Goal: Information Seeking & Learning: Find specific page/section

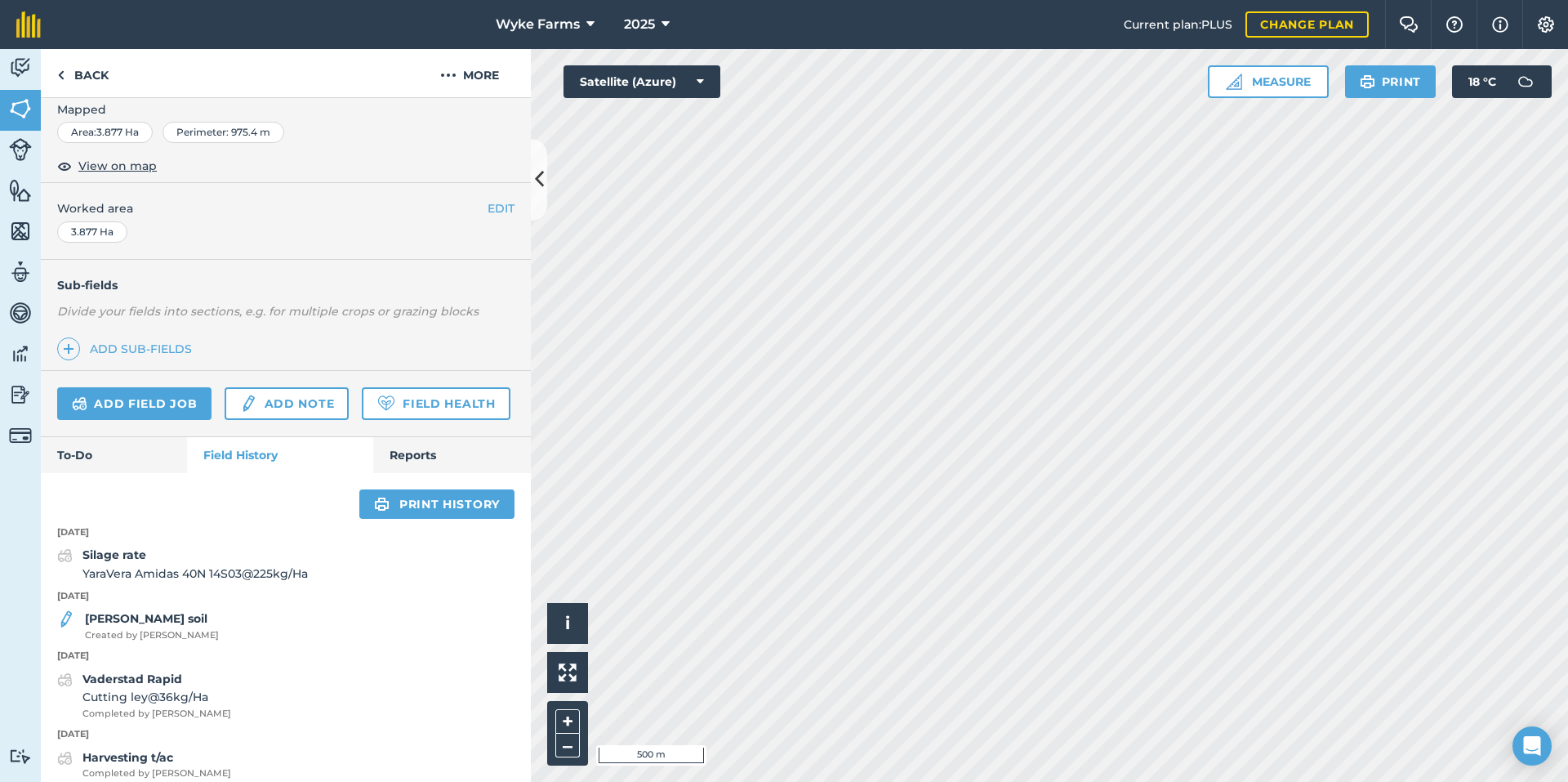
scroll to position [82, 0]
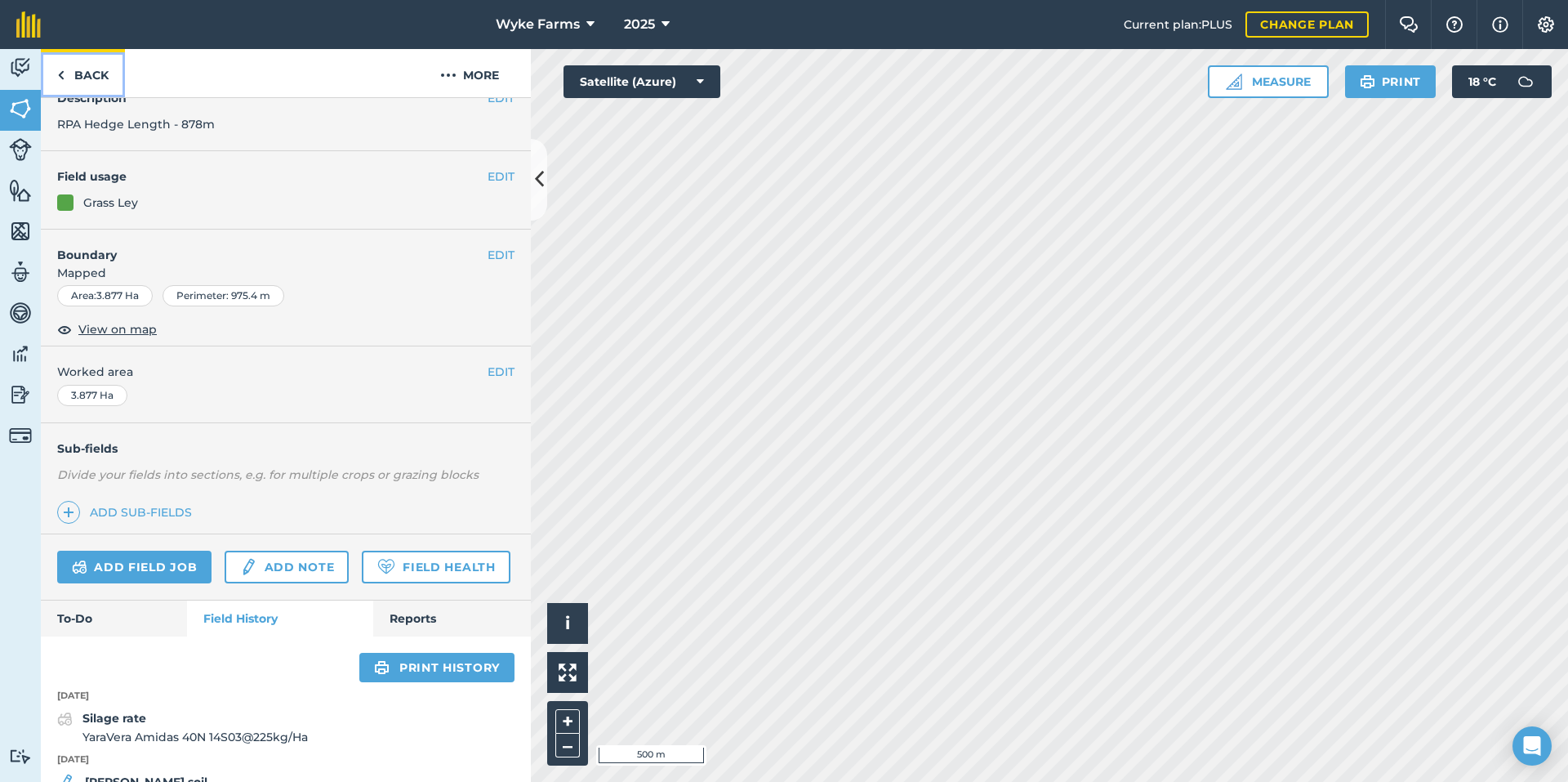
click at [82, 82] on link "Back" at bounding box center [83, 73] width 84 height 48
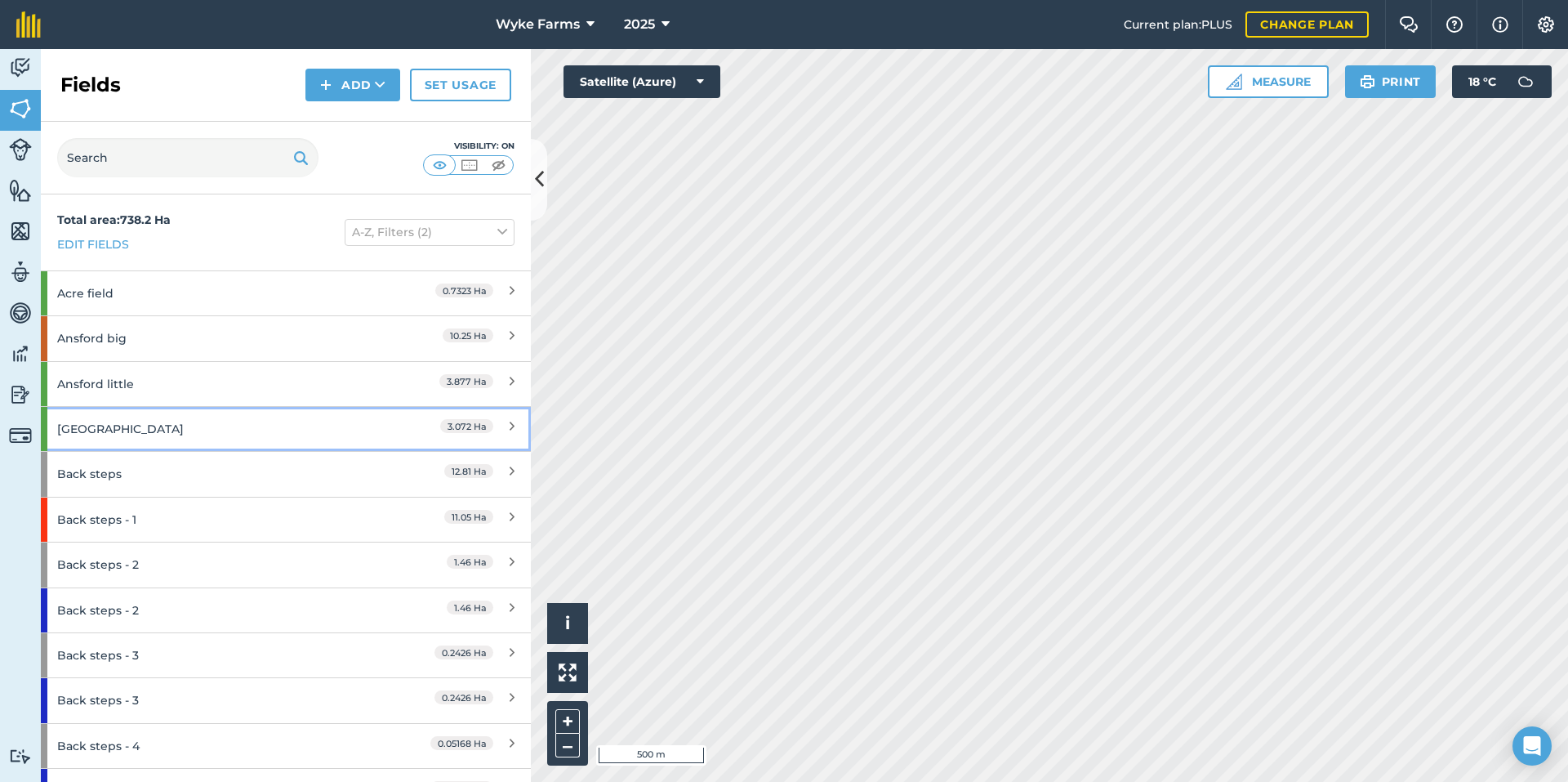
click at [137, 443] on div "[GEOGRAPHIC_DATA]" at bounding box center [216, 428] width 316 height 44
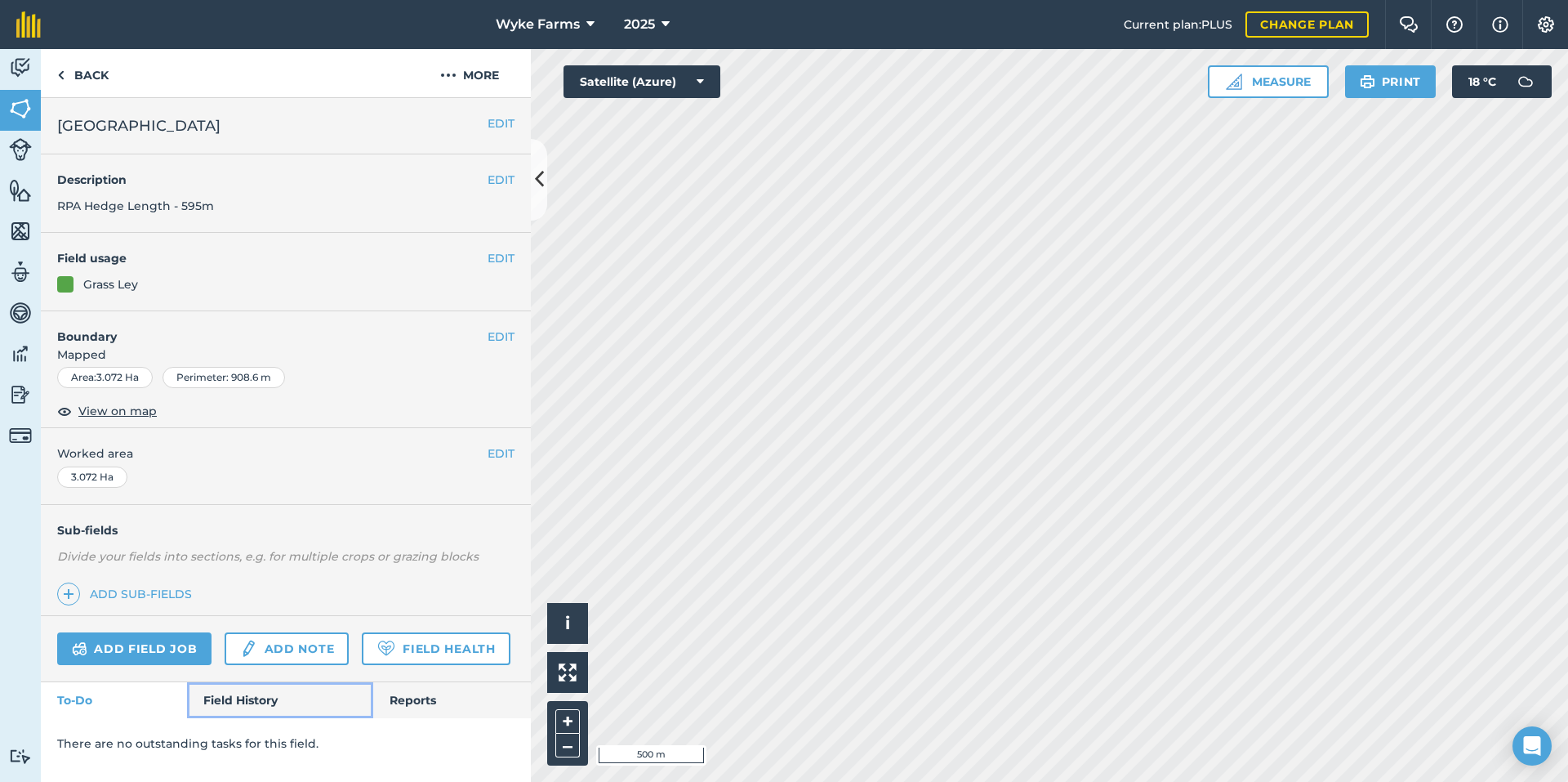
click at [273, 706] on link "Field History" at bounding box center [280, 700] width 186 height 36
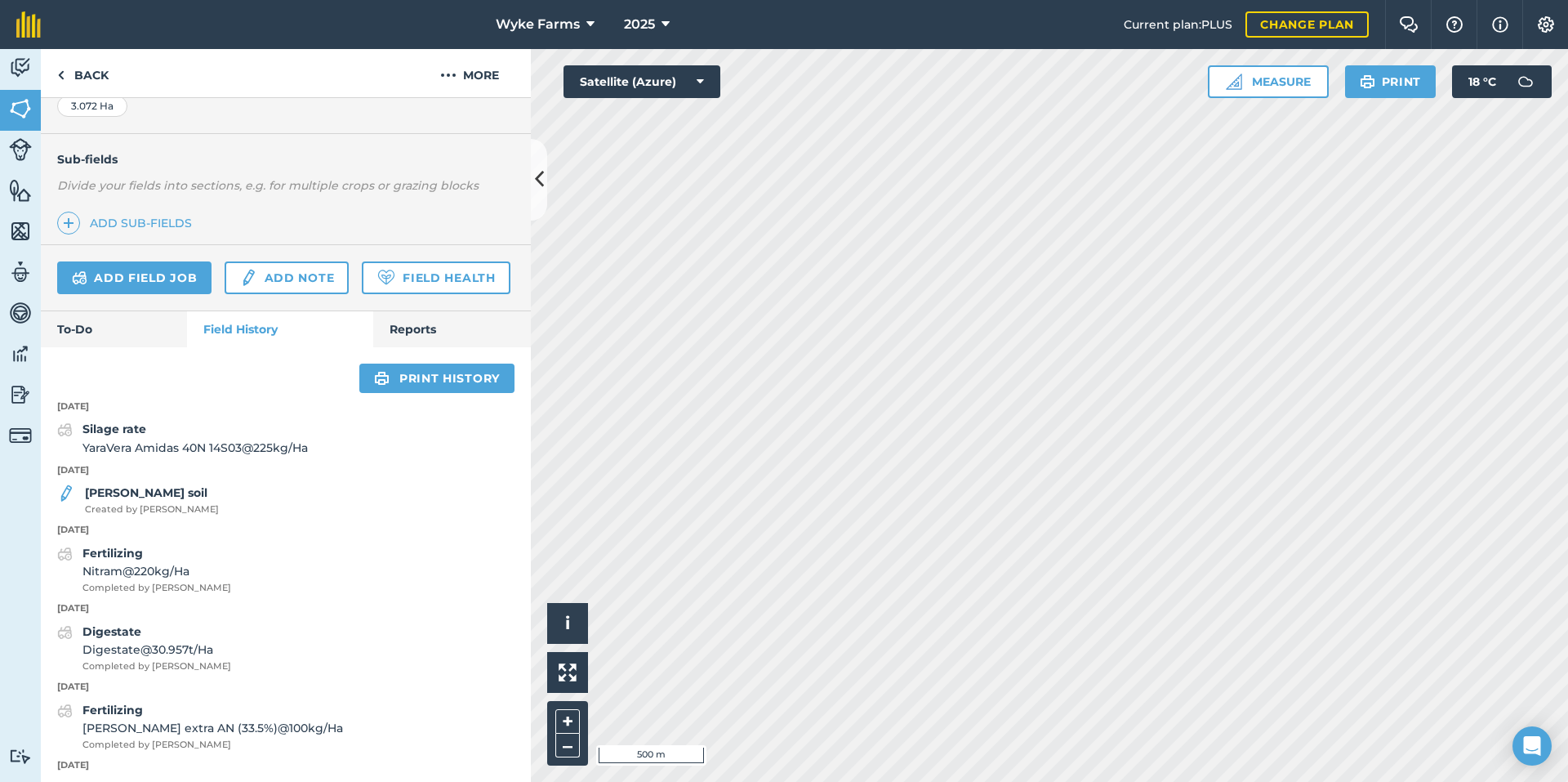
scroll to position [245, 0]
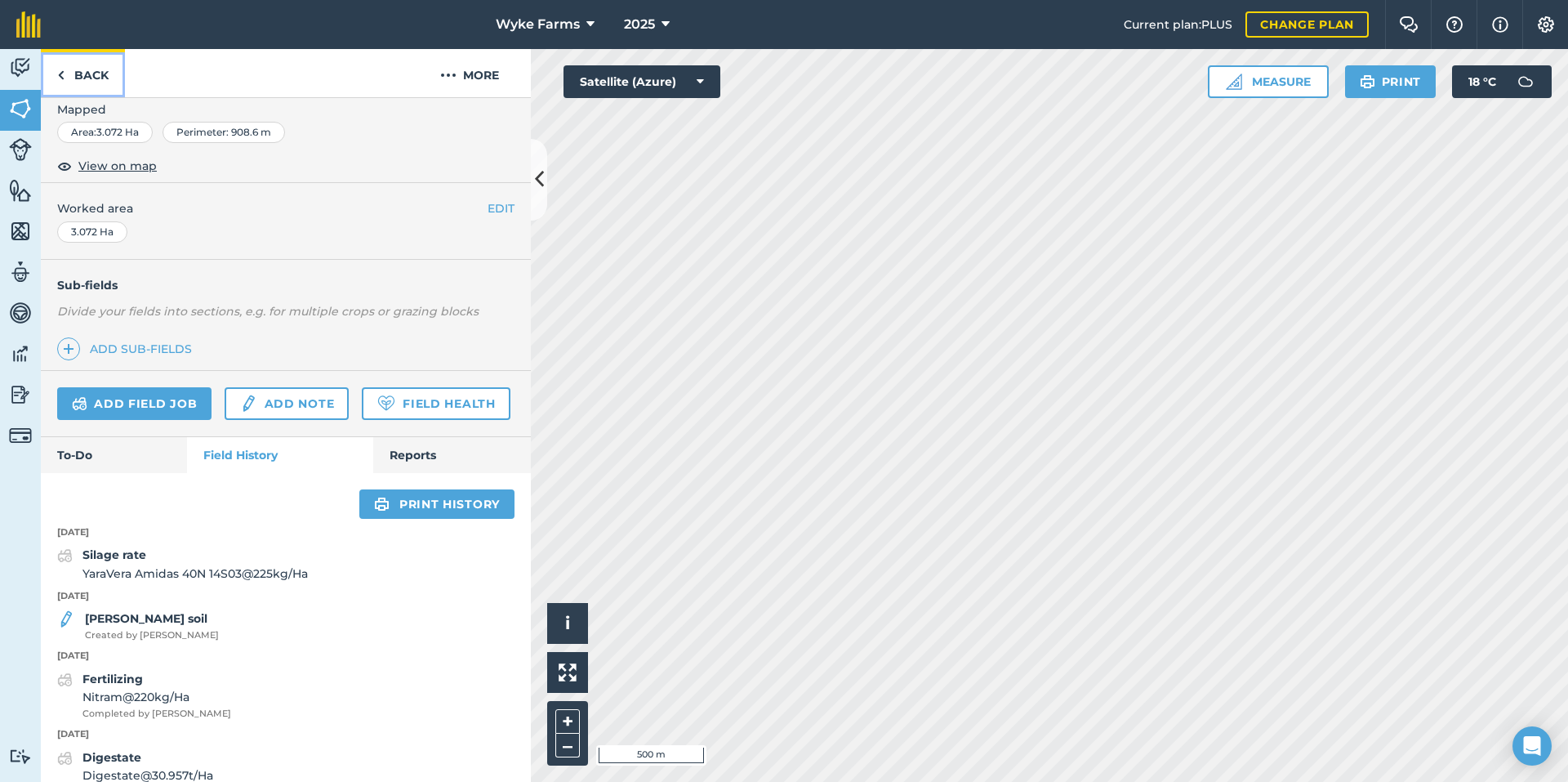
click at [94, 91] on link "Back" at bounding box center [83, 73] width 84 height 48
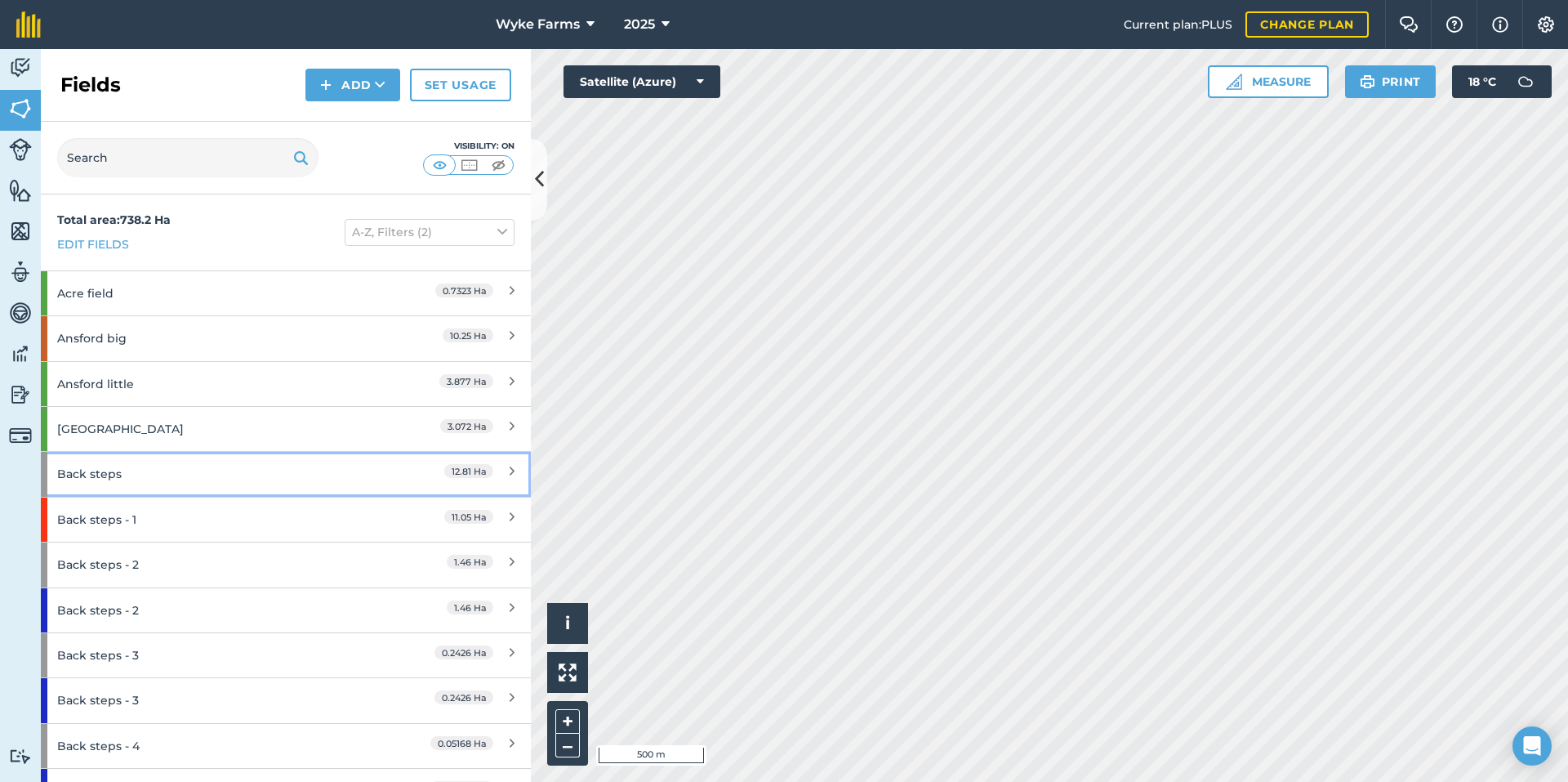
click at [162, 470] on div "Back steps" at bounding box center [216, 473] width 316 height 44
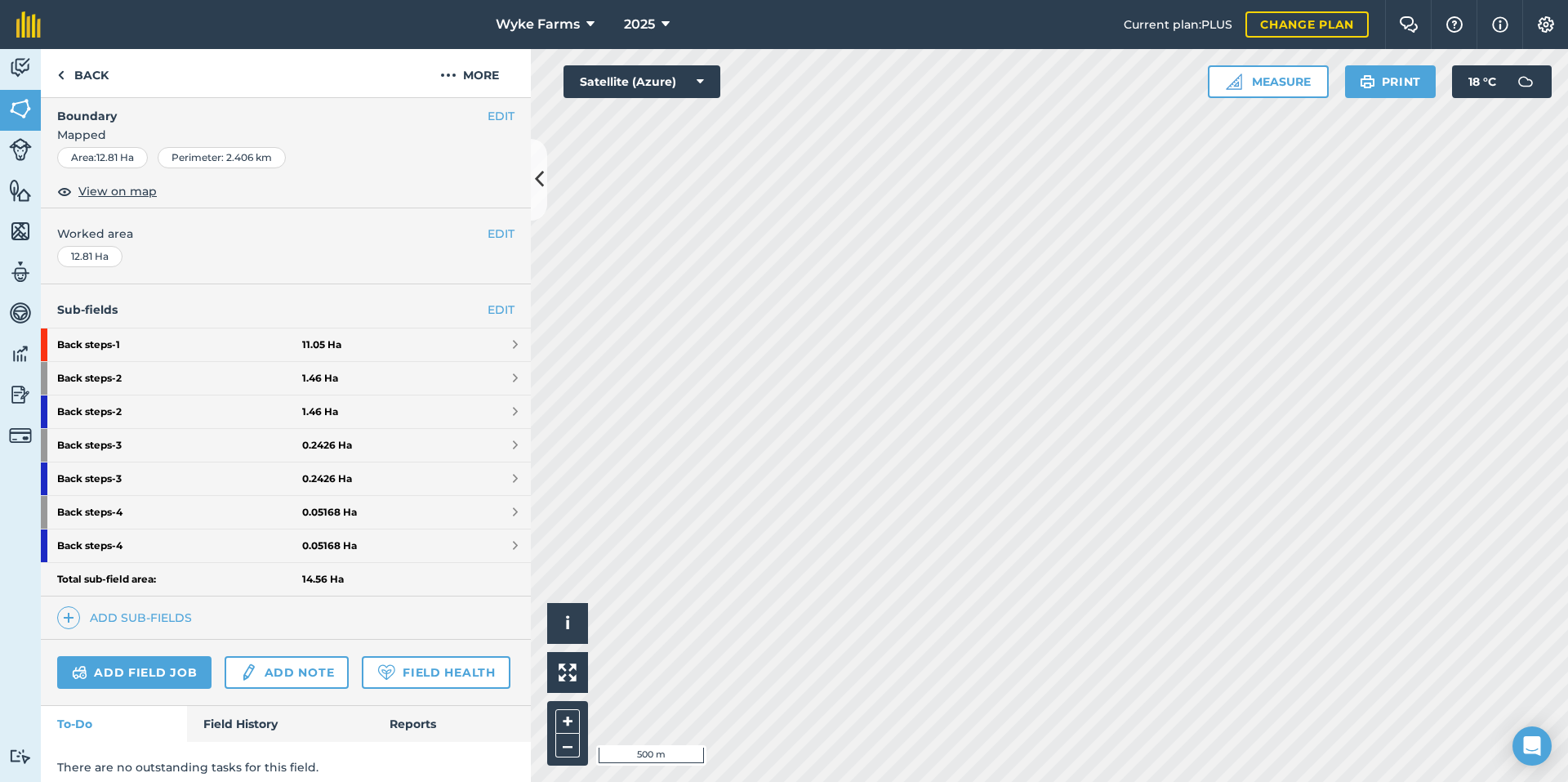
scroll to position [274, 0]
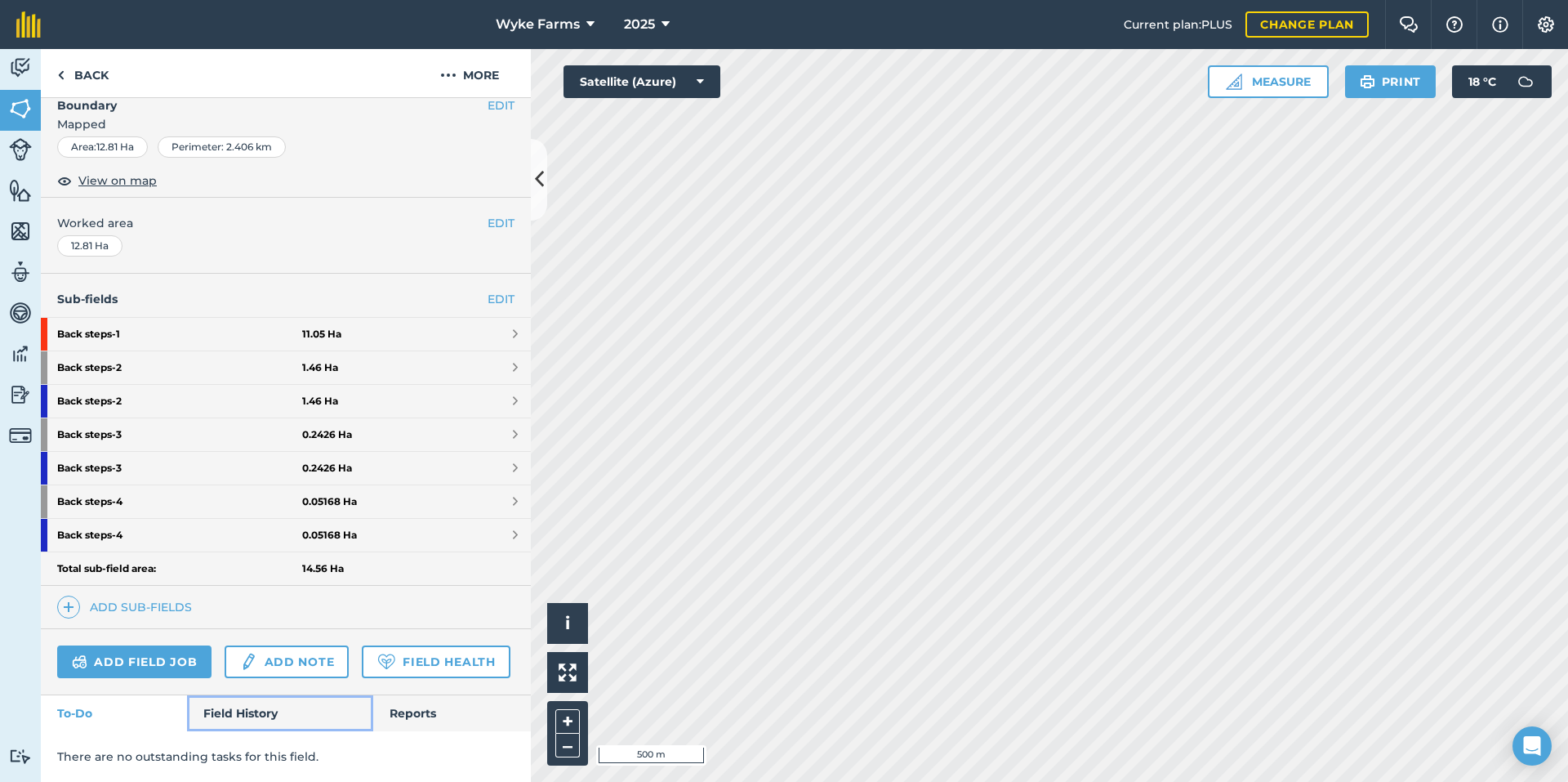
click at [257, 702] on link "Field History" at bounding box center [280, 713] width 186 height 36
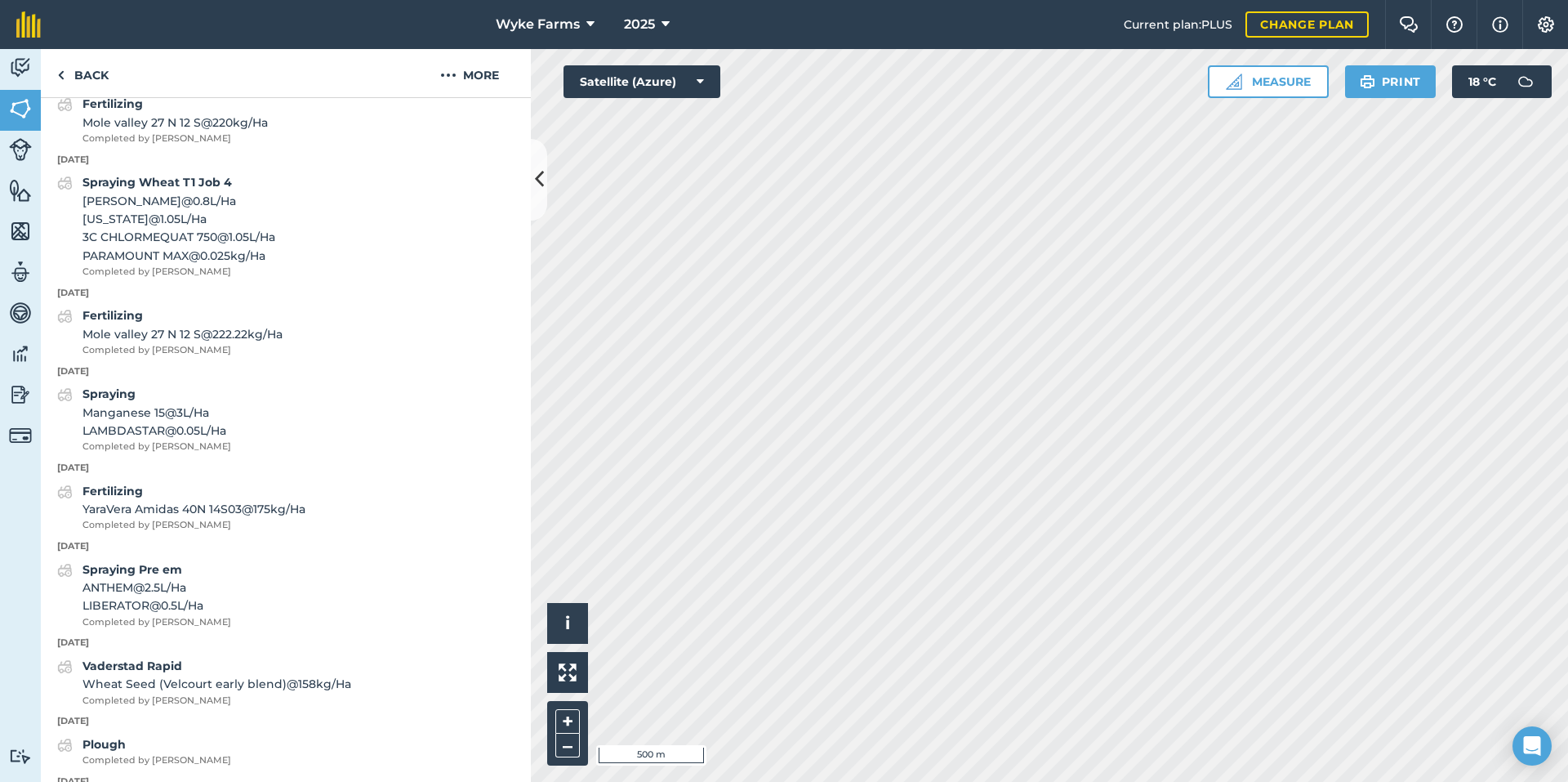
scroll to position [1255, 0]
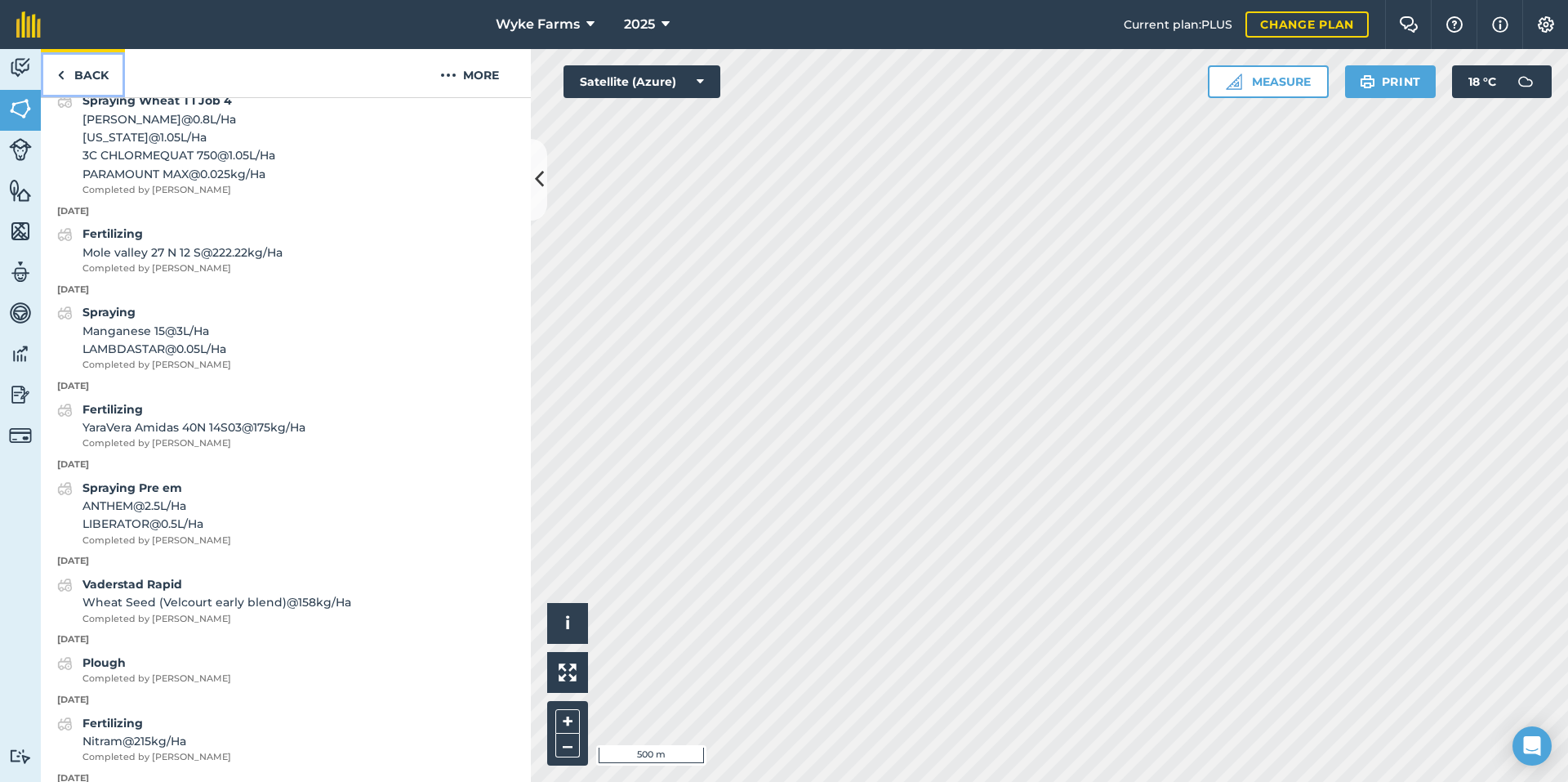
click at [105, 85] on link "Back" at bounding box center [83, 73] width 84 height 48
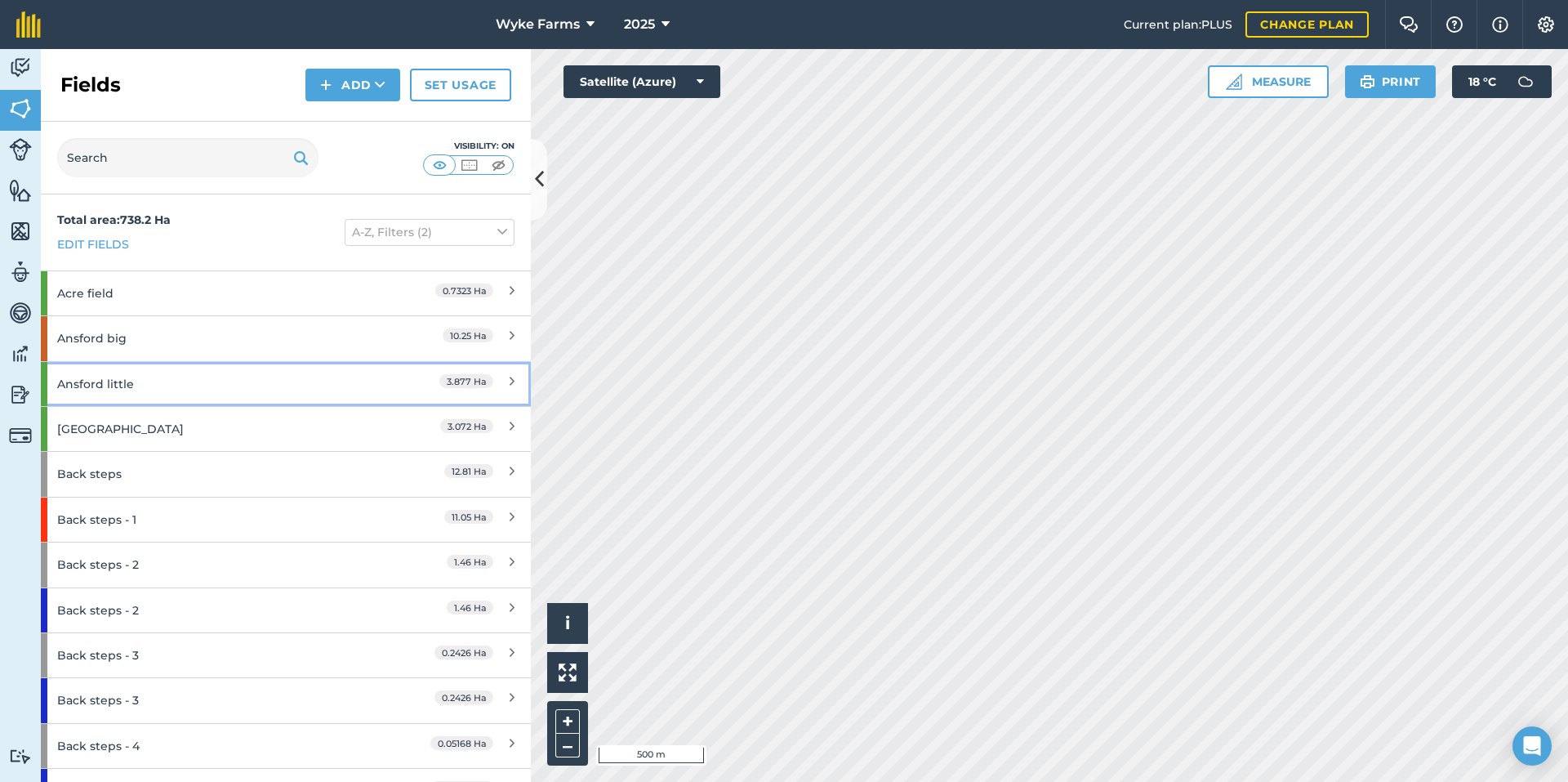
click at [176, 382] on div "Ansford little" at bounding box center [216, 383] width 316 height 44
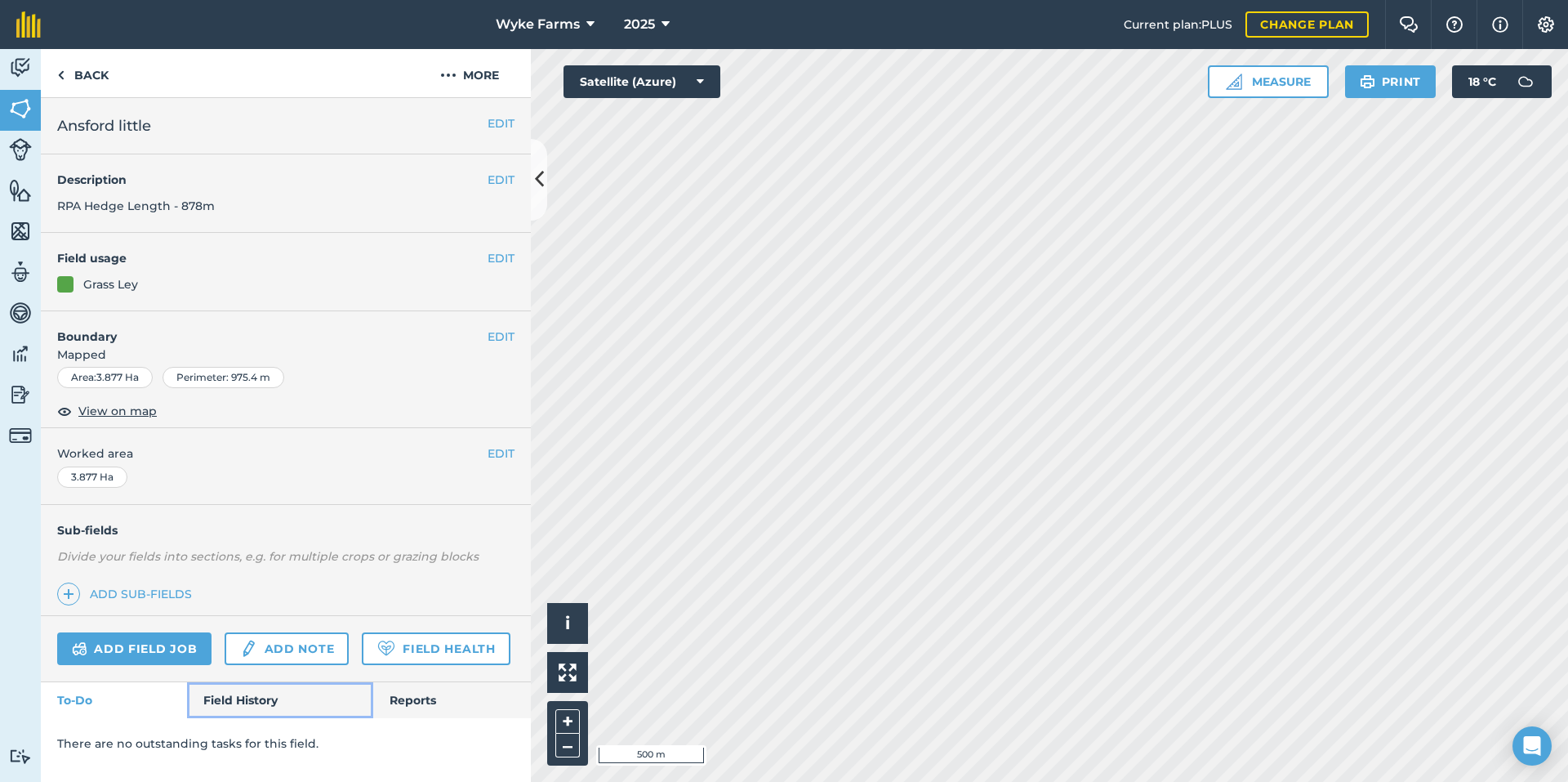
click at [278, 682] on link "Field History" at bounding box center [280, 700] width 186 height 36
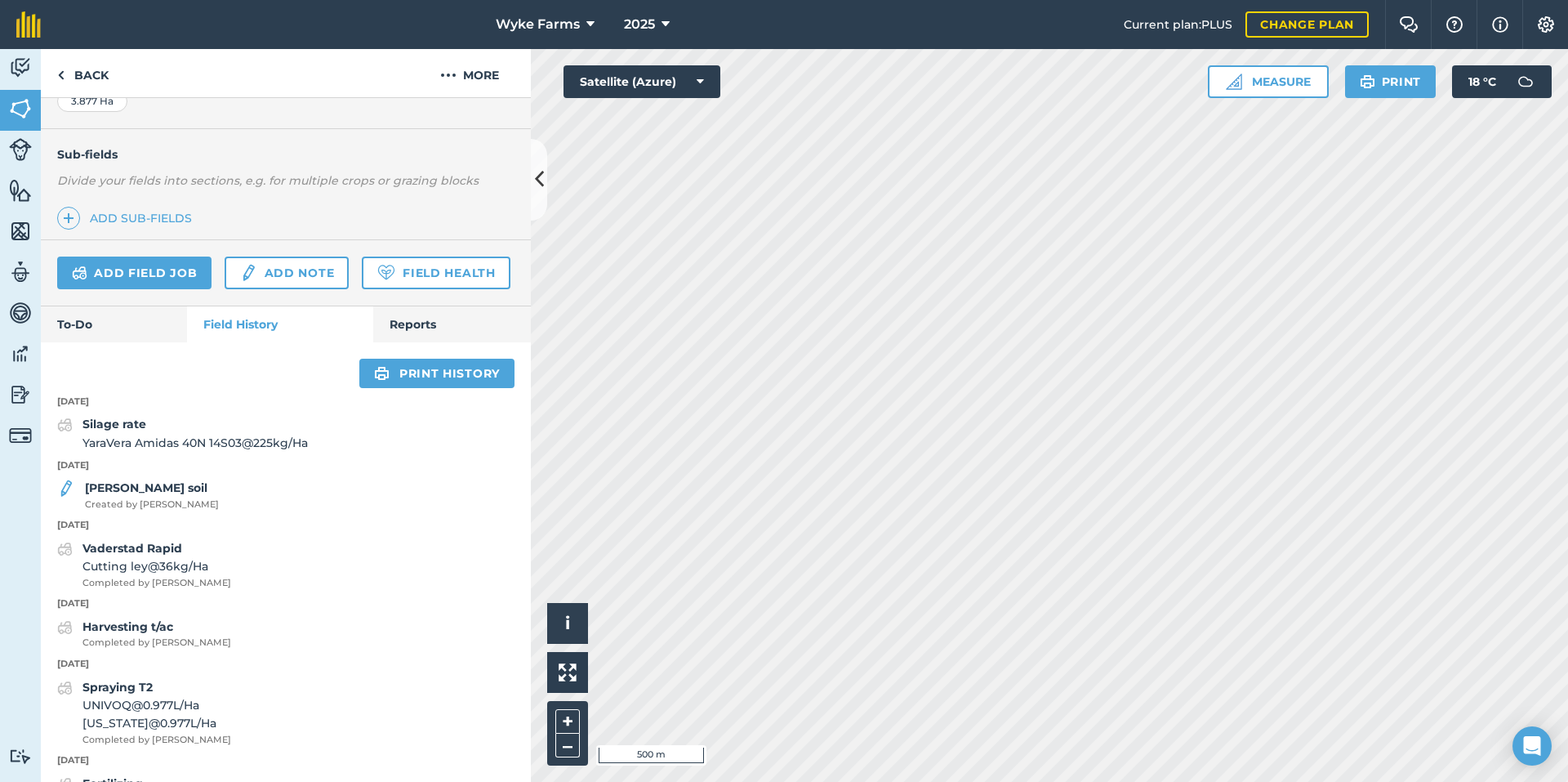
scroll to position [327, 0]
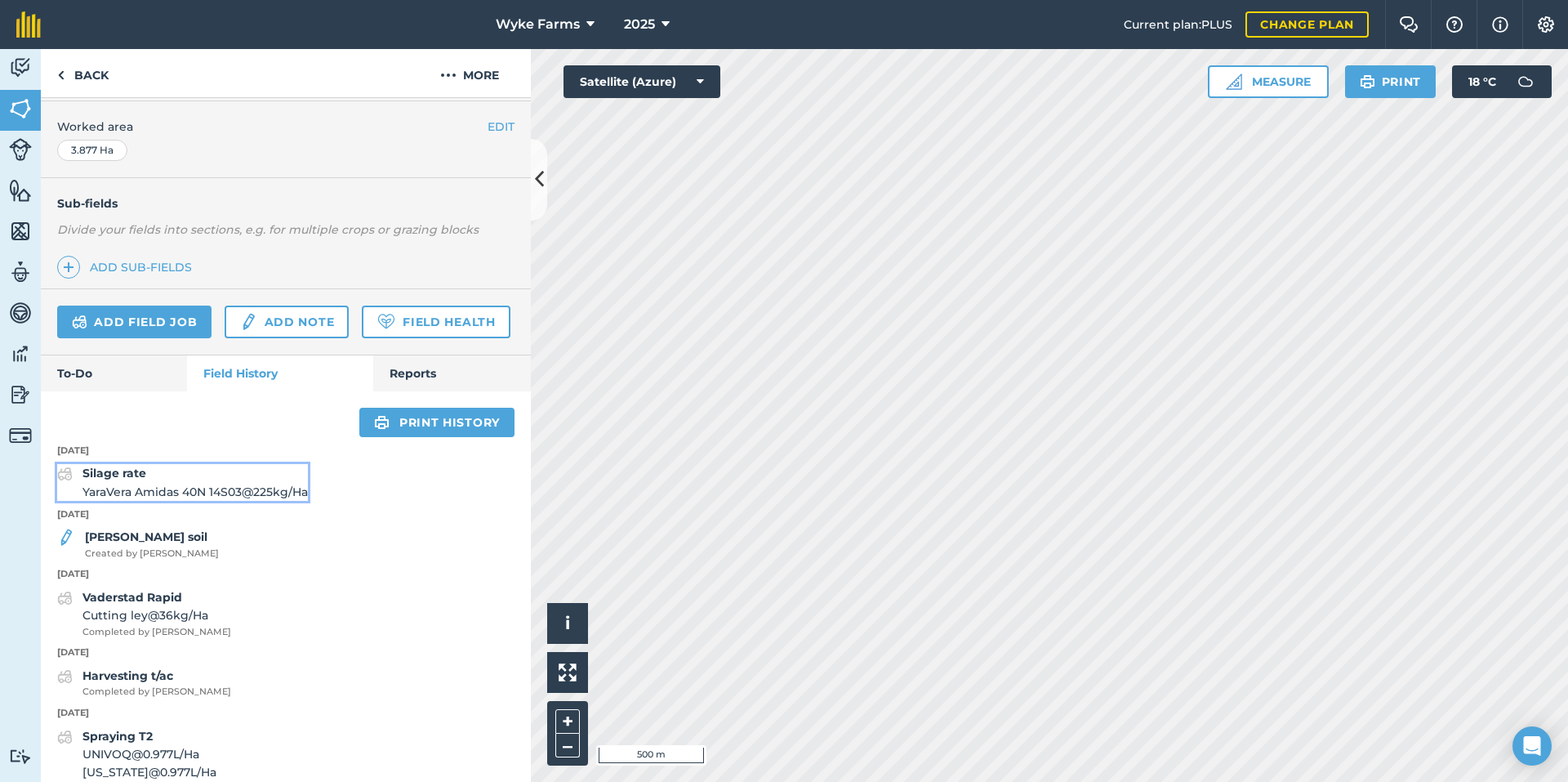
click at [206, 501] on span "YaraVera Amidas 40N 14S03 @ 225 kg / Ha" at bounding box center [195, 492] width 225 height 18
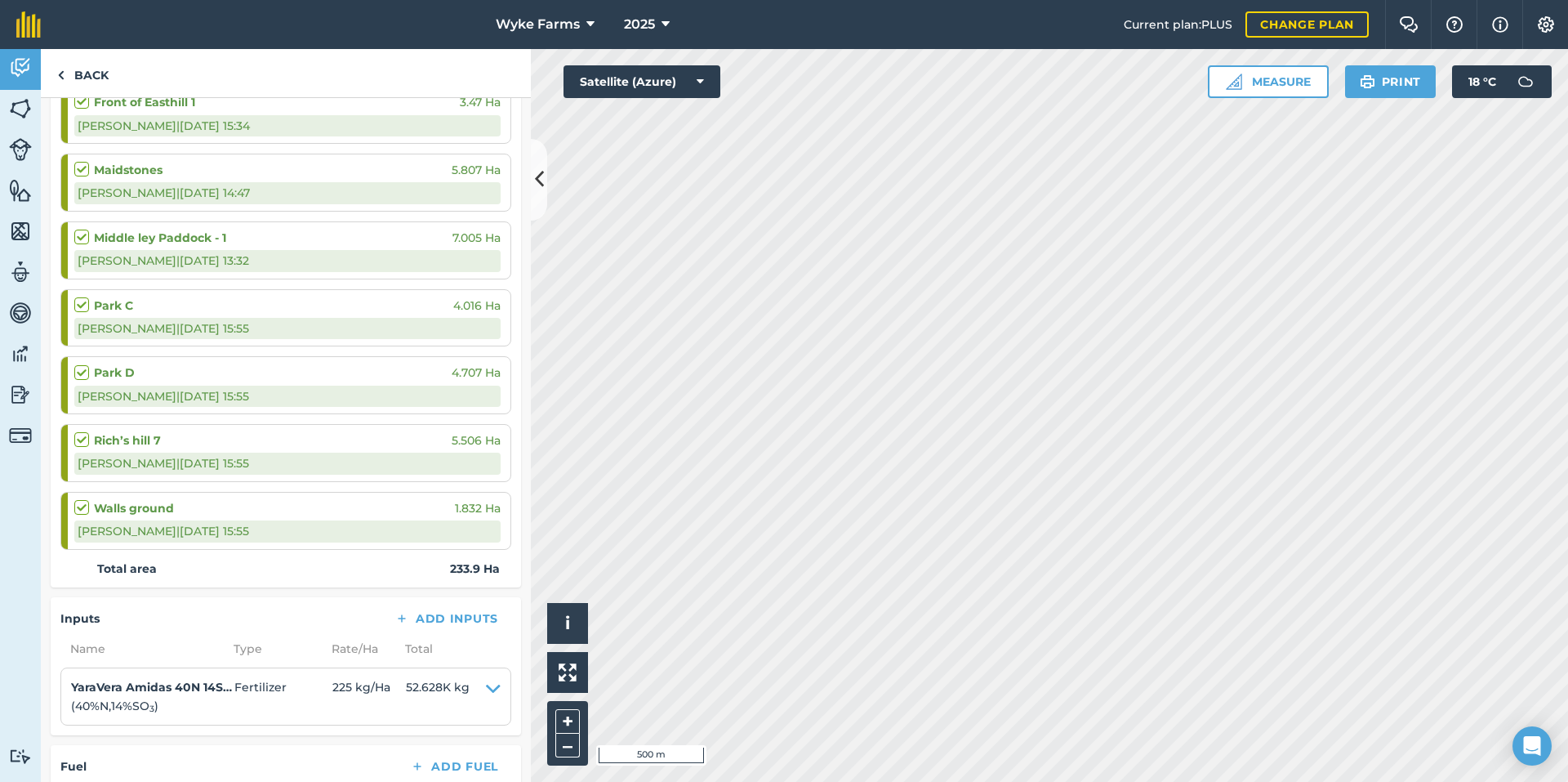
scroll to position [2204, 0]
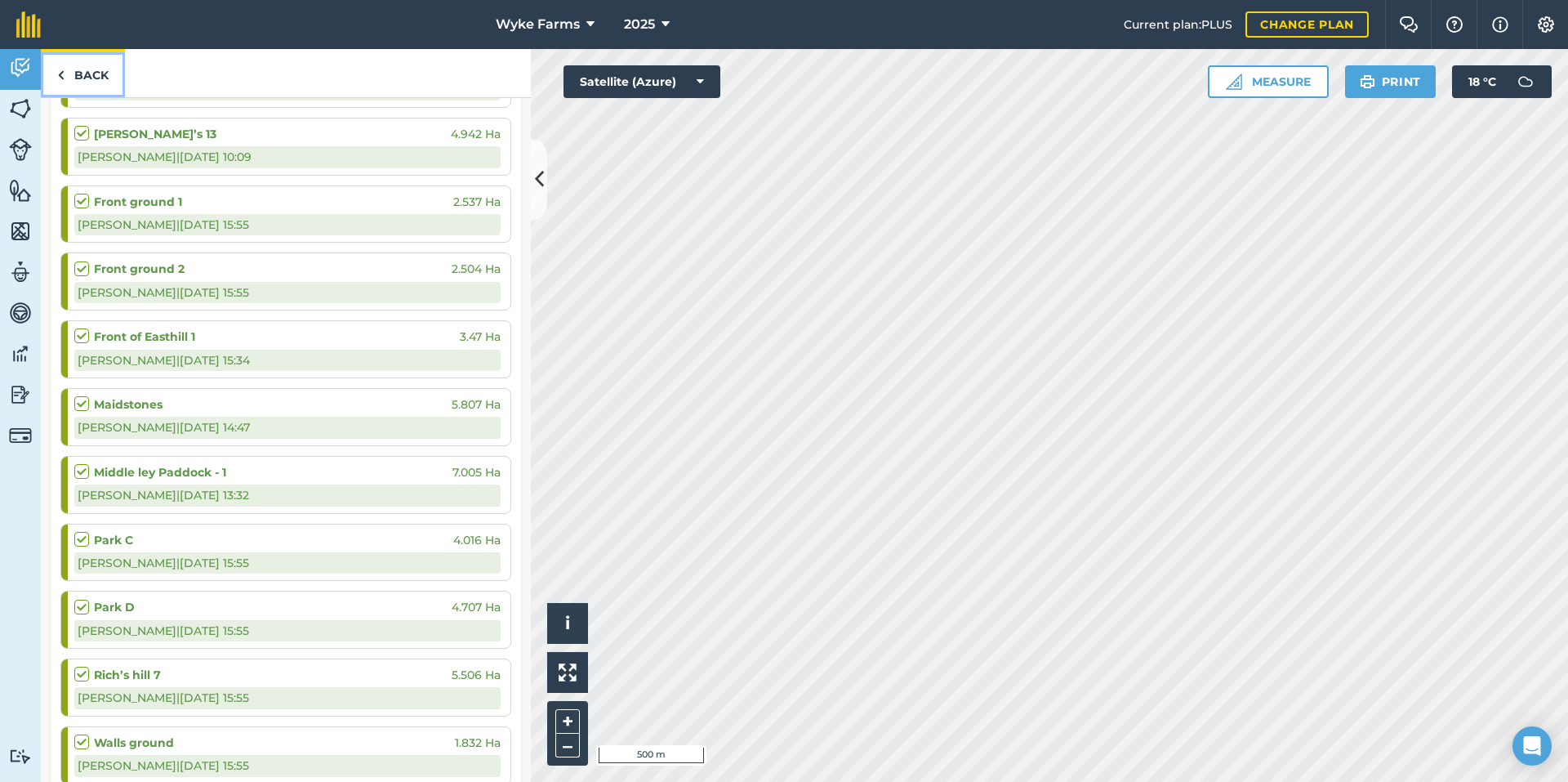
click at [83, 74] on link "Back" at bounding box center [83, 73] width 84 height 48
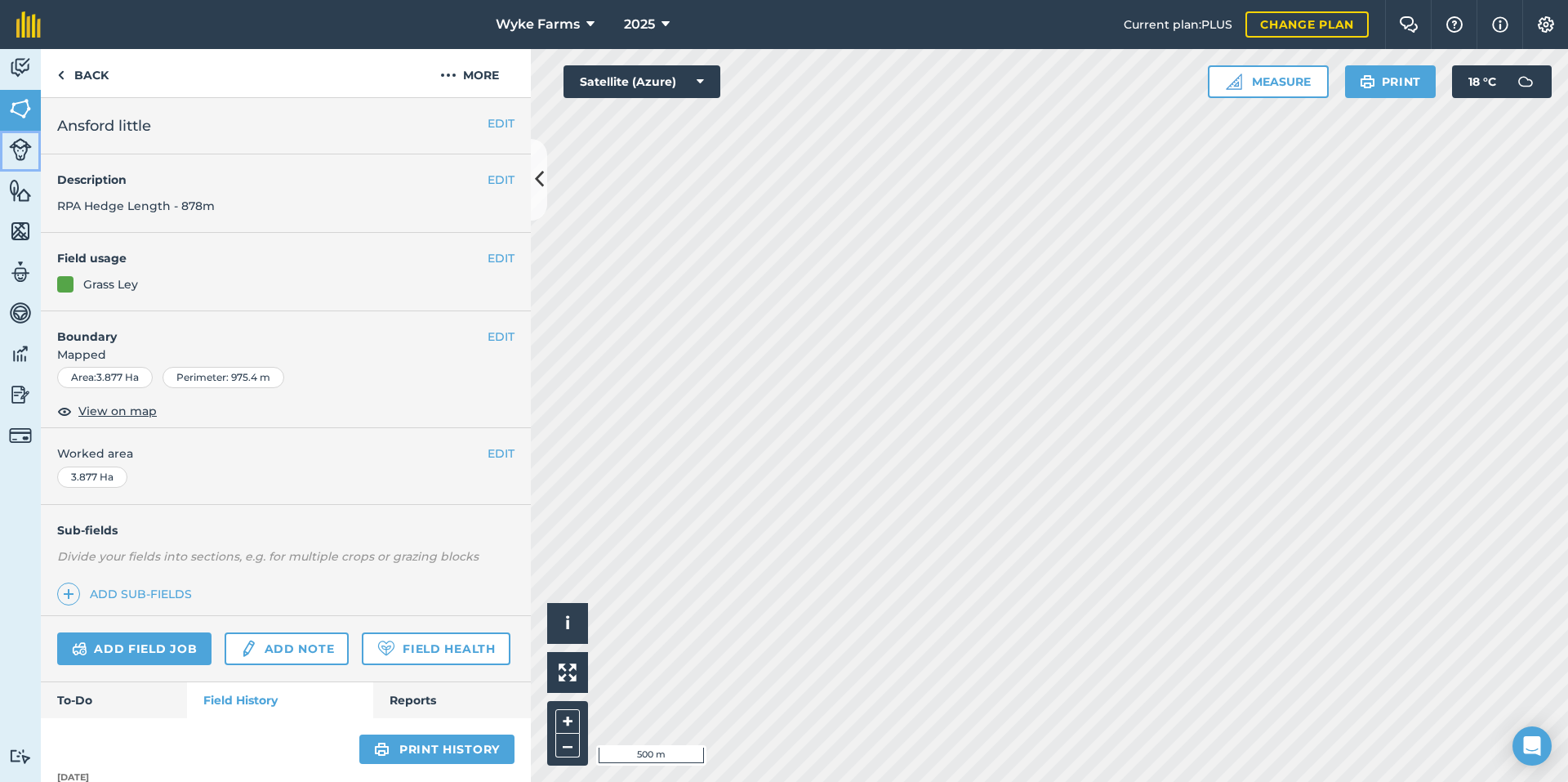
click at [23, 156] on img at bounding box center [20, 150] width 23 height 23
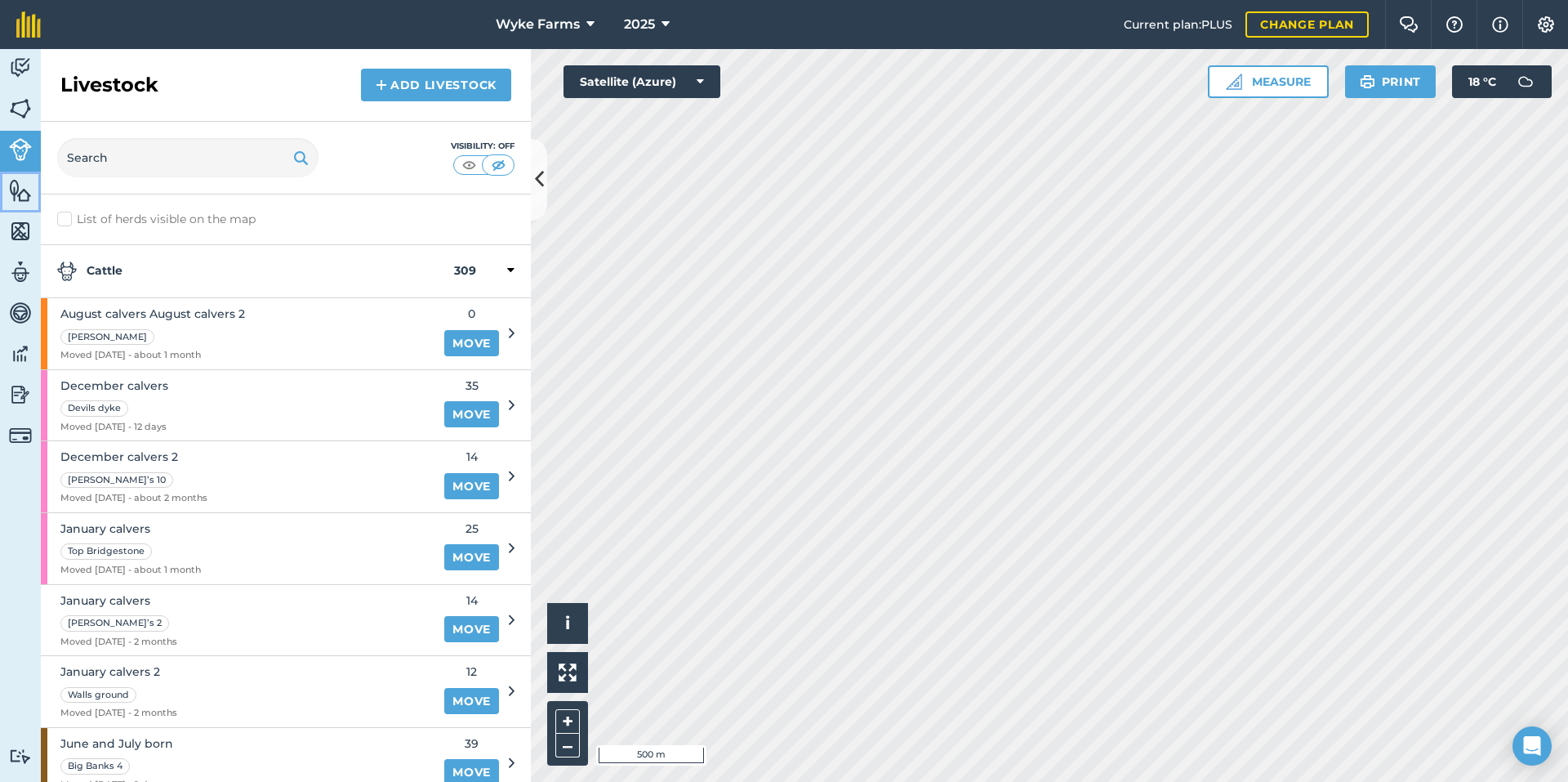
click at [27, 192] on img at bounding box center [20, 190] width 23 height 25
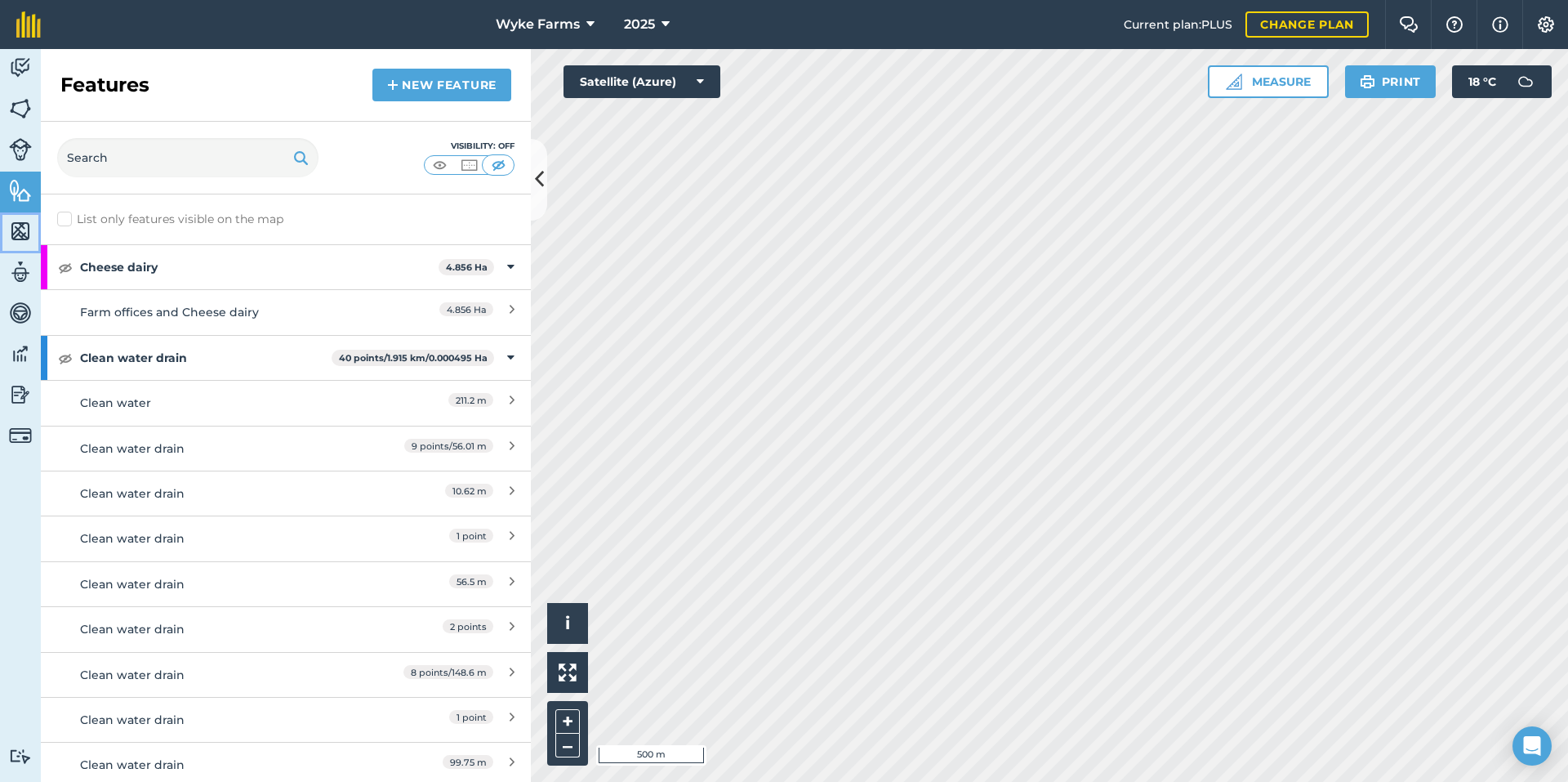
click at [29, 233] on img at bounding box center [20, 231] width 23 height 25
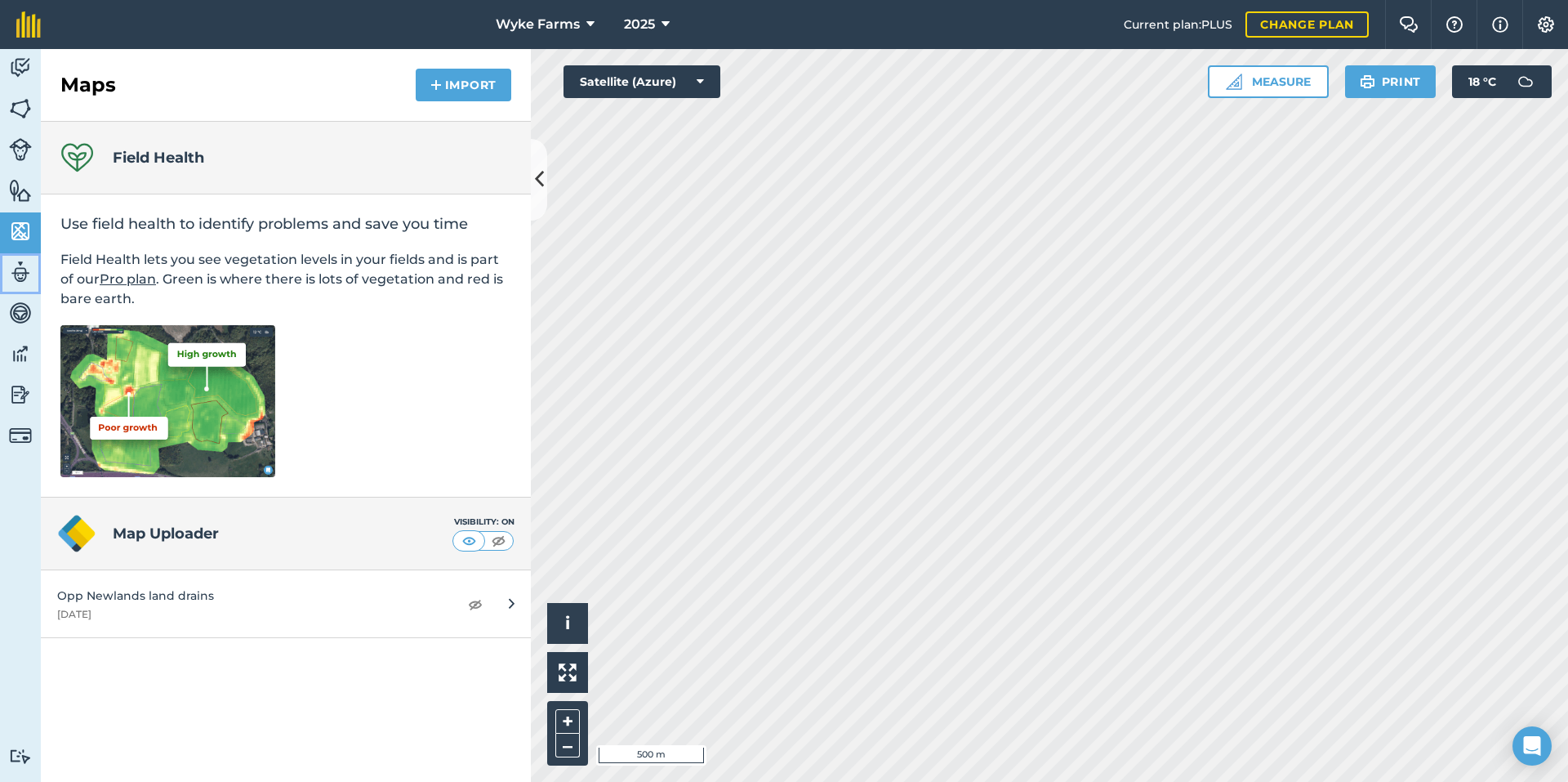
click at [29, 270] on img at bounding box center [20, 272] width 23 height 25
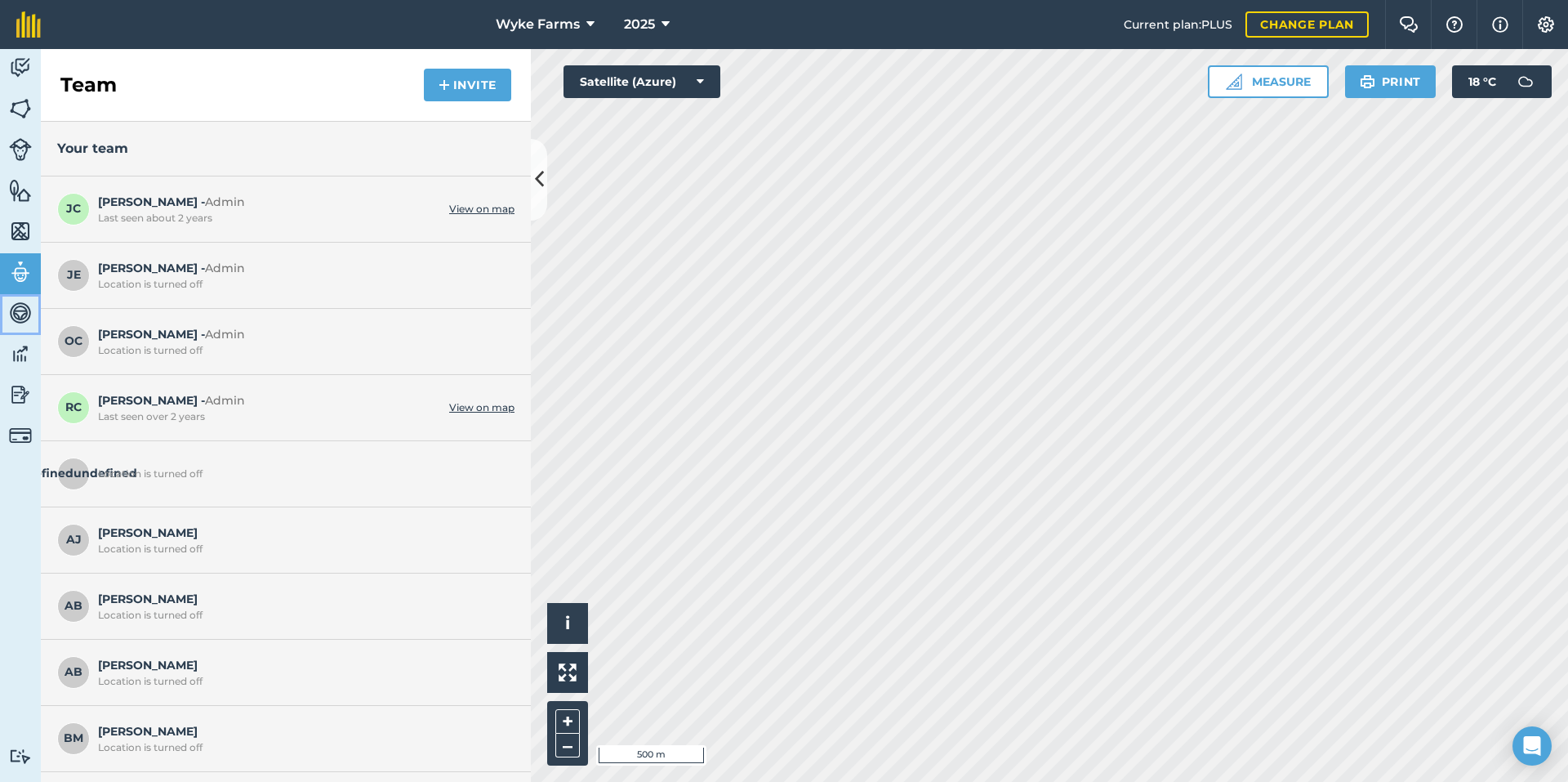
click at [29, 294] on link "Vehicles" at bounding box center [21, 315] width 41 height 41
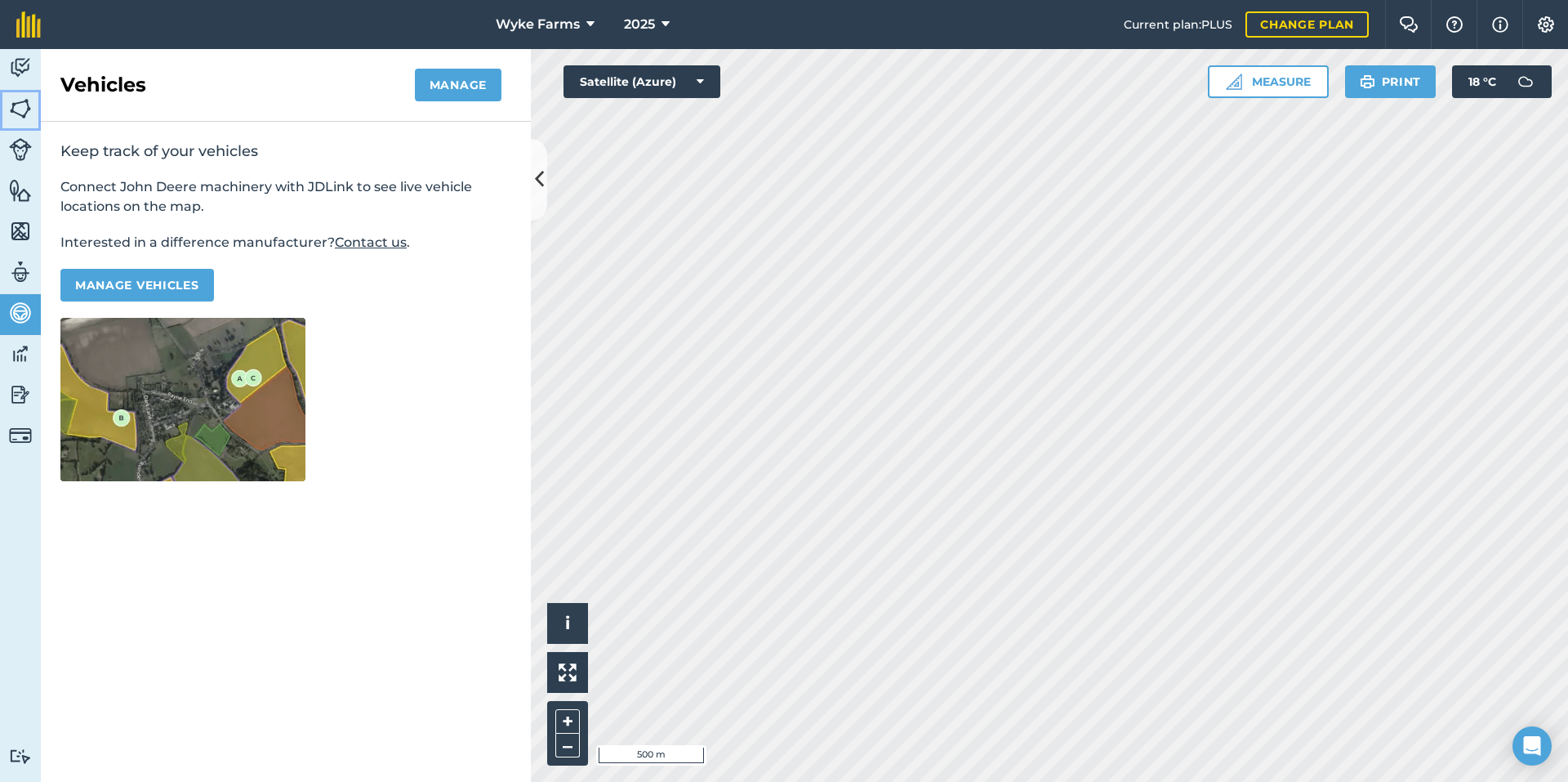
click at [21, 110] on img at bounding box center [20, 108] width 23 height 25
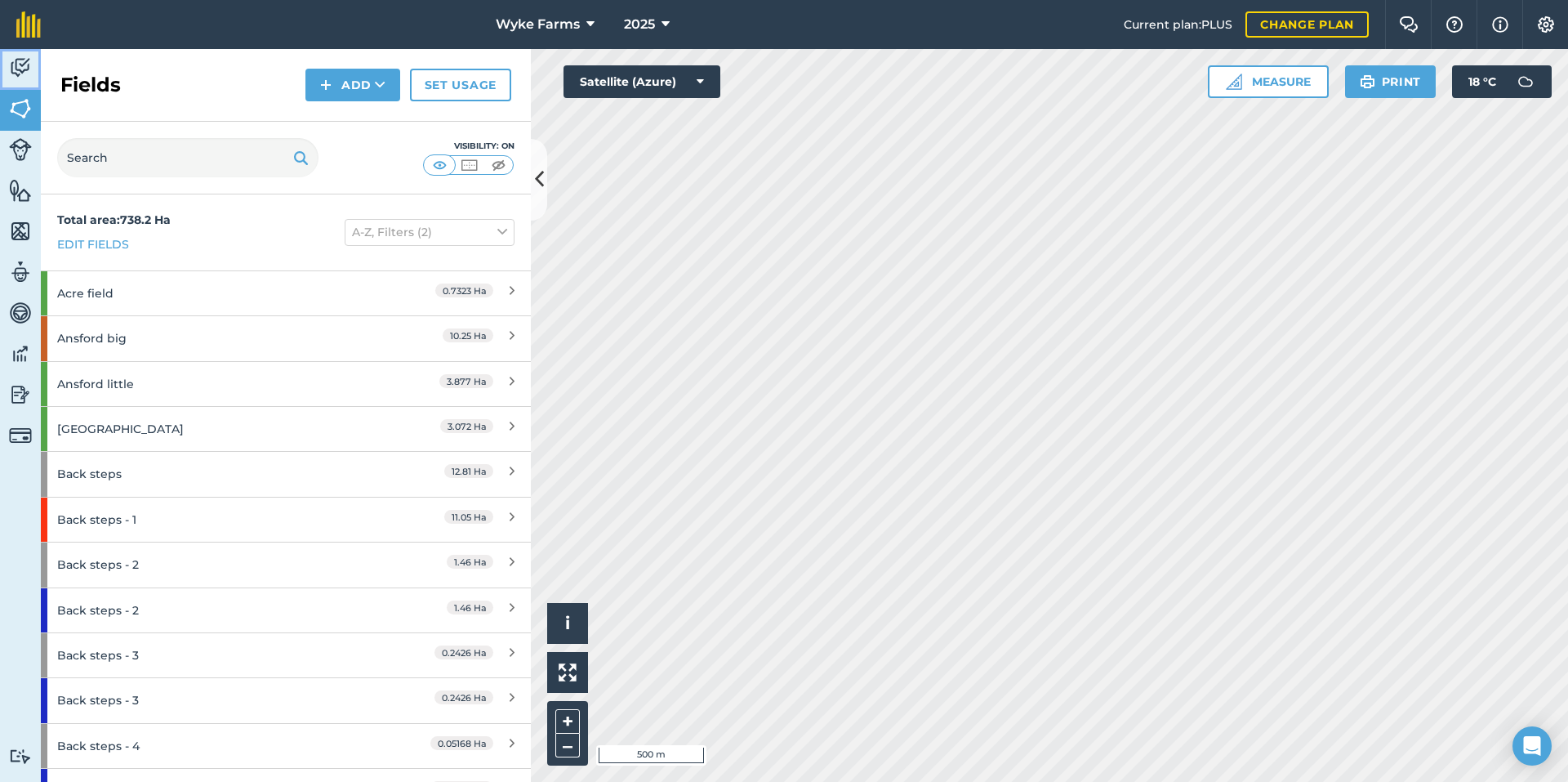
click at [21, 81] on link "Activity" at bounding box center [21, 70] width 41 height 41
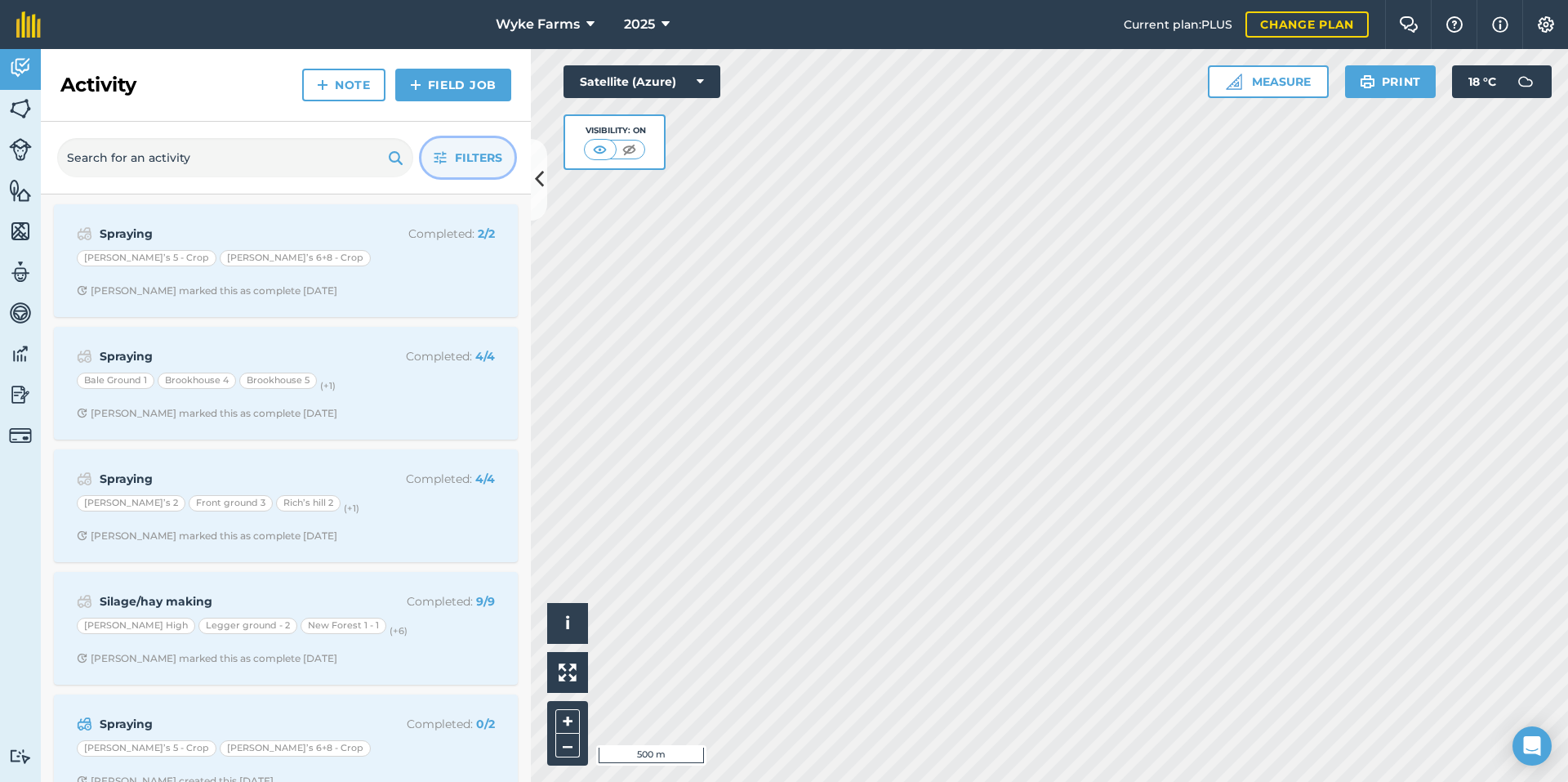
click at [491, 150] on span "Filters" at bounding box center [478, 157] width 47 height 18
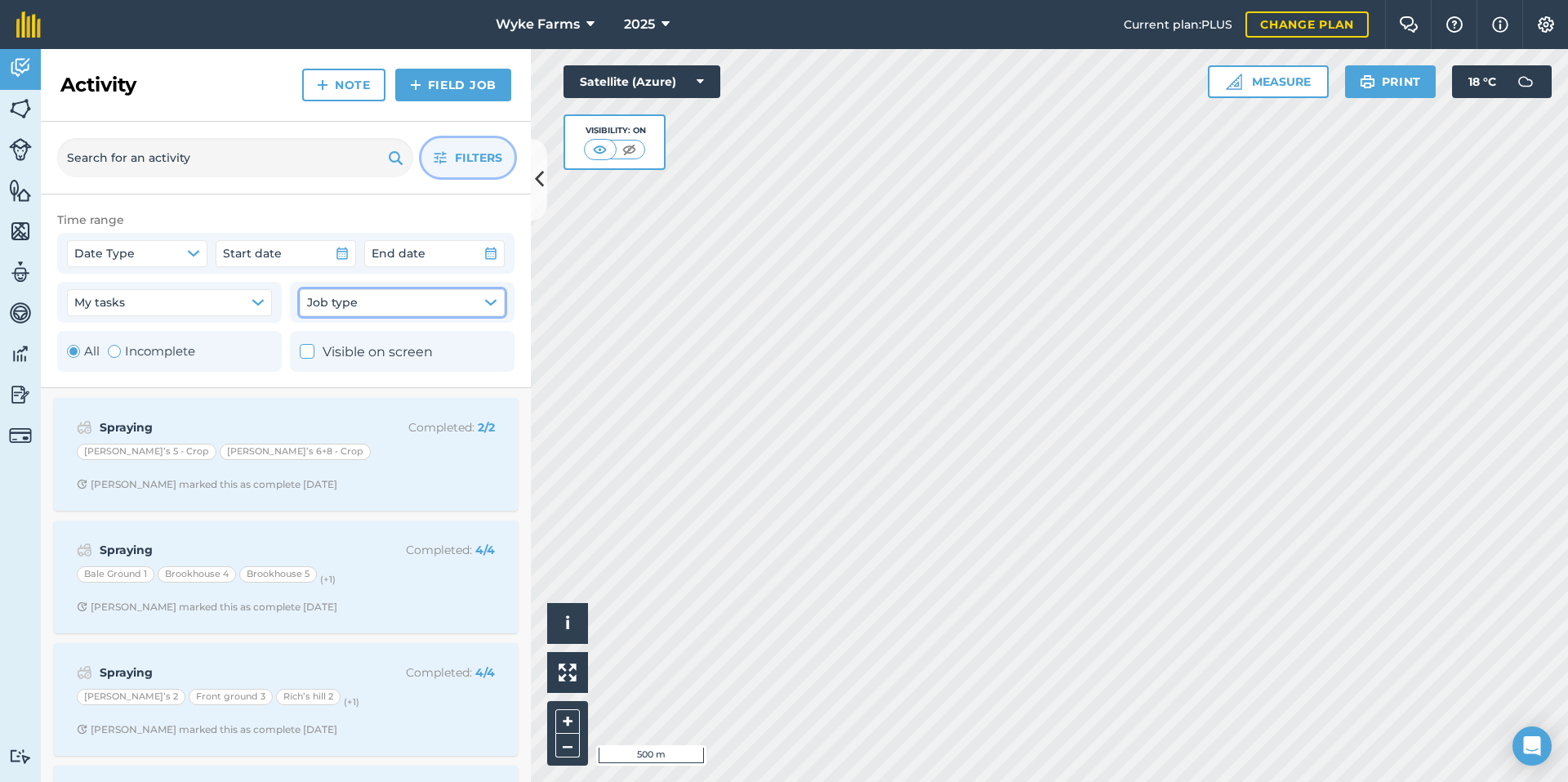
click at [342, 309] on span "Job type" at bounding box center [332, 302] width 51 height 18
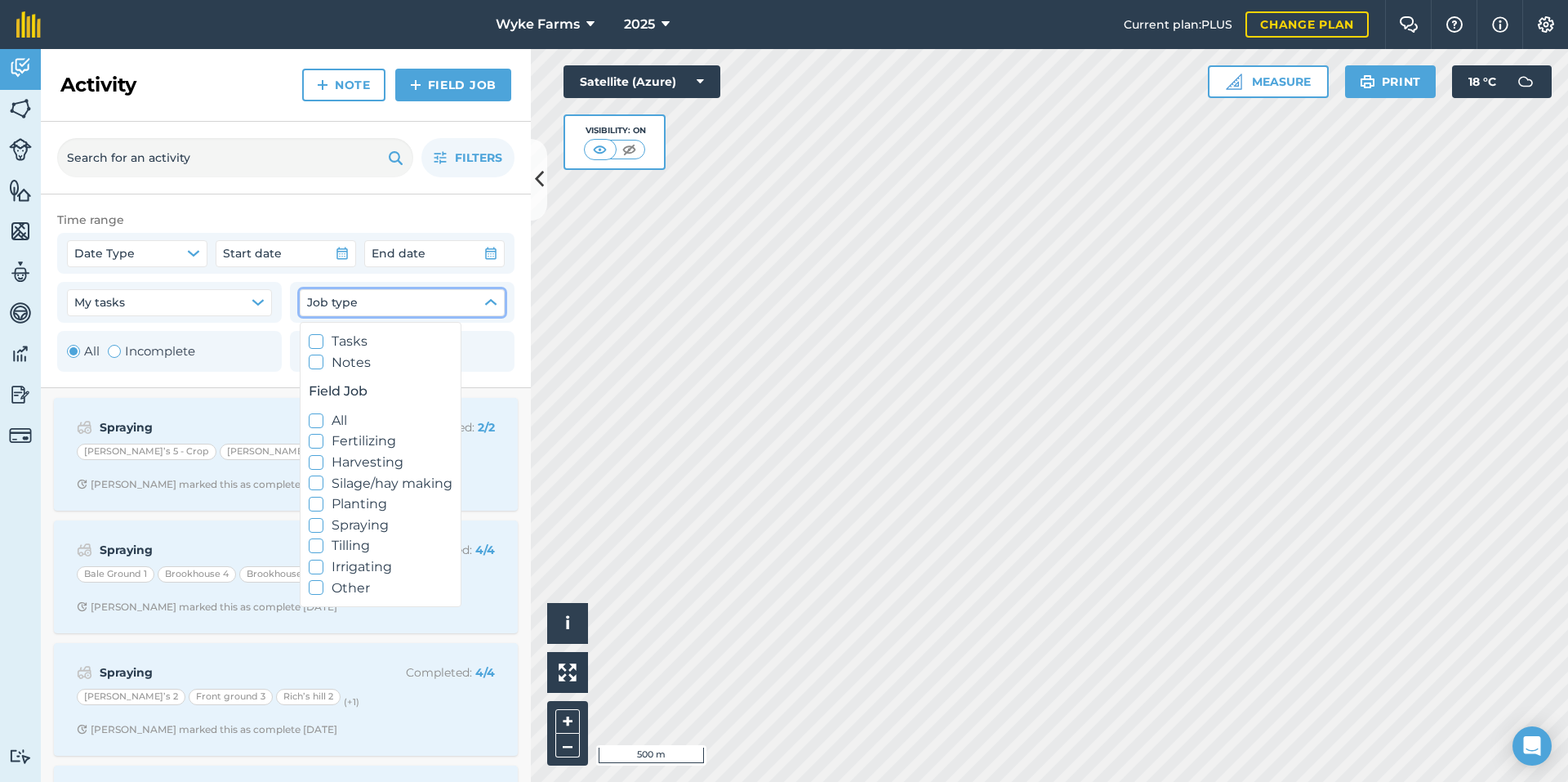
click at [369, 454] on label "Harvesting" at bounding box center [380, 462] width 143 height 21
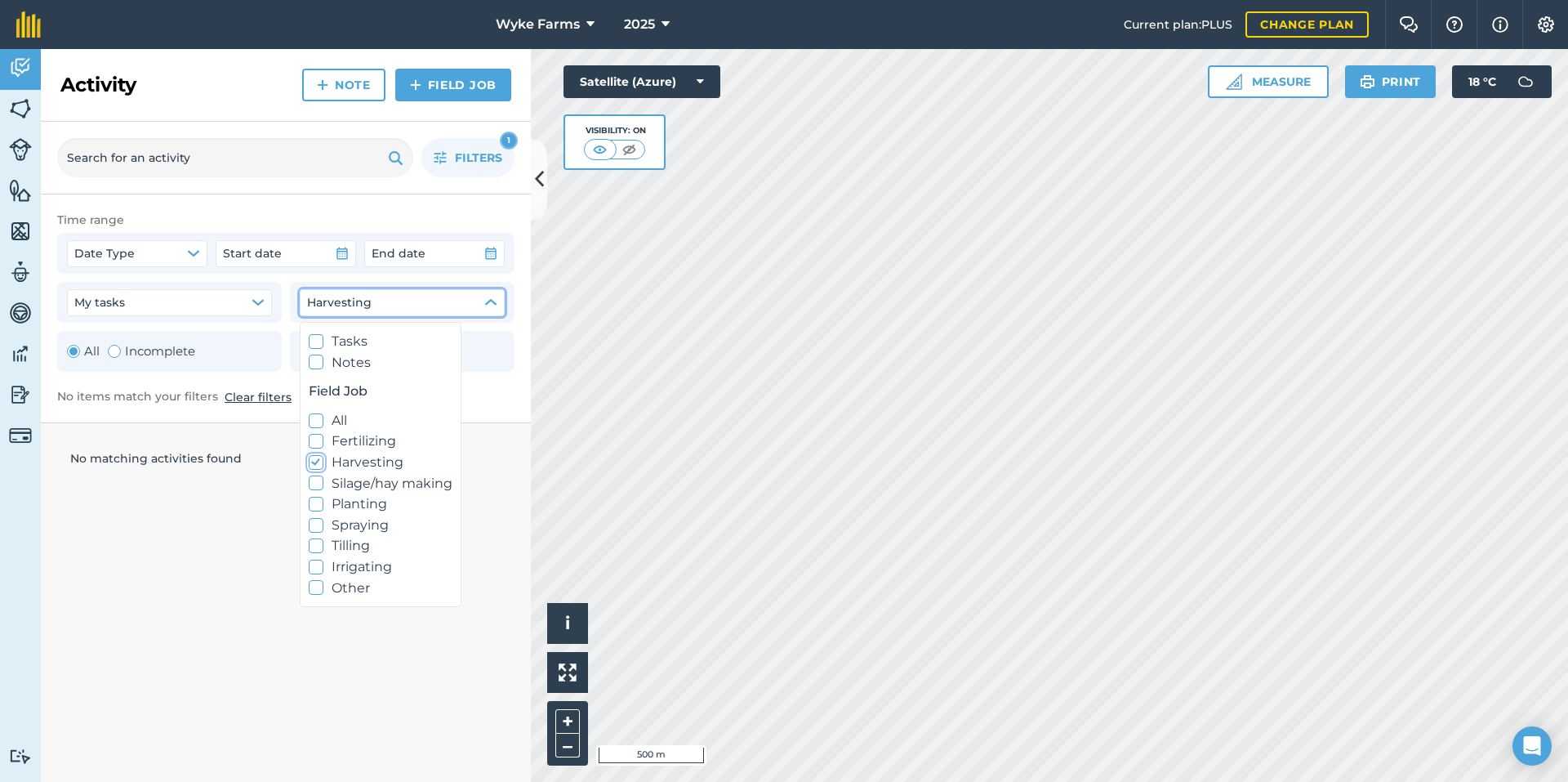
click at [362, 455] on label "Harvesting" at bounding box center [380, 462] width 143 height 21
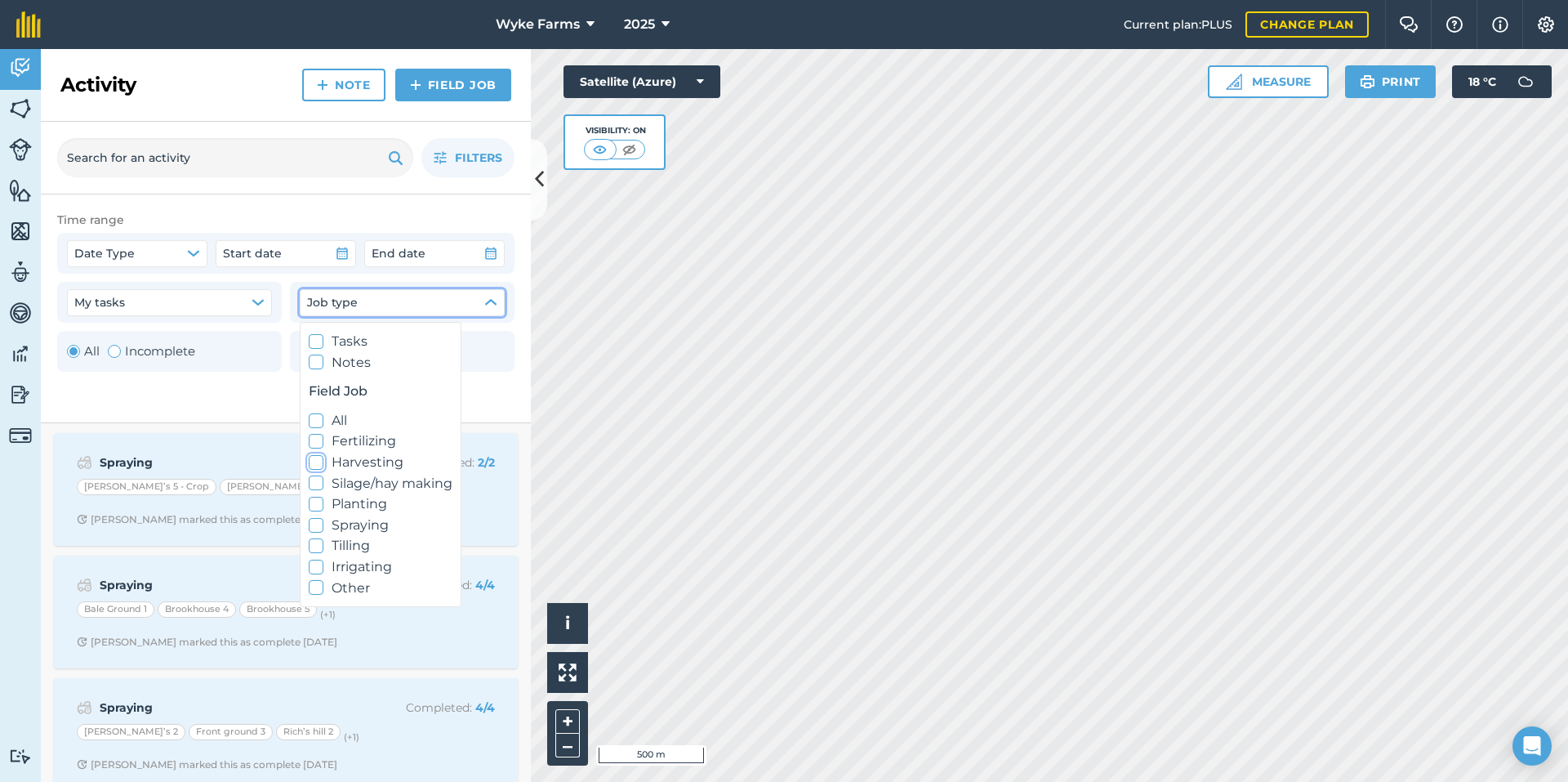
checkbox input "false"
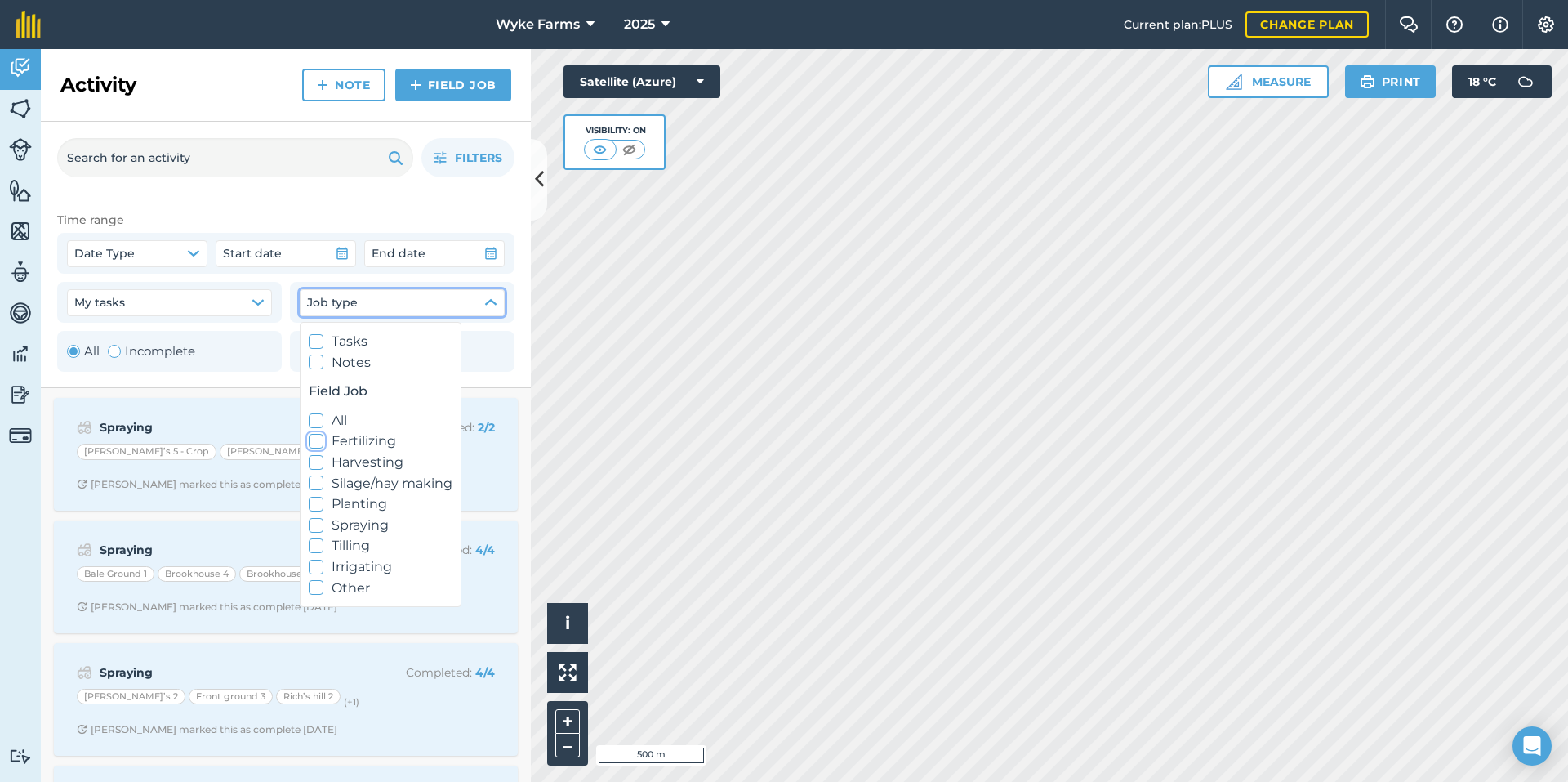
click at [362, 441] on label "Fertilizing" at bounding box center [380, 441] width 143 height 21
checkbox input "true"
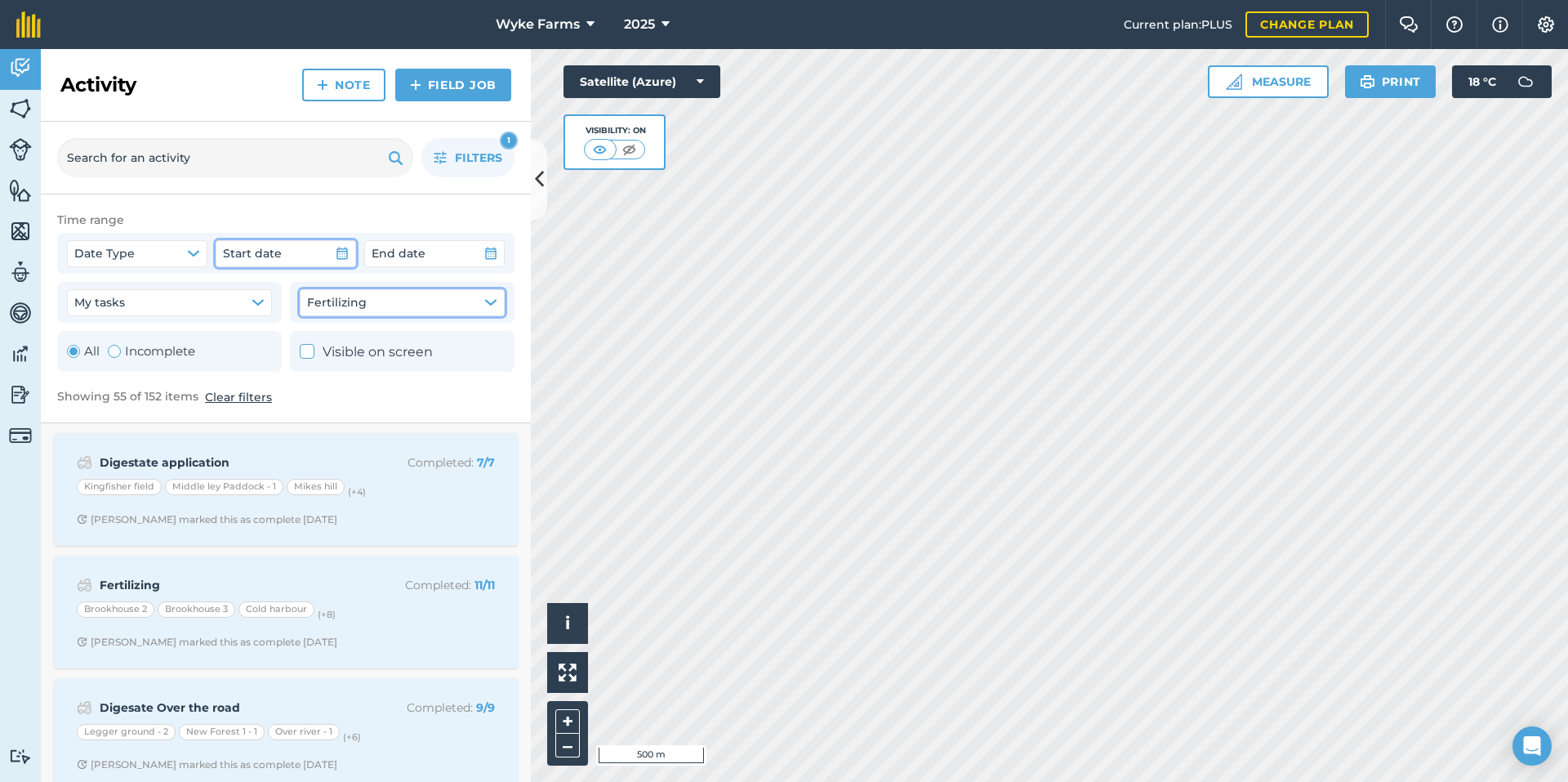
click at [338, 255] on icon "button" at bounding box center [342, 254] width 11 height 12
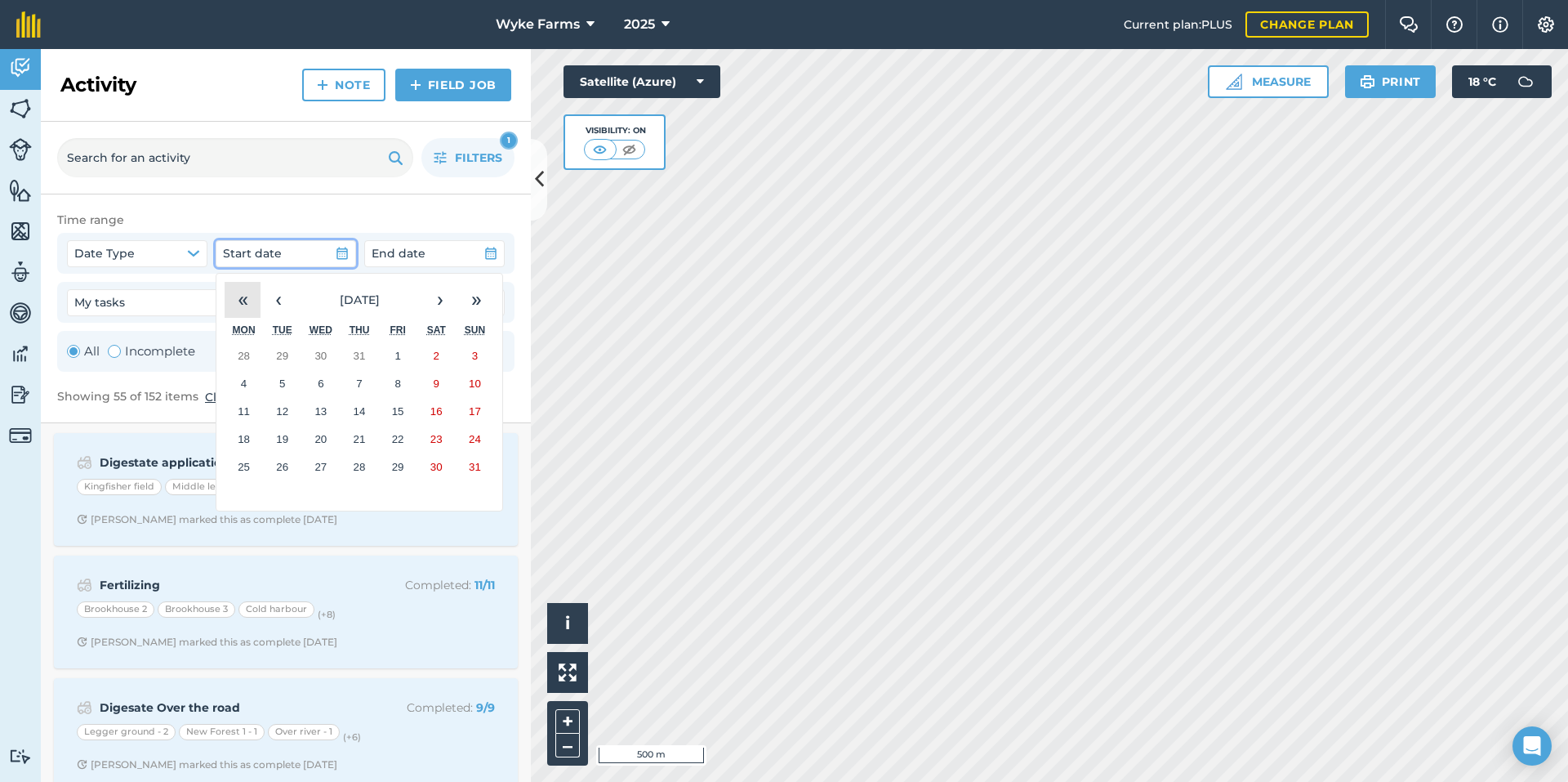
click at [240, 306] on button "«" at bounding box center [242, 300] width 36 height 36
click at [485, 296] on button "»" at bounding box center [476, 300] width 36 height 36
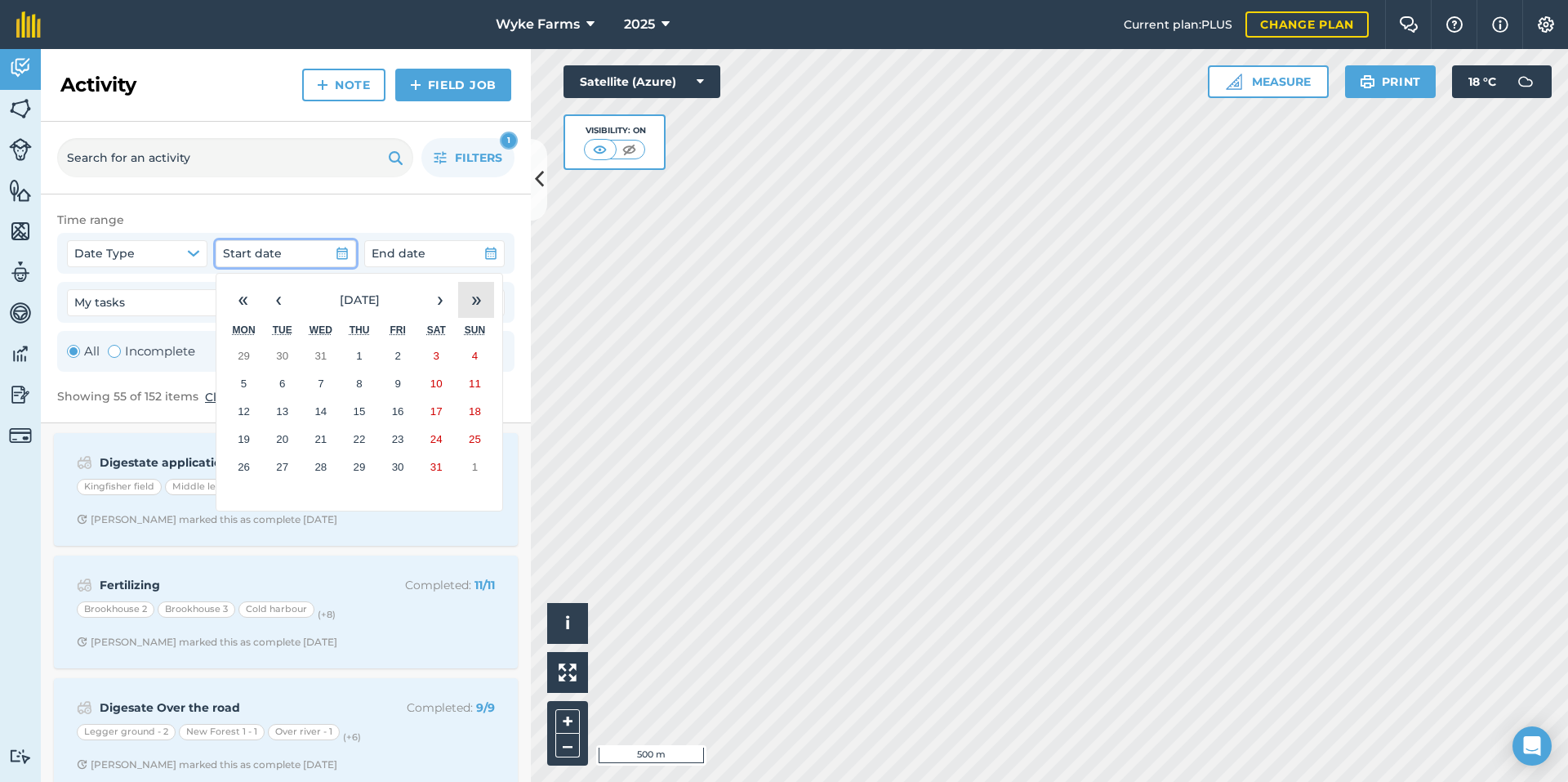
click at [485, 296] on button "»" at bounding box center [476, 300] width 36 height 36
click at [290, 300] on button "‹" at bounding box center [278, 300] width 36 height 36
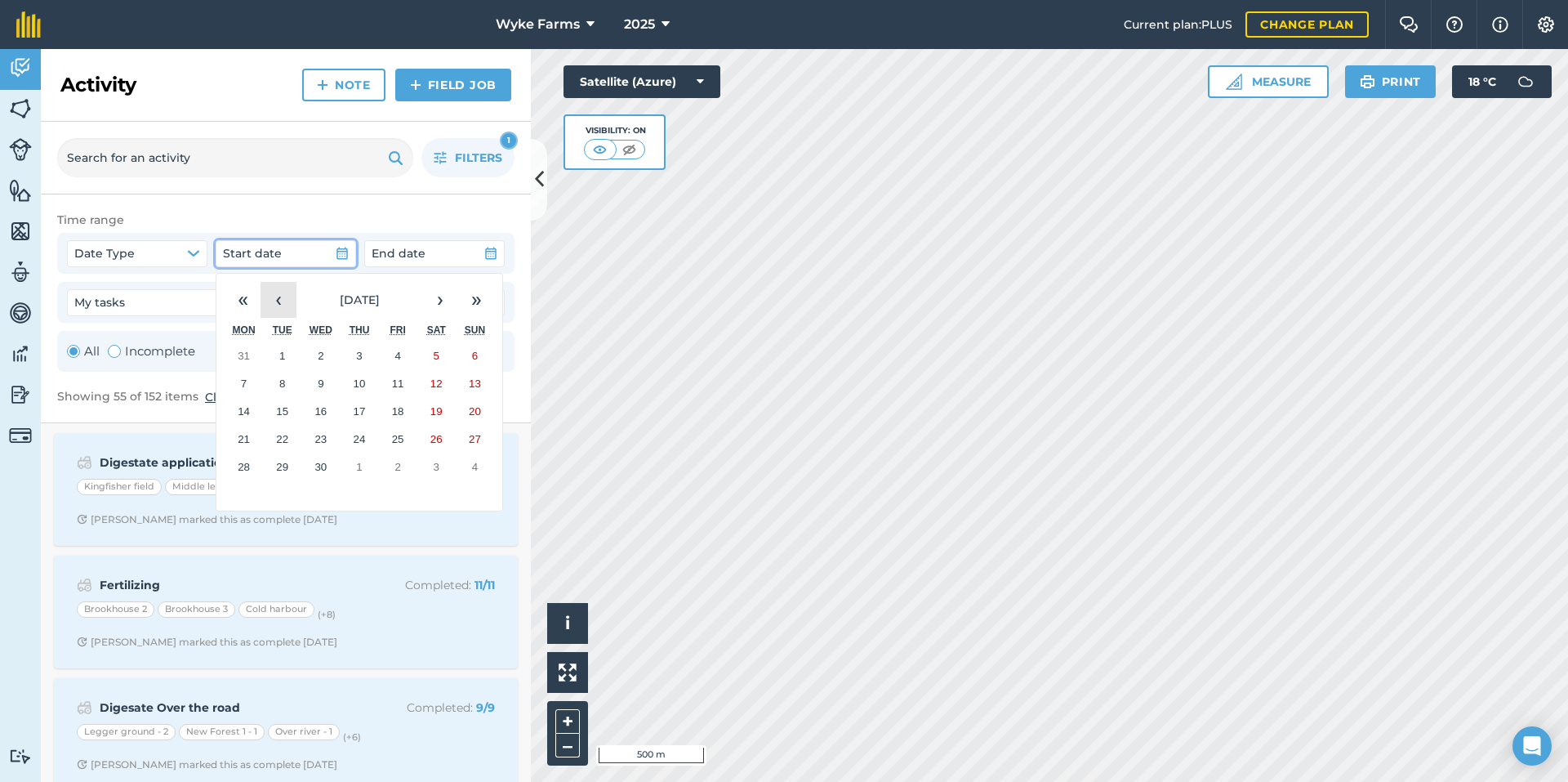
click at [290, 300] on button "‹" at bounding box center [278, 300] width 36 height 36
click at [315, 357] on button "1" at bounding box center [320, 356] width 39 height 27
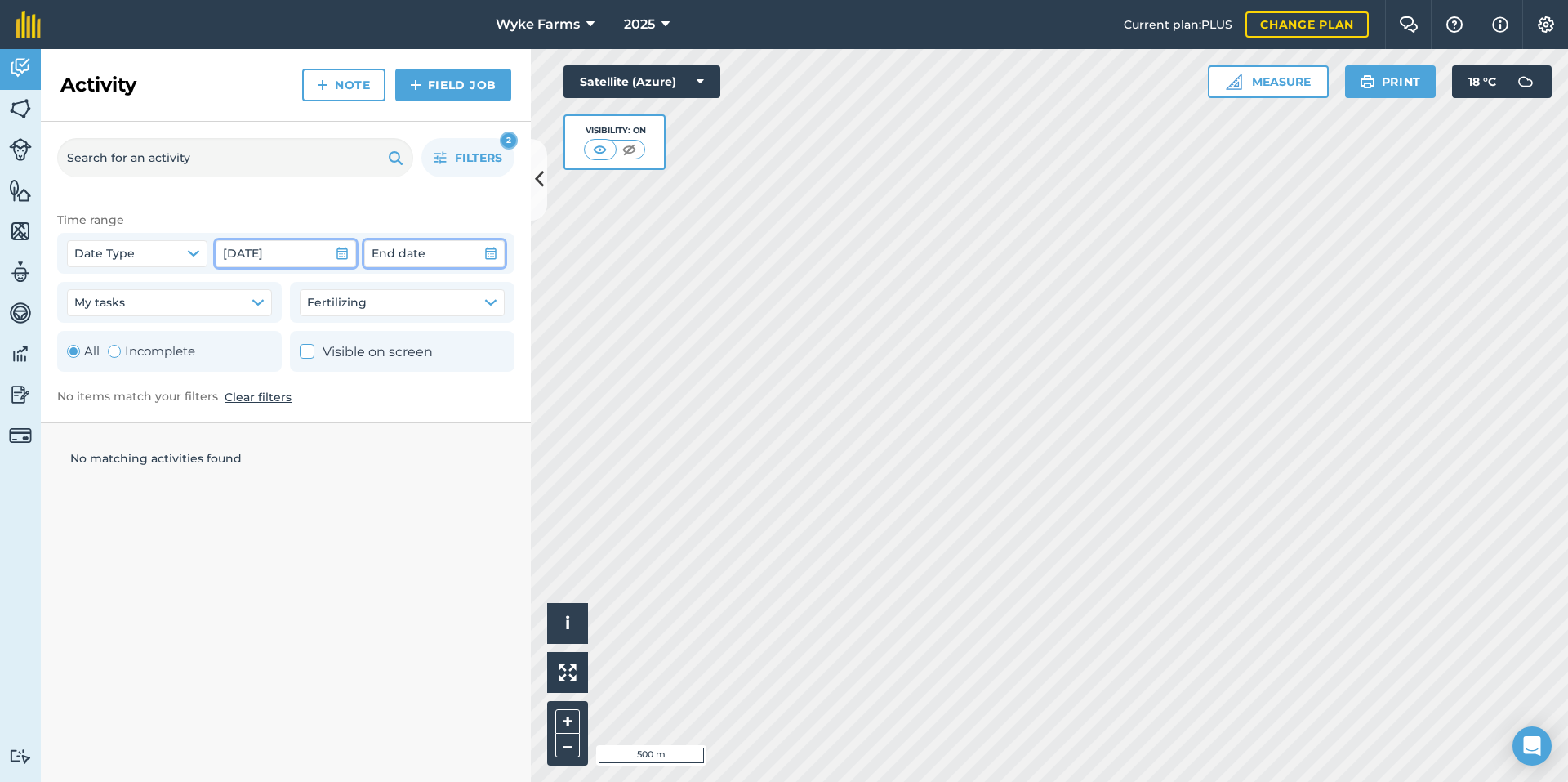
click at [442, 245] on button "End date" at bounding box center [435, 253] width 141 height 26
click at [170, 263] on button "Date Type" at bounding box center [137, 253] width 141 height 26
click at [196, 306] on button "My tasks" at bounding box center [169, 302] width 205 height 26
click at [307, 355] on icon at bounding box center [308, 351] width 10 height 10
checkbox input "true"
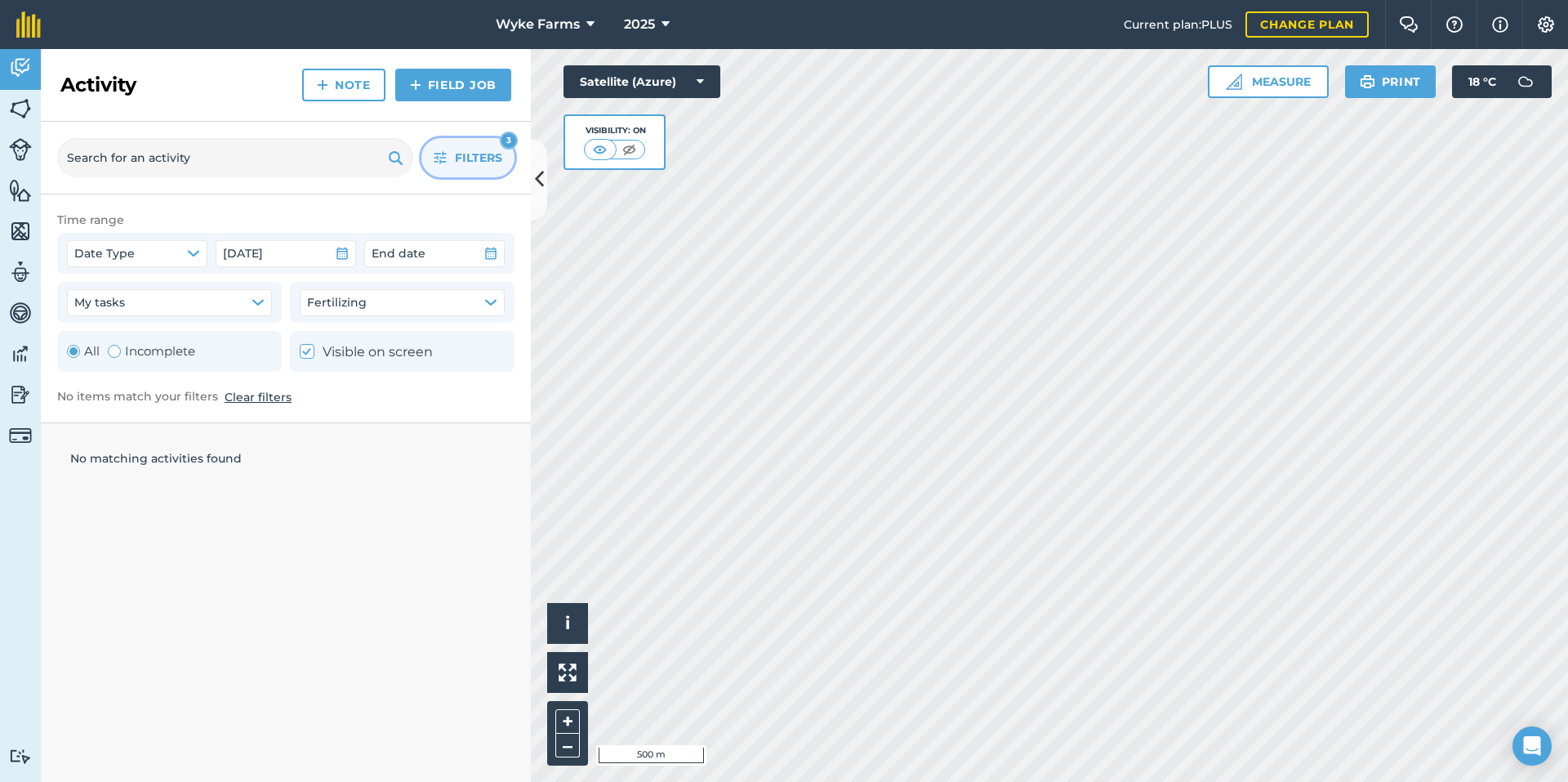
click at [484, 154] on span "Filters" at bounding box center [478, 157] width 47 height 18
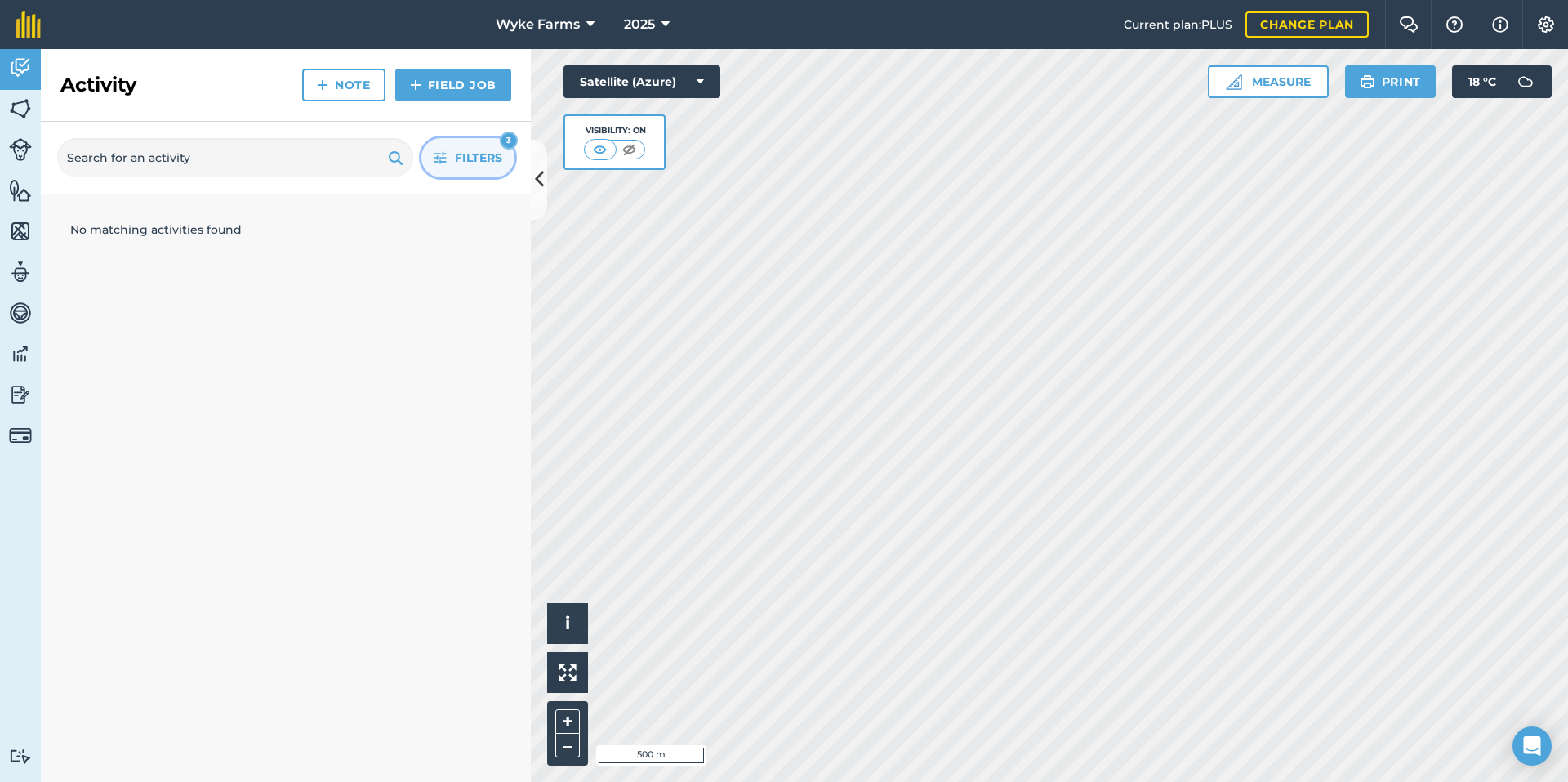
click at [484, 154] on span "Filters" at bounding box center [478, 157] width 47 height 18
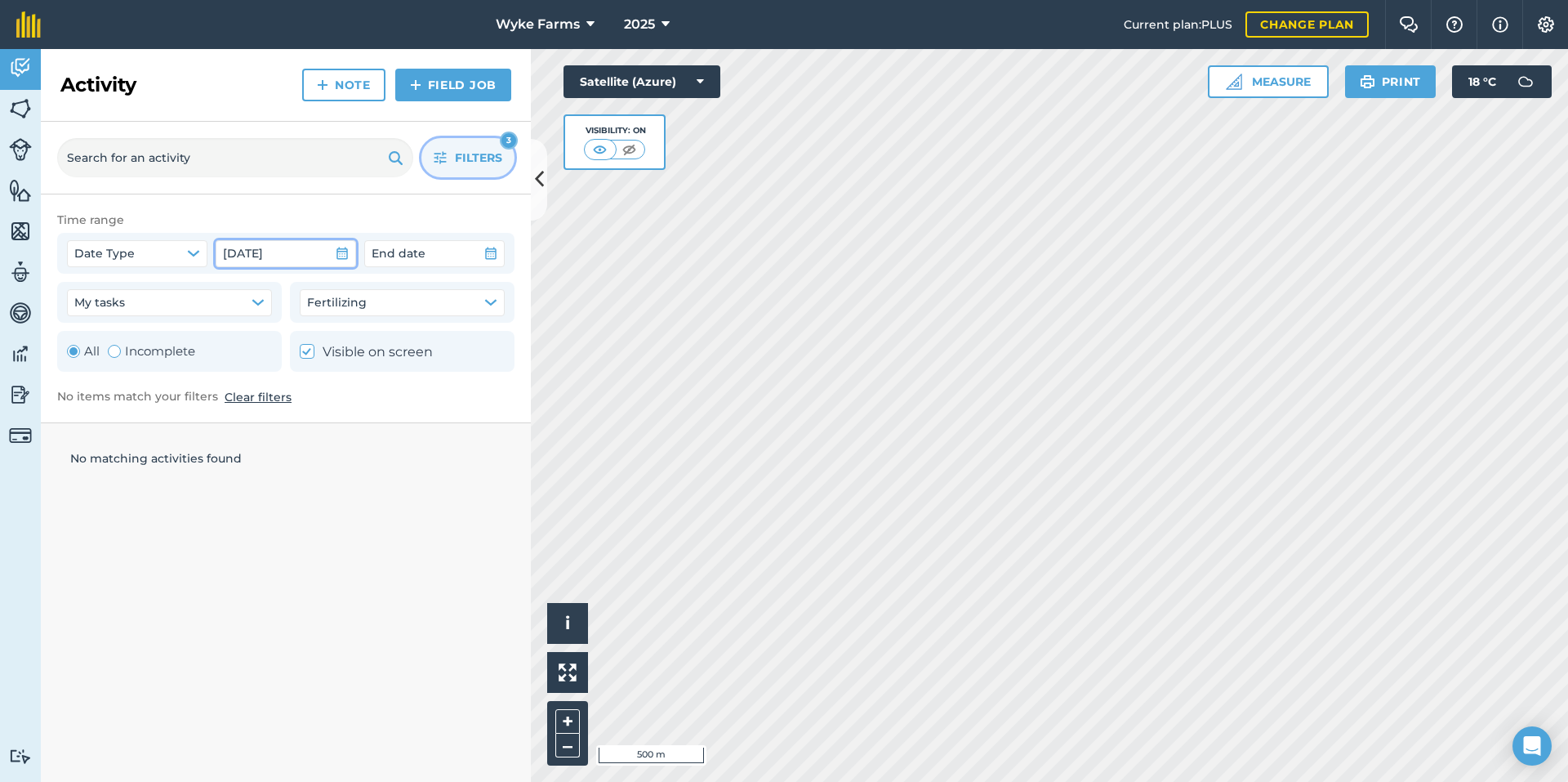
click at [263, 247] on span "[DATE]" at bounding box center [243, 253] width 40 height 18
click at [363, 254] on div "Date Type [DATE] End date" at bounding box center [286, 253] width 438 height 26
click at [348, 254] on icon "button" at bounding box center [342, 253] width 13 height 13
click at [260, 258] on span "[DATE]" at bounding box center [243, 253] width 40 height 18
click at [263, 247] on span "[DATE]" at bounding box center [243, 253] width 40 height 18
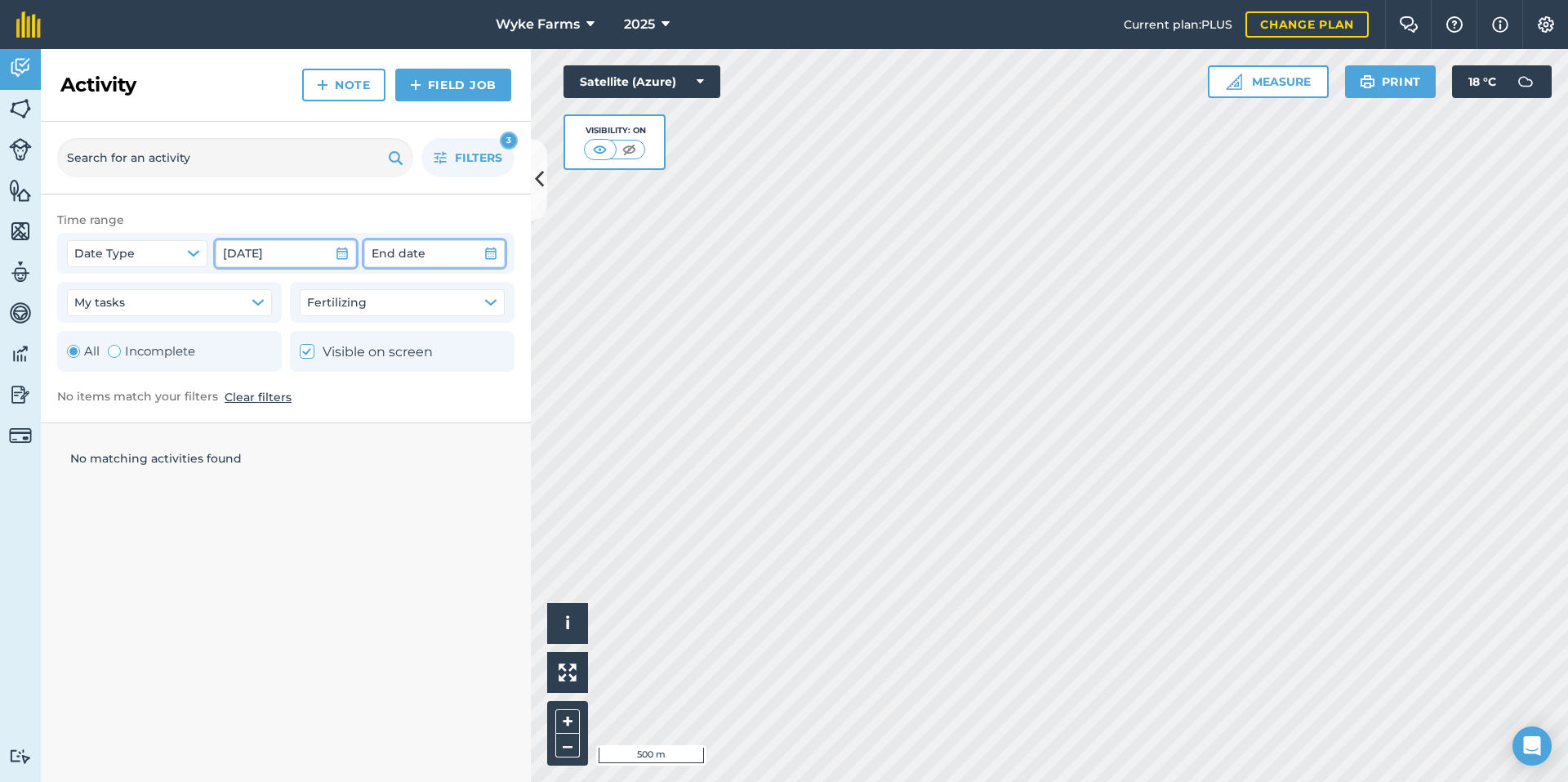
click at [392, 250] on span "End date" at bounding box center [399, 253] width 54 height 18
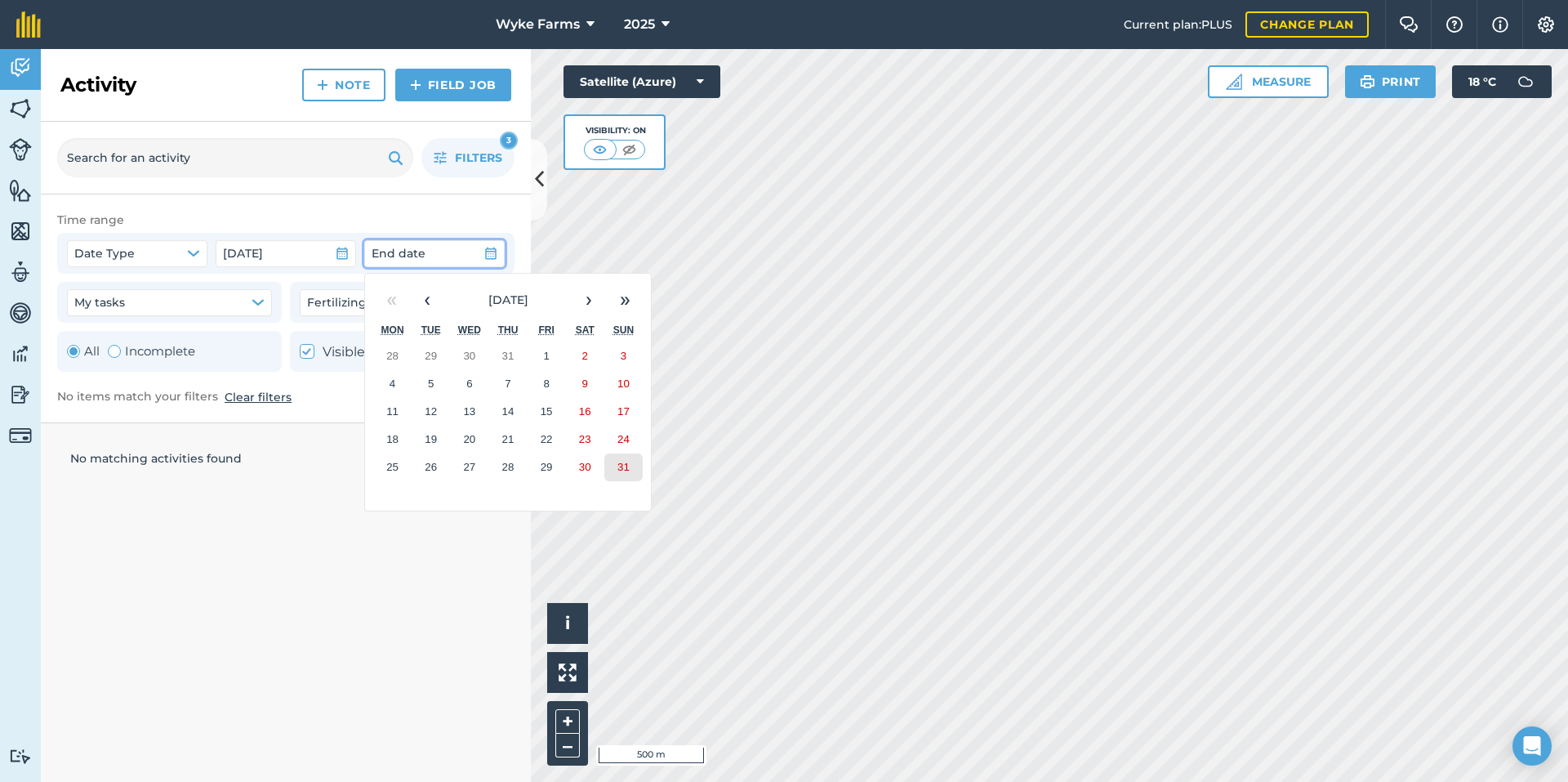
click at [613, 476] on button "31" at bounding box center [623, 467] width 39 height 27
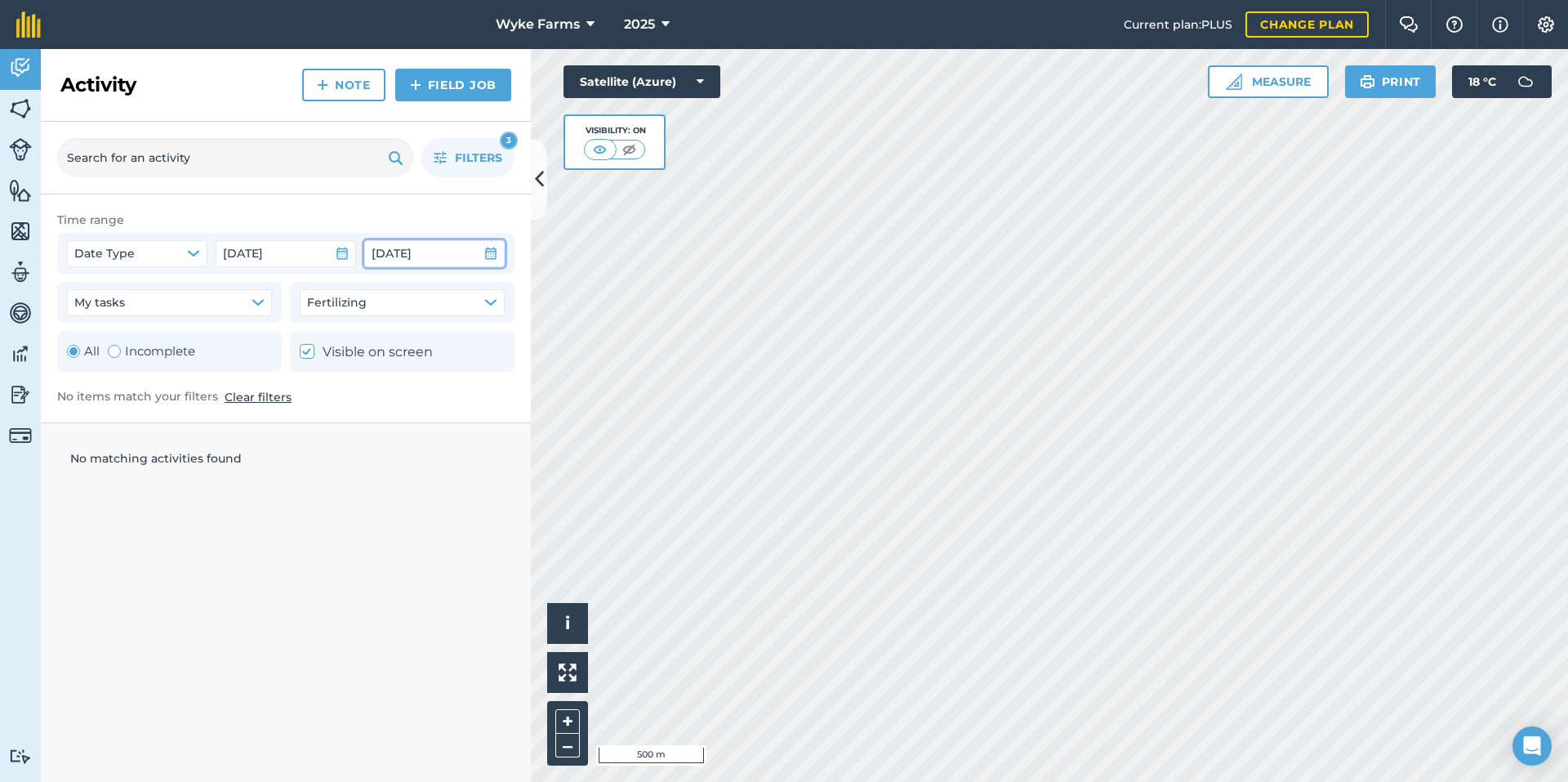
click at [313, 348] on div at bounding box center [307, 351] width 15 height 15
checkbox input "true"
click at [234, 309] on button "My tasks" at bounding box center [169, 302] width 205 height 26
click at [230, 292] on button "My tasks" at bounding box center [169, 302] width 205 height 26
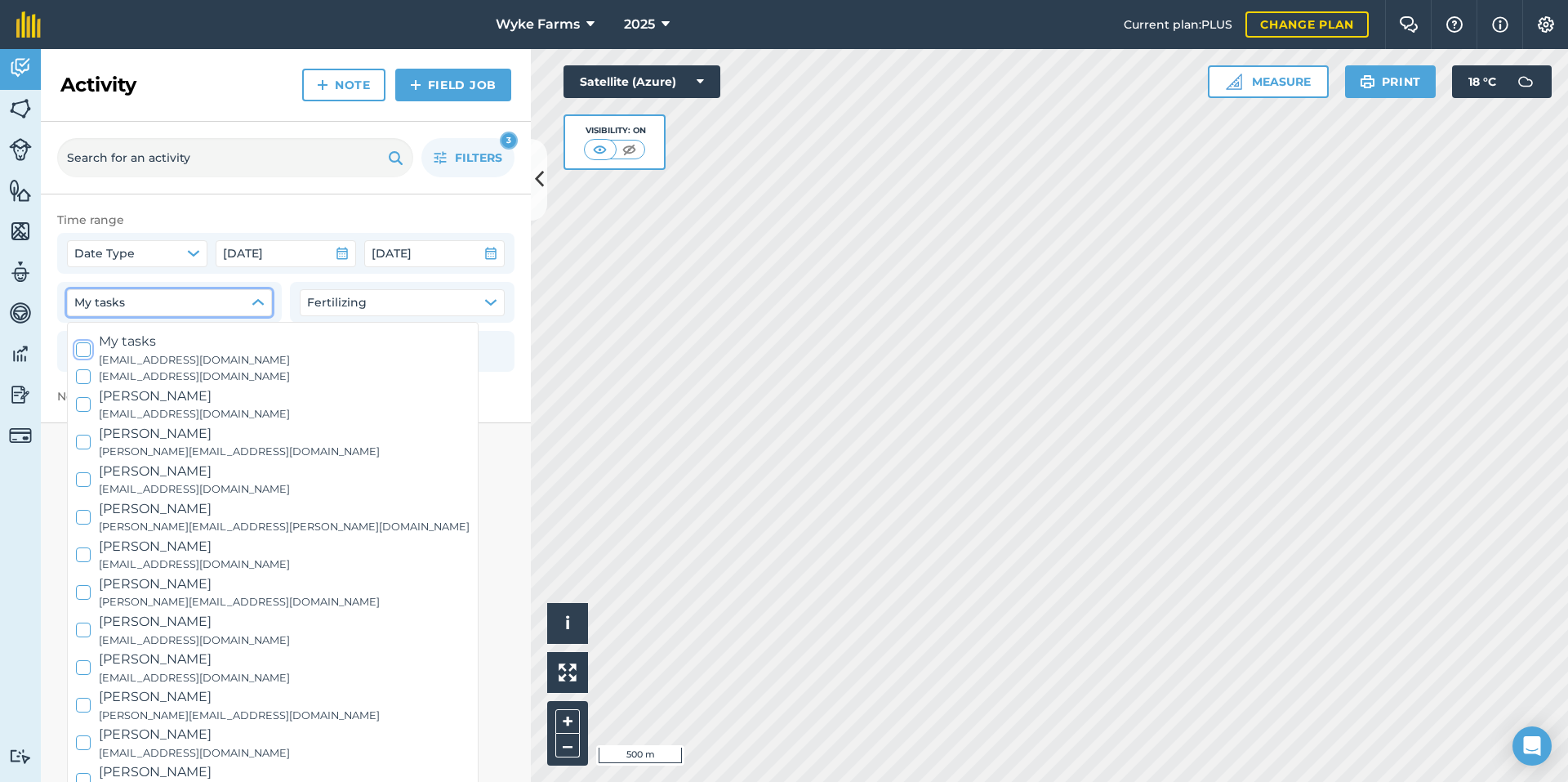
click at [97, 351] on label "My tasks [EMAIL_ADDRESS][DOMAIN_NAME]" at bounding box center [272, 350] width 394 height 38
checkbox input "false"
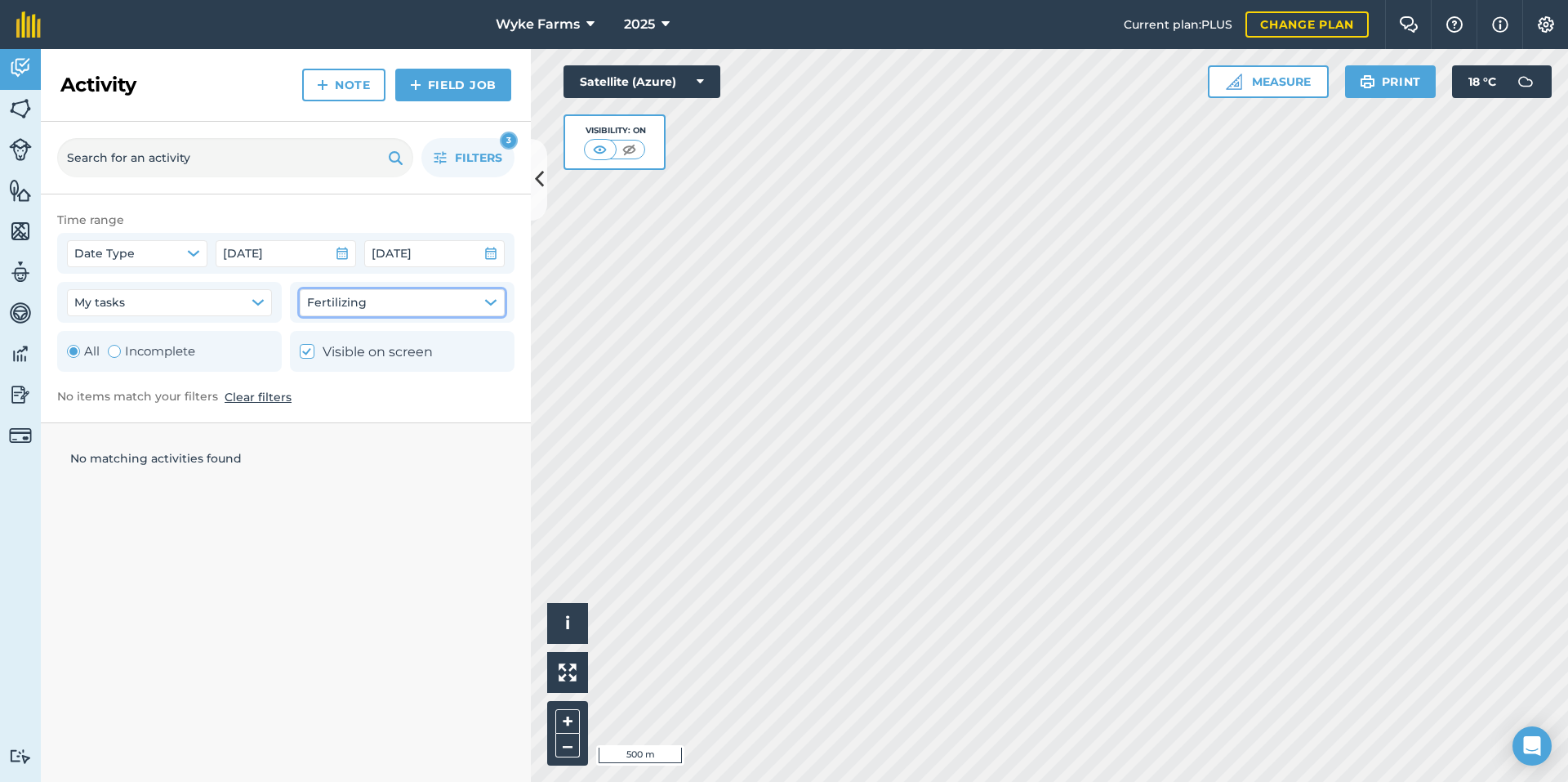
click at [363, 309] on span "Fertilizing" at bounding box center [336, 302] width 59 height 18
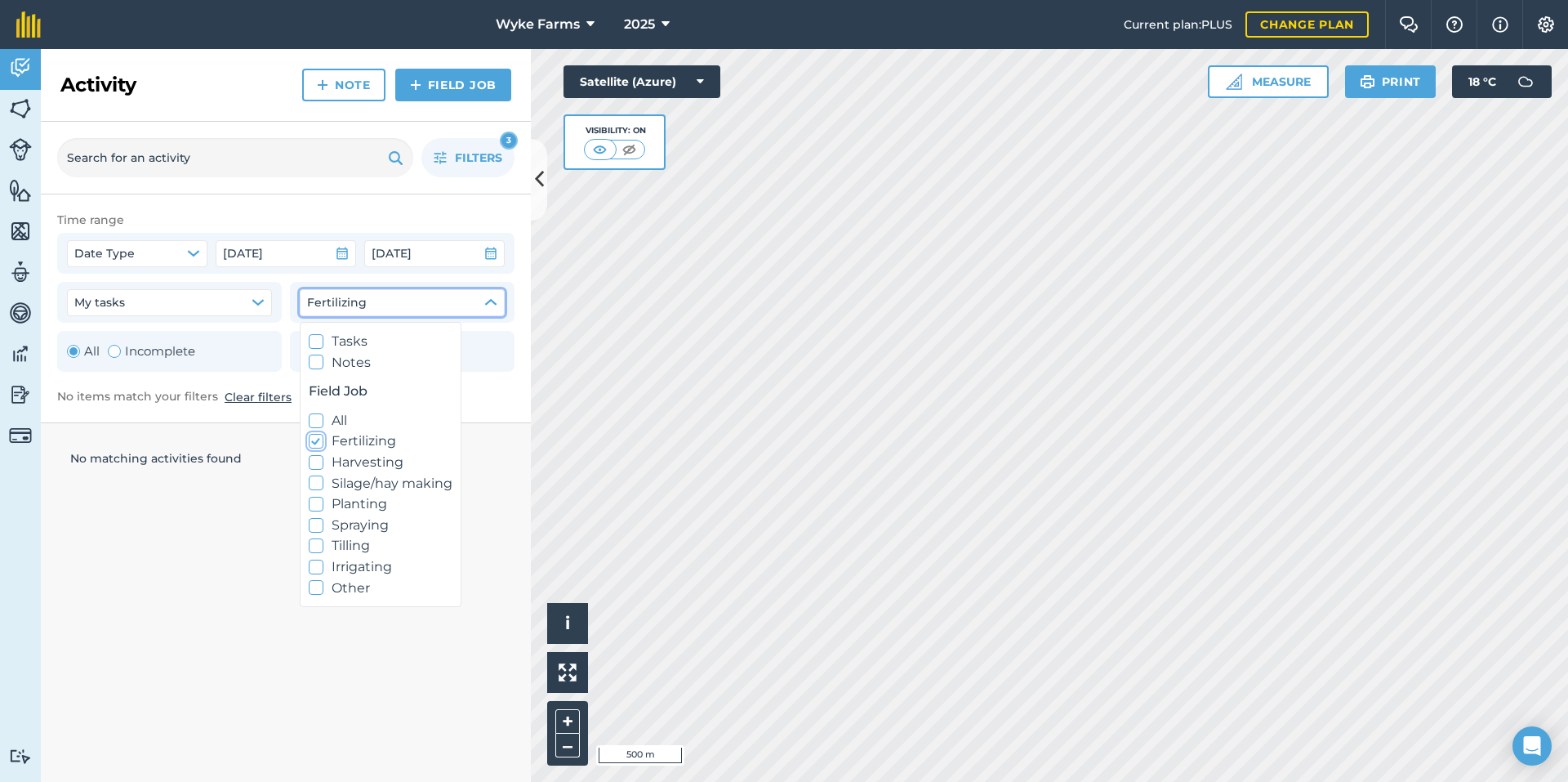
click at [312, 440] on icon at bounding box center [316, 442] width 10 height 10
checkbox input "true"
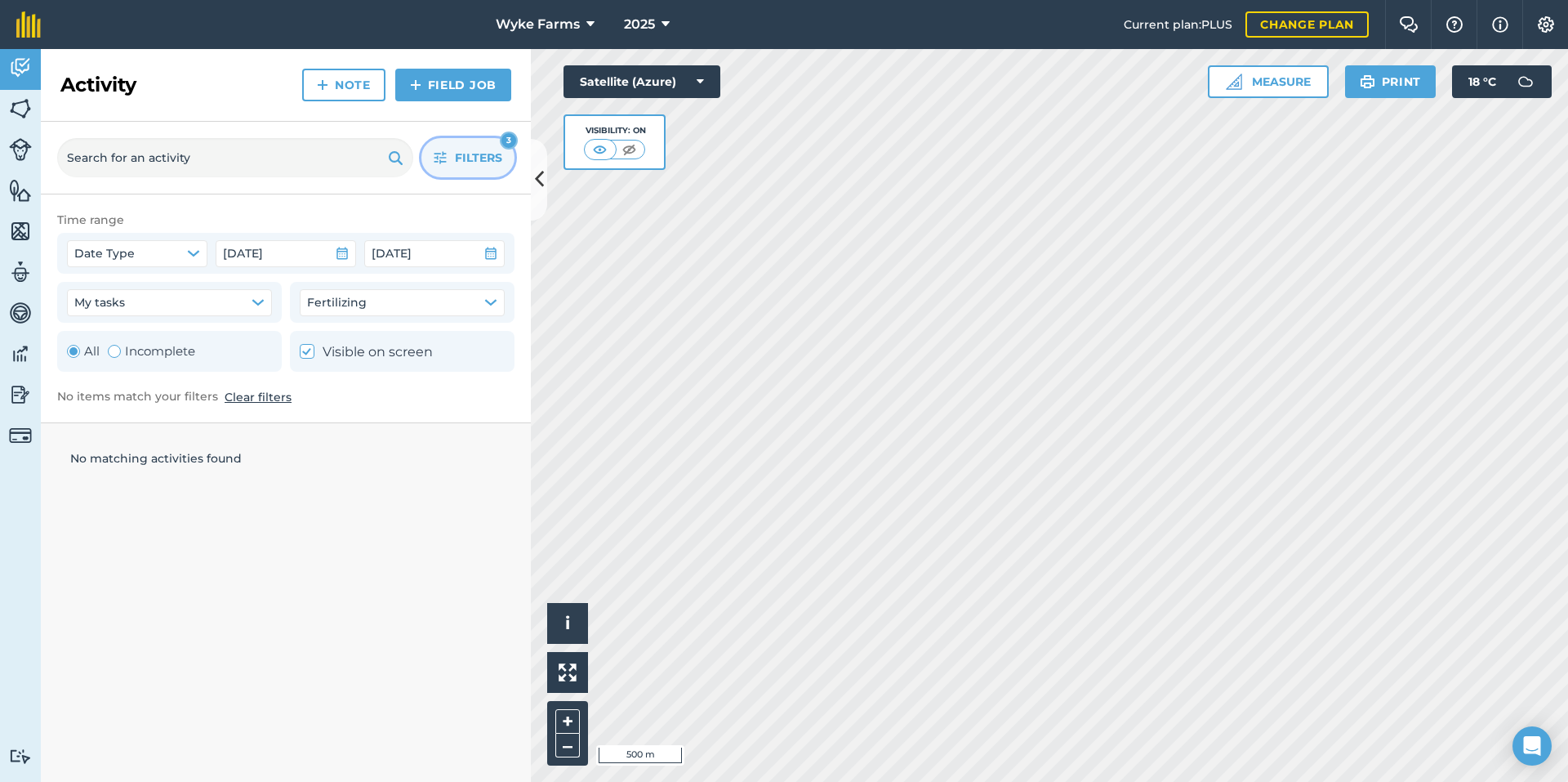
click at [485, 154] on span "Filters" at bounding box center [478, 157] width 47 height 18
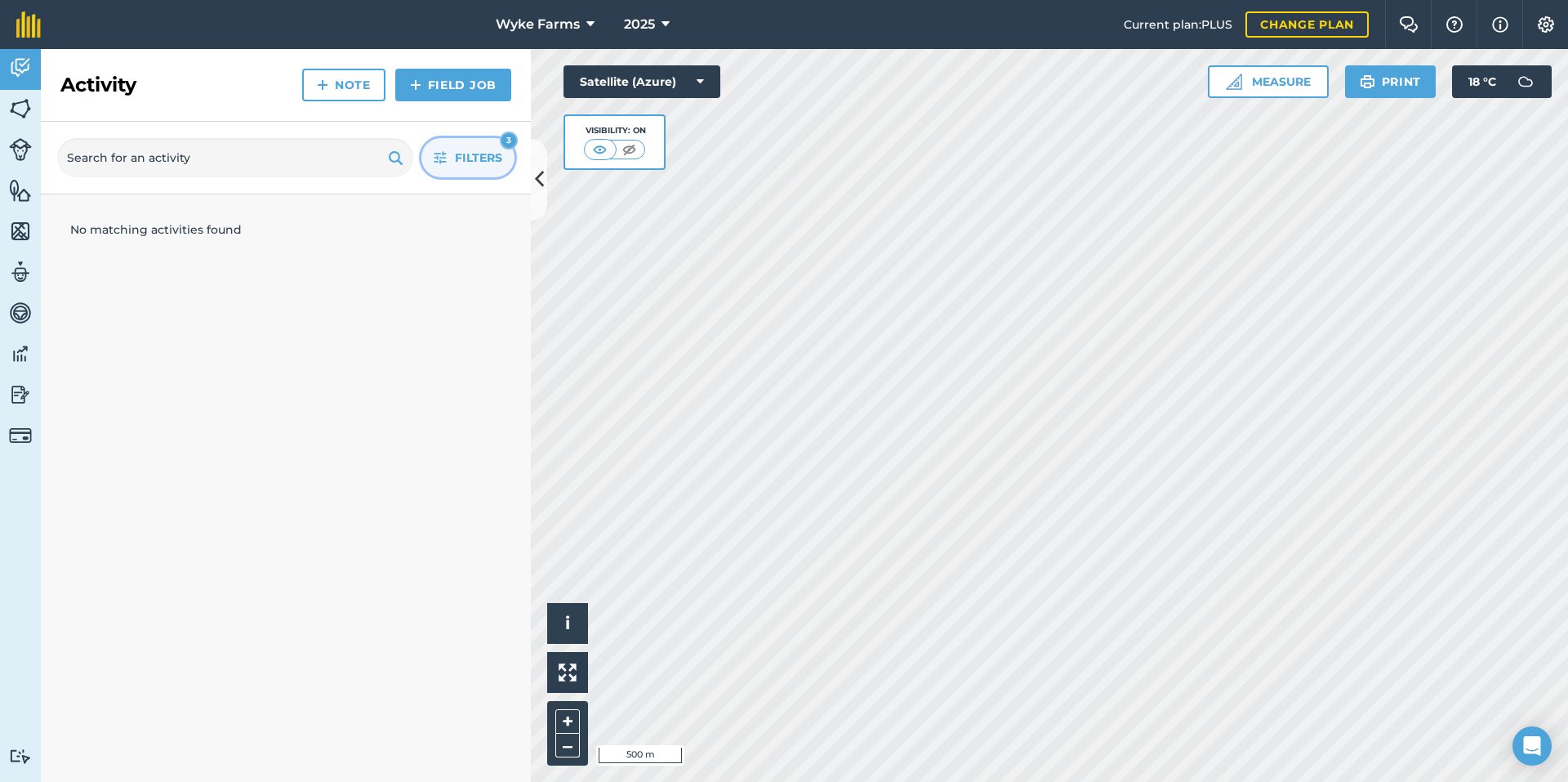
click at [485, 154] on span "Filters" at bounding box center [478, 157] width 47 height 18
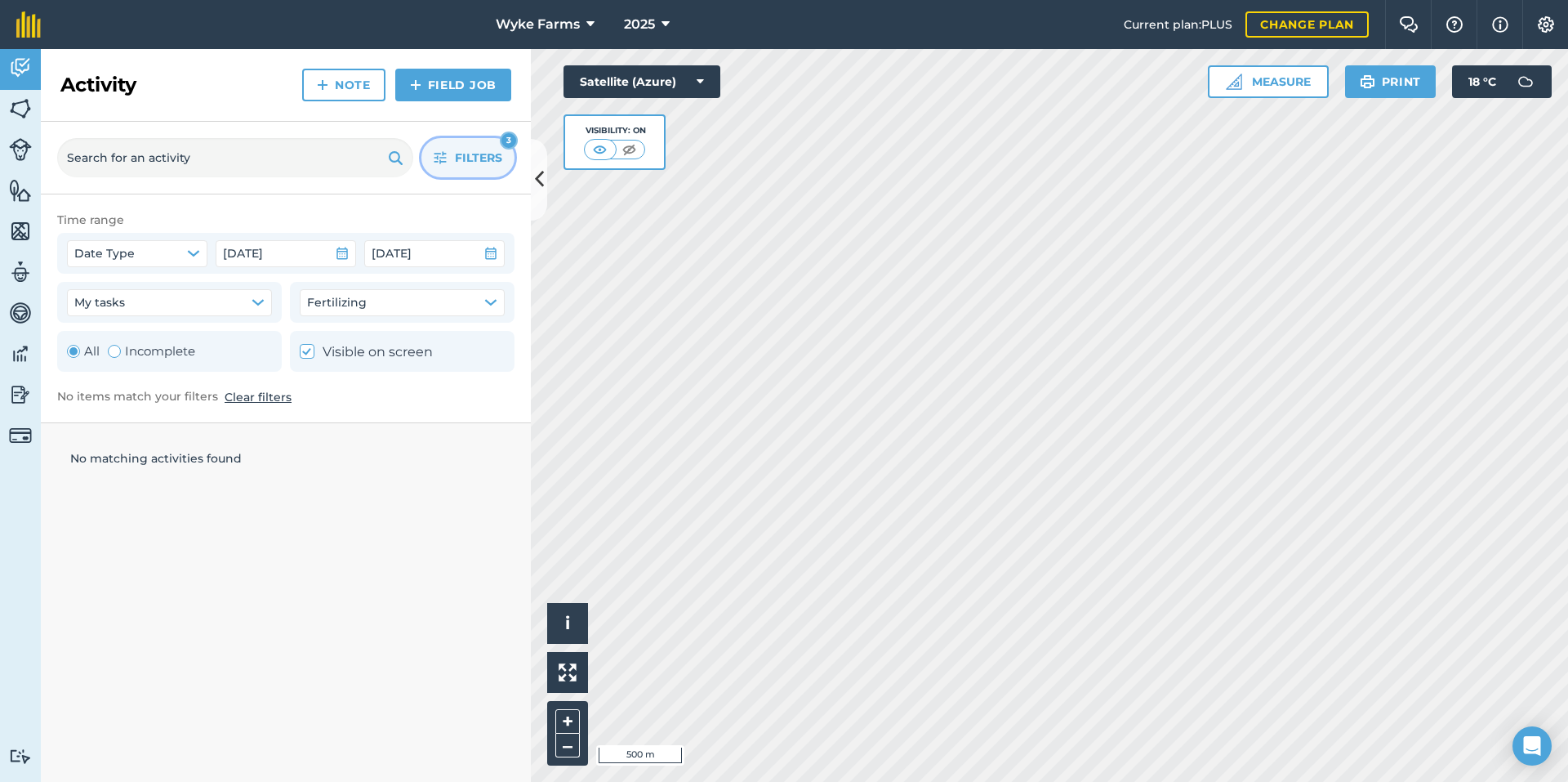
click at [235, 396] on button "Clear filters" at bounding box center [258, 397] width 67 height 18
checkbox input "false"
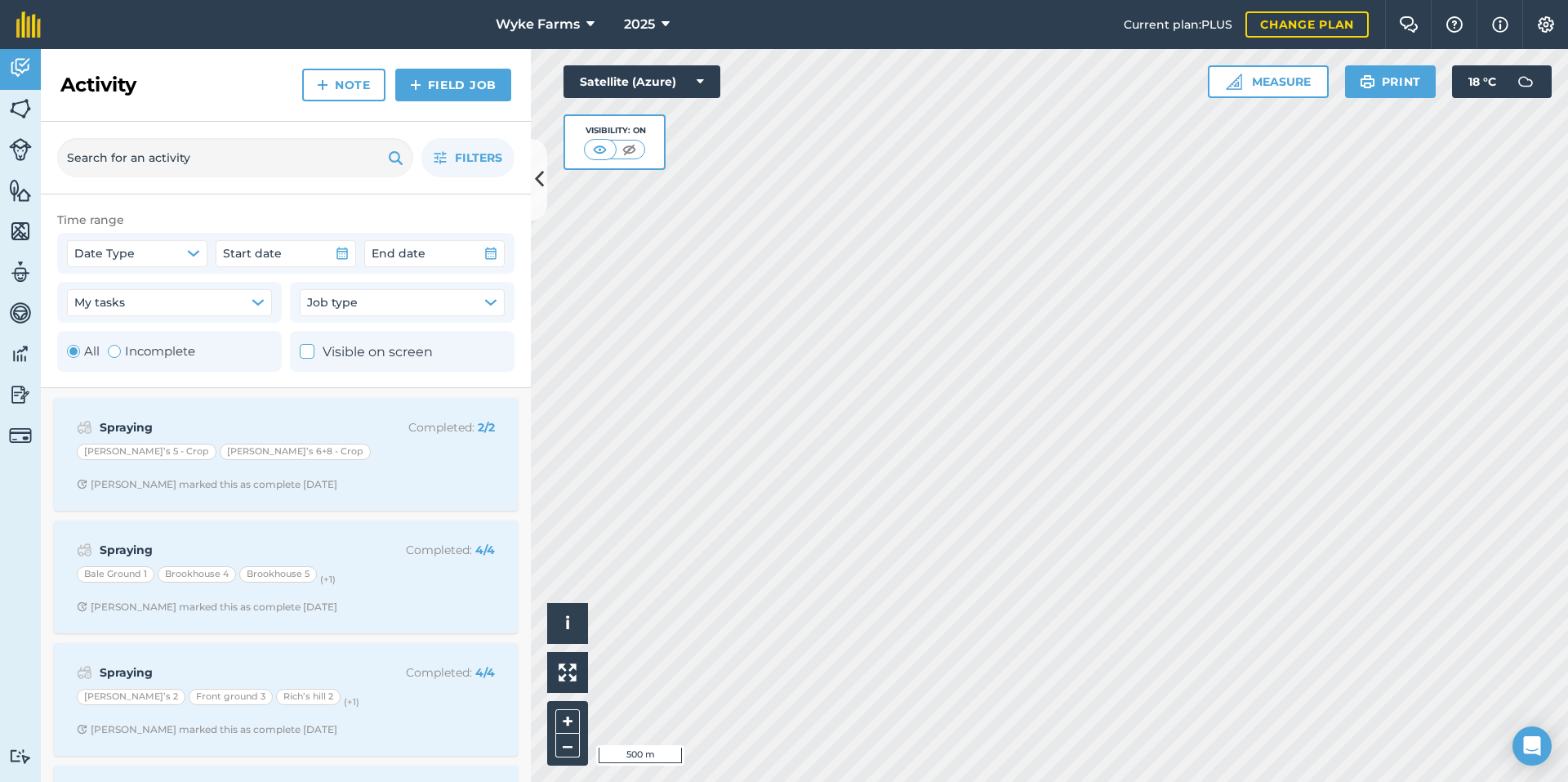
click at [409, 268] on div "Date Type Start date End date" at bounding box center [286, 254] width 457 height 41
click at [409, 312] on button "Job type" at bounding box center [402, 302] width 205 height 26
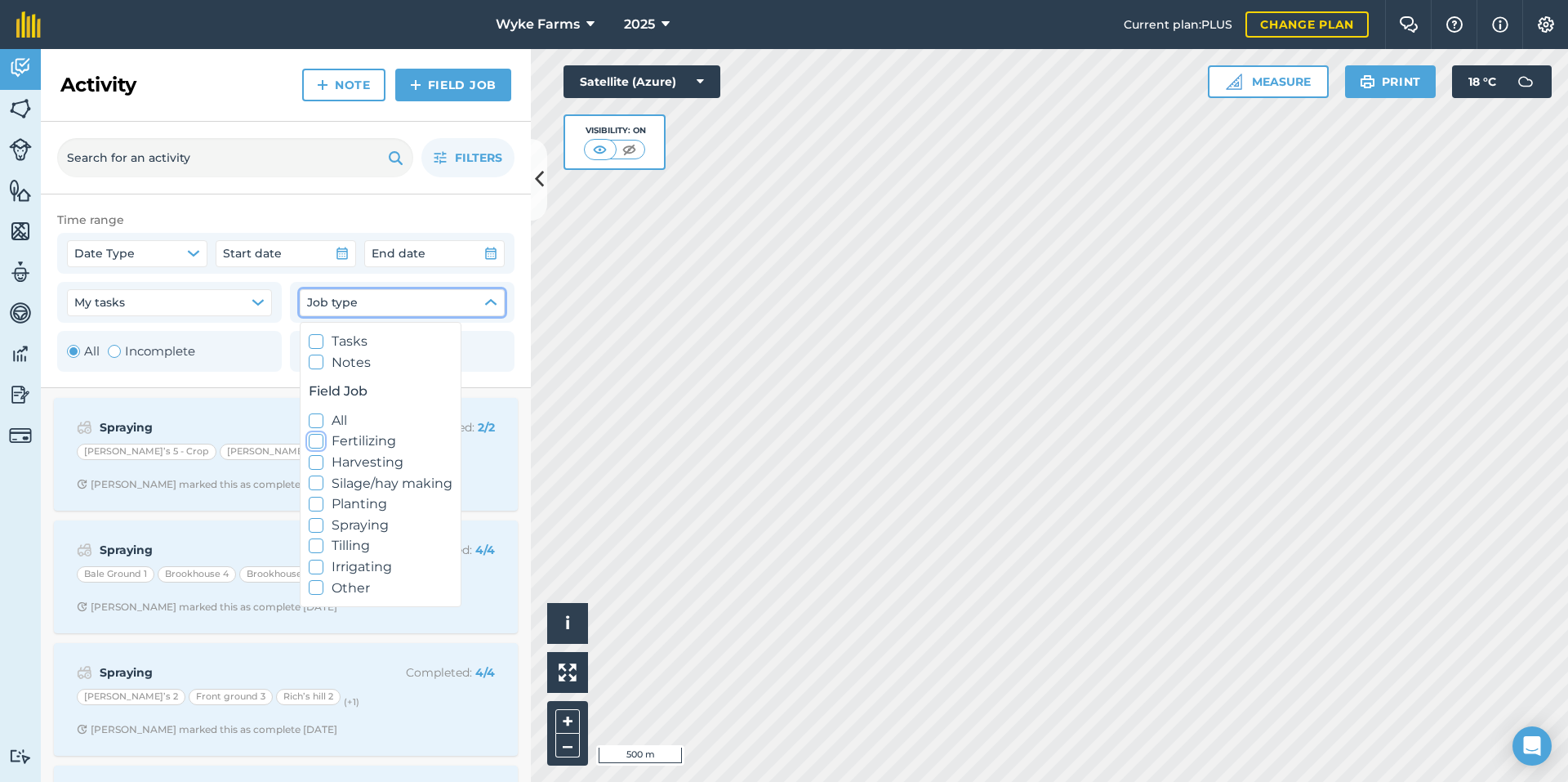
click at [372, 447] on label "Fertilizing" at bounding box center [380, 441] width 143 height 21
checkbox input "true"
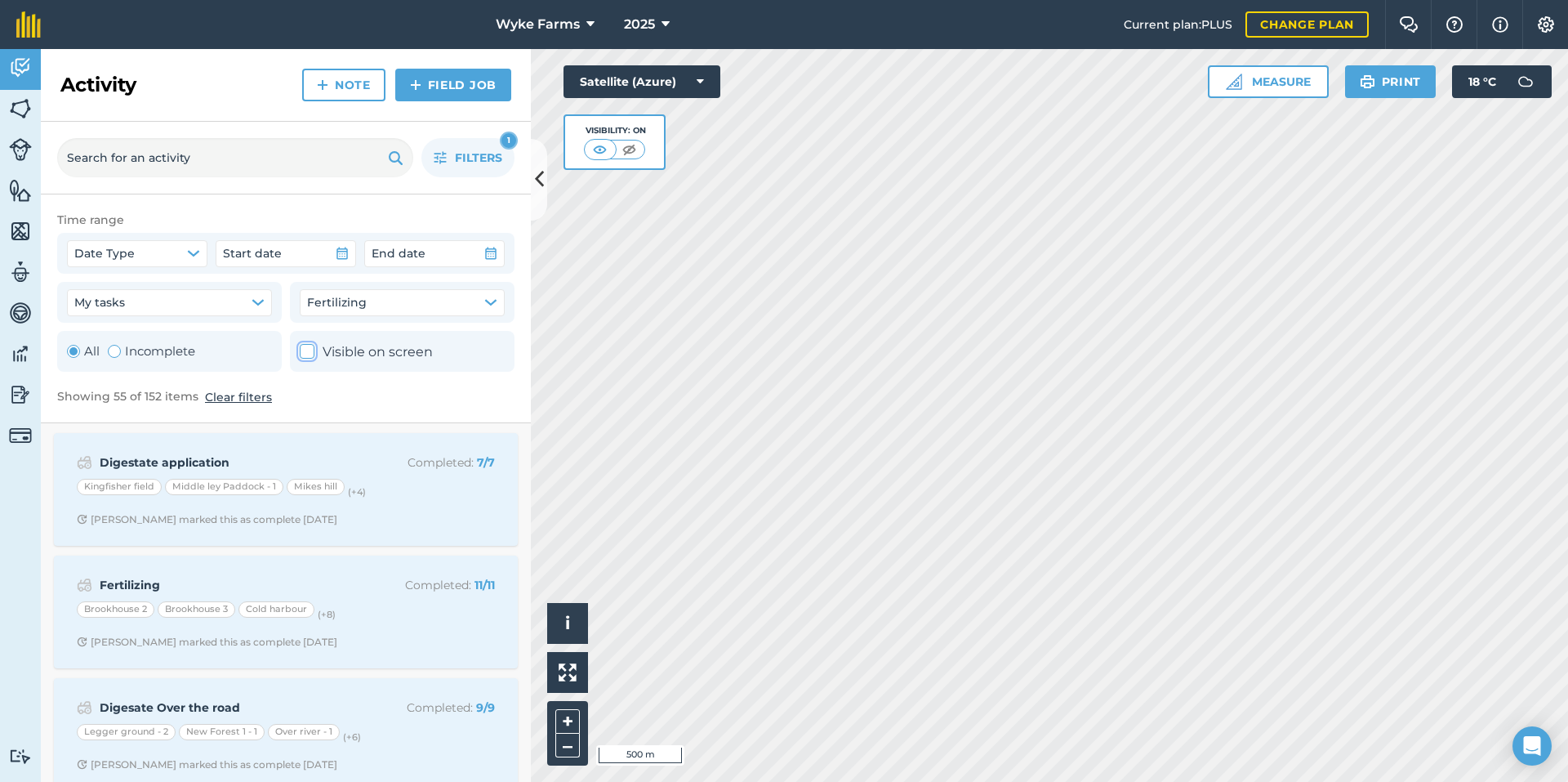
click at [395, 346] on label "Visible on screen" at bounding box center [366, 351] width 133 height 21
checkbox input "true"
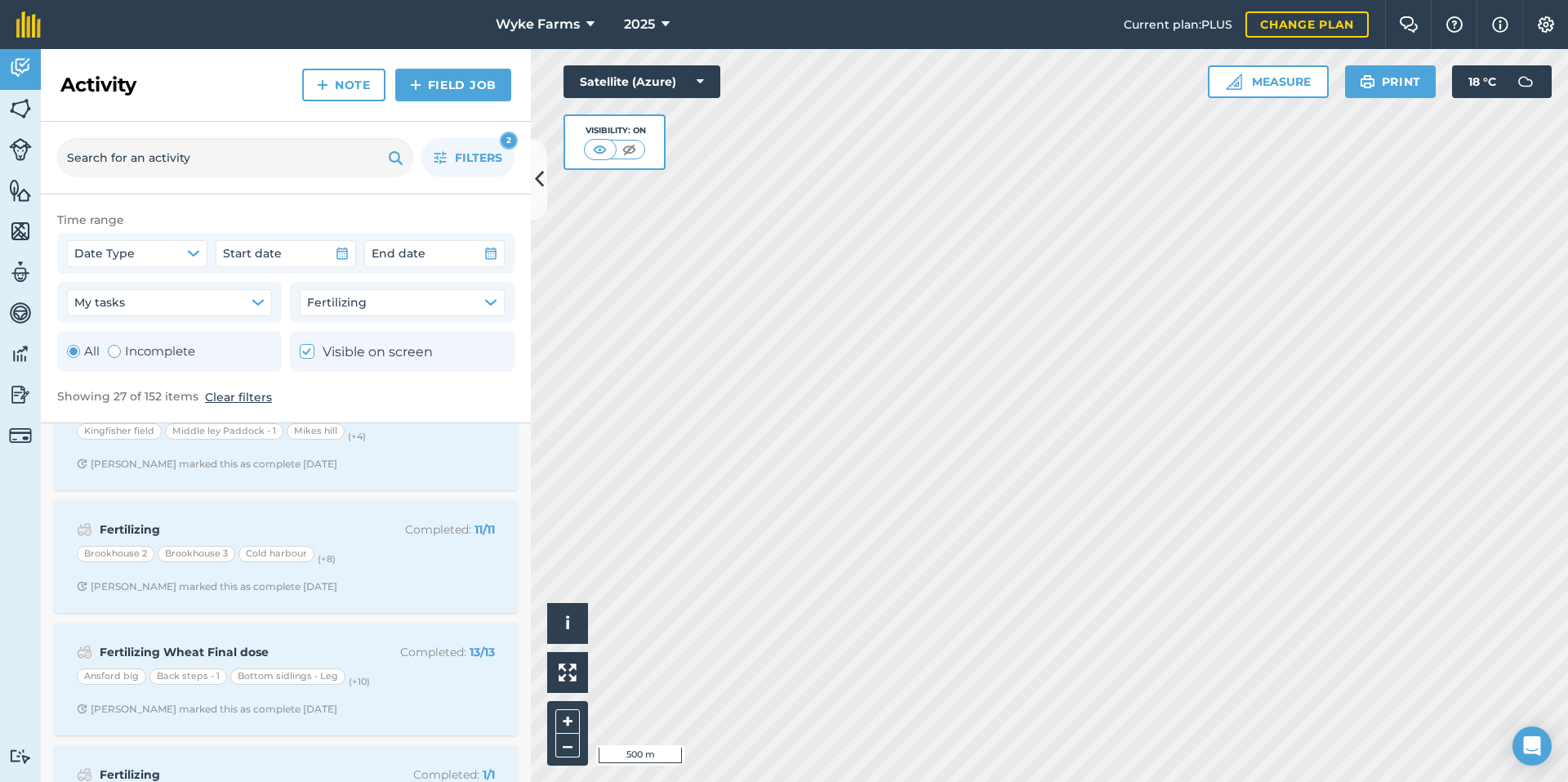
scroll to position [82, 0]
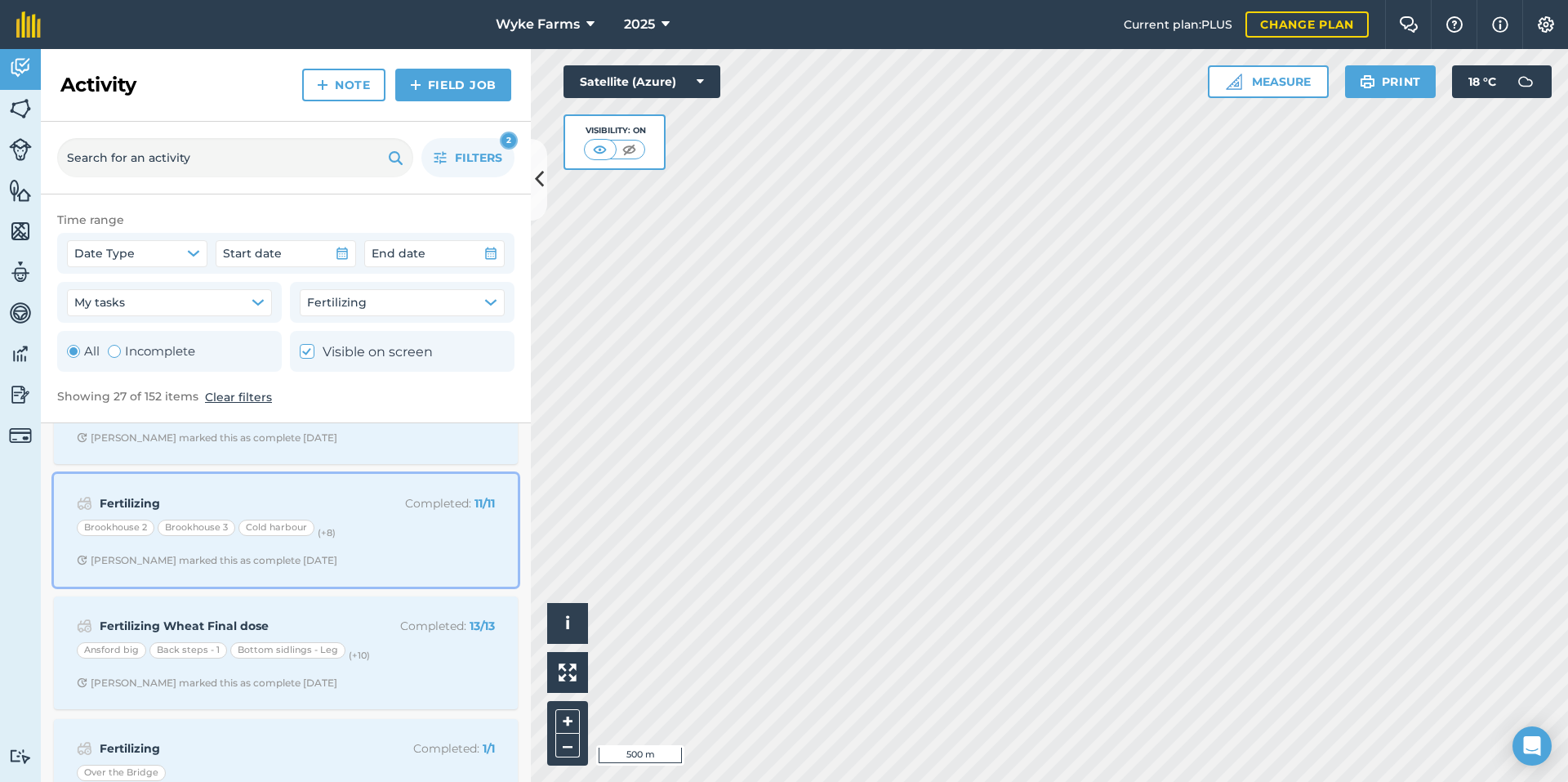
click at [333, 552] on div "Fertilizing Completed : 11 / 11 [GEOGRAPHIC_DATA] (+ 8 ) [PERSON_NAME] marked t…" at bounding box center [285, 530] width 444 height 93
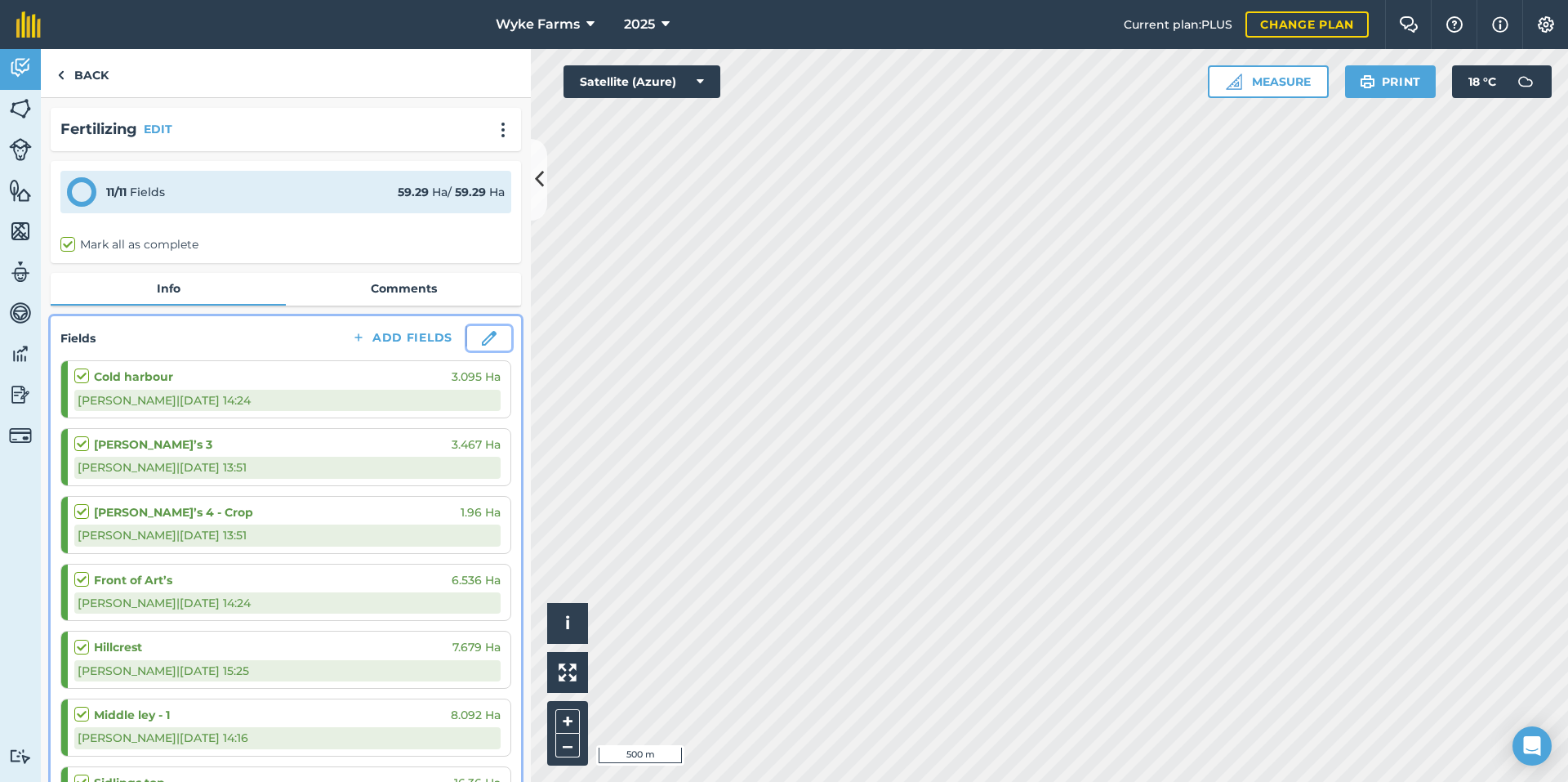
click at [482, 335] on img at bounding box center [489, 338] width 15 height 15
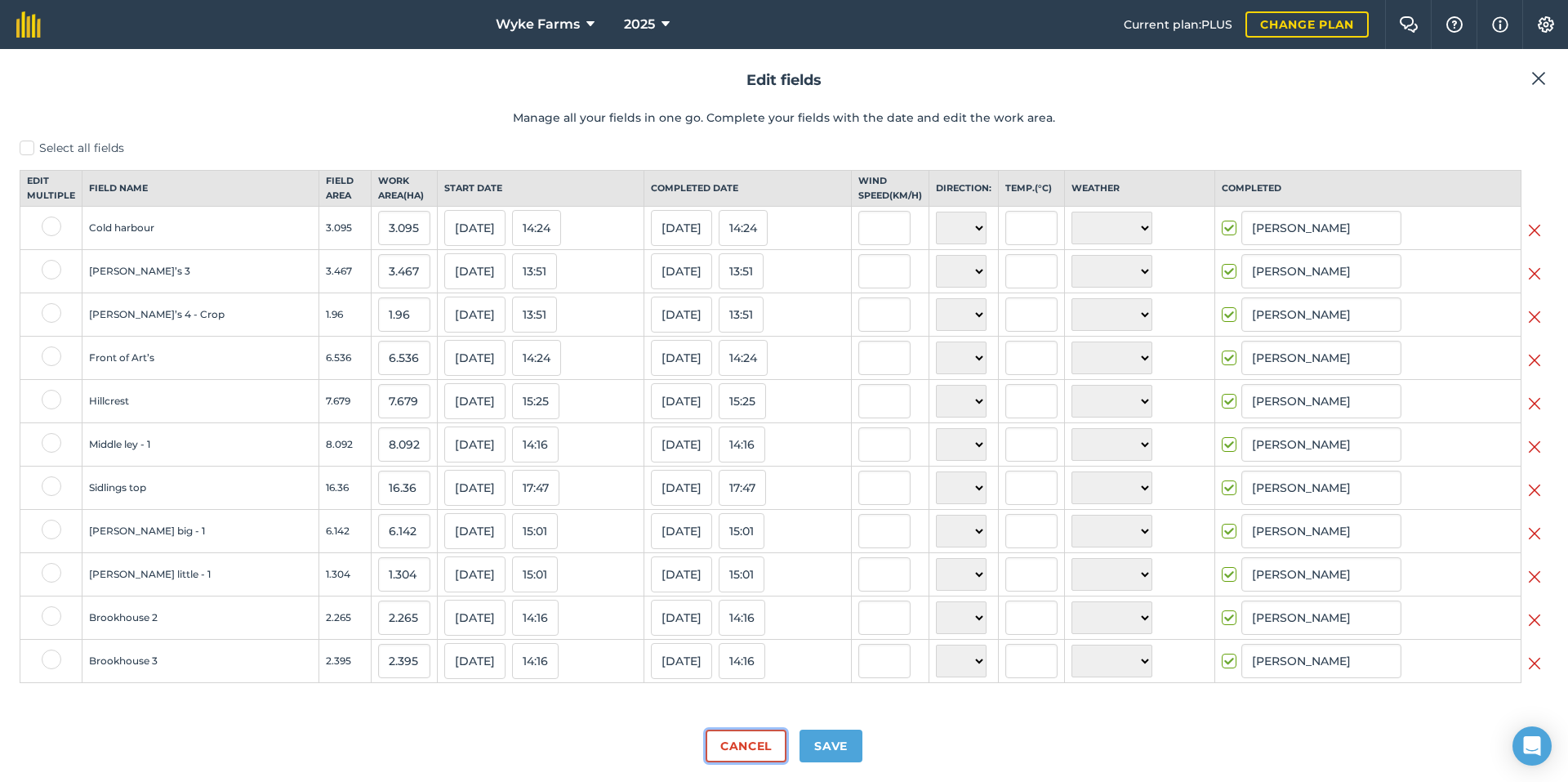
click at [739, 742] on button "Cancel" at bounding box center [746, 746] width 81 height 33
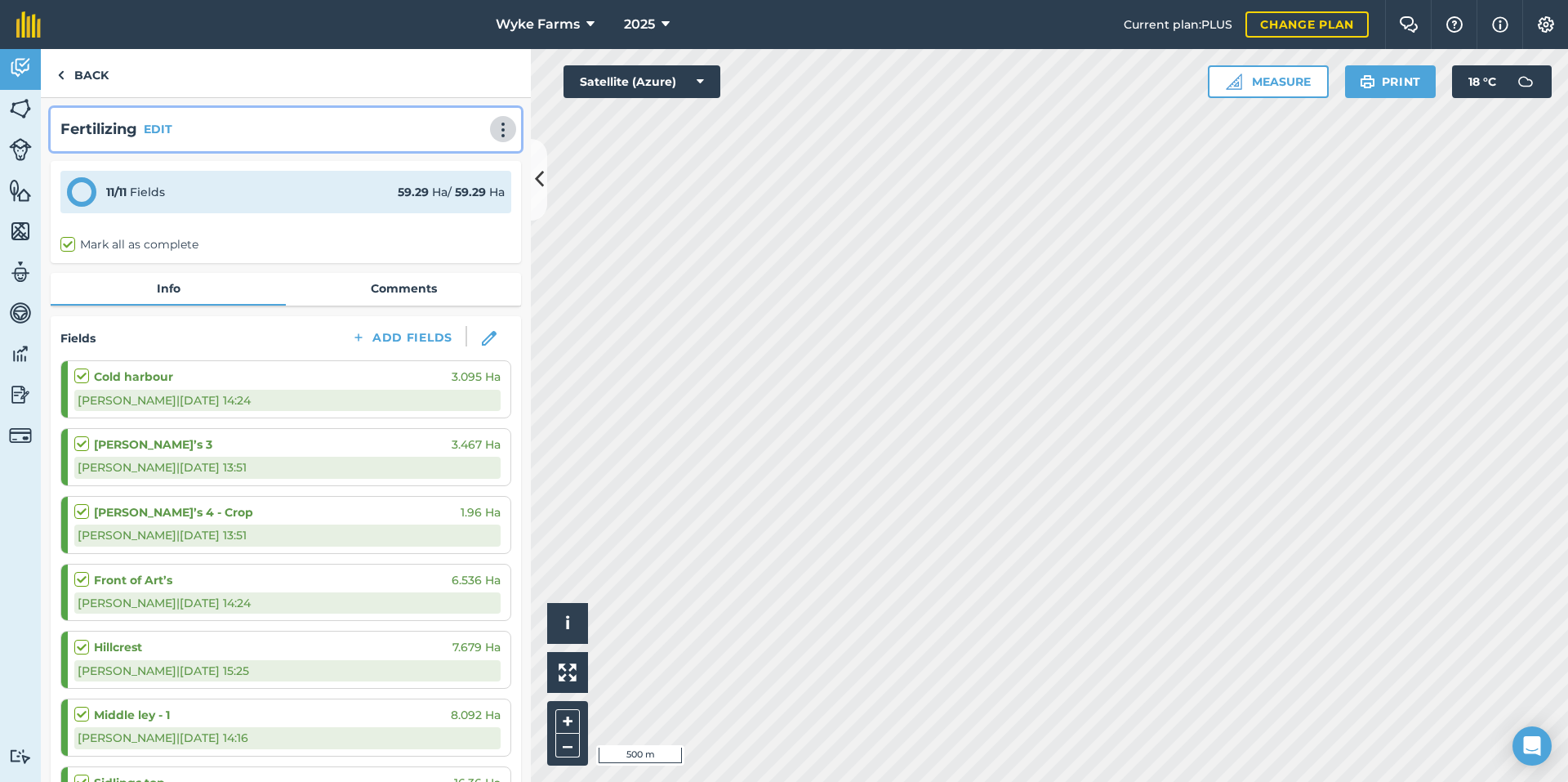
click at [494, 131] on img at bounding box center [503, 130] width 20 height 16
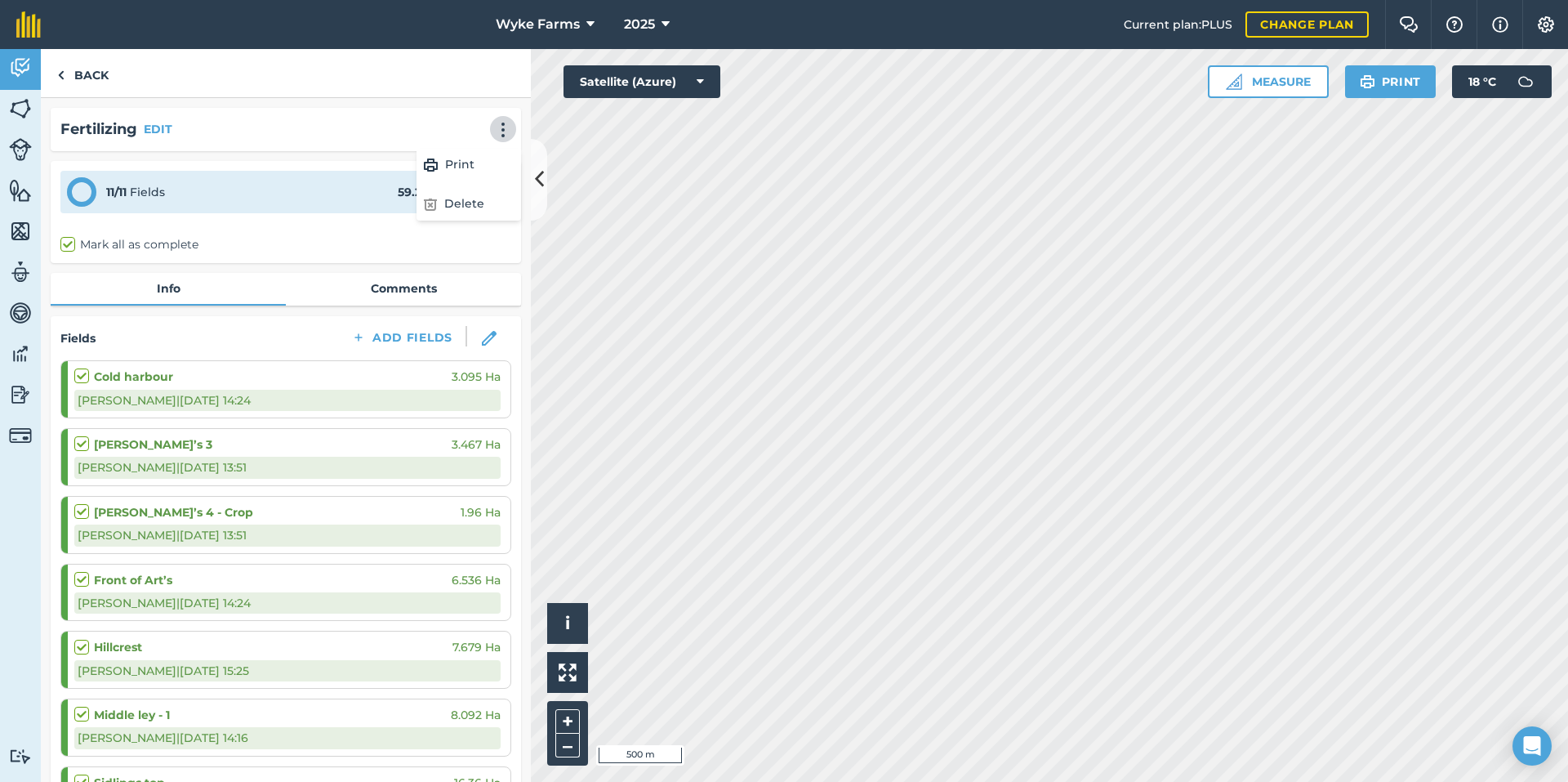
click at [322, 136] on div "Fertilizing EDIT Print Delete Only farm owners or the creator can delete this i…" at bounding box center [285, 130] width 451 height 24
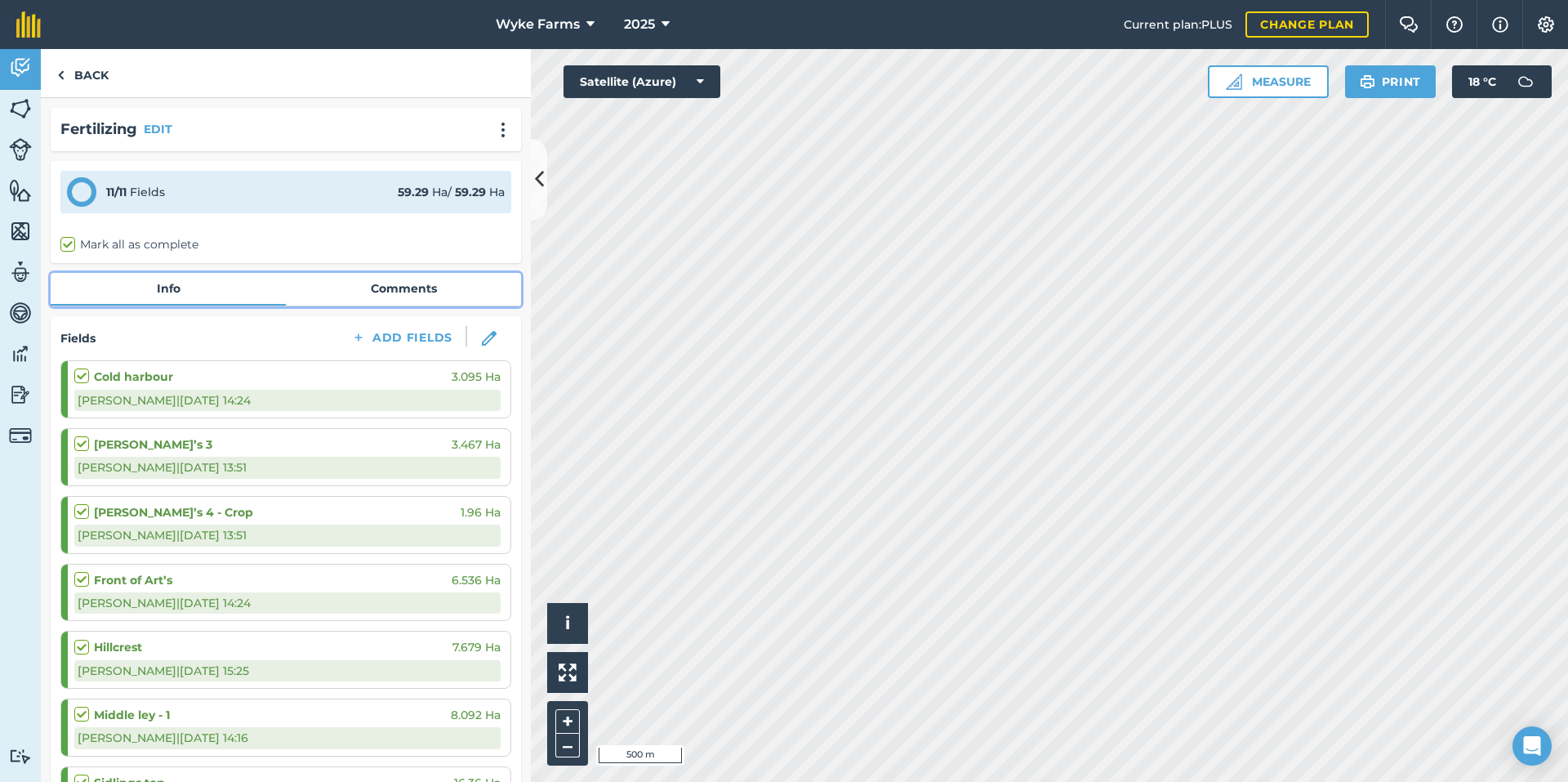
click at [339, 300] on link "Comments" at bounding box center [404, 288] width 235 height 31
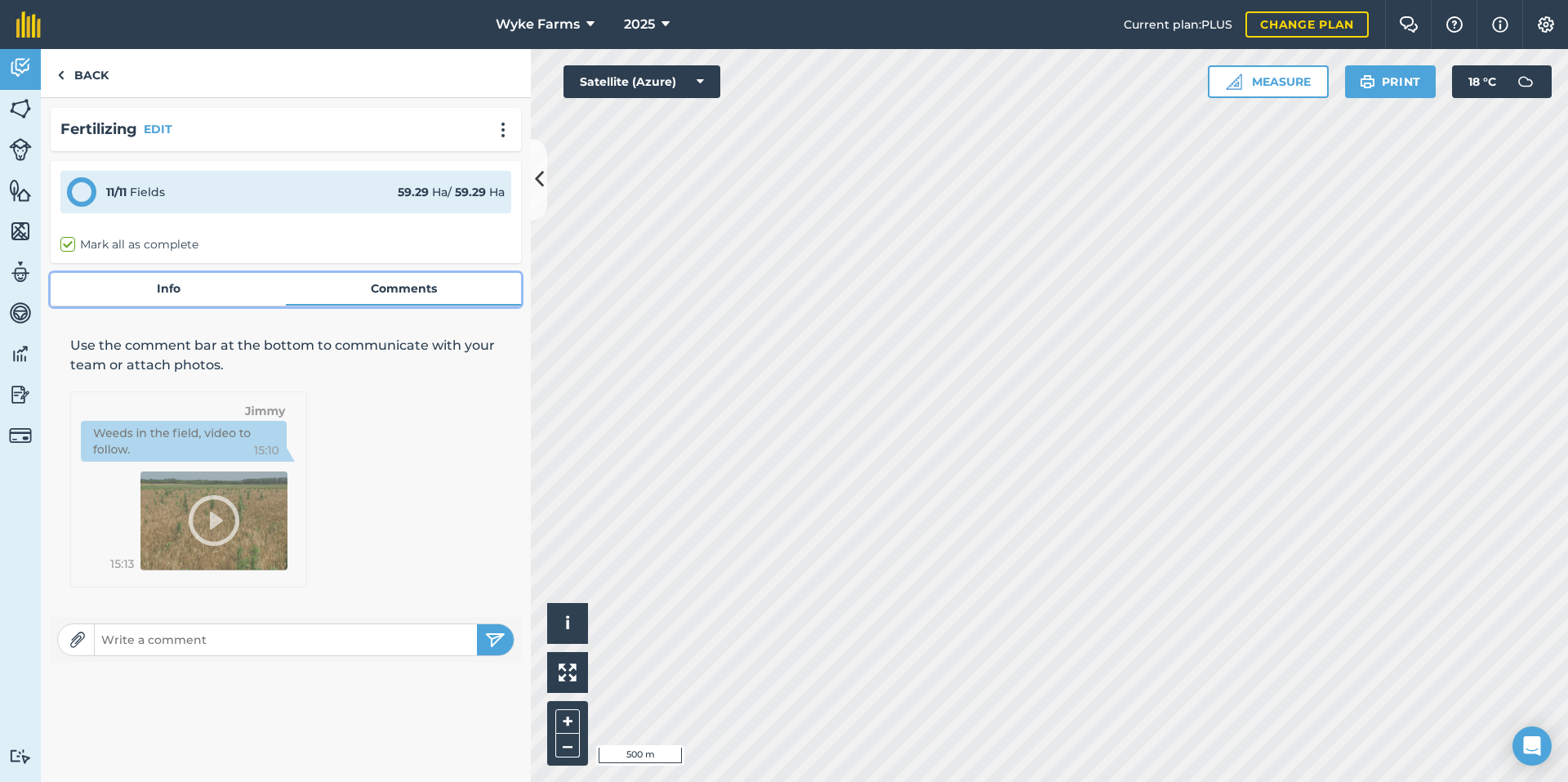
click at [244, 297] on link "Info" at bounding box center [168, 288] width 235 height 31
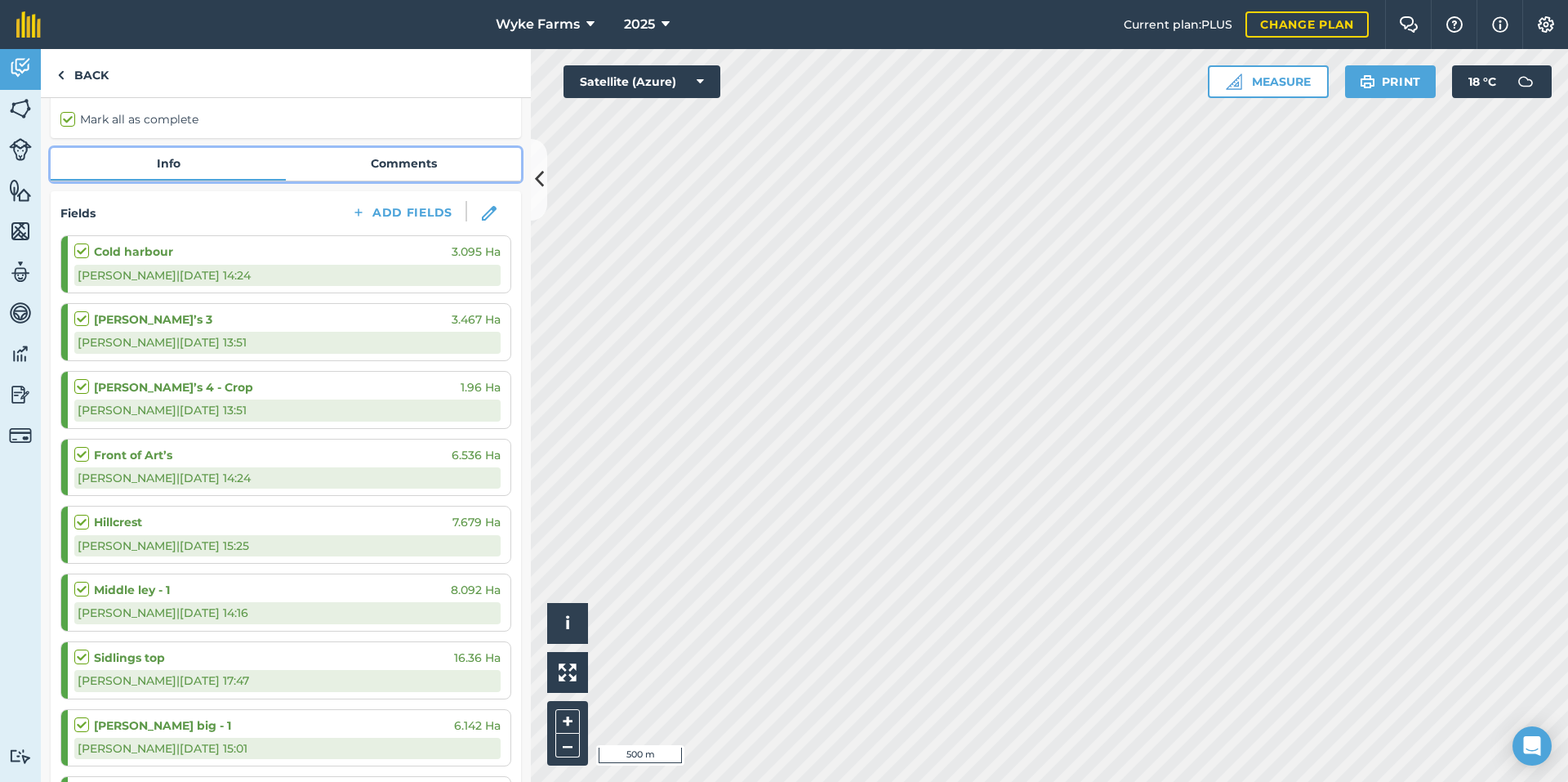
scroll to position [47, 0]
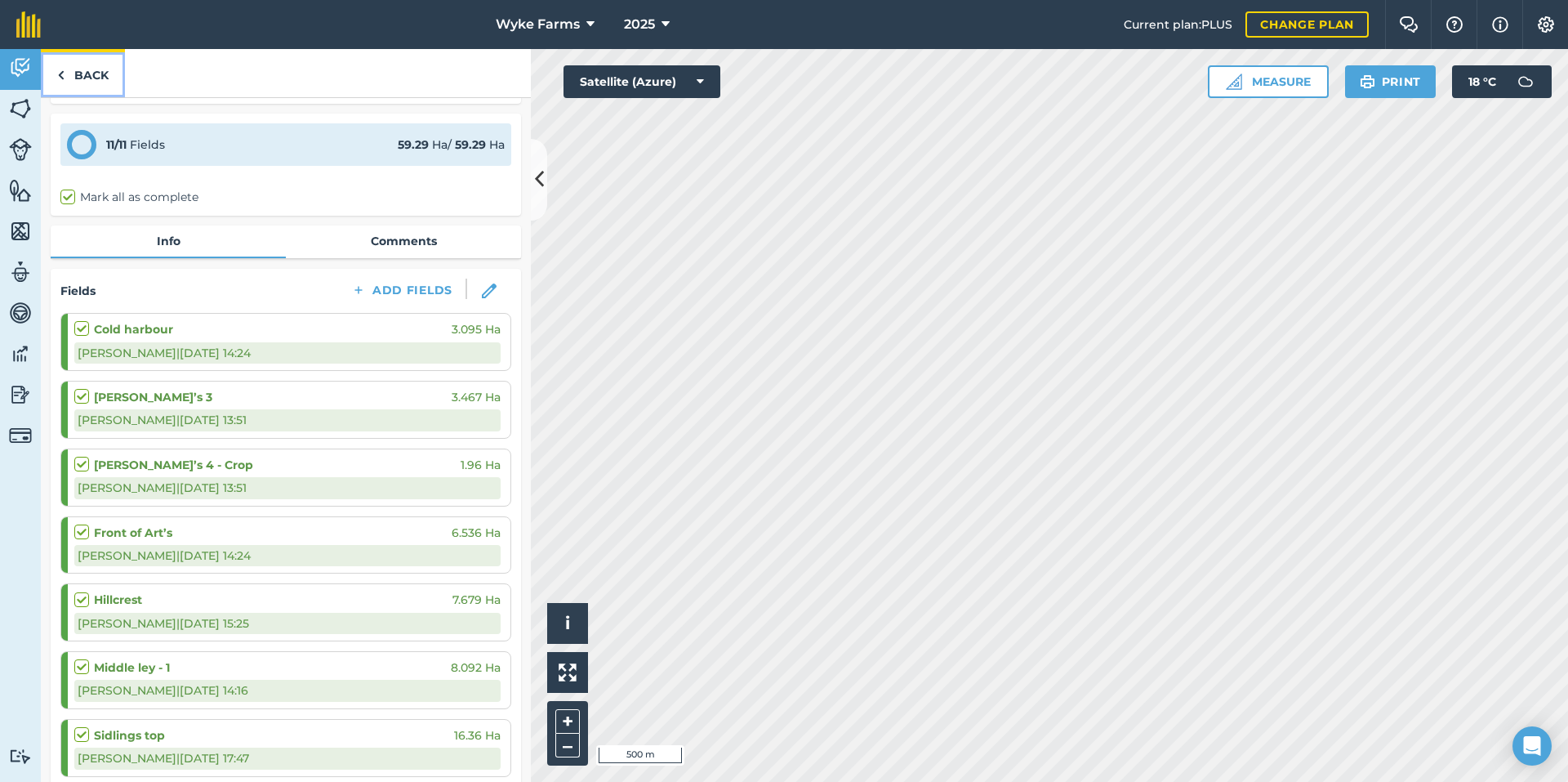
click at [87, 77] on link "Back" at bounding box center [83, 73] width 84 height 48
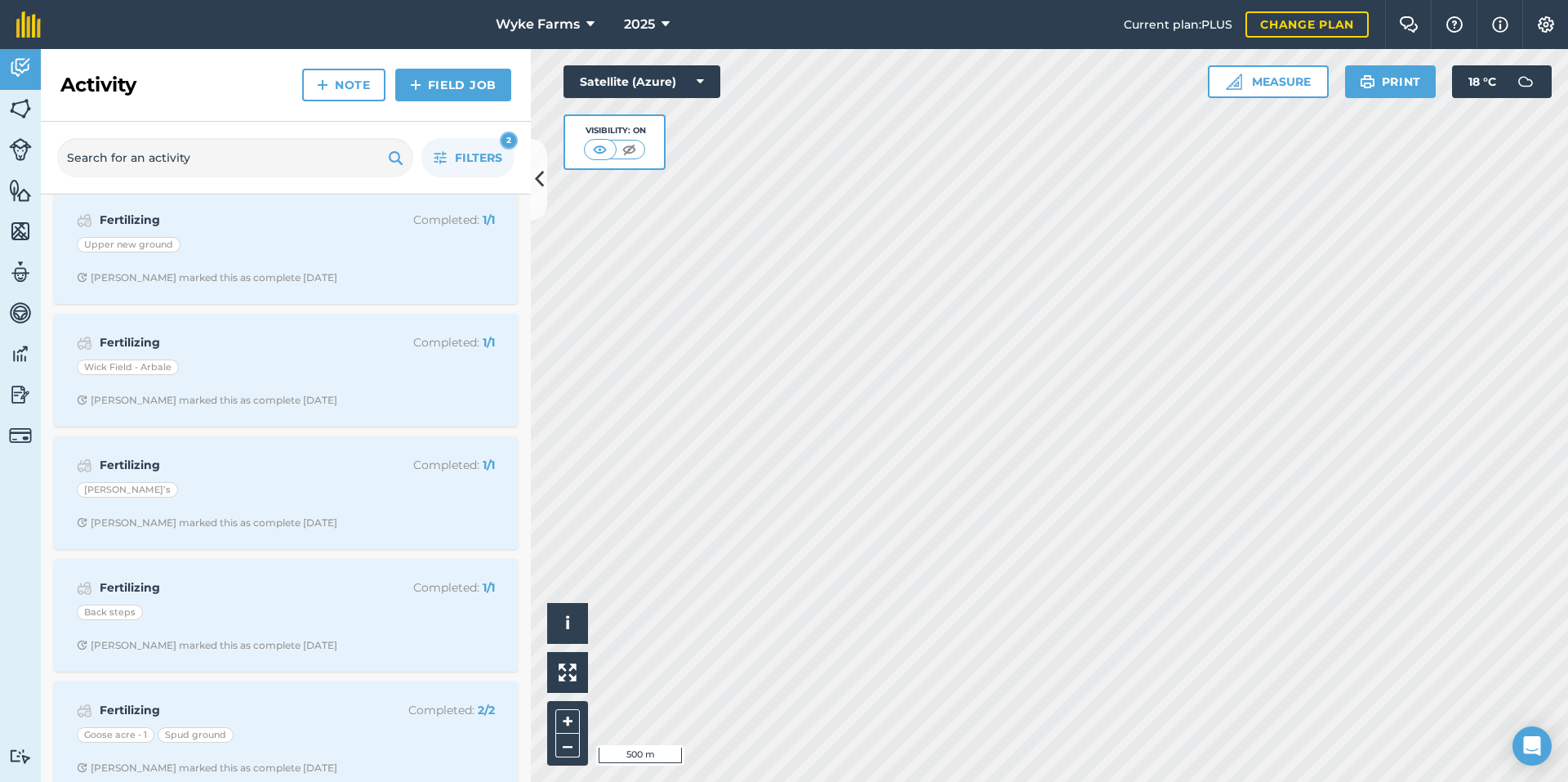
scroll to position [2731, 0]
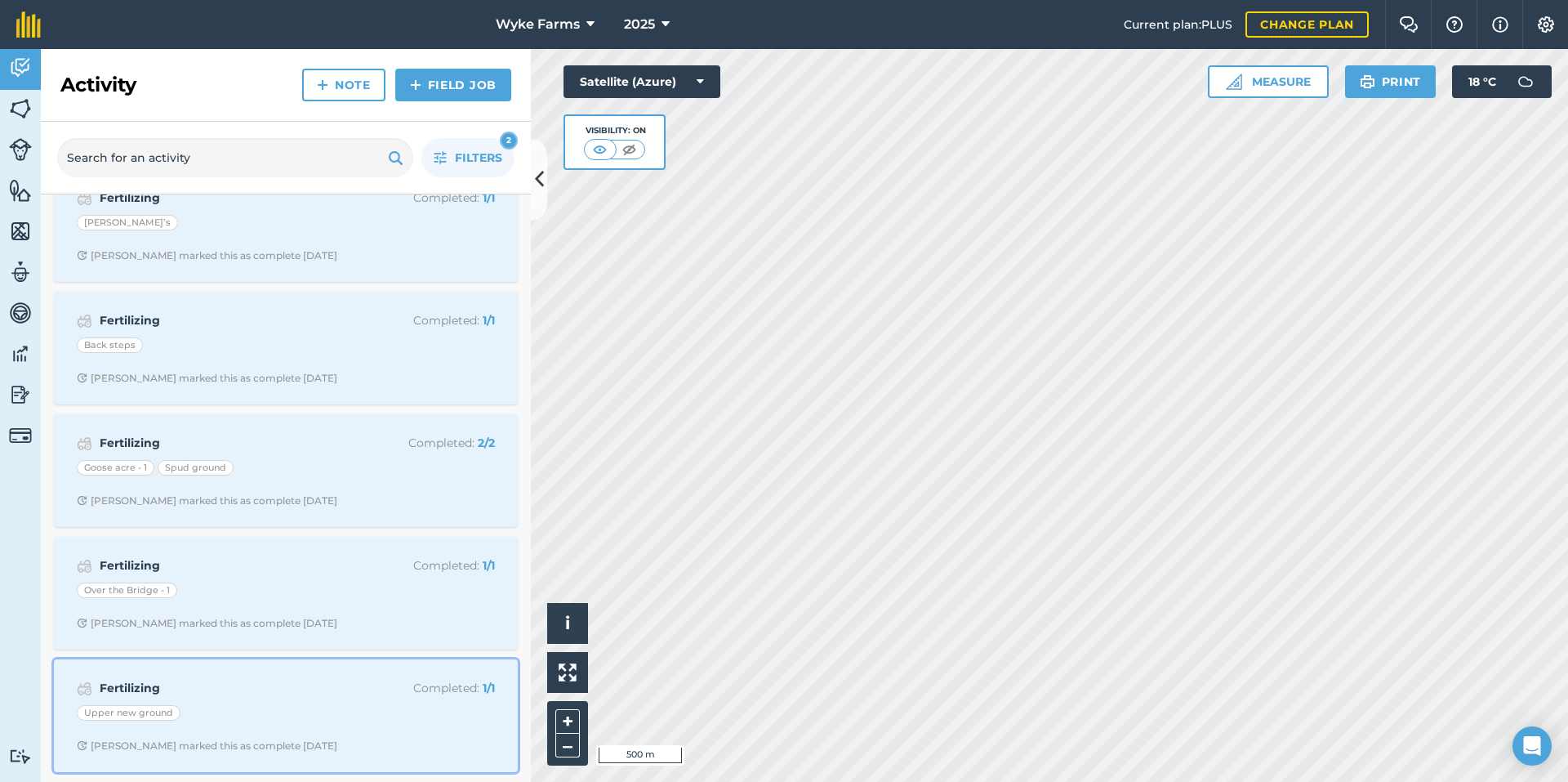
click at [339, 712] on div "Upper new ground" at bounding box center [285, 715] width 418 height 21
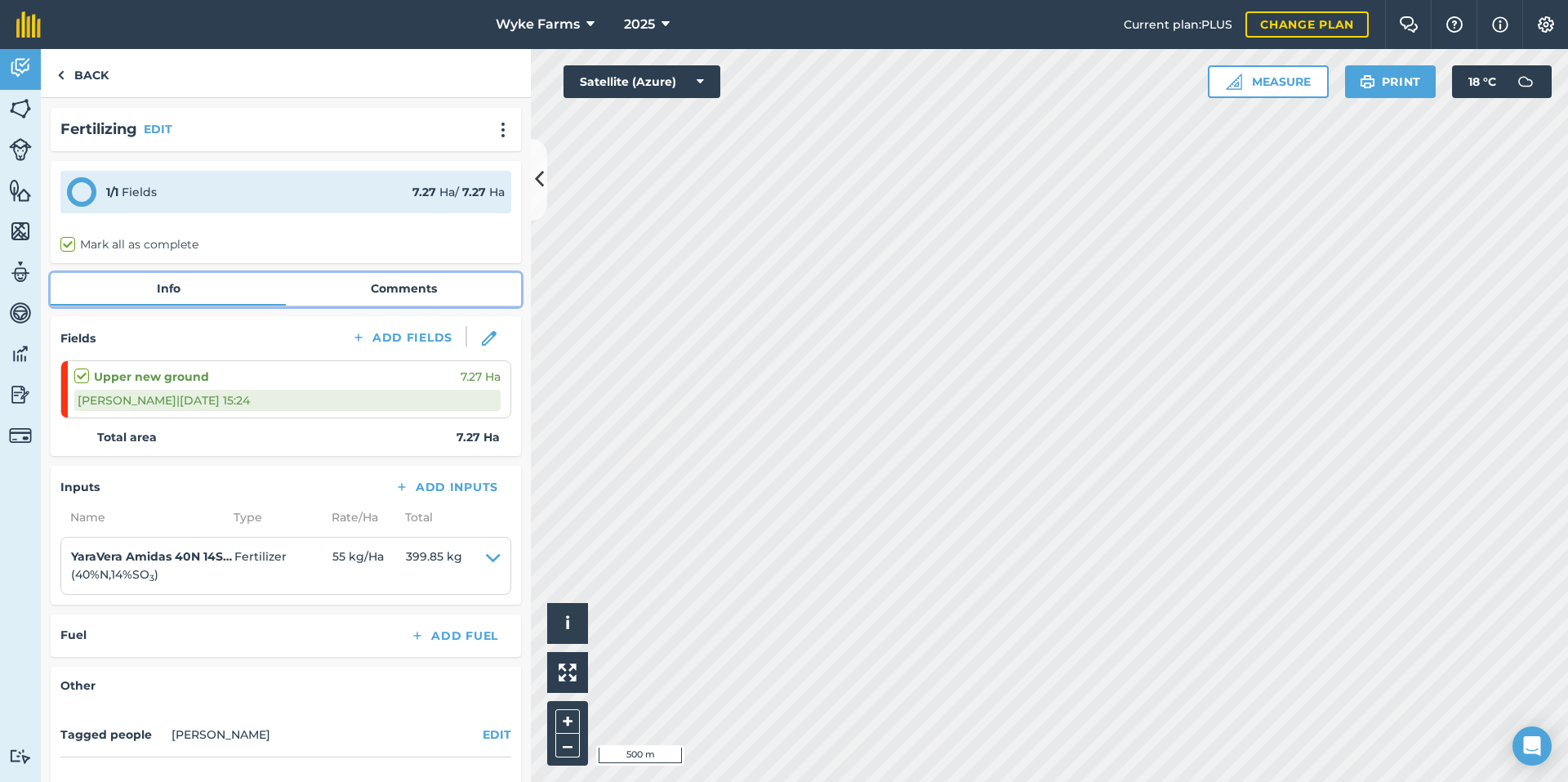
click at [409, 289] on link "Comments" at bounding box center [404, 288] width 235 height 31
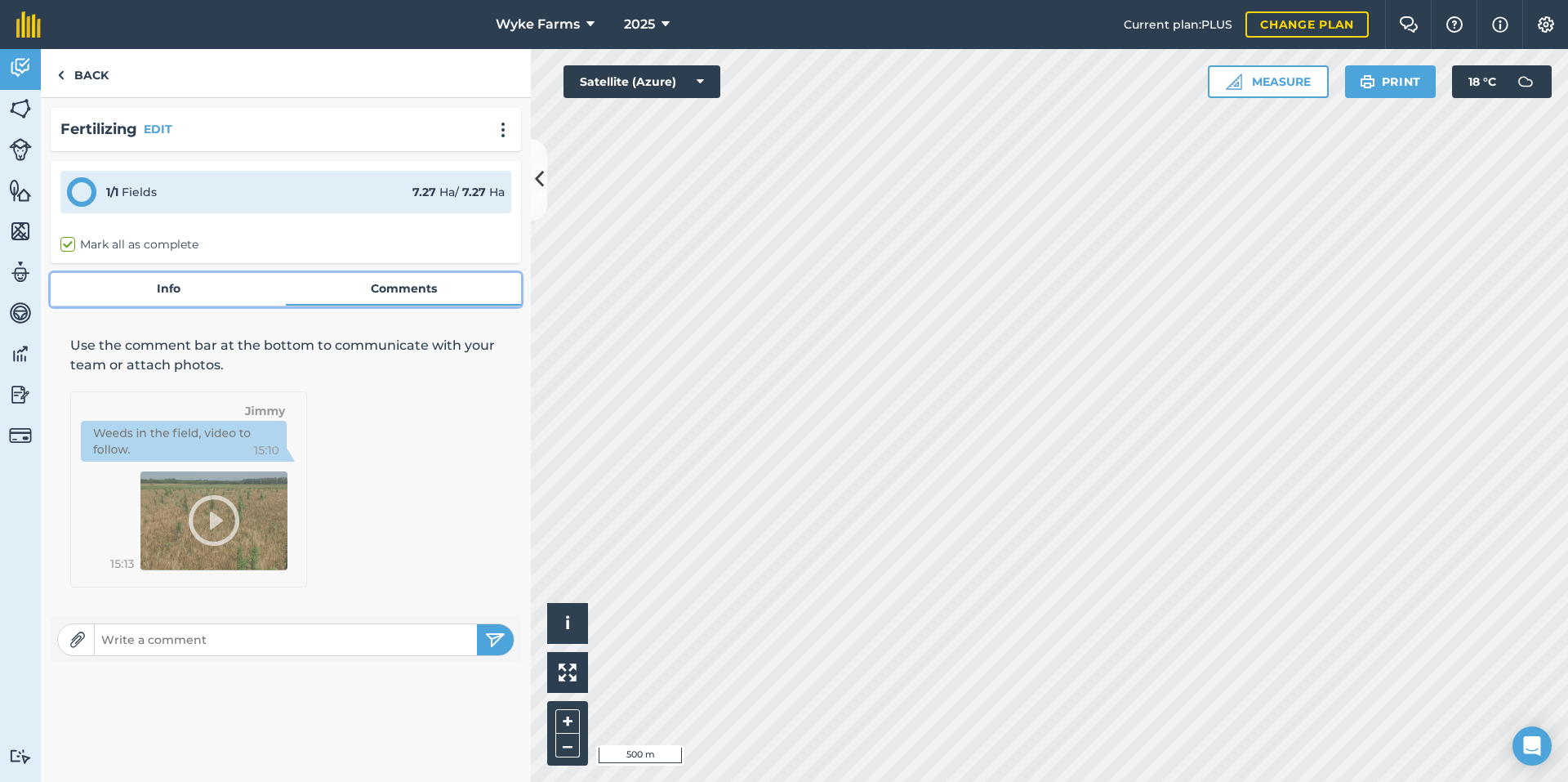
click at [138, 290] on link "Info" at bounding box center [168, 288] width 235 height 31
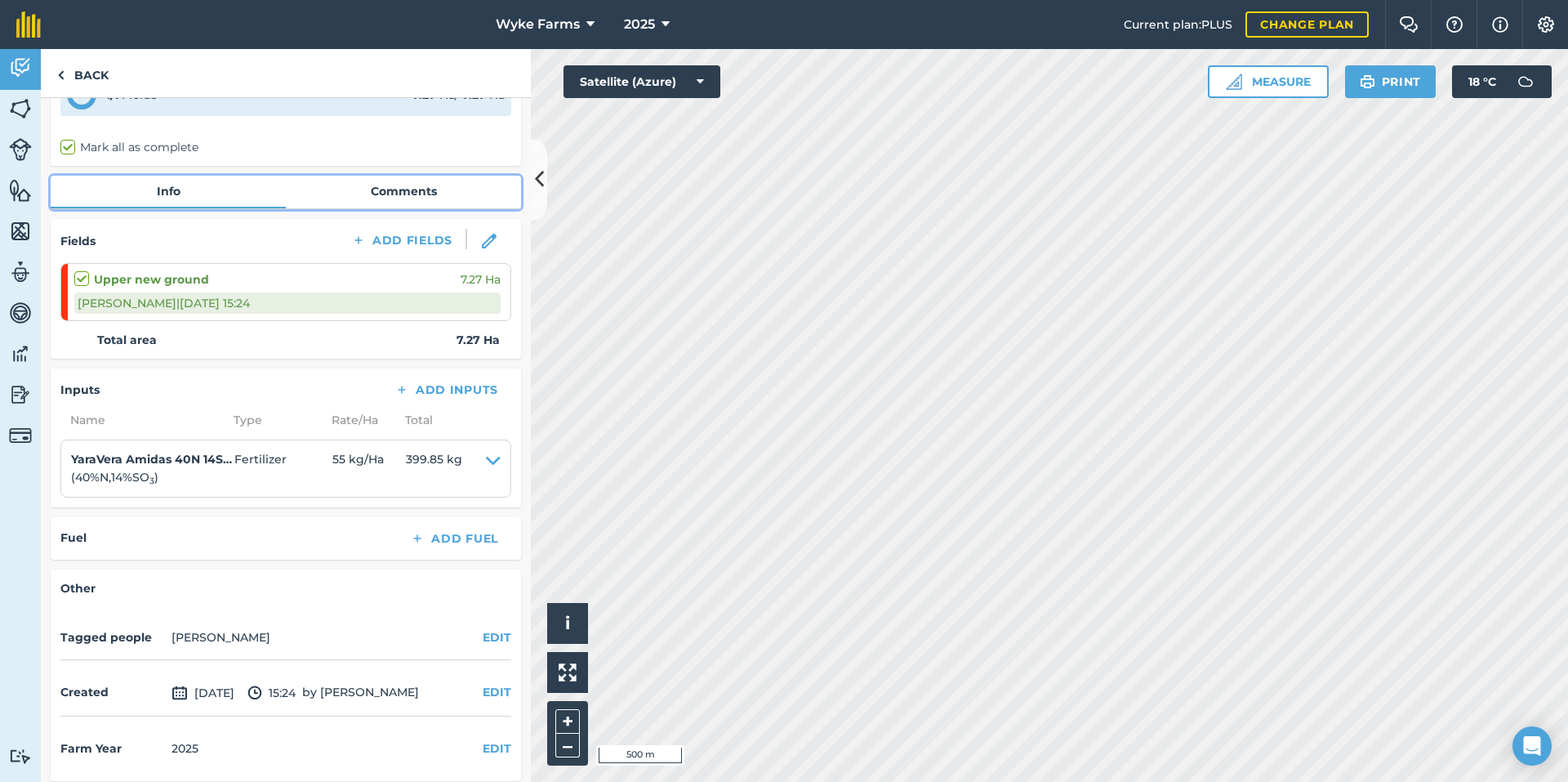
scroll to position [107, 0]
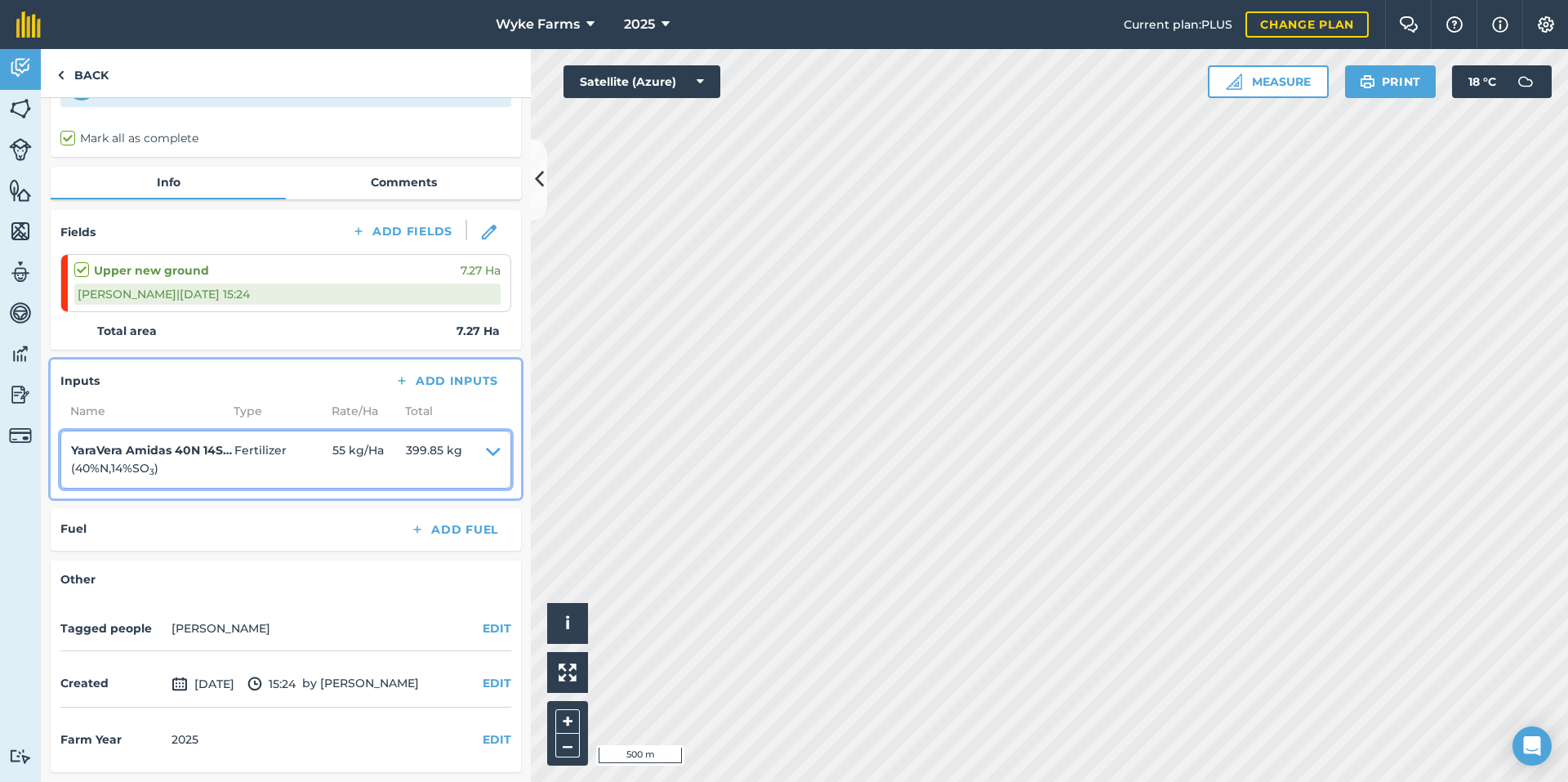
click at [486, 445] on icon at bounding box center [493, 459] width 15 height 37
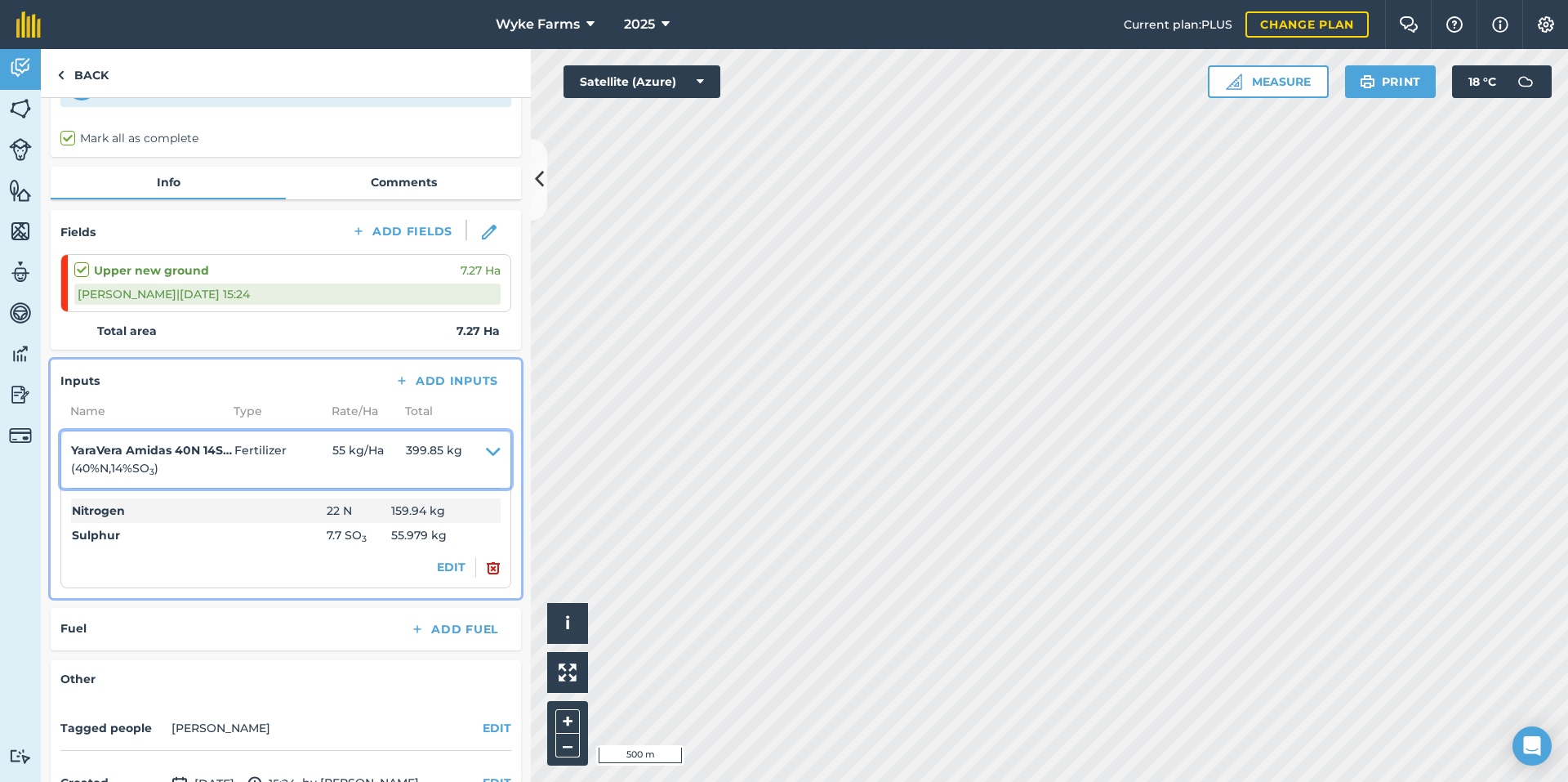
click at [486, 445] on icon at bounding box center [493, 459] width 15 height 37
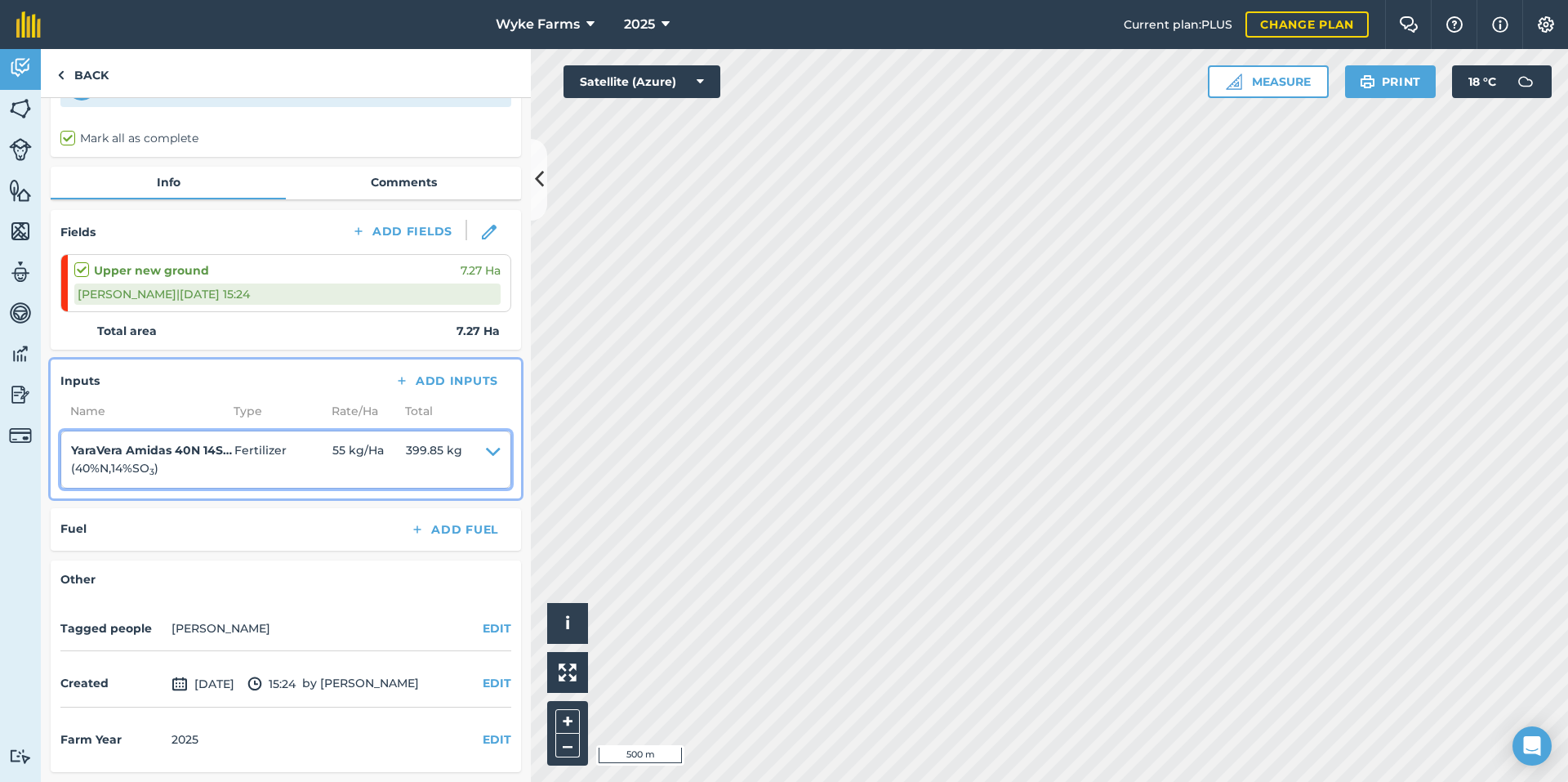
scroll to position [0, 0]
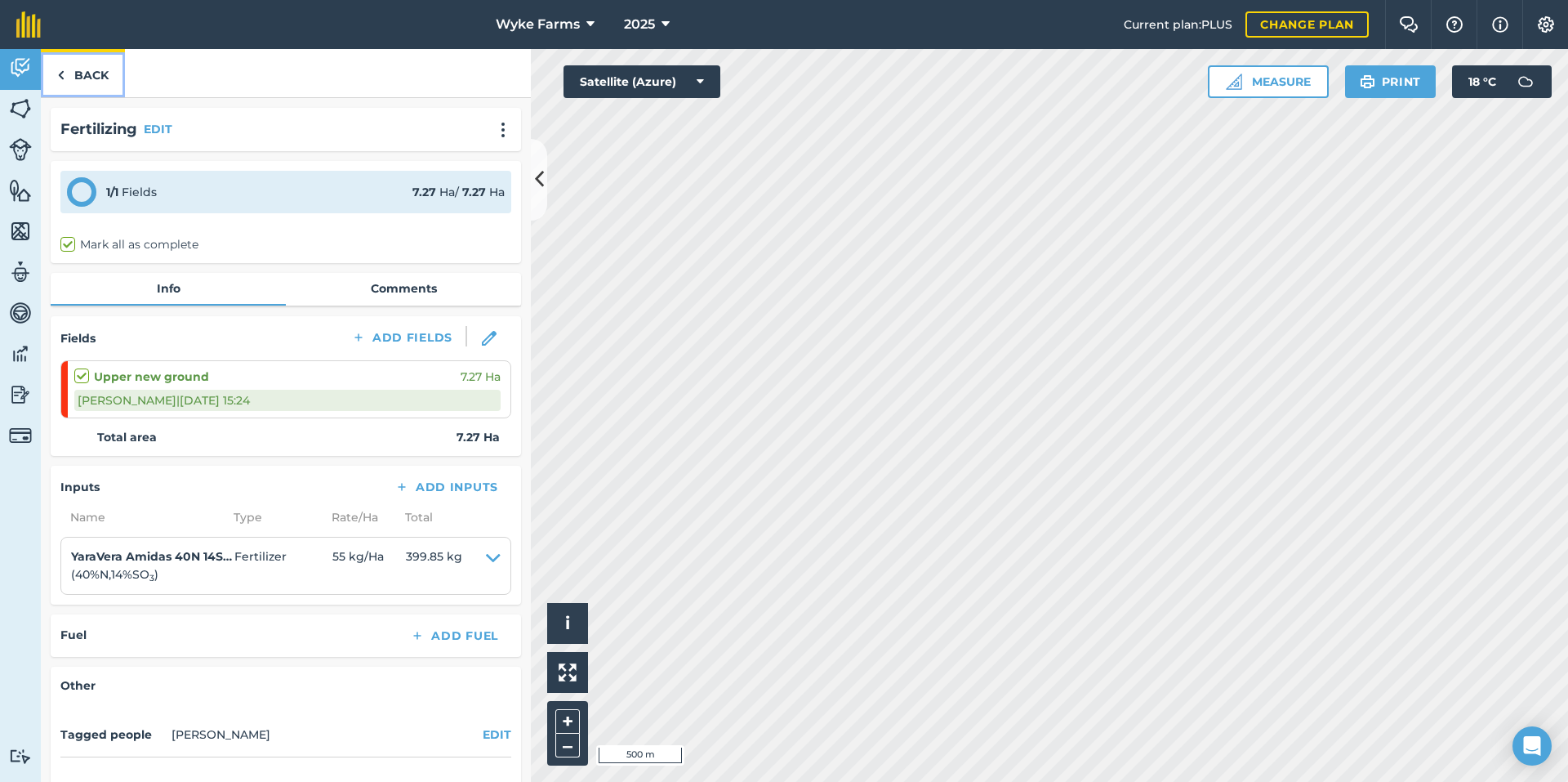
click at [87, 73] on link "Back" at bounding box center [83, 73] width 84 height 48
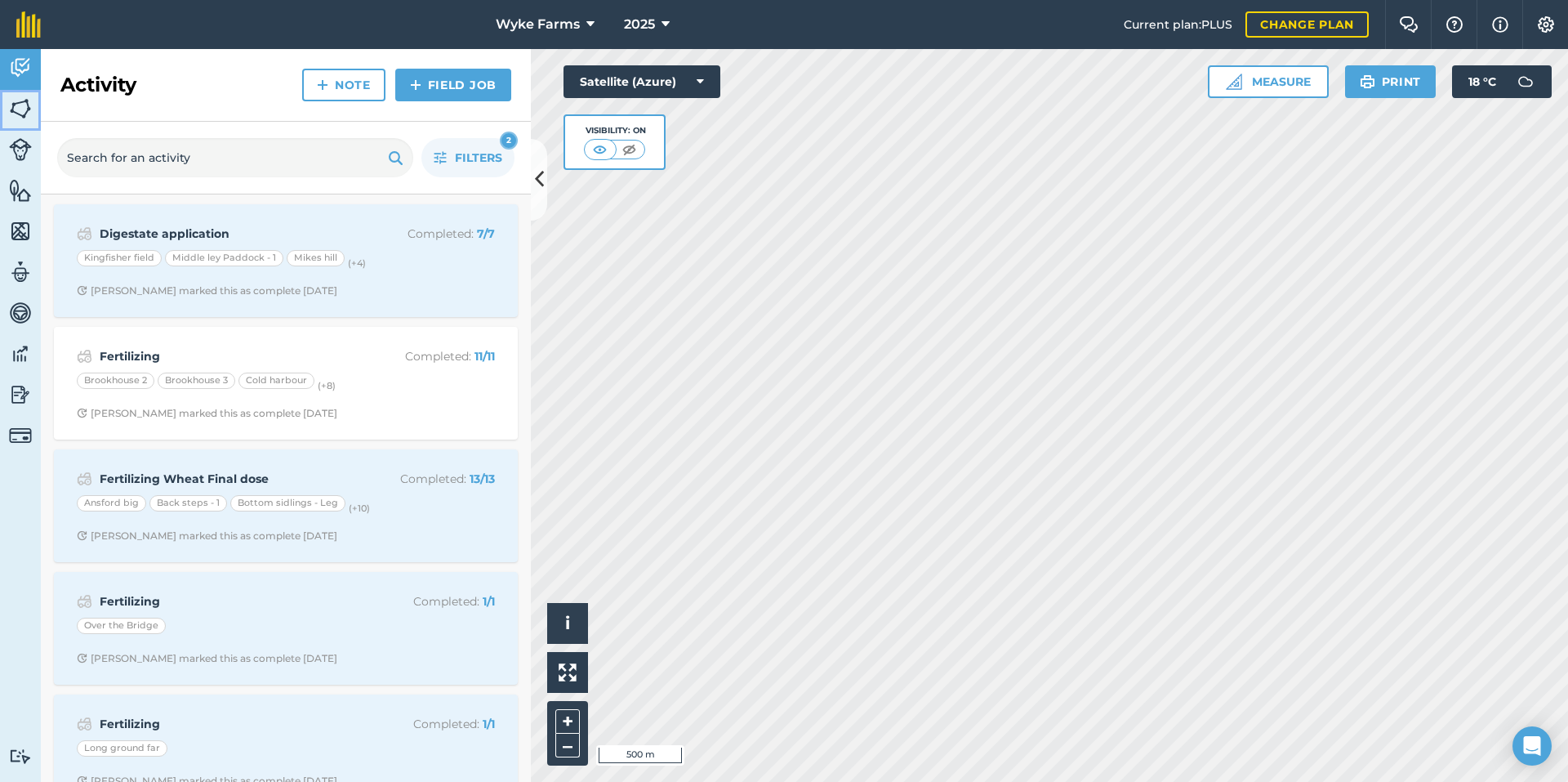
click at [30, 101] on img at bounding box center [20, 108] width 23 height 25
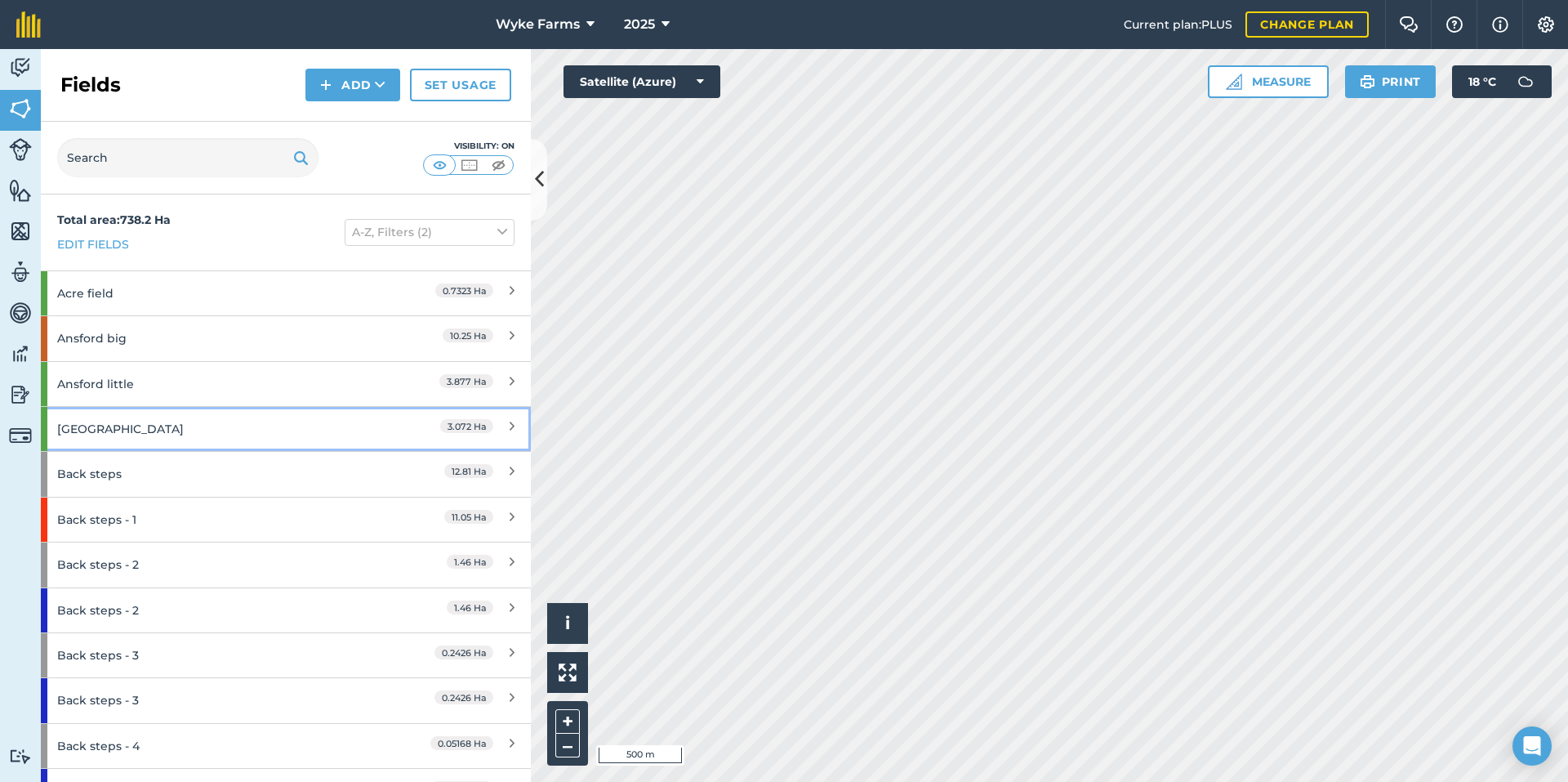
click at [168, 441] on div "[GEOGRAPHIC_DATA]" at bounding box center [216, 428] width 316 height 44
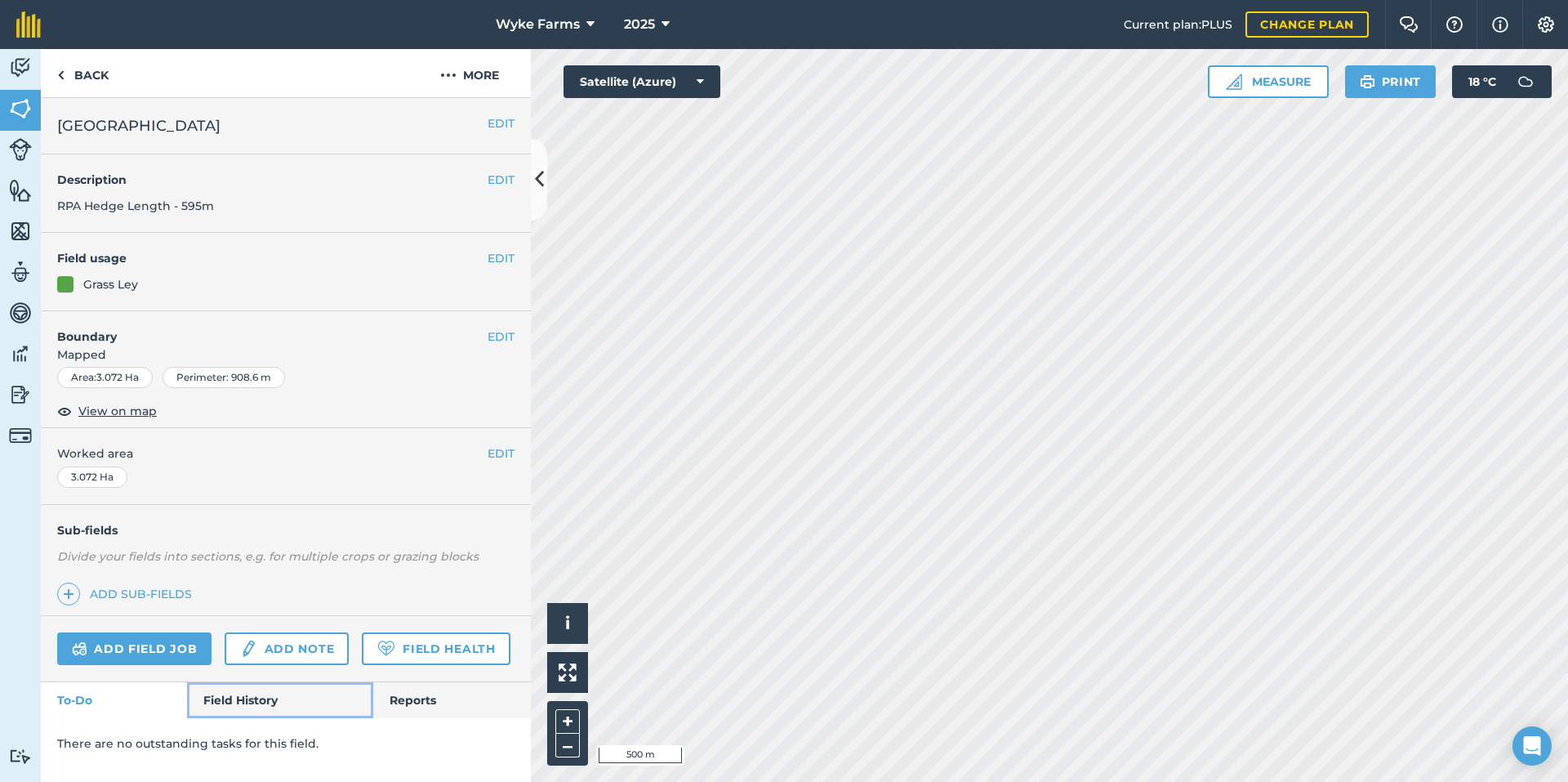
click at [274, 710] on link "Field History" at bounding box center [280, 700] width 186 height 36
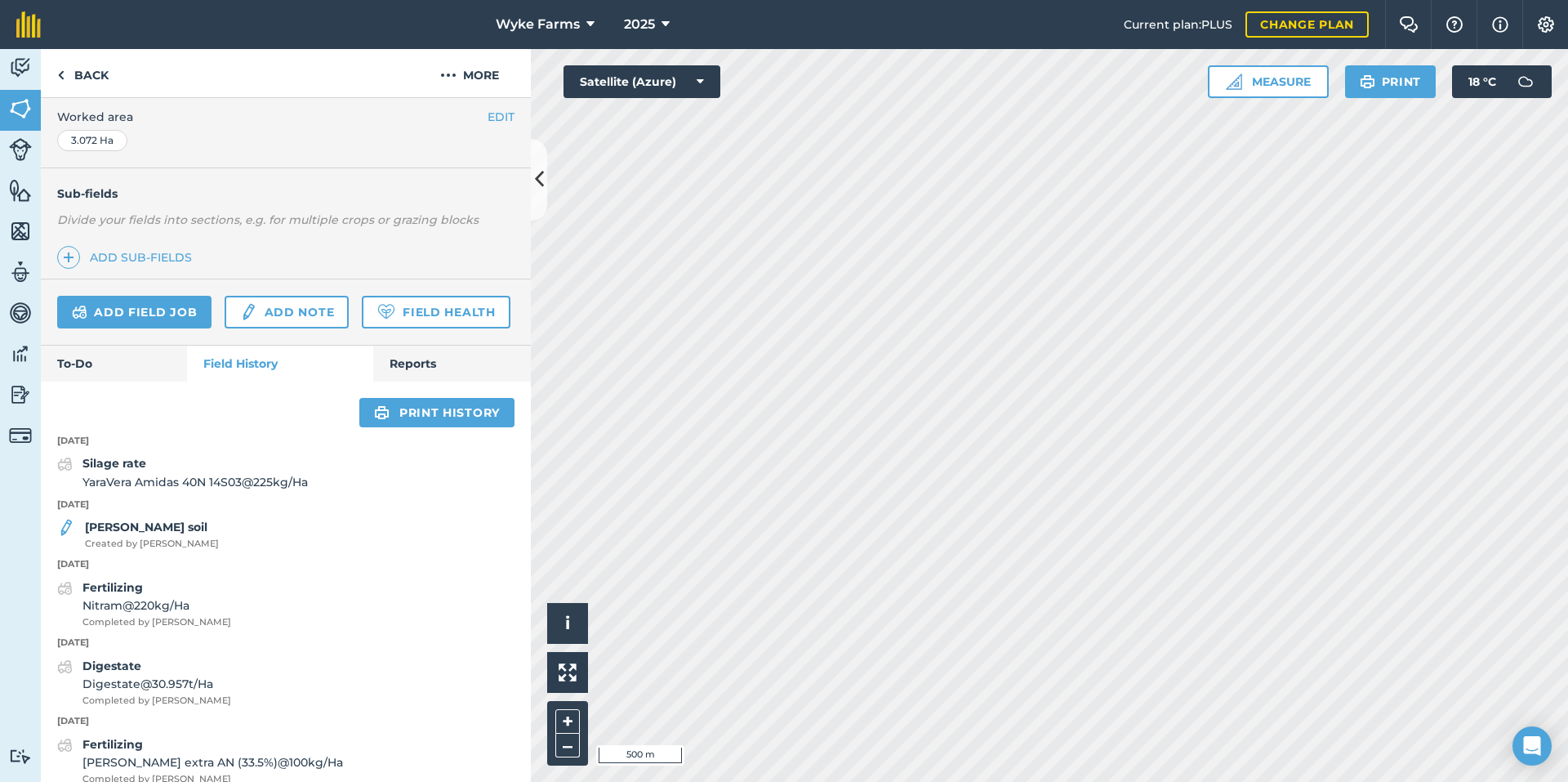
scroll to position [163, 0]
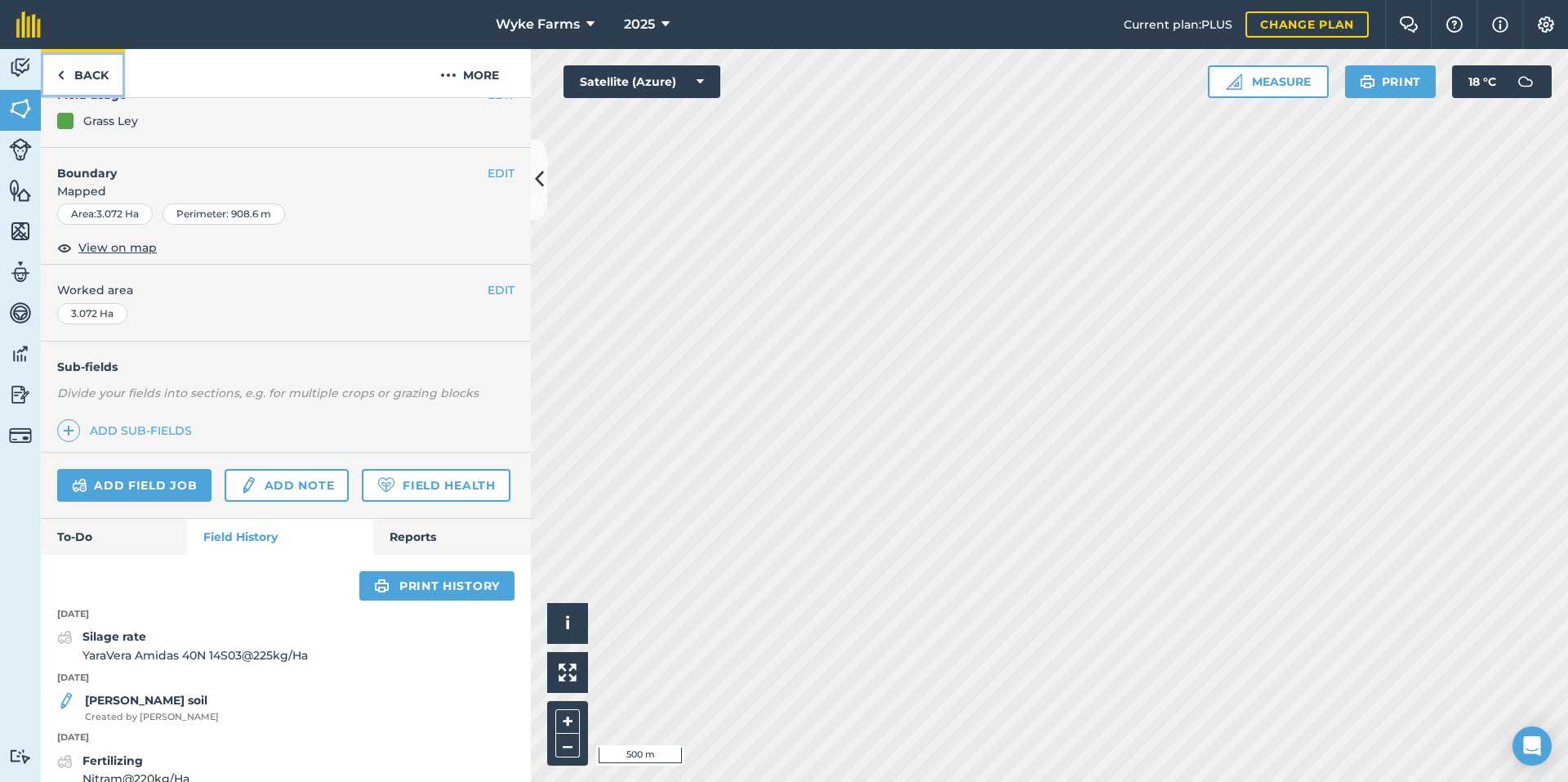
click at [105, 78] on link "Back" at bounding box center [83, 73] width 84 height 48
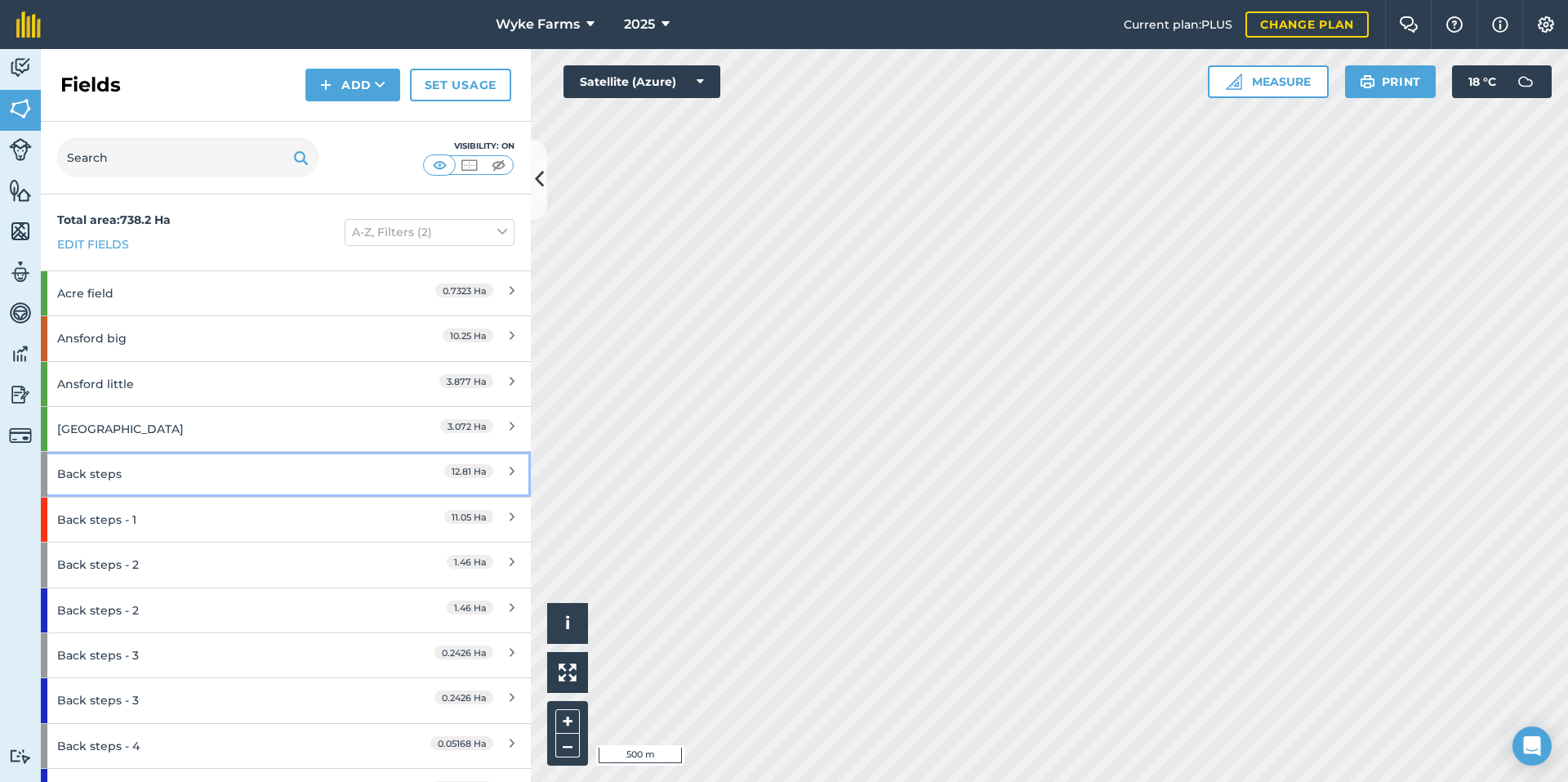
click at [142, 482] on div "Back steps" at bounding box center [216, 473] width 316 height 44
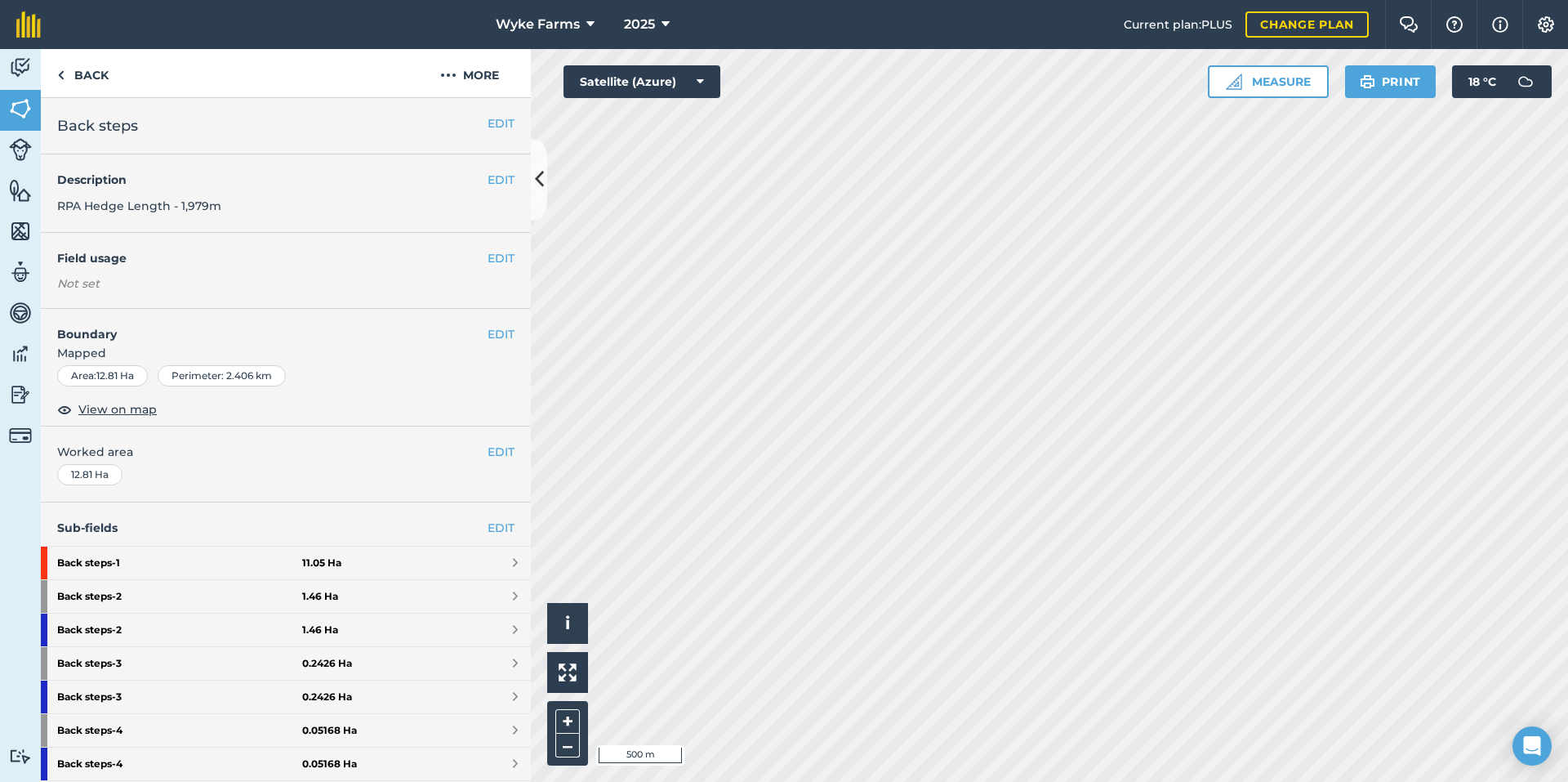
scroll to position [274, 0]
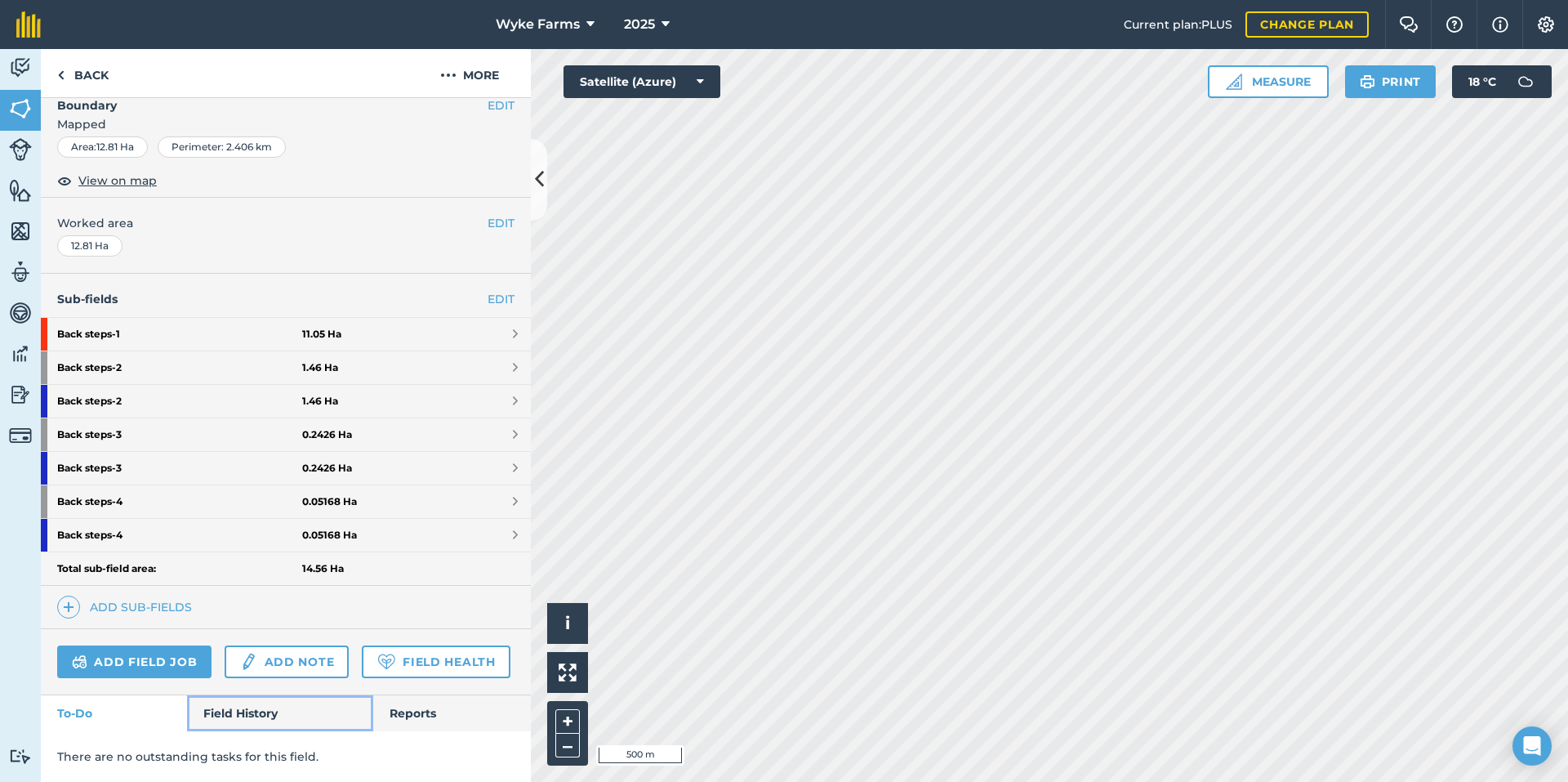
click at [256, 715] on link "Field History" at bounding box center [280, 713] width 186 height 36
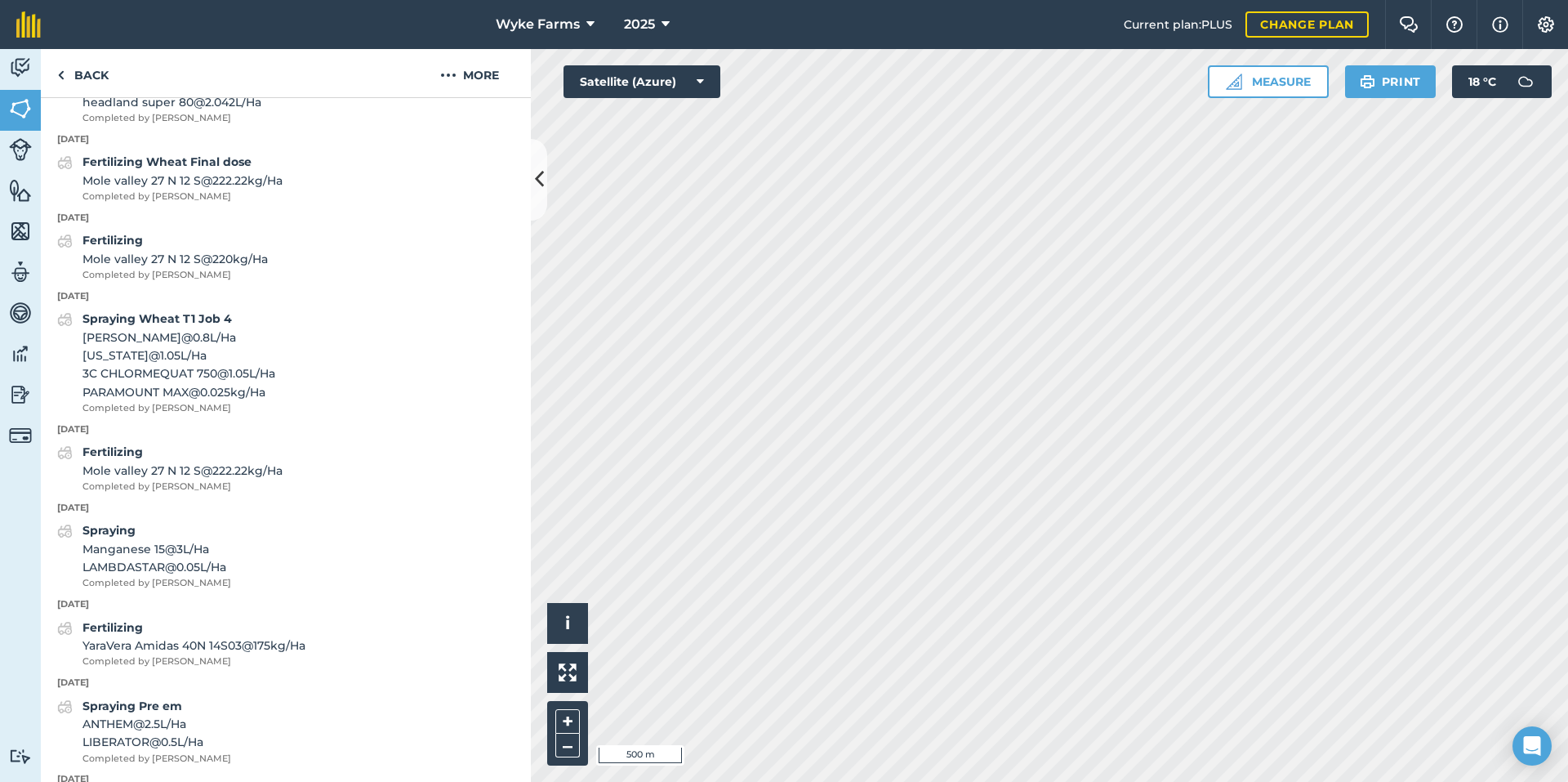
scroll to position [1010, 0]
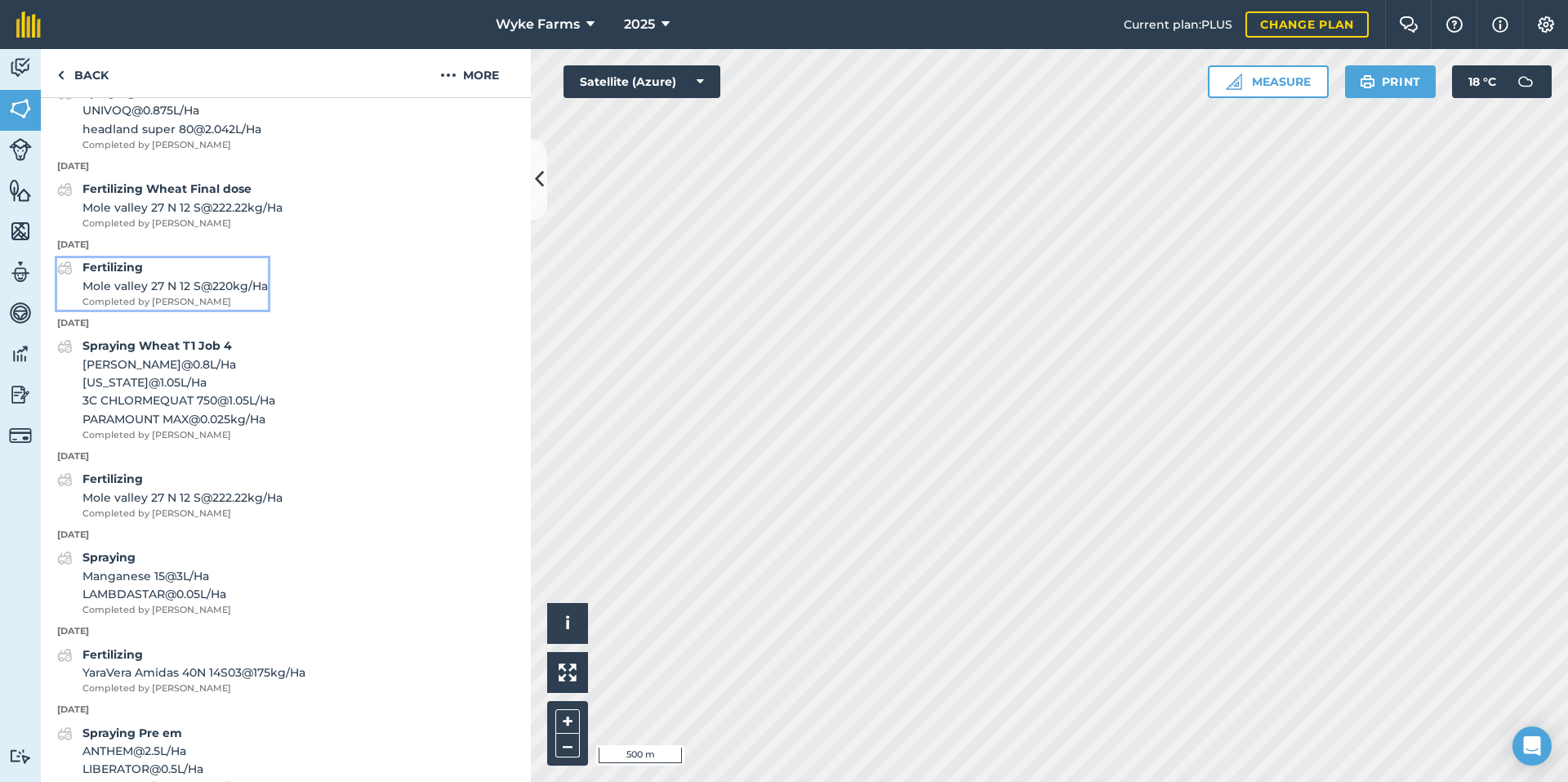
click at [211, 295] on span "[GEOGRAPHIC_DATA] 27 N 12 S @ 220 kg / Ha" at bounding box center [175, 285] width 186 height 18
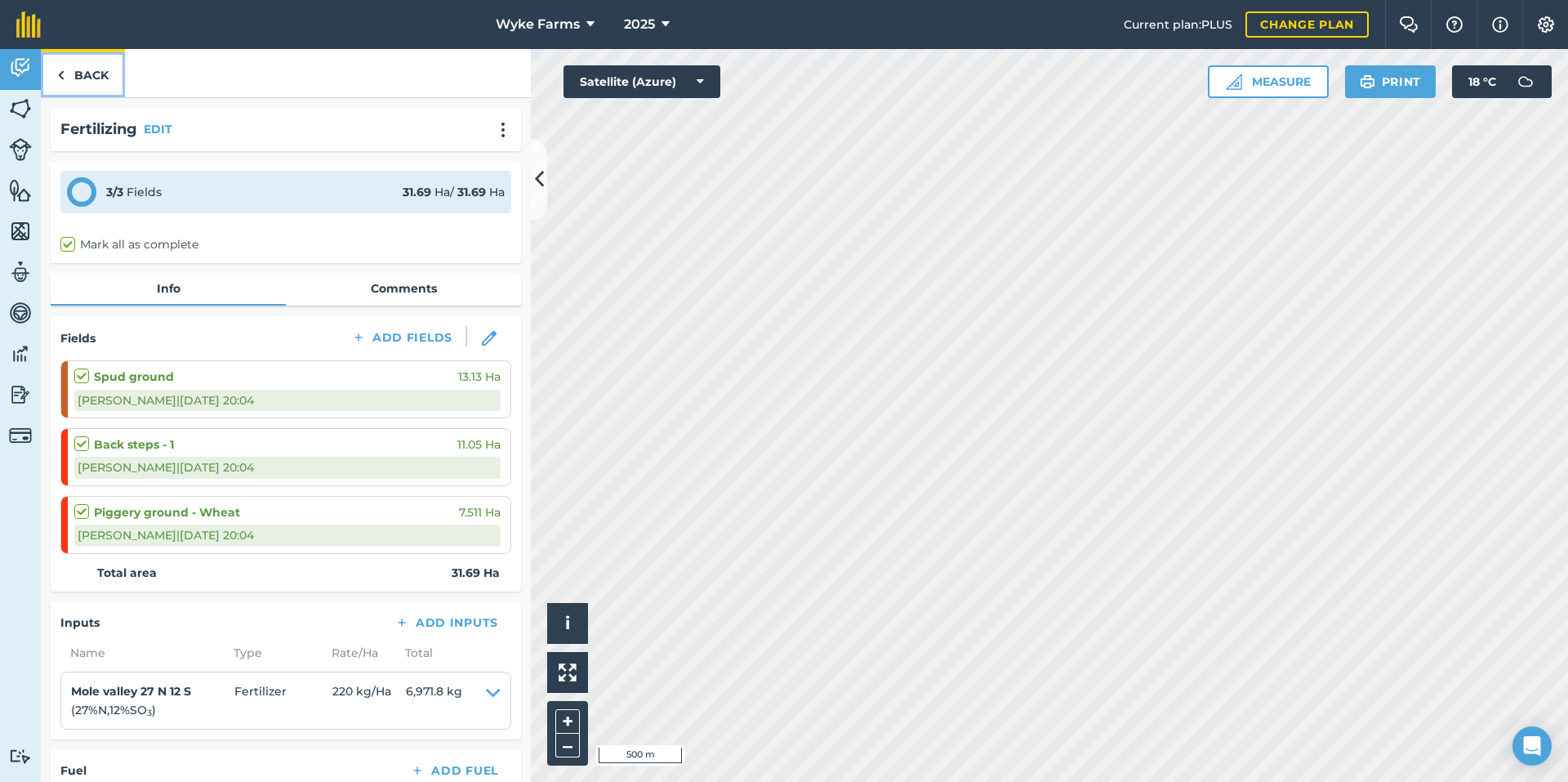
click at [63, 78] on img at bounding box center [61, 75] width 8 height 20
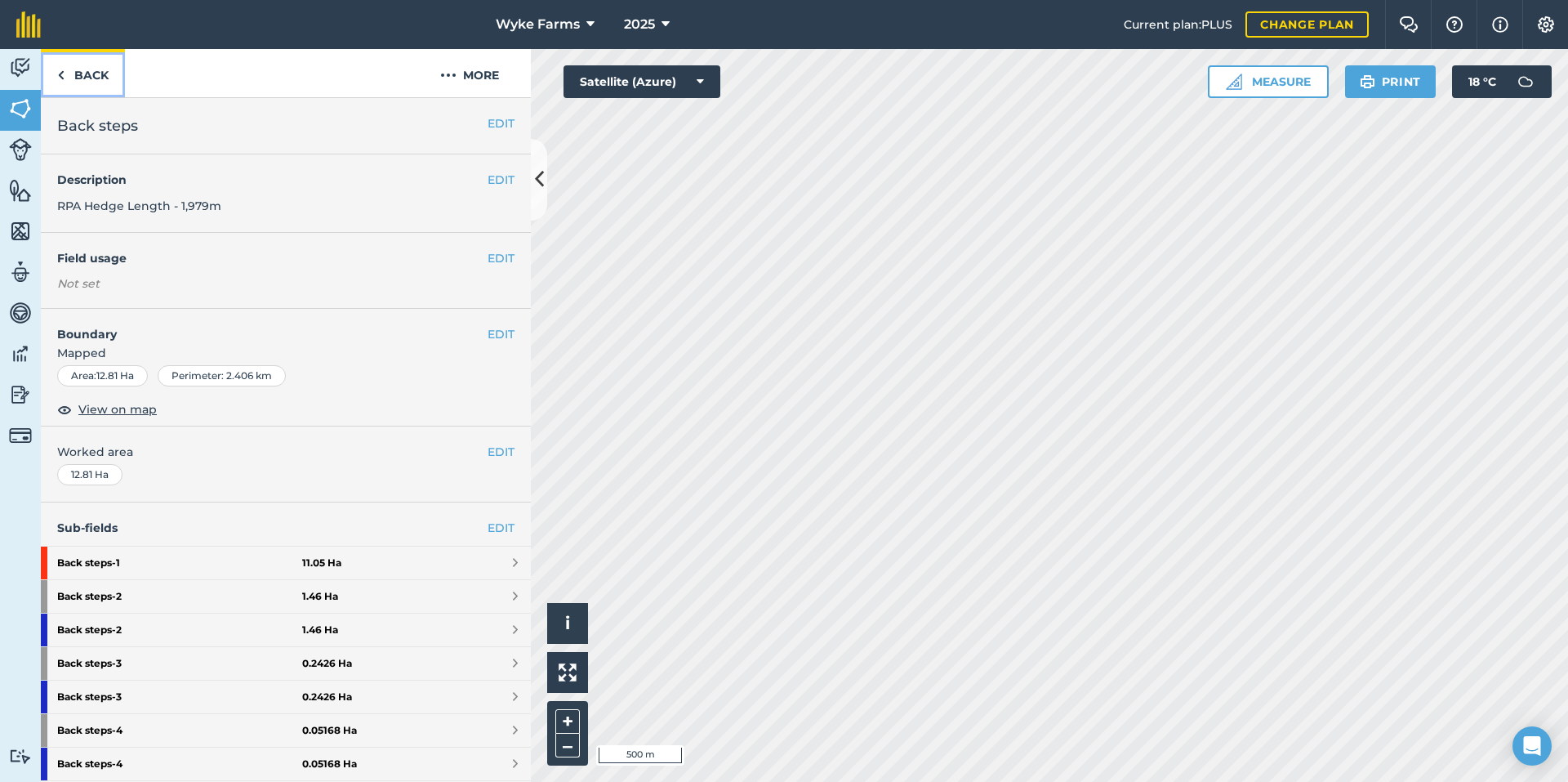
click at [90, 74] on link "Back" at bounding box center [83, 73] width 84 height 48
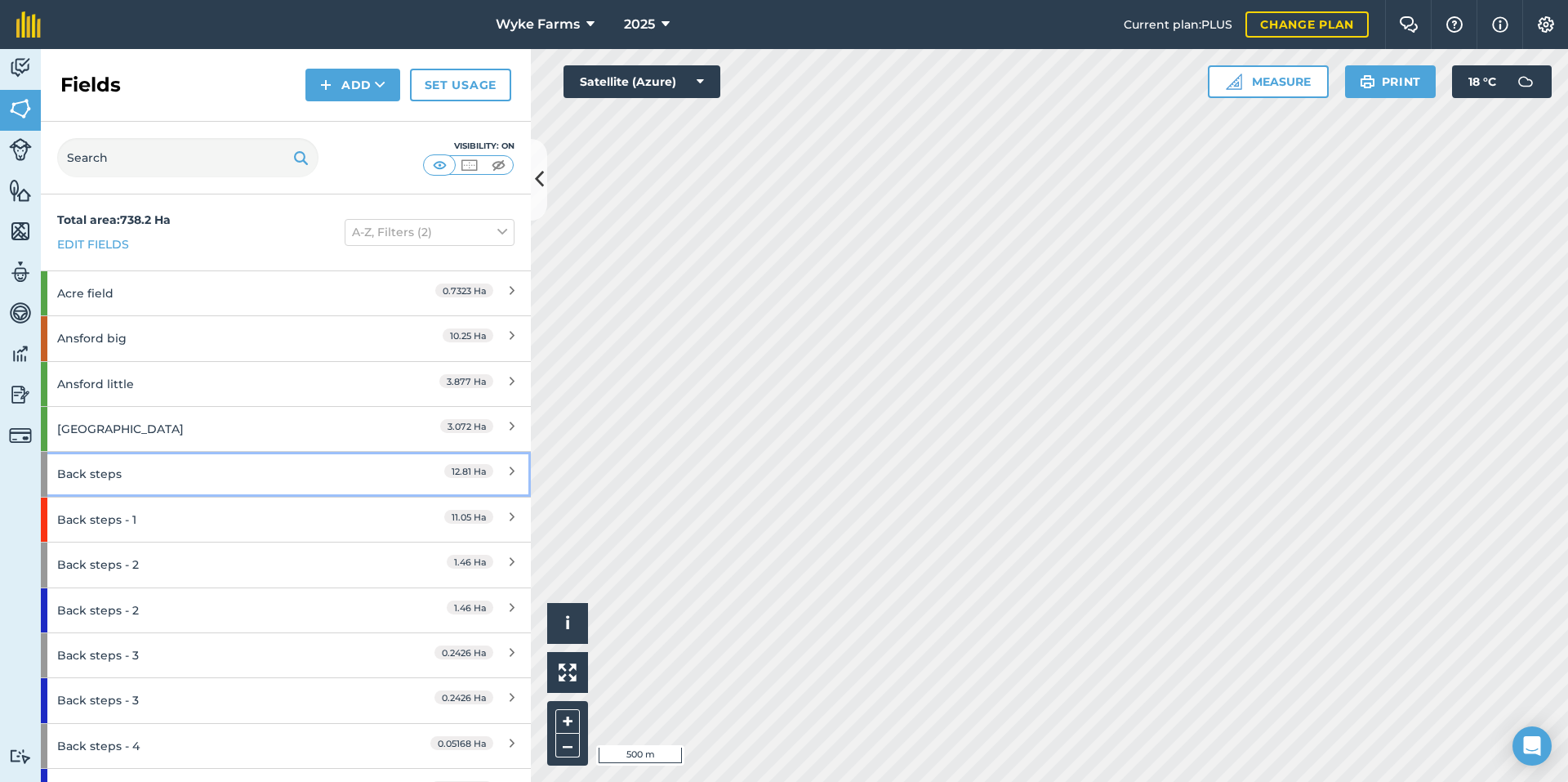
click at [141, 467] on div "Back steps" at bounding box center [216, 473] width 316 height 44
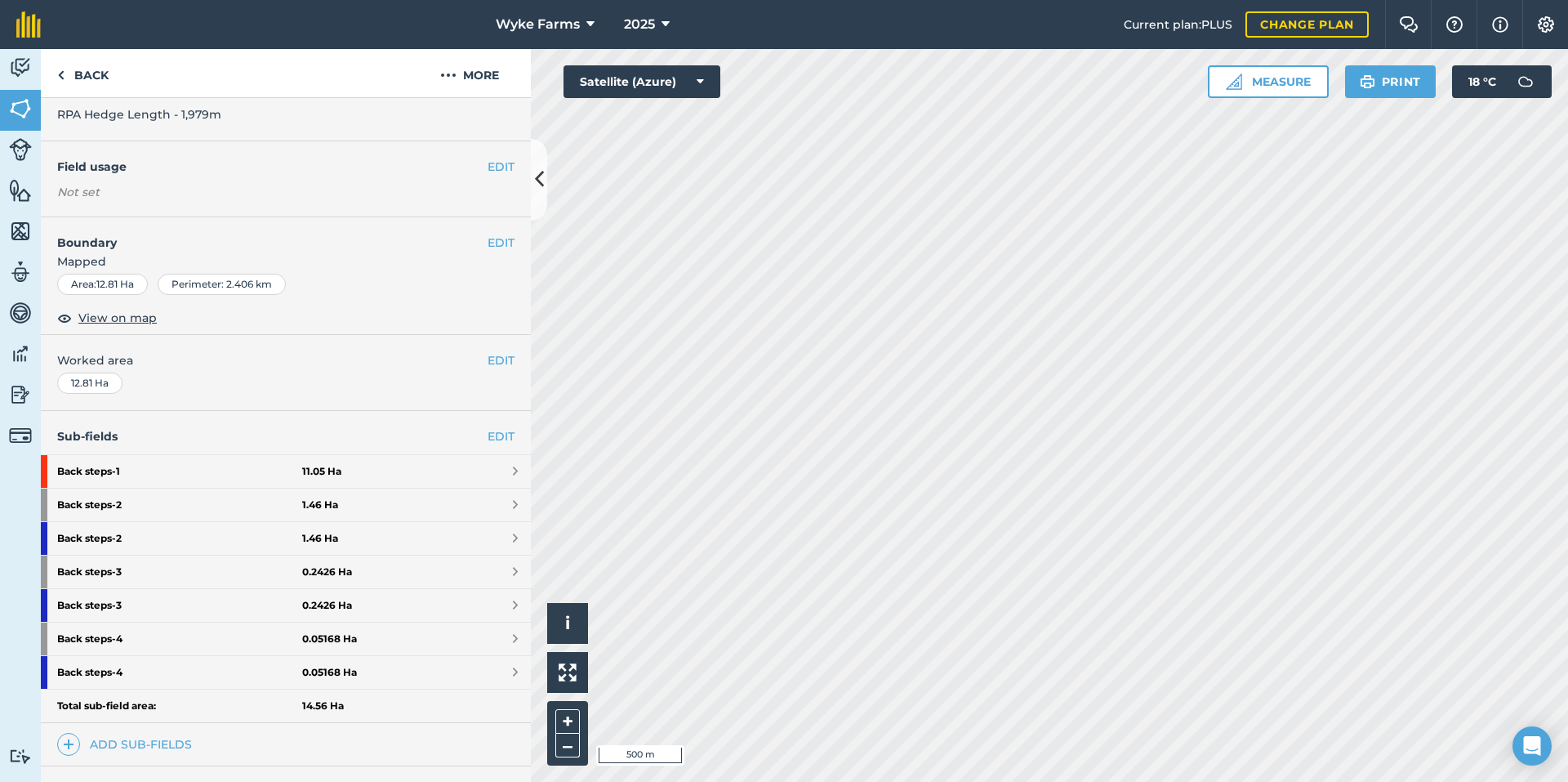
scroll to position [274, 0]
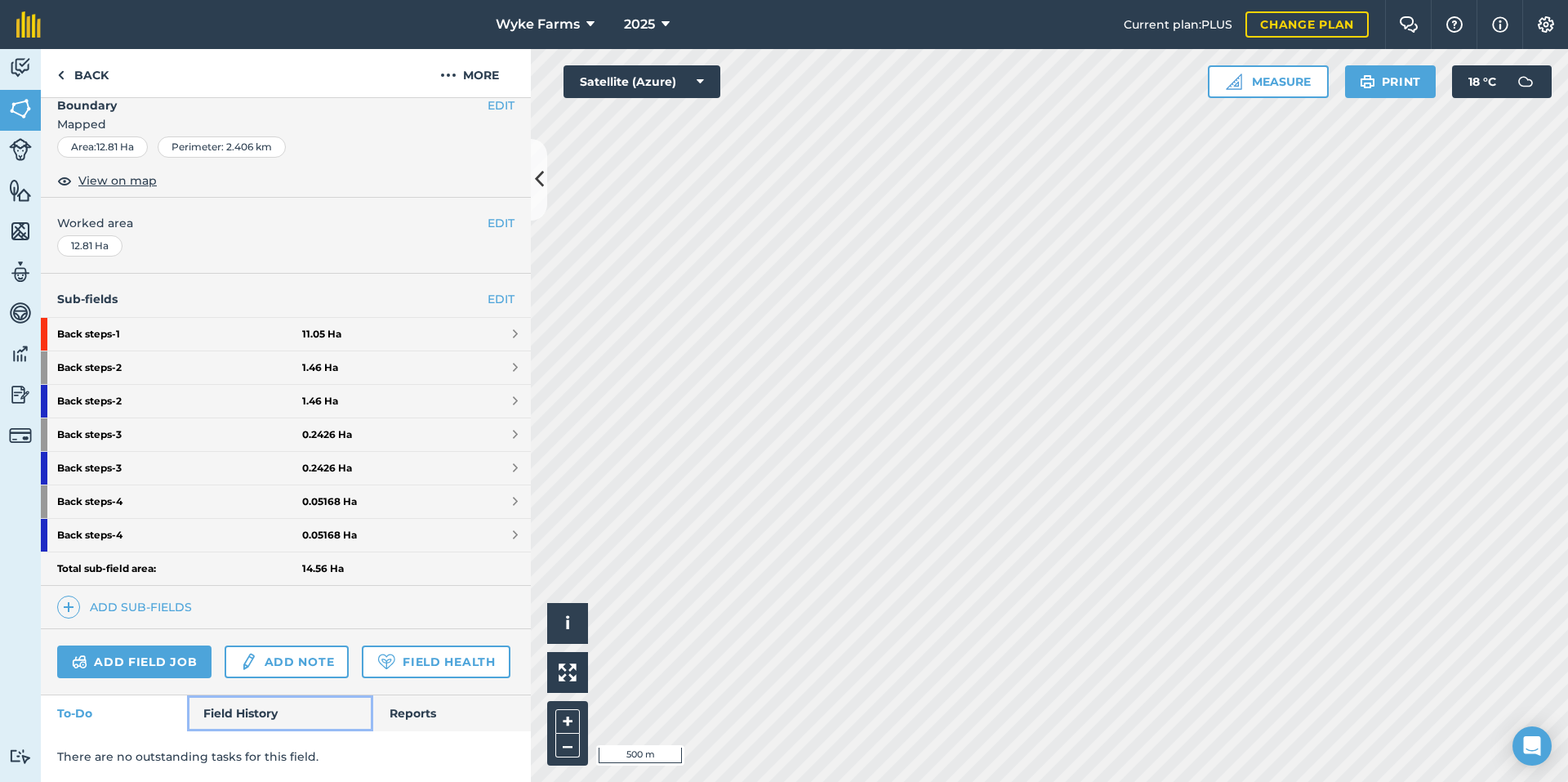
click at [259, 720] on link "Field History" at bounding box center [280, 713] width 186 height 36
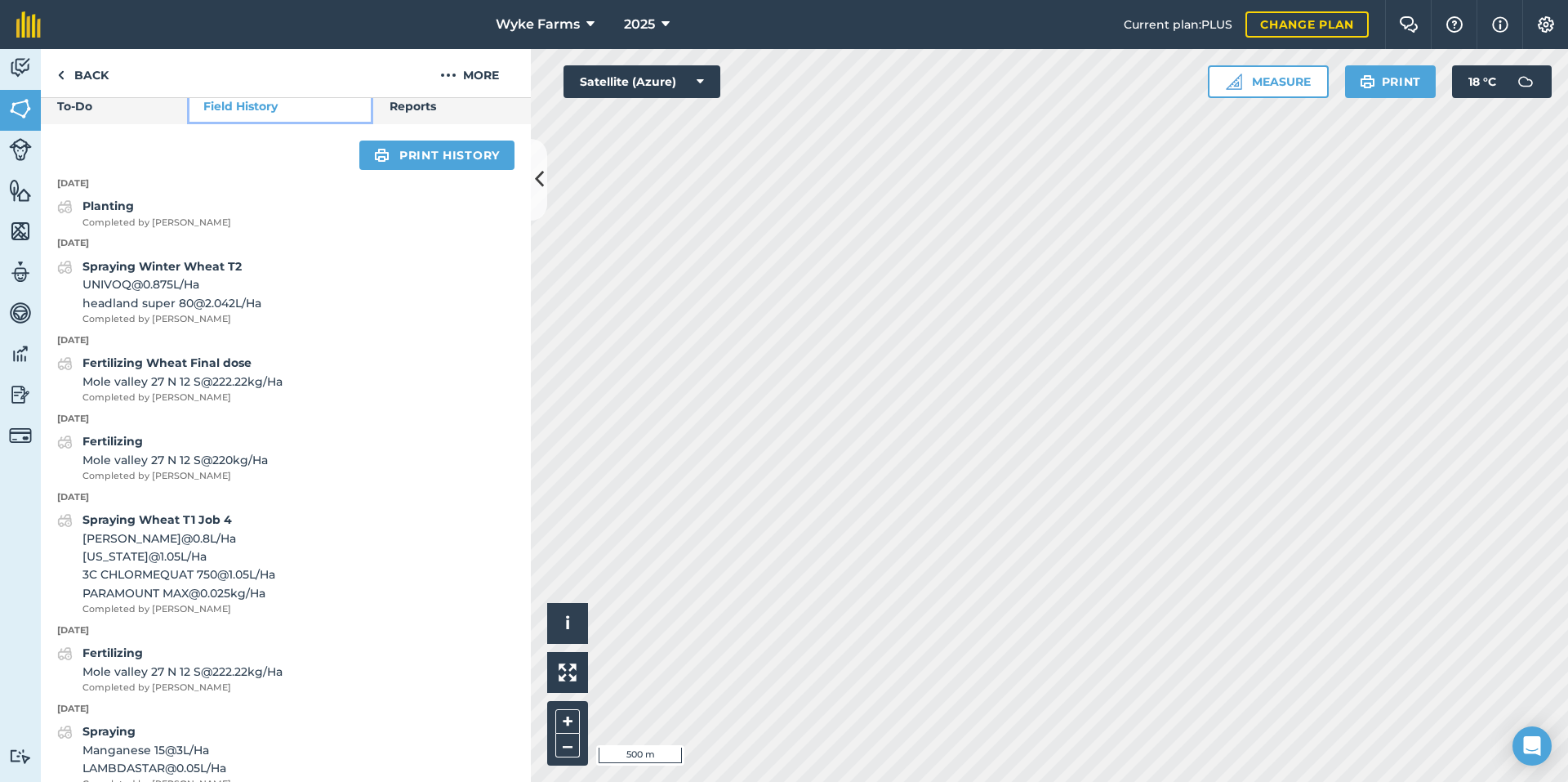
scroll to position [846, 0]
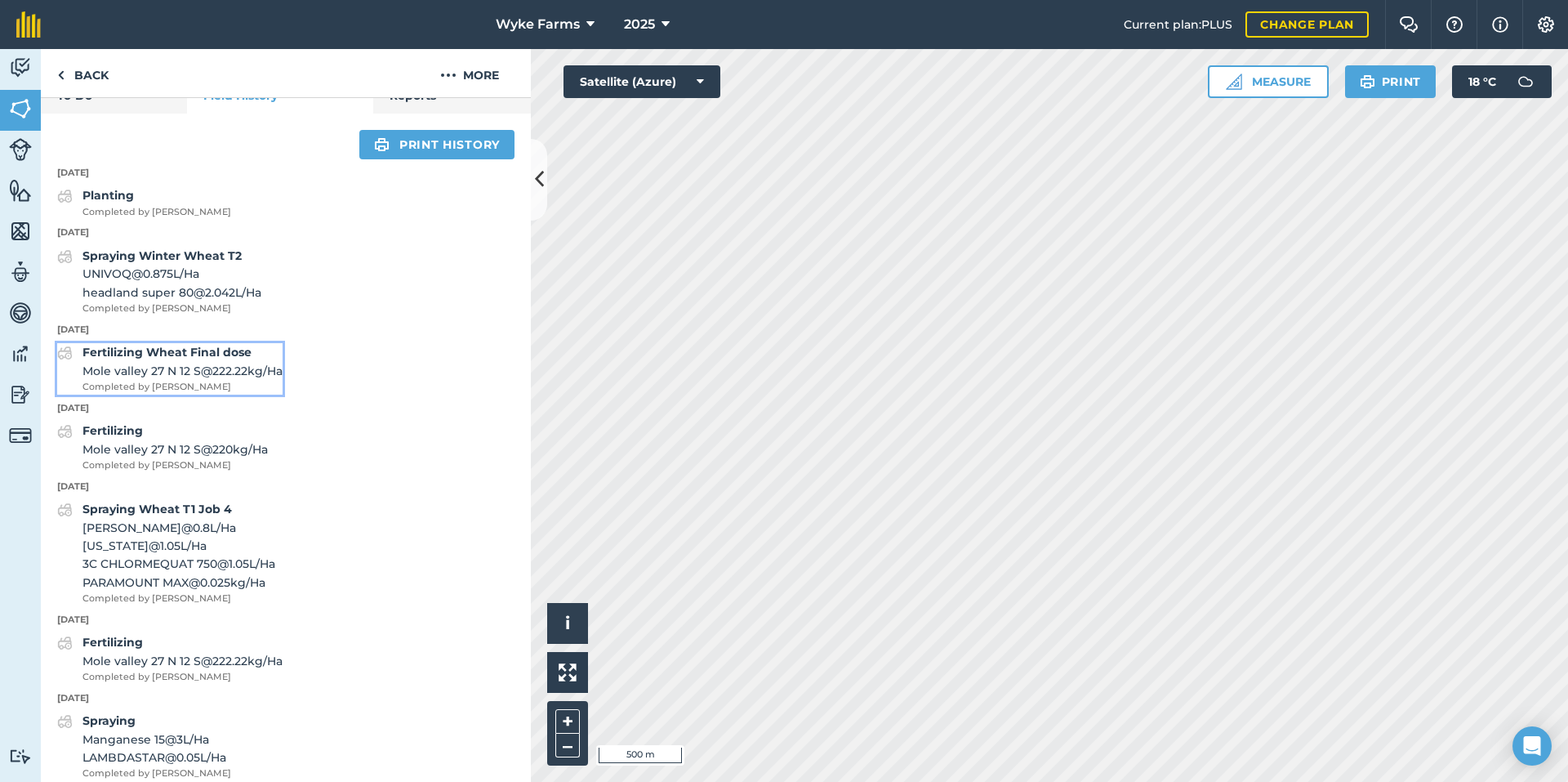
click at [264, 394] on span "Completed by [PERSON_NAME]" at bounding box center [182, 387] width 200 height 15
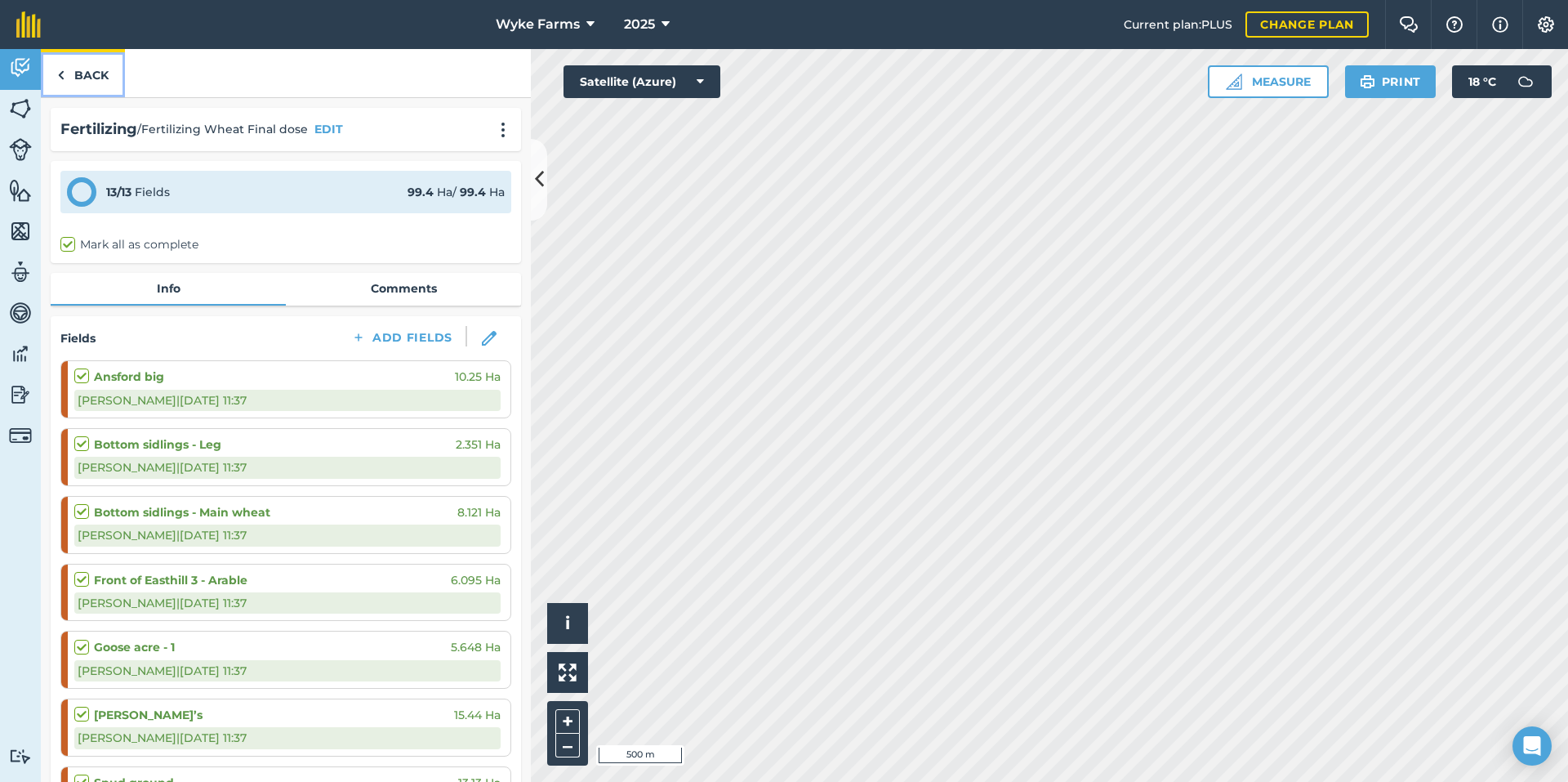
click at [106, 93] on link "Back" at bounding box center [83, 73] width 84 height 48
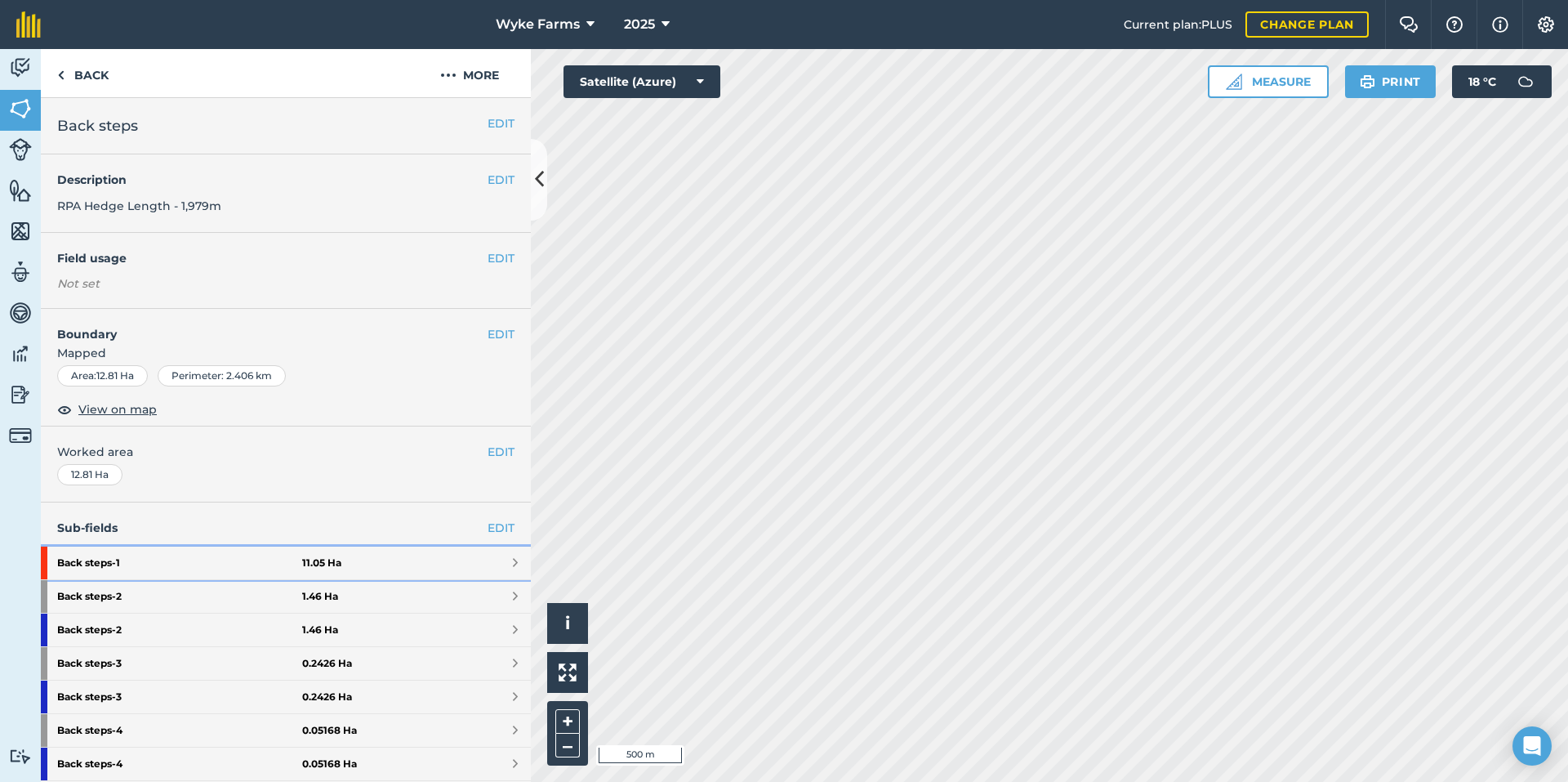
click at [223, 561] on strong "Back steps - 1" at bounding box center [180, 563] width 245 height 33
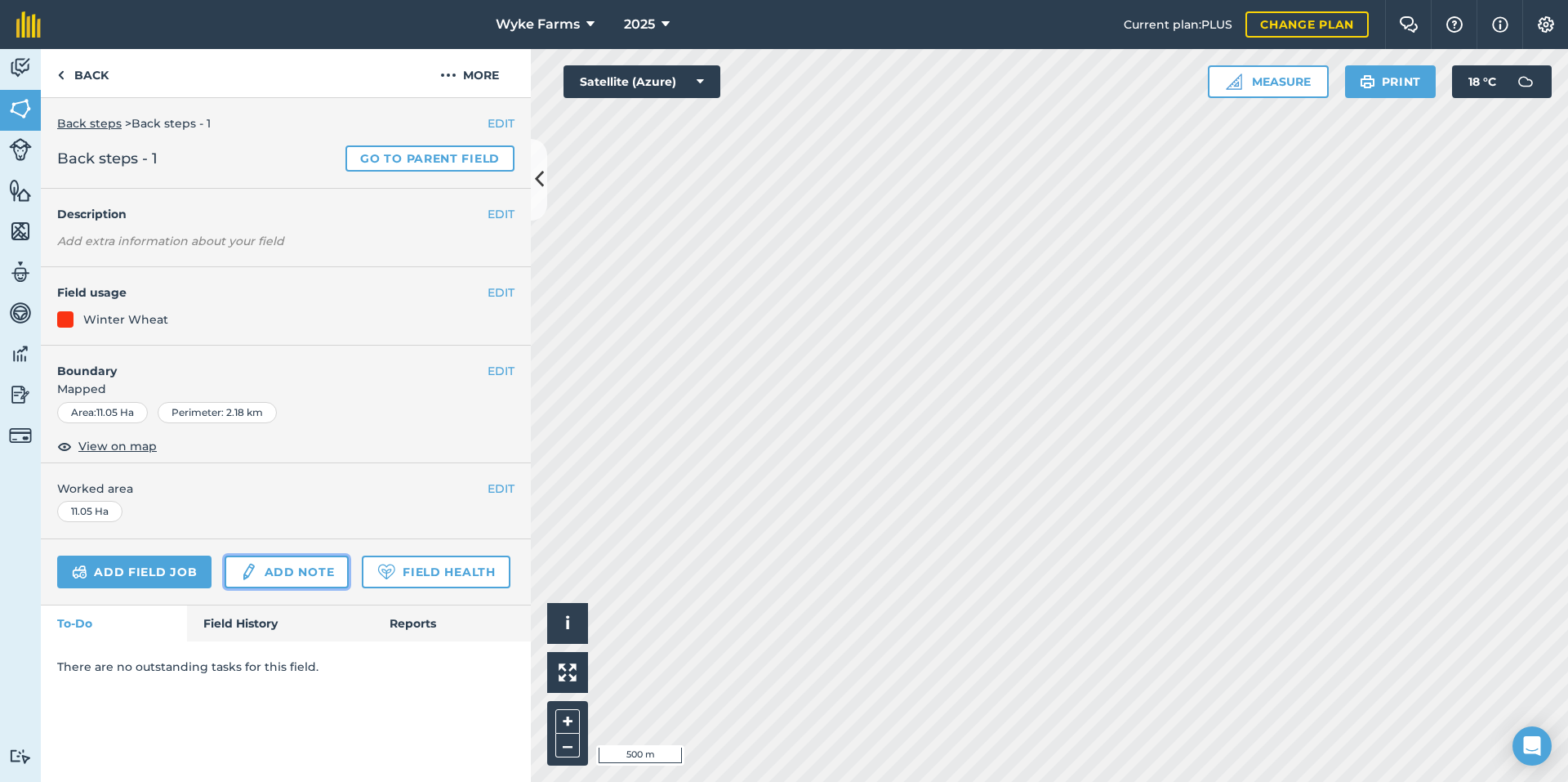
click at [230, 587] on link "Add note" at bounding box center [286, 571] width 124 height 33
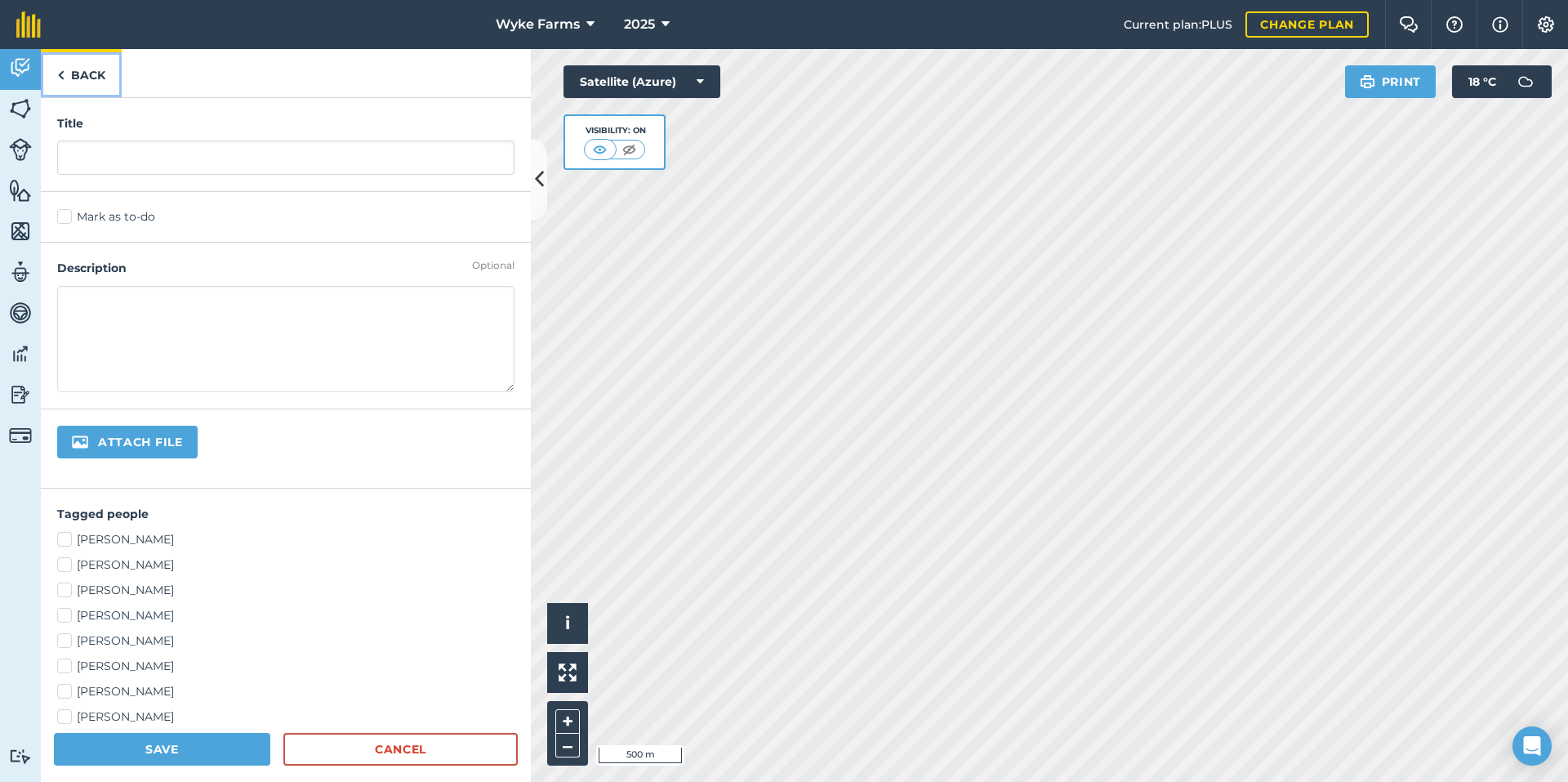
click at [97, 91] on link "Back" at bounding box center [82, 73] width 81 height 48
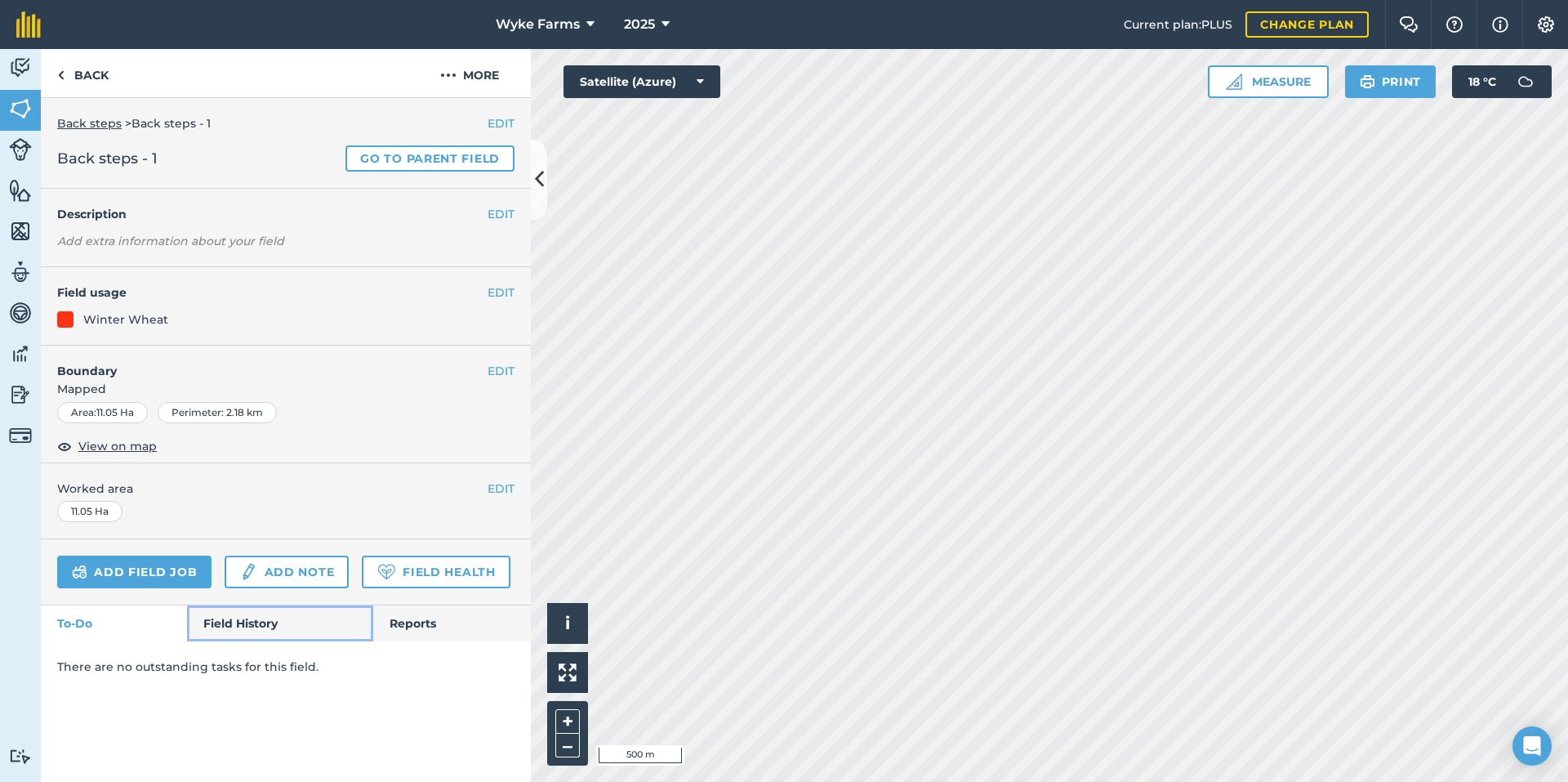
click at [235, 620] on link "Field History" at bounding box center [280, 623] width 186 height 36
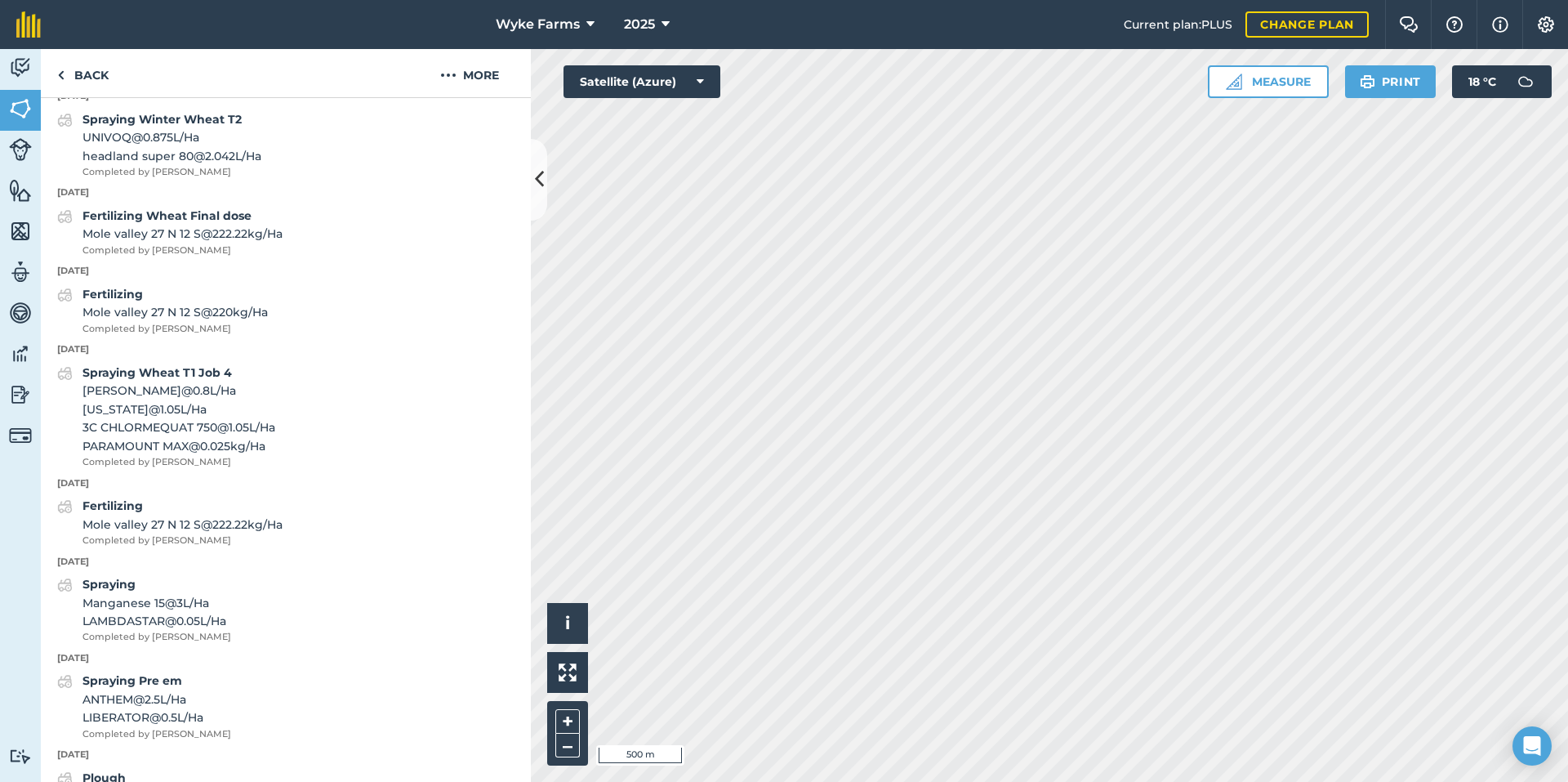
scroll to position [522, 0]
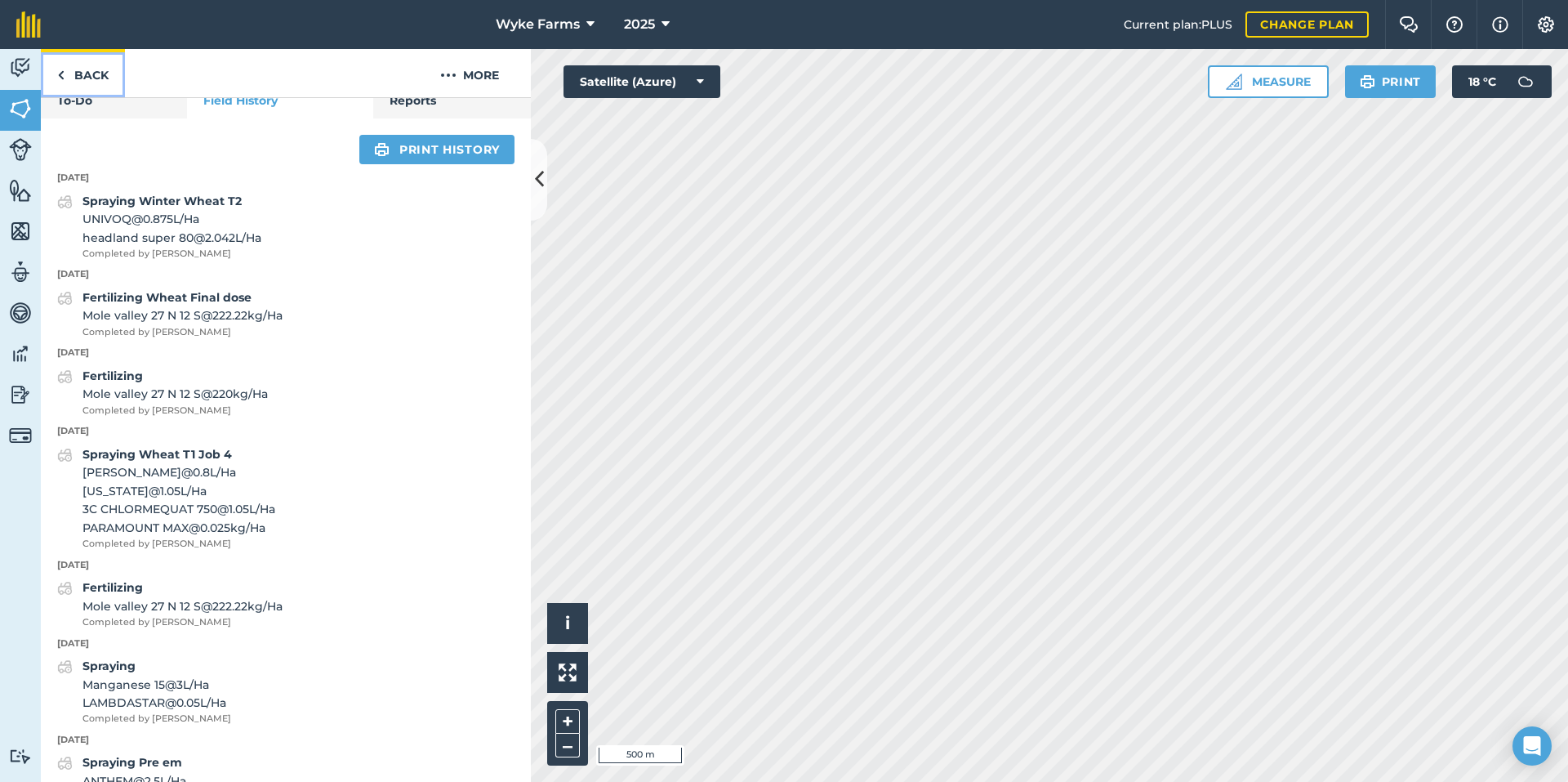
click at [99, 93] on link "Back" at bounding box center [83, 73] width 84 height 48
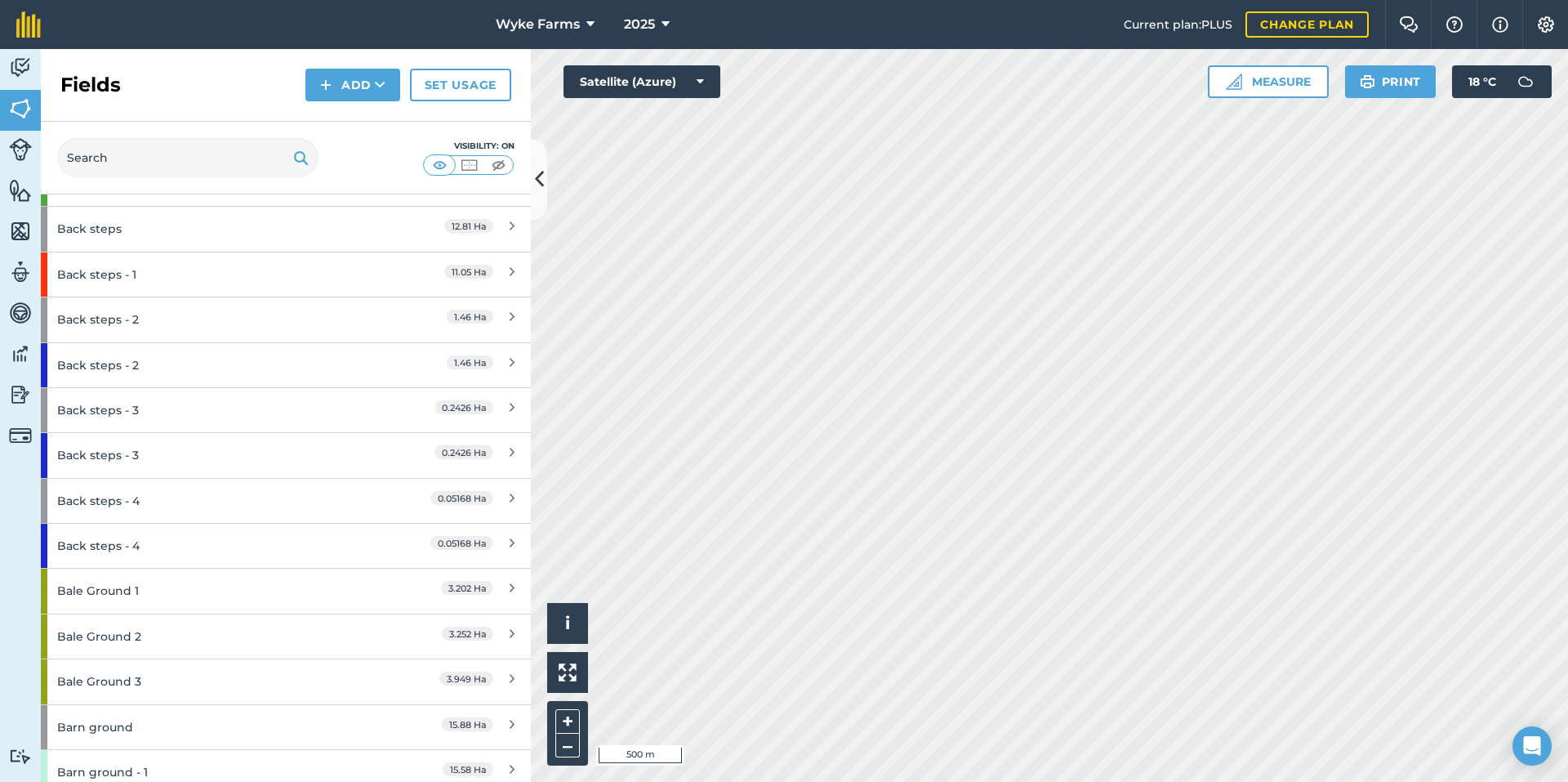
scroll to position [327, 0]
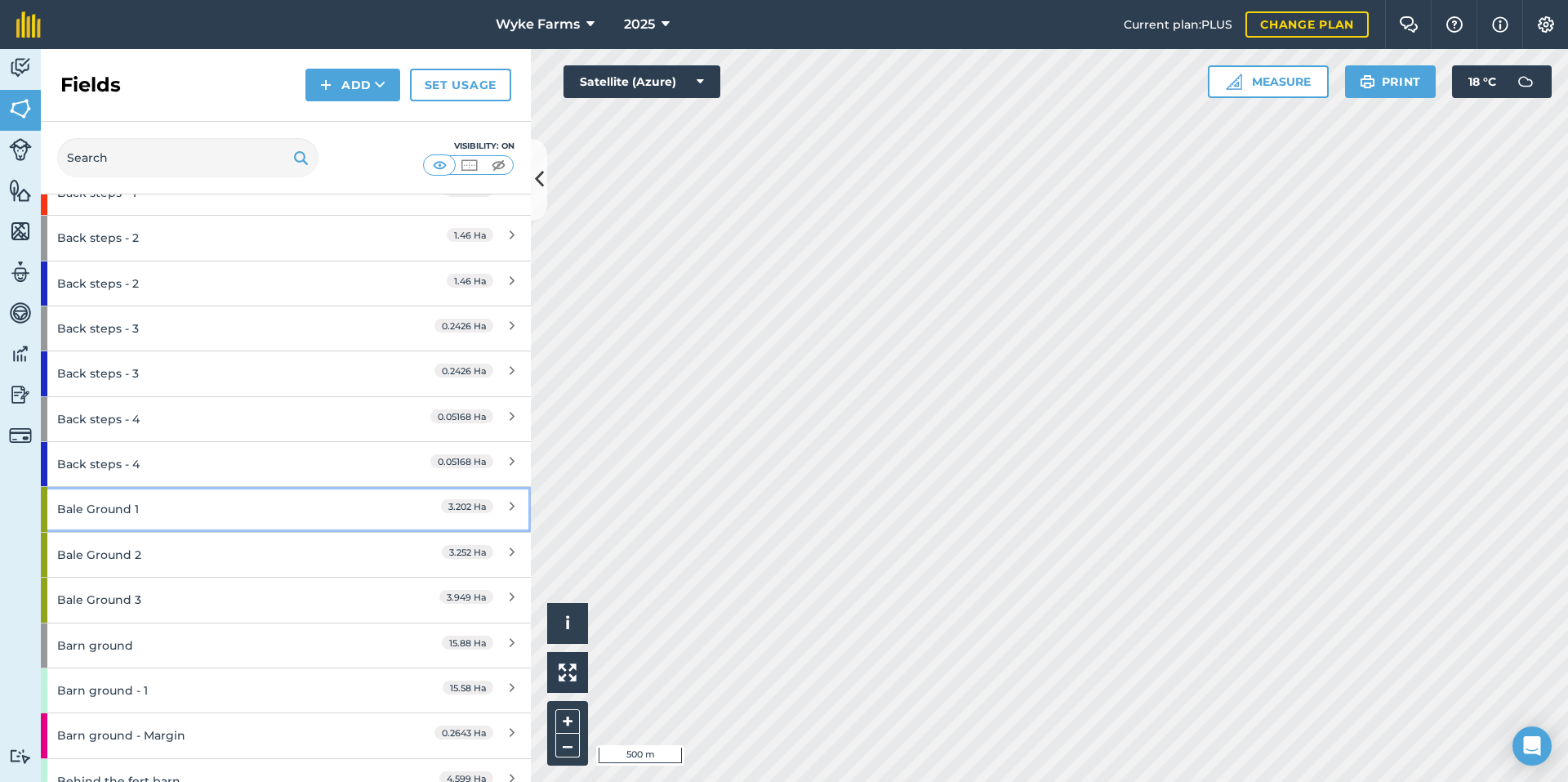
click at [174, 510] on div "Bale Ground 1" at bounding box center [216, 509] width 316 height 44
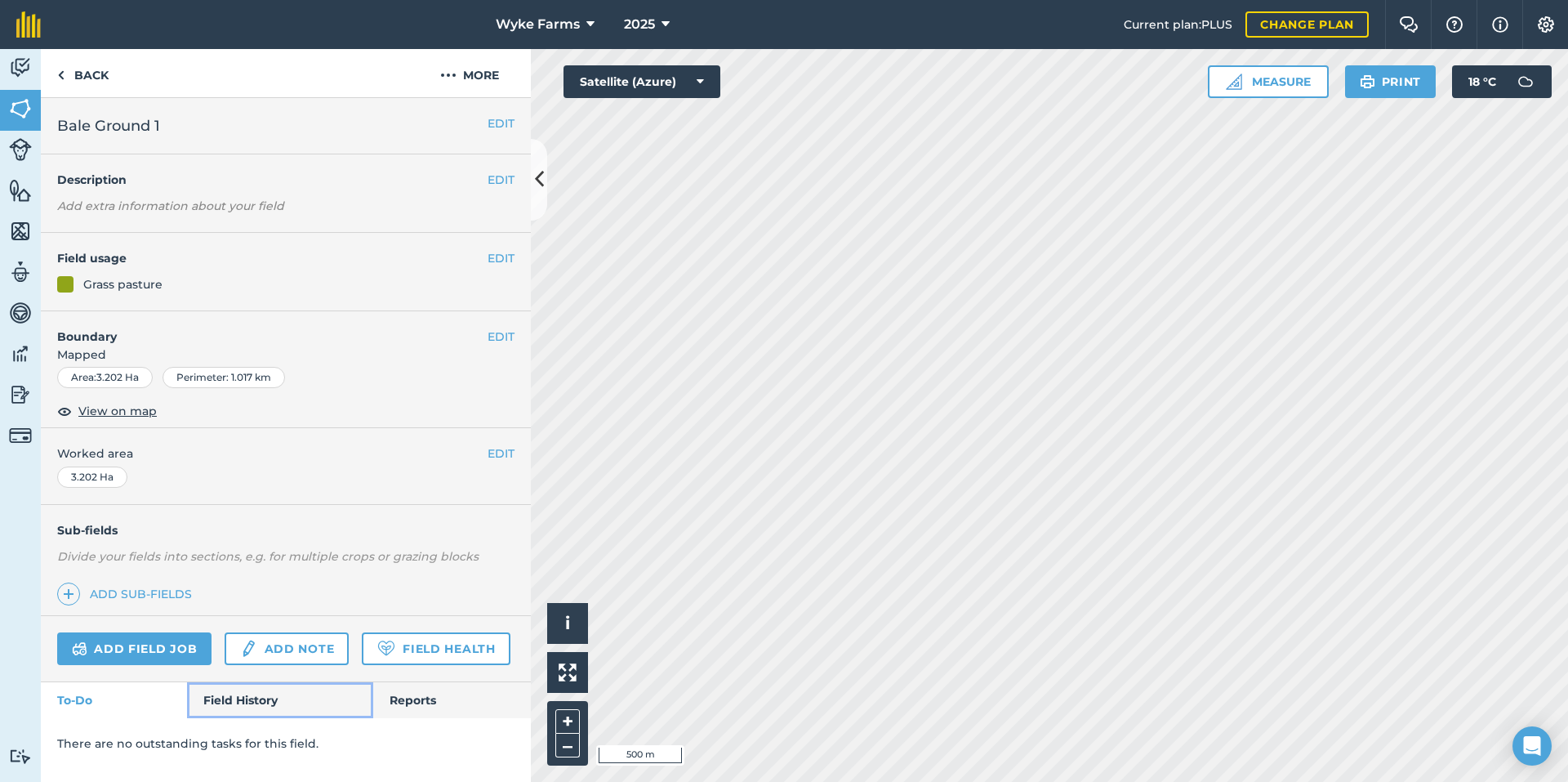
click at [284, 706] on link "Field History" at bounding box center [280, 700] width 186 height 36
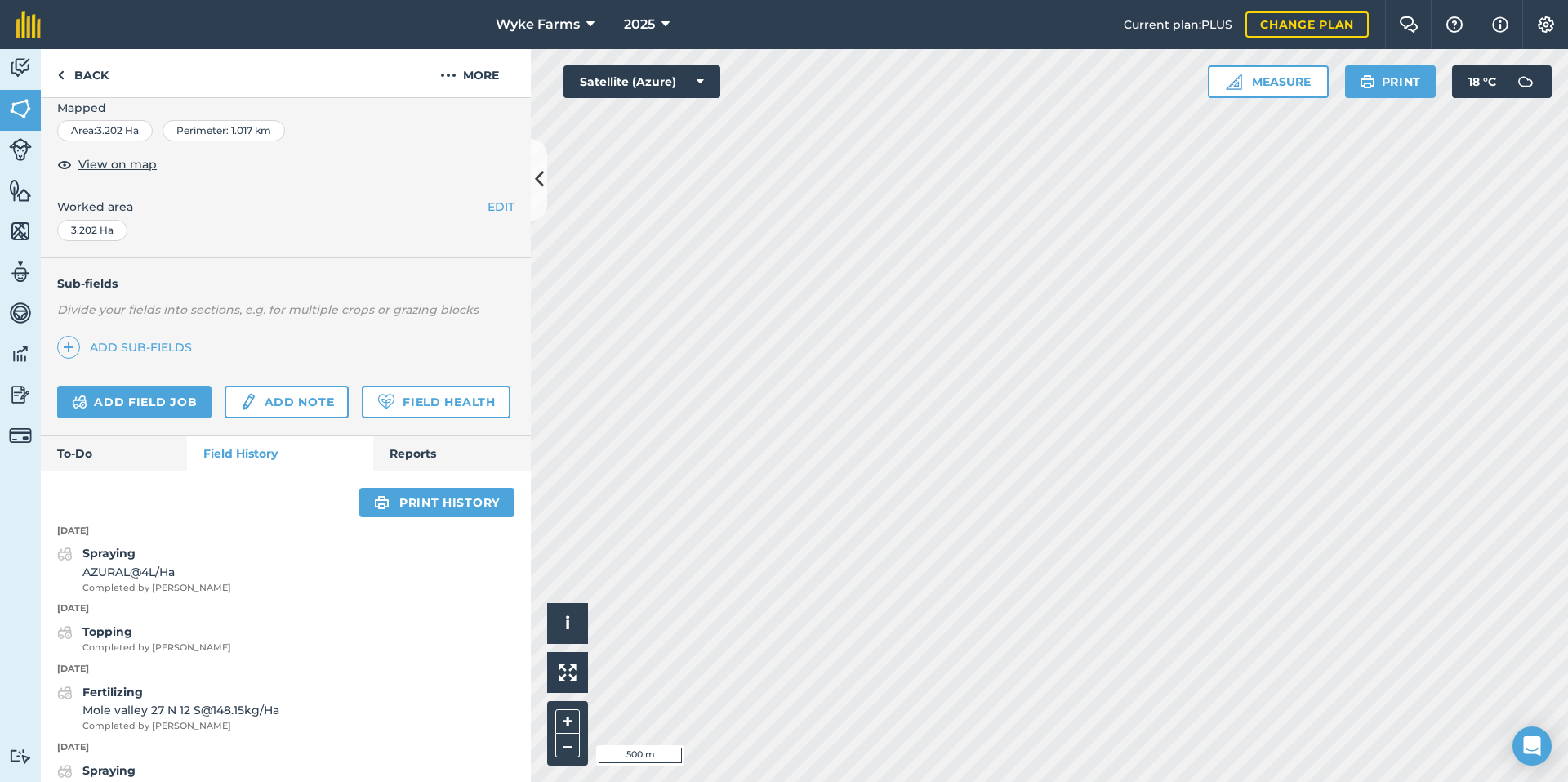
scroll to position [245, 0]
click at [87, 79] on link "Back" at bounding box center [83, 73] width 84 height 48
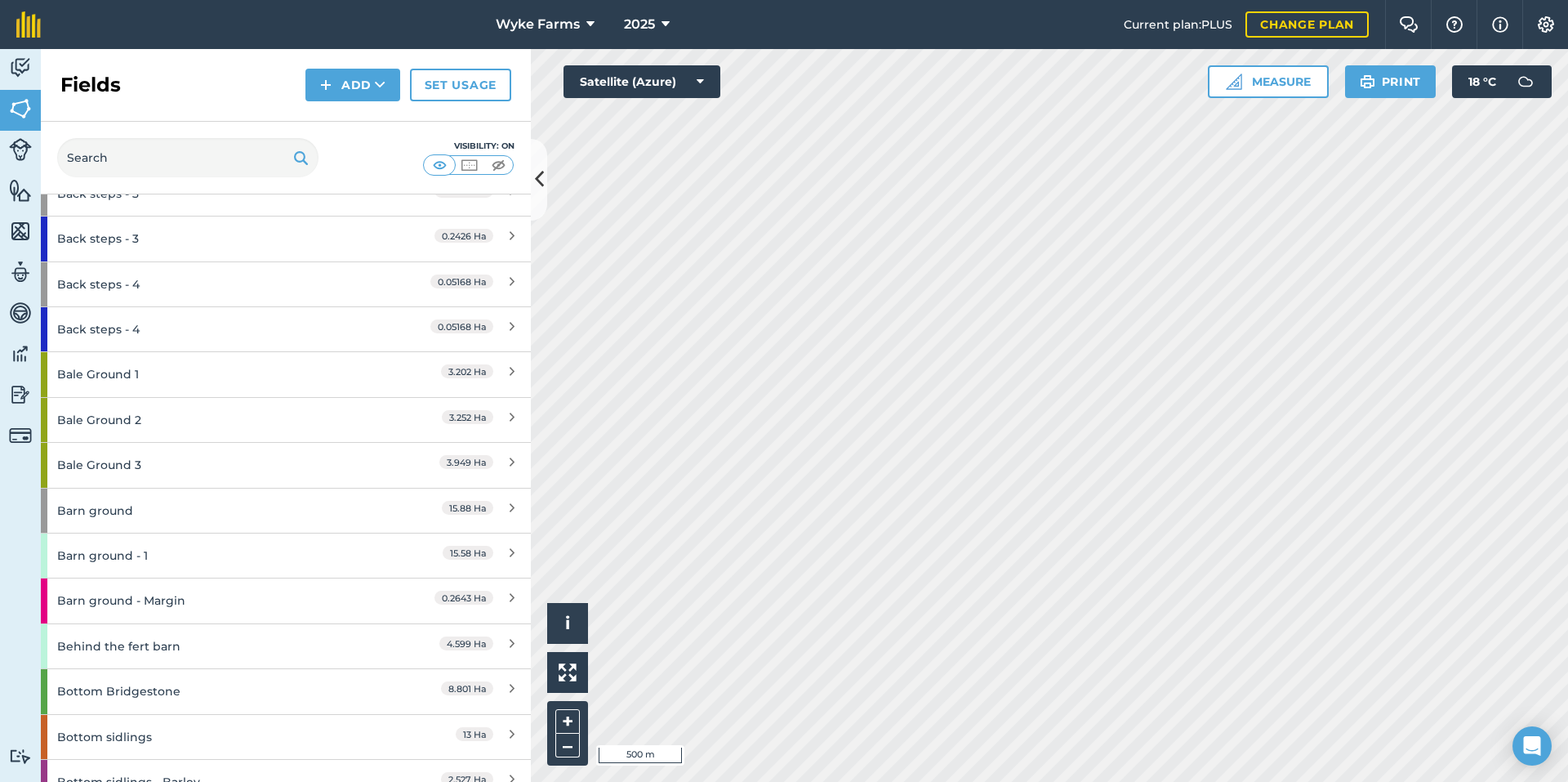
scroll to position [490, 0]
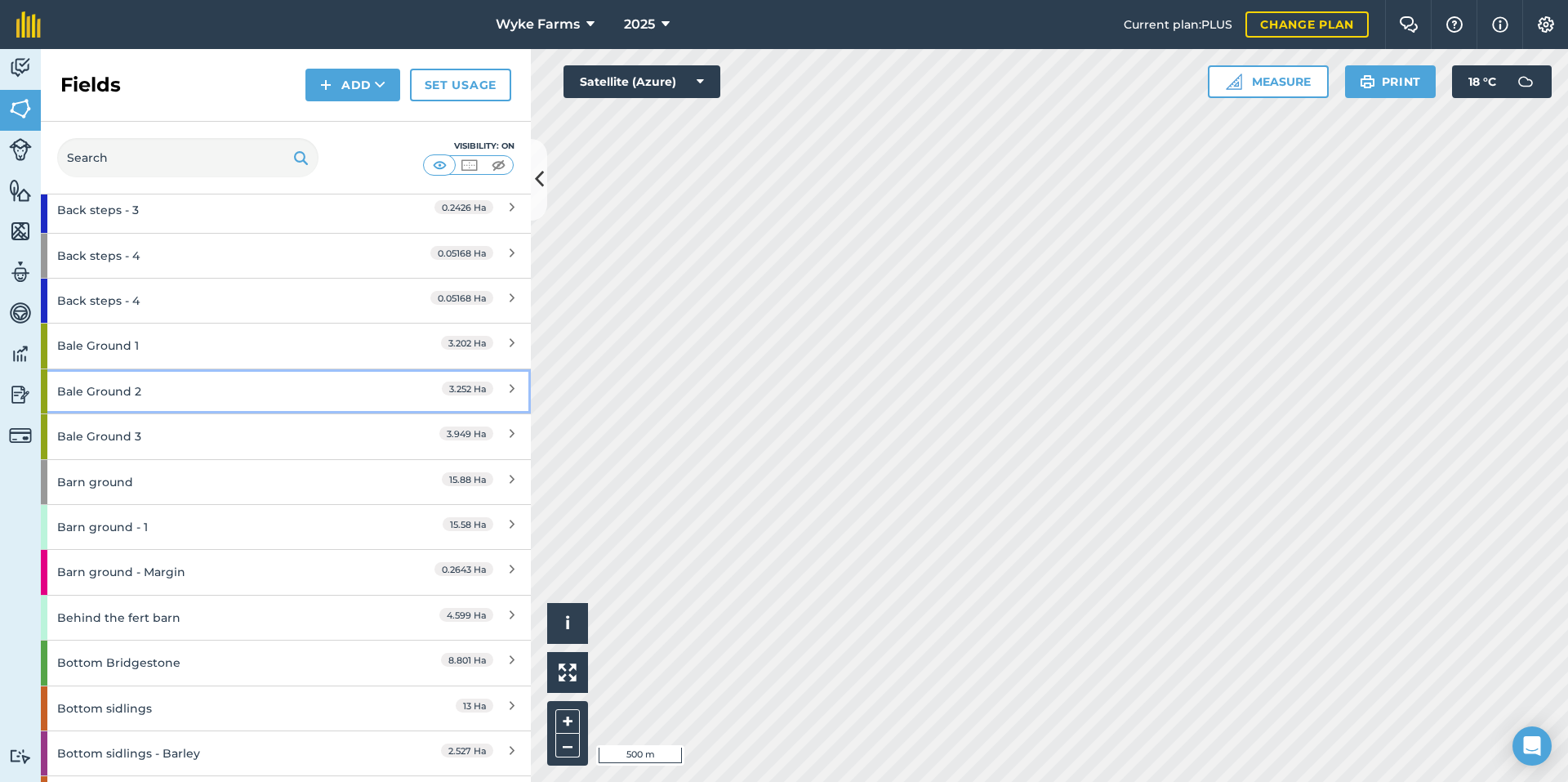
click at [173, 387] on div "Bale Ground 2" at bounding box center [216, 391] width 316 height 44
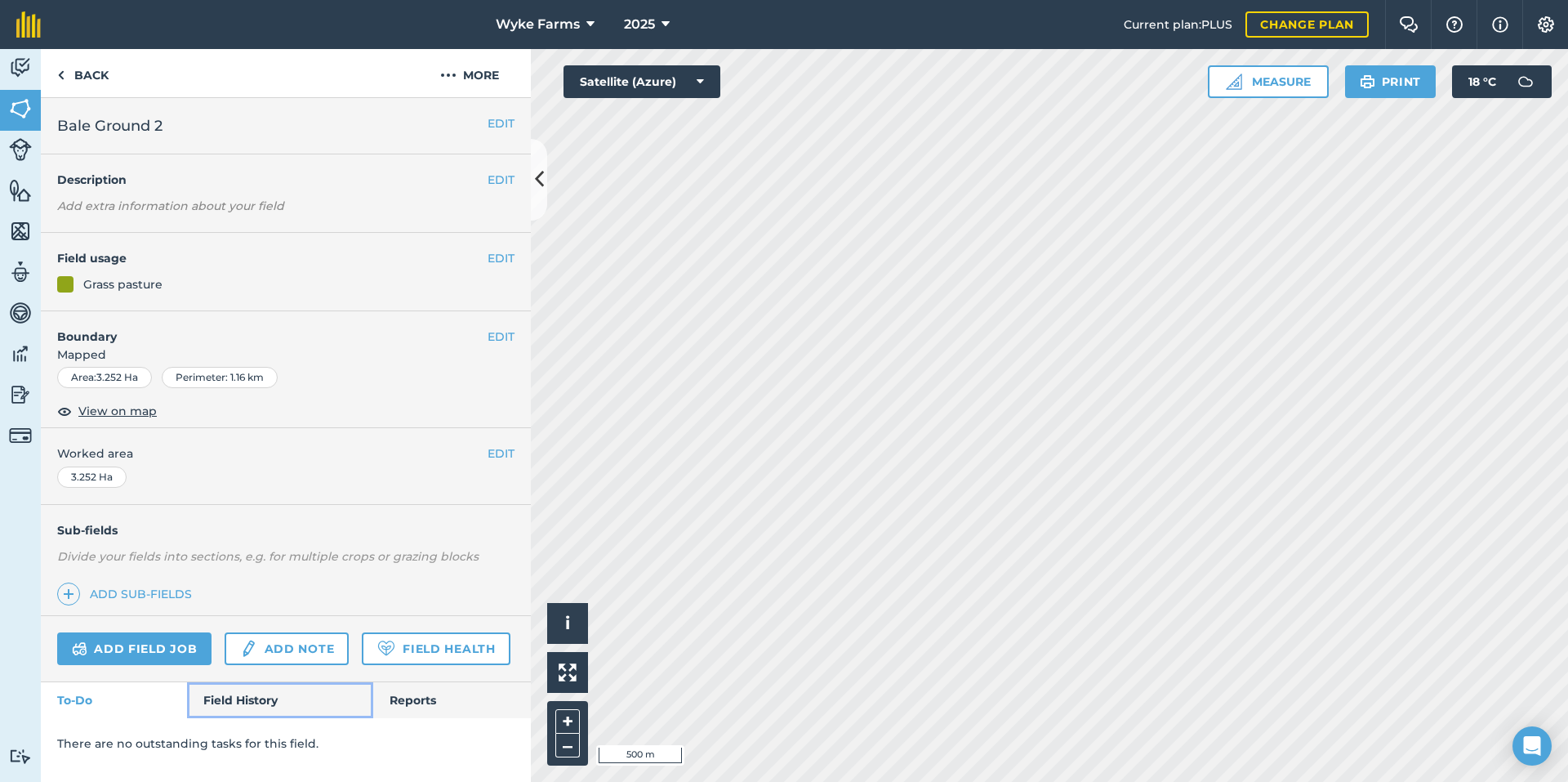
click at [262, 703] on link "Field History" at bounding box center [280, 700] width 186 height 36
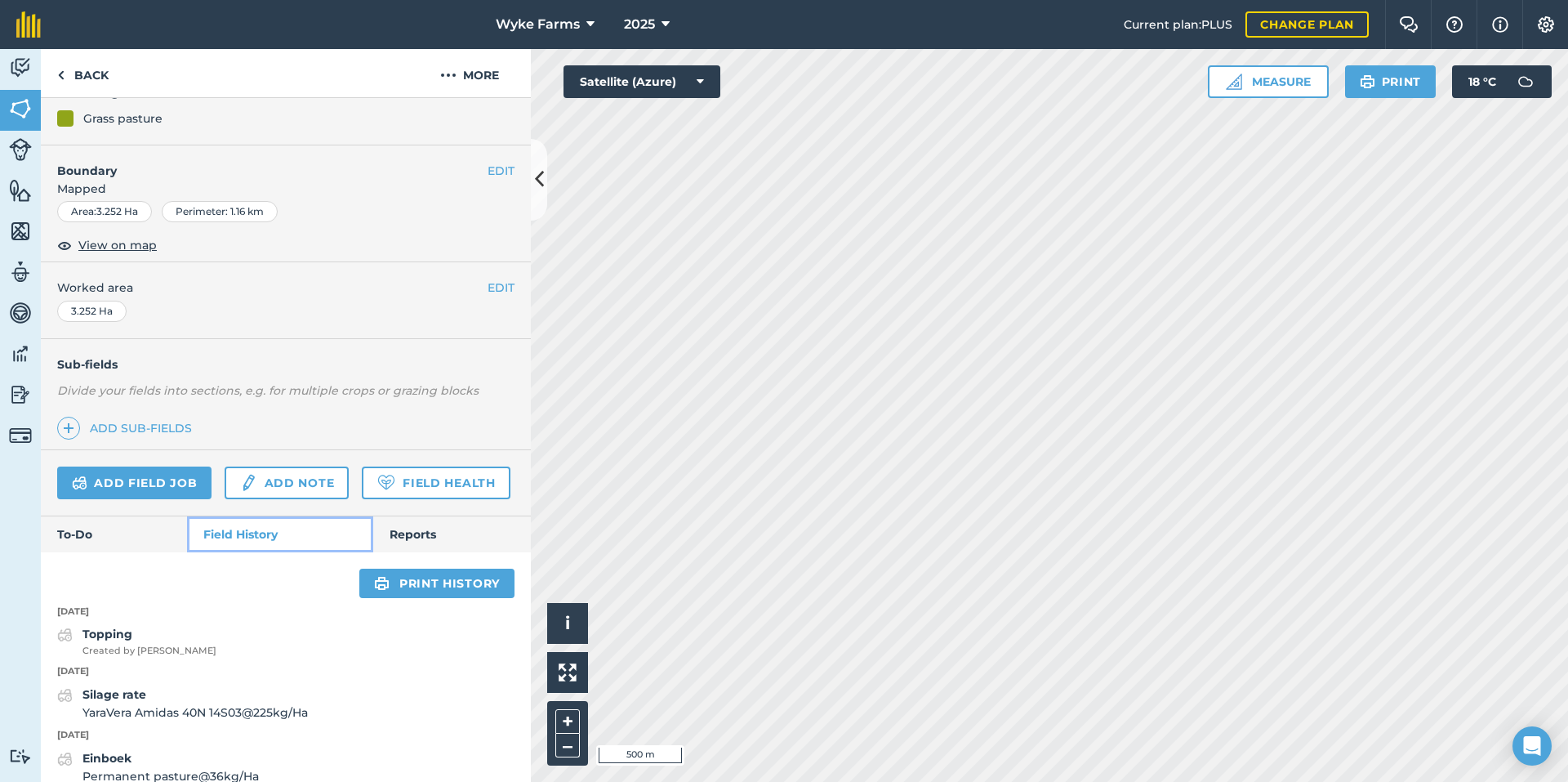
scroll to position [324, 0]
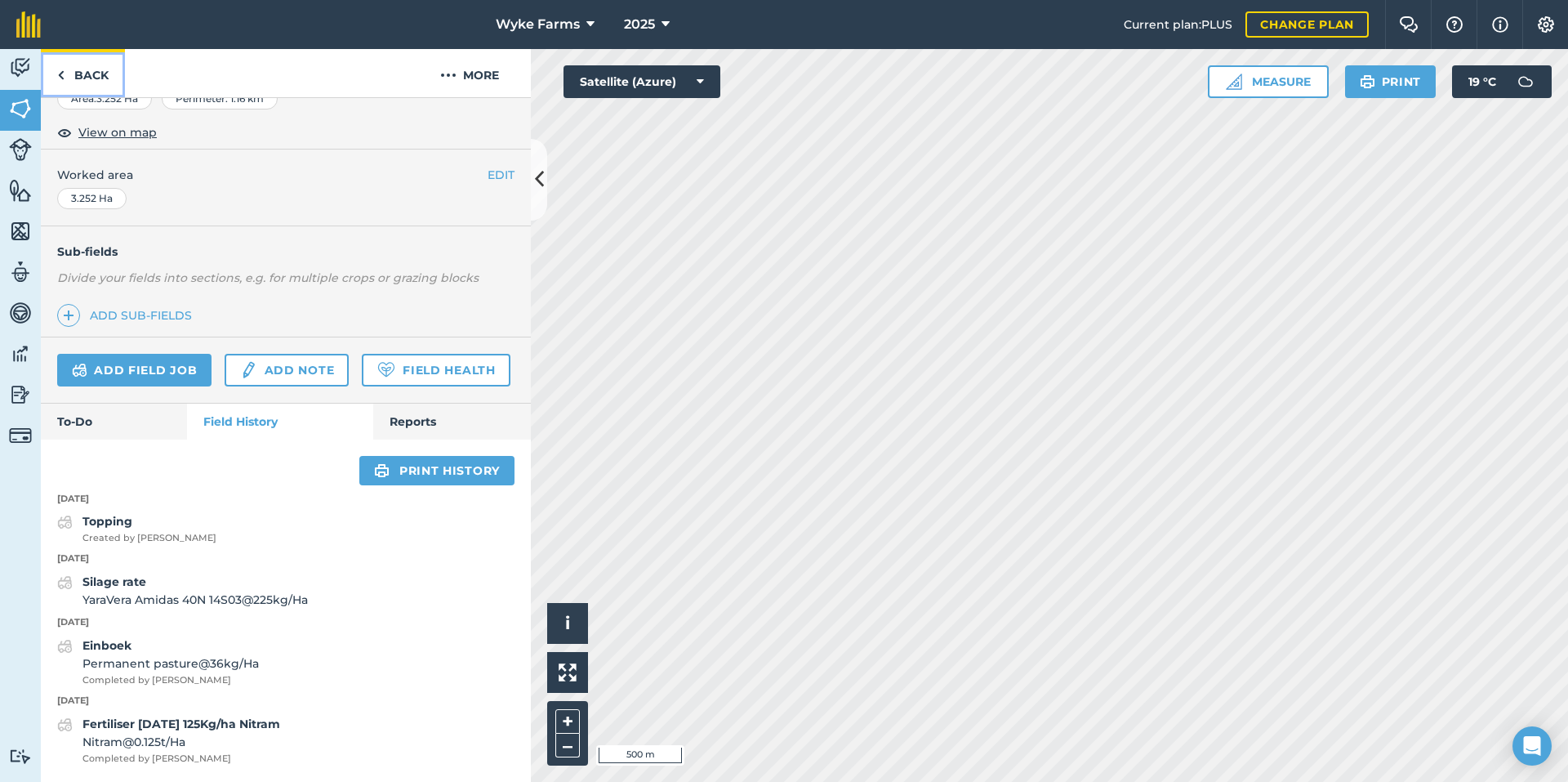
click at [113, 70] on link "Back" at bounding box center [83, 73] width 84 height 48
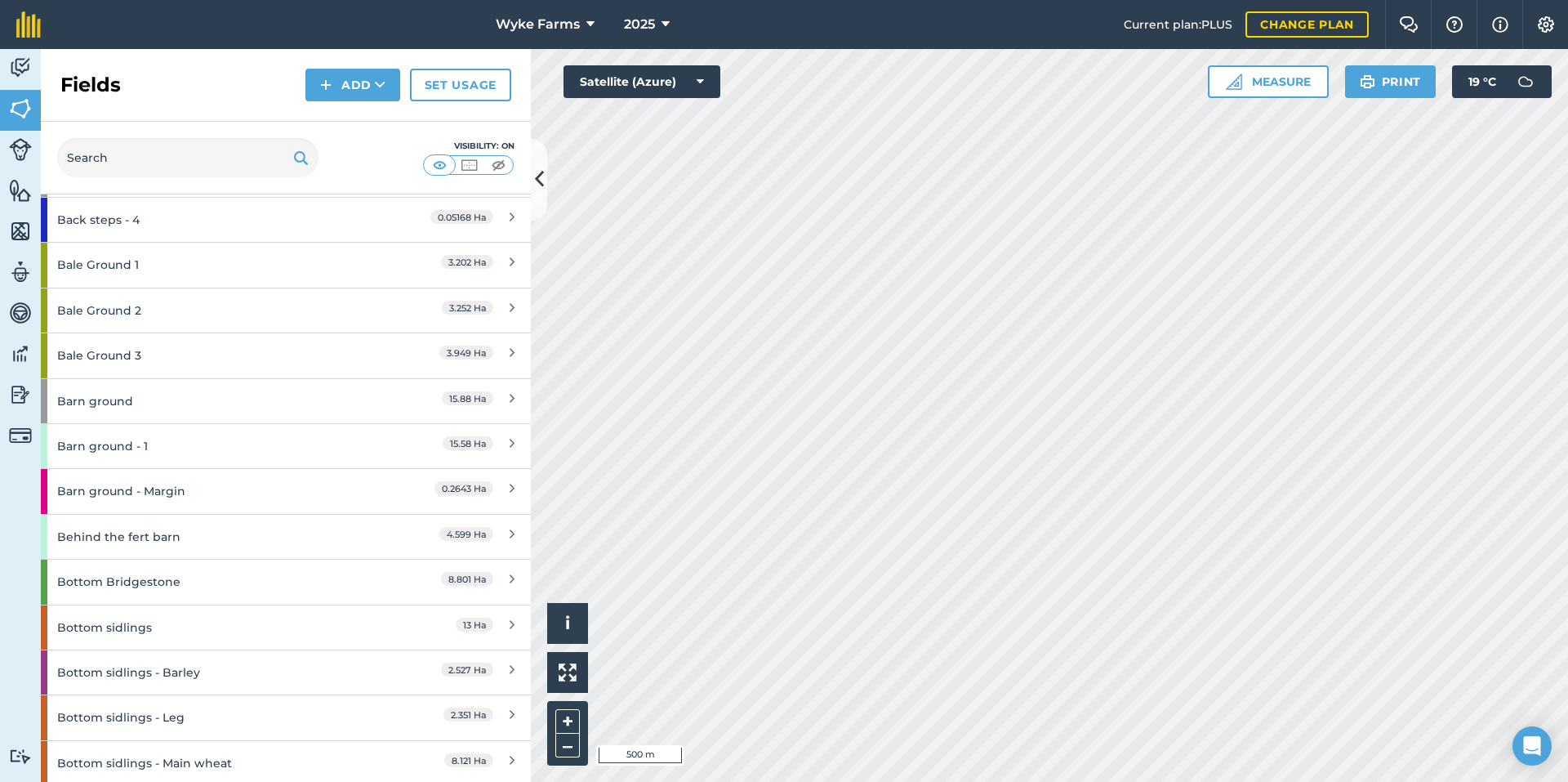
scroll to position [571, 0]
click at [155, 354] on div "Bale Ground 3" at bounding box center [216, 354] width 316 height 44
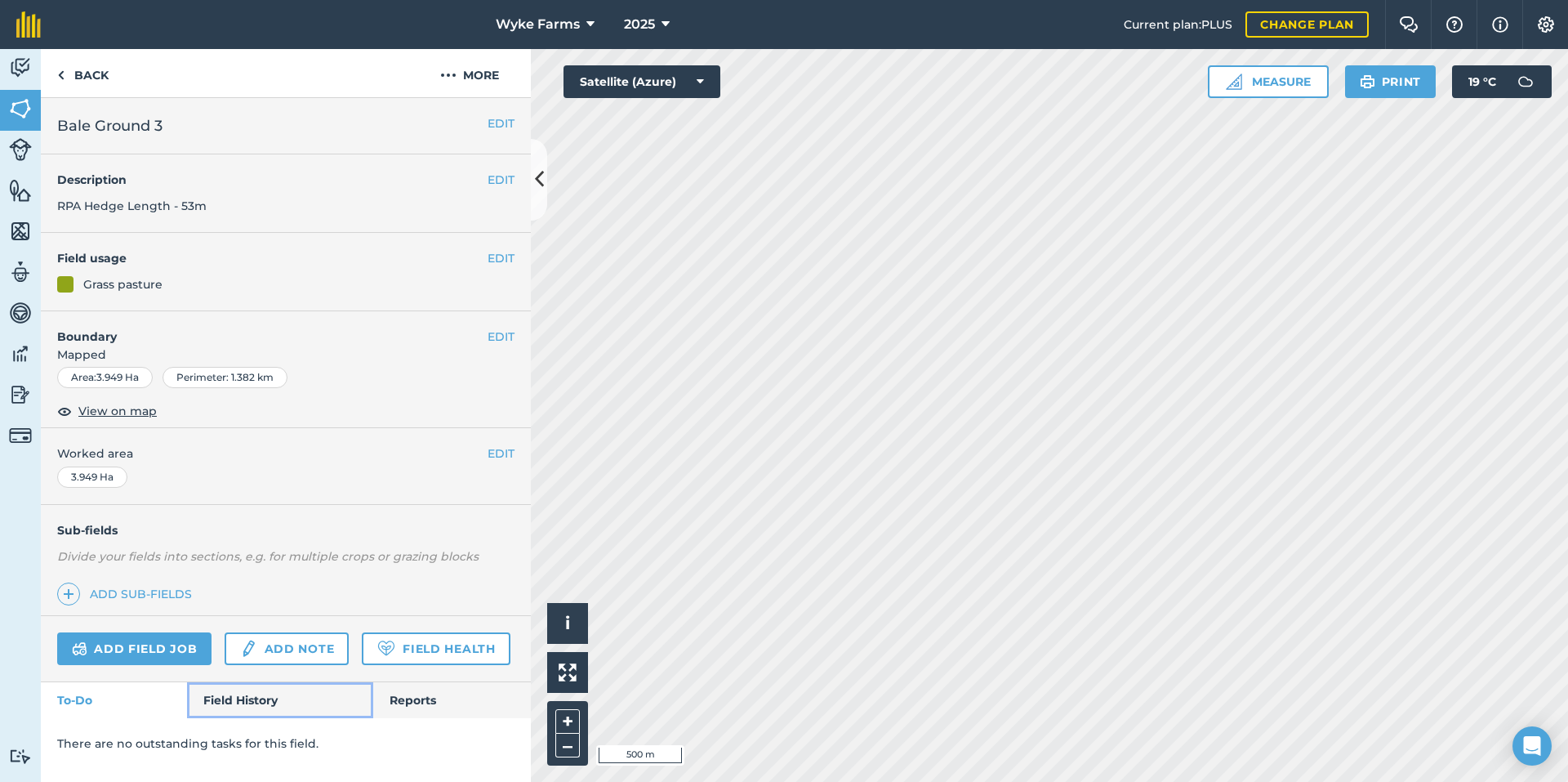
click at [290, 712] on link "Field History" at bounding box center [280, 700] width 186 height 36
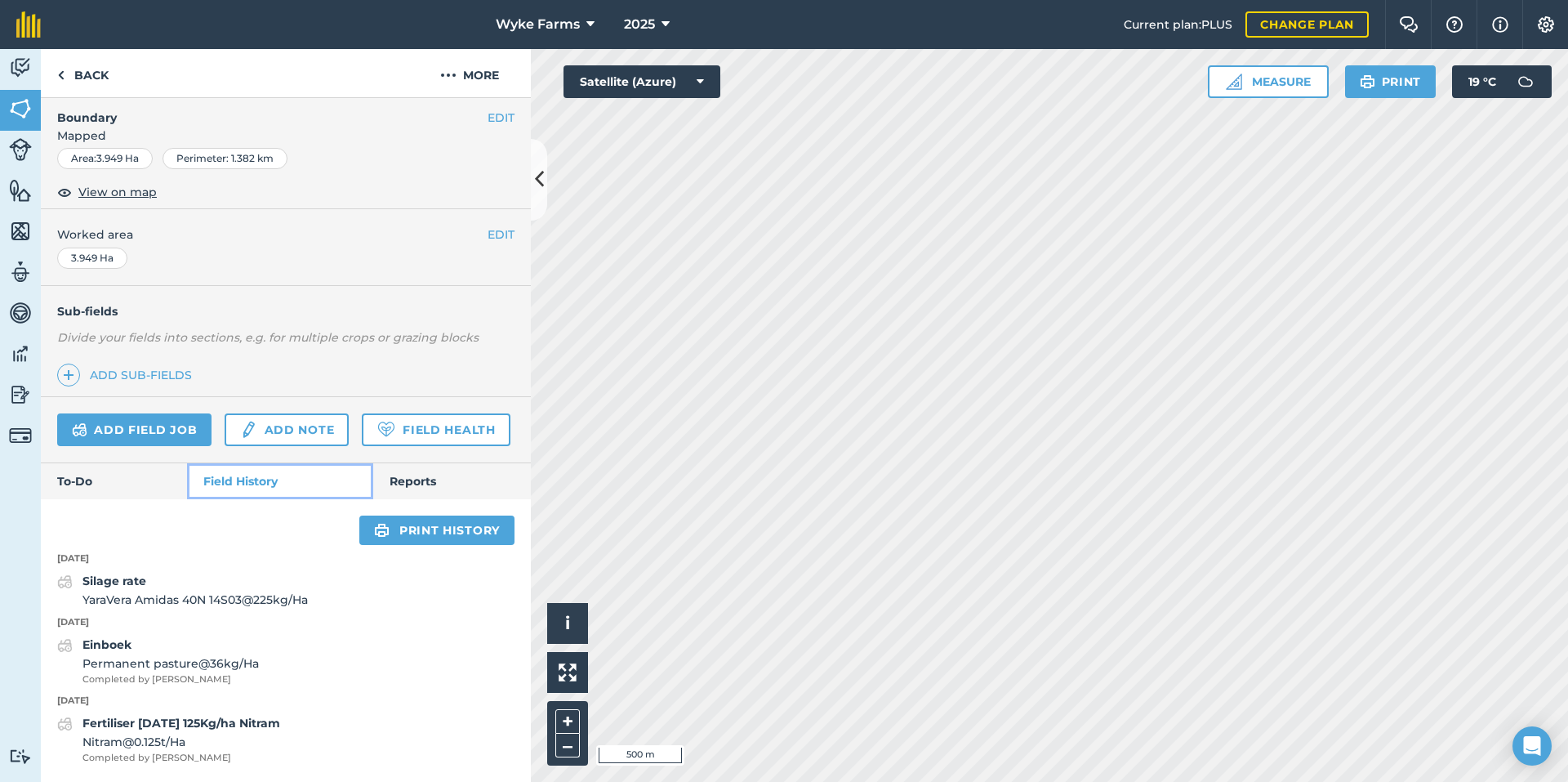
scroll to position [265, 0]
click at [85, 87] on link "Back" at bounding box center [83, 73] width 84 height 48
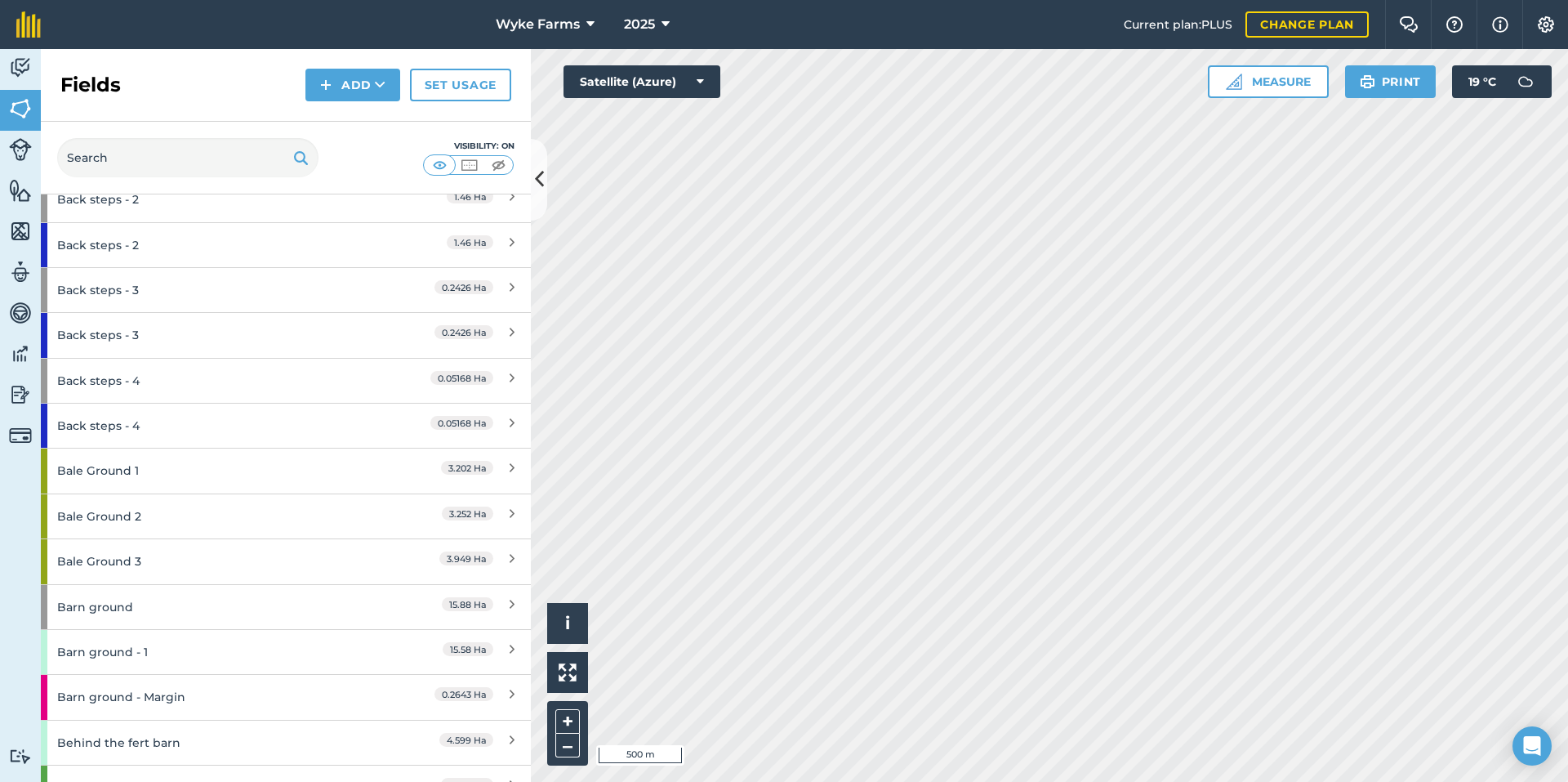
scroll to position [408, 0]
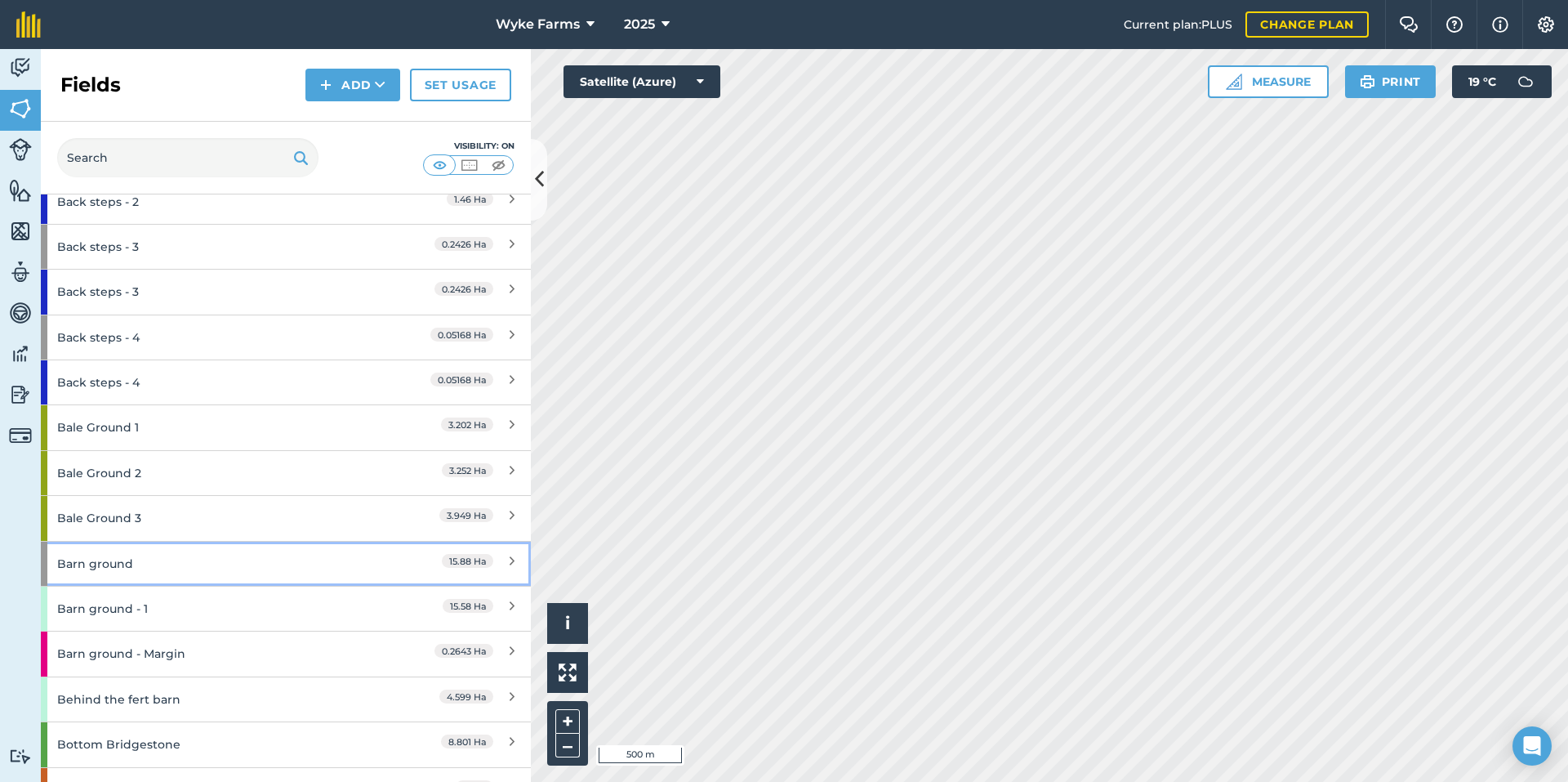
click at [157, 552] on div "Barn ground" at bounding box center [216, 563] width 316 height 44
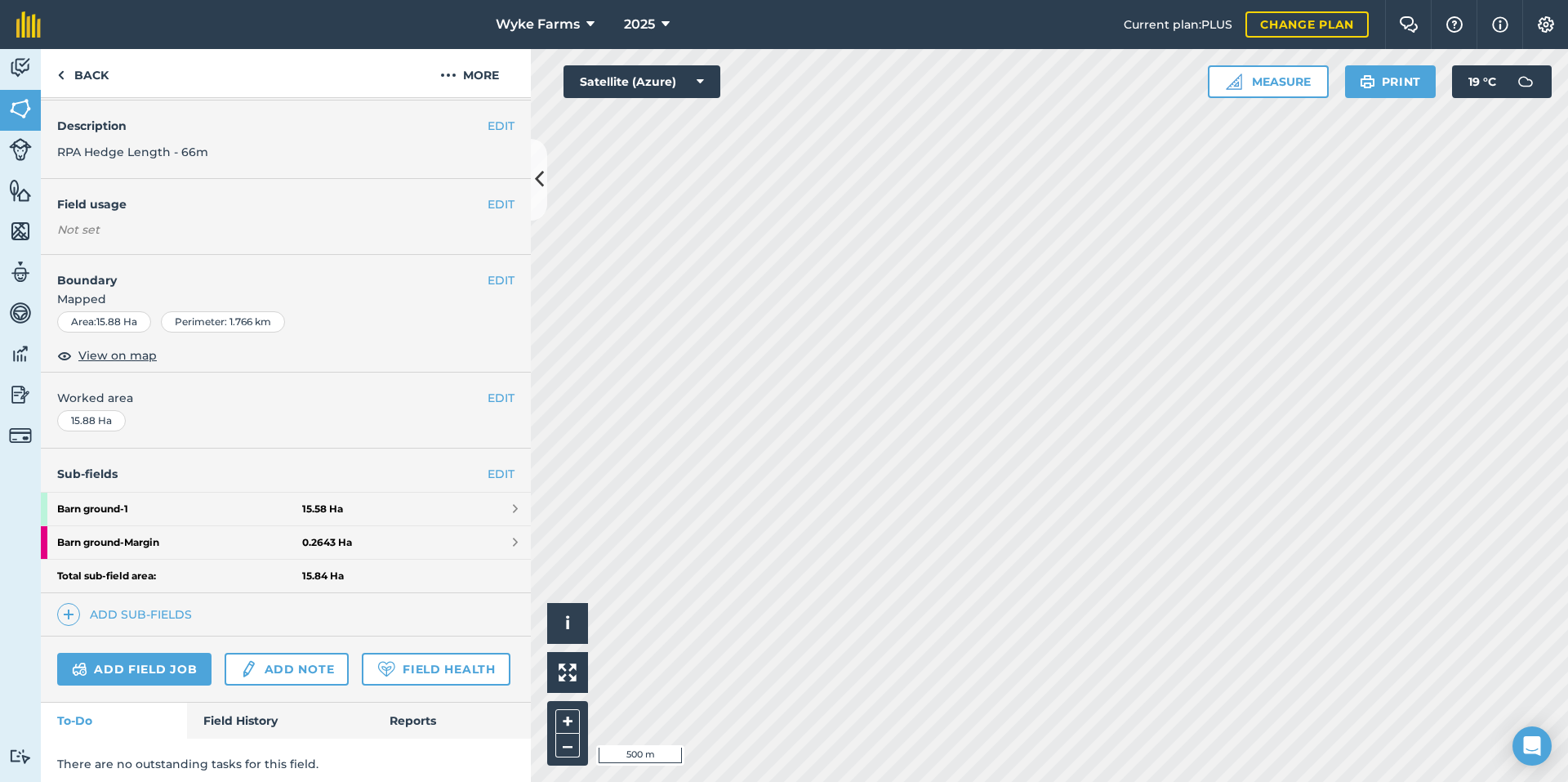
scroll to position [107, 0]
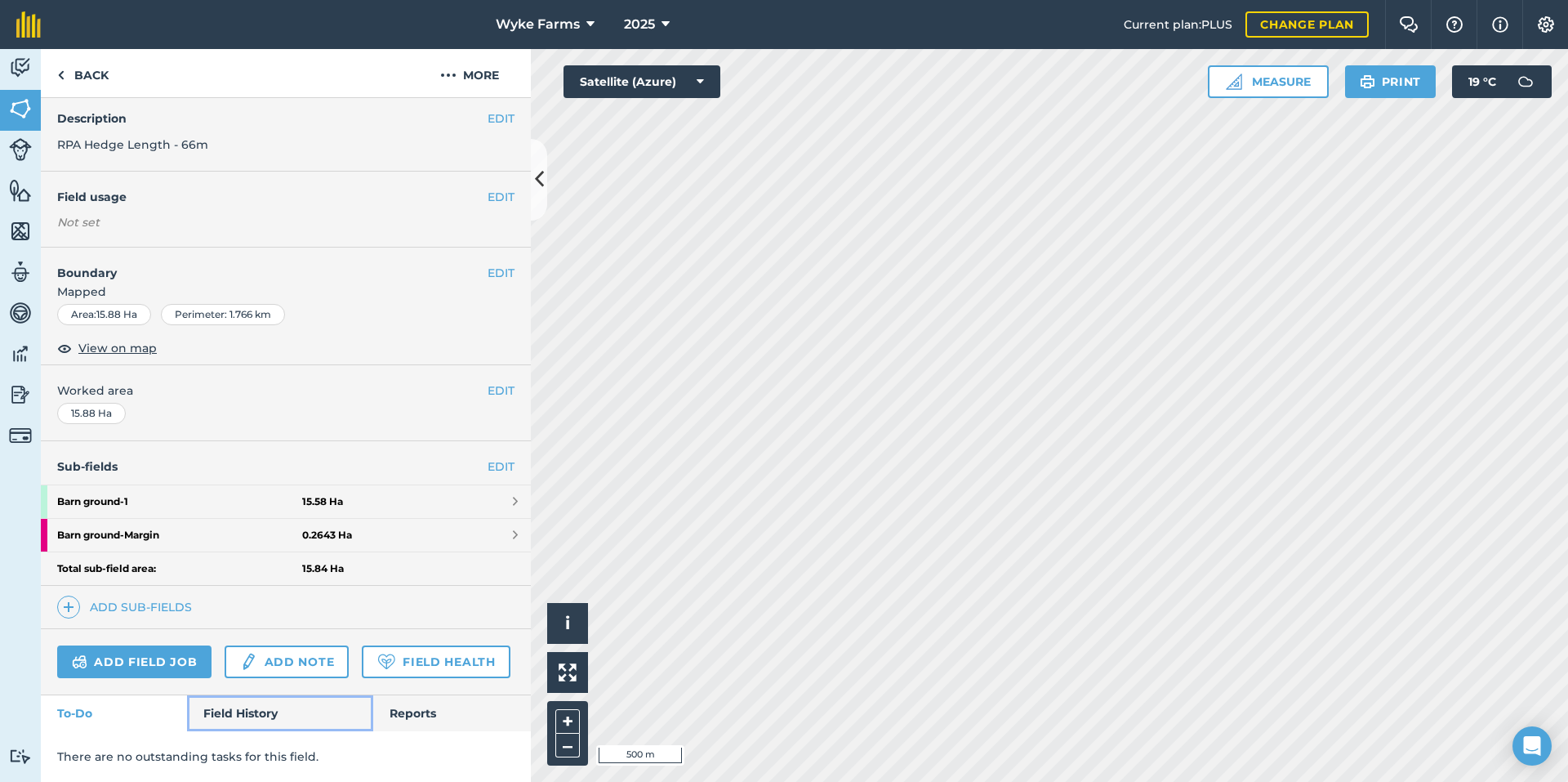
click at [249, 717] on link "Field History" at bounding box center [280, 713] width 186 height 36
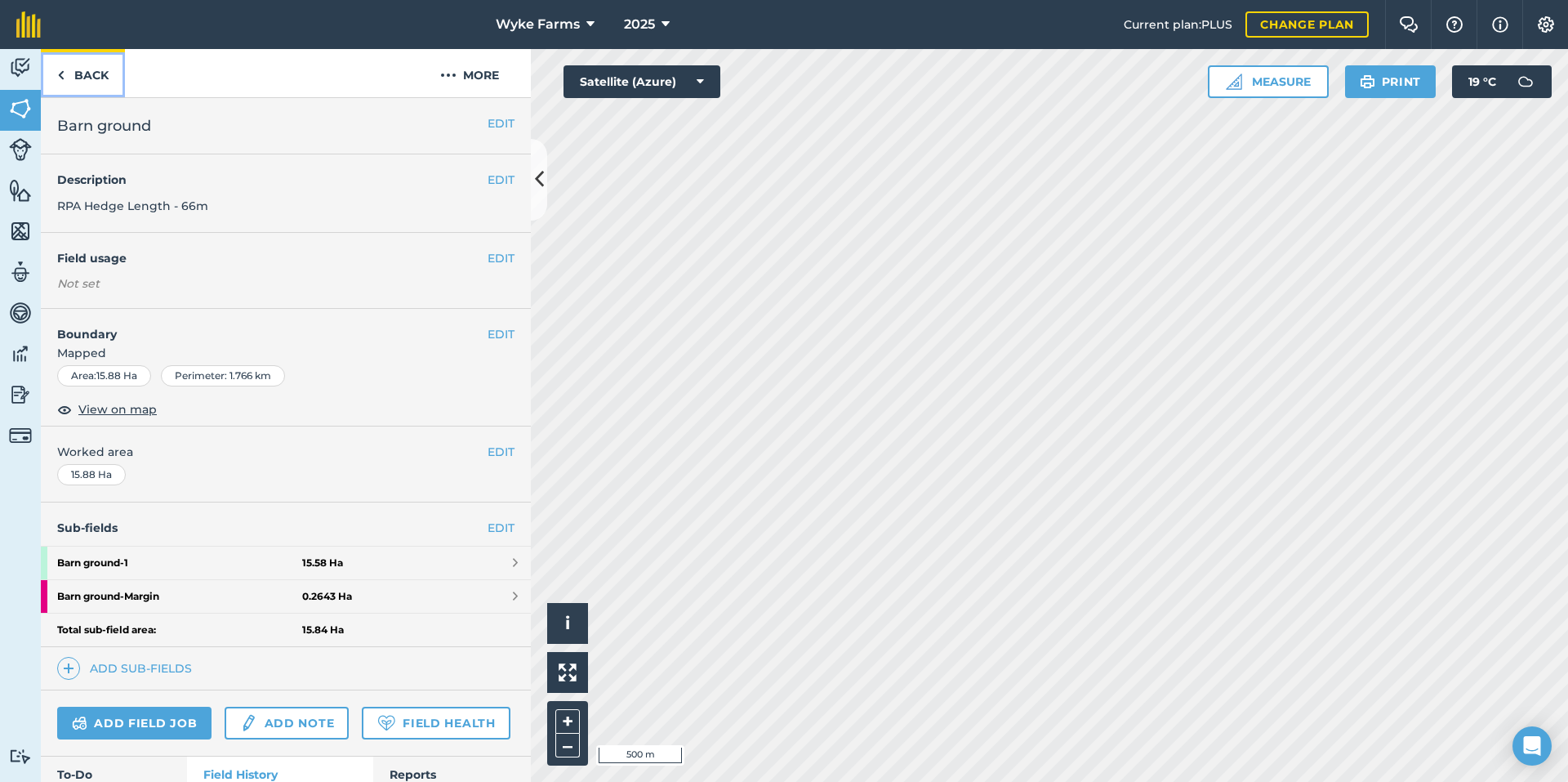
click at [95, 87] on link "Back" at bounding box center [83, 73] width 84 height 48
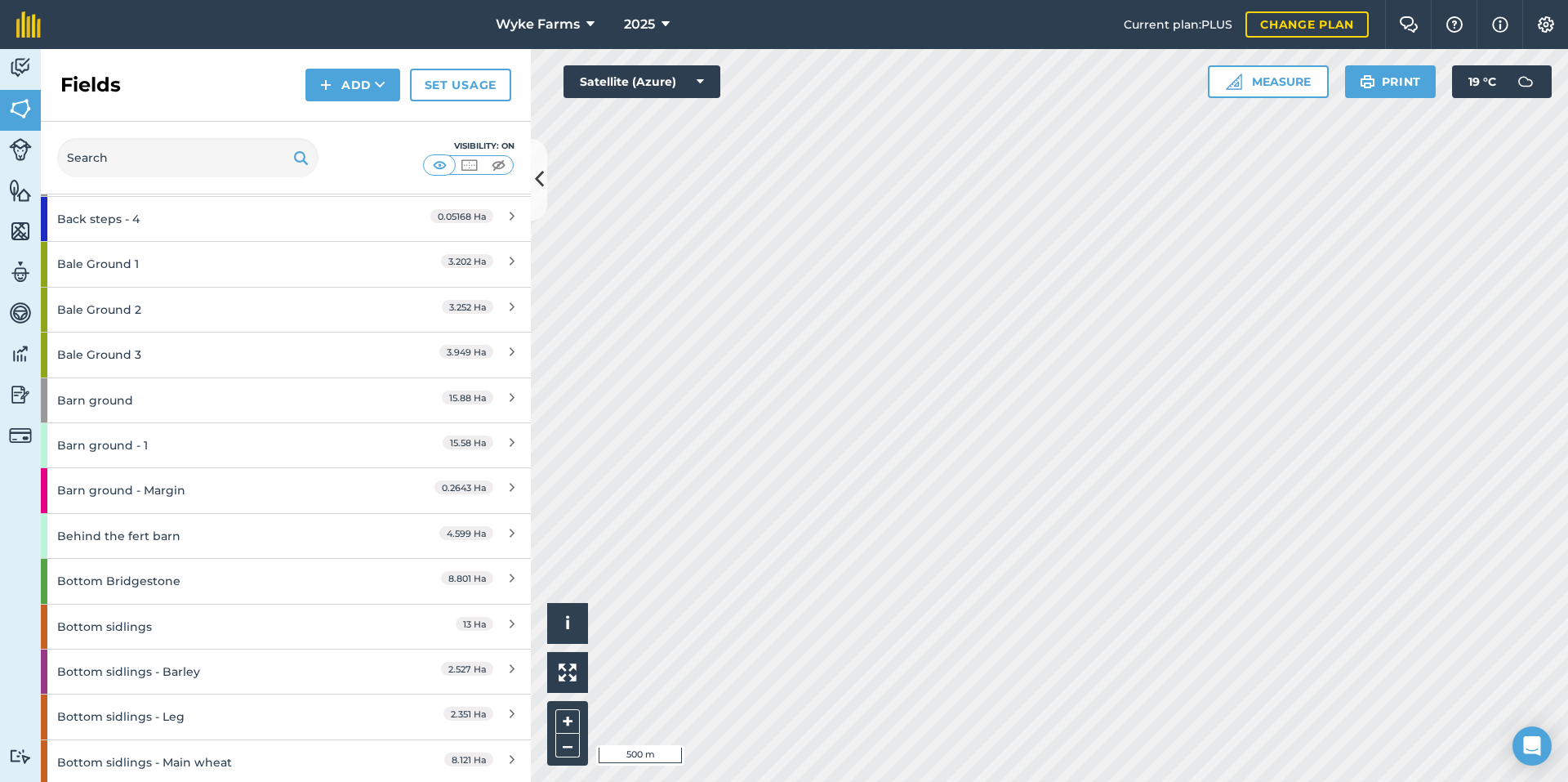
scroll to position [653, 0]
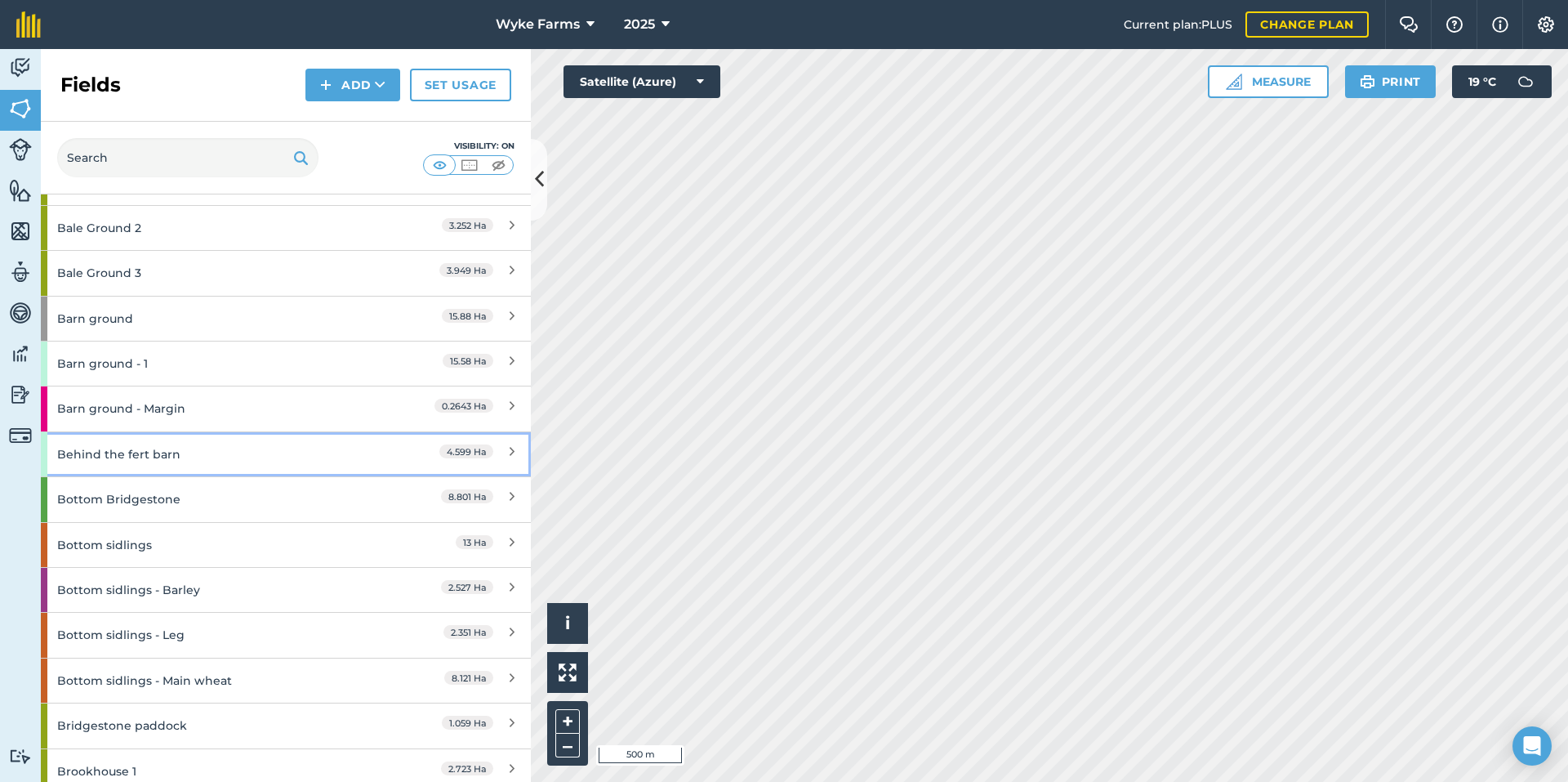
click at [172, 457] on div "Behind the fert barn" at bounding box center [216, 454] width 316 height 44
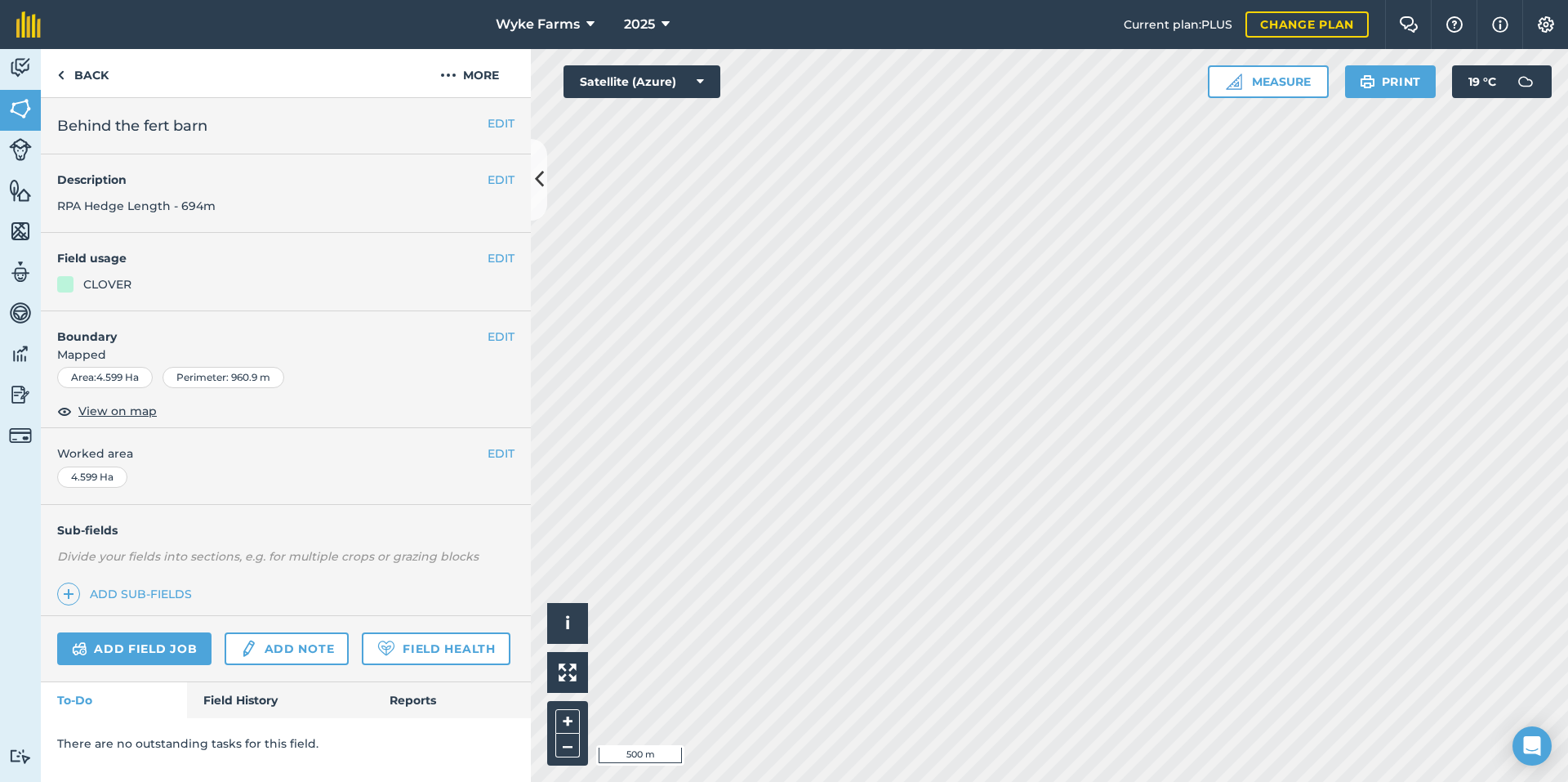
click at [255, 718] on div "There are no outstanding tasks for this field." at bounding box center [286, 743] width 490 height 51
click at [255, 714] on link "Field History" at bounding box center [280, 700] width 186 height 36
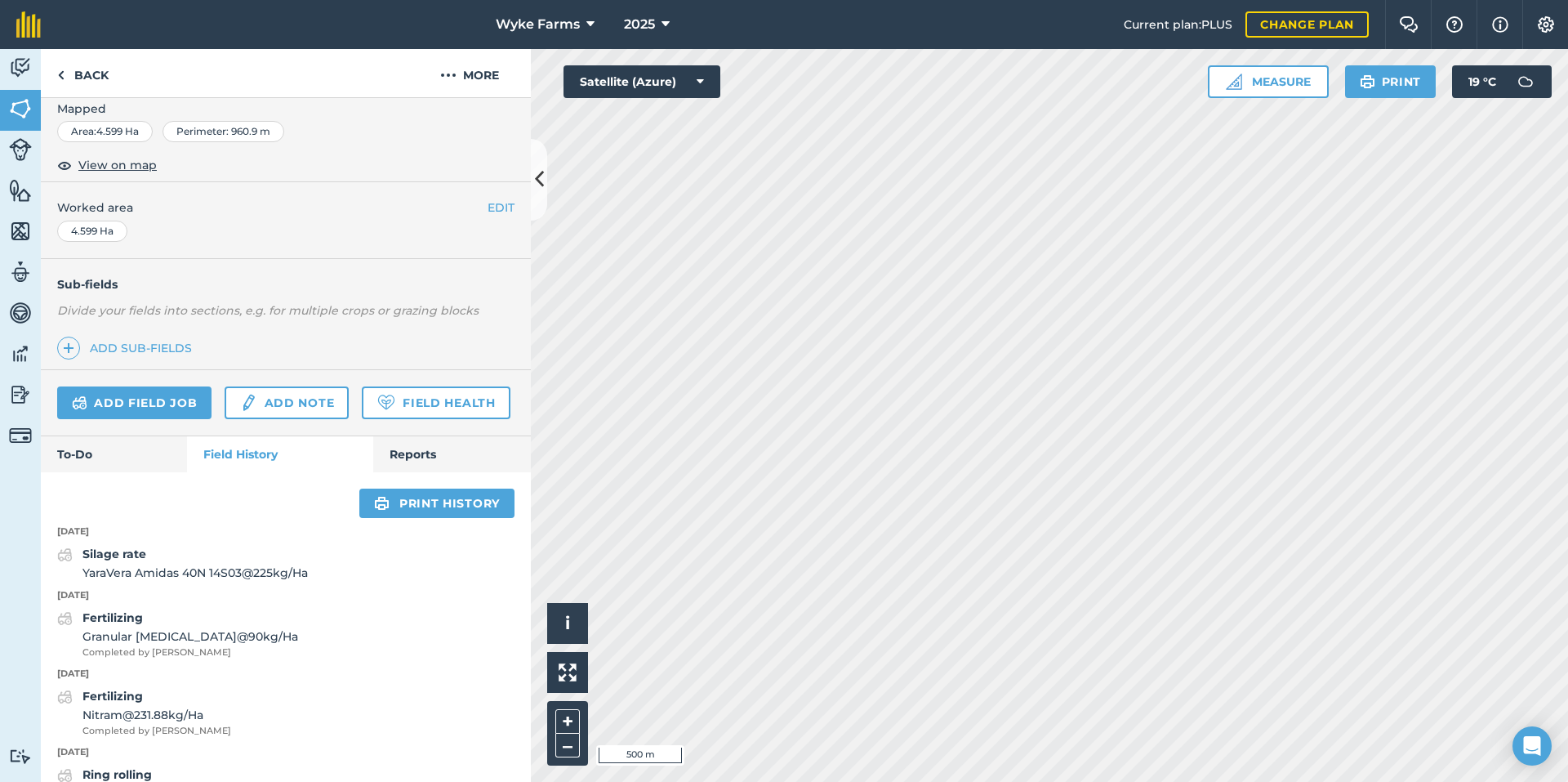
scroll to position [245, 0]
click at [69, 77] on link "Back" at bounding box center [83, 73] width 84 height 48
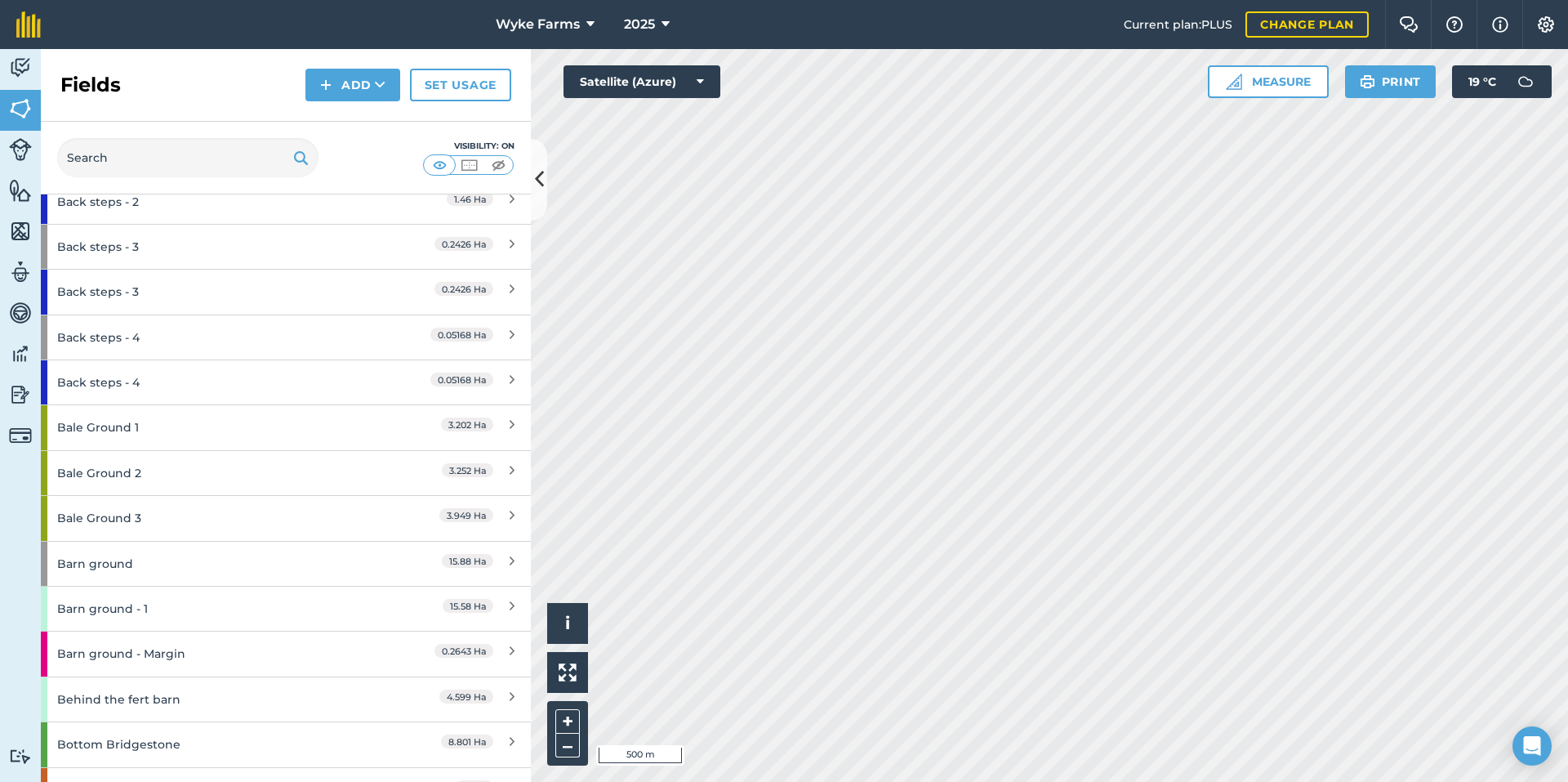
scroll to position [490, 0]
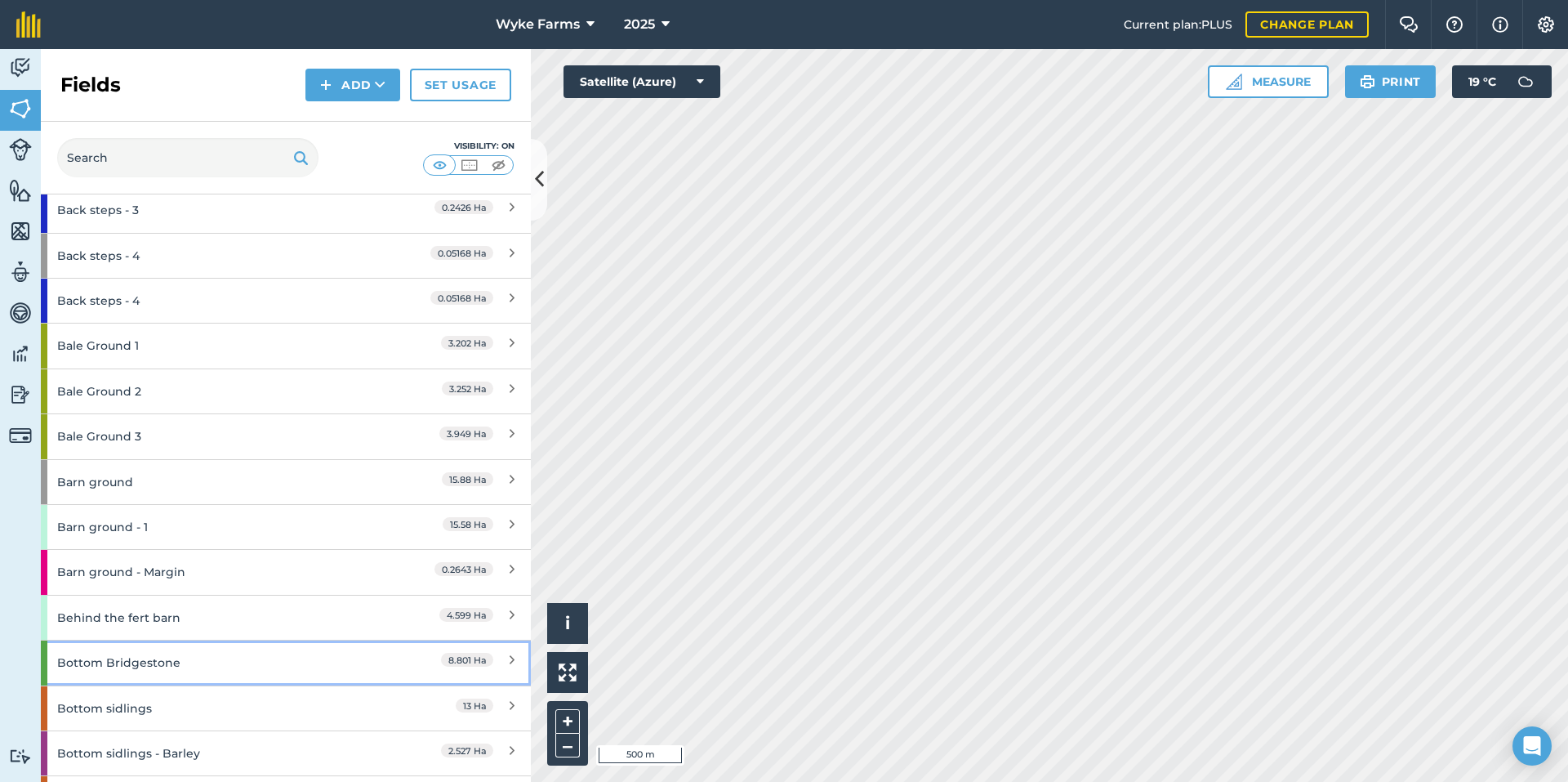
click at [179, 664] on div "Bottom Bridgestone" at bounding box center [216, 662] width 316 height 44
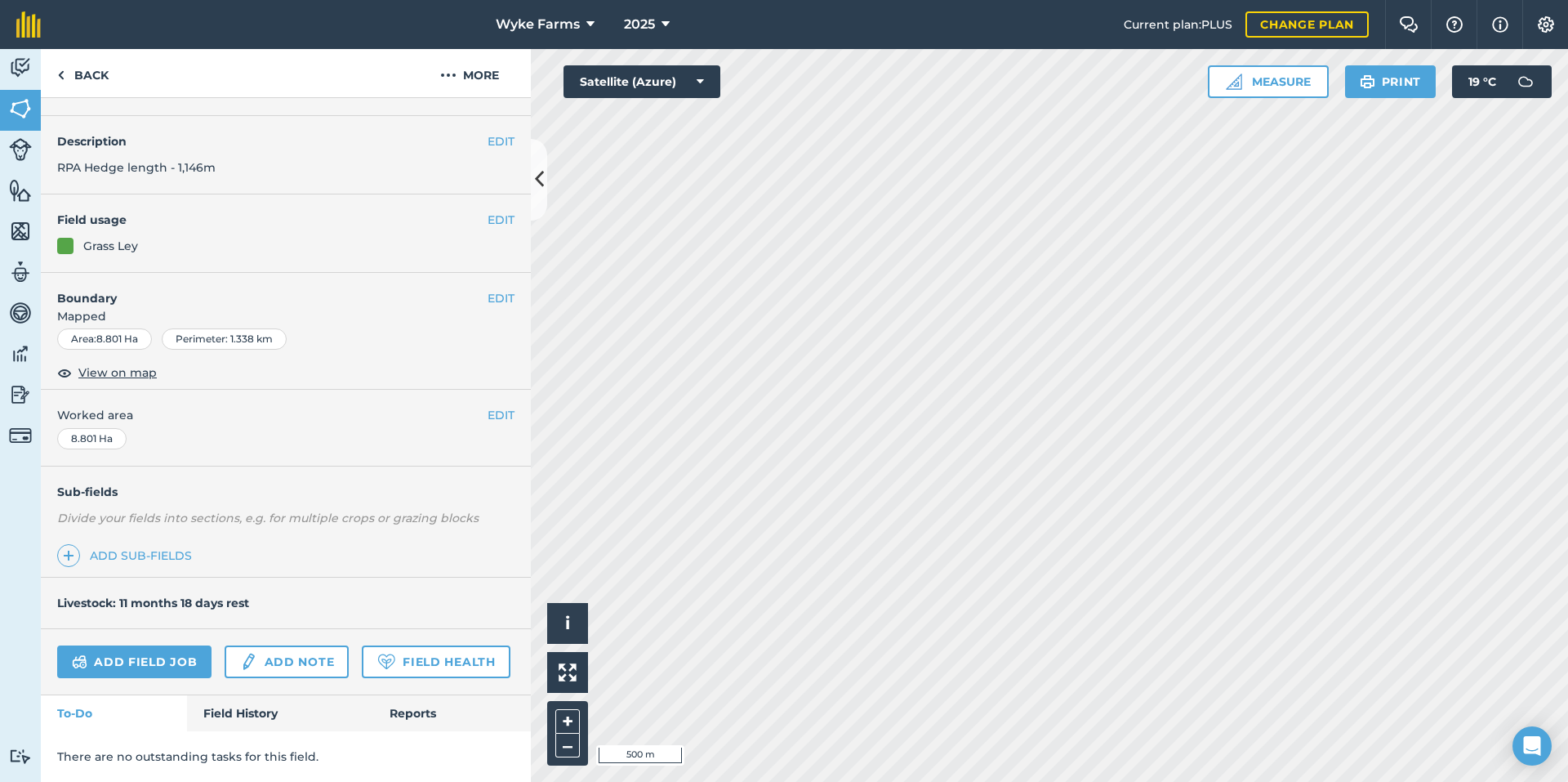
scroll to position [84, 0]
click at [278, 715] on link "Field History" at bounding box center [280, 713] width 186 height 36
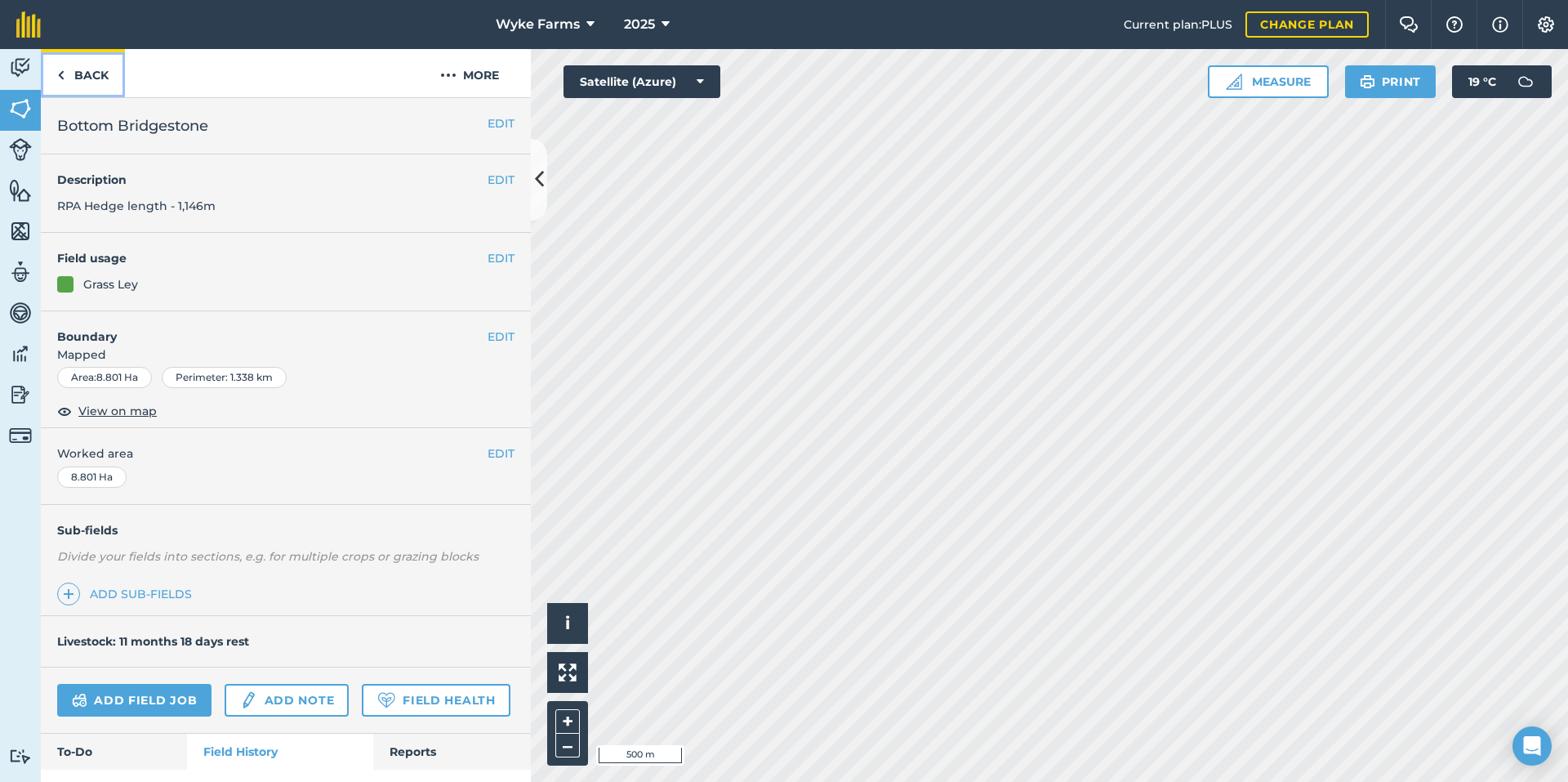
click at [80, 69] on link "Back" at bounding box center [83, 73] width 84 height 48
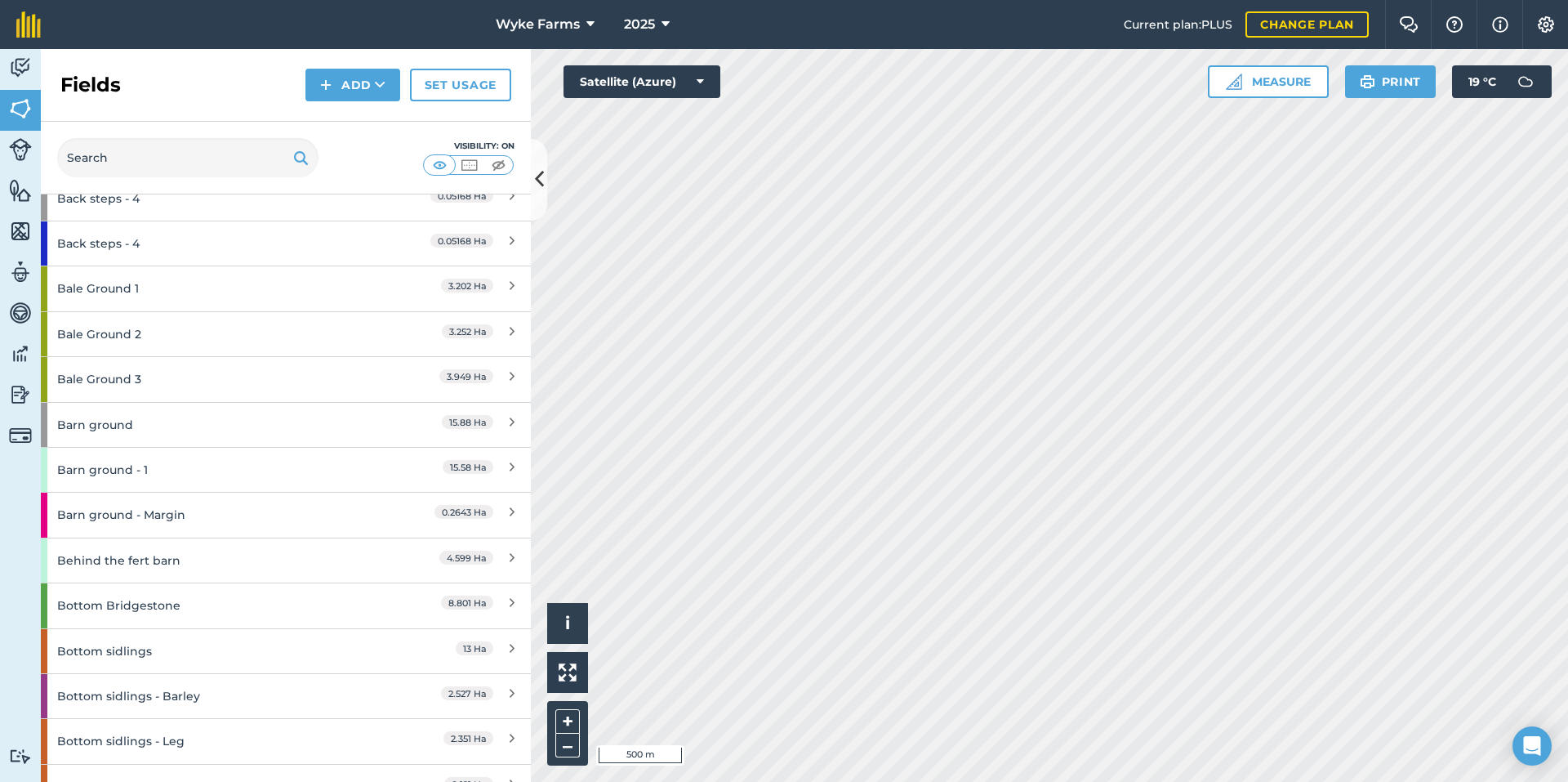
scroll to position [571, 0]
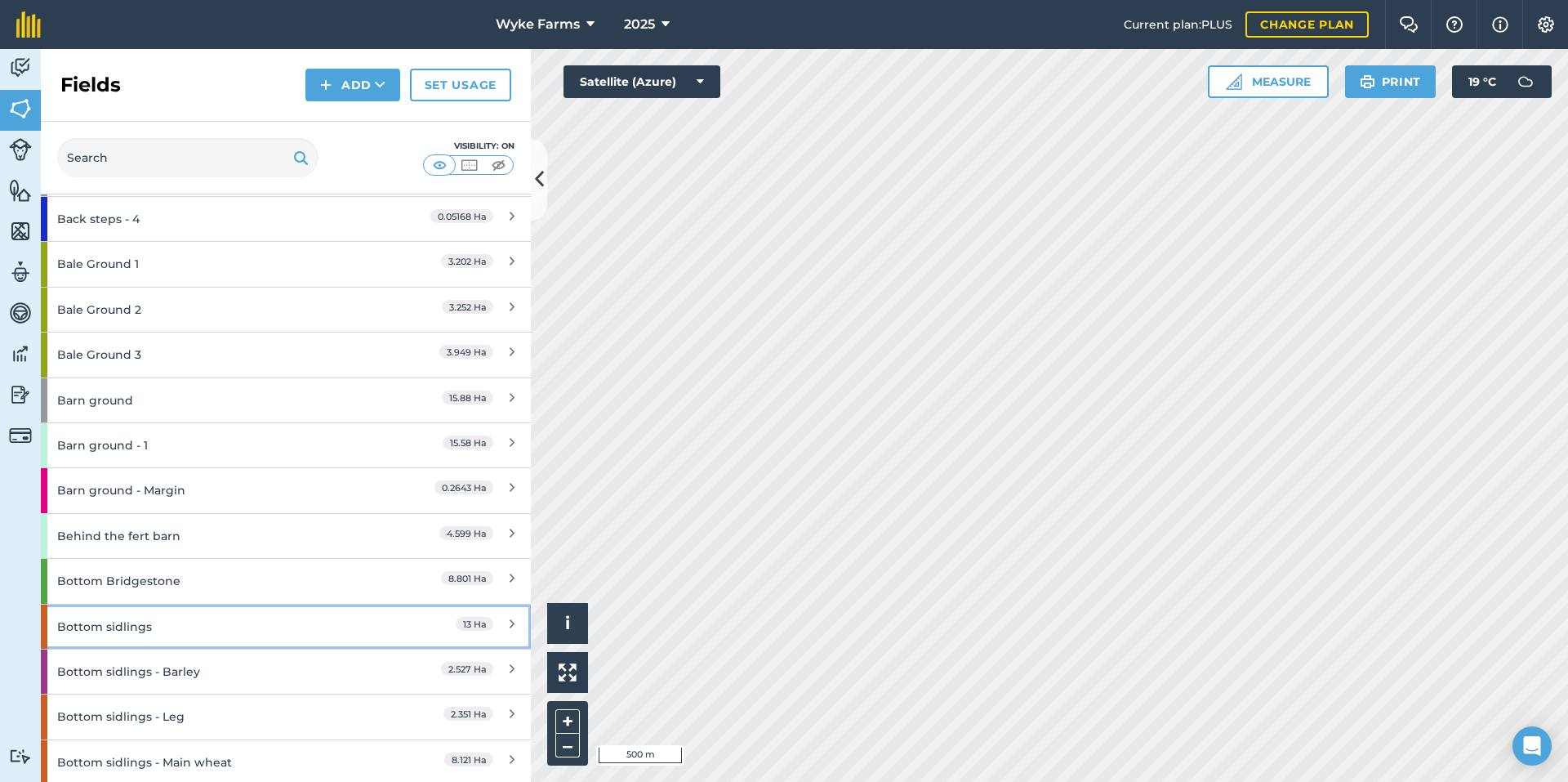
click at [163, 620] on div "Bottom sidlings" at bounding box center [216, 626] width 316 height 44
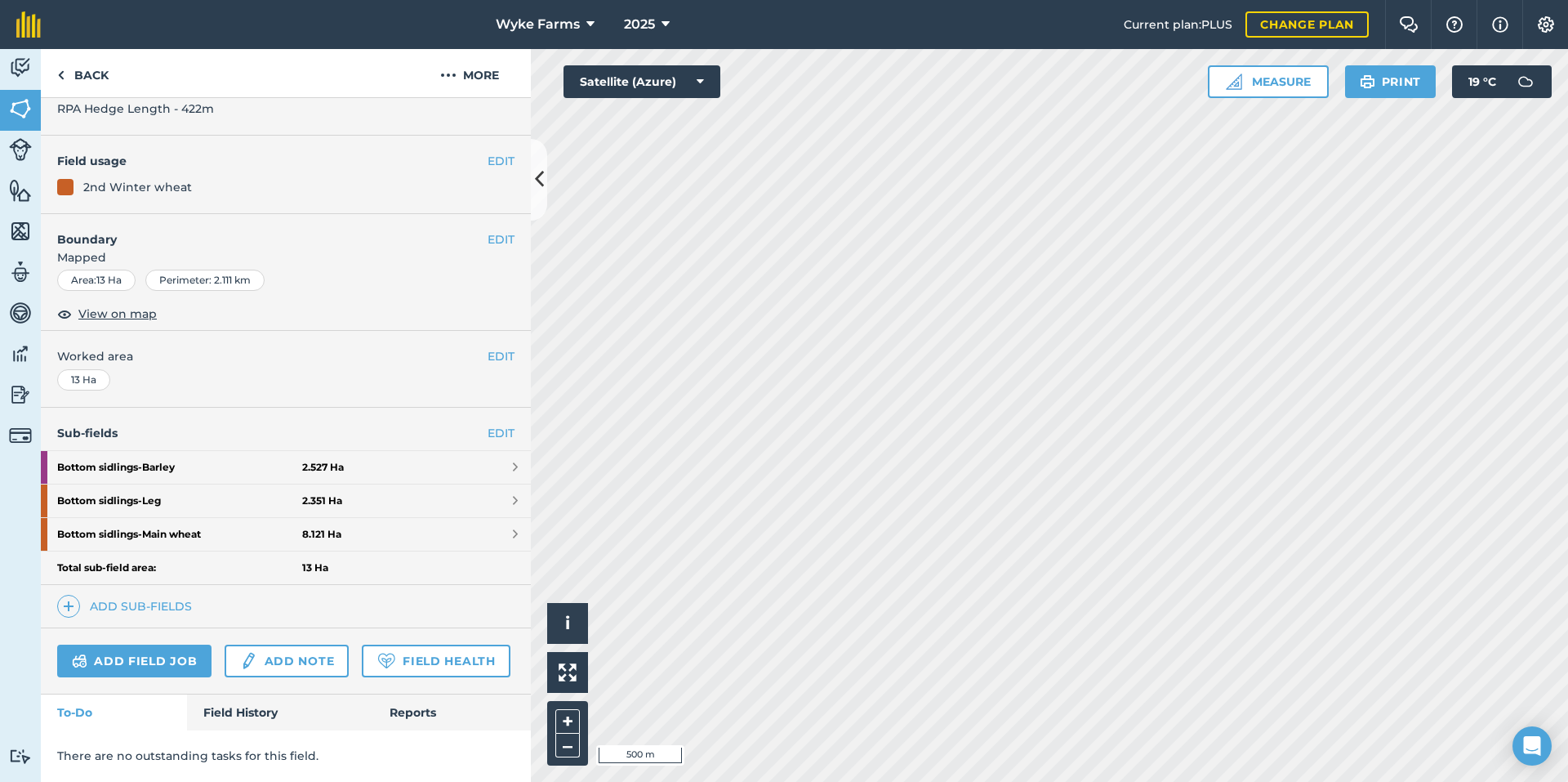
scroll to position [143, 0]
click at [250, 518] on strong "Bottom sidlings - Main wheat" at bounding box center [180, 535] width 245 height 33
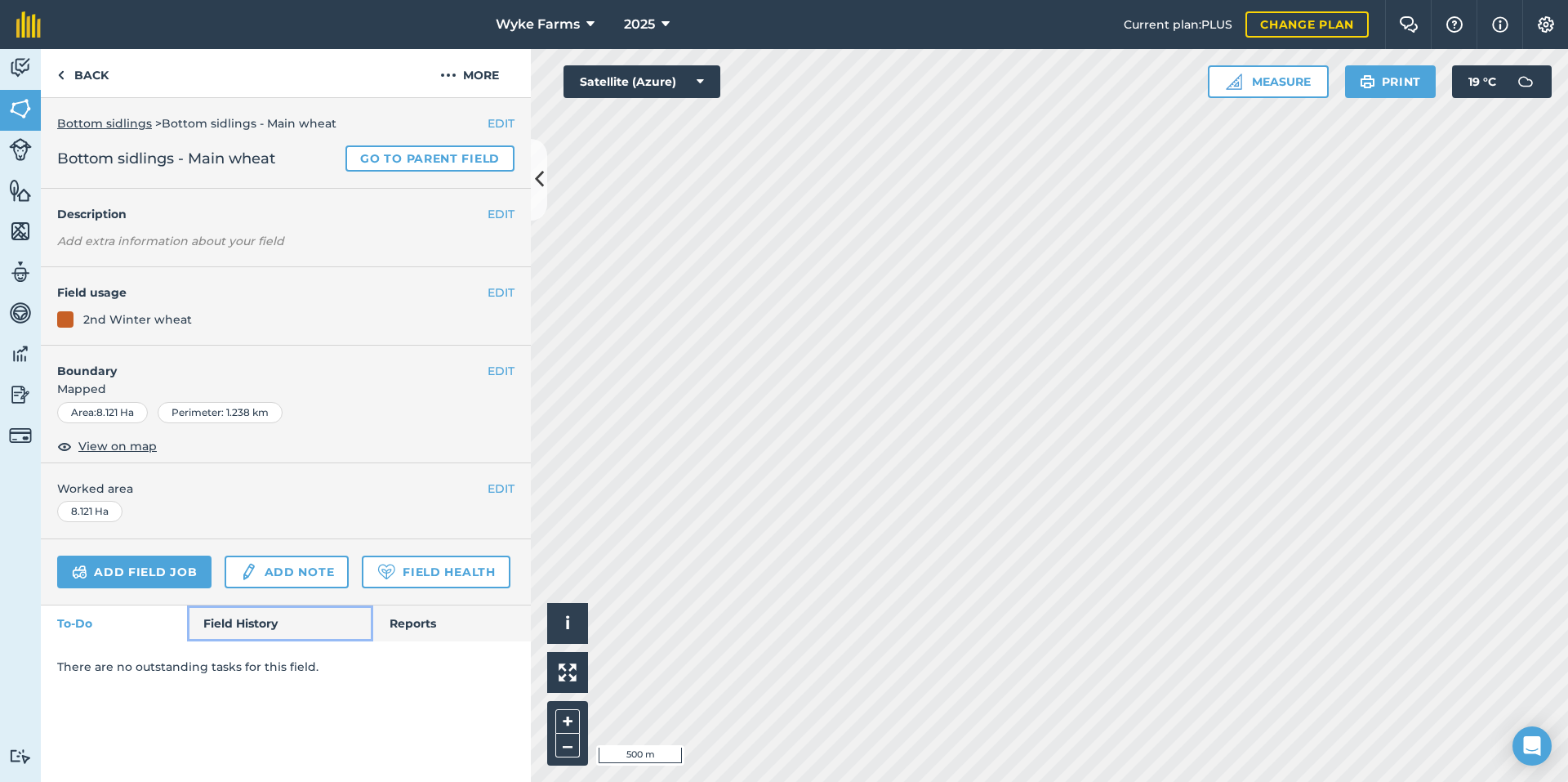
click at [274, 628] on link "Field History" at bounding box center [280, 623] width 186 height 36
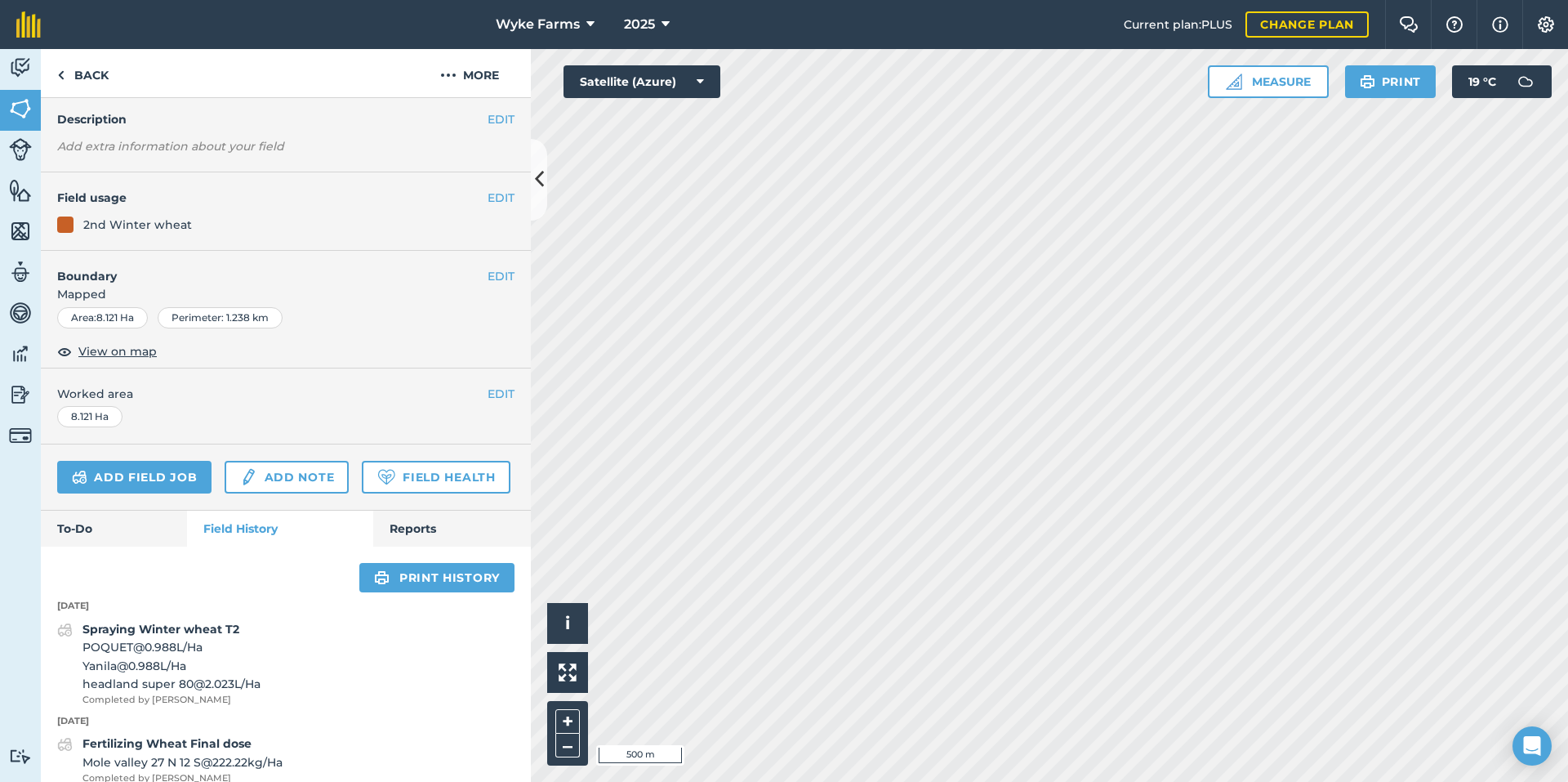
scroll to position [73, 0]
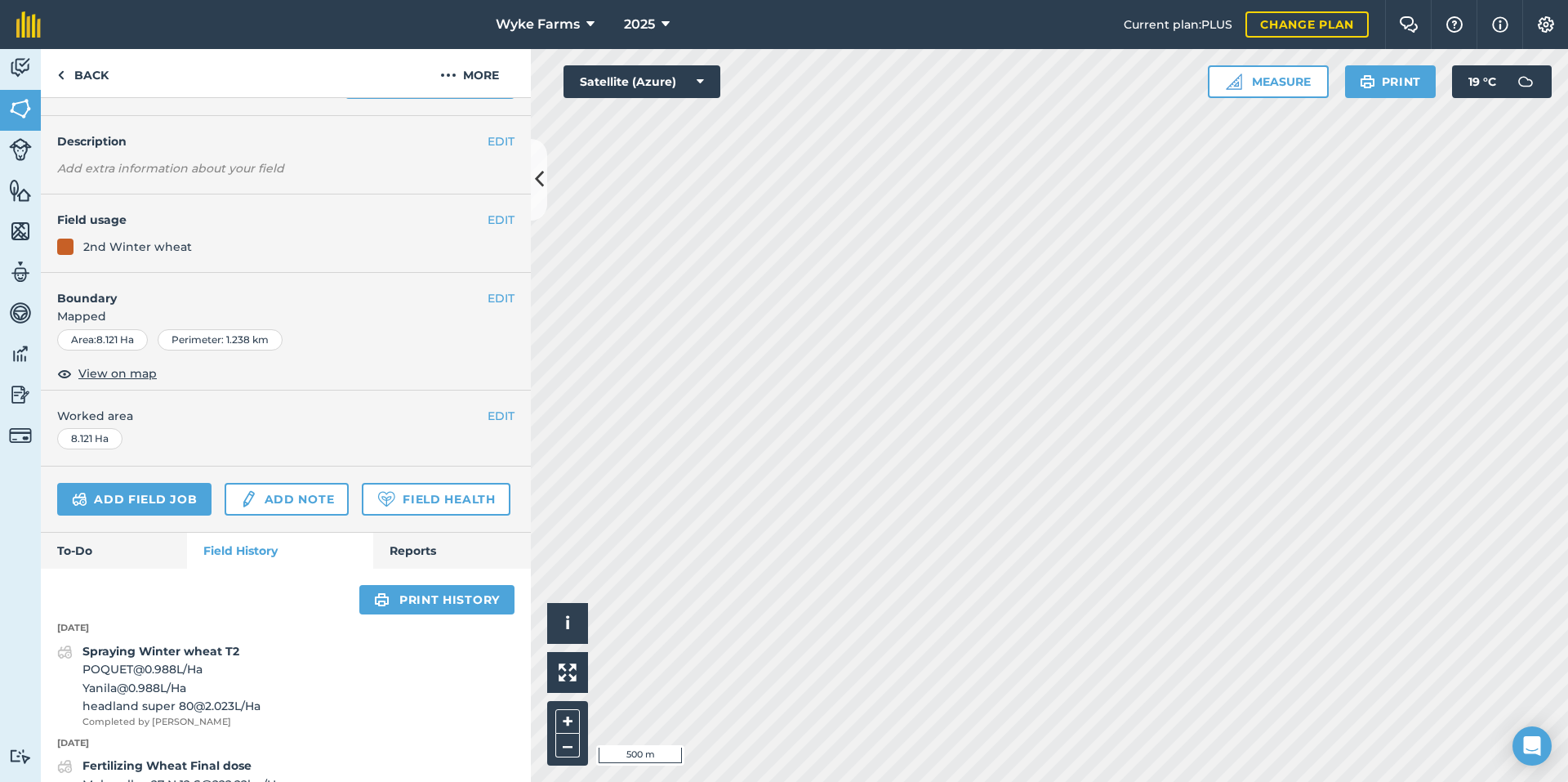
click at [192, 242] on div "2nd Winter wheat" at bounding box center [286, 247] width 457 height 18
click at [138, 569] on link "To-Do" at bounding box center [114, 551] width 146 height 36
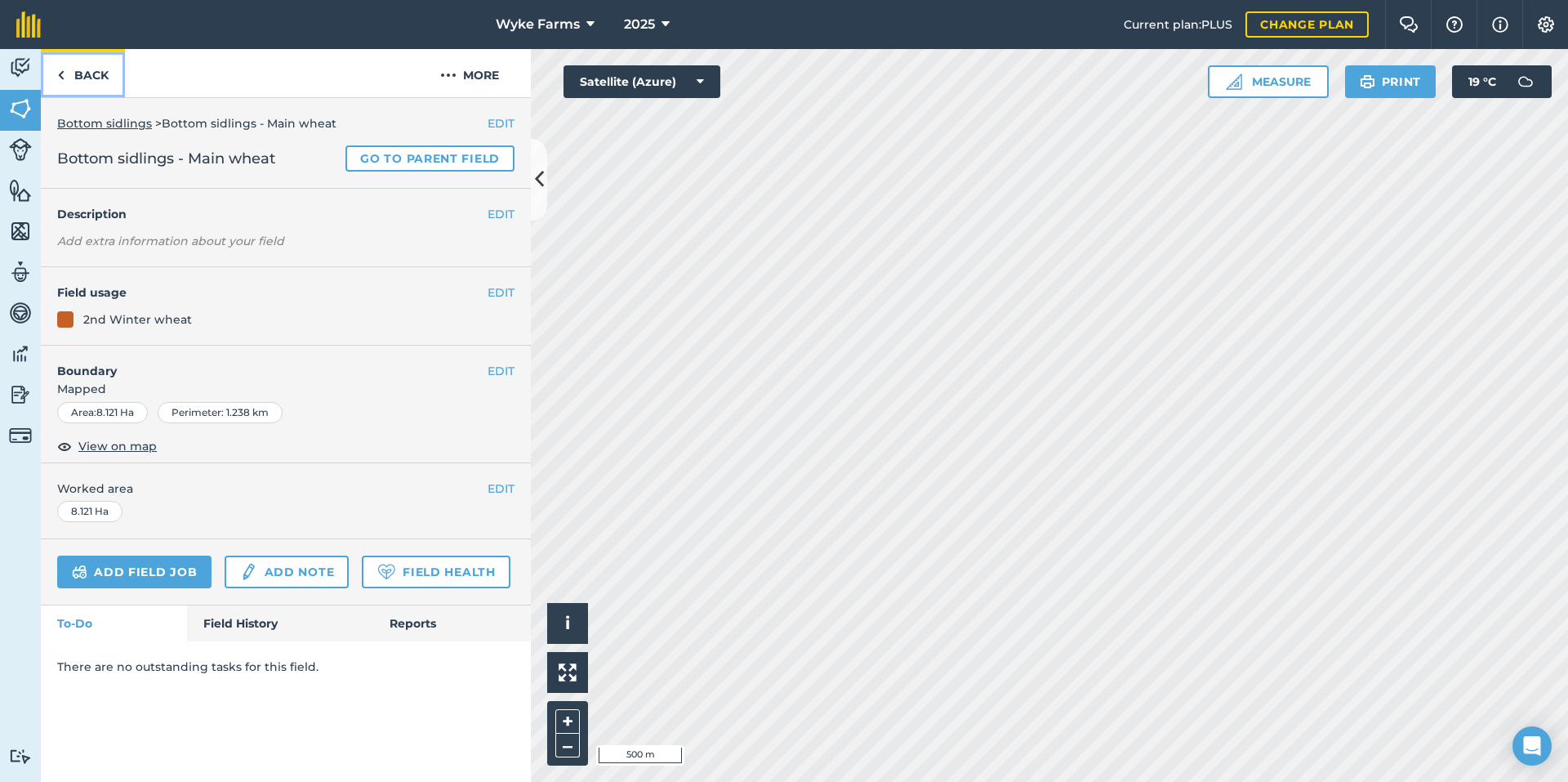
click at [76, 74] on link "Back" at bounding box center [83, 73] width 84 height 48
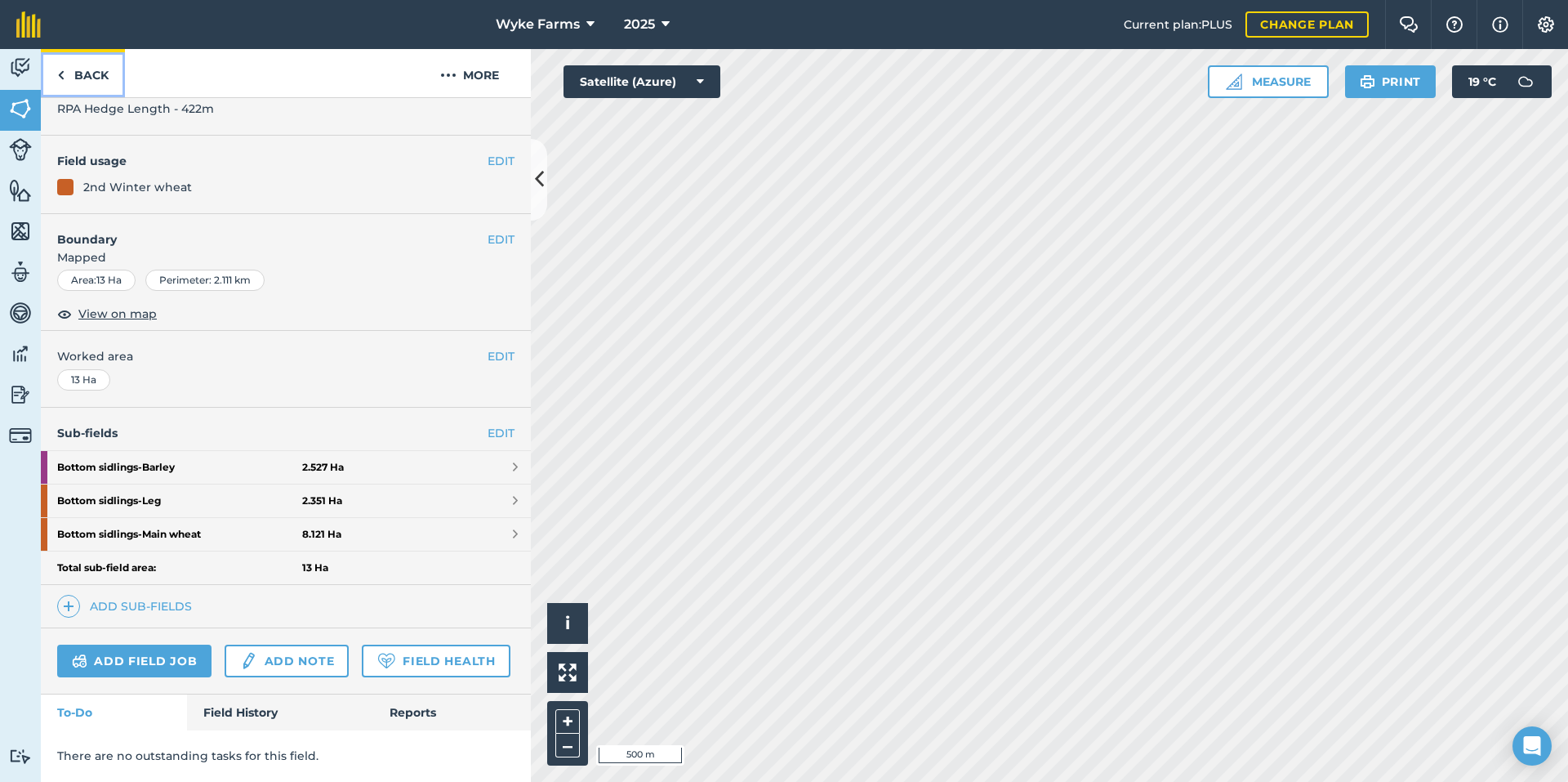
scroll to position [143, 0]
click at [247, 701] on link "Field History" at bounding box center [280, 712] width 186 height 36
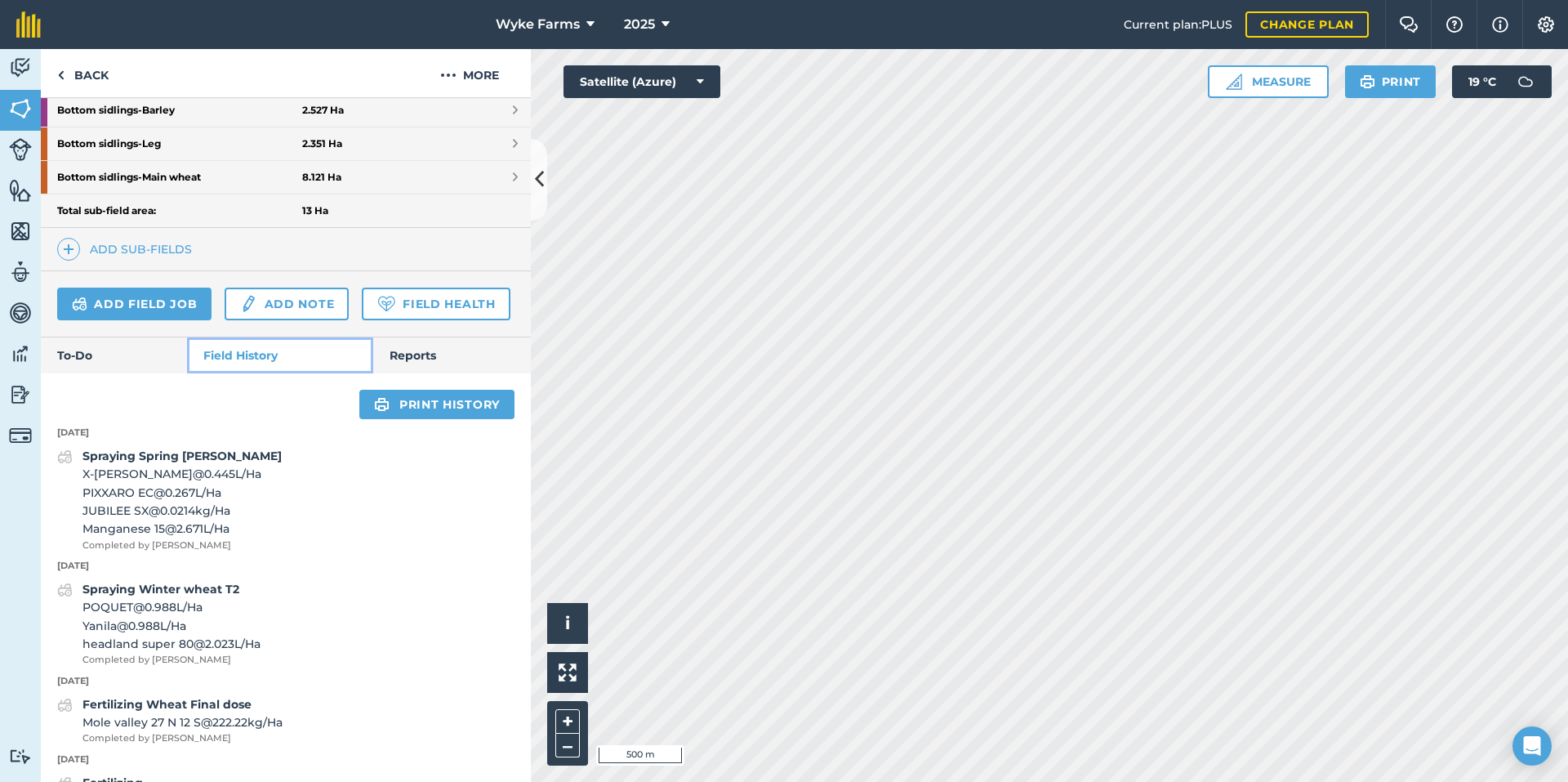
scroll to position [388, 0]
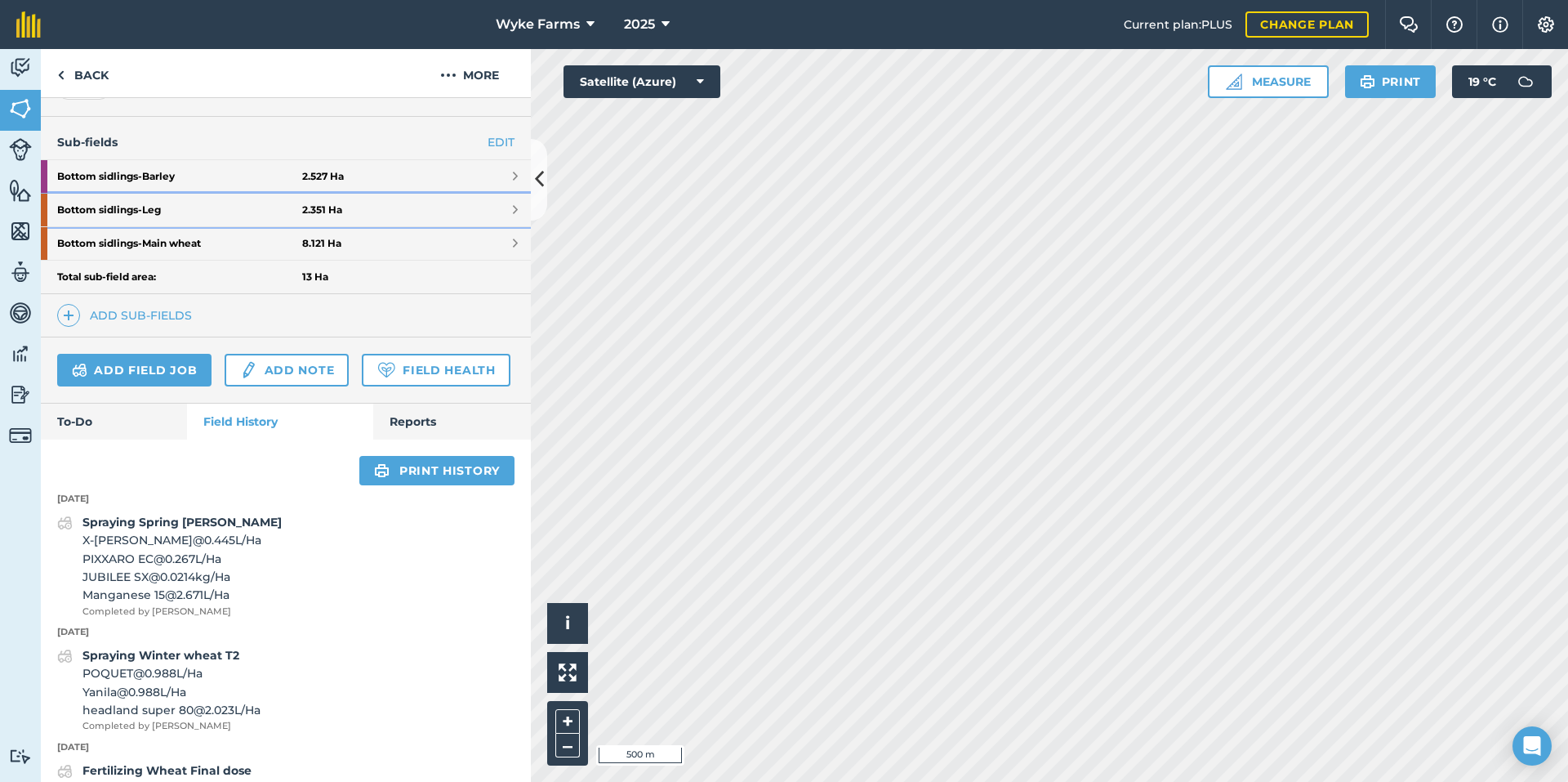
click at [260, 198] on strong "Bottom sidlings - Leg" at bounding box center [180, 210] width 245 height 33
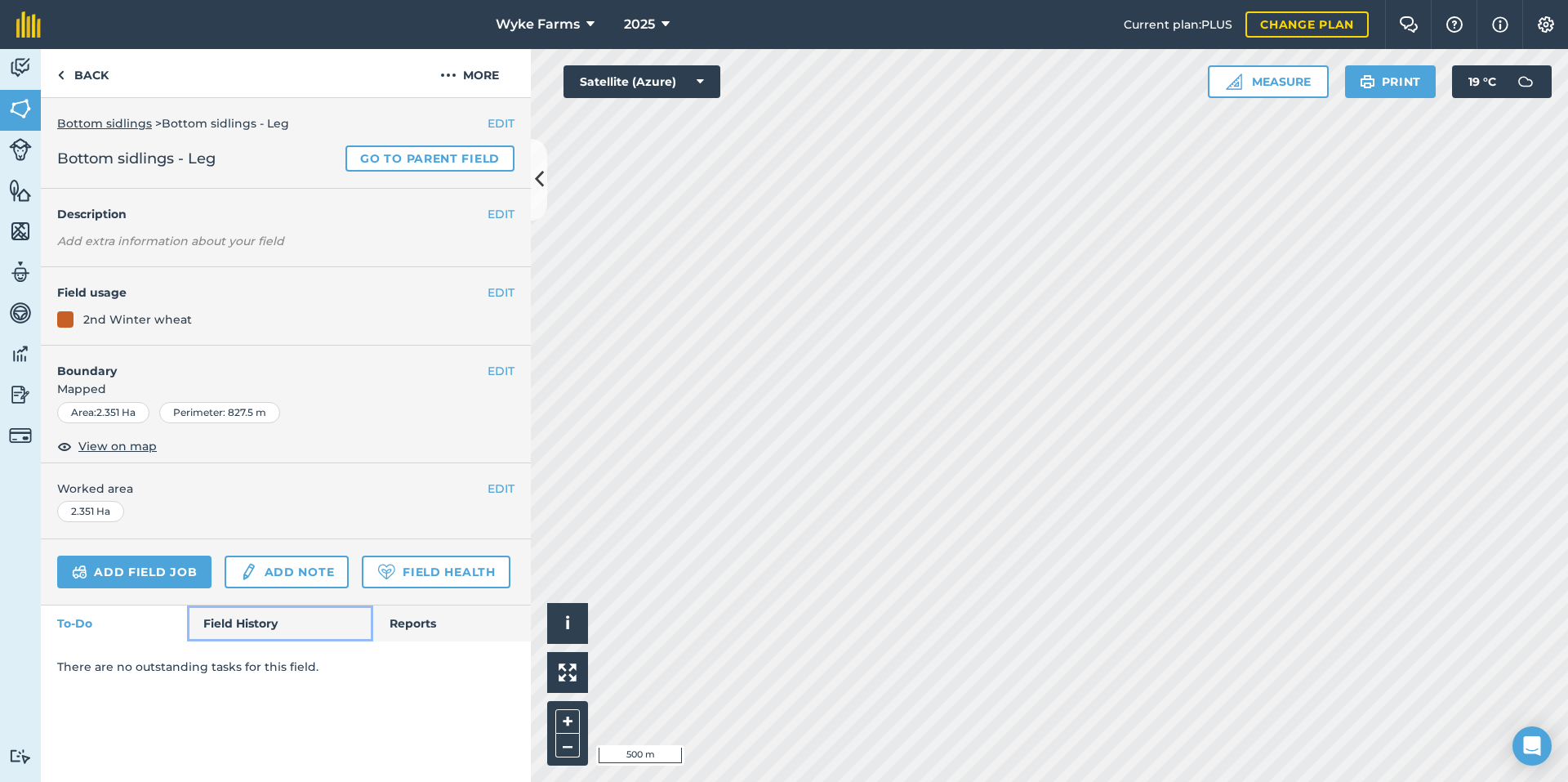
click at [264, 614] on link "Field History" at bounding box center [280, 623] width 186 height 36
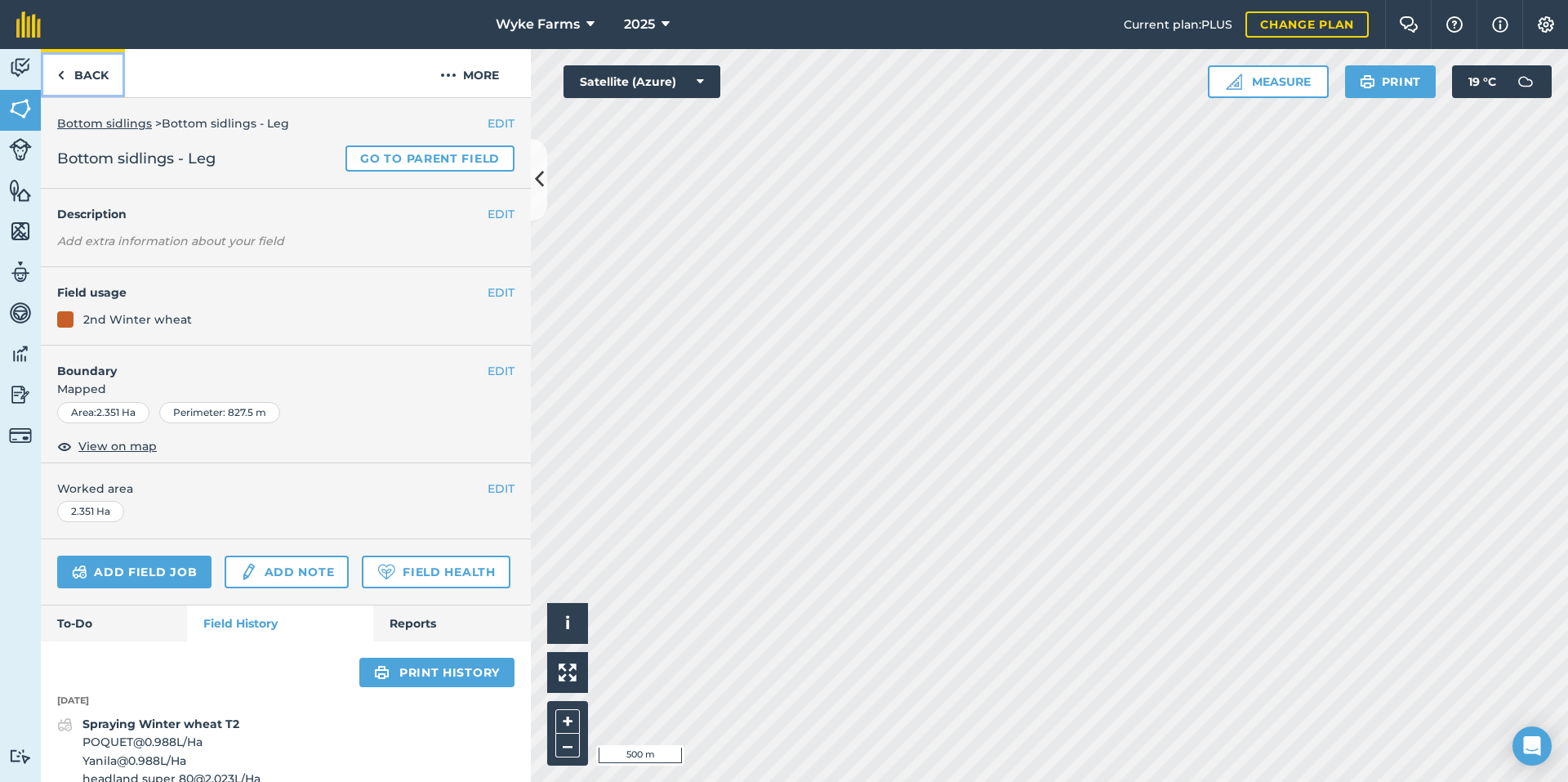
click at [82, 69] on link "Back" at bounding box center [83, 73] width 84 height 48
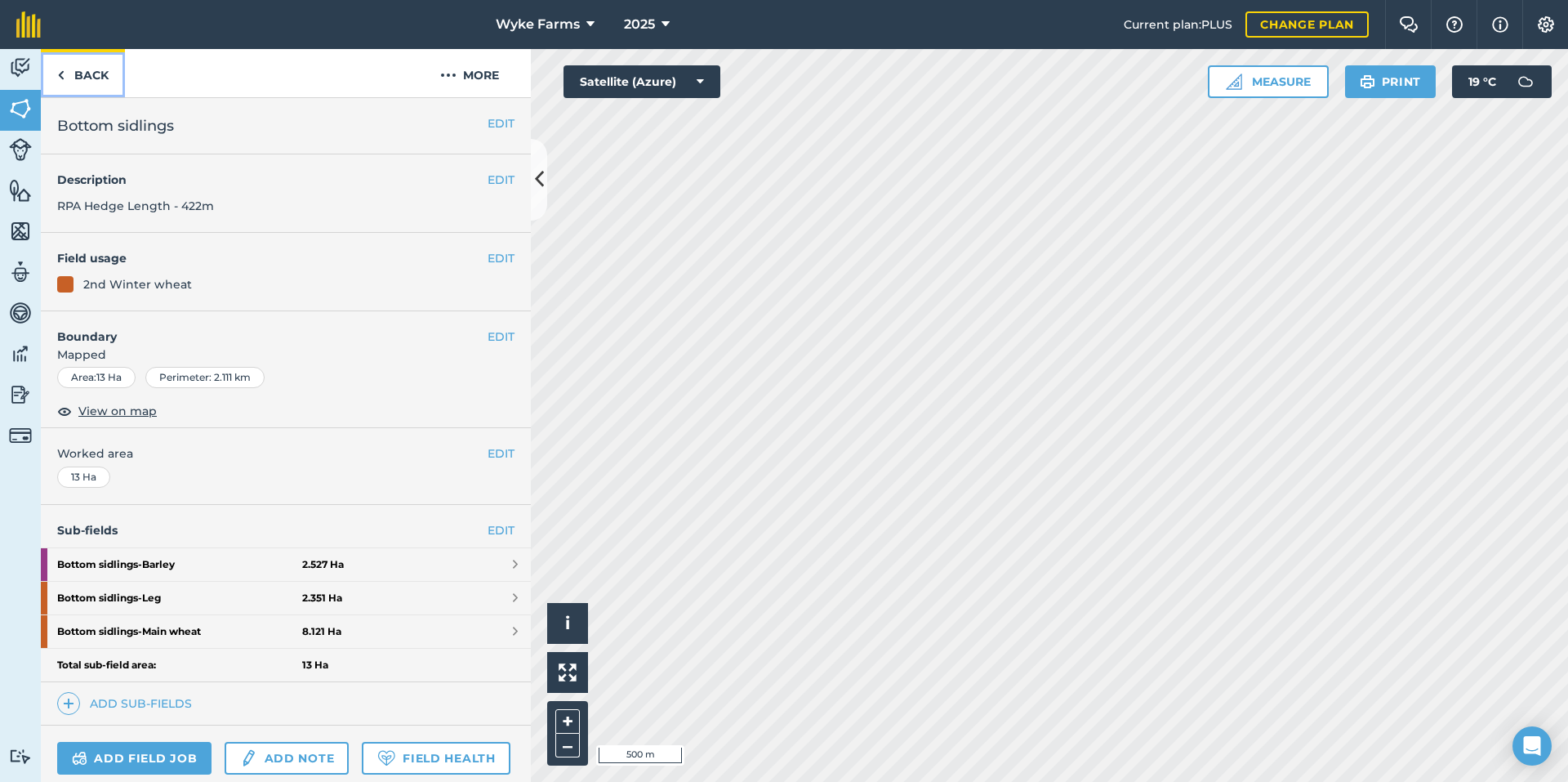
click at [88, 94] on link "Back" at bounding box center [83, 73] width 84 height 48
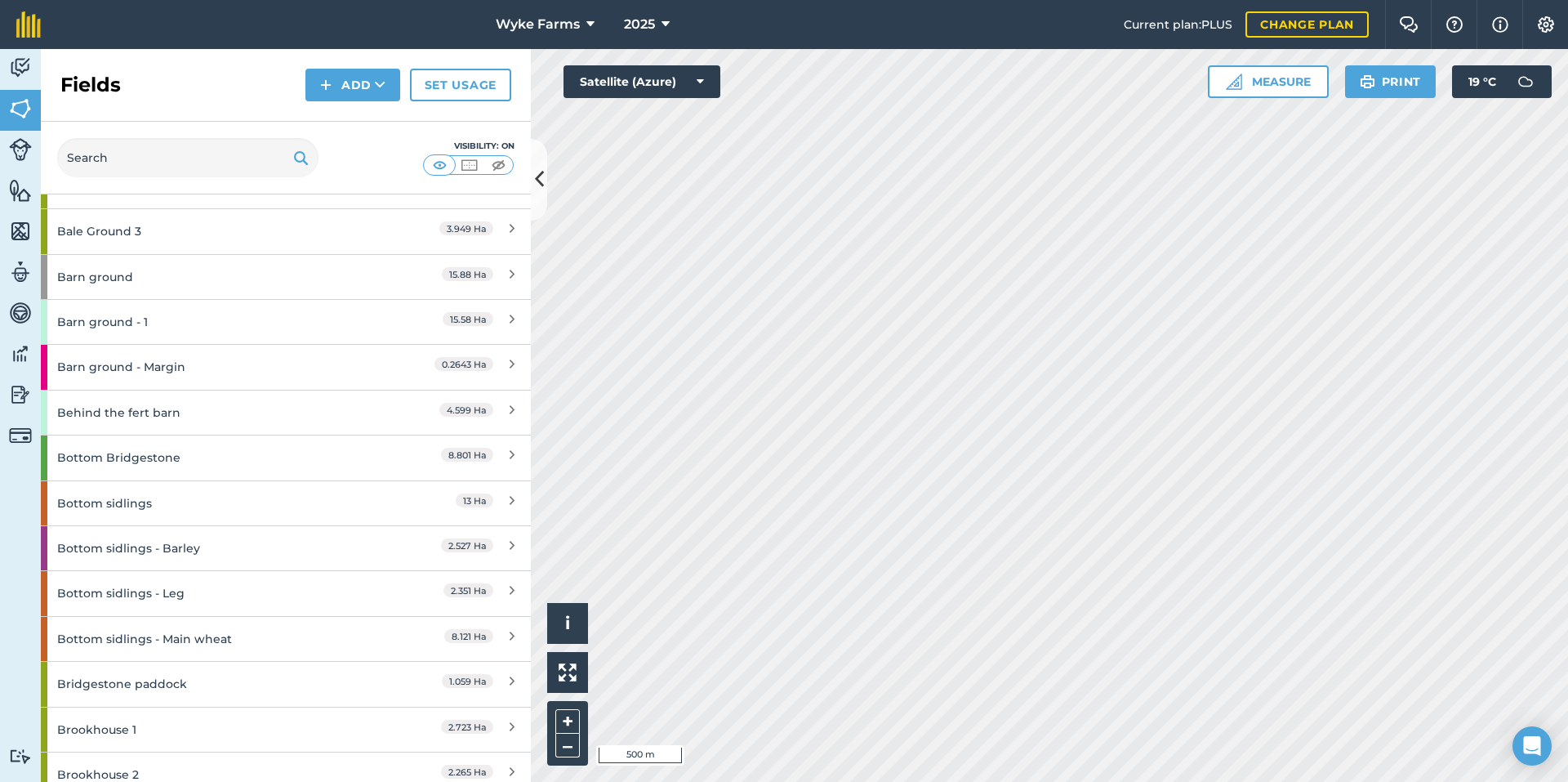
scroll to position [736, 0]
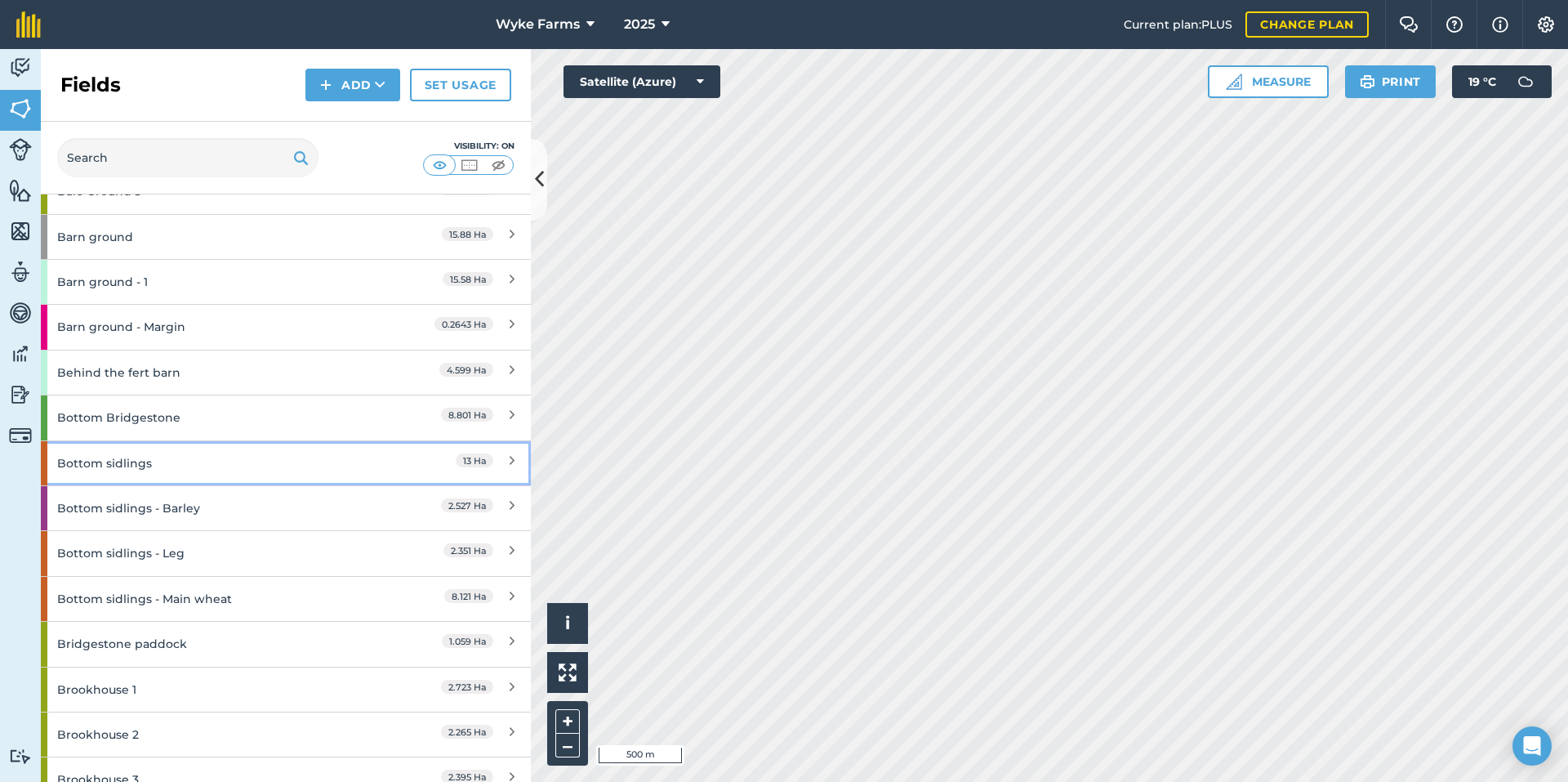
click at [197, 468] on div "Bottom sidlings" at bounding box center [216, 462] width 316 height 44
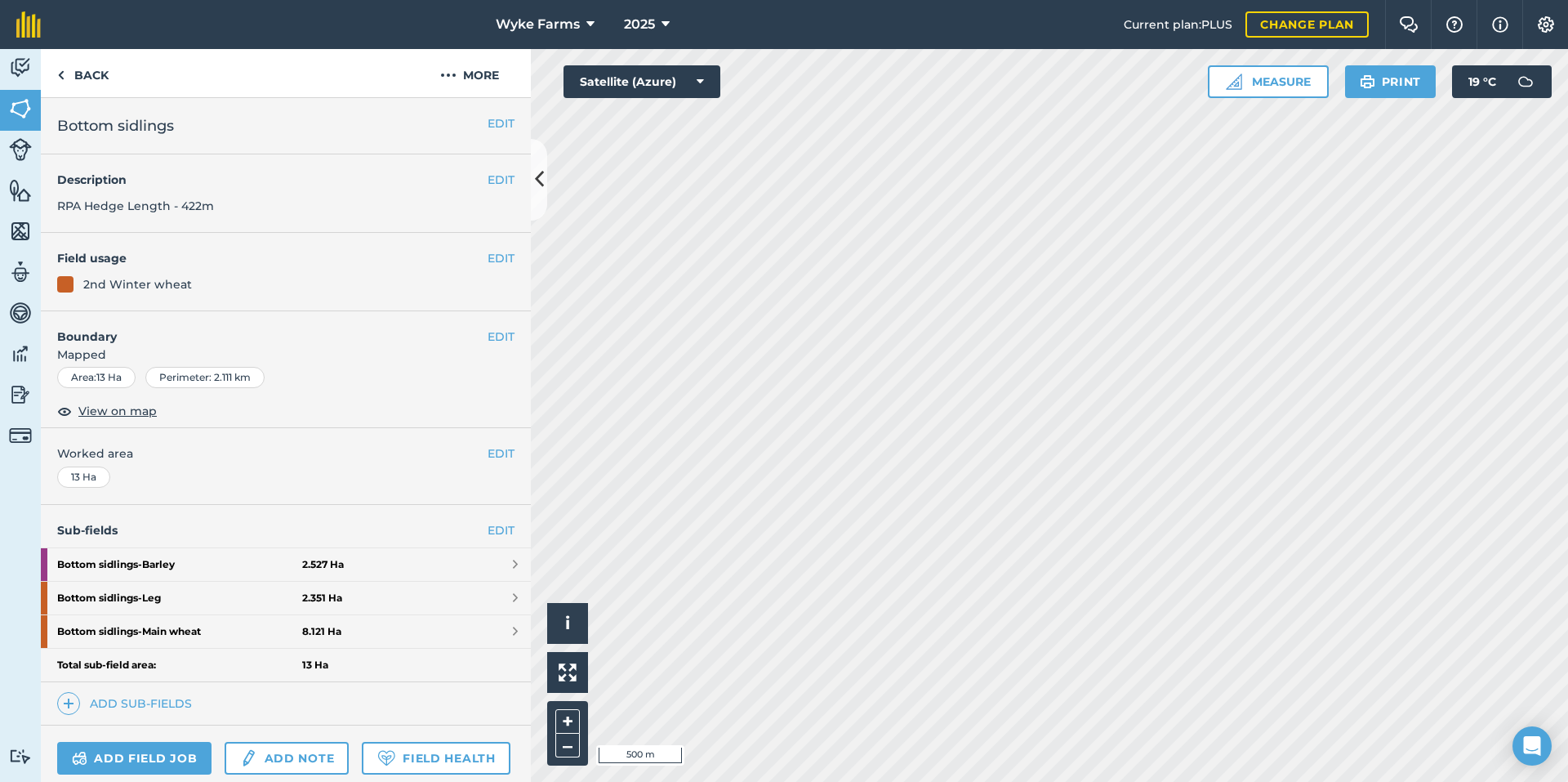
scroll to position [143, 0]
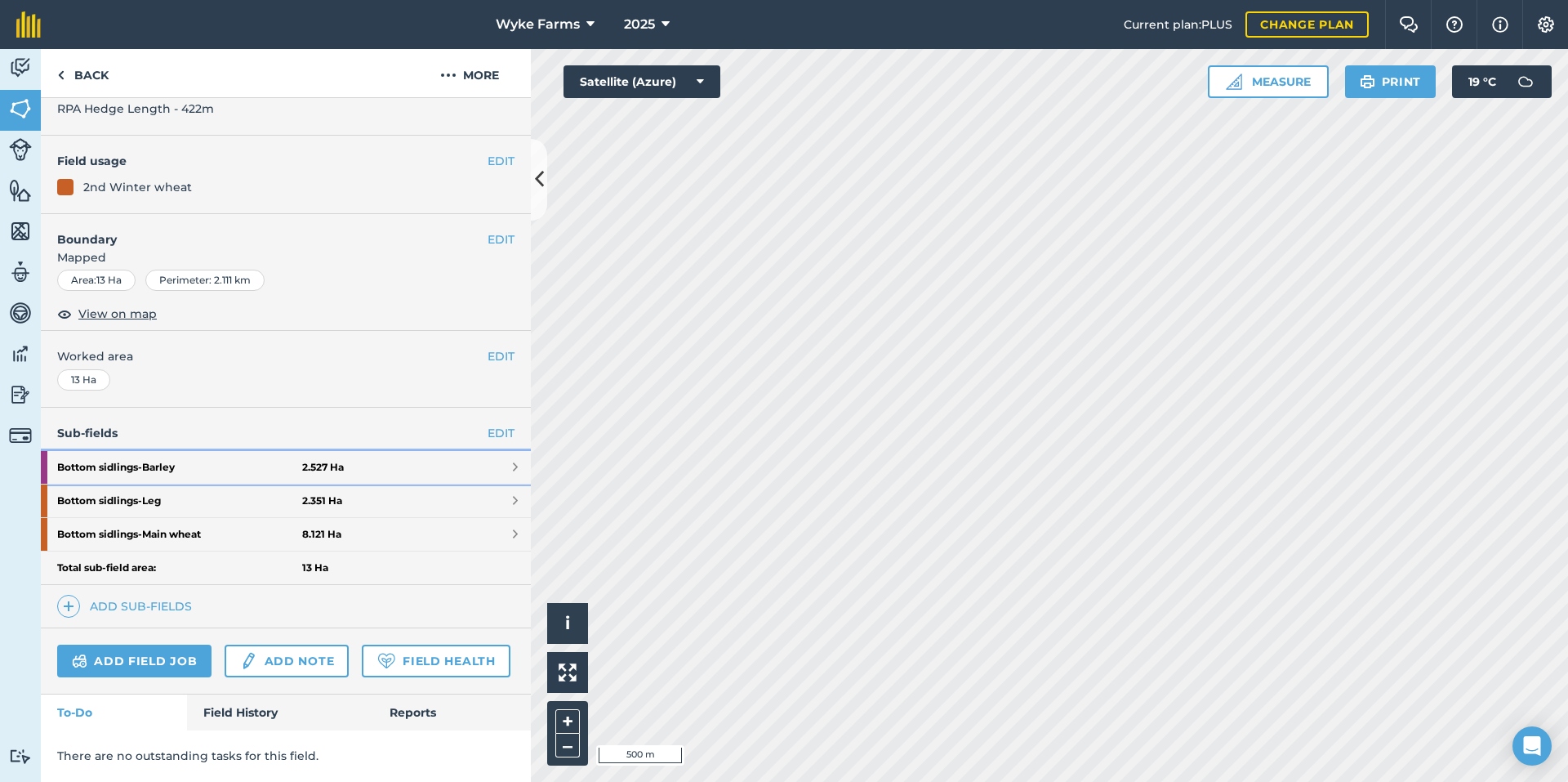
click at [207, 451] on strong "Bottom sidlings - Barley" at bounding box center [180, 467] width 245 height 33
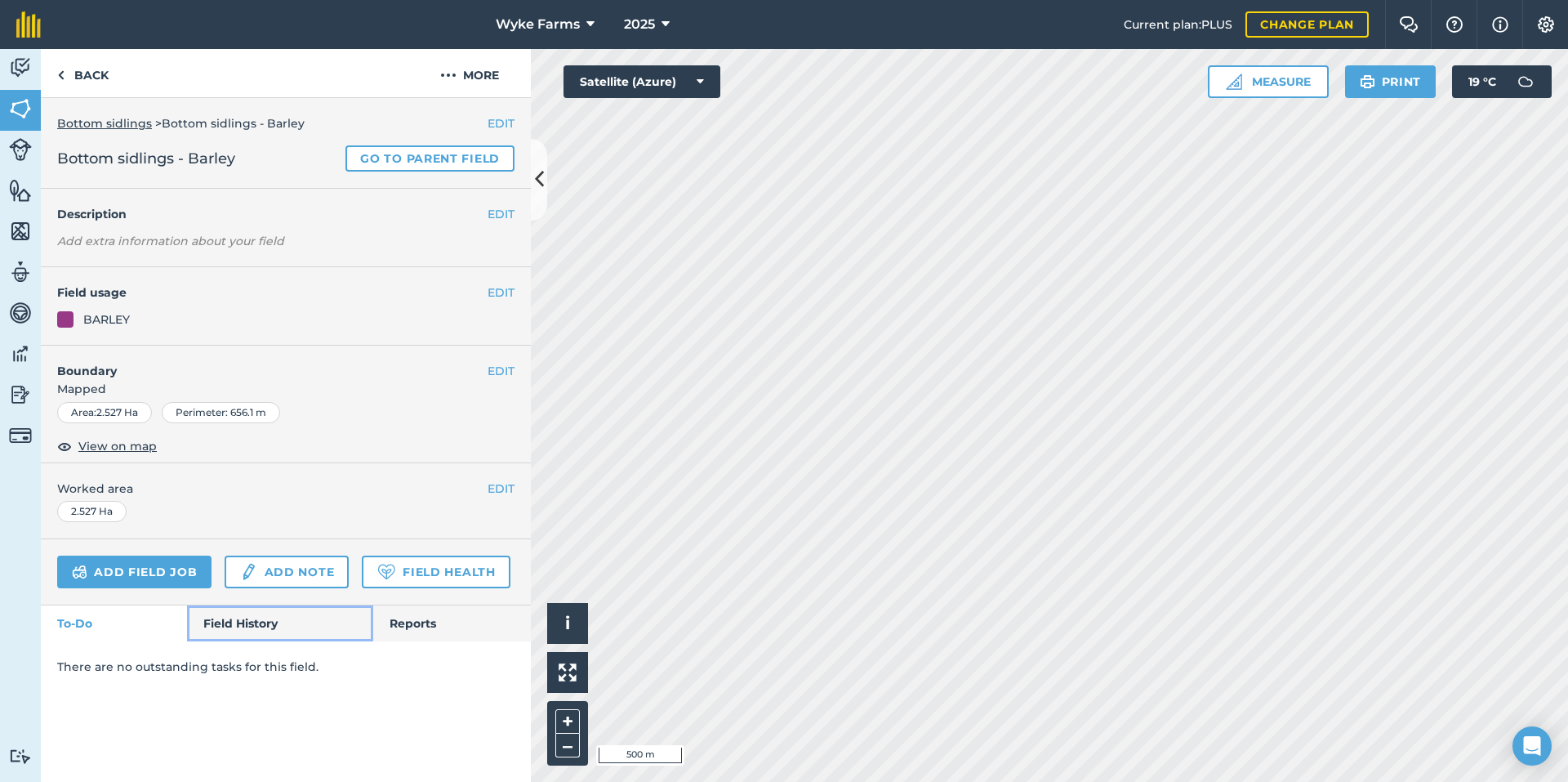
click at [233, 623] on link "Field History" at bounding box center [280, 623] width 186 height 36
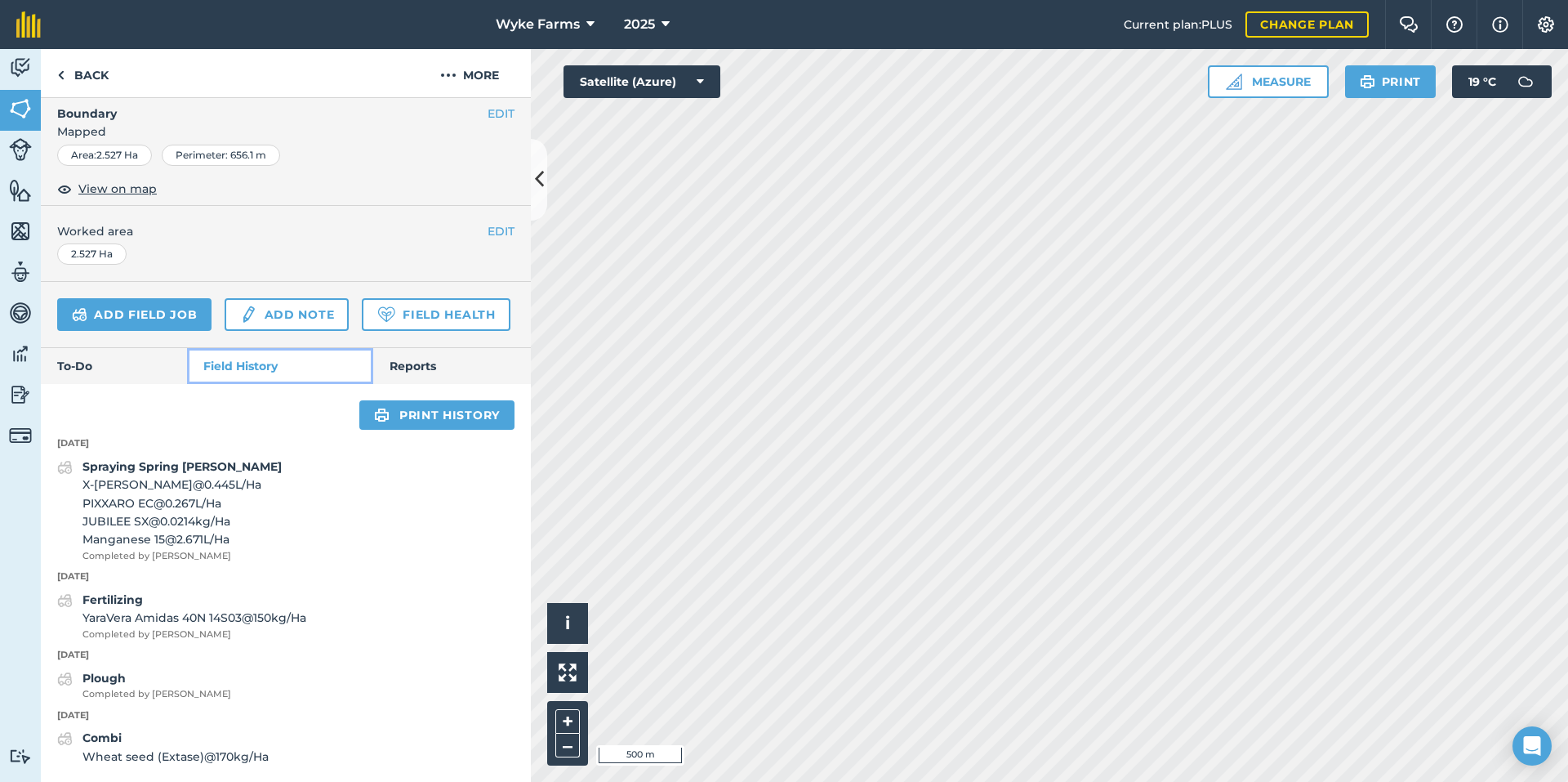
scroll to position [303, 0]
click at [91, 82] on link "Back" at bounding box center [83, 73] width 84 height 48
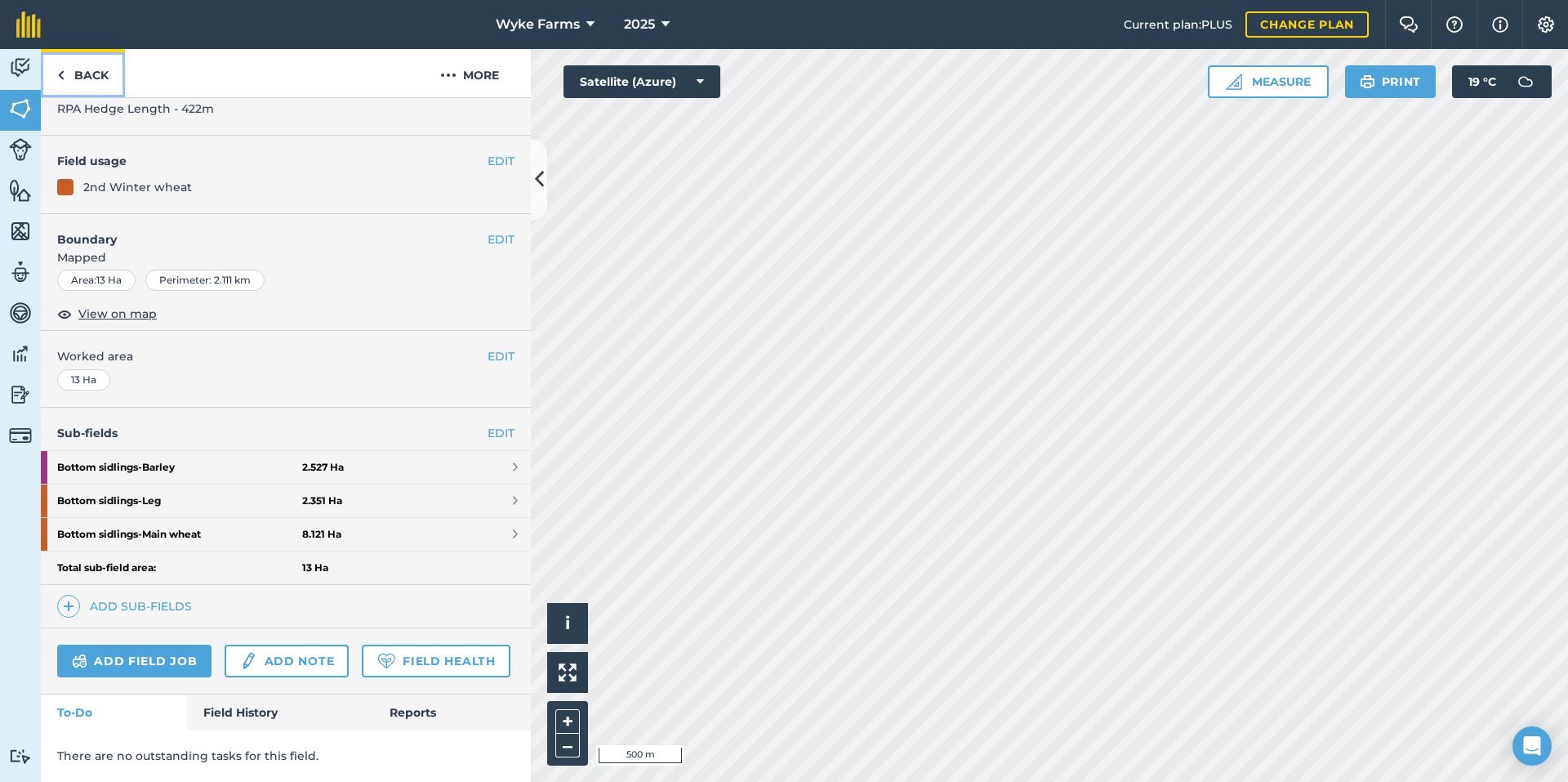
scroll to position [143, 0]
click at [256, 518] on strong "Bottom sidlings - Main wheat" at bounding box center [180, 535] width 245 height 33
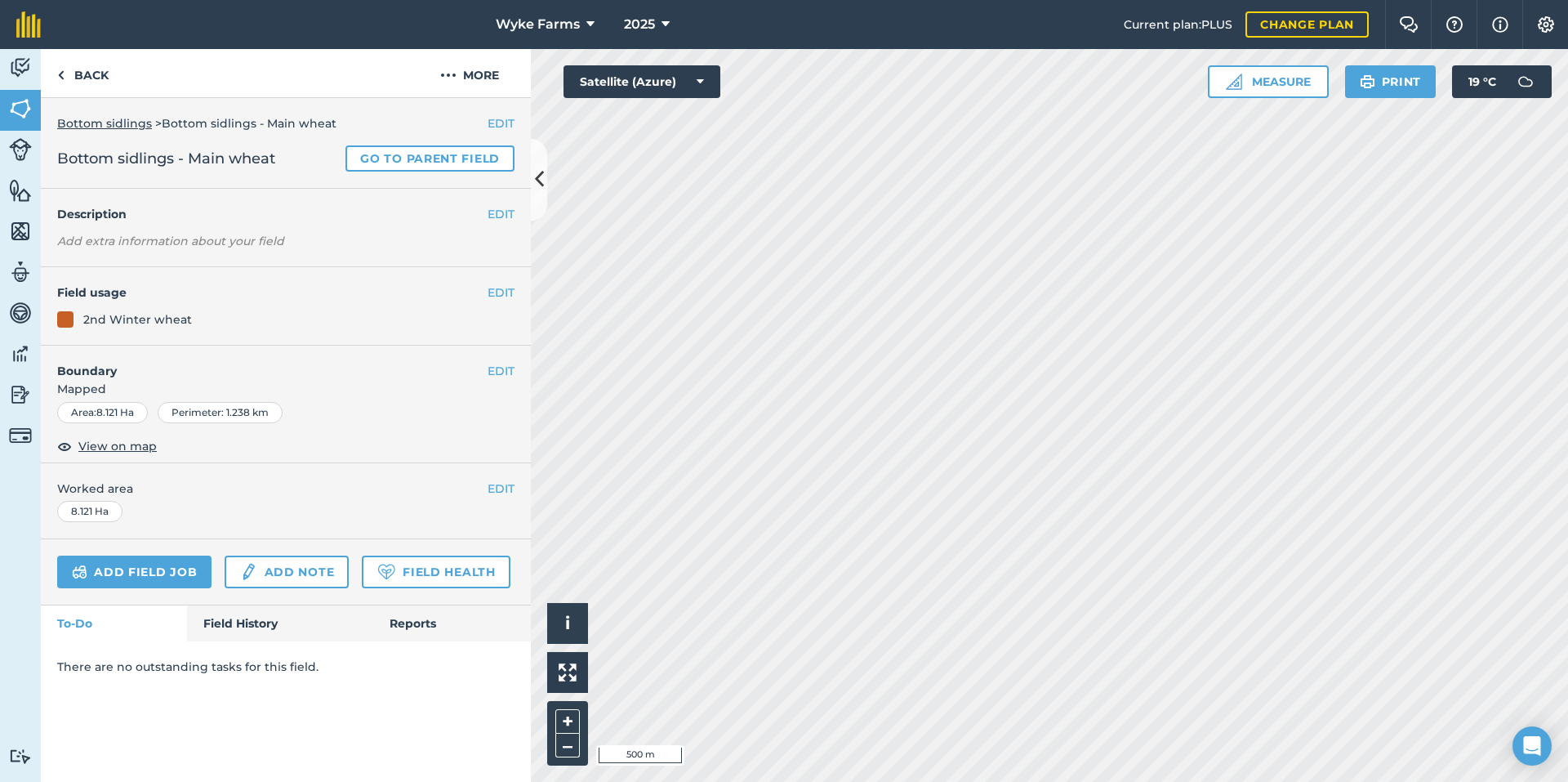
click at [245, 646] on div "There are no outstanding tasks for this field." at bounding box center [286, 666] width 490 height 51
click at [245, 603] on div "Add field job Add note Field Health" at bounding box center [286, 571] width 490 height 66
click at [242, 617] on link "Field History" at bounding box center [280, 623] width 186 height 36
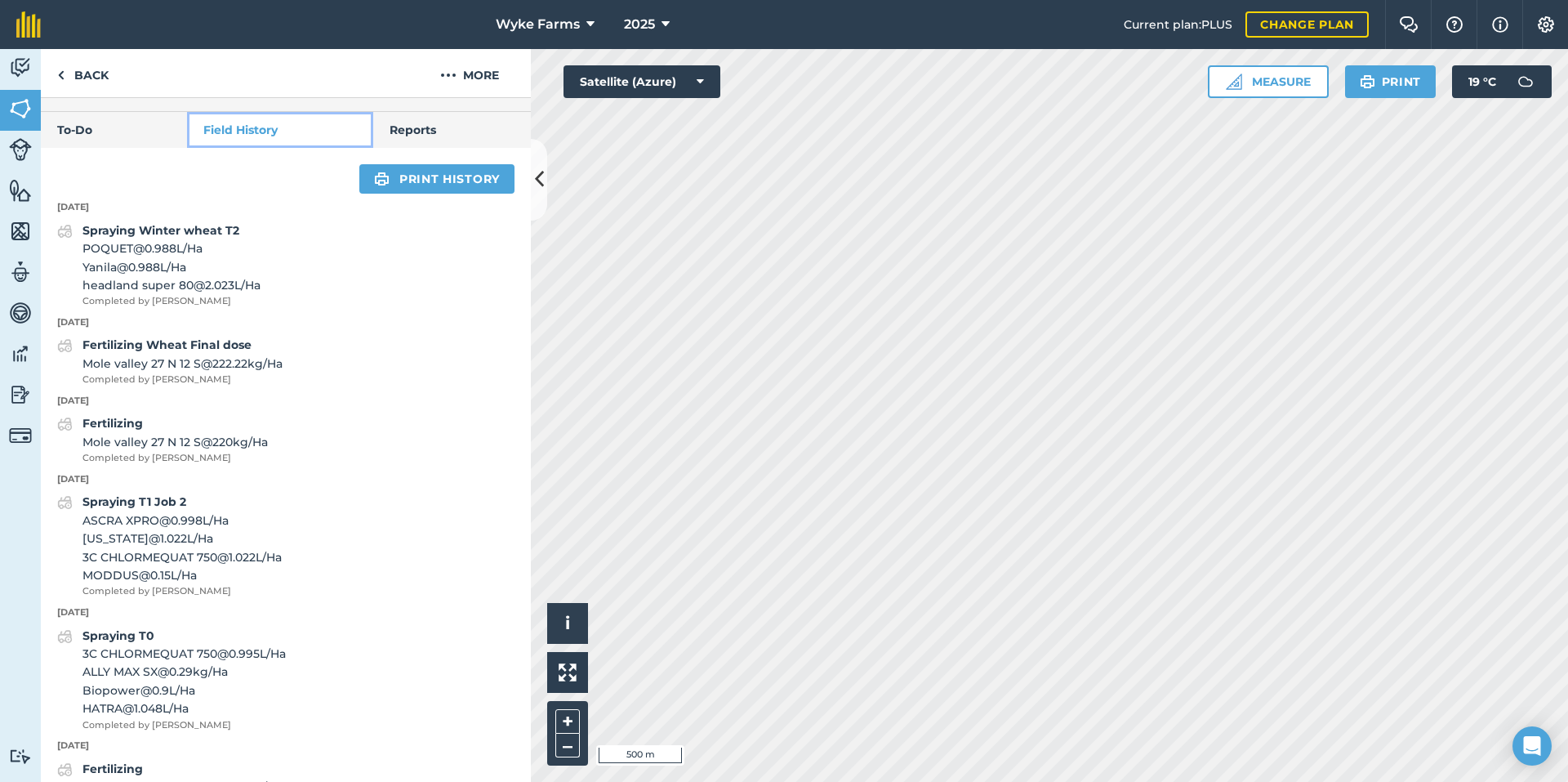
scroll to position [481, 0]
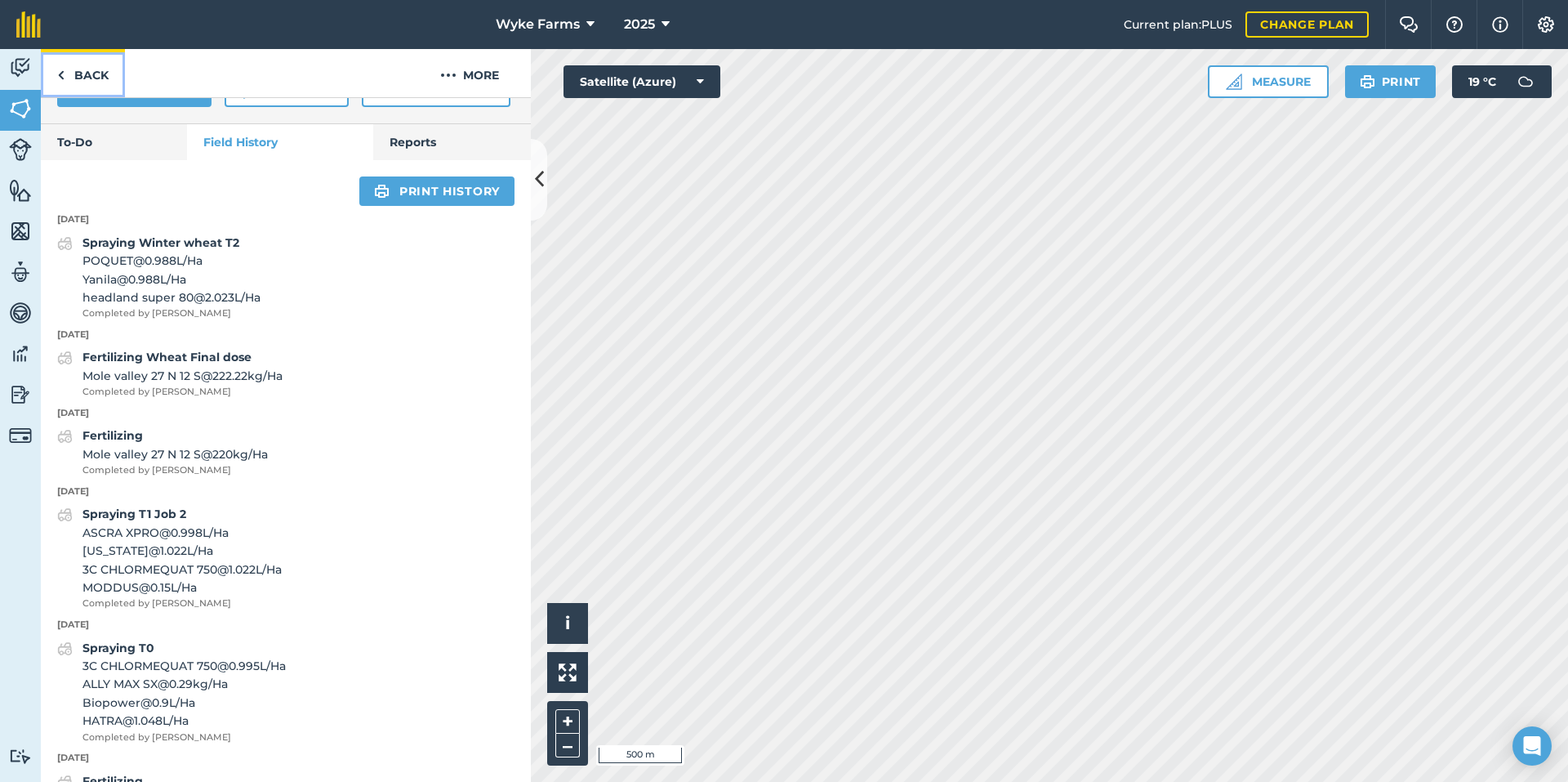
click at [116, 72] on link "Back" at bounding box center [83, 73] width 84 height 48
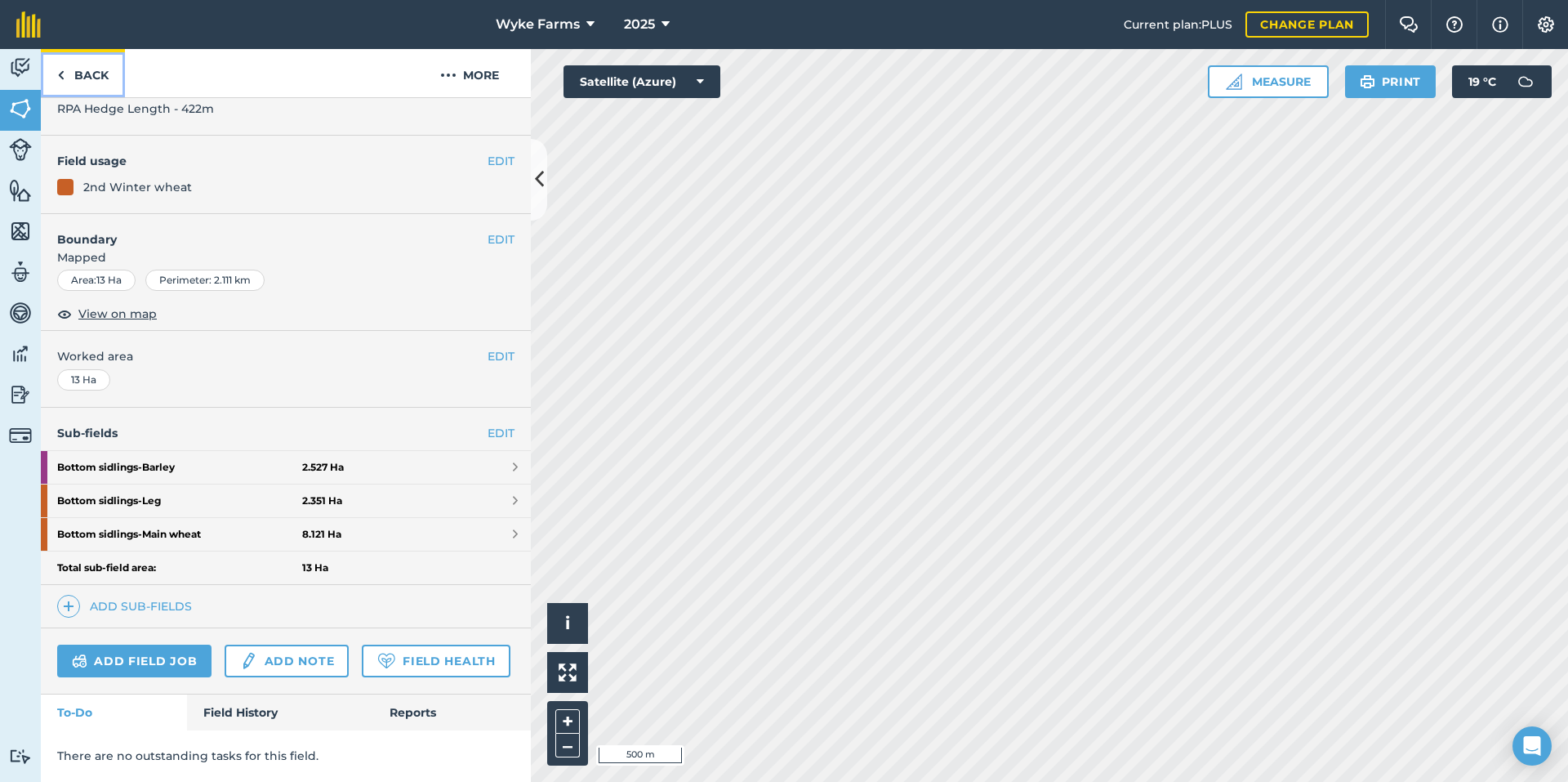
scroll to position [143, 0]
click at [88, 95] on link "Back" at bounding box center [83, 73] width 84 height 48
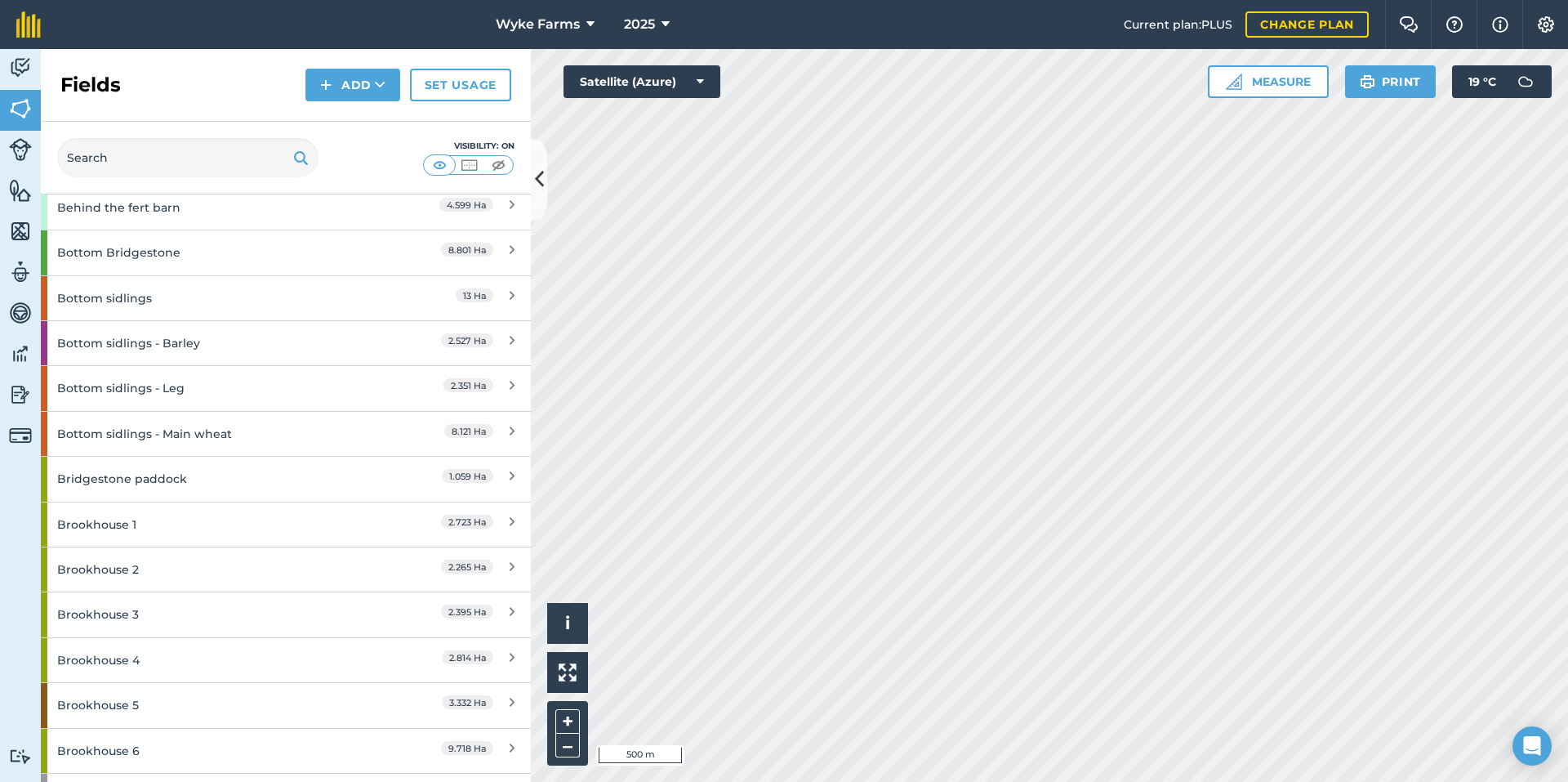
scroll to position [899, 0]
click at [198, 475] on div "Bridgestone paddock" at bounding box center [216, 480] width 316 height 44
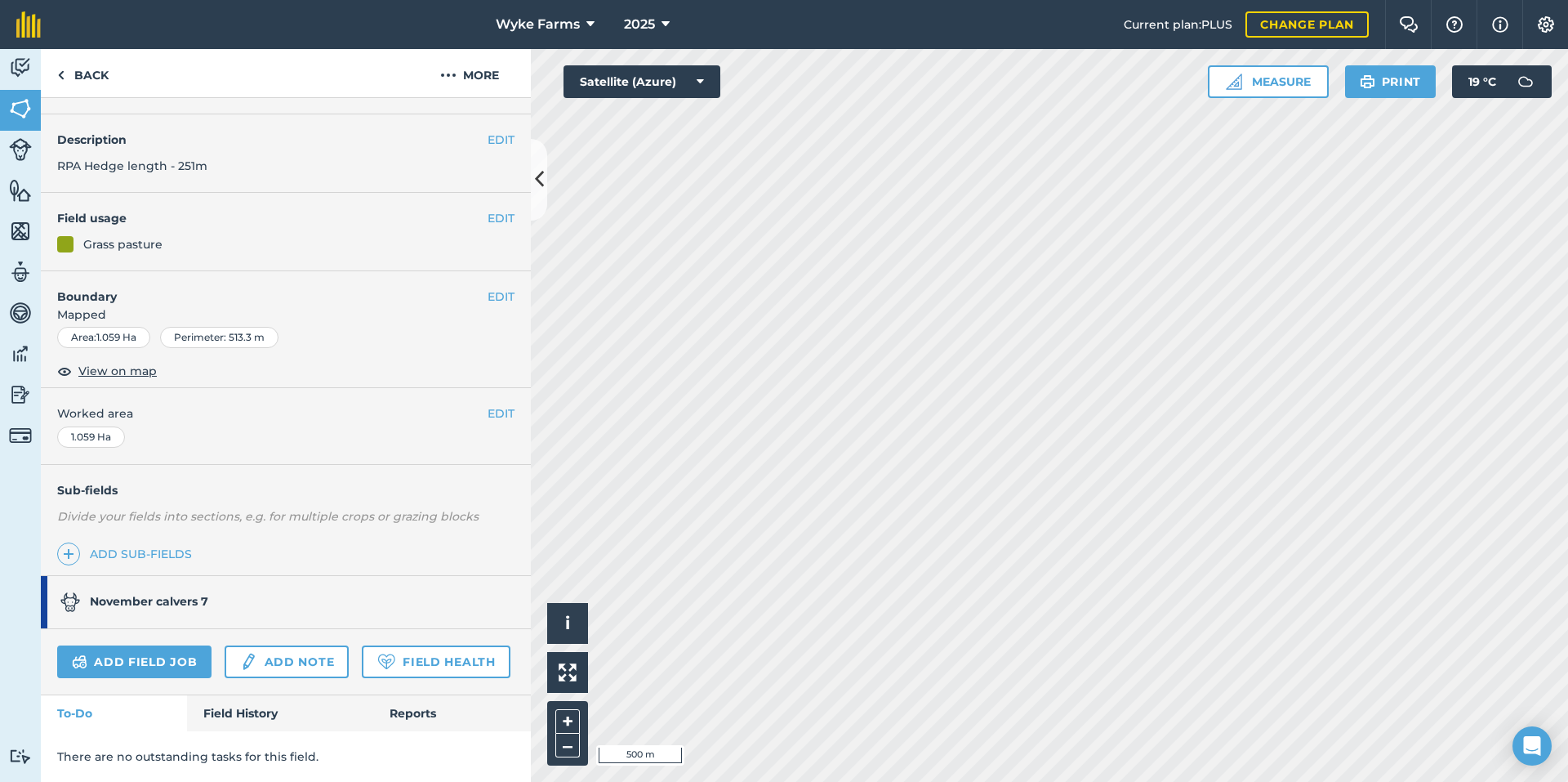
scroll to position [86, 0]
click at [278, 720] on link "Field History" at bounding box center [280, 713] width 186 height 36
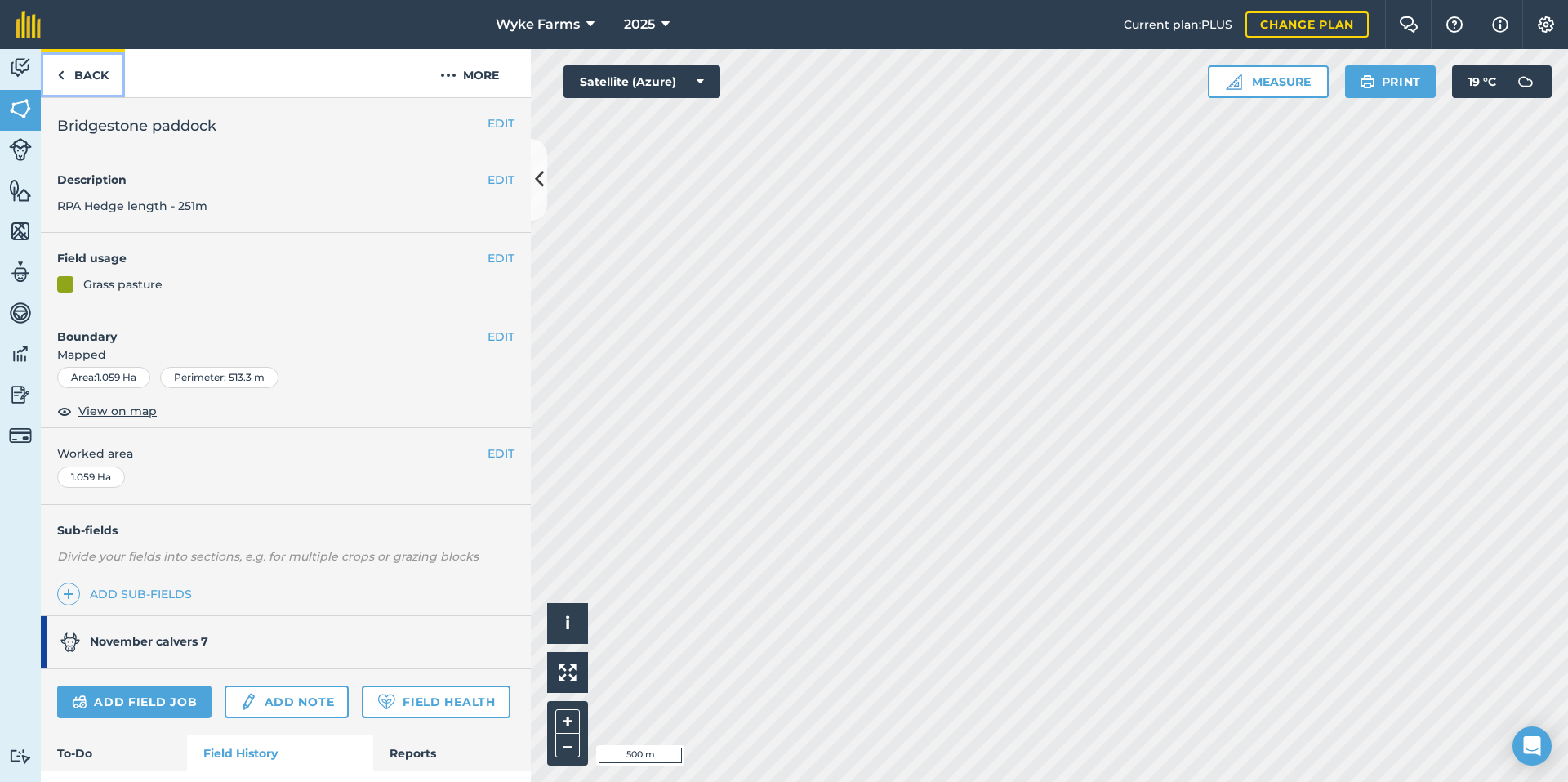
click at [100, 76] on link "Back" at bounding box center [83, 73] width 84 height 48
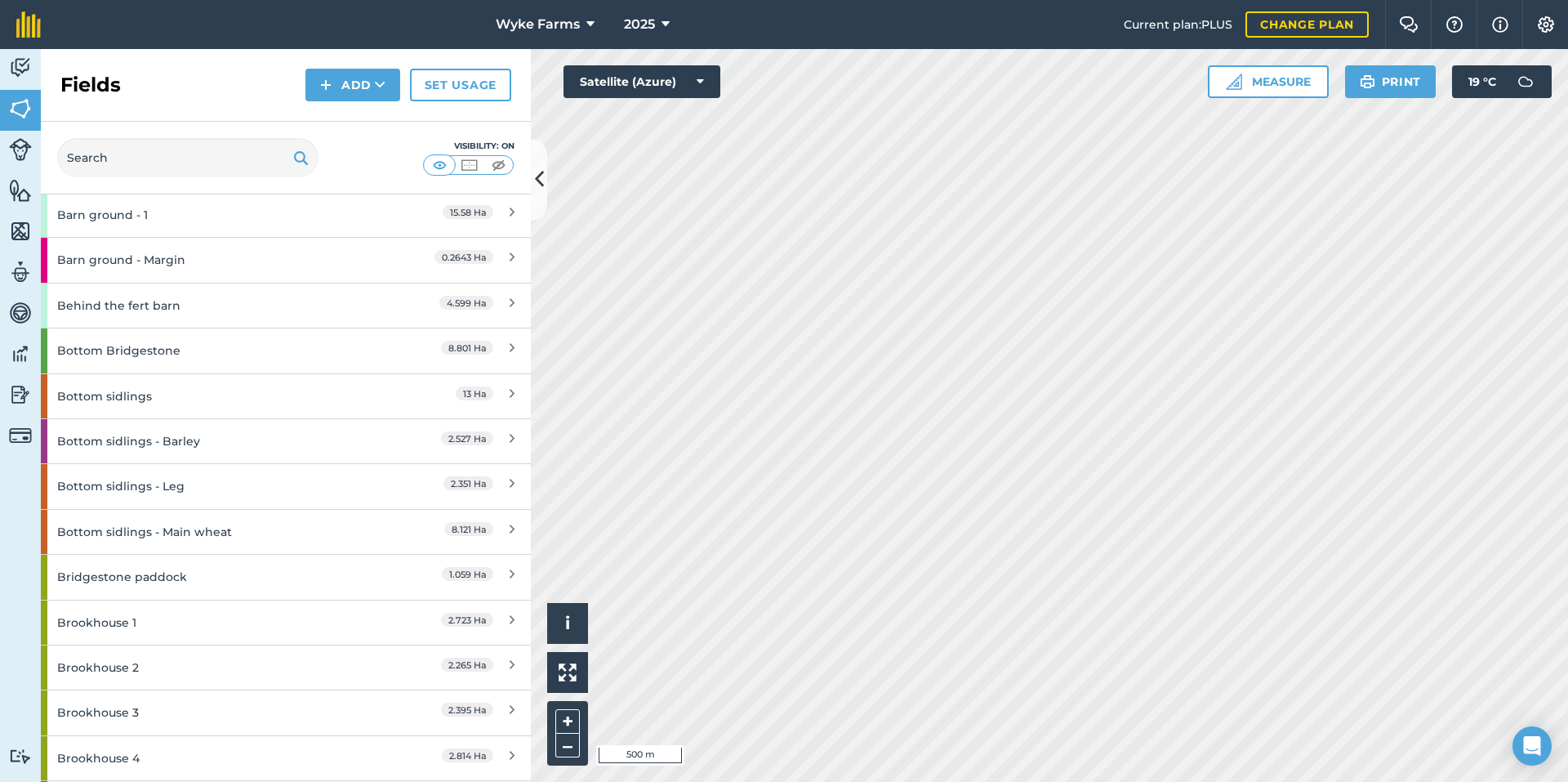
scroll to position [899, 0]
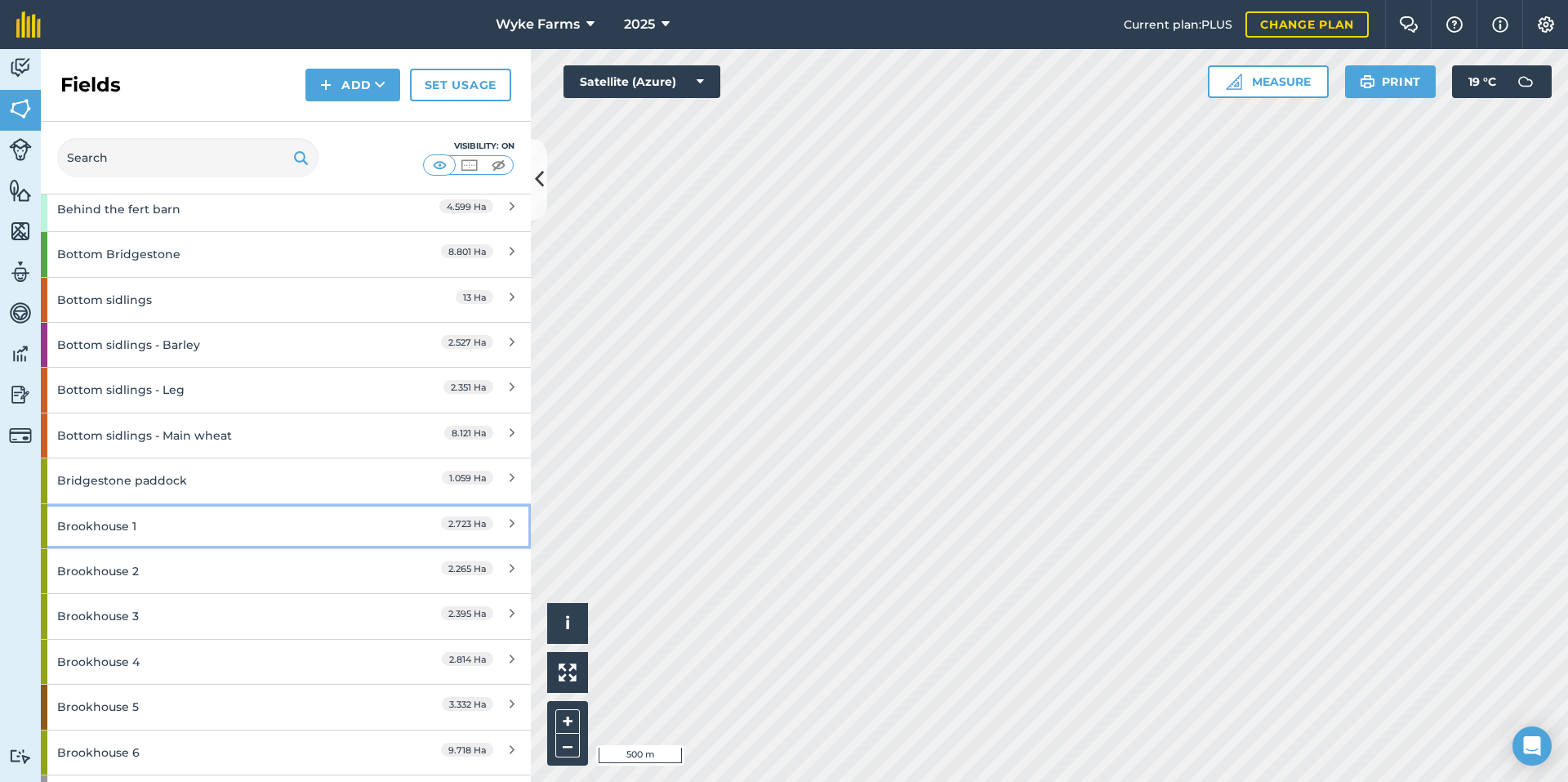
click at [175, 533] on div "Brookhouse 1" at bounding box center [216, 526] width 316 height 44
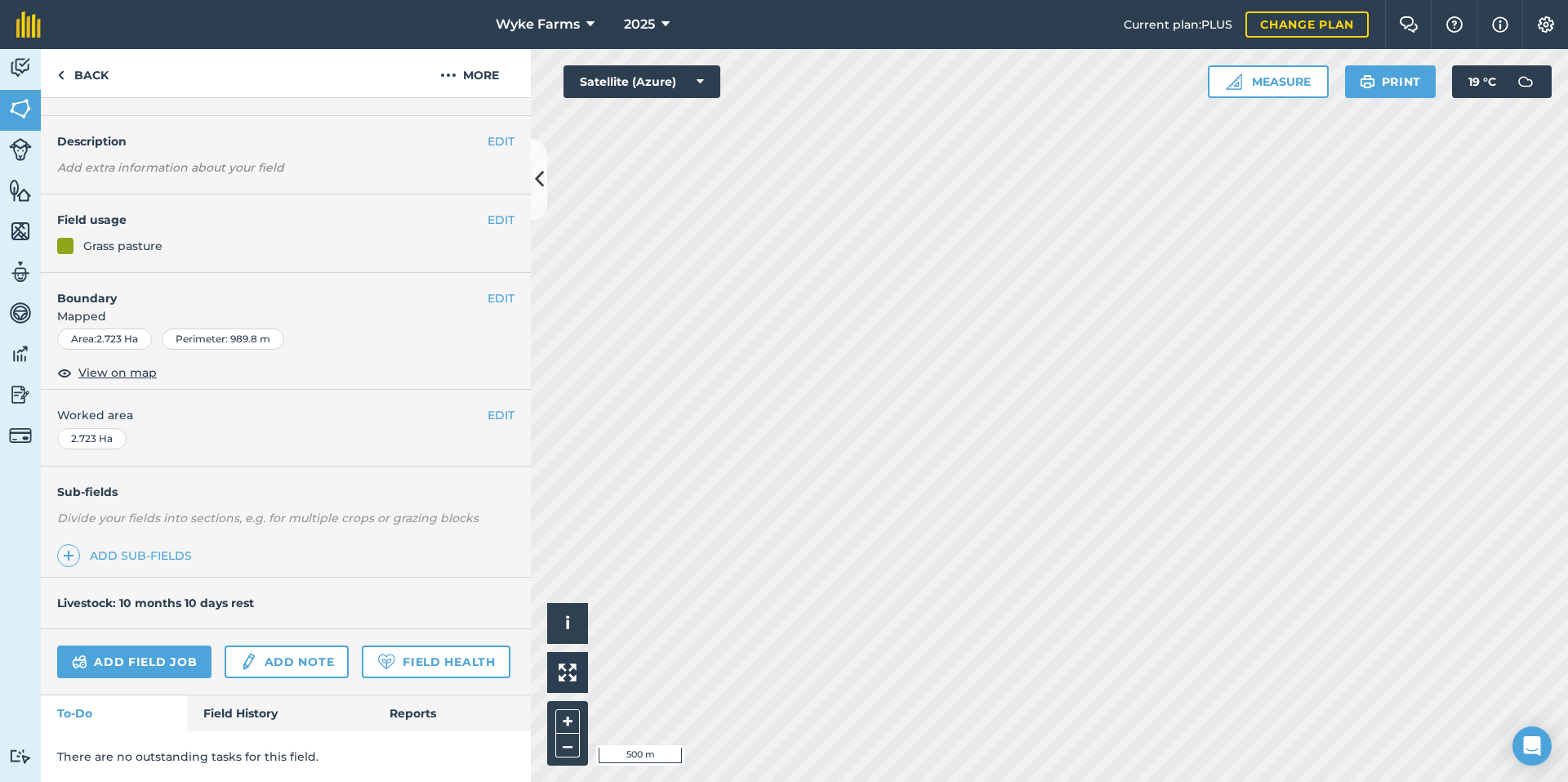
scroll to position [84, 0]
click at [232, 724] on link "Field History" at bounding box center [280, 713] width 186 height 36
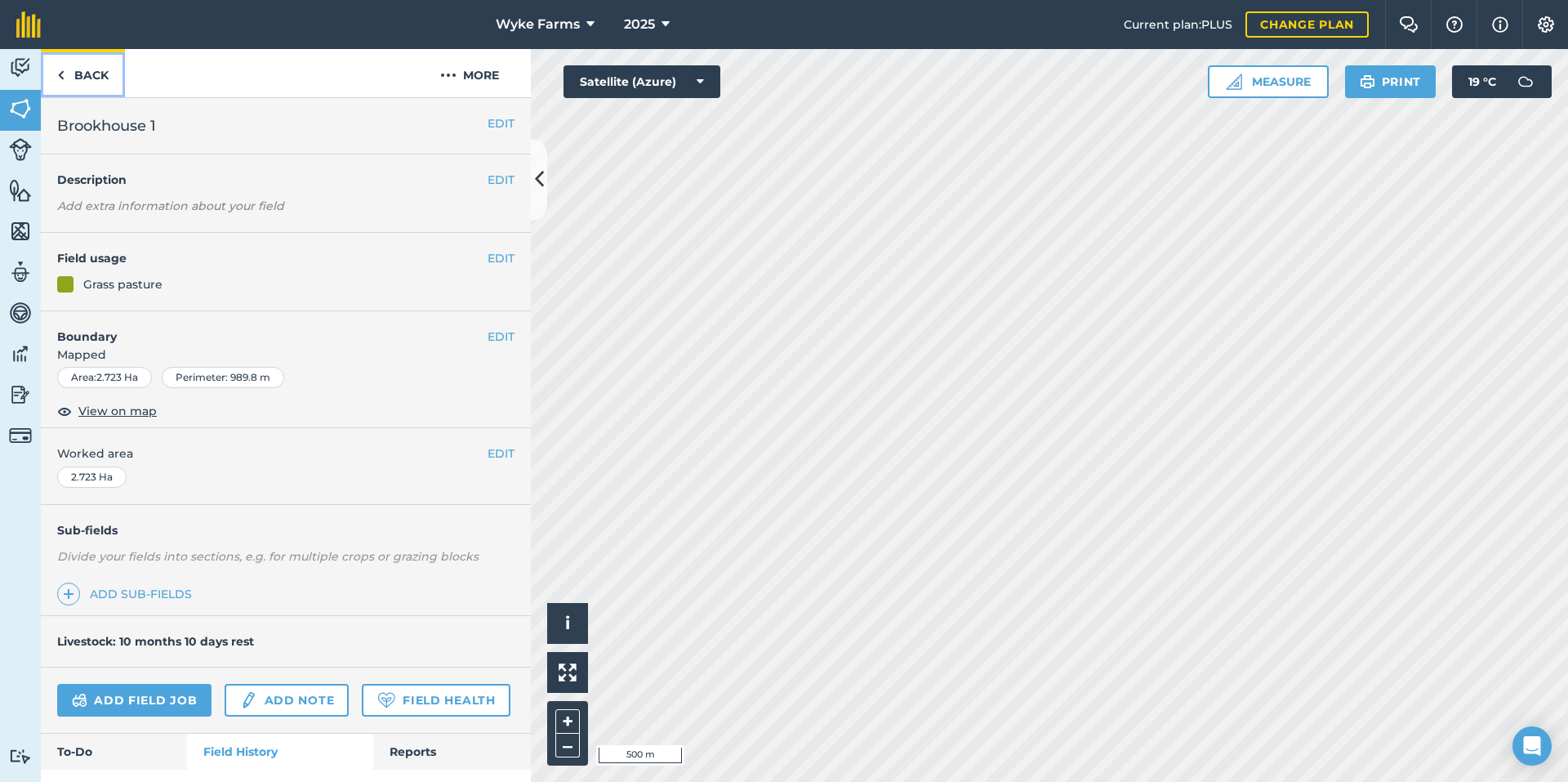
click at [95, 89] on link "Back" at bounding box center [83, 73] width 84 height 48
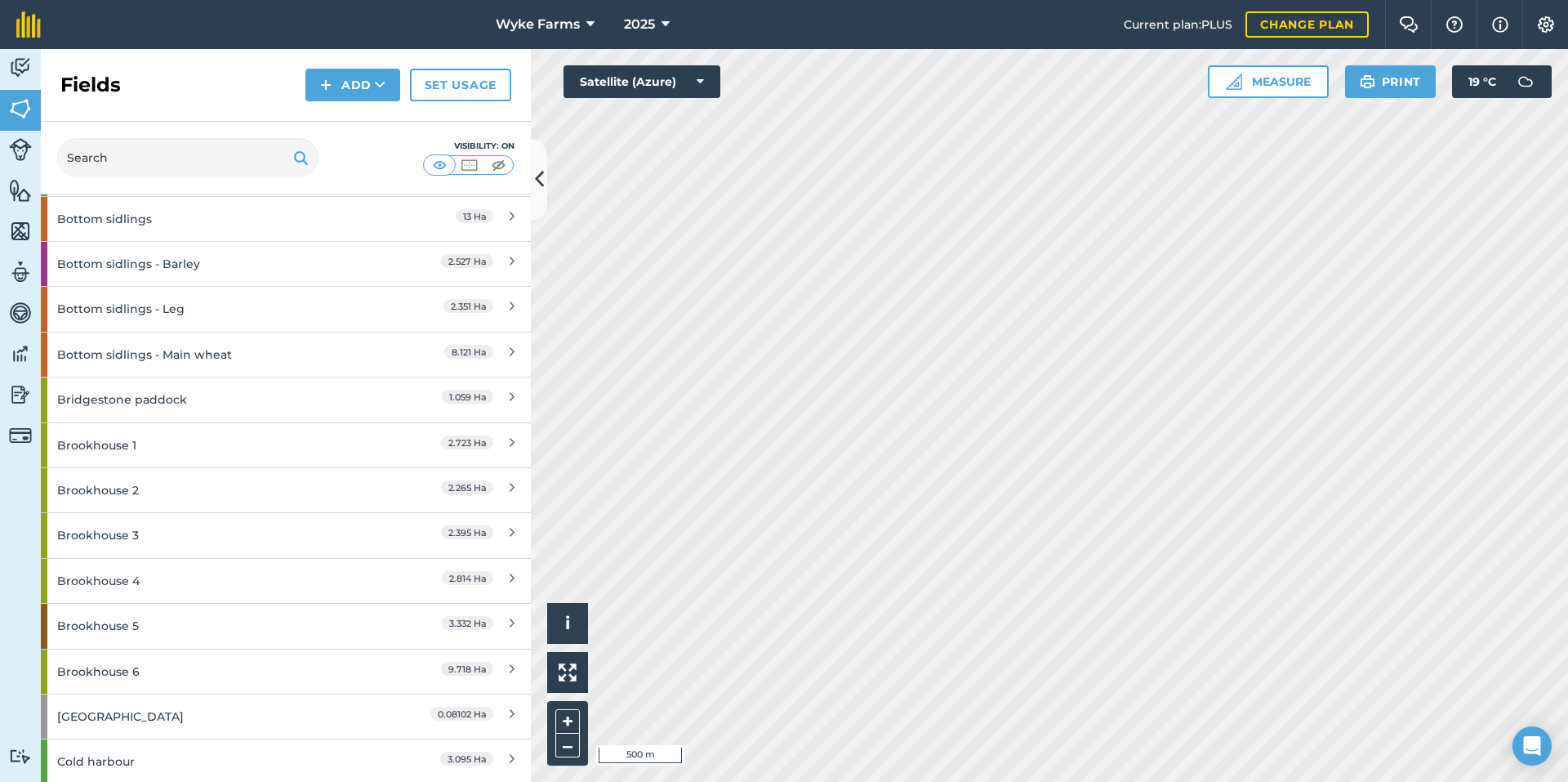
scroll to position [981, 0]
click at [179, 499] on div "Brookhouse 2" at bounding box center [216, 489] width 316 height 44
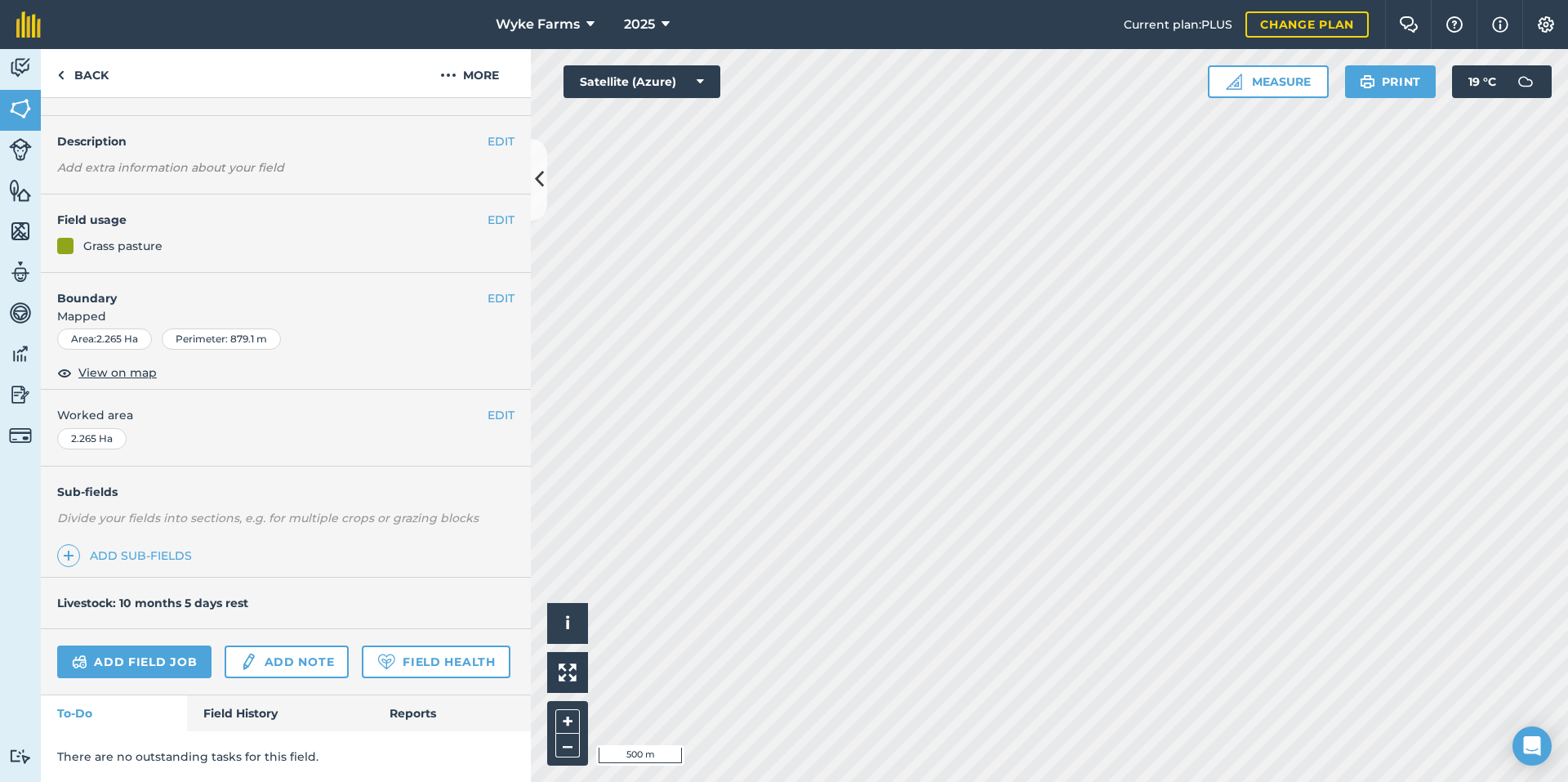
scroll to position [84, 0]
click at [260, 704] on link "Field History" at bounding box center [280, 713] width 186 height 36
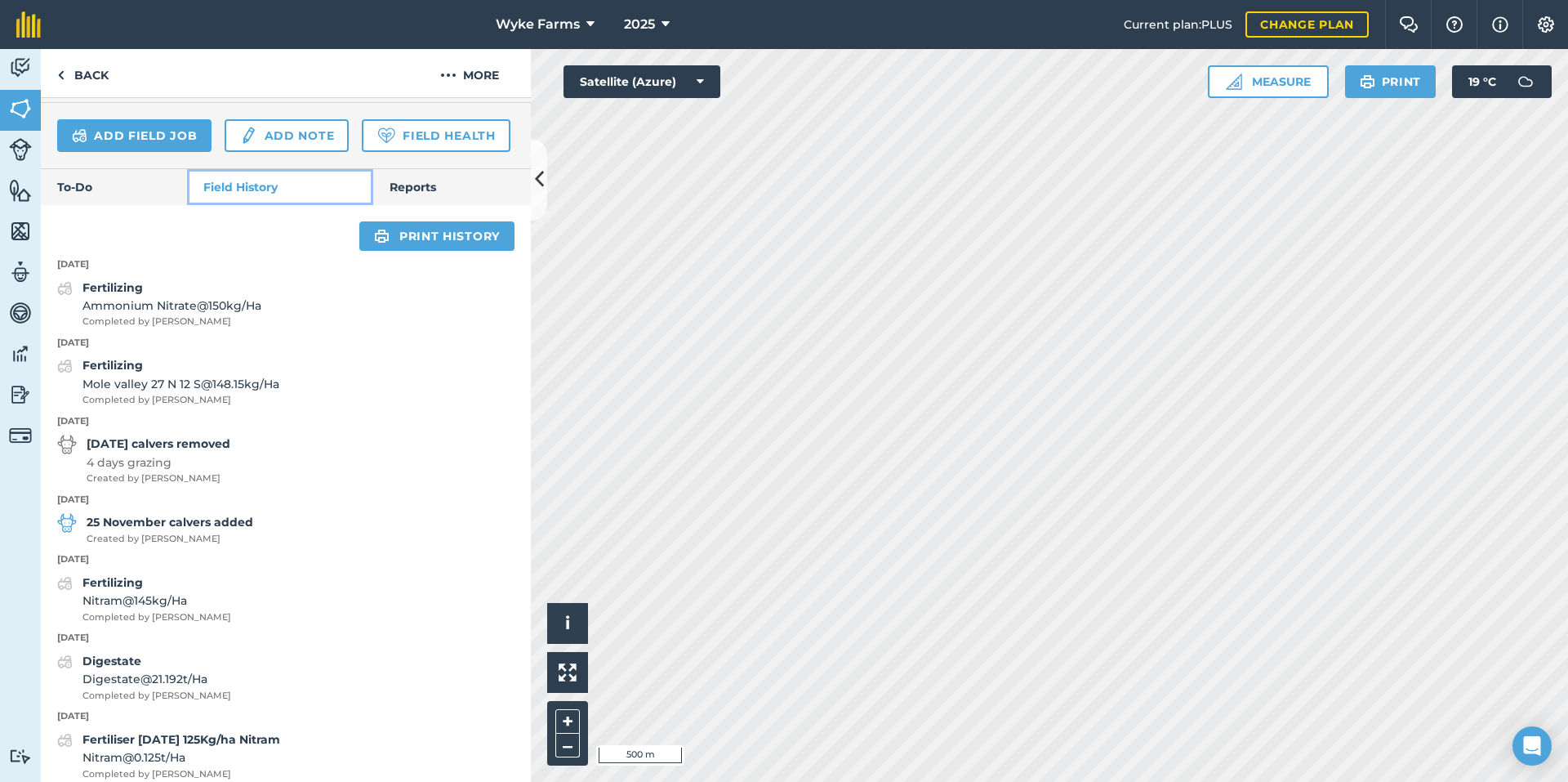
scroll to position [574, 0]
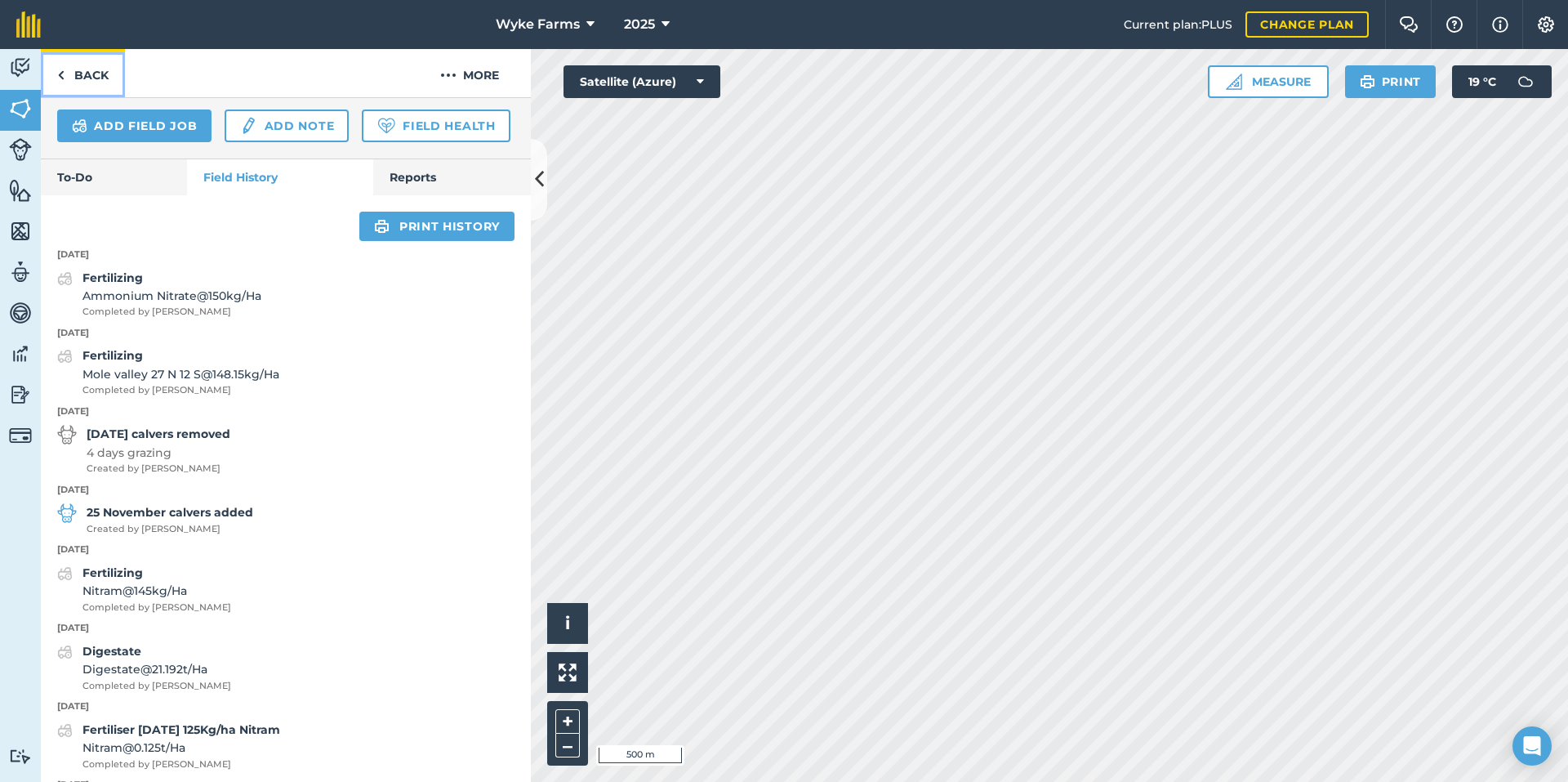
click at [120, 80] on link "Back" at bounding box center [83, 73] width 84 height 48
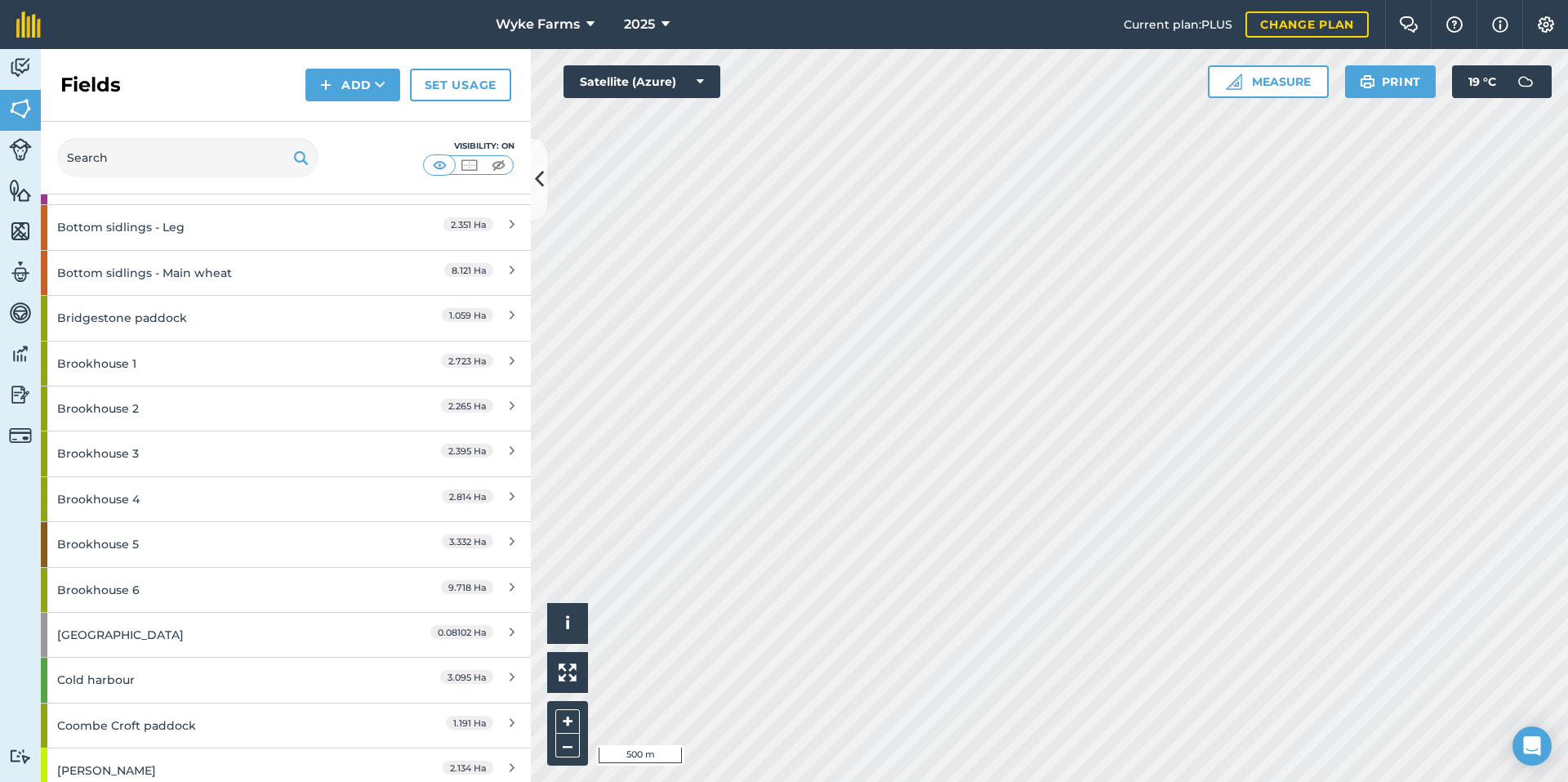
scroll to position [1062, 0]
click at [161, 450] on div "Brookhouse 3" at bounding box center [216, 452] width 316 height 44
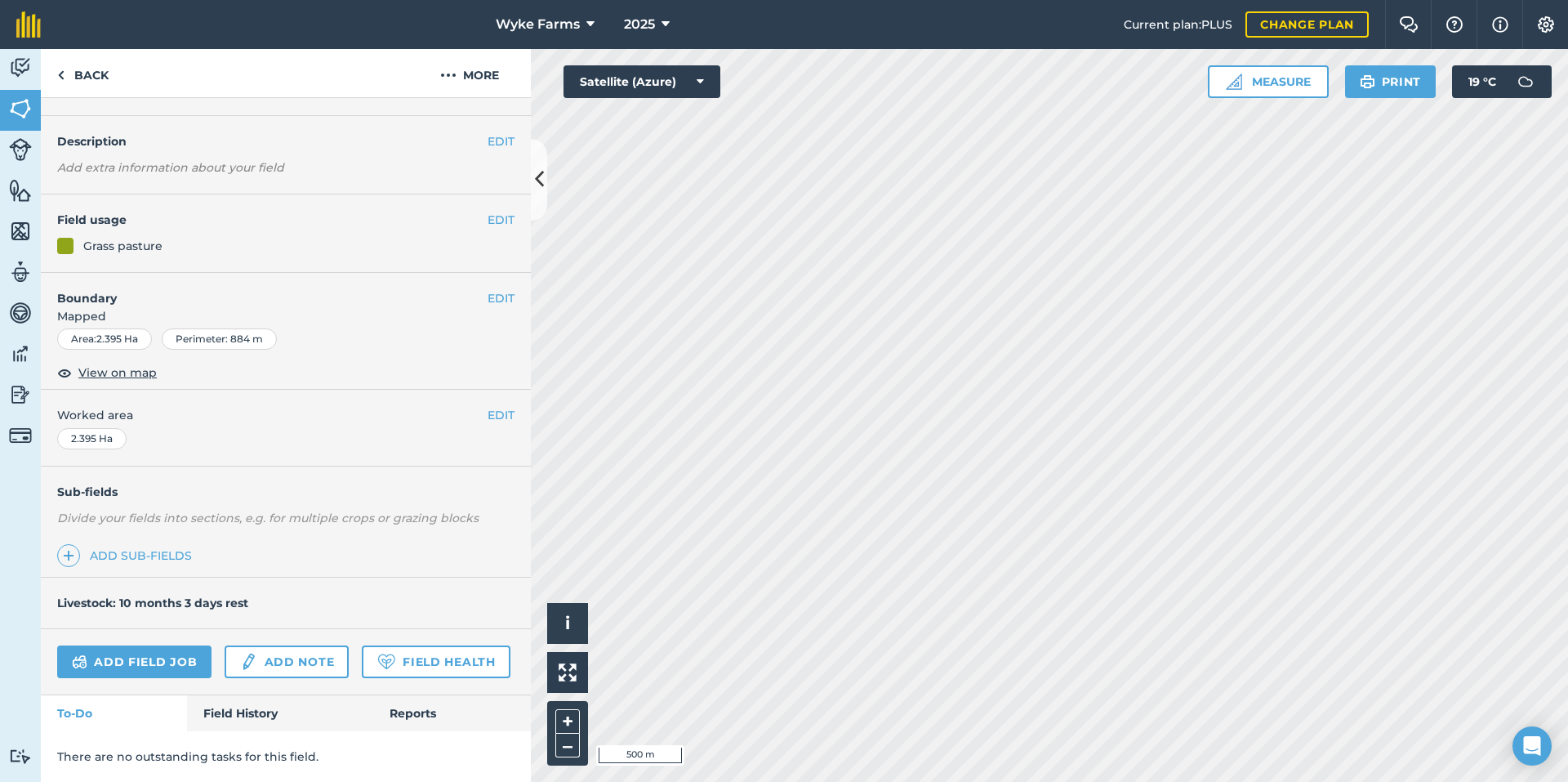
scroll to position [84, 0]
click at [265, 727] on link "Field History" at bounding box center [280, 713] width 186 height 36
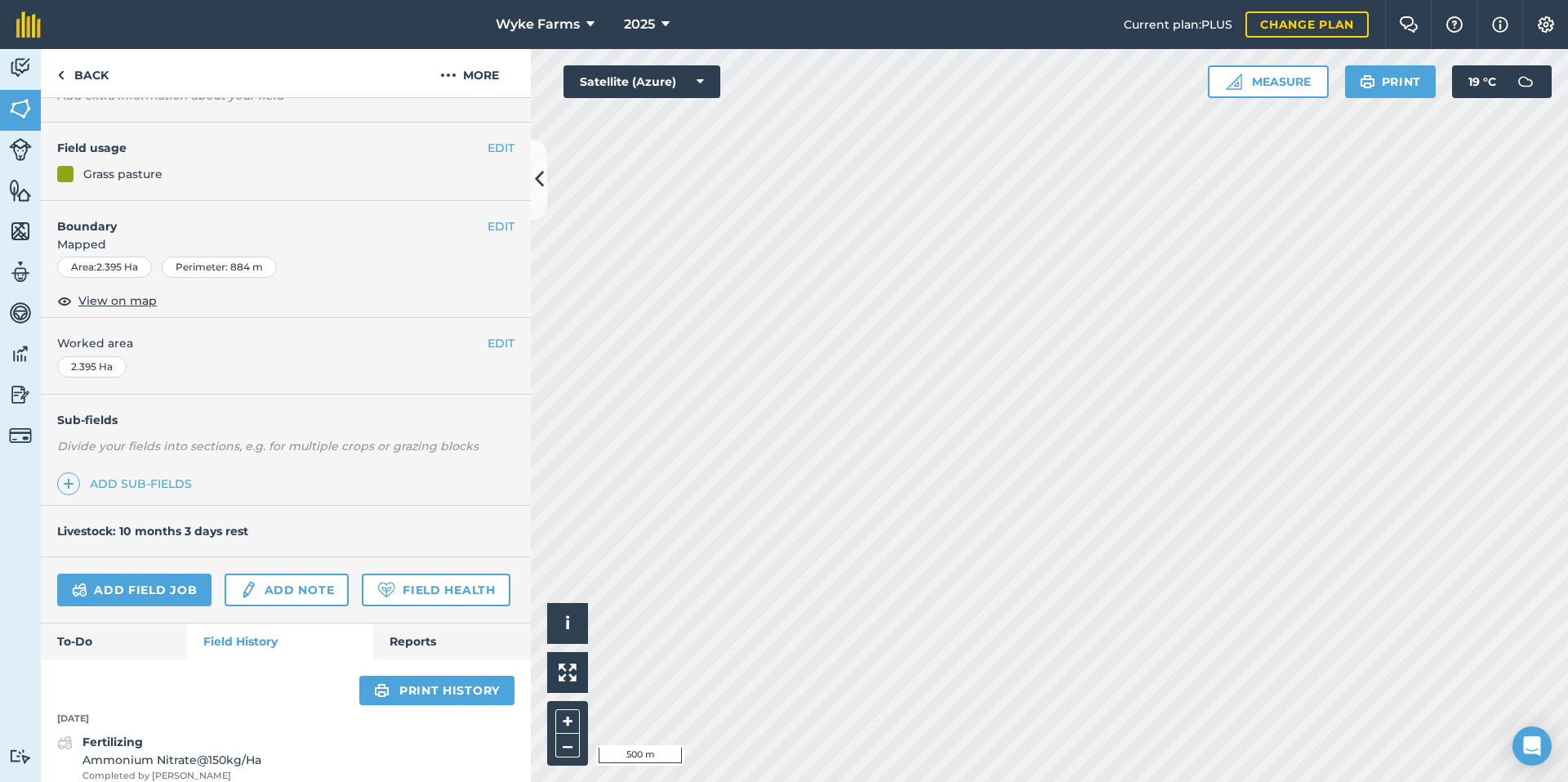
scroll to position [84, 0]
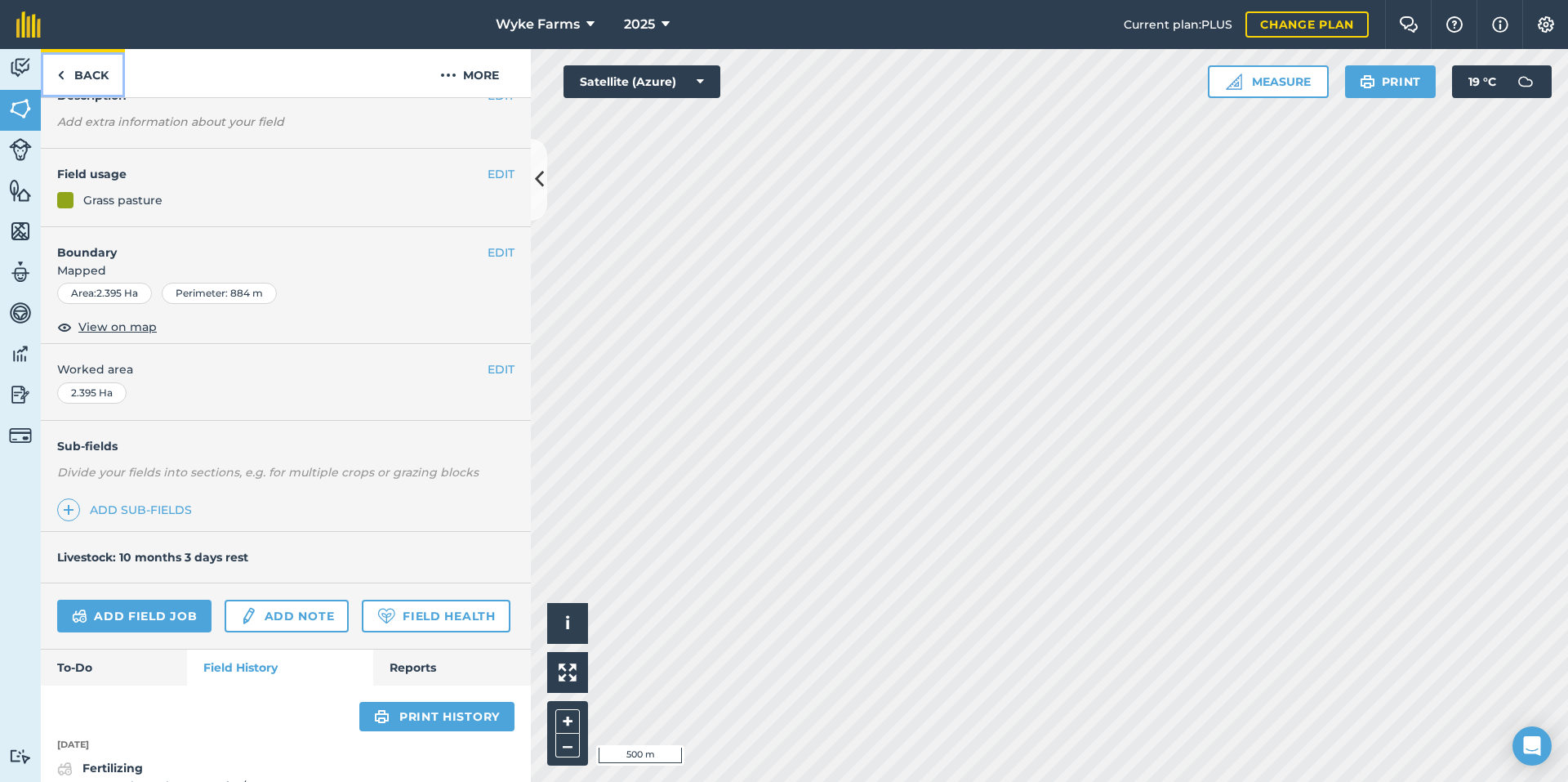
click at [98, 88] on link "Back" at bounding box center [83, 73] width 84 height 48
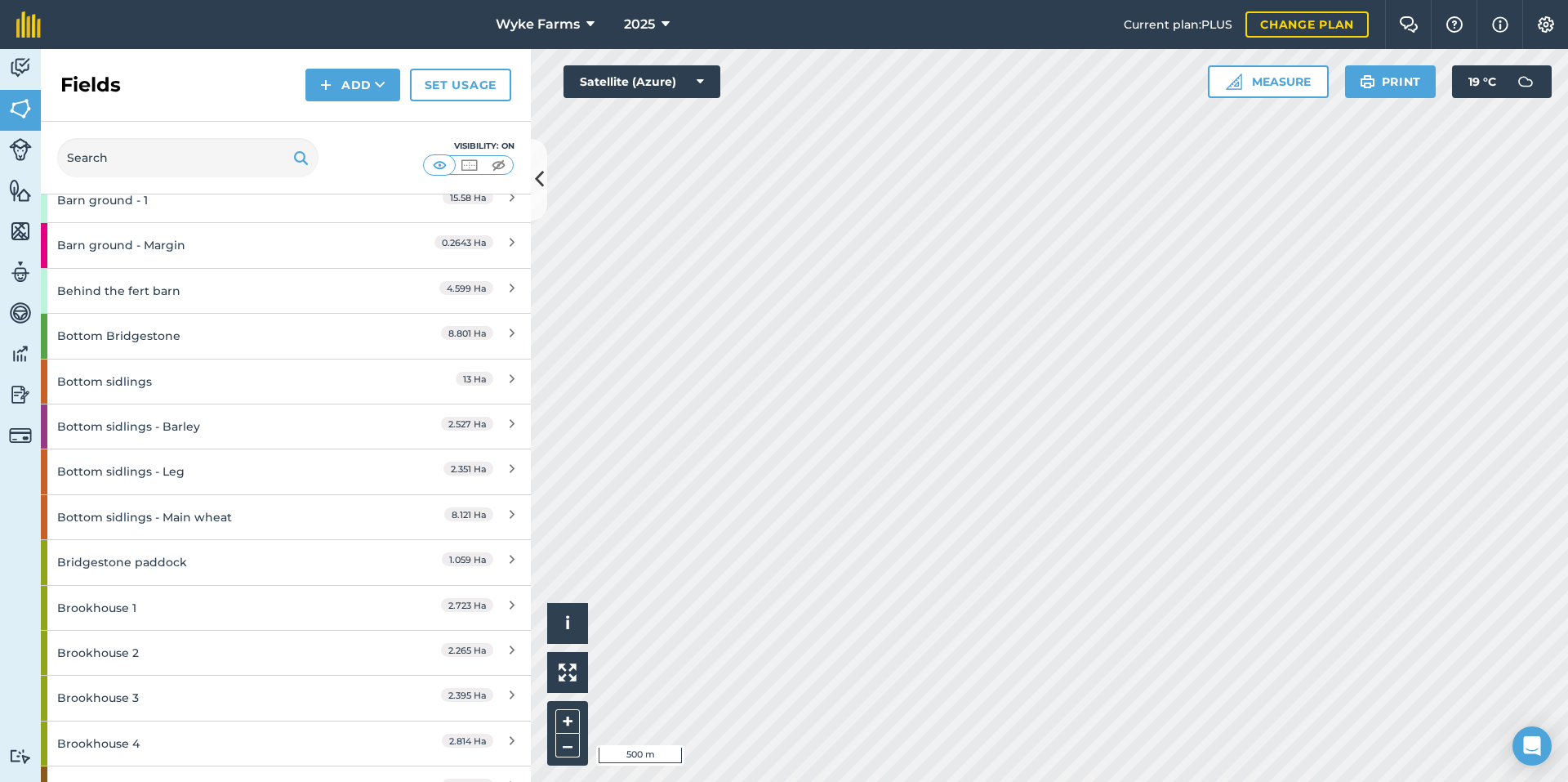
scroll to position [899, 0]
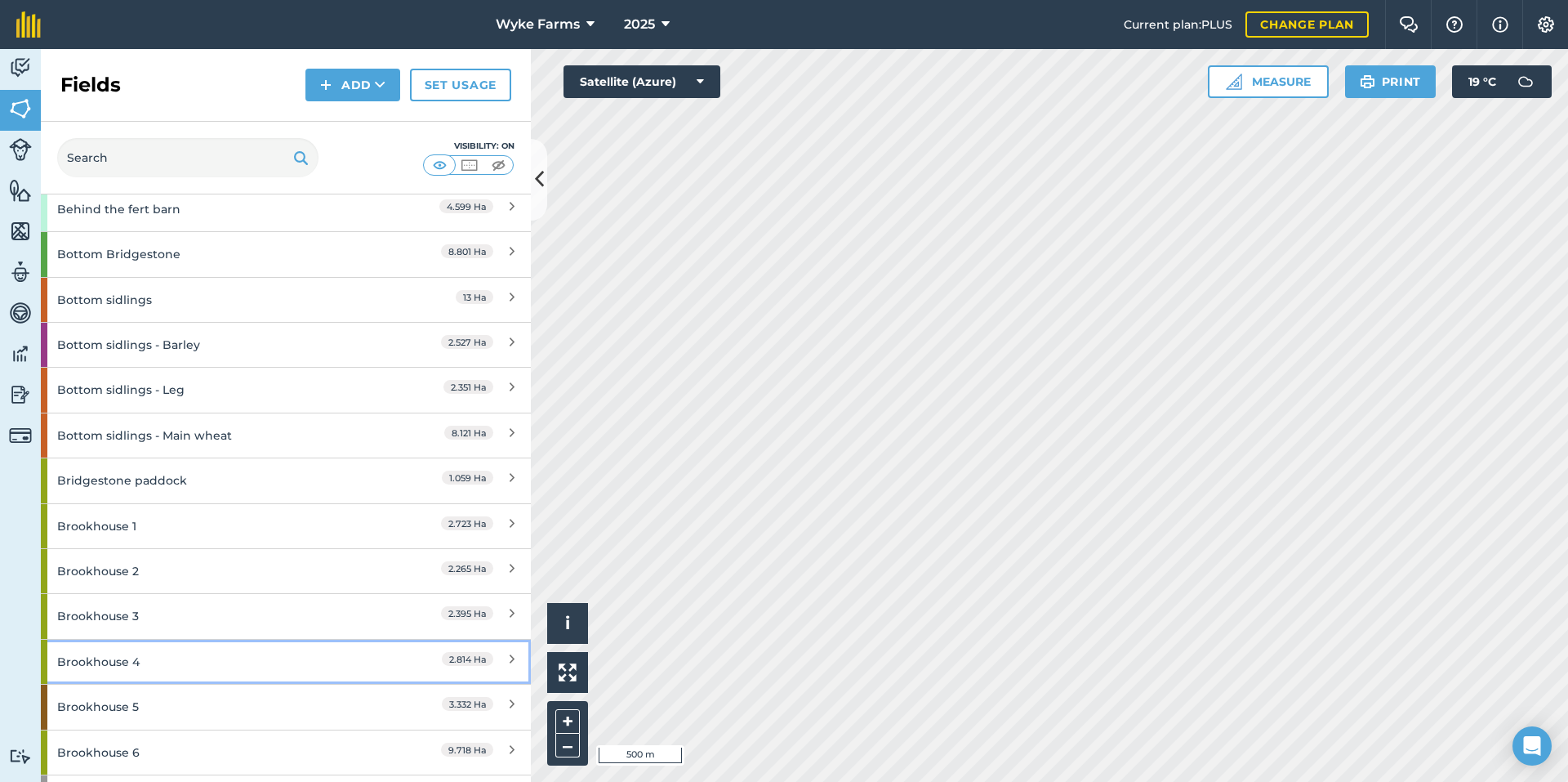
click at [197, 657] on div "Brookhouse 4" at bounding box center [216, 661] width 316 height 44
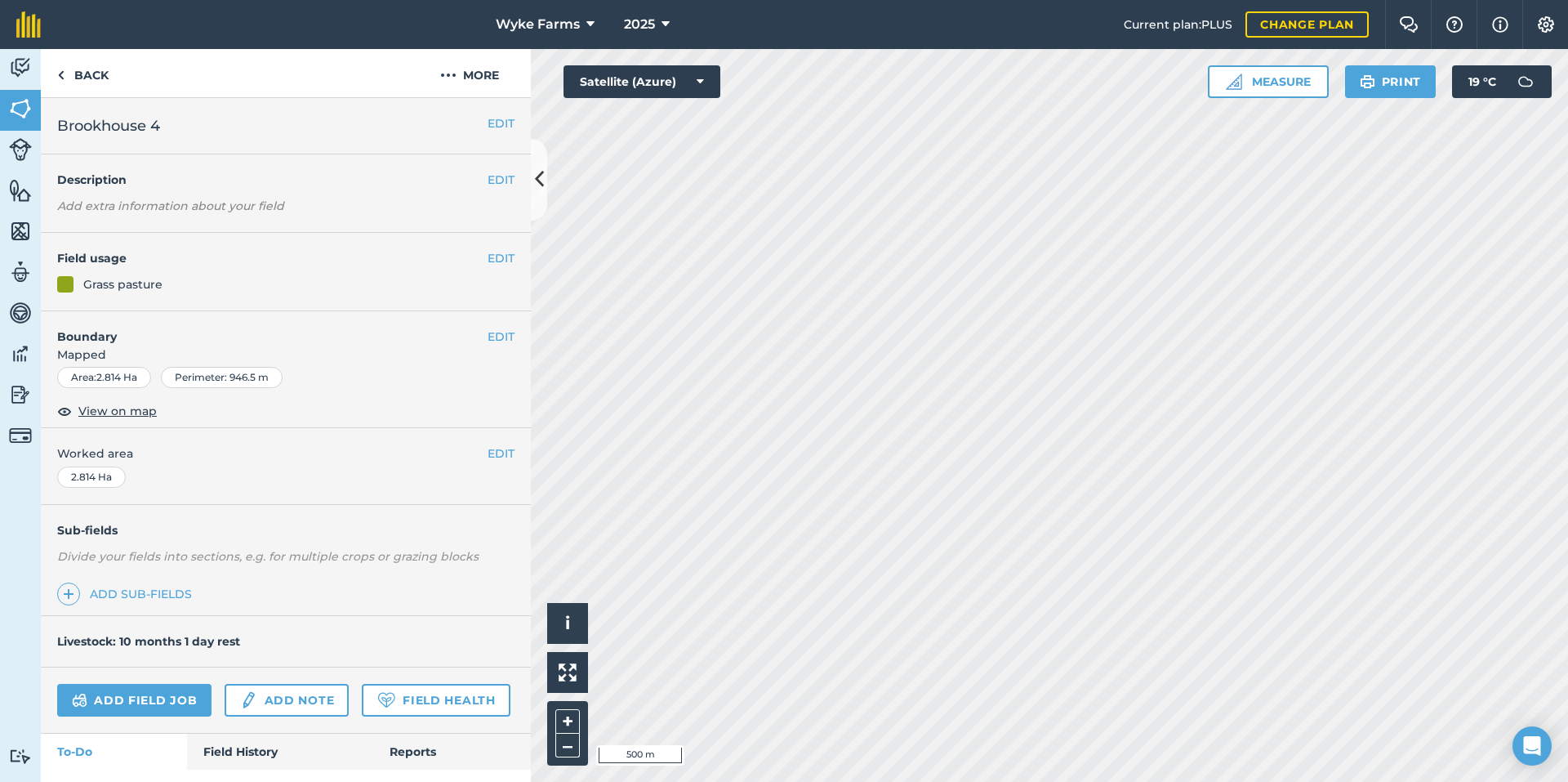
scroll to position [84, 0]
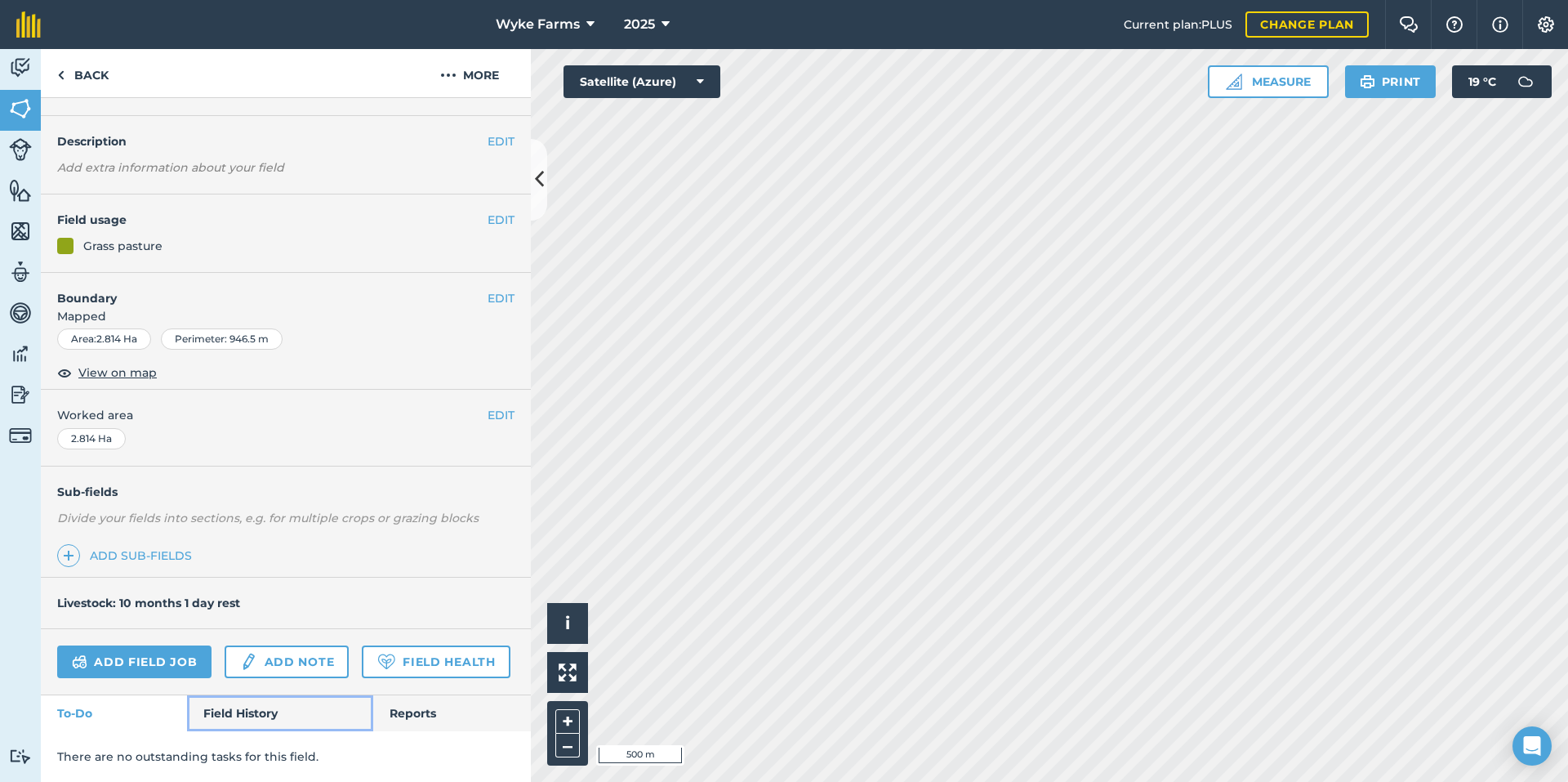
click at [241, 724] on link "Field History" at bounding box center [280, 713] width 186 height 36
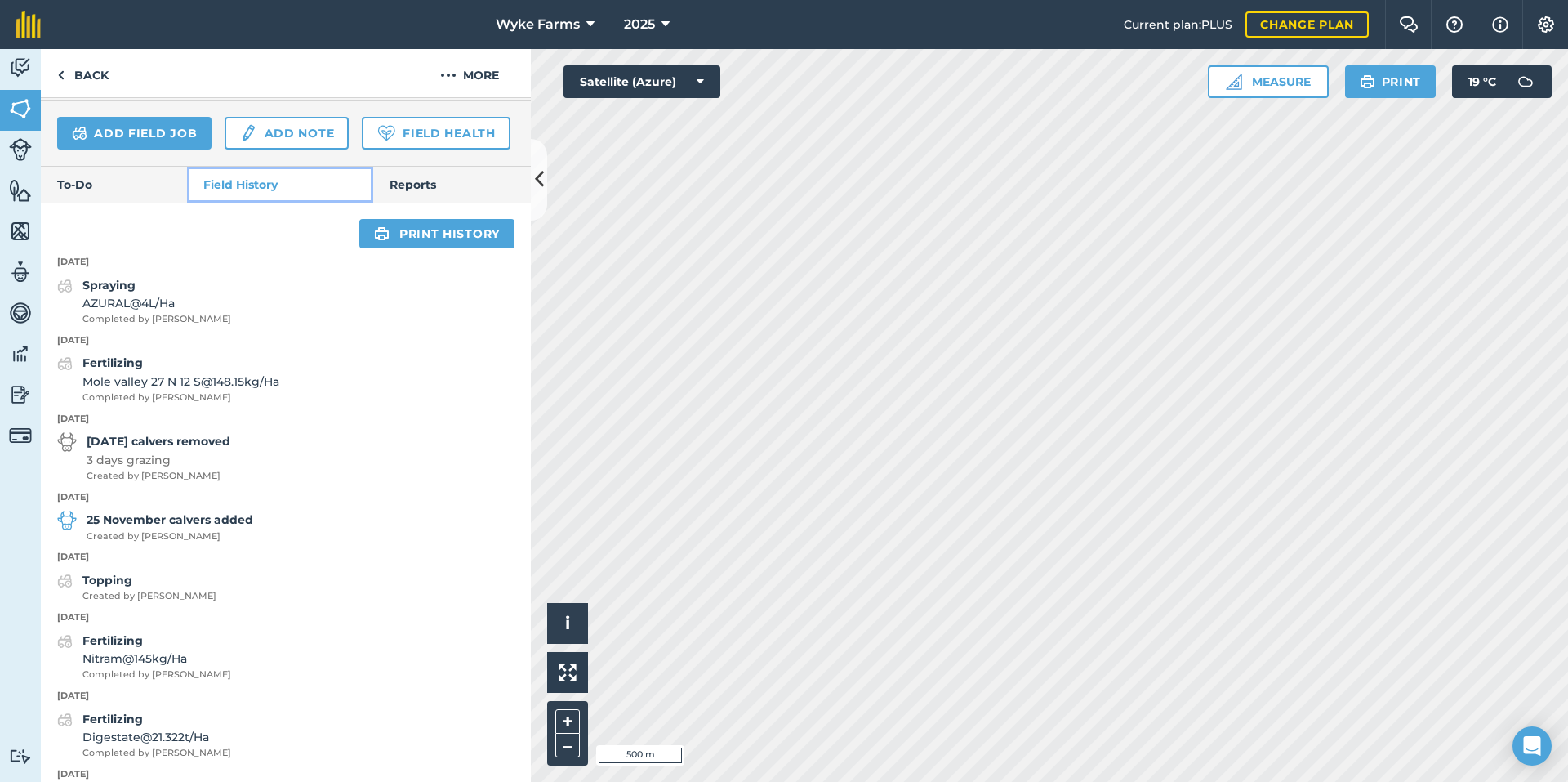
scroll to position [574, 0]
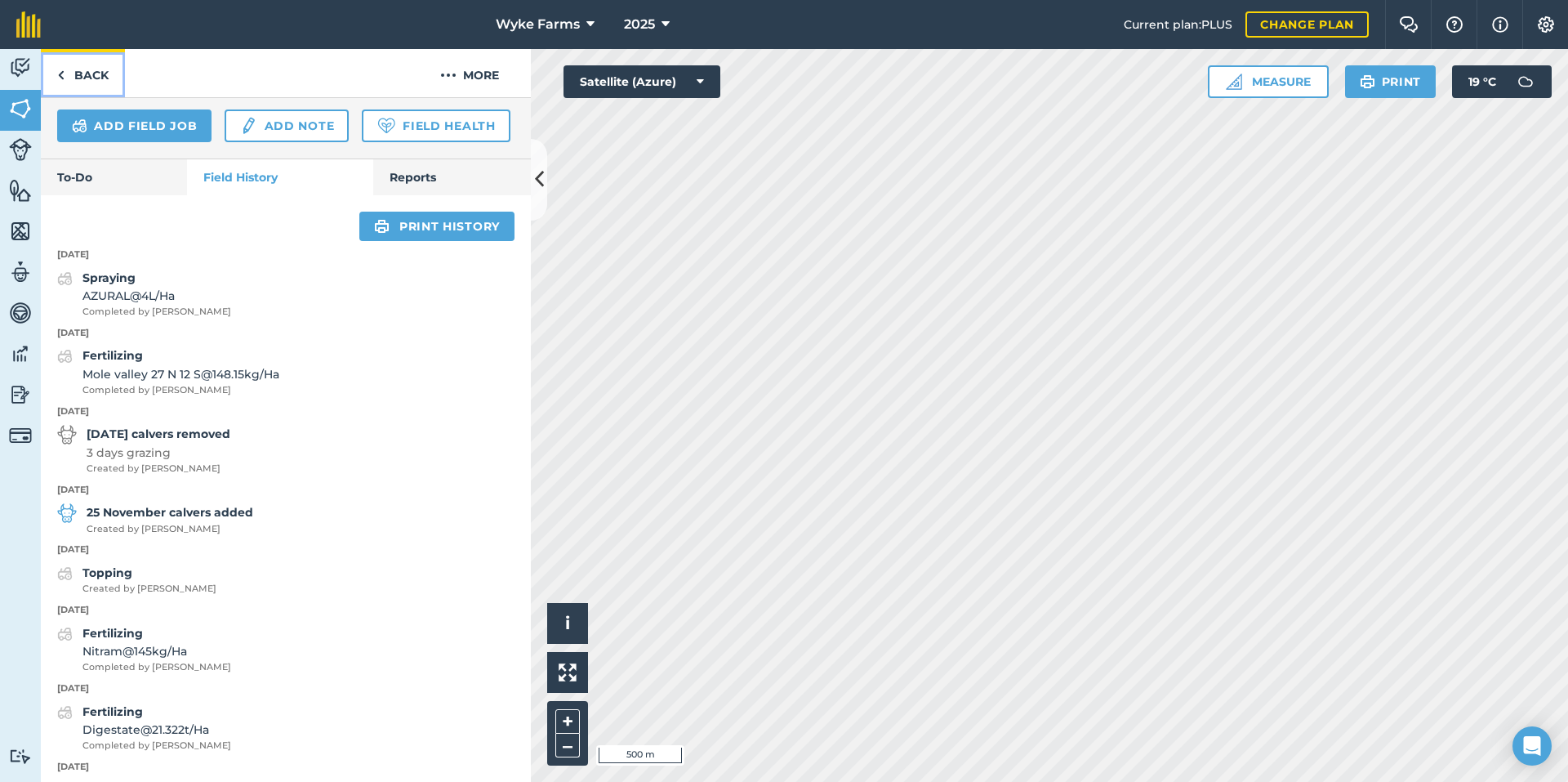
click at [107, 81] on link "Back" at bounding box center [83, 73] width 84 height 48
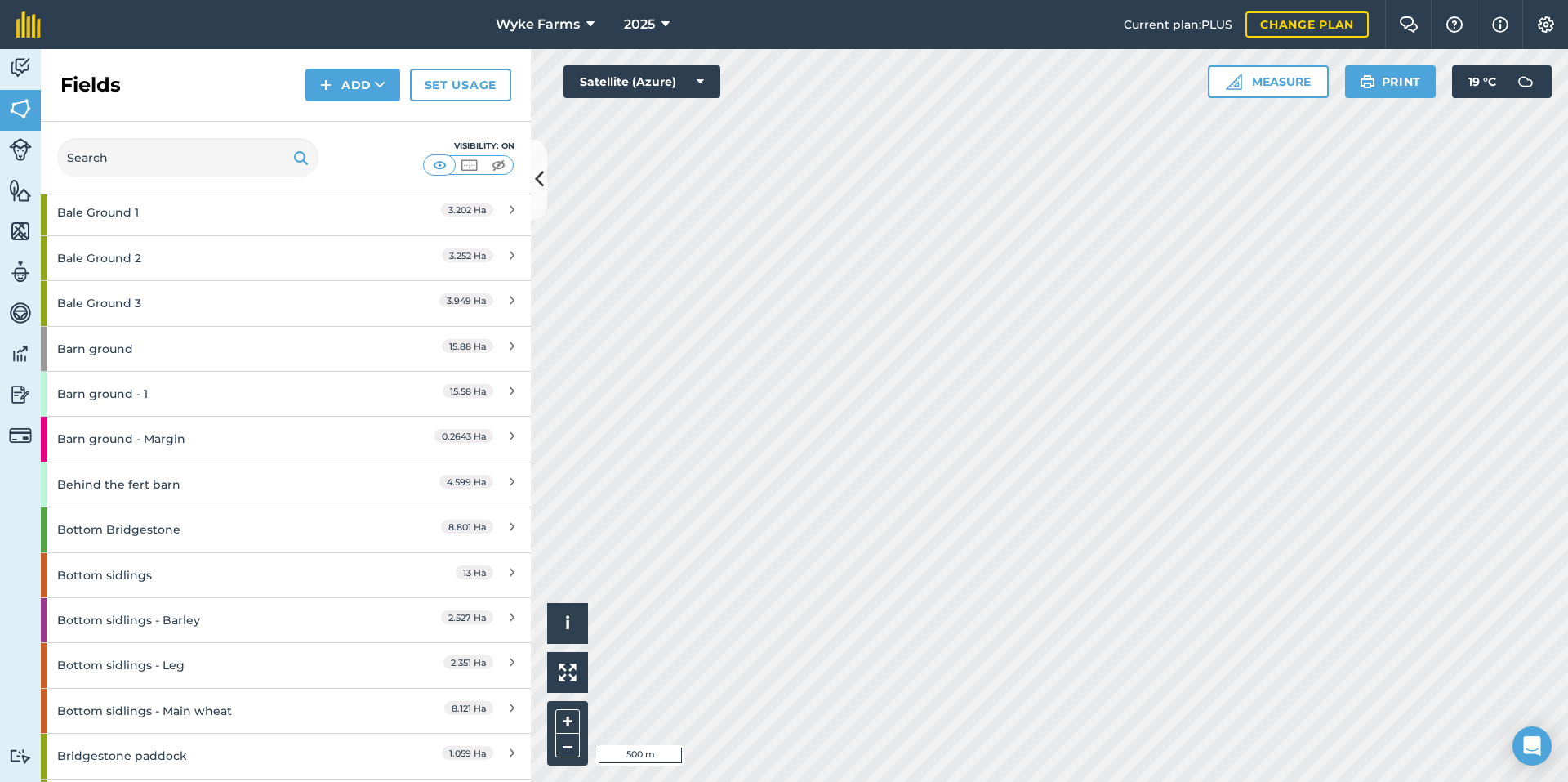
scroll to position [981, 0]
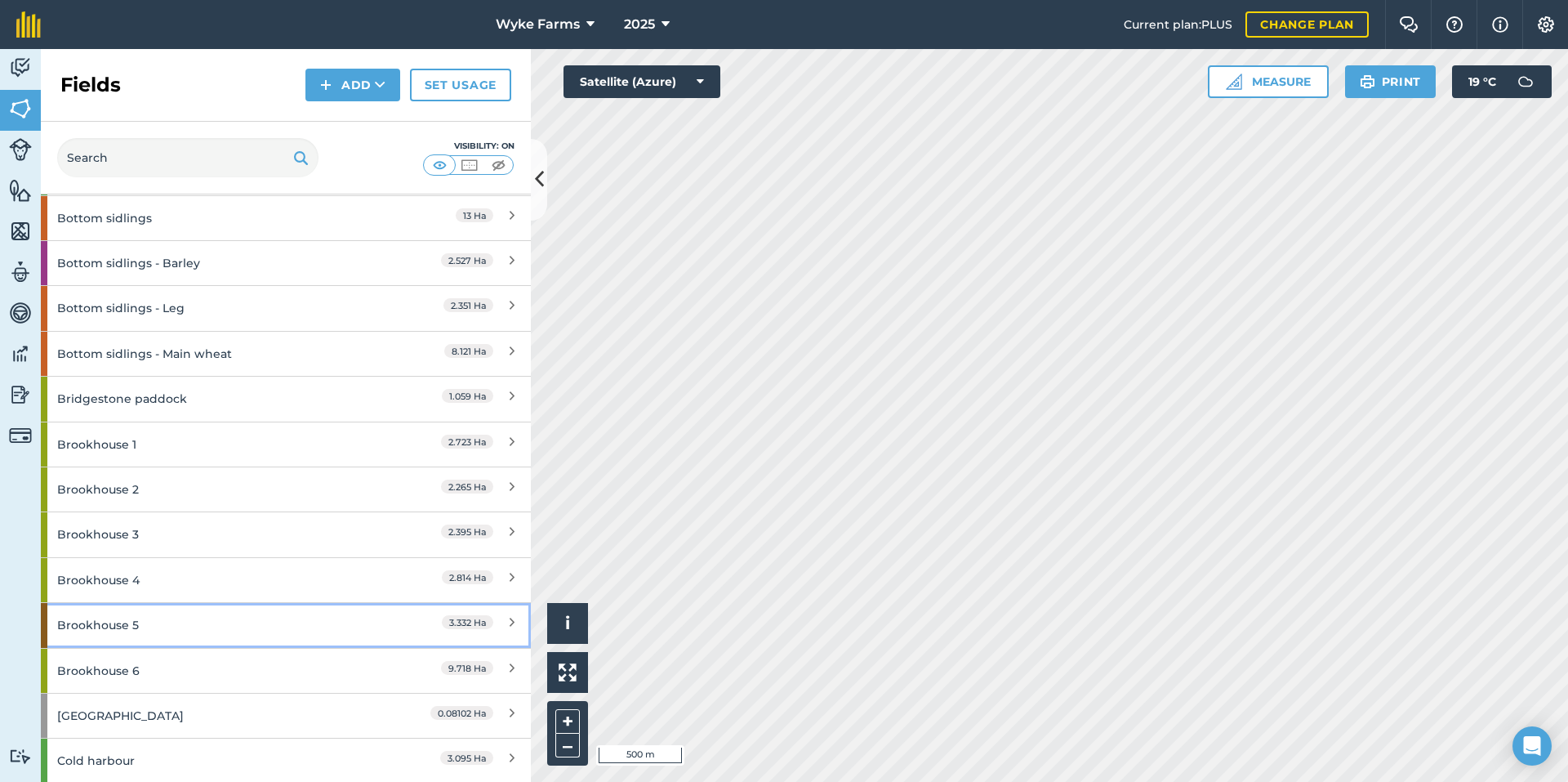
click at [174, 620] on div "Brookhouse 5" at bounding box center [216, 625] width 316 height 44
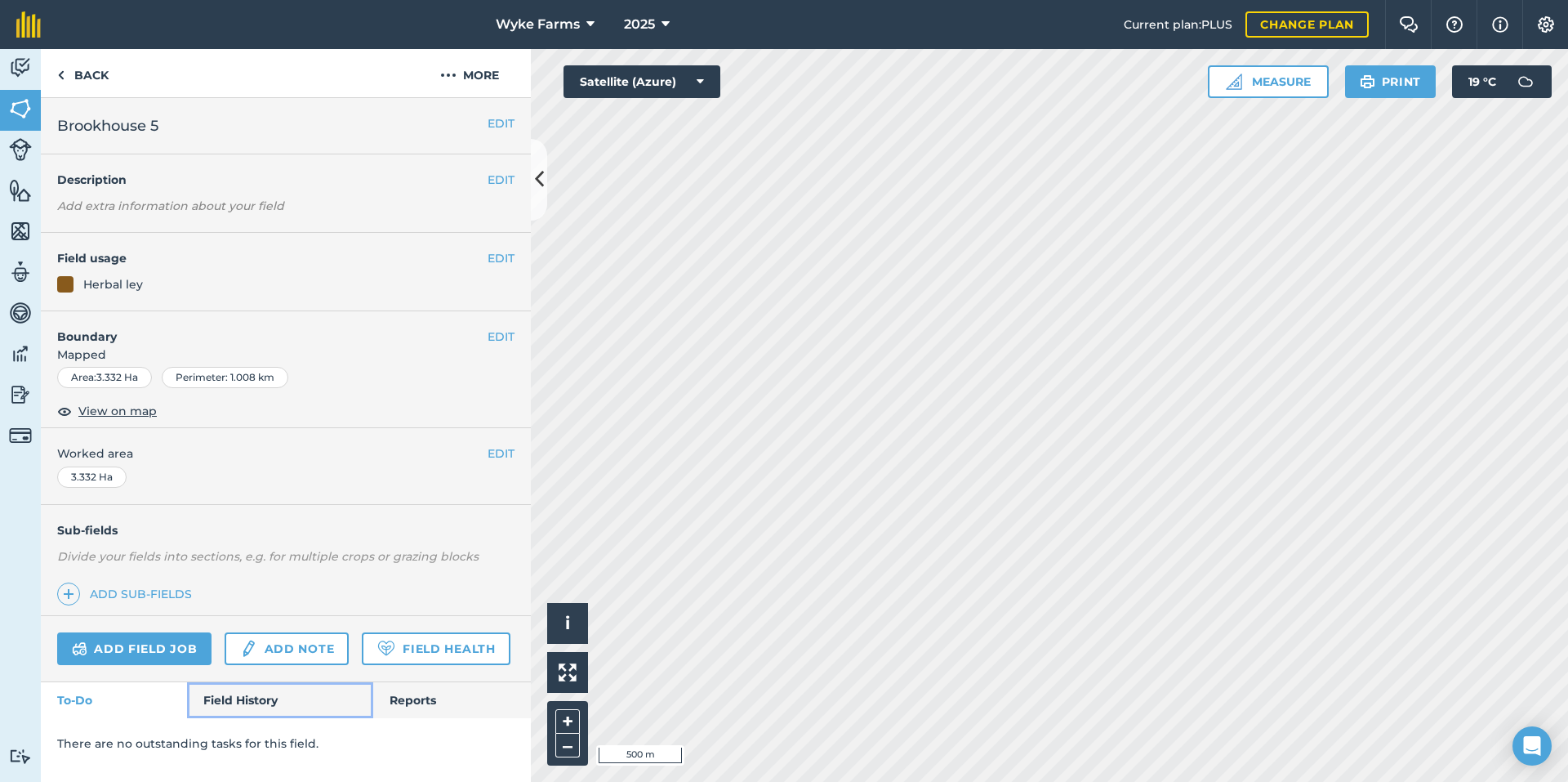
click at [272, 698] on link "Field History" at bounding box center [280, 700] width 186 height 36
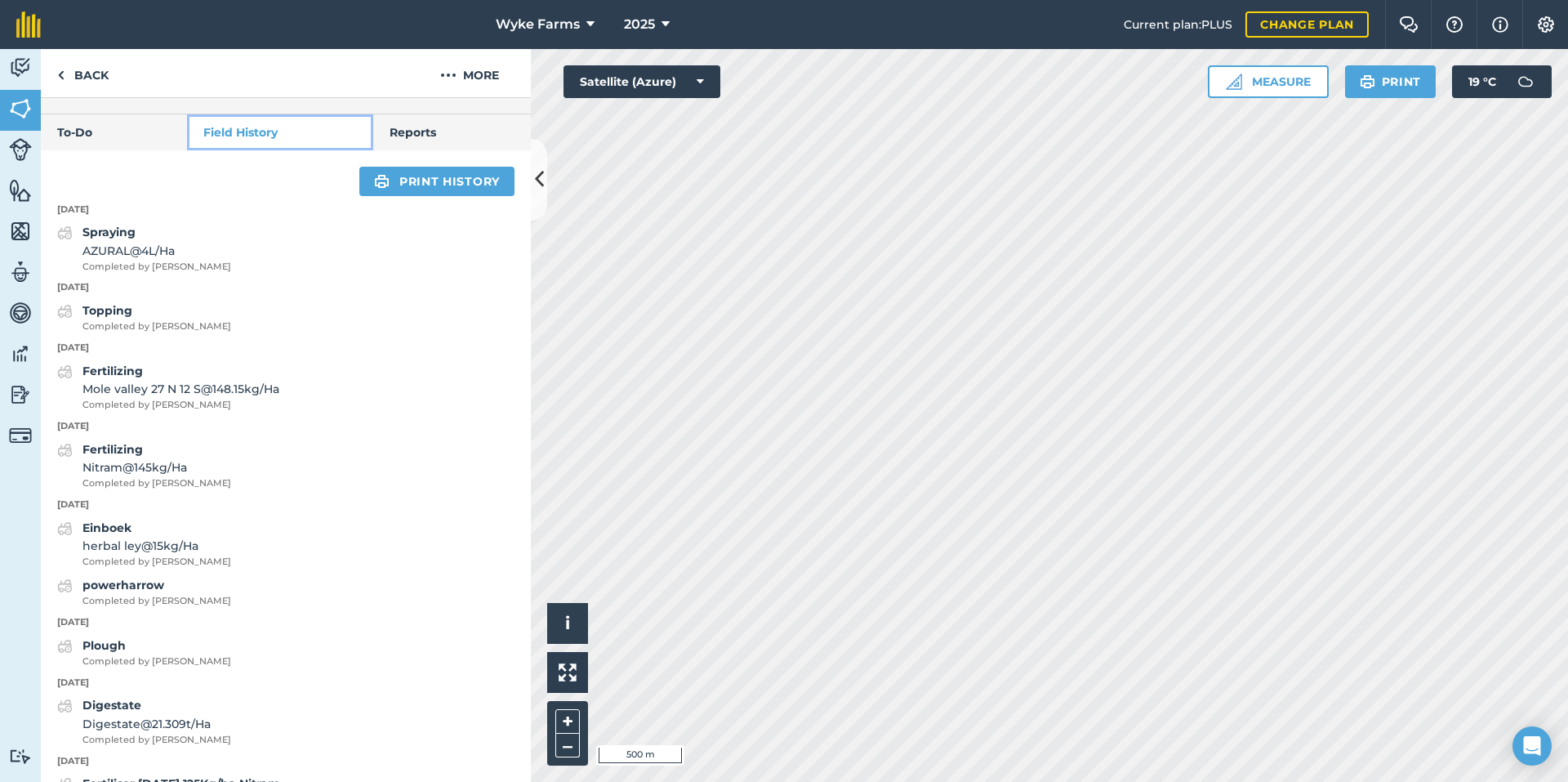
scroll to position [571, 0]
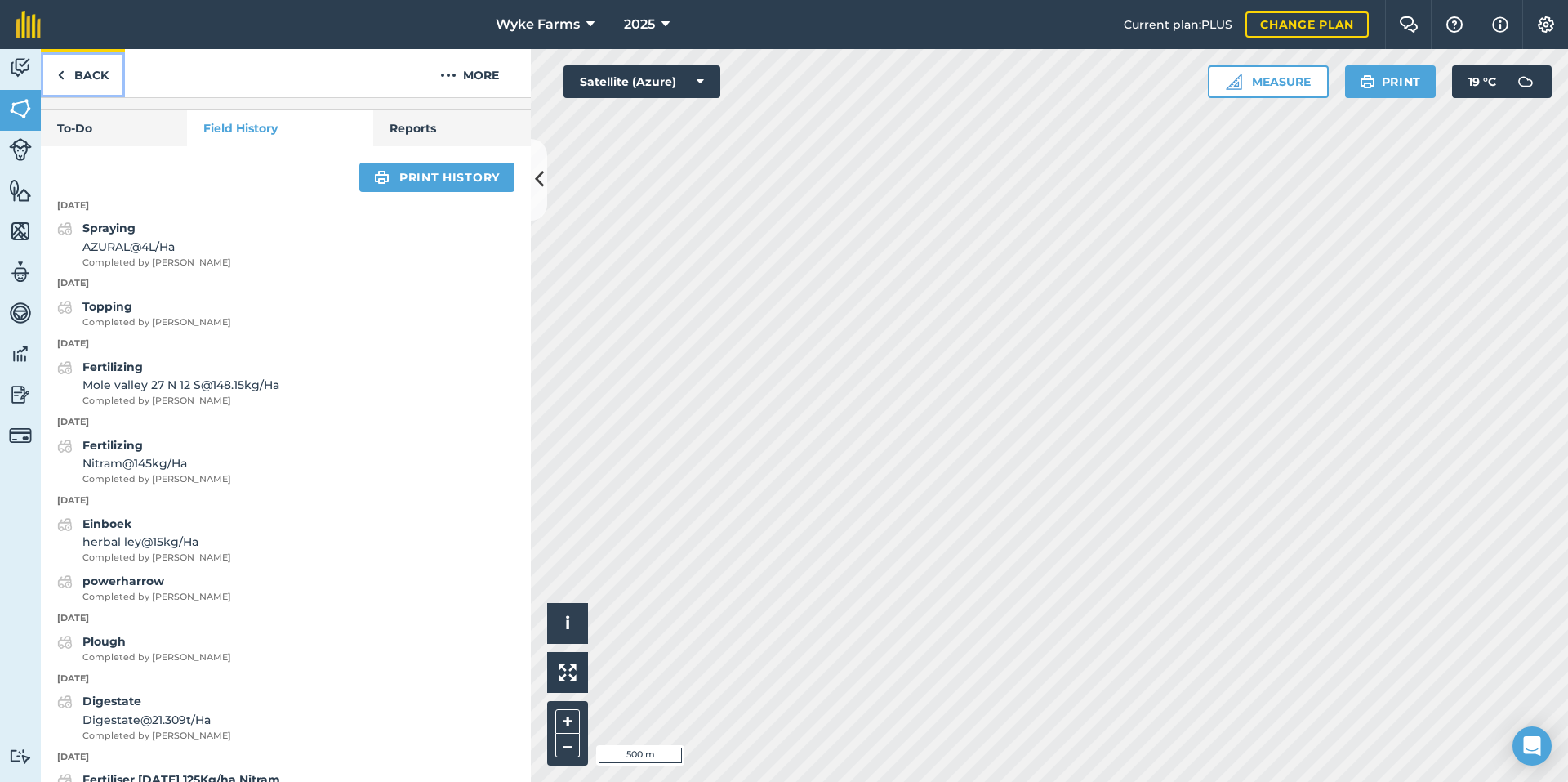
click at [88, 75] on link "Back" at bounding box center [83, 73] width 84 height 48
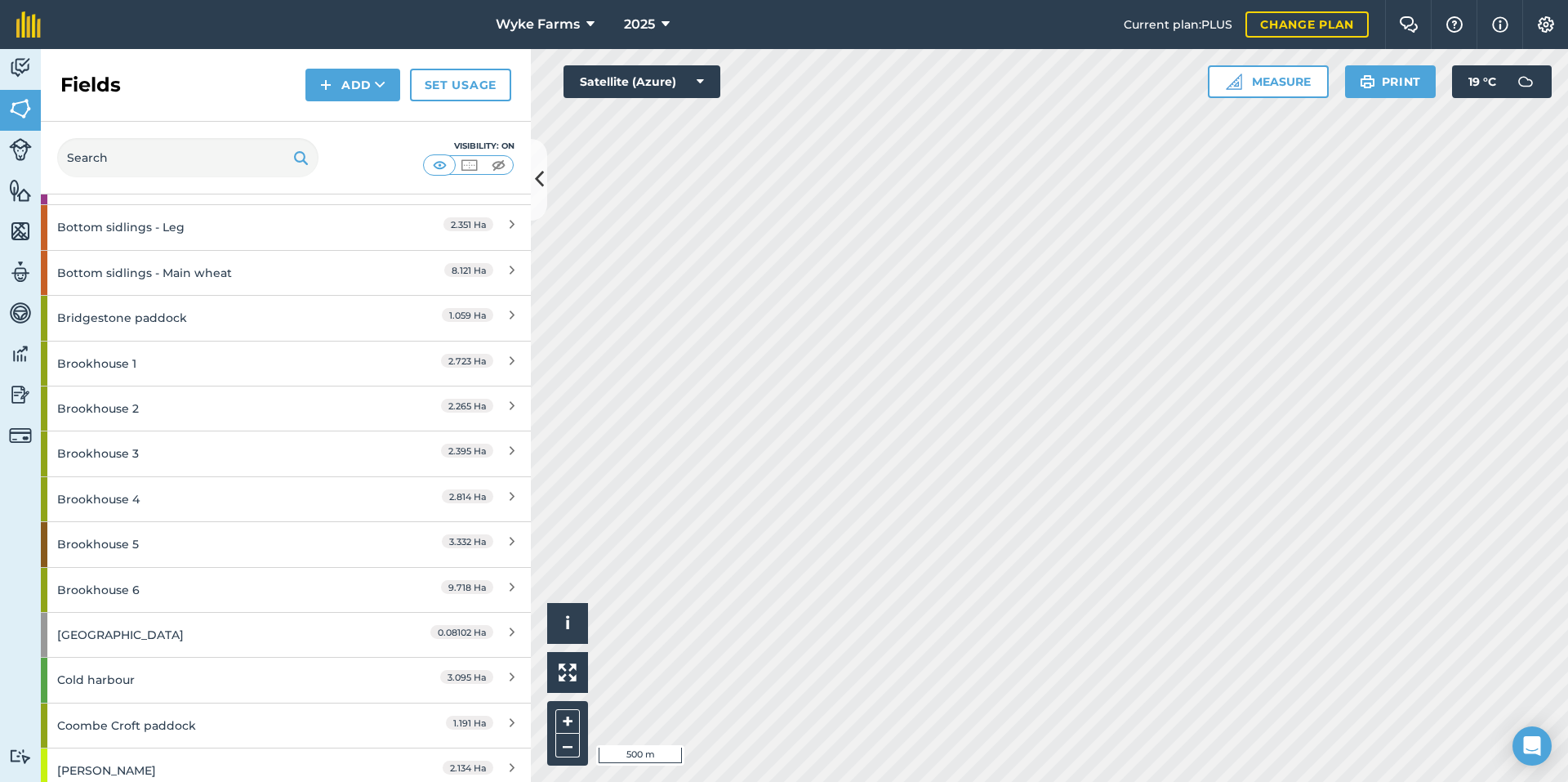
scroll to position [1062, 0]
click at [198, 588] on div "Brookhouse 6" at bounding box center [216, 589] width 316 height 44
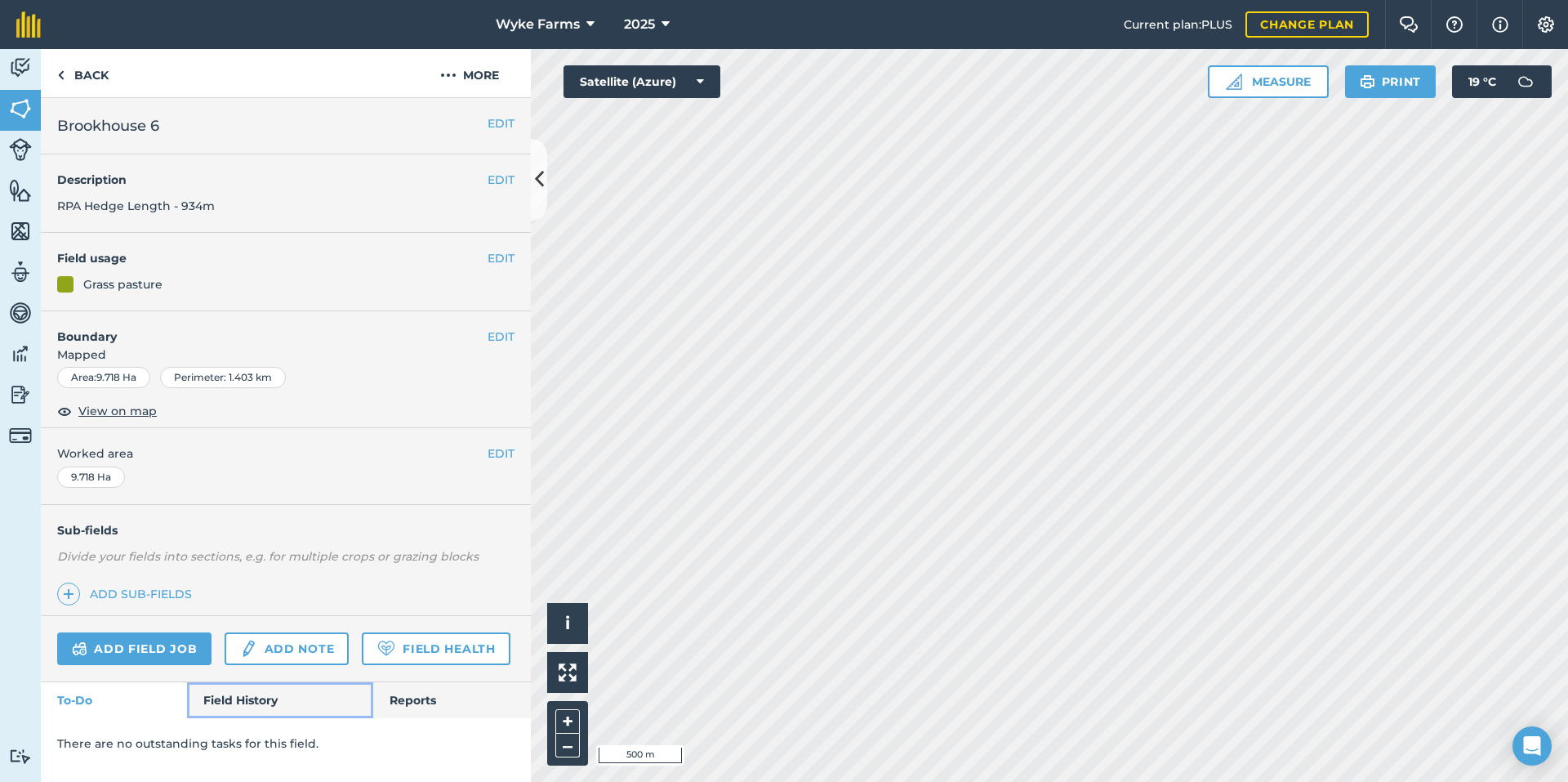
click at [238, 699] on link "Field History" at bounding box center [280, 700] width 186 height 36
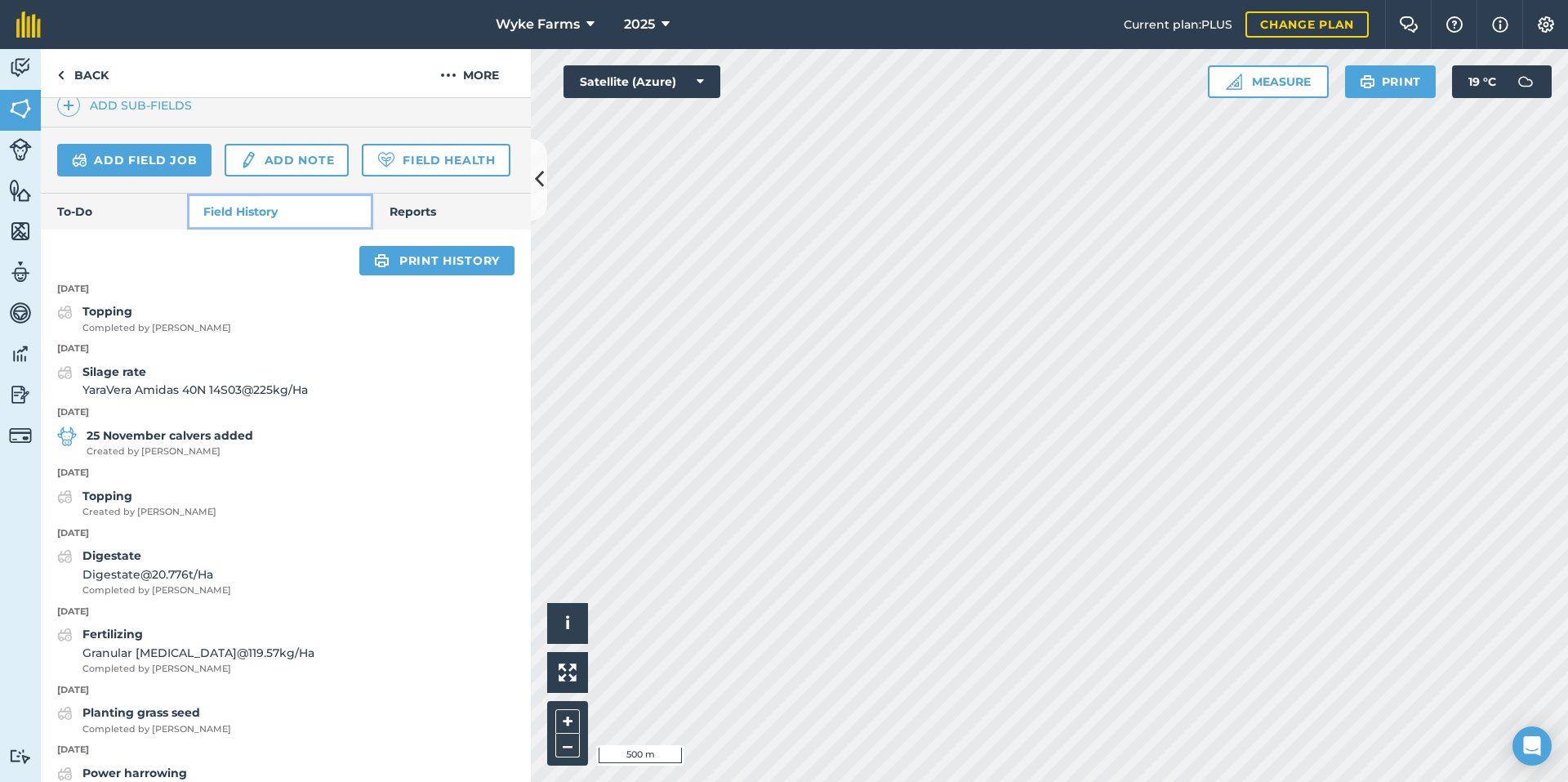
scroll to position [490, 0]
click at [95, 59] on link "Back" at bounding box center [83, 73] width 84 height 48
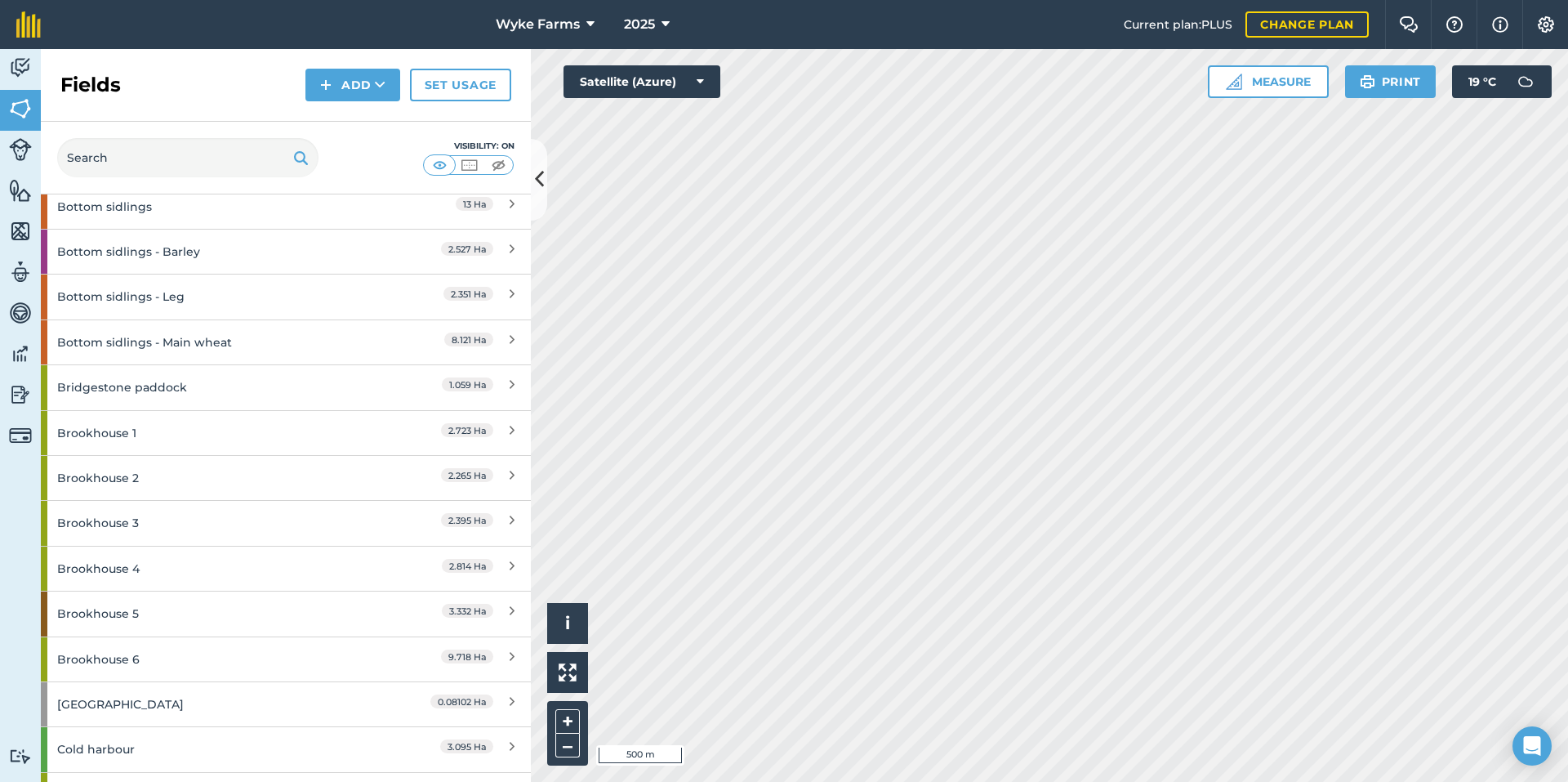
scroll to position [1144, 0]
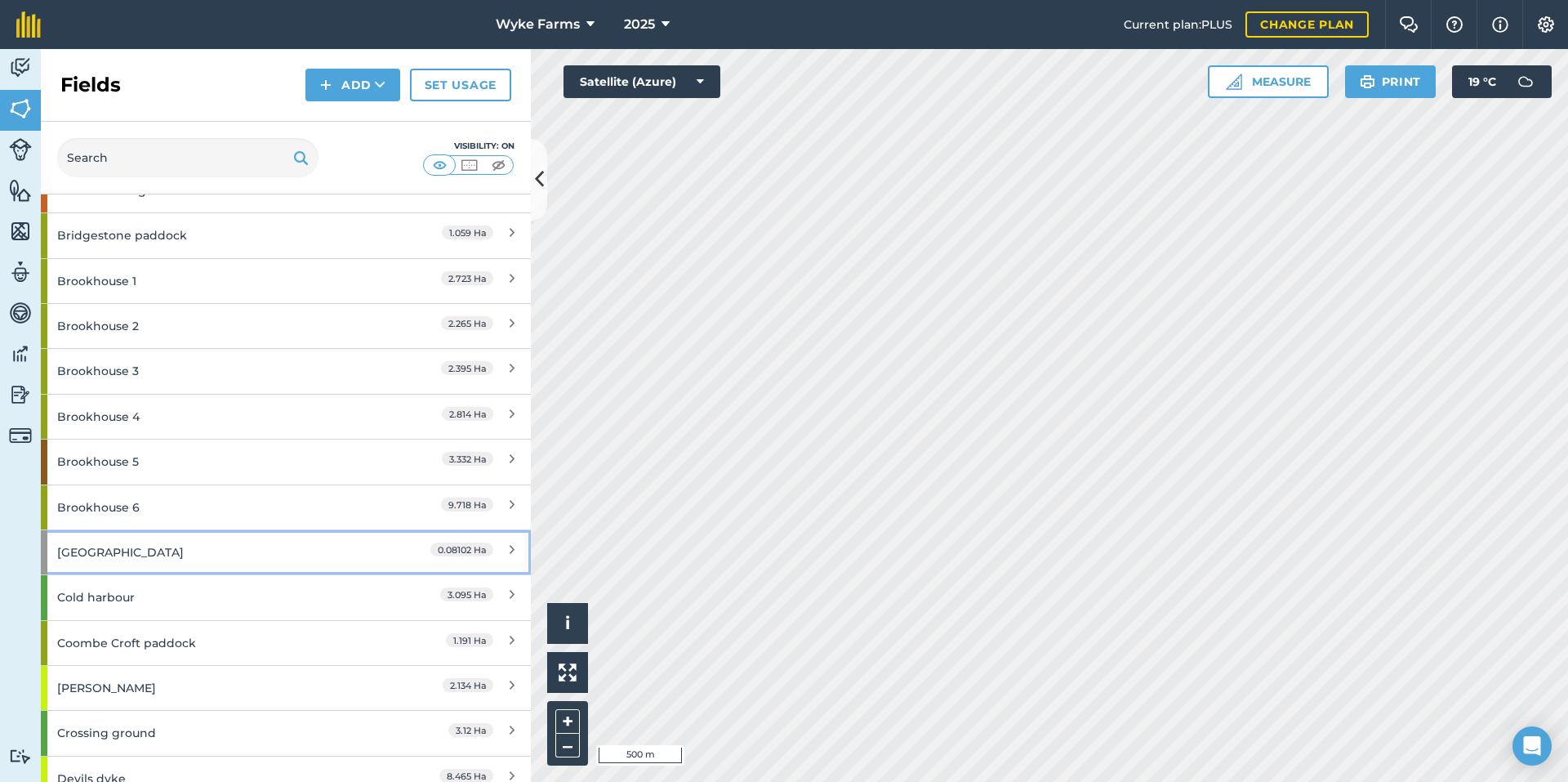
click at [174, 559] on div "[GEOGRAPHIC_DATA]" at bounding box center [216, 552] width 316 height 44
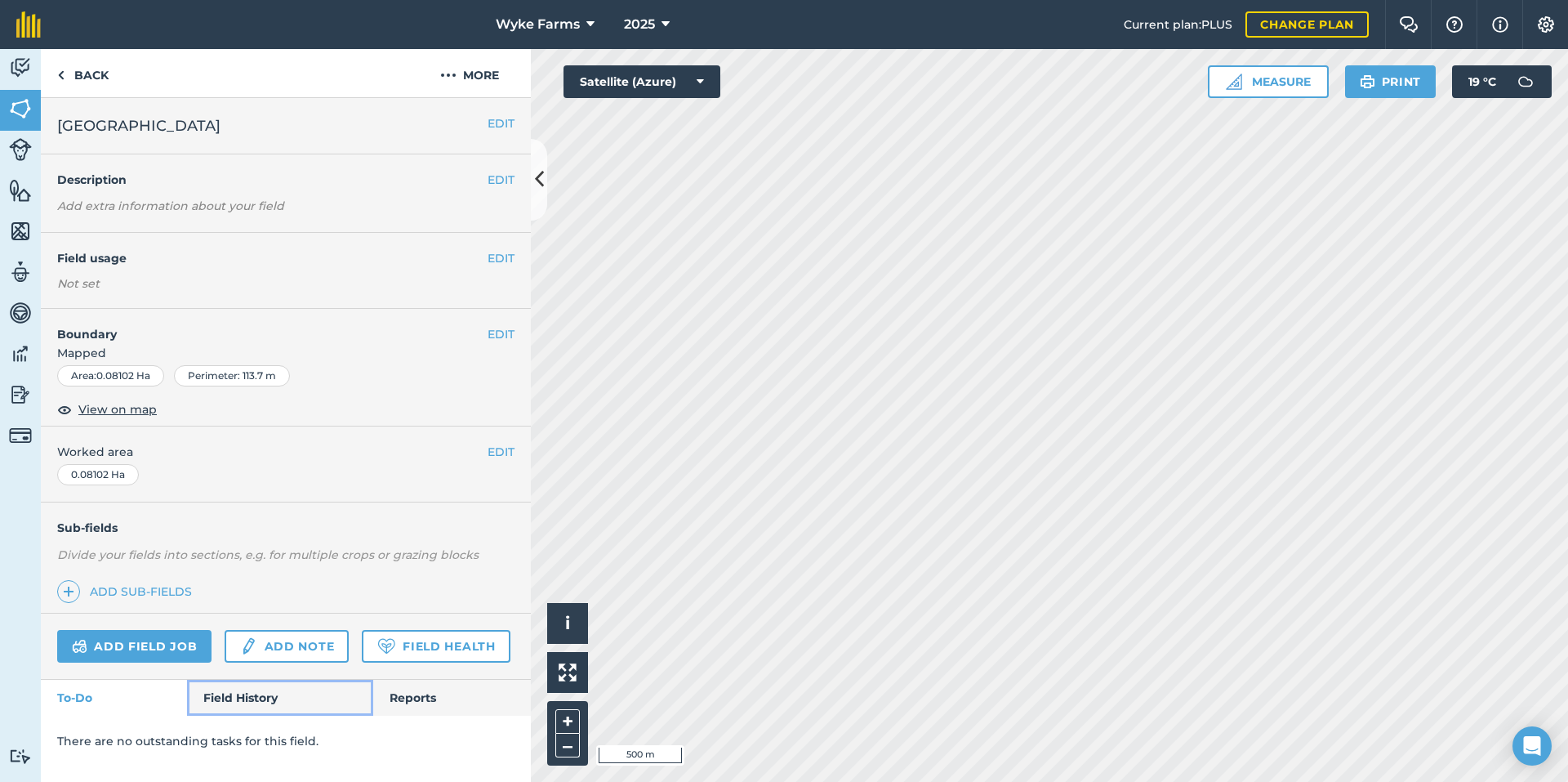
click at [289, 689] on link "Field History" at bounding box center [280, 698] width 186 height 36
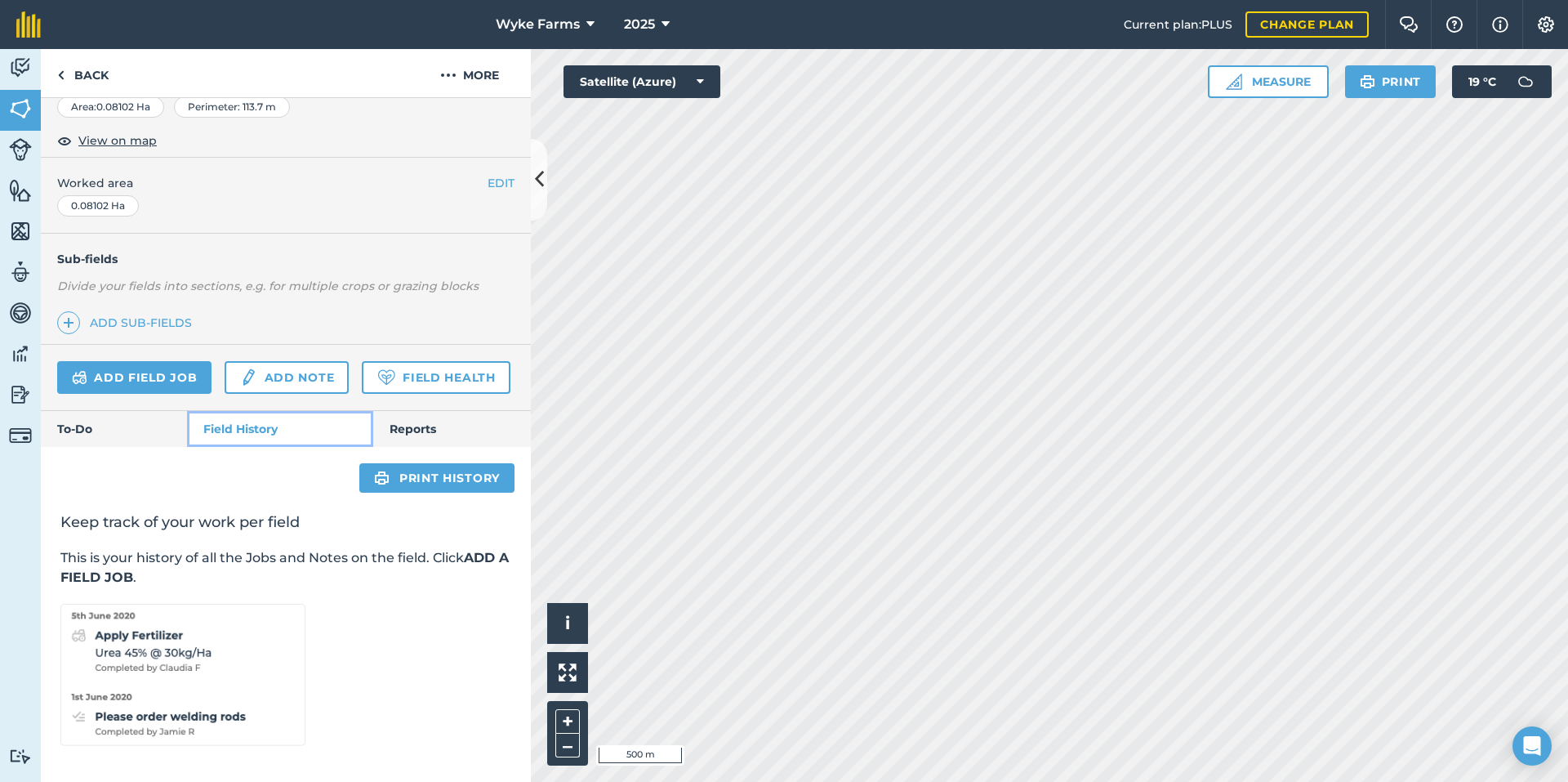
scroll to position [315, 0]
click at [89, 82] on link "Back" at bounding box center [83, 73] width 84 height 48
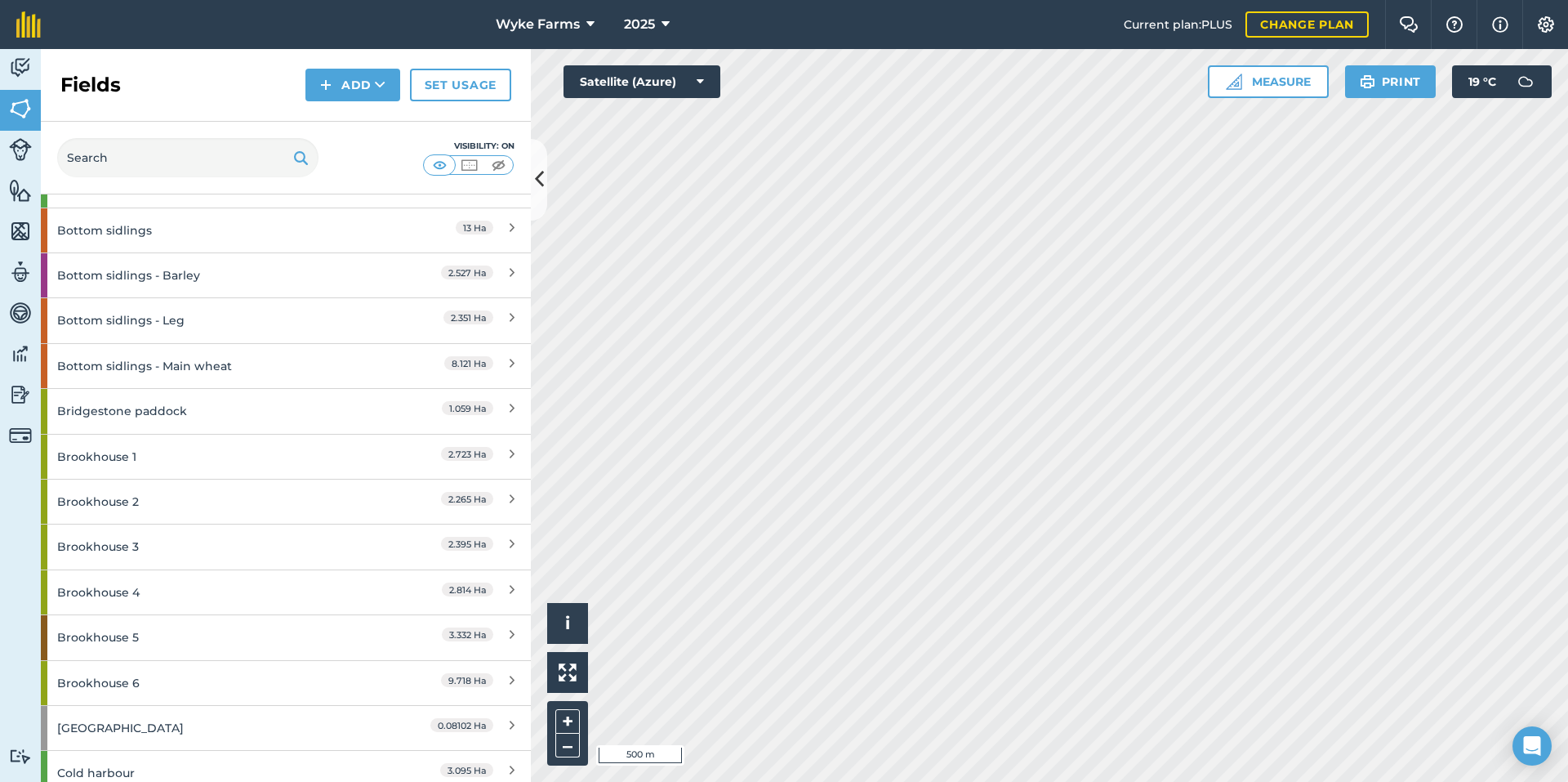
scroll to position [1144, 0]
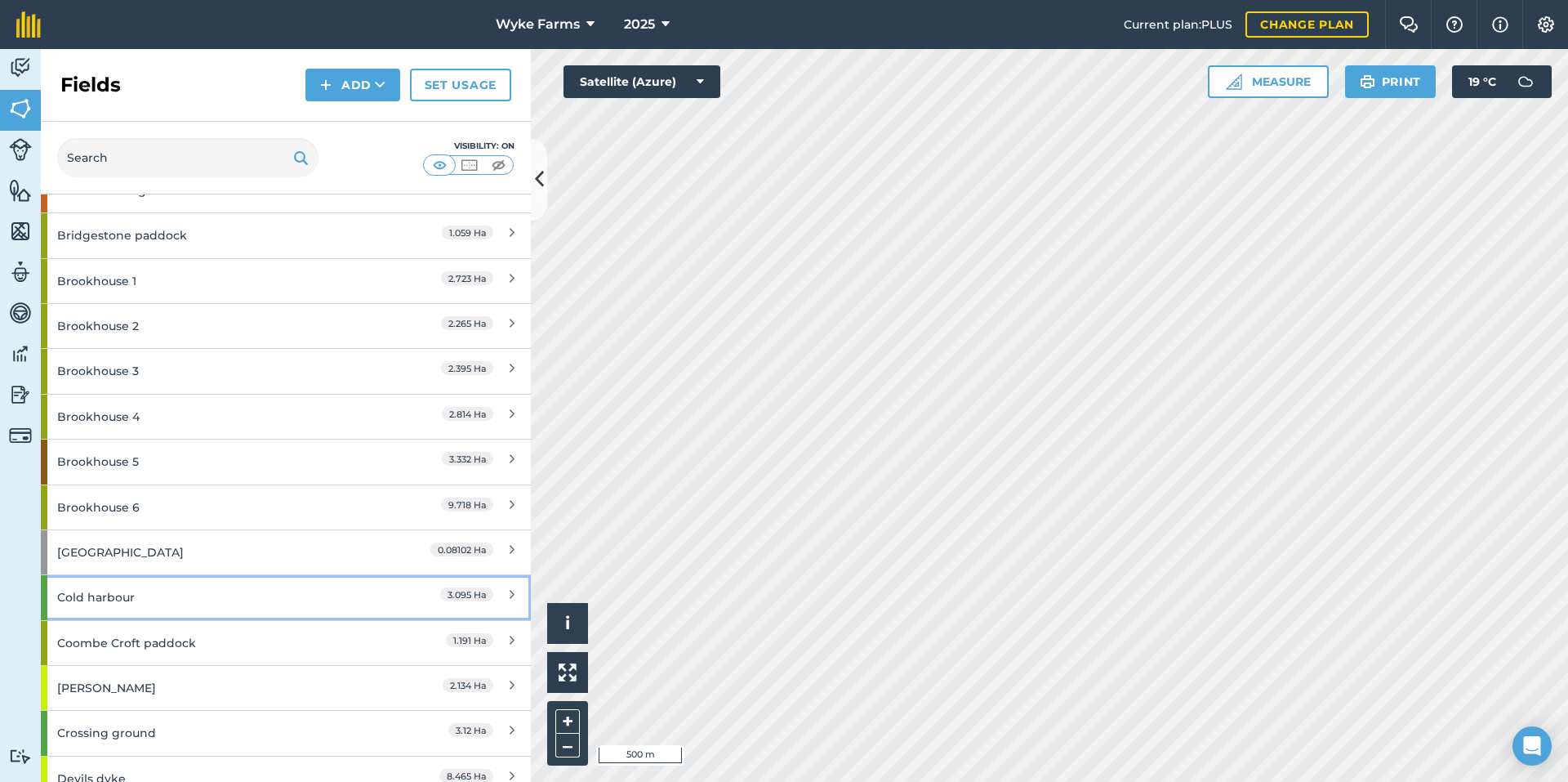
click at [139, 597] on div "Cold harbour" at bounding box center [216, 596] width 316 height 44
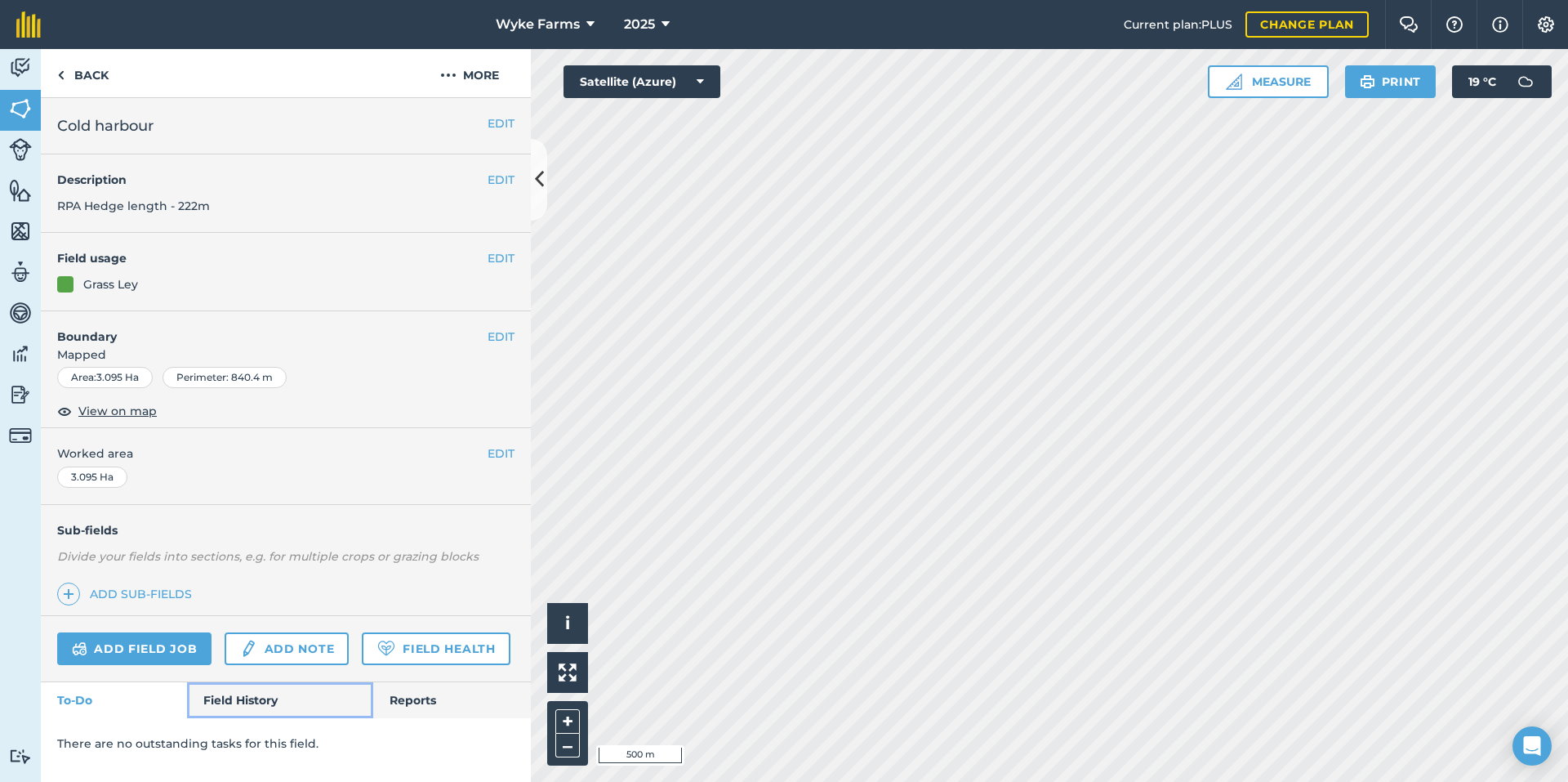
click at [256, 705] on link "Field History" at bounding box center [280, 700] width 186 height 36
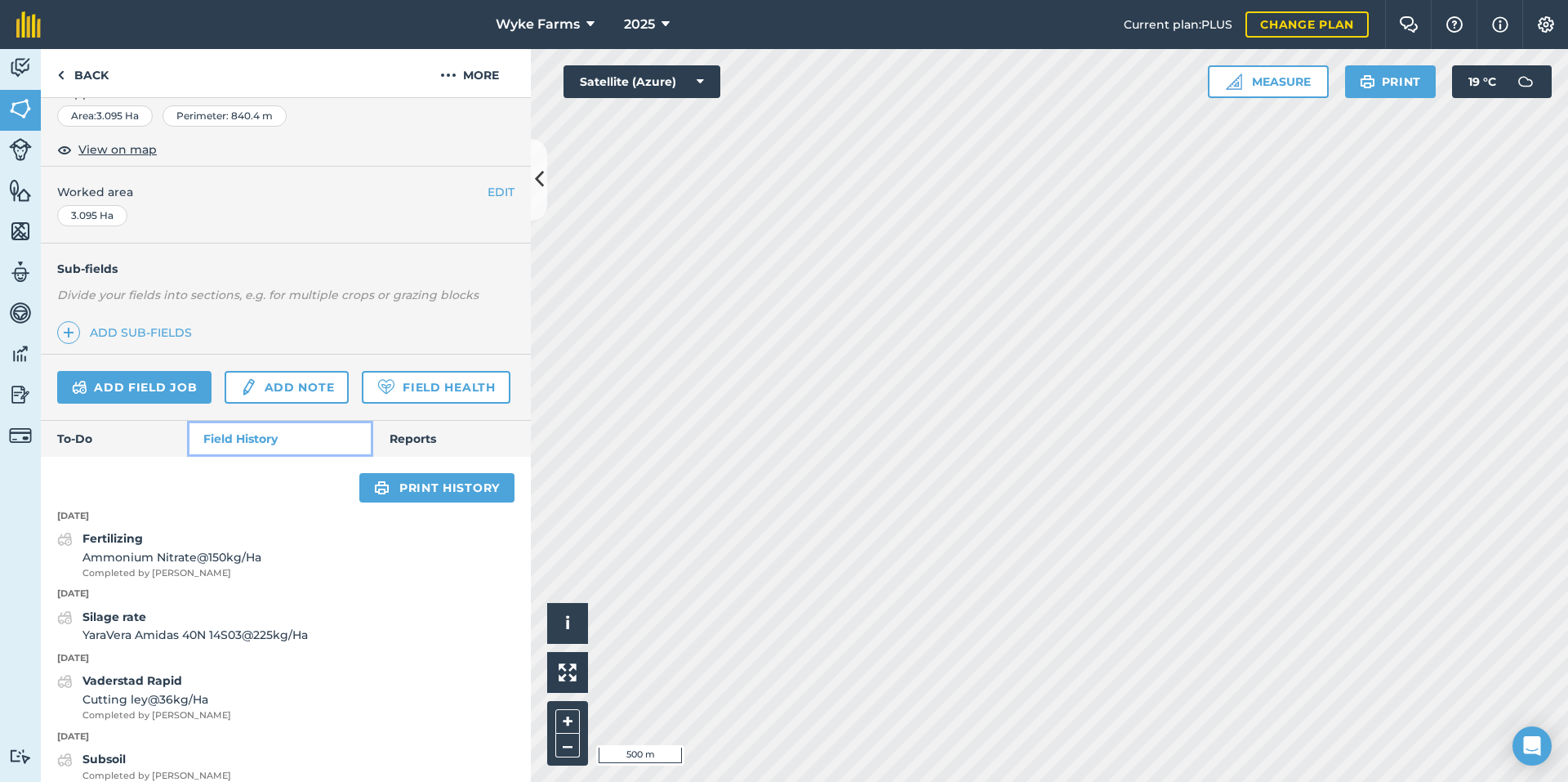
scroll to position [324, 0]
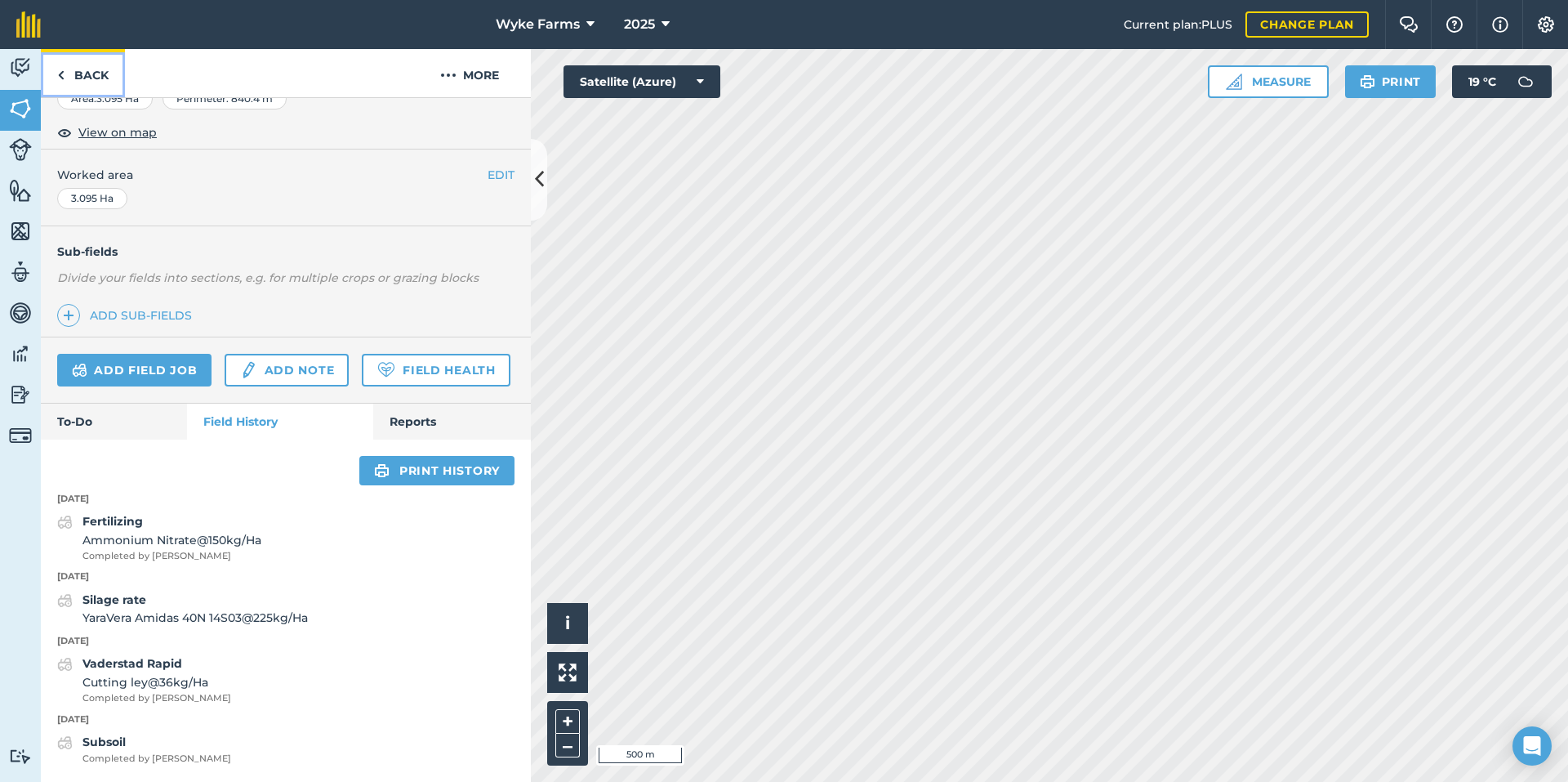
click at [119, 82] on link "Back" at bounding box center [83, 73] width 84 height 48
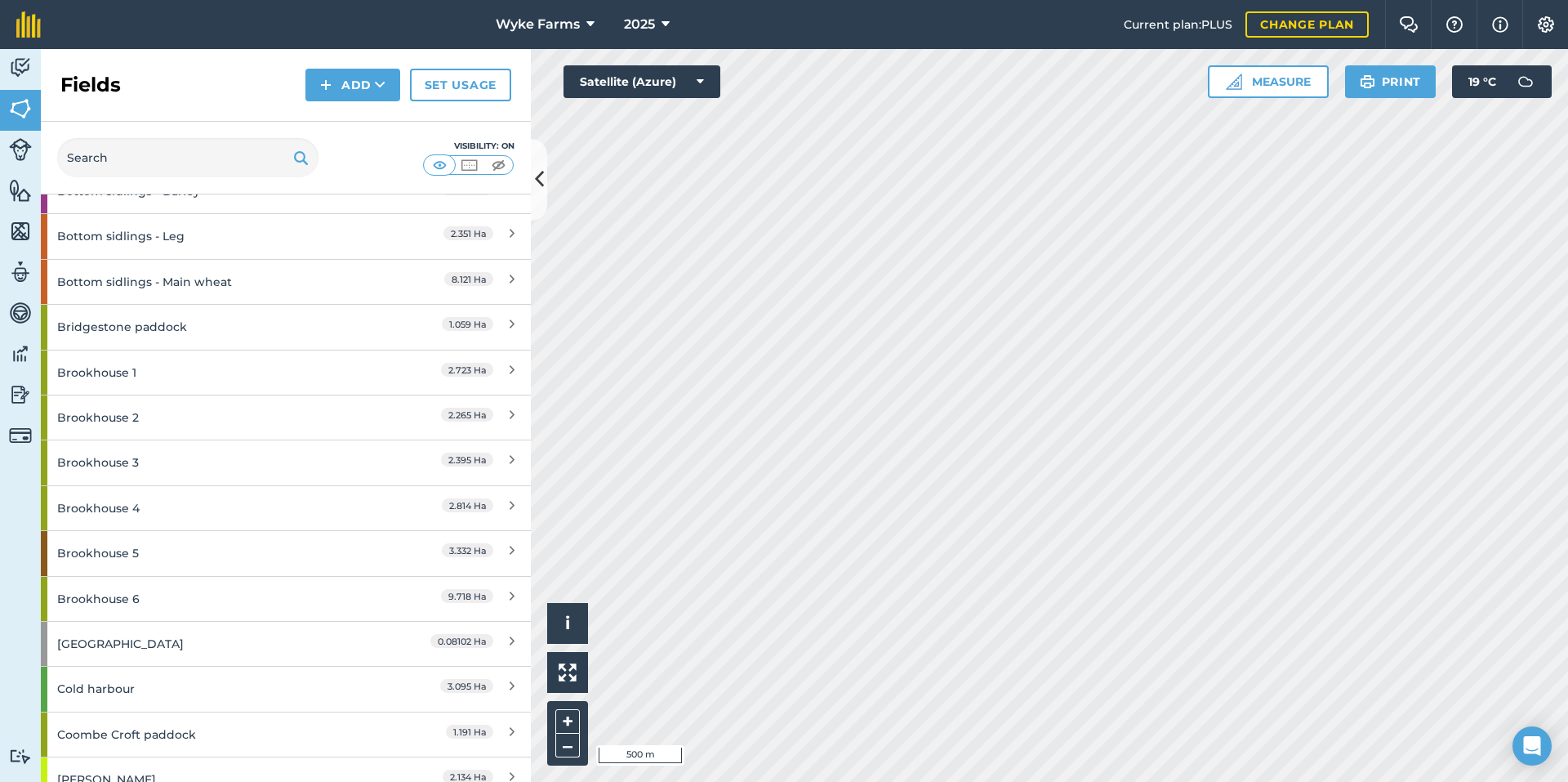
scroll to position [1062, 0]
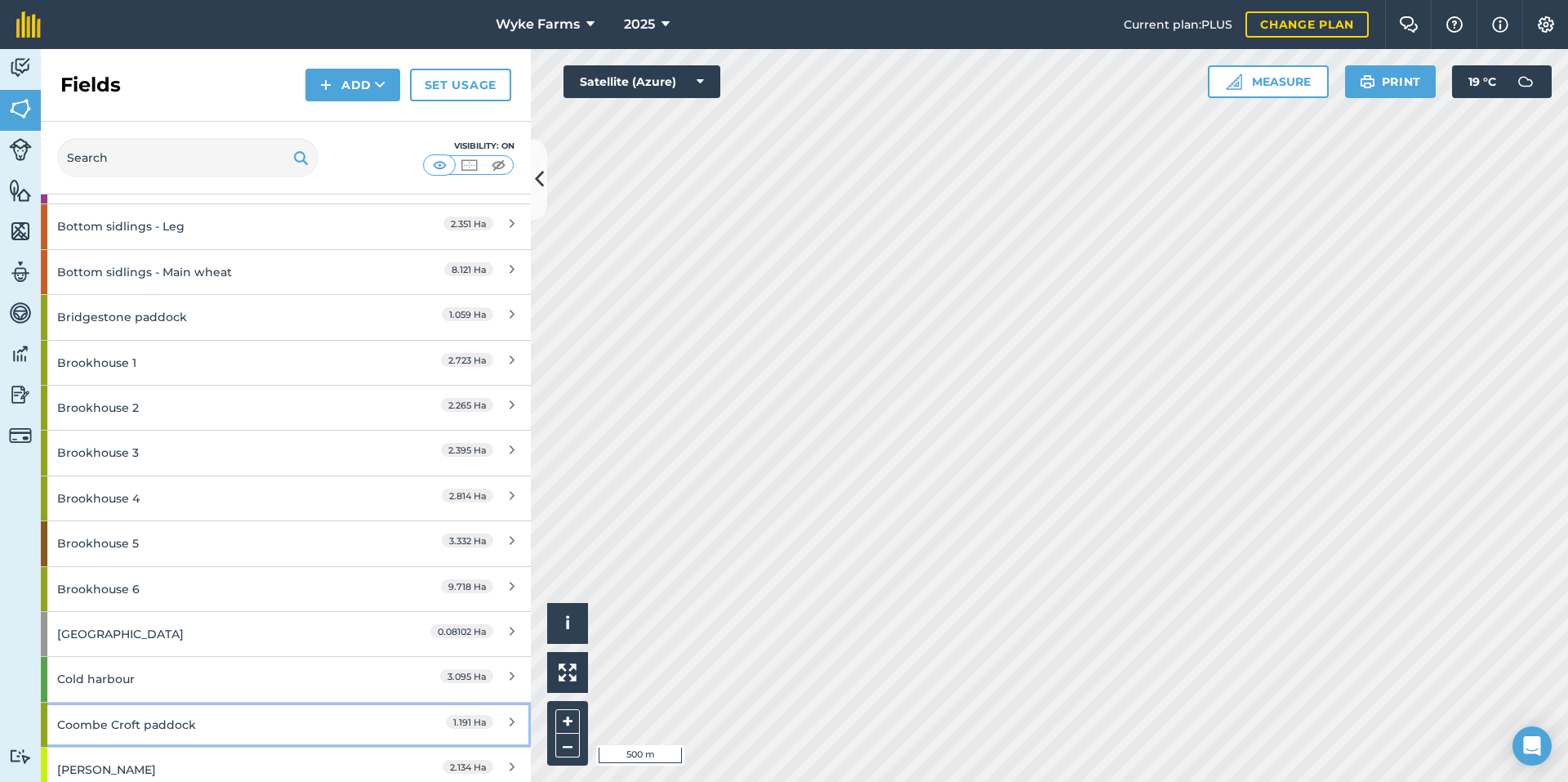
click at [203, 727] on div "Coombe Croft paddock" at bounding box center [216, 724] width 316 height 44
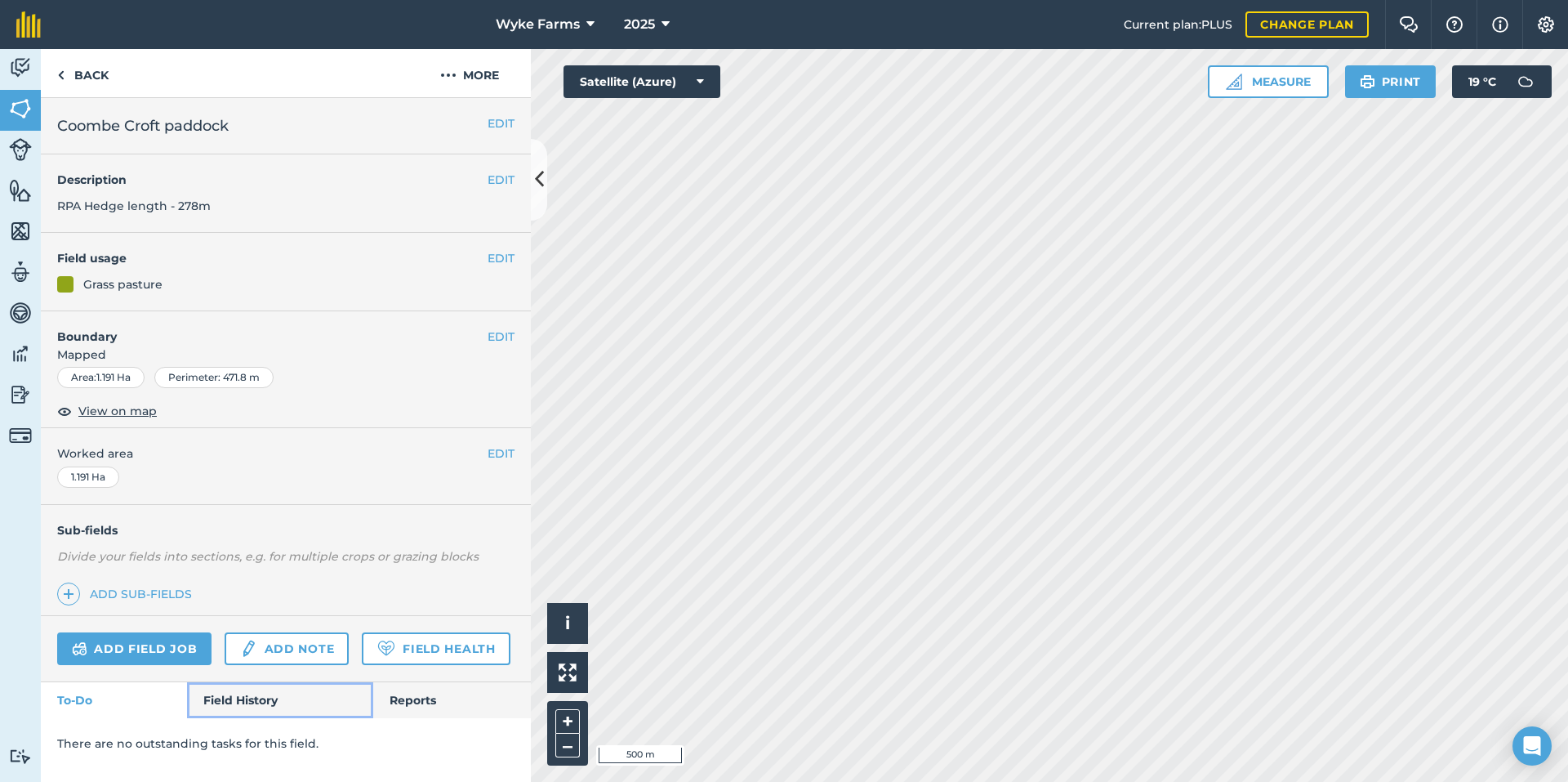
click at [233, 712] on link "Field History" at bounding box center [280, 700] width 186 height 36
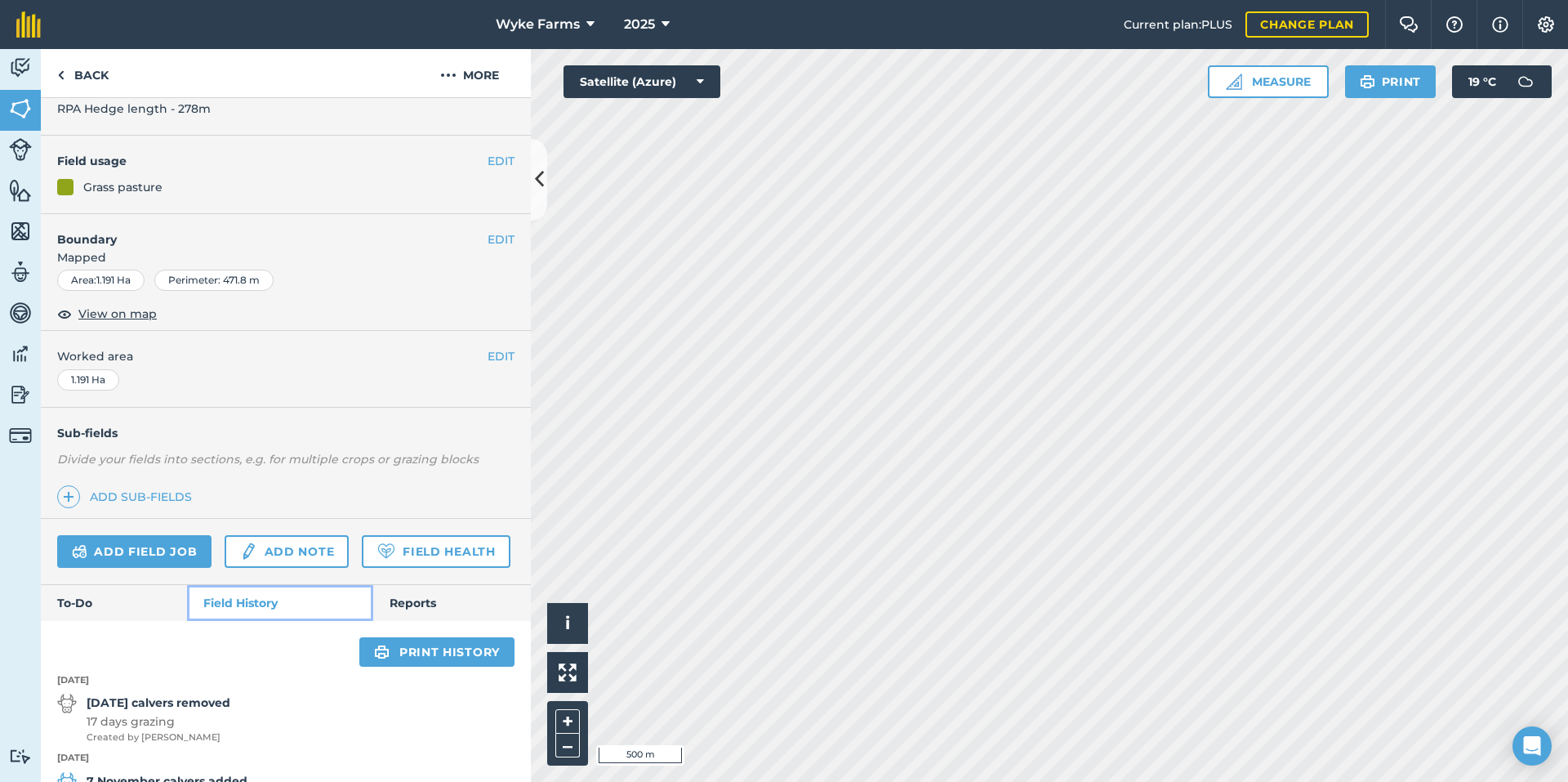
scroll to position [406, 0]
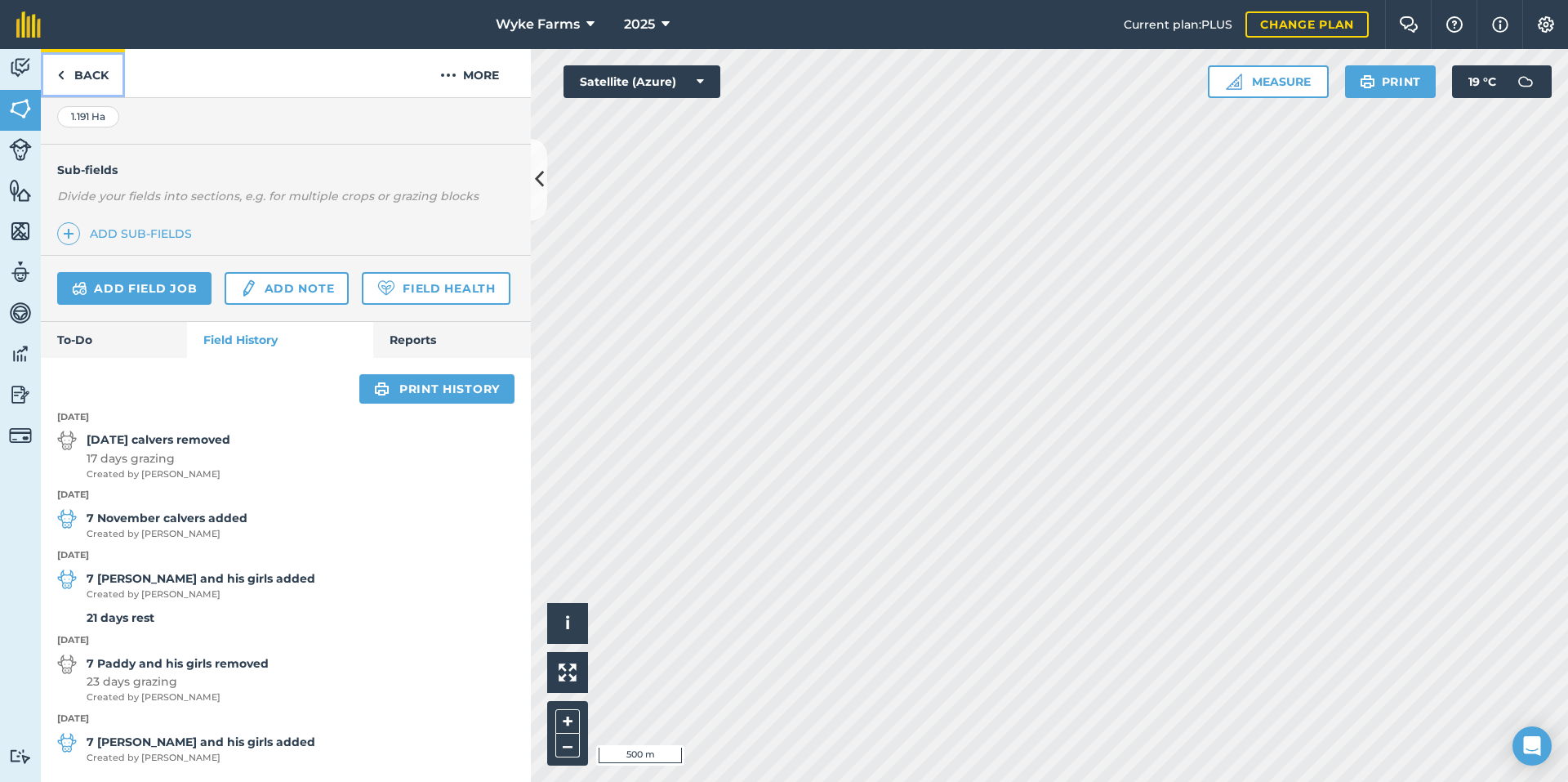
click at [115, 75] on link "Back" at bounding box center [83, 73] width 84 height 48
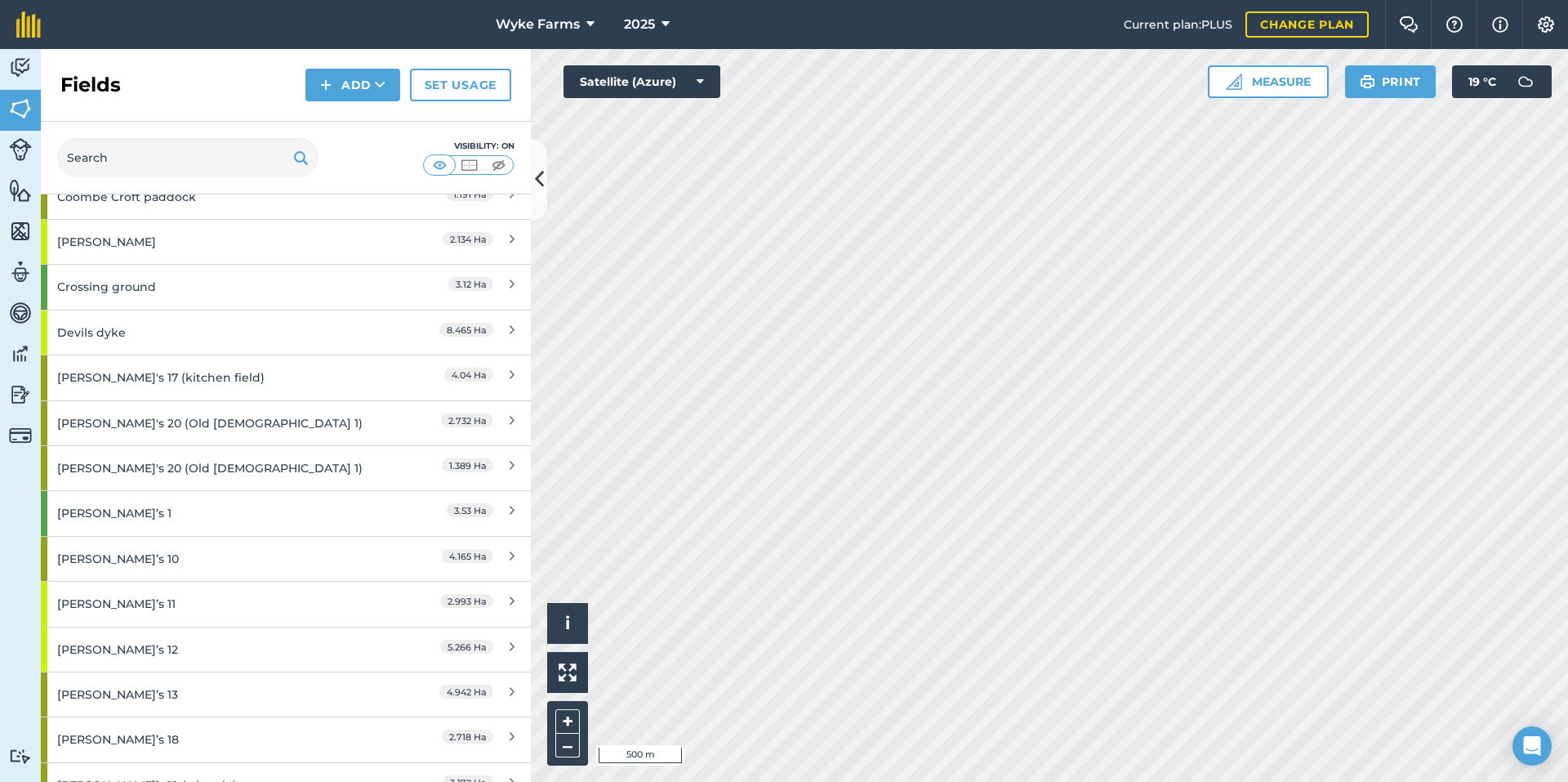
scroll to position [1389, 0]
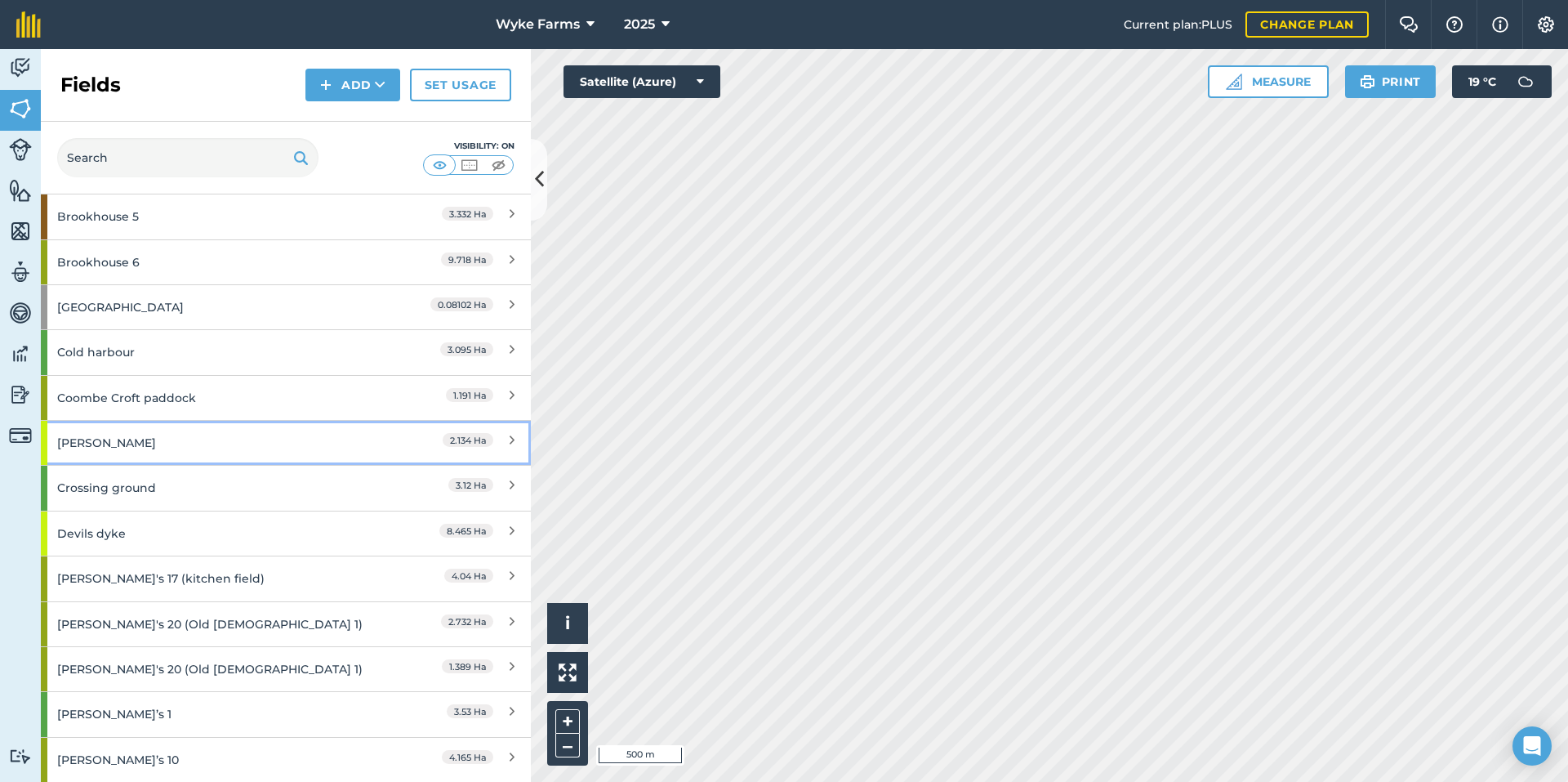
click at [162, 449] on div "[PERSON_NAME]" at bounding box center [216, 443] width 316 height 44
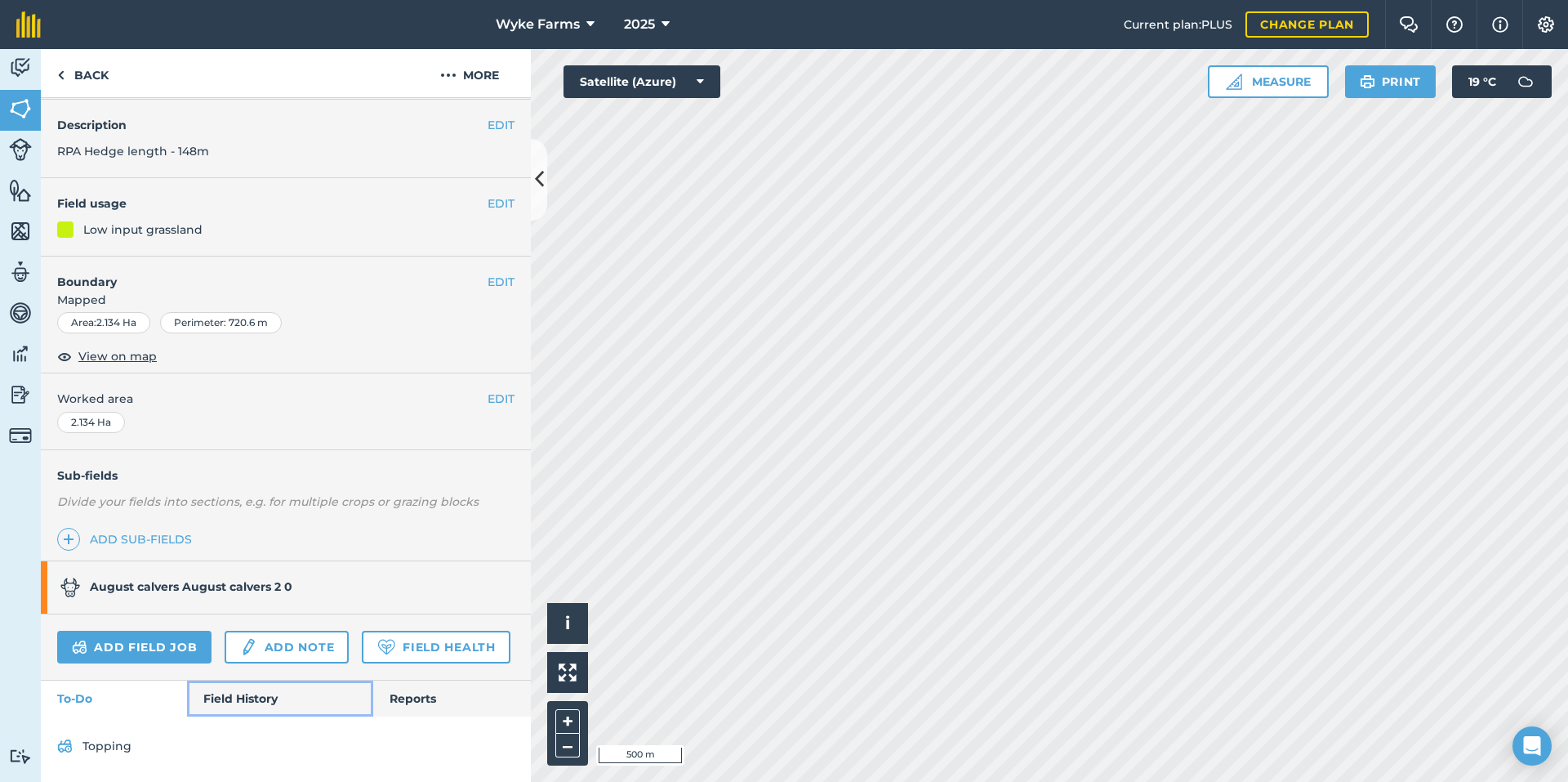
click at [248, 705] on link "Field History" at bounding box center [280, 699] width 186 height 36
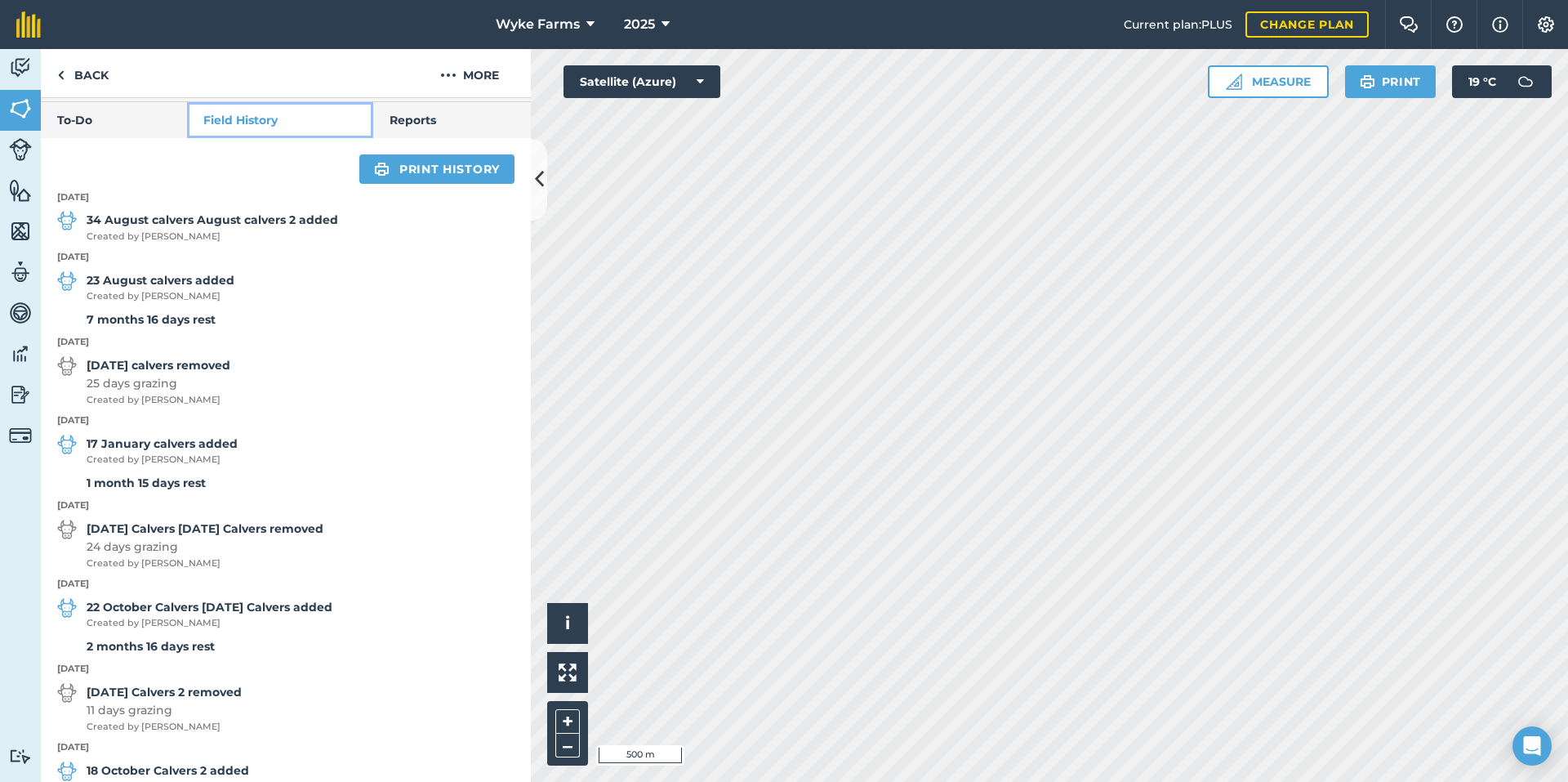
scroll to position [707, 0]
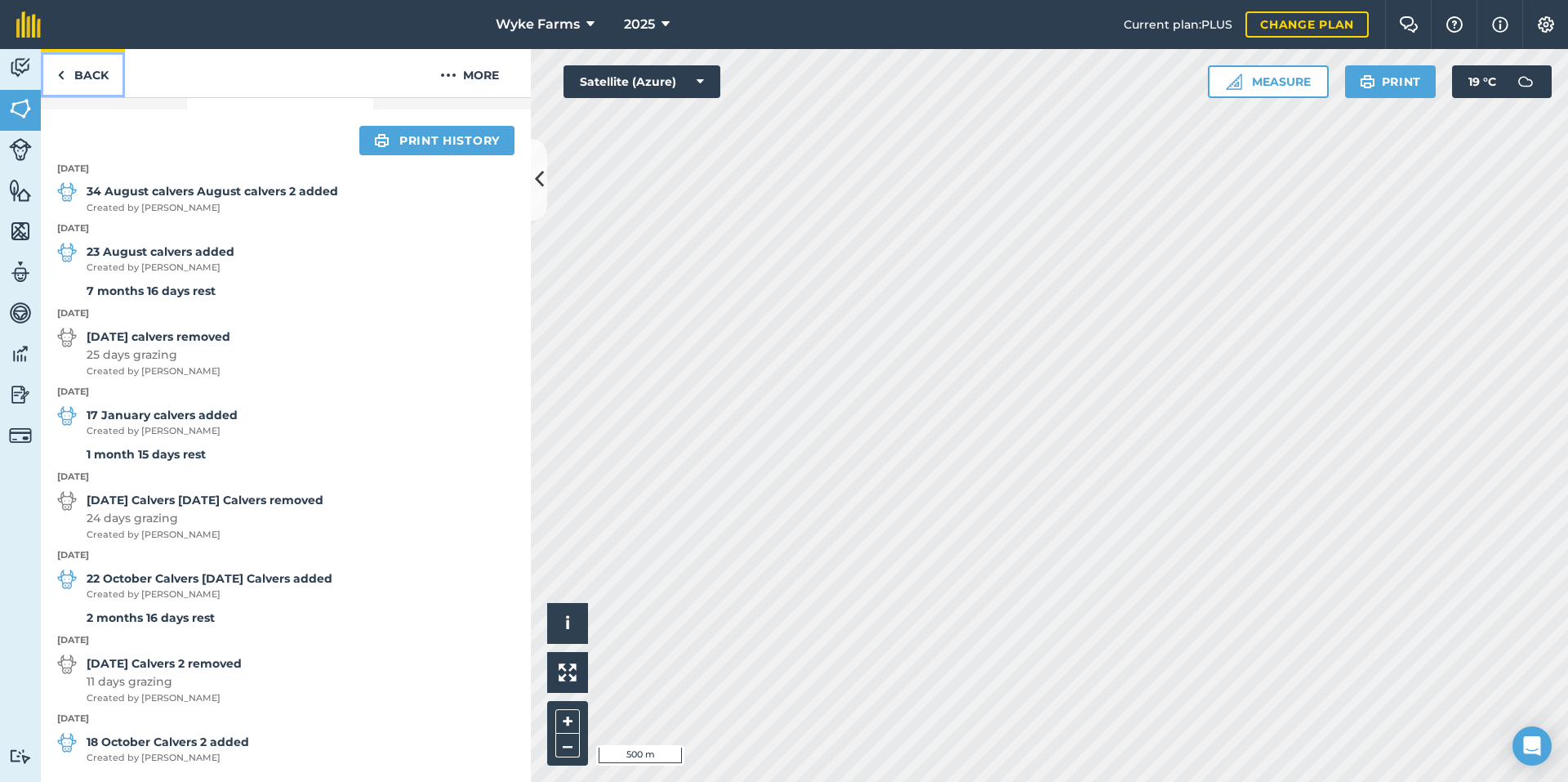
click at [75, 76] on link "Back" at bounding box center [83, 73] width 84 height 48
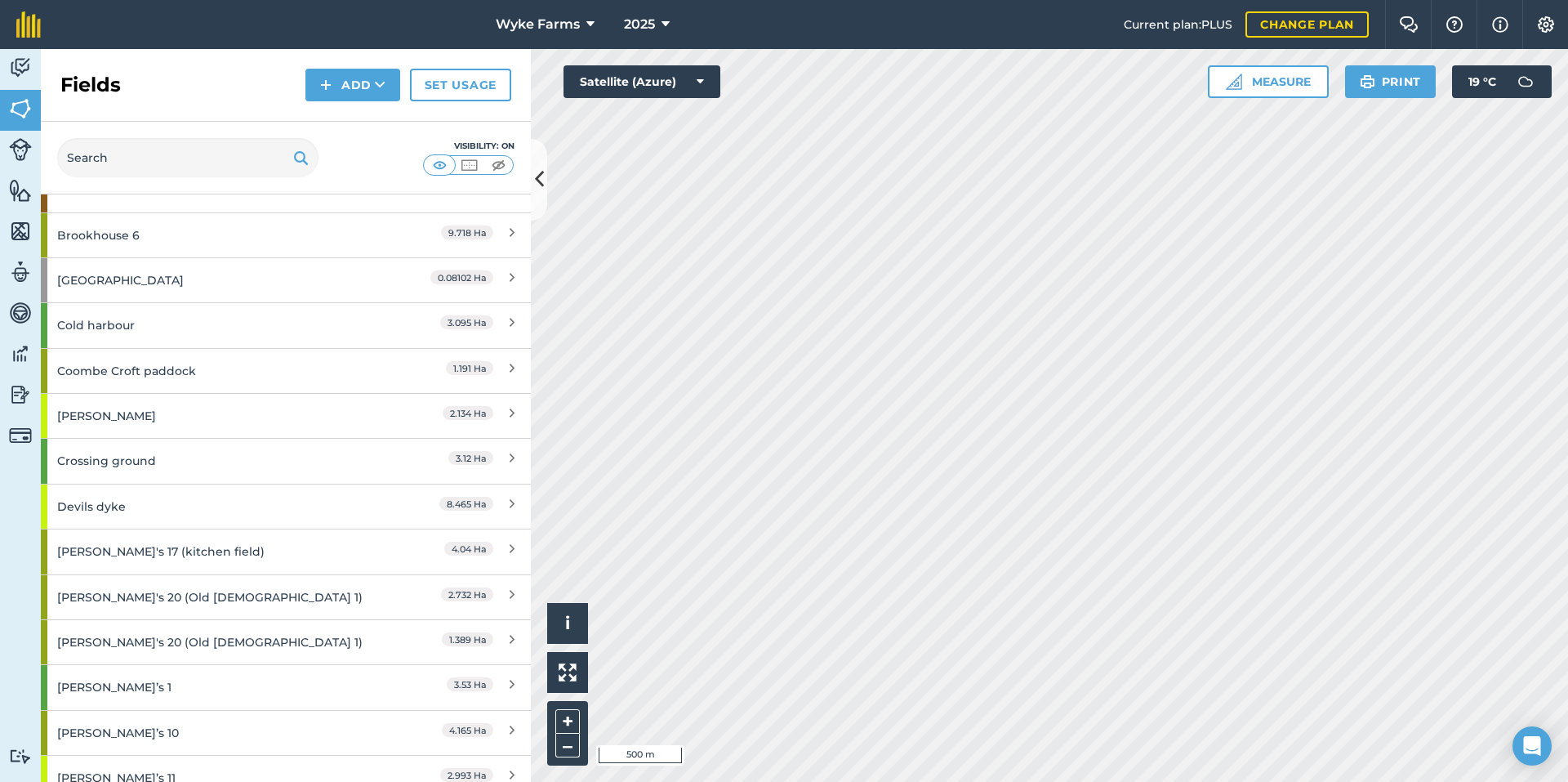
scroll to position [1470, 0]
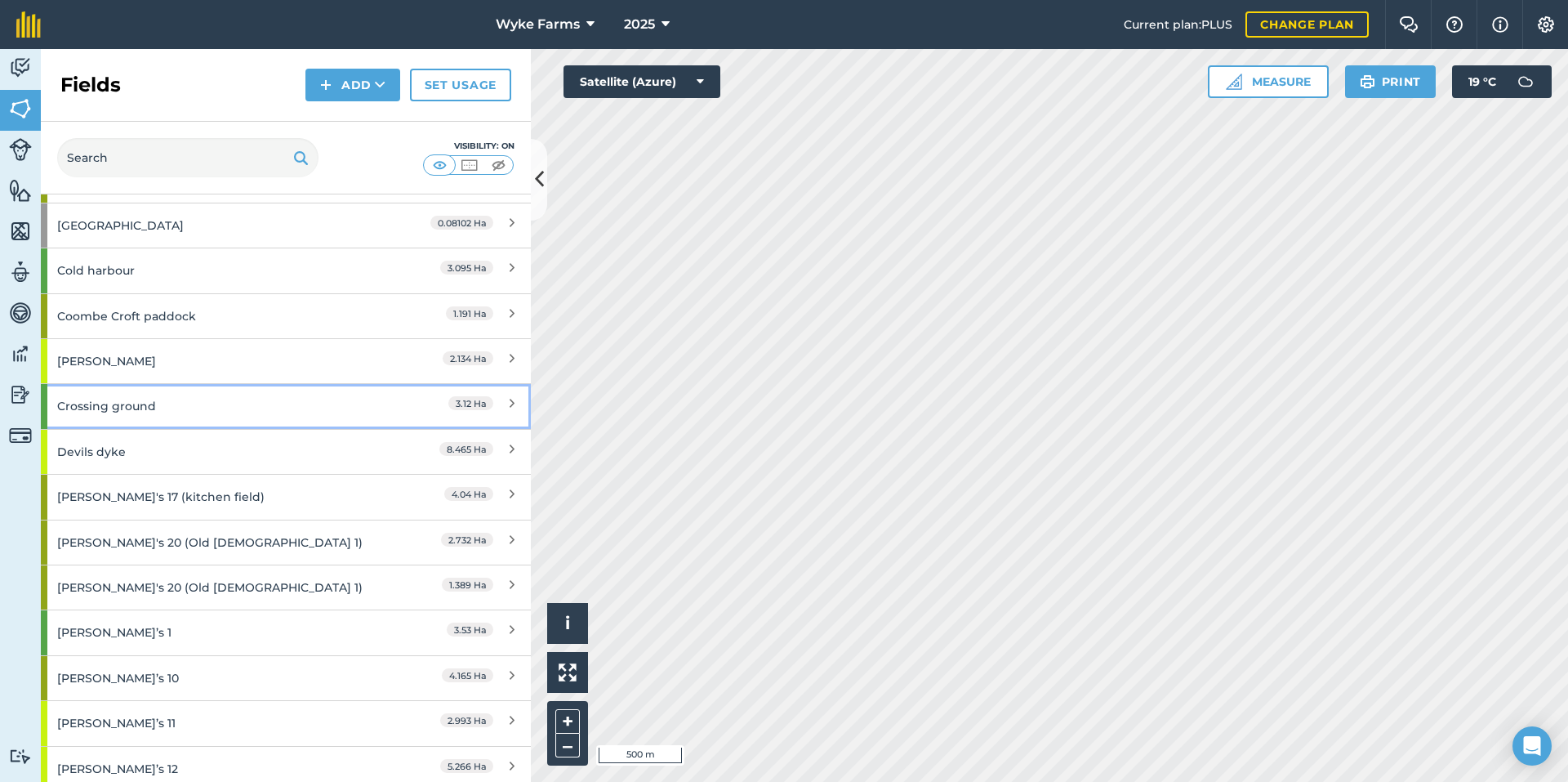
click at [165, 405] on div "Crossing ground" at bounding box center [216, 406] width 316 height 44
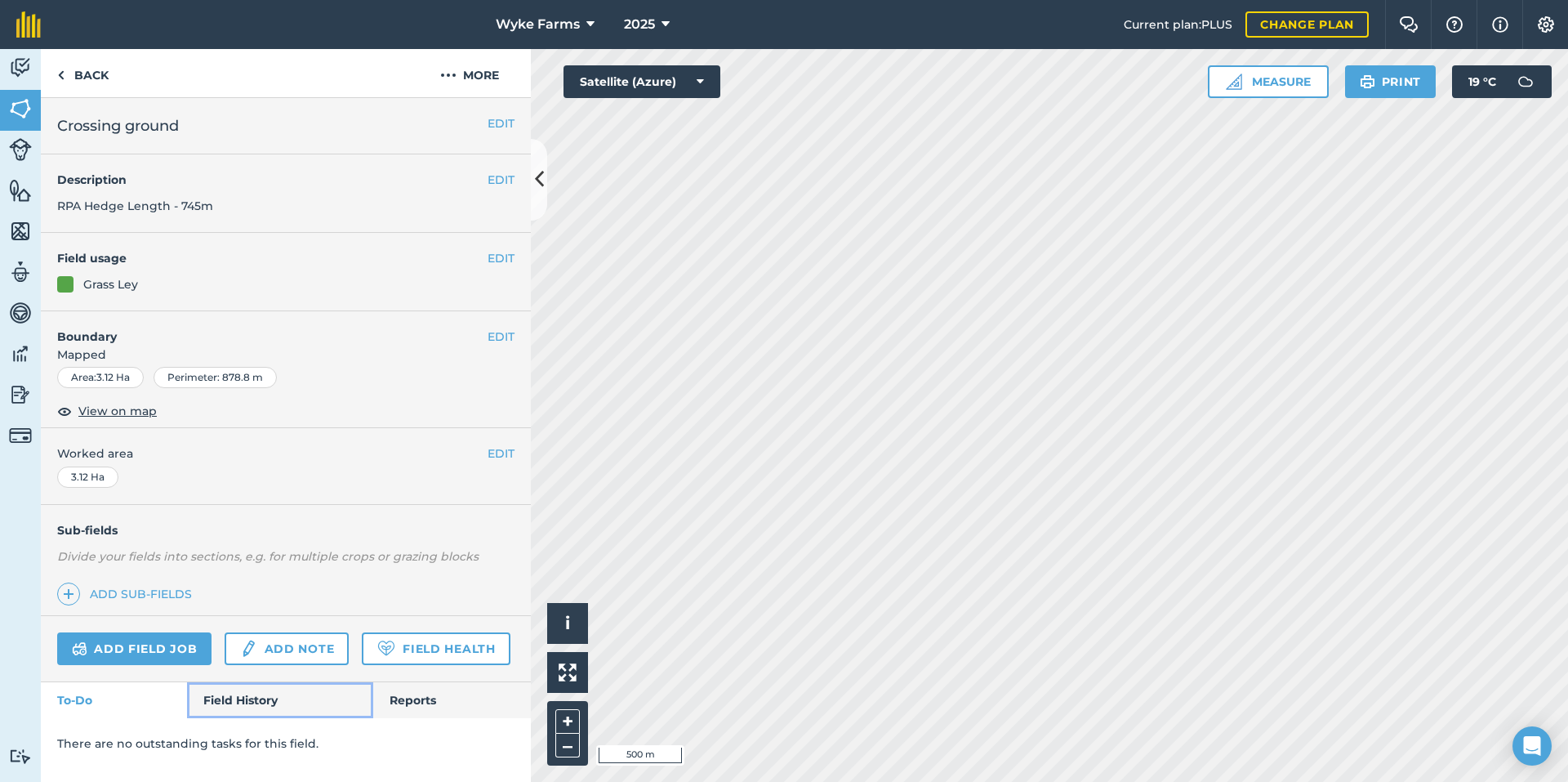
click at [241, 698] on link "Field History" at bounding box center [280, 700] width 186 height 36
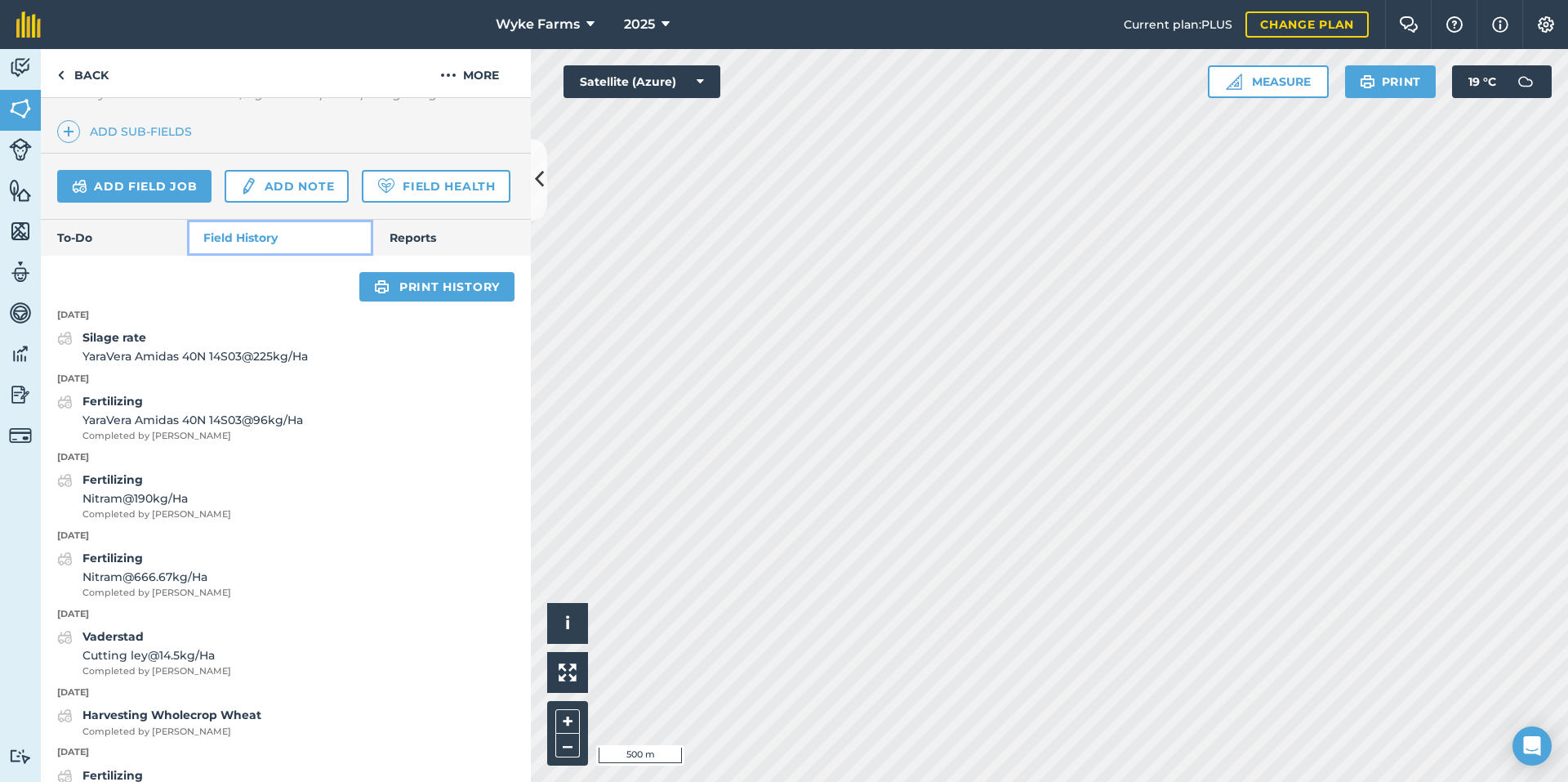
scroll to position [490, 0]
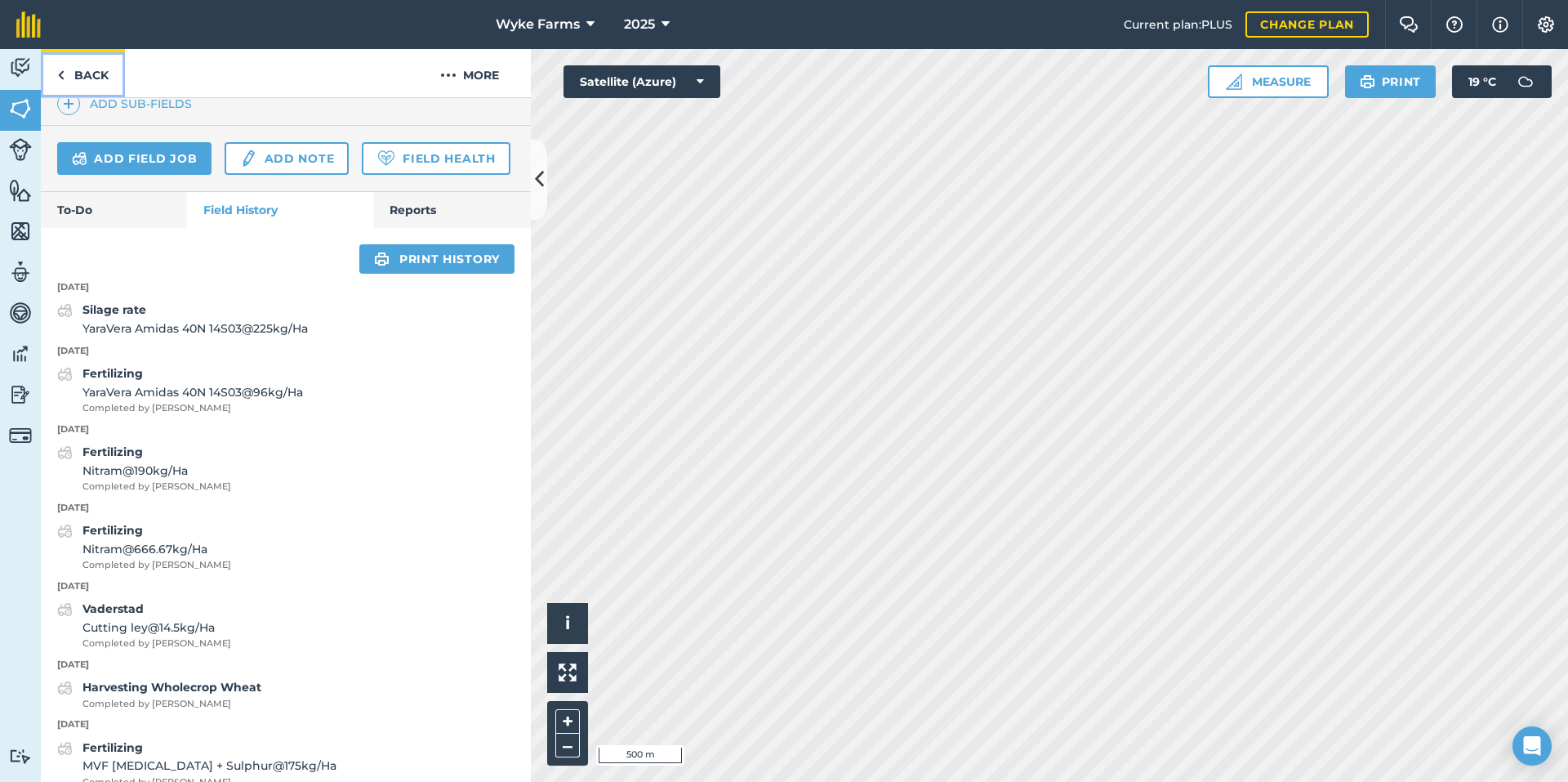
click at [88, 69] on link "Back" at bounding box center [83, 73] width 84 height 48
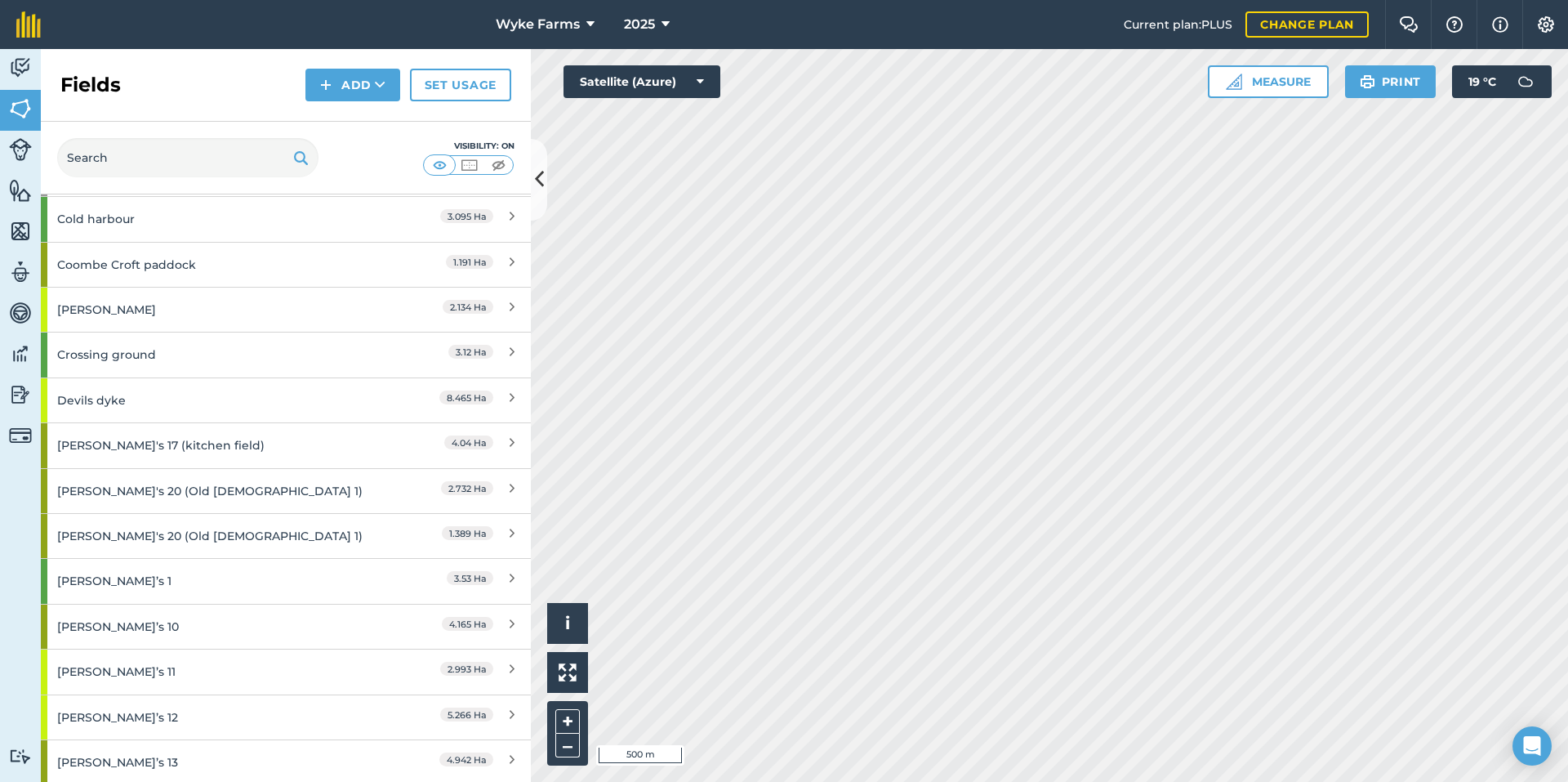
scroll to position [1552, 0]
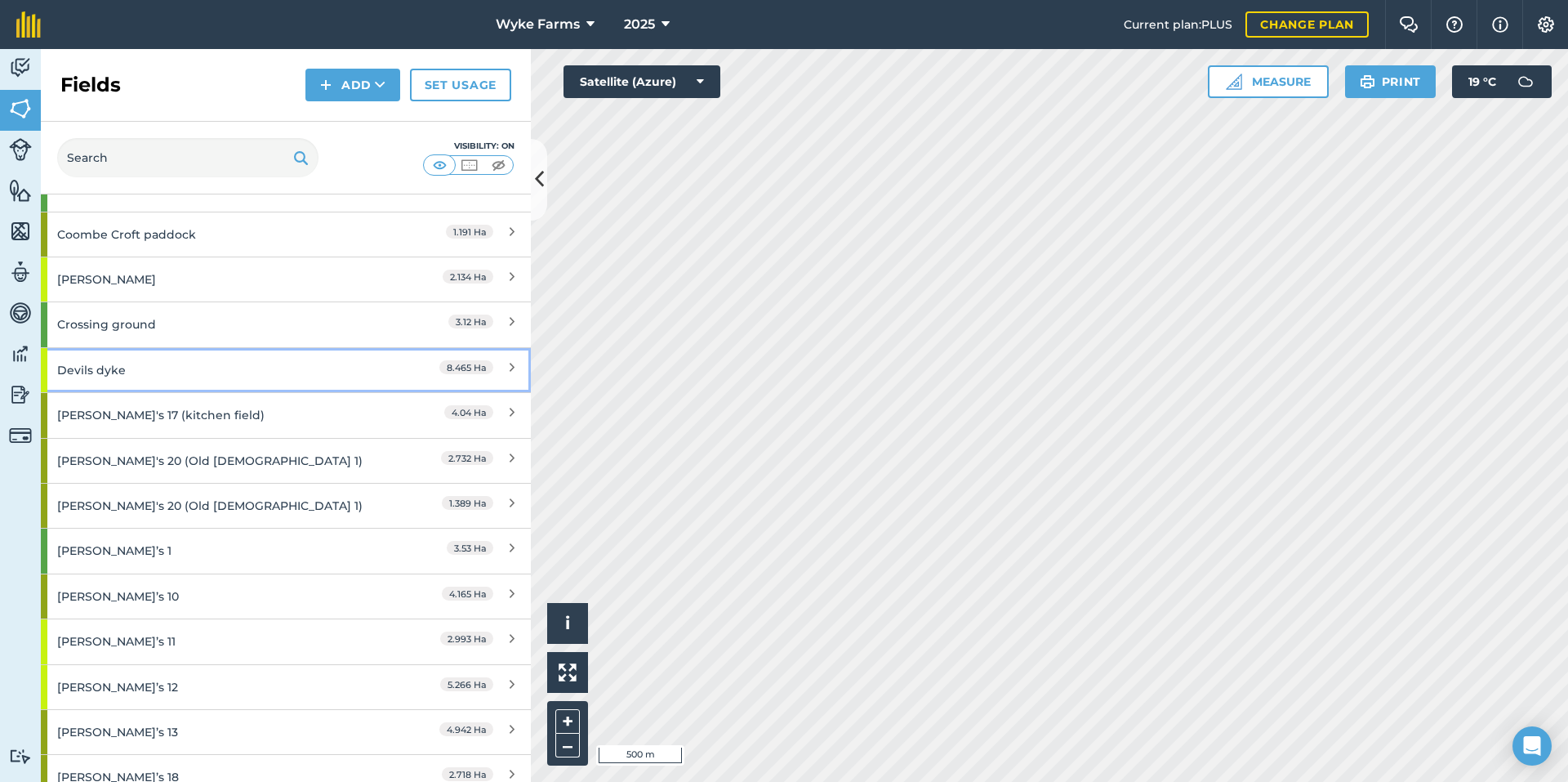
click at [151, 376] on div "Devils dyke" at bounding box center [216, 370] width 316 height 44
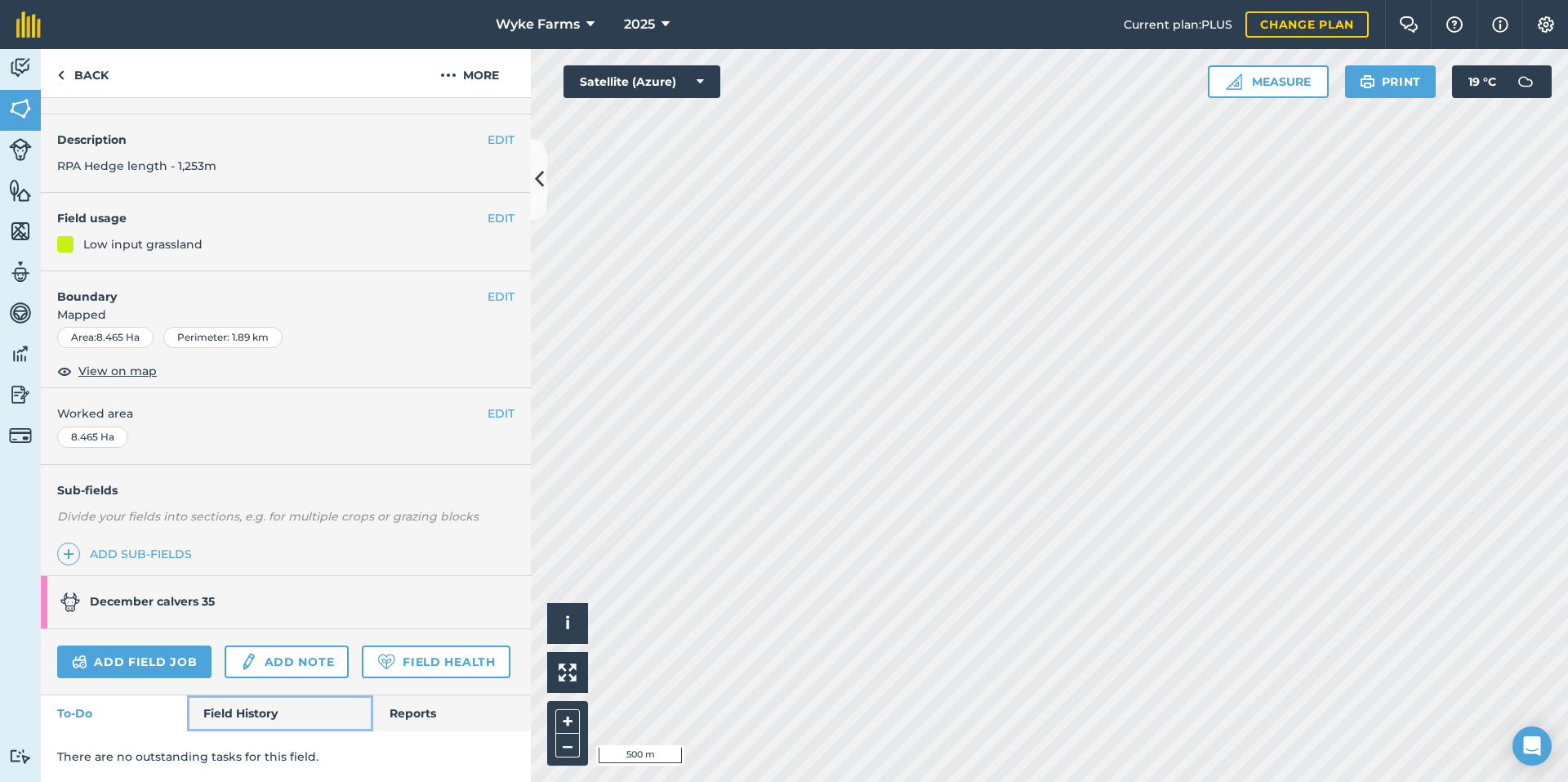
click at [239, 703] on link "Field History" at bounding box center [280, 713] width 186 height 36
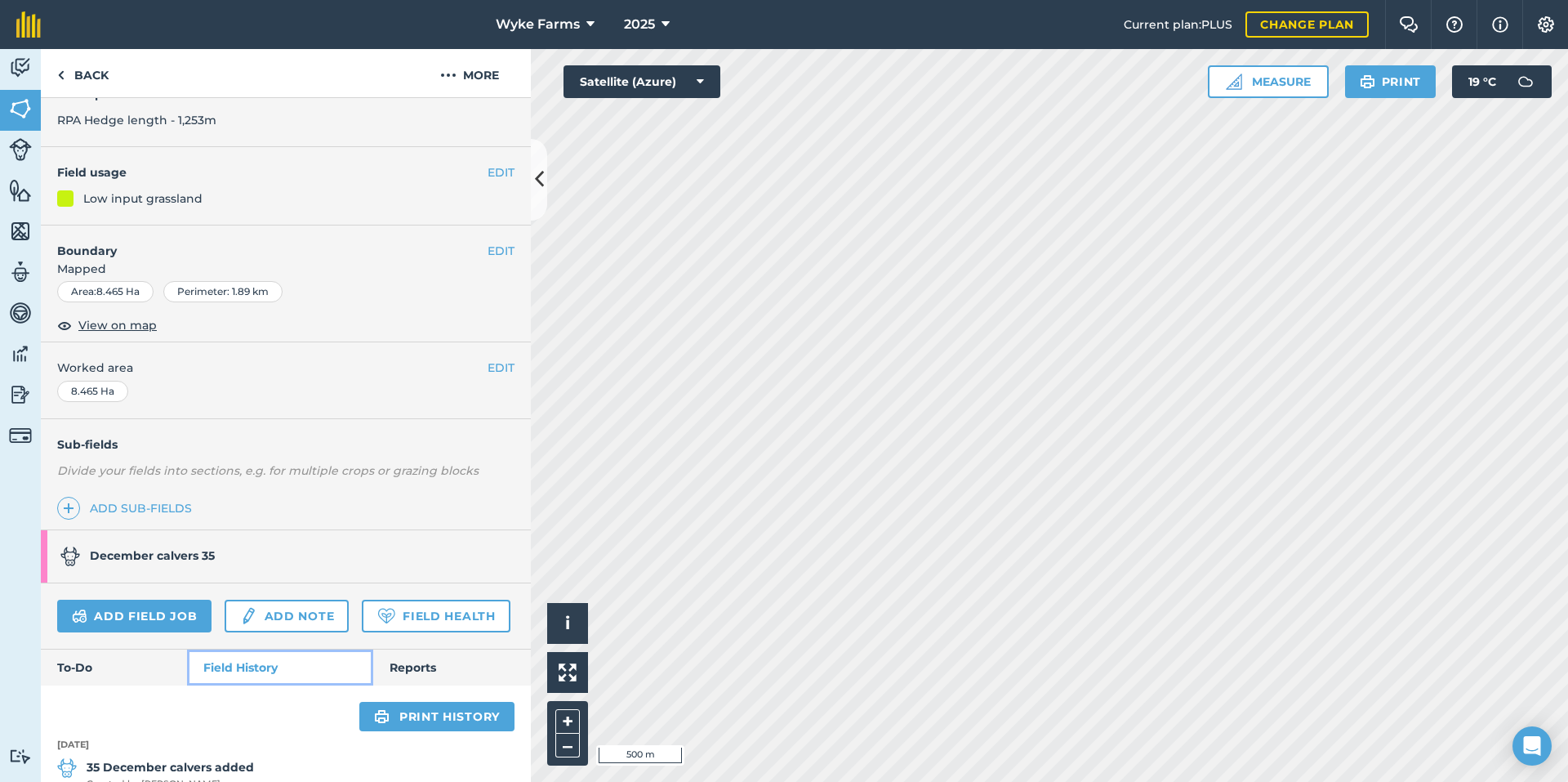
scroll to position [157, 0]
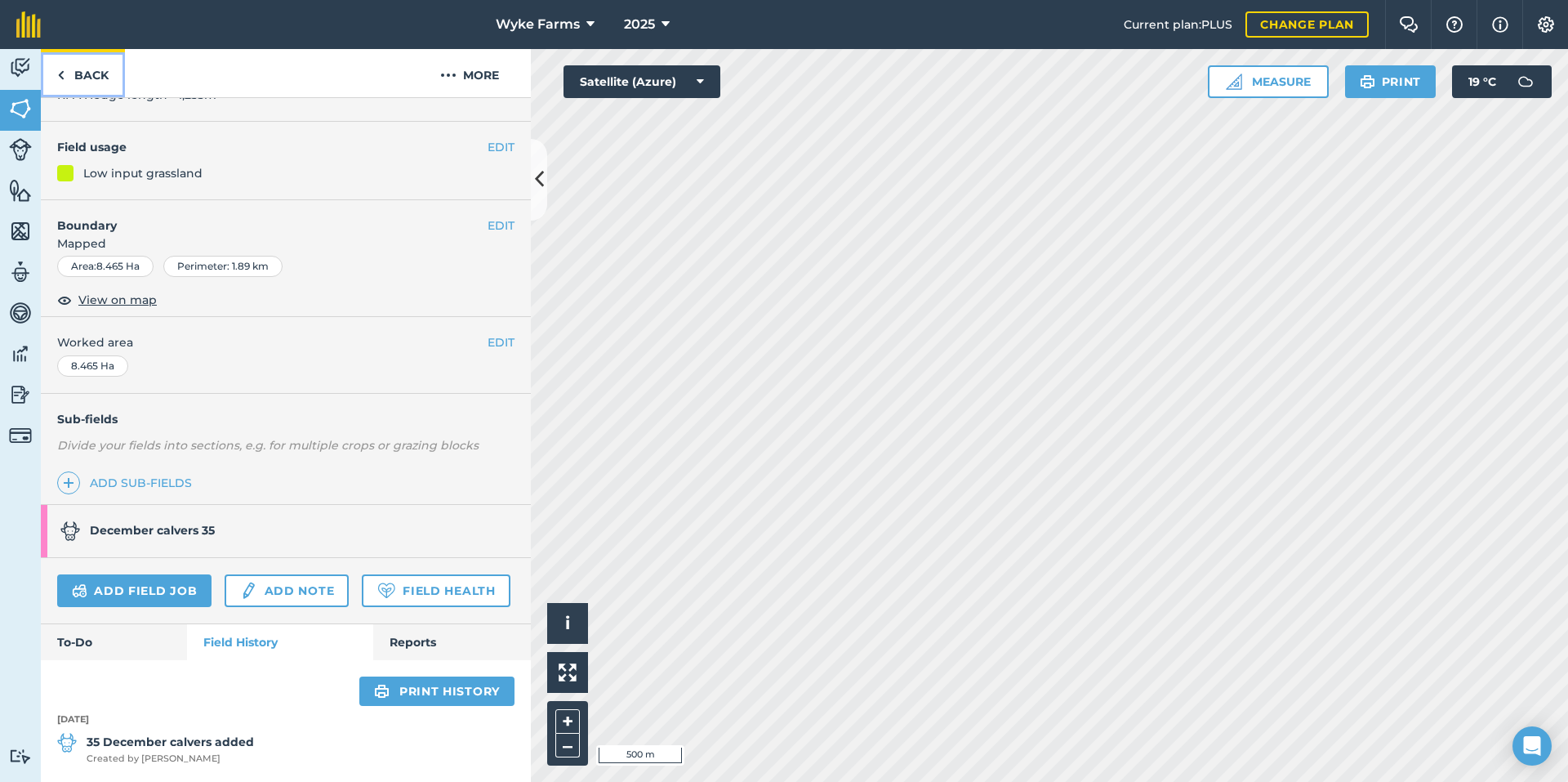
click at [88, 50] on link "Back" at bounding box center [83, 73] width 84 height 48
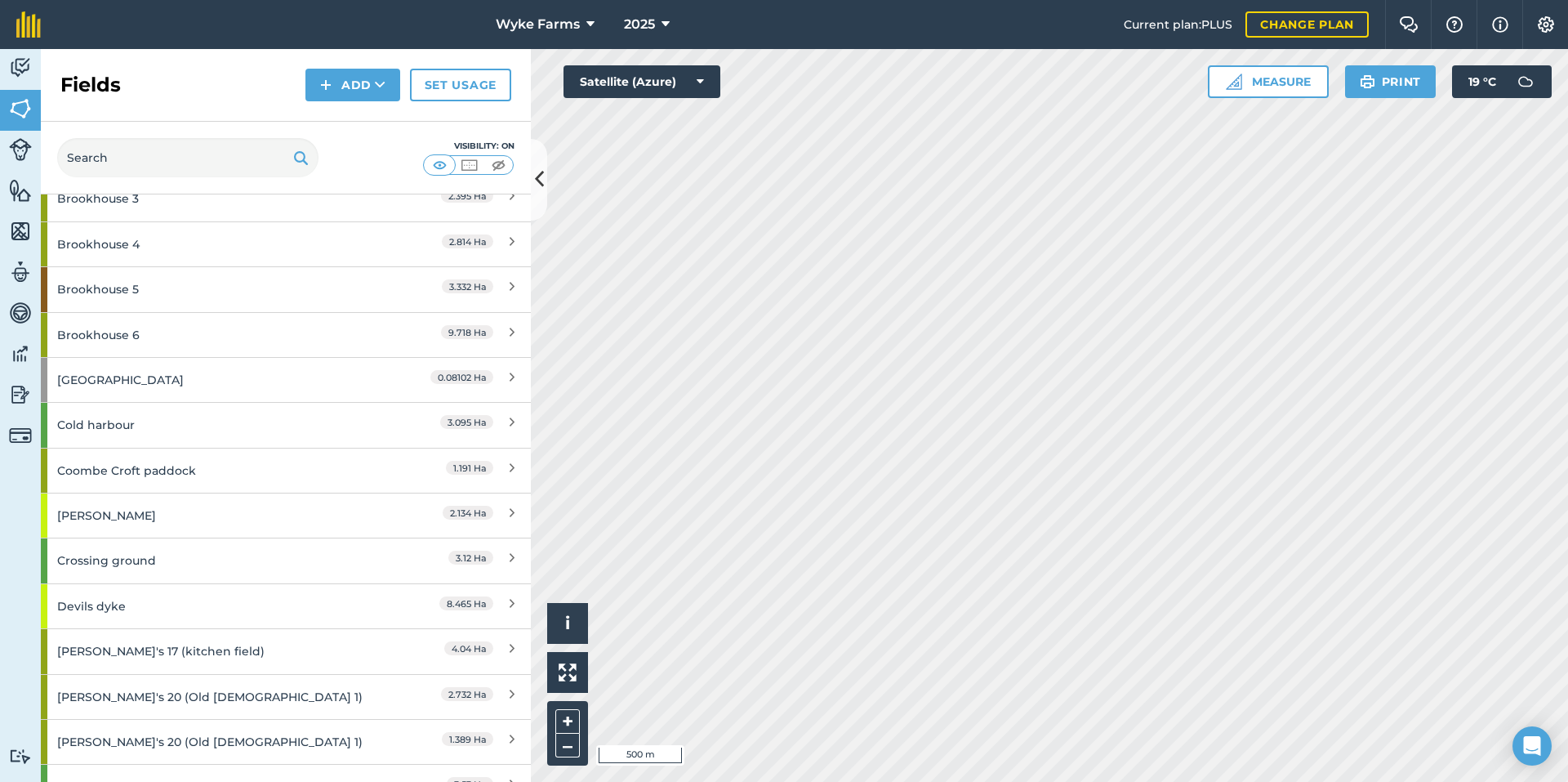
scroll to position [1552, 0]
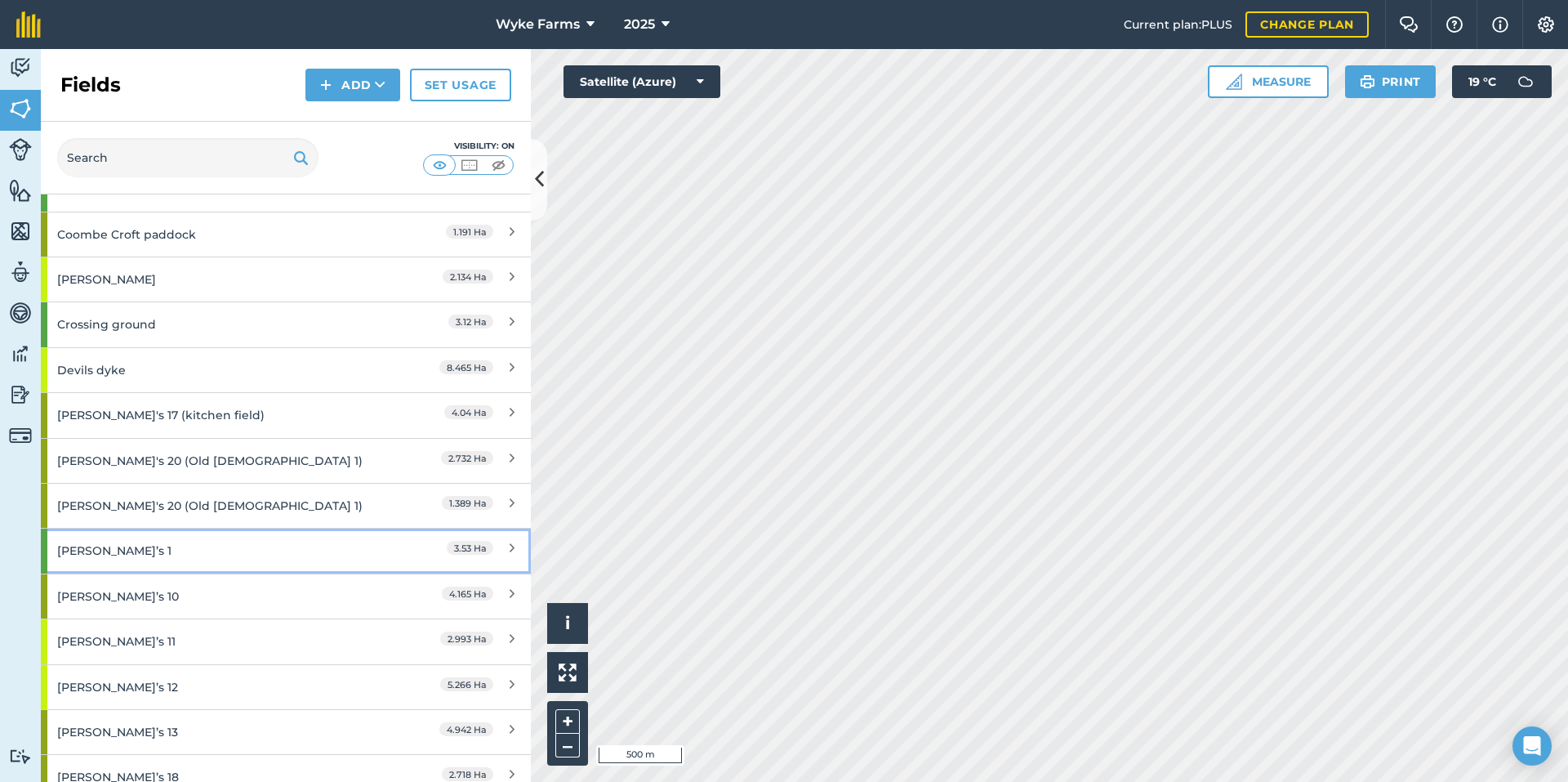
click at [240, 556] on div "[PERSON_NAME]’s 1" at bounding box center [216, 550] width 316 height 44
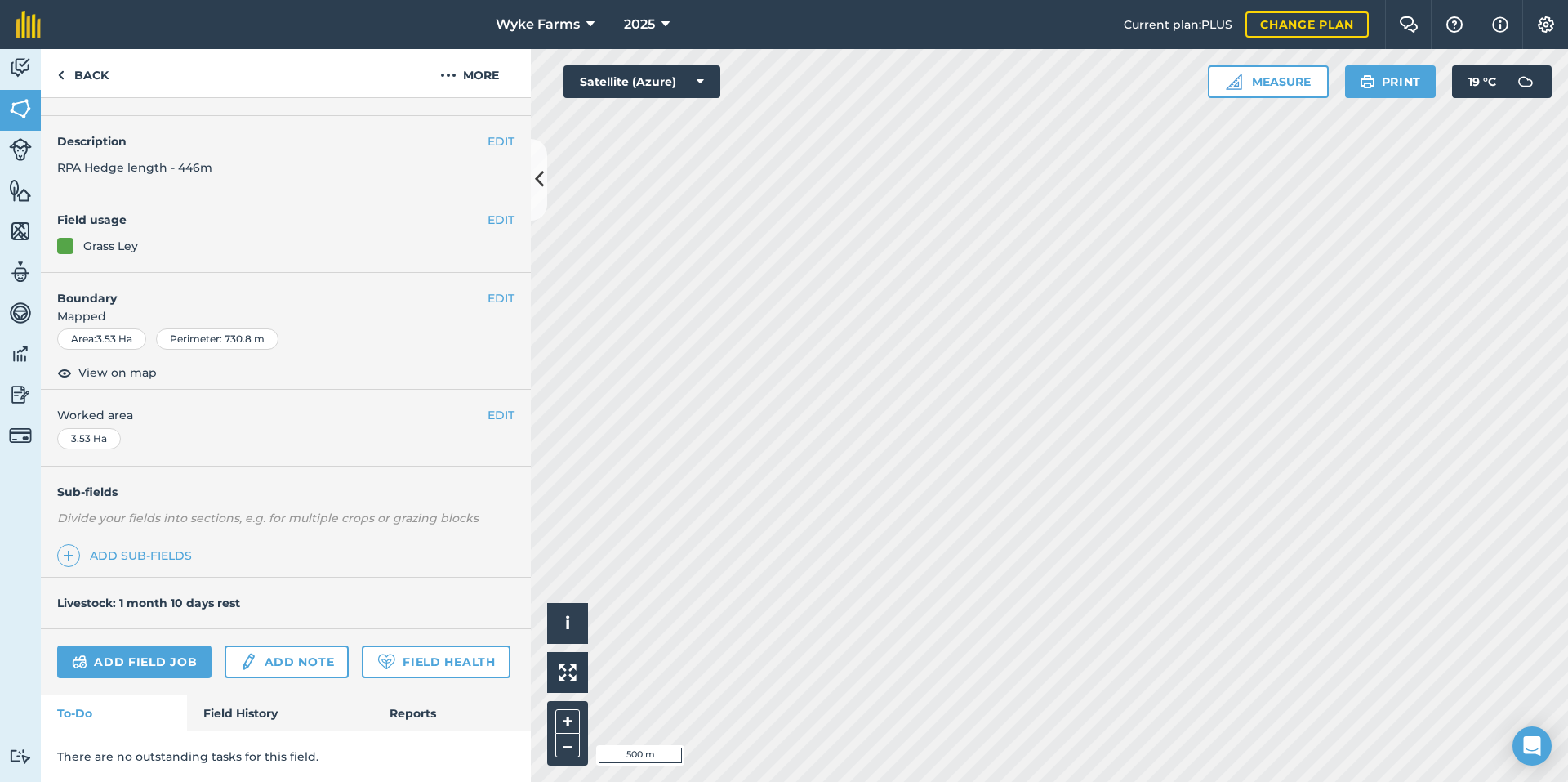
scroll to position [84, 0]
click at [259, 709] on link "Field History" at bounding box center [280, 713] width 186 height 36
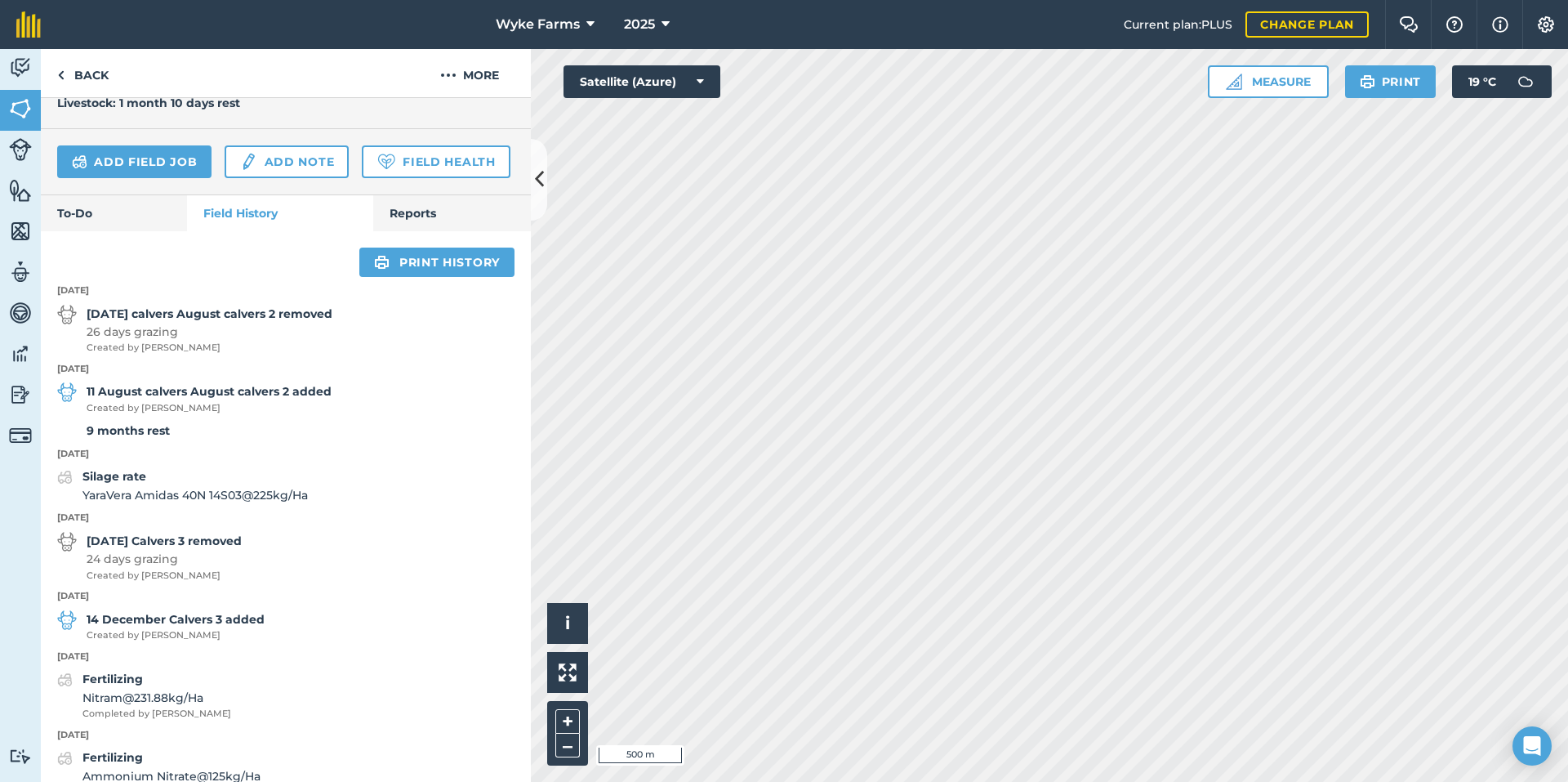
scroll to position [492, 0]
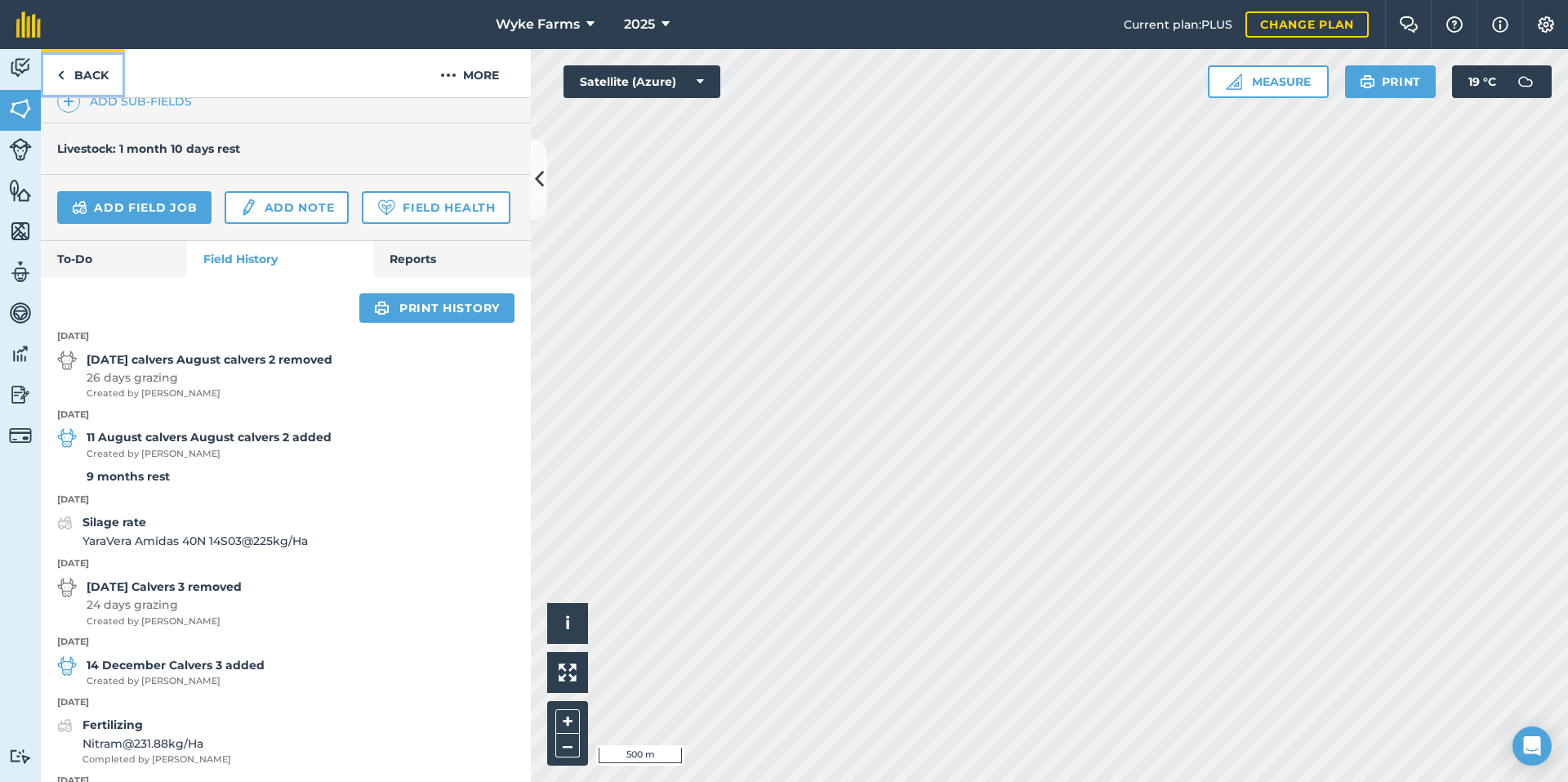
click at [100, 68] on link "Back" at bounding box center [83, 73] width 84 height 48
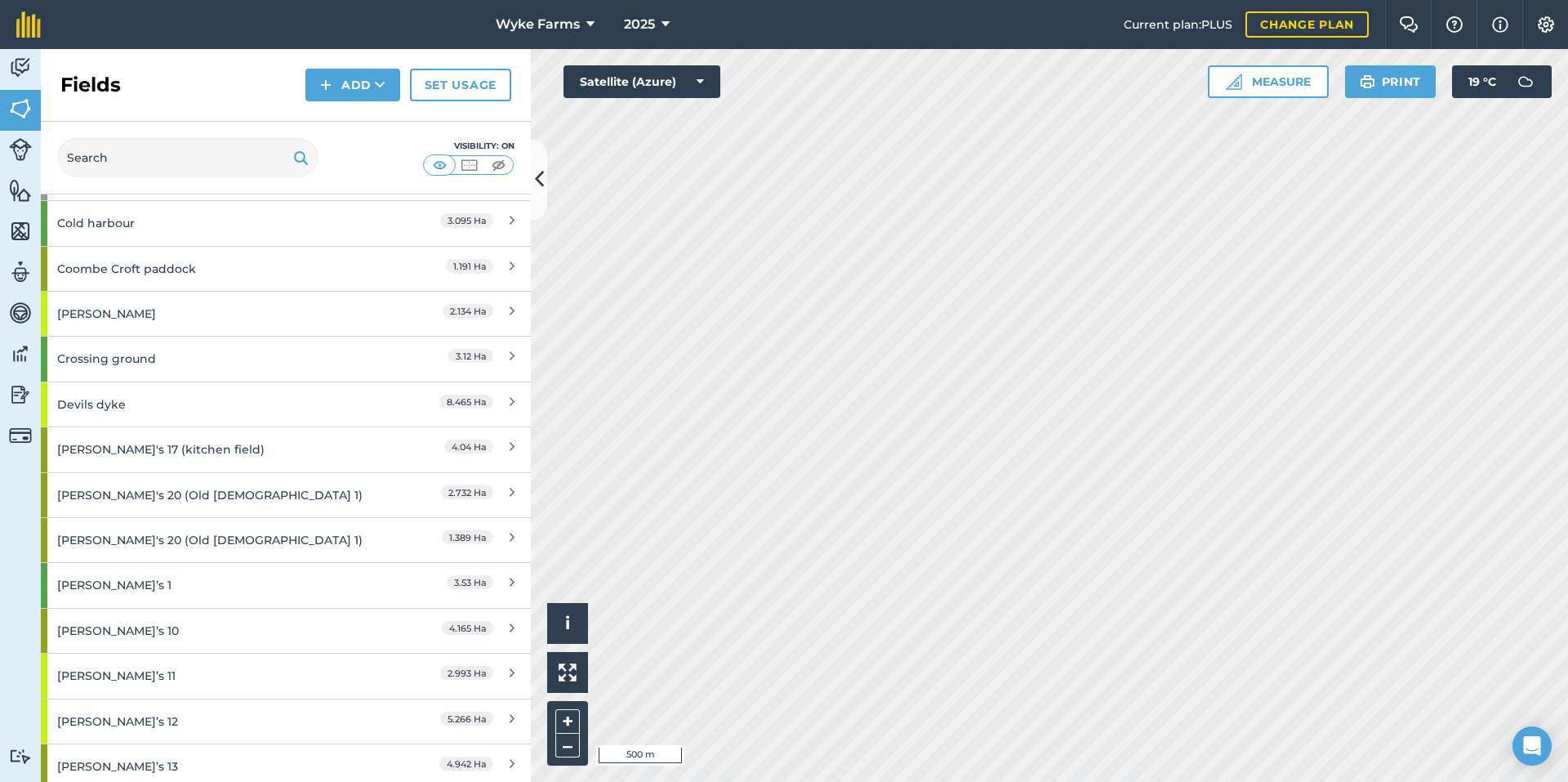
scroll to position [1552, 0]
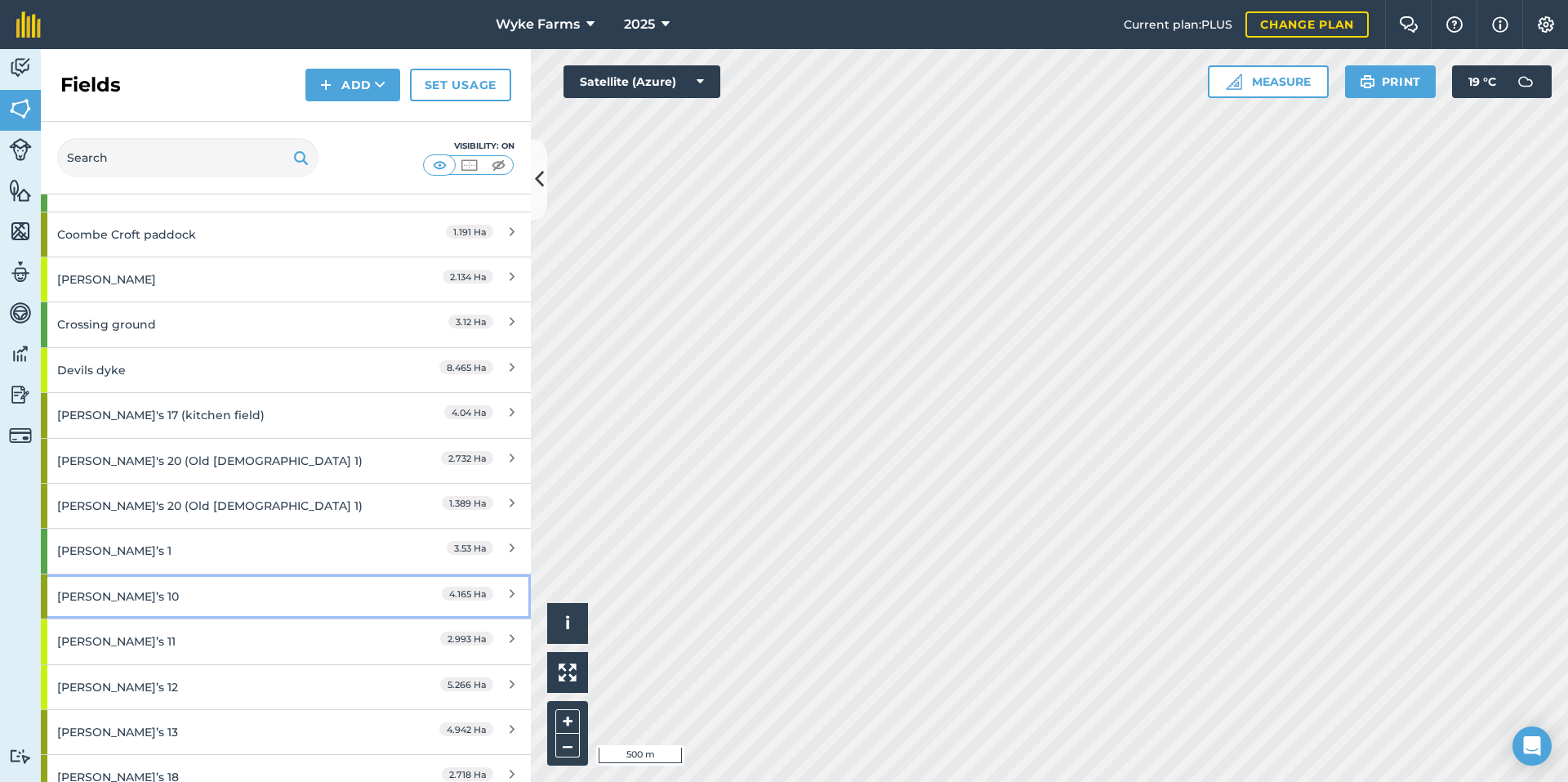
click at [190, 593] on div "[PERSON_NAME]’s 10" at bounding box center [216, 596] width 316 height 44
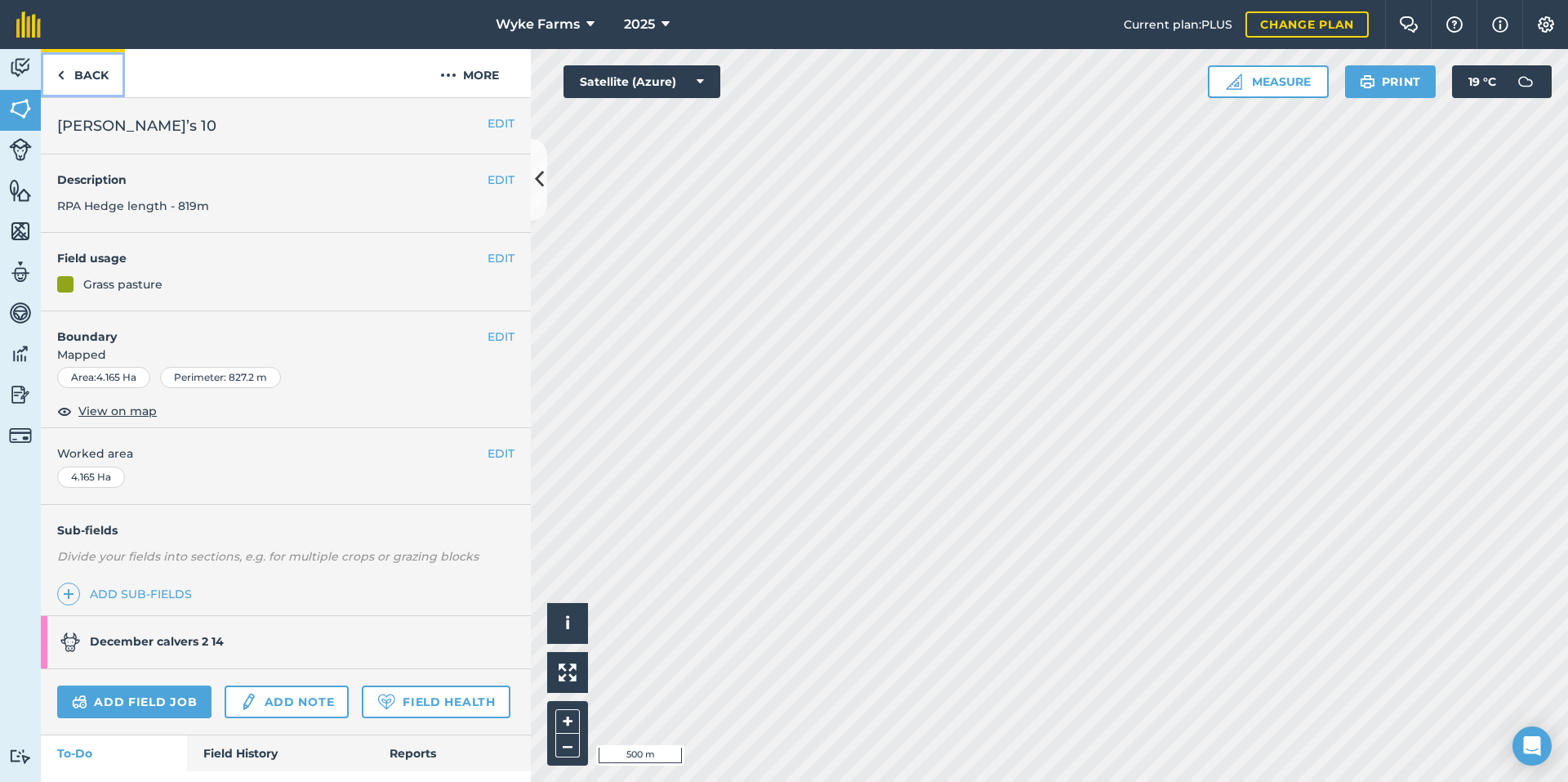
click at [84, 64] on link "Back" at bounding box center [83, 73] width 84 height 48
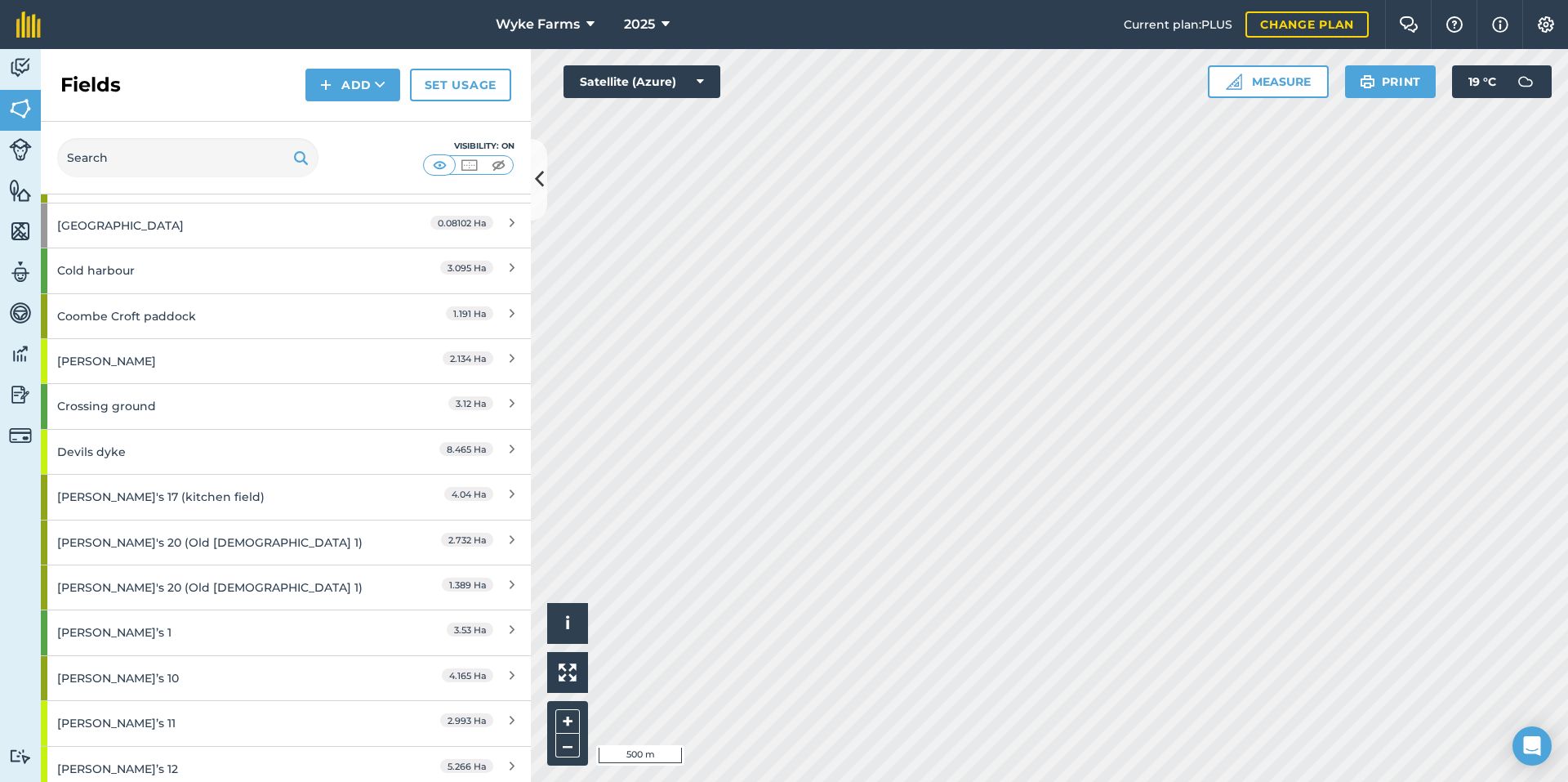
scroll to position [1715, 0]
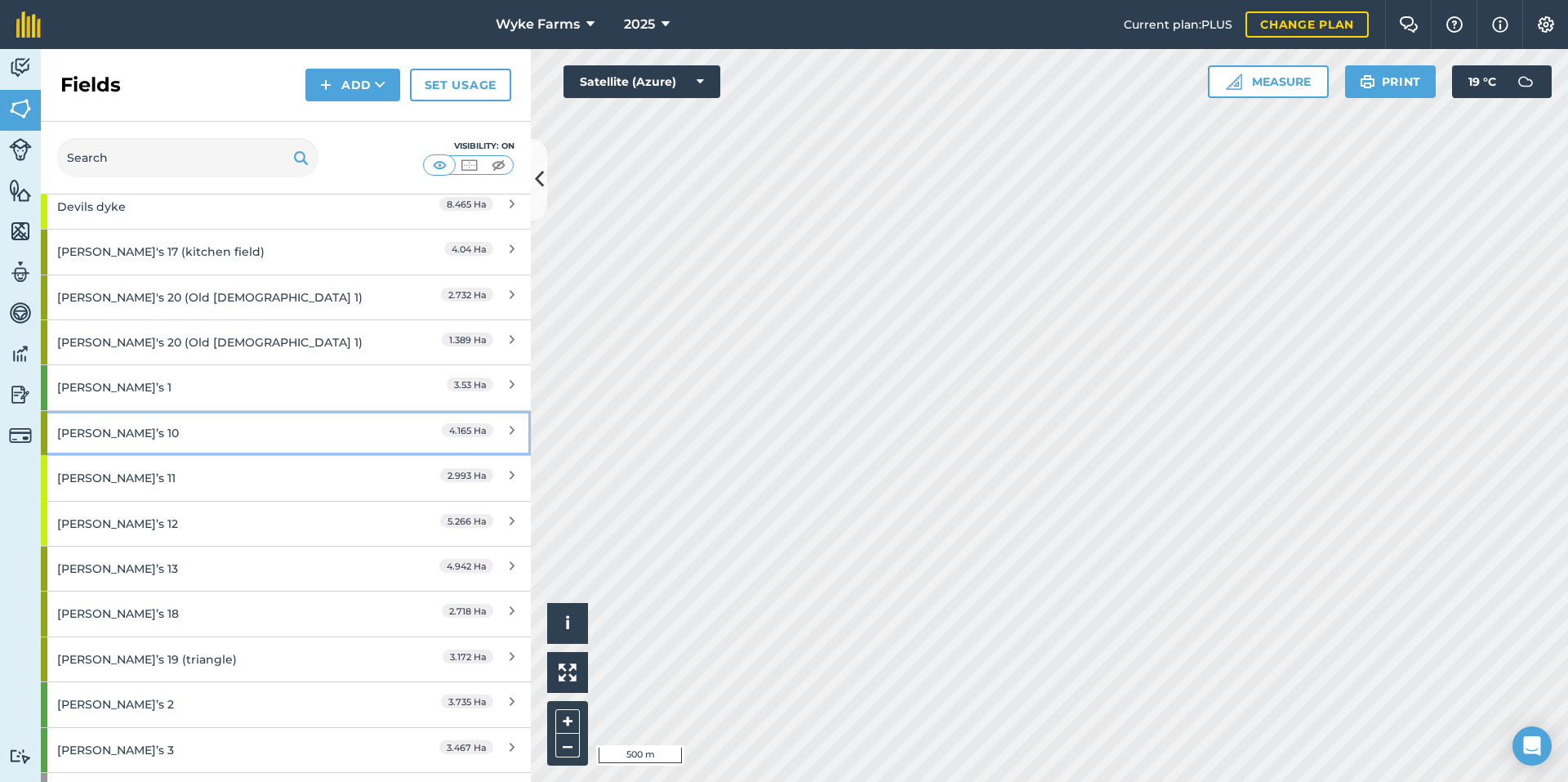
click at [119, 418] on div "[PERSON_NAME]’s 10" at bounding box center [216, 432] width 316 height 44
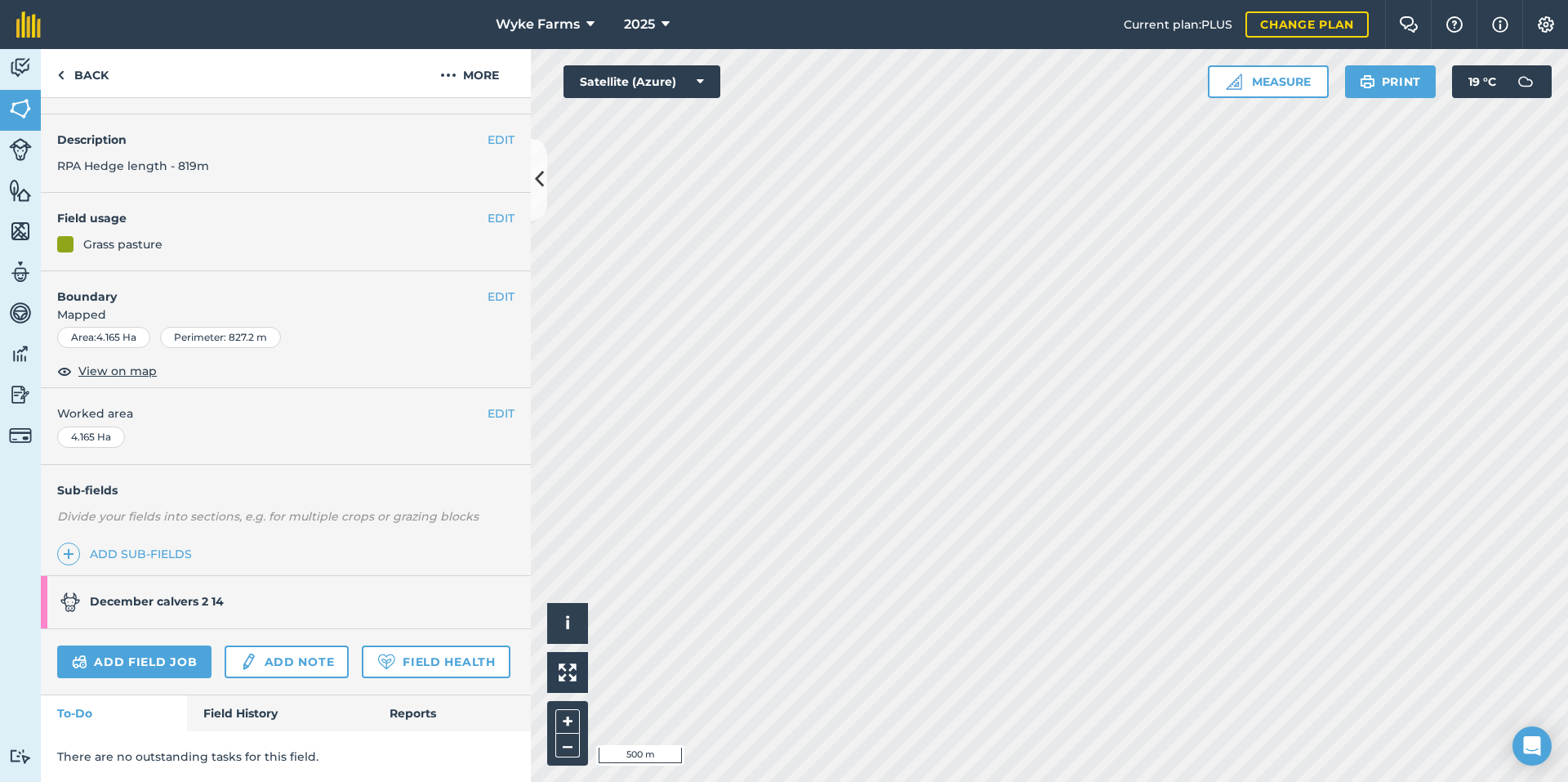
scroll to position [86, 0]
click at [253, 709] on link "Field History" at bounding box center [280, 713] width 186 height 36
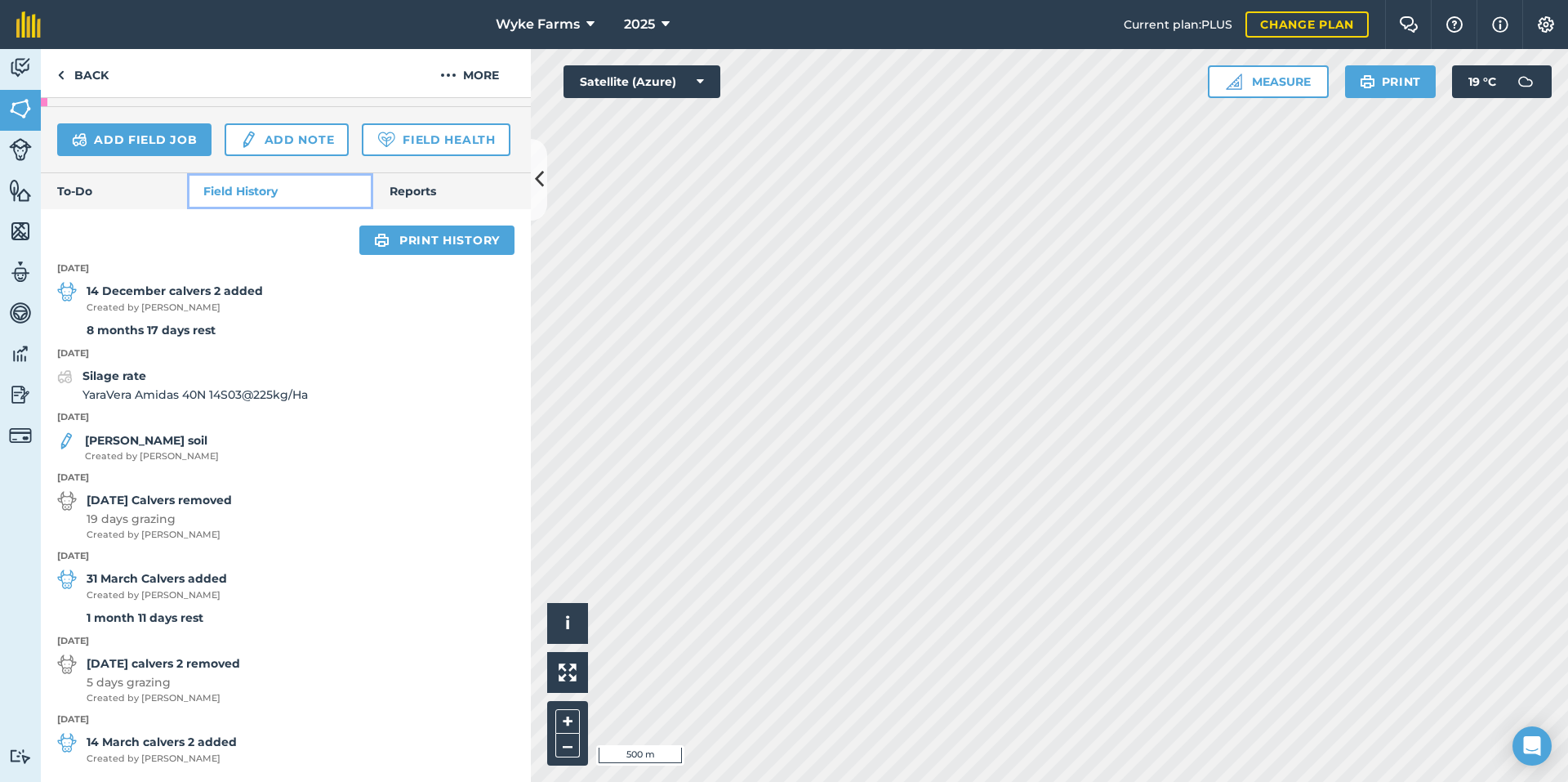
scroll to position [576, 0]
click at [79, 73] on link "Back" at bounding box center [83, 73] width 84 height 48
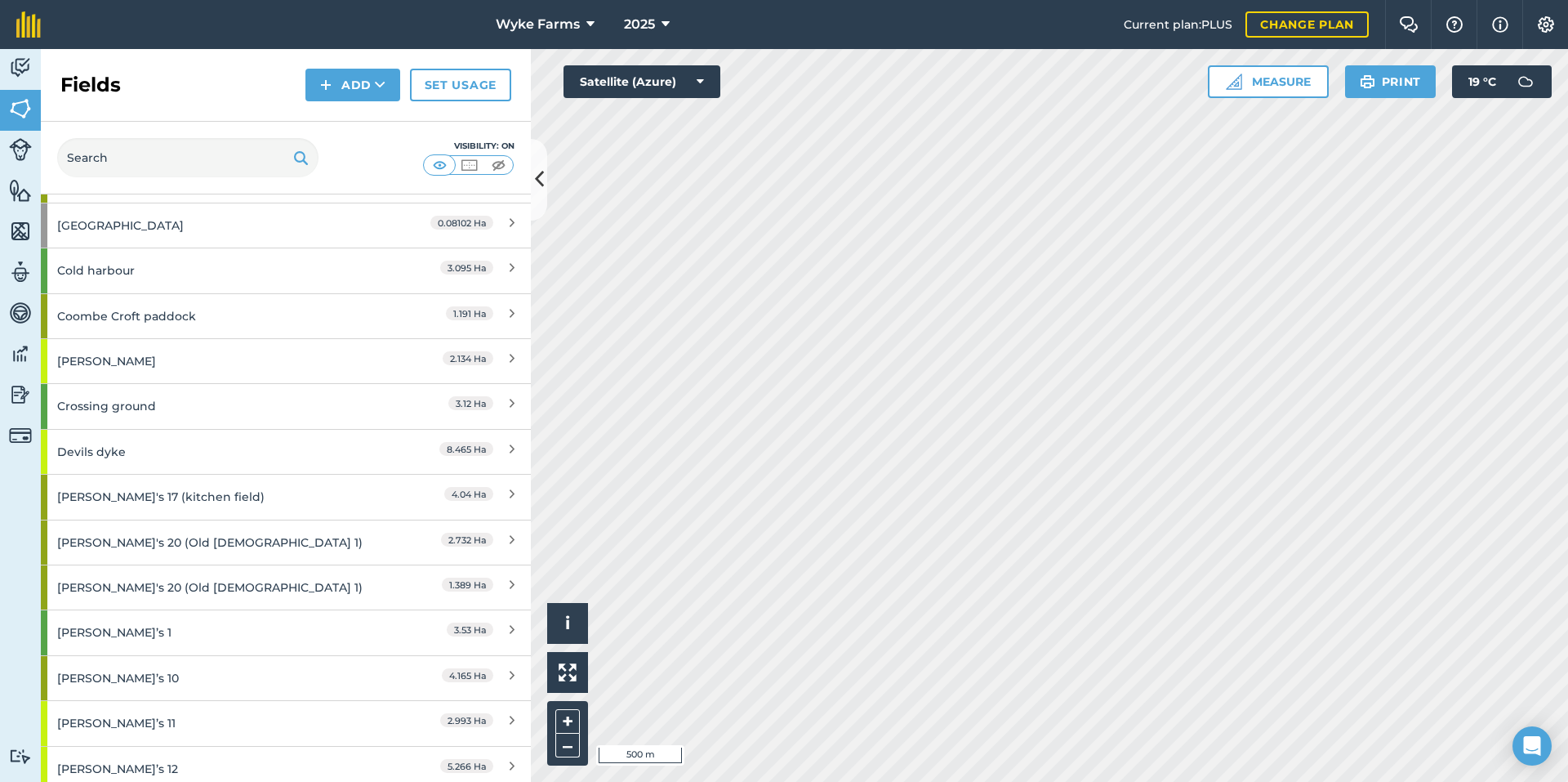
scroll to position [1552, 0]
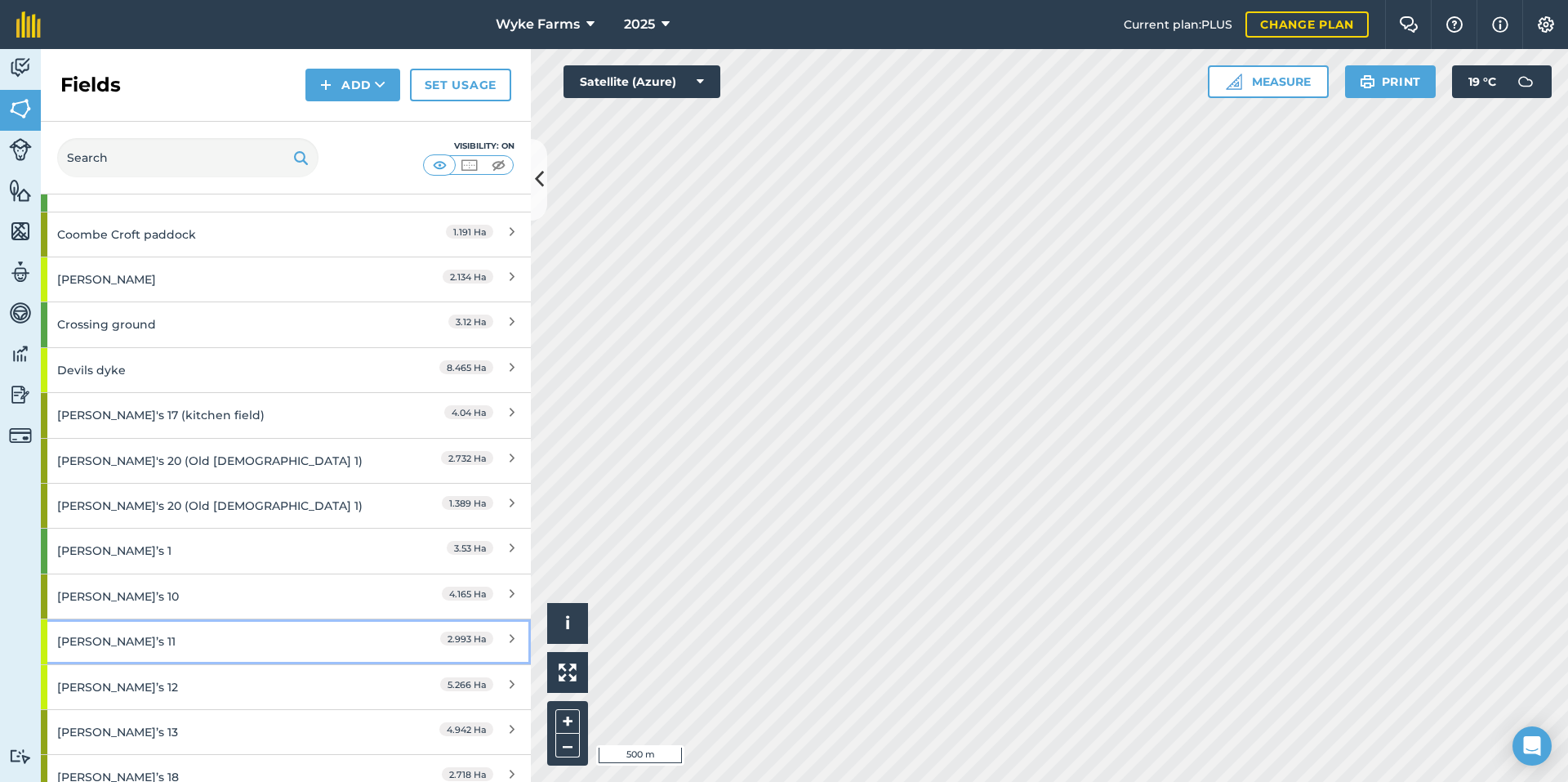
click at [119, 642] on div "[PERSON_NAME]’s 11" at bounding box center [216, 641] width 316 height 44
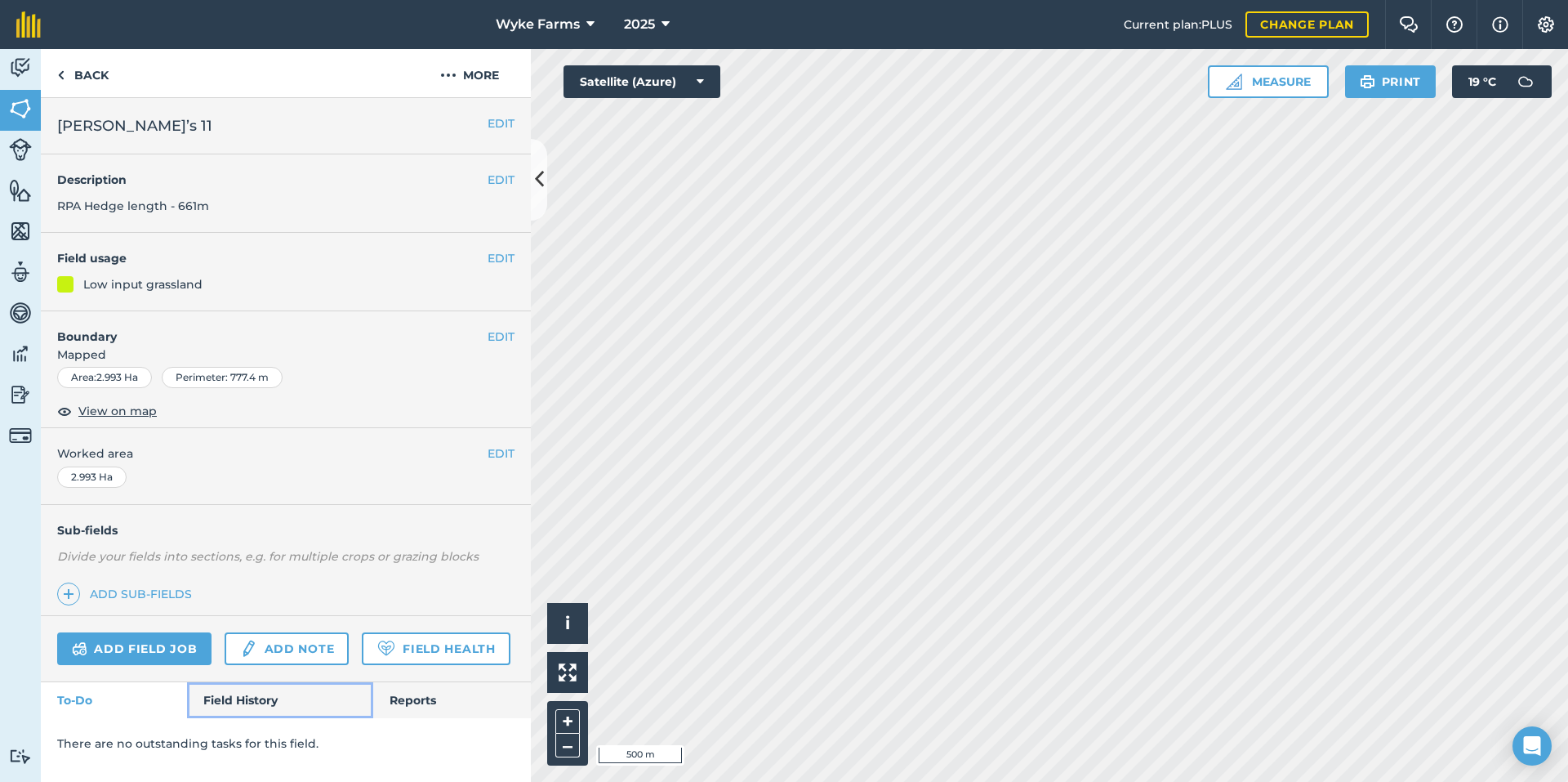
click at [298, 700] on link "Field History" at bounding box center [280, 700] width 186 height 36
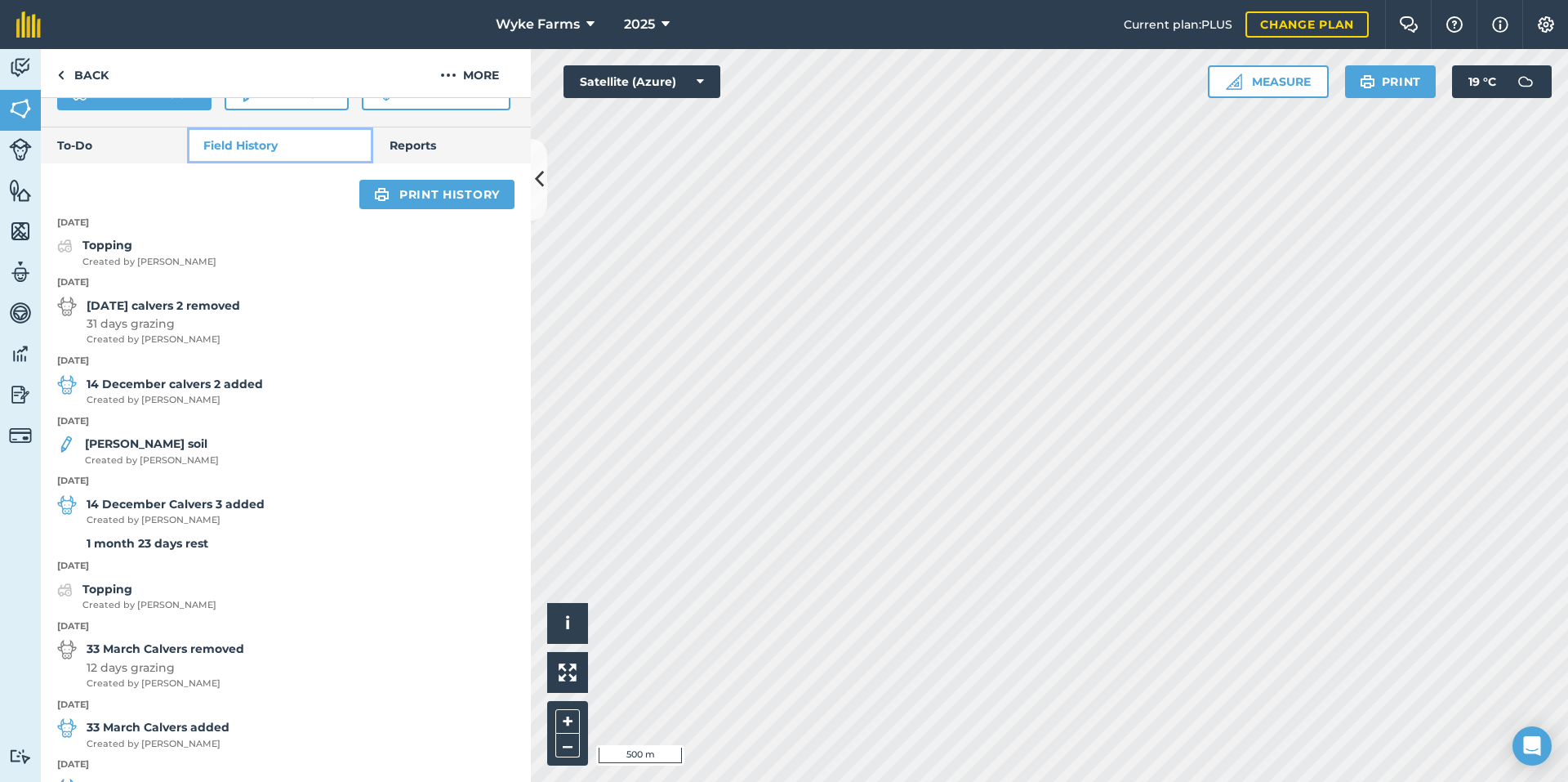
scroll to position [490, 0]
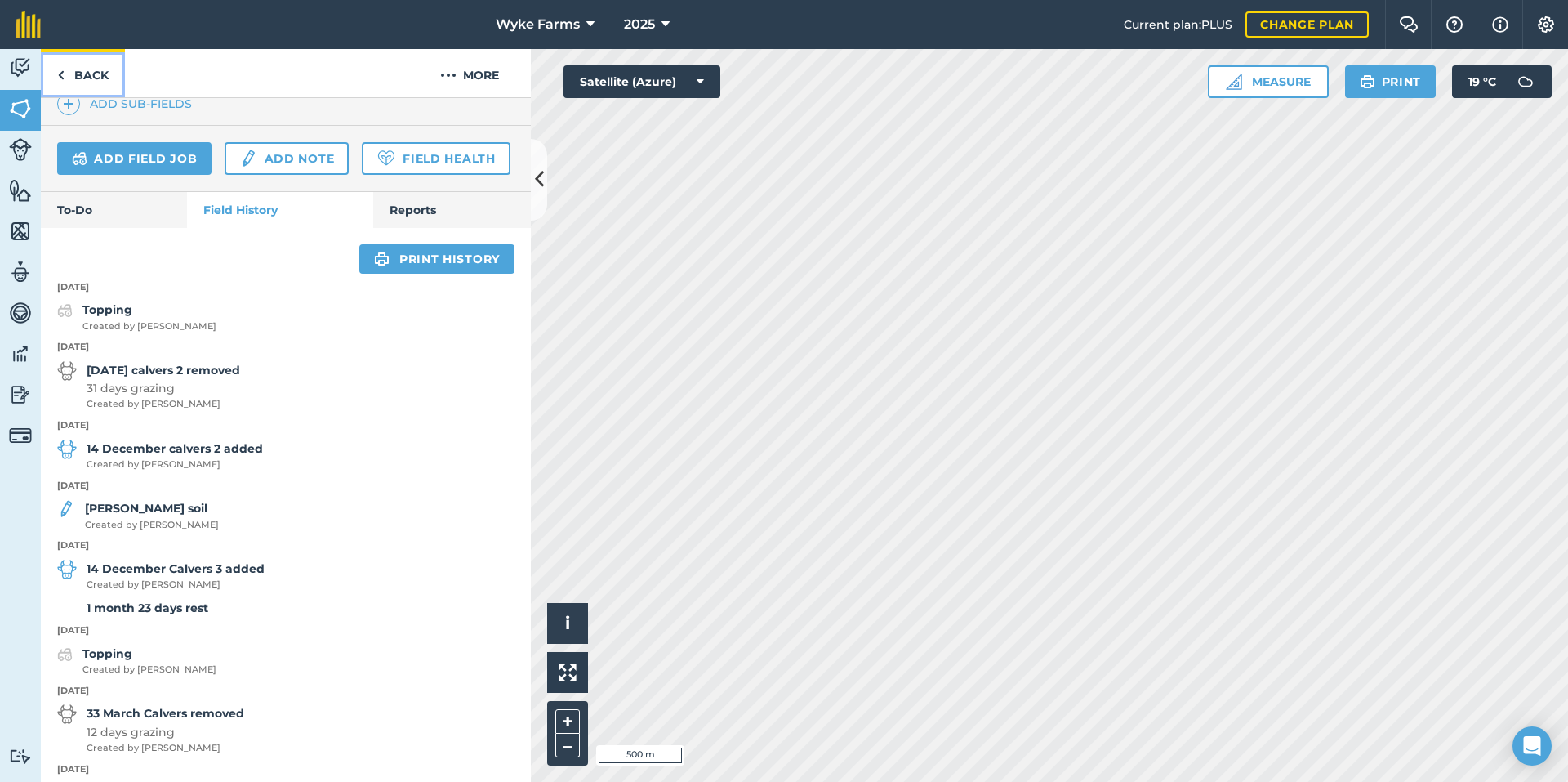
click at [75, 75] on link "Back" at bounding box center [83, 73] width 84 height 48
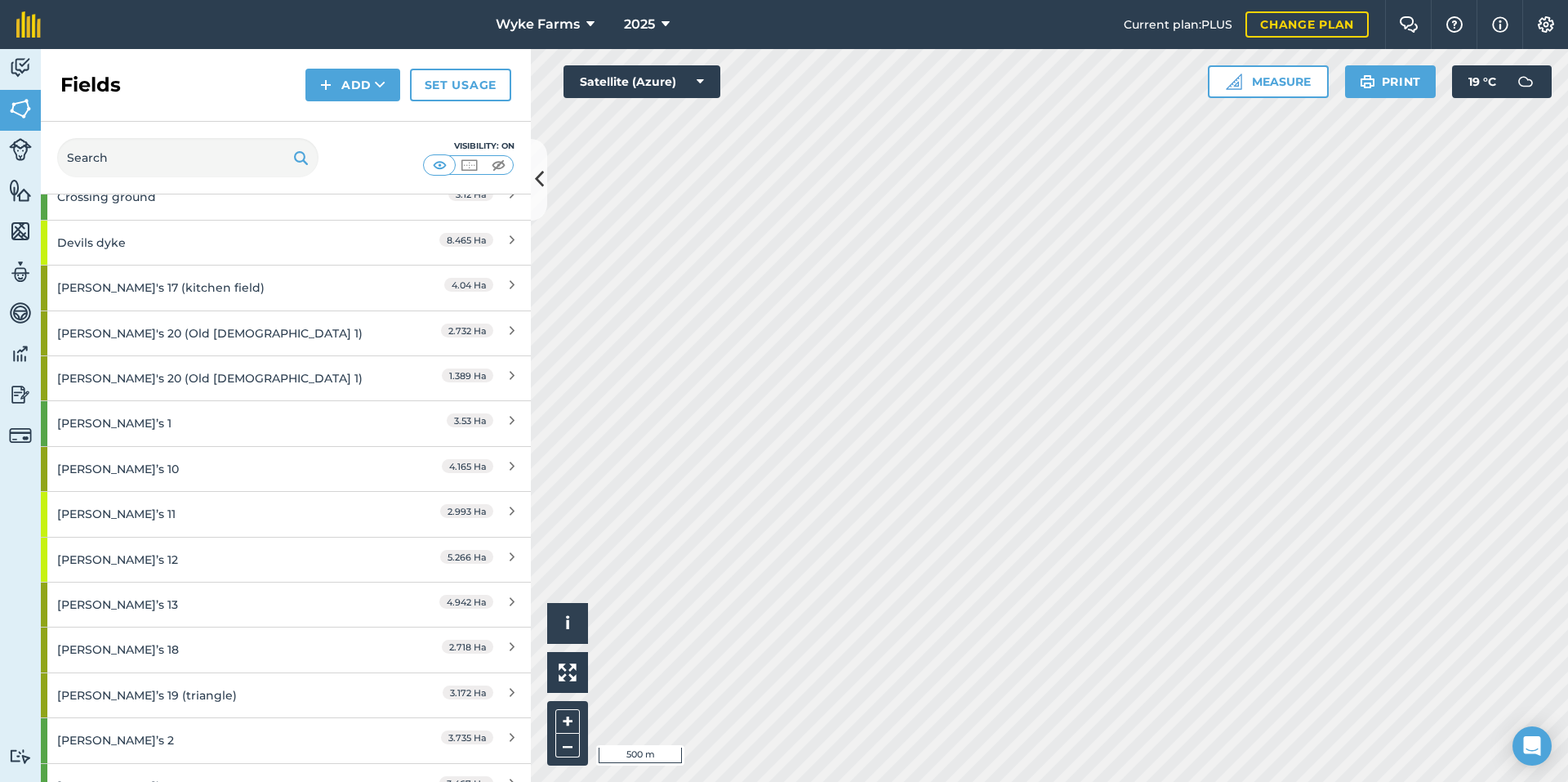
scroll to position [1715, 0]
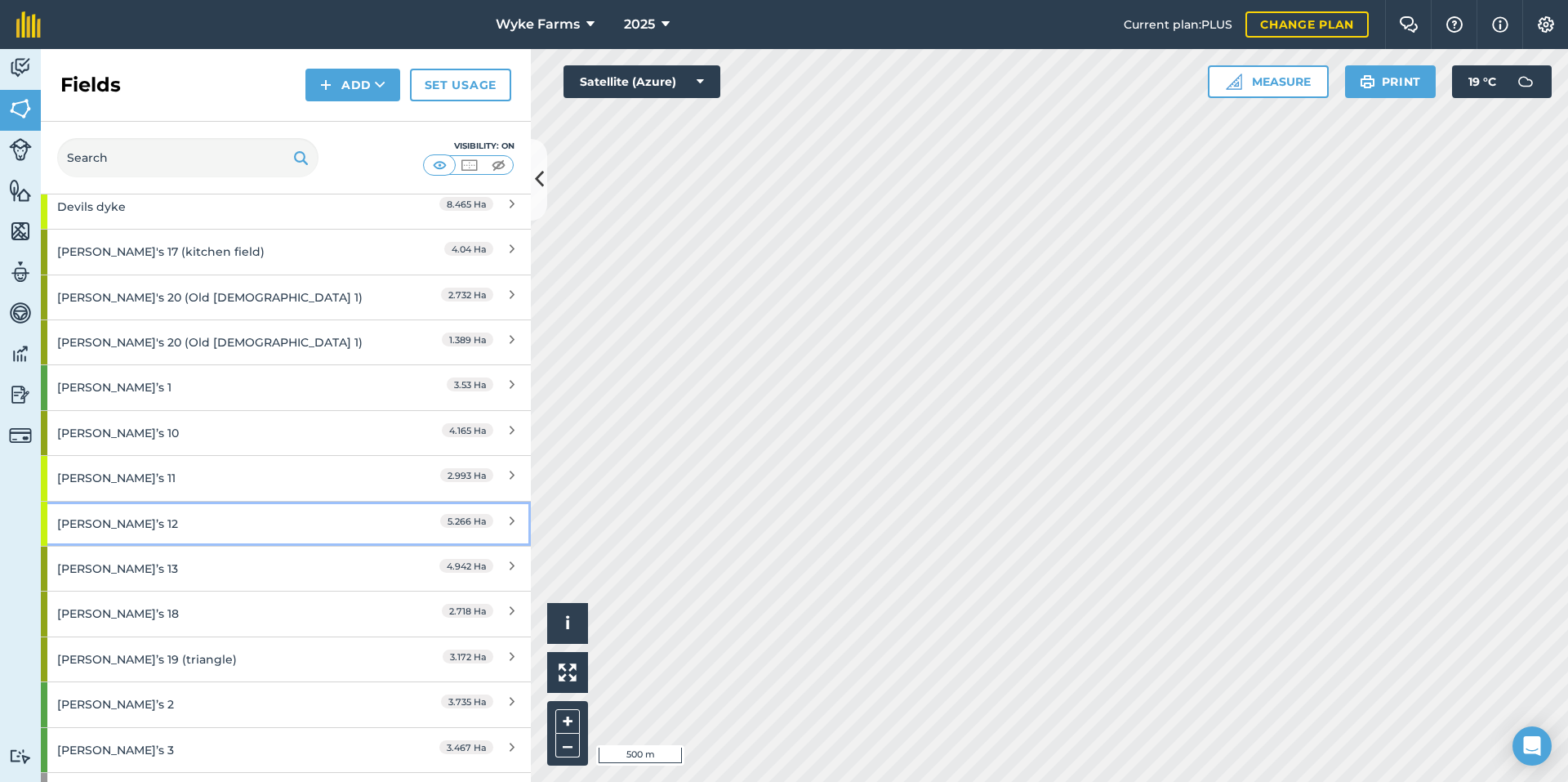
click at [201, 518] on div "[PERSON_NAME]’s 12" at bounding box center [216, 523] width 316 height 44
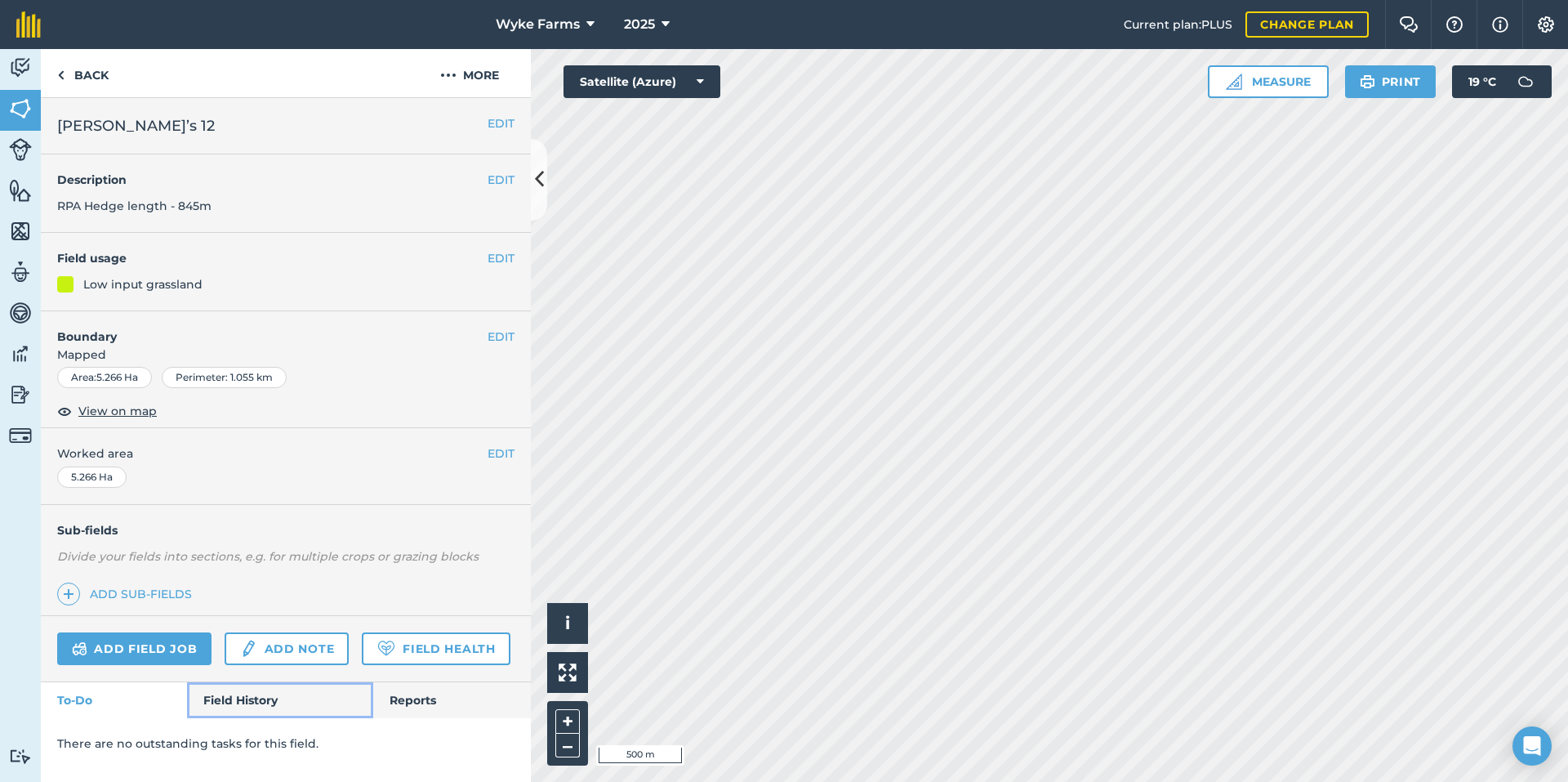
click at [260, 682] on link "Field History" at bounding box center [280, 700] width 186 height 36
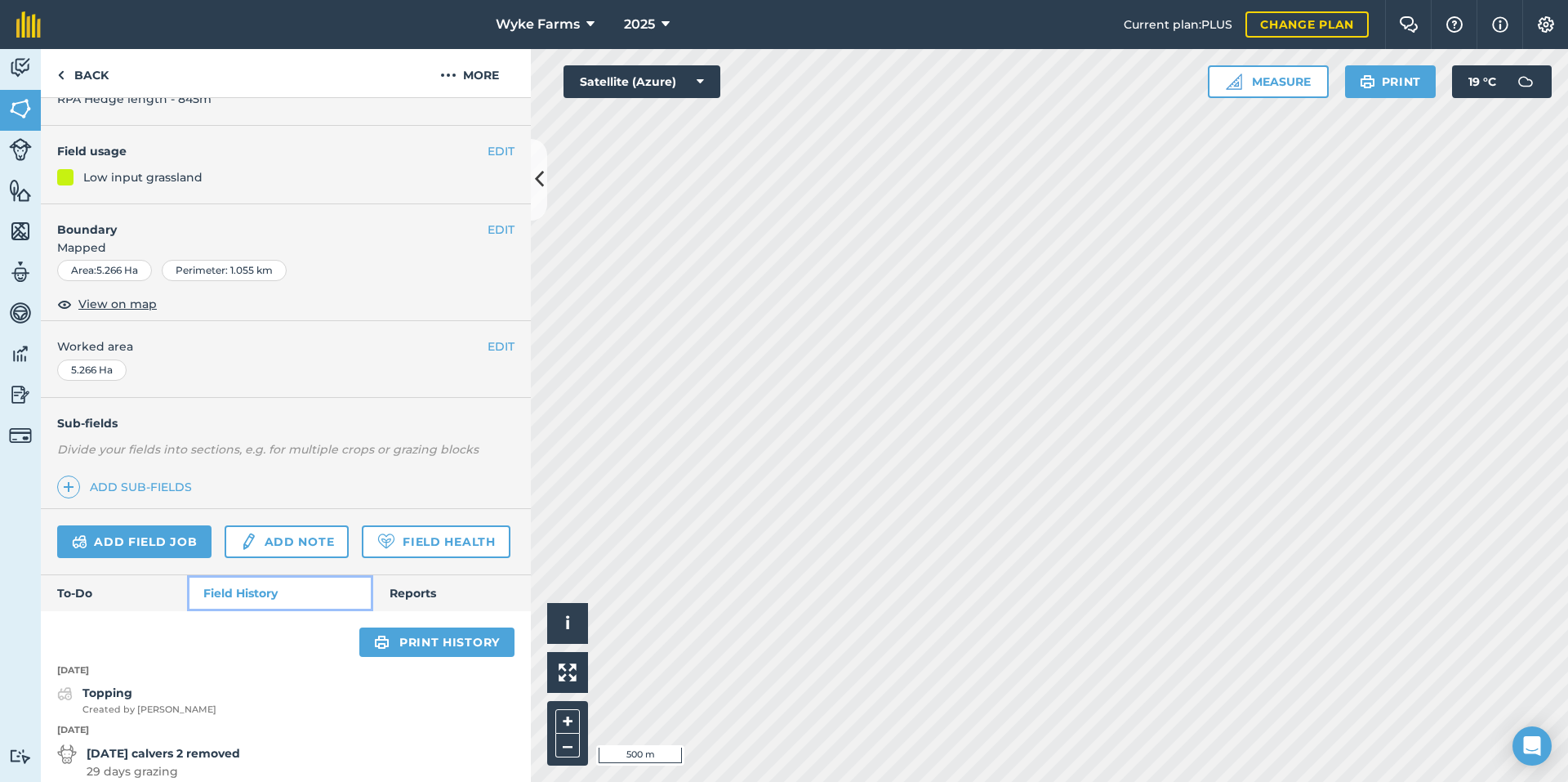
scroll to position [466, 0]
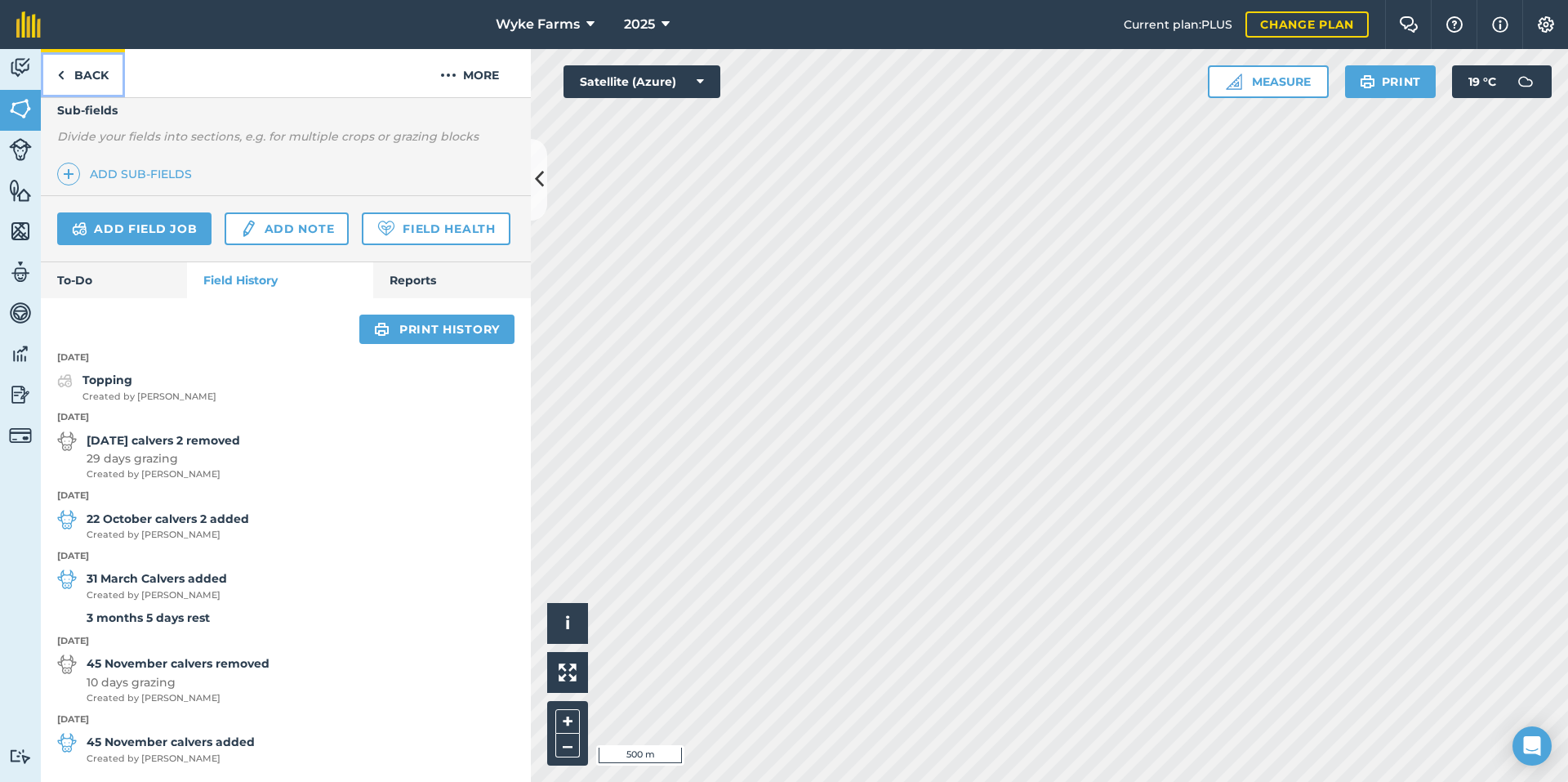
click at [107, 62] on link "Back" at bounding box center [83, 73] width 84 height 48
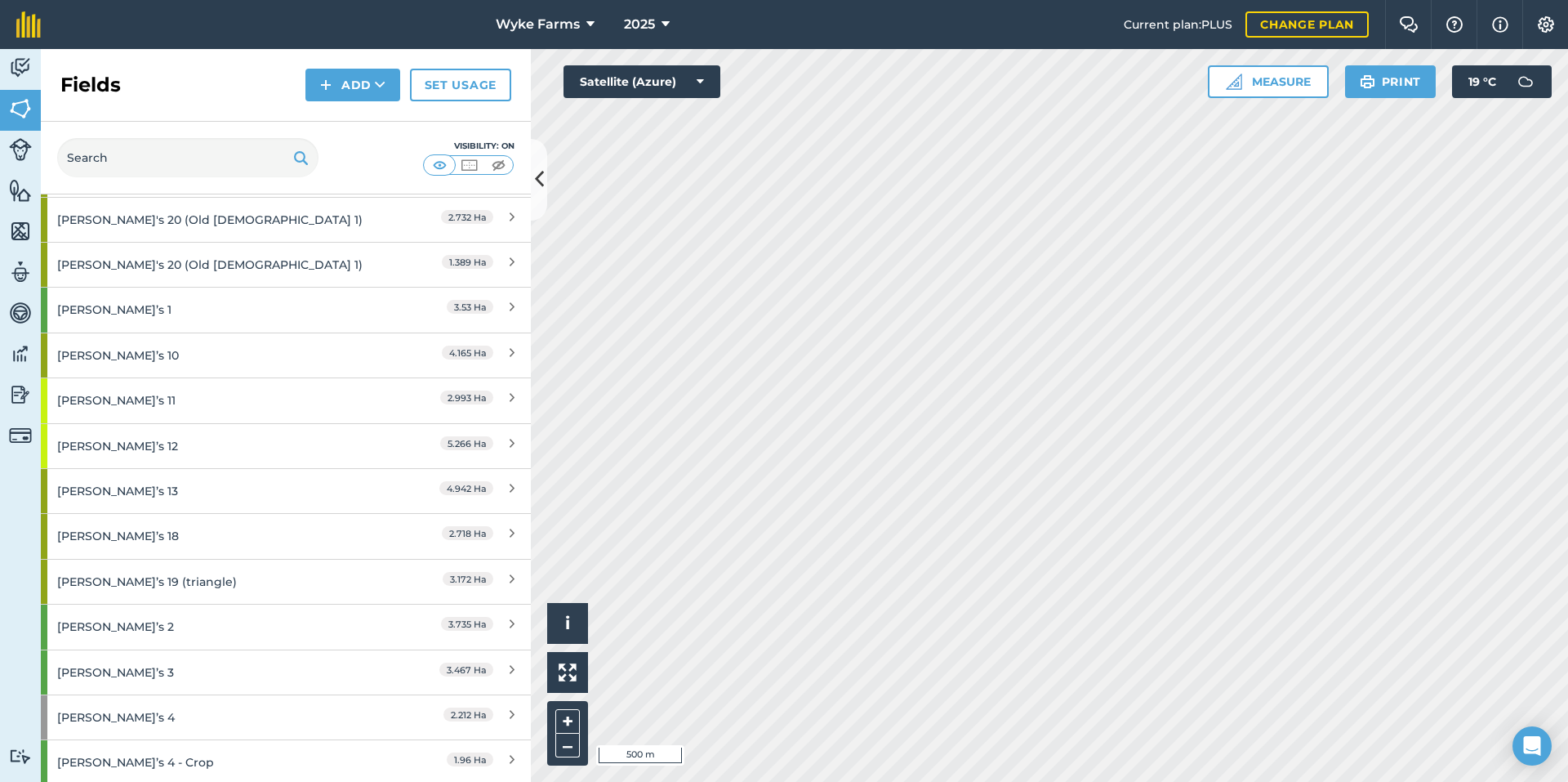
scroll to position [1797, 0]
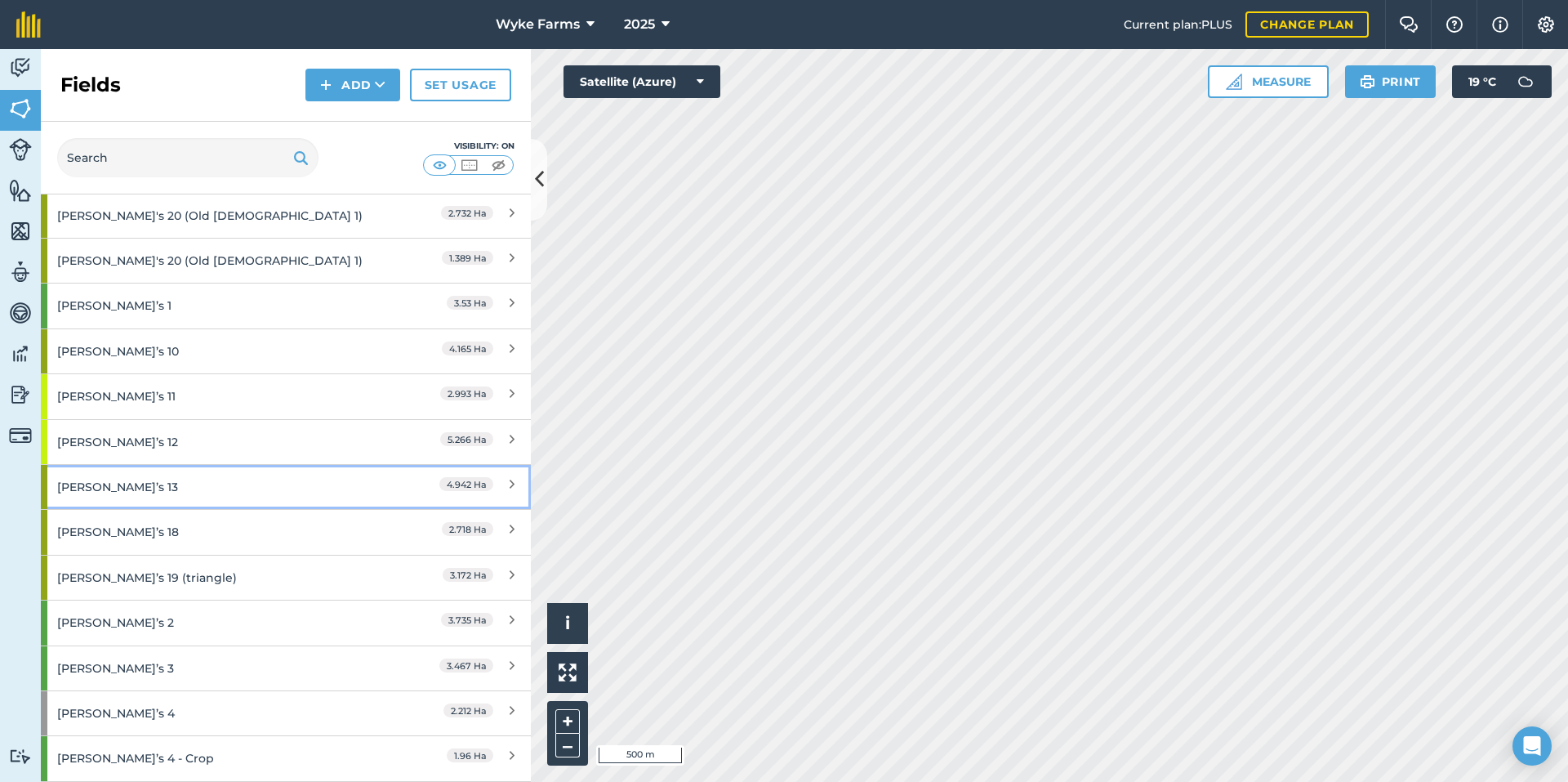
click at [187, 492] on div "[PERSON_NAME]’s 13" at bounding box center [216, 486] width 316 height 44
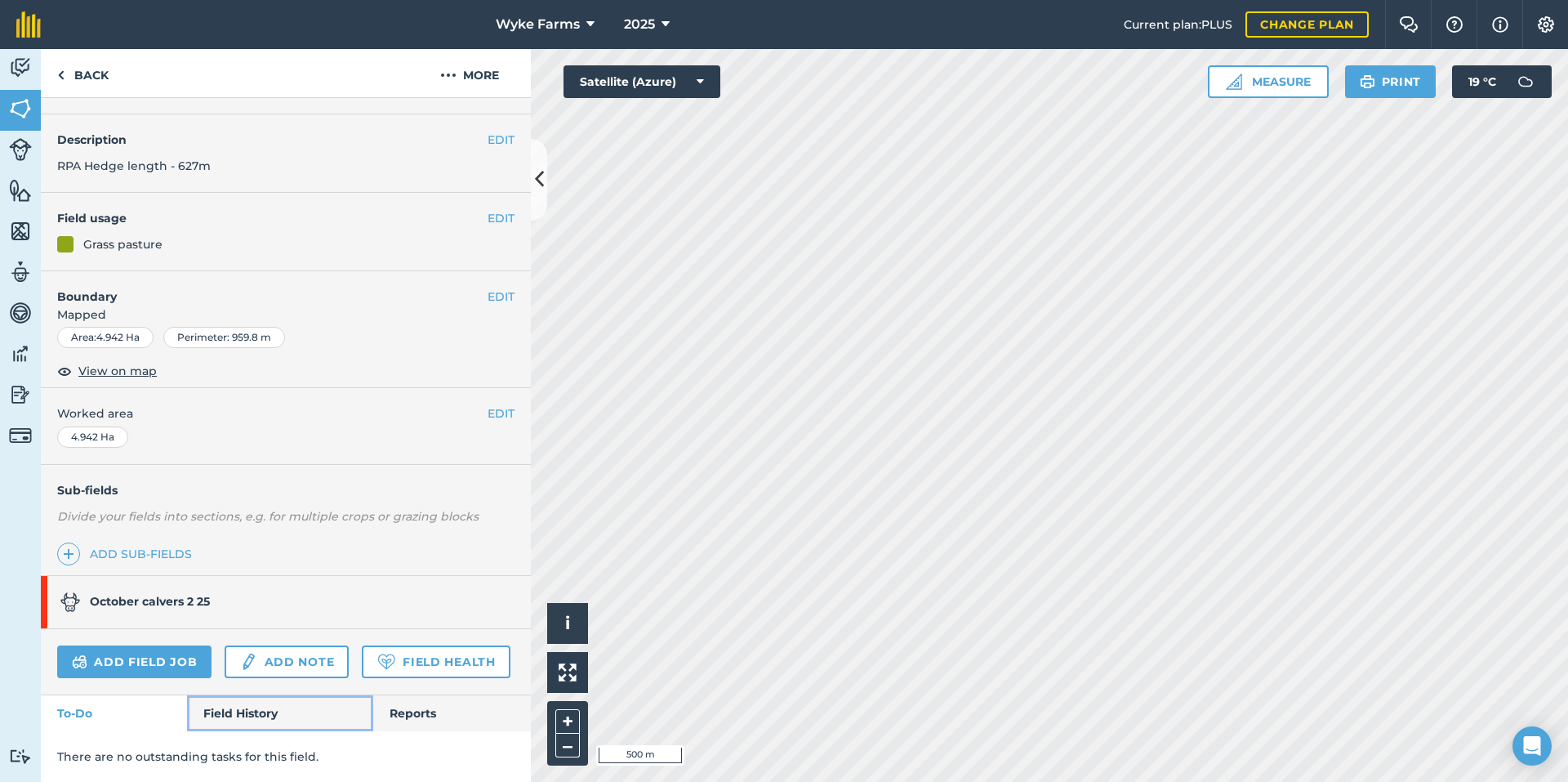
click at [246, 705] on link "Field History" at bounding box center [280, 713] width 186 height 36
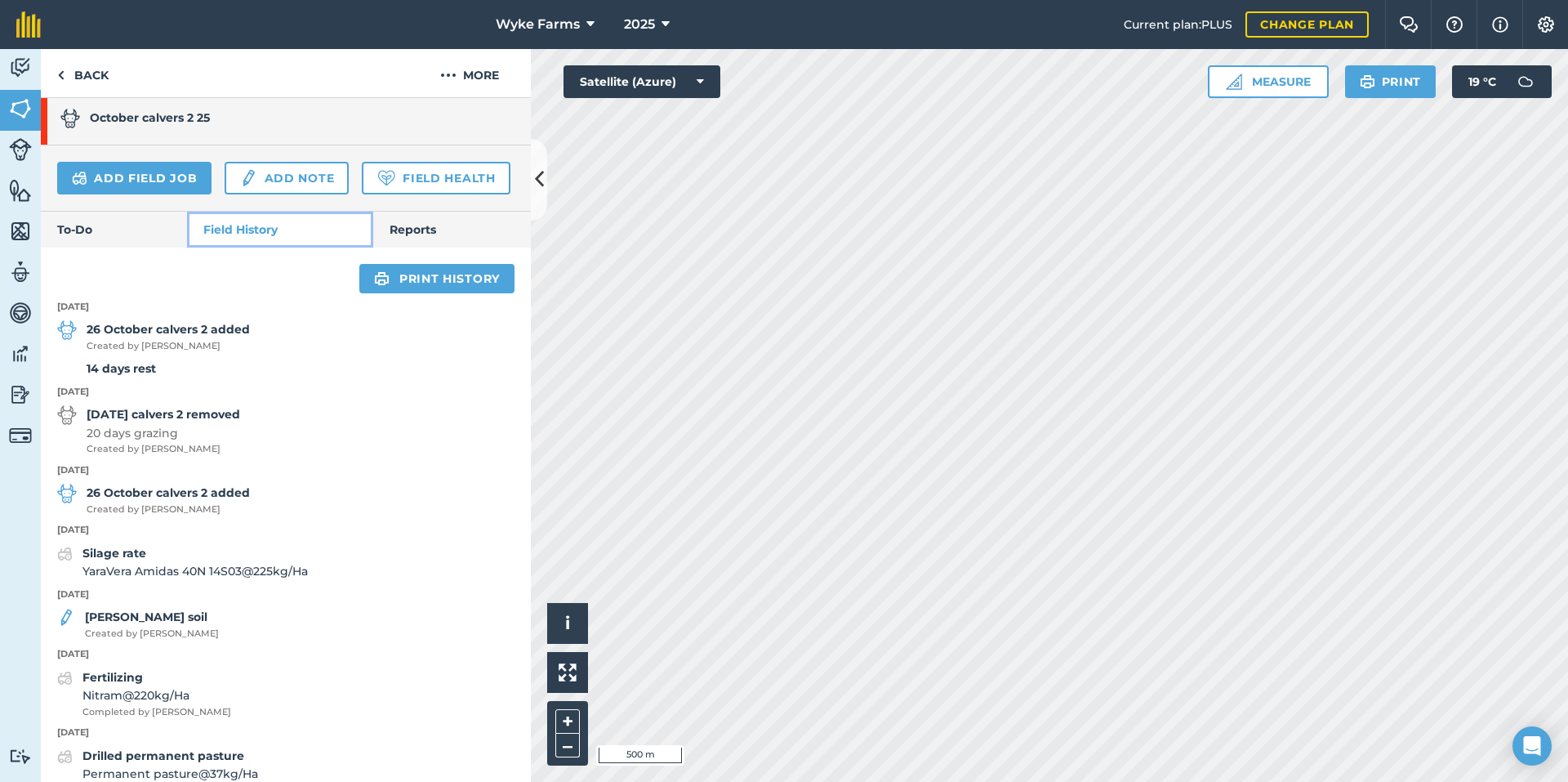
scroll to position [576, 0]
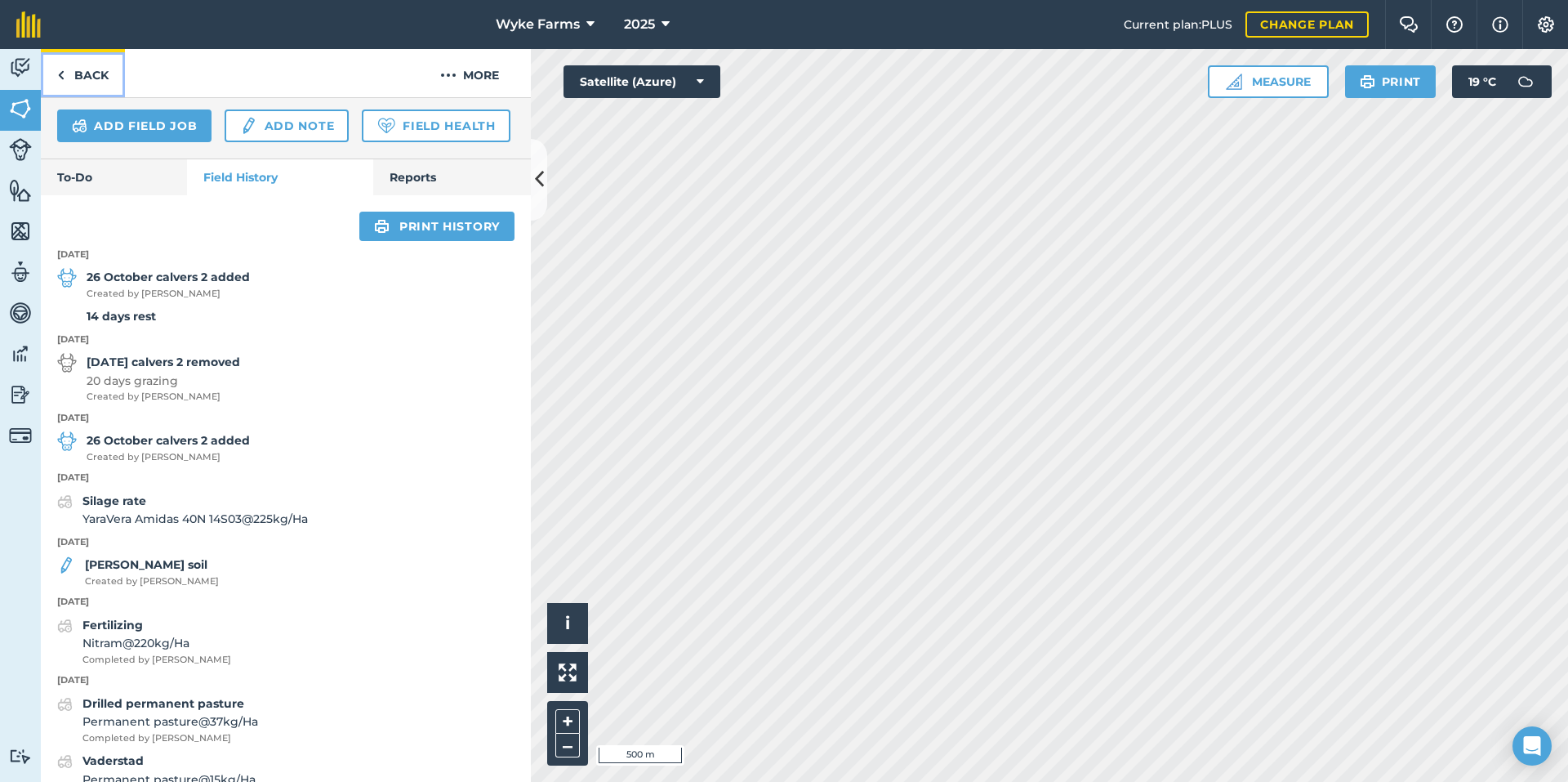
click at [91, 73] on link "Back" at bounding box center [83, 73] width 84 height 48
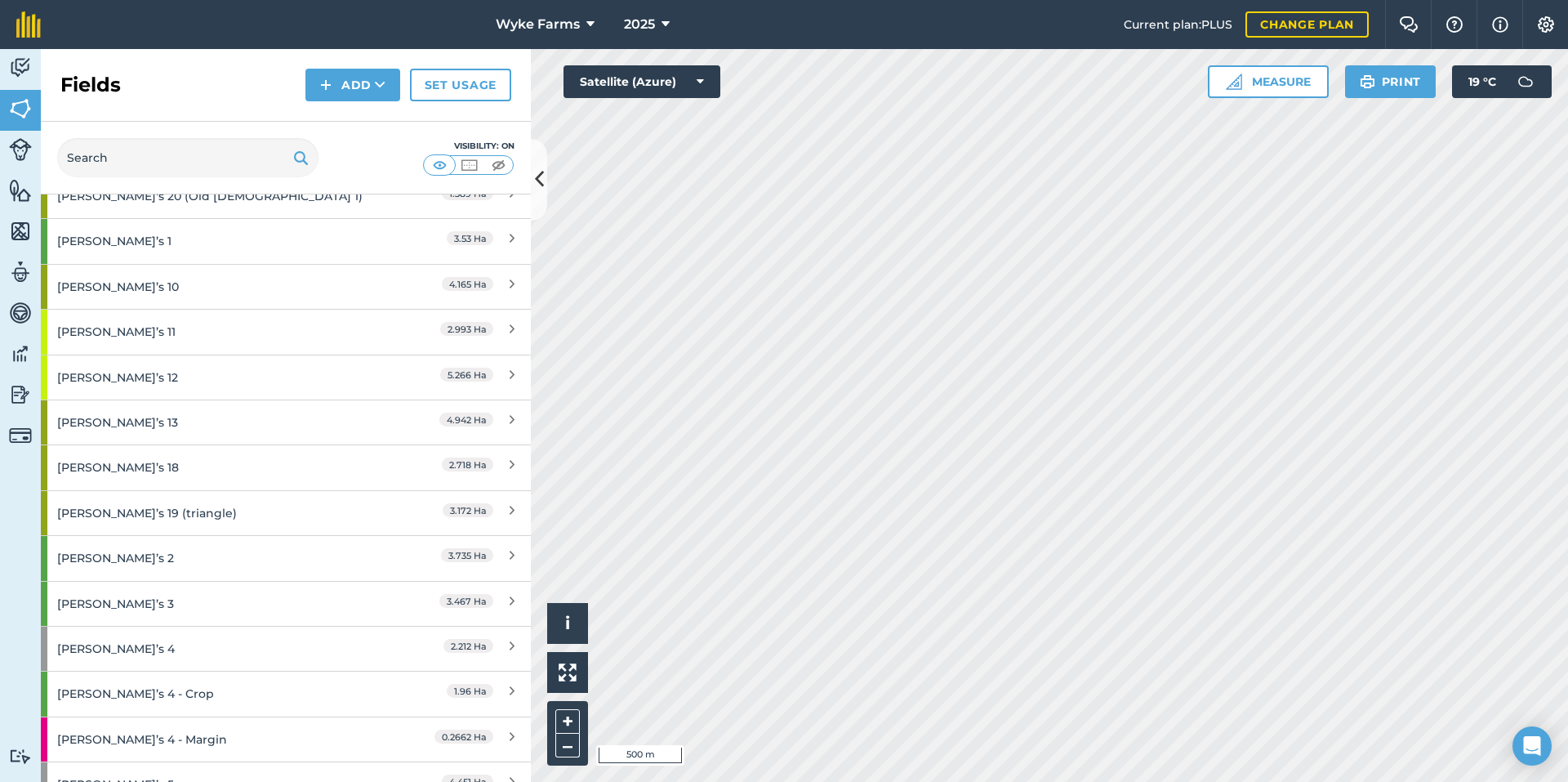
scroll to position [1879, 0]
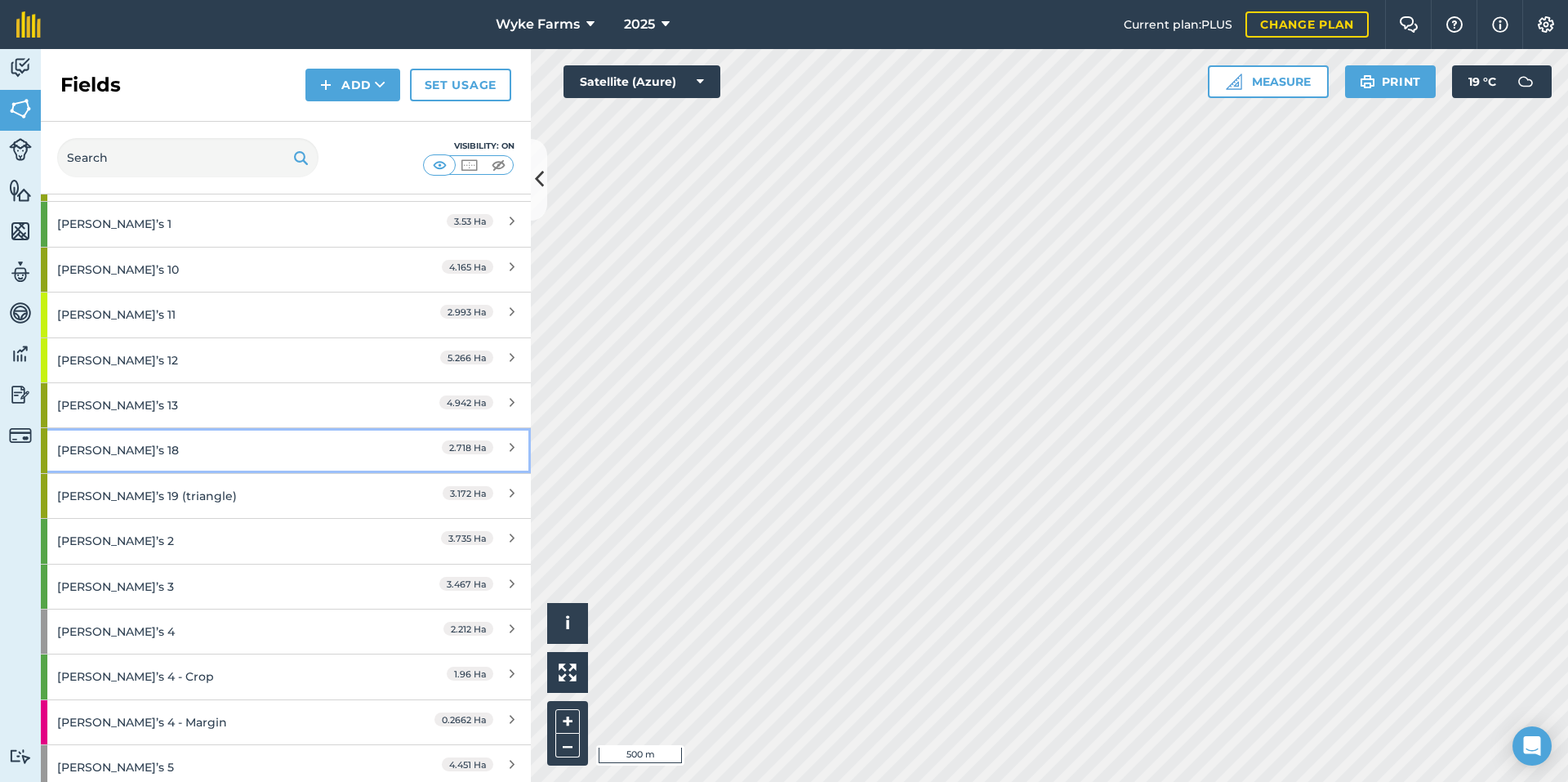
click at [246, 455] on div "[PERSON_NAME]’s 18" at bounding box center [216, 449] width 316 height 44
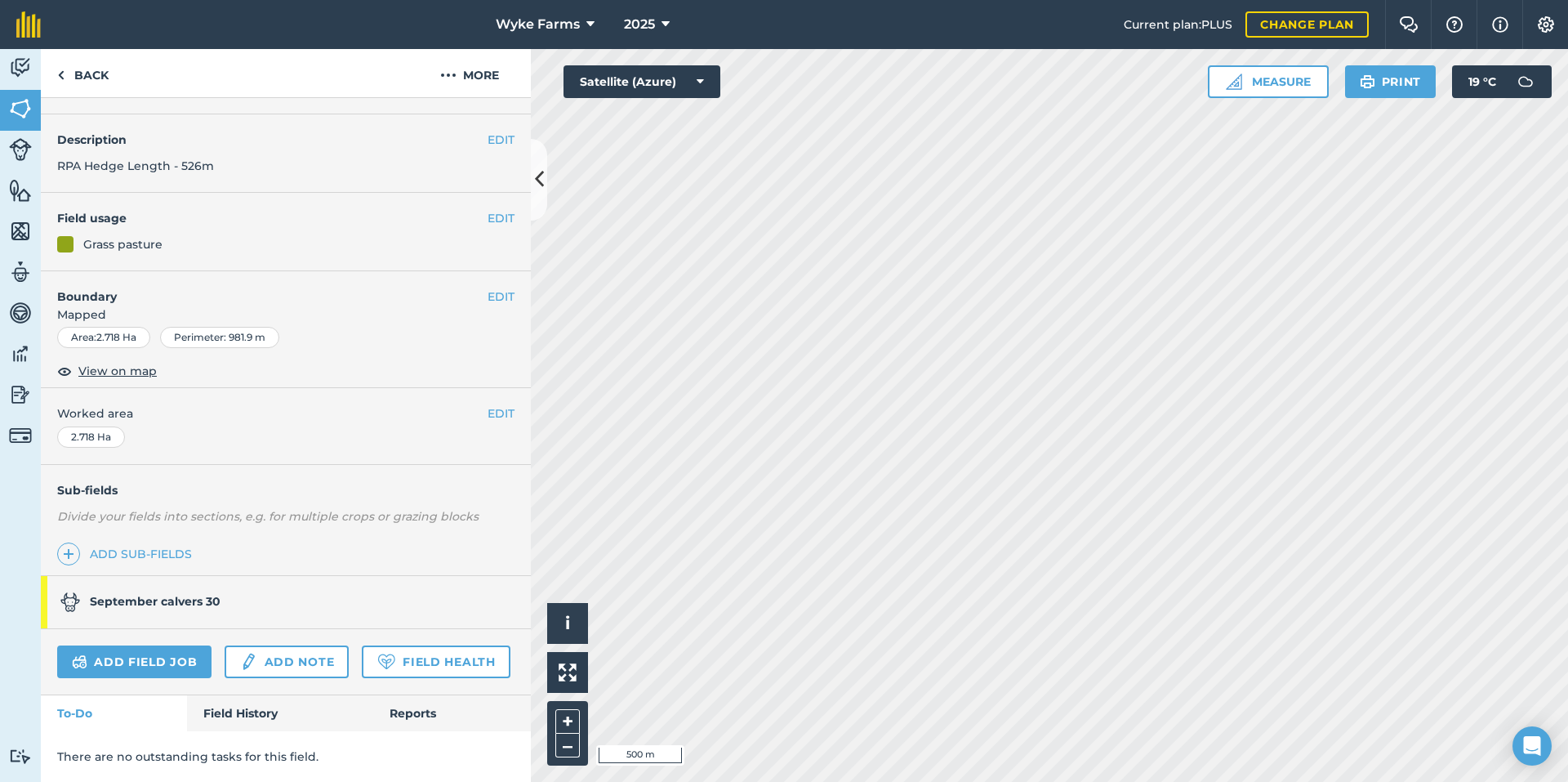
scroll to position [86, 0]
click at [258, 717] on link "Field History" at bounding box center [280, 713] width 186 height 36
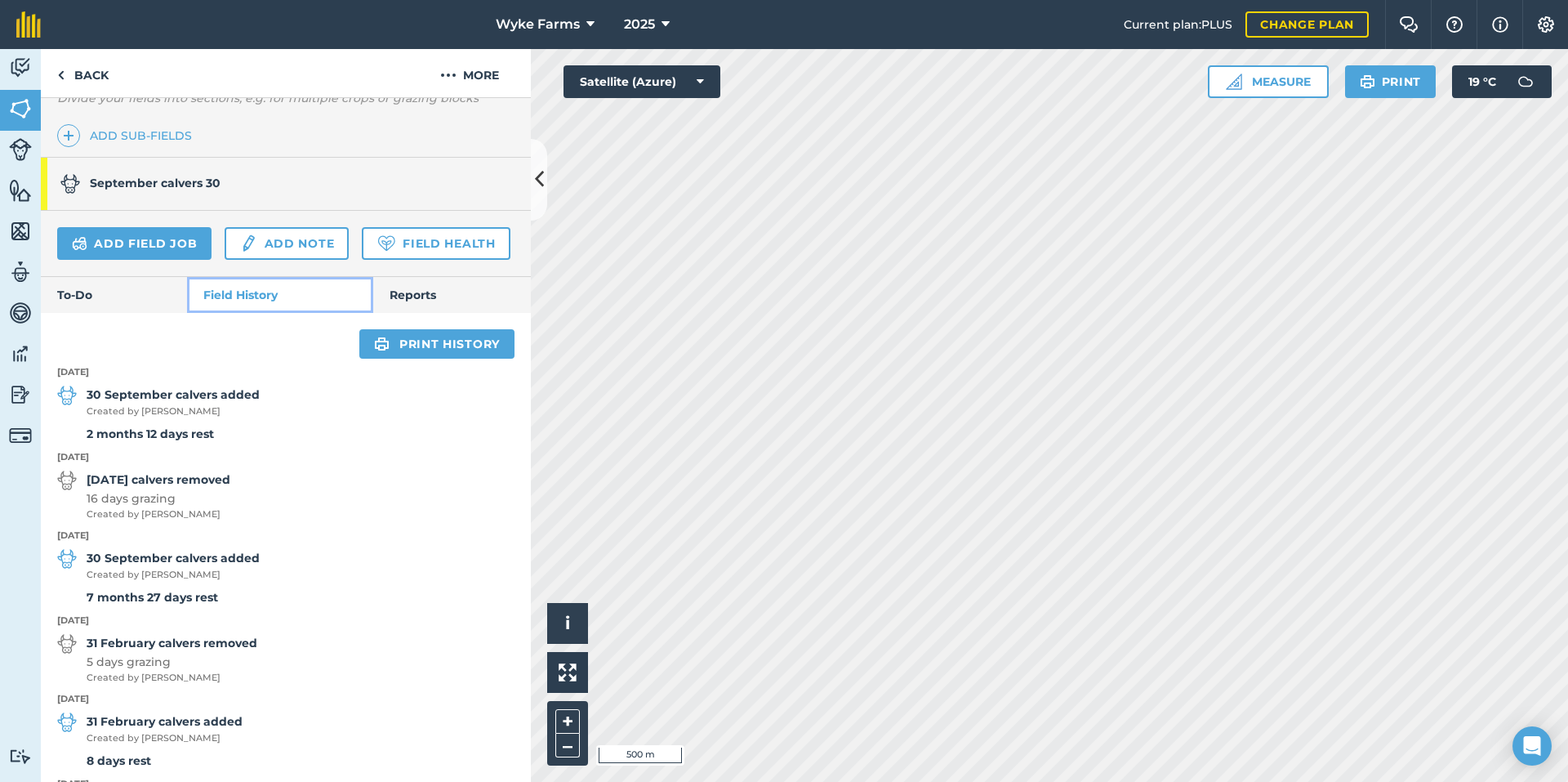
scroll to position [576, 0]
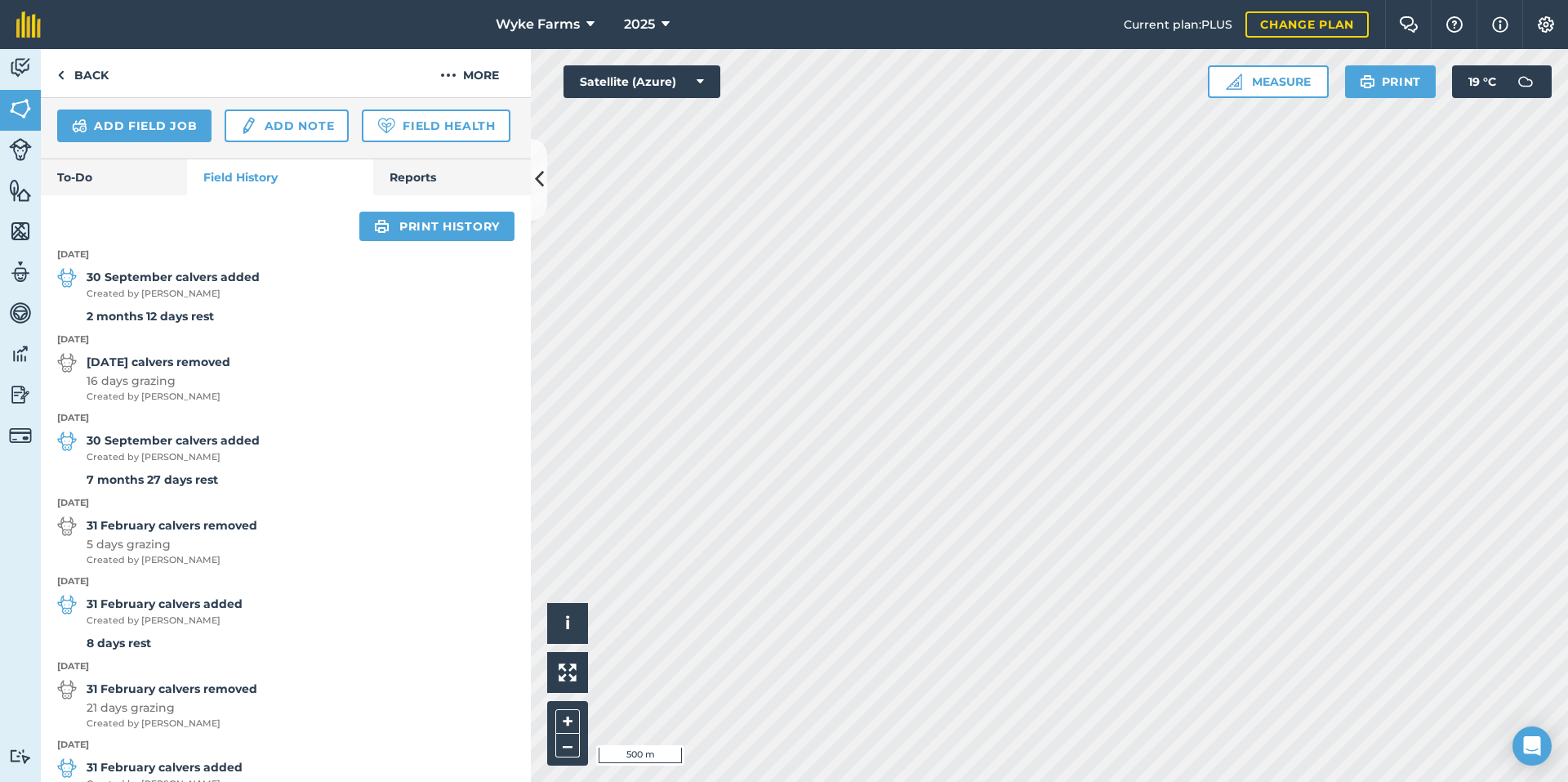
click at [123, 75] on div "Back More" at bounding box center [286, 73] width 490 height 49
click at [119, 75] on link "Back" at bounding box center [83, 73] width 84 height 48
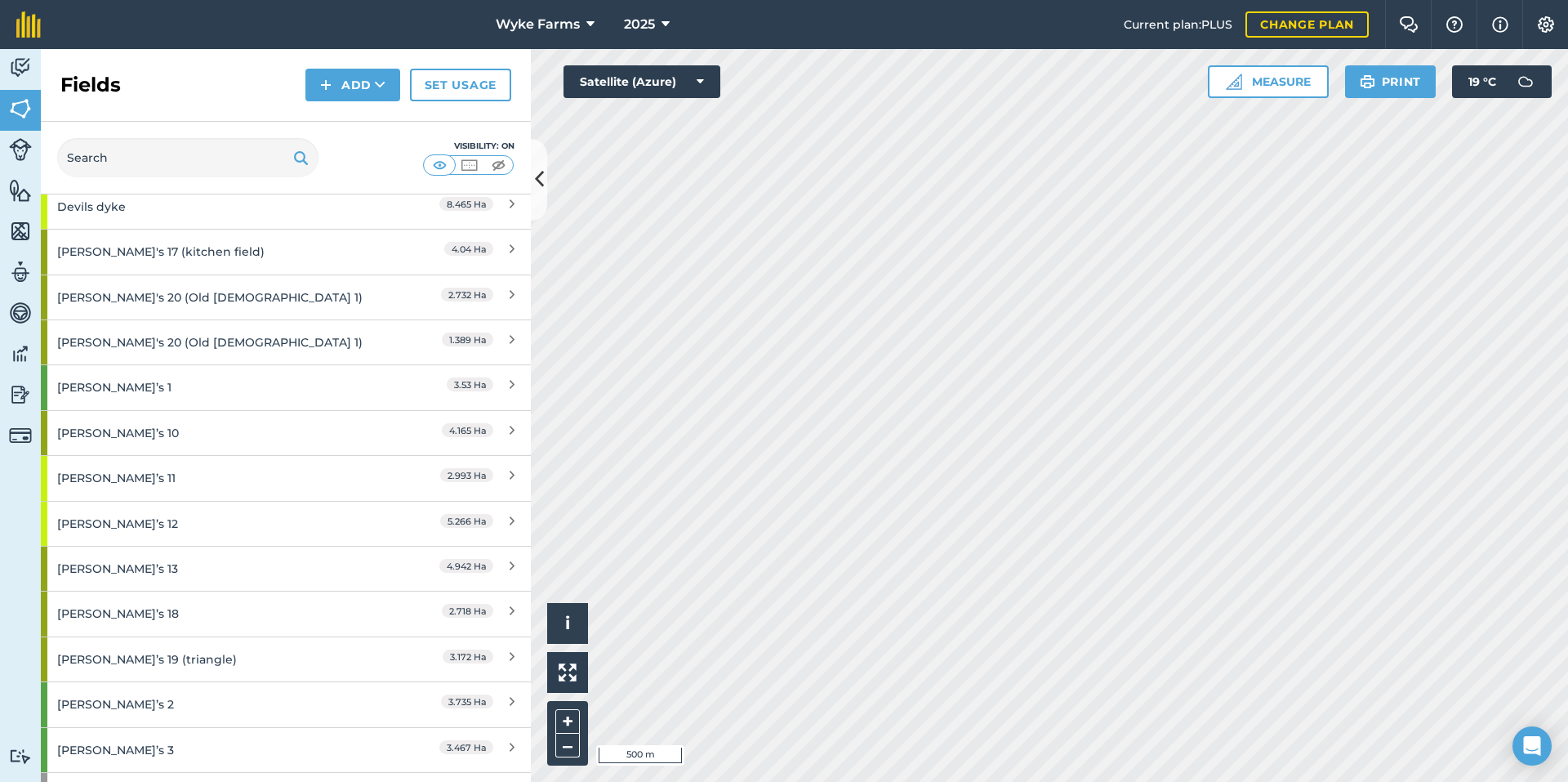
scroll to position [1960, 0]
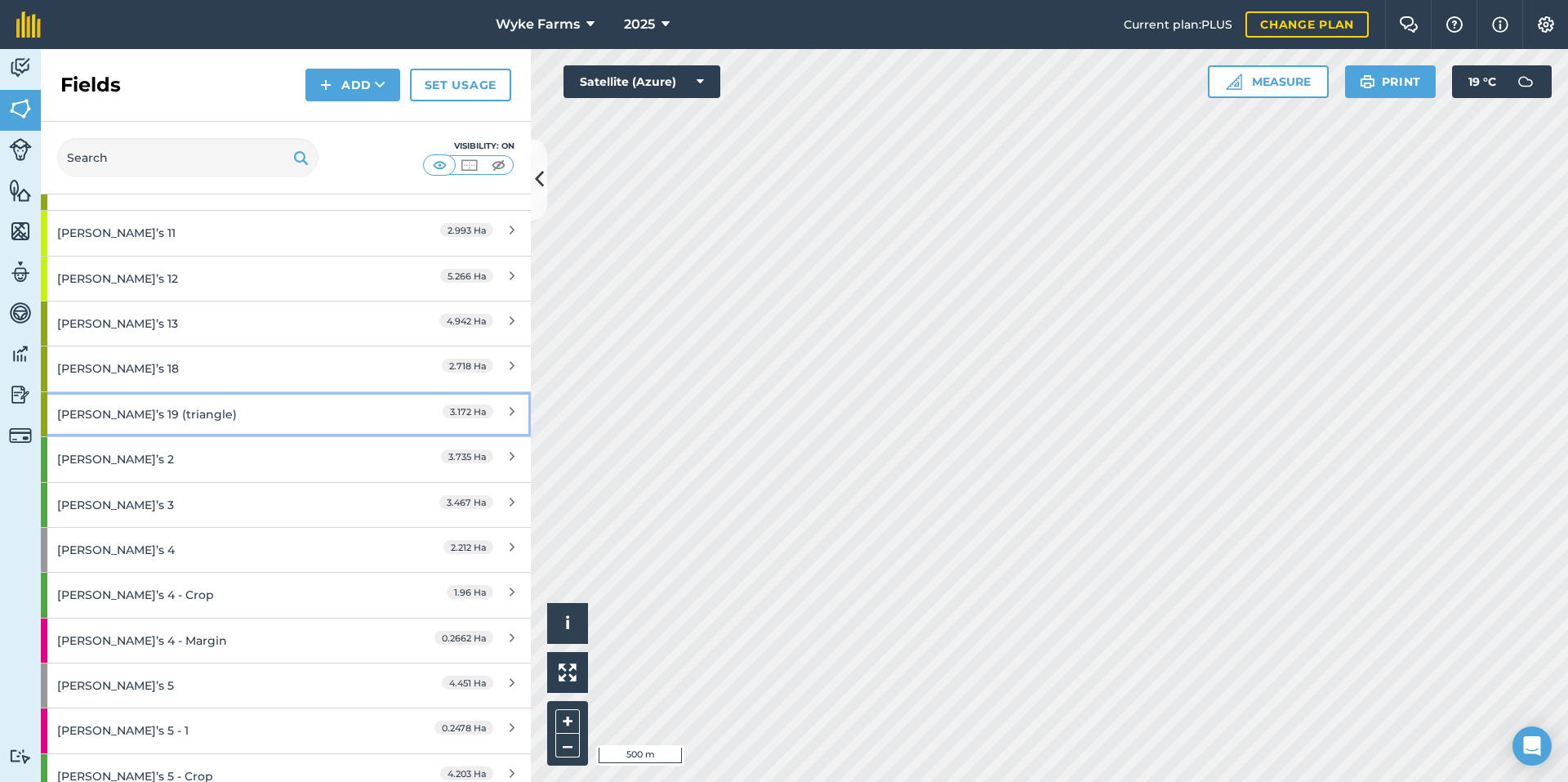
click at [187, 411] on div "[PERSON_NAME]’s 19 (triangle)" at bounding box center [216, 413] width 316 height 44
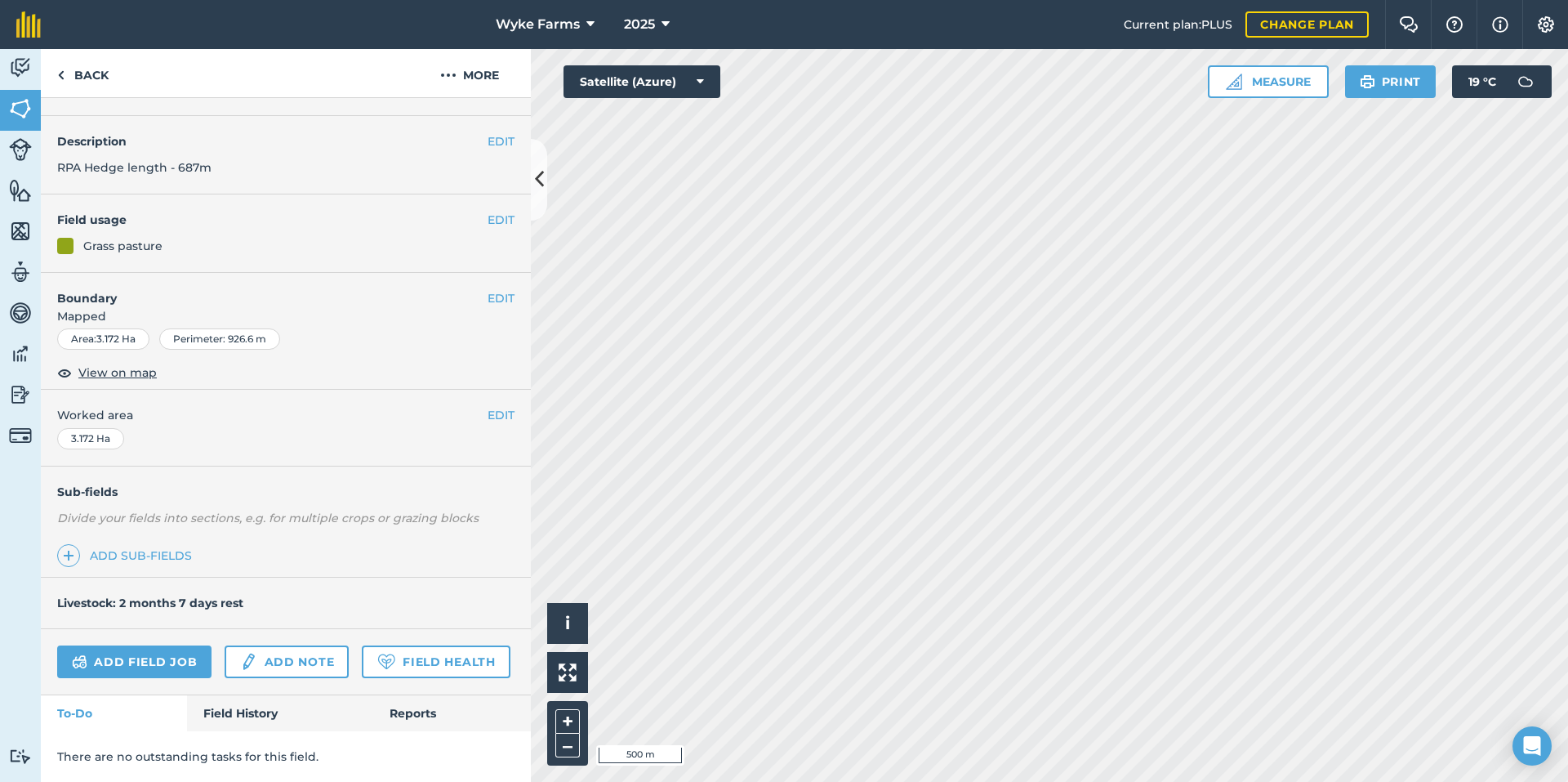
scroll to position [84, 0]
click at [258, 712] on link "Field History" at bounding box center [280, 713] width 186 height 36
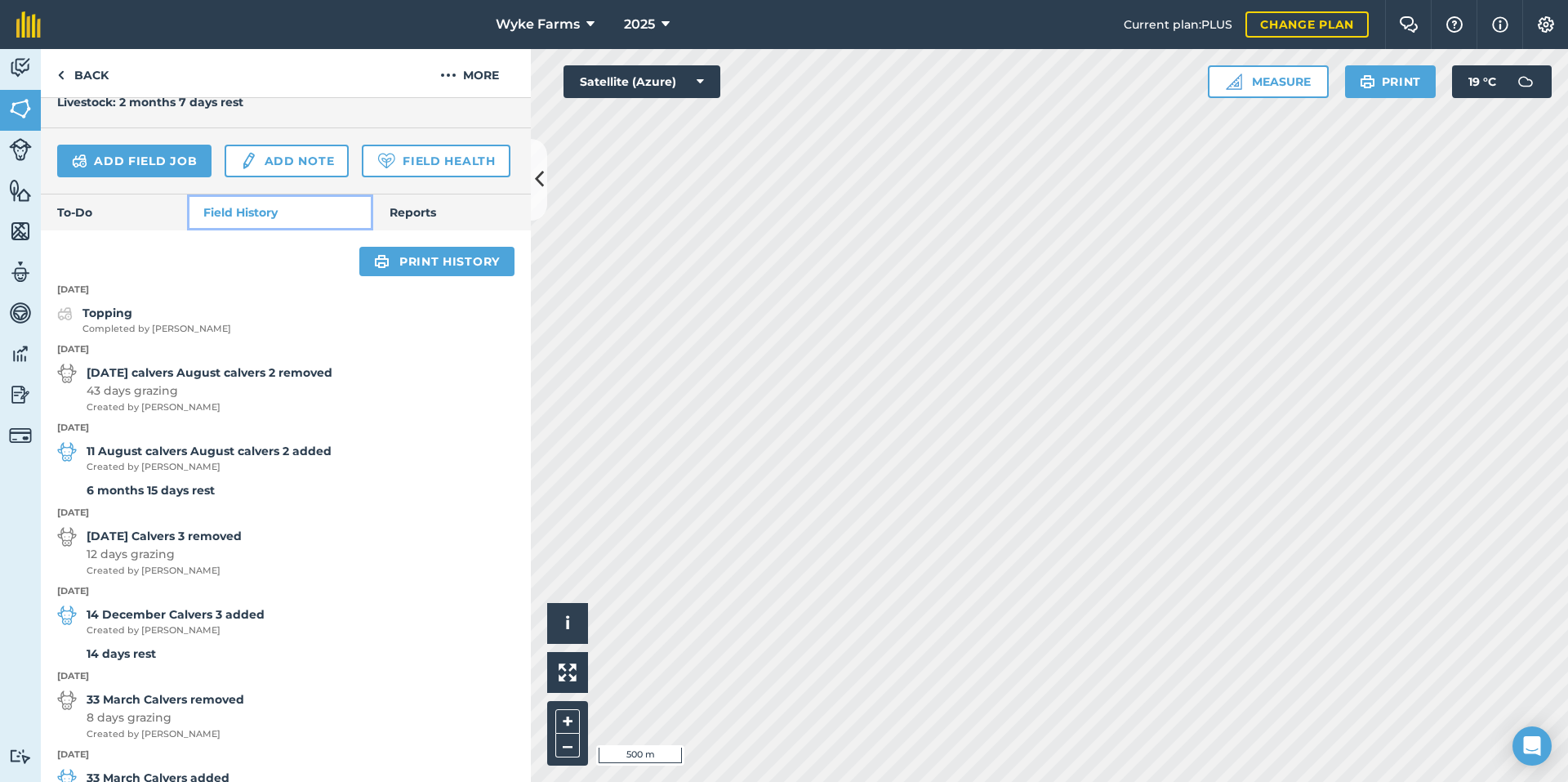
scroll to position [656, 0]
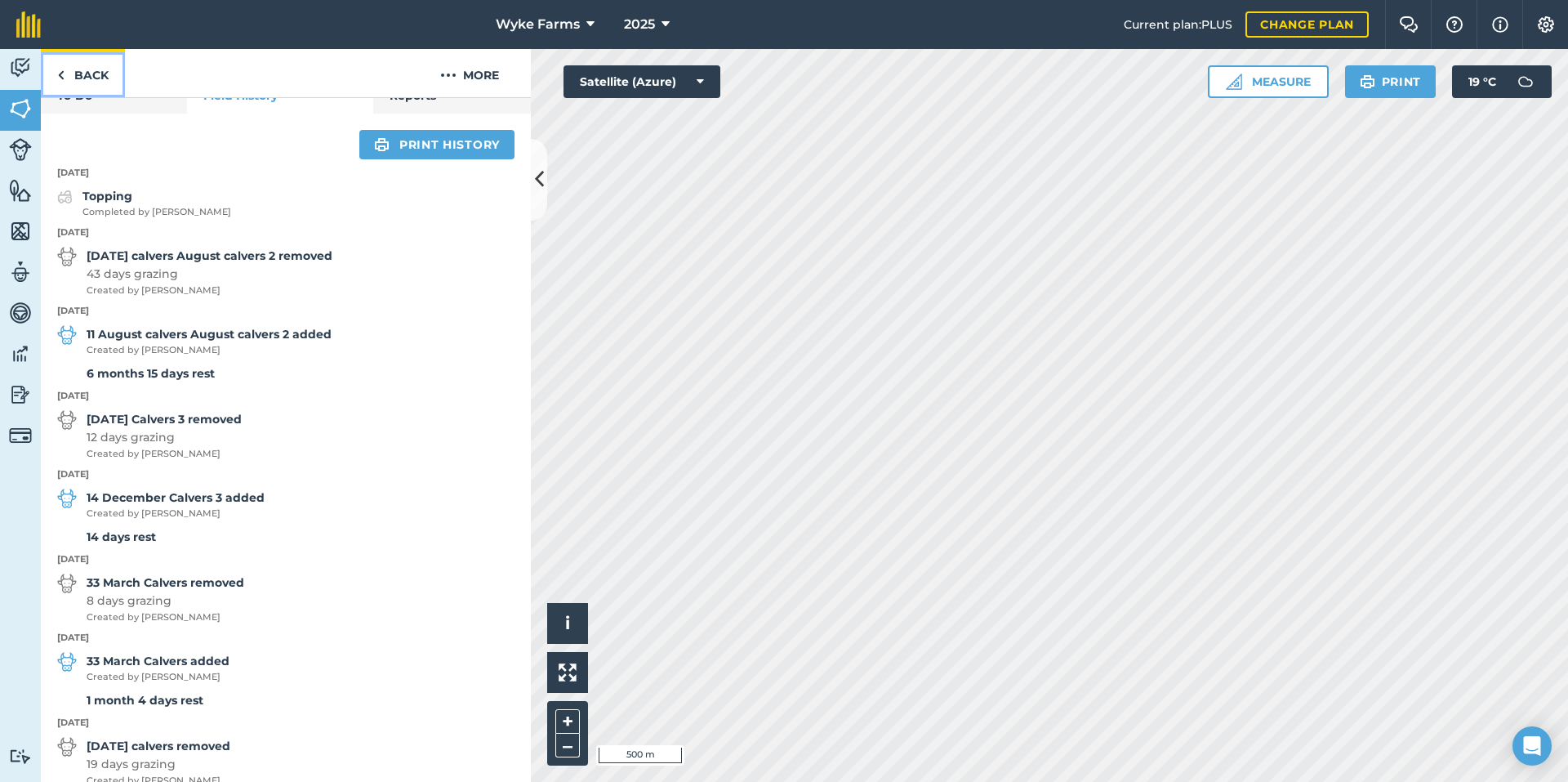
click at [91, 79] on link "Back" at bounding box center [83, 73] width 84 height 48
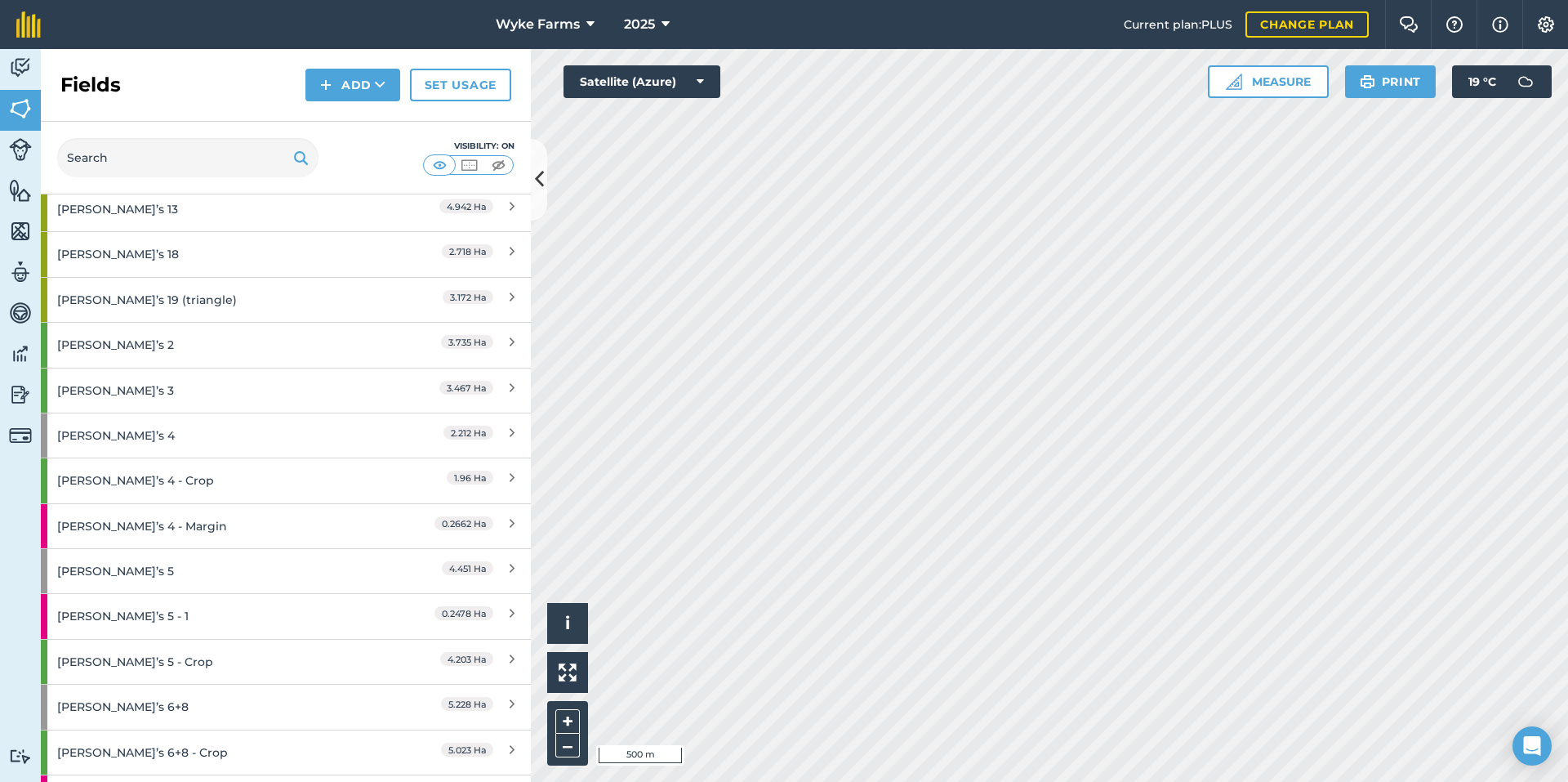
scroll to position [2042, 0]
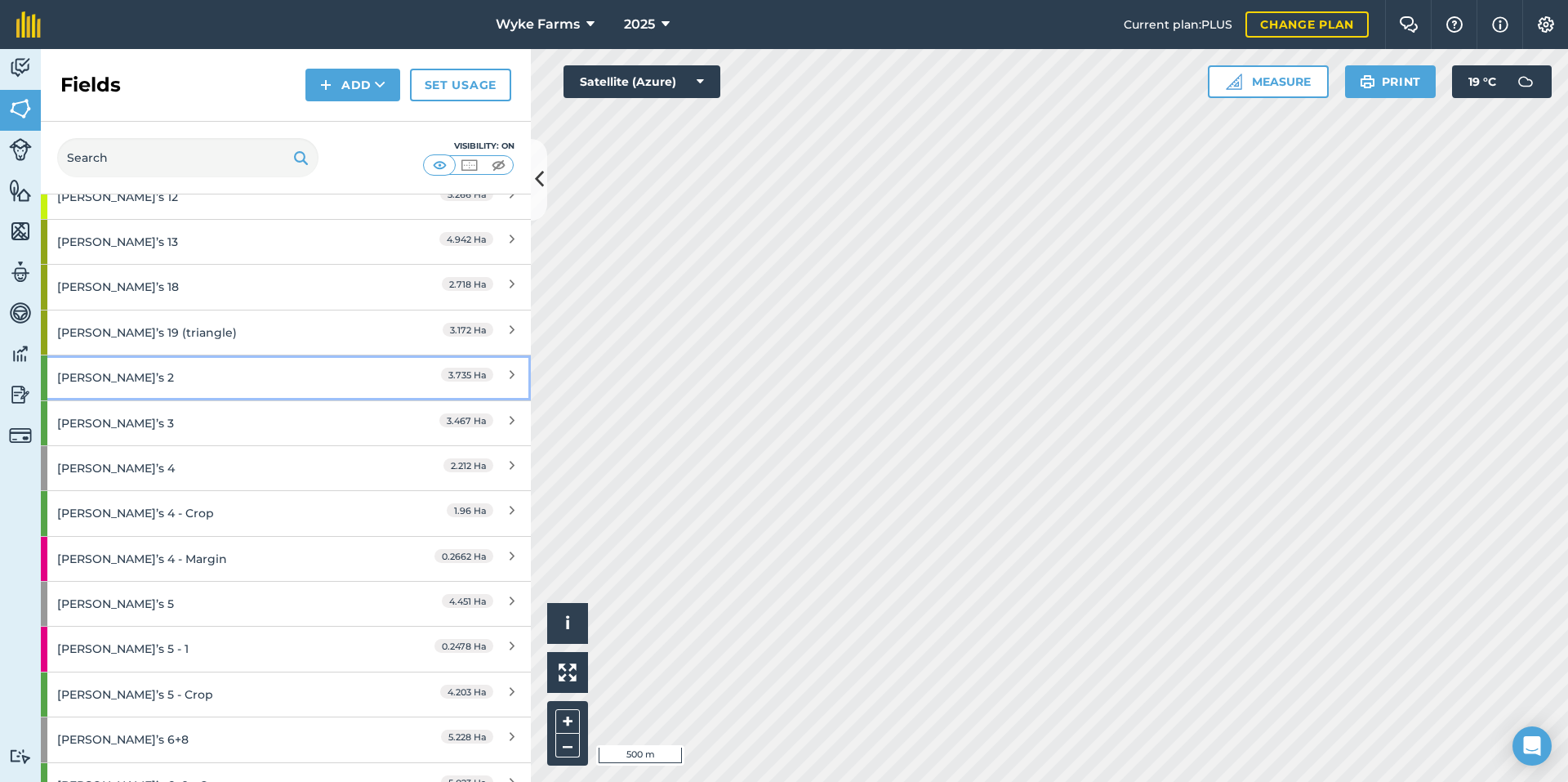
click at [172, 364] on div "[PERSON_NAME]’s 2" at bounding box center [216, 377] width 316 height 44
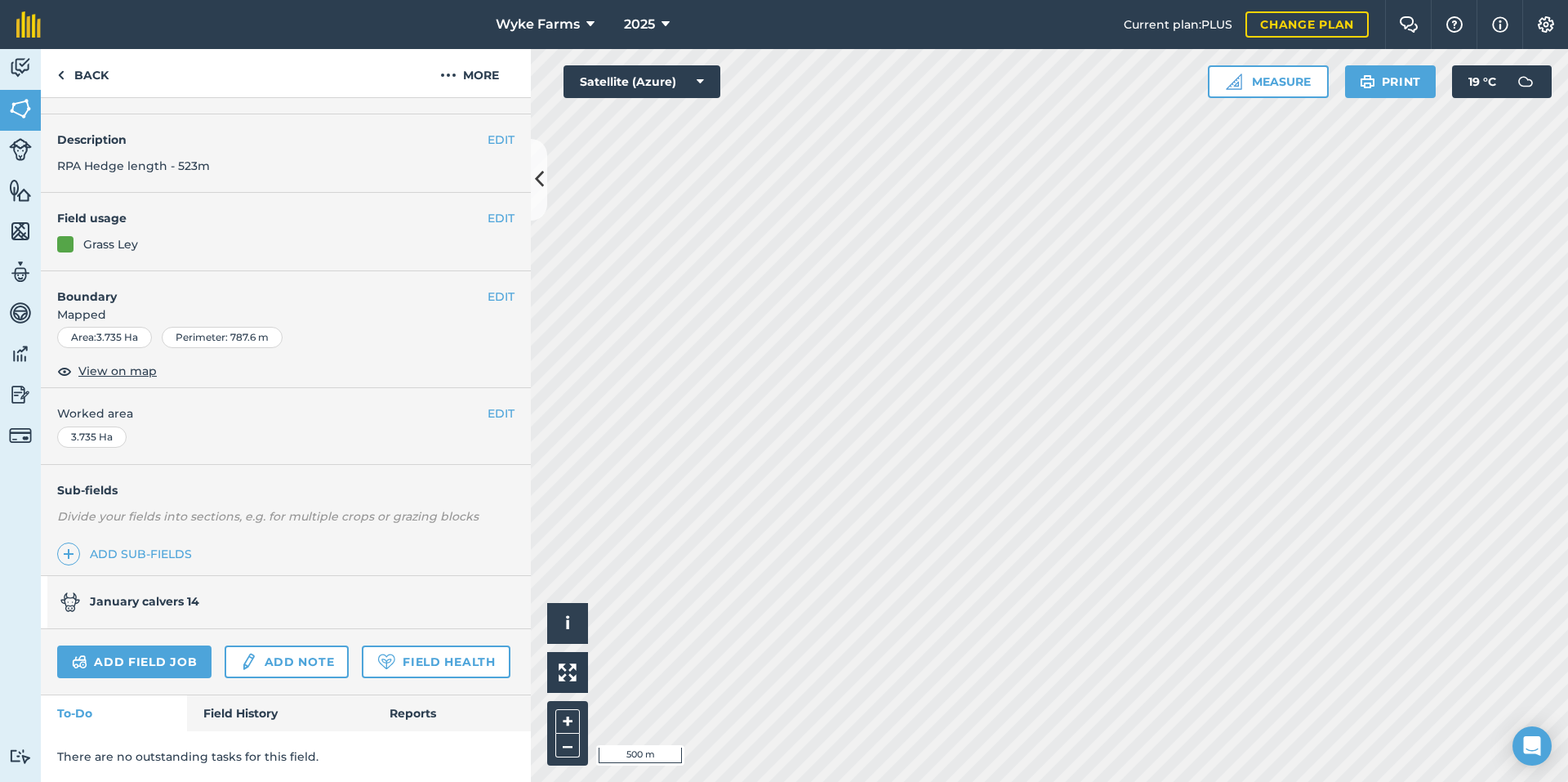
scroll to position [86, 0]
click at [243, 714] on link "Field History" at bounding box center [280, 713] width 186 height 36
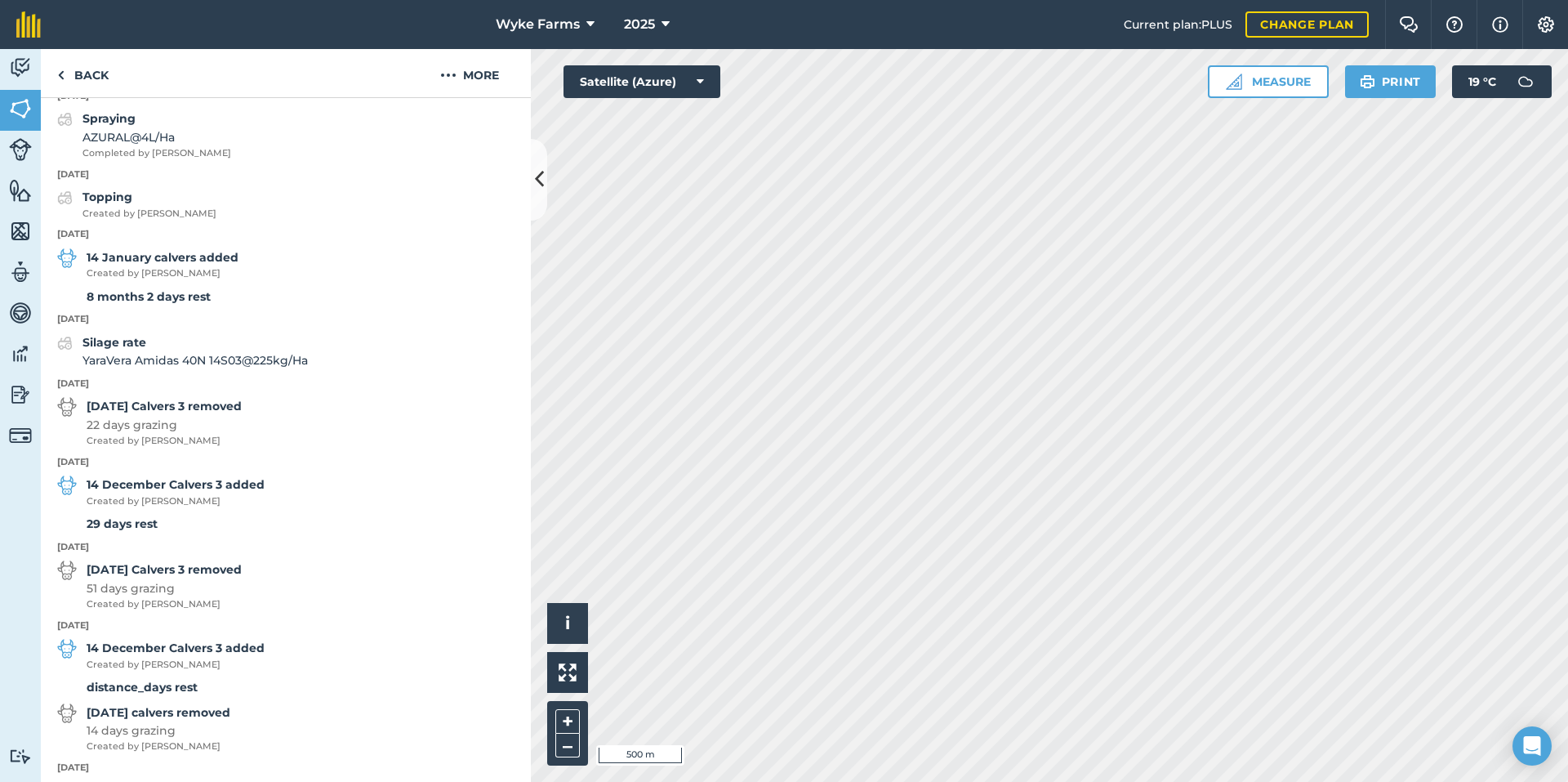
scroll to position [739, 0]
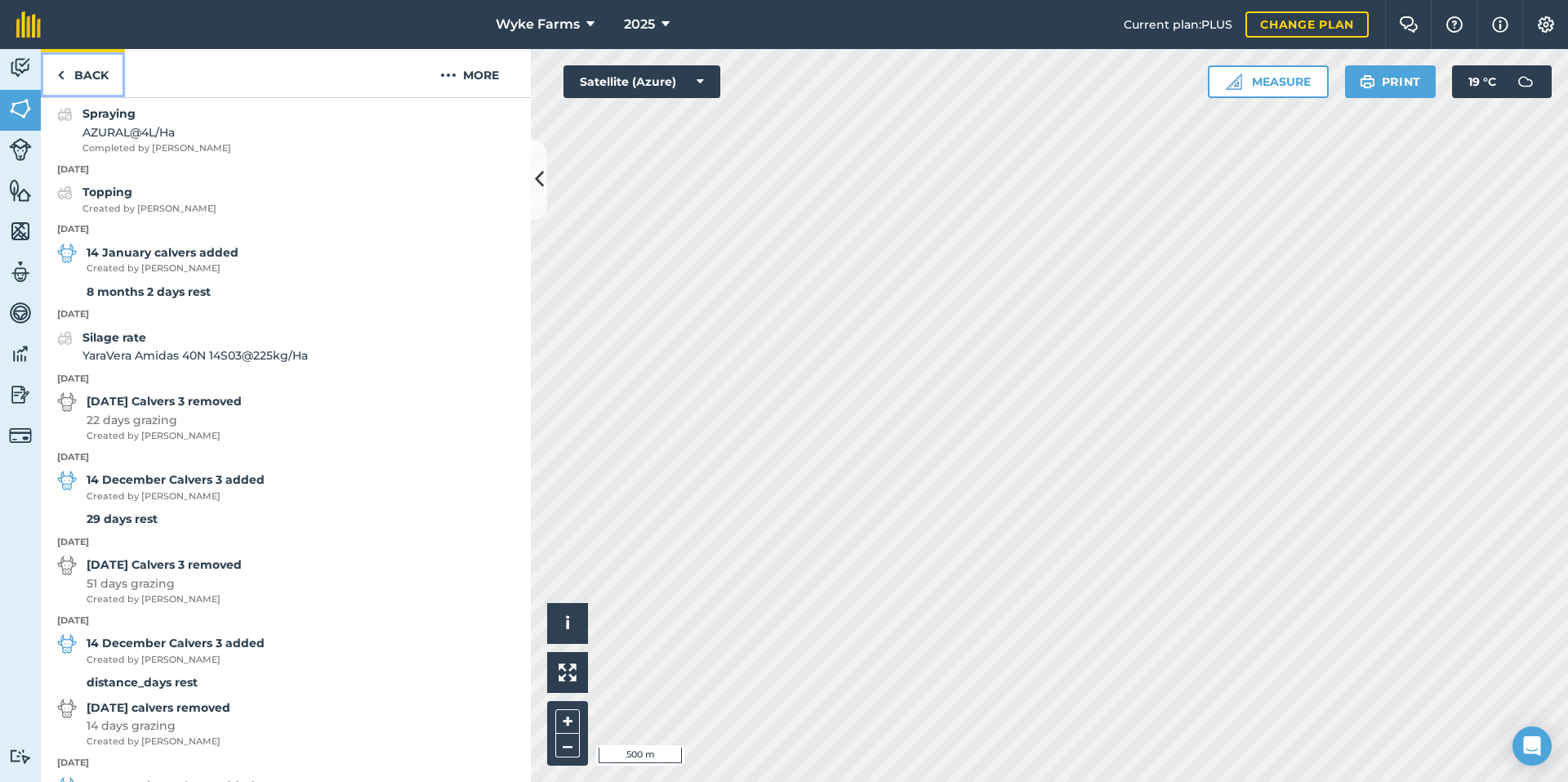
click at [101, 72] on link "Back" at bounding box center [83, 73] width 84 height 48
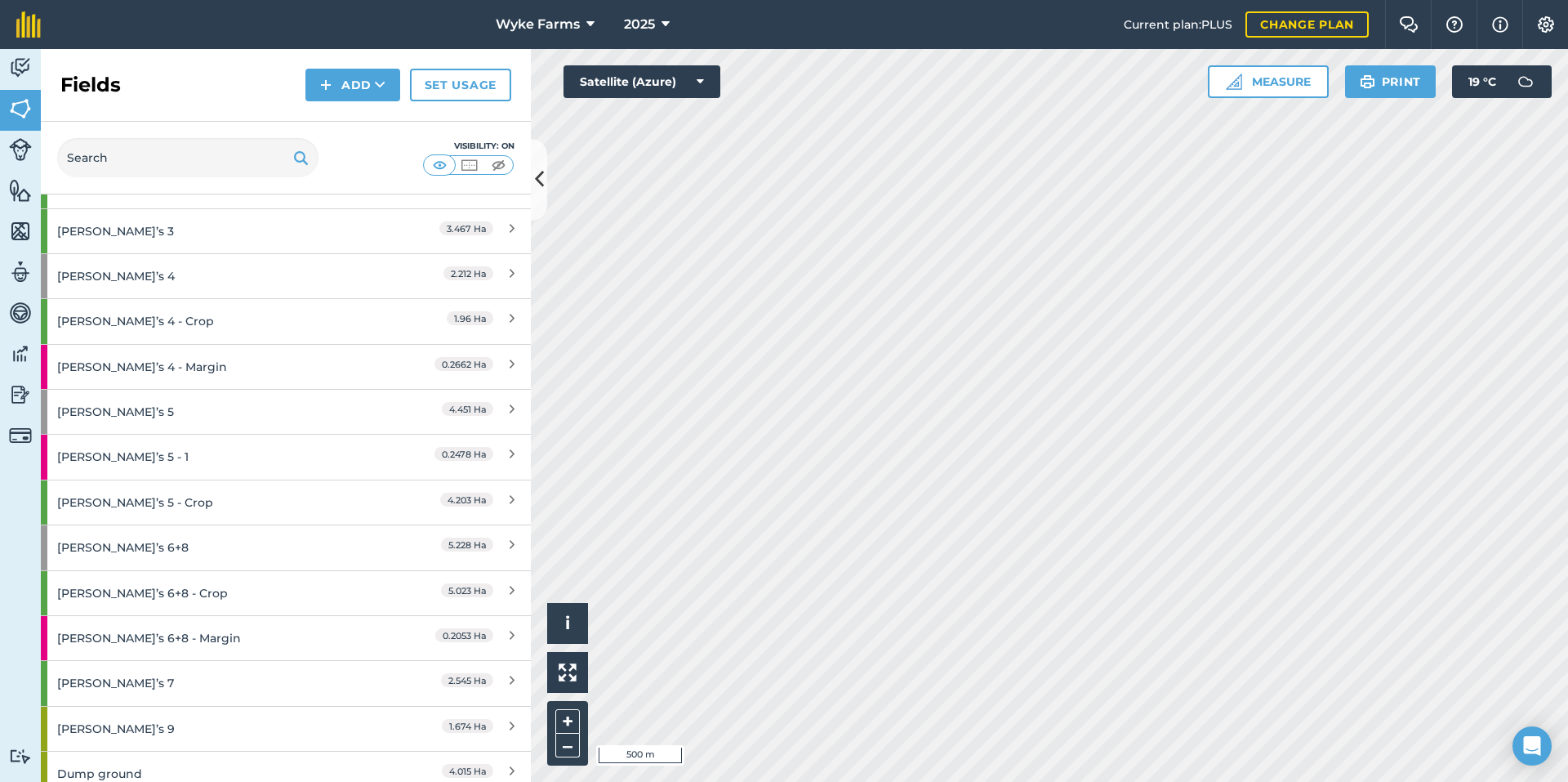
scroll to position [2206, 0]
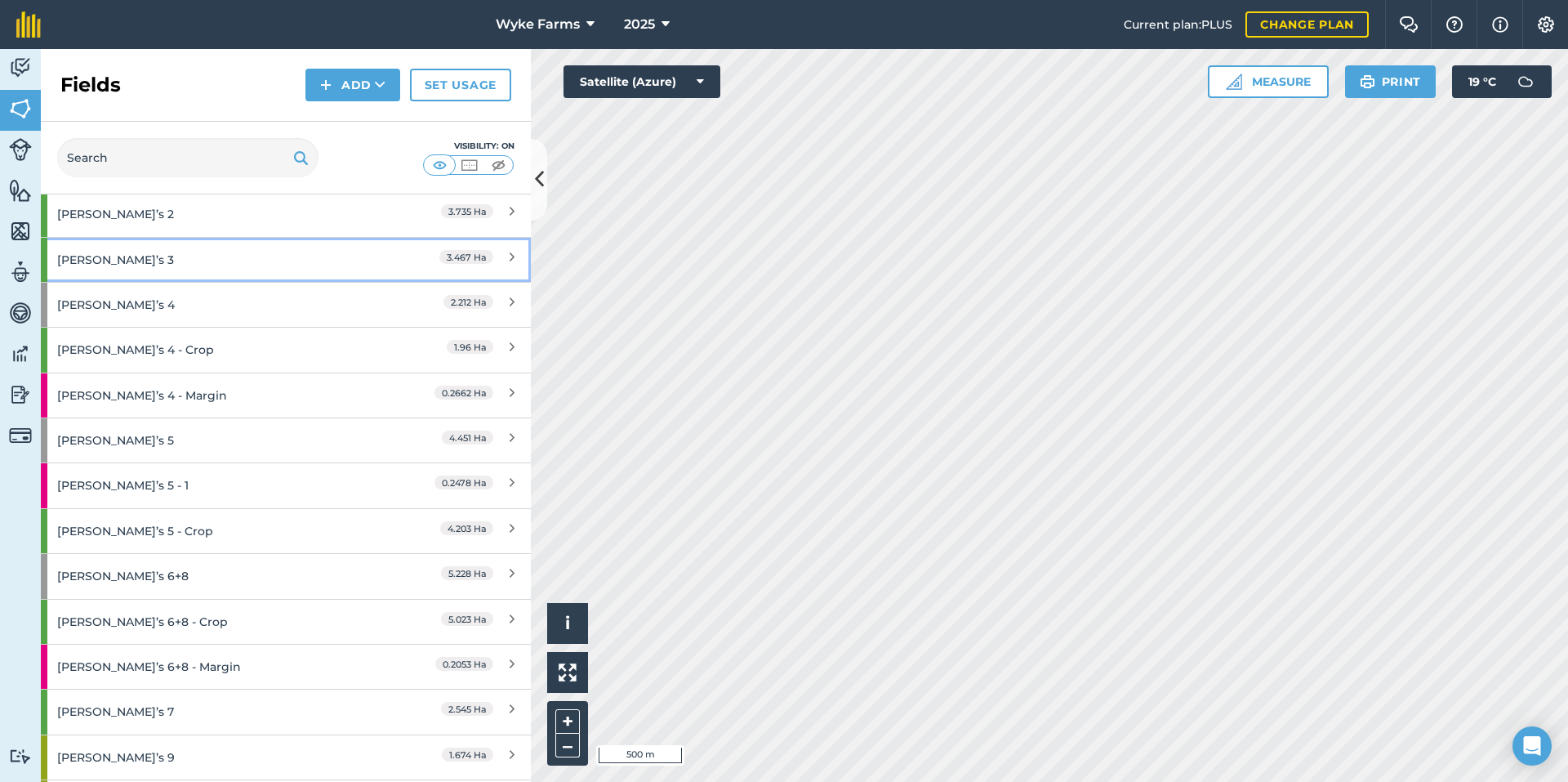
click at [170, 264] on div "[PERSON_NAME]’s 3" at bounding box center [216, 260] width 316 height 44
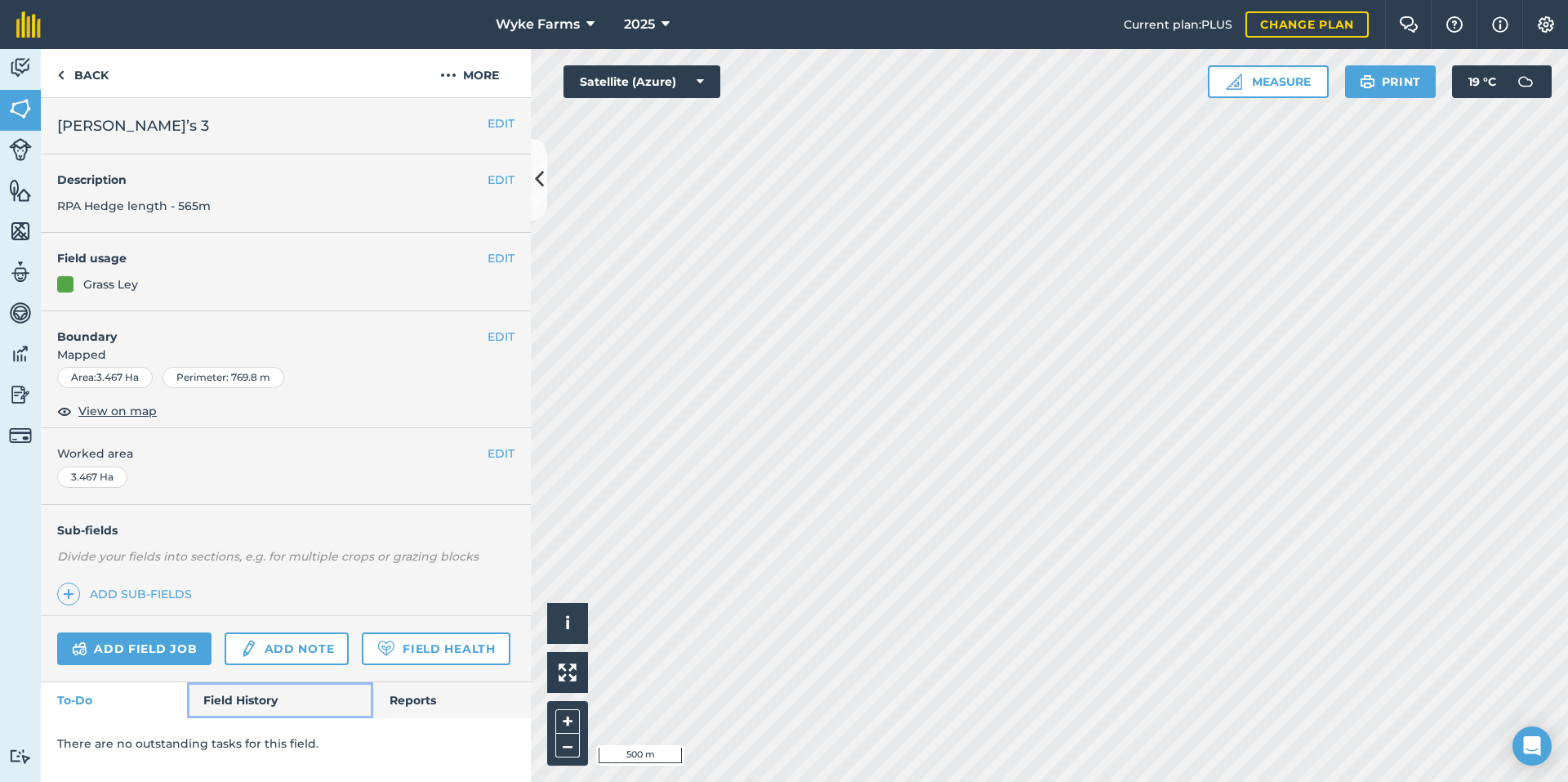
click at [270, 688] on link "Field History" at bounding box center [280, 700] width 186 height 36
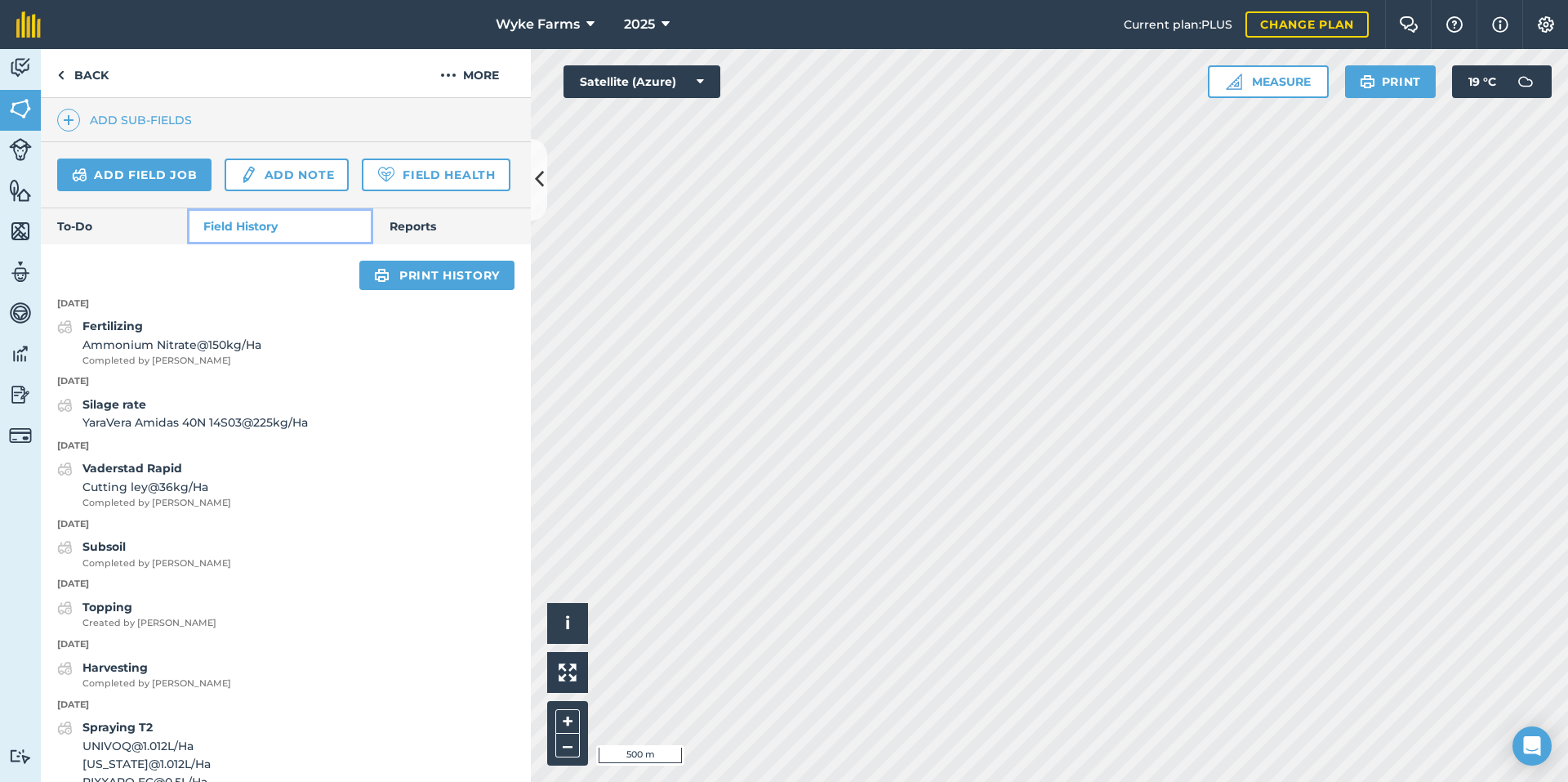
scroll to position [571, 0]
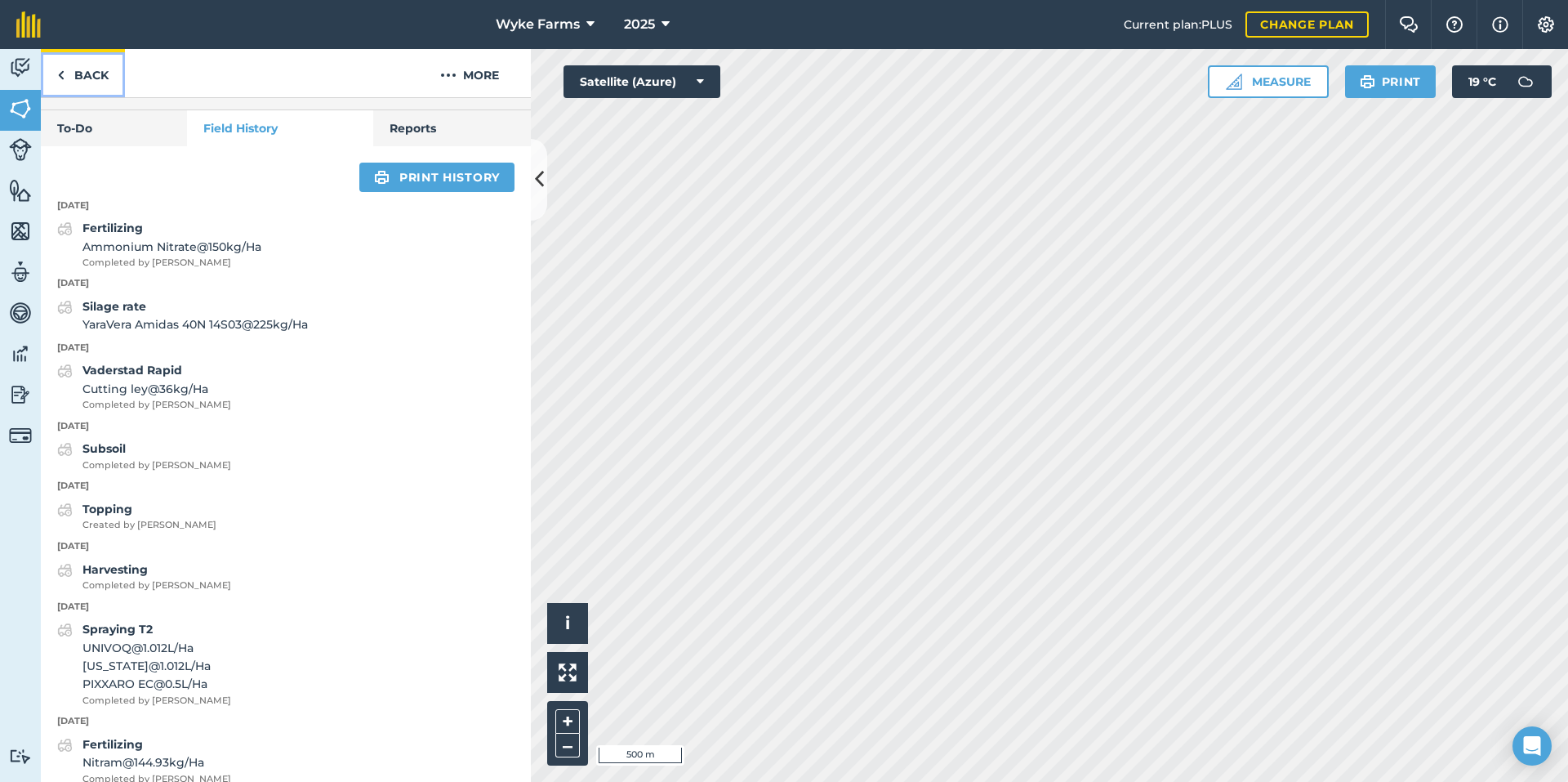
click at [89, 94] on link "Back" at bounding box center [83, 73] width 84 height 48
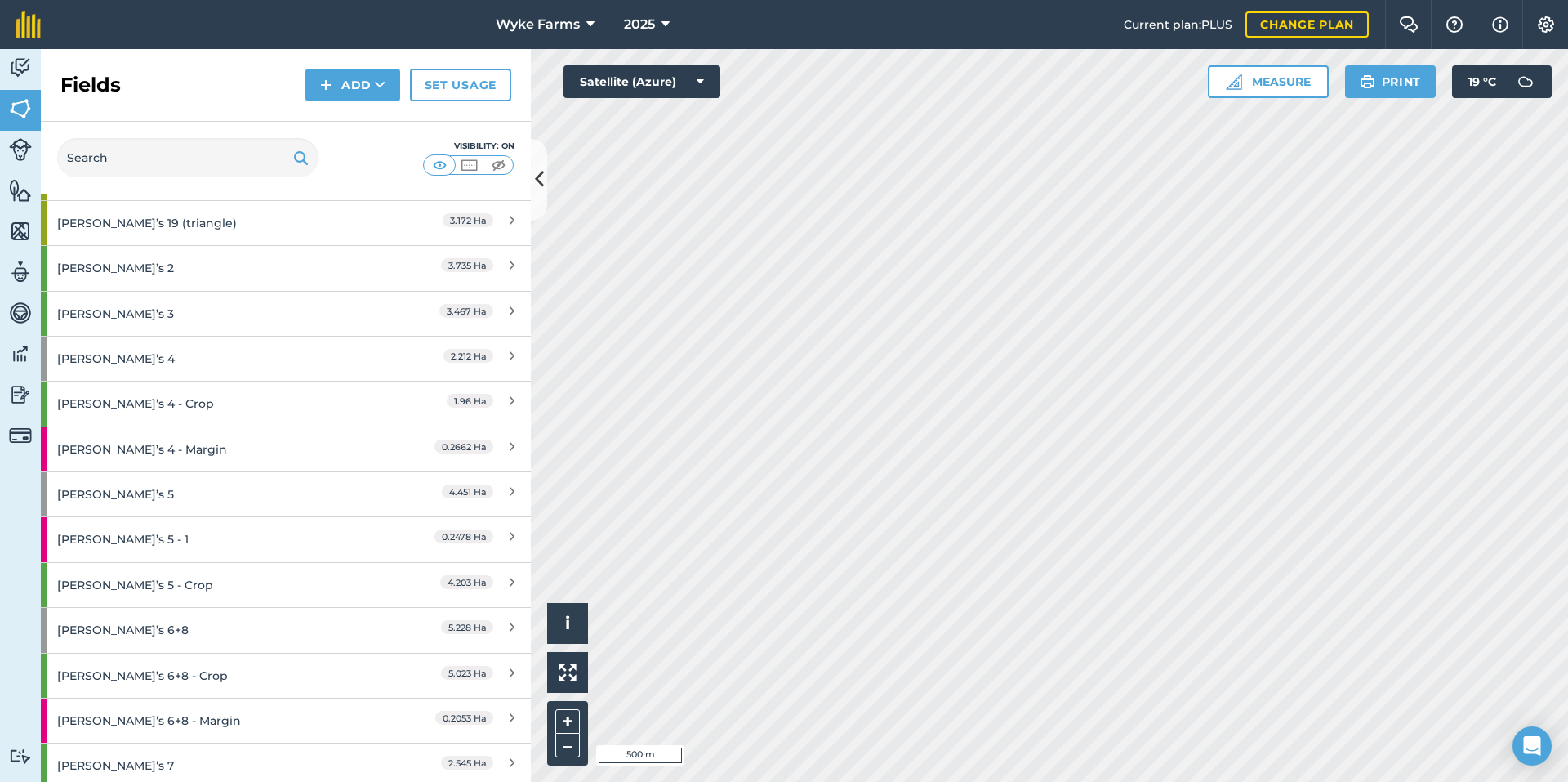
scroll to position [2124, 0]
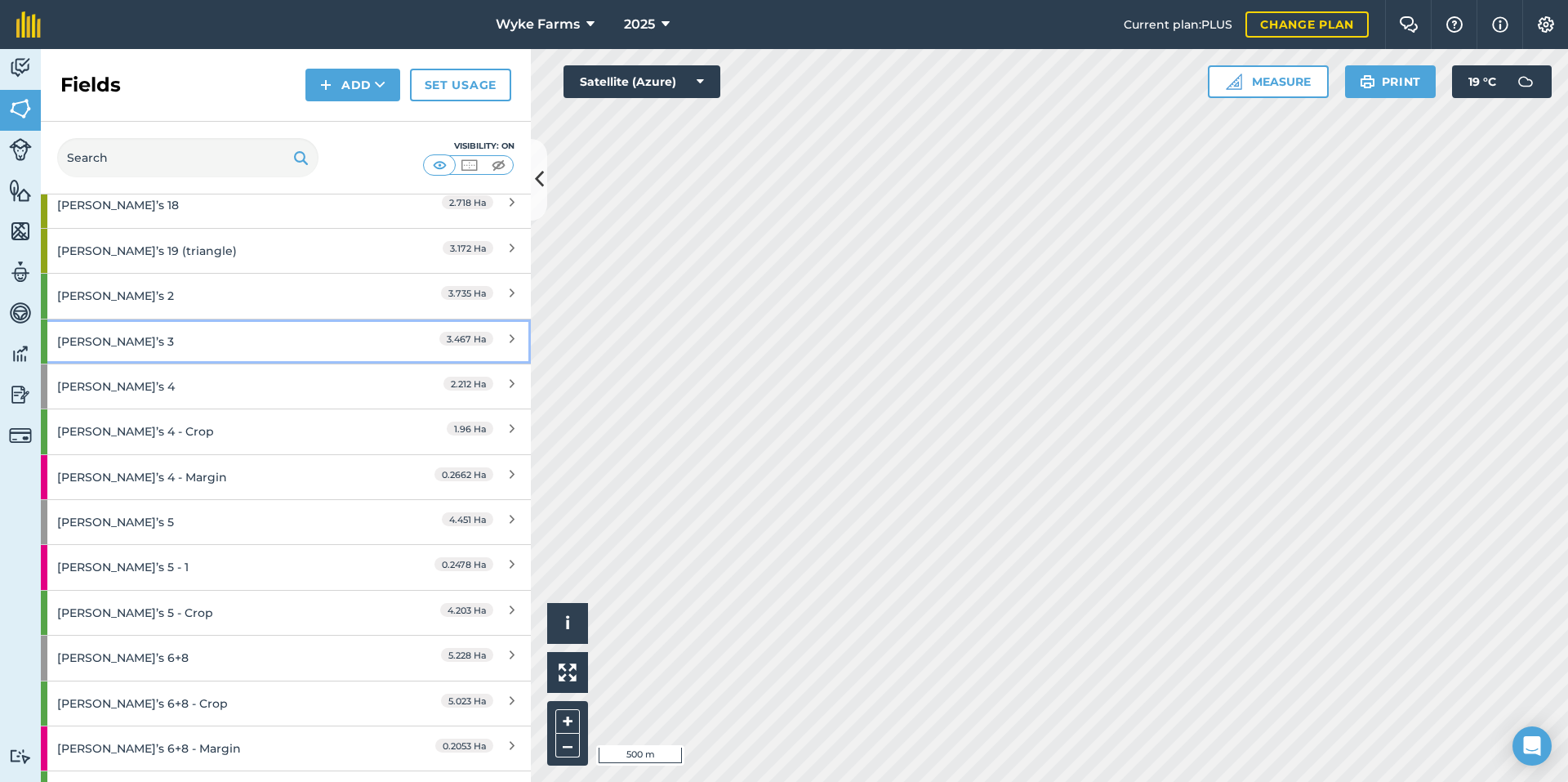
click at [204, 336] on div "[PERSON_NAME]’s 3" at bounding box center [216, 341] width 316 height 44
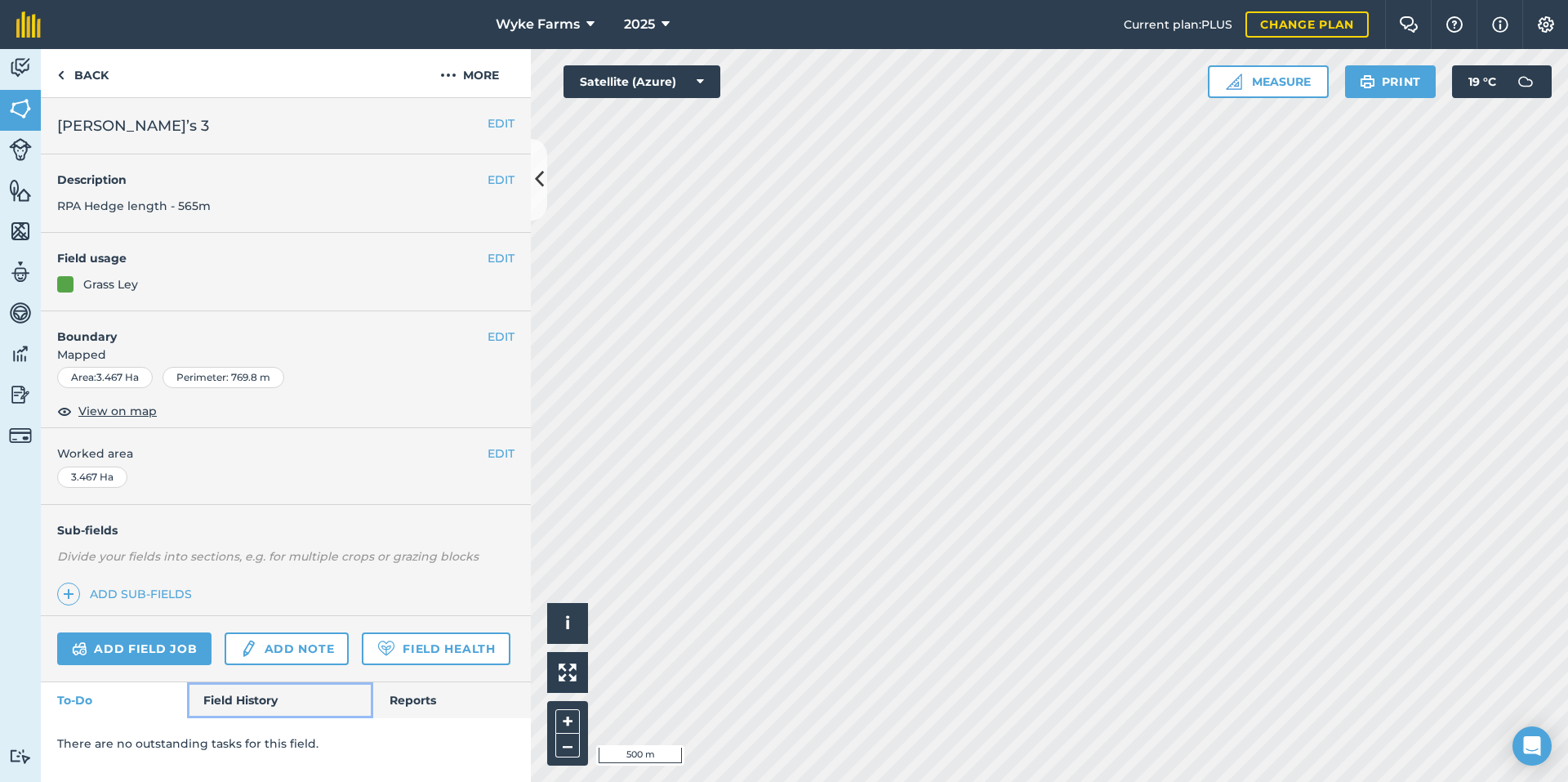
click at [263, 683] on link "Field History" at bounding box center [280, 700] width 186 height 36
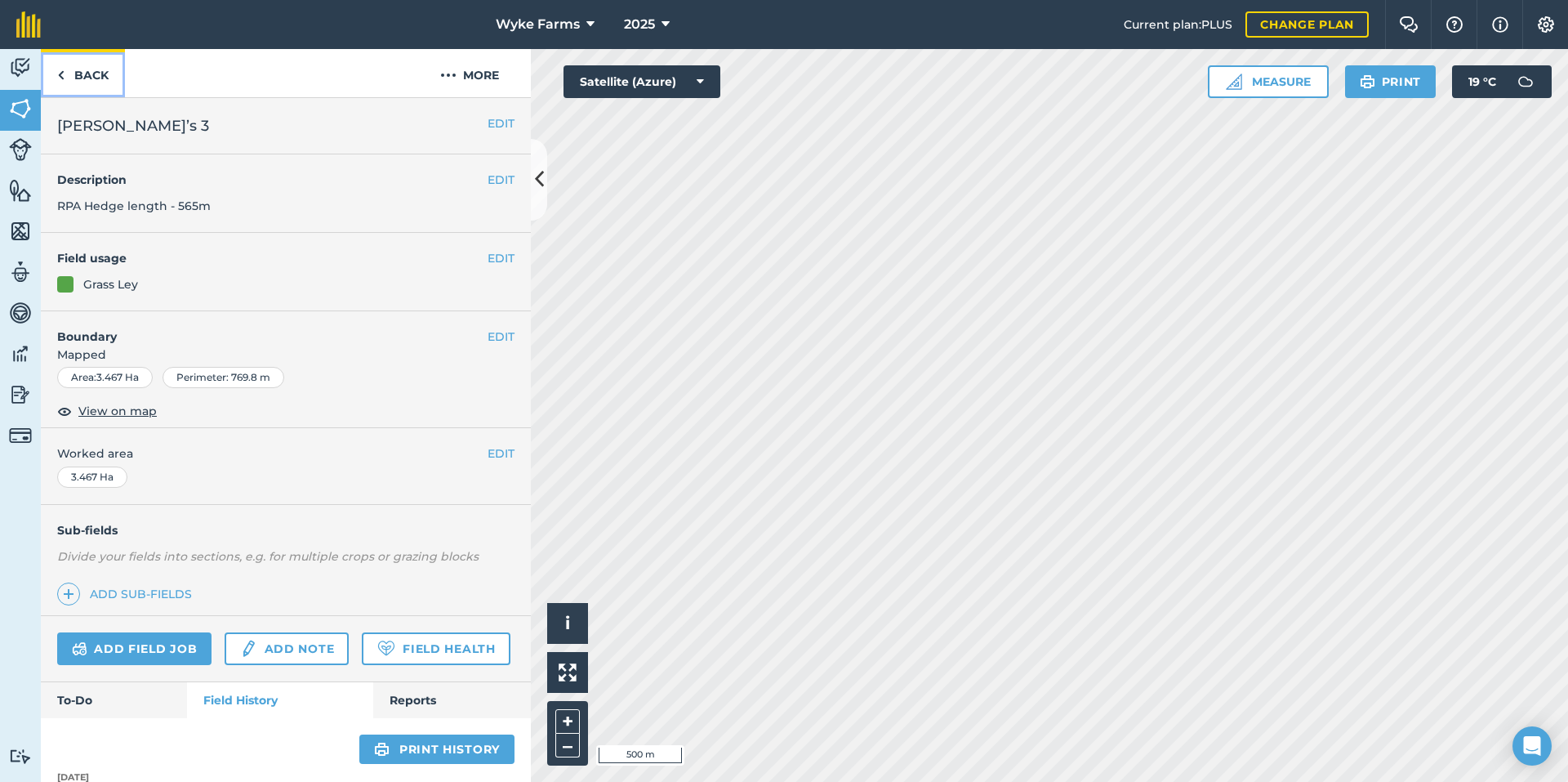
click at [90, 65] on link "Back" at bounding box center [83, 73] width 84 height 48
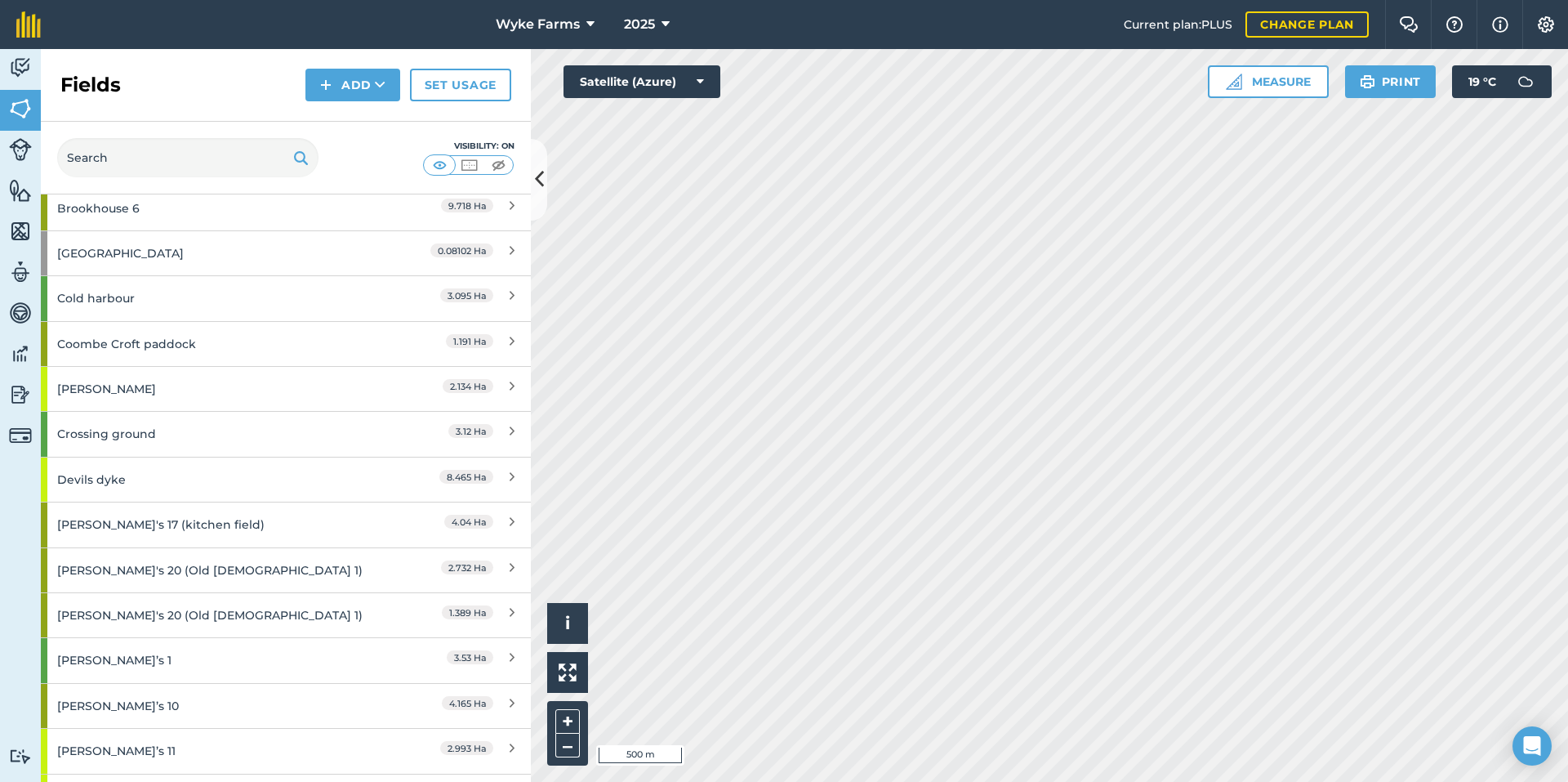
scroll to position [1470, 0]
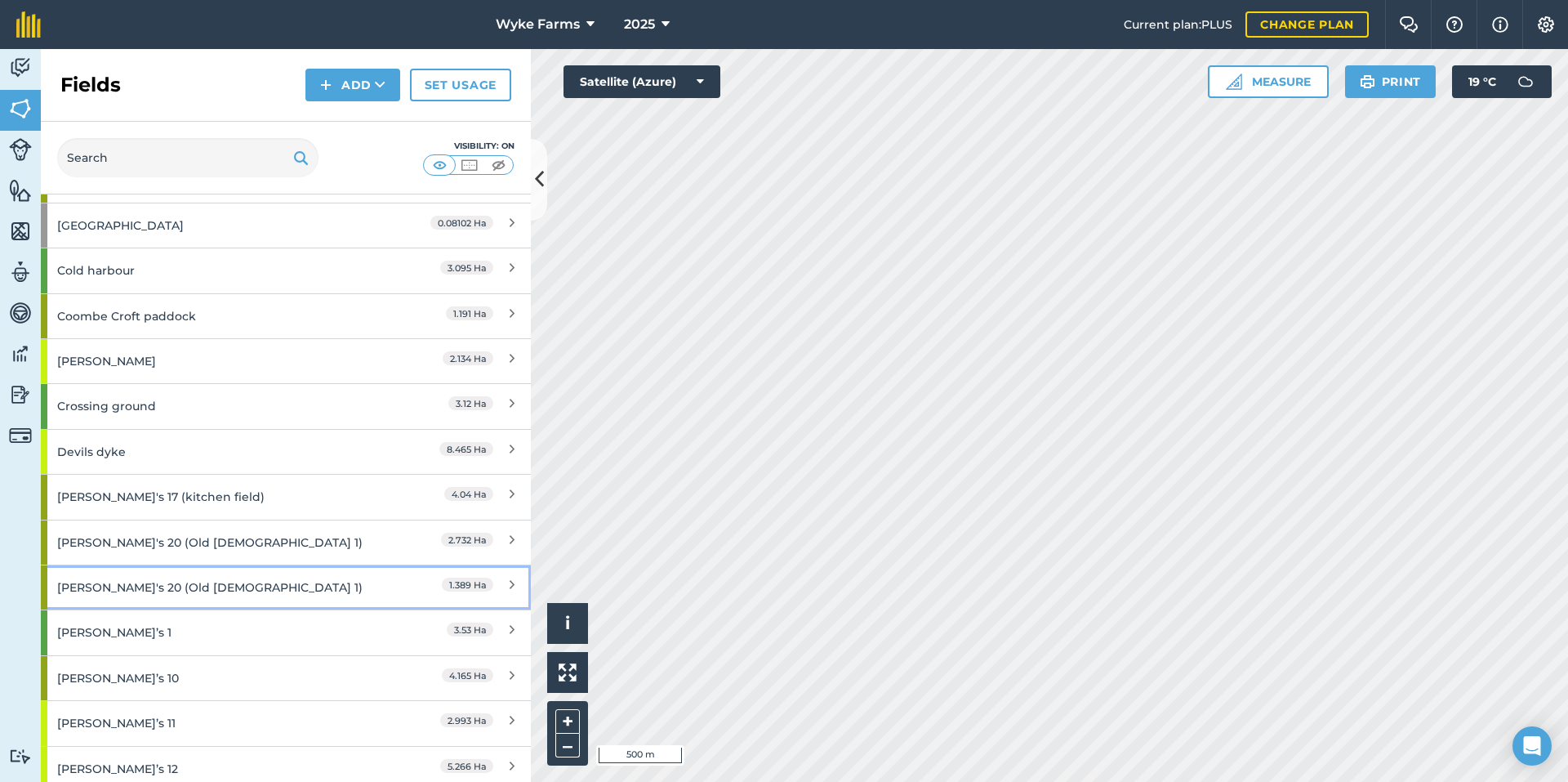
click at [214, 584] on div "[PERSON_NAME]'s 20 (Old [DEMOGRAPHIC_DATA] 1)" at bounding box center [216, 587] width 316 height 44
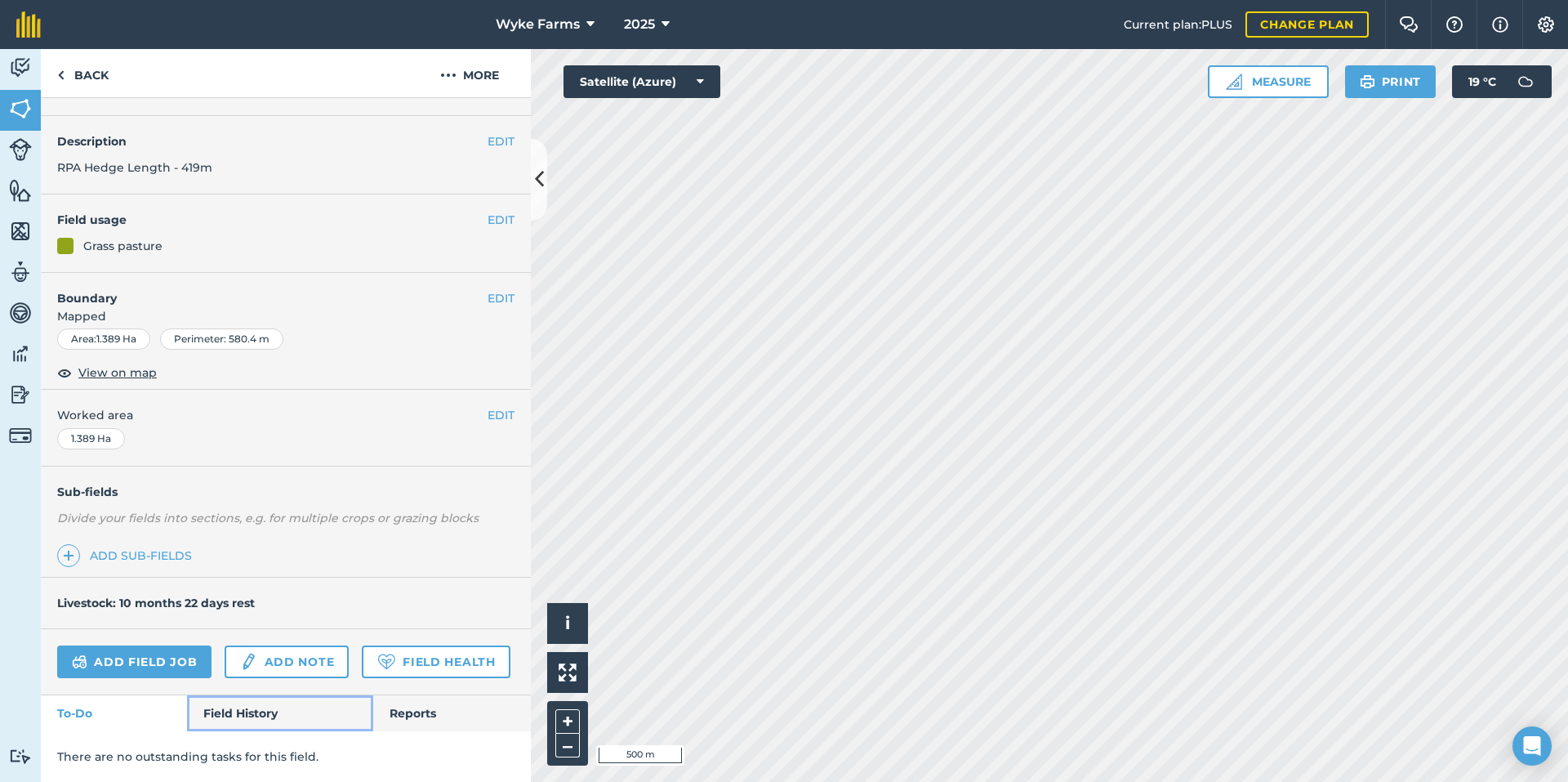
click at [255, 700] on link "Field History" at bounding box center [280, 713] width 186 height 36
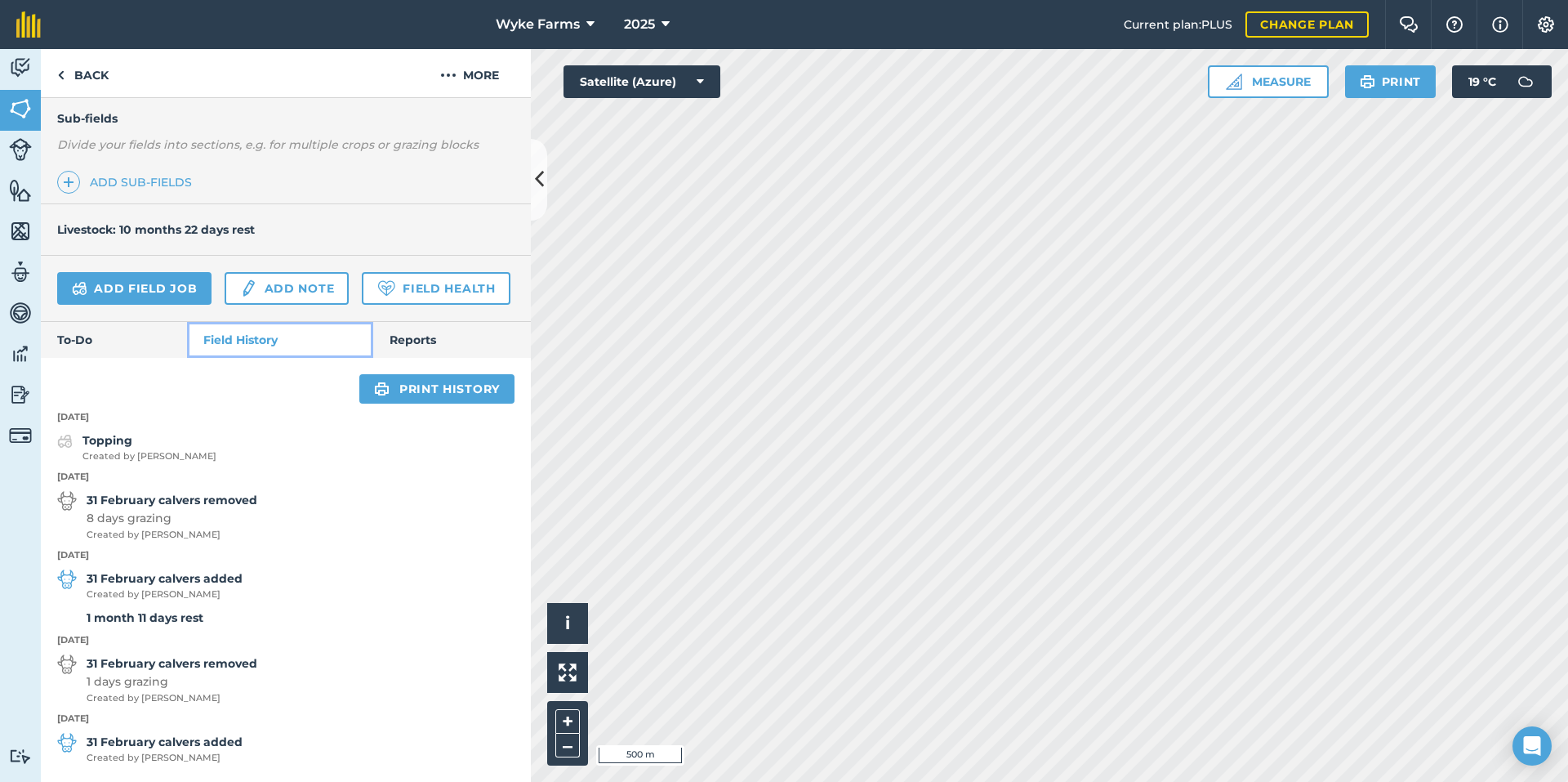
scroll to position [457, 0]
click at [82, 92] on link "Back" at bounding box center [83, 73] width 84 height 48
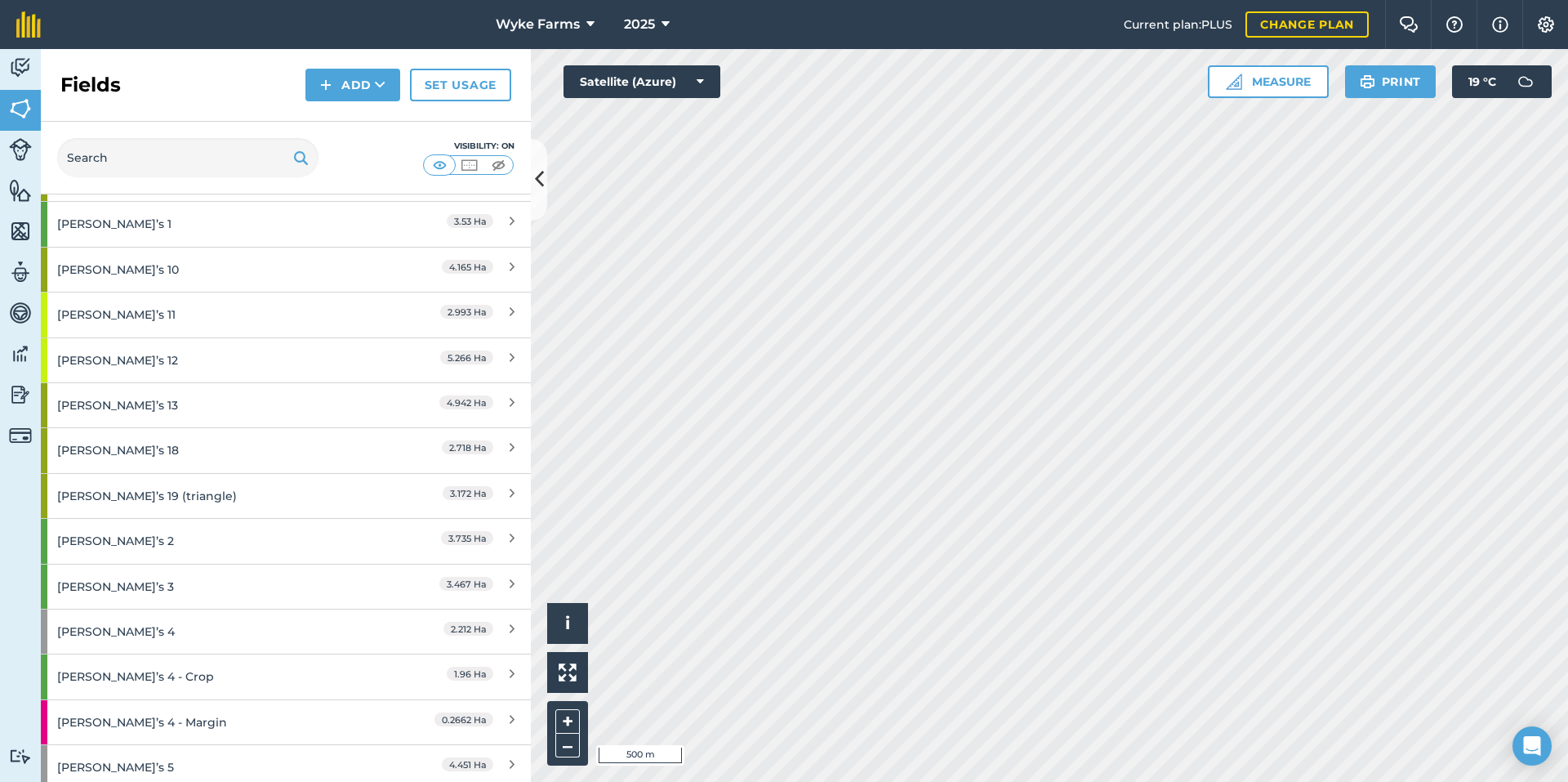
scroll to position [1960, 0]
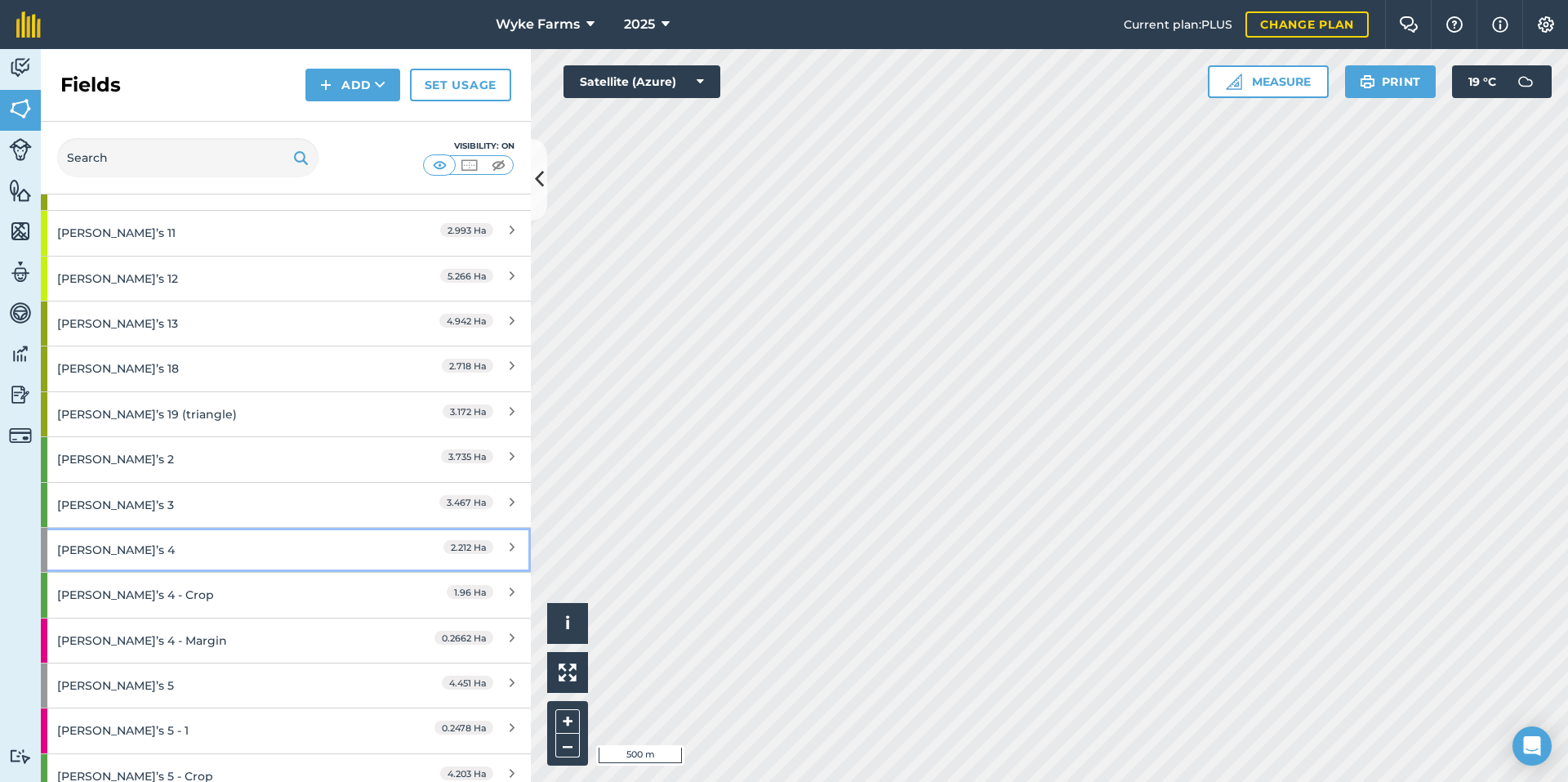
click at [236, 556] on div "[PERSON_NAME]’s 4" at bounding box center [216, 549] width 316 height 44
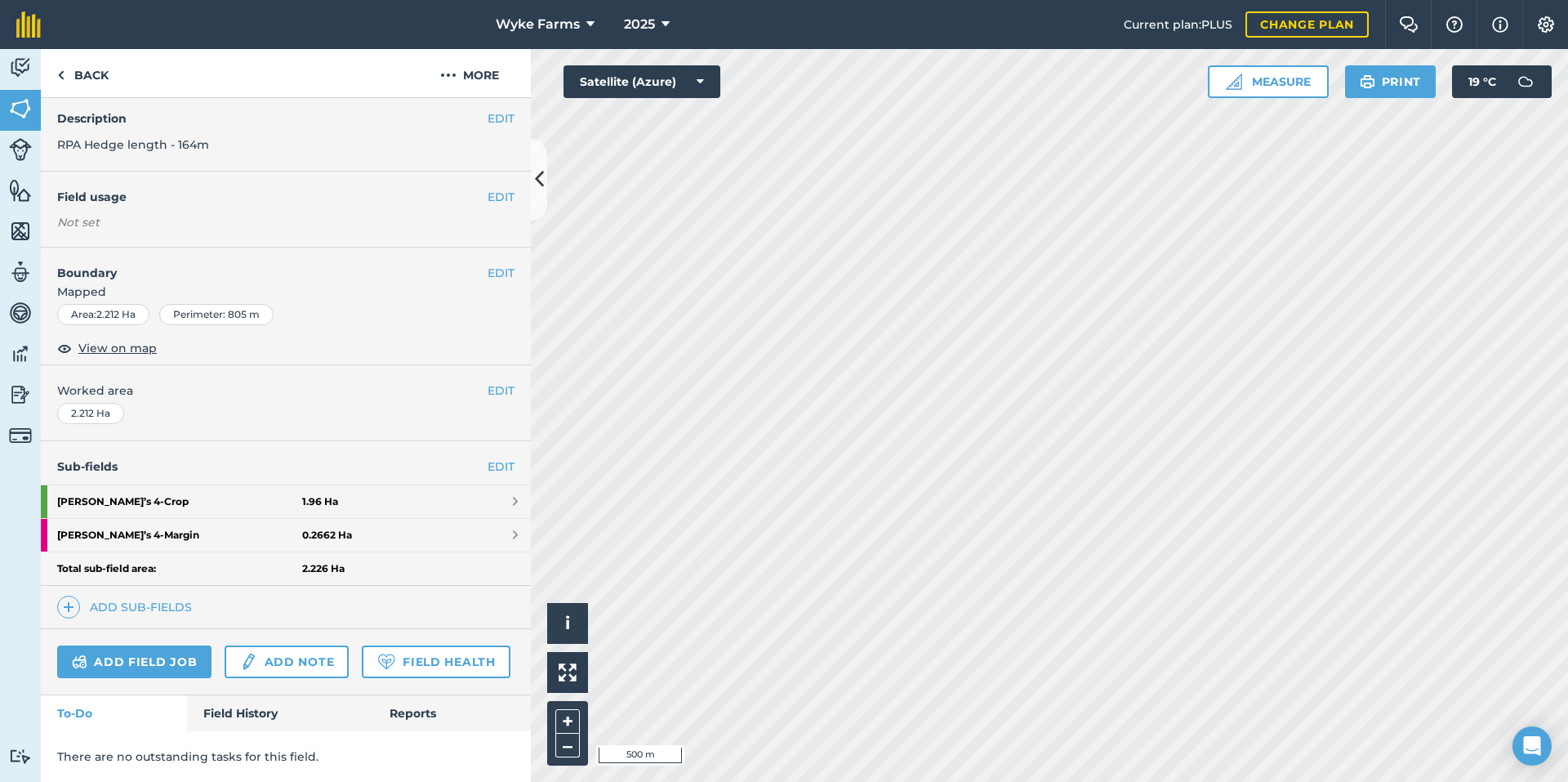
scroll to position [107, 0]
click at [250, 718] on link "Field History" at bounding box center [280, 713] width 186 height 36
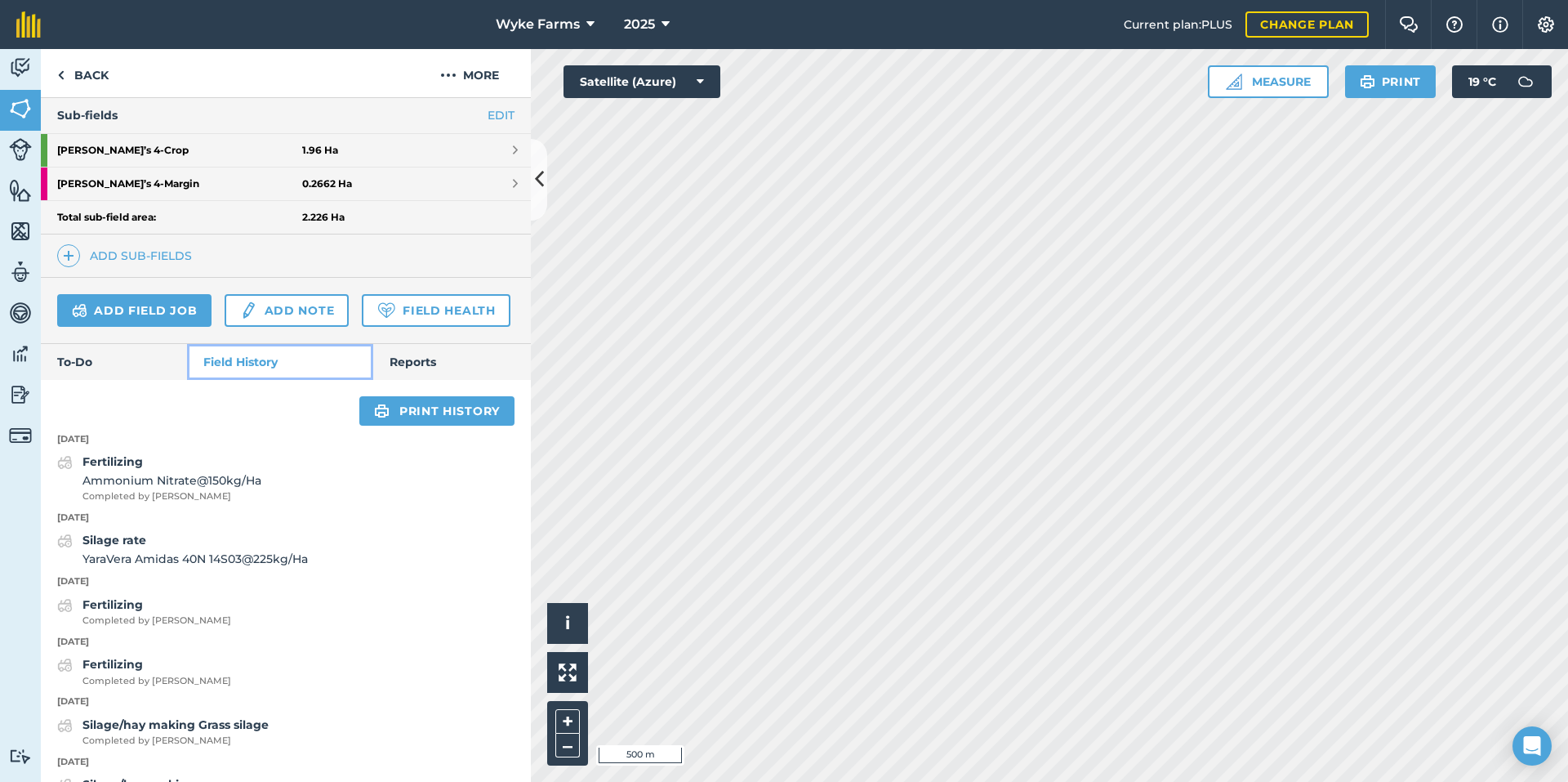
scroll to position [516, 0]
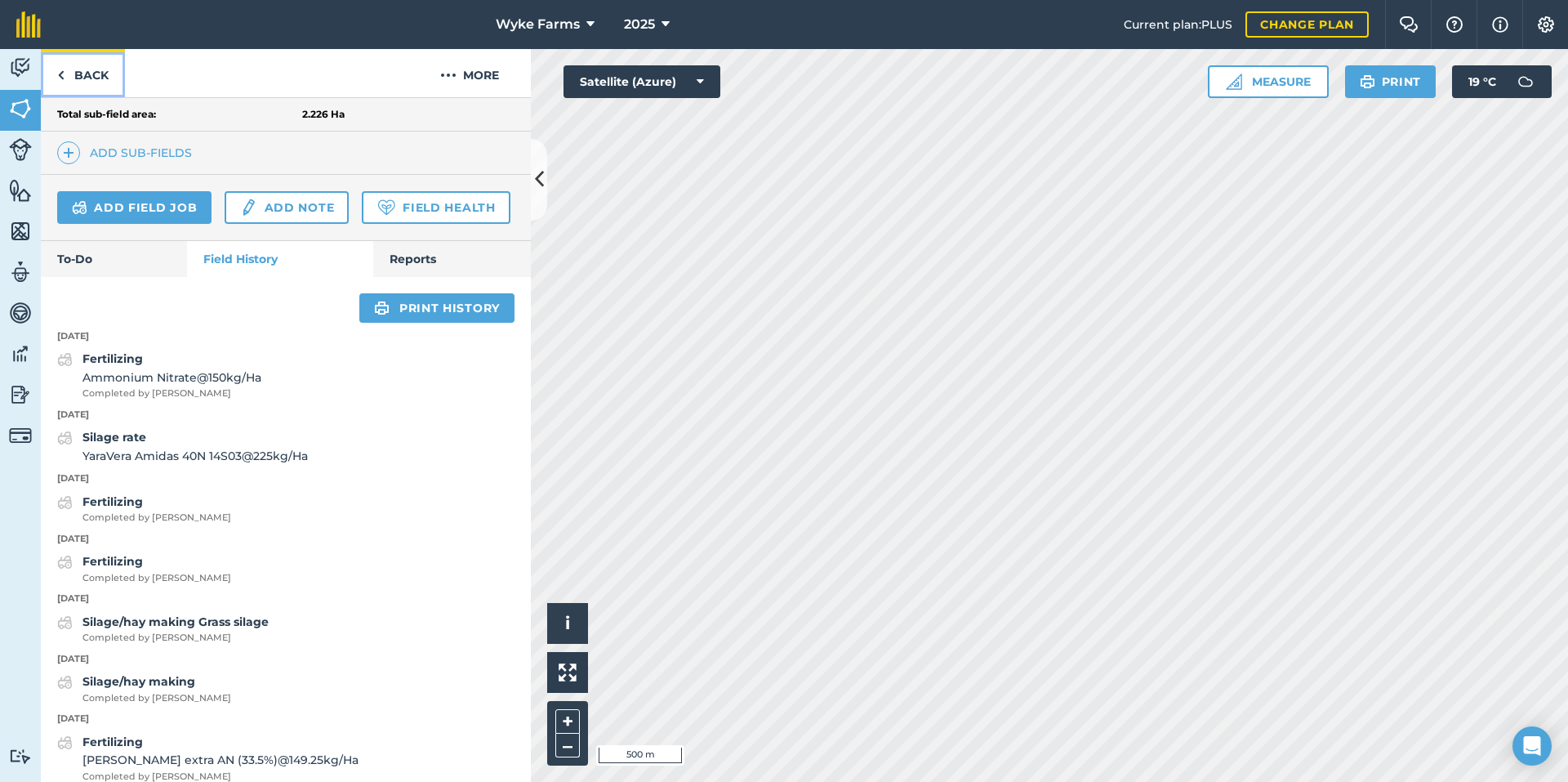
click at [79, 82] on link "Back" at bounding box center [83, 73] width 84 height 48
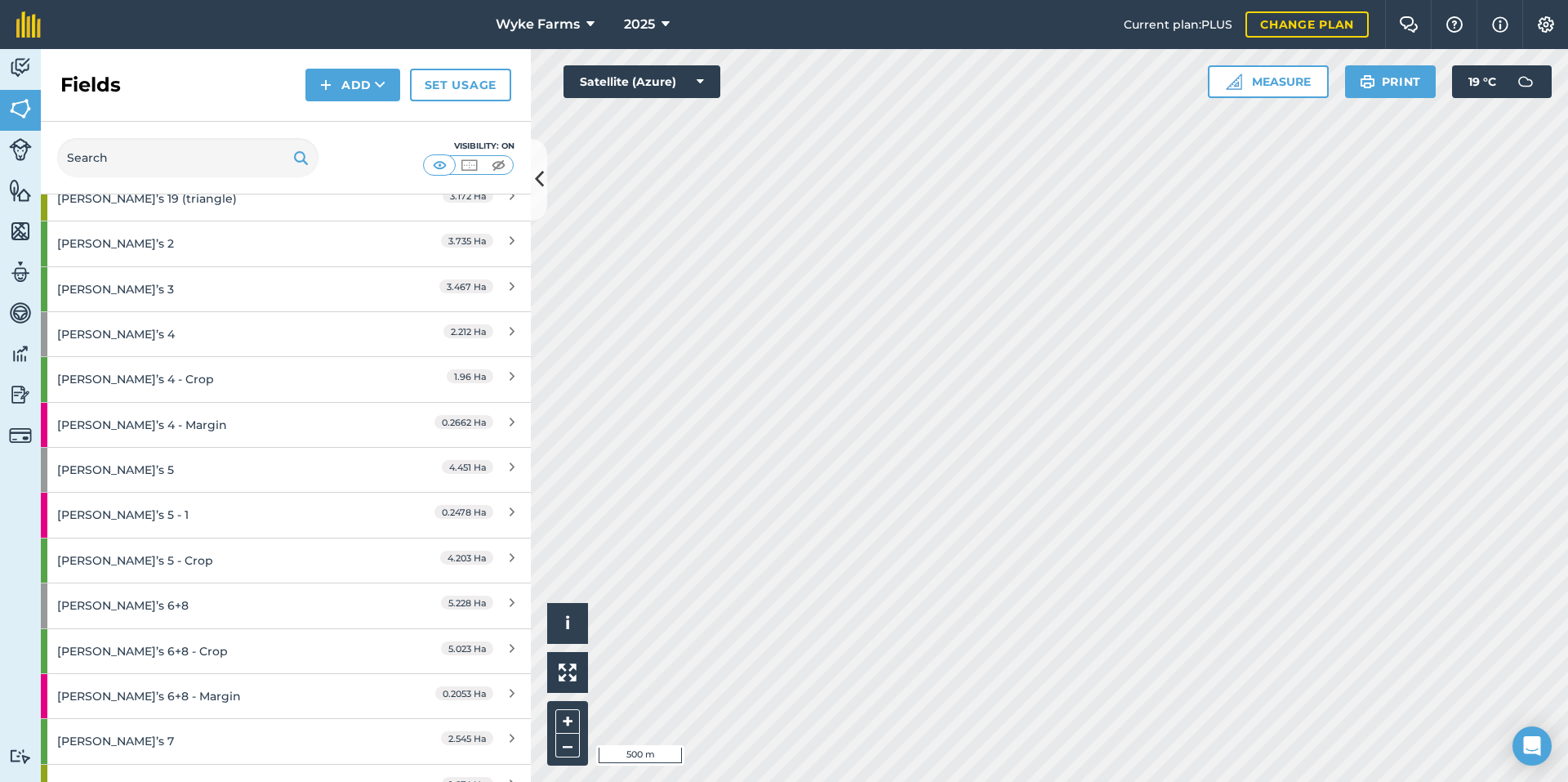
scroll to position [2206, 0]
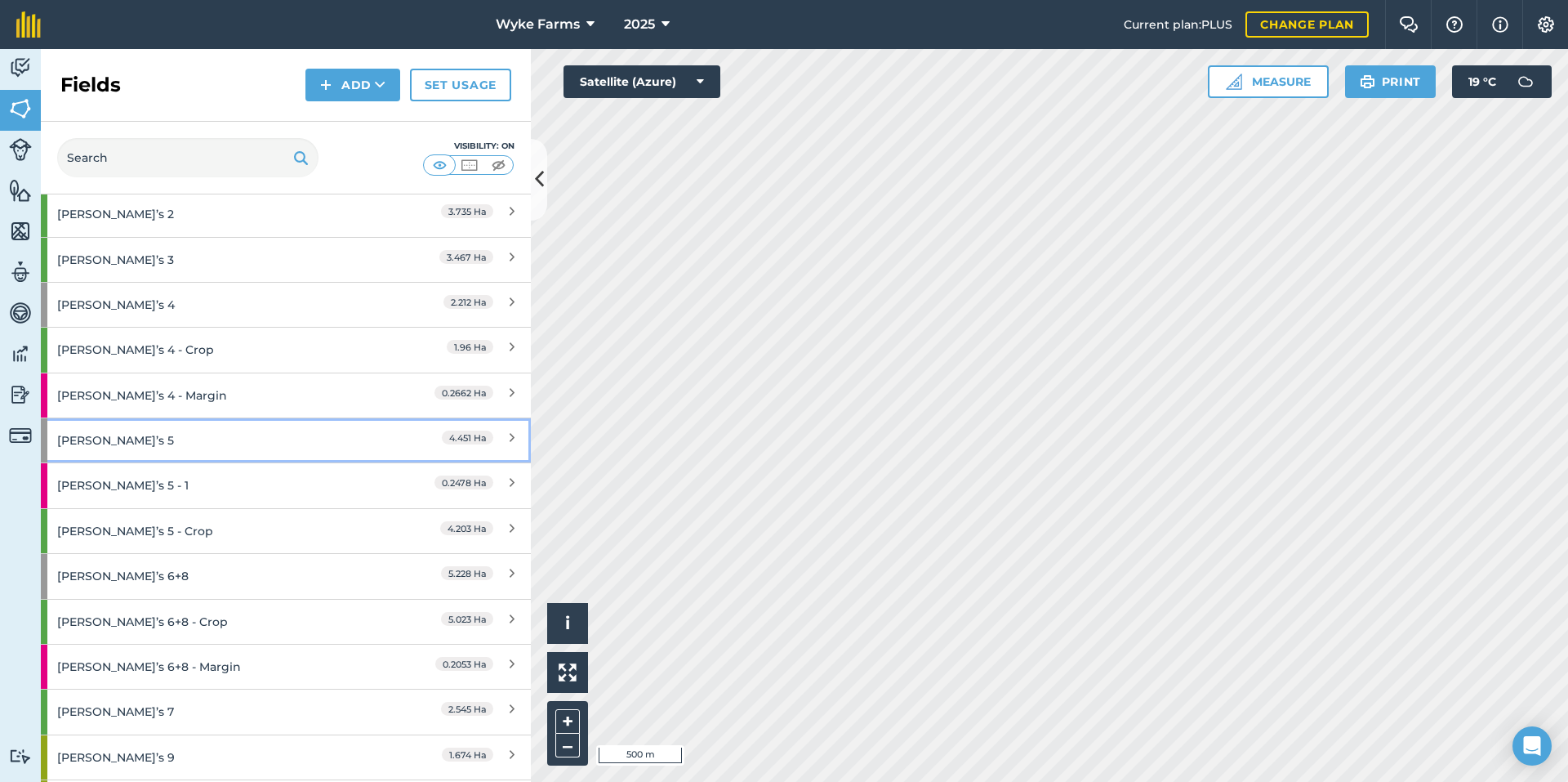
click at [186, 438] on div "[PERSON_NAME]’s 5" at bounding box center [216, 440] width 316 height 44
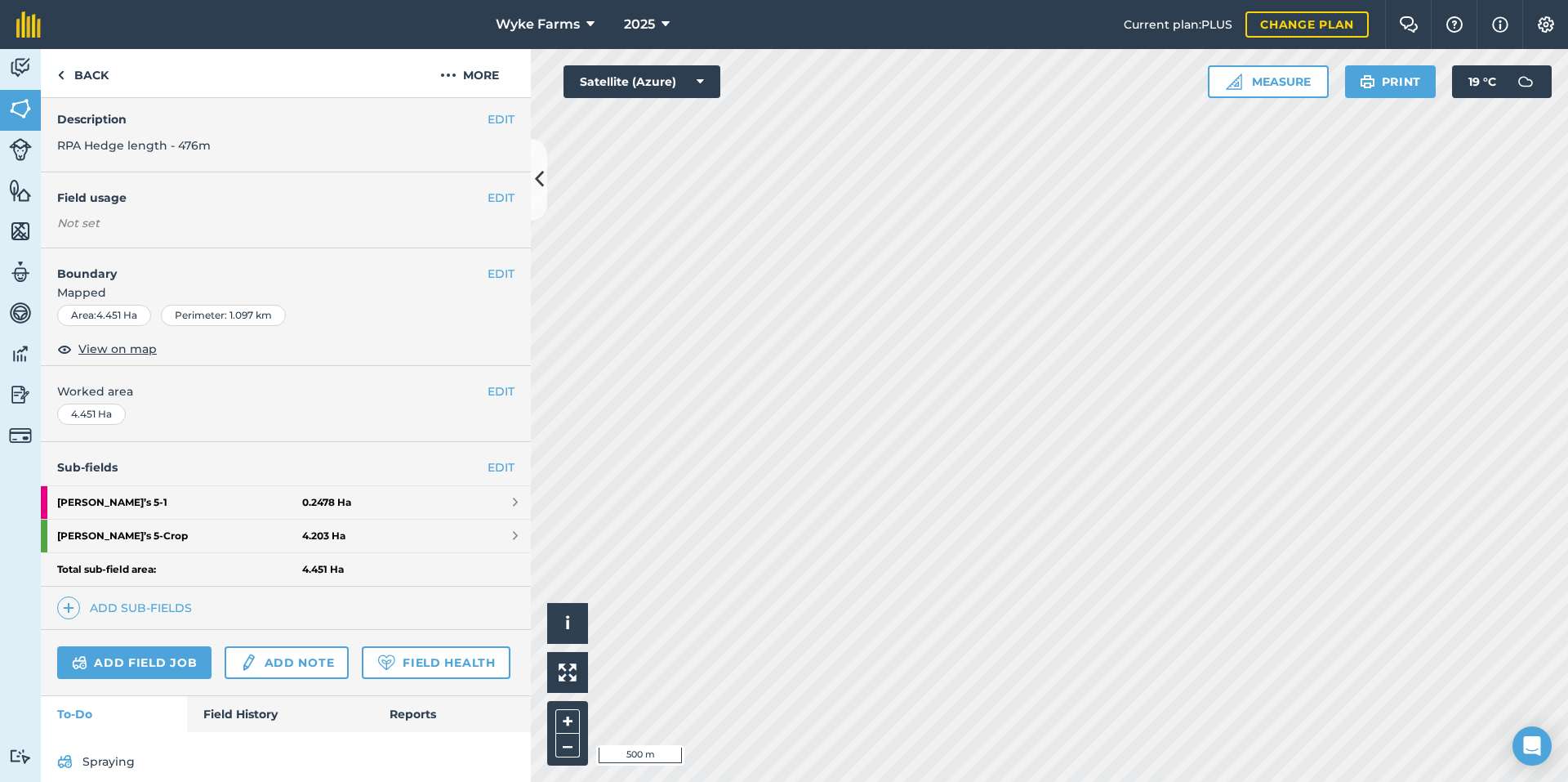
scroll to position [122, 0]
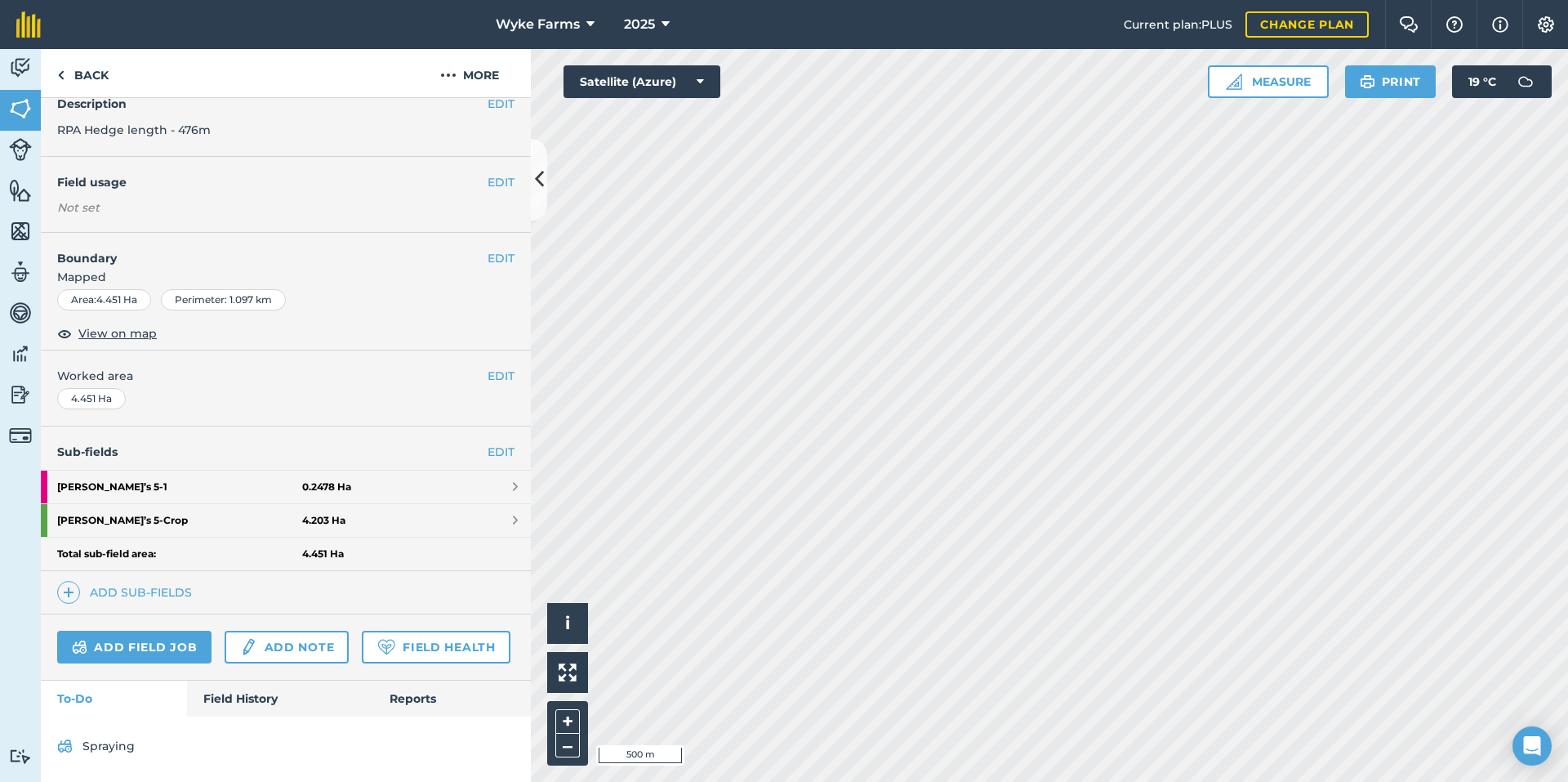
click at [241, 719] on div "Spraying" at bounding box center [286, 749] width 490 height 65
click at [235, 700] on link "Field History" at bounding box center [280, 699] width 186 height 36
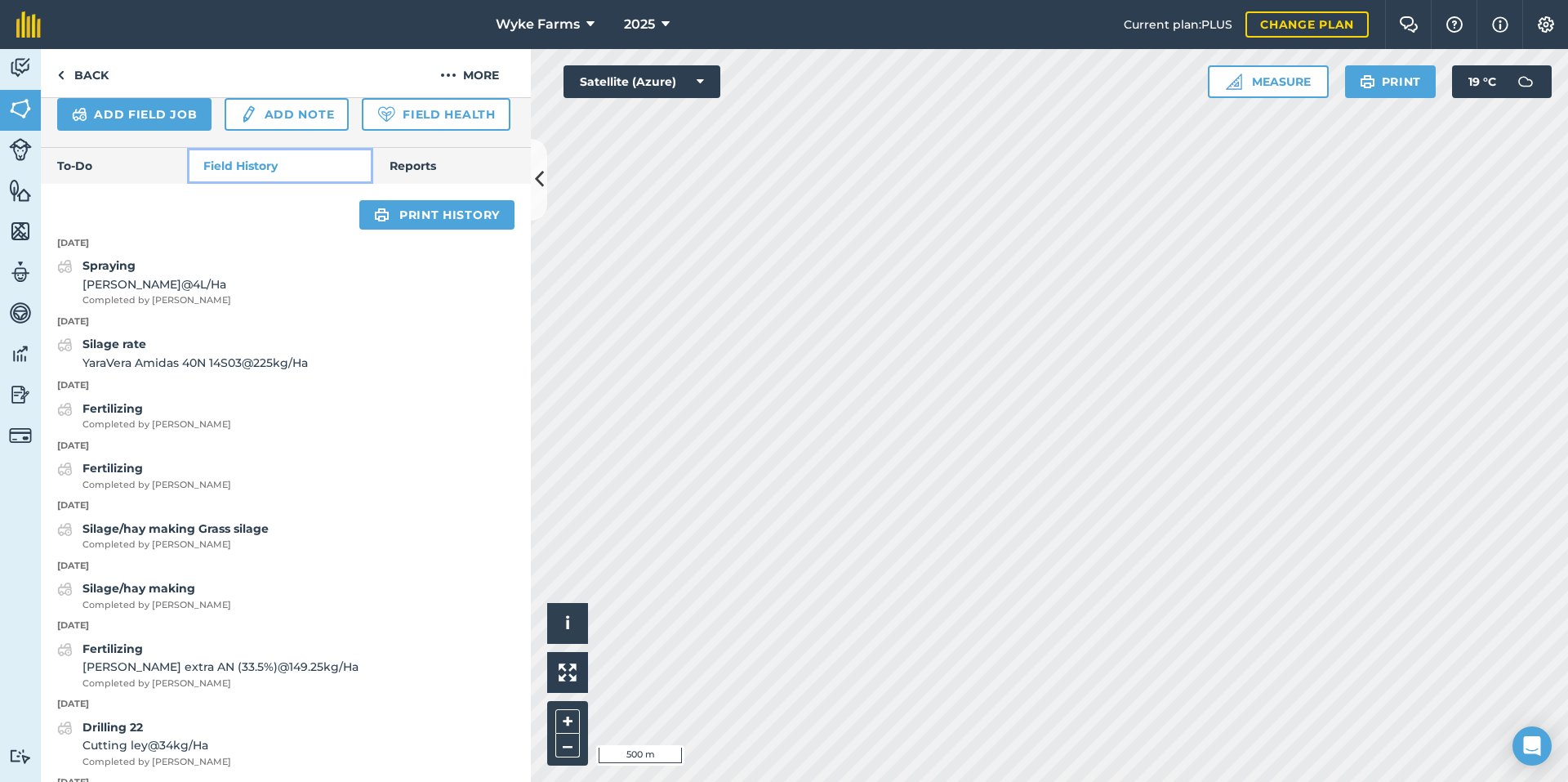
scroll to position [693, 0]
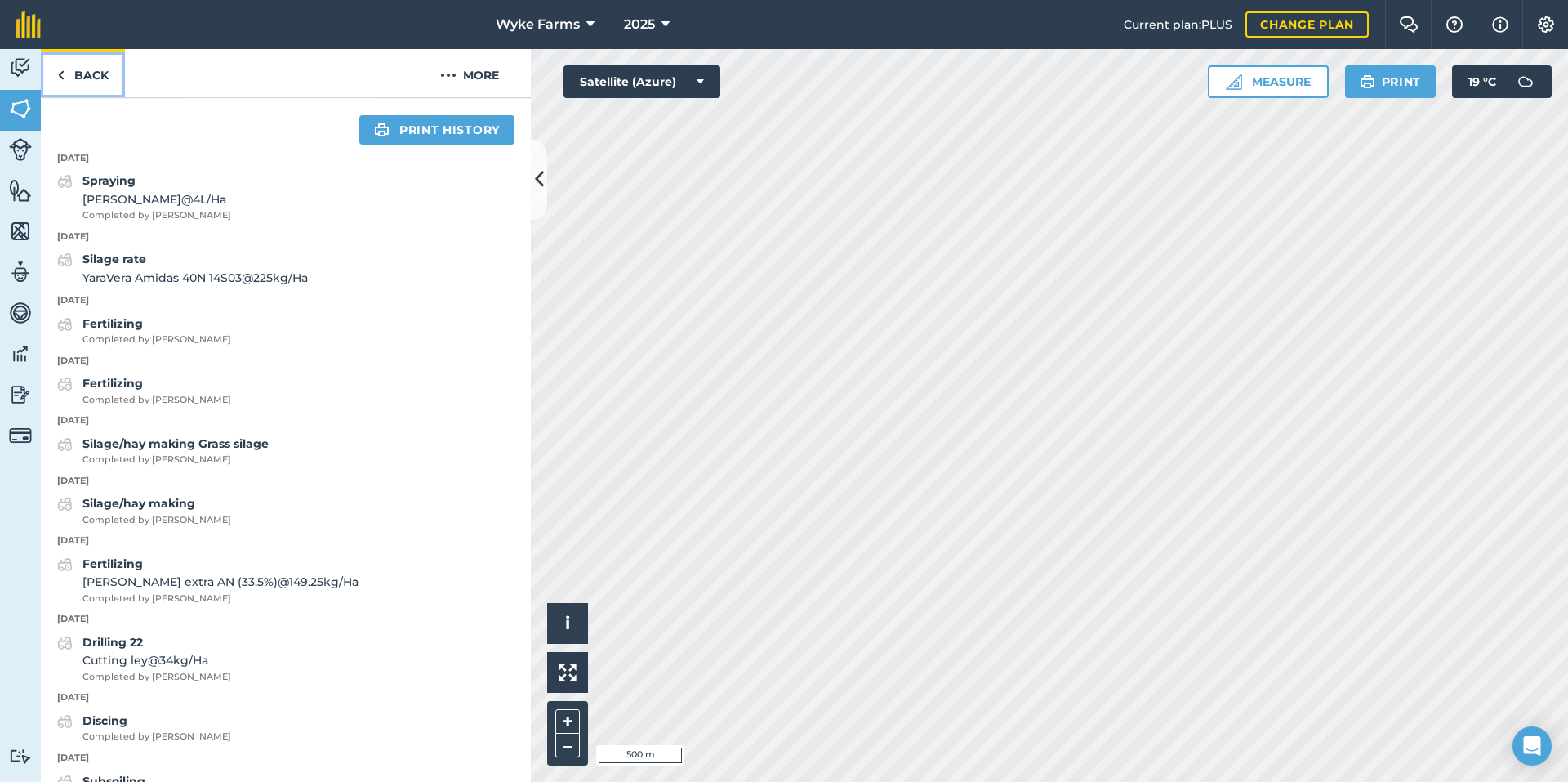
click at [58, 68] on img at bounding box center [61, 75] width 8 height 20
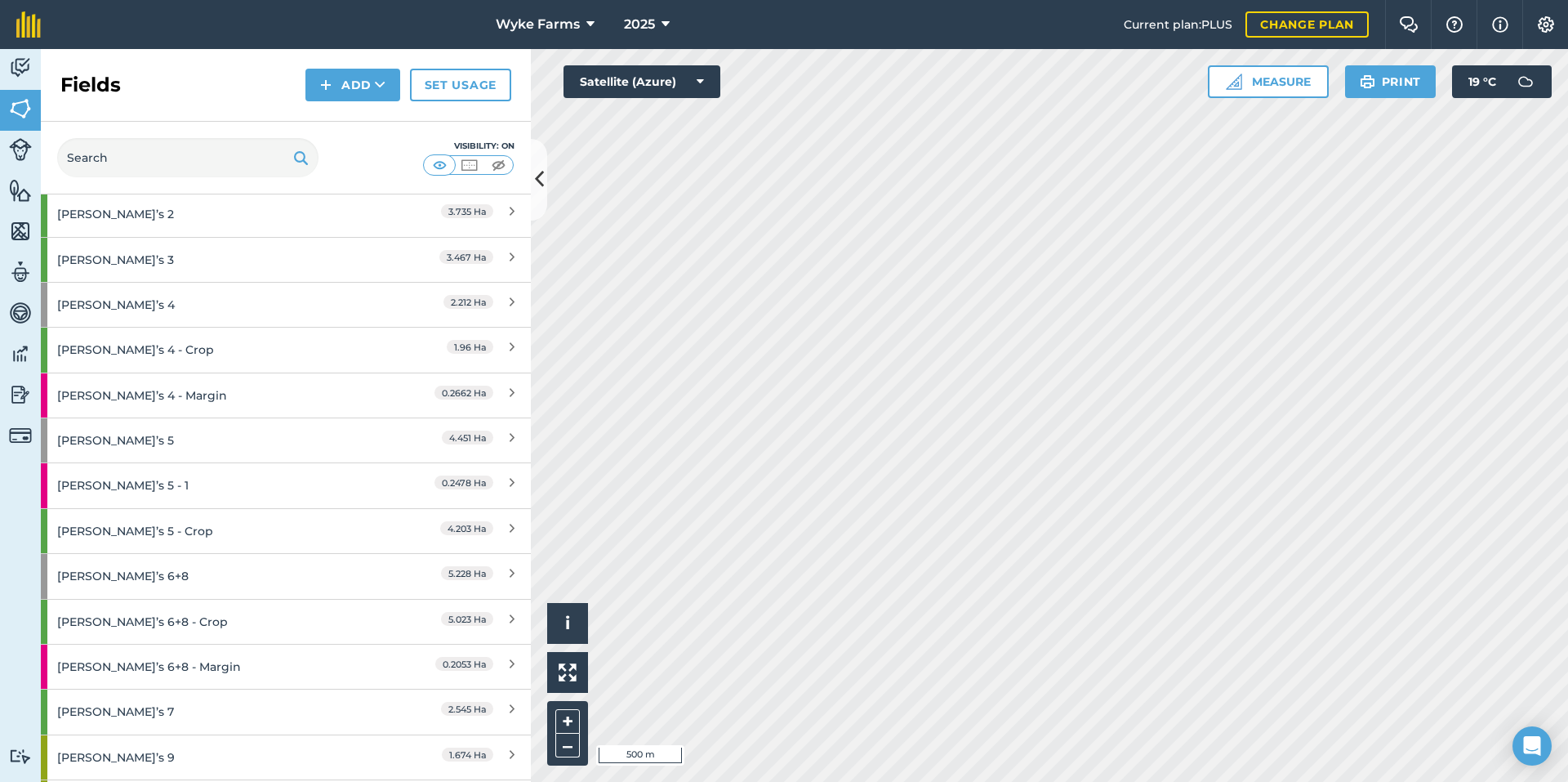
scroll to position [2288, 0]
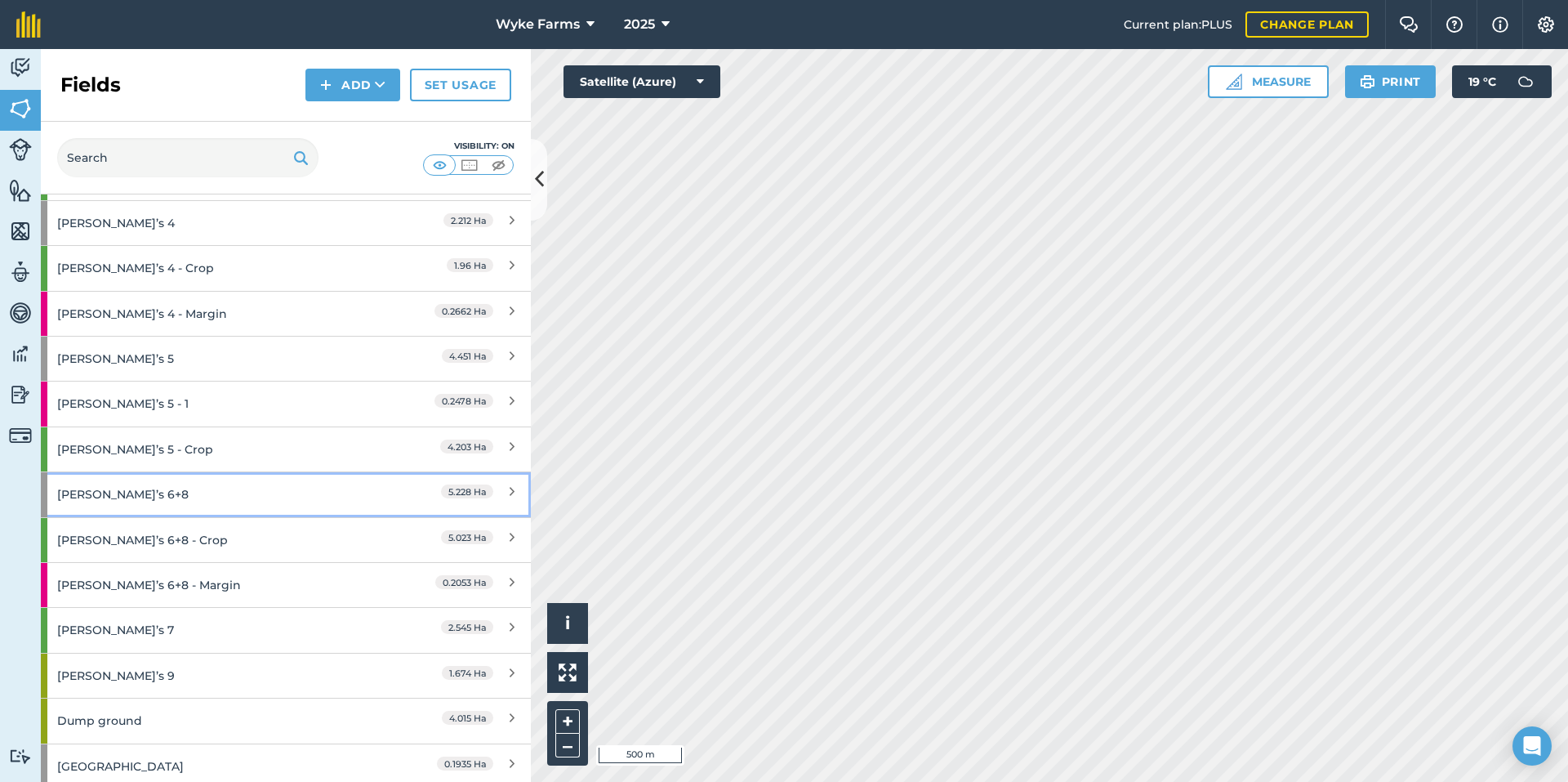
click at [260, 491] on div "[PERSON_NAME]’s 6+8" at bounding box center [216, 493] width 316 height 44
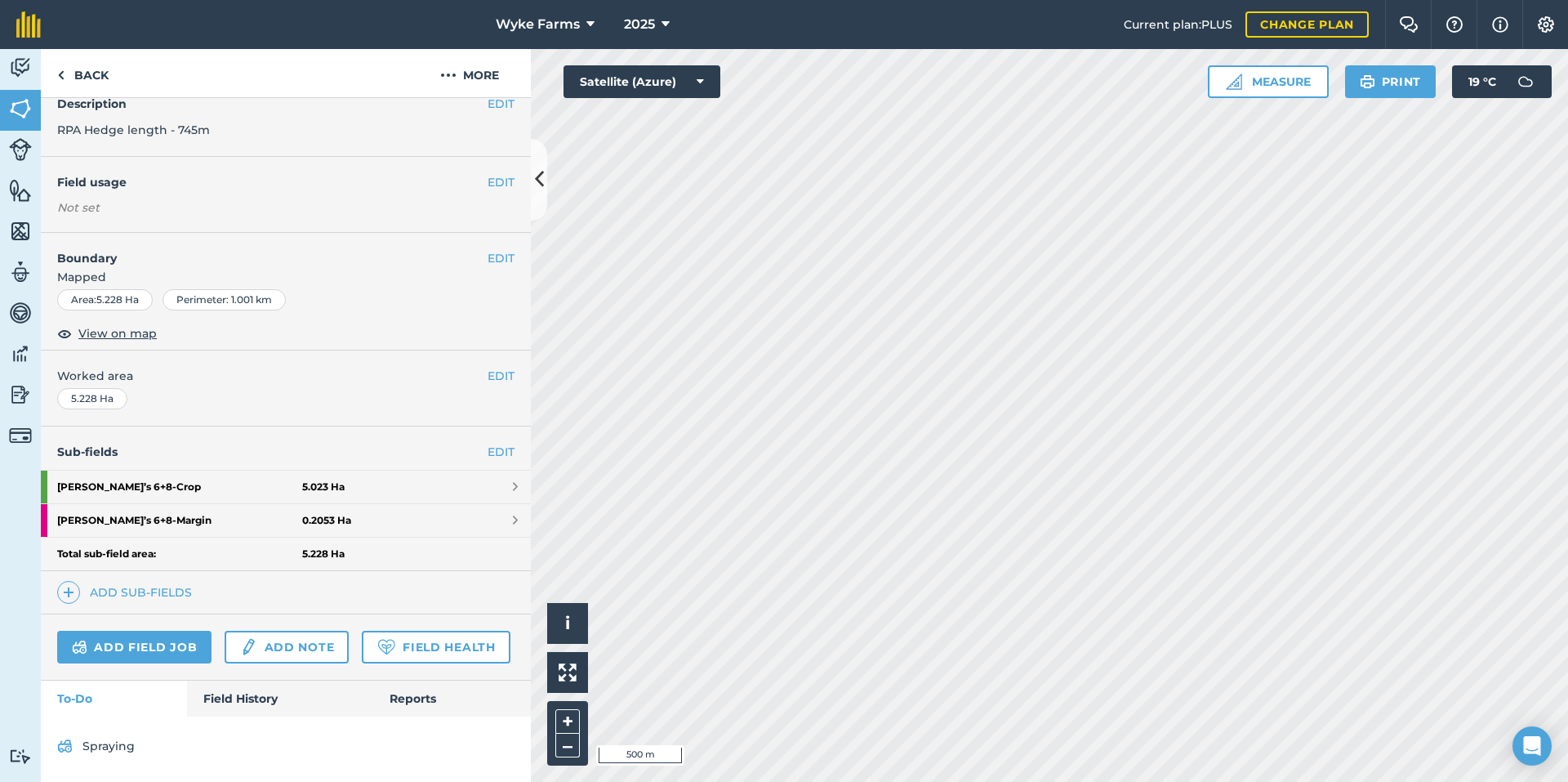
scroll to position [122, 0]
click at [256, 696] on link "Field History" at bounding box center [280, 699] width 186 height 36
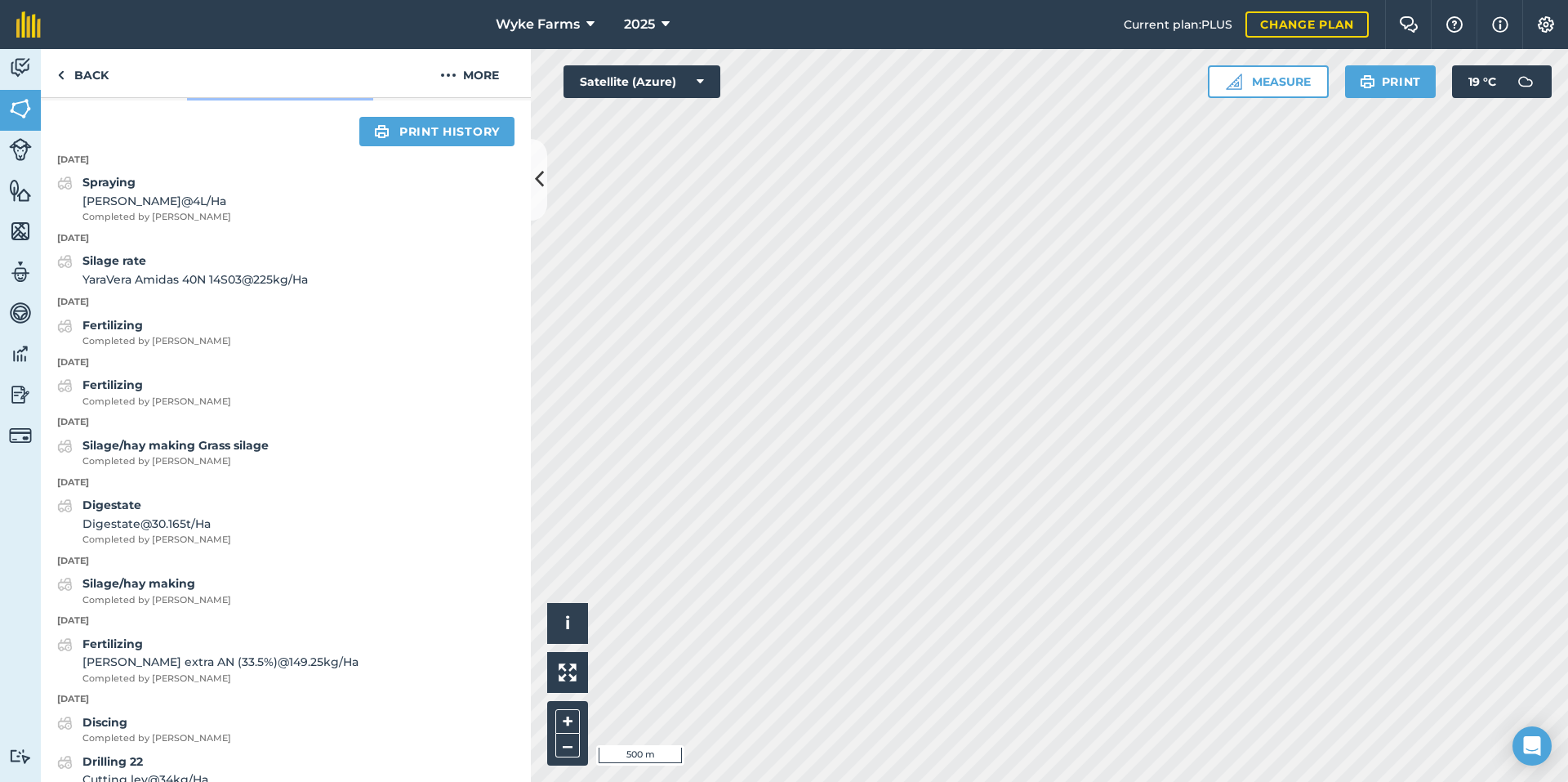
scroll to position [693, 0]
click at [96, 78] on link "Back" at bounding box center [83, 73] width 84 height 48
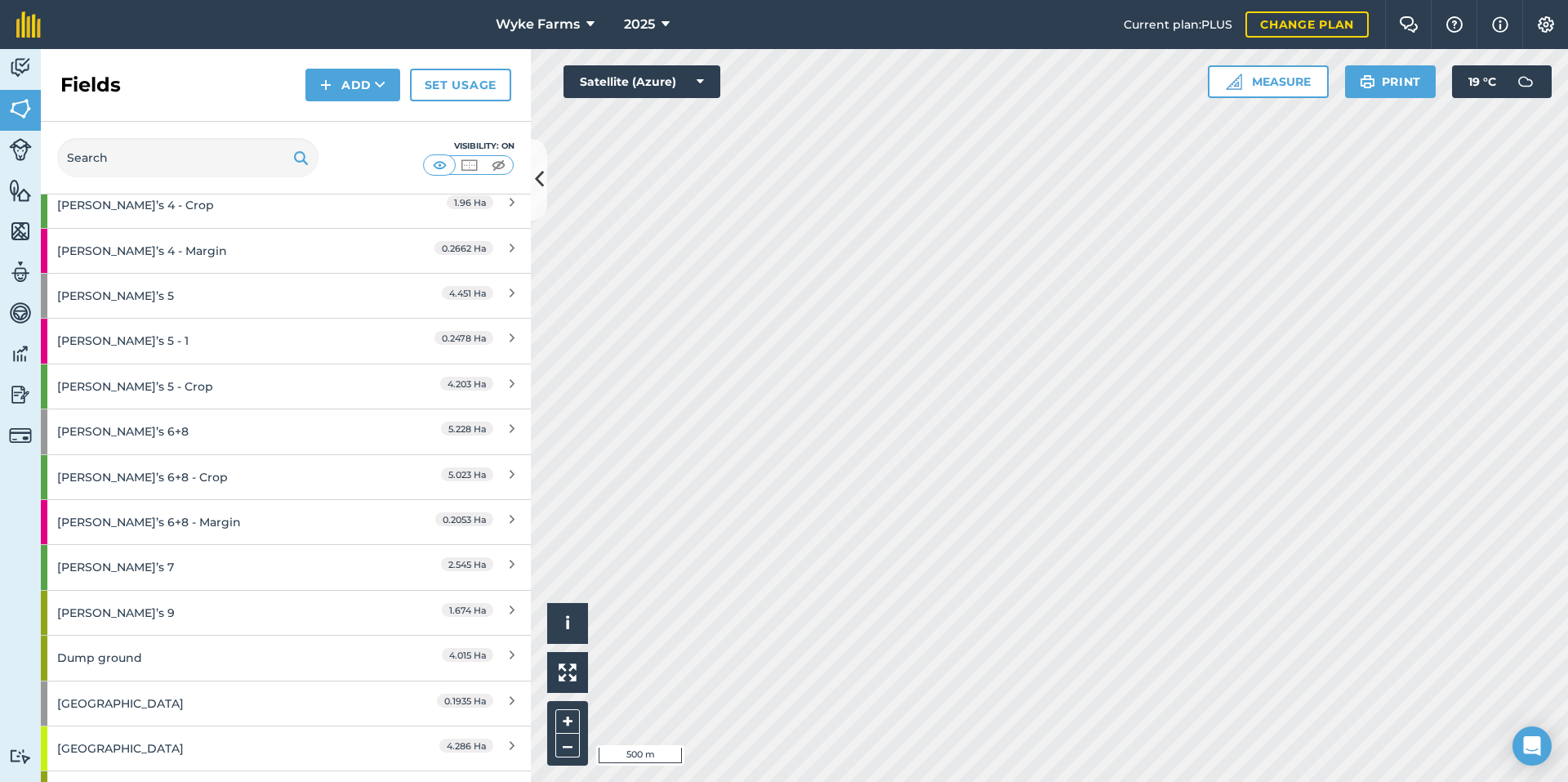
scroll to position [2369, 0]
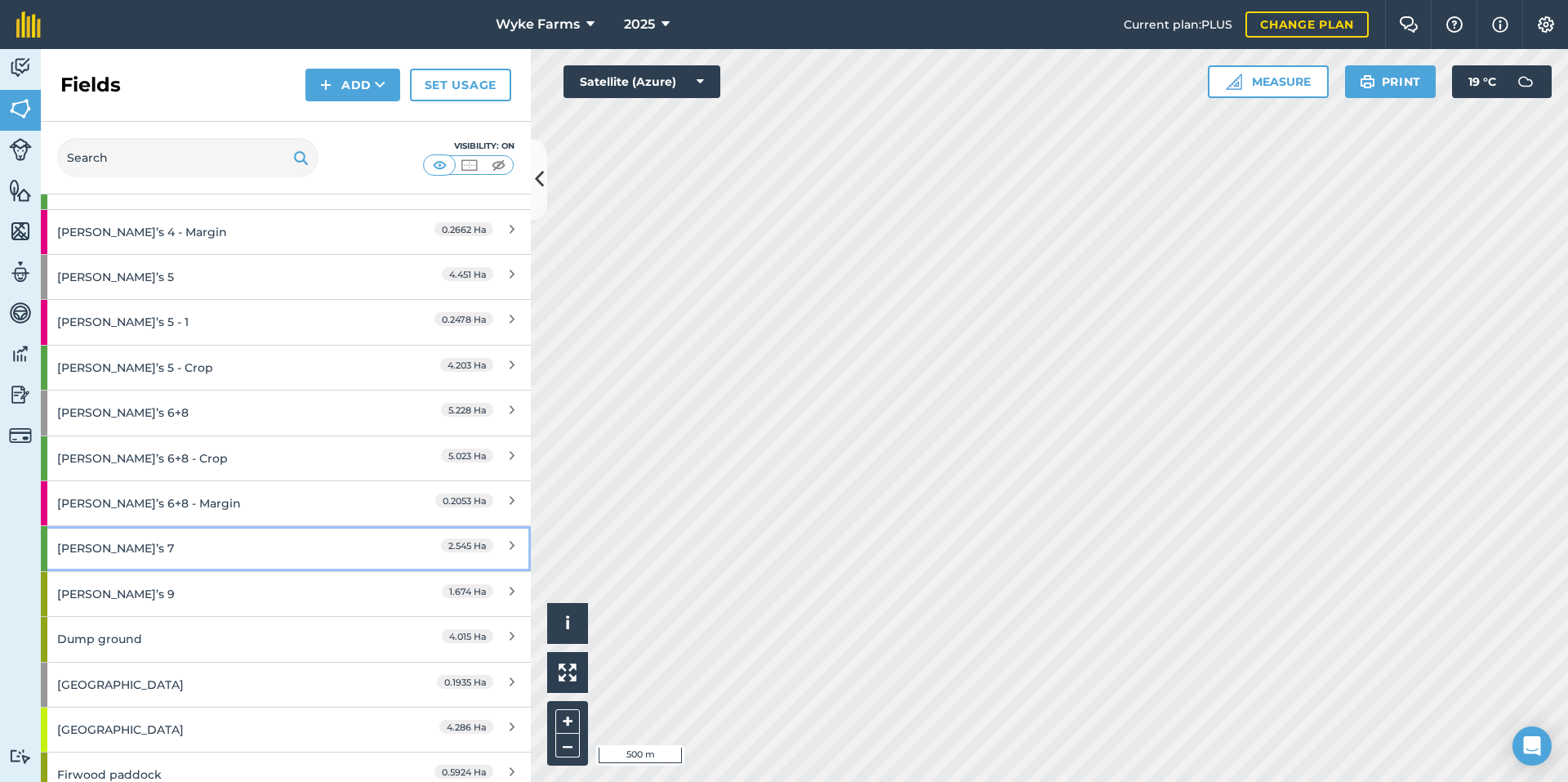
click at [153, 557] on div "[PERSON_NAME]’s 7" at bounding box center [216, 547] width 316 height 44
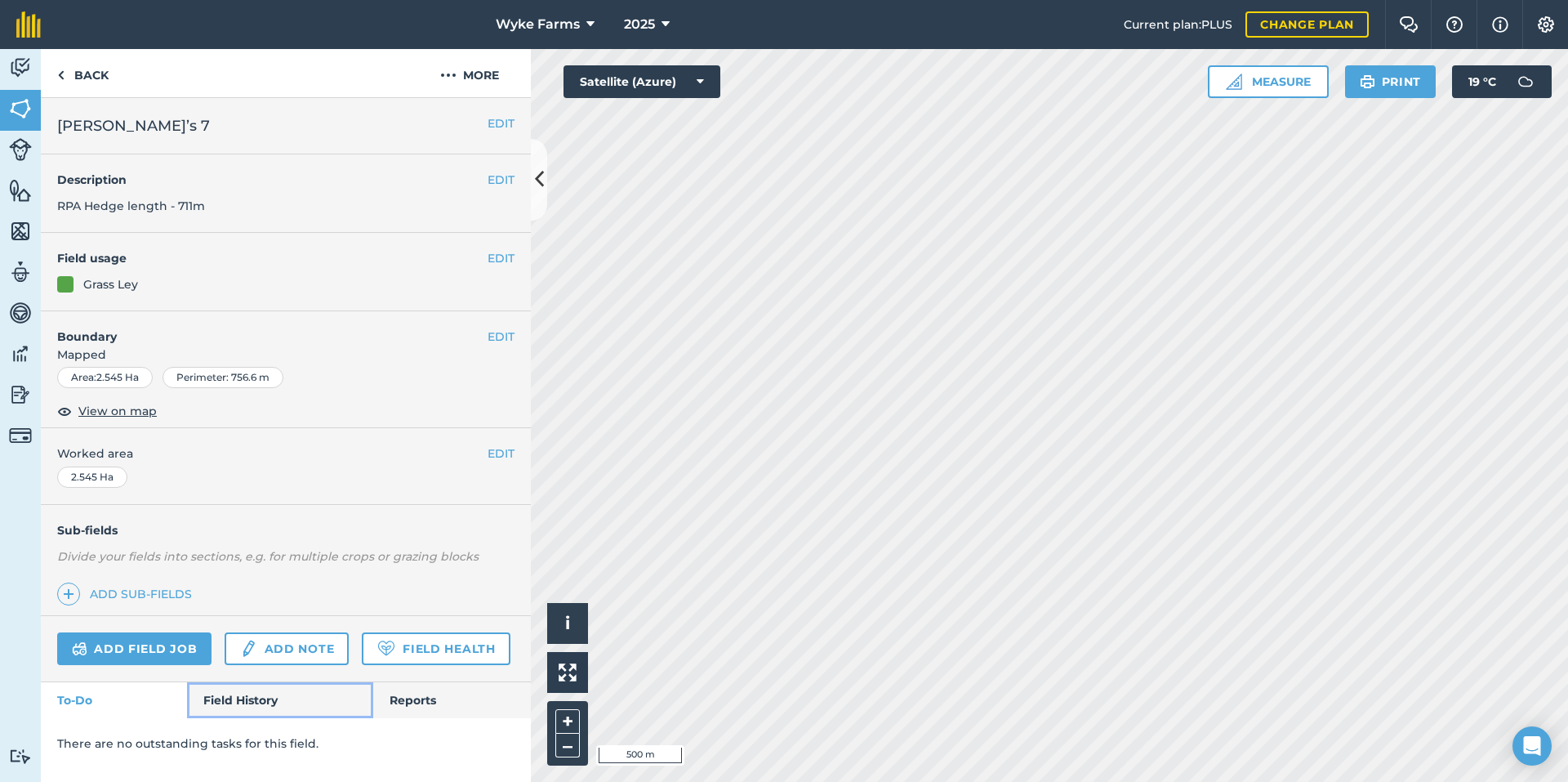
click at [266, 691] on link "Field History" at bounding box center [280, 700] width 186 height 36
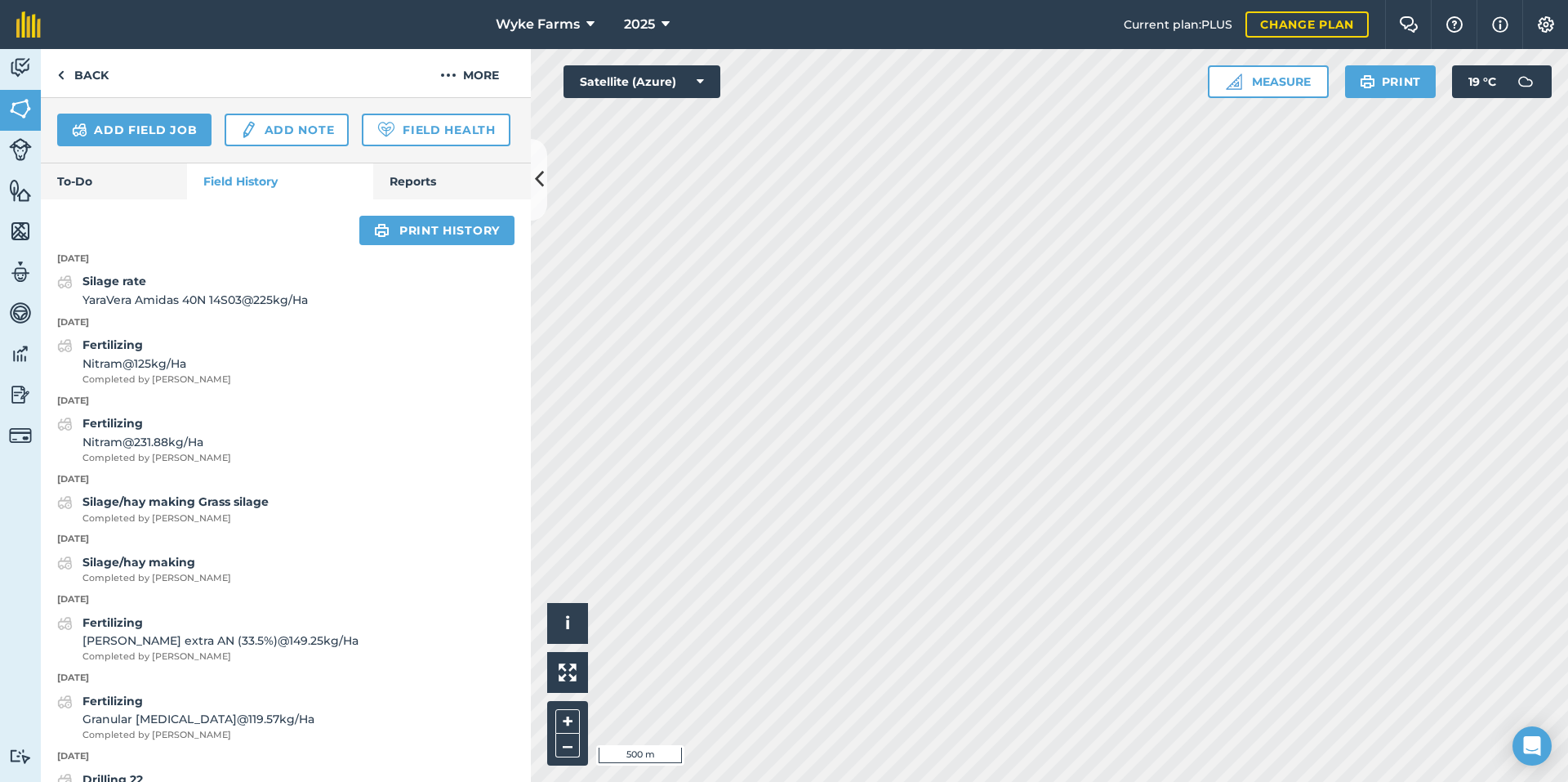
scroll to position [490, 0]
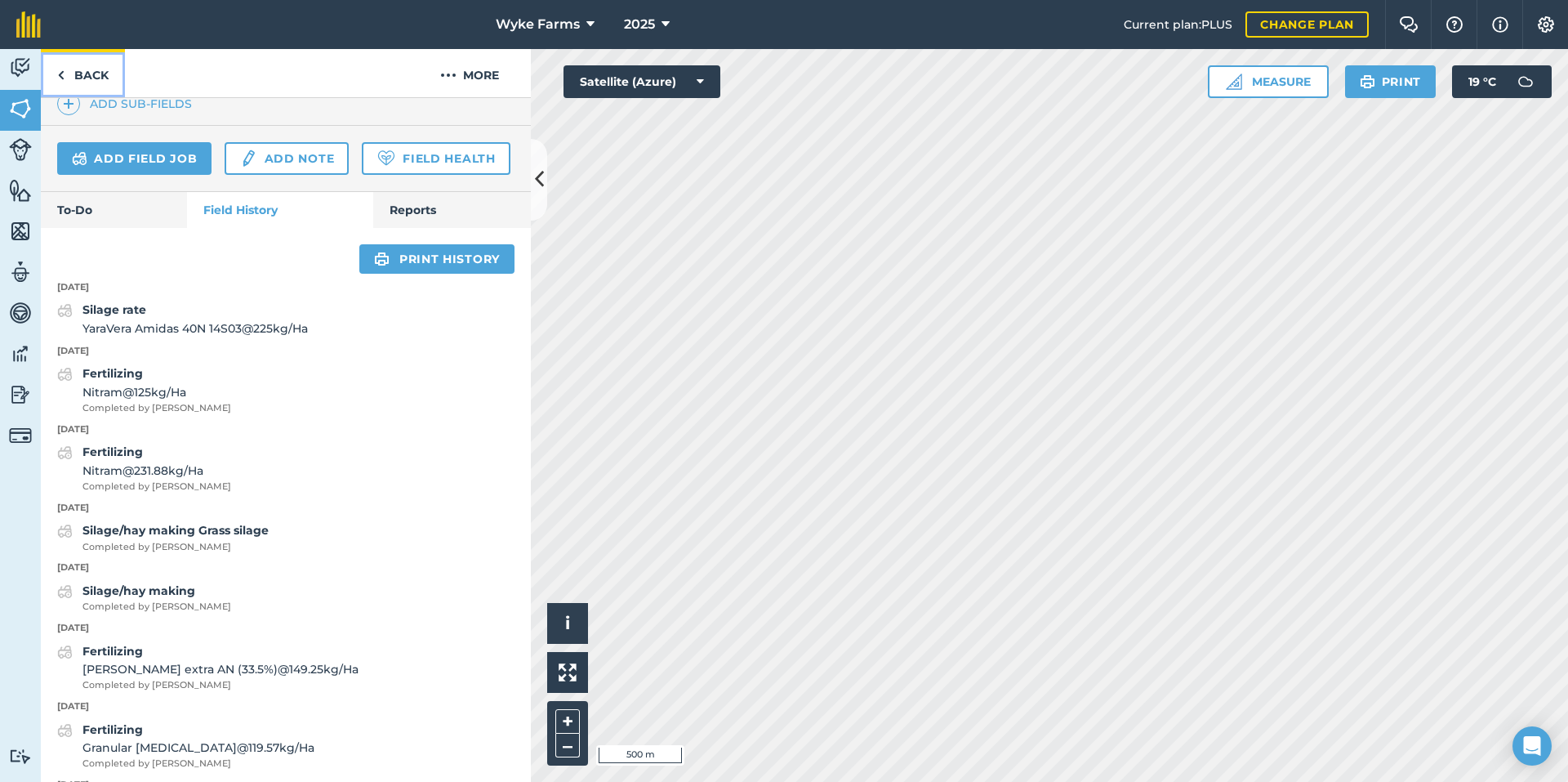
click at [89, 92] on link "Back" at bounding box center [83, 73] width 84 height 48
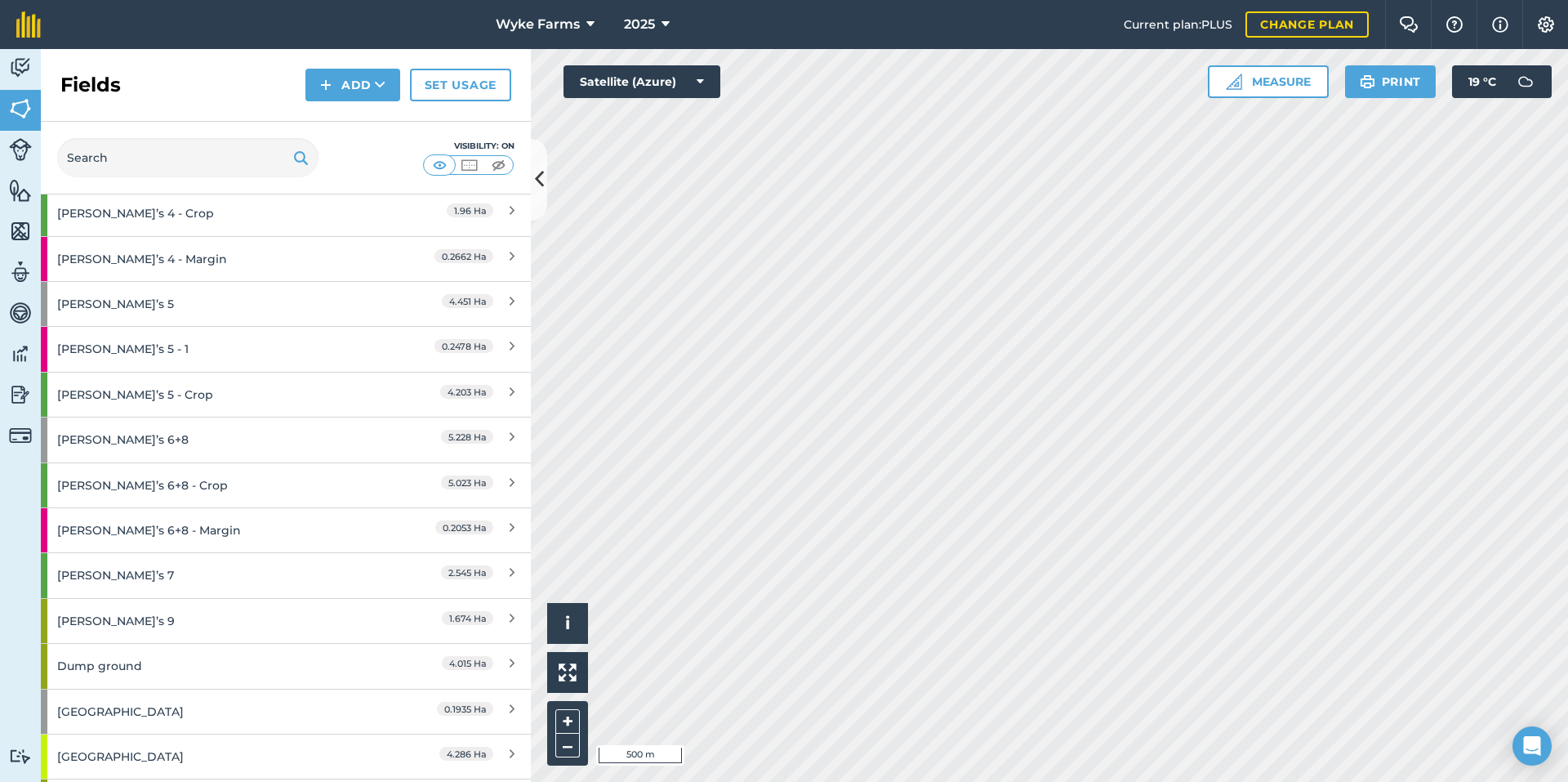
scroll to position [2369, 0]
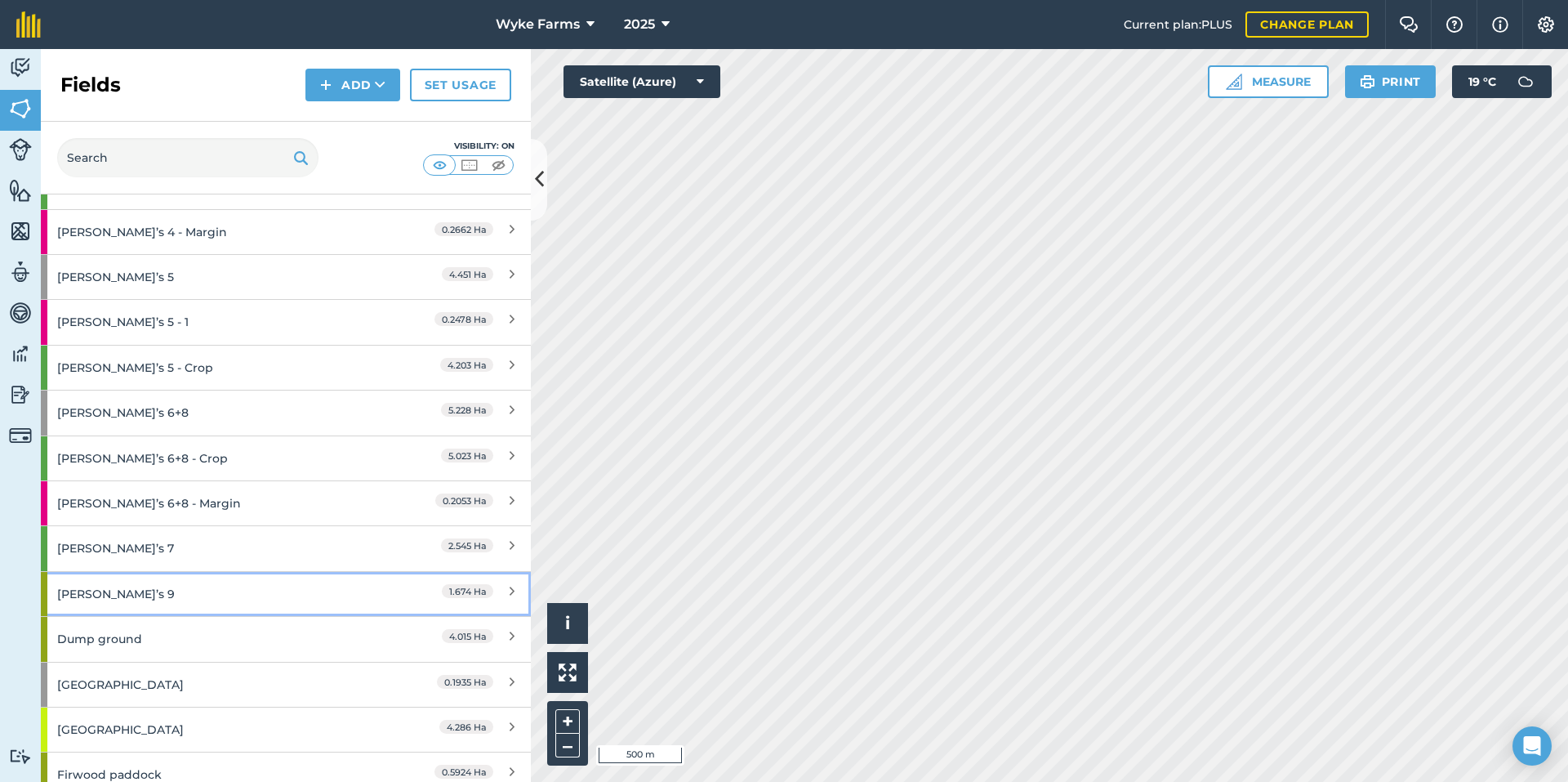
click at [192, 592] on div "[PERSON_NAME]’s 9" at bounding box center [216, 593] width 316 height 44
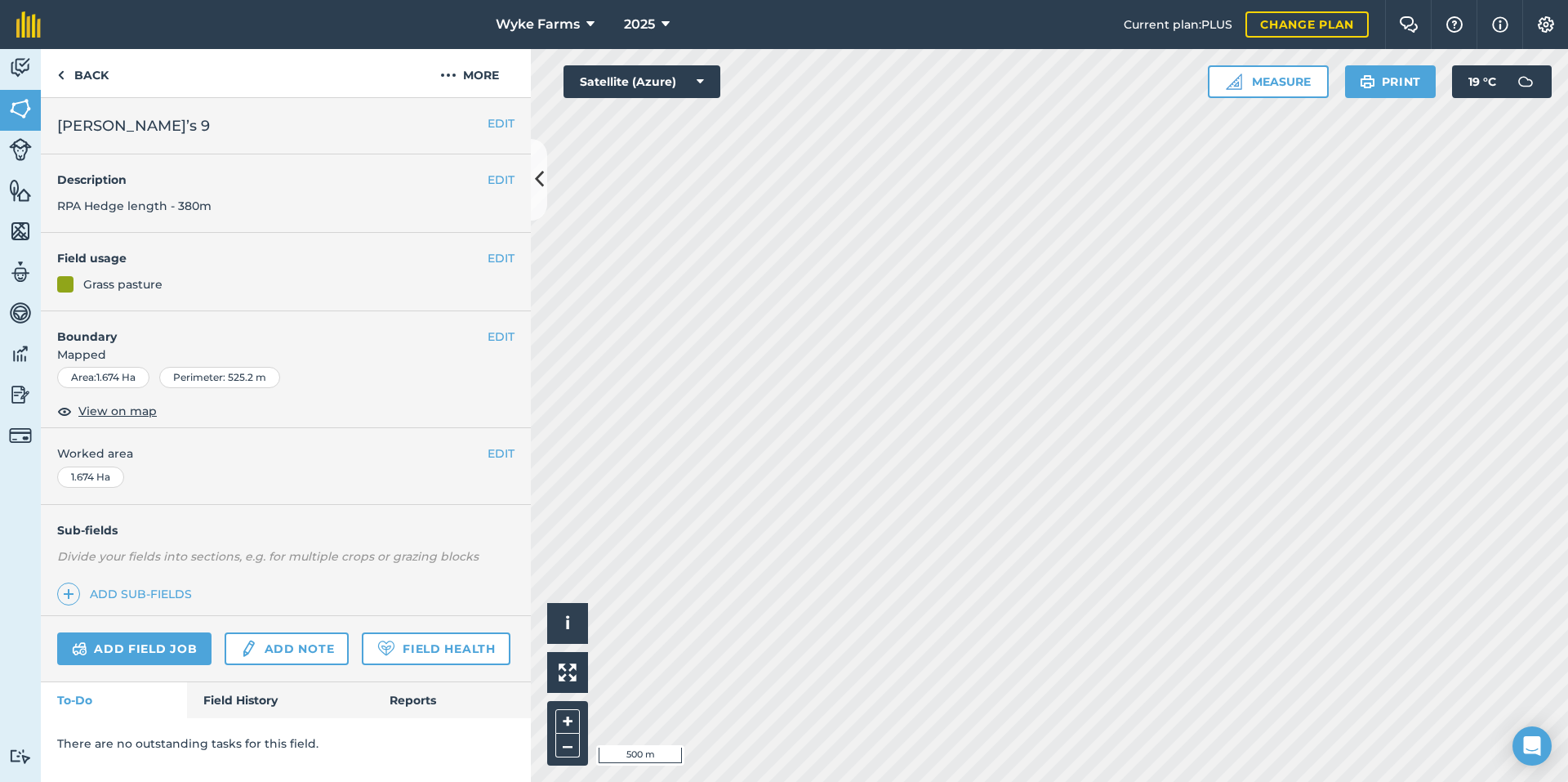
click at [253, 679] on div "Add field job Add note Field Health" at bounding box center [286, 649] width 490 height 66
click at [259, 687] on link "Field History" at bounding box center [280, 700] width 186 height 36
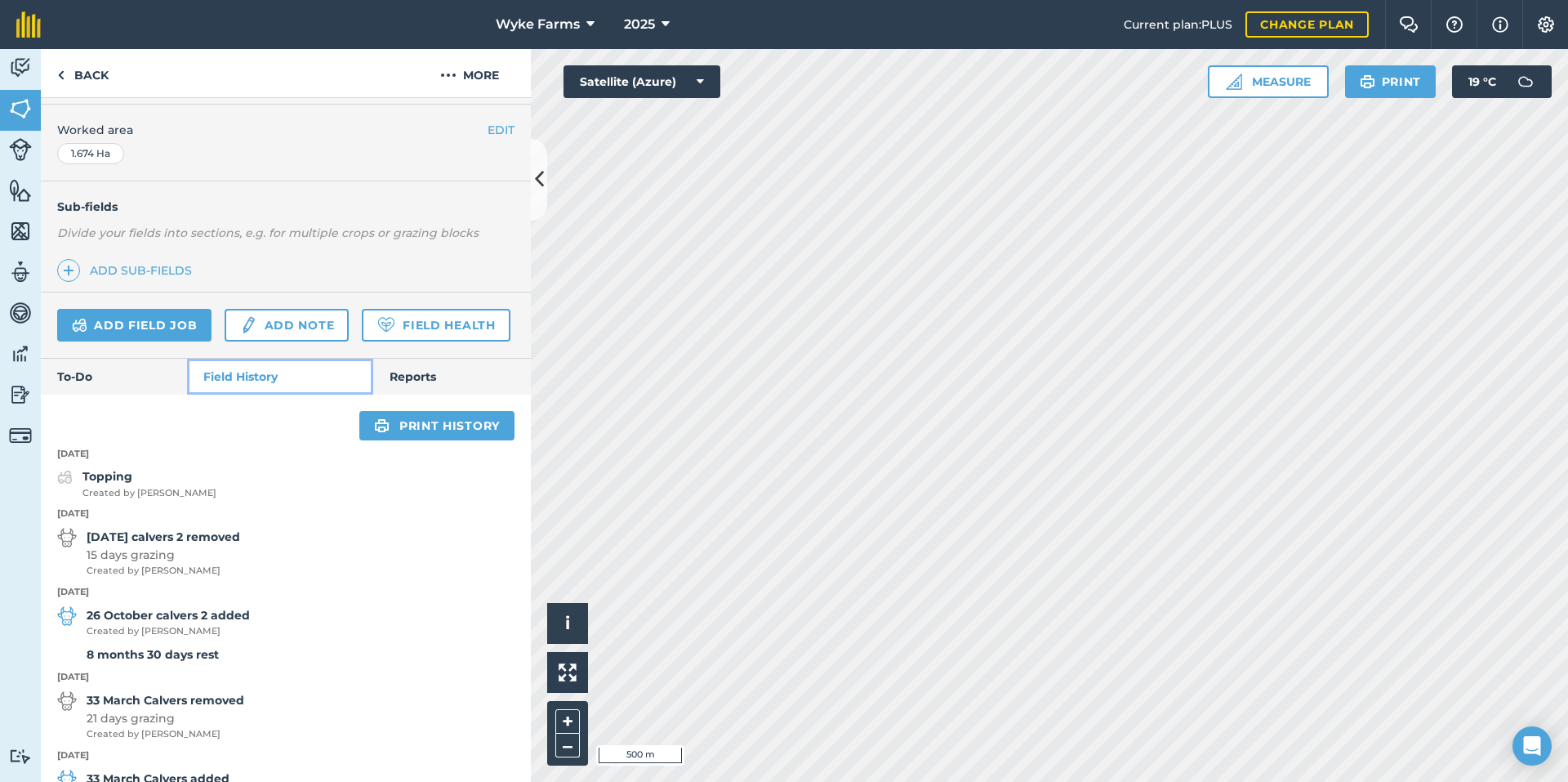
scroll to position [302, 0]
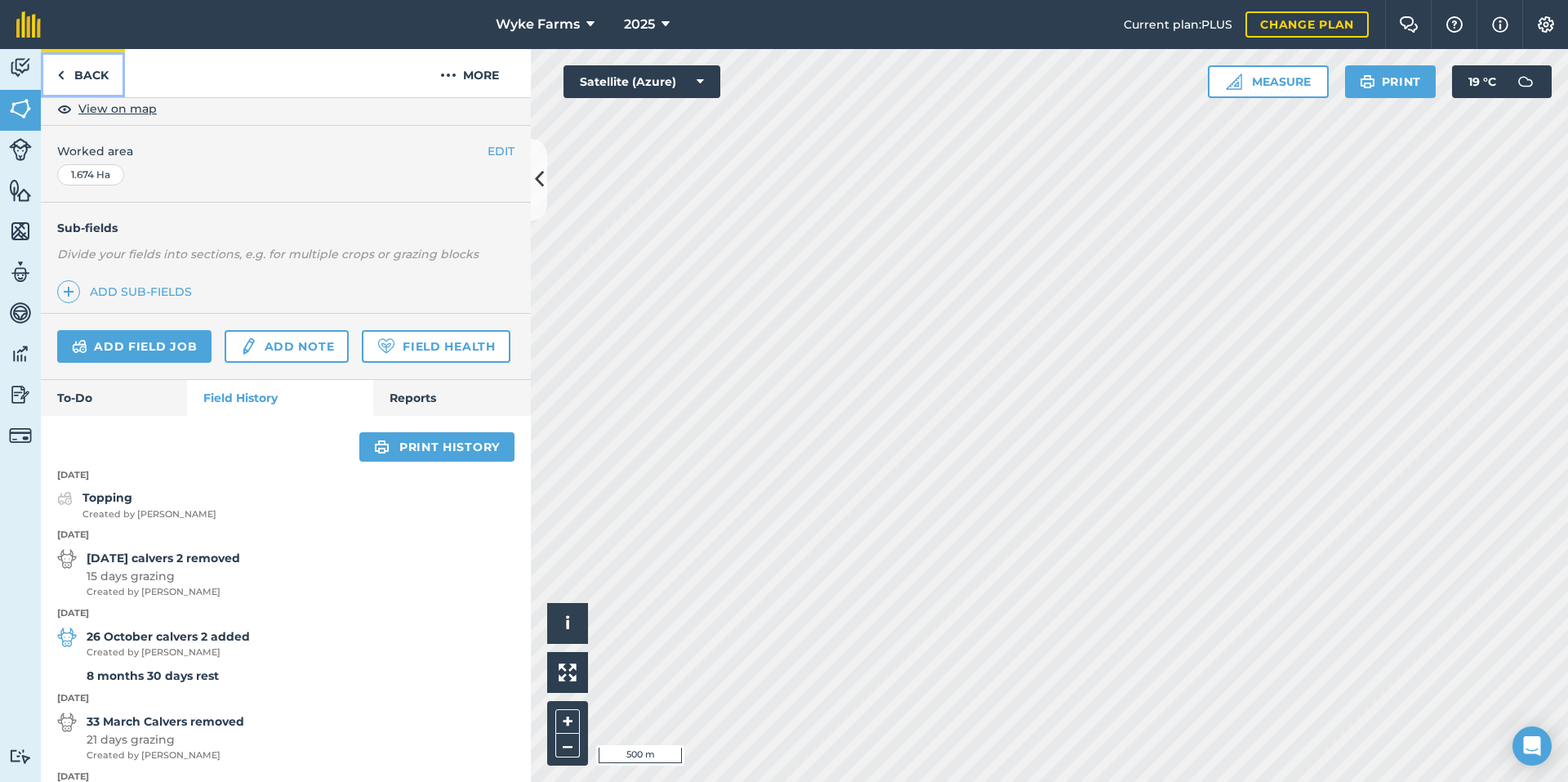
click at [80, 78] on link "Back" at bounding box center [83, 73] width 84 height 48
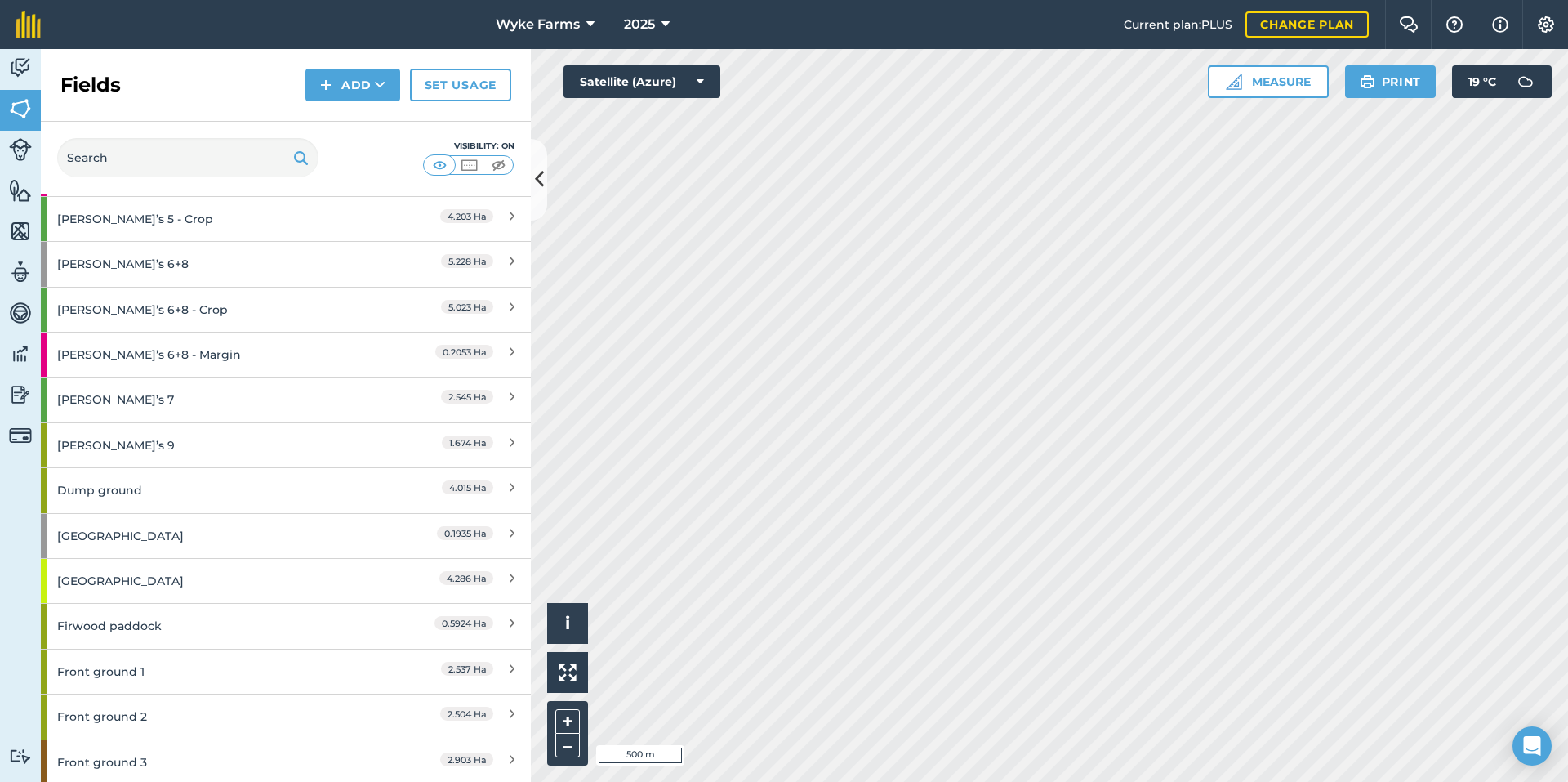
scroll to position [2532, 0]
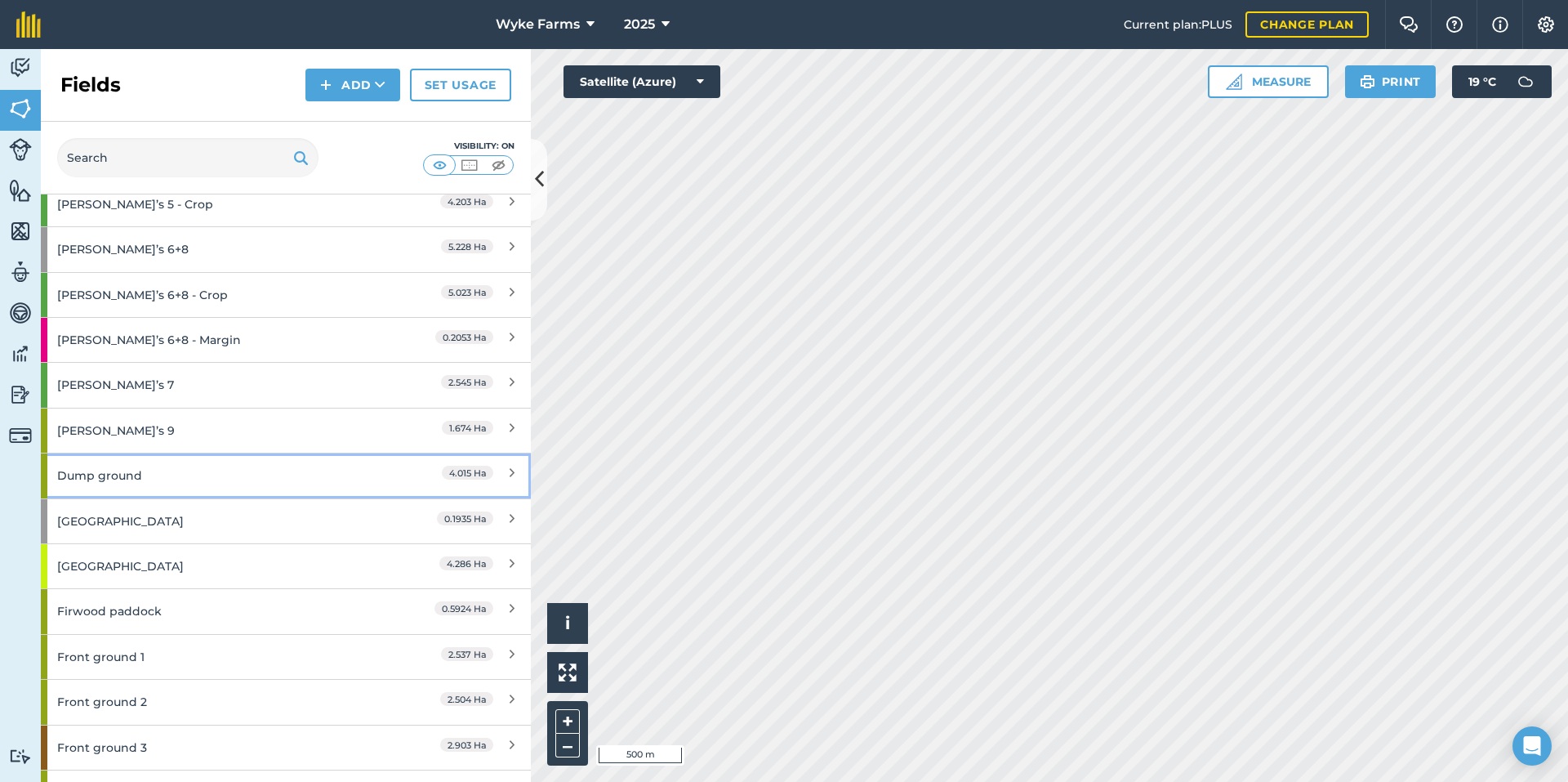
click at [170, 469] on div "Dump ground" at bounding box center [216, 475] width 316 height 44
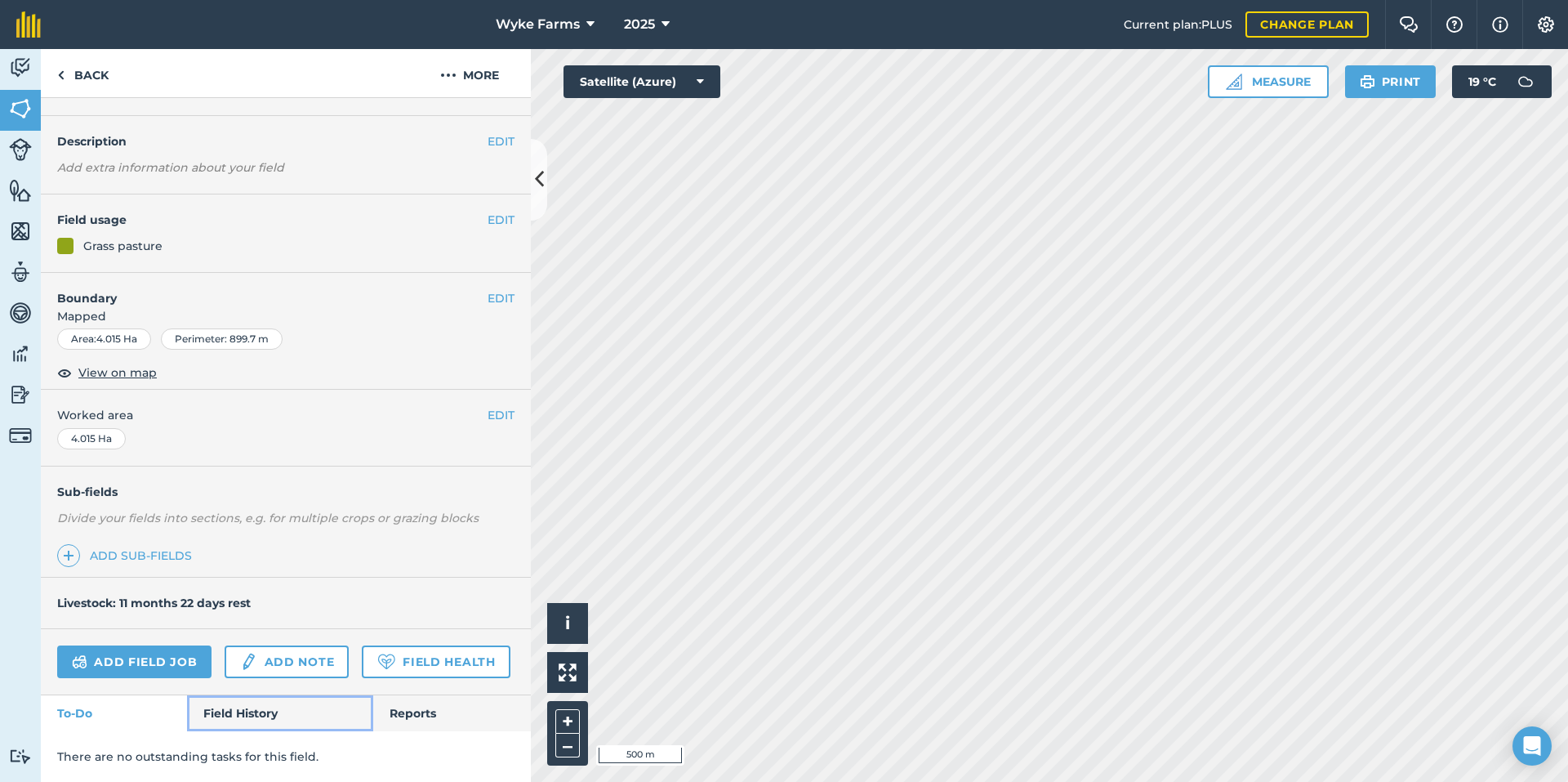
click at [240, 726] on link "Field History" at bounding box center [280, 713] width 186 height 36
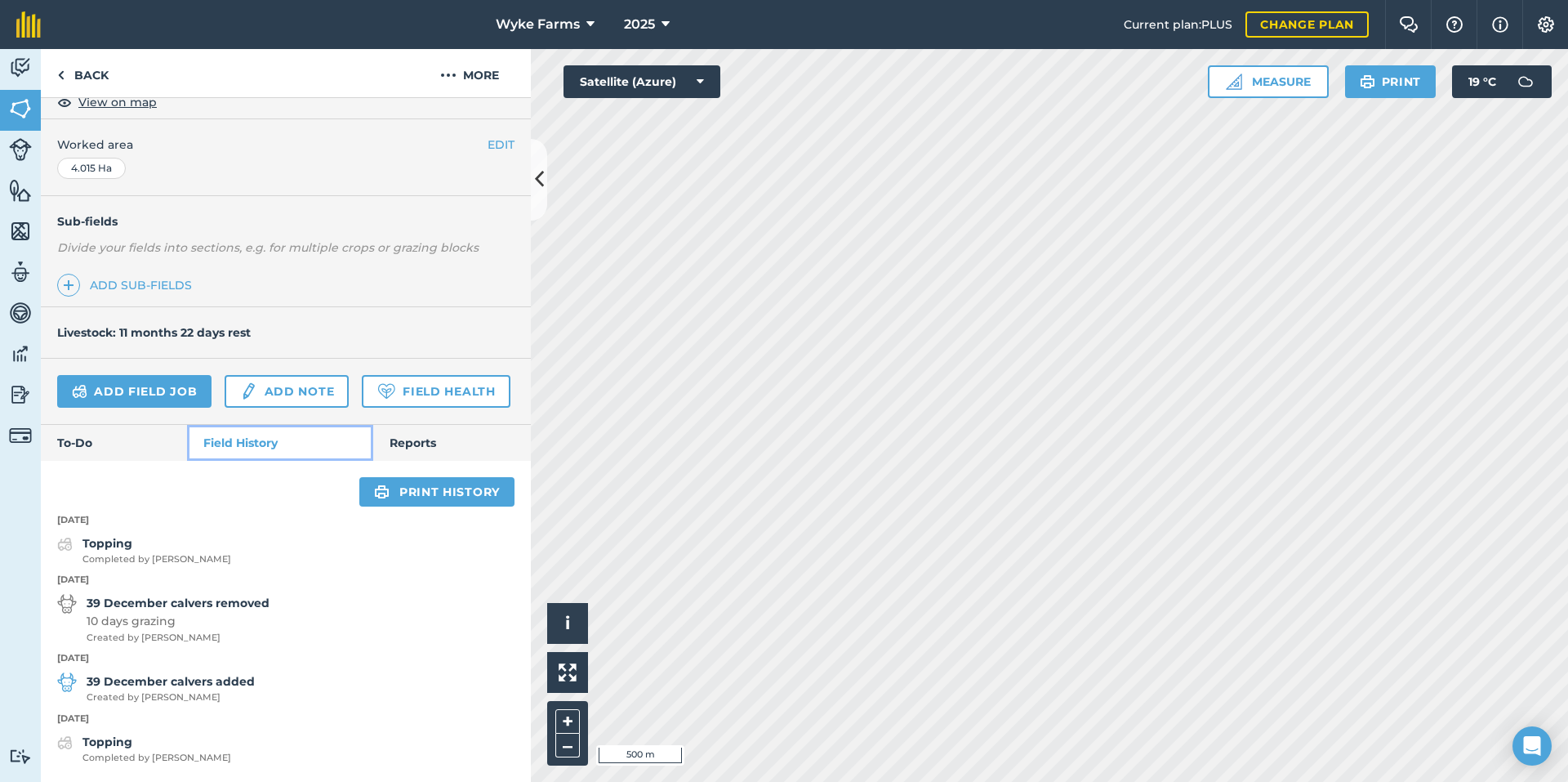
scroll to position [355, 0]
click at [83, 80] on link "Back" at bounding box center [83, 73] width 84 height 48
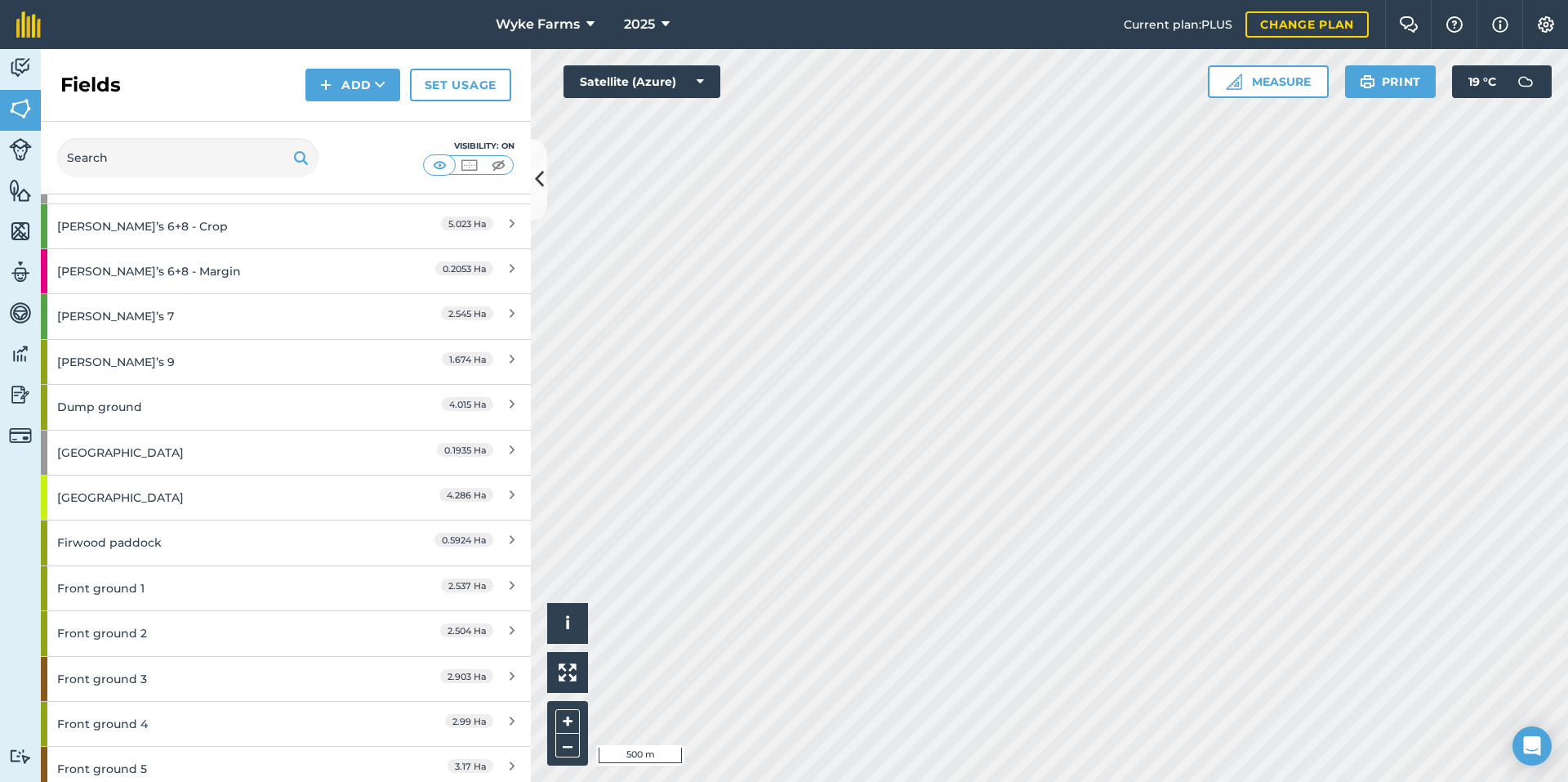
scroll to position [2614, 0]
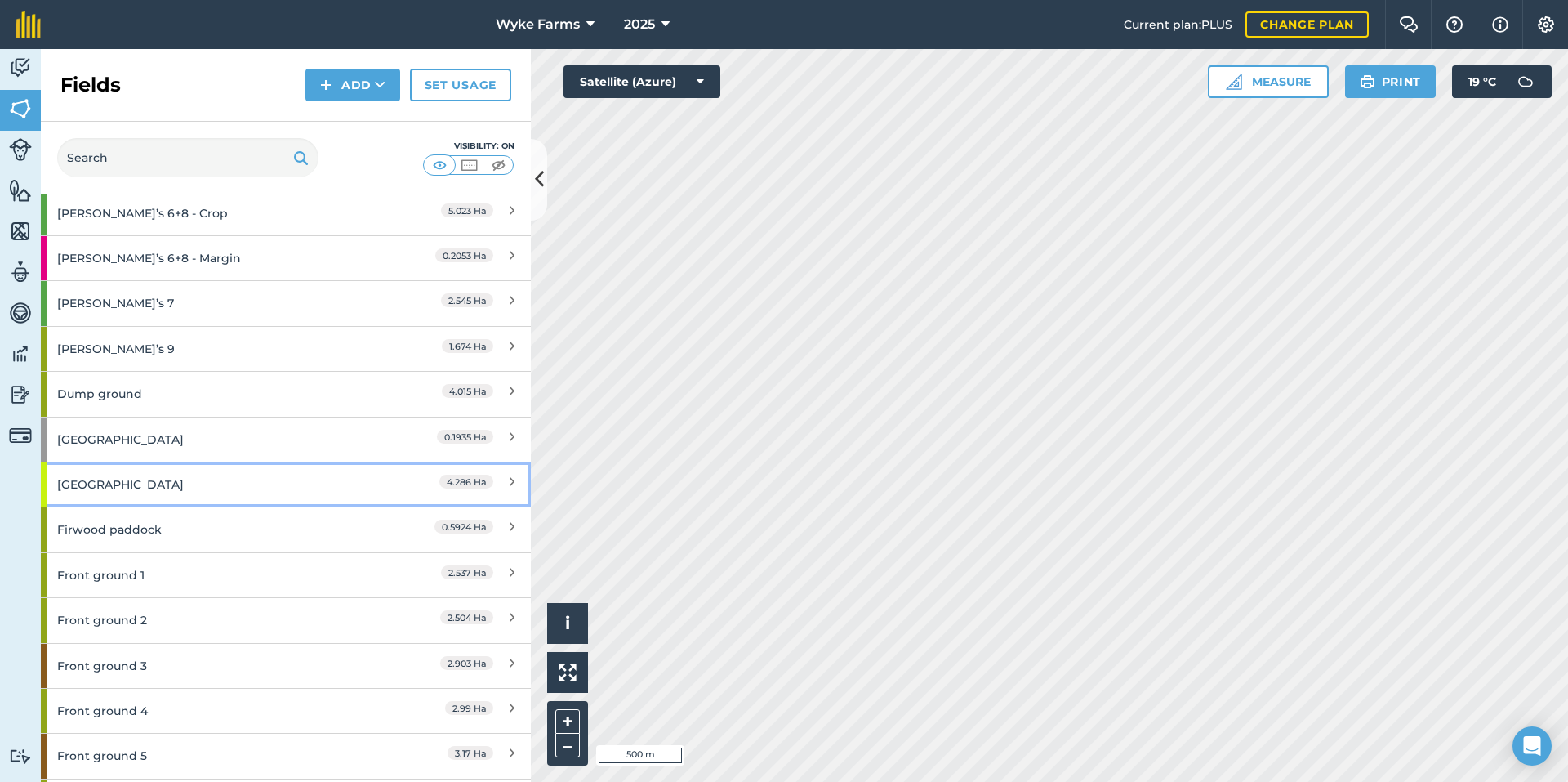
click at [227, 480] on div "[GEOGRAPHIC_DATA]" at bounding box center [216, 484] width 316 height 44
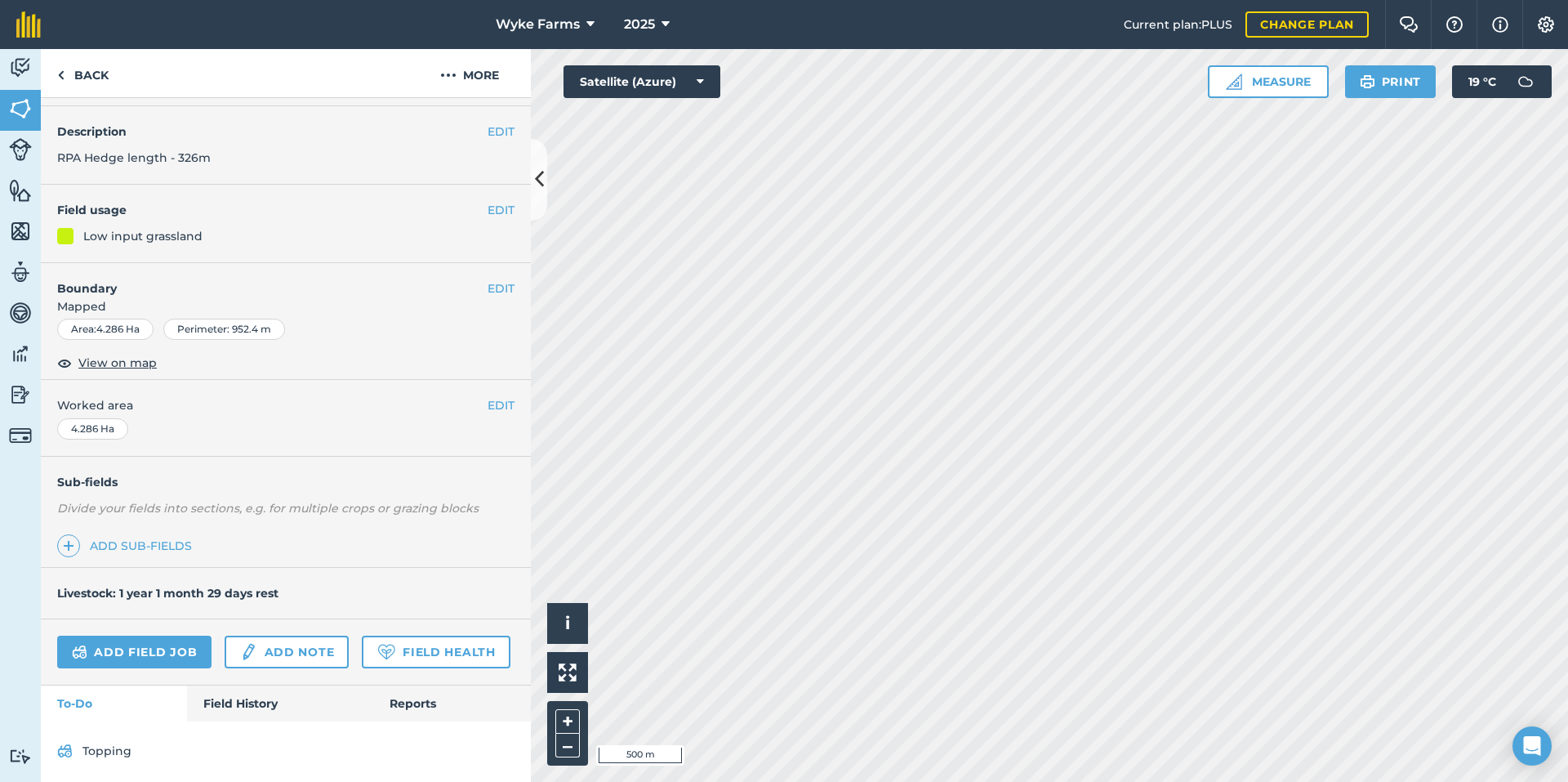
scroll to position [99, 0]
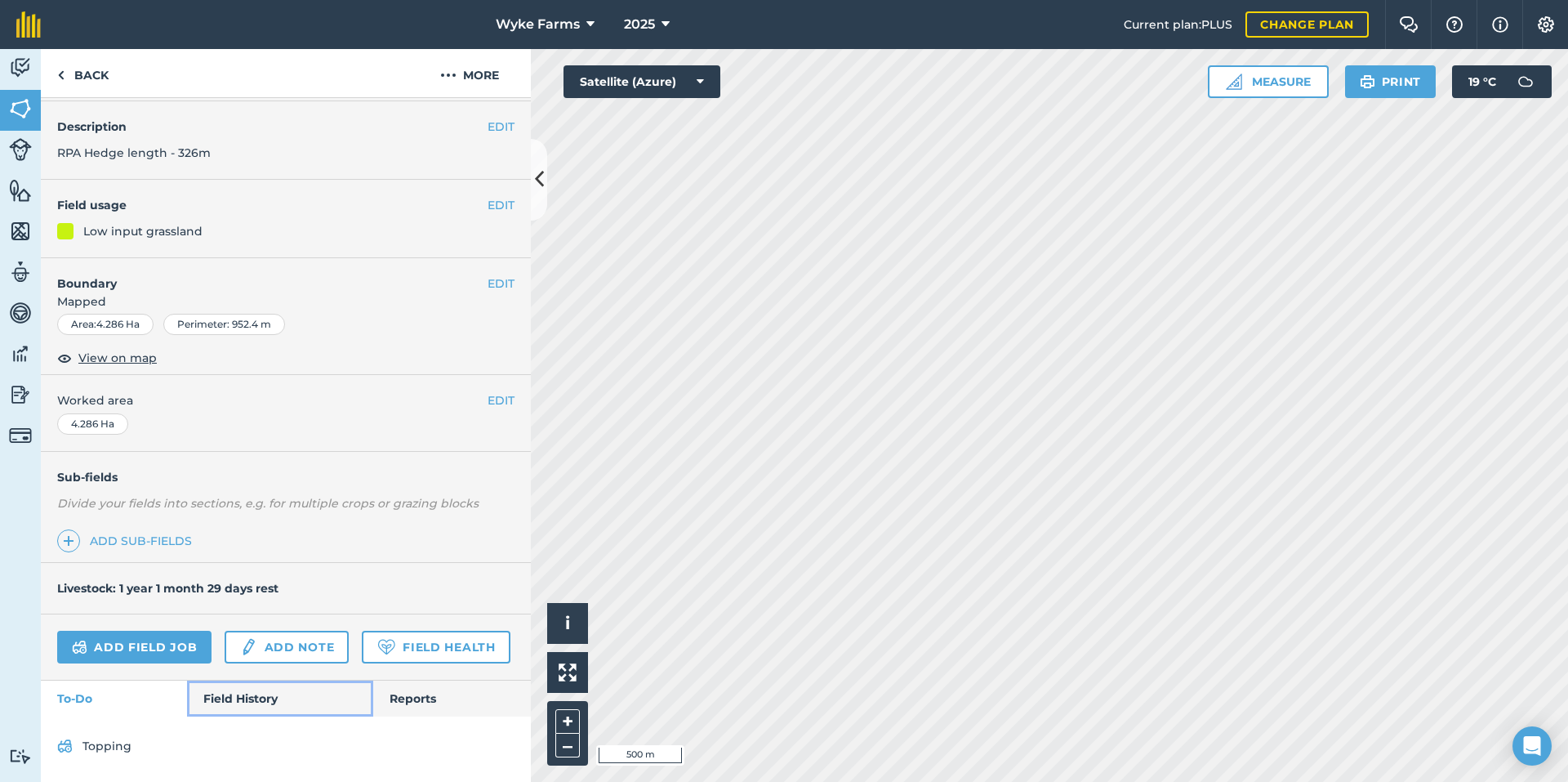
click at [252, 700] on link "Field History" at bounding box center [280, 699] width 186 height 36
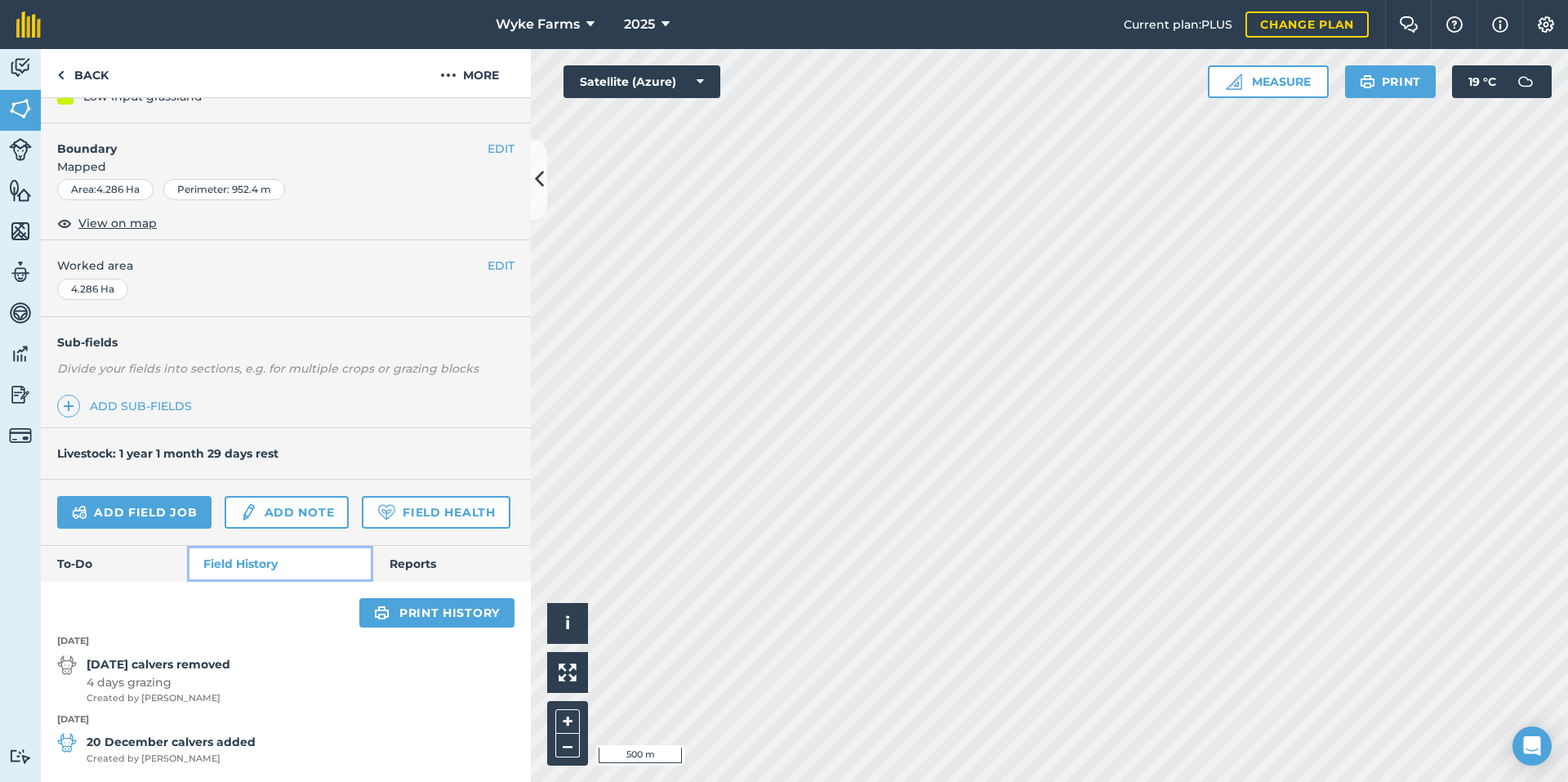
scroll to position [234, 0]
click at [62, 91] on link "Back" at bounding box center [83, 73] width 84 height 48
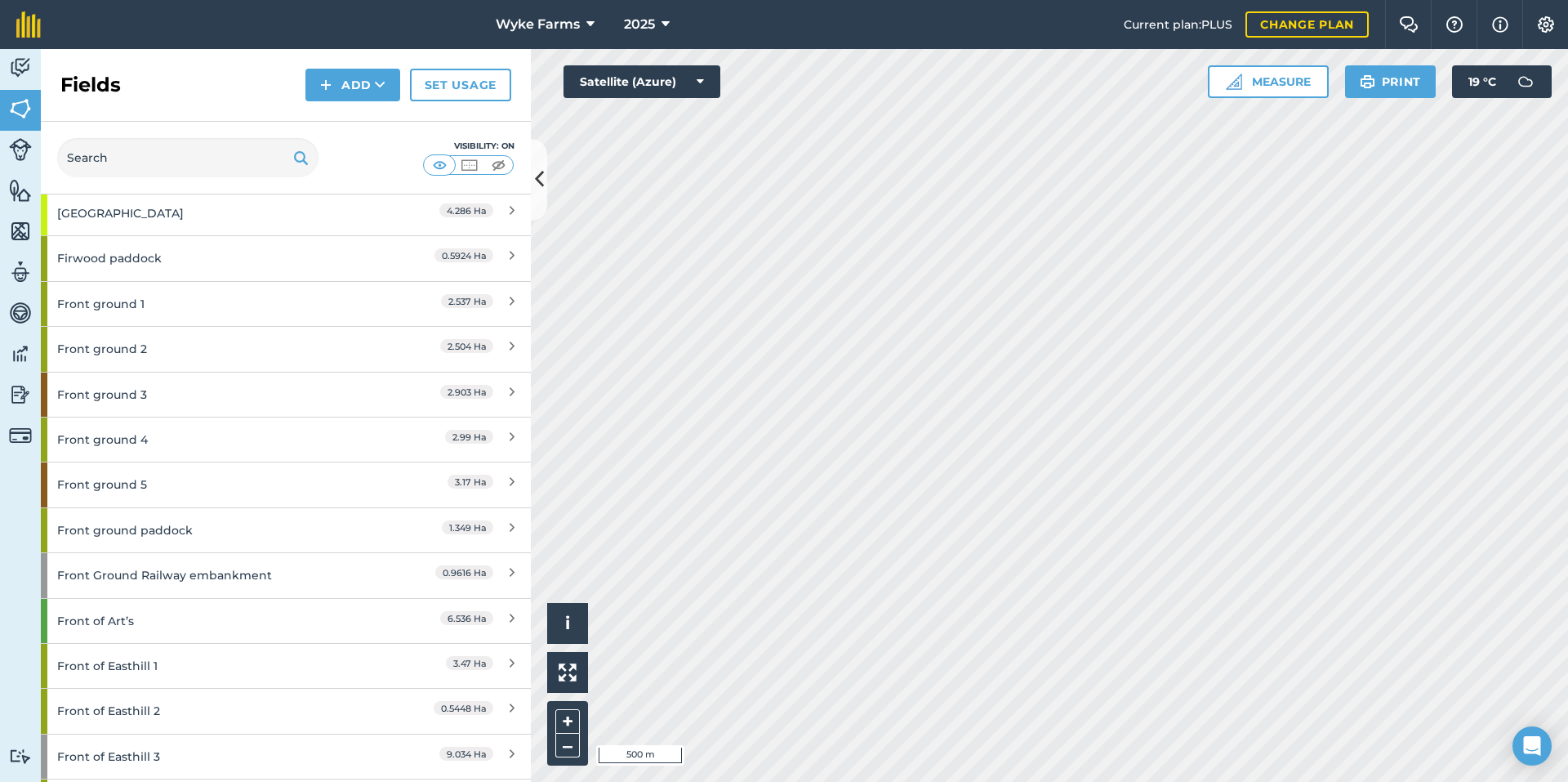
scroll to position [2941, 0]
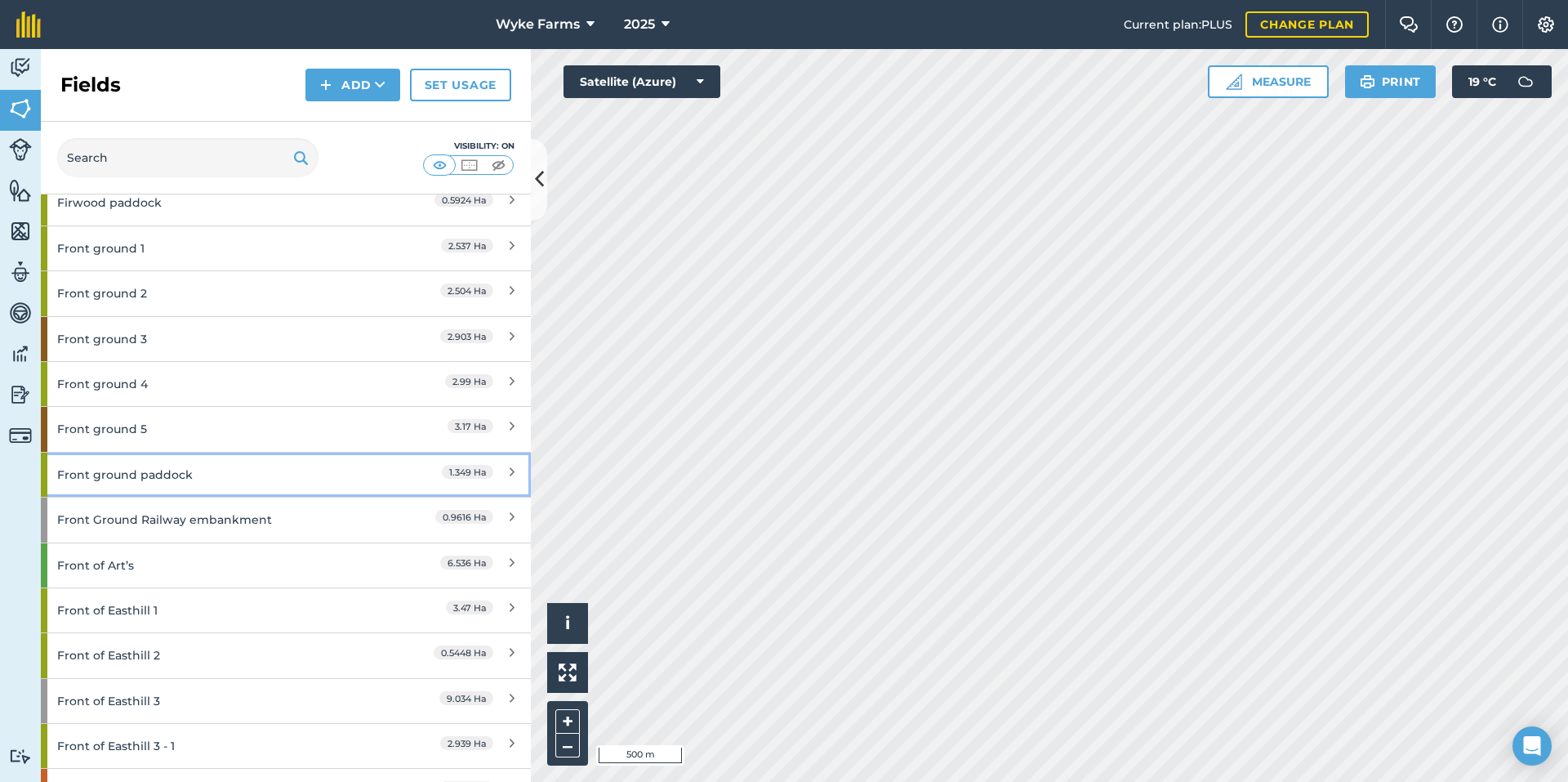
click at [259, 476] on div "Front ground paddock" at bounding box center [216, 474] width 316 height 44
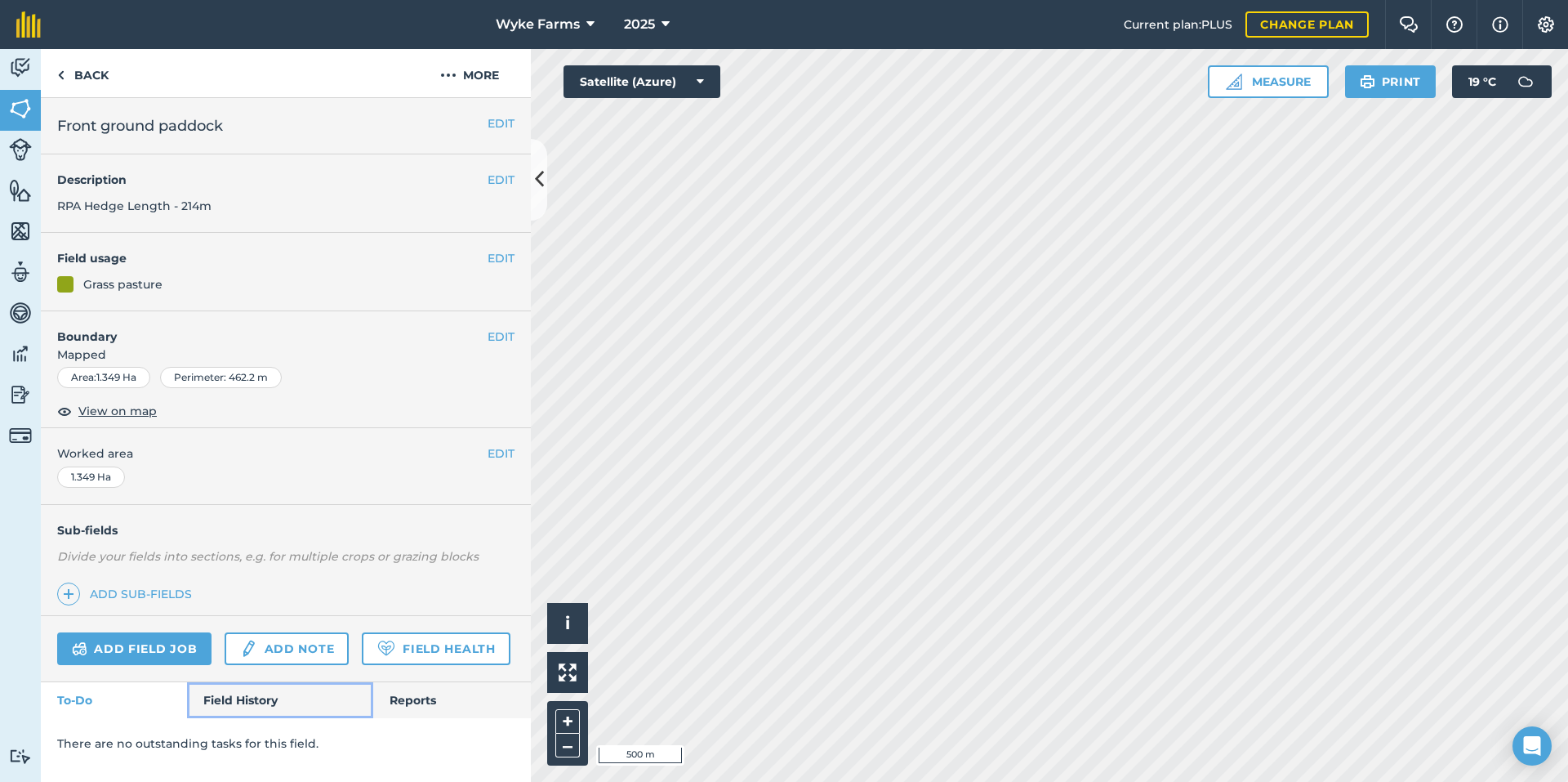
click at [241, 712] on link "Field History" at bounding box center [280, 700] width 186 height 36
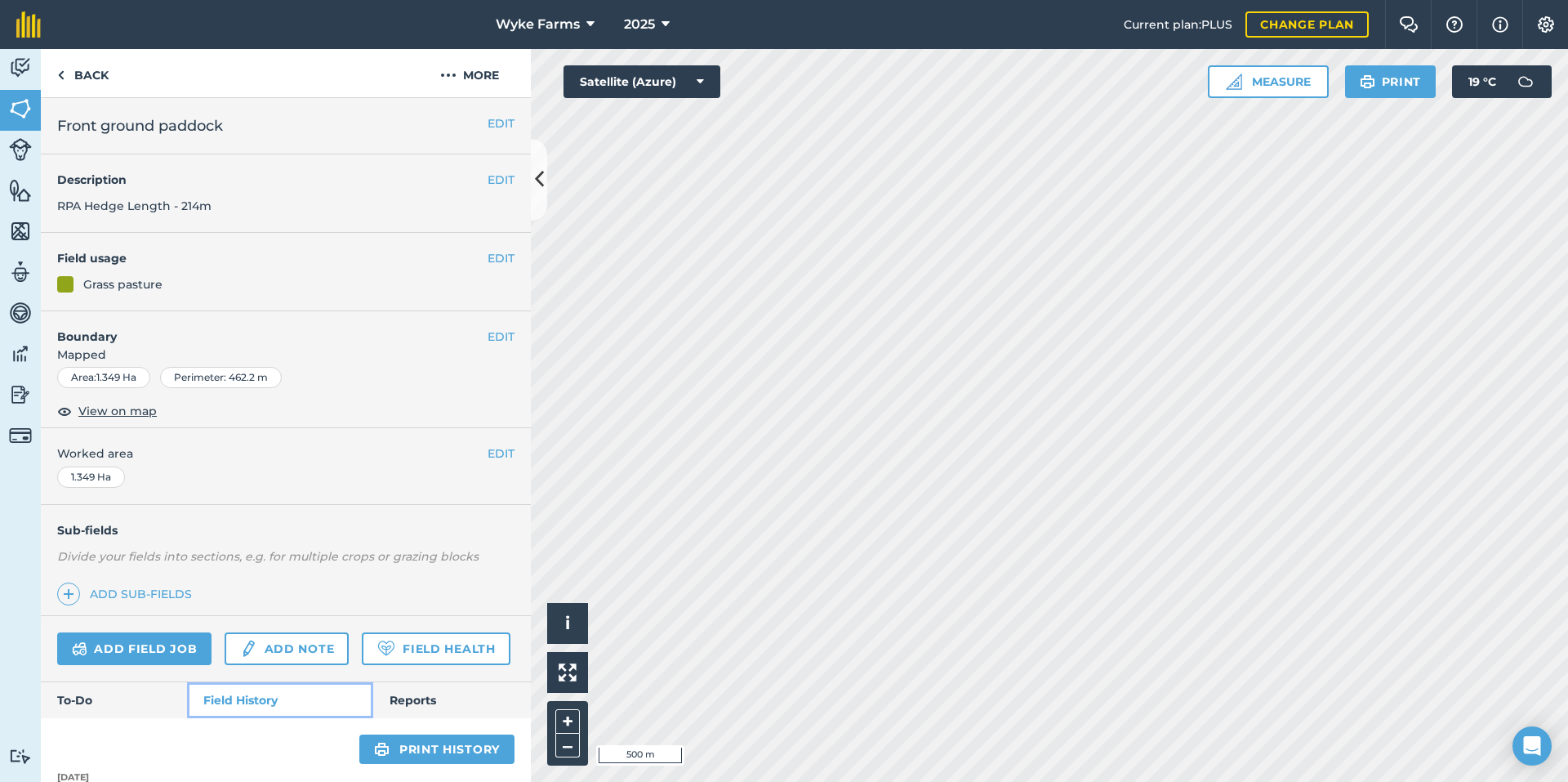
scroll to position [200, 0]
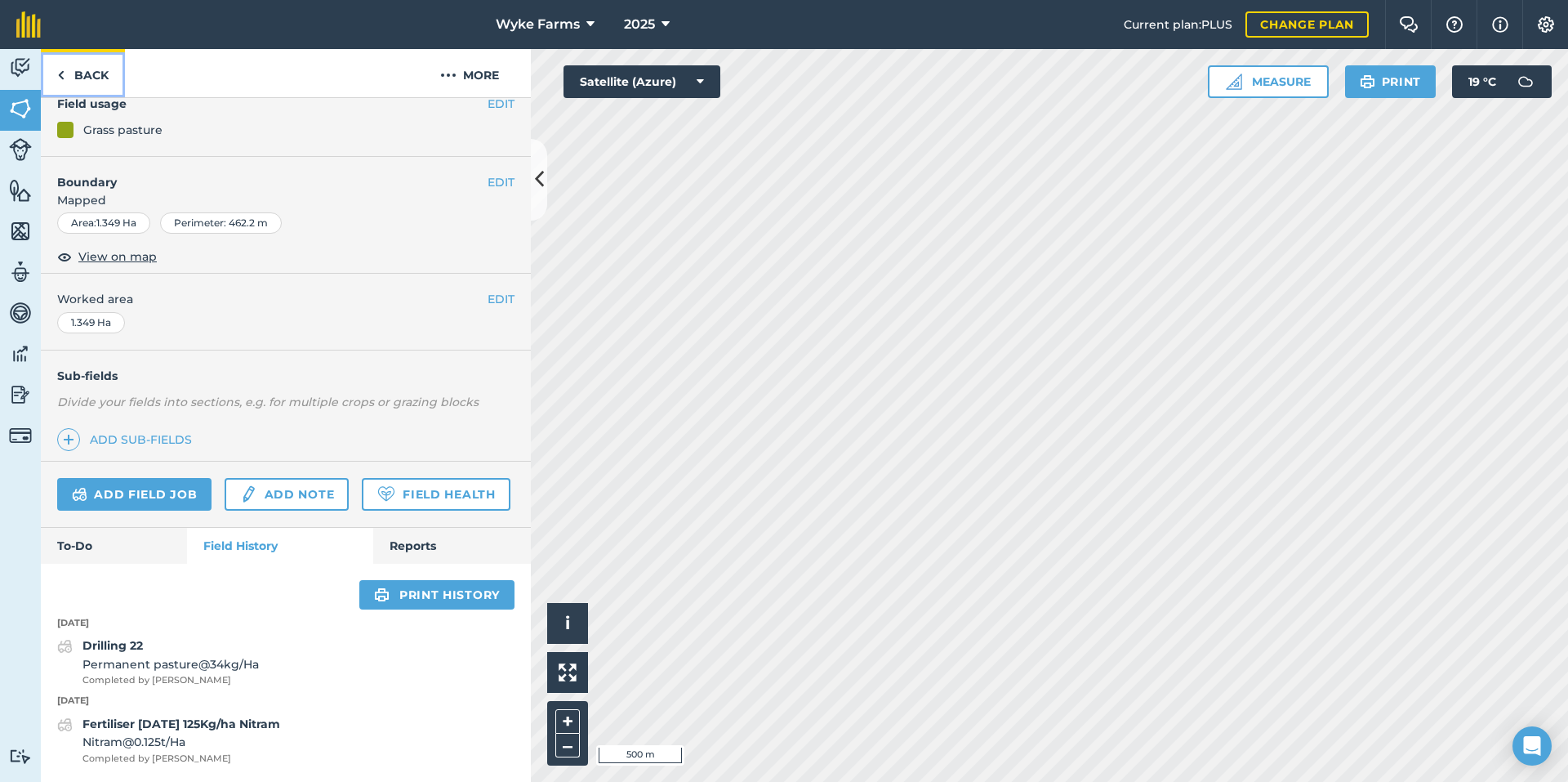
click at [88, 77] on link "Back" at bounding box center [83, 73] width 84 height 48
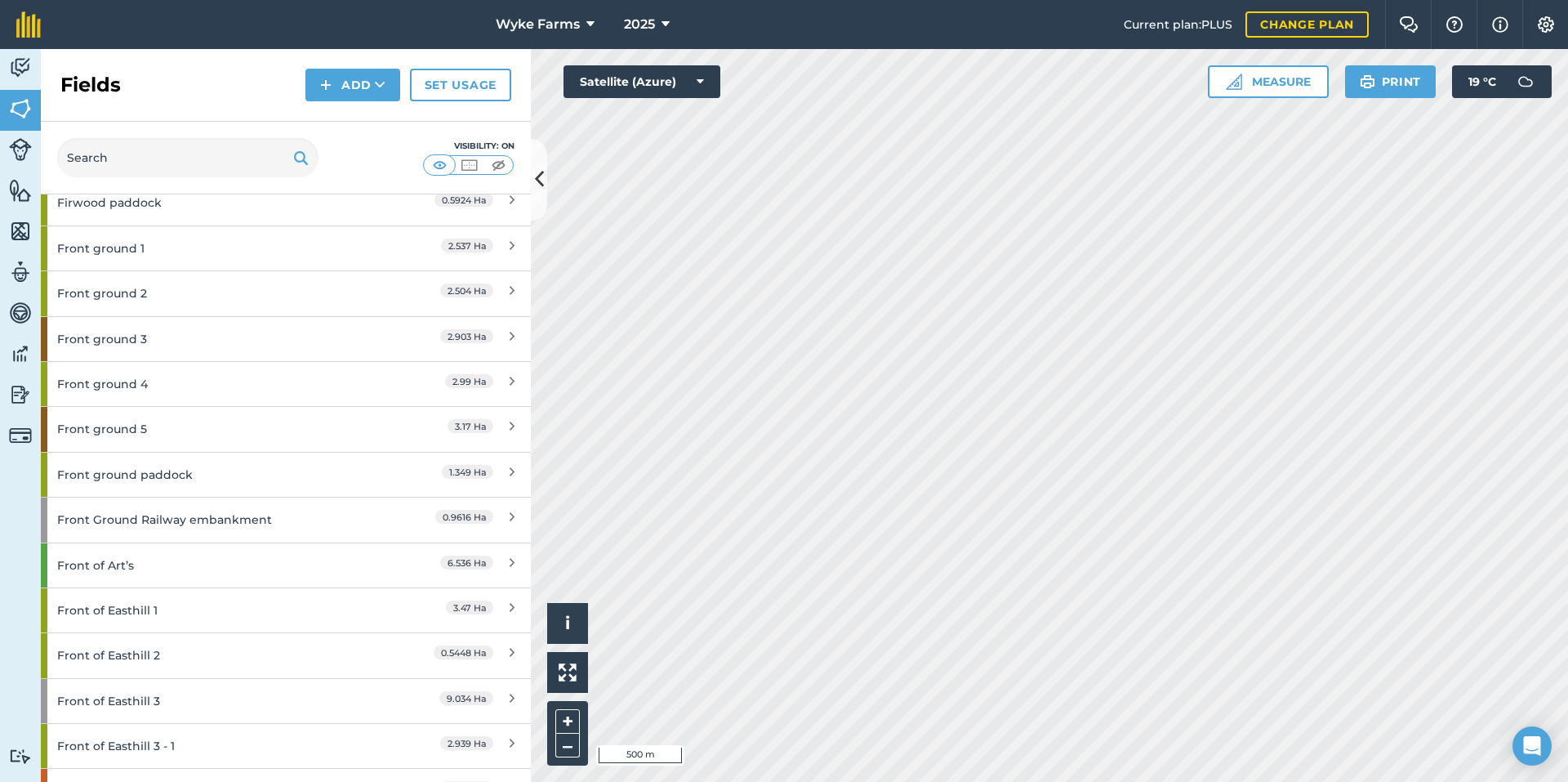
scroll to position [2859, 0]
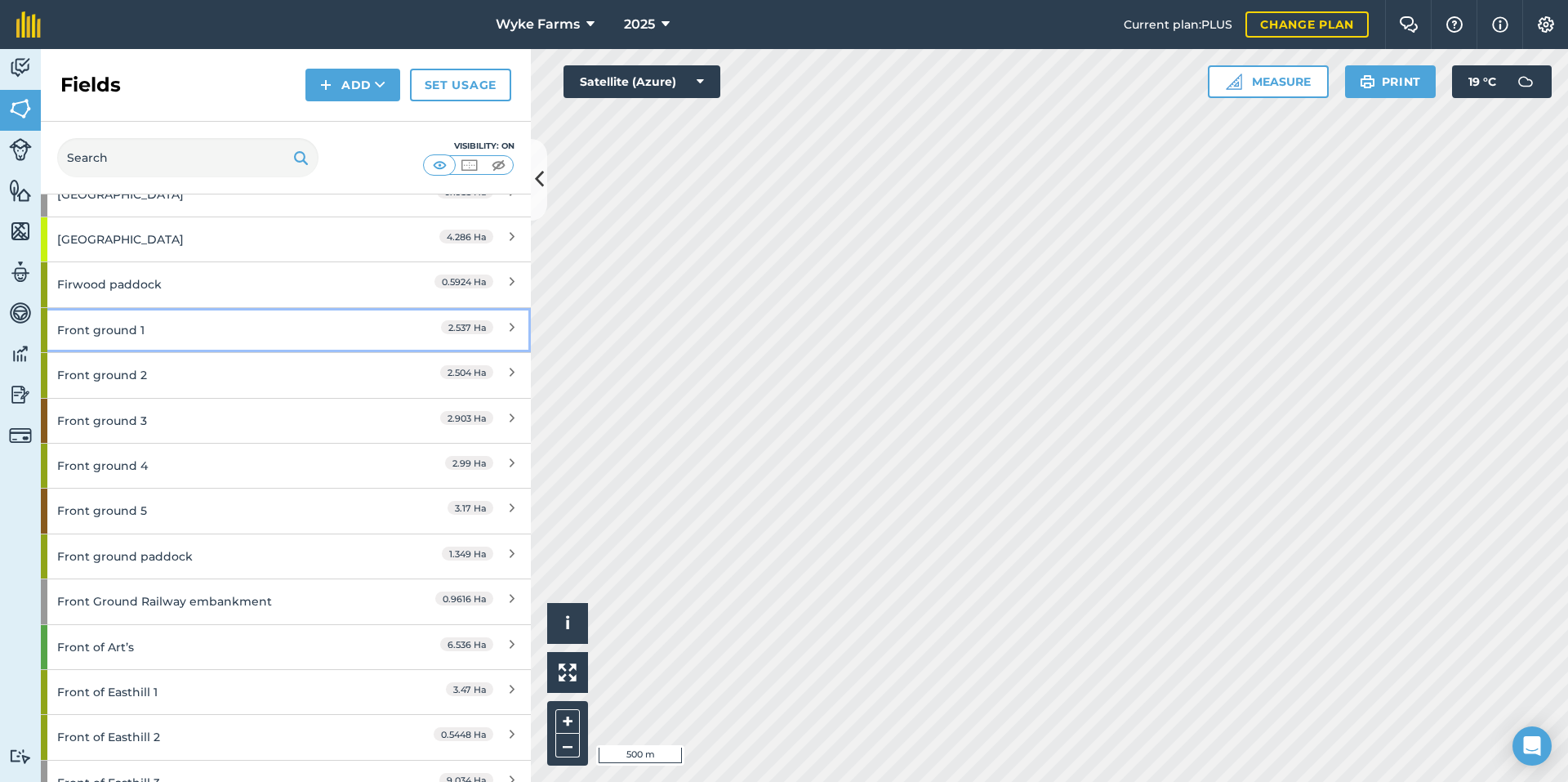
click at [171, 320] on div "Front ground 1" at bounding box center [216, 329] width 316 height 44
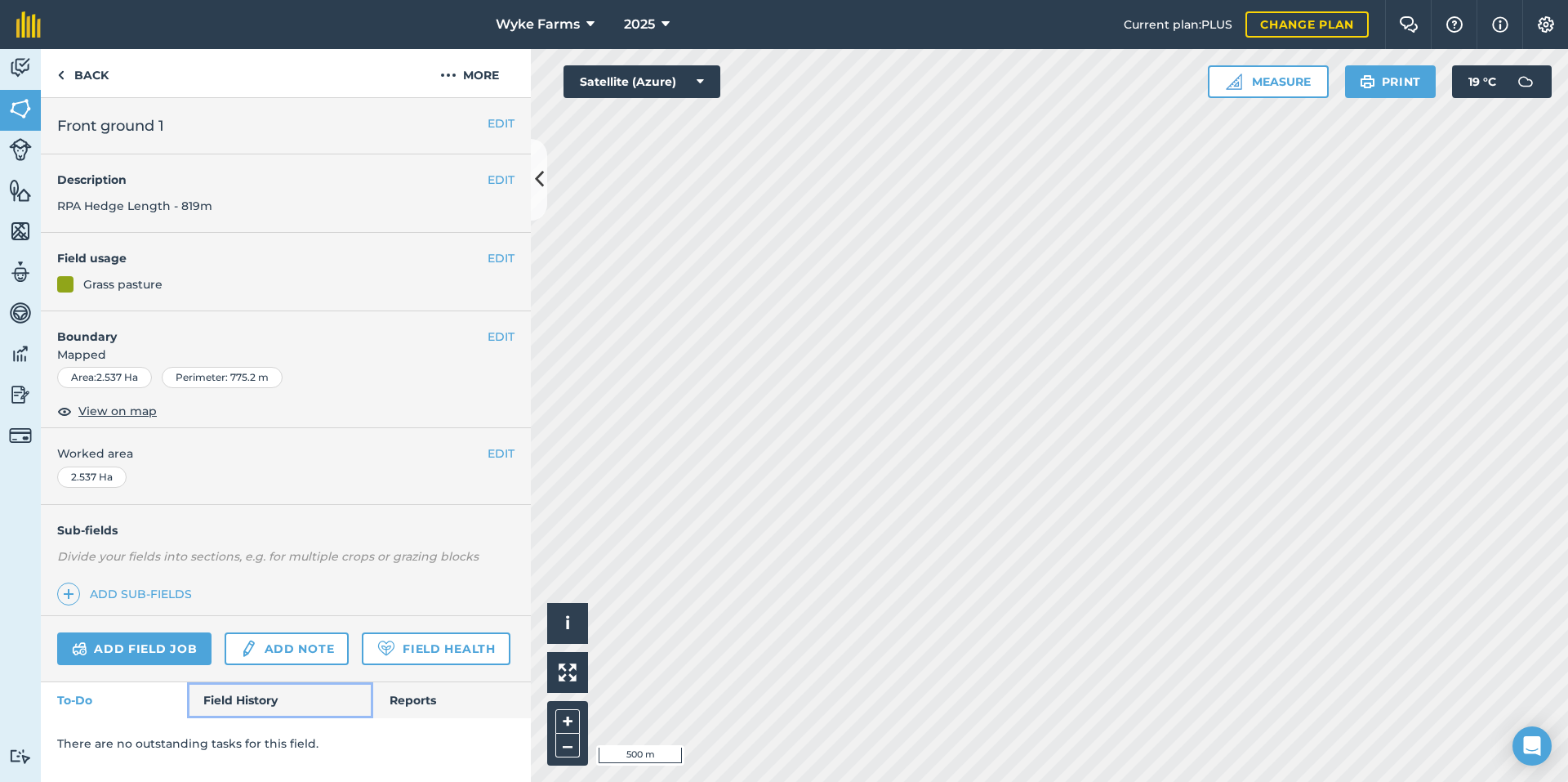
click at [255, 704] on link "Field History" at bounding box center [280, 700] width 186 height 36
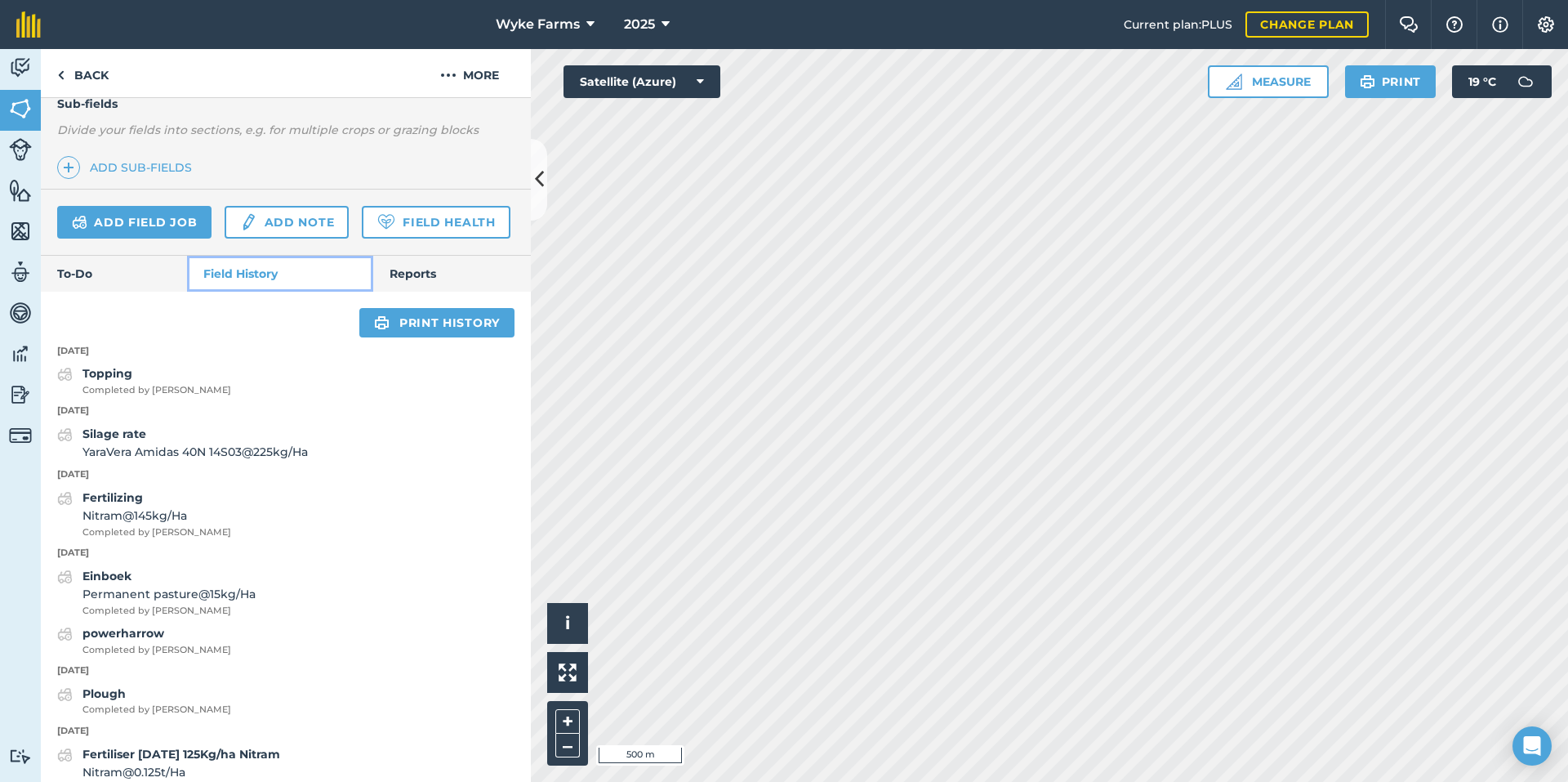
scroll to position [490, 0]
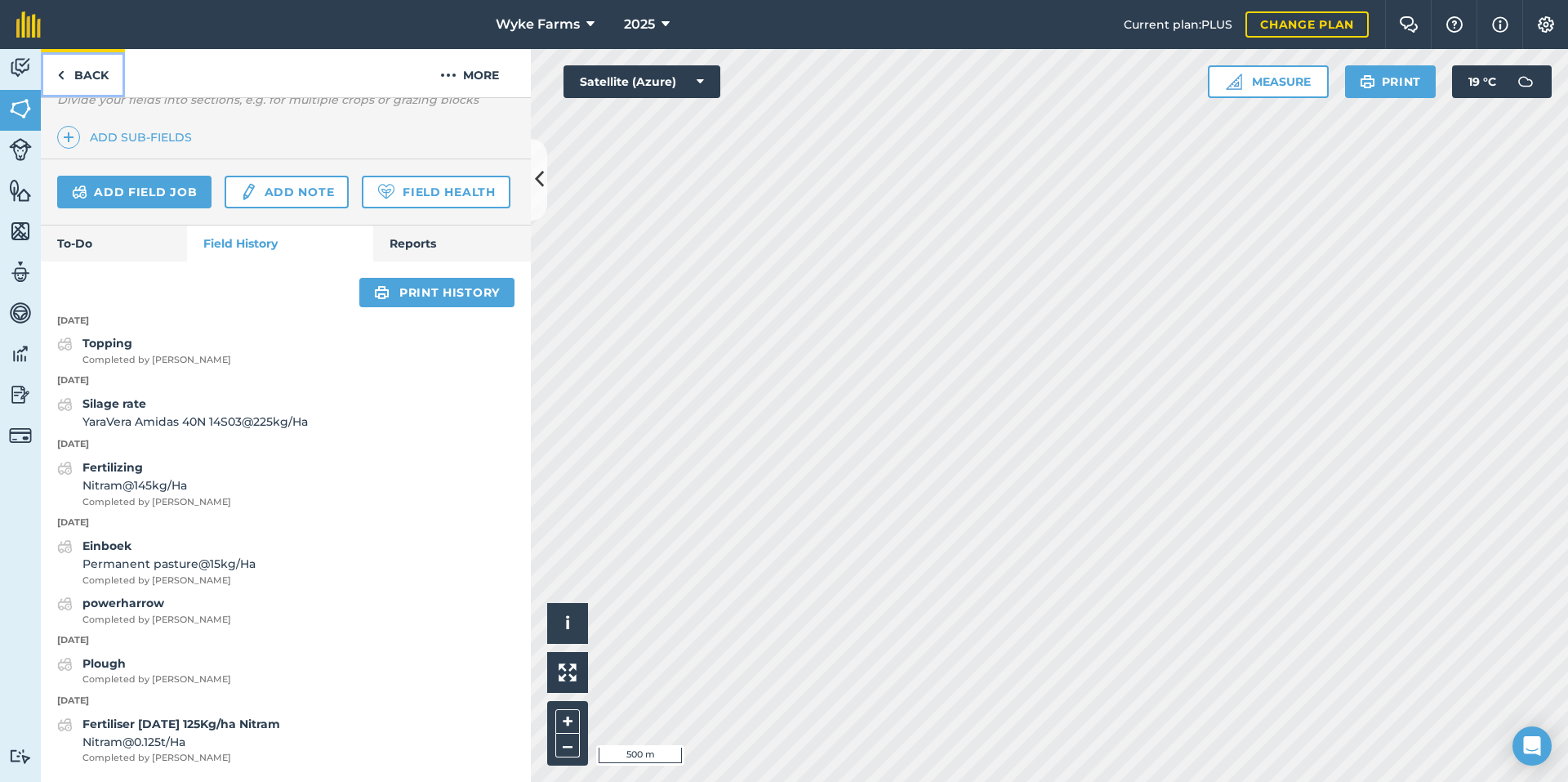
click at [68, 89] on link "Back" at bounding box center [83, 73] width 84 height 48
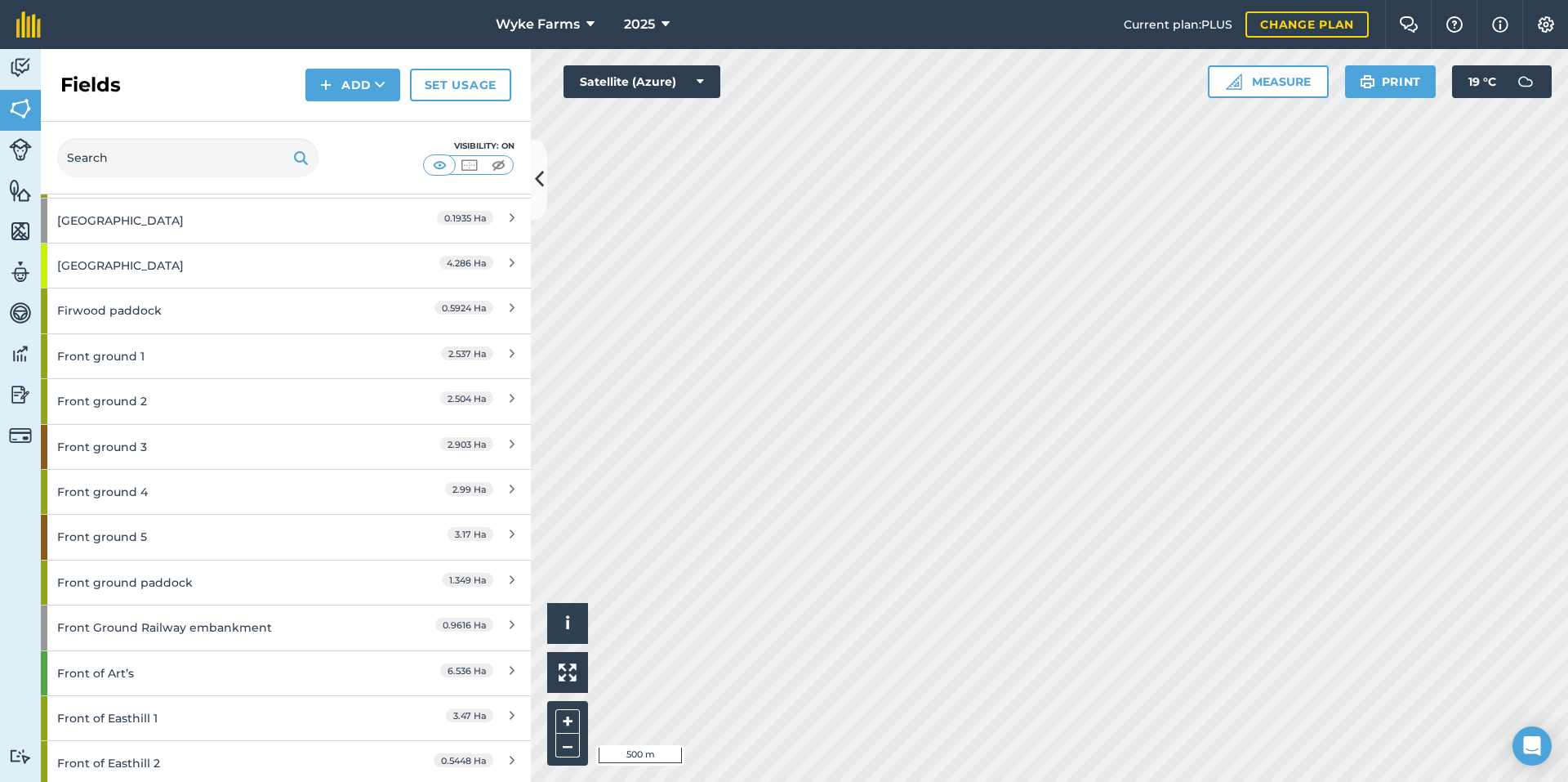
scroll to position [2859, 0]
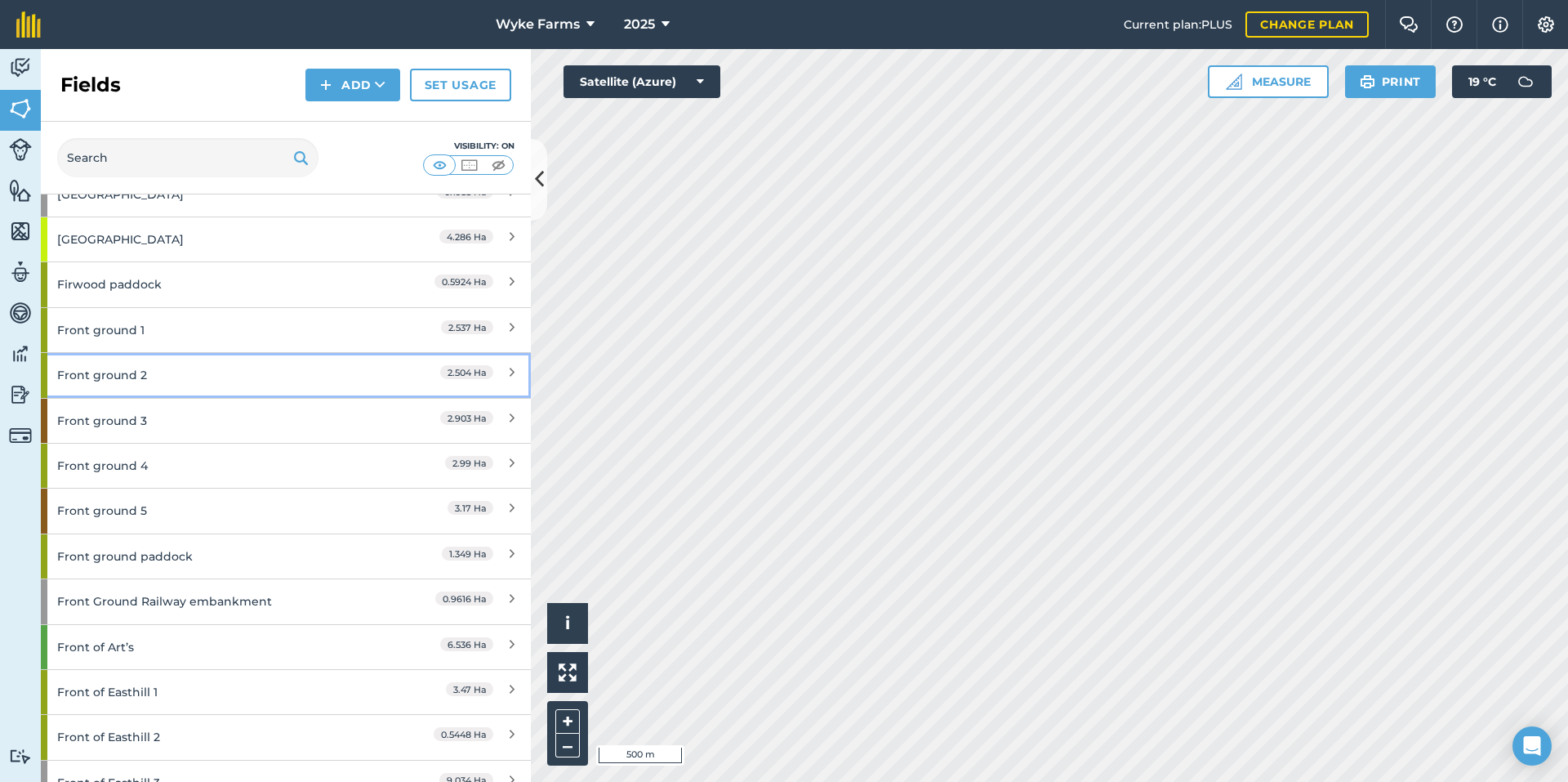
click at [192, 376] on div "Front ground 2" at bounding box center [216, 375] width 316 height 44
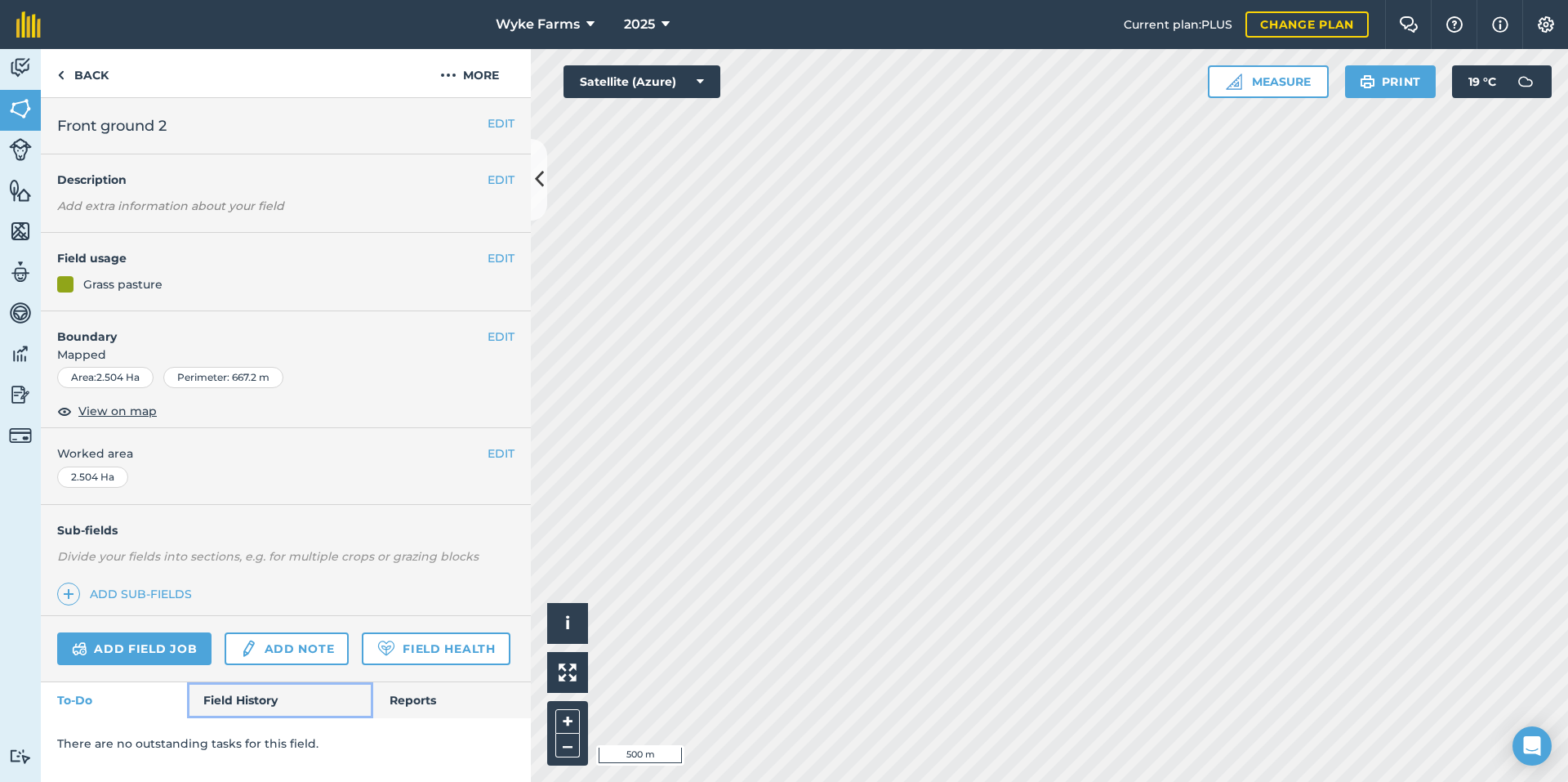
click at [252, 692] on link "Field History" at bounding box center [280, 700] width 186 height 36
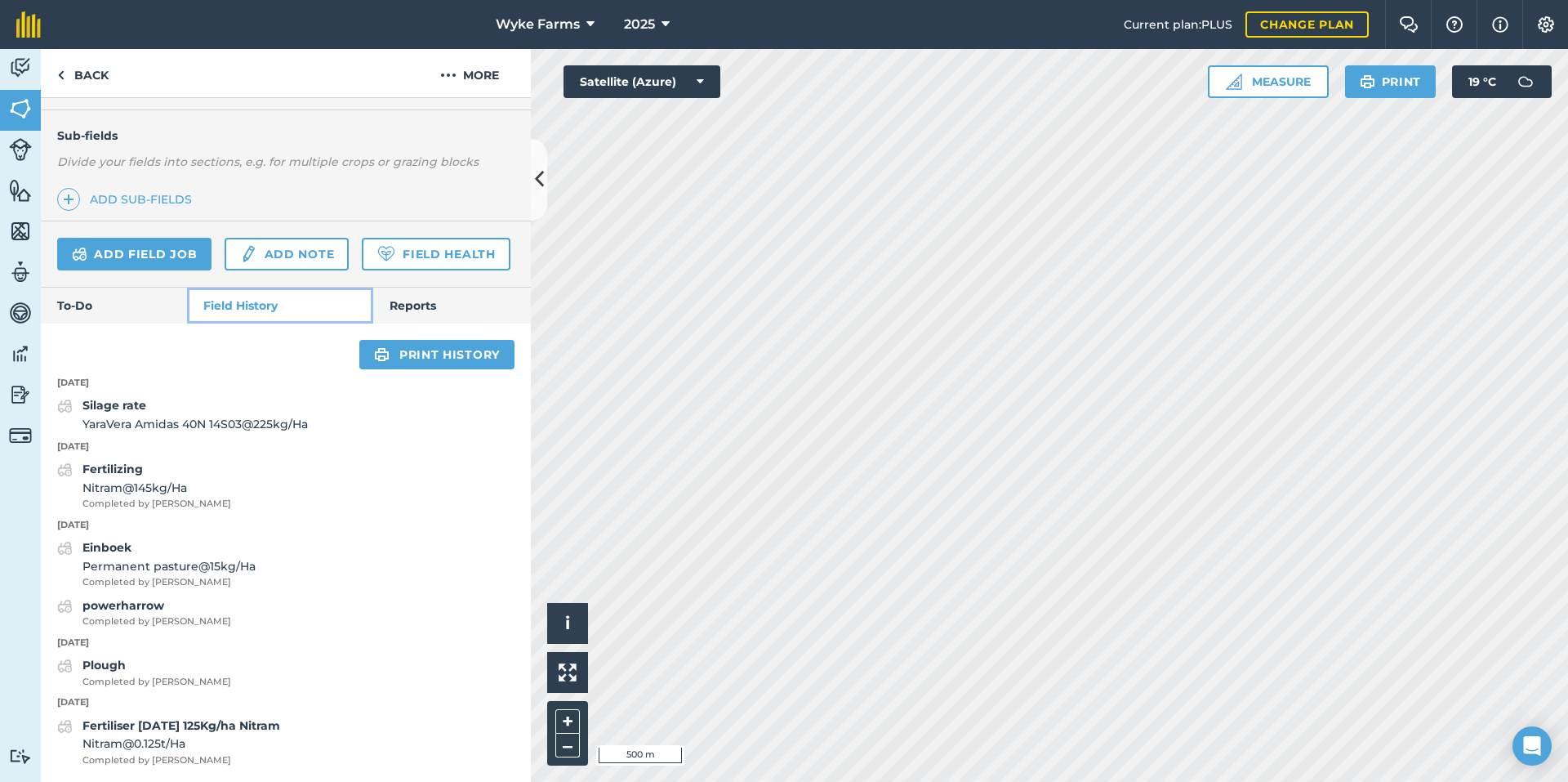
scroll to position [442, 0]
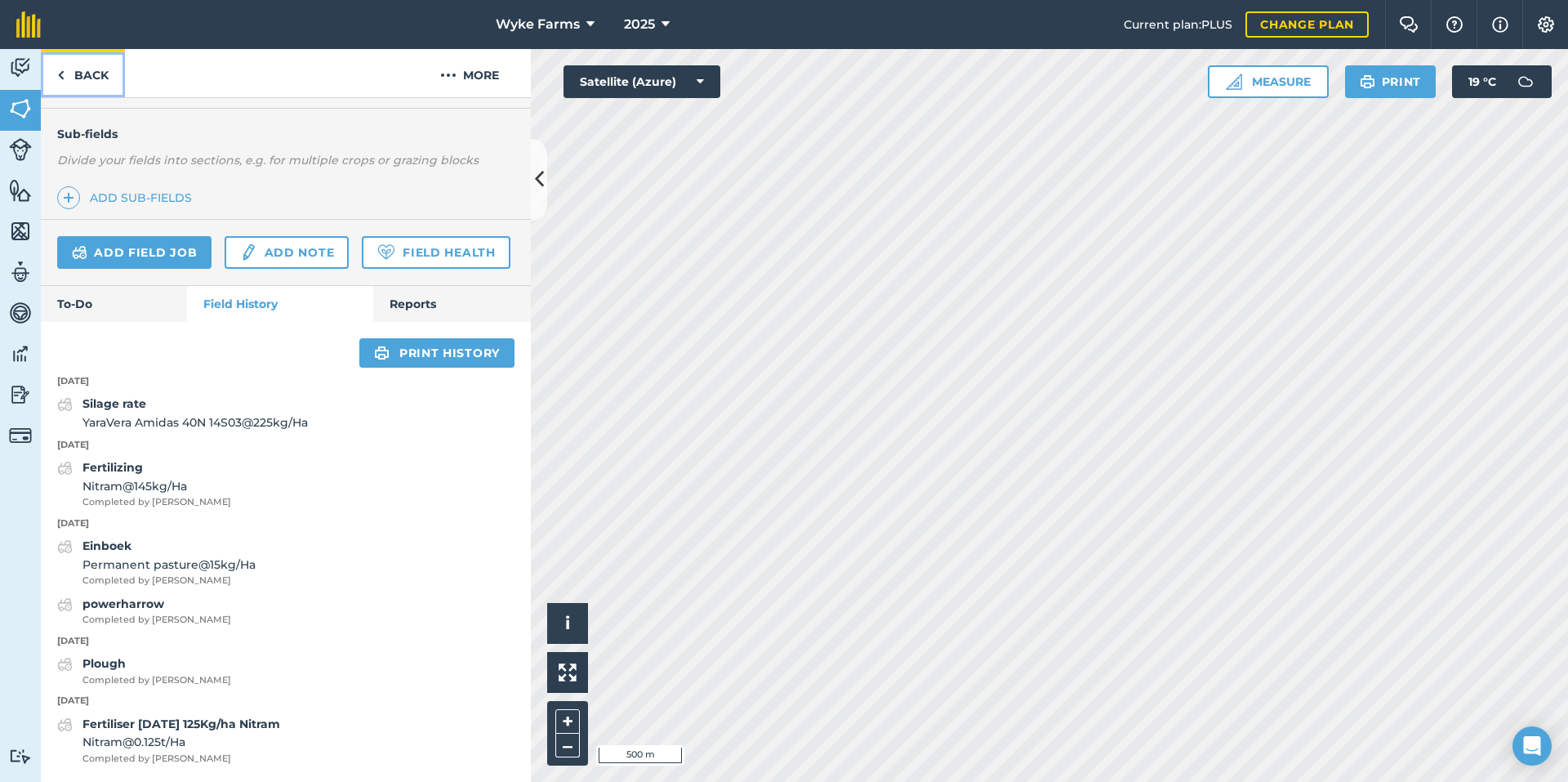
click at [70, 88] on link "Back" at bounding box center [83, 73] width 84 height 48
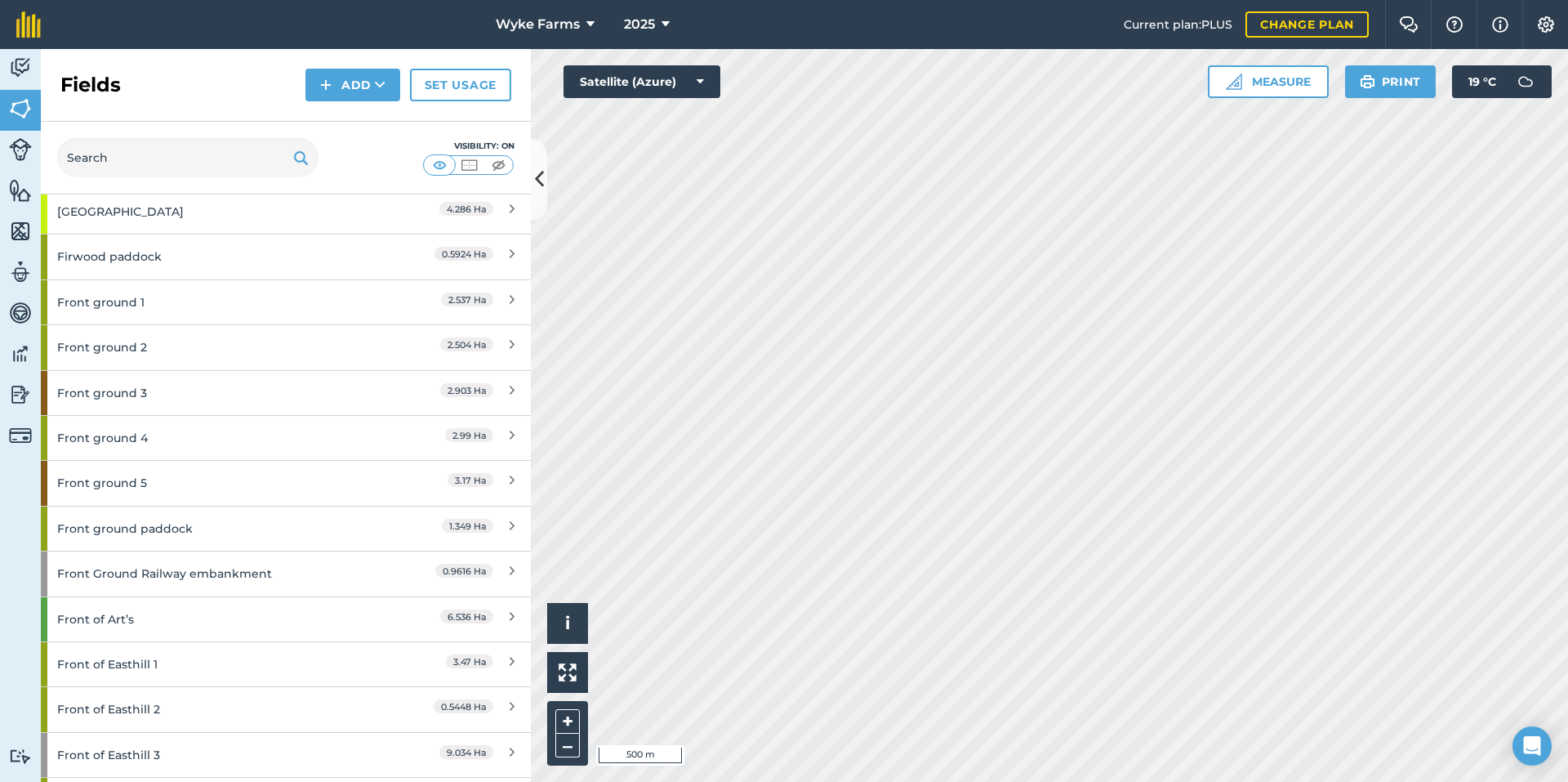
scroll to position [2859, 0]
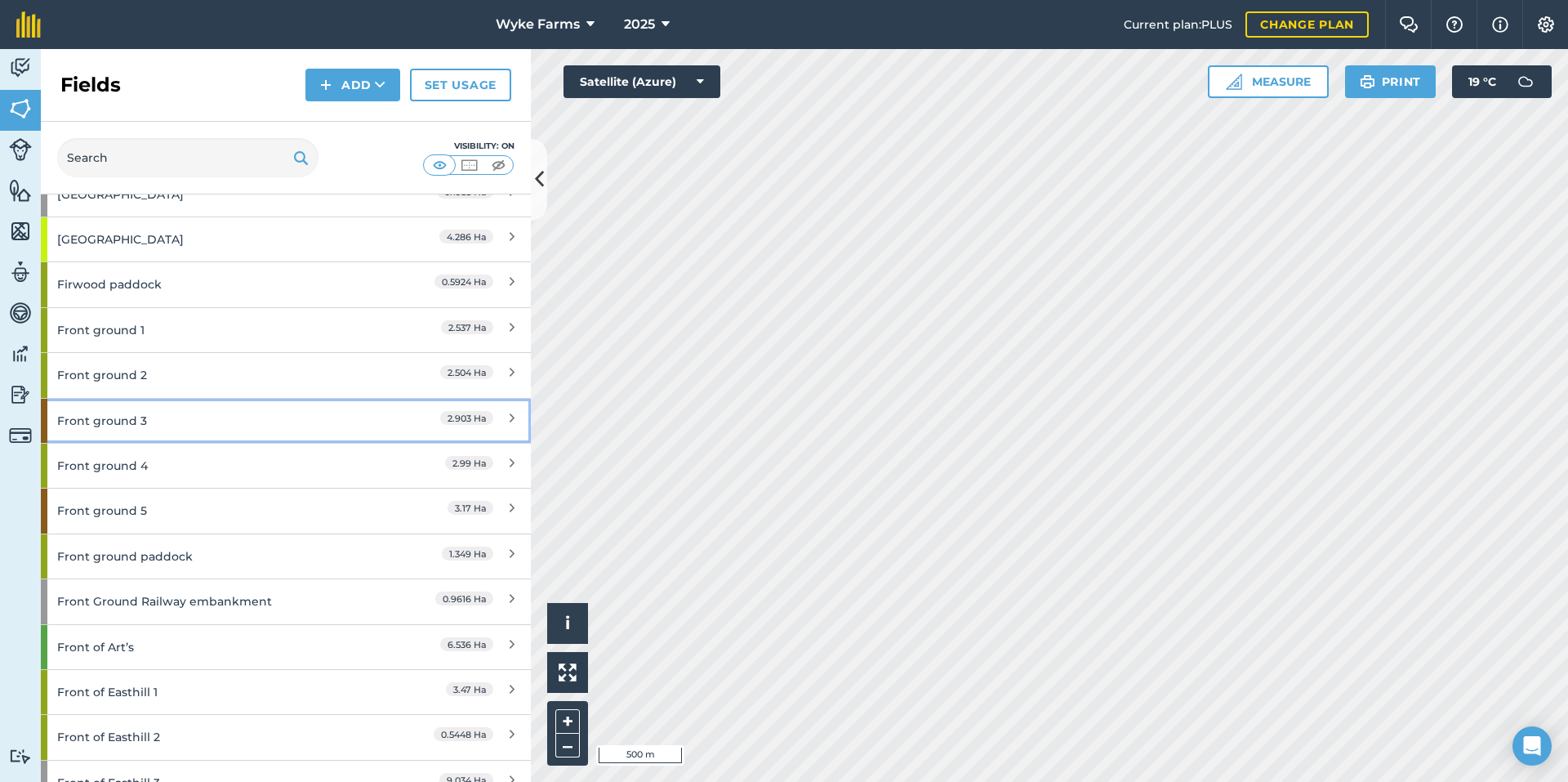
click at [177, 418] on div "Front ground 3" at bounding box center [216, 420] width 316 height 44
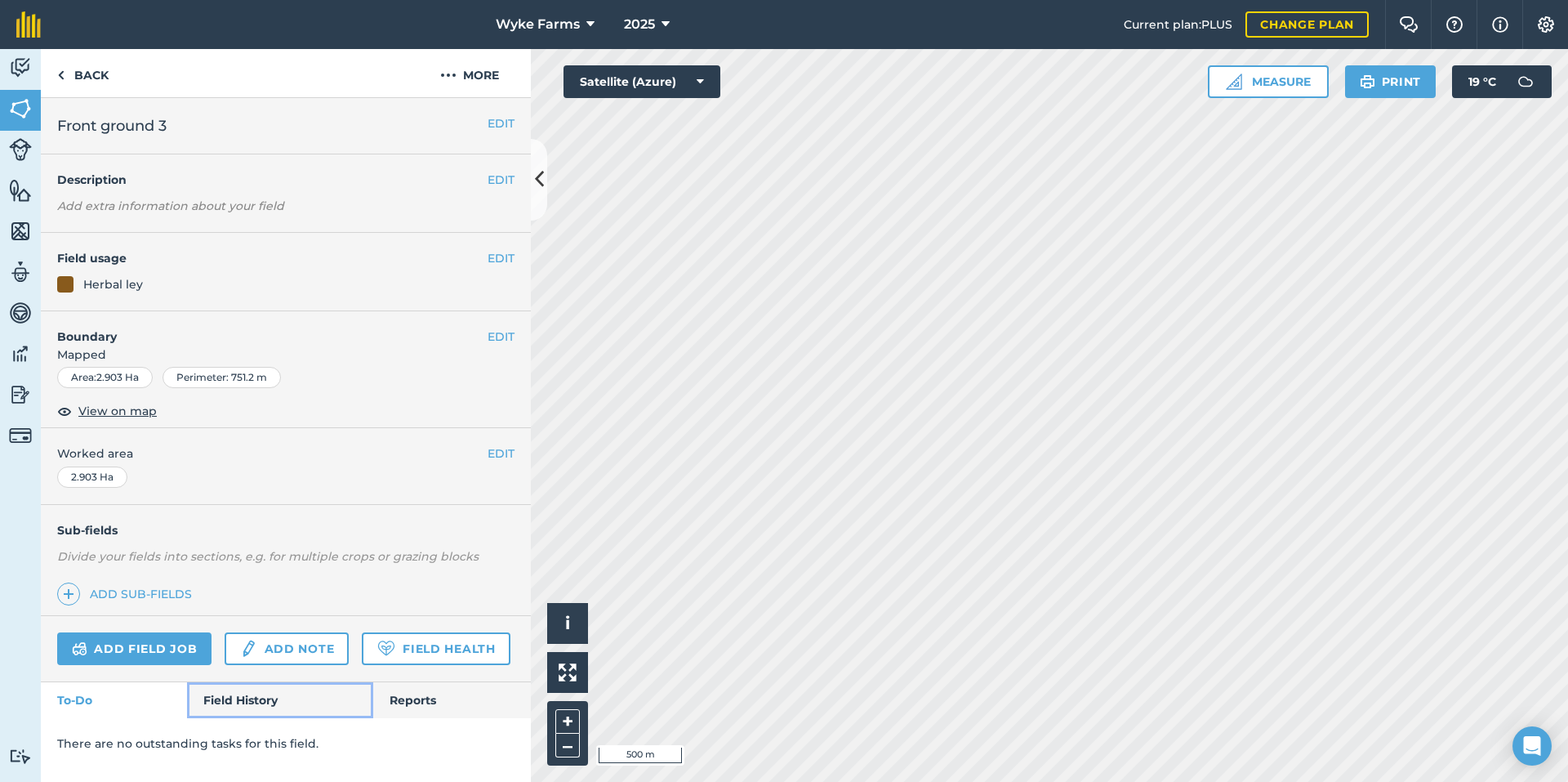
click at [241, 703] on link "Field History" at bounding box center [280, 700] width 186 height 36
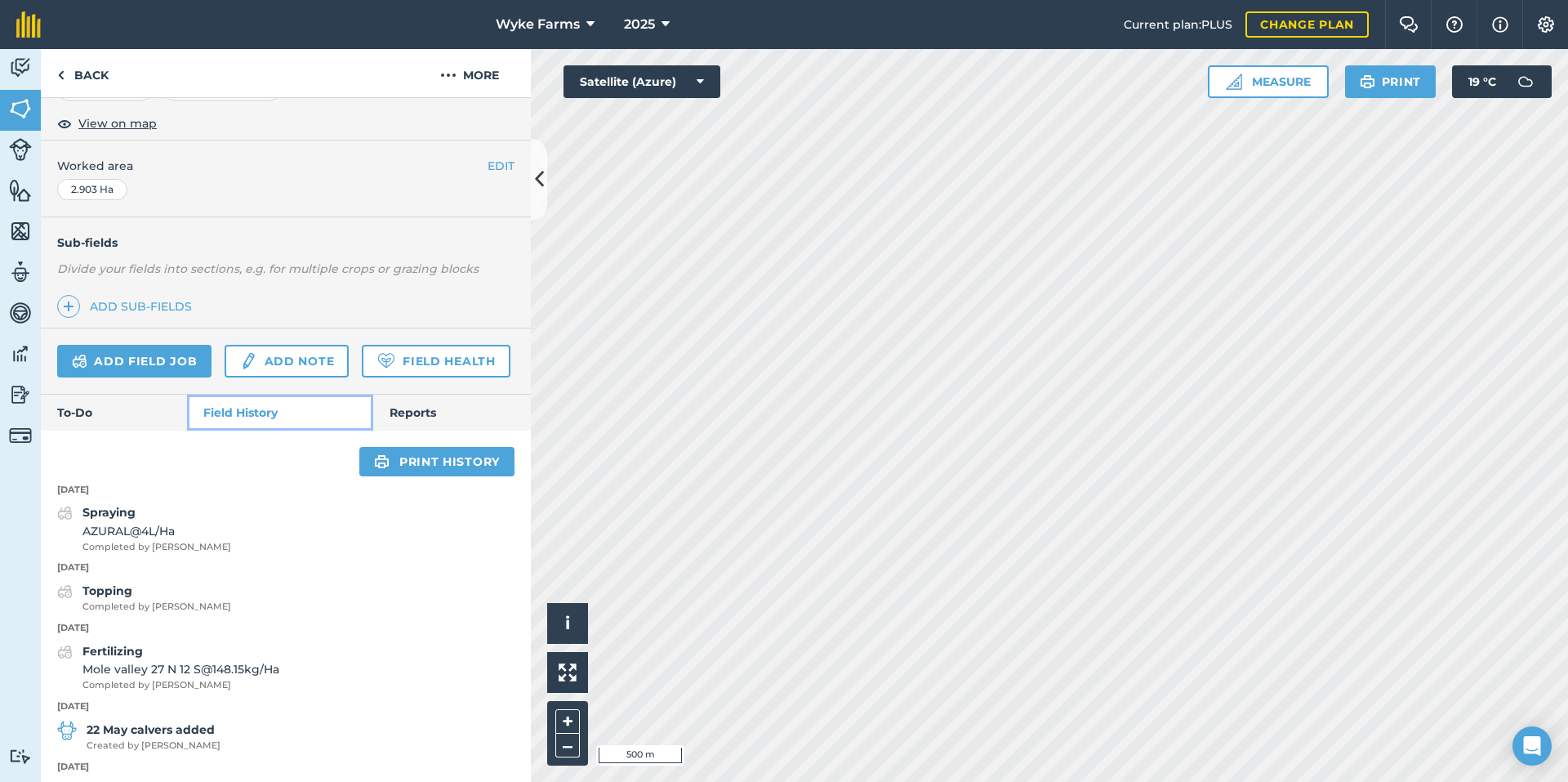
scroll to position [571, 0]
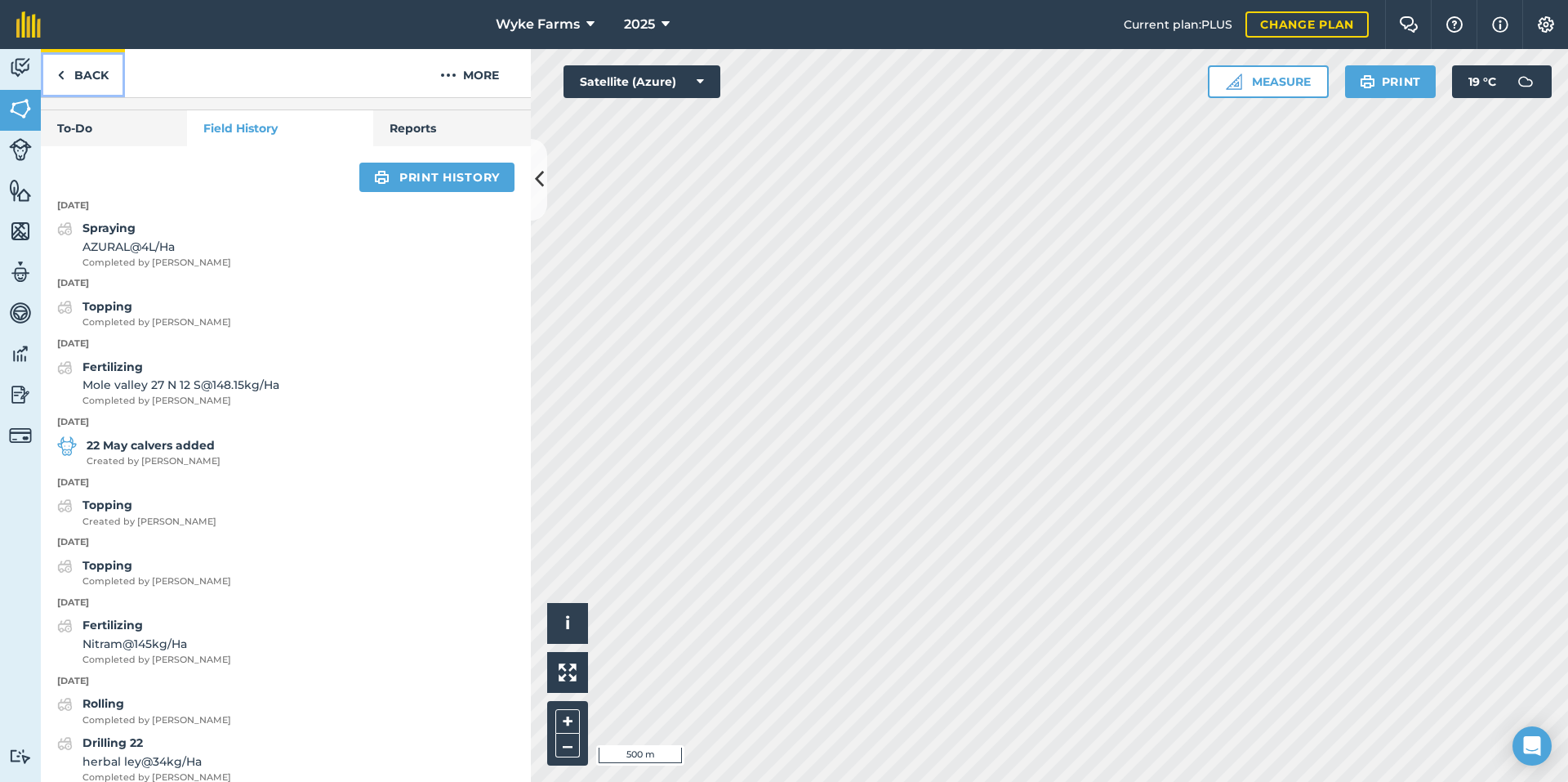
click at [122, 89] on link "Back" at bounding box center [83, 73] width 84 height 48
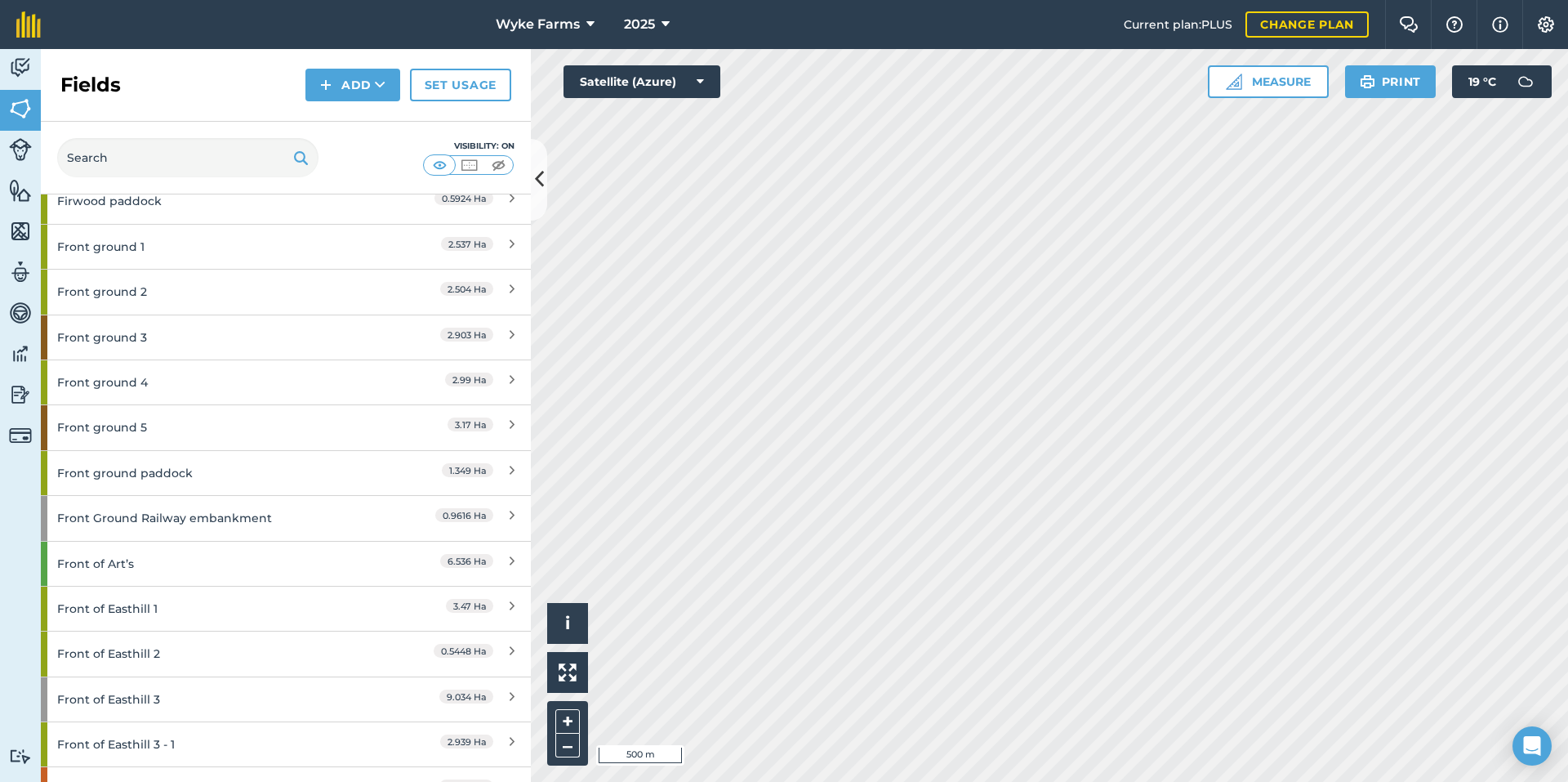
scroll to position [2941, 0]
click at [187, 388] on div "Front ground 4" at bounding box center [216, 383] width 316 height 44
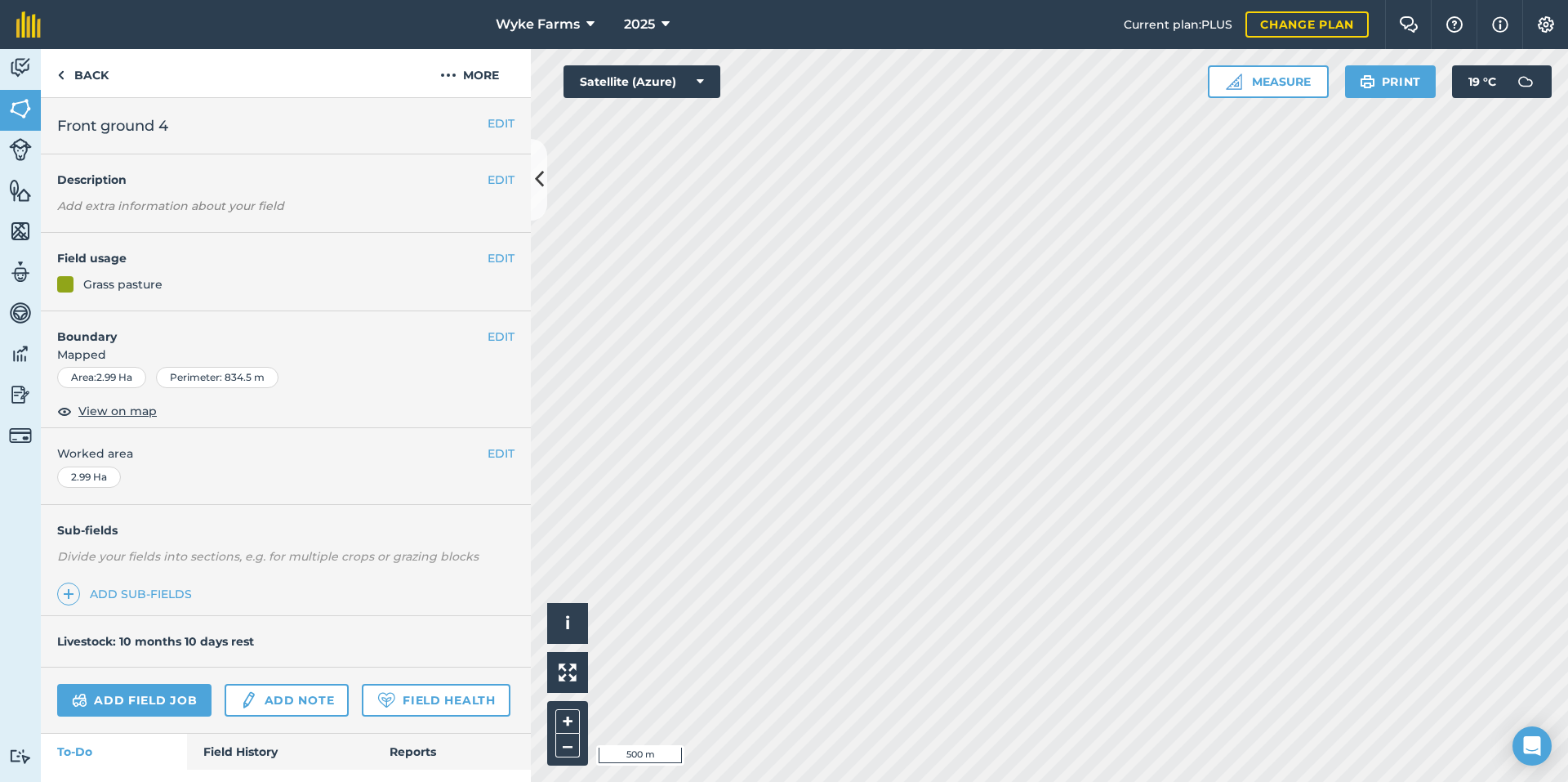
scroll to position [84, 0]
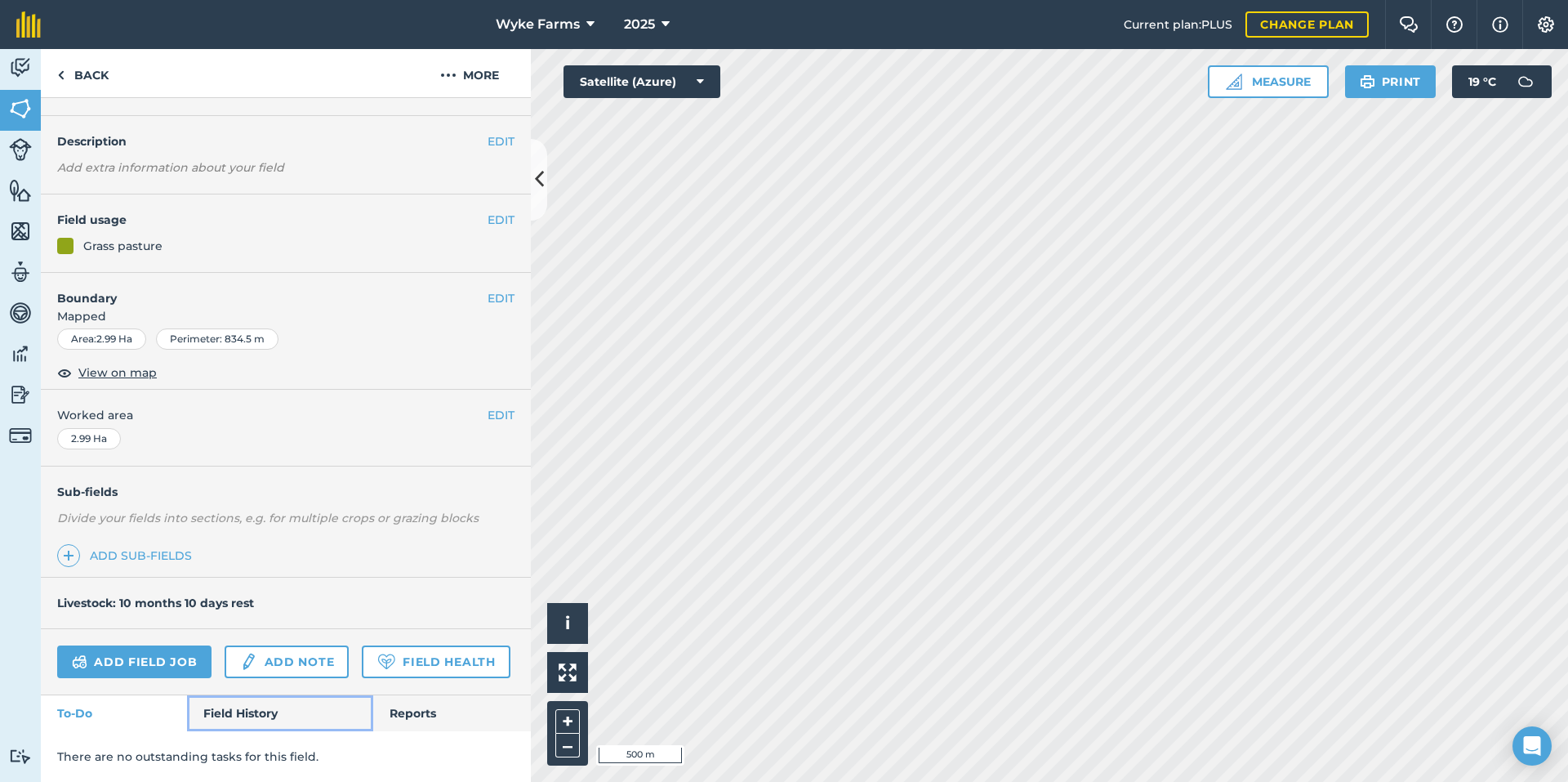
click at [262, 720] on link "Field History" at bounding box center [280, 713] width 186 height 36
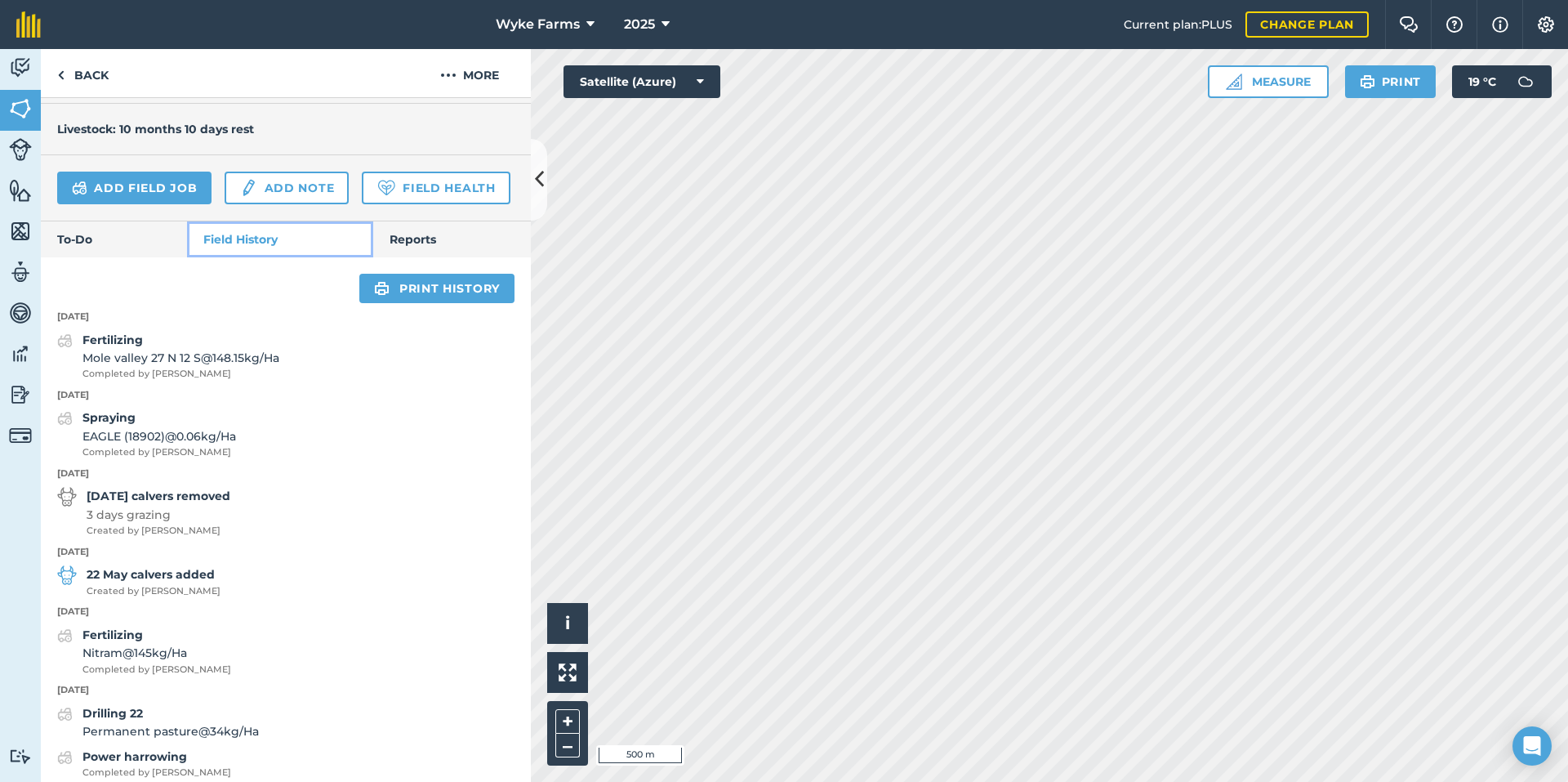
scroll to position [492, 0]
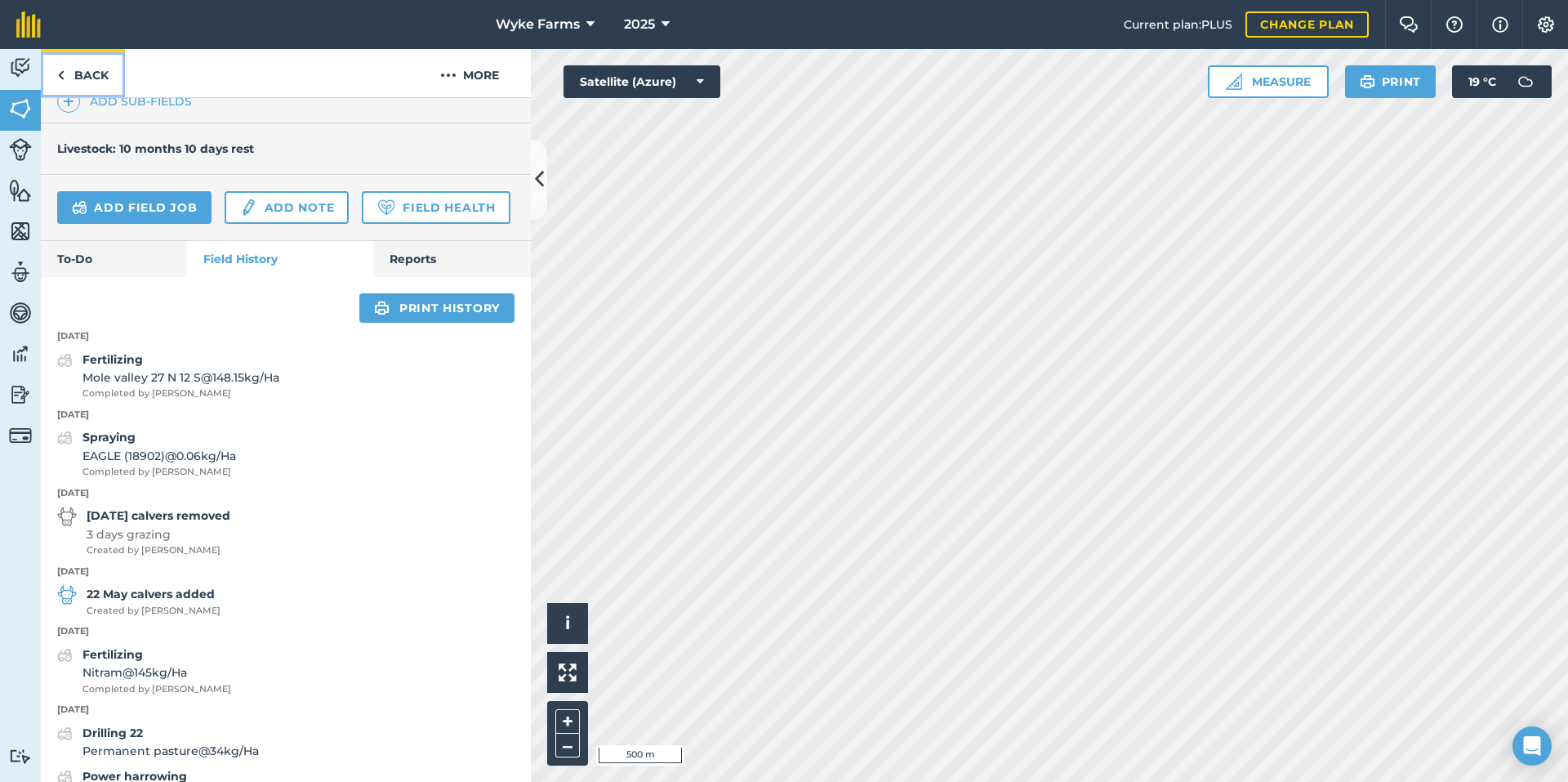
click at [95, 85] on link "Back" at bounding box center [83, 73] width 84 height 48
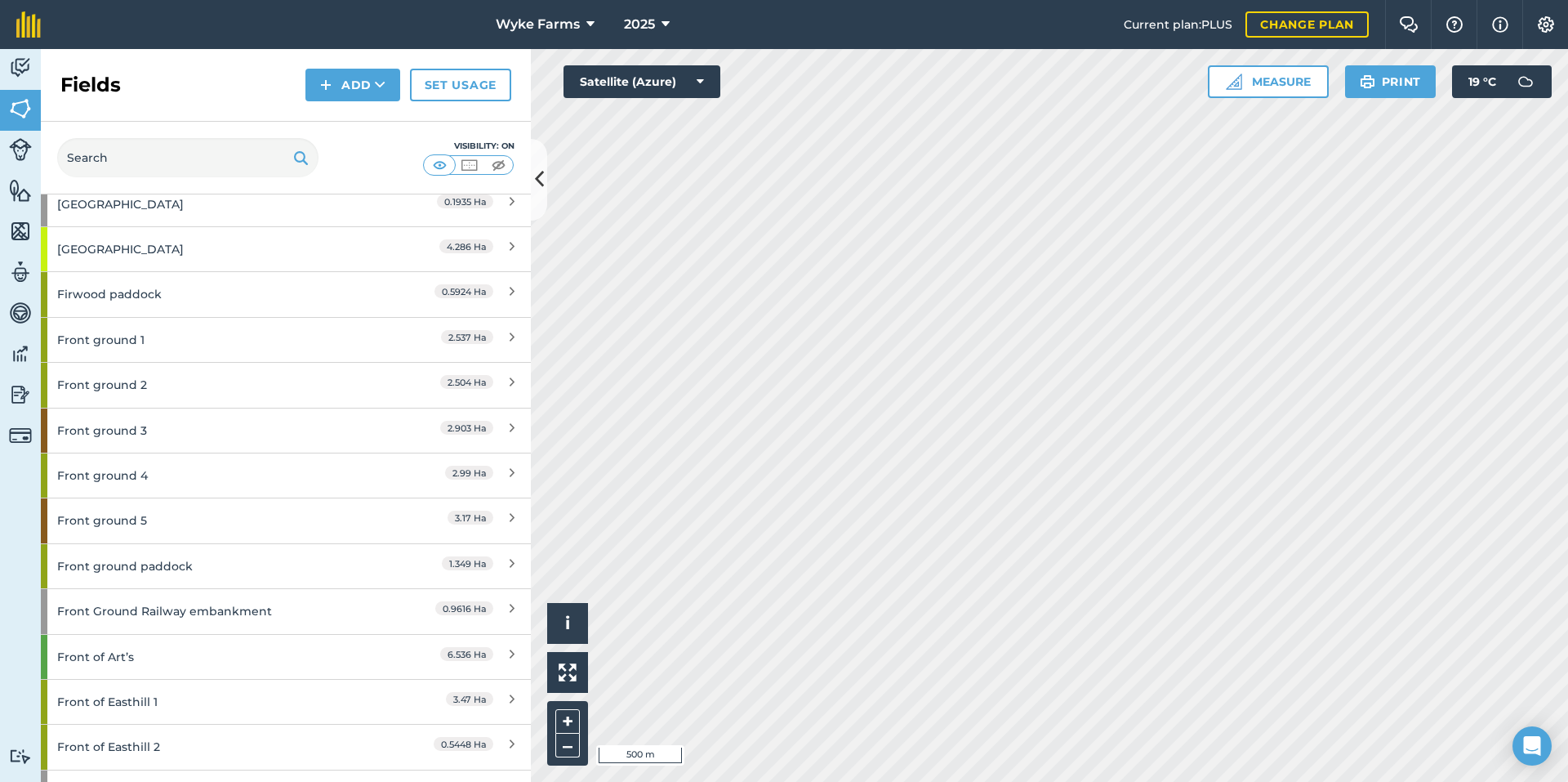
scroll to position [2941, 0]
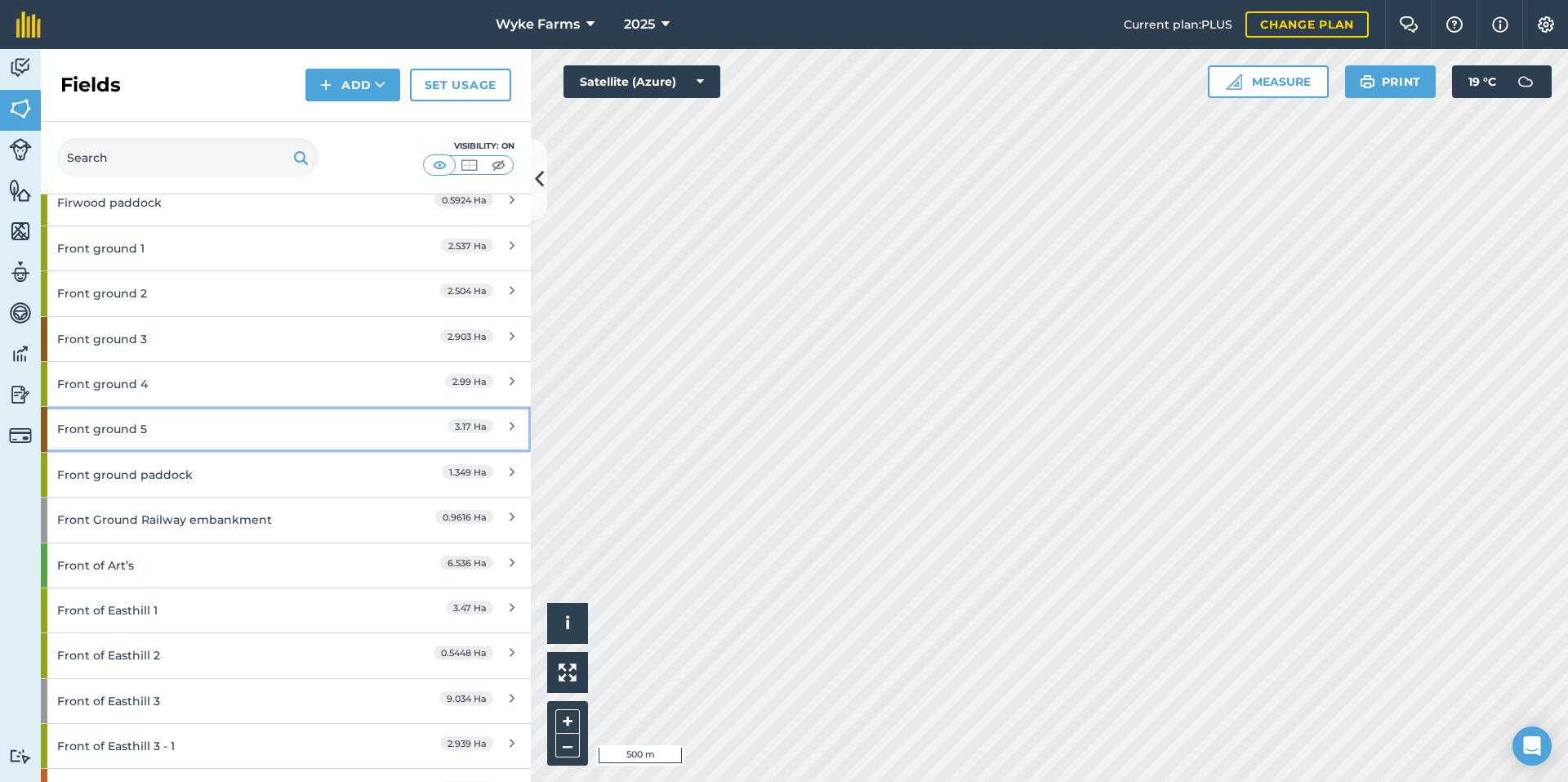
click at [174, 438] on div "Front ground 5" at bounding box center [216, 428] width 316 height 44
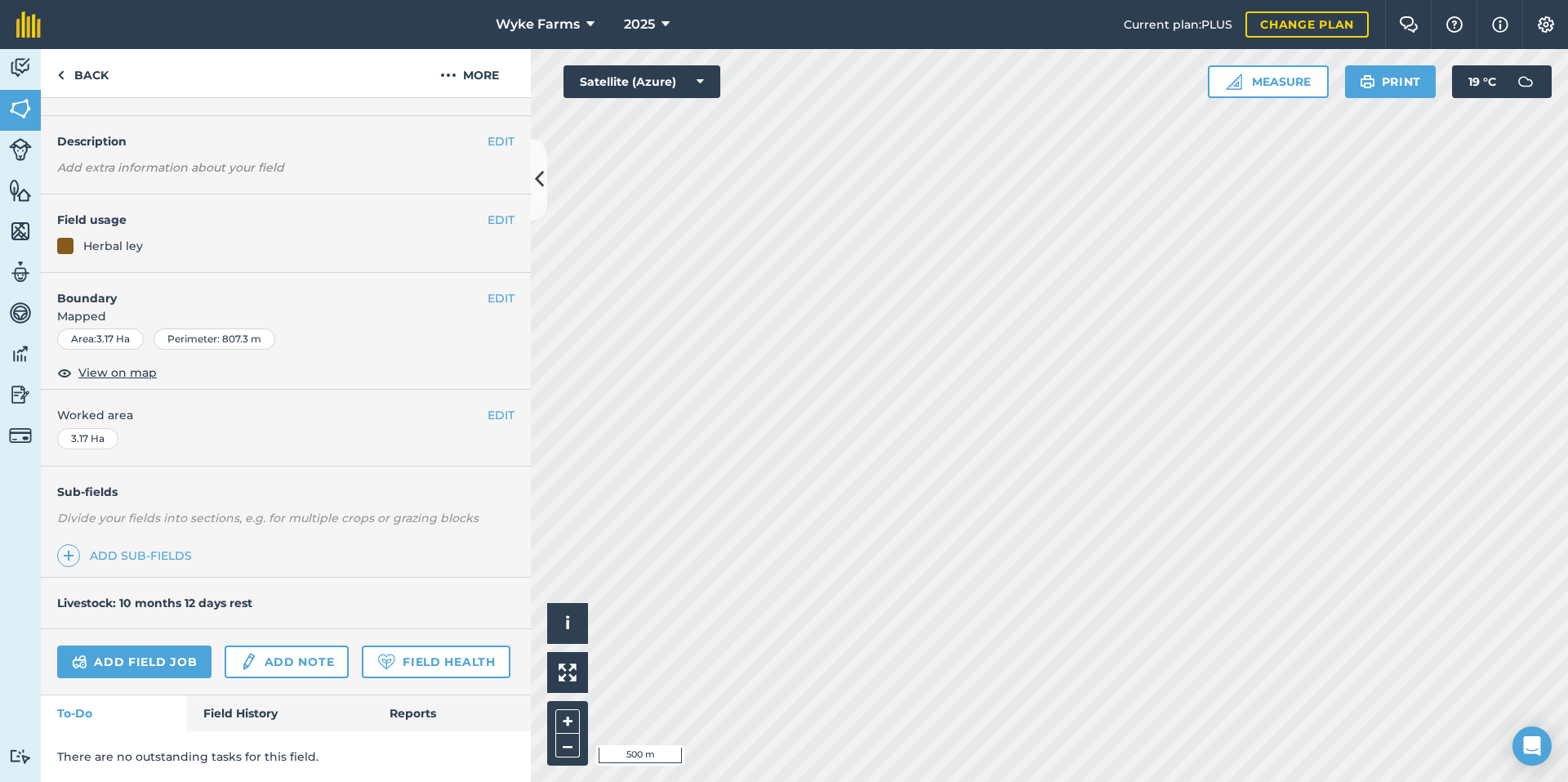
scroll to position [84, 0]
click at [258, 725] on link "Field History" at bounding box center [280, 713] width 186 height 36
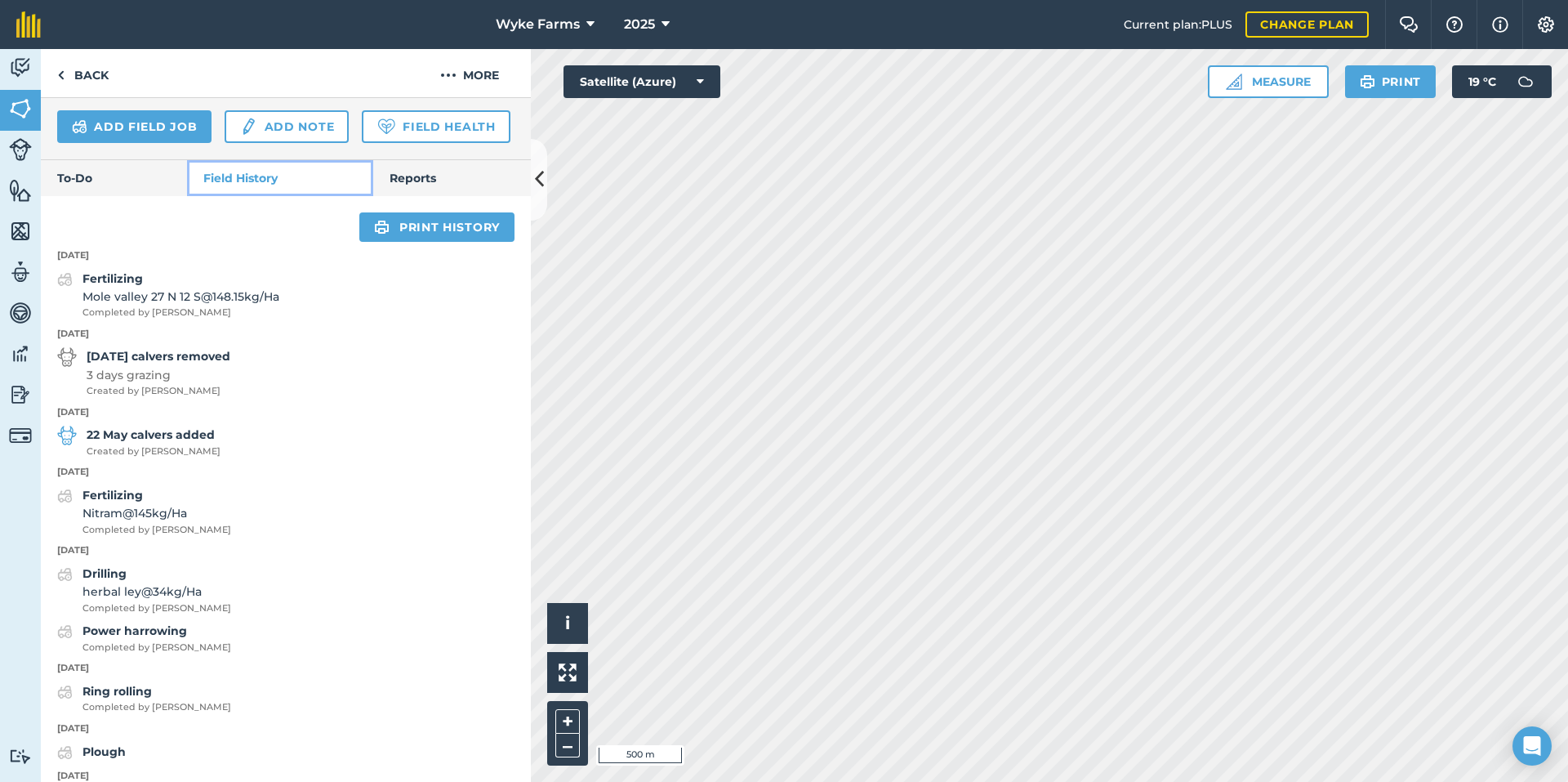
scroll to position [574, 0]
click at [101, 76] on link "Back" at bounding box center [83, 73] width 84 height 48
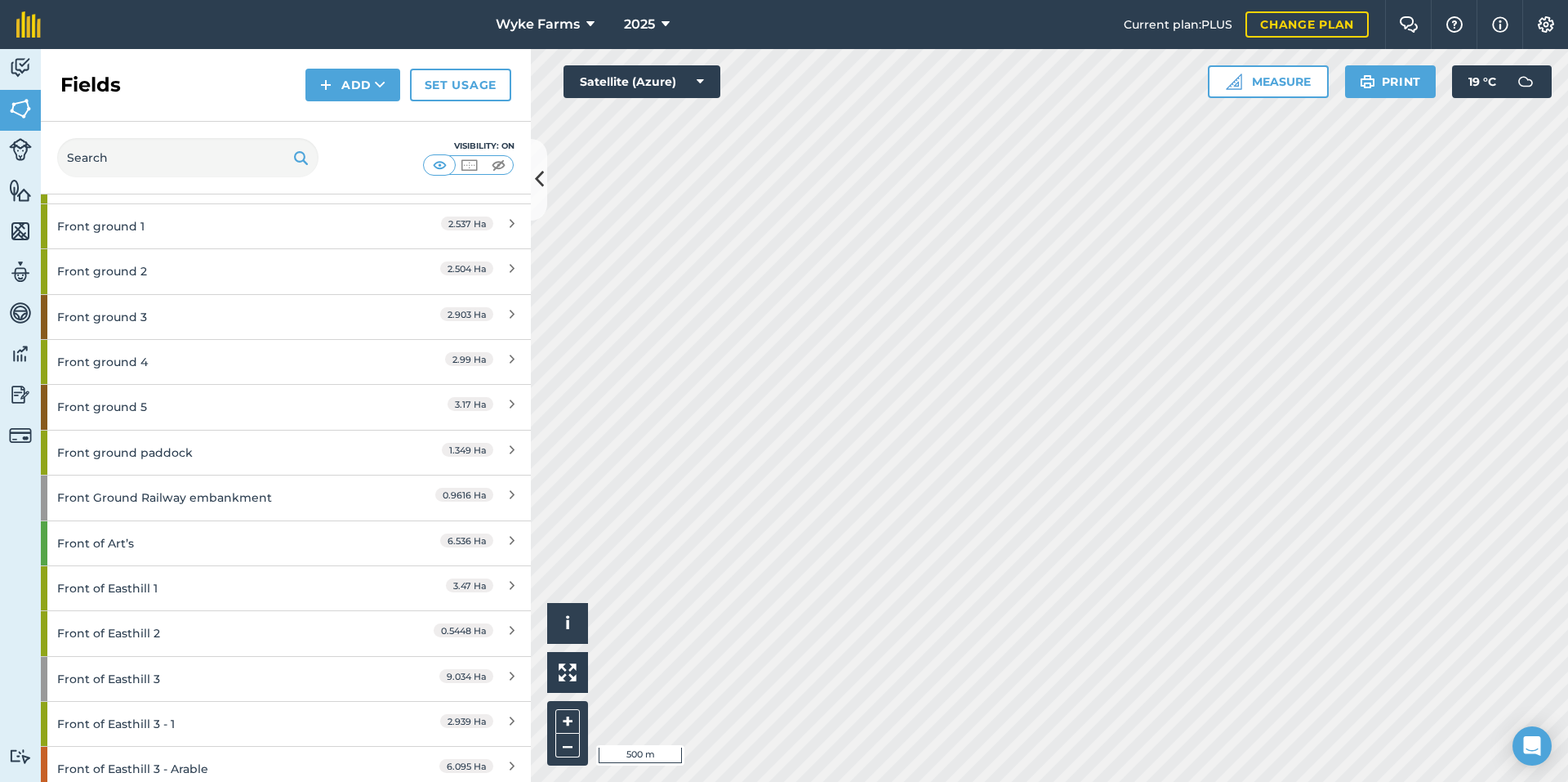
scroll to position [2941, 0]
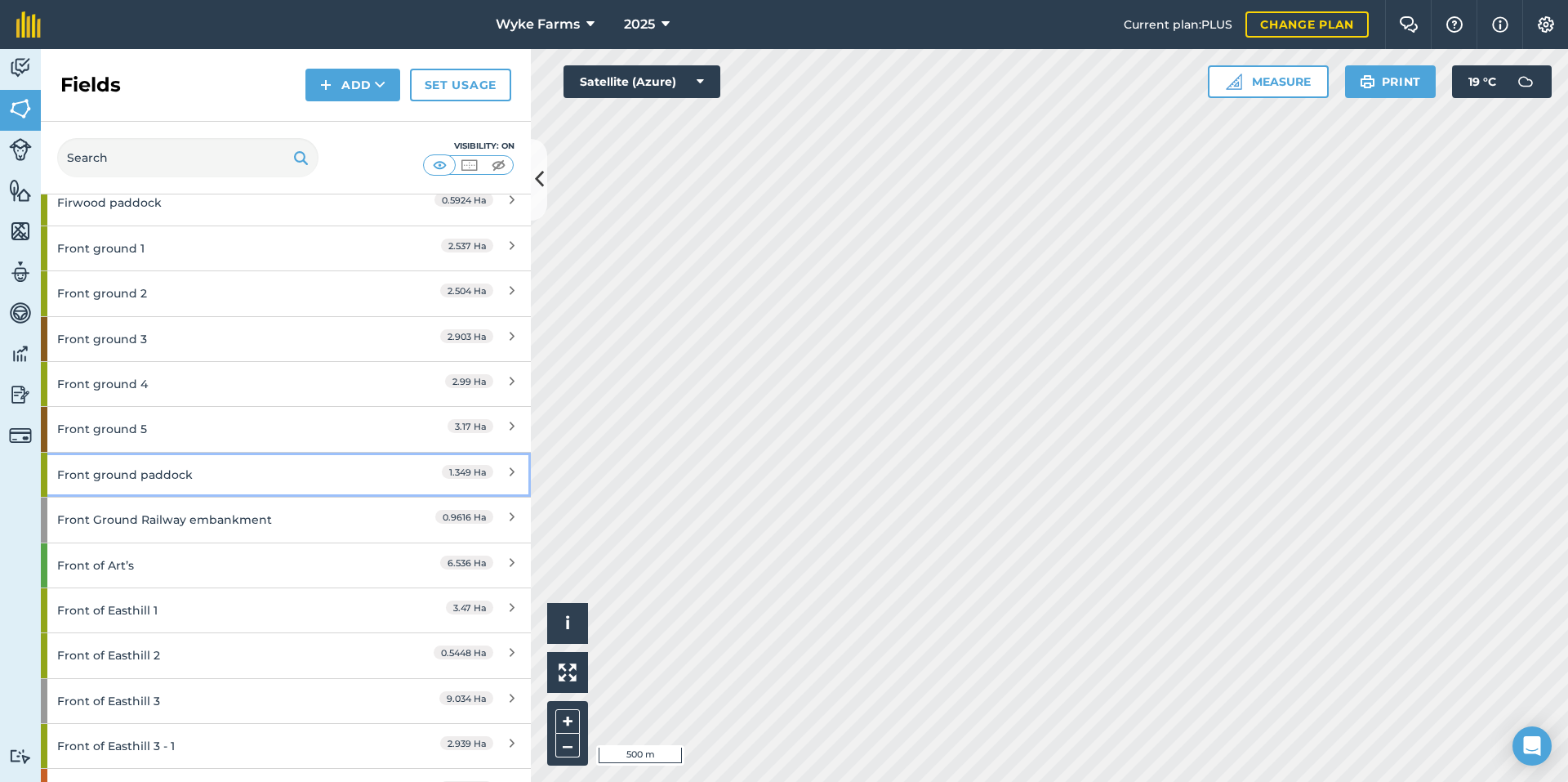
click at [158, 478] on div "Front ground paddock" at bounding box center [216, 474] width 316 height 44
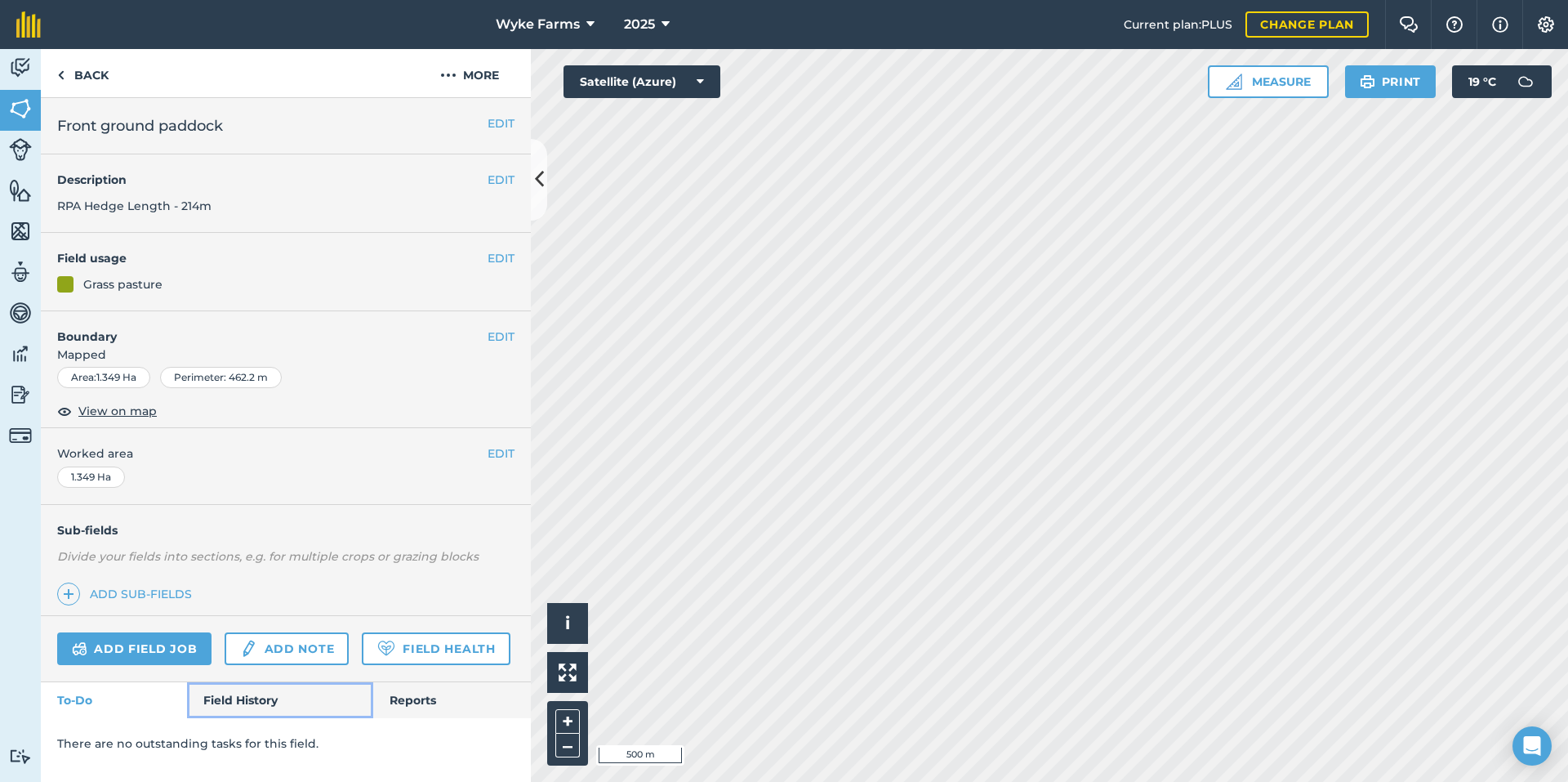
click at [240, 690] on link "Field History" at bounding box center [280, 700] width 186 height 36
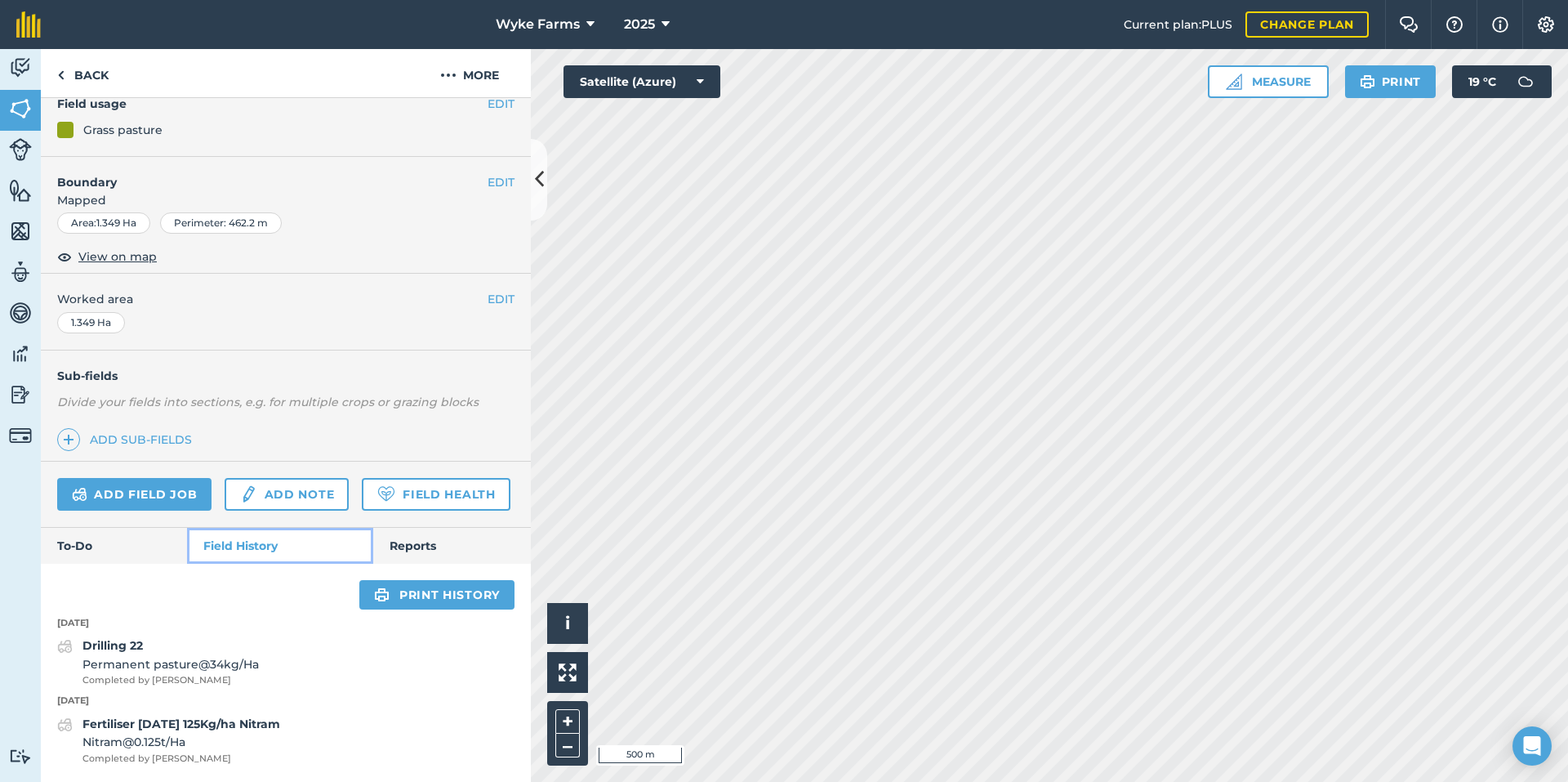
scroll to position [200, 0]
click at [79, 73] on link "Back" at bounding box center [83, 73] width 84 height 48
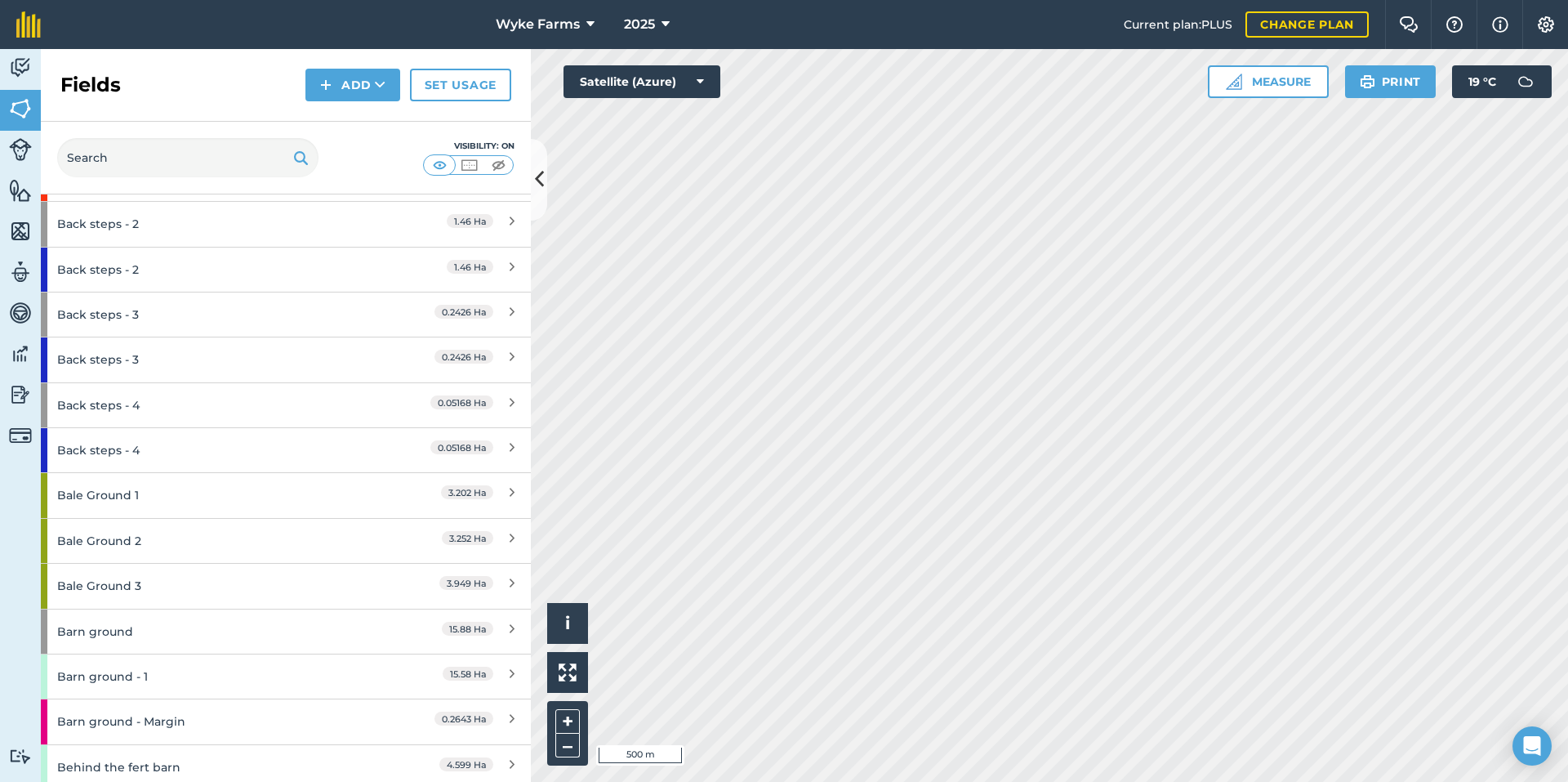
scroll to position [163, 0]
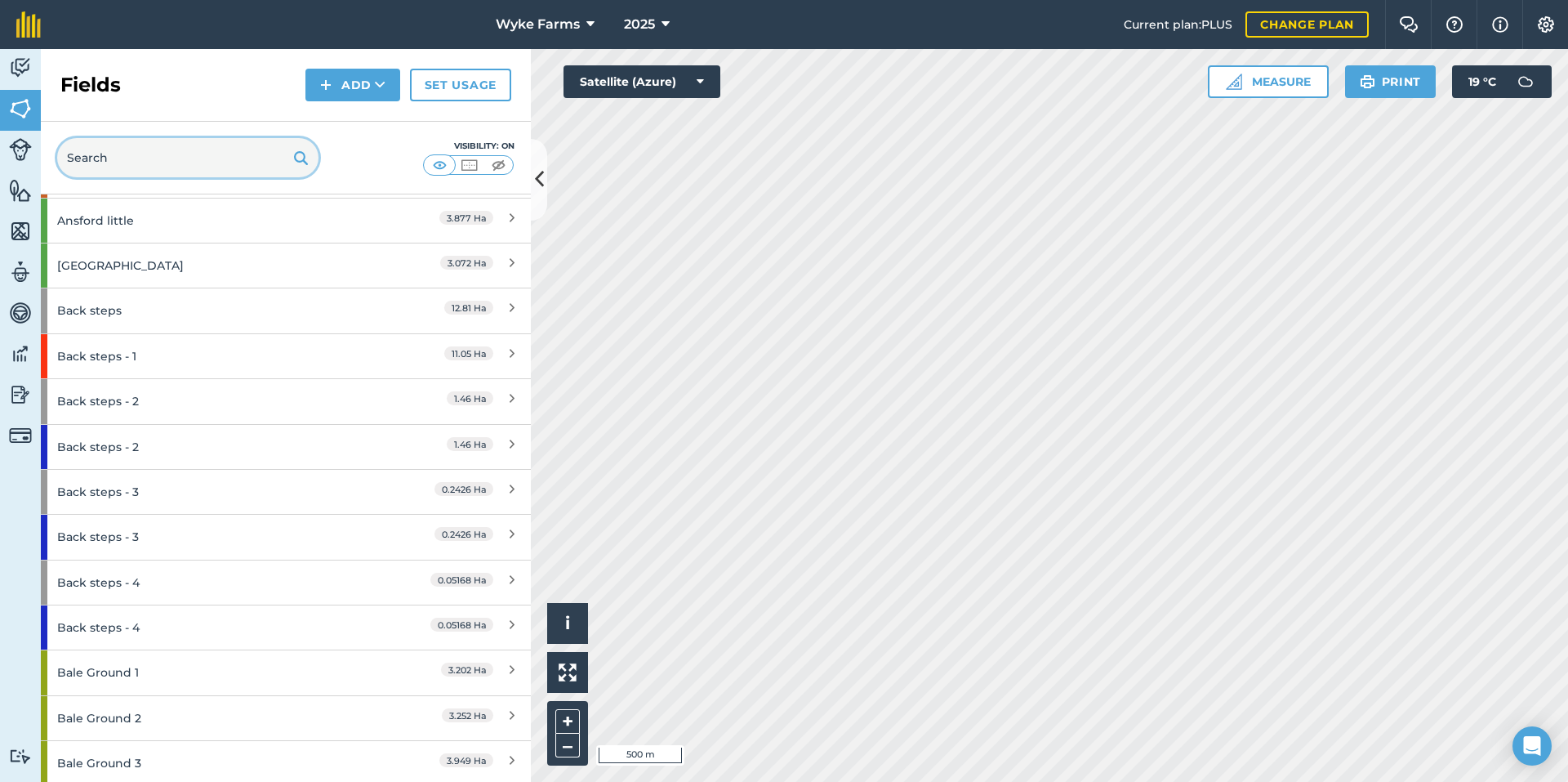
click at [125, 174] on input "text" at bounding box center [188, 158] width 261 height 40
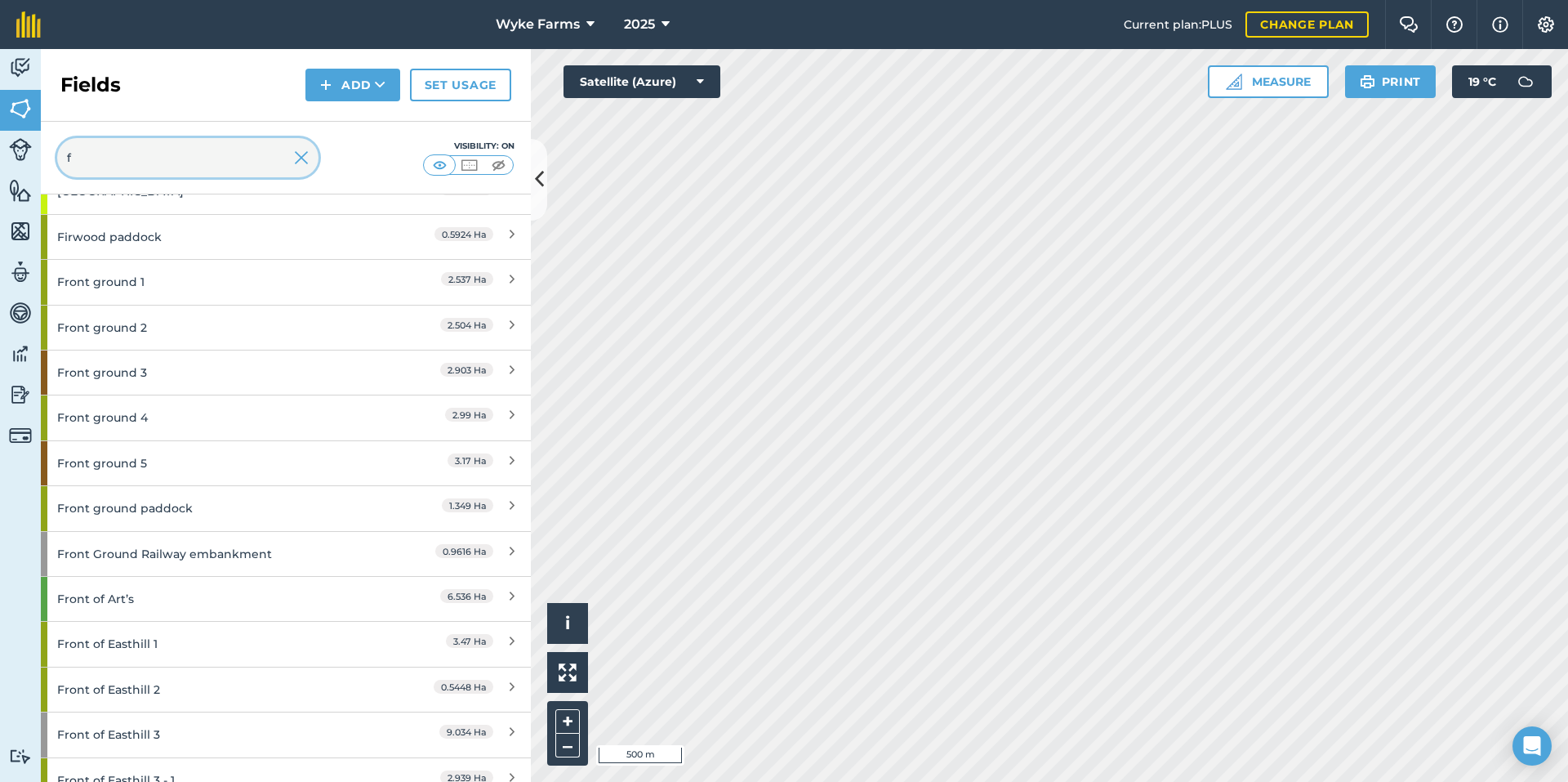
scroll to position [705, 0]
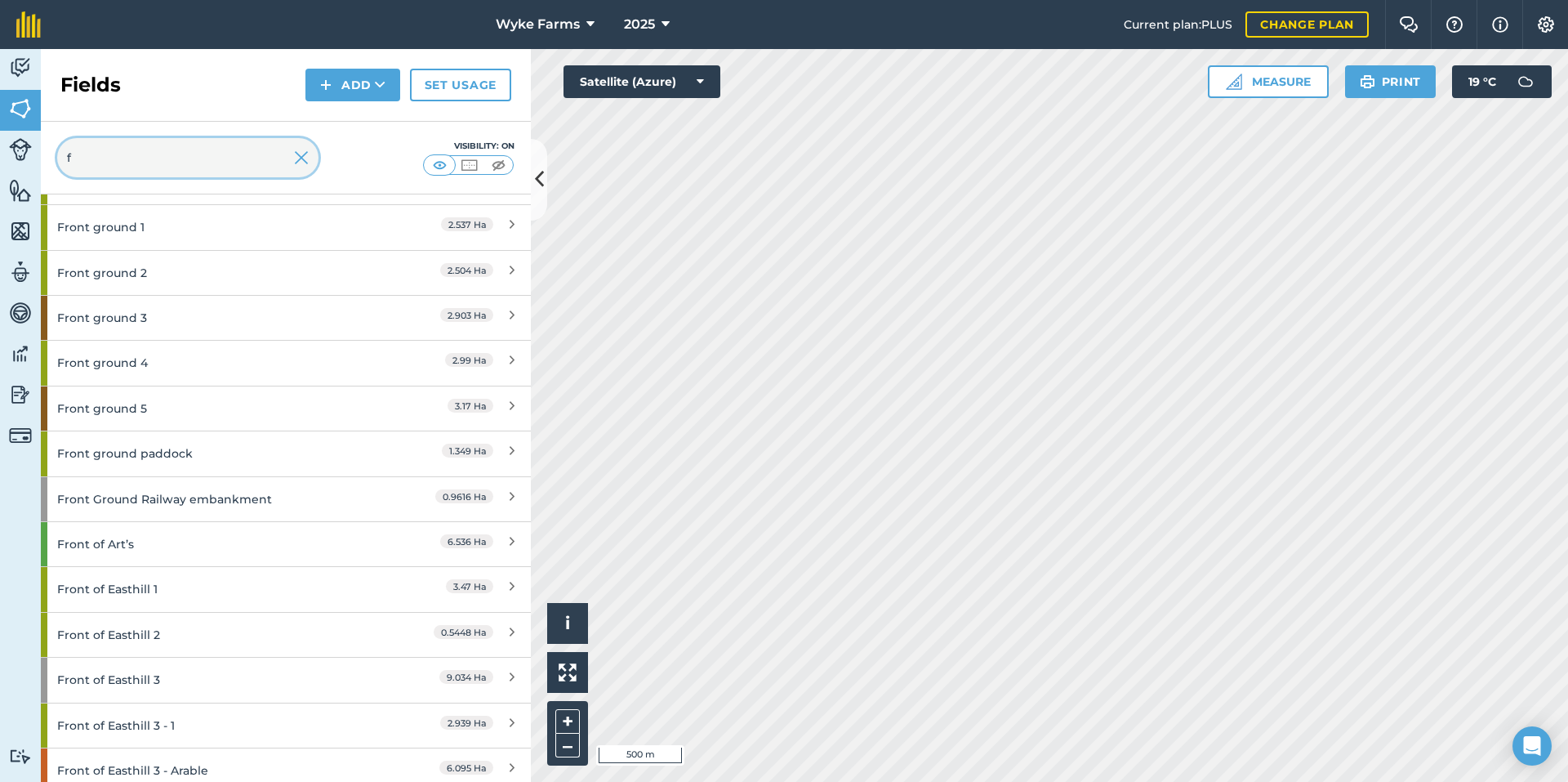
type input "f"
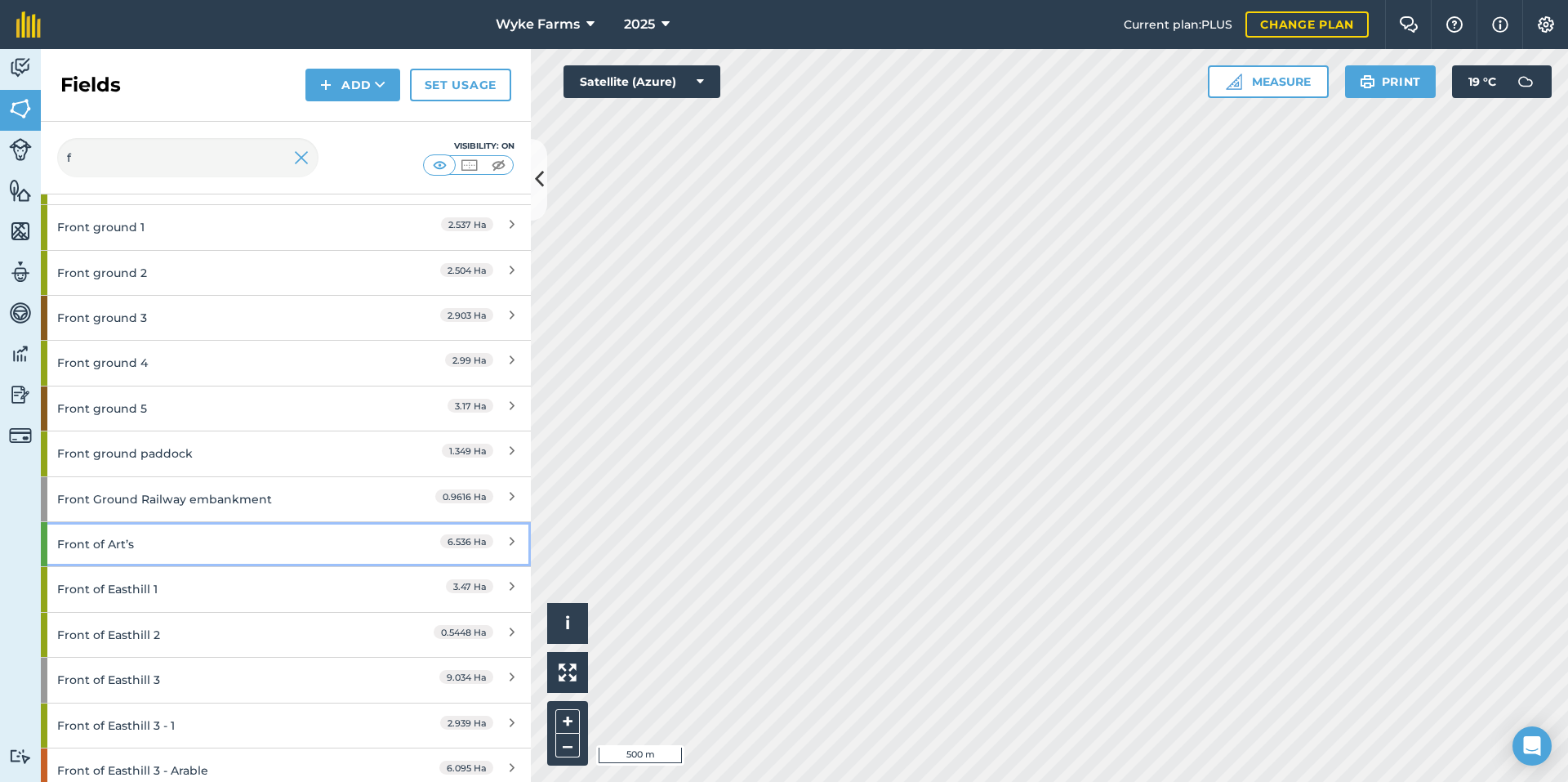
click at [232, 535] on div "Front of Art’s" at bounding box center [216, 543] width 316 height 44
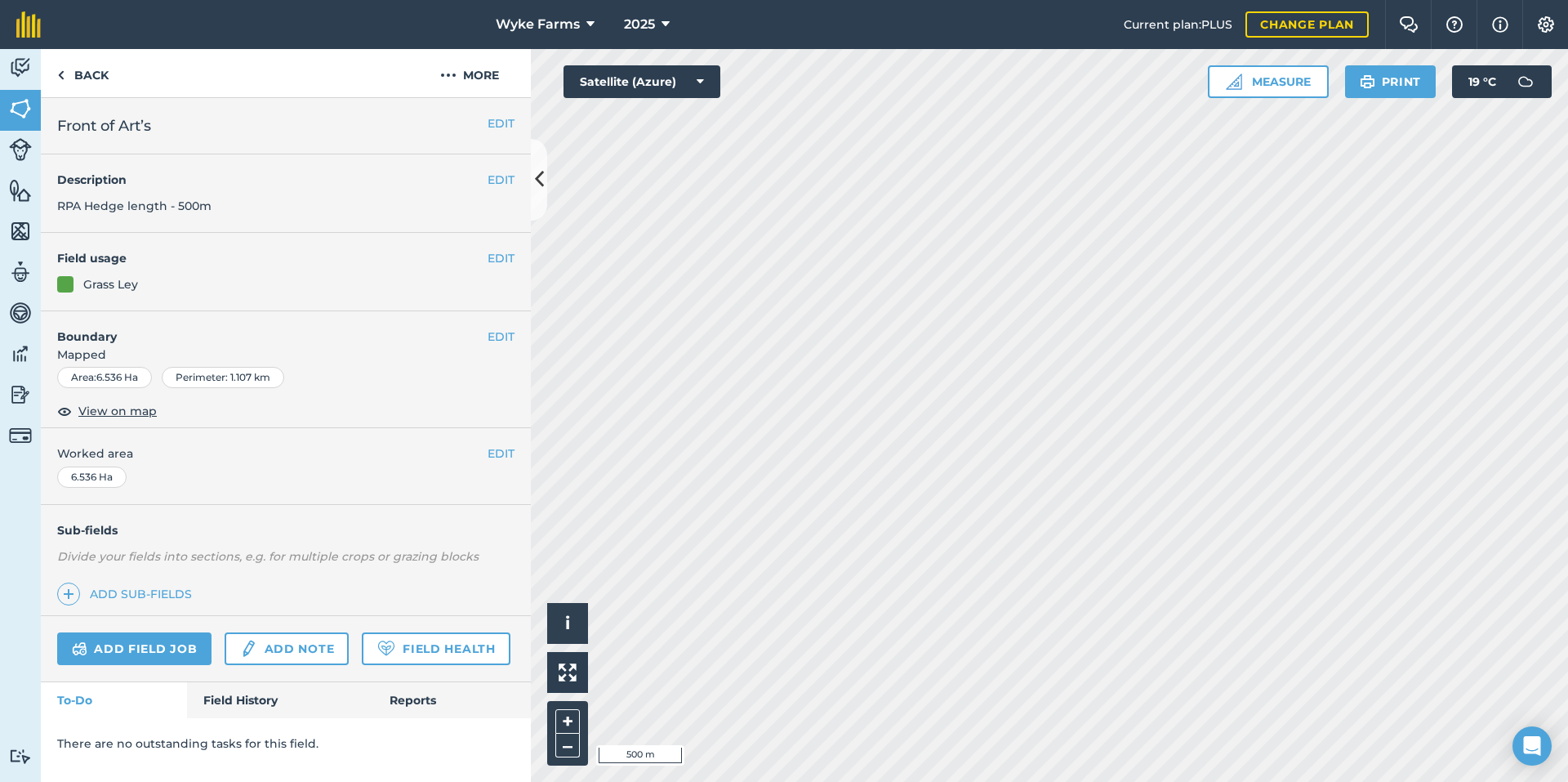
click at [226, 719] on div "There are no outstanding tasks for this field." at bounding box center [286, 743] width 490 height 51
click at [226, 709] on link "Field History" at bounding box center [280, 700] width 186 height 36
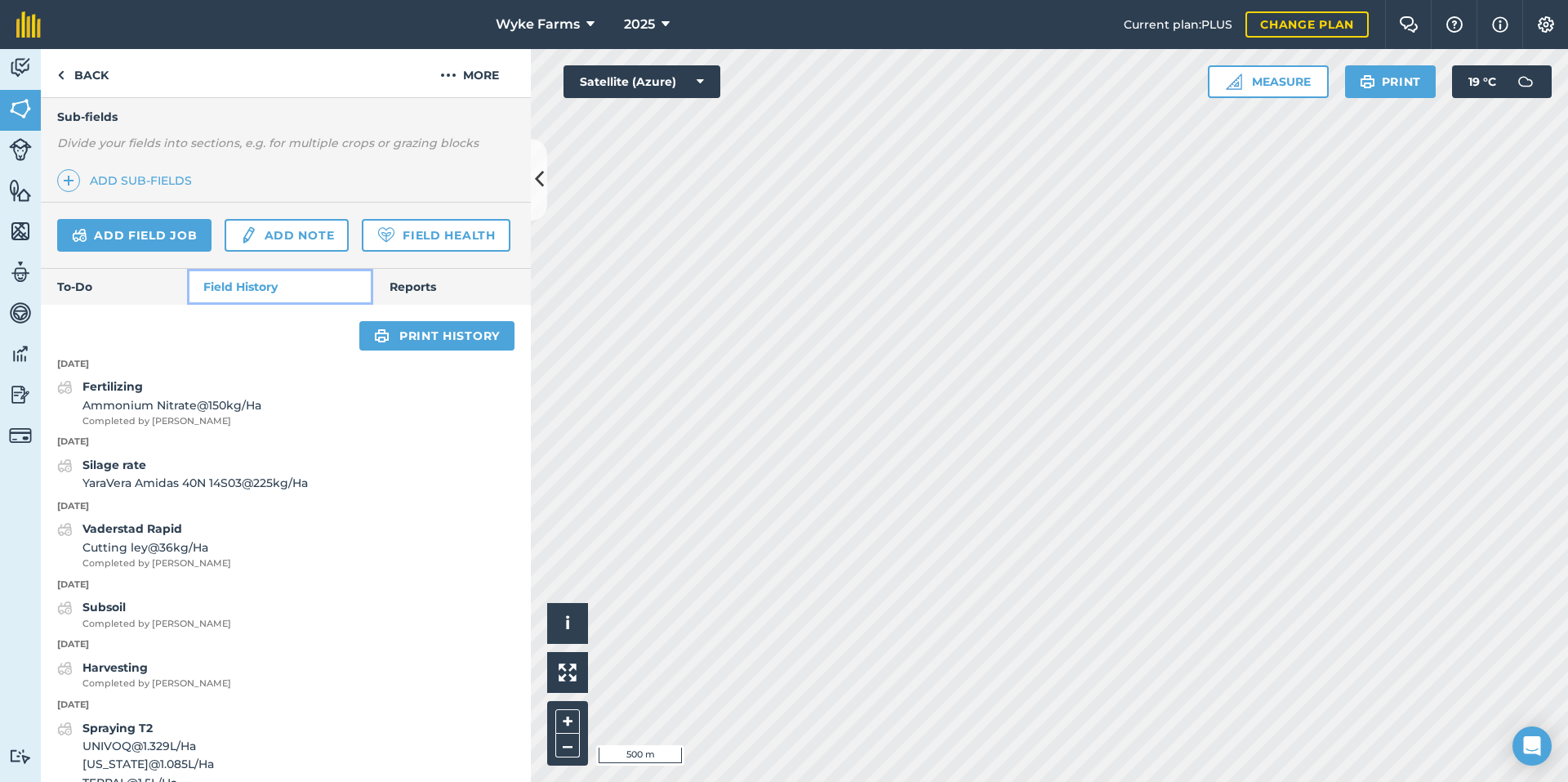
scroll to position [490, 0]
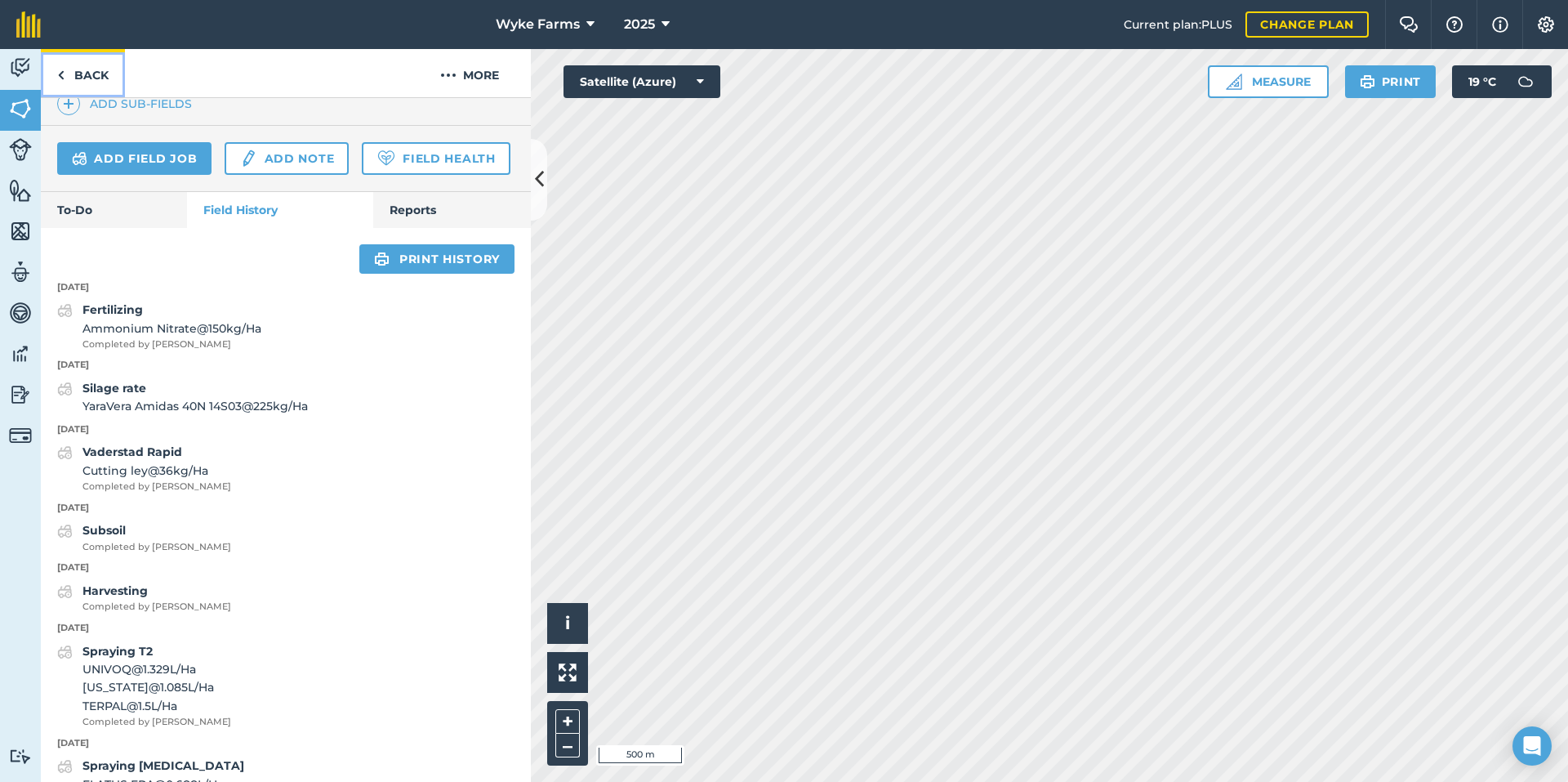
click at [85, 71] on link "Back" at bounding box center [83, 73] width 84 height 48
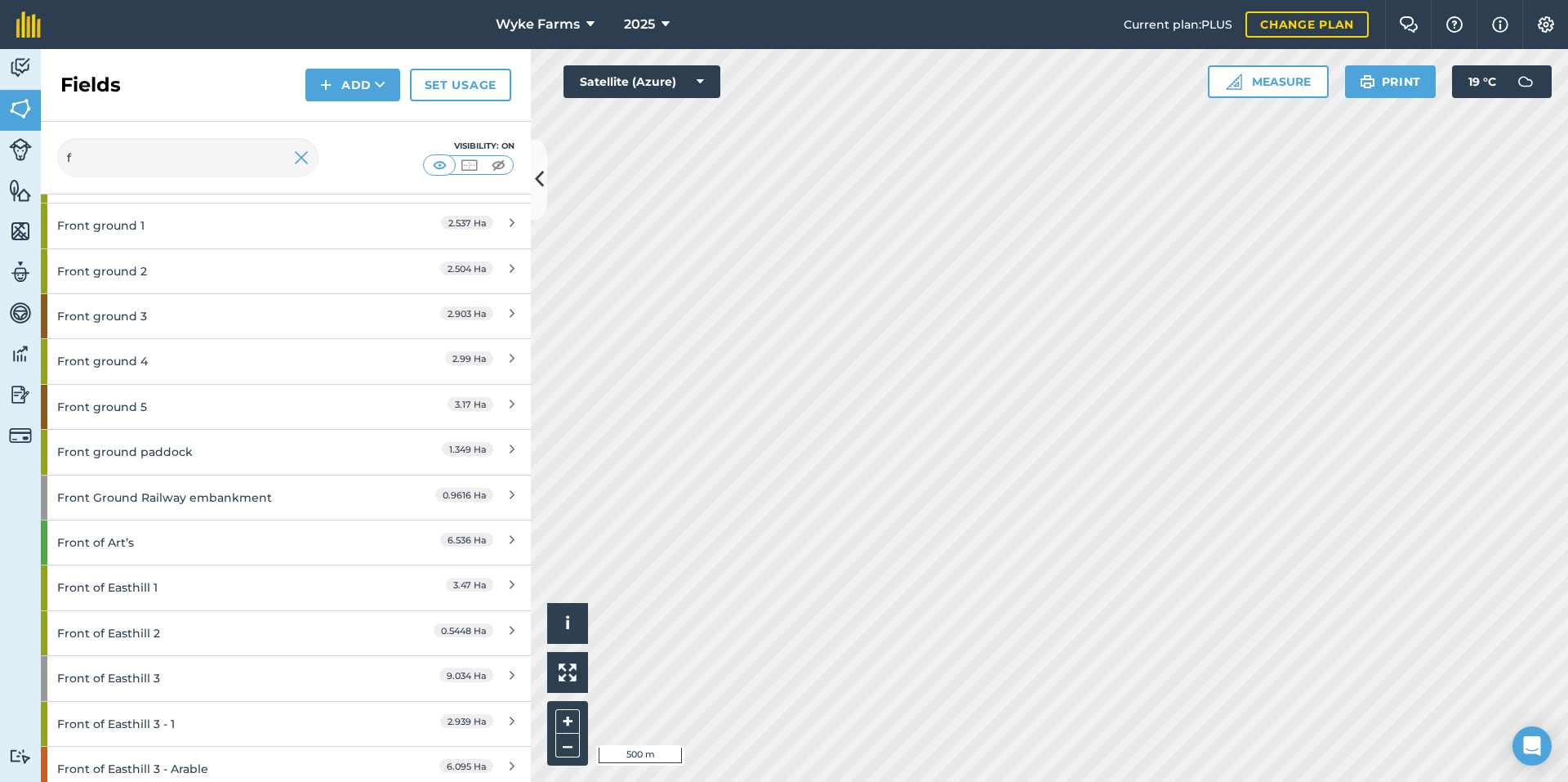
scroll to position [736, 0]
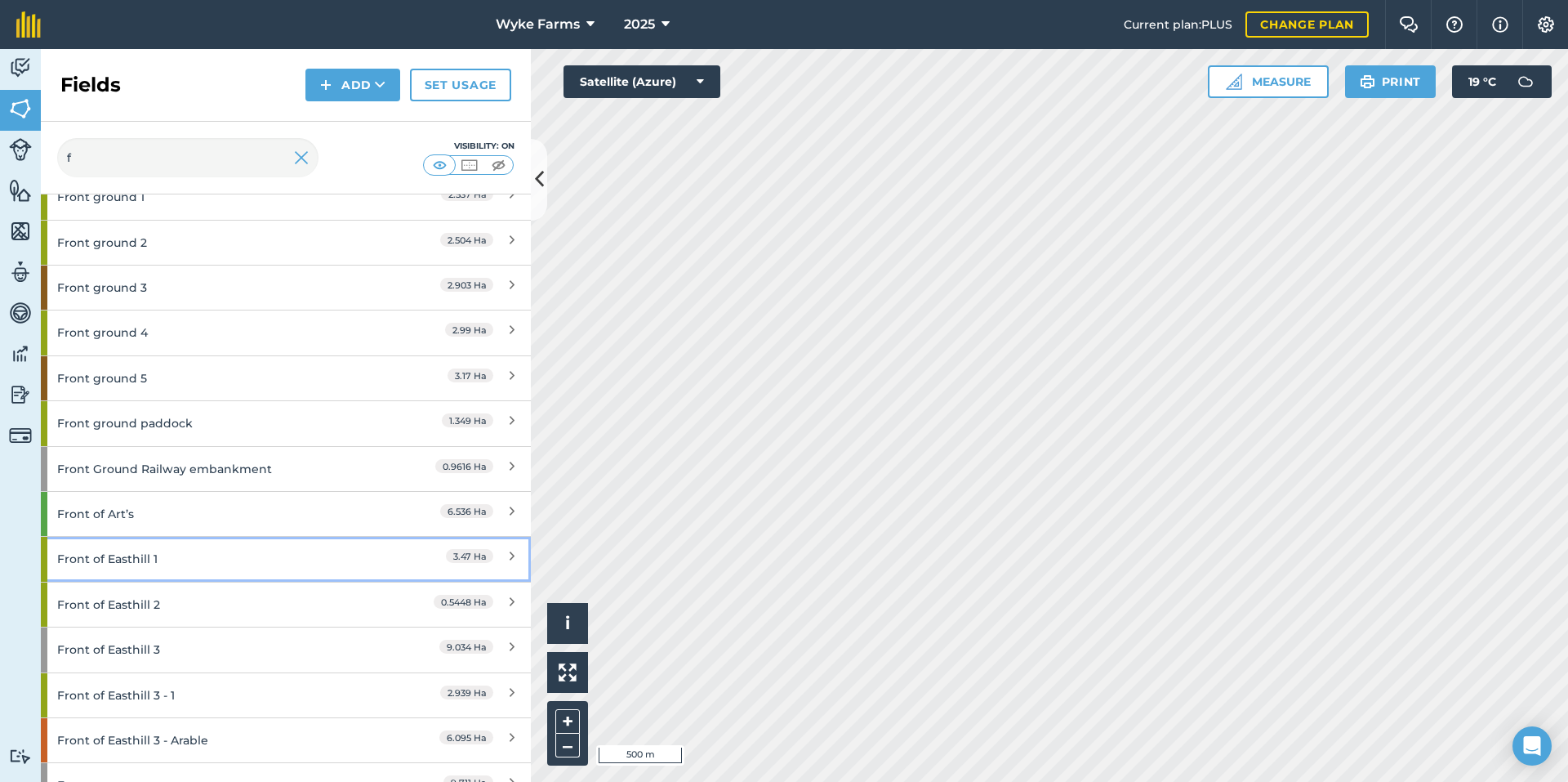
click at [229, 547] on div "Front of Easthill 1" at bounding box center [216, 559] width 316 height 44
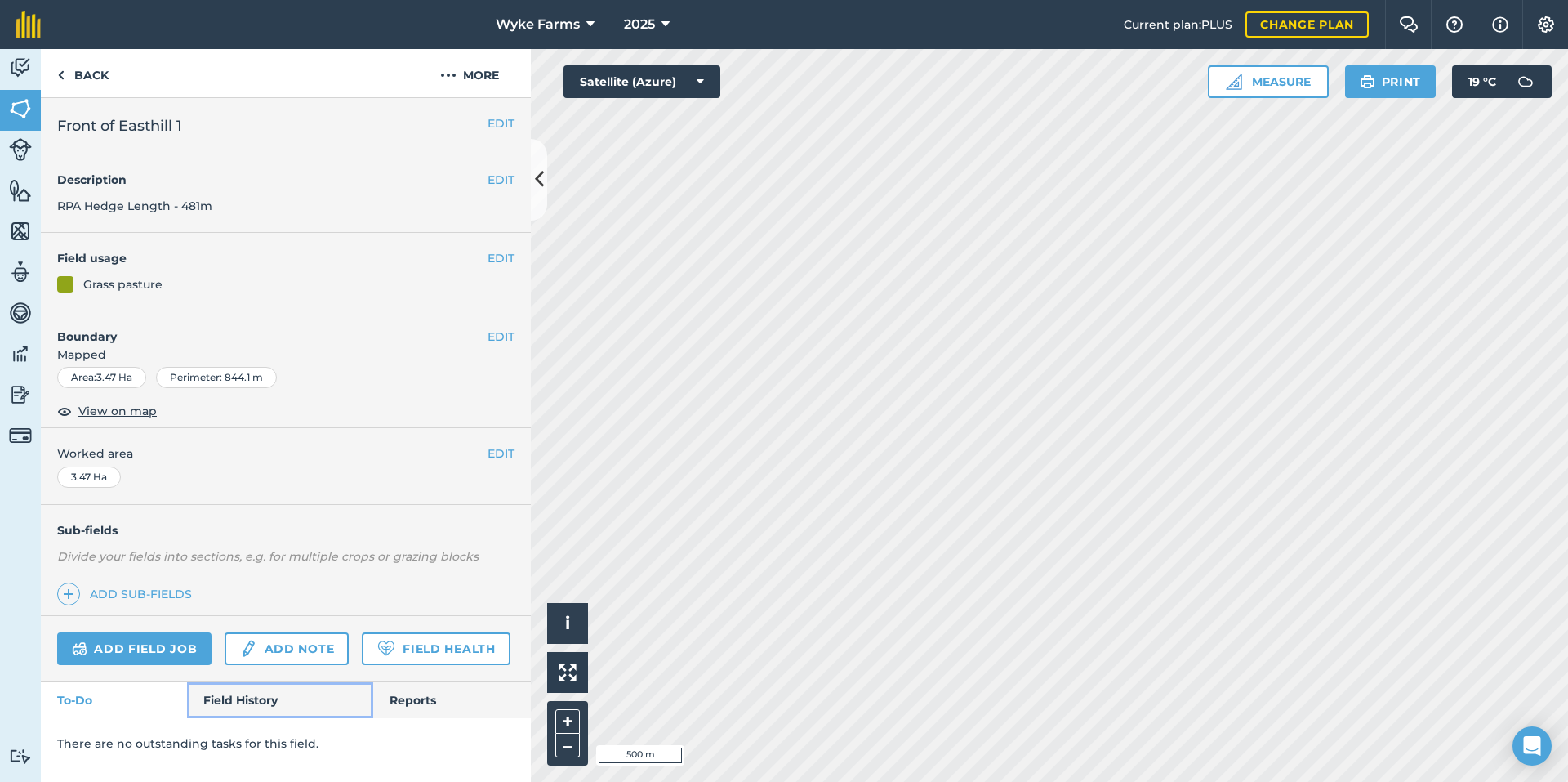
click at [251, 698] on link "Field History" at bounding box center [280, 700] width 186 height 36
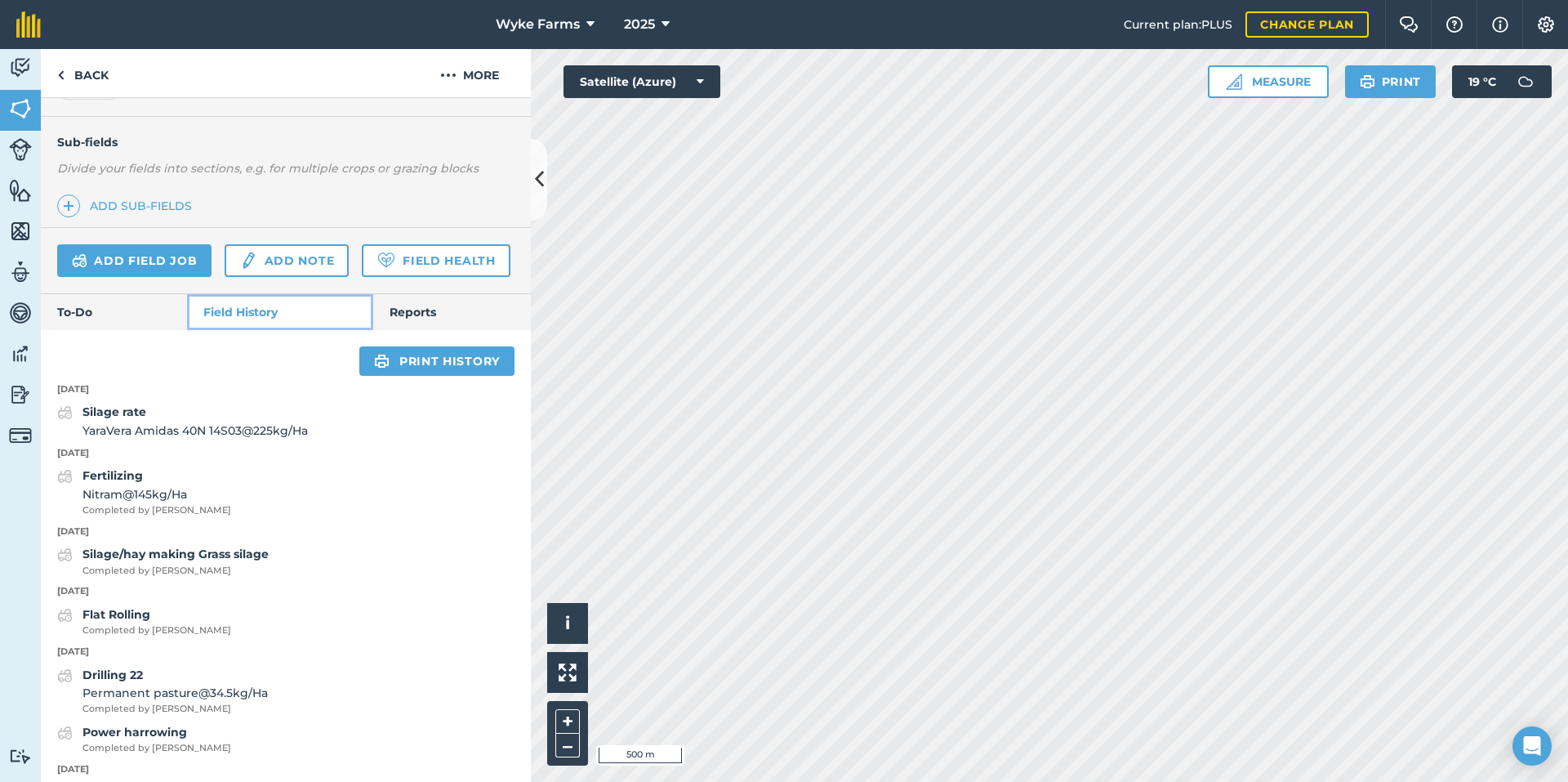
scroll to position [503, 0]
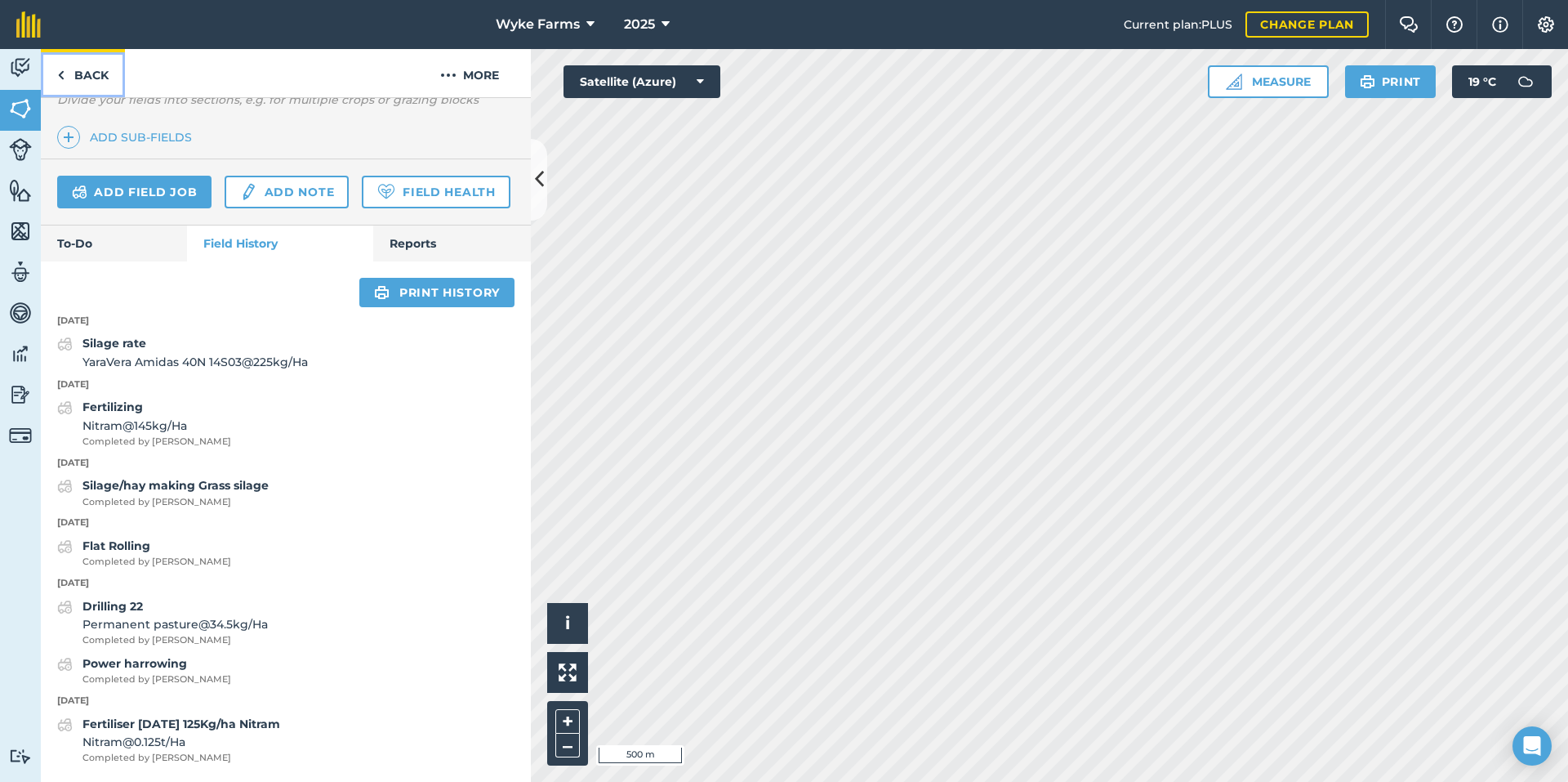
click at [85, 73] on link "Back" at bounding box center [83, 73] width 84 height 48
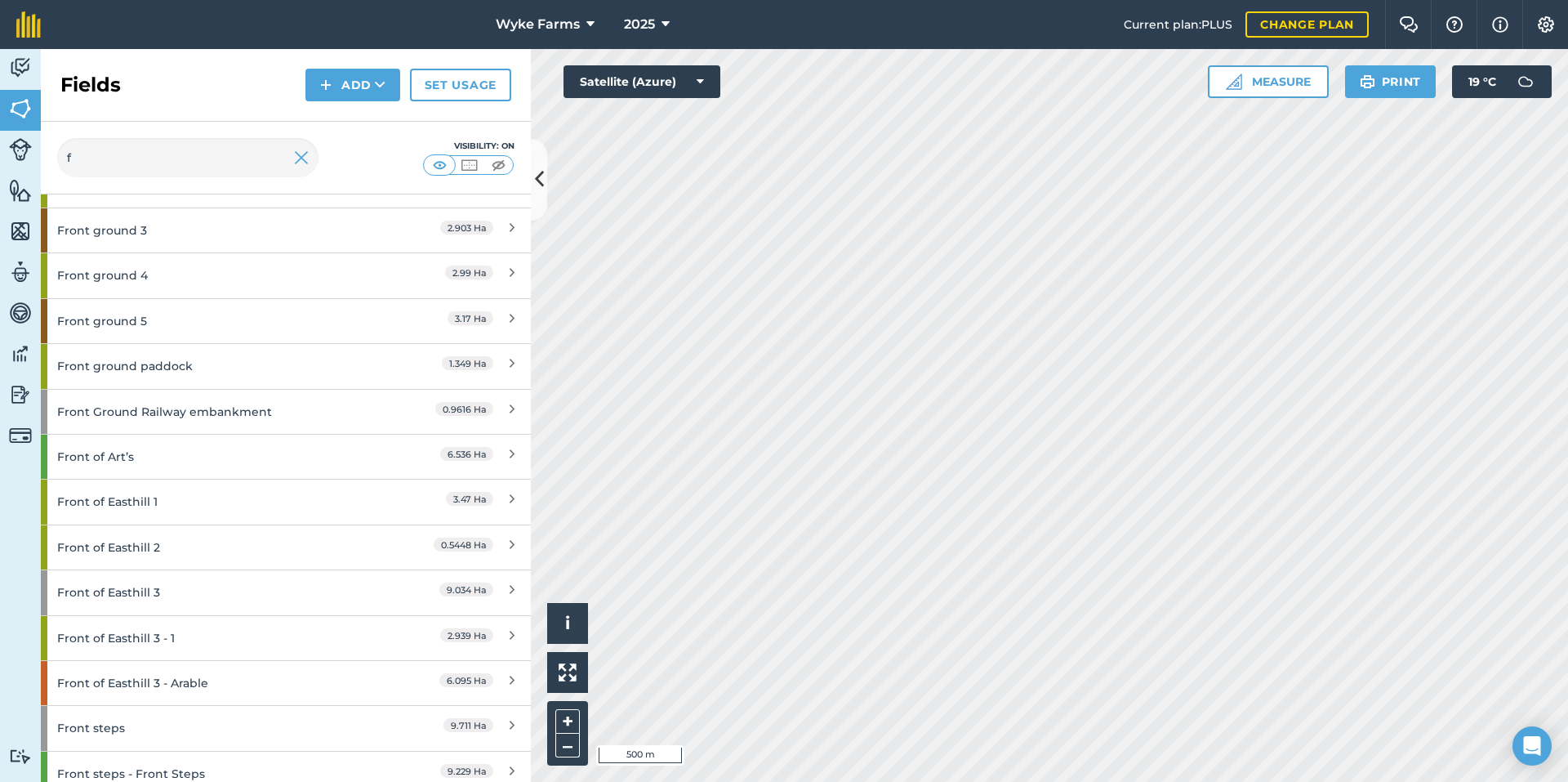
scroll to position [817, 0]
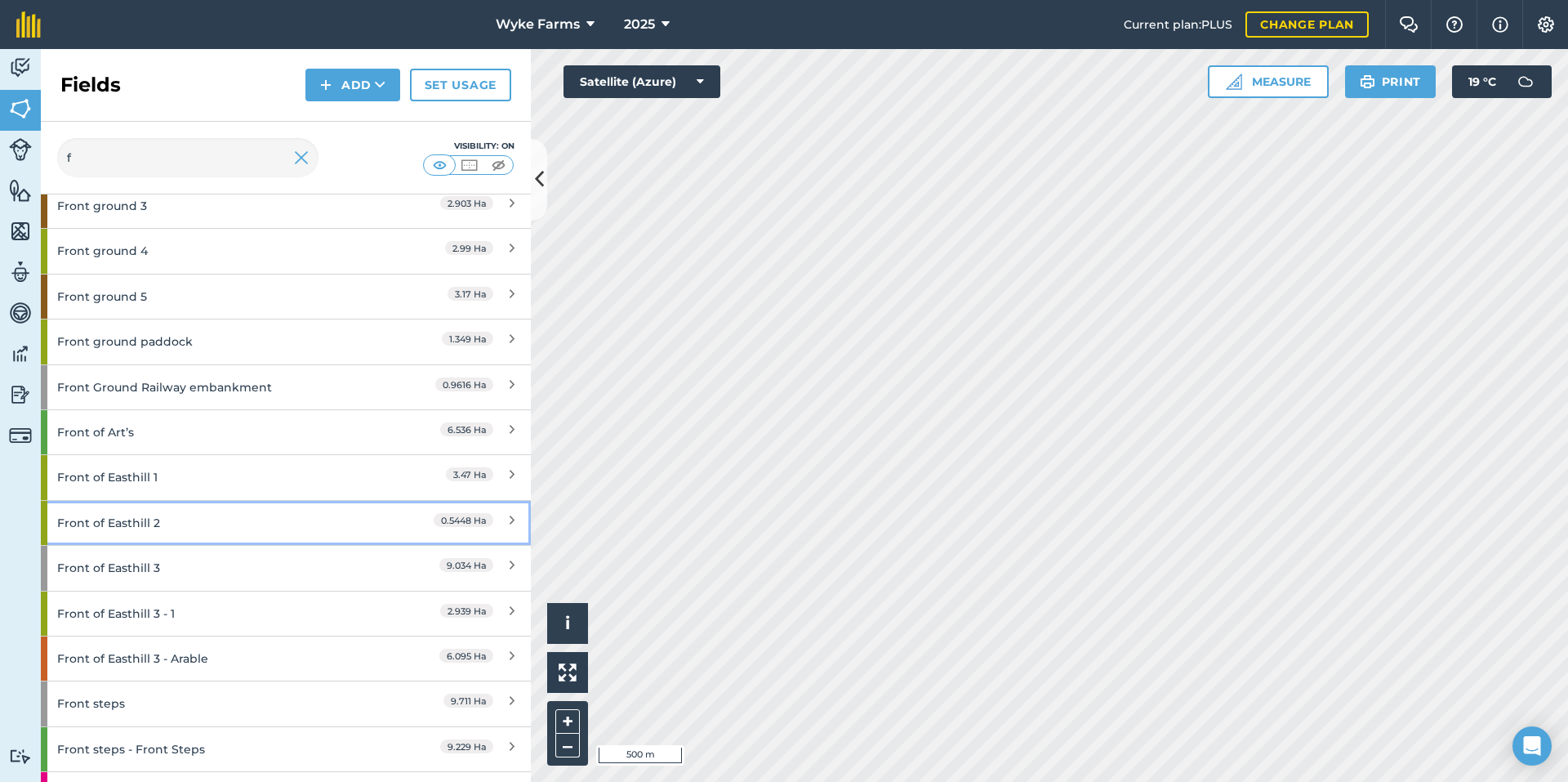
click at [232, 523] on div "Front of Easthill 2" at bounding box center [216, 522] width 316 height 44
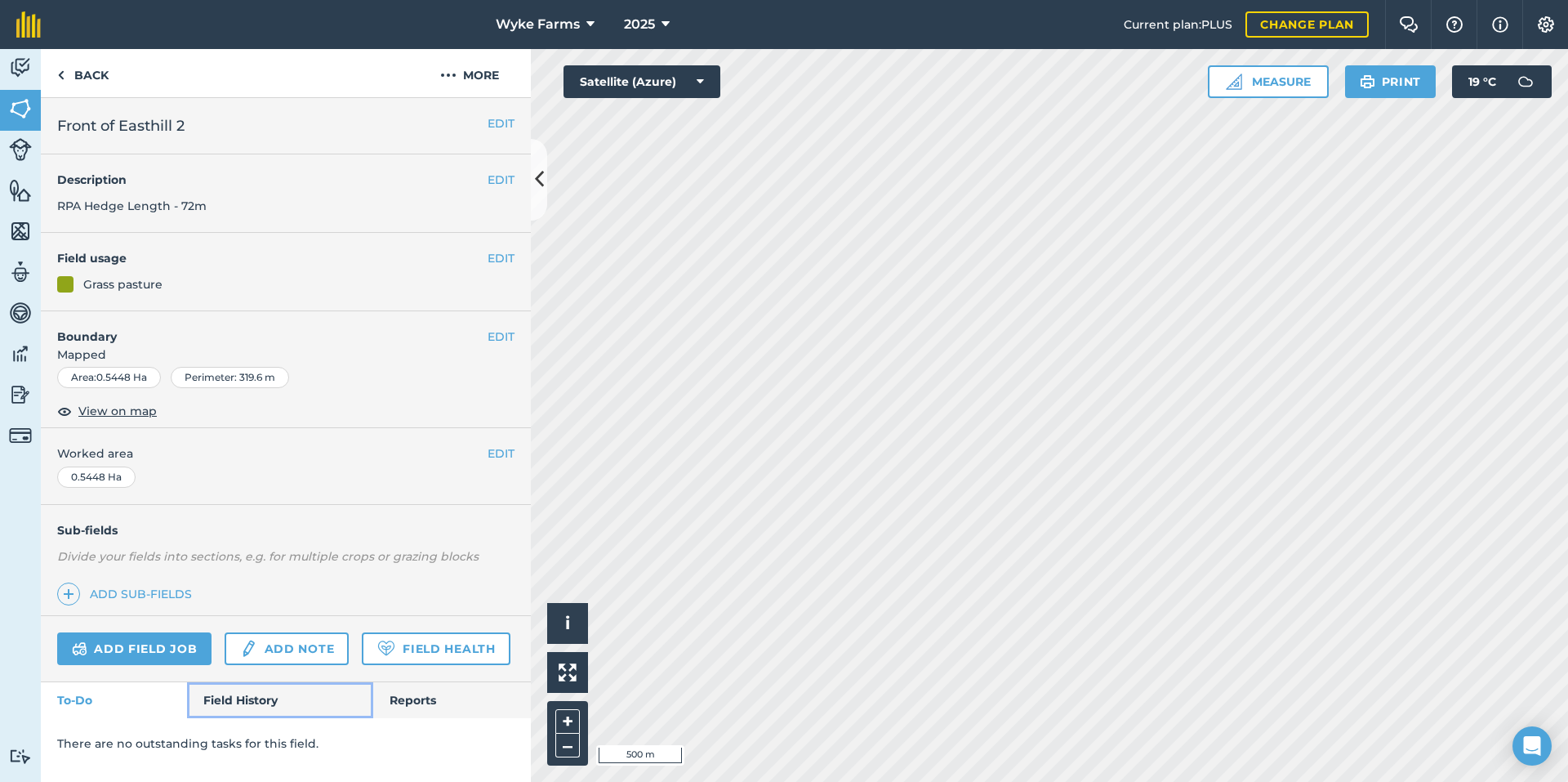
click at [246, 687] on link "Field History" at bounding box center [280, 700] width 186 height 36
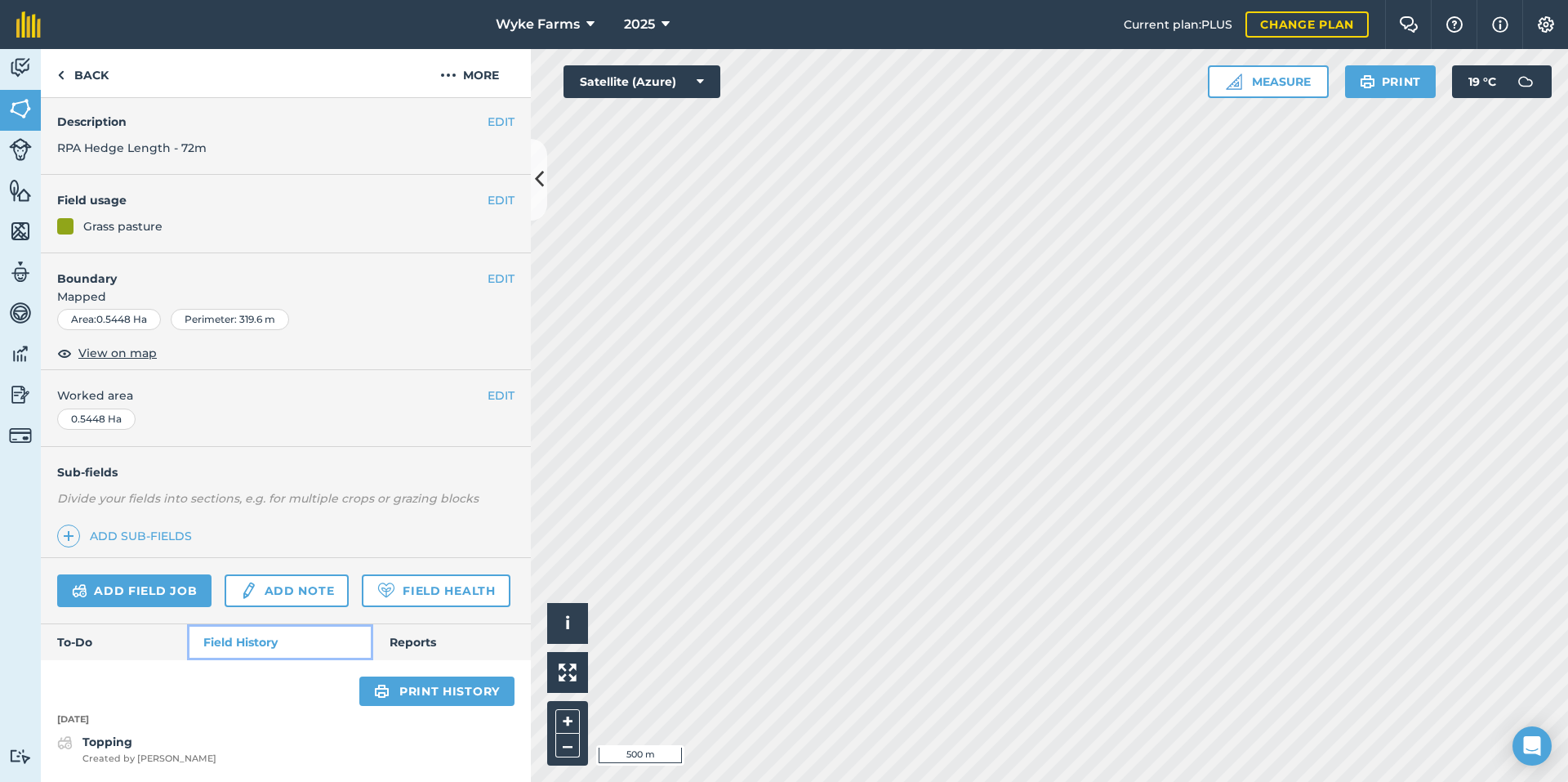
scroll to position [104, 0]
click at [76, 72] on link "Back" at bounding box center [83, 73] width 84 height 48
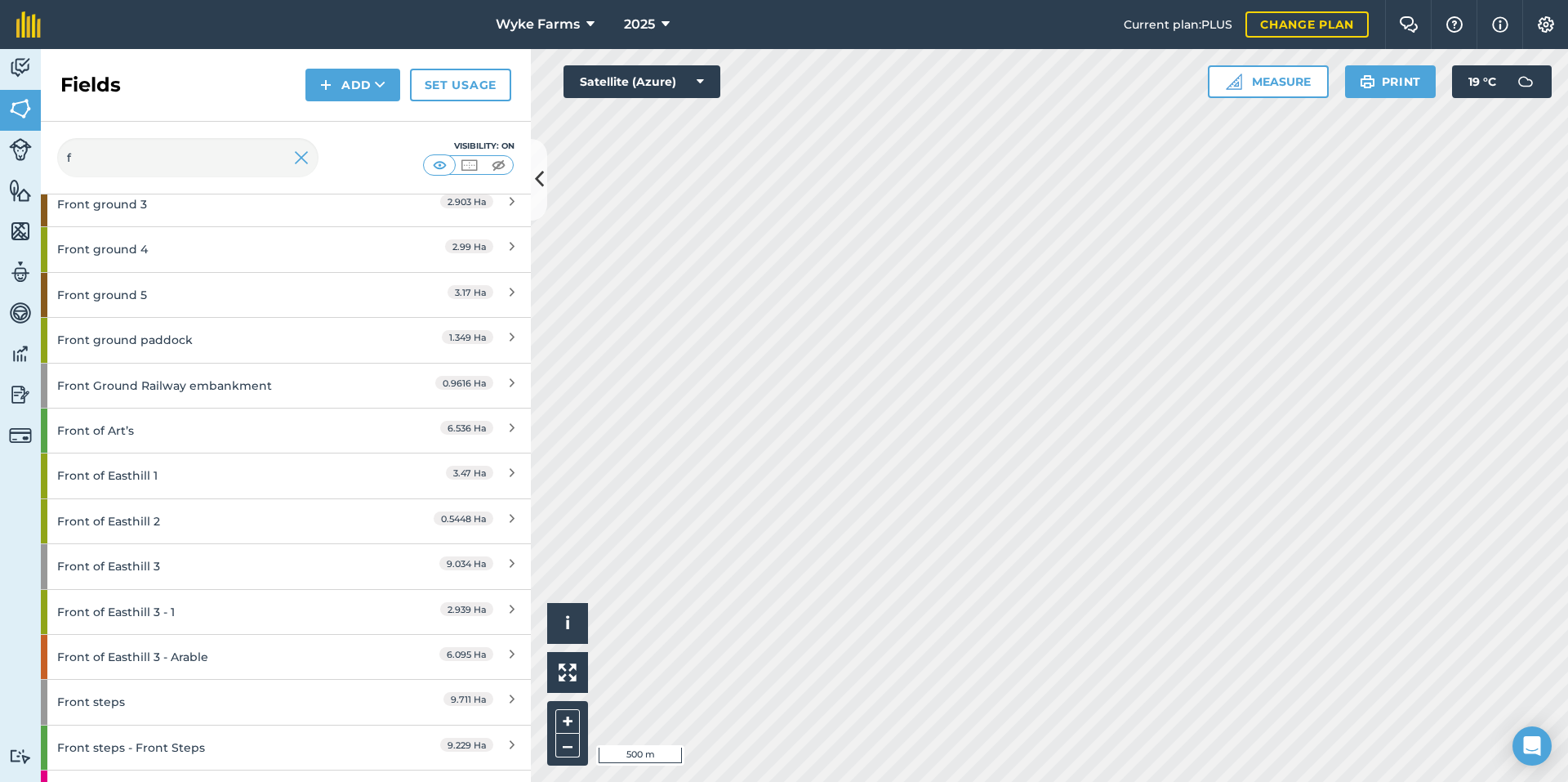
scroll to position [899, 0]
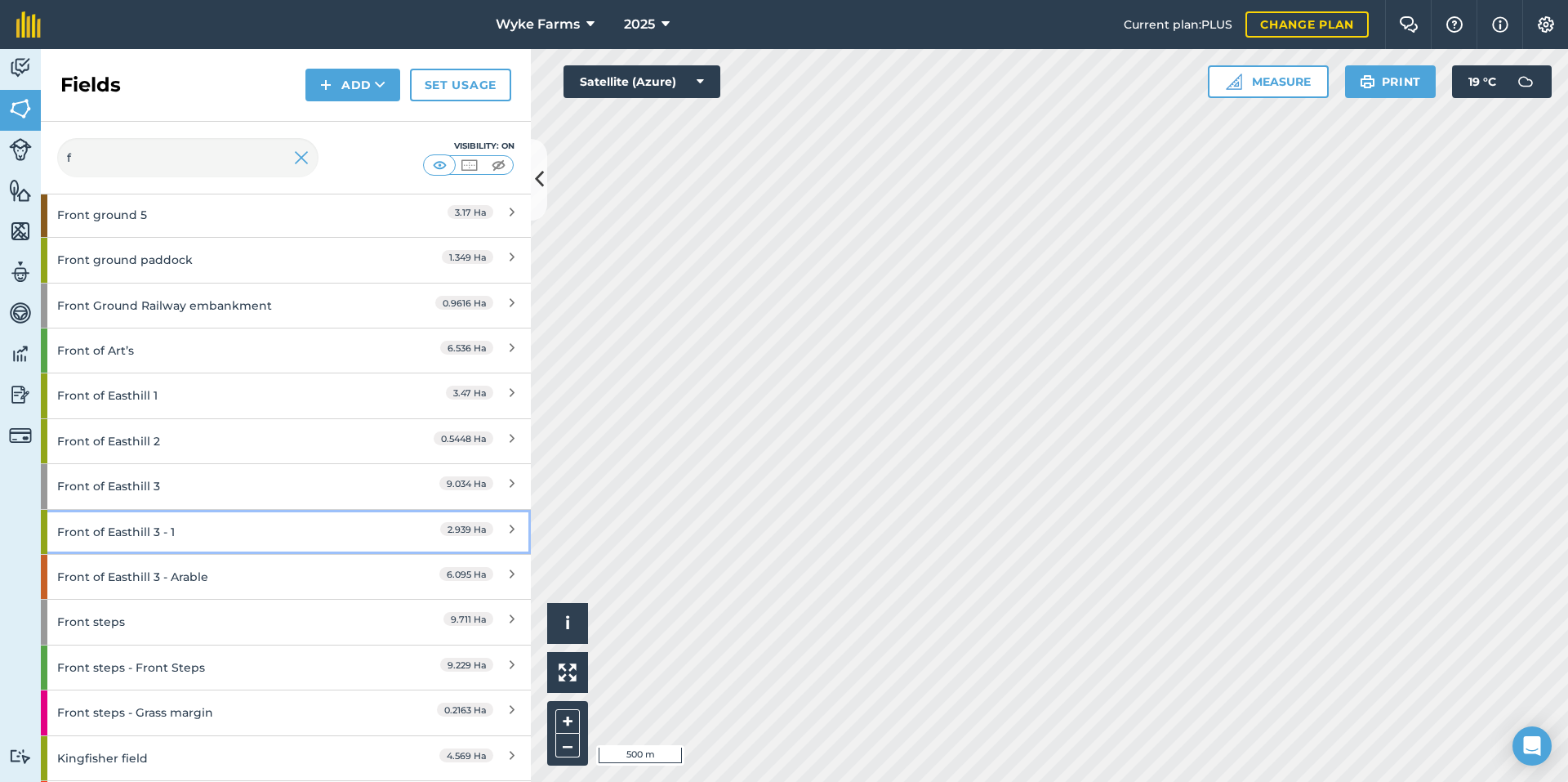
click at [167, 521] on div "Front of Easthill 3 - 1" at bounding box center [216, 531] width 316 height 44
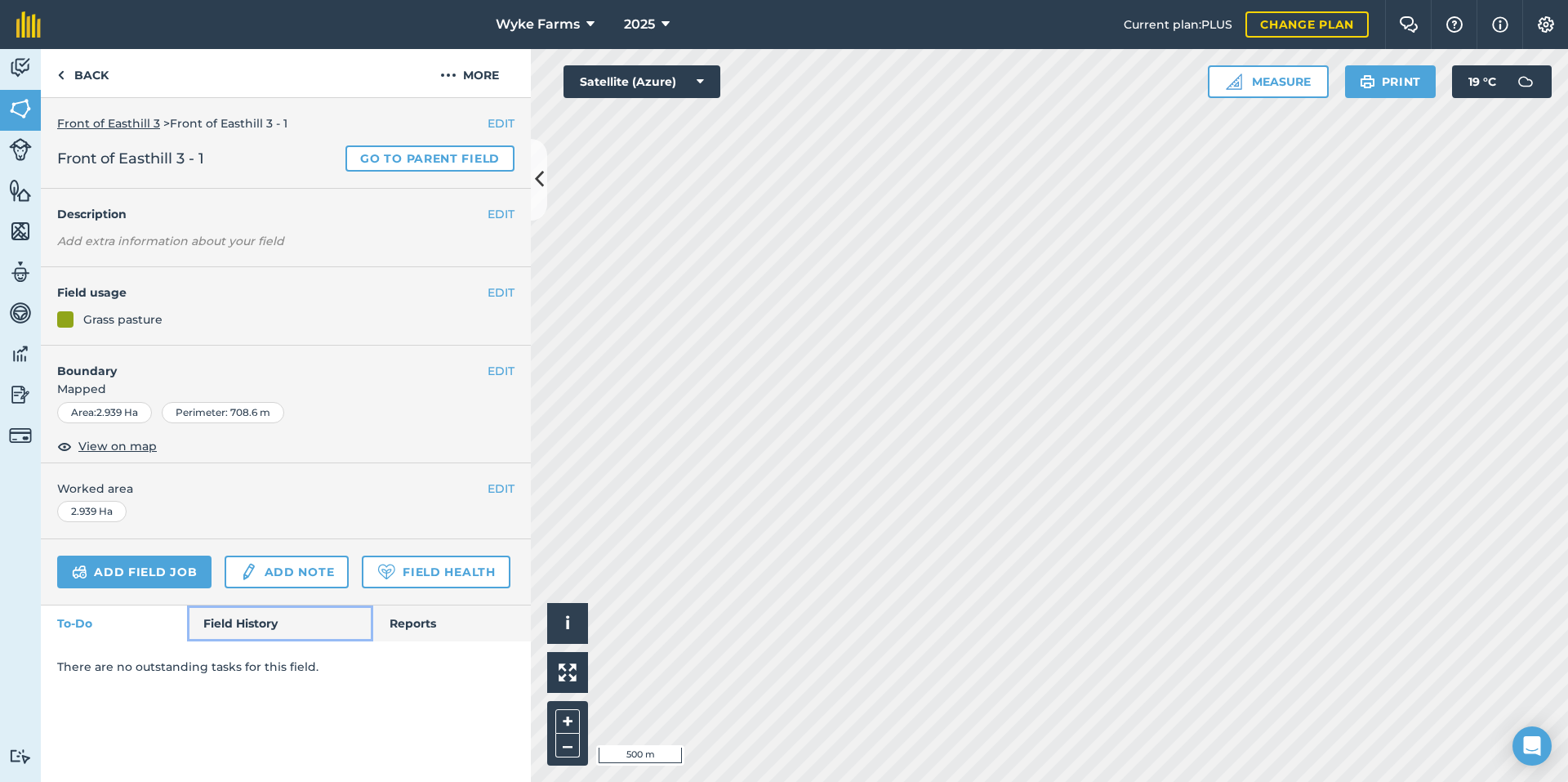
click at [218, 629] on link "Field History" at bounding box center [280, 623] width 186 height 36
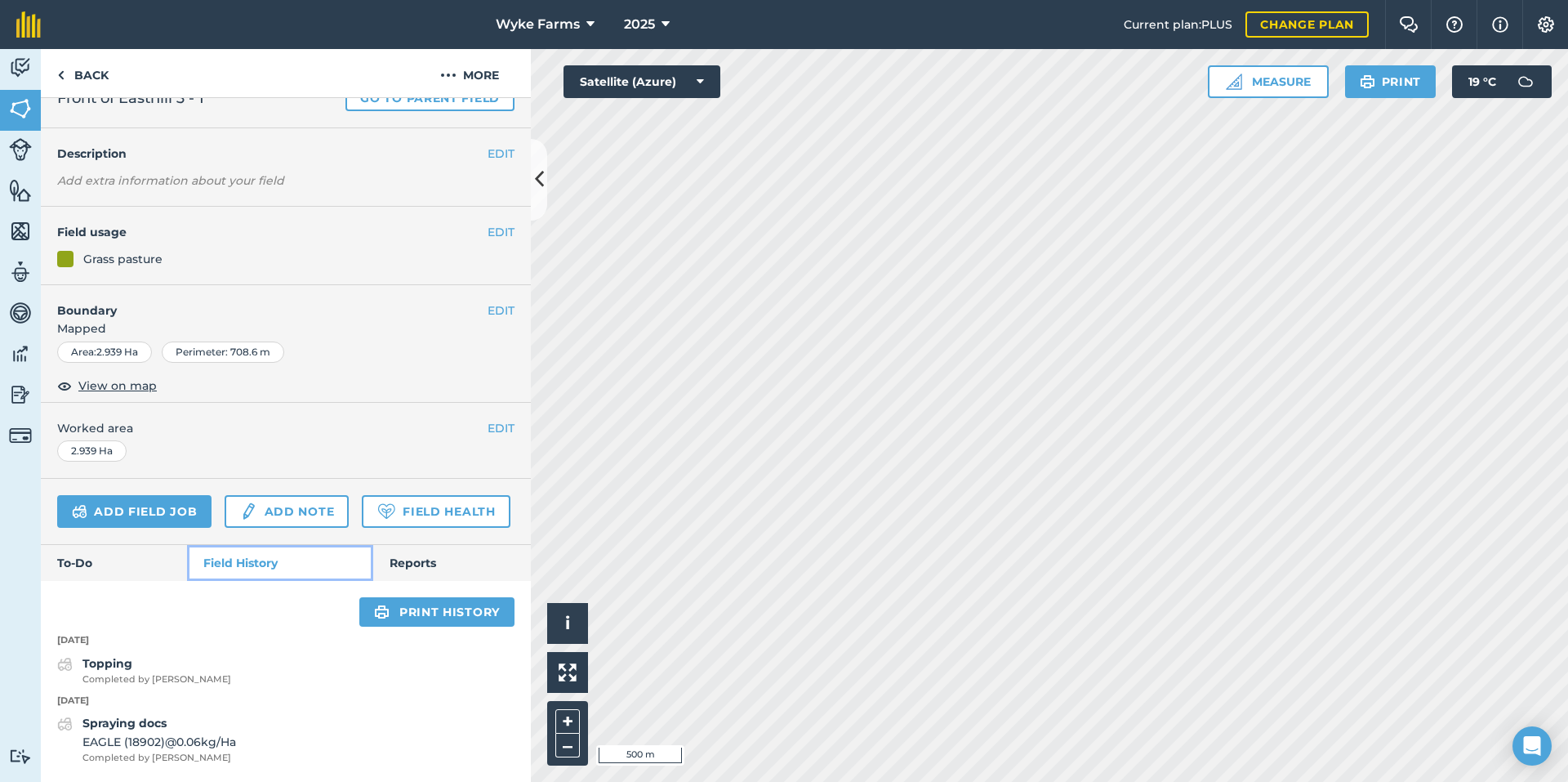
scroll to position [107, 0]
click at [98, 87] on link "Back" at bounding box center [83, 73] width 84 height 48
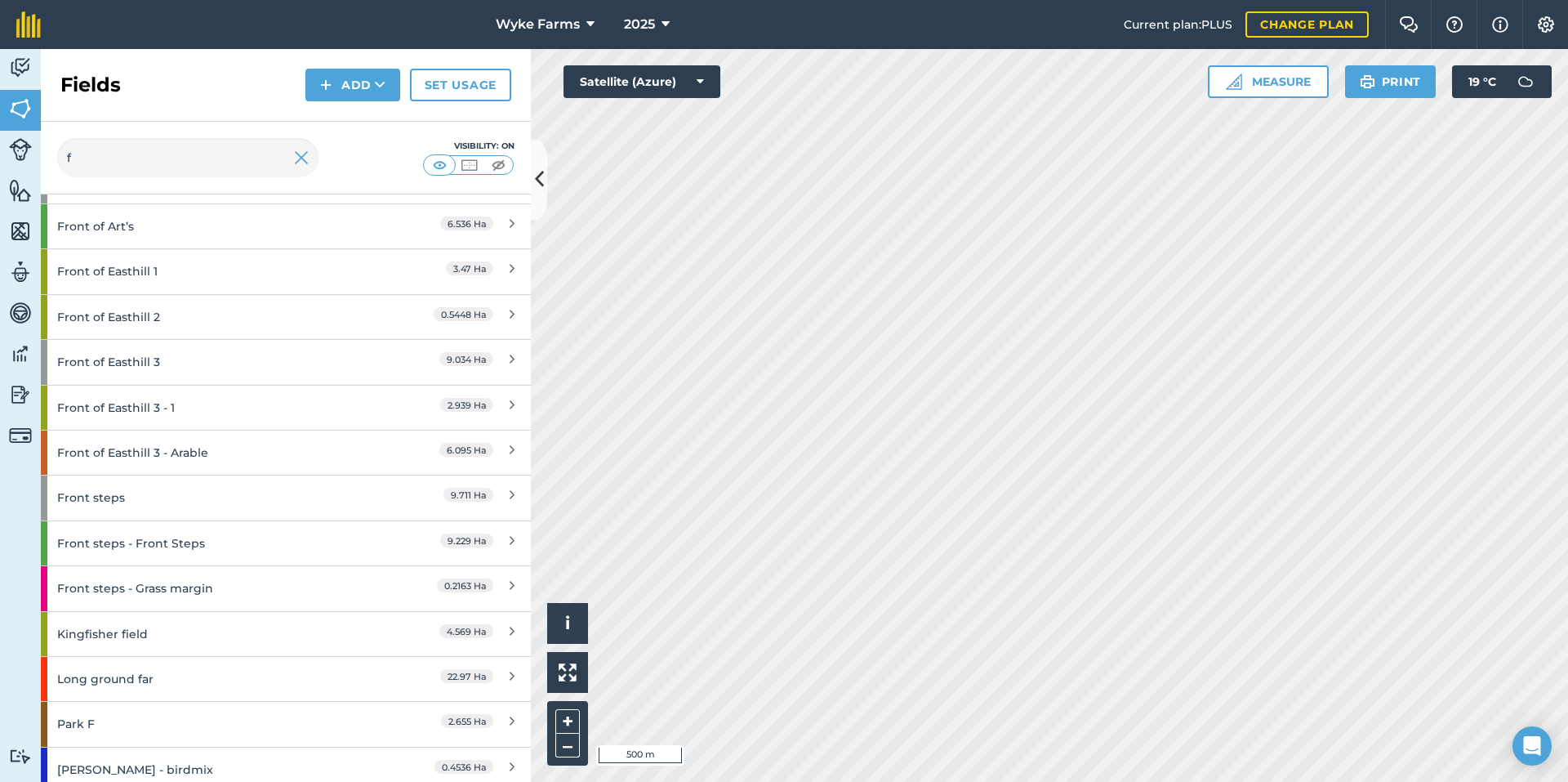
scroll to position [941, 0]
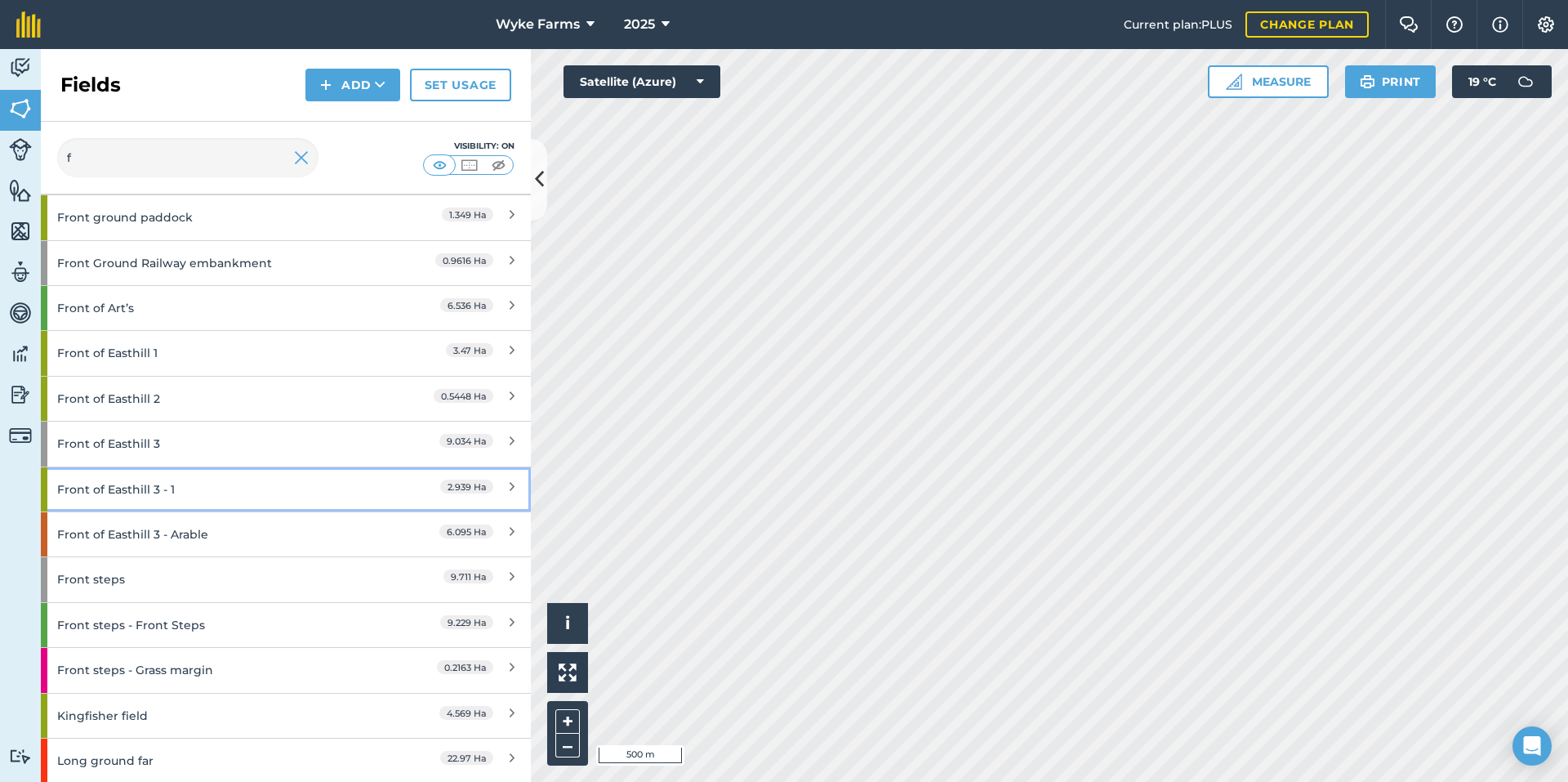
click at [190, 495] on div "Front of Easthill 3 - 1" at bounding box center [216, 489] width 316 height 44
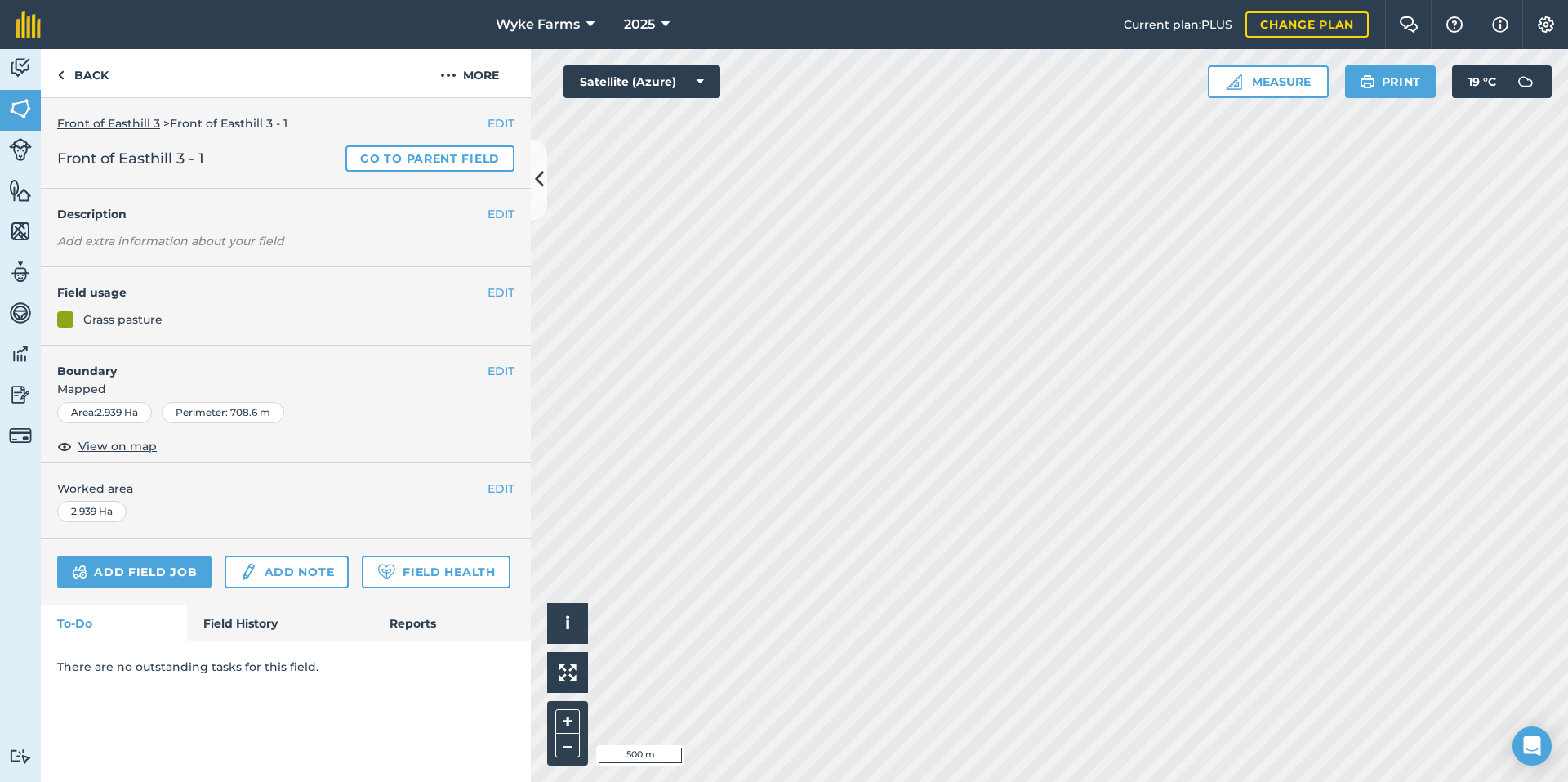
click at [245, 603] on div "Add field job Add note Field Health" at bounding box center [286, 571] width 490 height 66
click at [245, 613] on link "Field History" at bounding box center [280, 623] width 186 height 36
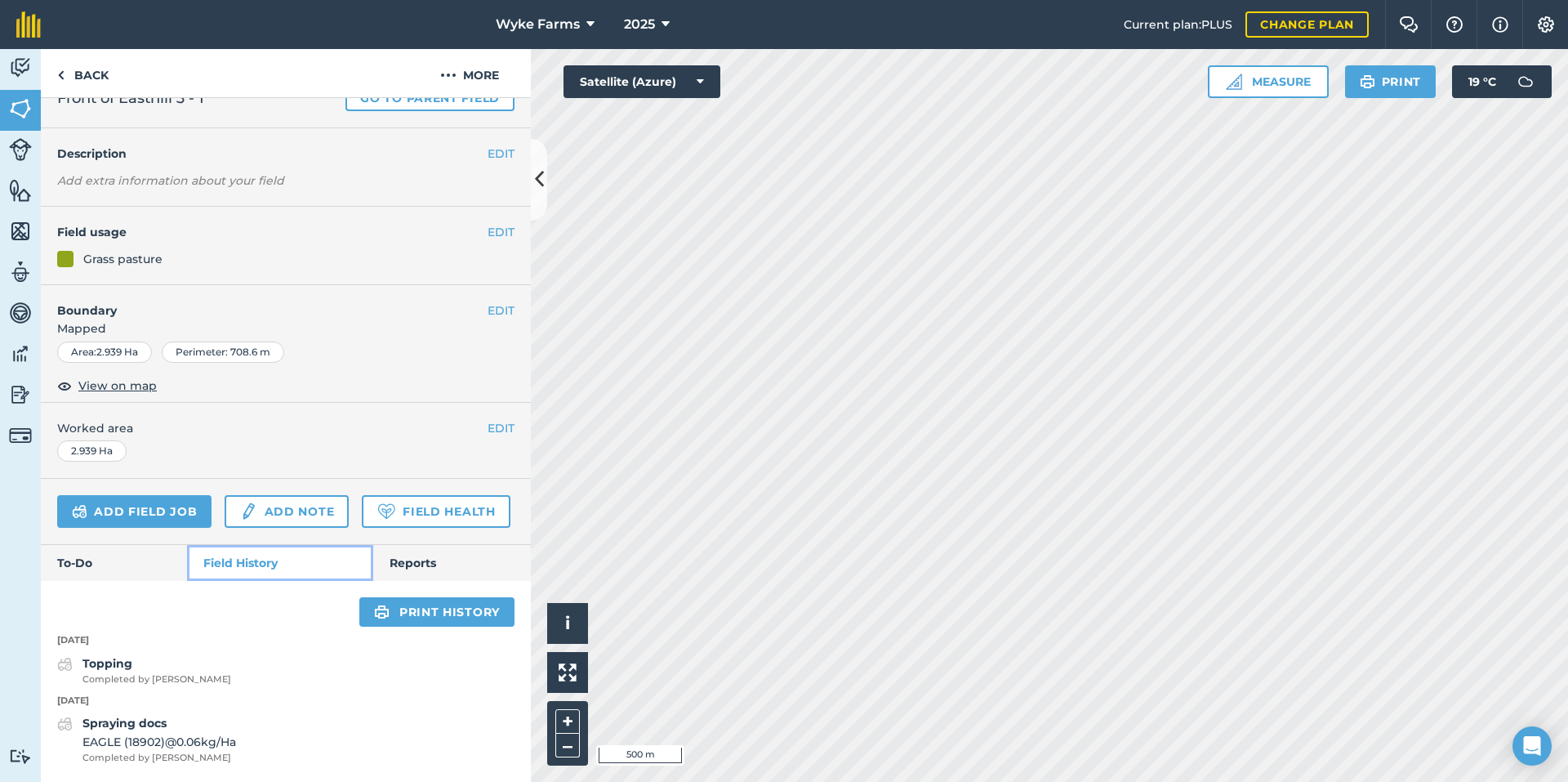
scroll to position [107, 0]
click at [92, 65] on link "Back" at bounding box center [83, 73] width 84 height 48
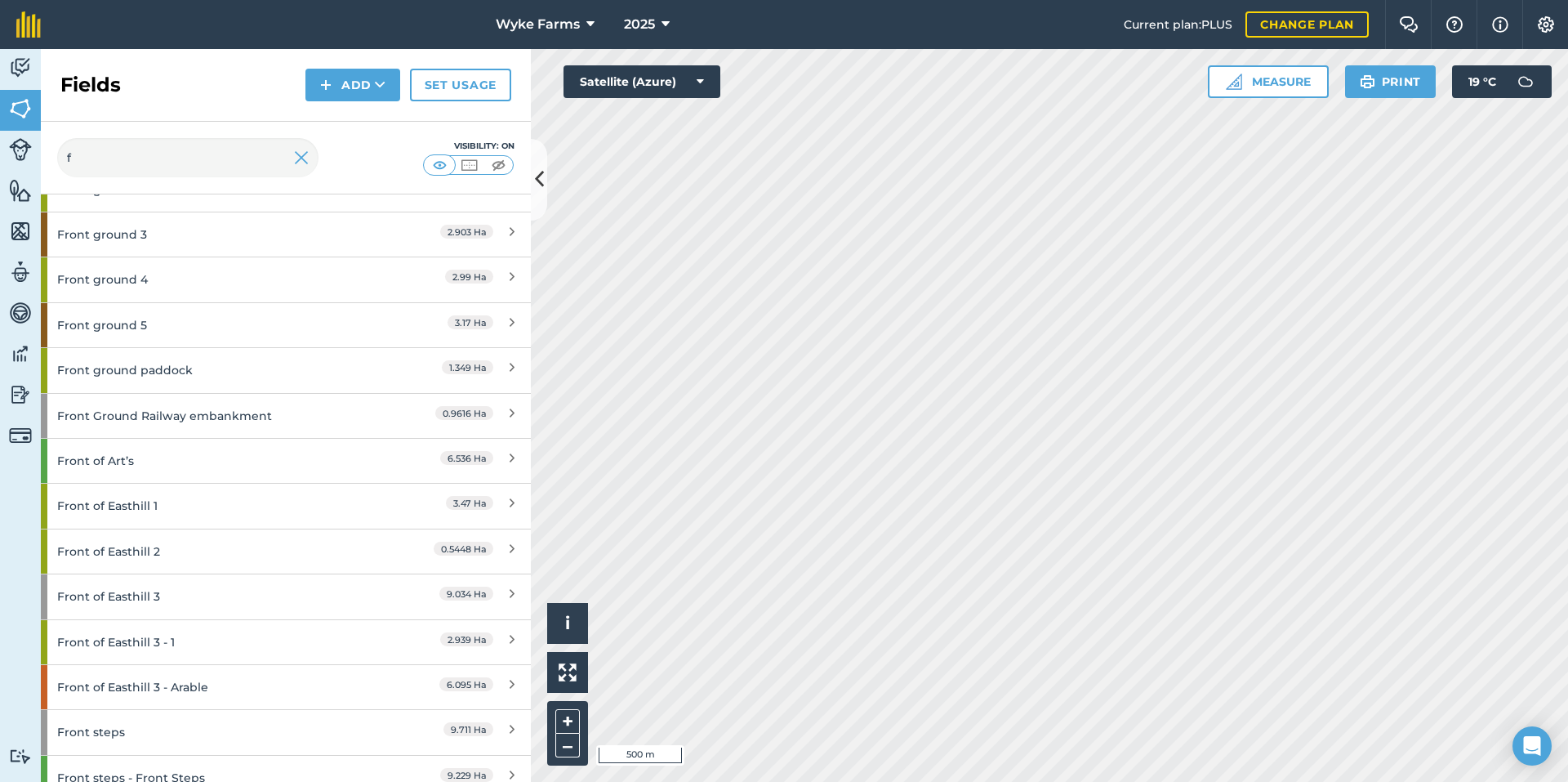
scroll to position [817, 0]
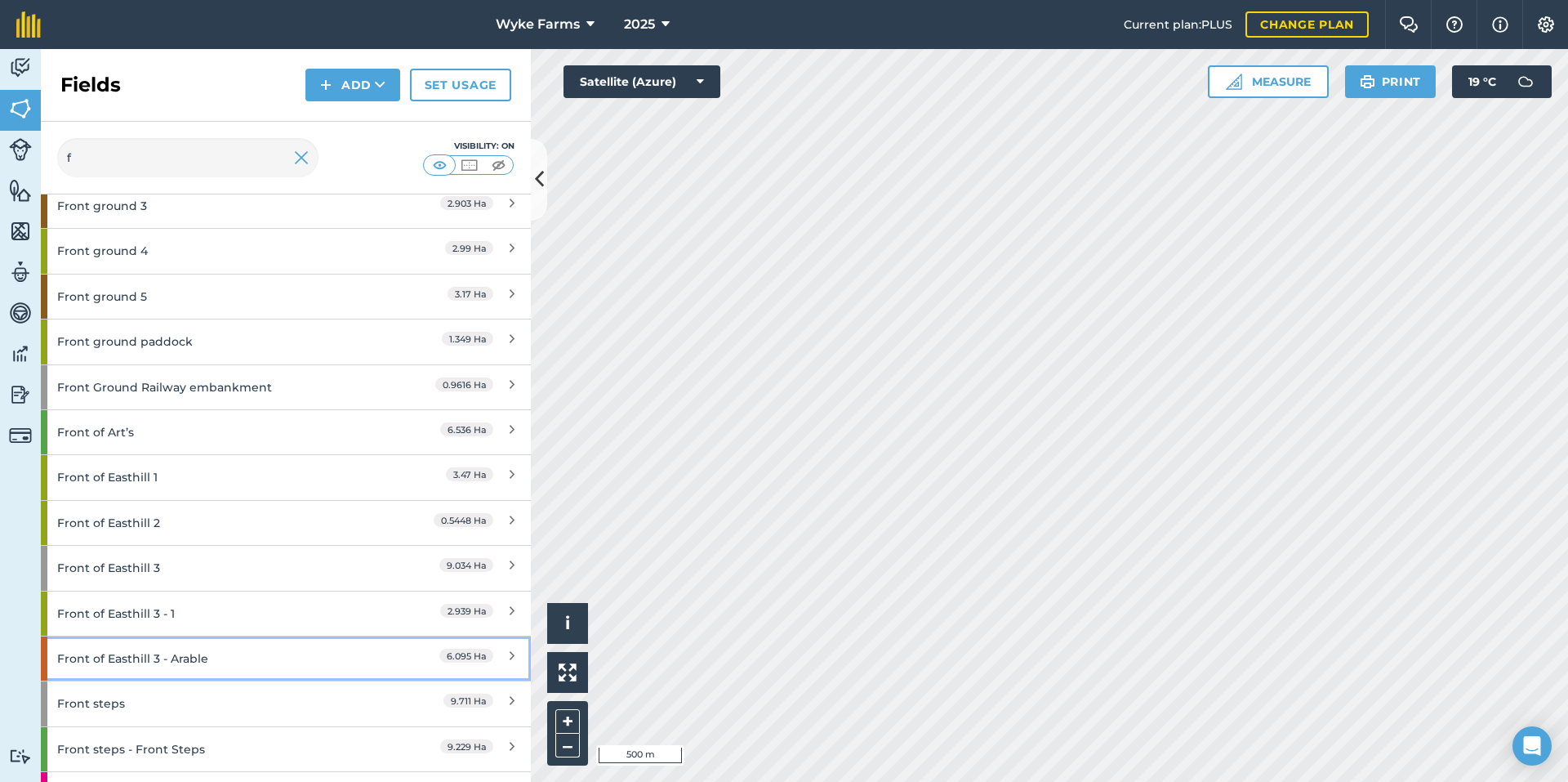
click at [219, 669] on div "Front of Easthill 3 - Arable" at bounding box center [216, 658] width 316 height 44
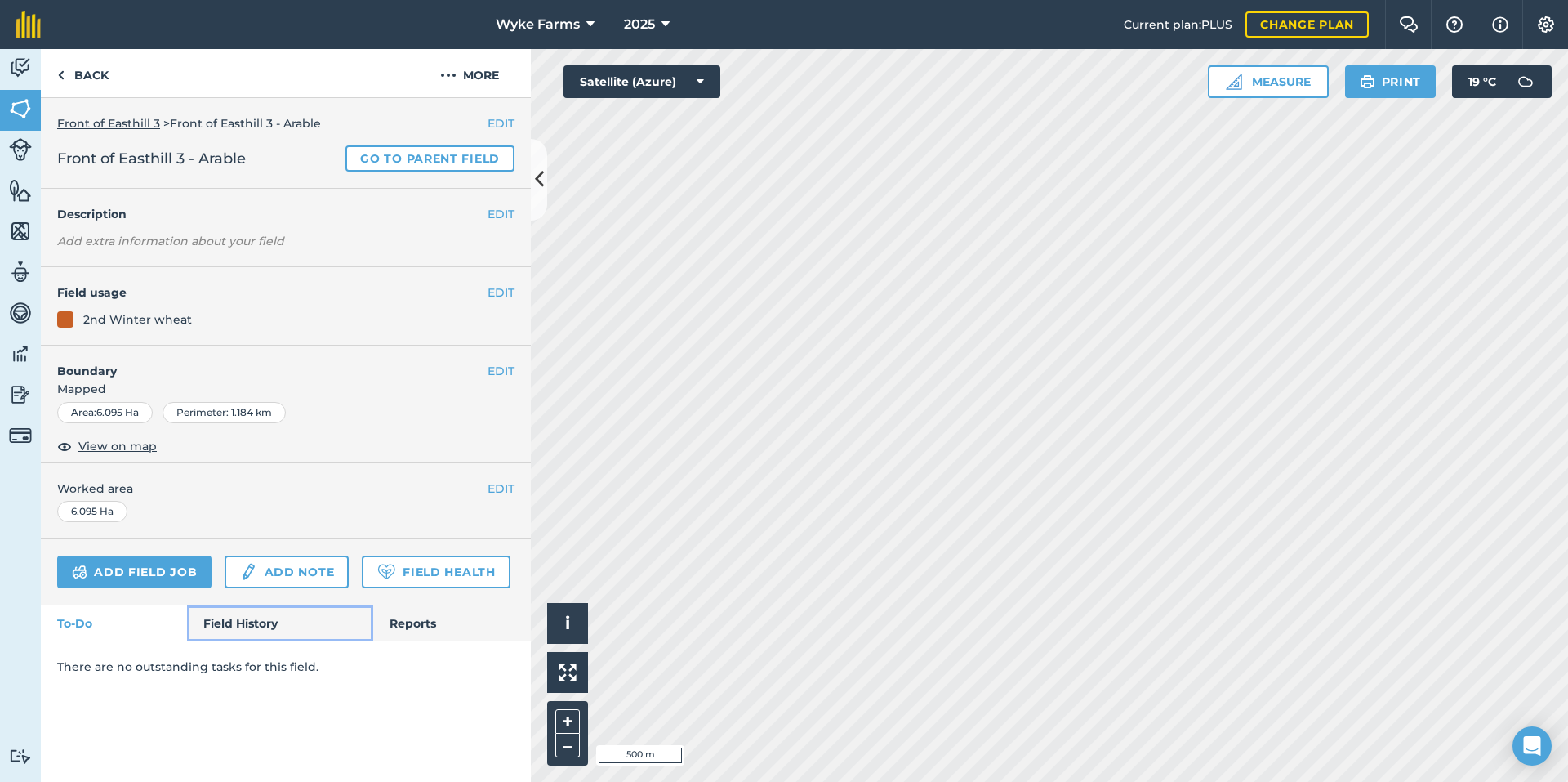
click at [244, 625] on link "Field History" at bounding box center [280, 623] width 186 height 36
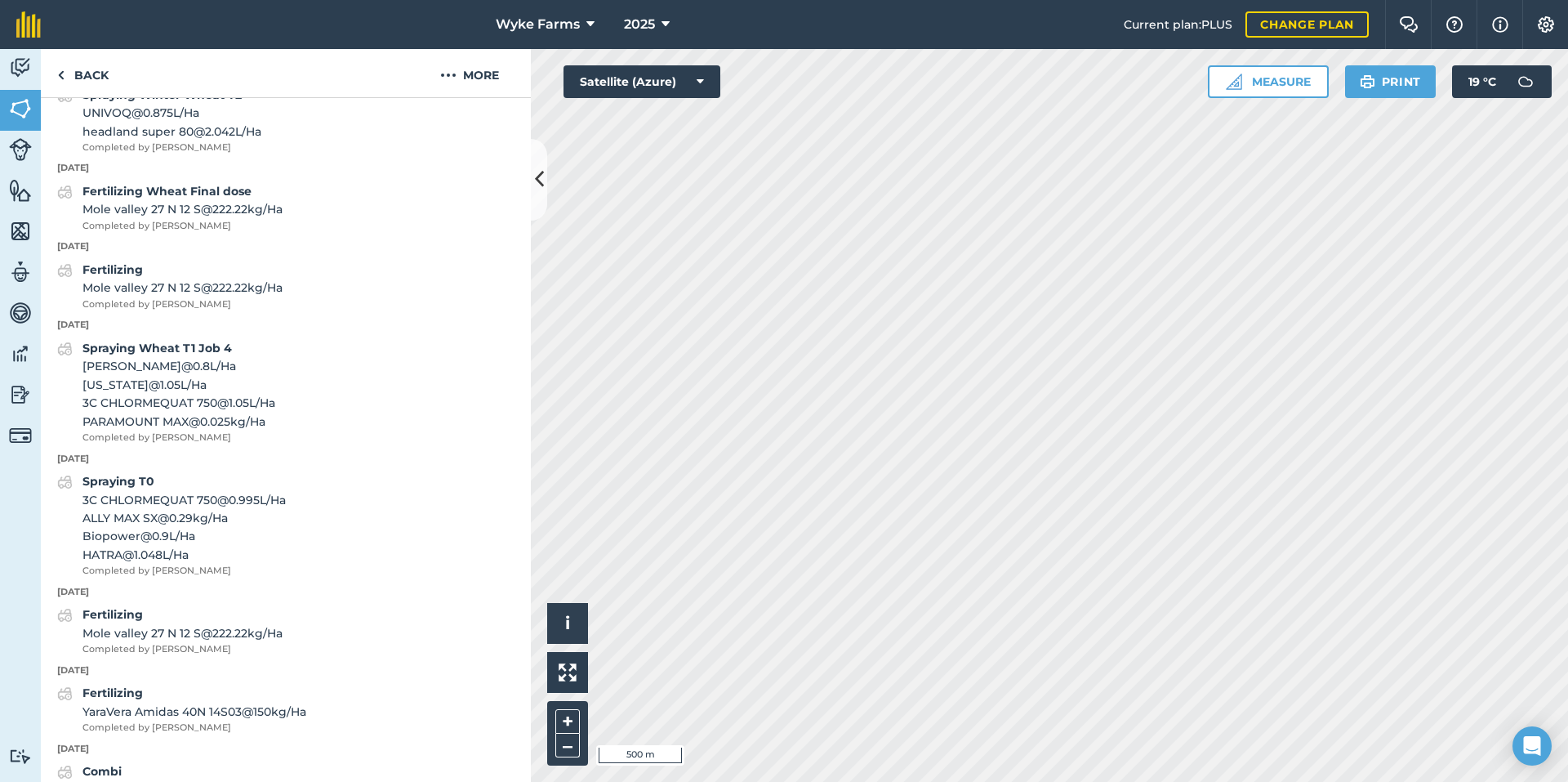
scroll to position [653, 0]
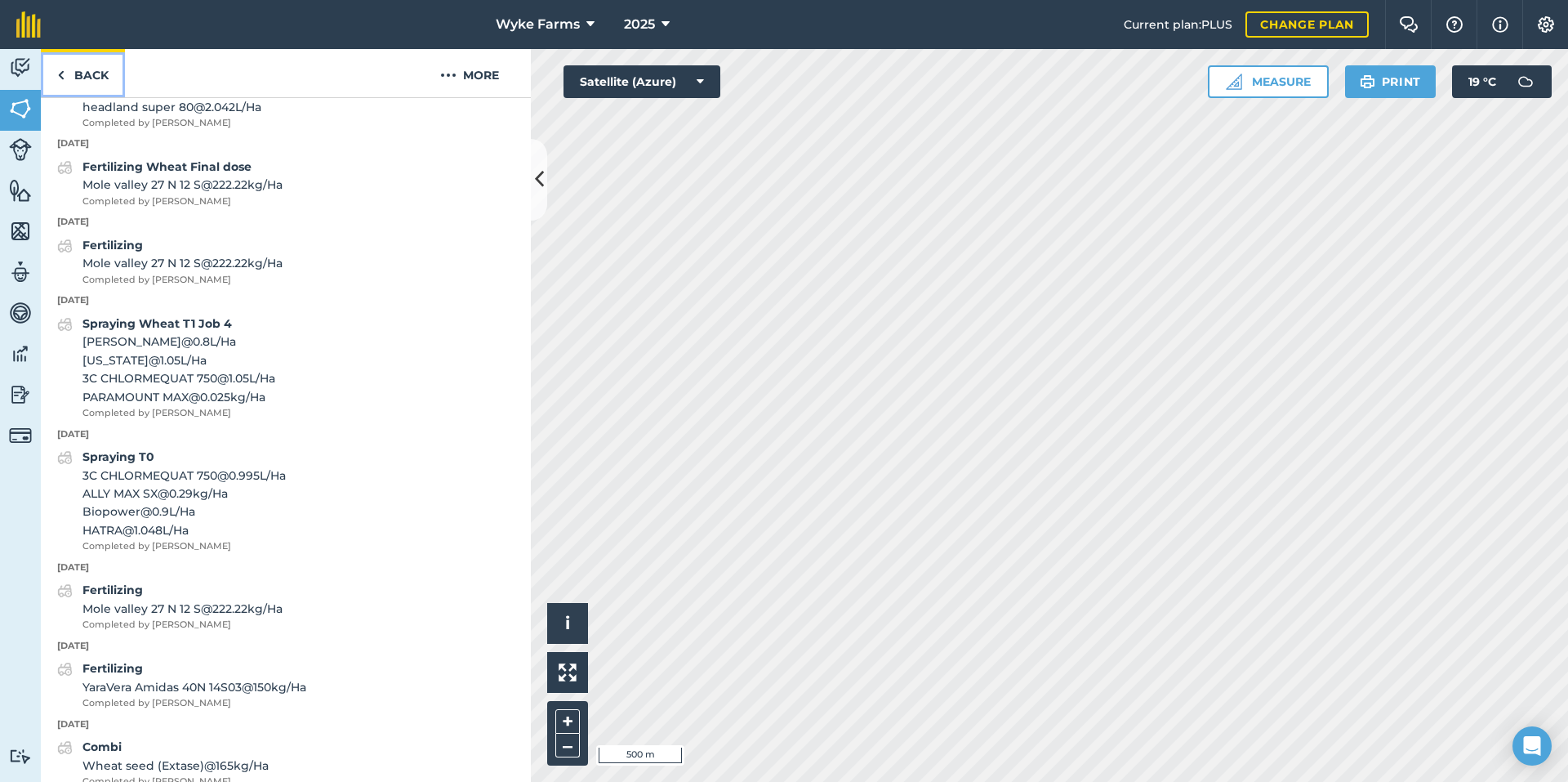
click at [97, 78] on link "Back" at bounding box center [83, 73] width 84 height 48
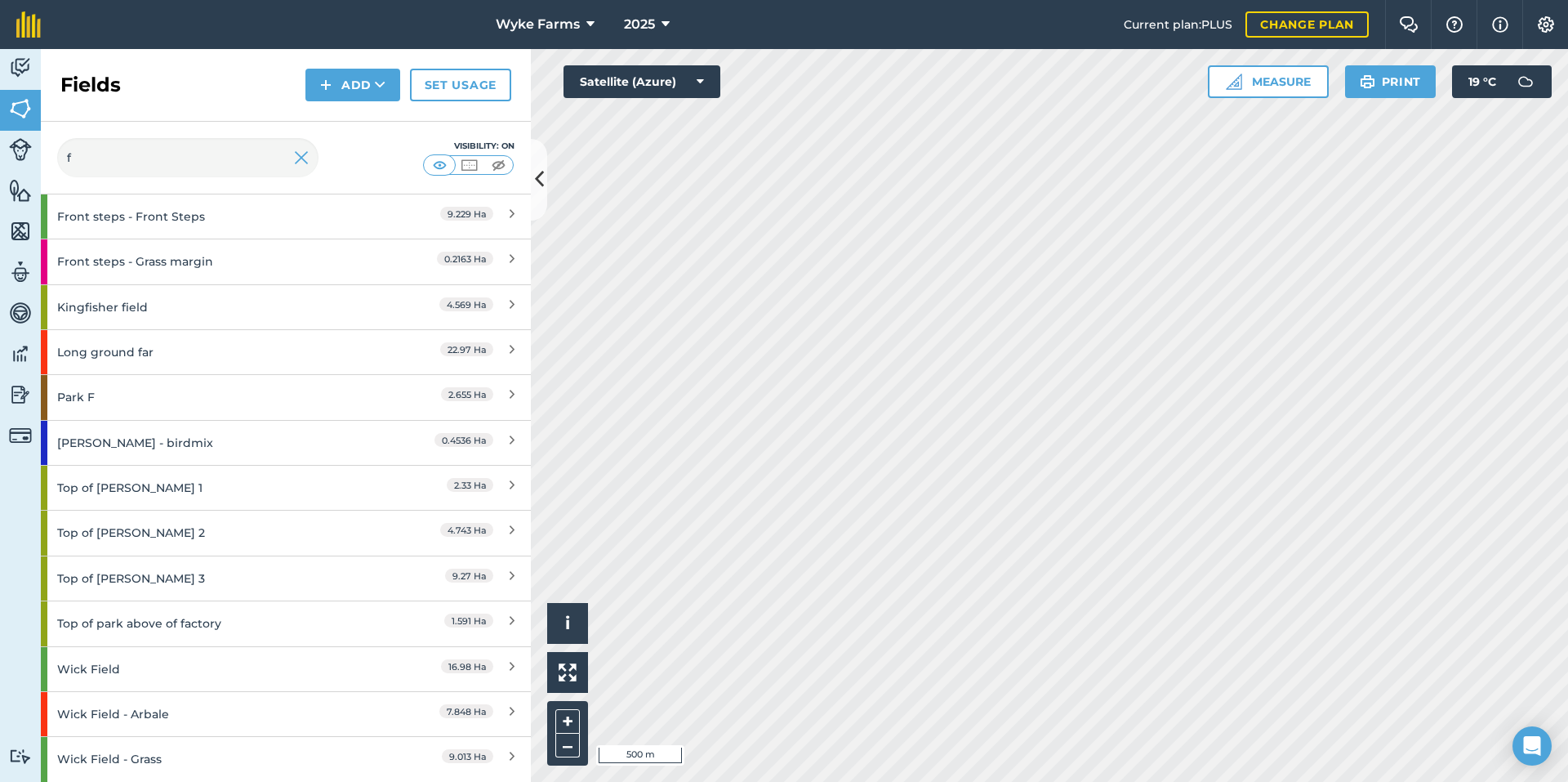
scroll to position [1268, 0]
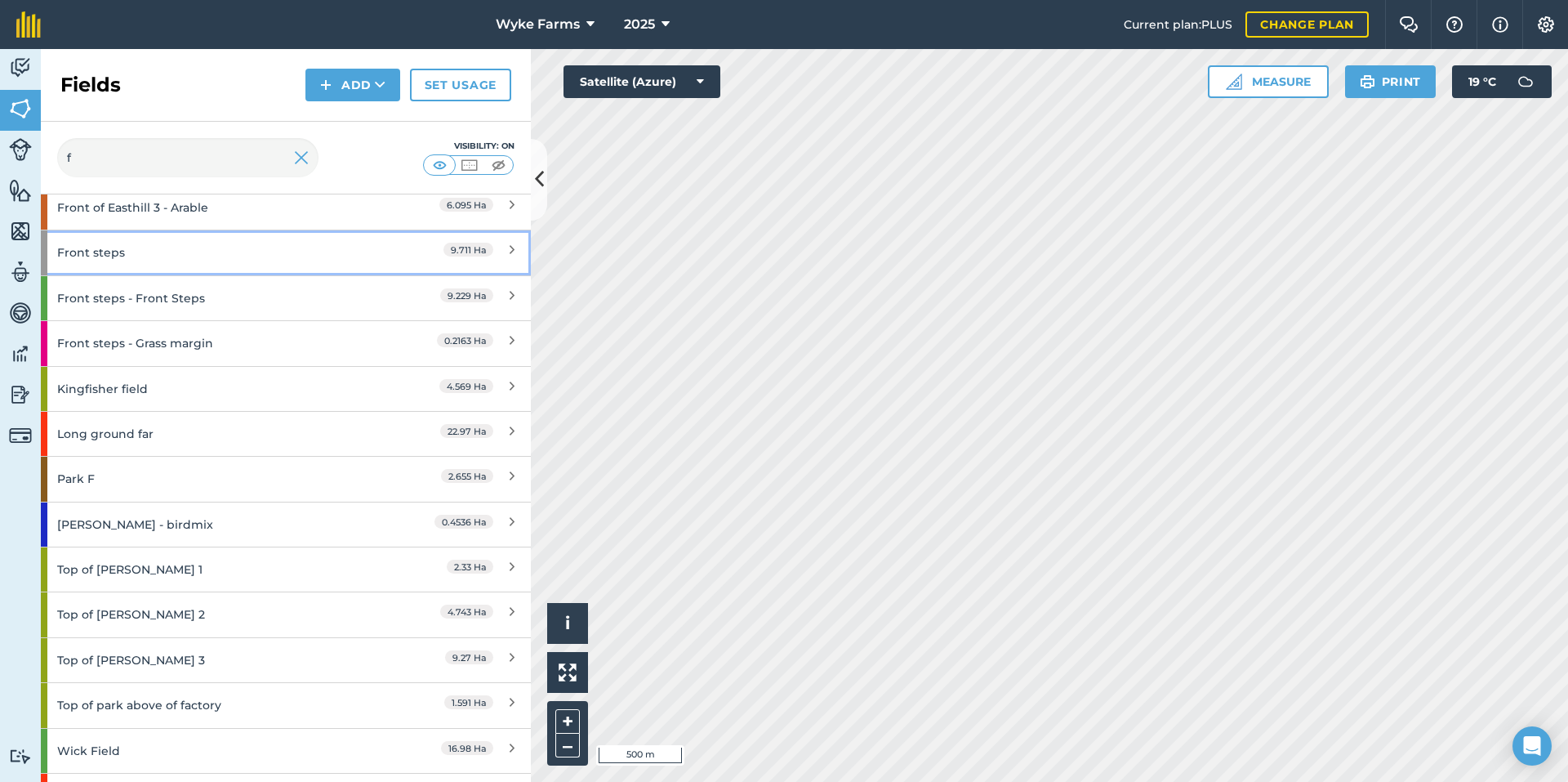
click at [183, 255] on div "Front steps" at bounding box center [216, 252] width 316 height 44
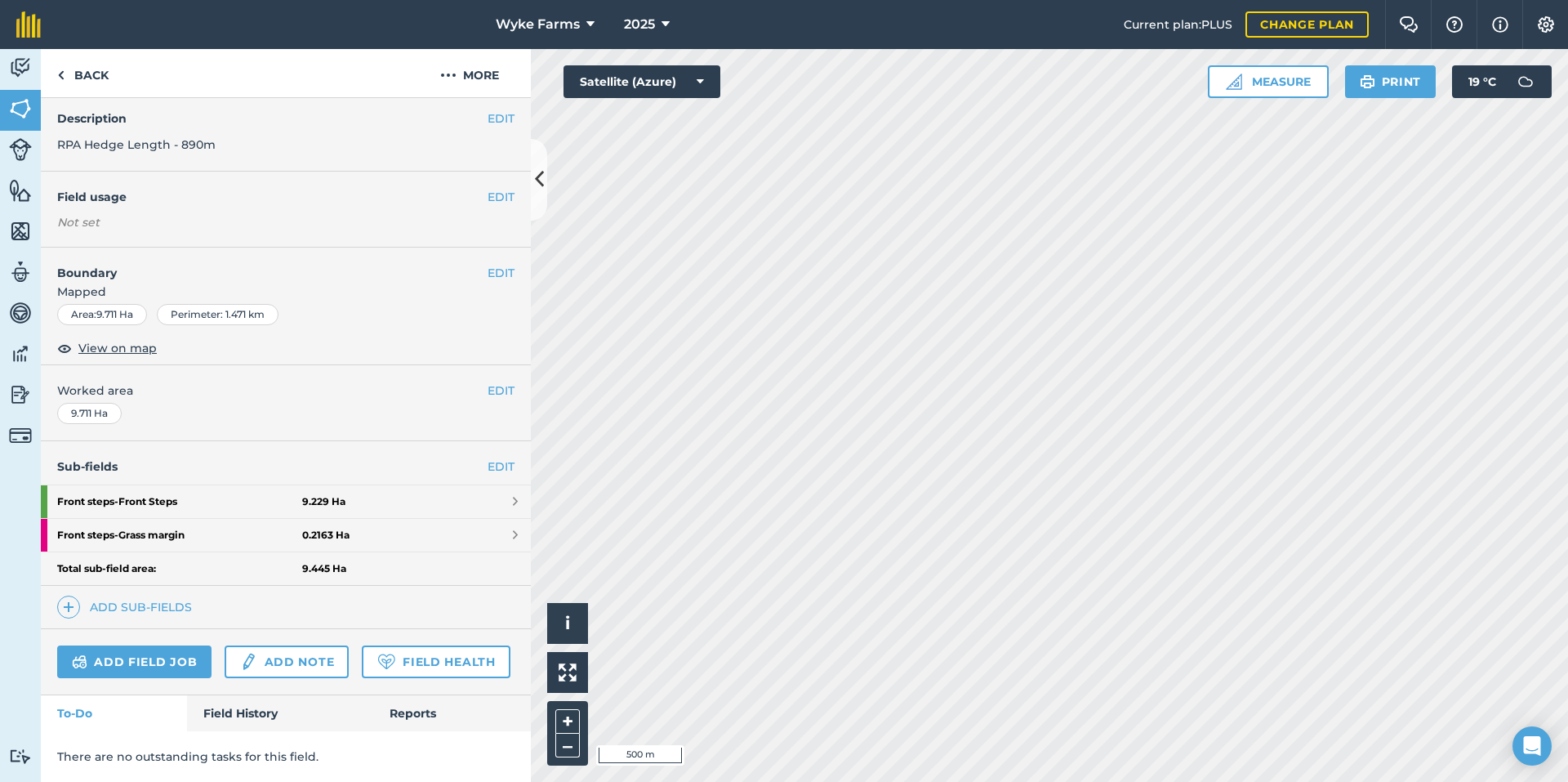
scroll to position [107, 0]
click at [267, 706] on link "Field History" at bounding box center [280, 713] width 186 height 36
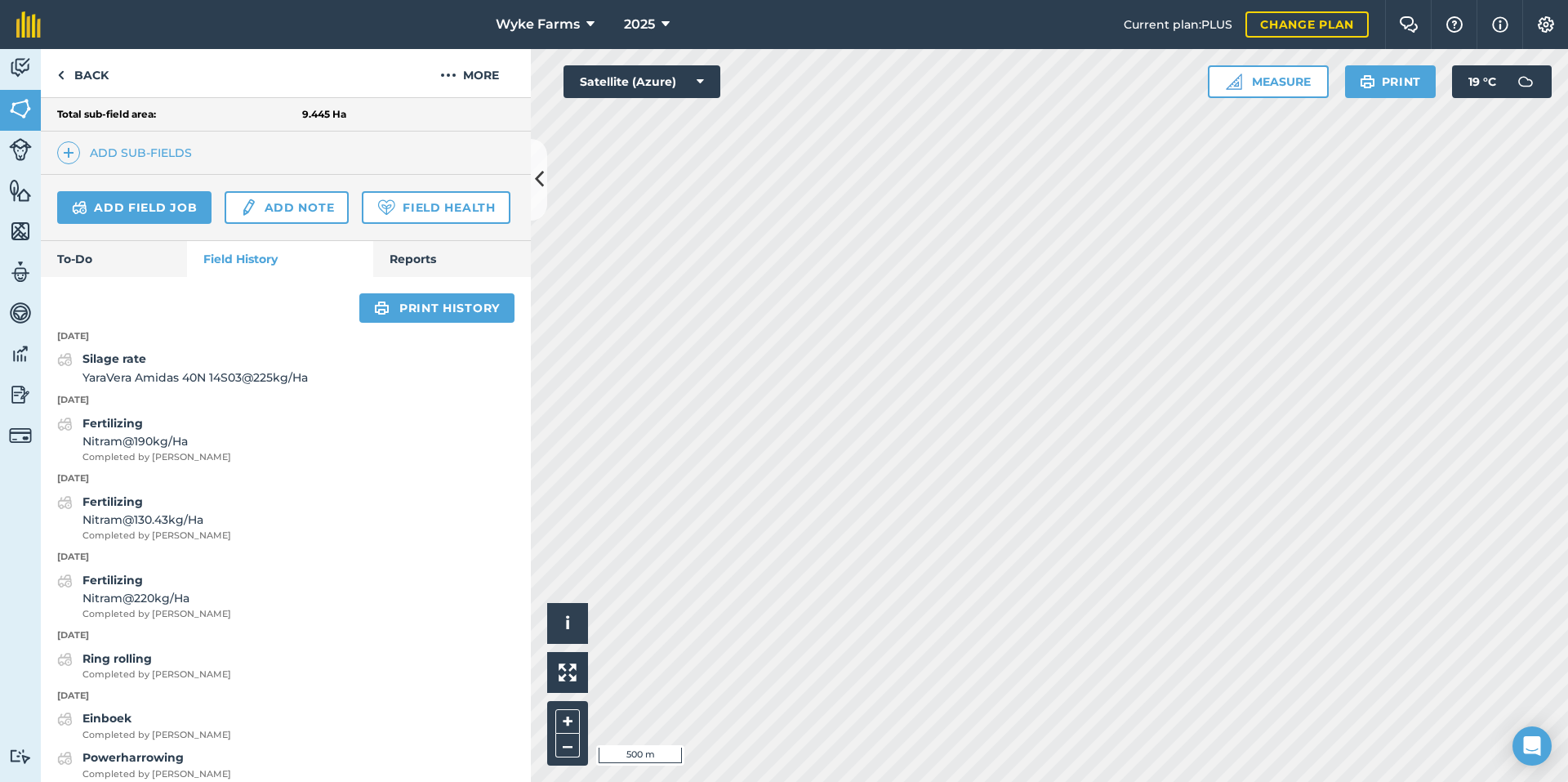
scroll to position [597, 0]
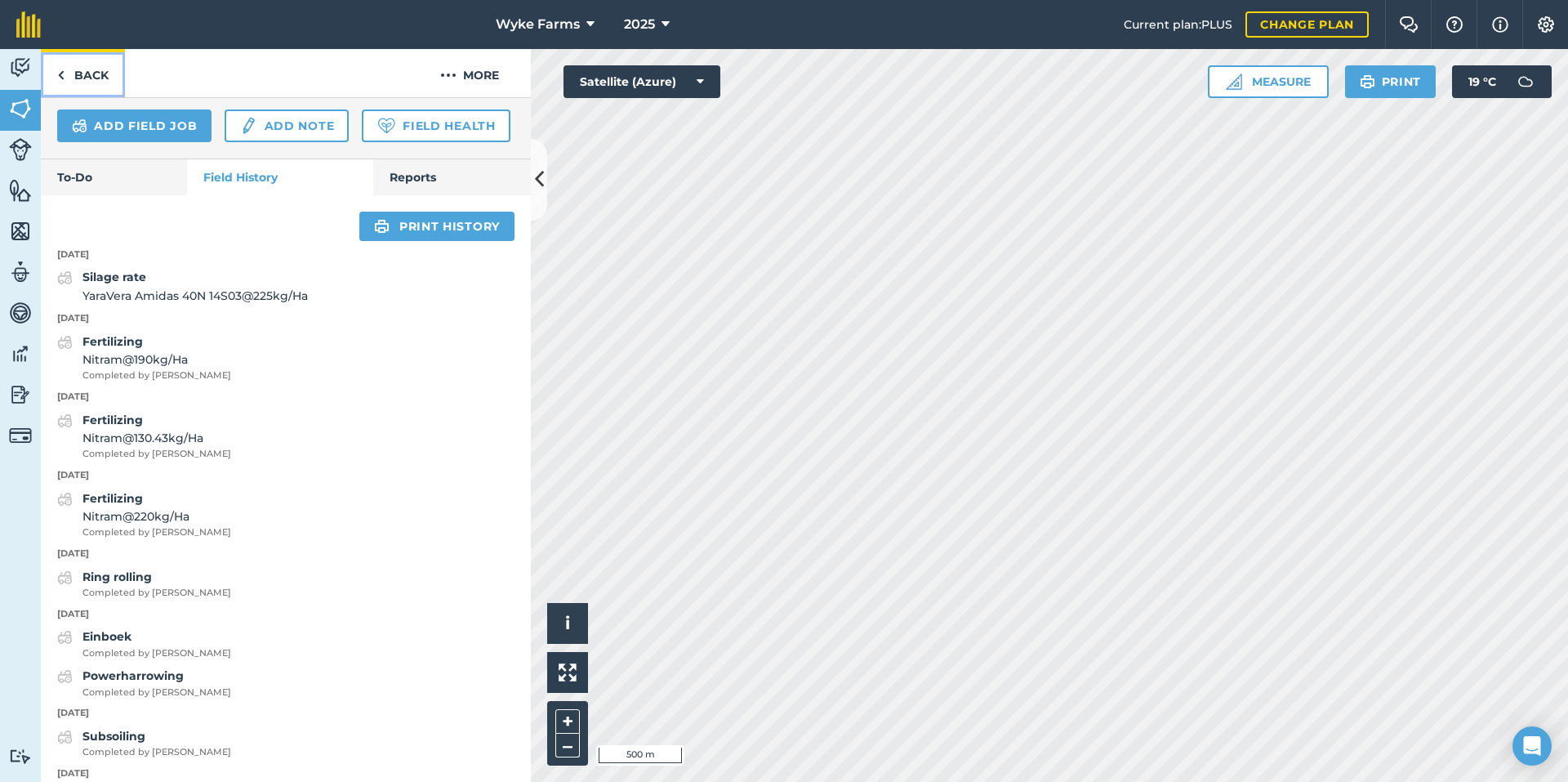
click at [98, 72] on link "Back" at bounding box center [83, 73] width 84 height 48
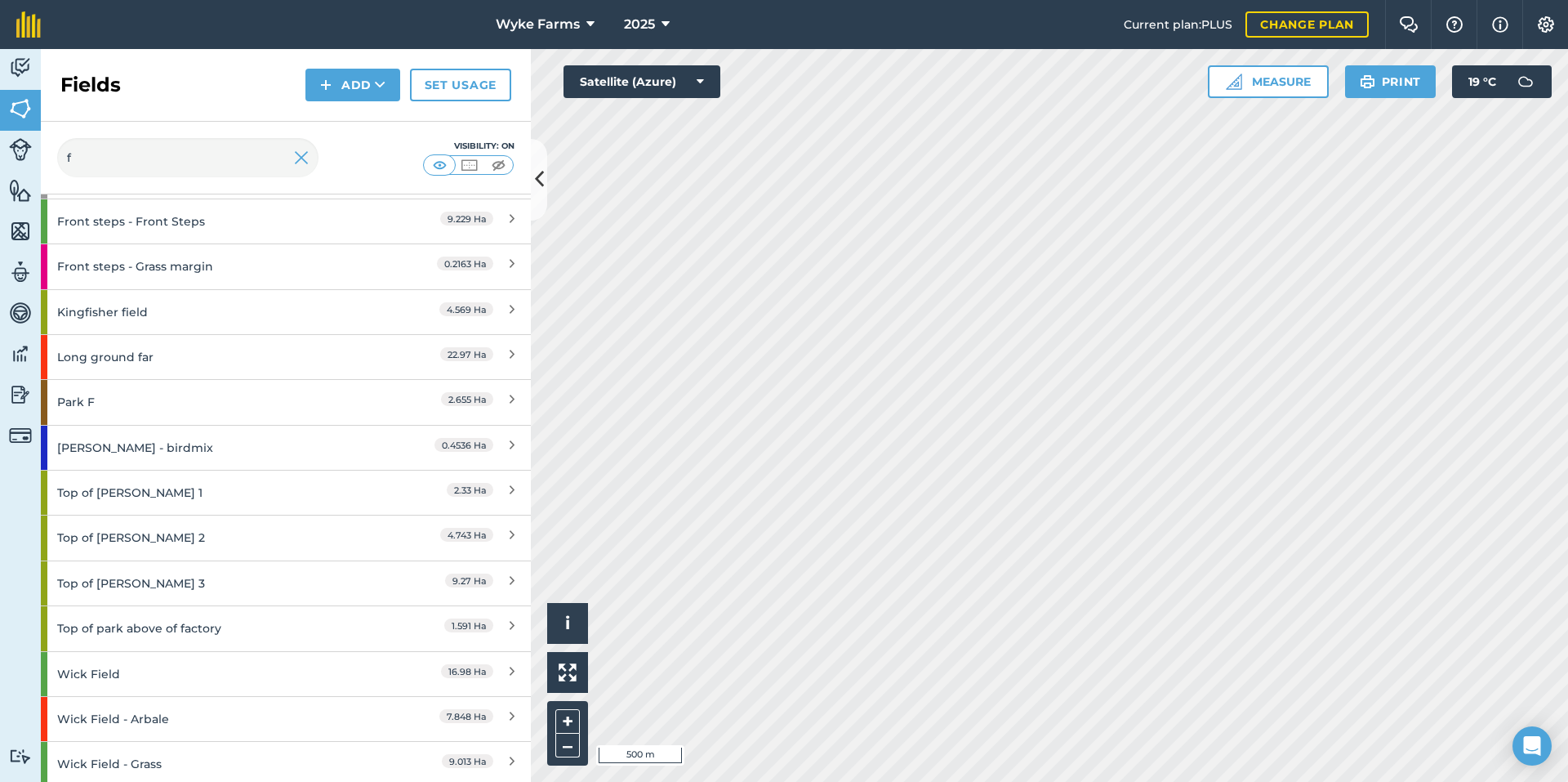
scroll to position [1349, 0]
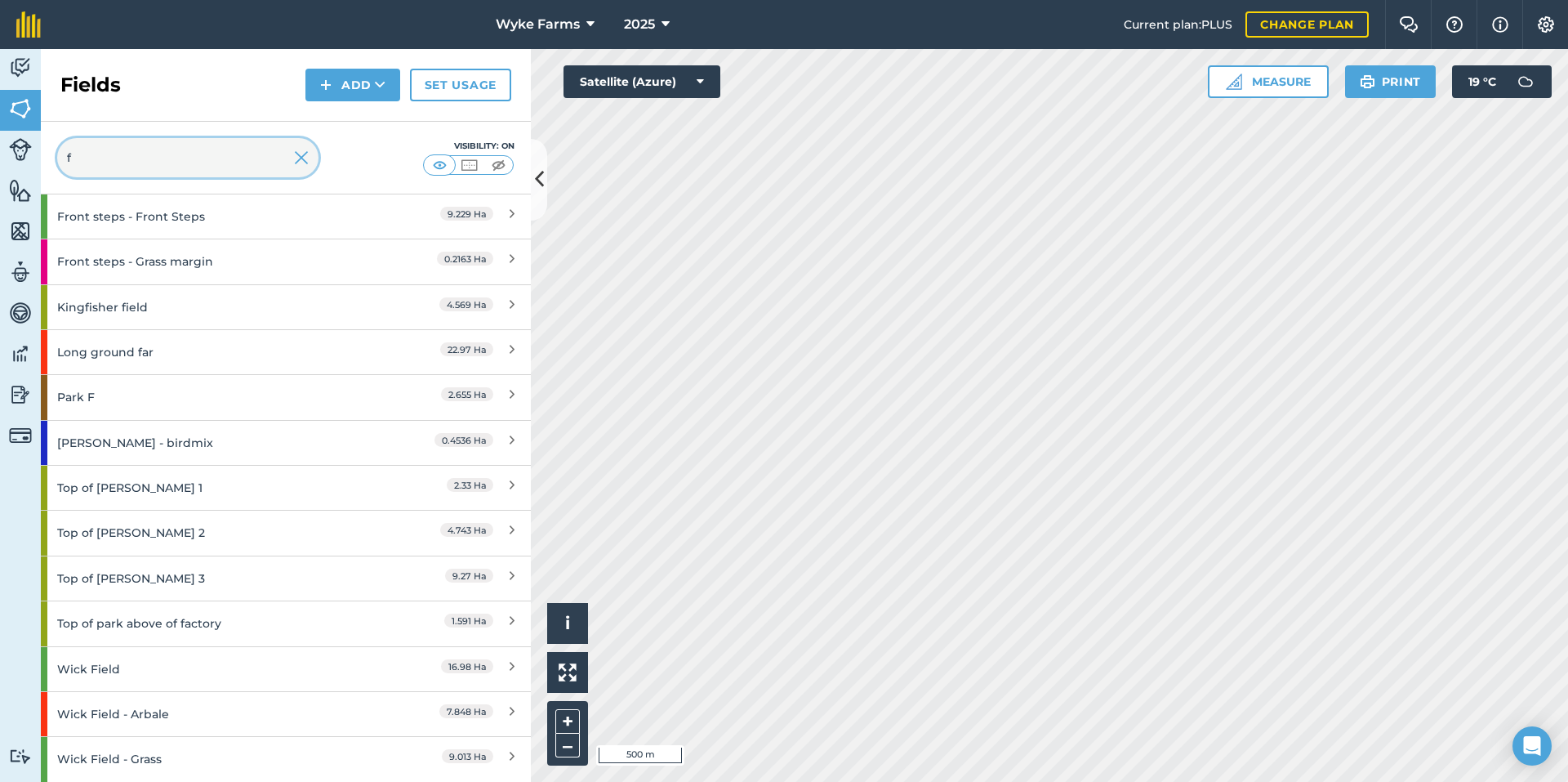
click at [154, 158] on input "f" at bounding box center [188, 158] width 261 height 40
click at [303, 159] on img at bounding box center [301, 157] width 15 height 20
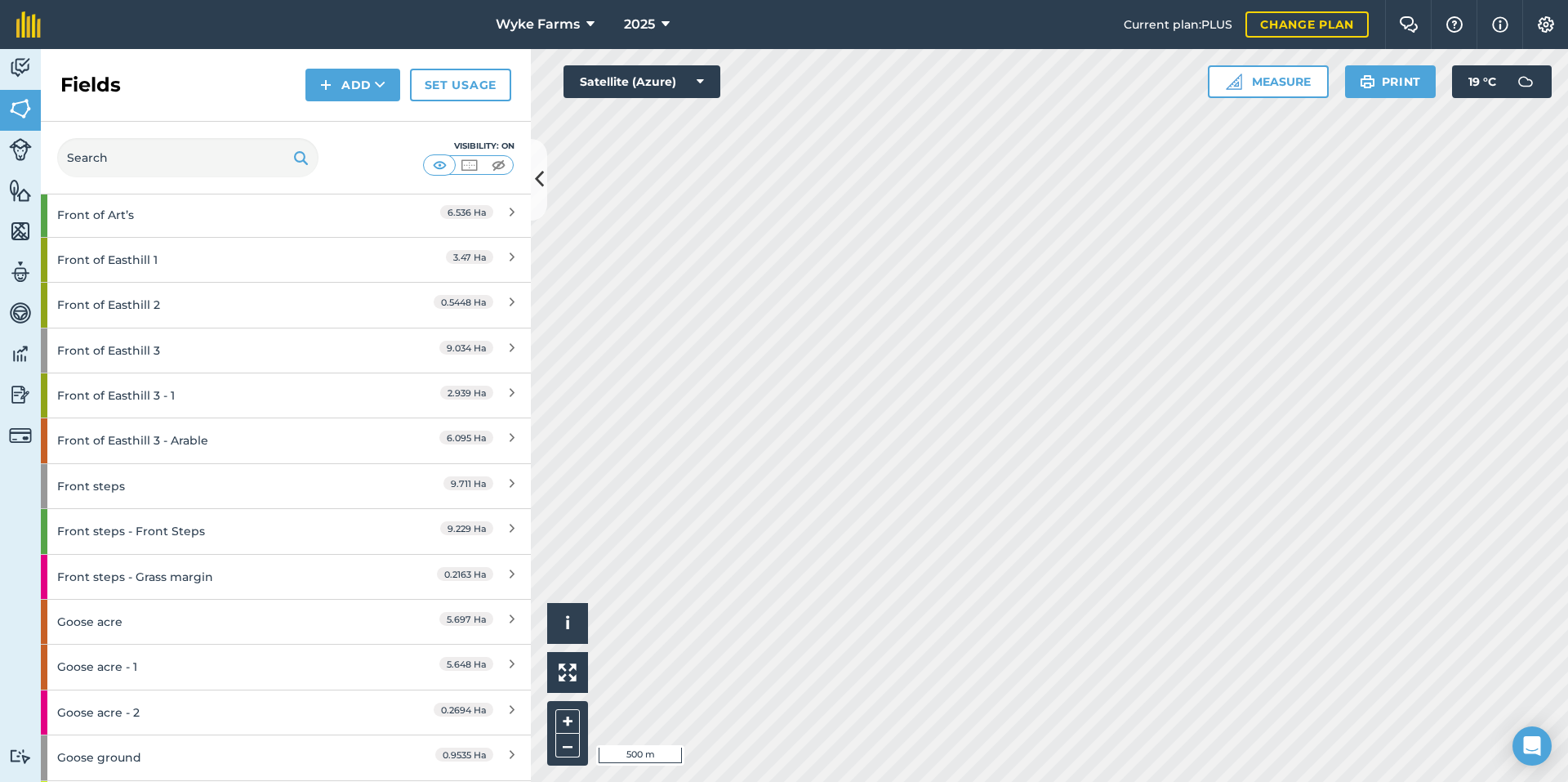
scroll to position [3488, 0]
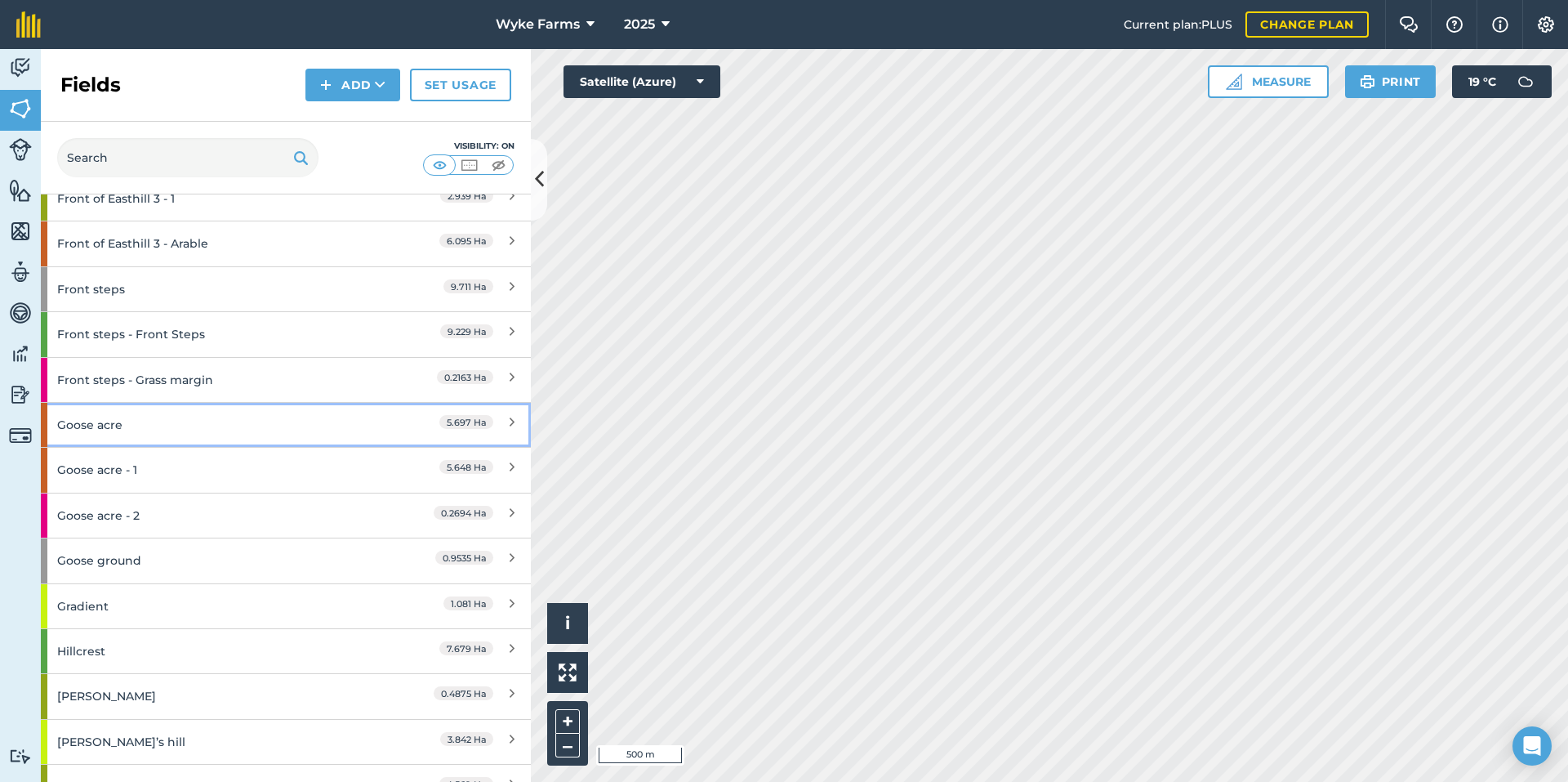
click at [166, 429] on div "Goose acre" at bounding box center [216, 425] width 316 height 44
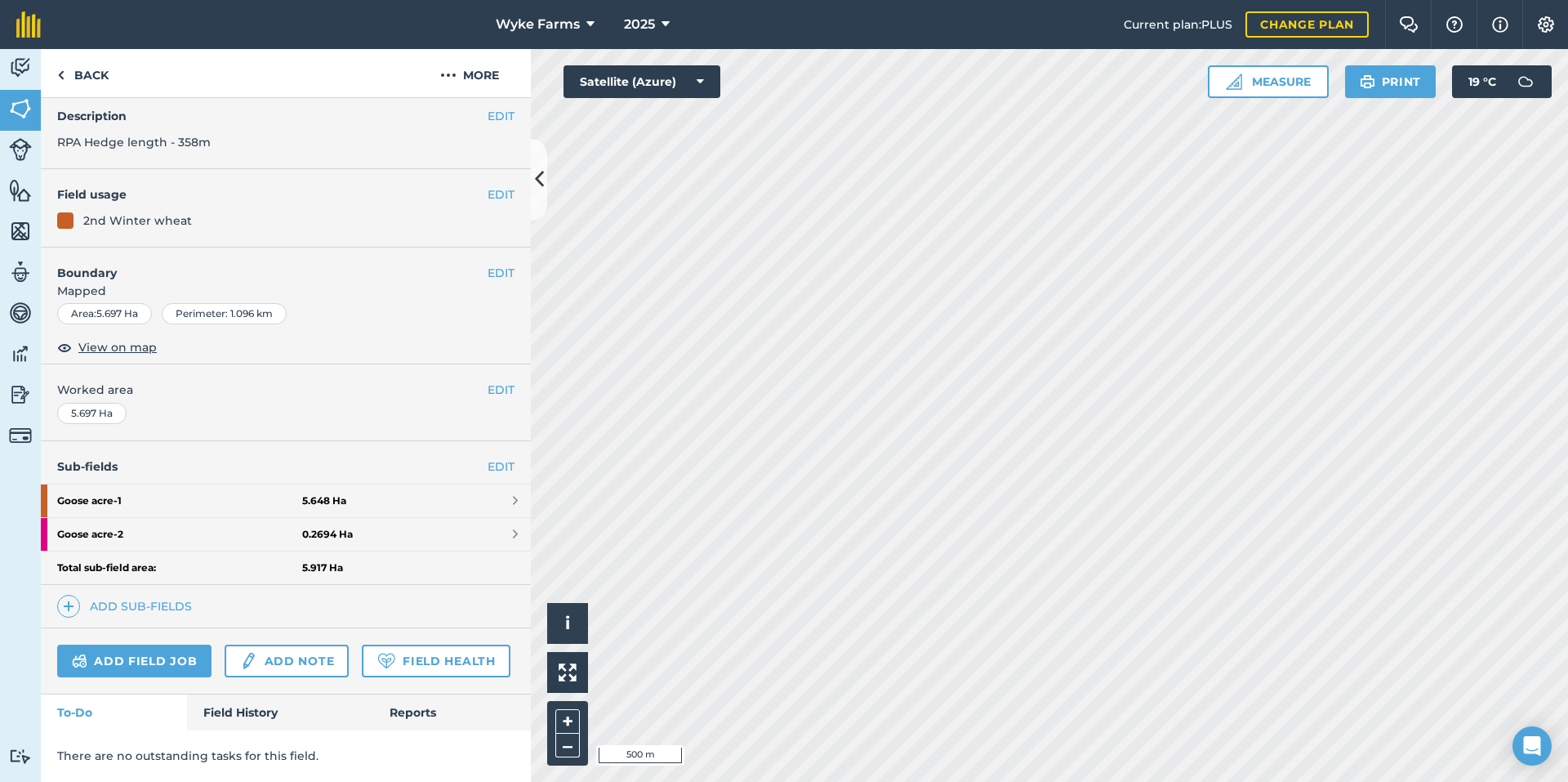
scroll to position [109, 0]
click at [237, 731] on div "There are no outstanding tasks for this field." at bounding box center [286, 755] width 490 height 51
click at [237, 717] on link "Field History" at bounding box center [280, 712] width 186 height 36
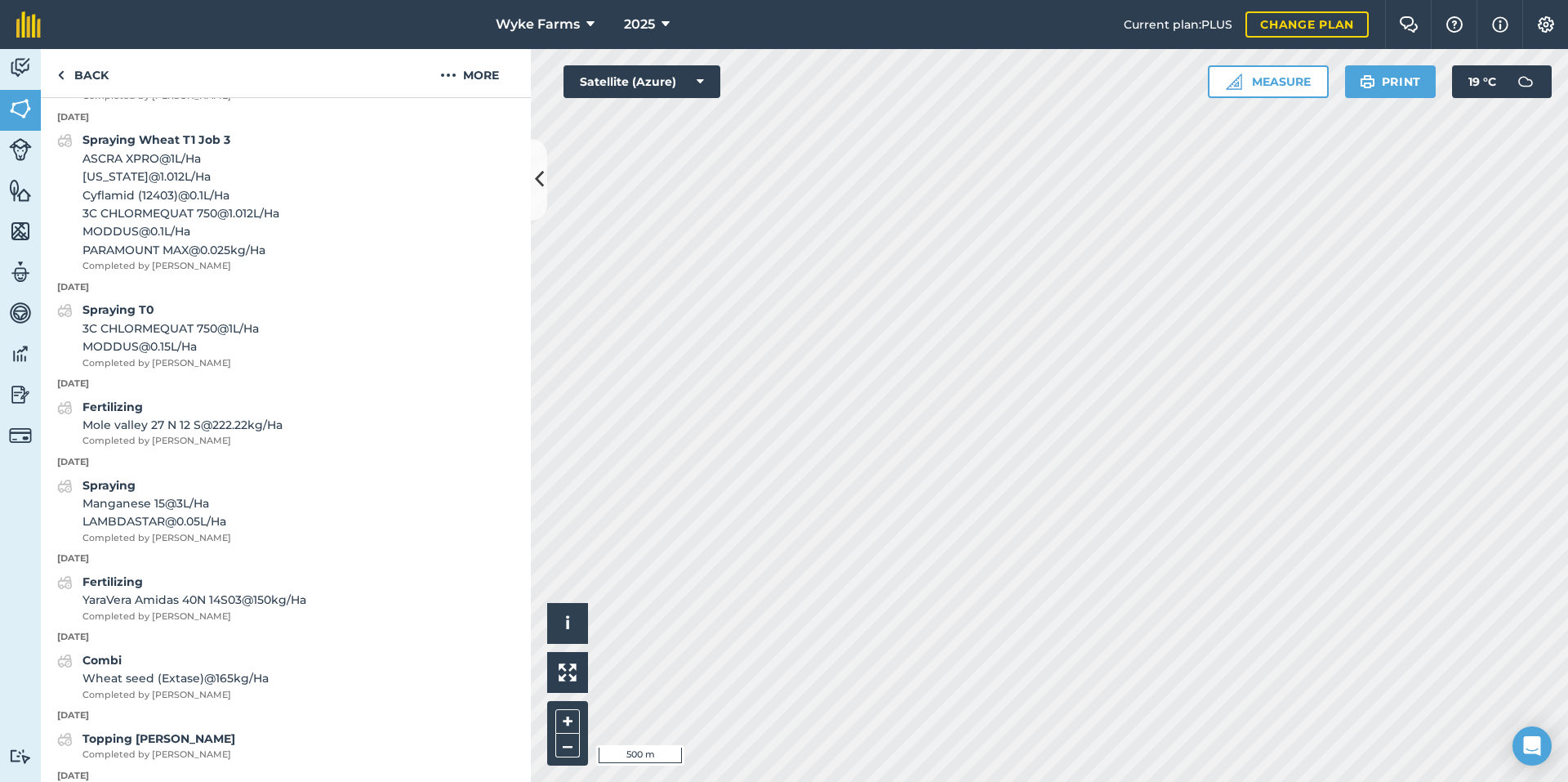
scroll to position [926, 0]
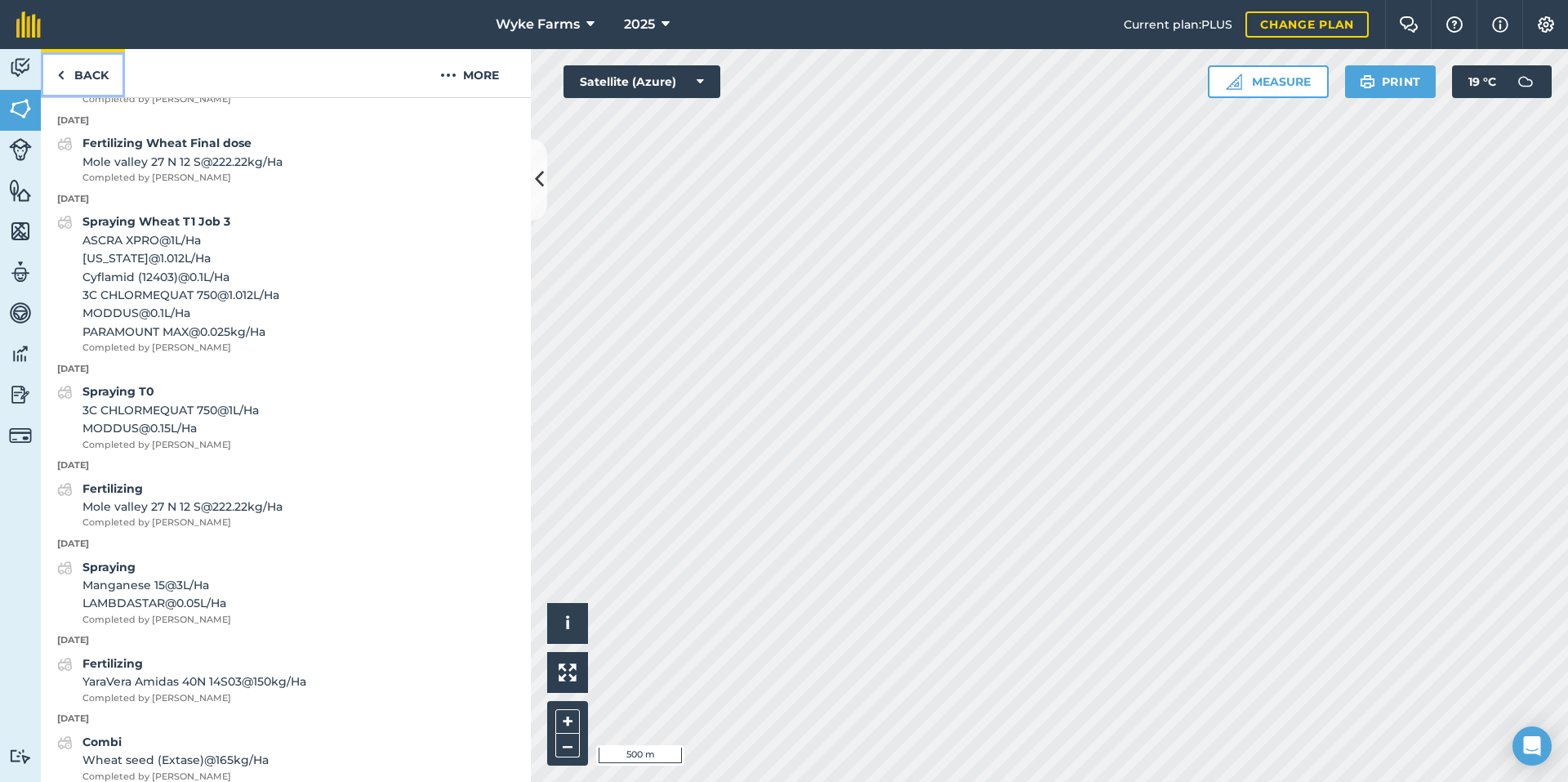
click at [102, 73] on link "Back" at bounding box center [83, 73] width 84 height 48
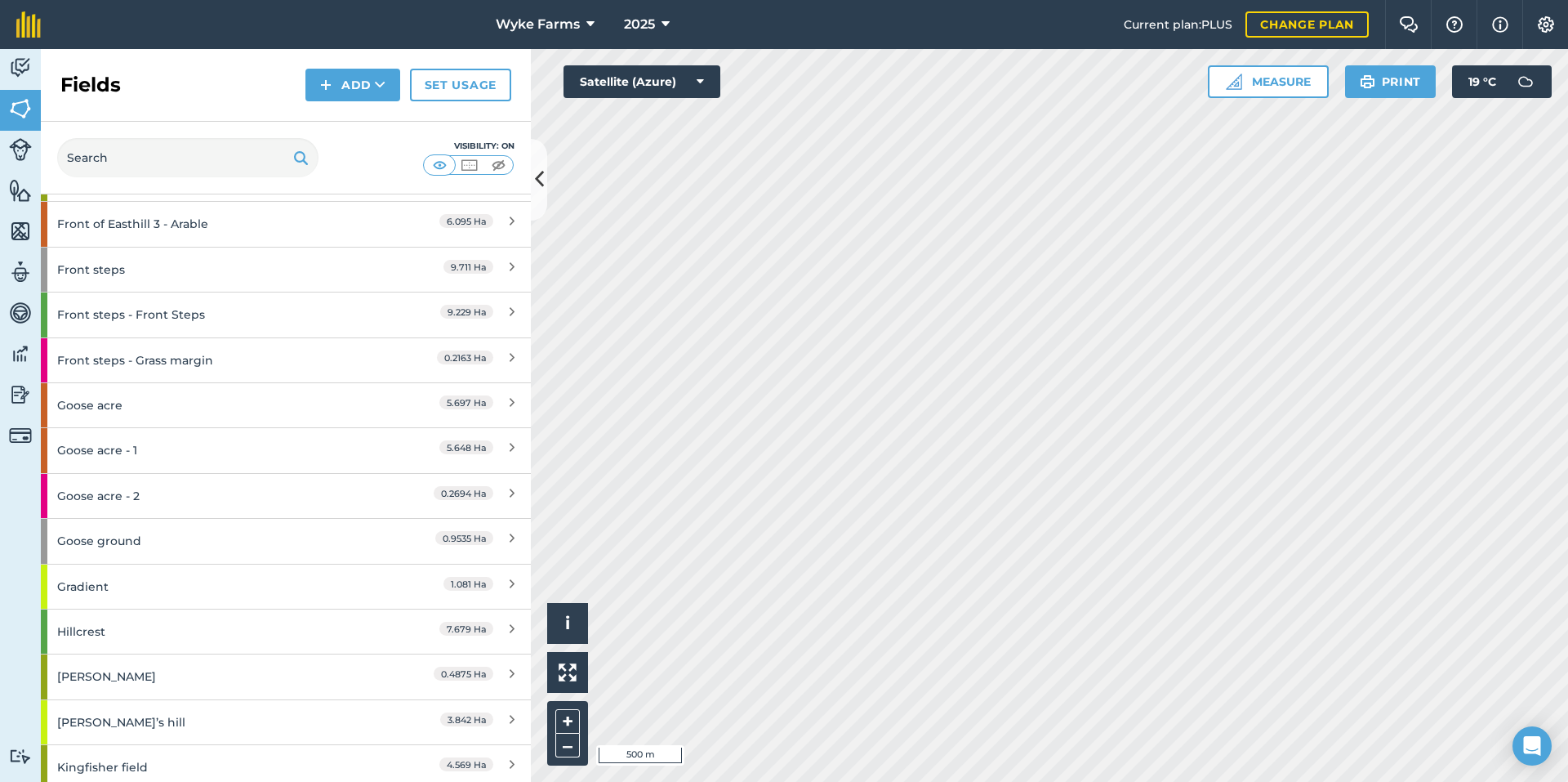
scroll to position [3595, 0]
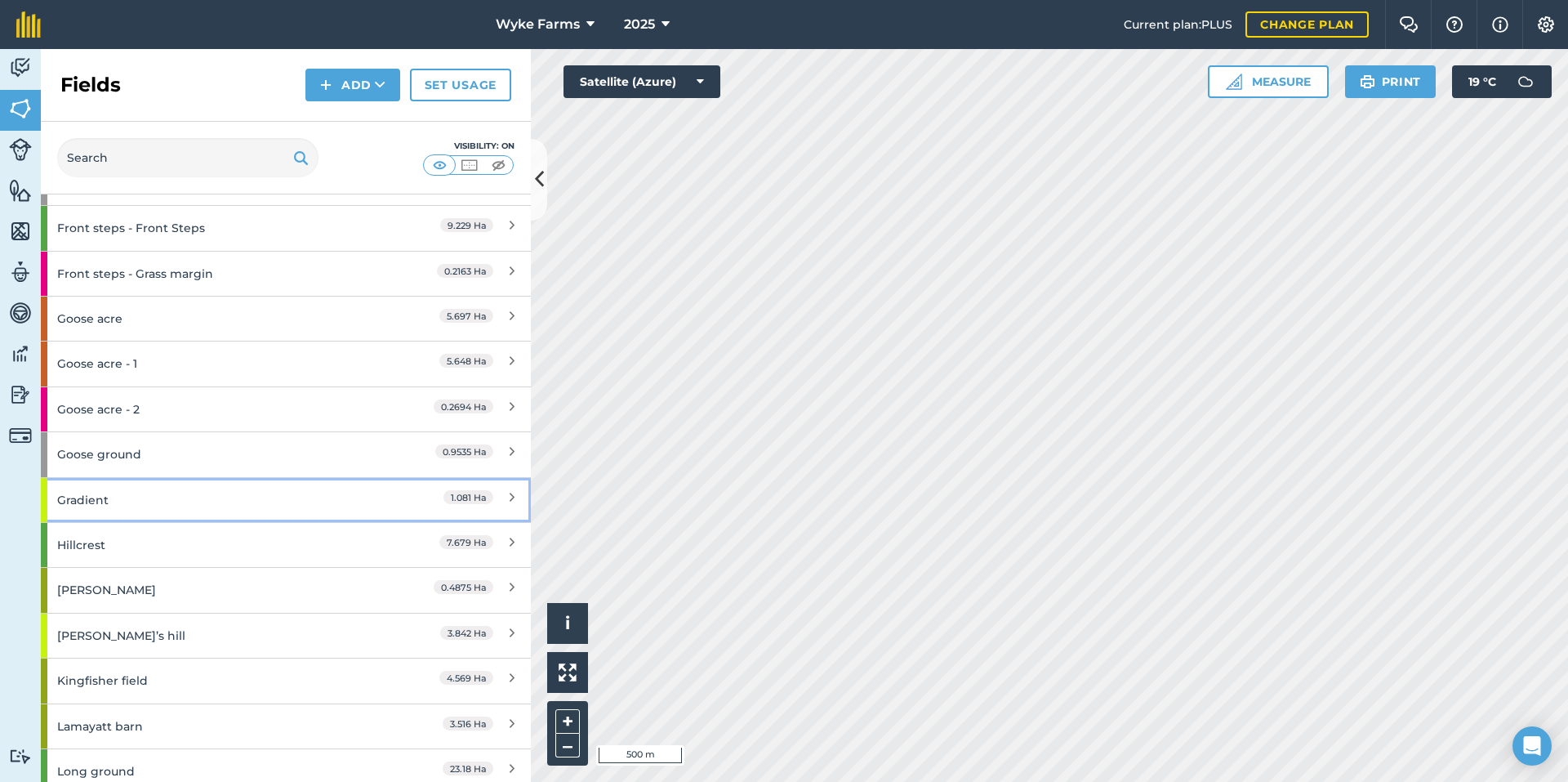
click at [142, 505] on div "Gradient" at bounding box center [216, 499] width 316 height 44
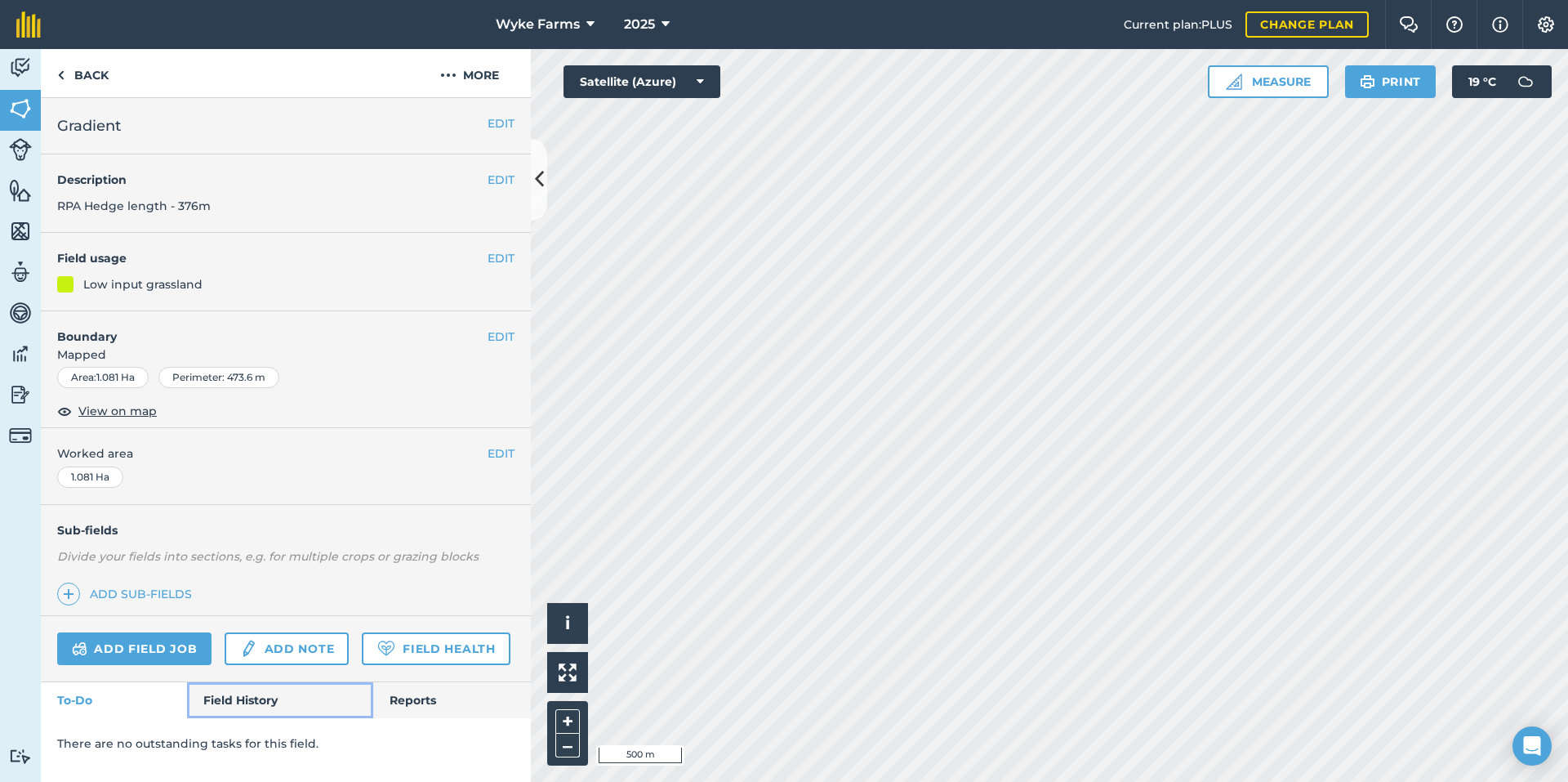
click at [262, 692] on link "Field History" at bounding box center [280, 700] width 186 height 36
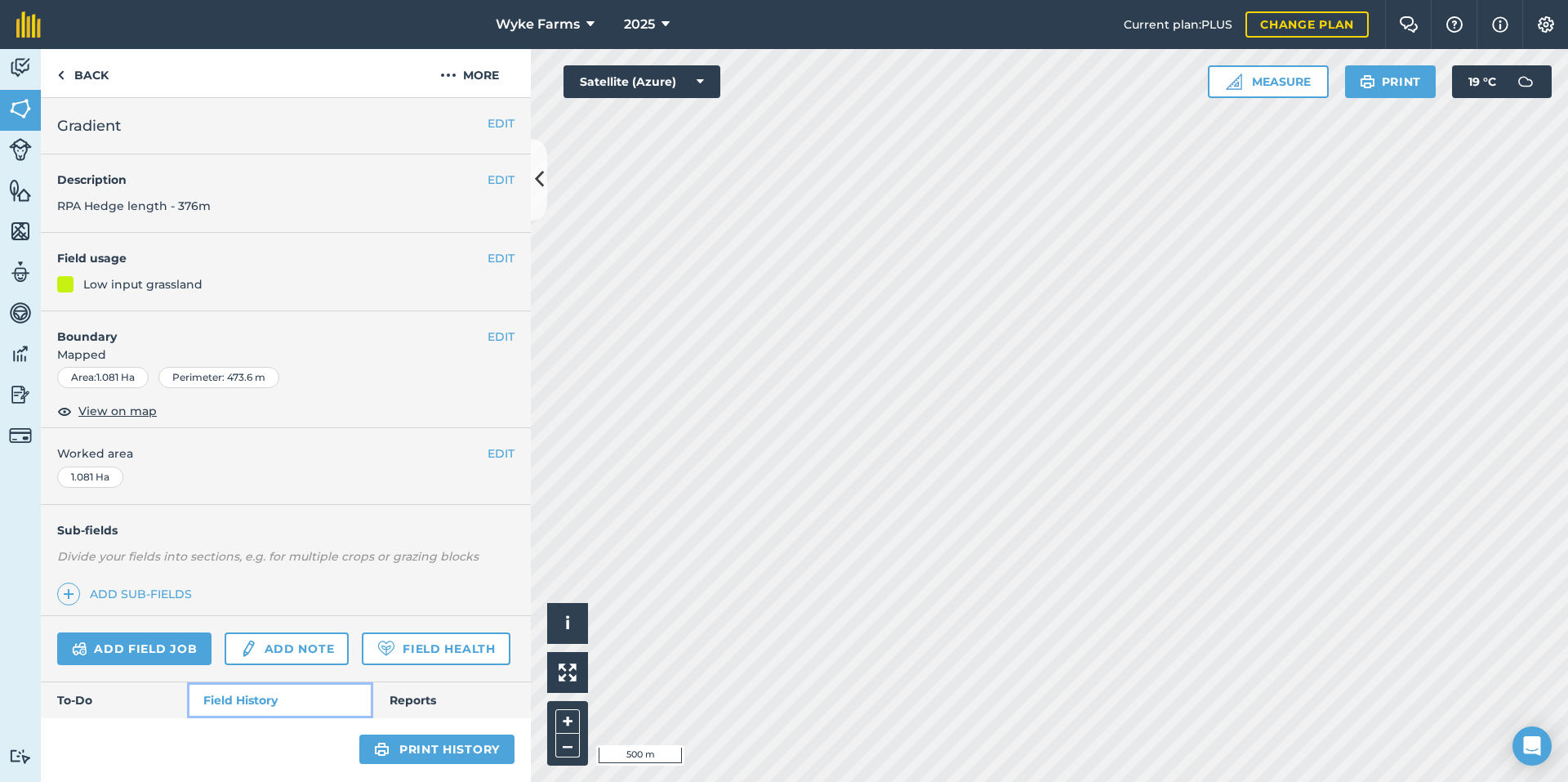
scroll to position [317, 0]
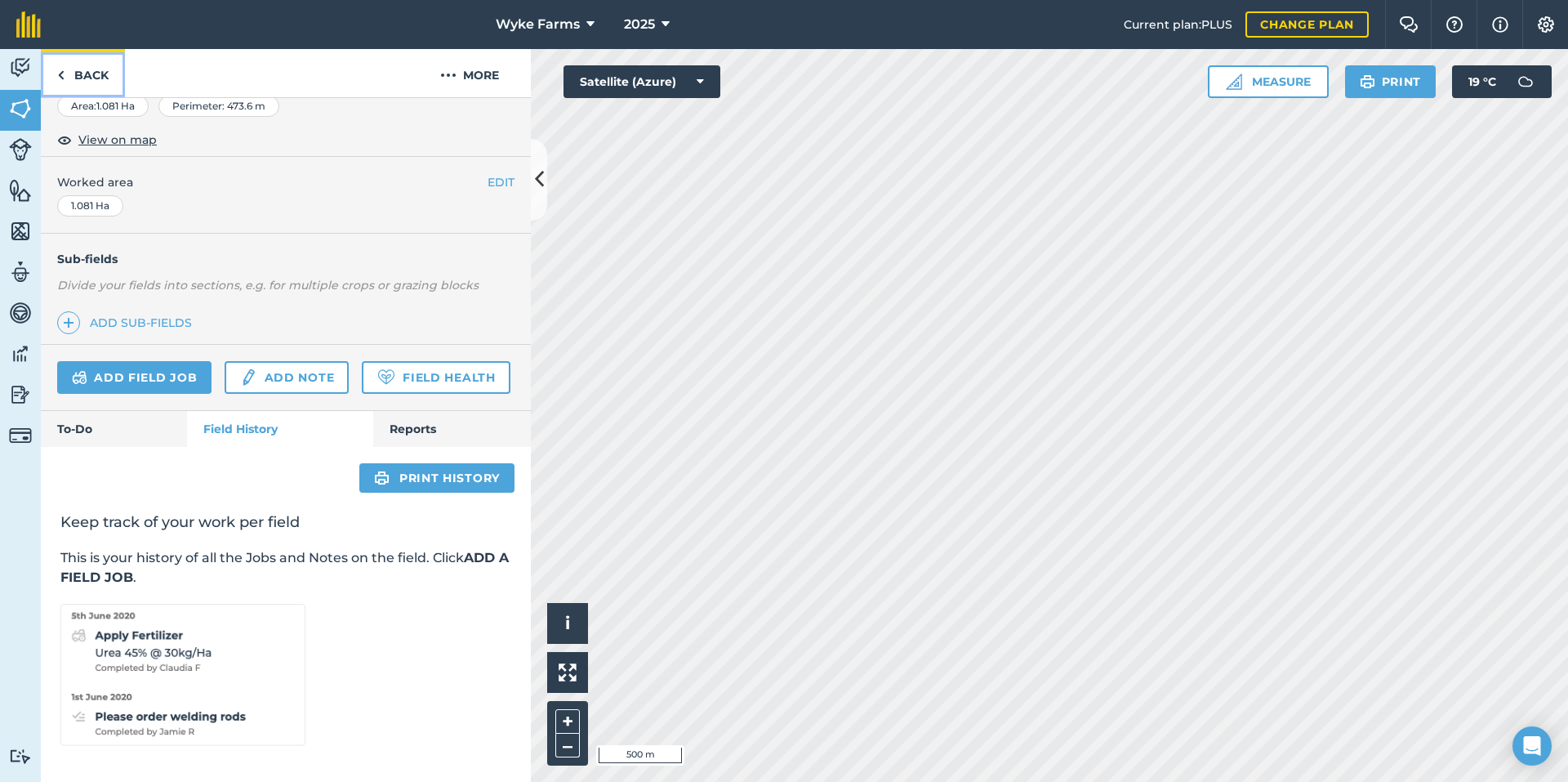
click at [67, 92] on link "Back" at bounding box center [83, 73] width 84 height 48
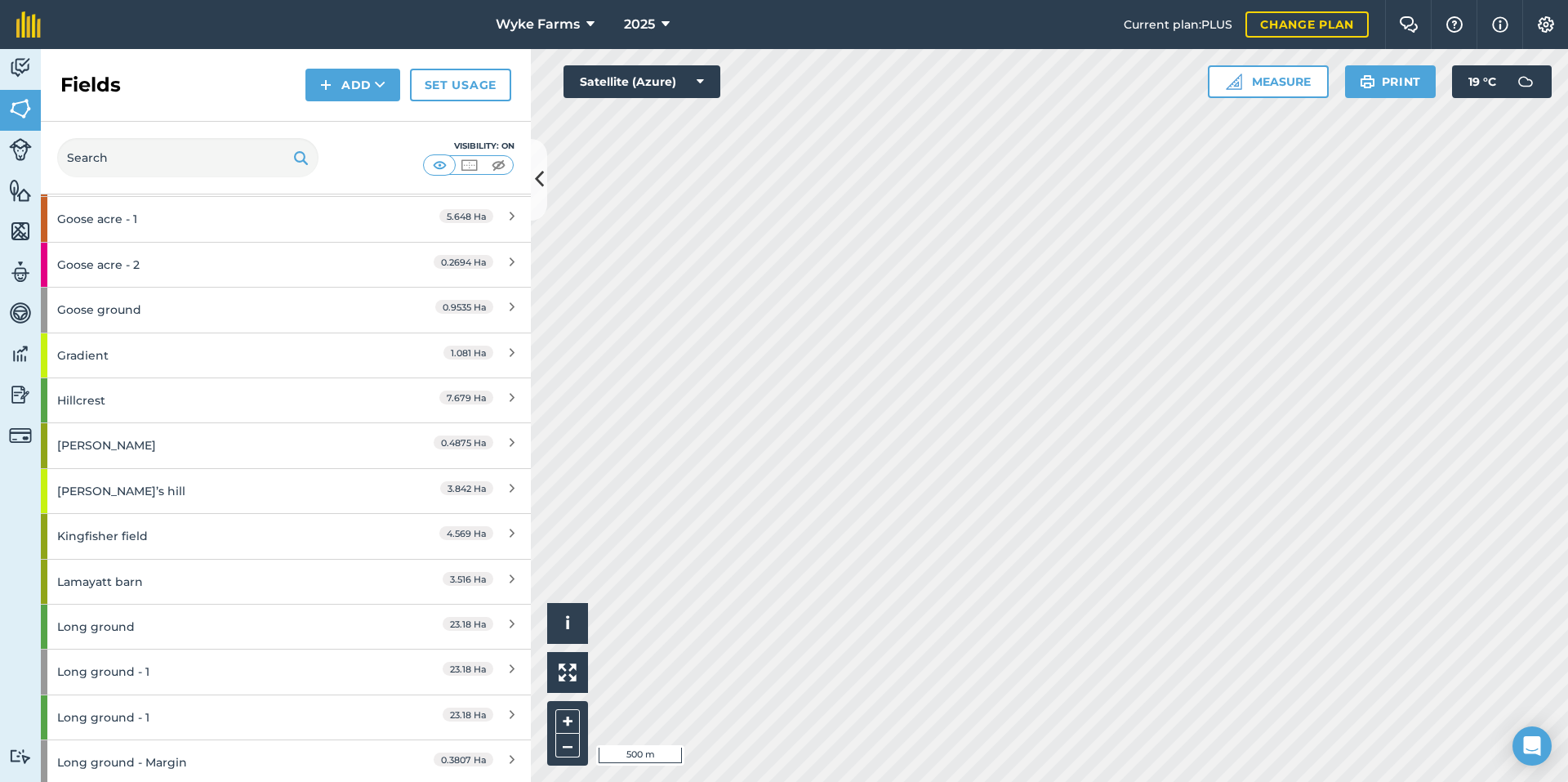
scroll to position [3758, 0]
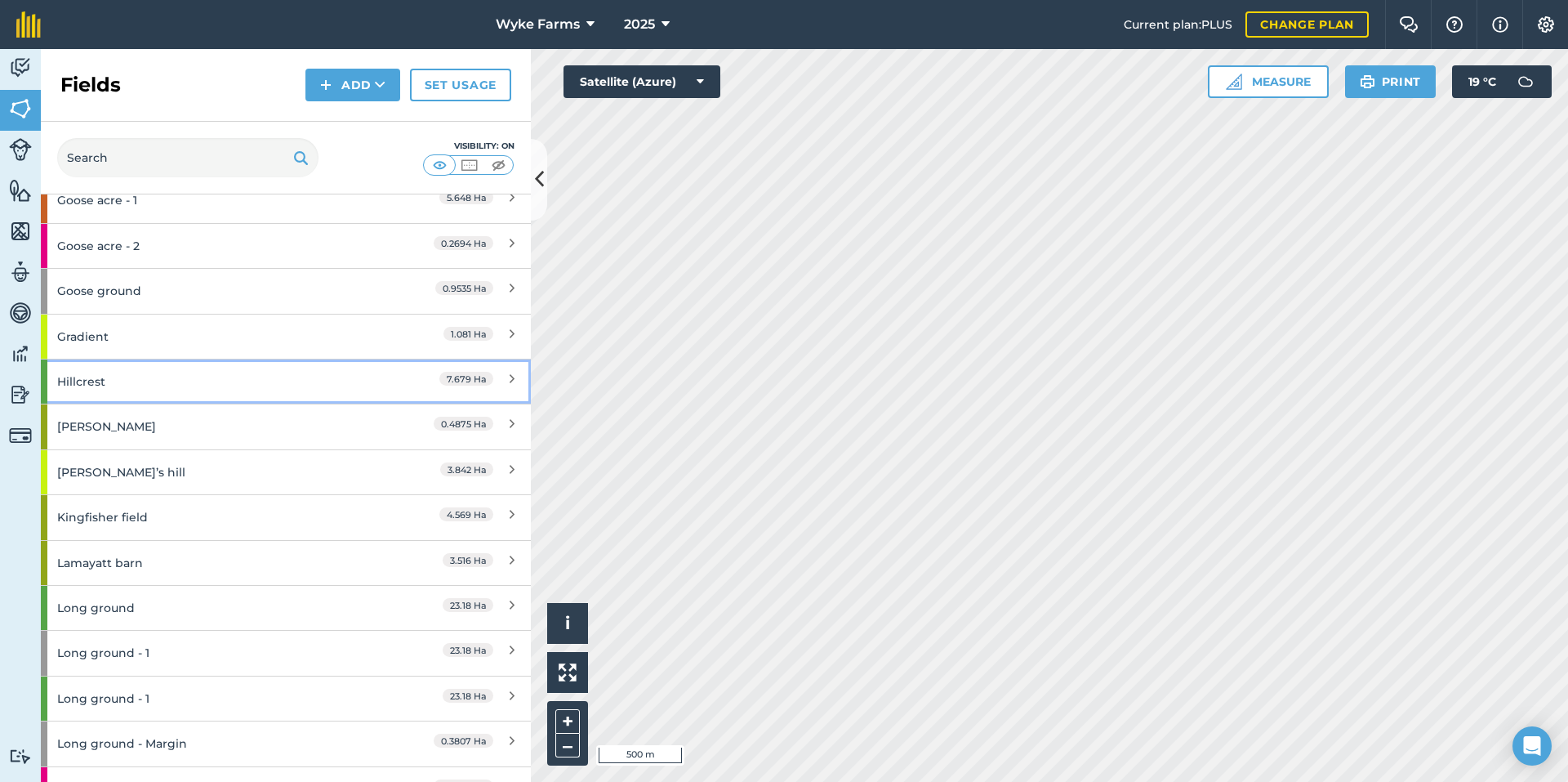
click at [131, 370] on div "Hillcrest" at bounding box center [216, 381] width 316 height 44
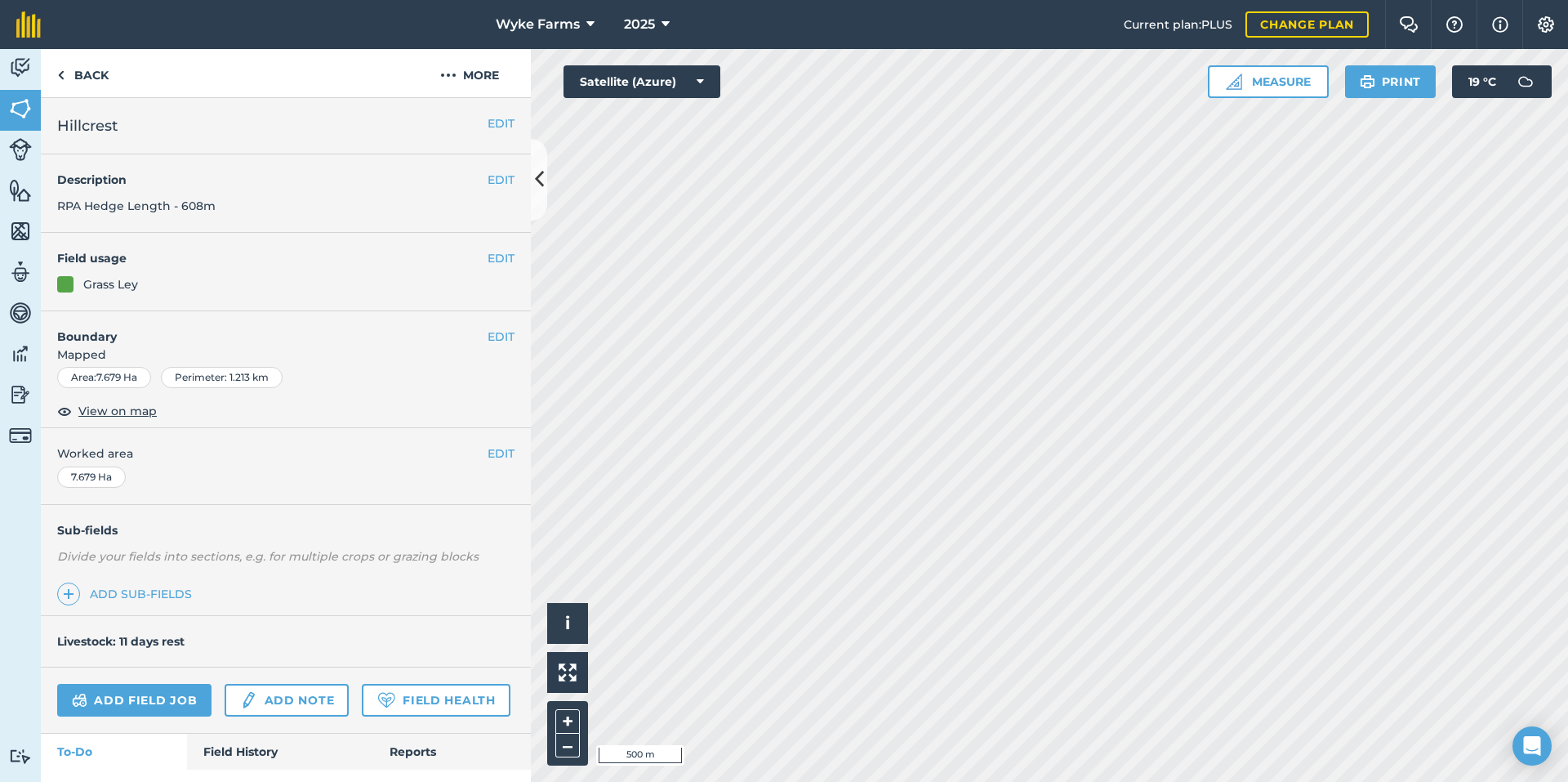
scroll to position [84, 0]
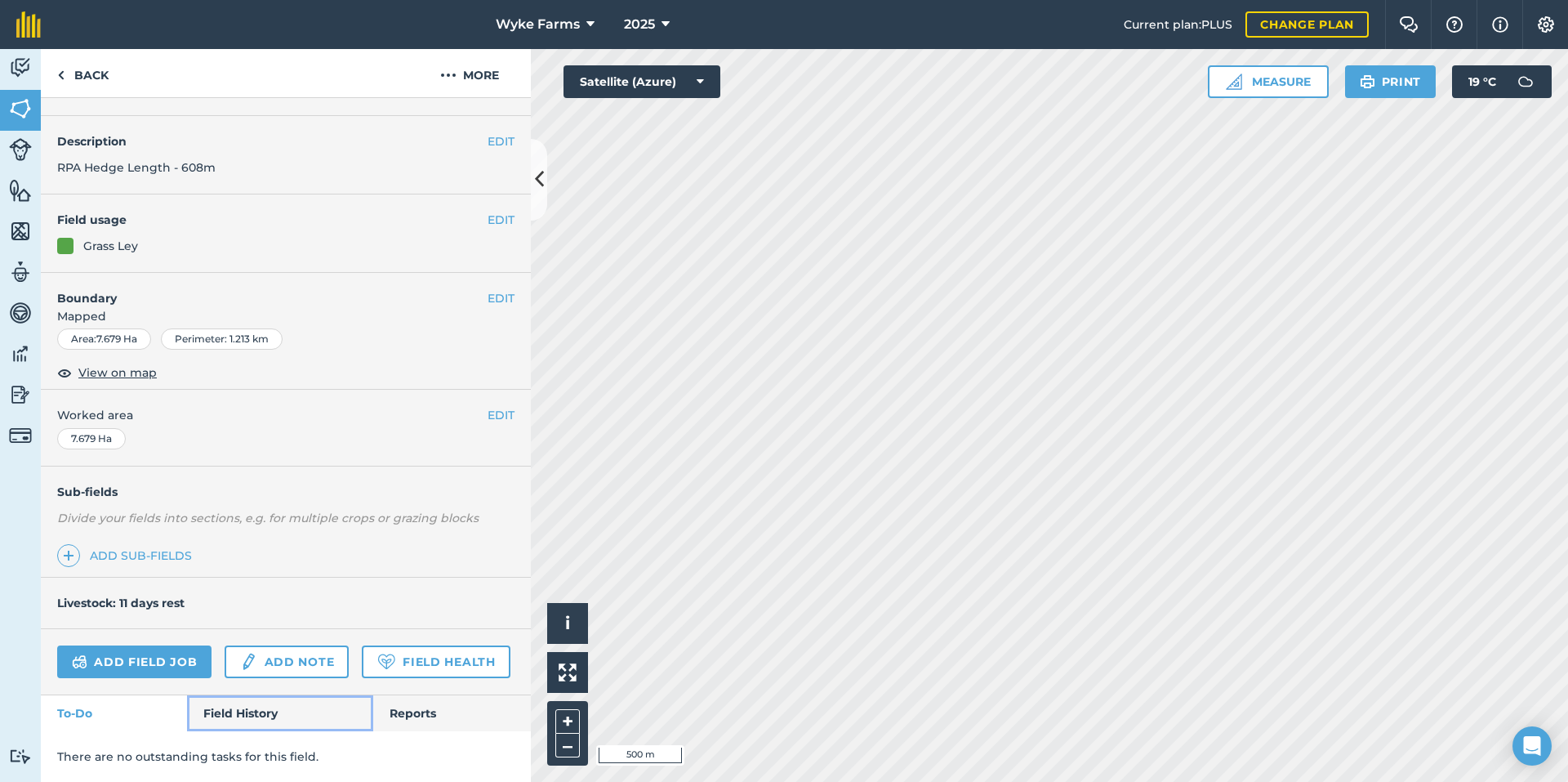
click at [238, 730] on link "Field History" at bounding box center [280, 713] width 186 height 36
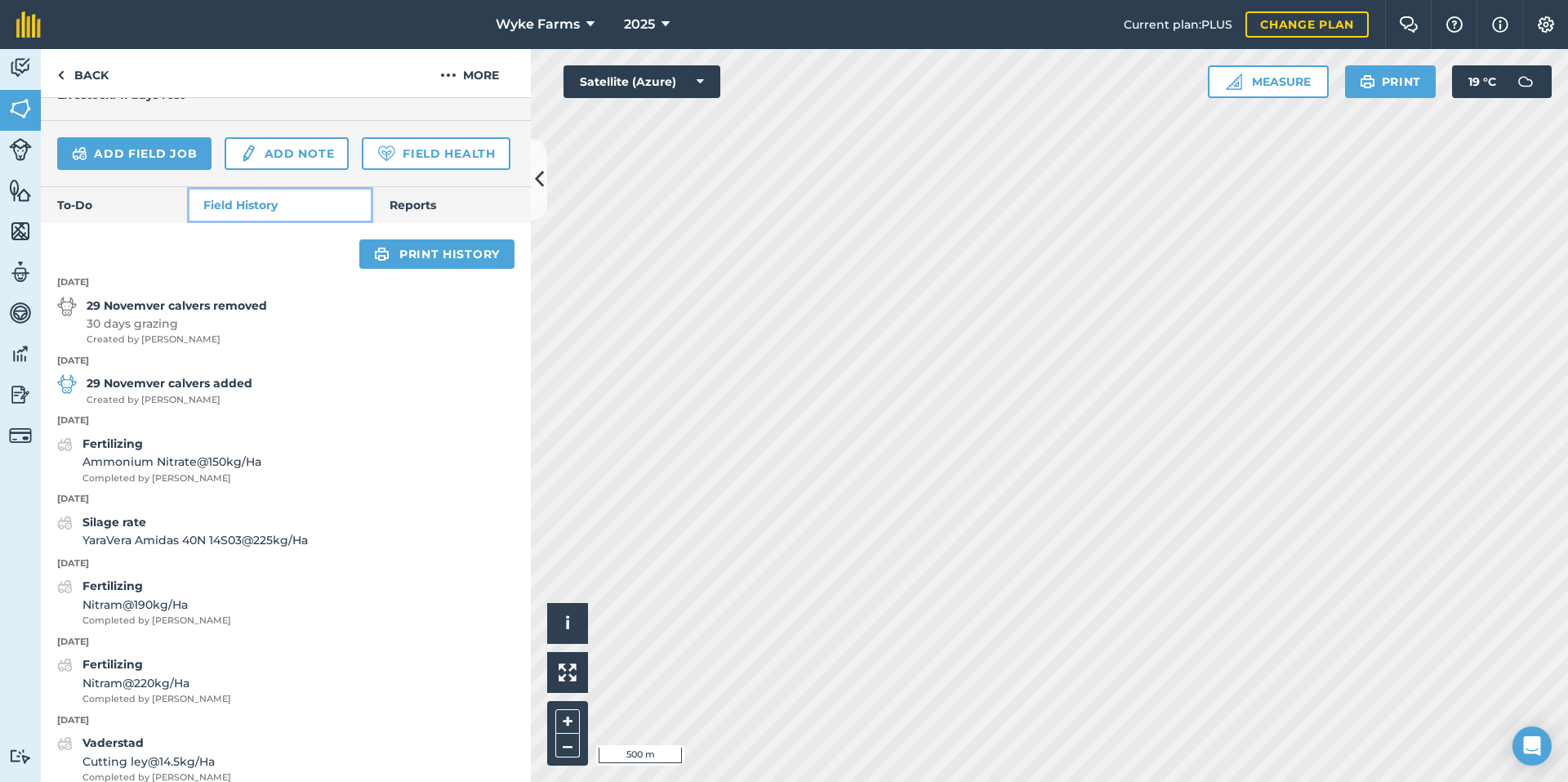
scroll to position [574, 0]
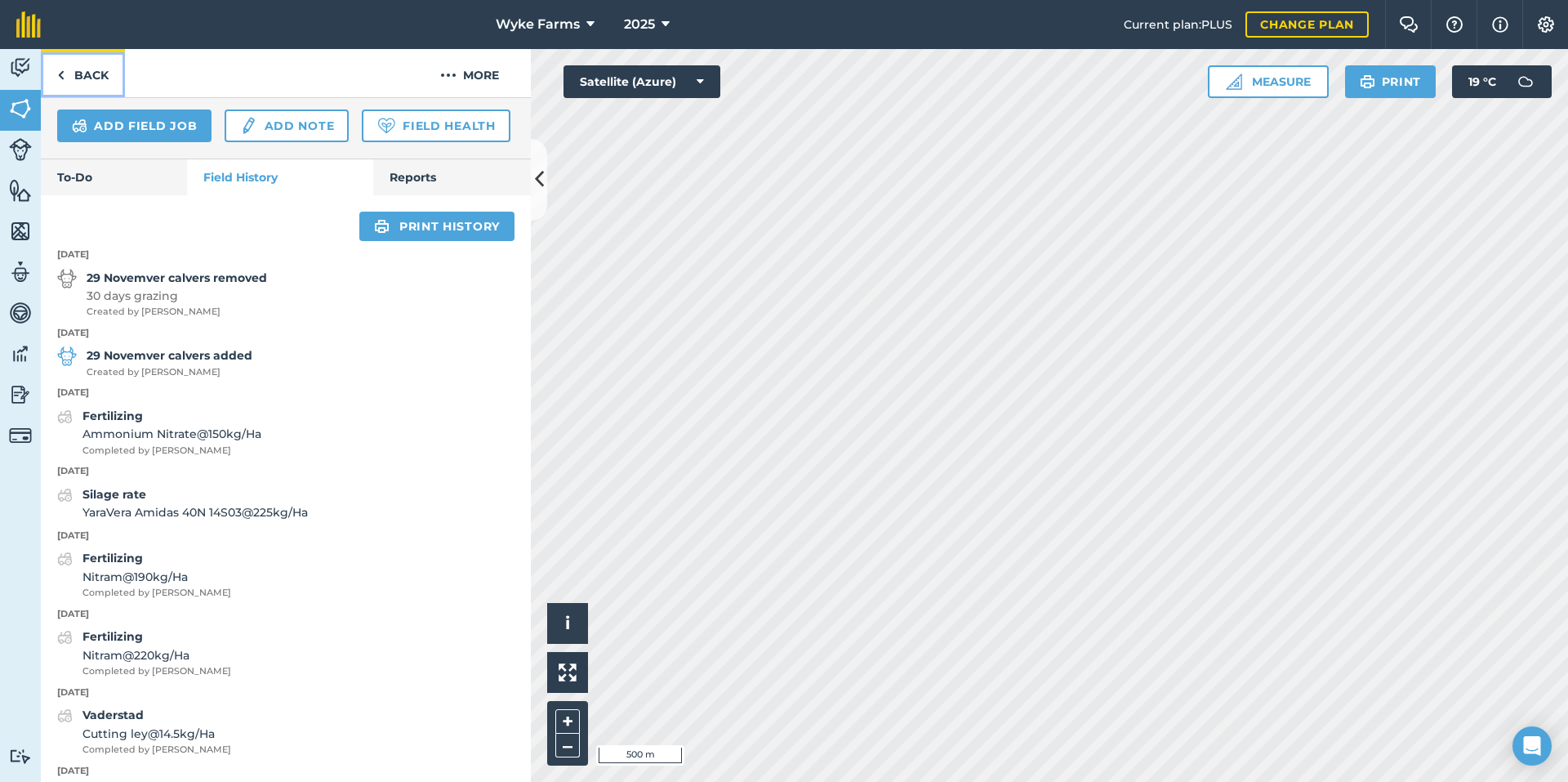
click at [55, 75] on link "Back" at bounding box center [83, 73] width 84 height 48
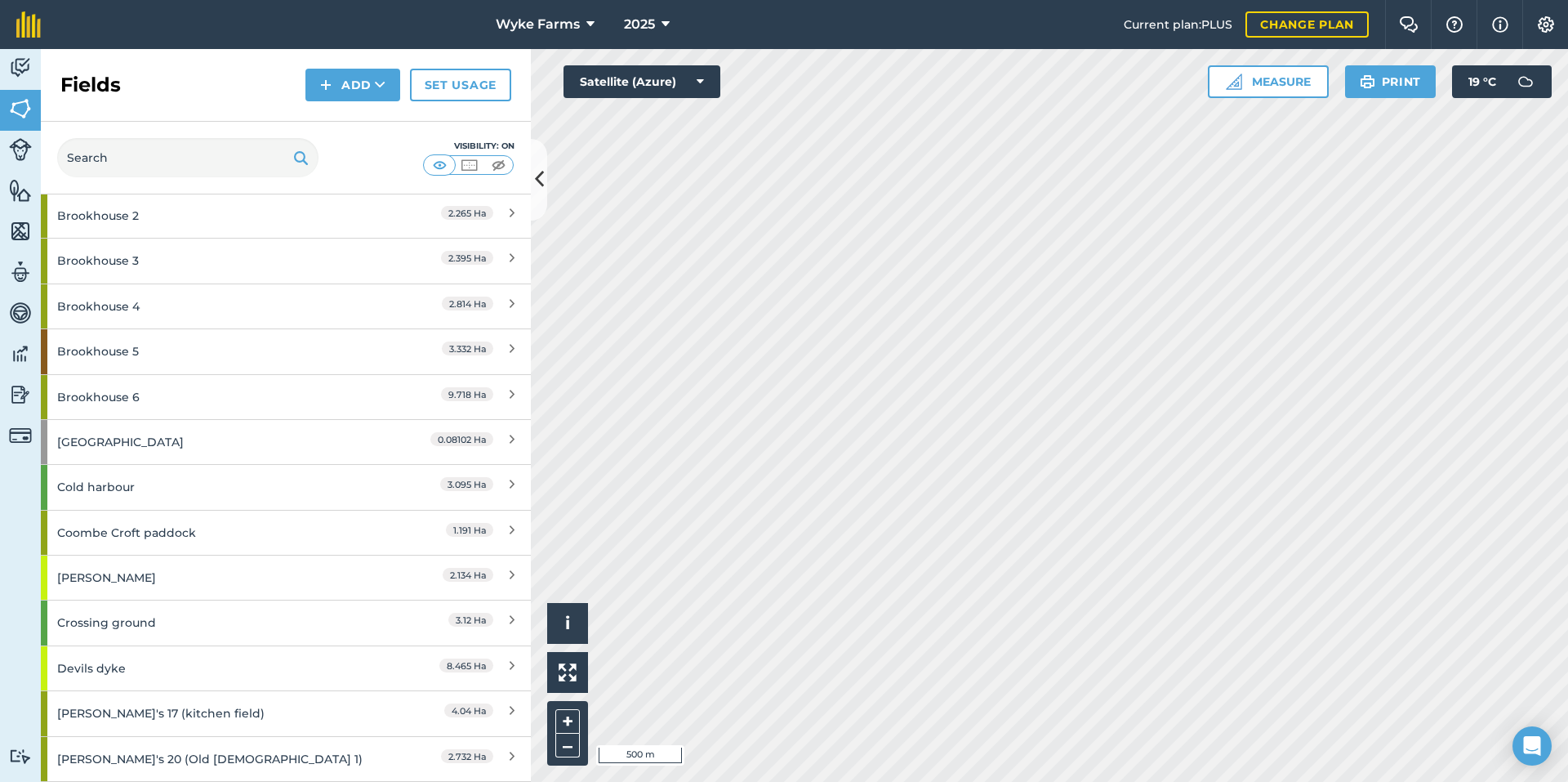
scroll to position [1225, 0]
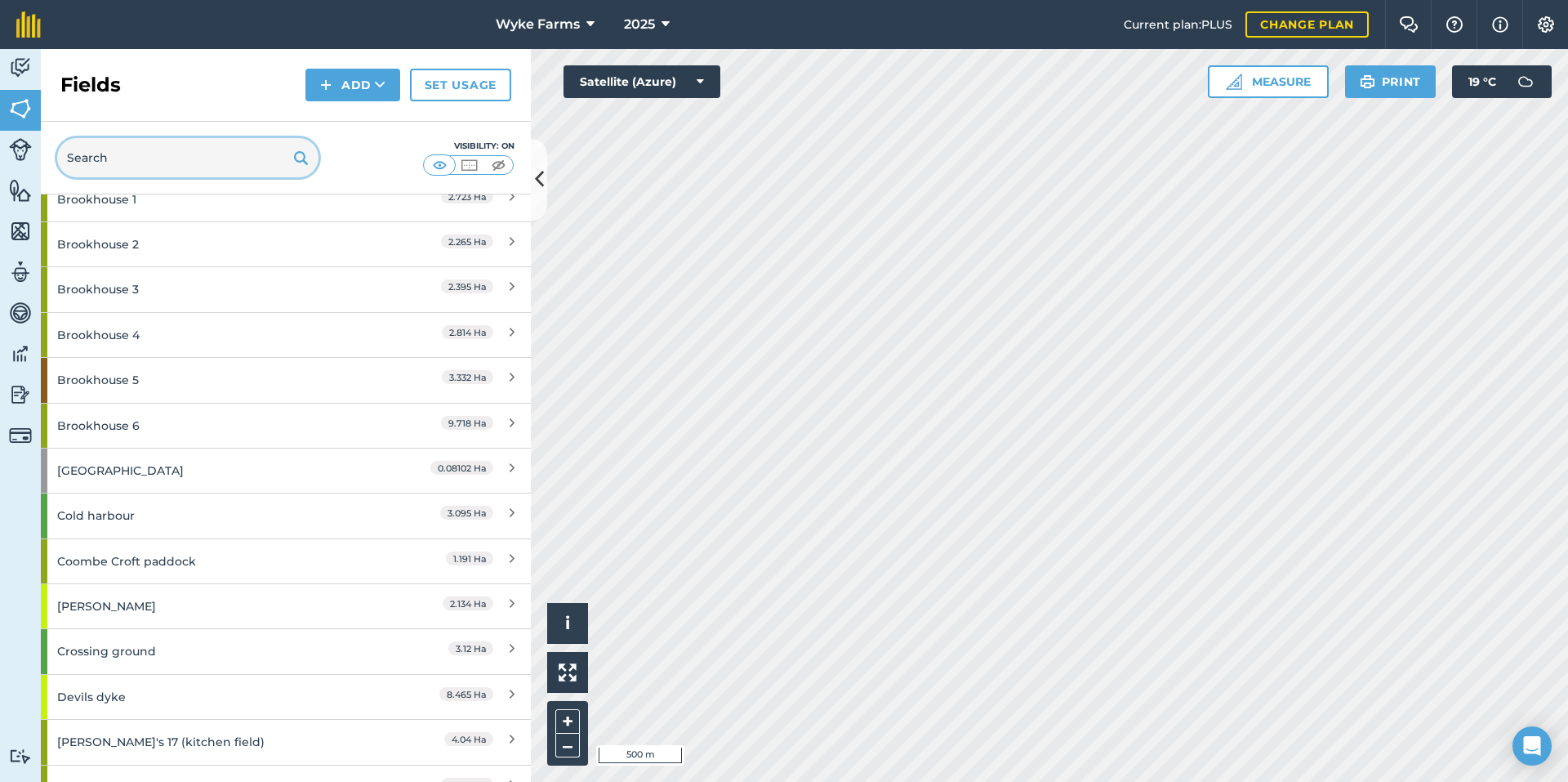
click at [139, 144] on input "text" at bounding box center [188, 158] width 261 height 40
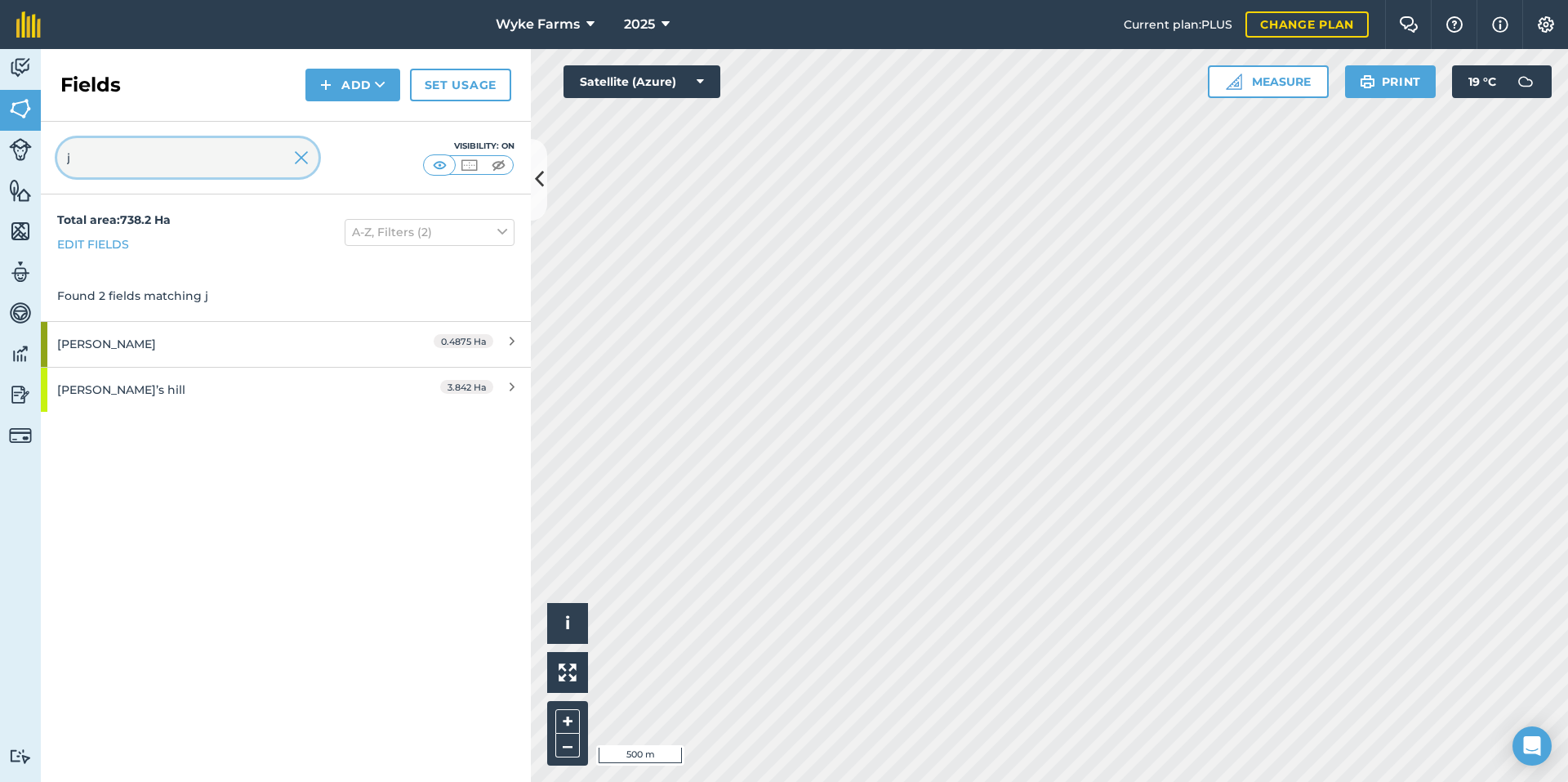
type input "j"
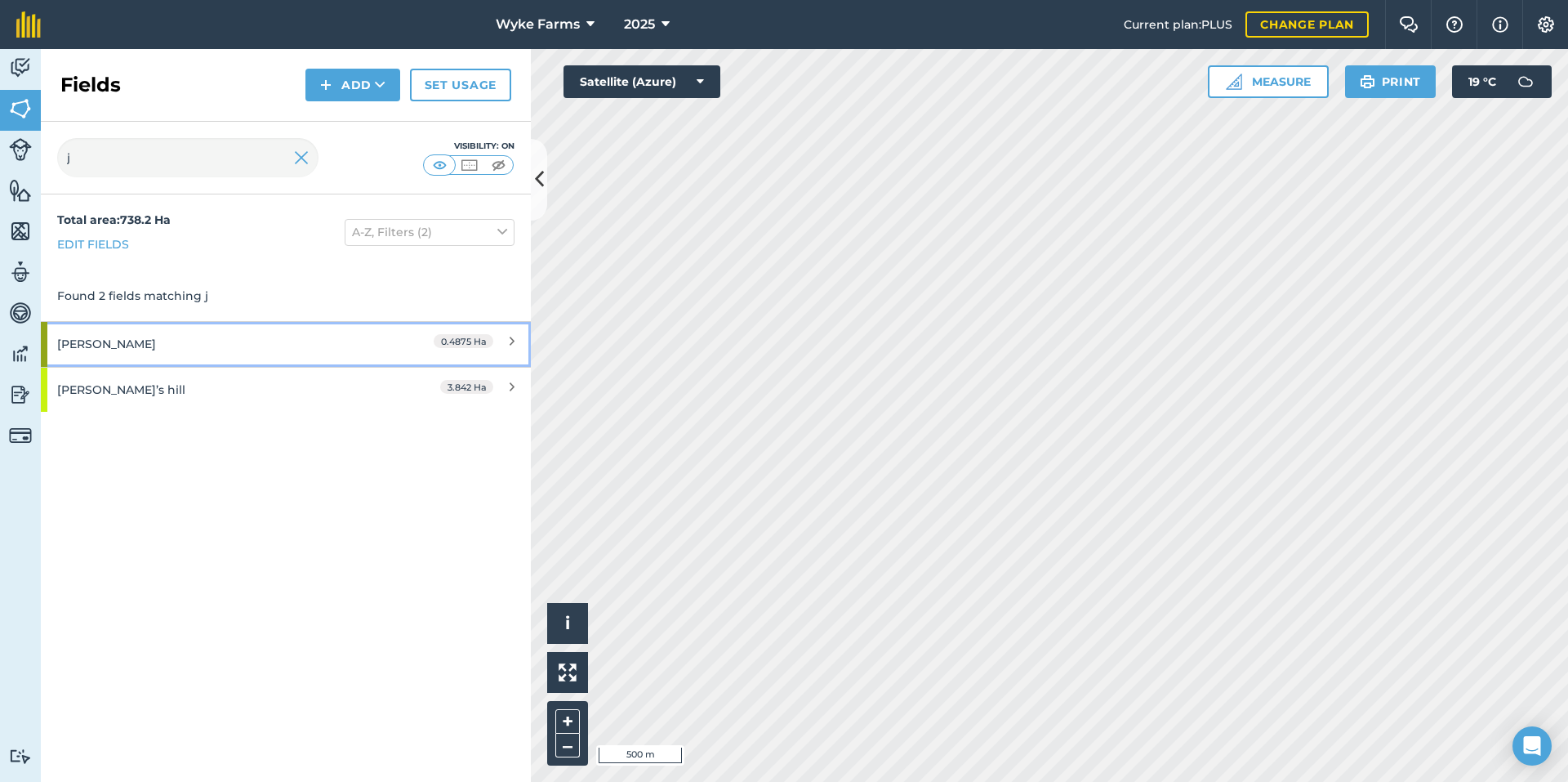
click at [167, 346] on div "[PERSON_NAME]" at bounding box center [216, 344] width 316 height 44
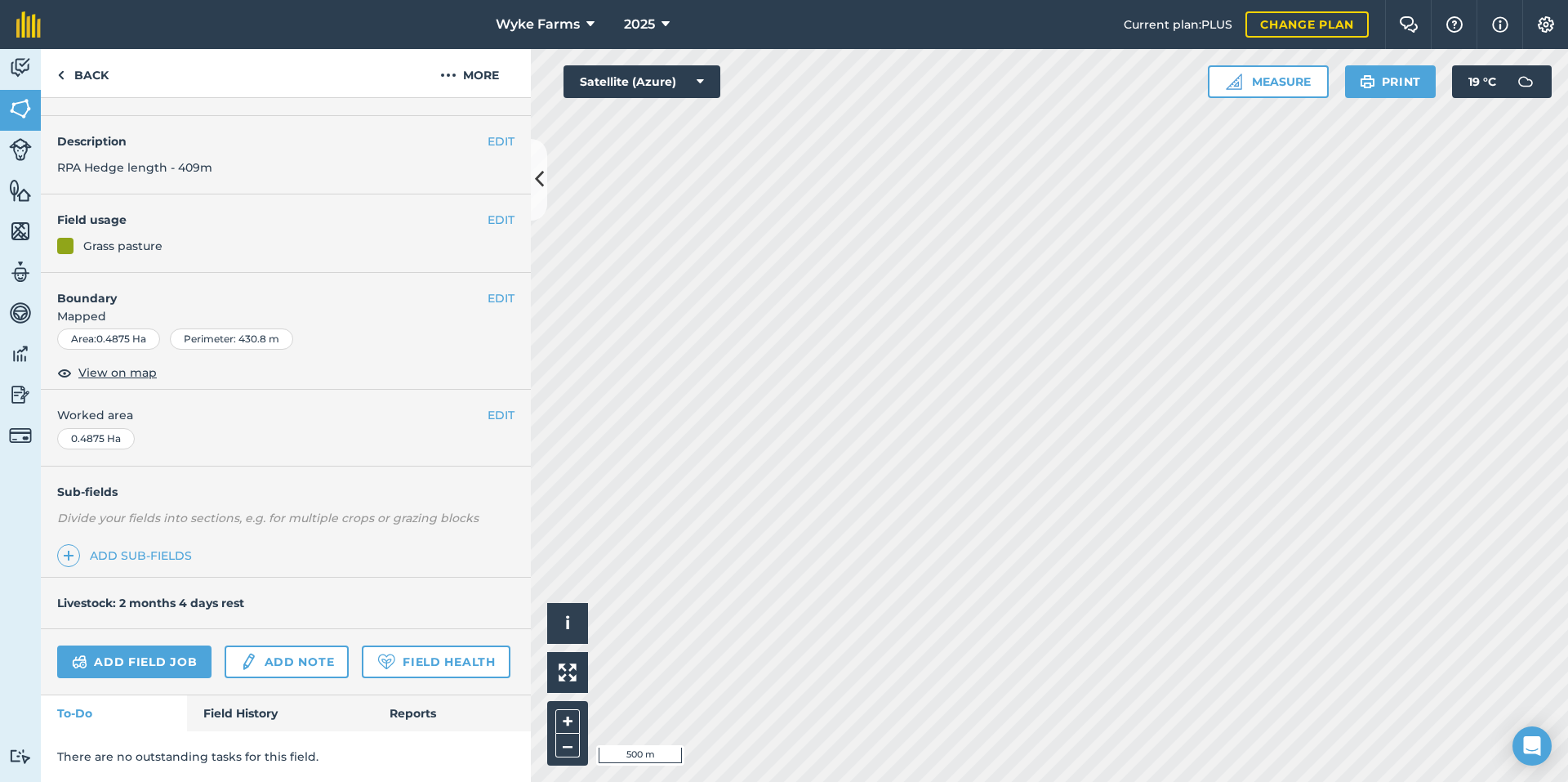
scroll to position [84, 0]
click at [250, 715] on link "Field History" at bounding box center [280, 713] width 186 height 36
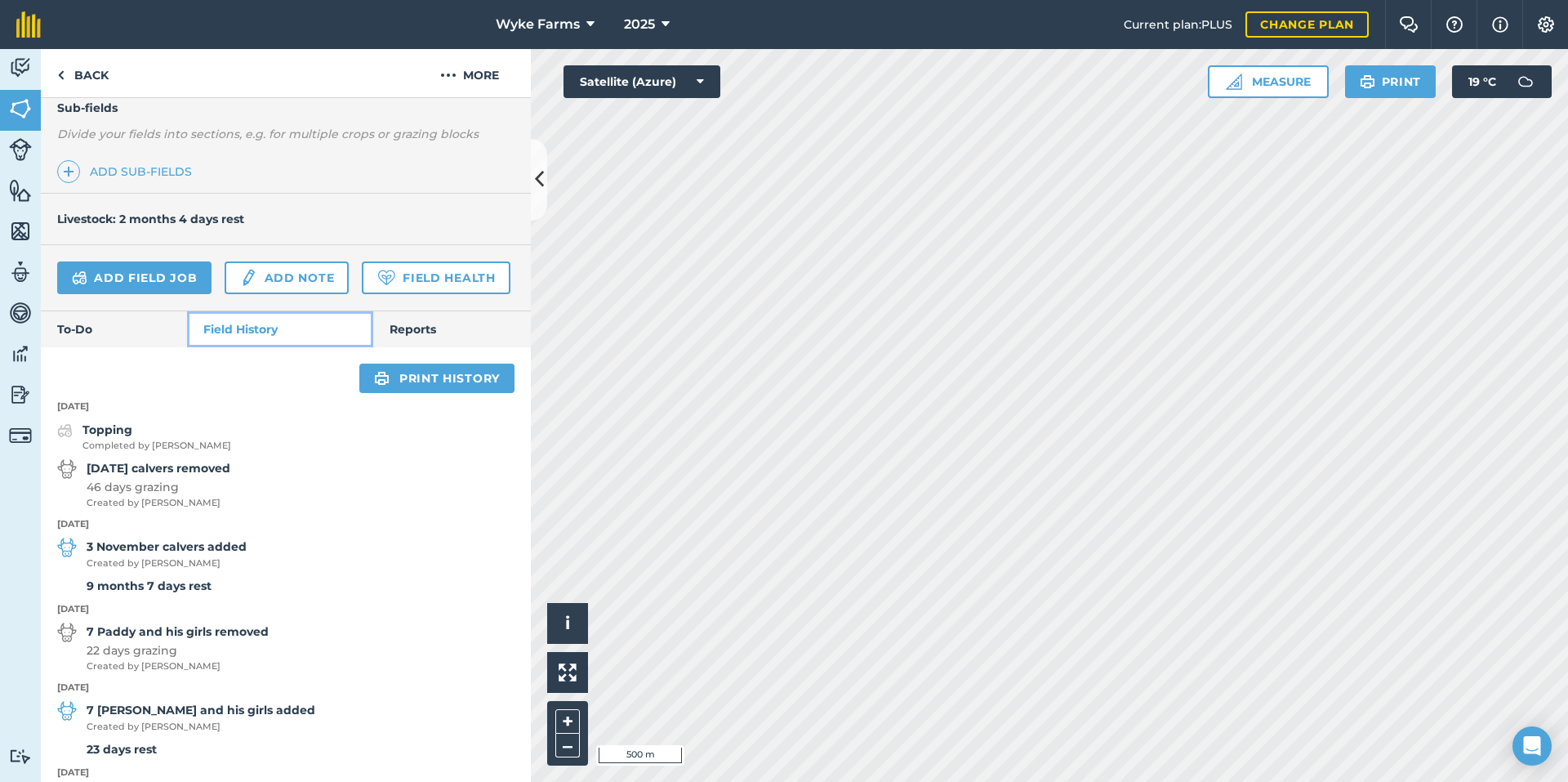
scroll to position [492, 0]
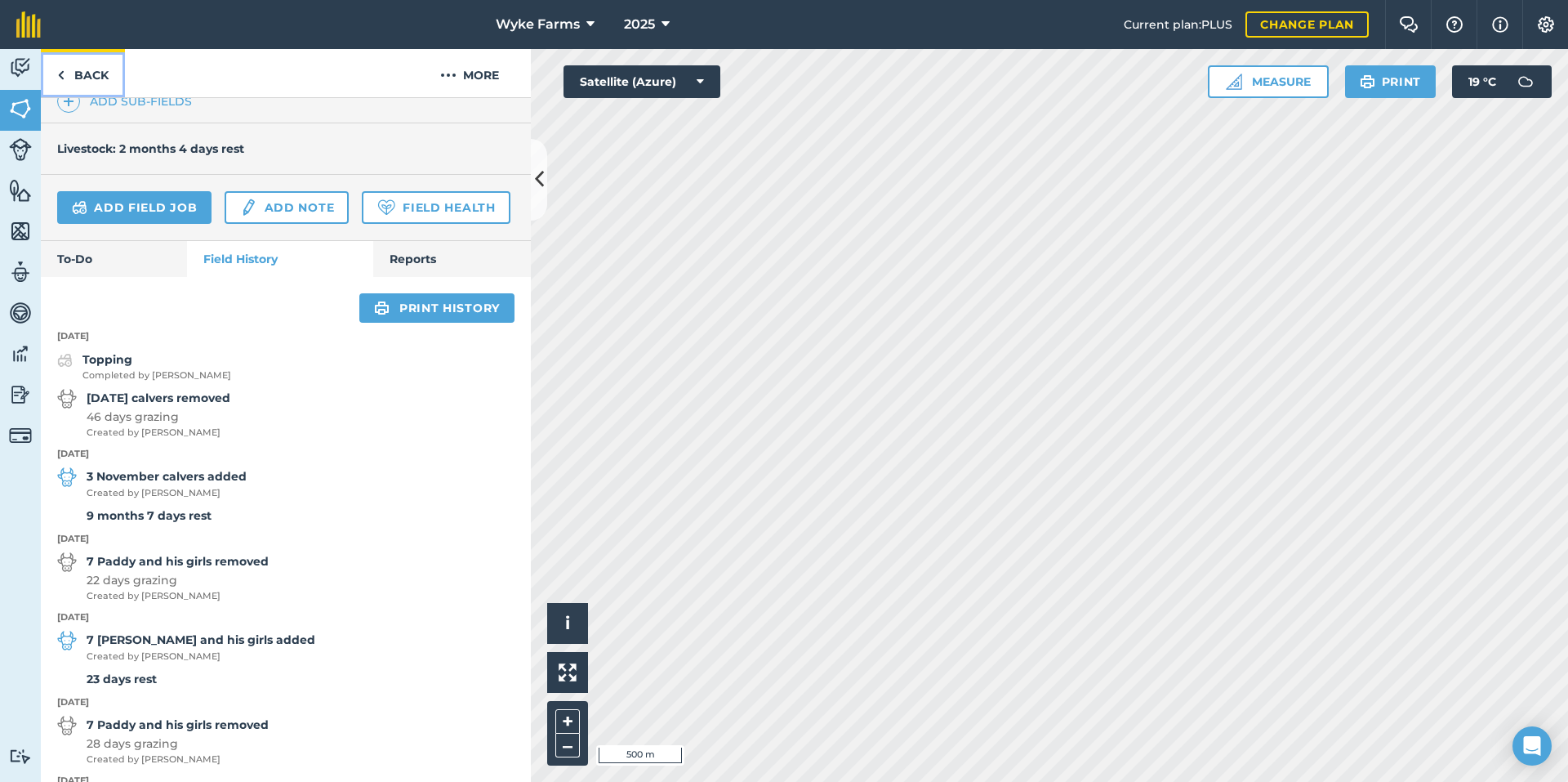
click at [95, 72] on link "Back" at bounding box center [83, 73] width 84 height 48
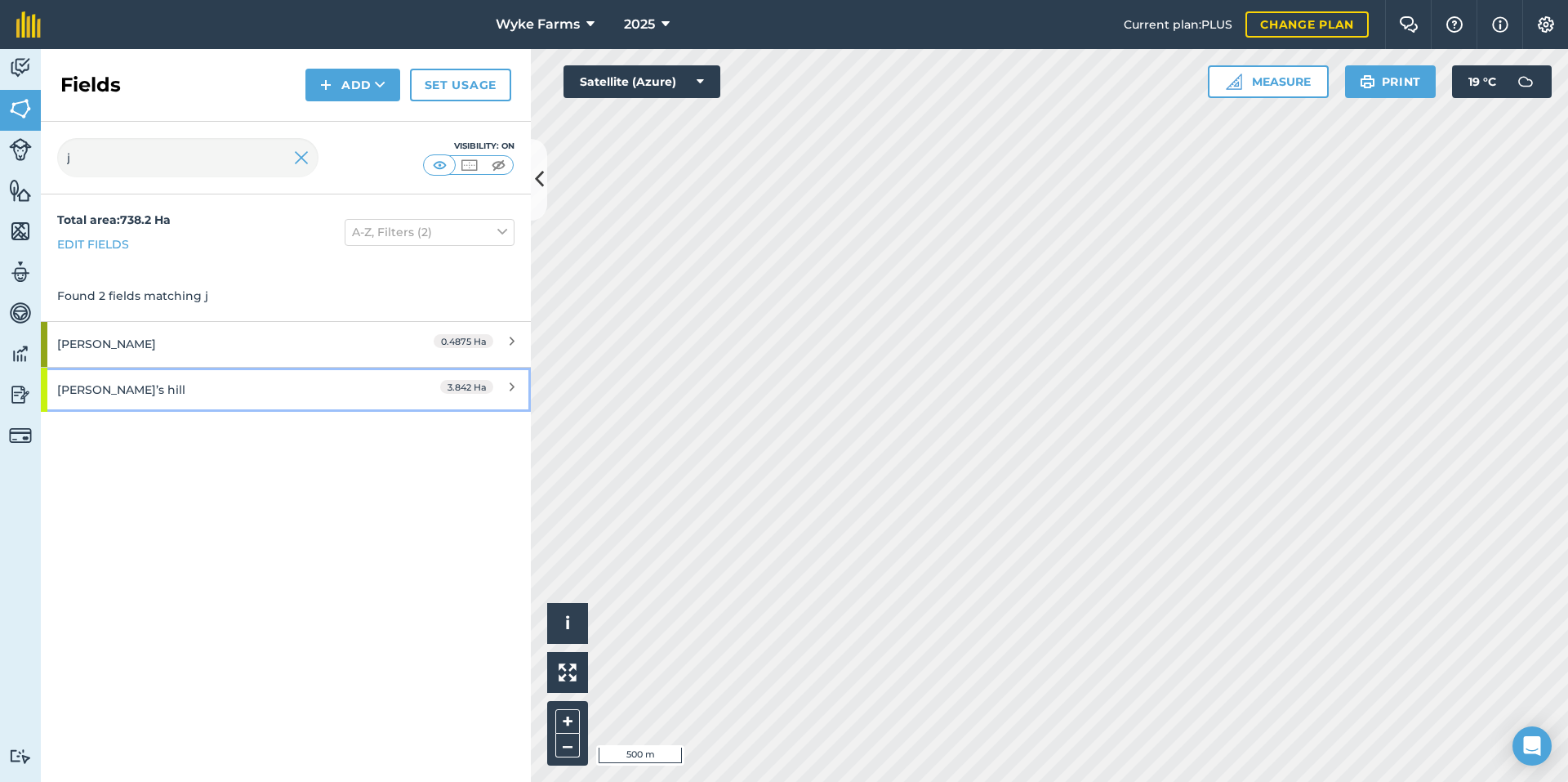
click at [202, 382] on div "[PERSON_NAME]’s hill" at bounding box center [216, 389] width 316 height 44
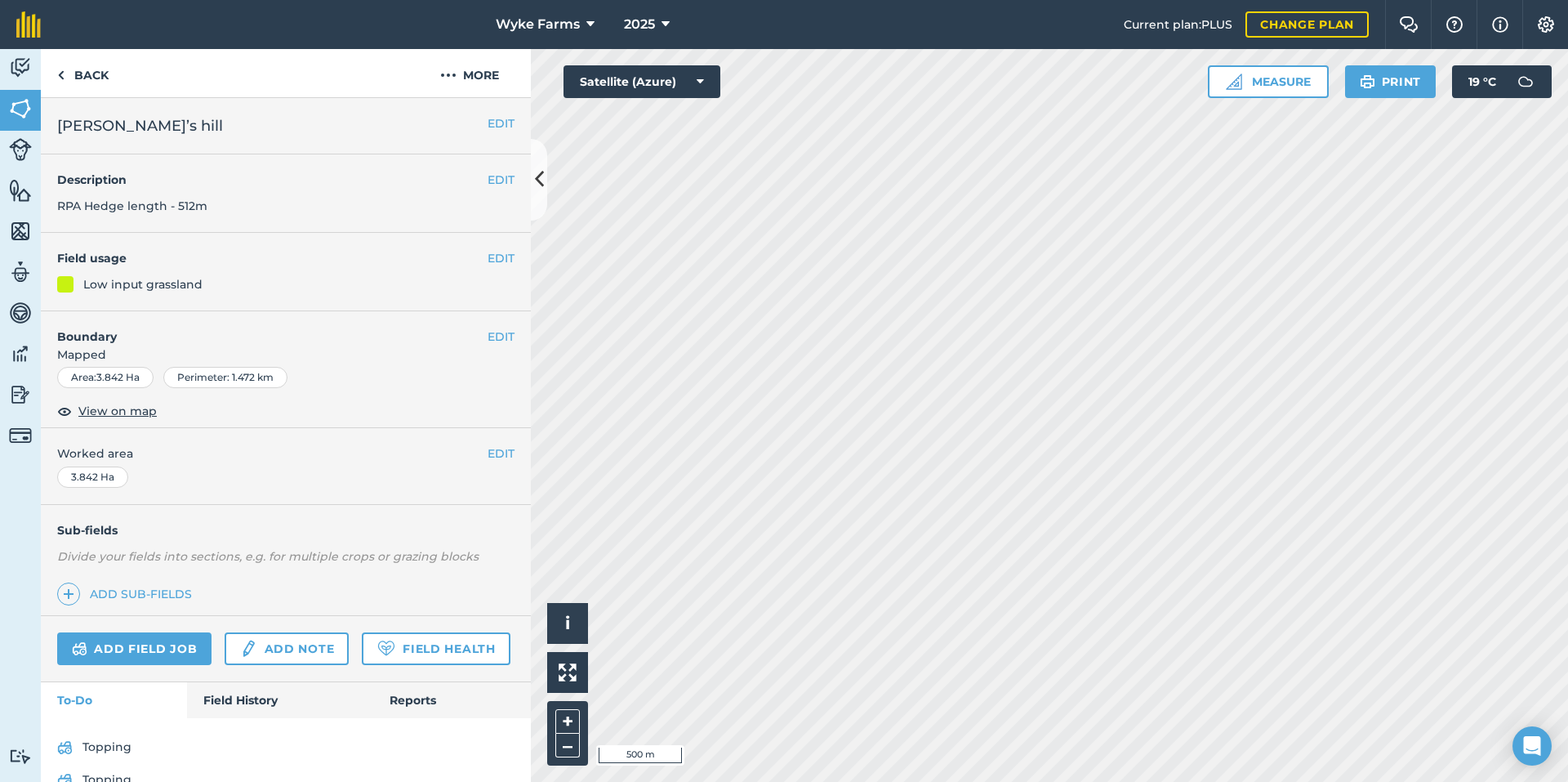
scroll to position [80, 0]
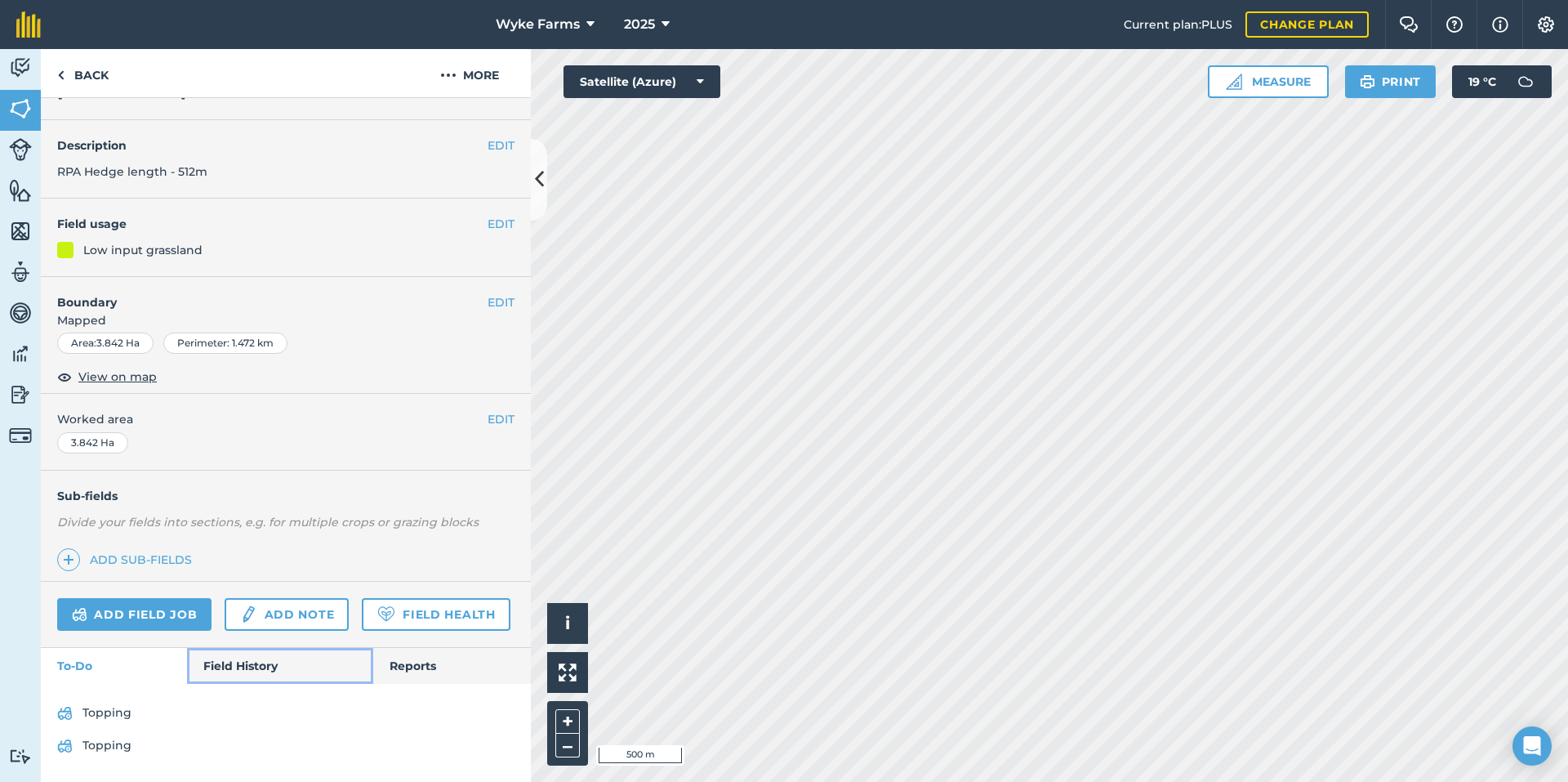
click at [256, 665] on link "Field History" at bounding box center [280, 666] width 186 height 36
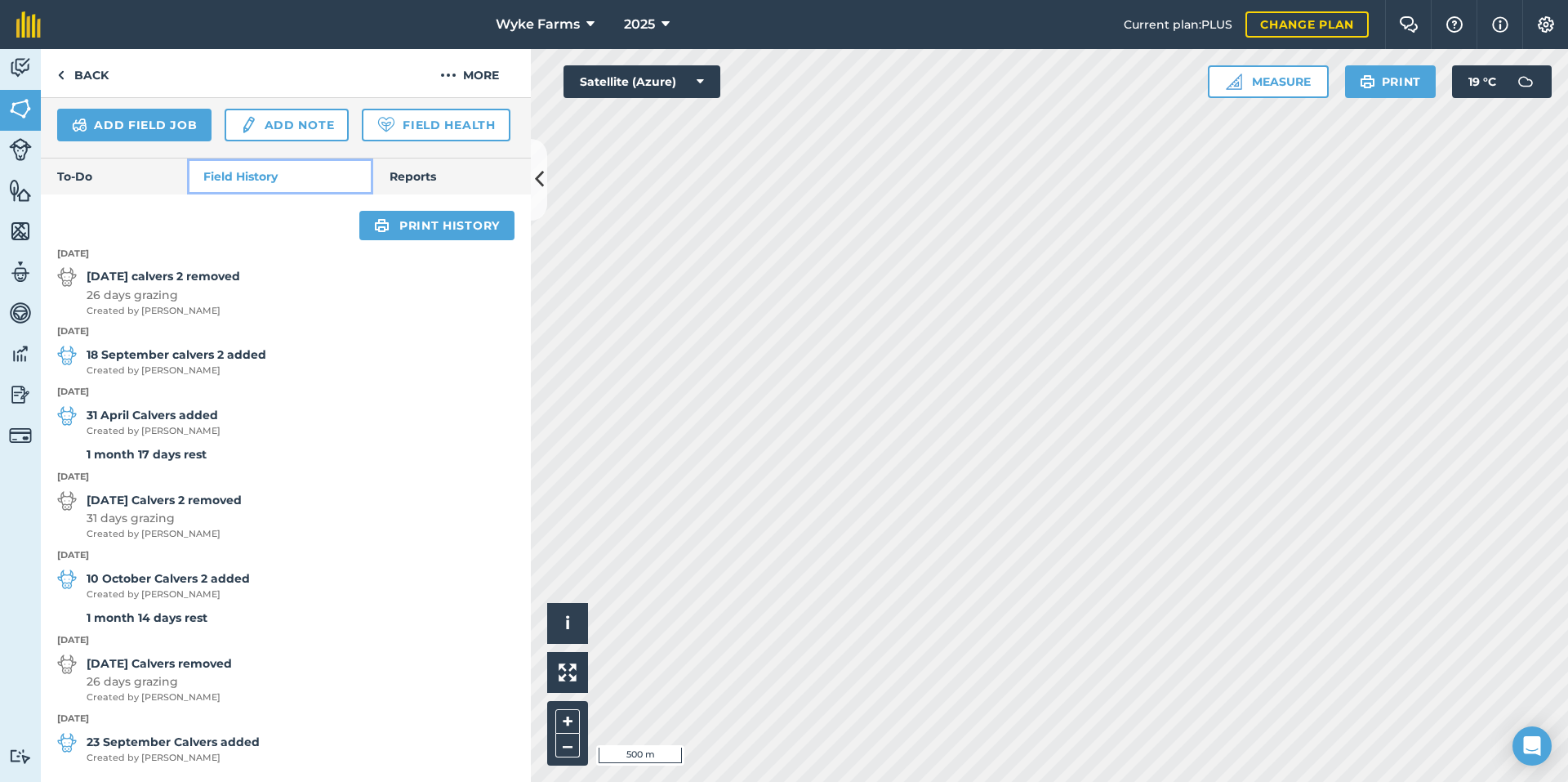
scroll to position [570, 0]
click at [117, 81] on link "Back" at bounding box center [83, 73] width 84 height 48
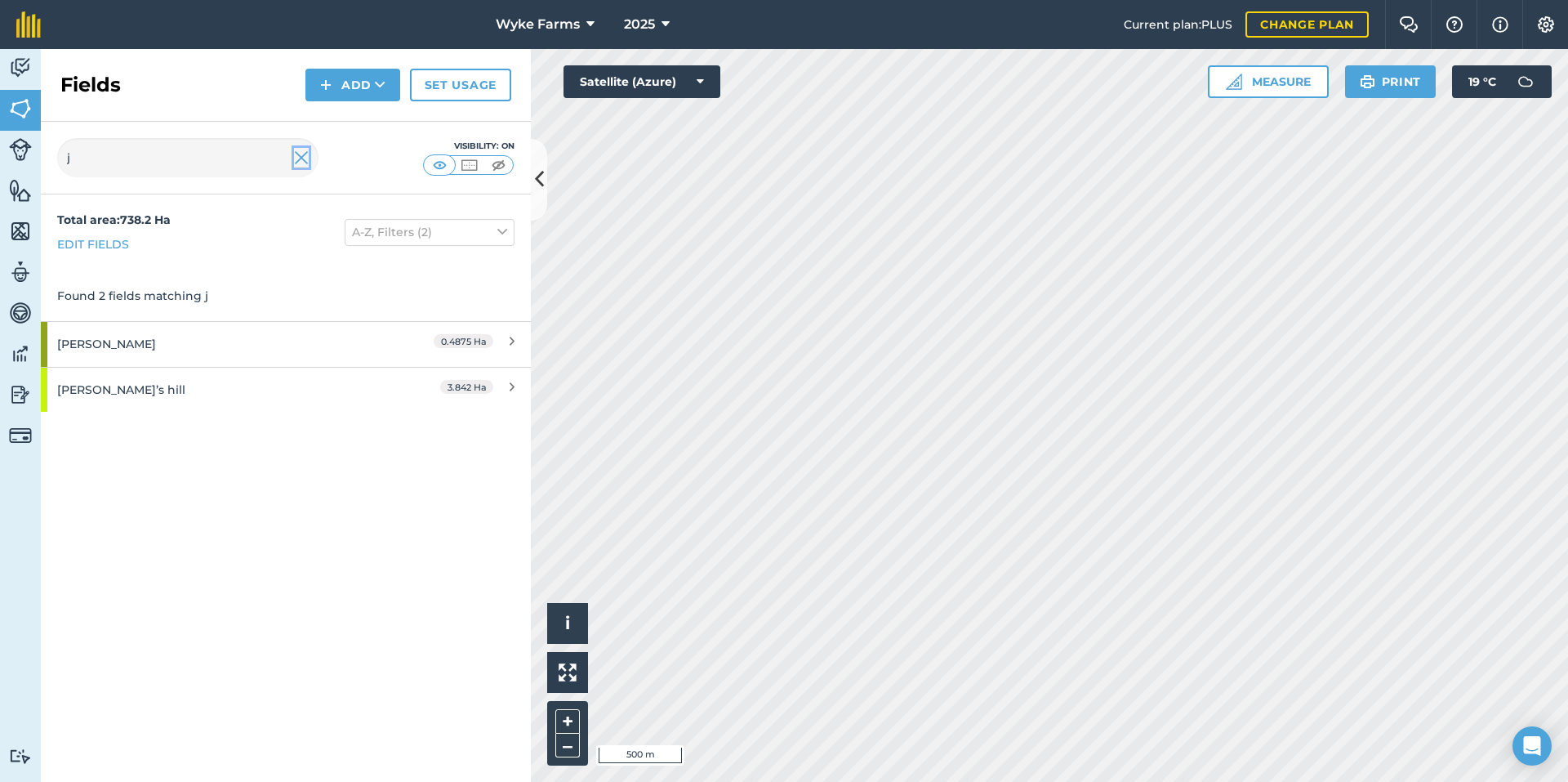
click at [297, 165] on img at bounding box center [301, 157] width 15 height 20
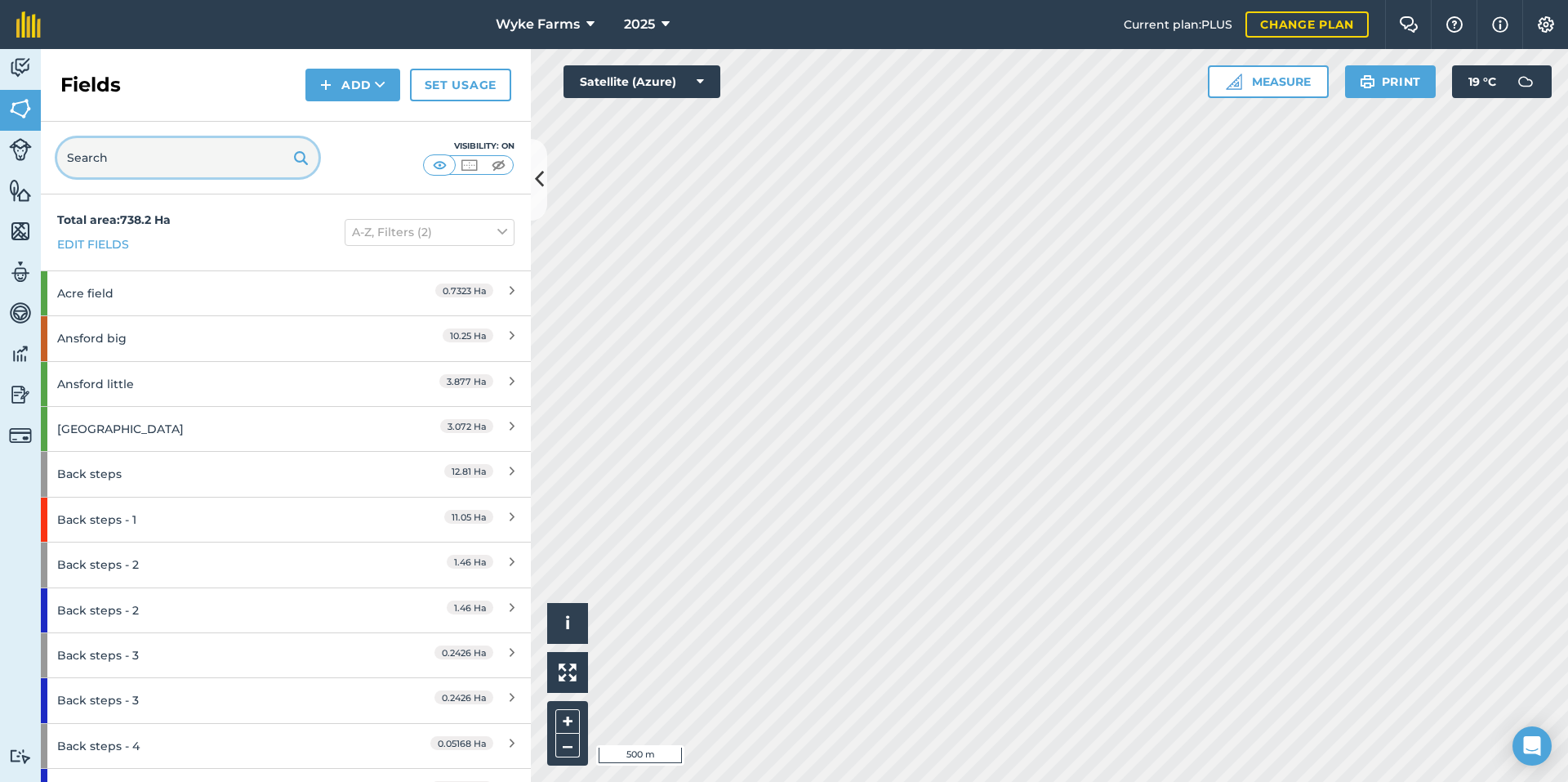
click at [192, 172] on input "text" at bounding box center [188, 158] width 261 height 40
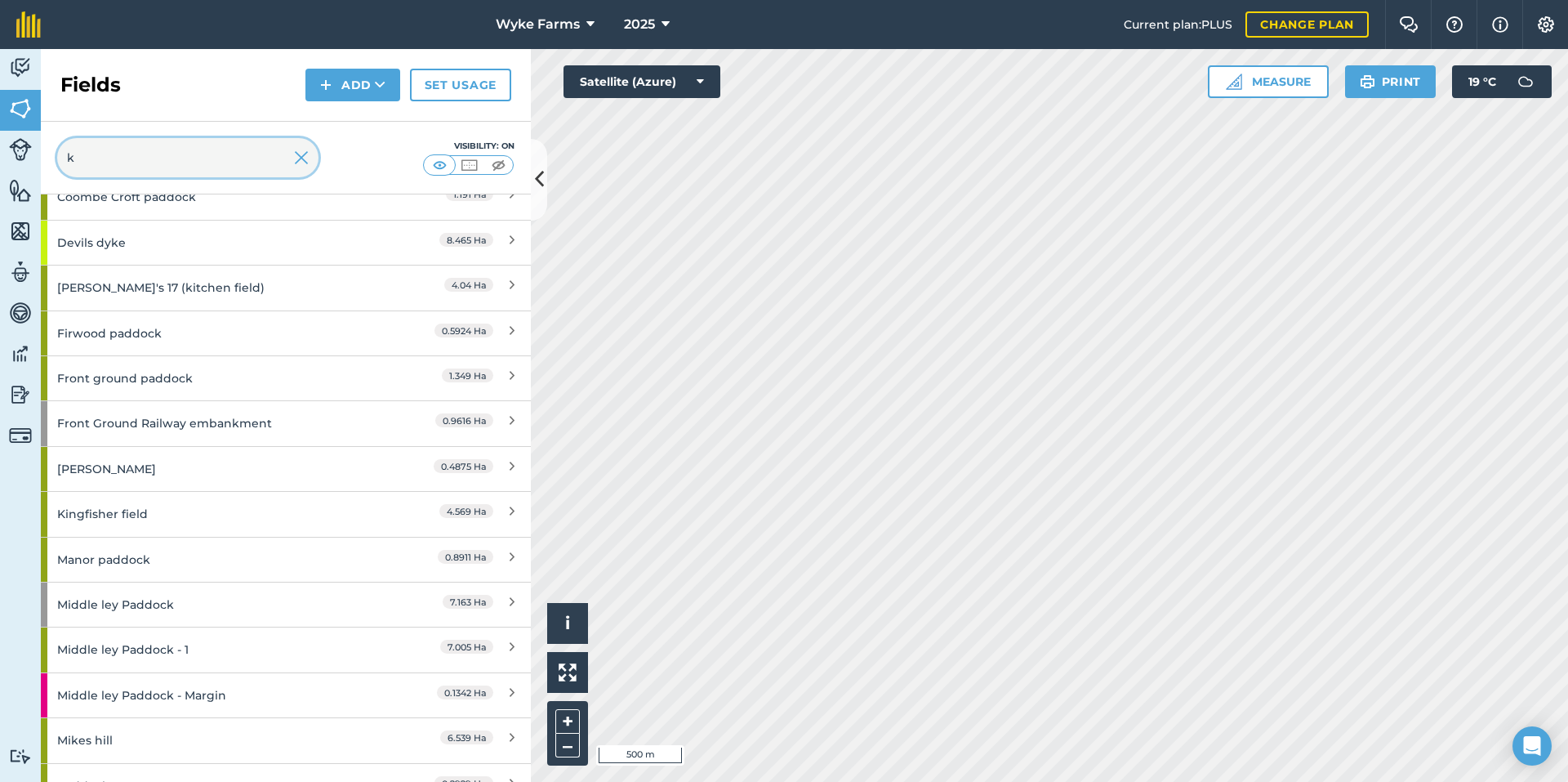
scroll to position [899, 0]
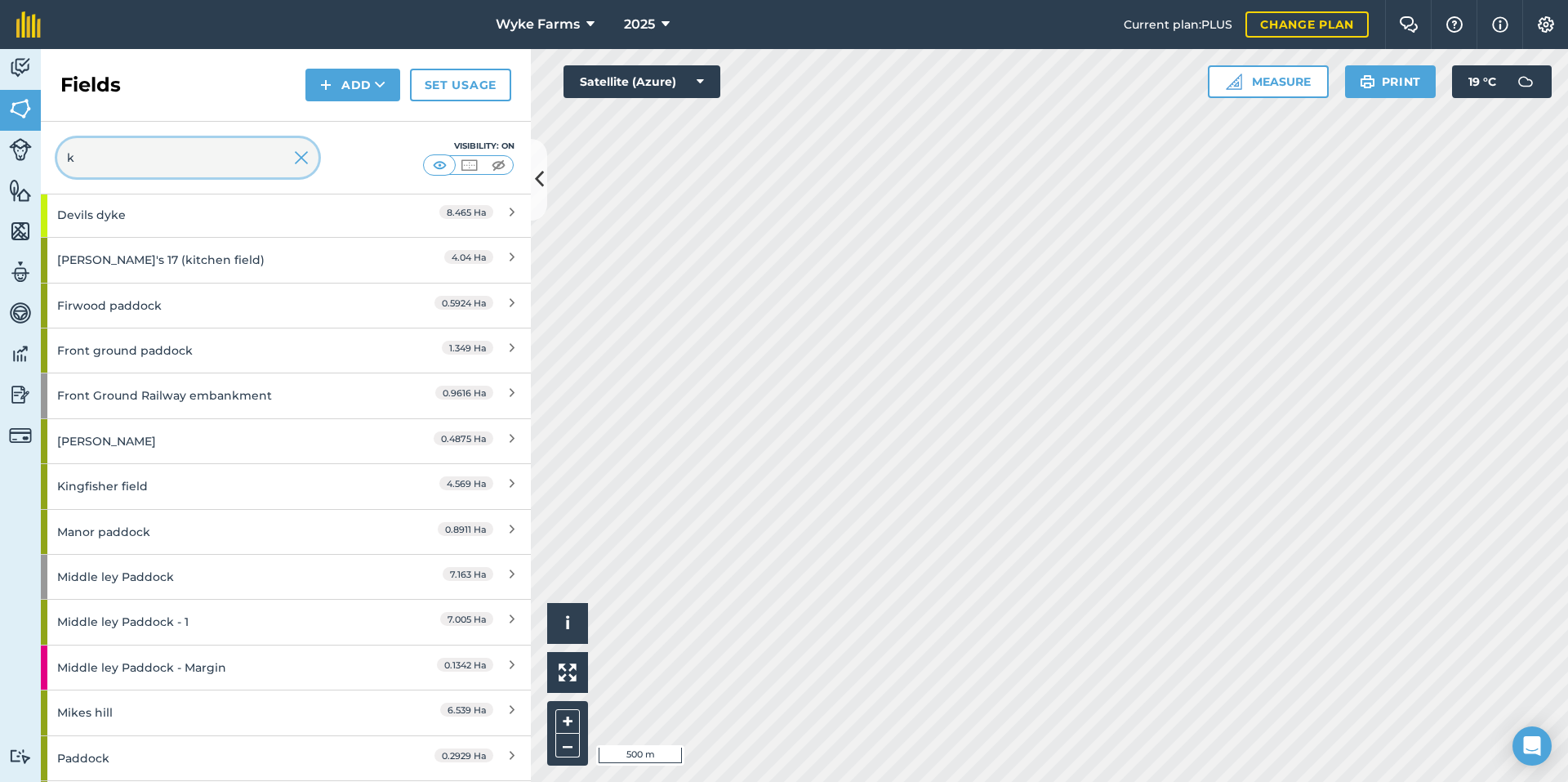
type input "k"
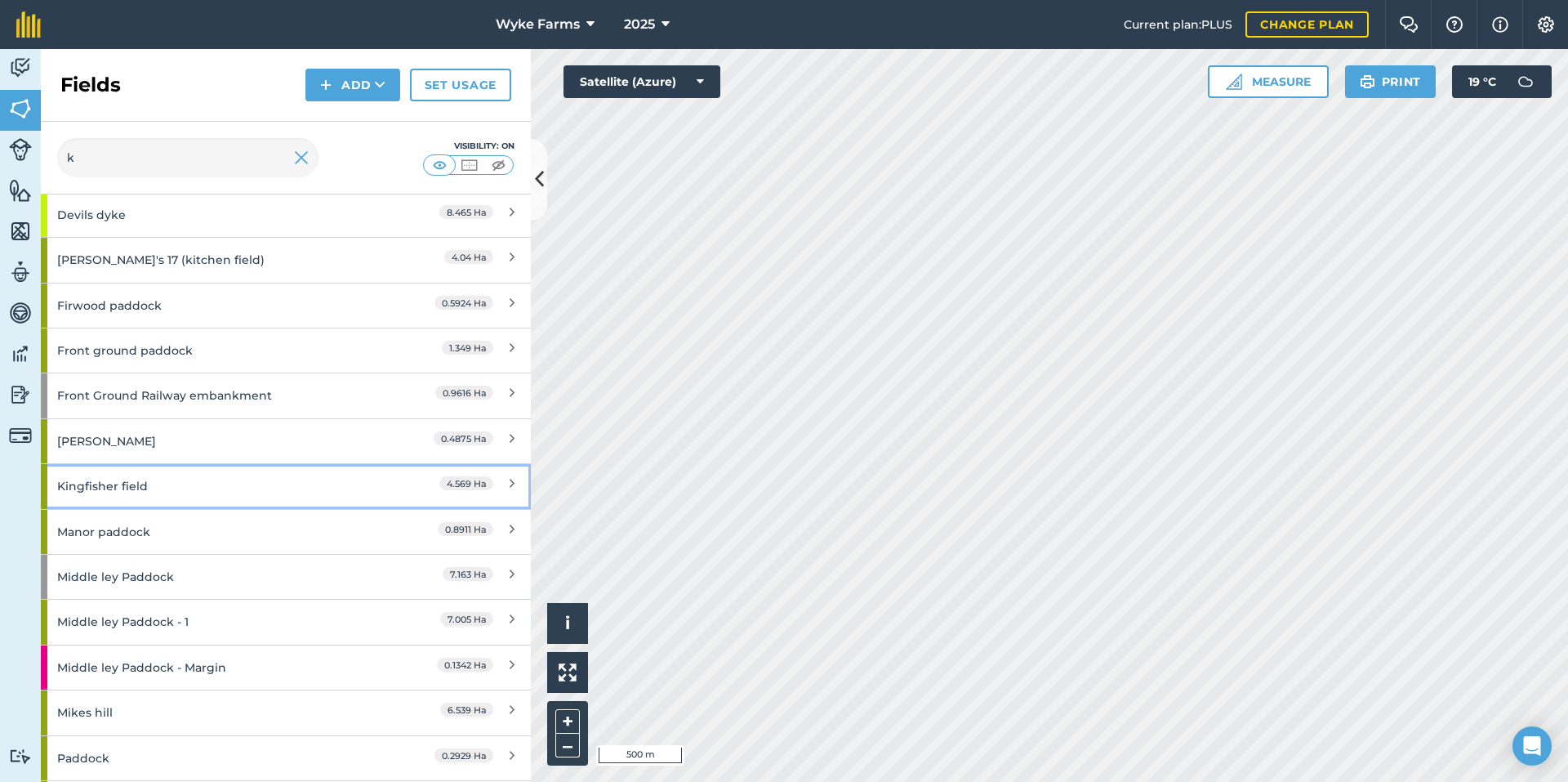
click at [153, 489] on div "Kingfisher field" at bounding box center [216, 486] width 316 height 44
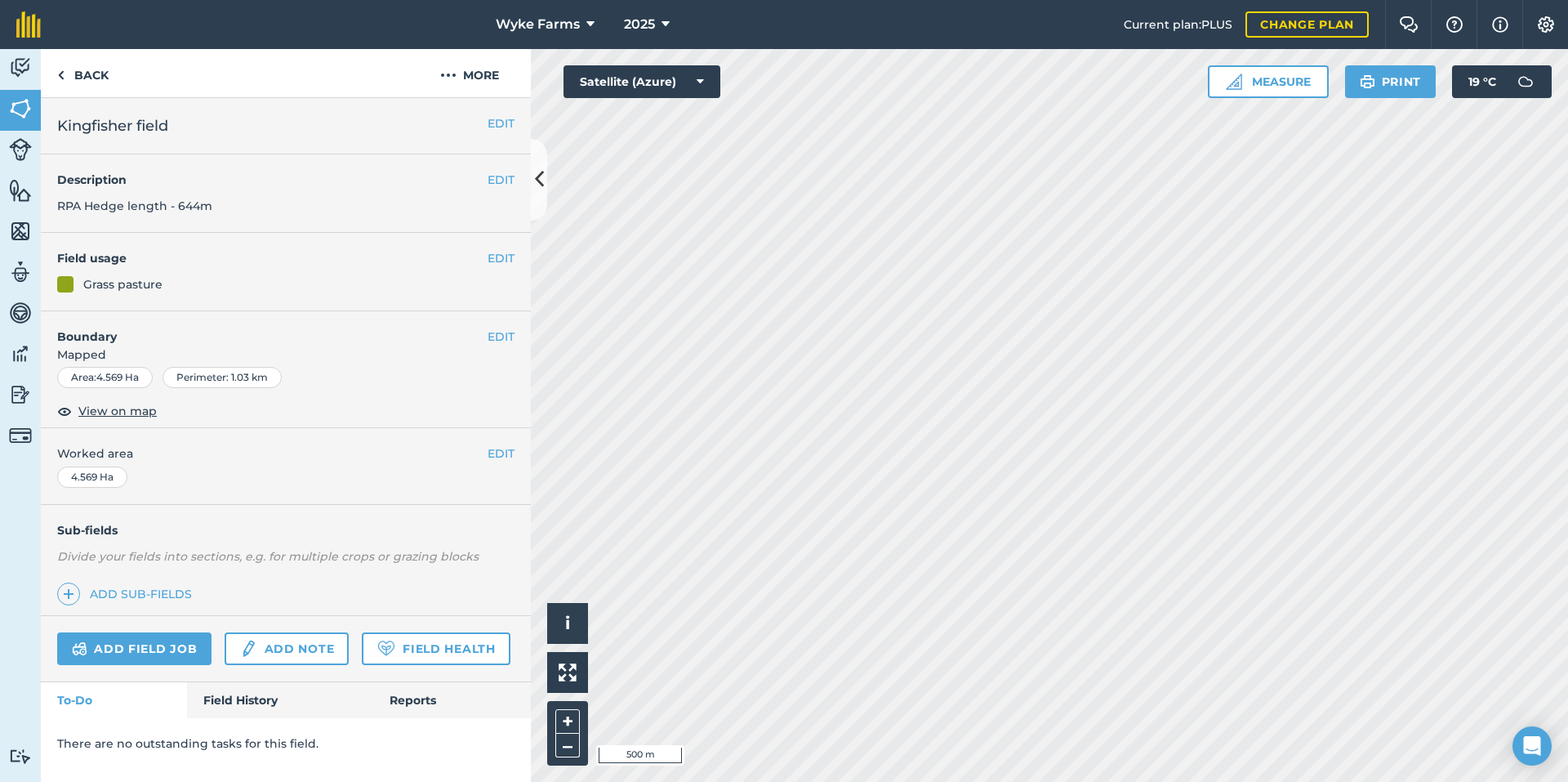
click at [269, 681] on div "Add field job Add note Field Health" at bounding box center [286, 649] width 490 height 66
click at [269, 685] on link "Field History" at bounding box center [280, 700] width 186 height 36
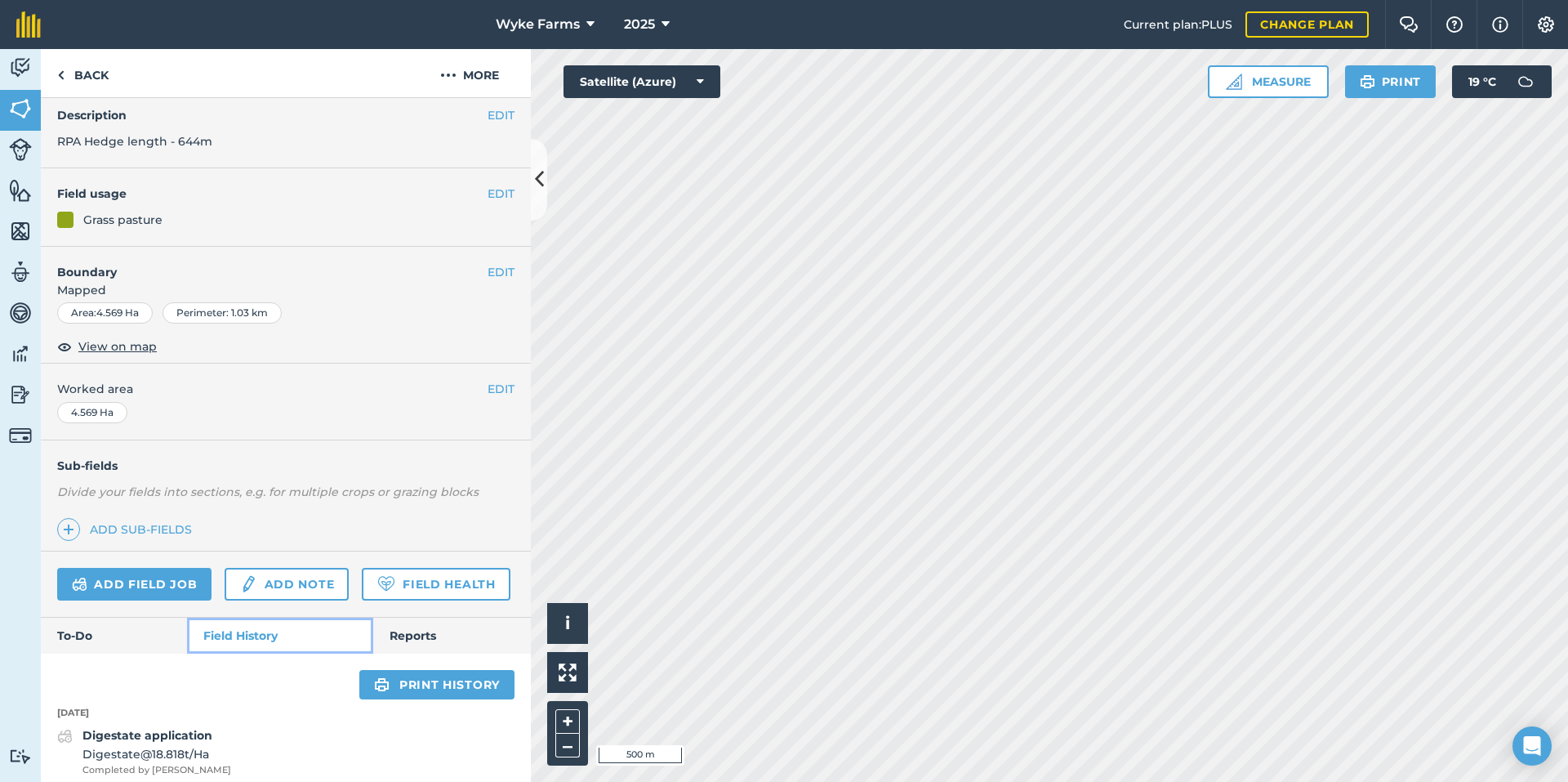
scroll to position [122, 0]
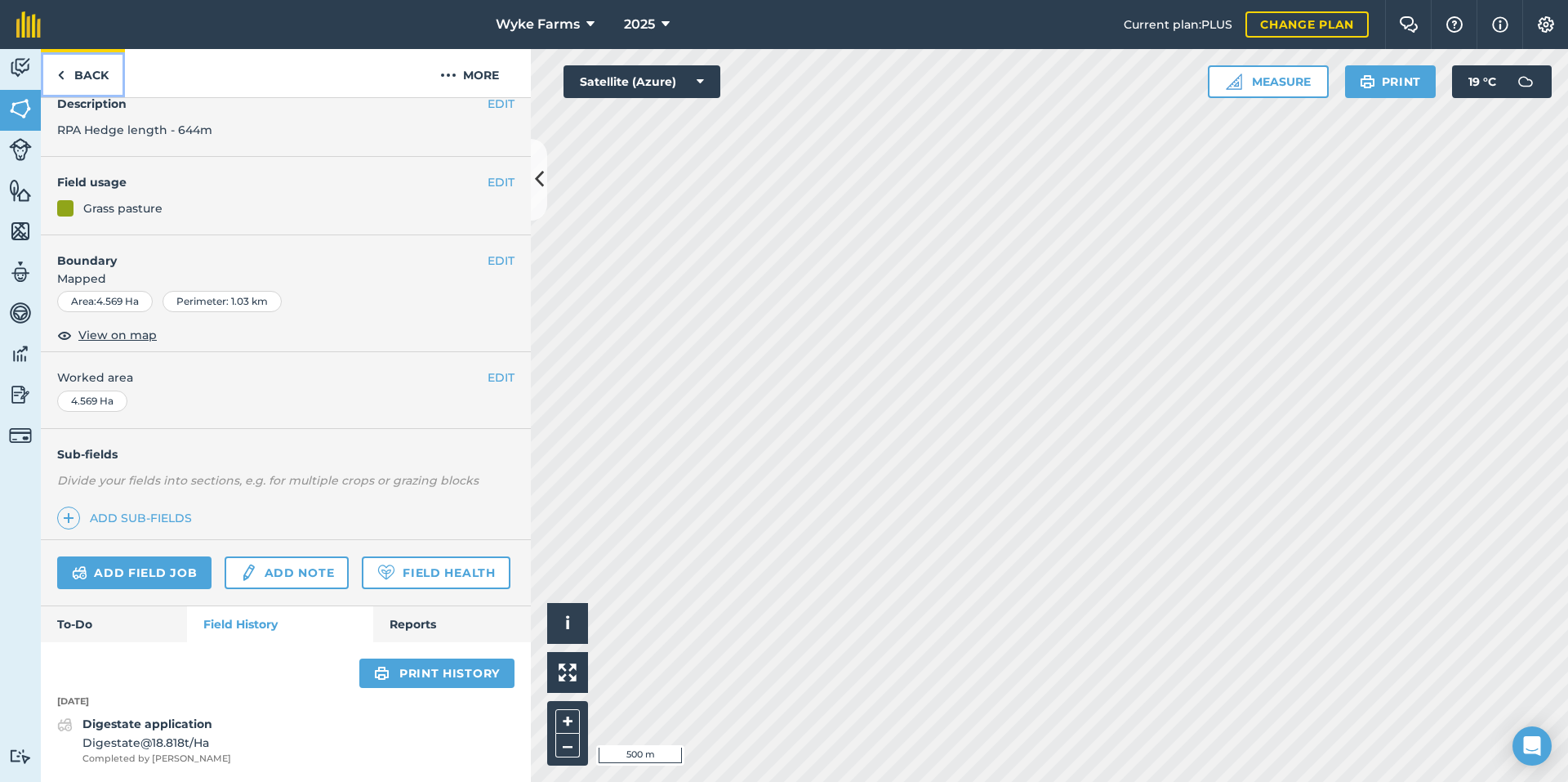
click at [58, 71] on img at bounding box center [61, 75] width 8 height 20
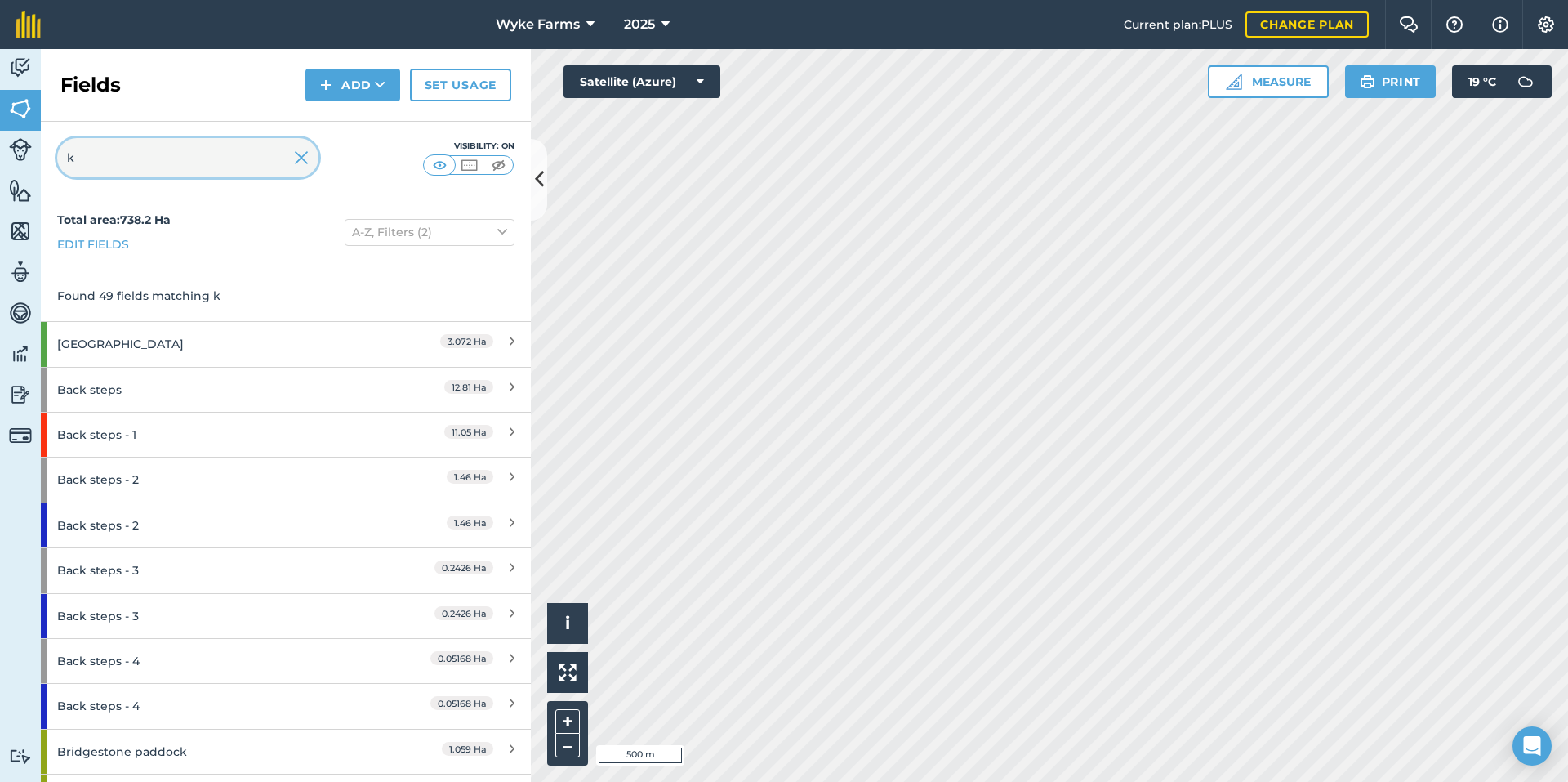
click at [161, 172] on input "k" at bounding box center [188, 158] width 261 height 40
click at [169, 160] on input "k" at bounding box center [188, 158] width 261 height 40
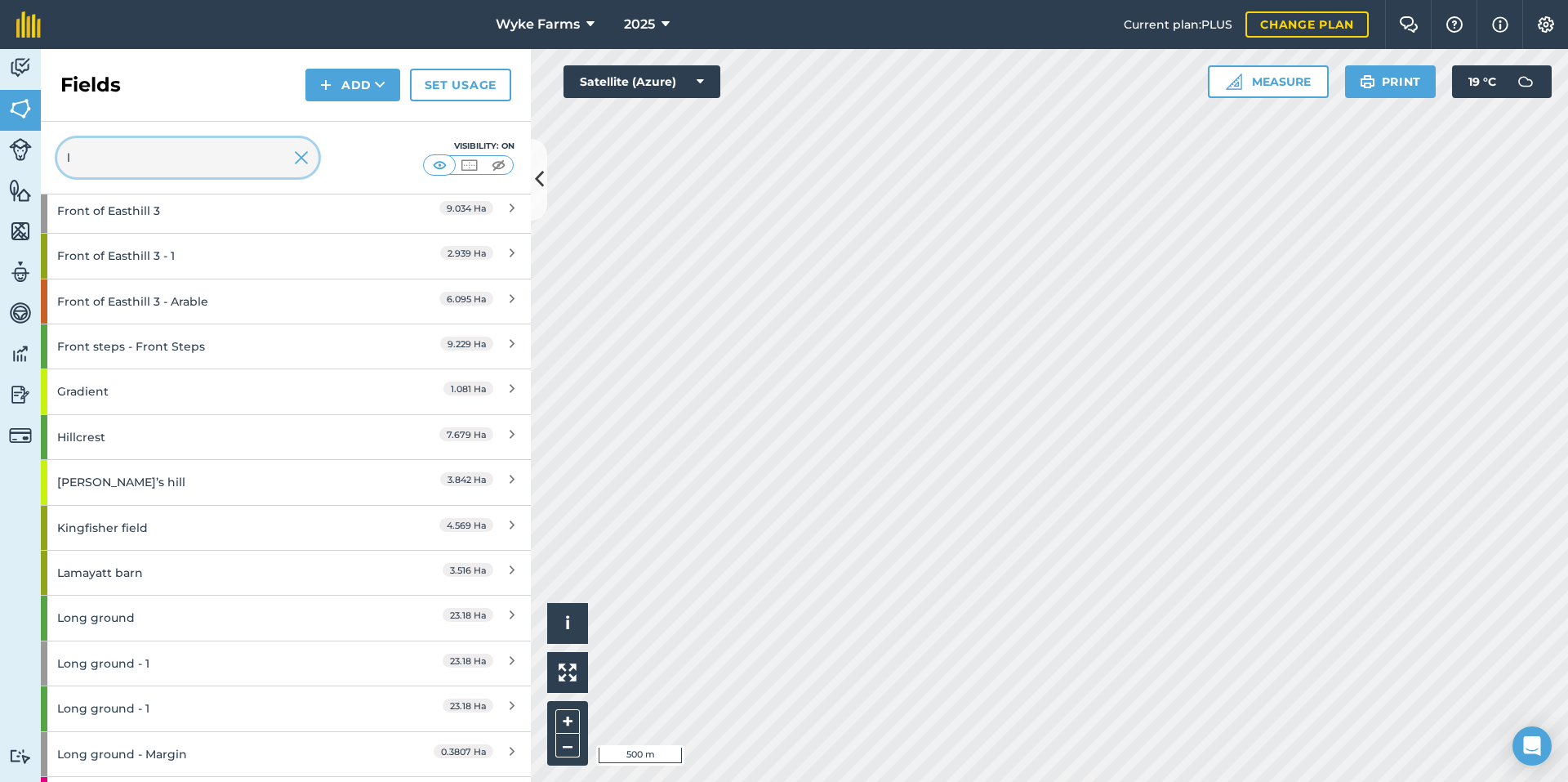
scroll to position [2532, 0]
type input "l"
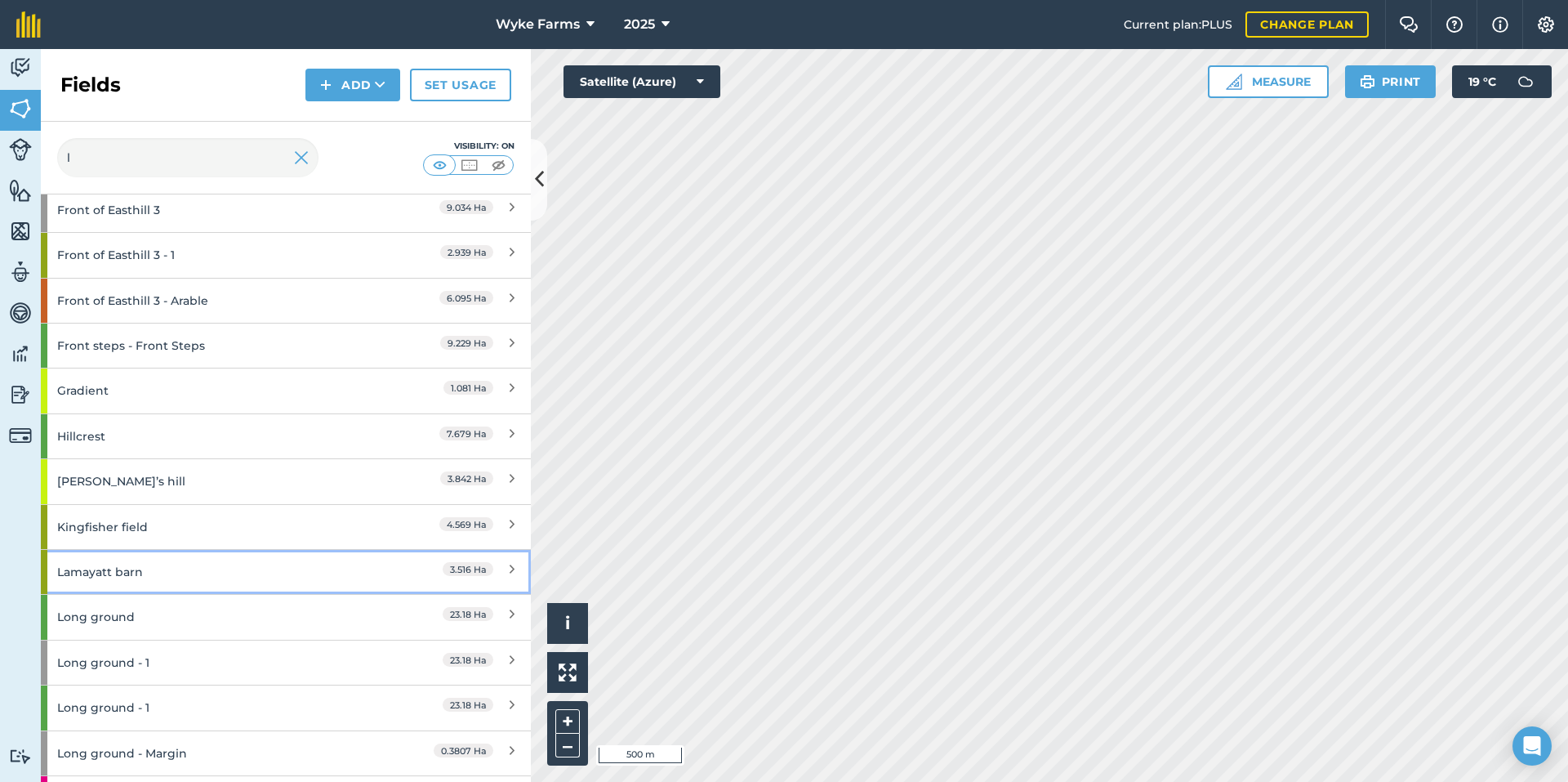
click at [173, 575] on div "Lamayatt barn" at bounding box center [216, 571] width 316 height 44
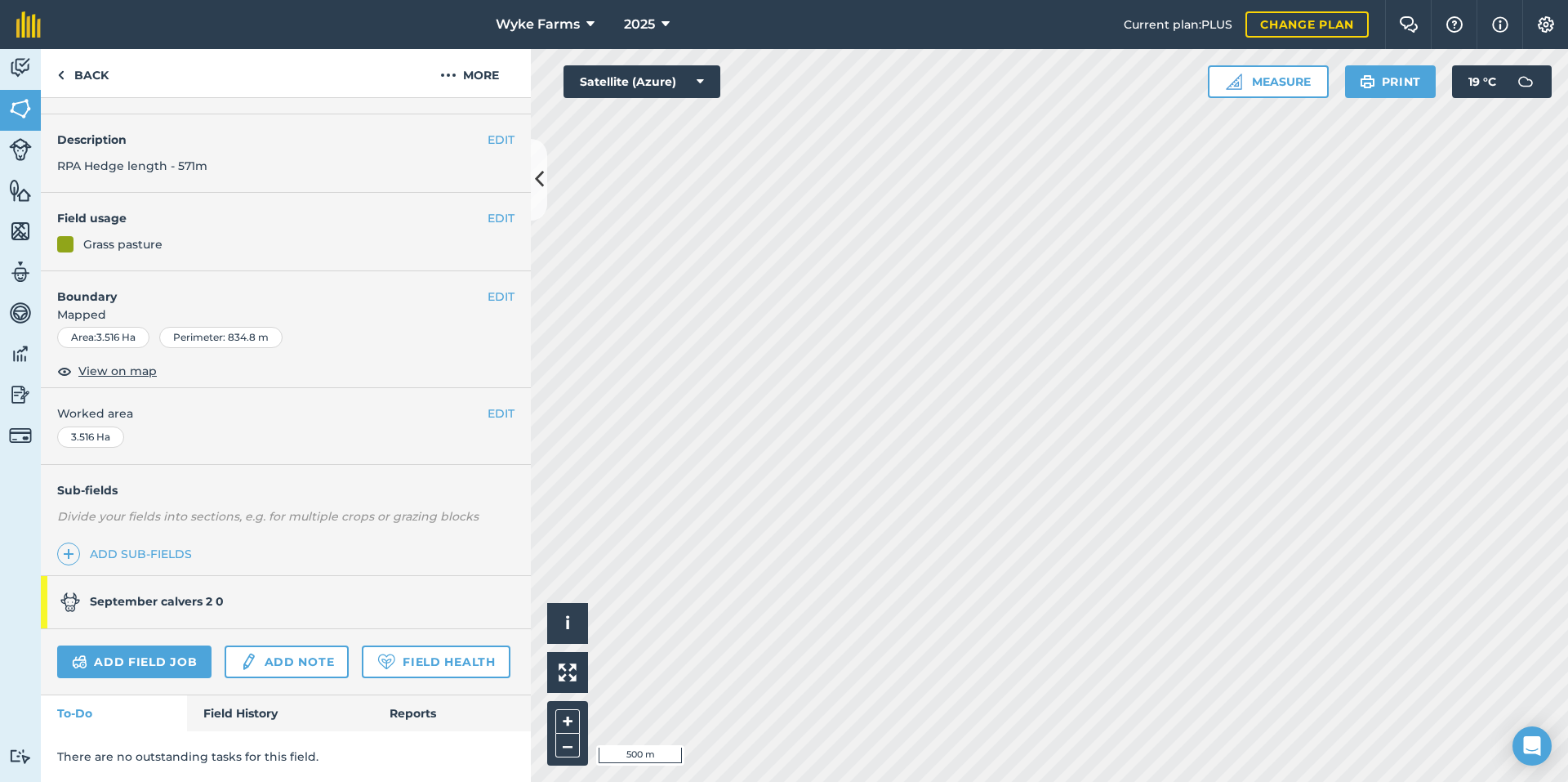
scroll to position [86, 0]
click at [222, 728] on link "Field History" at bounding box center [280, 713] width 186 height 36
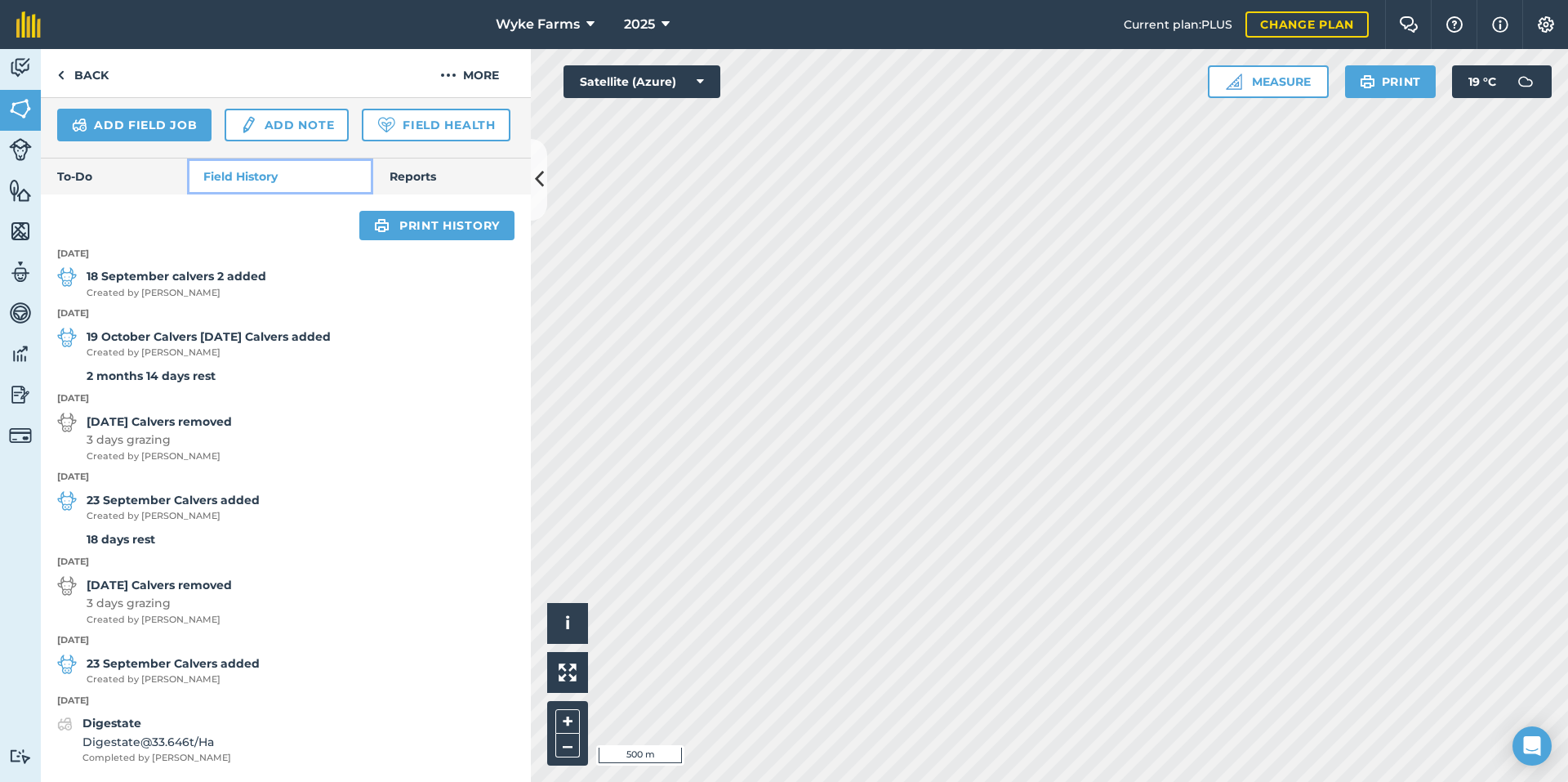
scroll to position [622, 0]
click at [107, 75] on link "Back" at bounding box center [83, 73] width 84 height 48
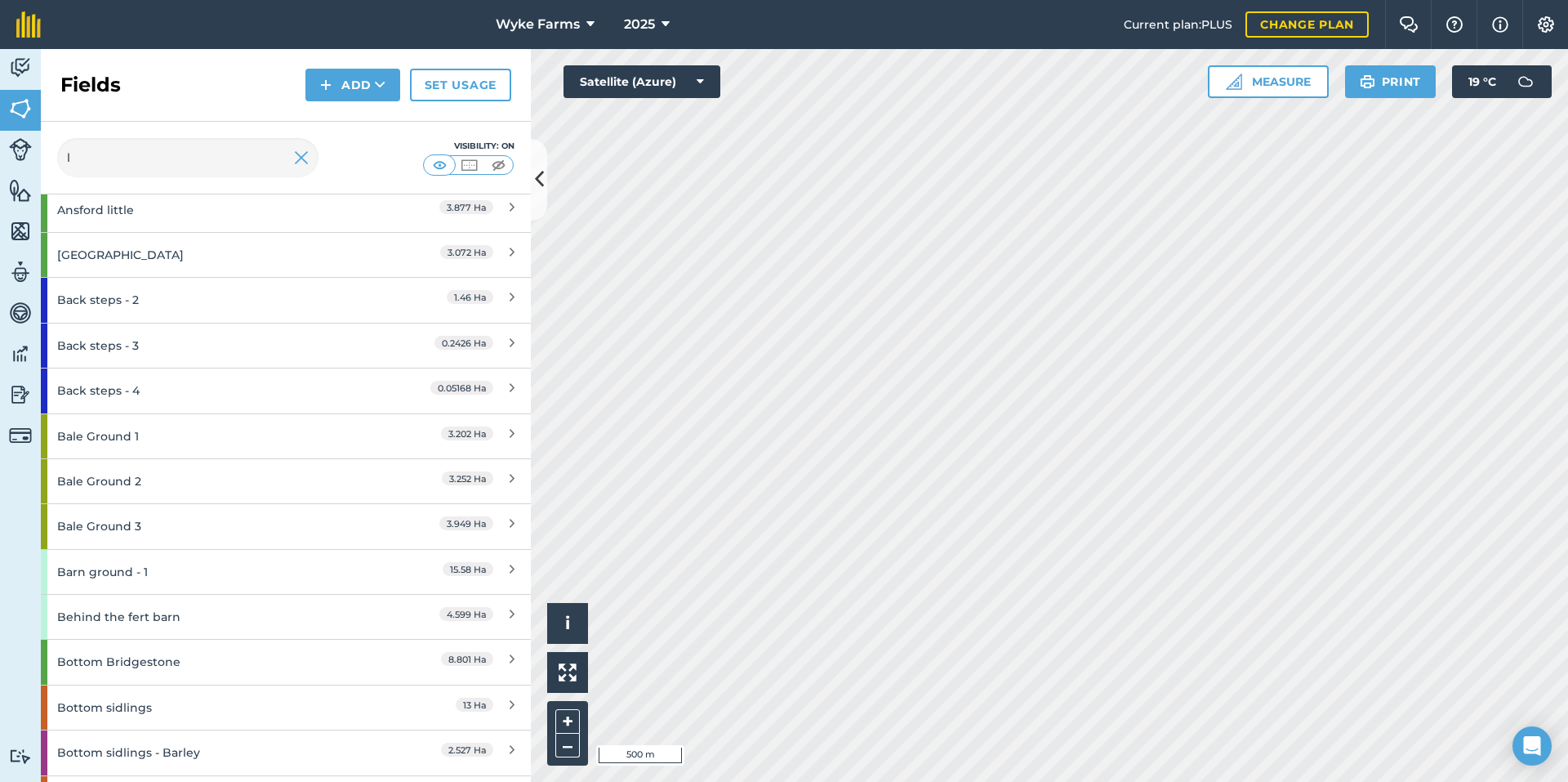
scroll to position [490, 0]
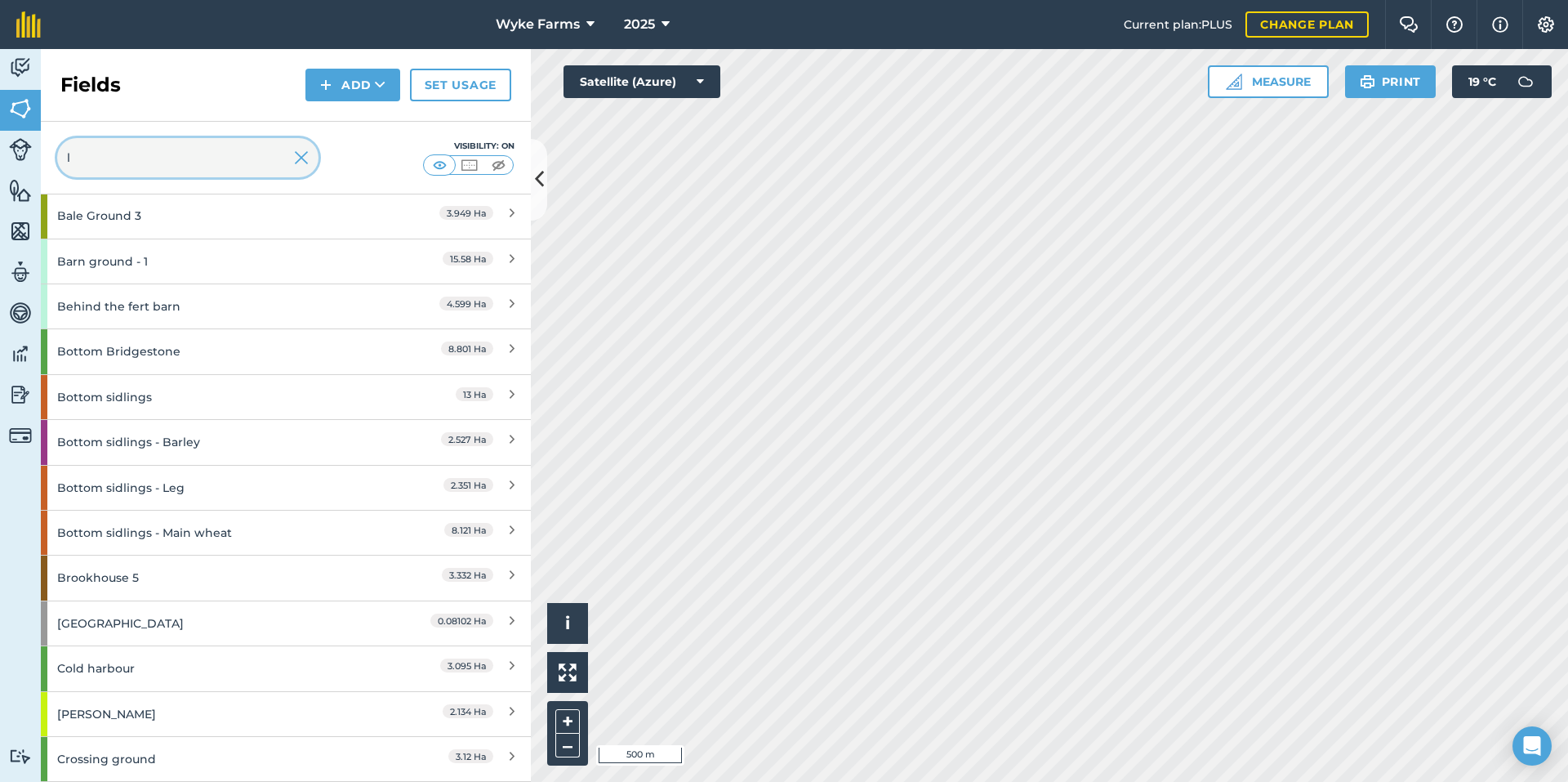
click at [146, 176] on input "l" at bounding box center [188, 158] width 261 height 40
type input "lo"
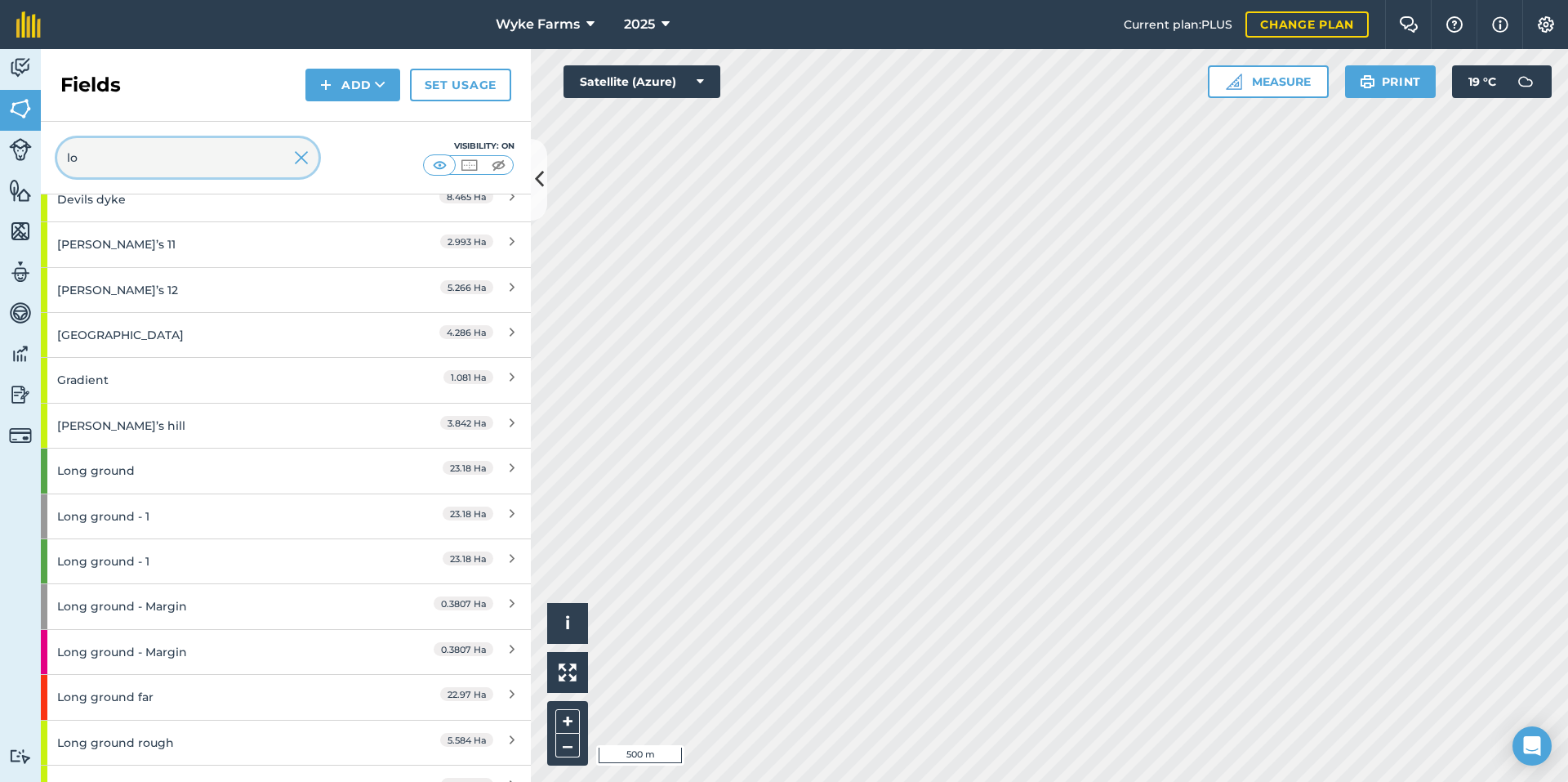
scroll to position [463, 0]
click at [159, 475] on div "Long ground" at bounding box center [216, 468] width 316 height 44
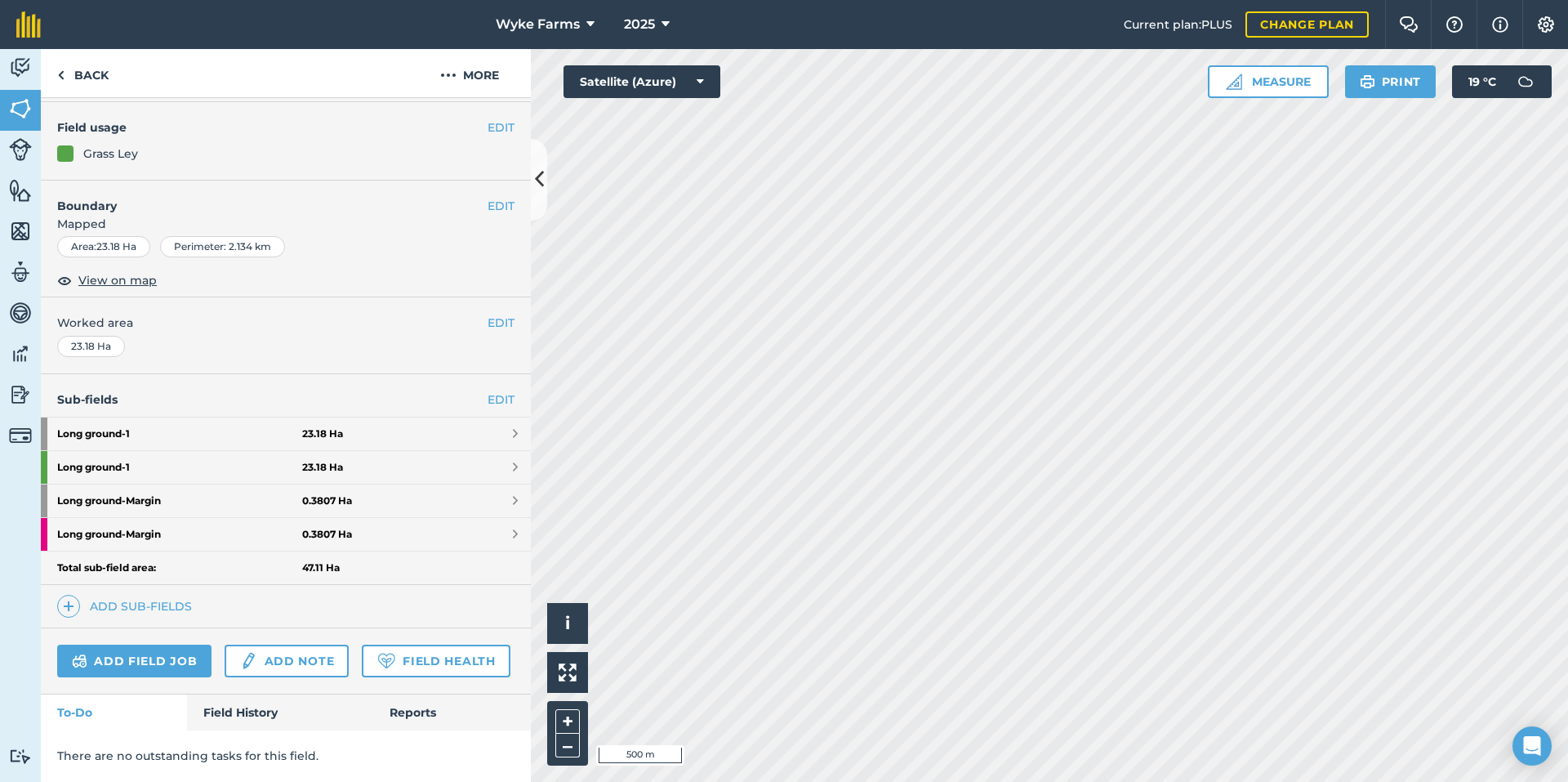
scroll to position [176, 0]
click at [242, 706] on link "Field History" at bounding box center [280, 712] width 186 height 36
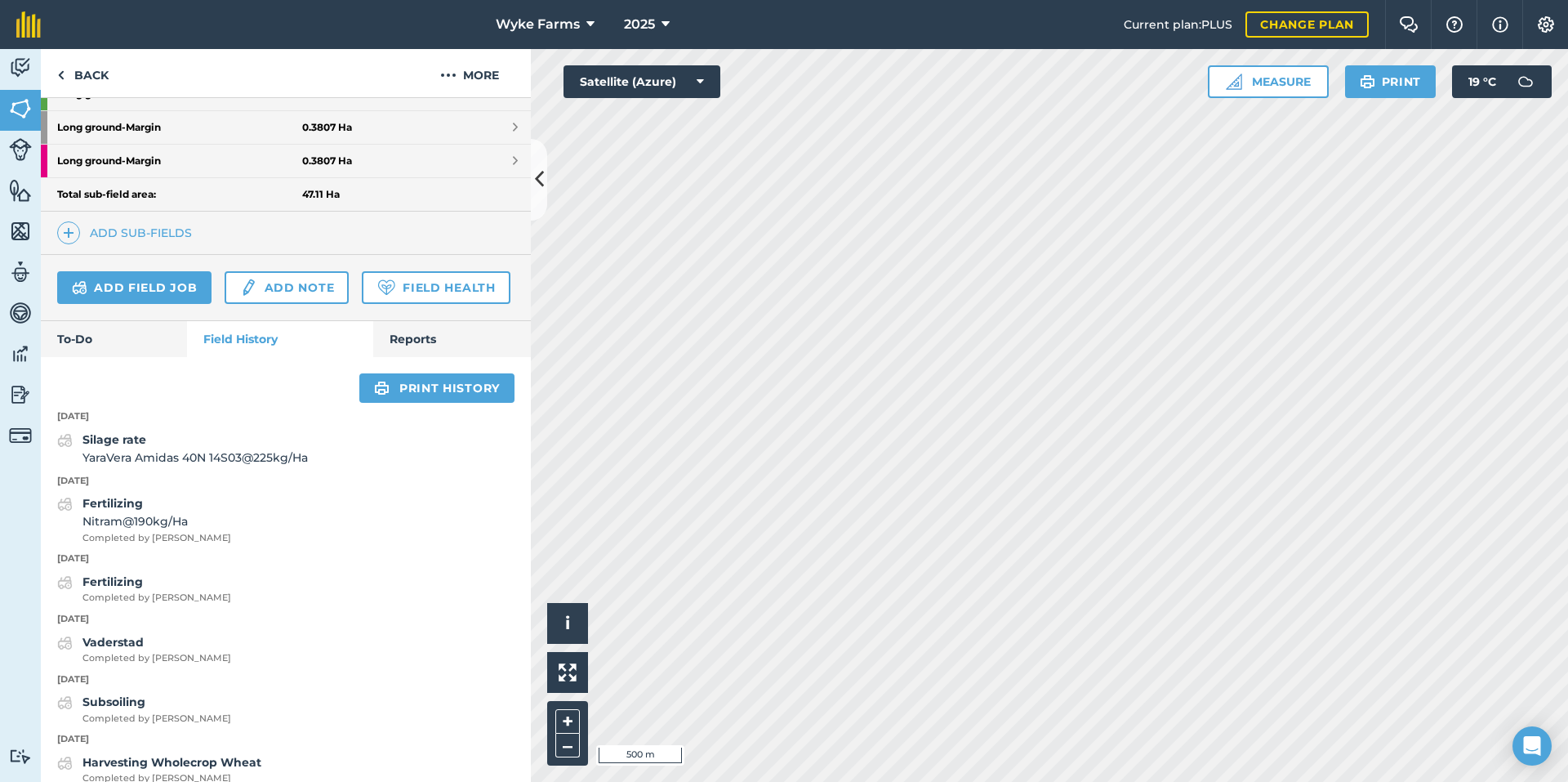
scroll to position [422, 0]
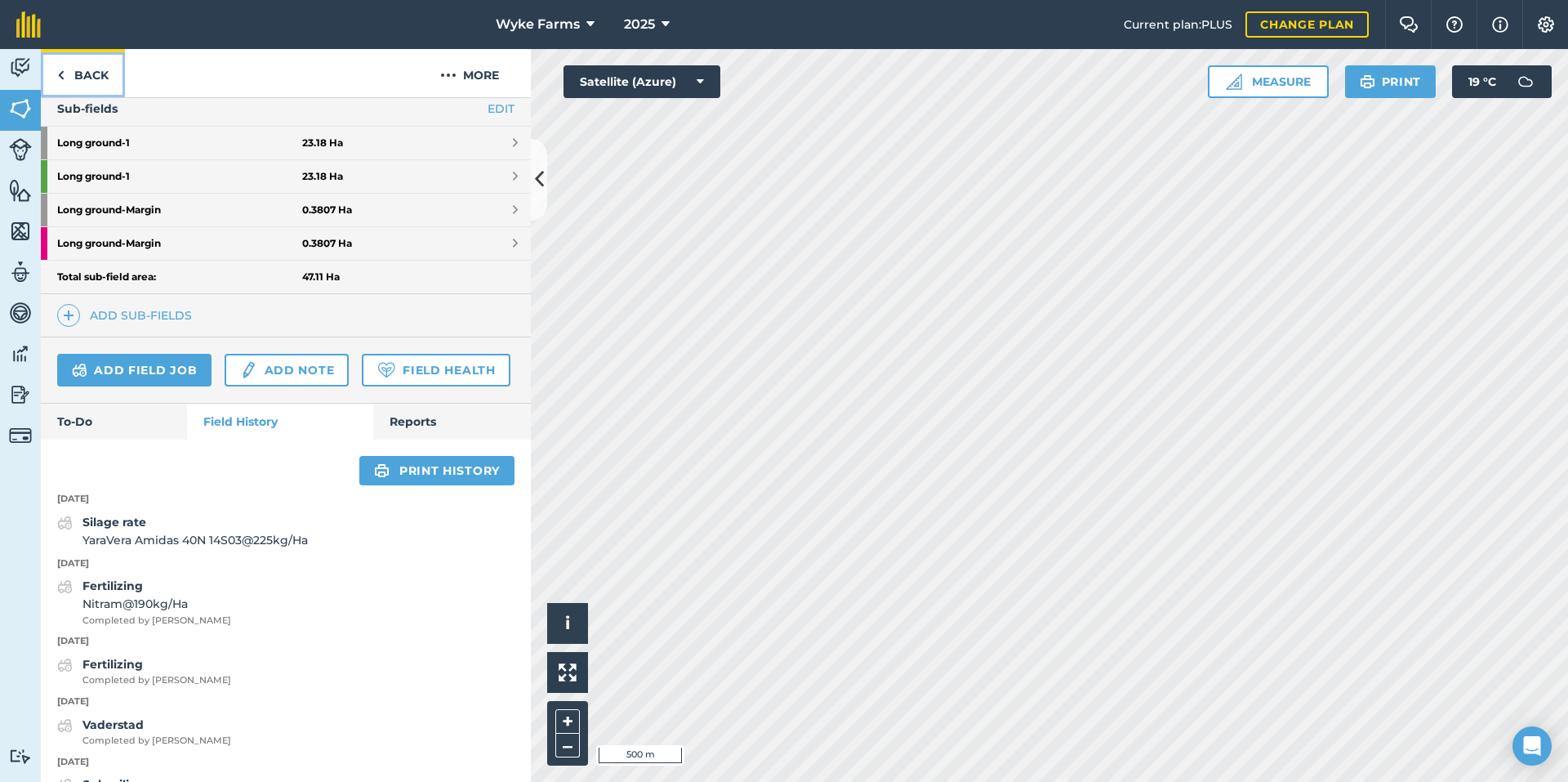
click at [95, 70] on link "Back" at bounding box center [83, 73] width 84 height 48
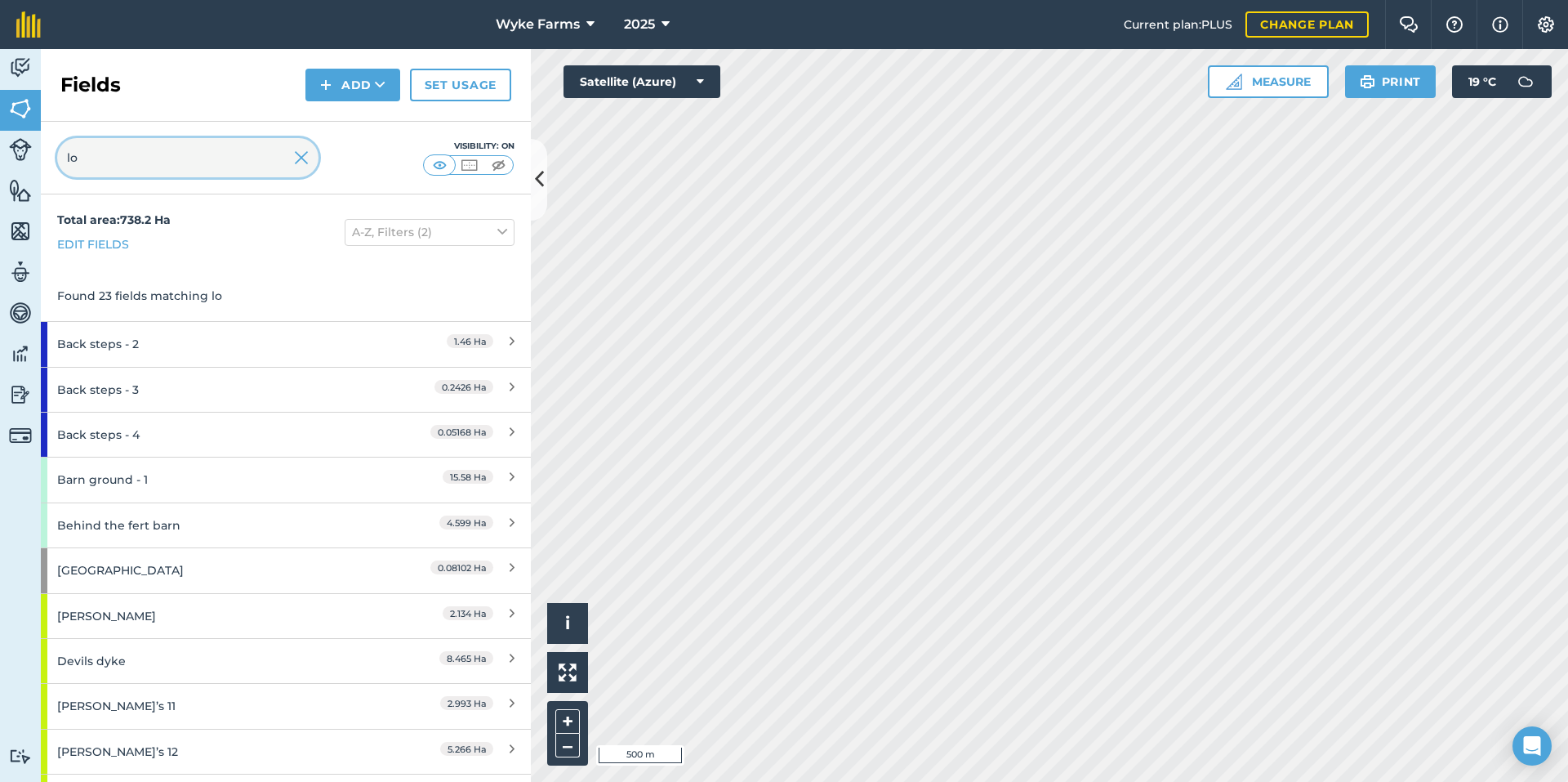
click at [175, 156] on input "lo" at bounding box center [188, 158] width 261 height 40
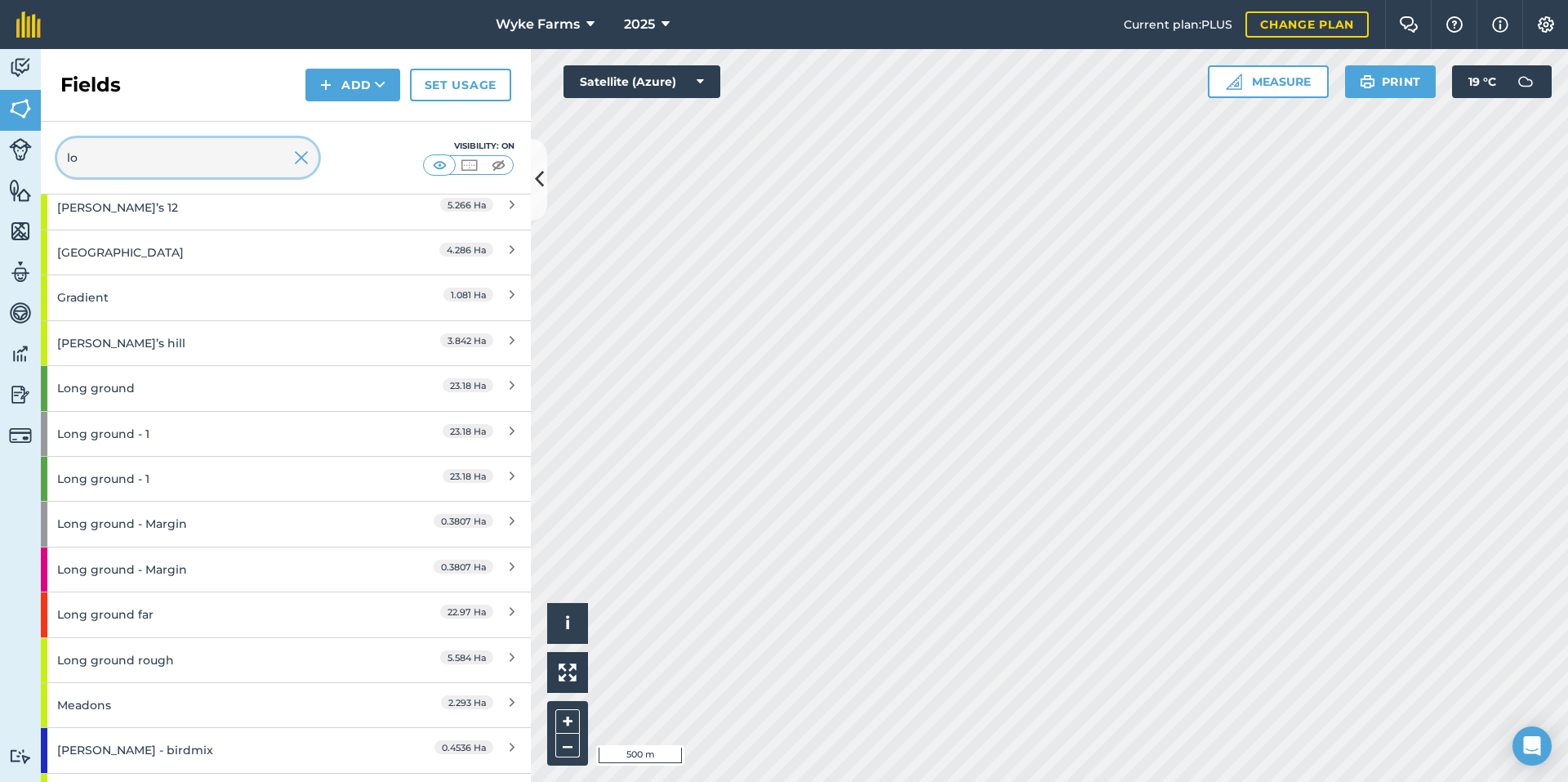
scroll to position [571, 0]
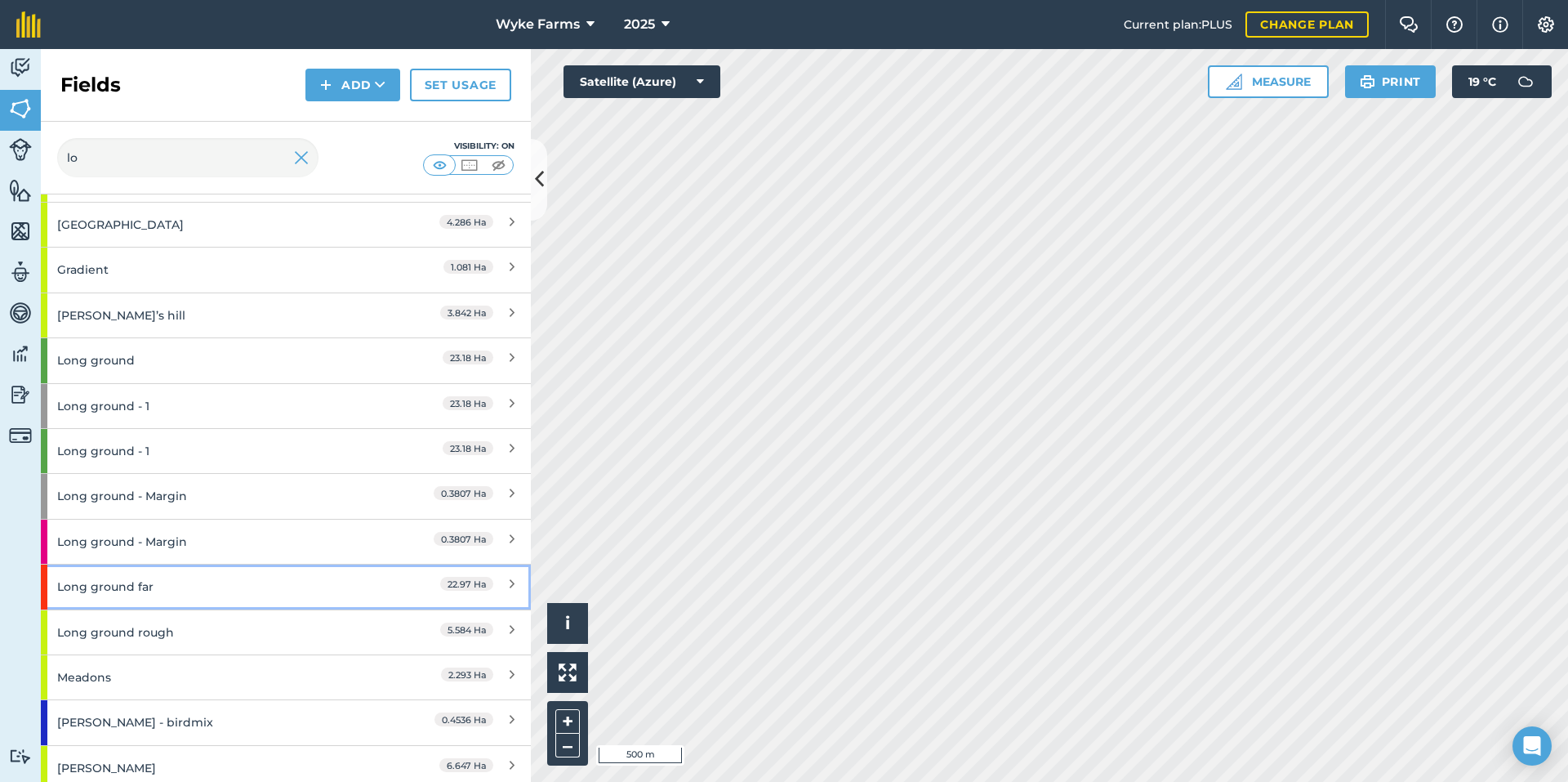
click at [200, 590] on div "Long ground far" at bounding box center [216, 586] width 316 height 44
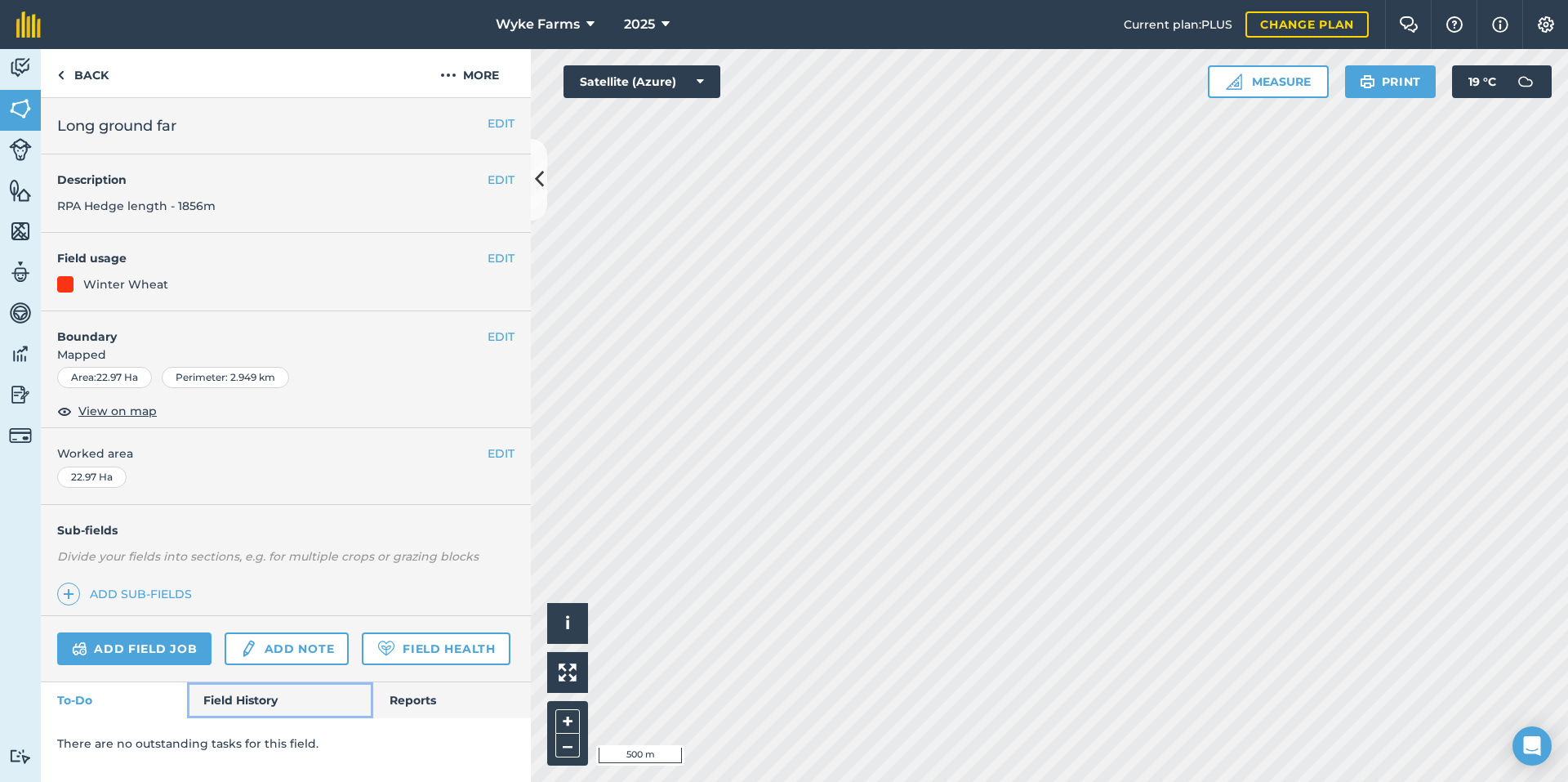
click at [254, 697] on link "Field History" at bounding box center [280, 700] width 186 height 36
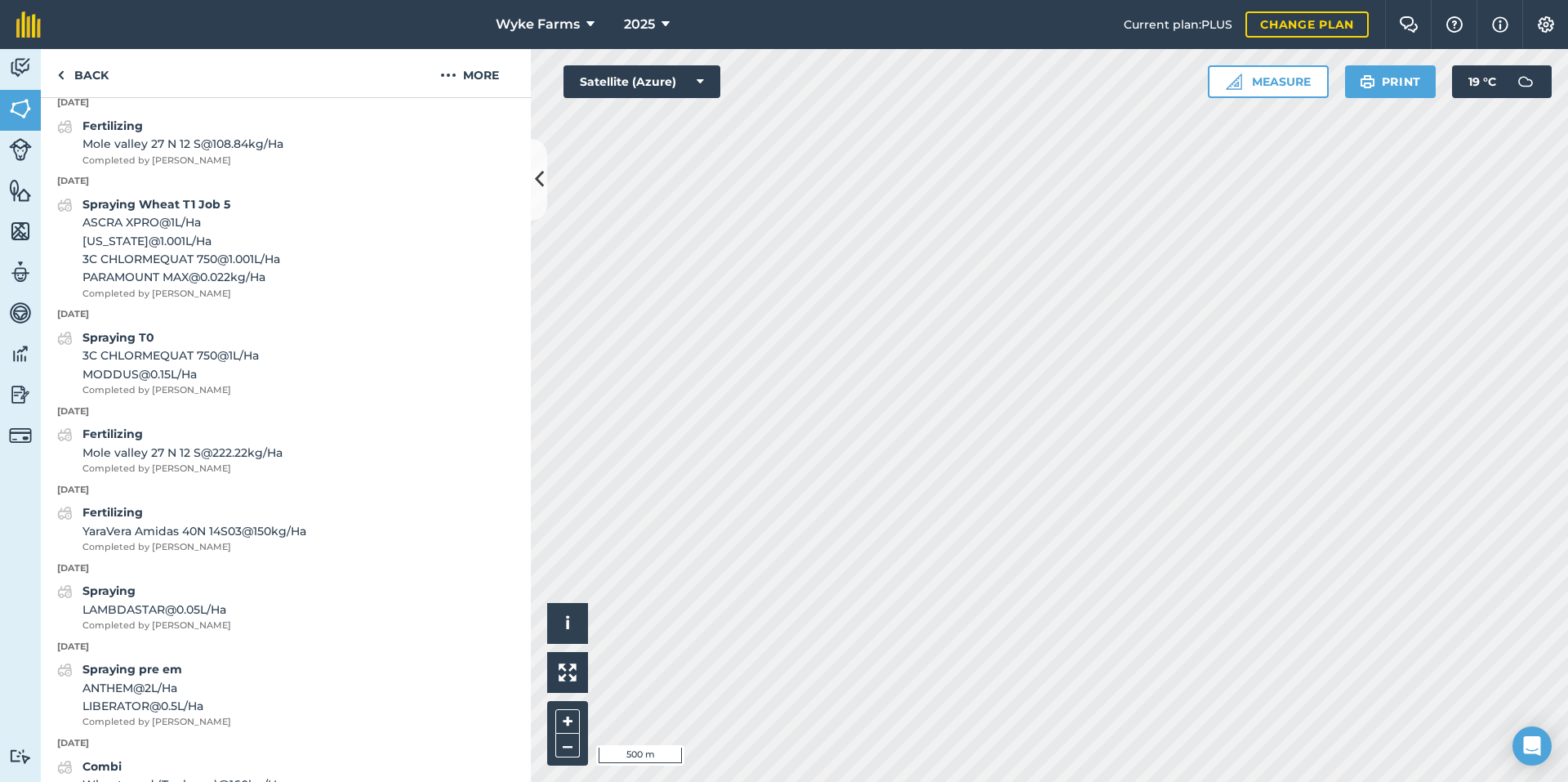
scroll to position [817, 0]
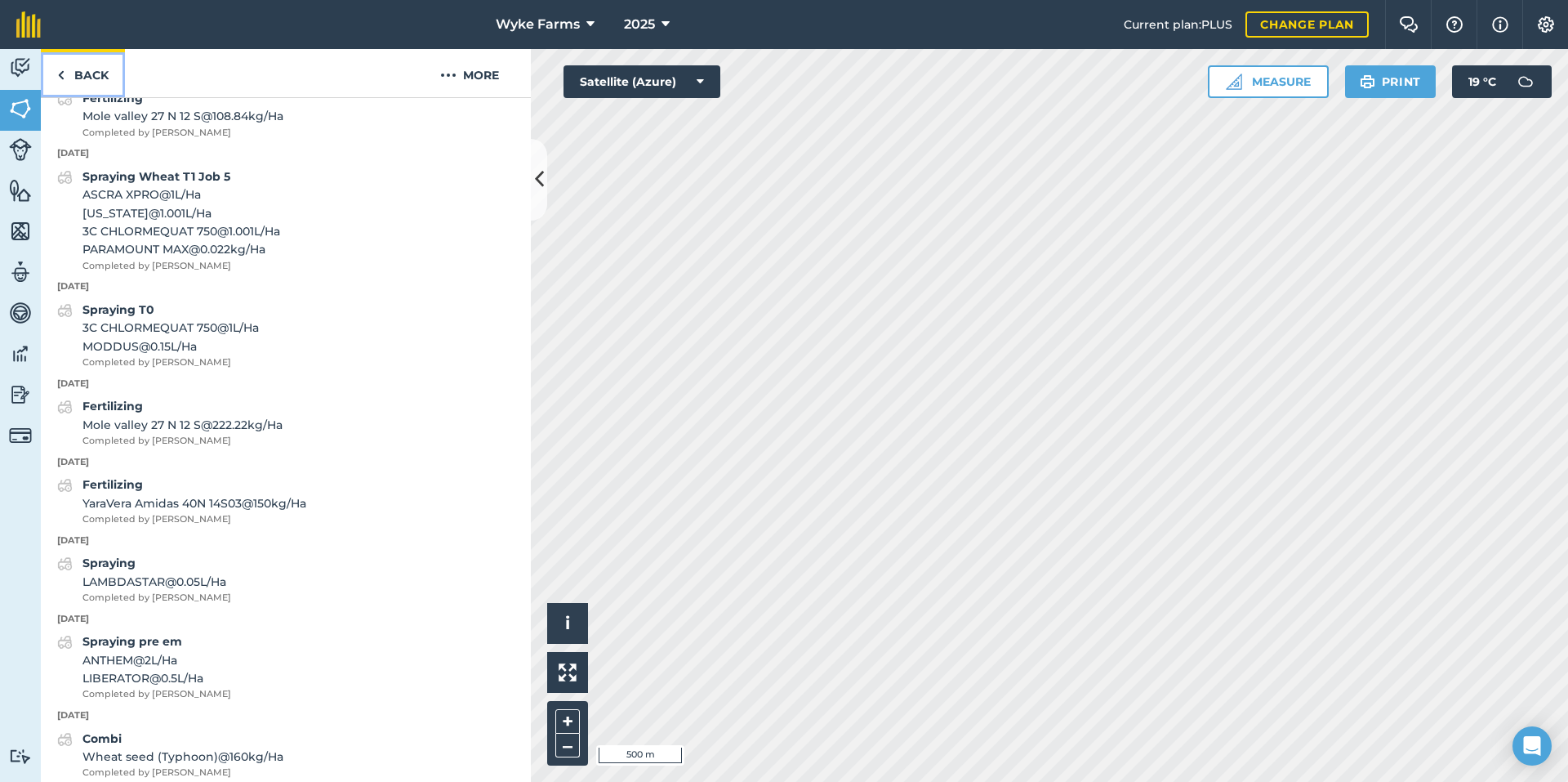
click at [61, 67] on img at bounding box center [61, 75] width 8 height 20
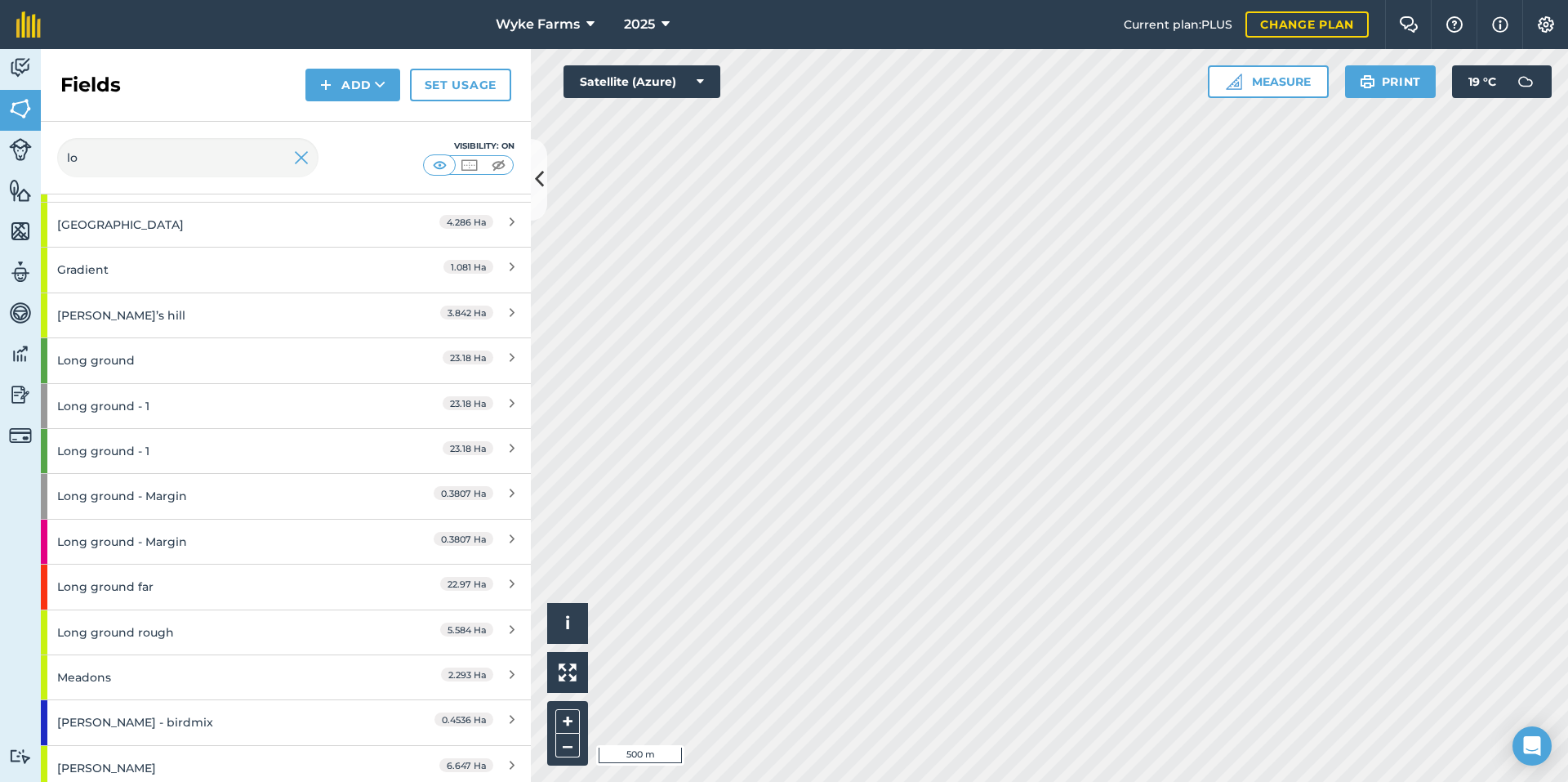
scroll to position [580, 0]
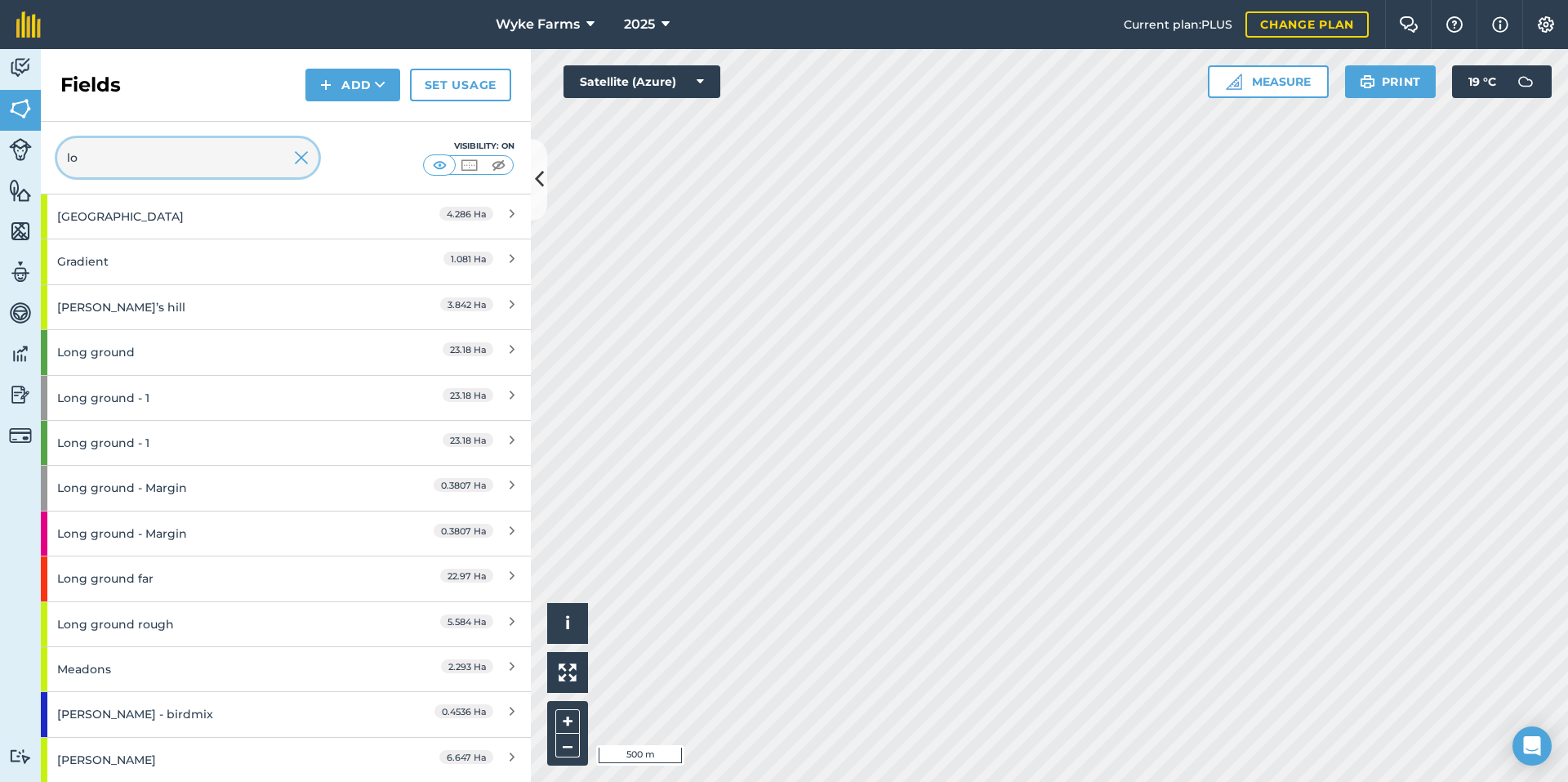
click at [147, 158] on input "lo" at bounding box center [188, 158] width 261 height 40
type input "l"
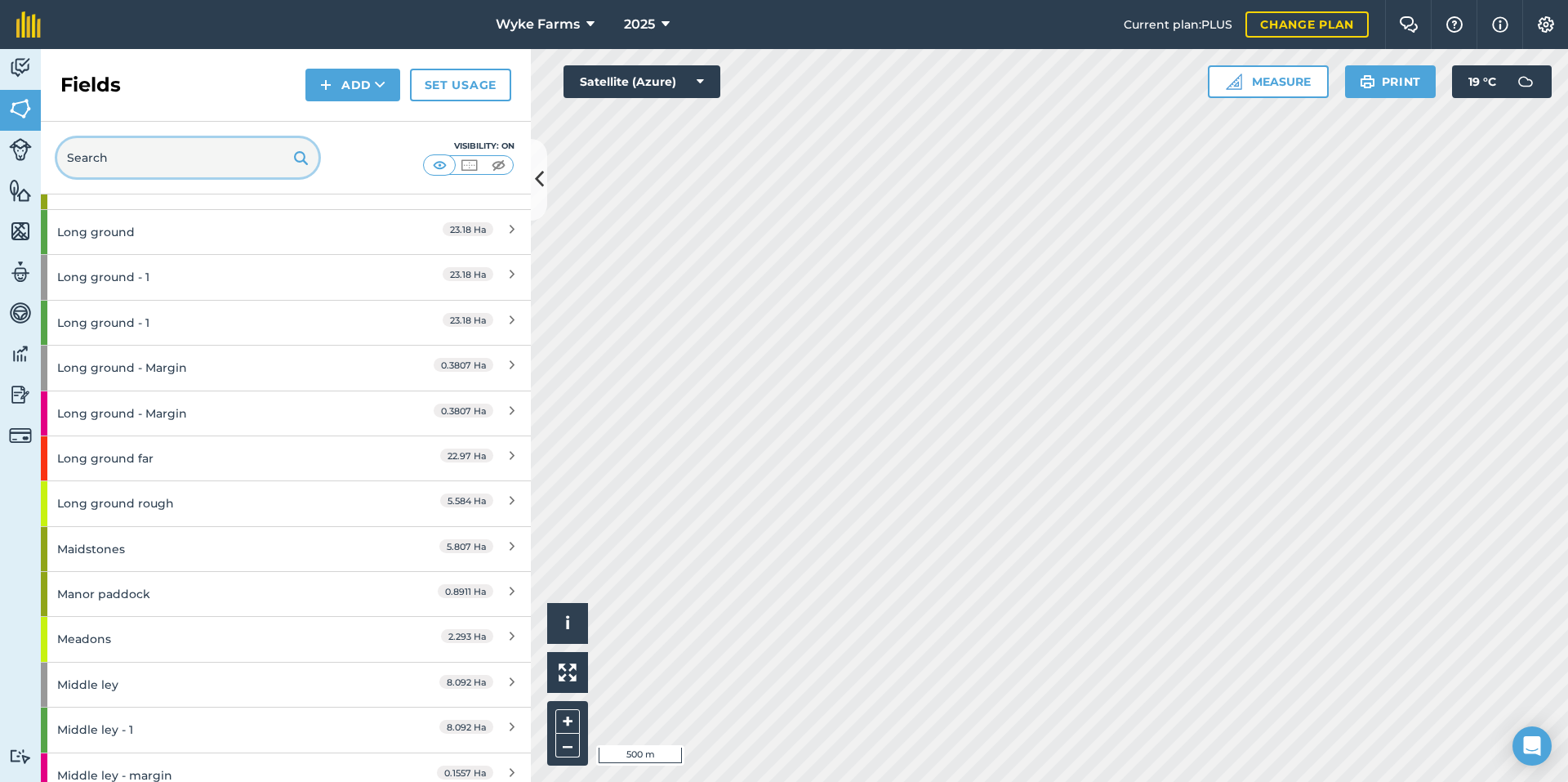
scroll to position [4159, 0]
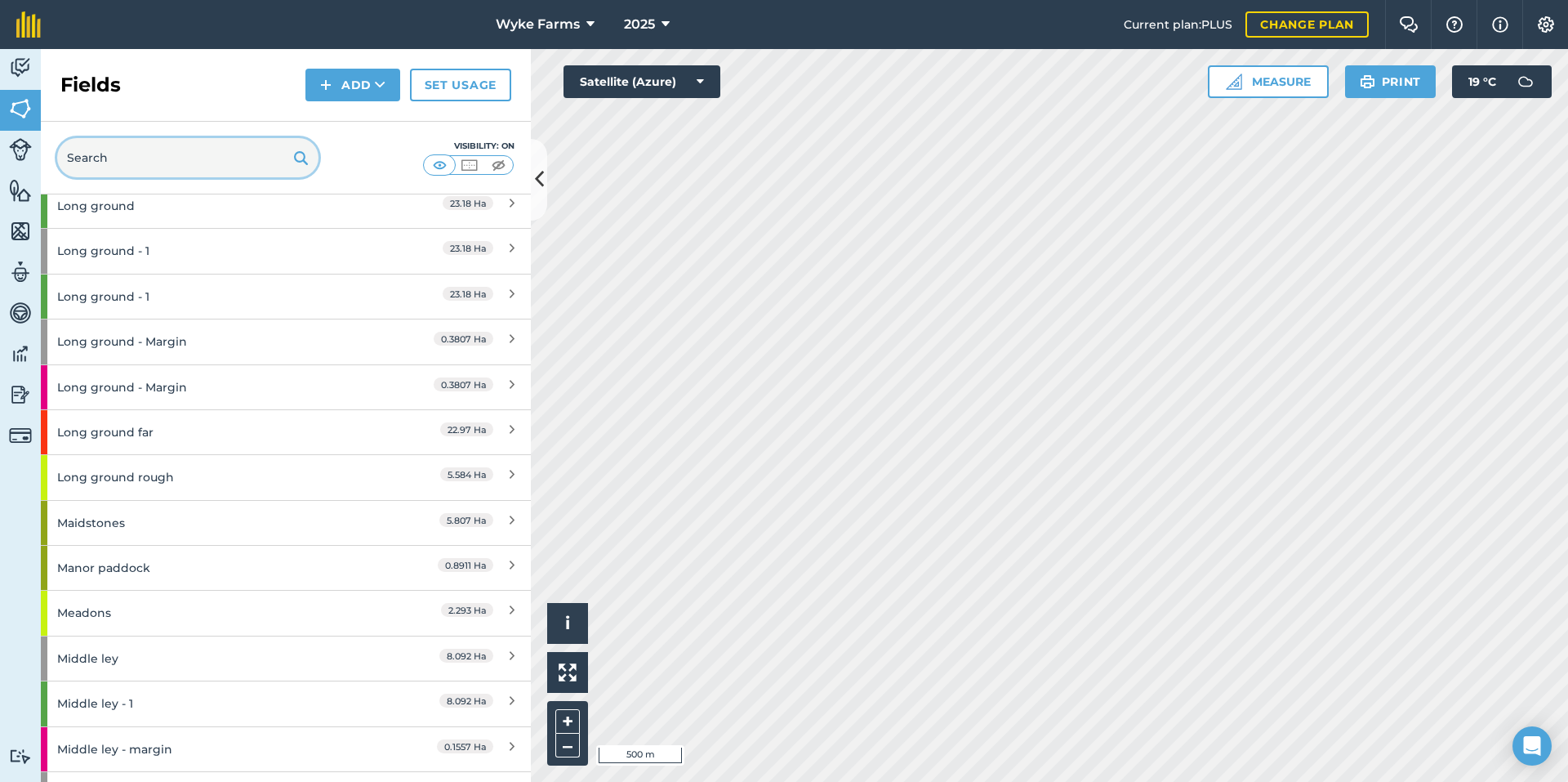
click at [181, 161] on input "text" at bounding box center [188, 158] width 261 height 40
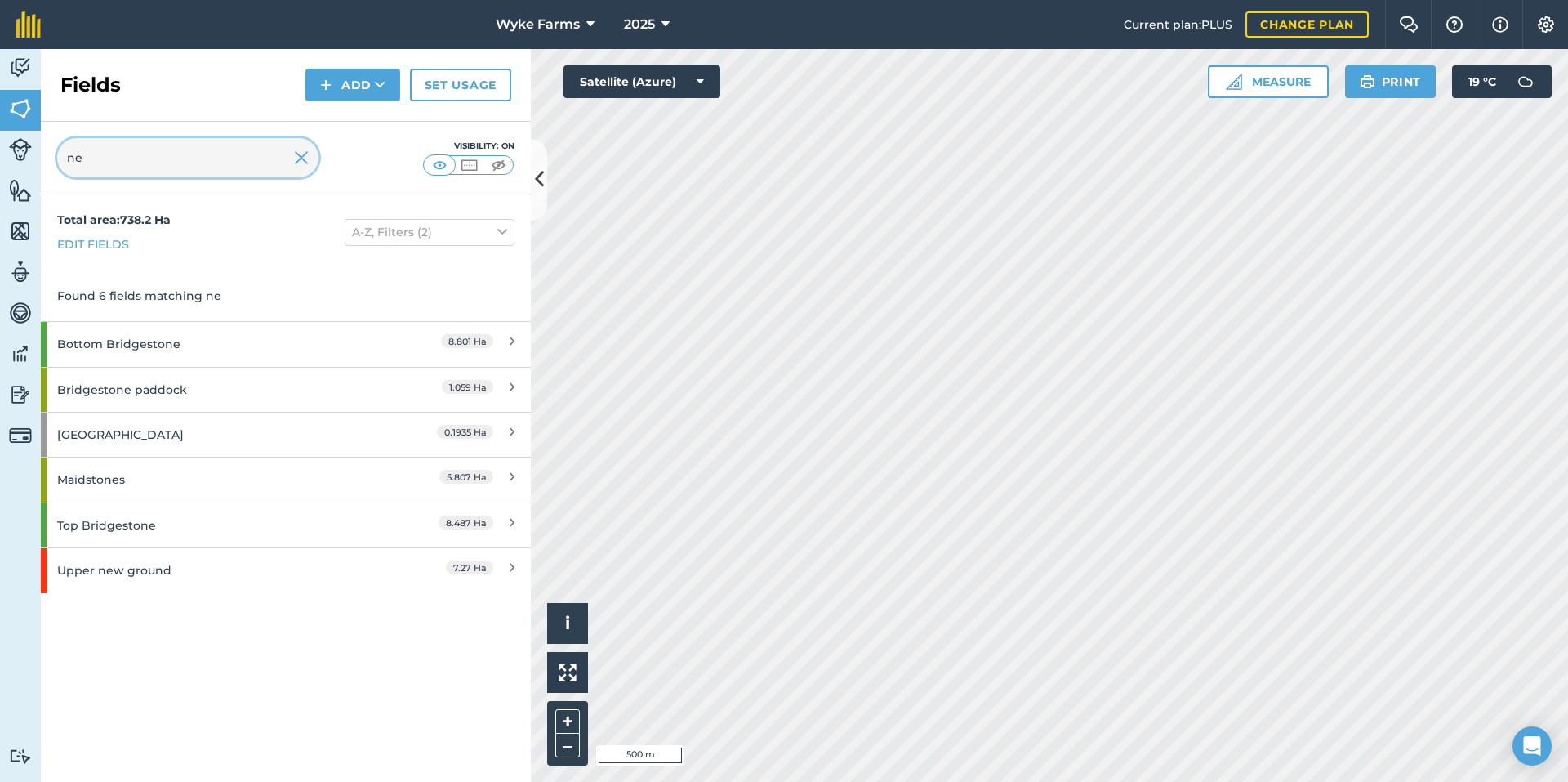
scroll to position [0, 0]
type input "ne"
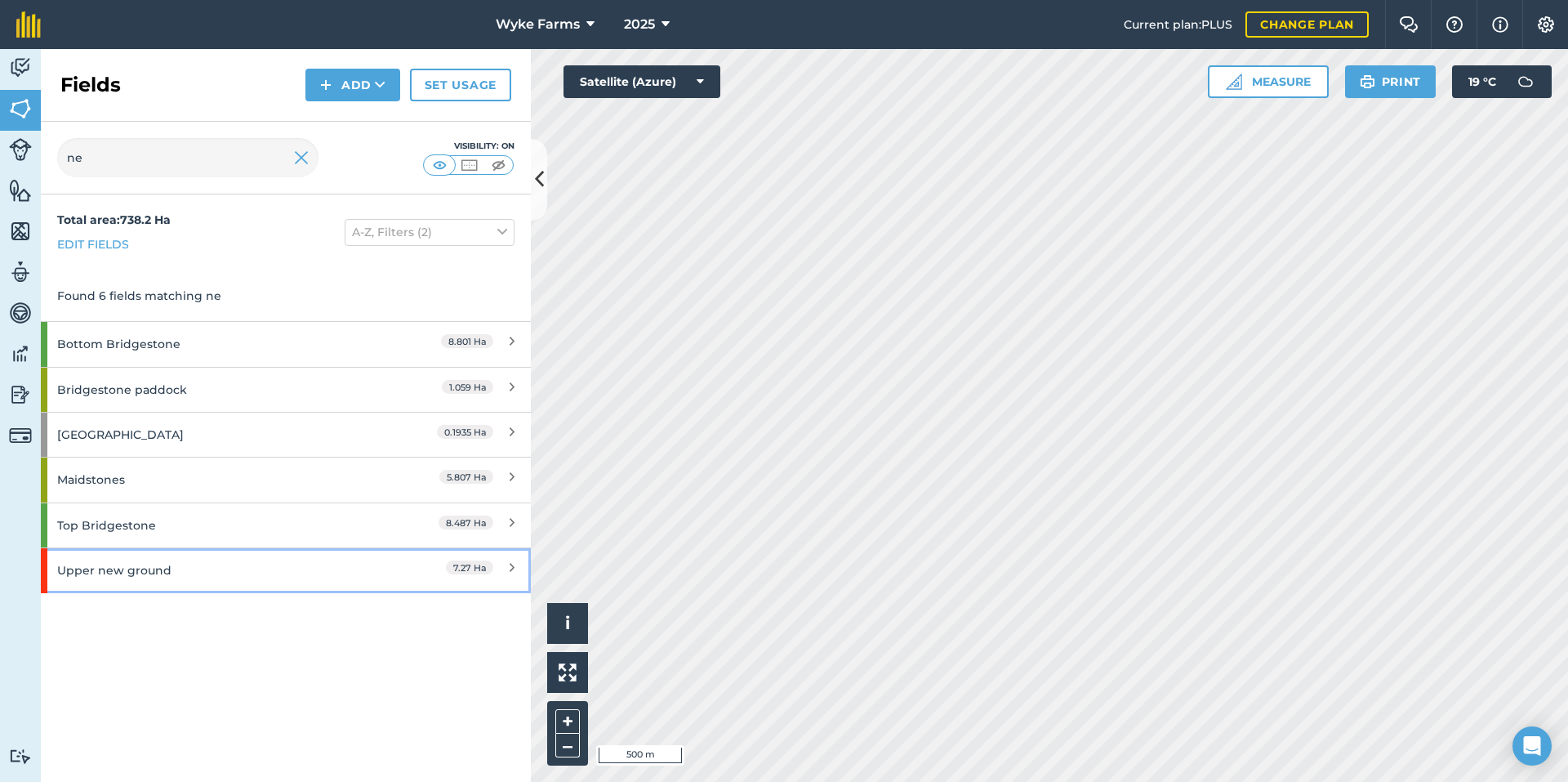
click at [265, 579] on div "Upper new ground" at bounding box center [216, 570] width 316 height 44
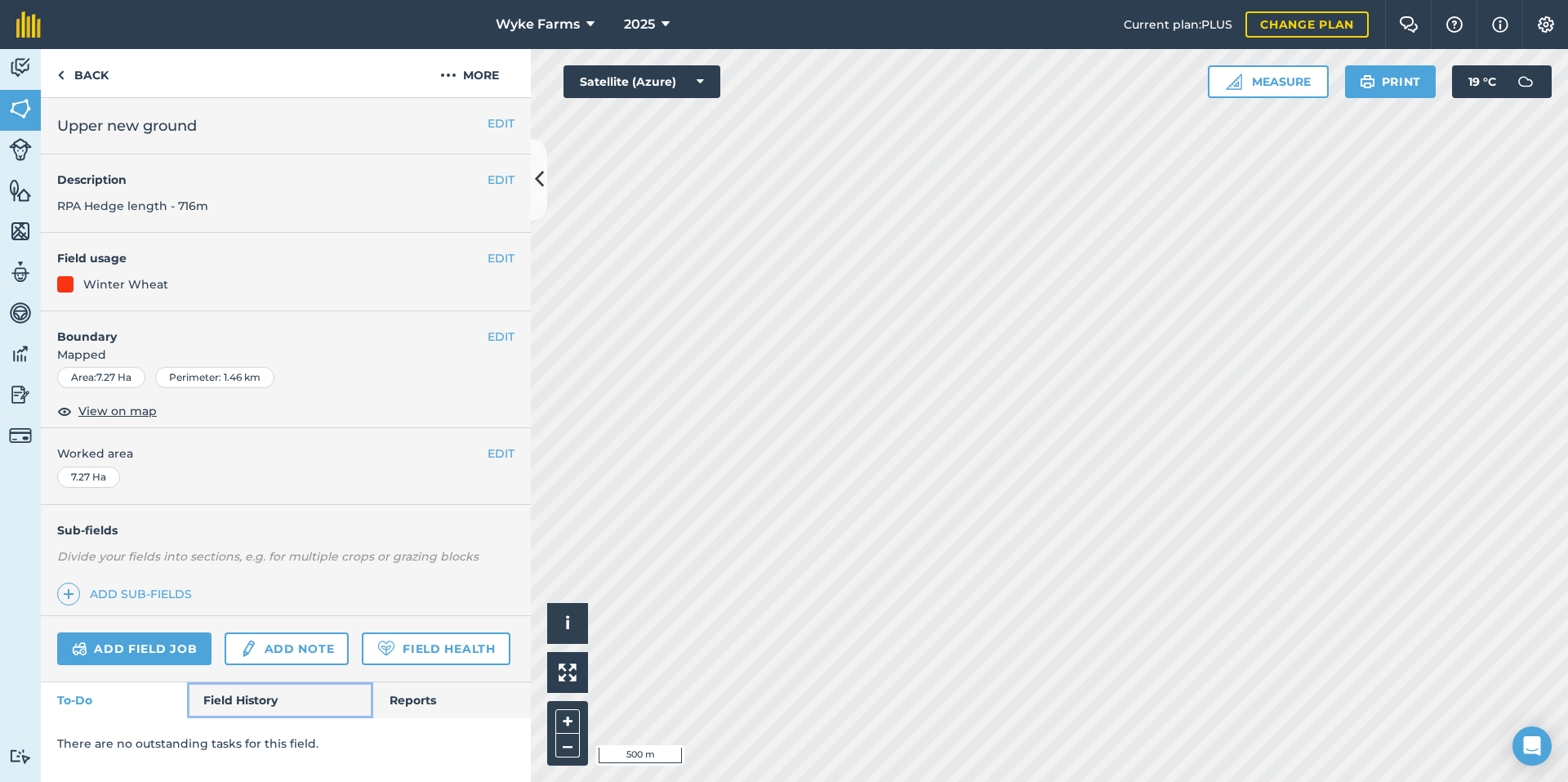
click at [253, 696] on link "Field History" at bounding box center [280, 700] width 186 height 36
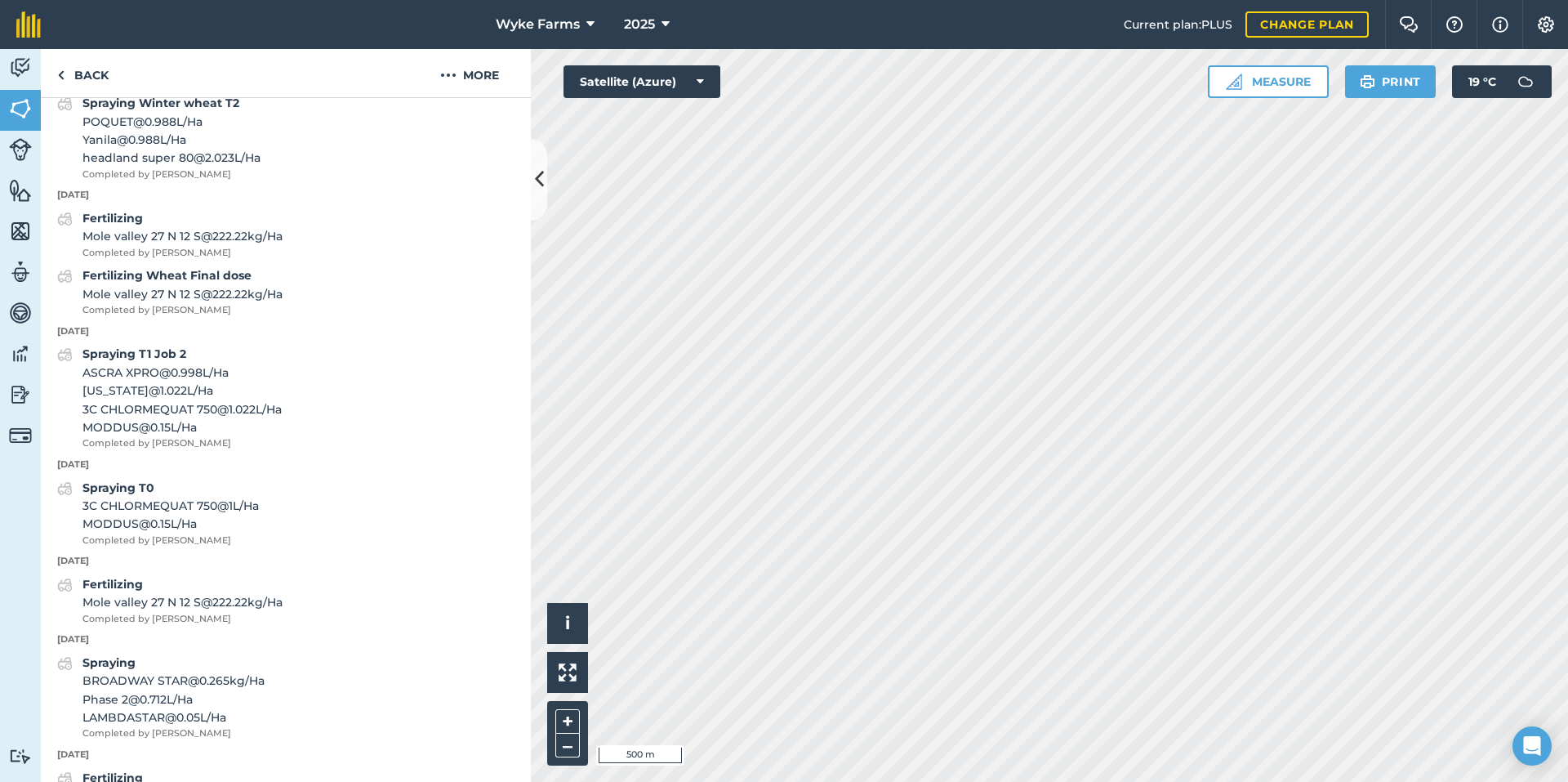
scroll to position [899, 0]
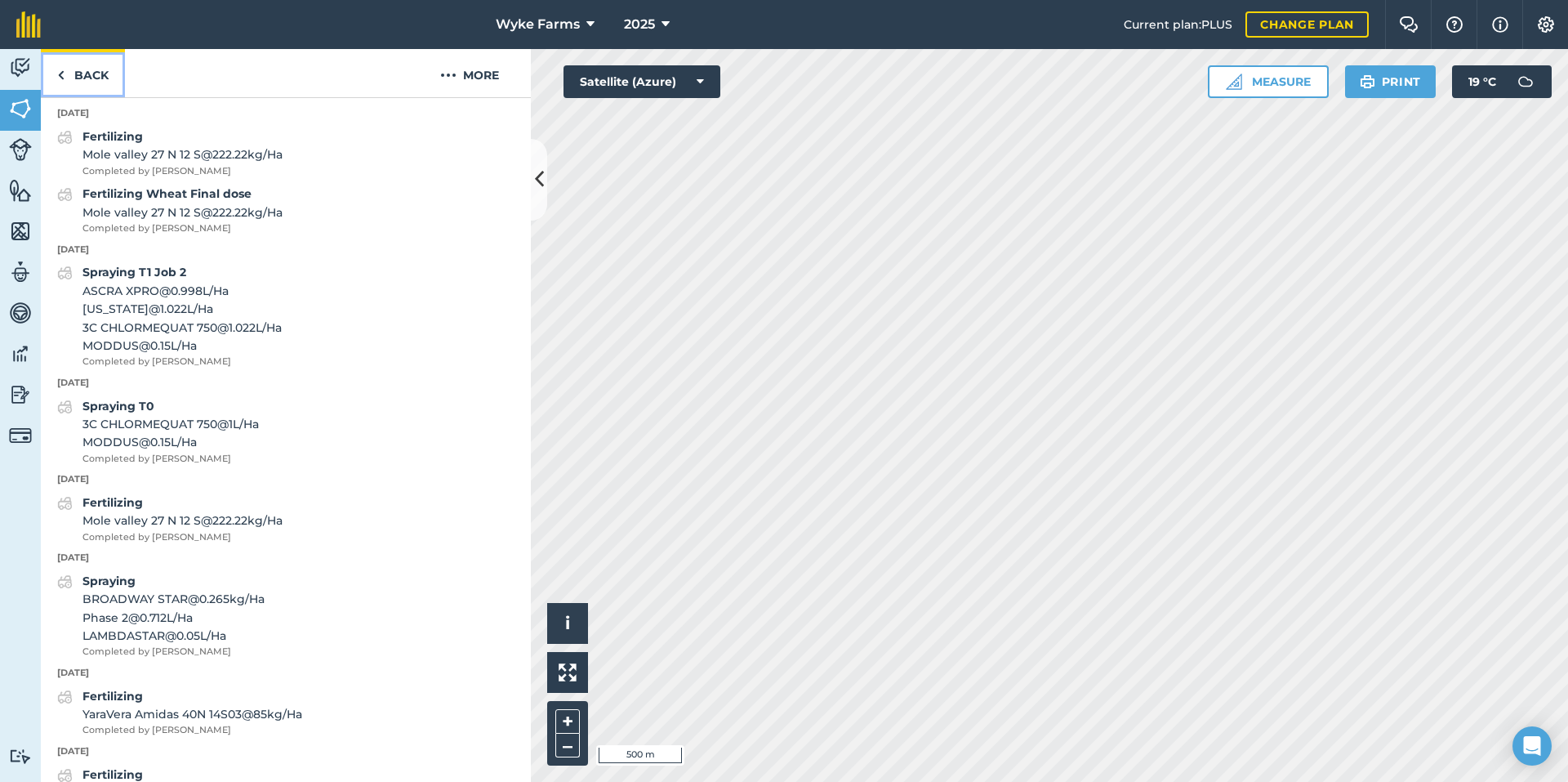
click at [82, 93] on link "Back" at bounding box center [83, 73] width 84 height 48
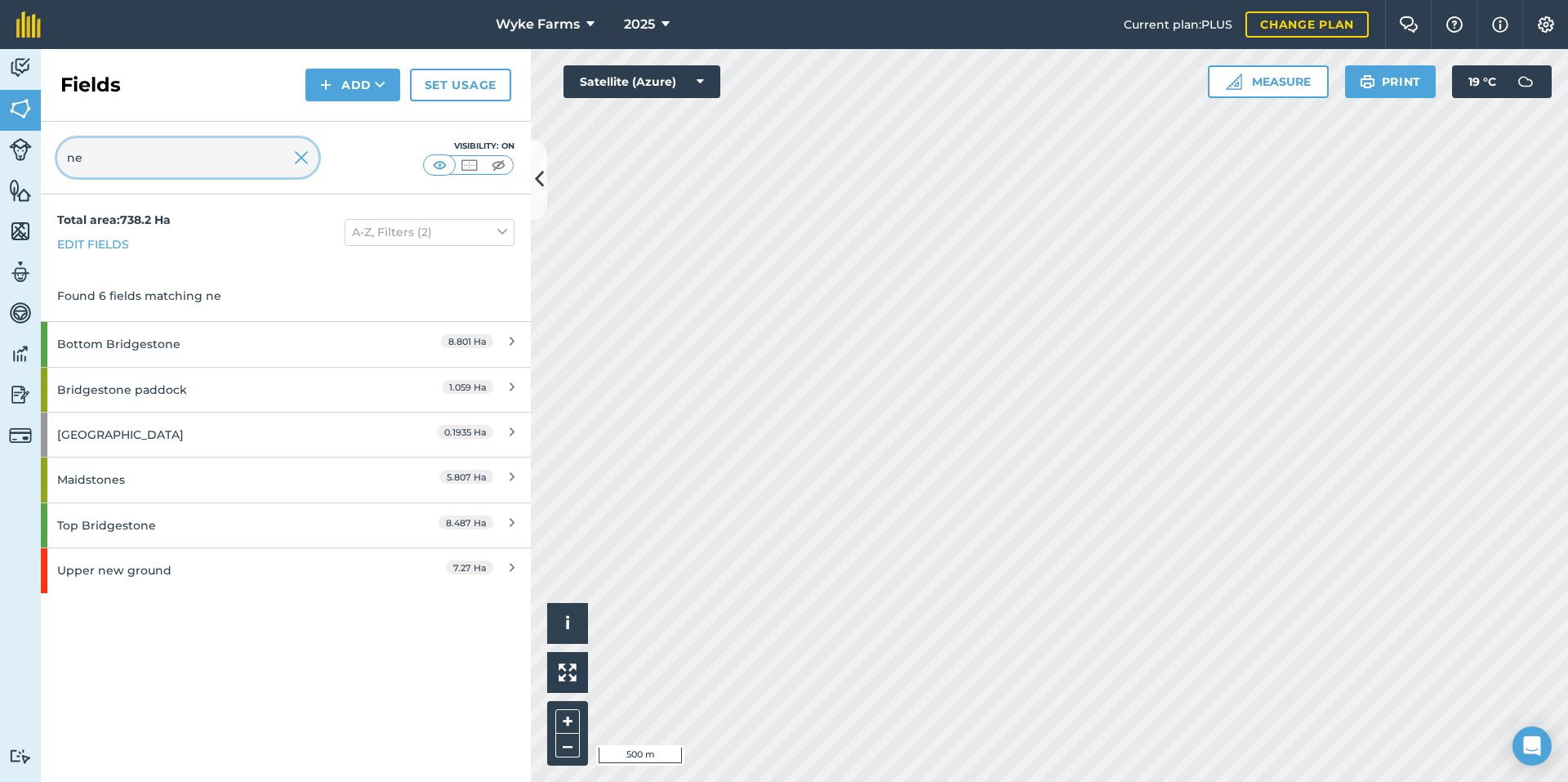
click at [209, 147] on input "ne" at bounding box center [188, 158] width 261 height 40
type input "n"
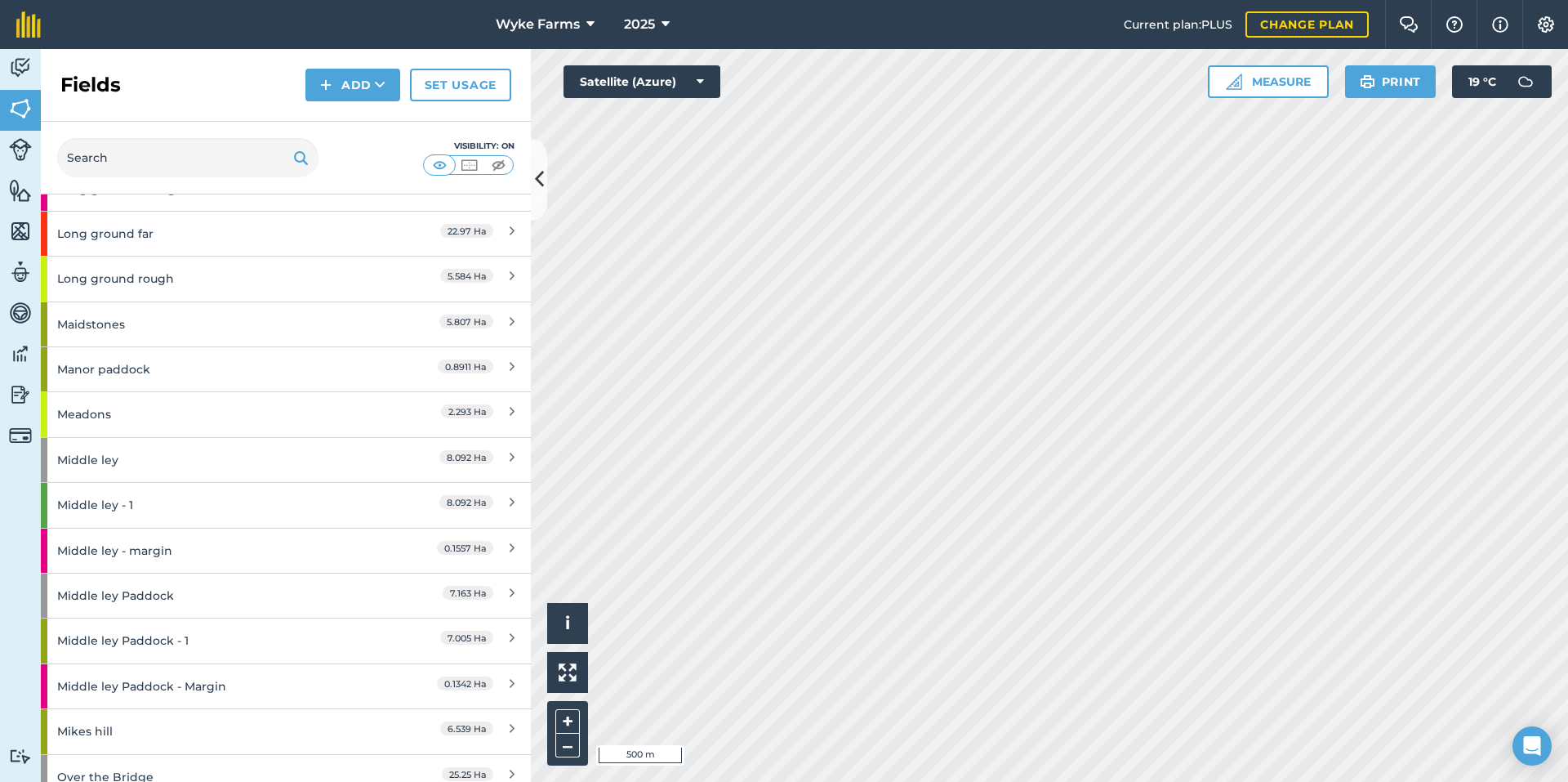
scroll to position [4329, 0]
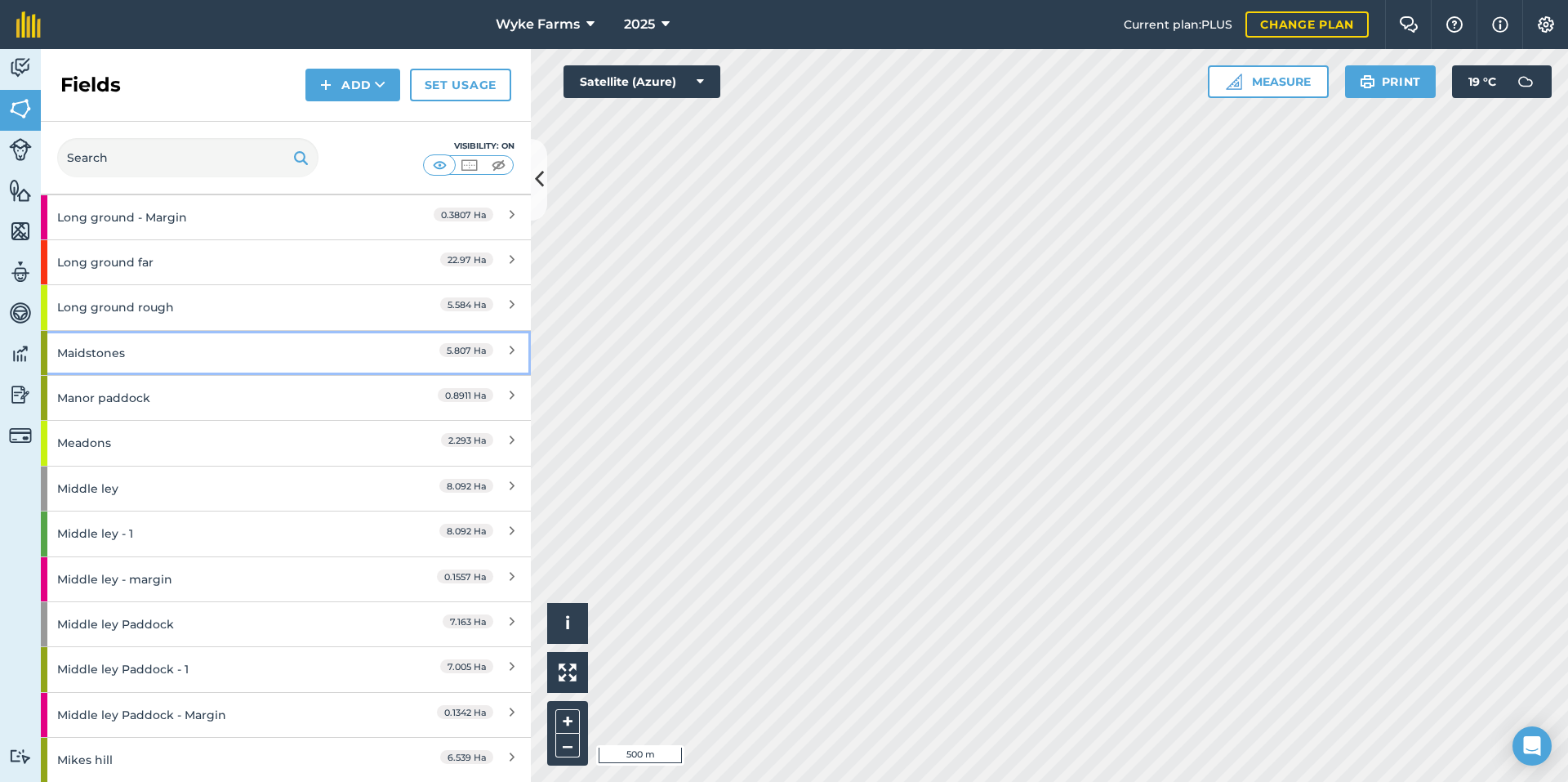
click at [125, 364] on div "Maidstones" at bounding box center [216, 352] width 316 height 44
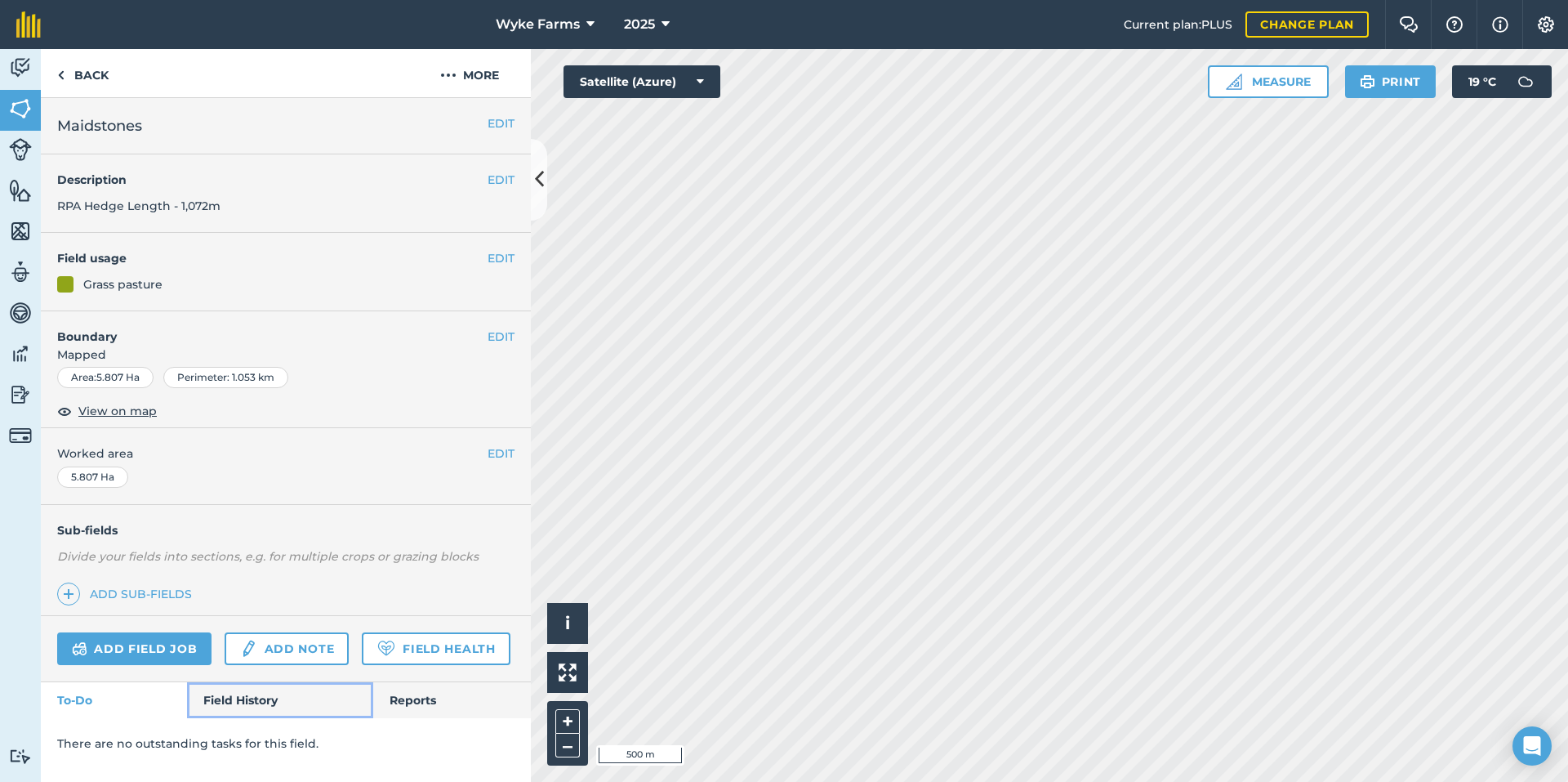
click at [268, 687] on link "Field History" at bounding box center [280, 700] width 186 height 36
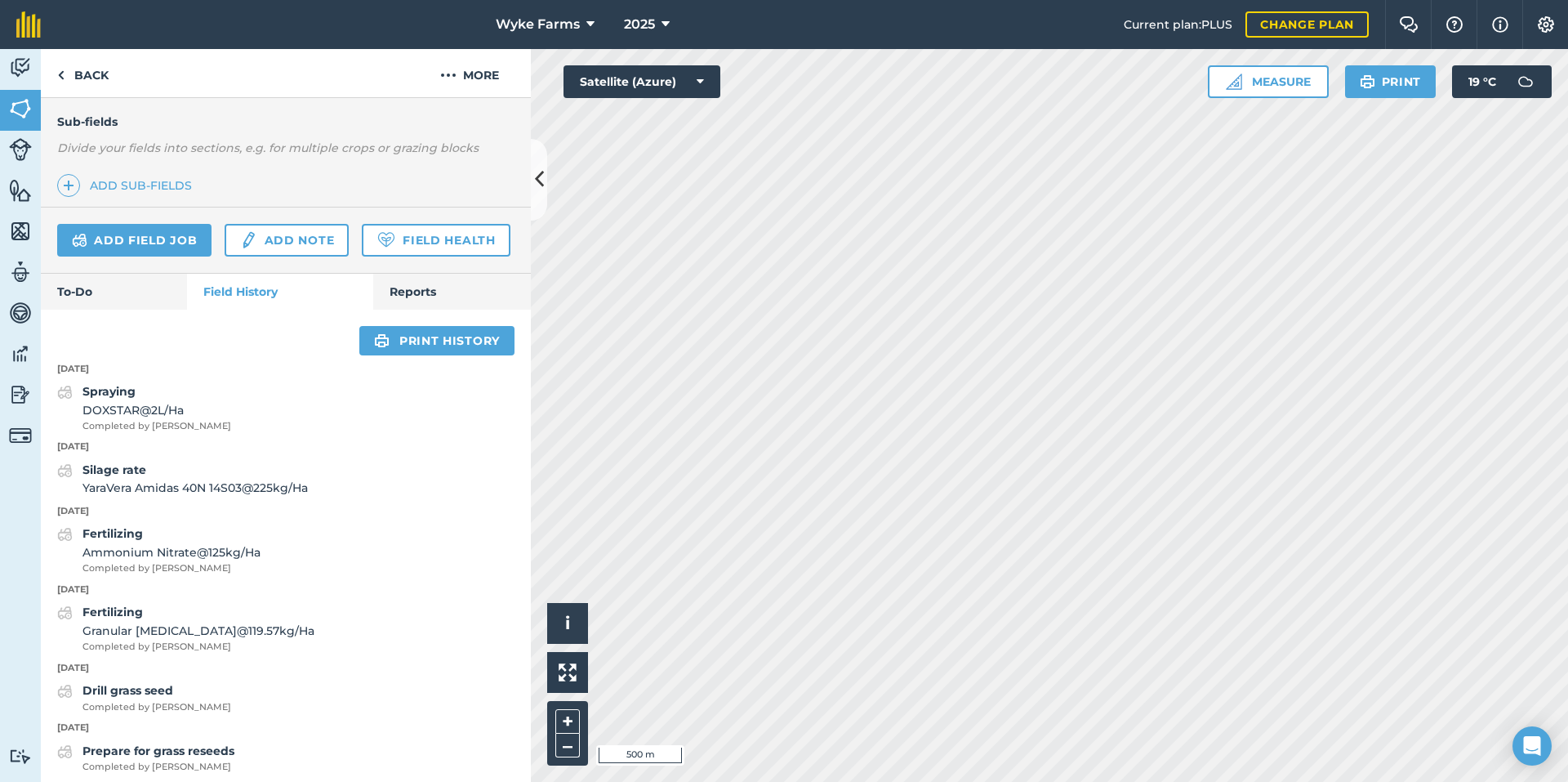
scroll to position [463, 0]
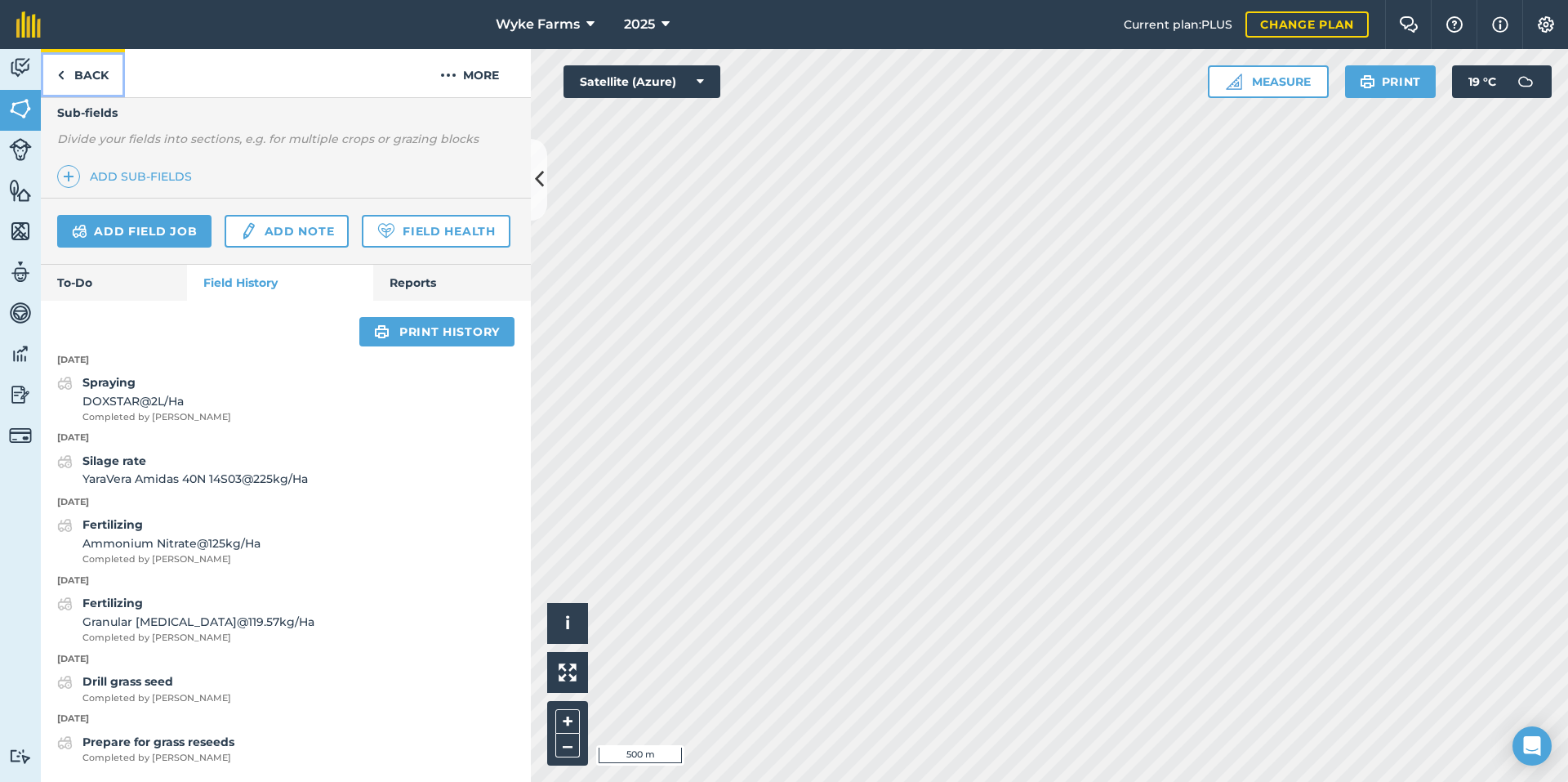
click at [88, 82] on link "Back" at bounding box center [83, 73] width 84 height 48
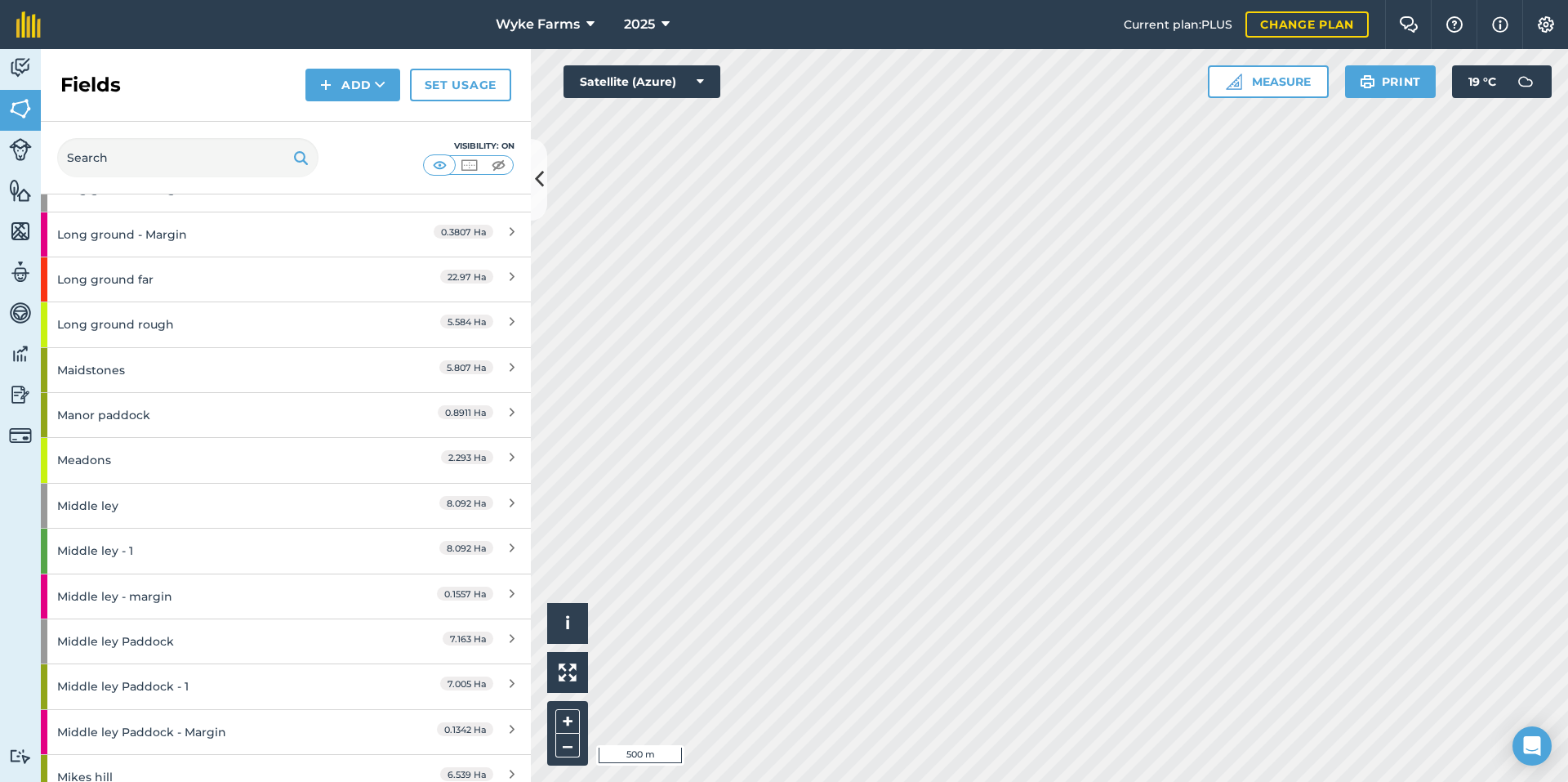
scroll to position [4329, 0]
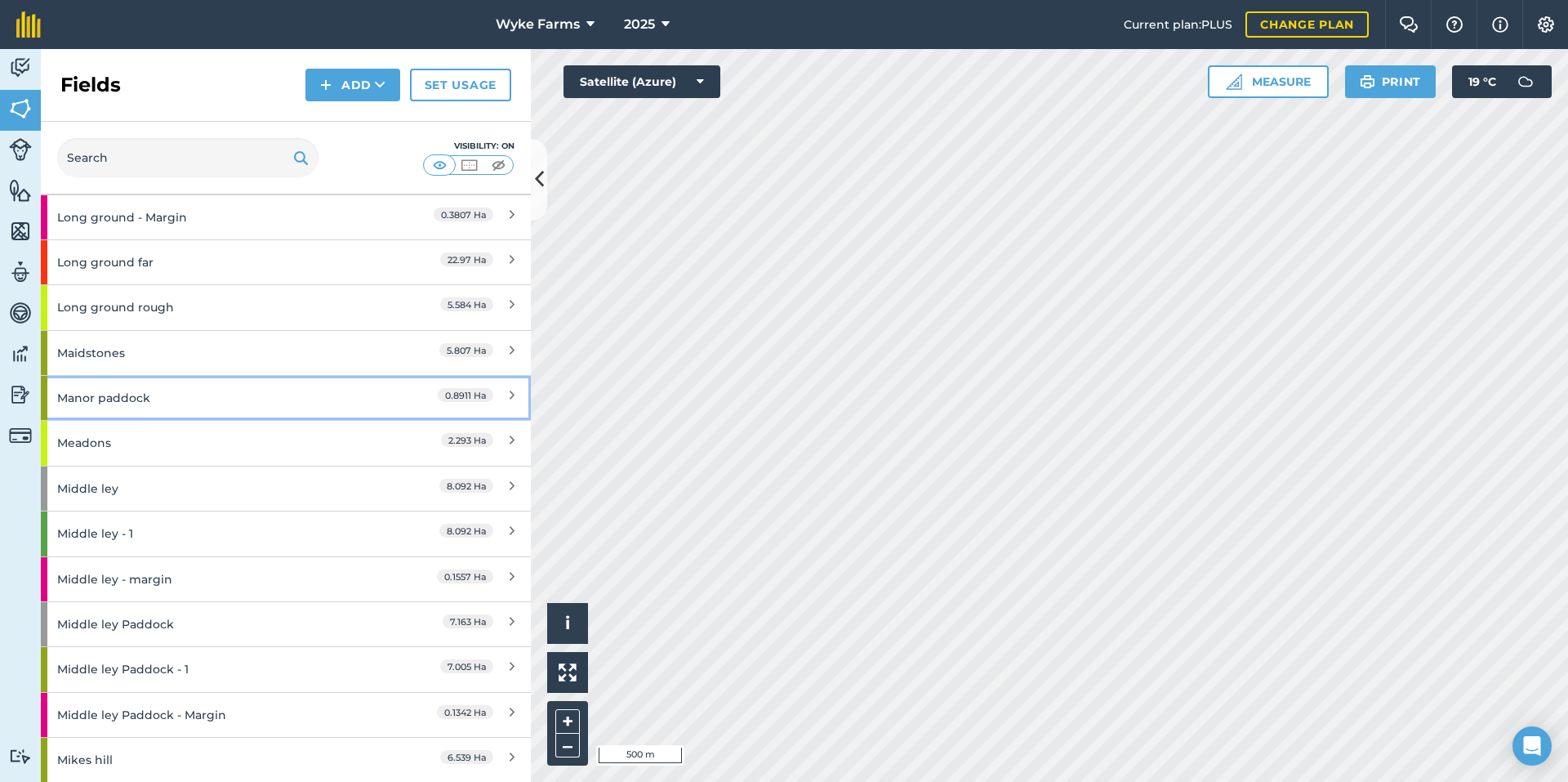
click at [217, 388] on div "Manor paddock" at bounding box center [216, 397] width 316 height 44
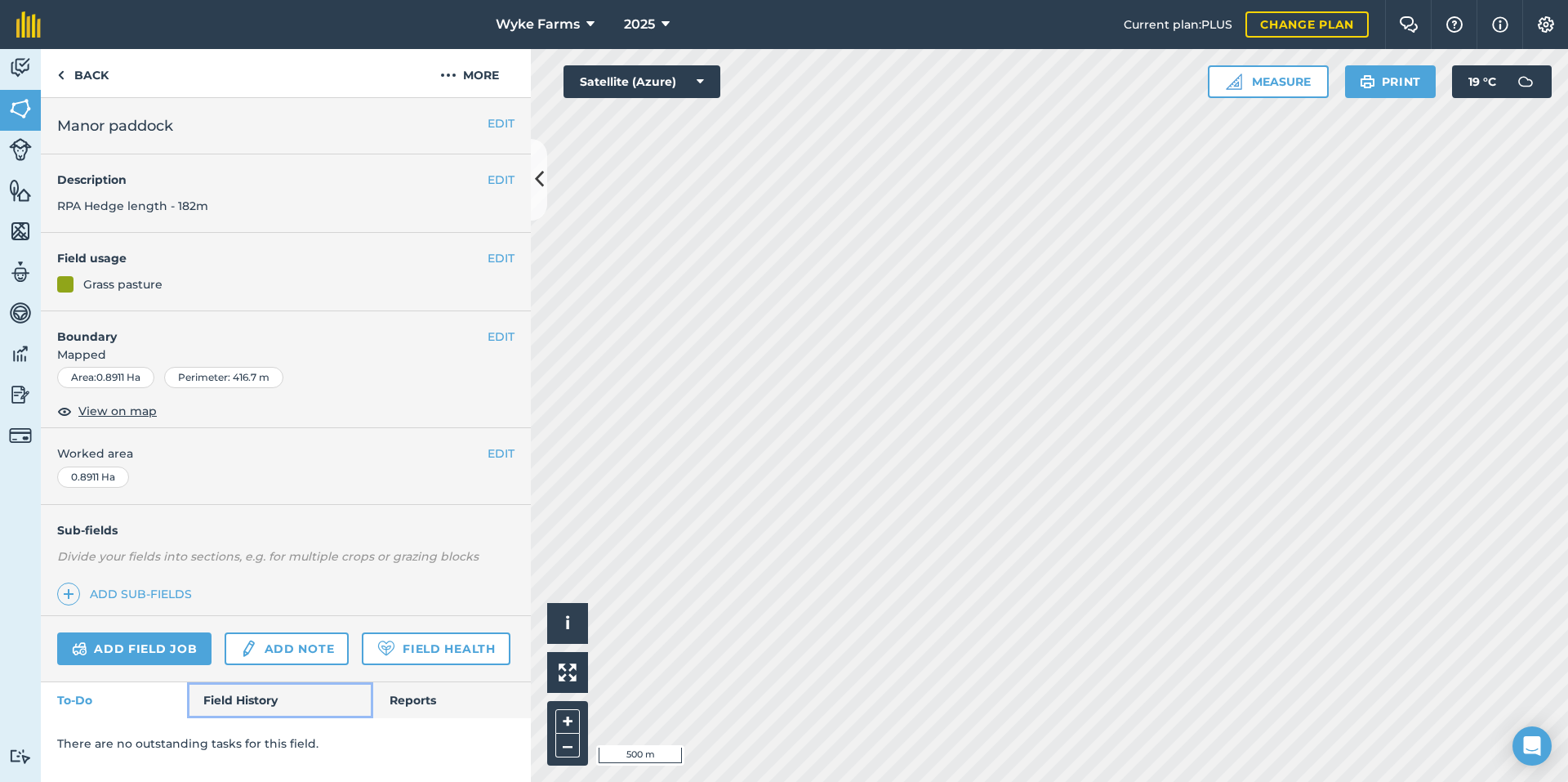
click at [265, 691] on link "Field History" at bounding box center [280, 700] width 186 height 36
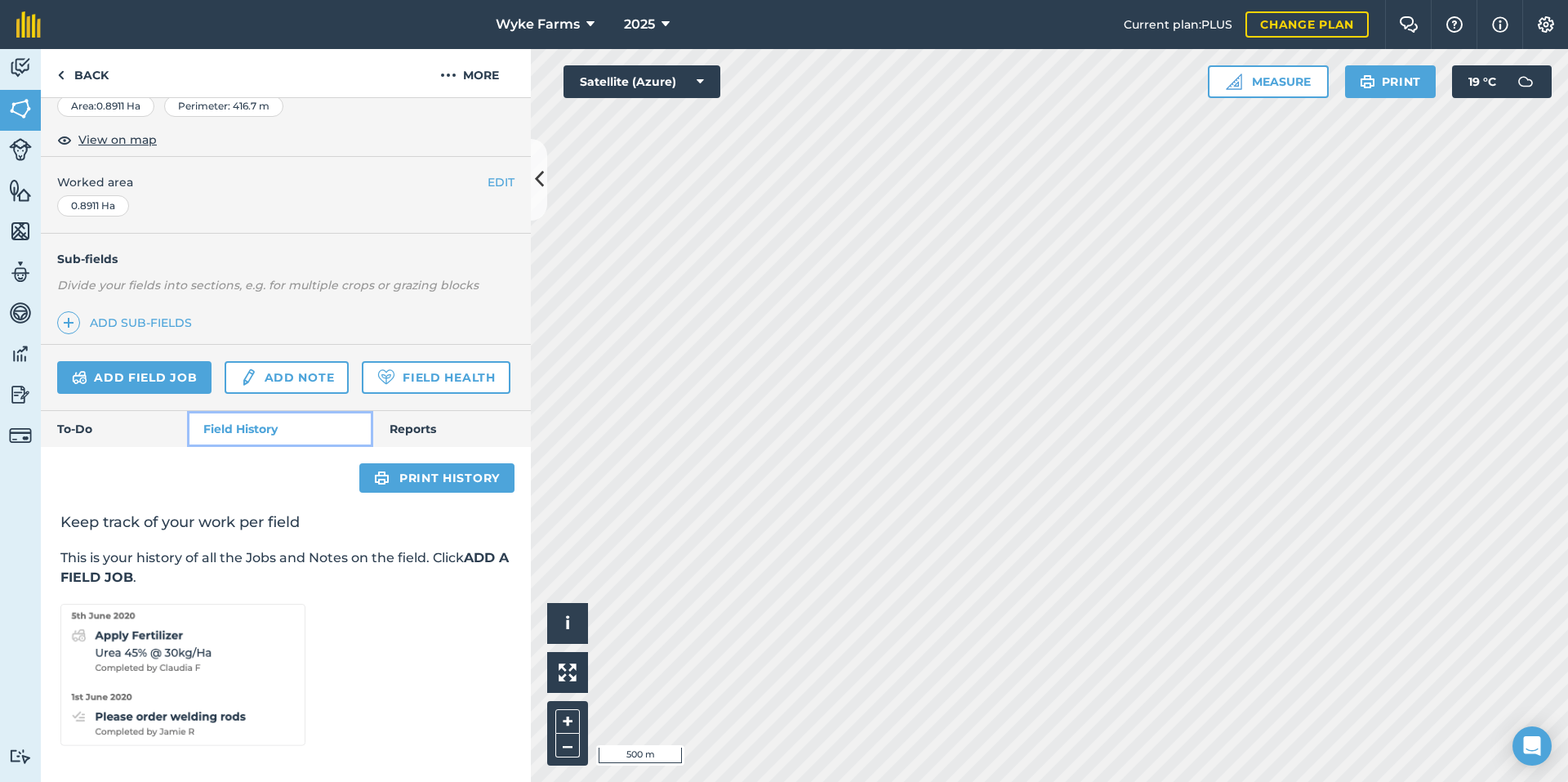
scroll to position [317, 0]
click at [104, 81] on link "Back" at bounding box center [83, 73] width 84 height 48
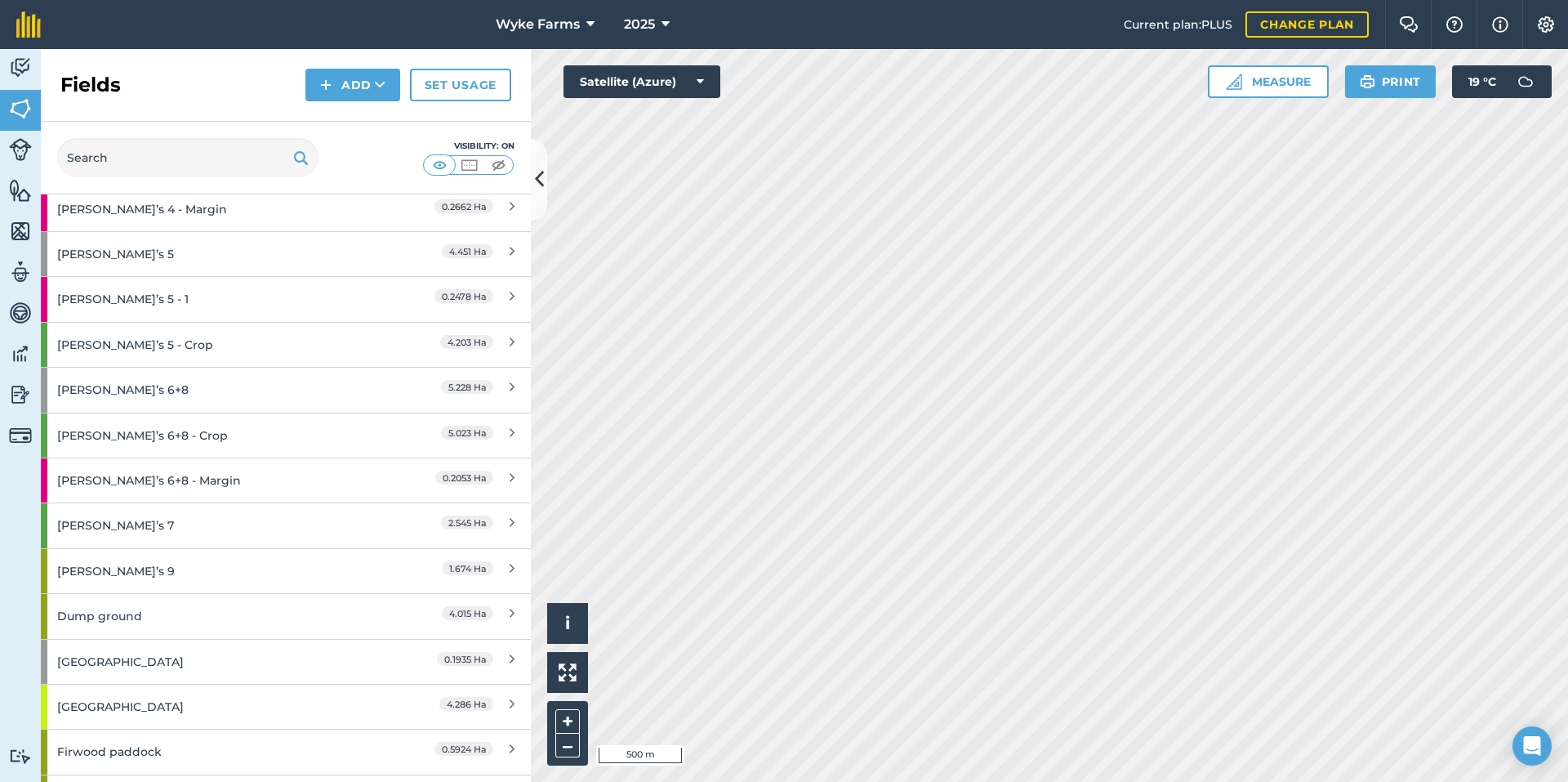
scroll to position [2451, 0]
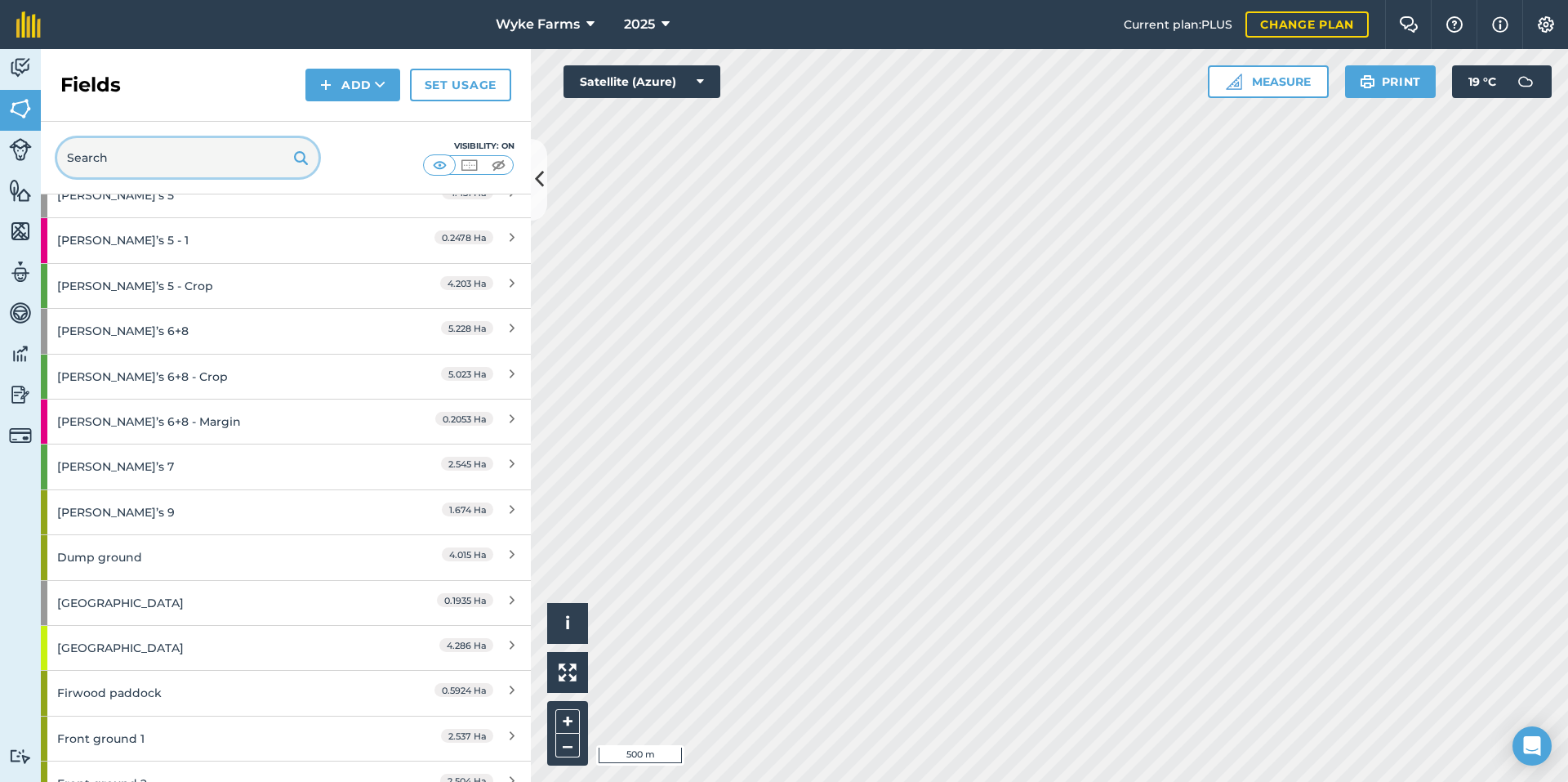
click at [180, 150] on input "text" at bounding box center [188, 158] width 261 height 40
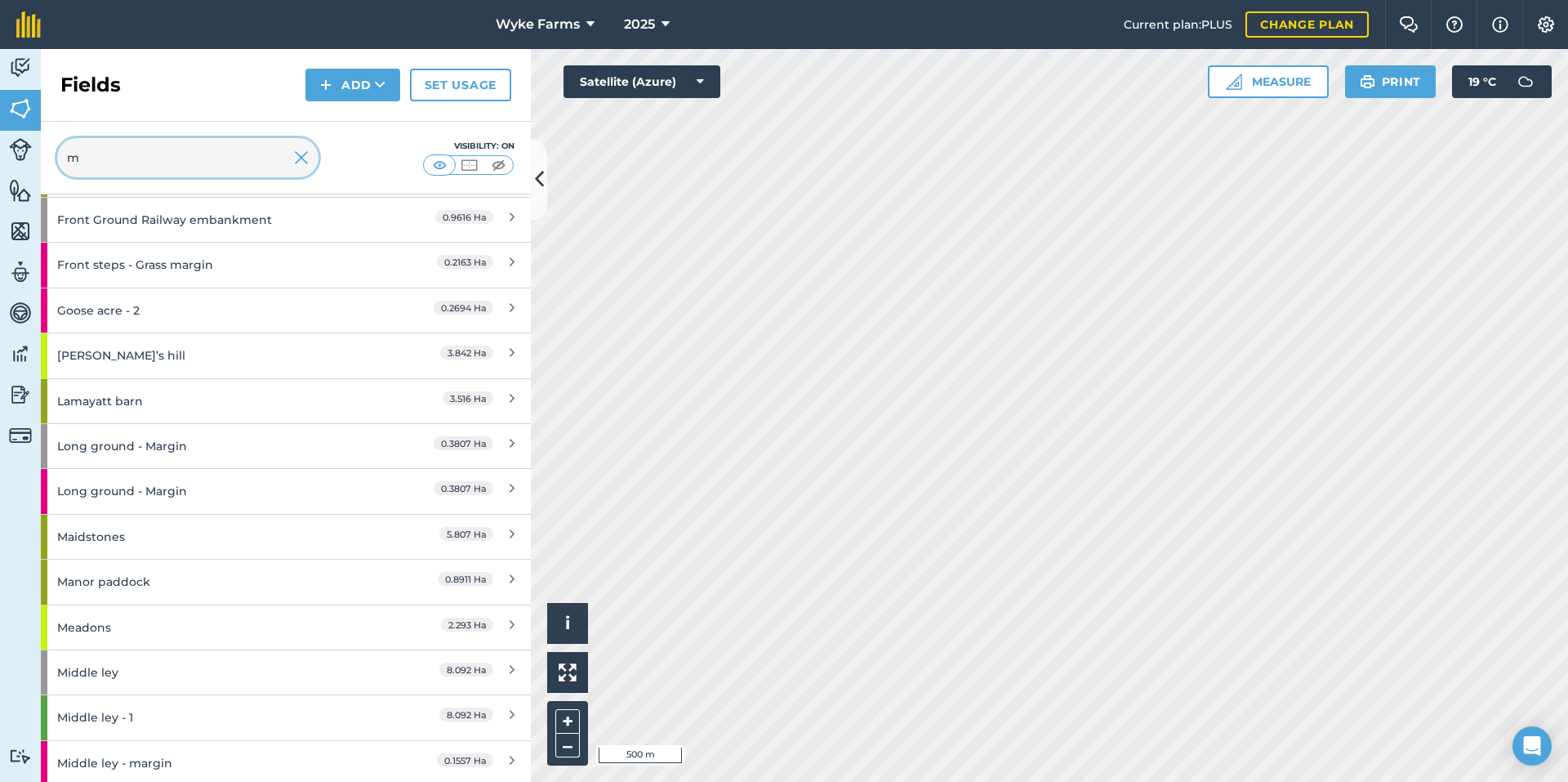
scroll to position [810, 0]
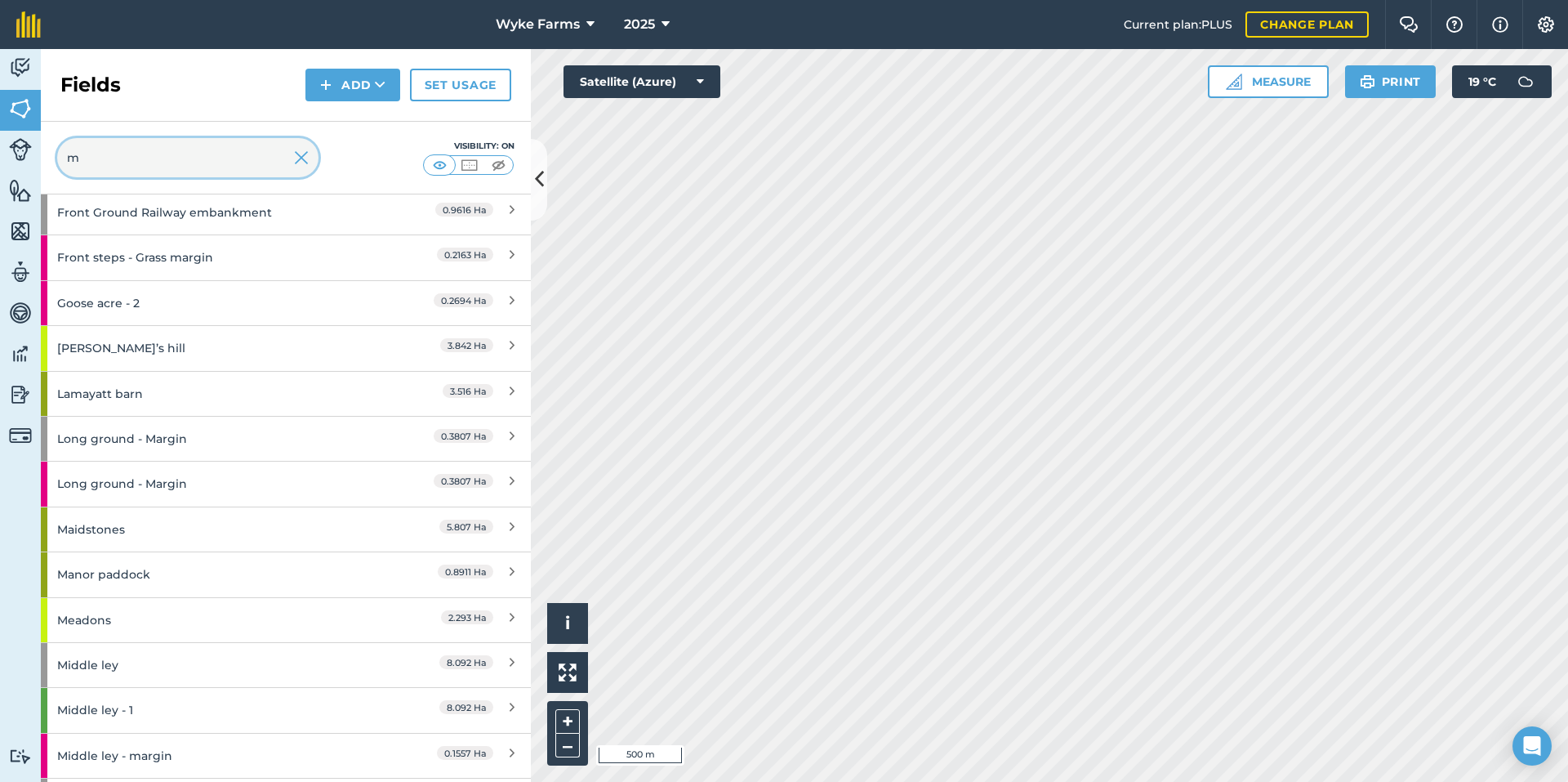
type input "m"
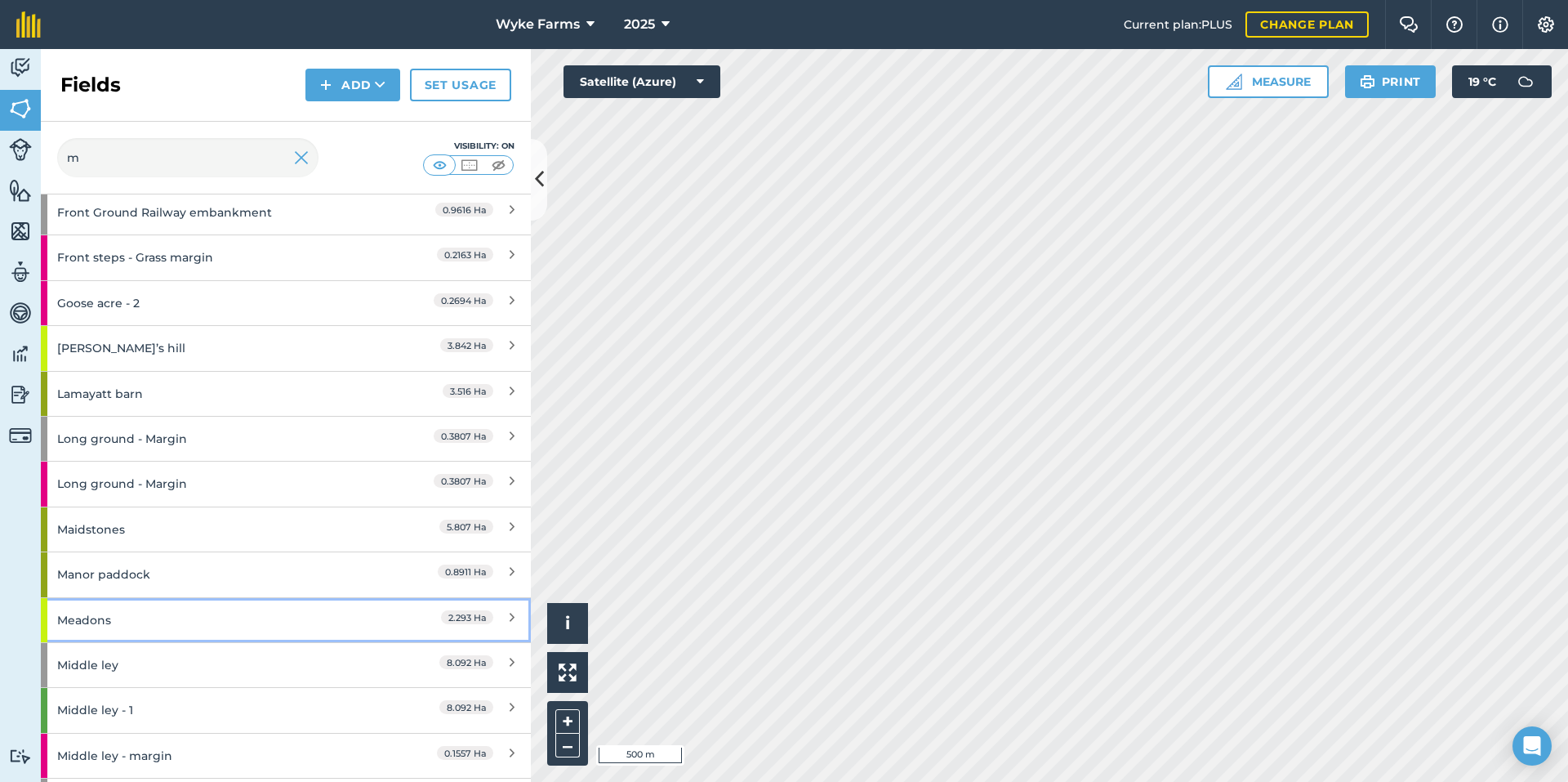
click at [142, 635] on div "Meadons" at bounding box center [216, 620] width 316 height 44
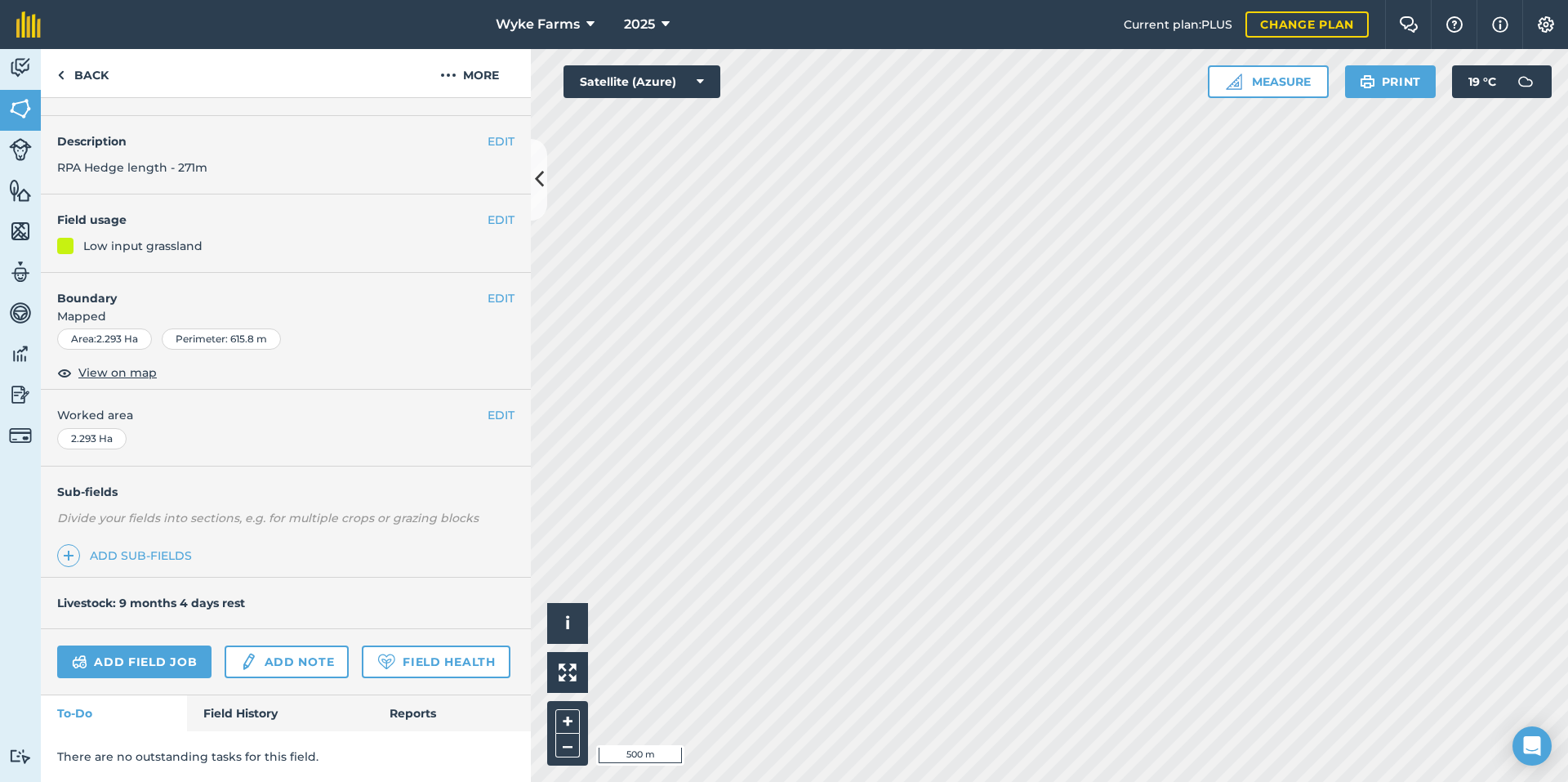
scroll to position [84, 0]
click at [259, 728] on link "Field History" at bounding box center [280, 713] width 186 height 36
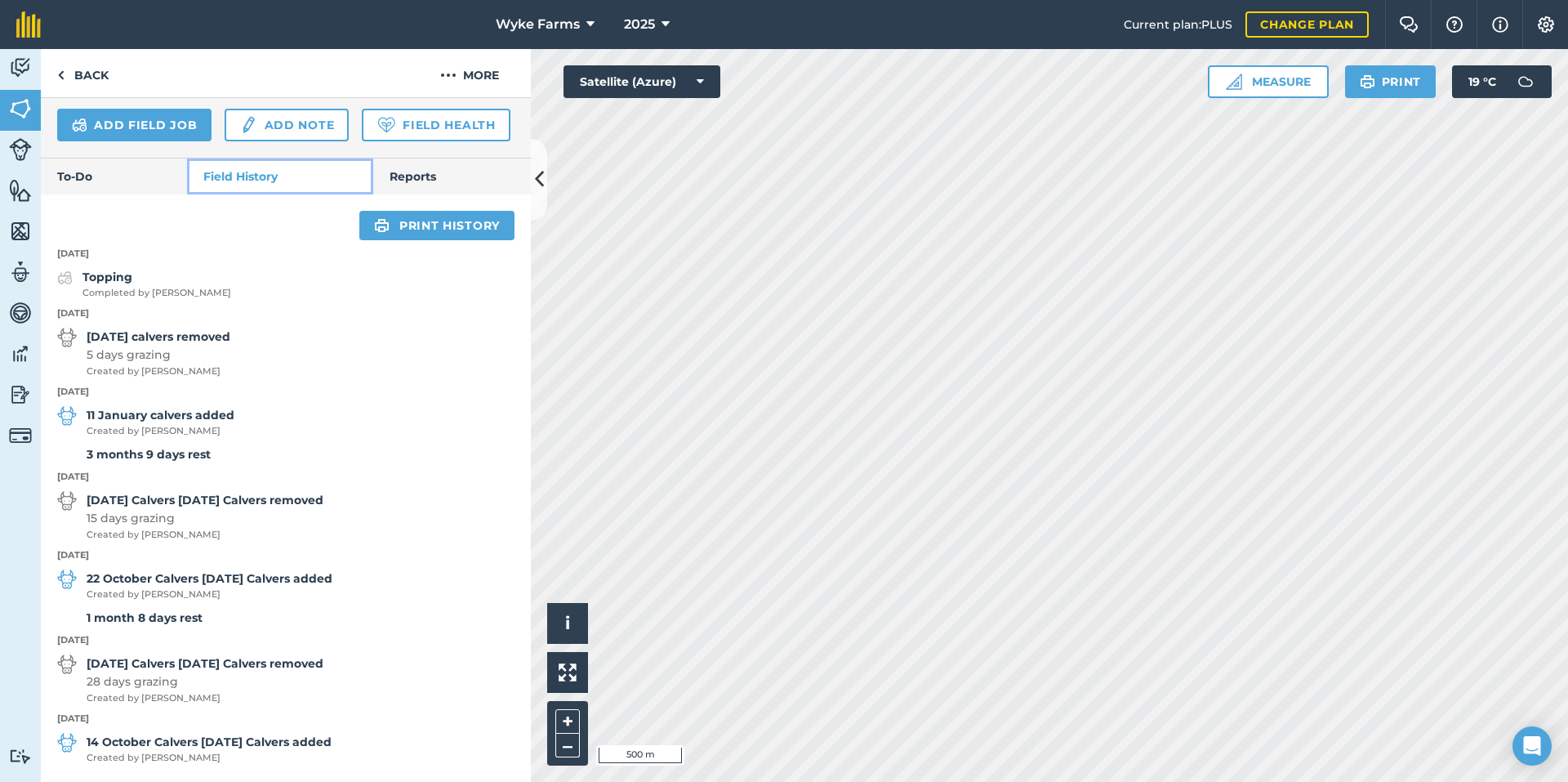
scroll to position [620, 0]
click at [94, 86] on link "Back" at bounding box center [83, 73] width 84 height 48
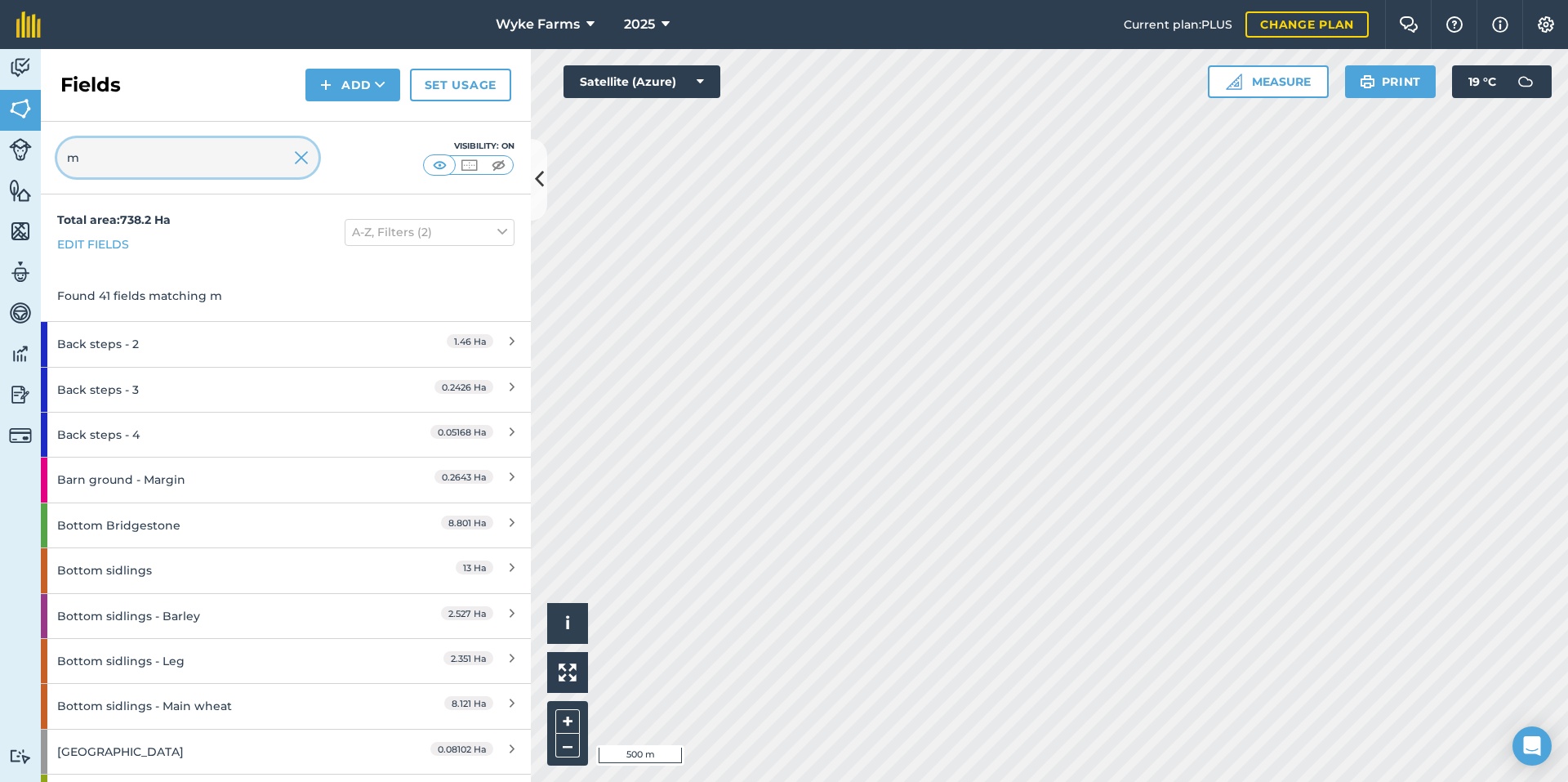
click at [135, 171] on input "m" at bounding box center [188, 158] width 261 height 40
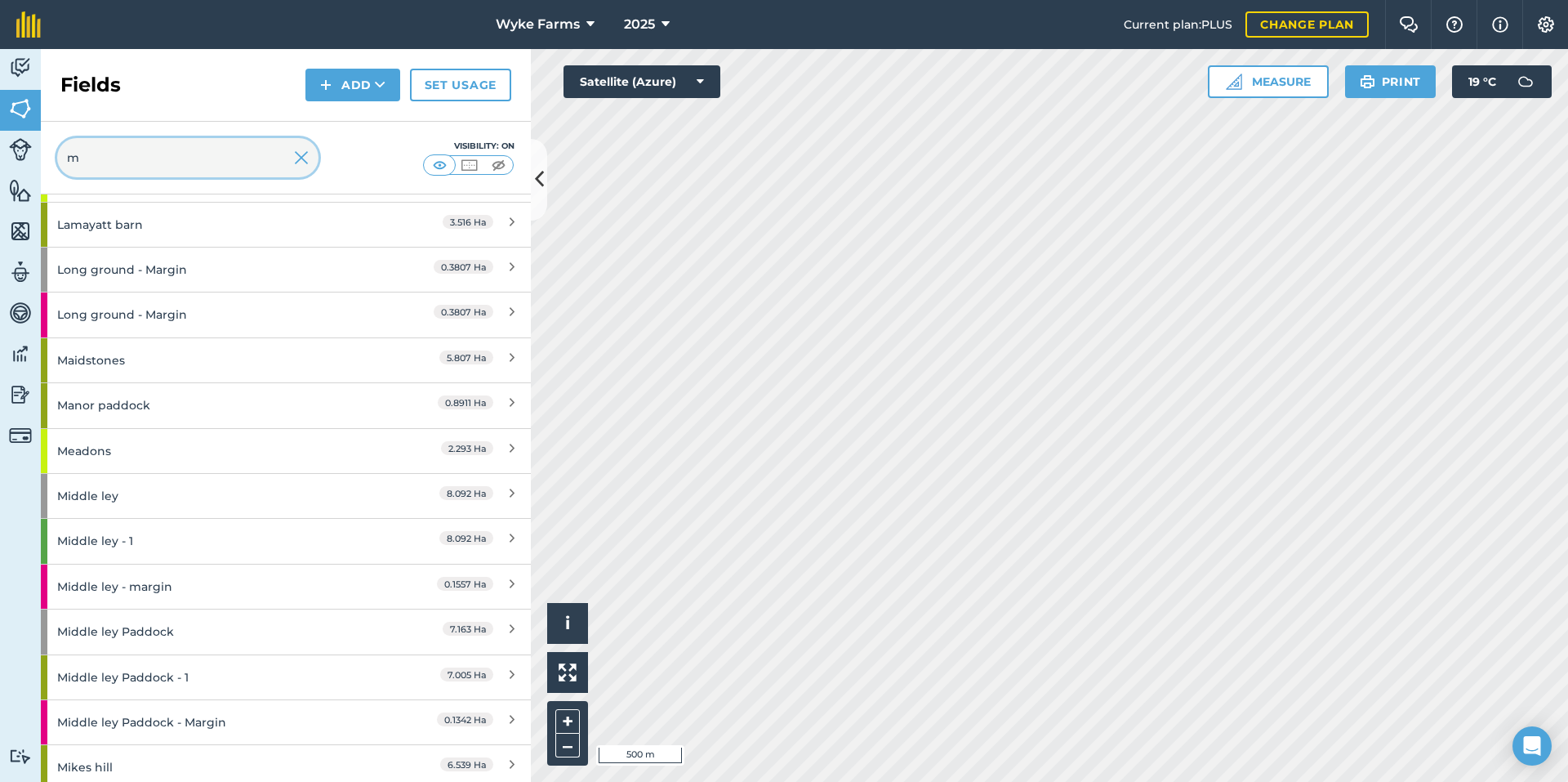
scroll to position [981, 0]
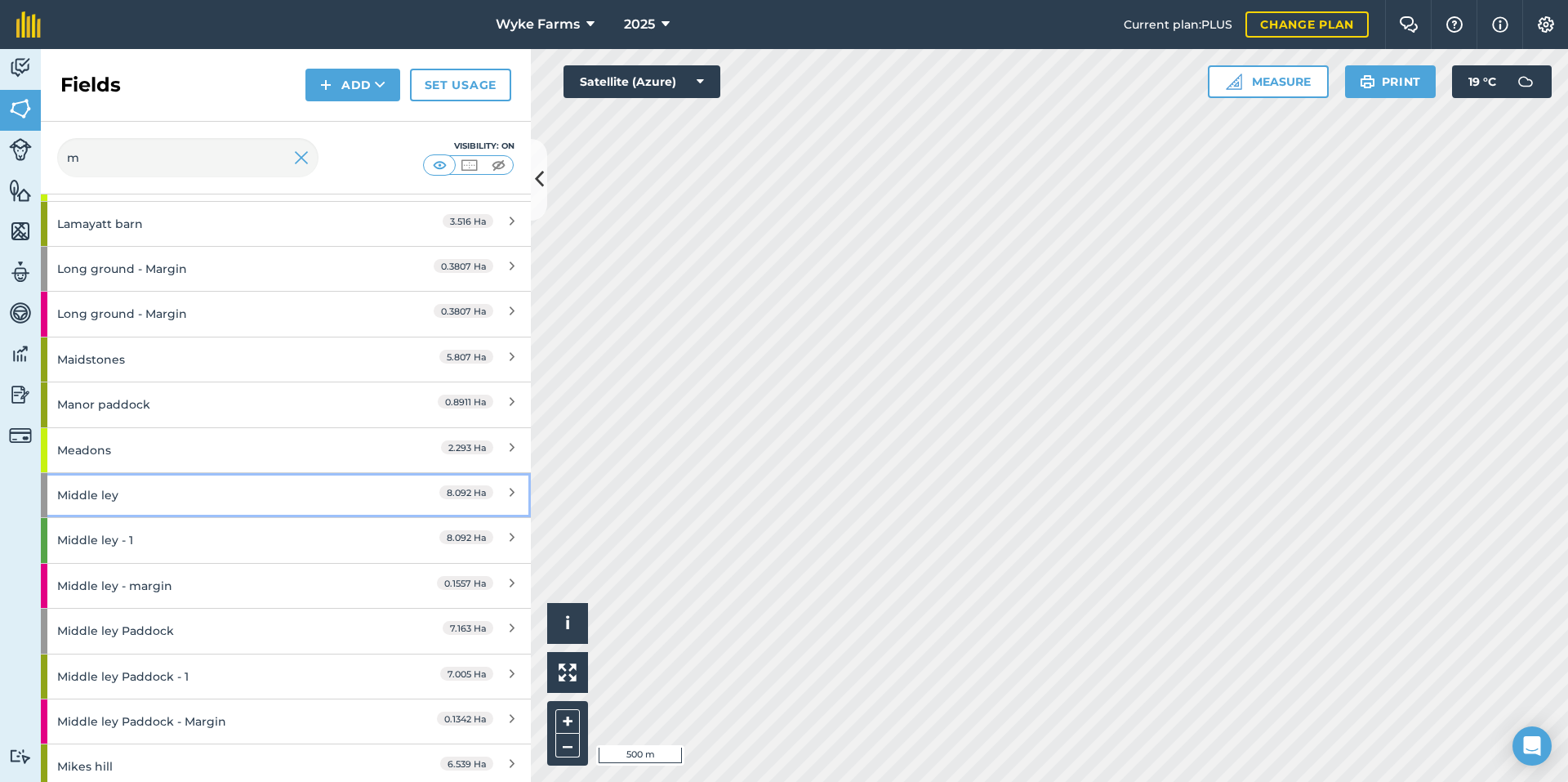
click at [155, 492] on div "Middle ley" at bounding box center [216, 494] width 316 height 44
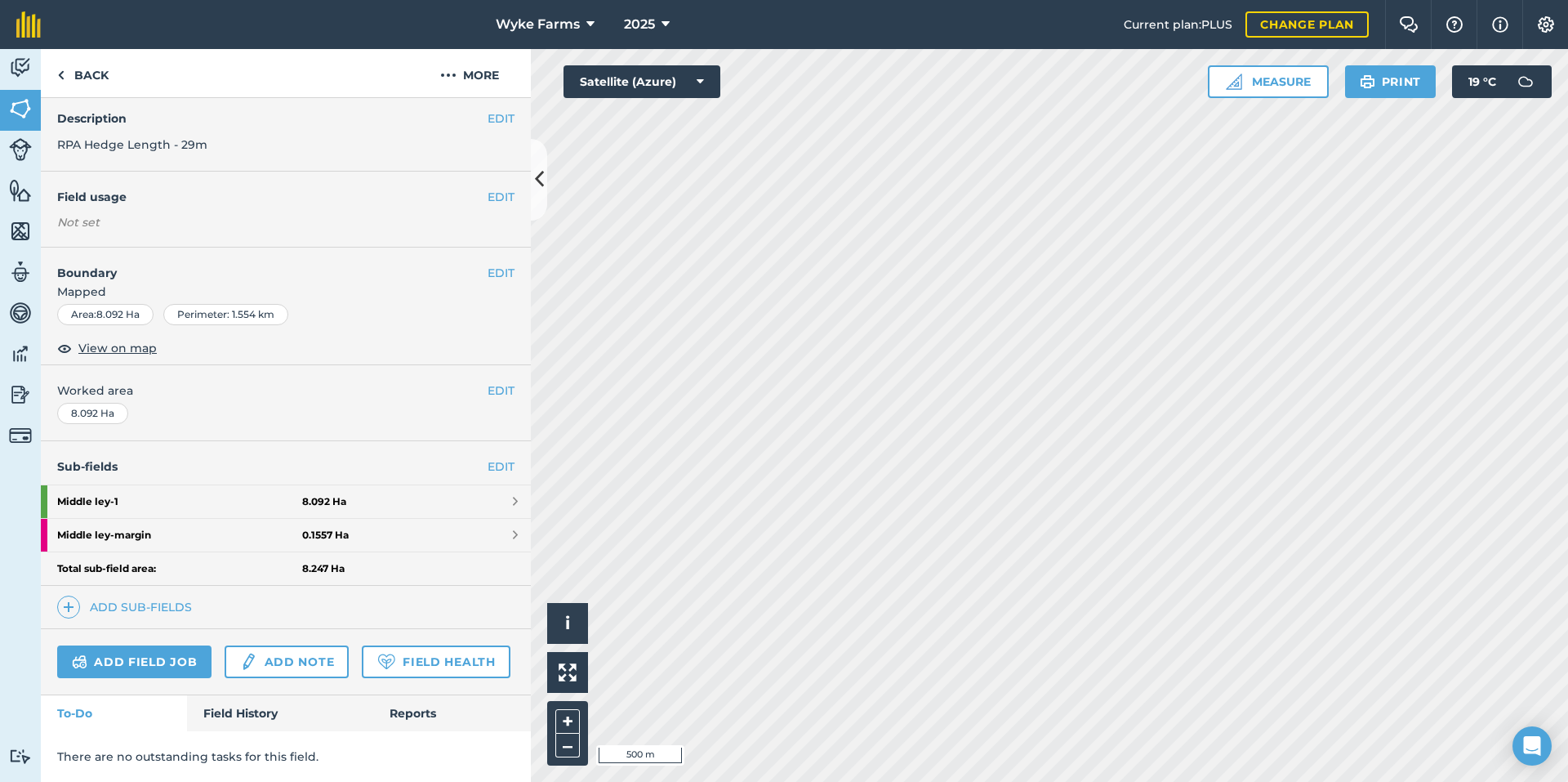
scroll to position [107, 0]
click at [263, 725] on link "Field History" at bounding box center [280, 713] width 186 height 36
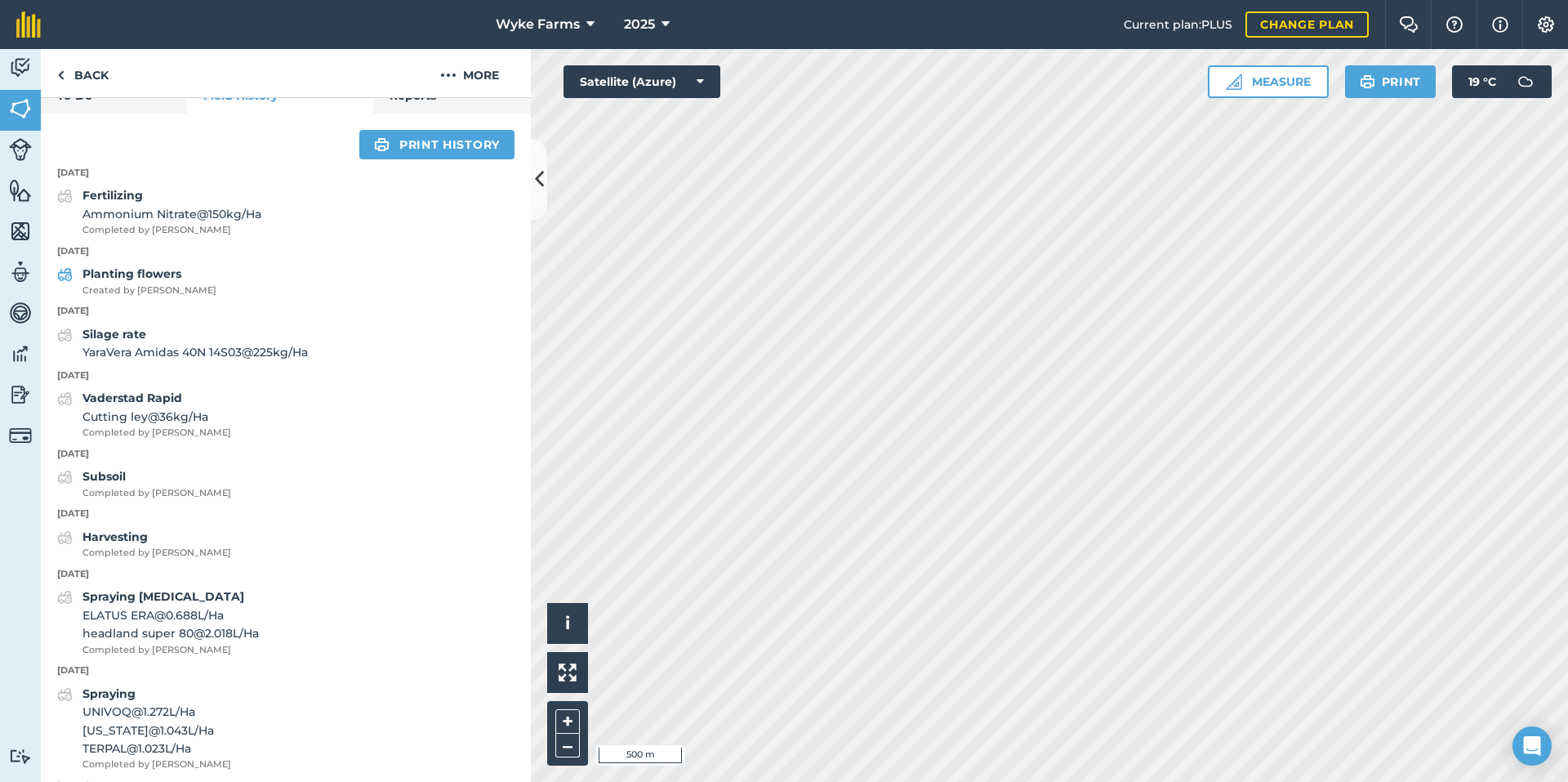
scroll to position [761, 0]
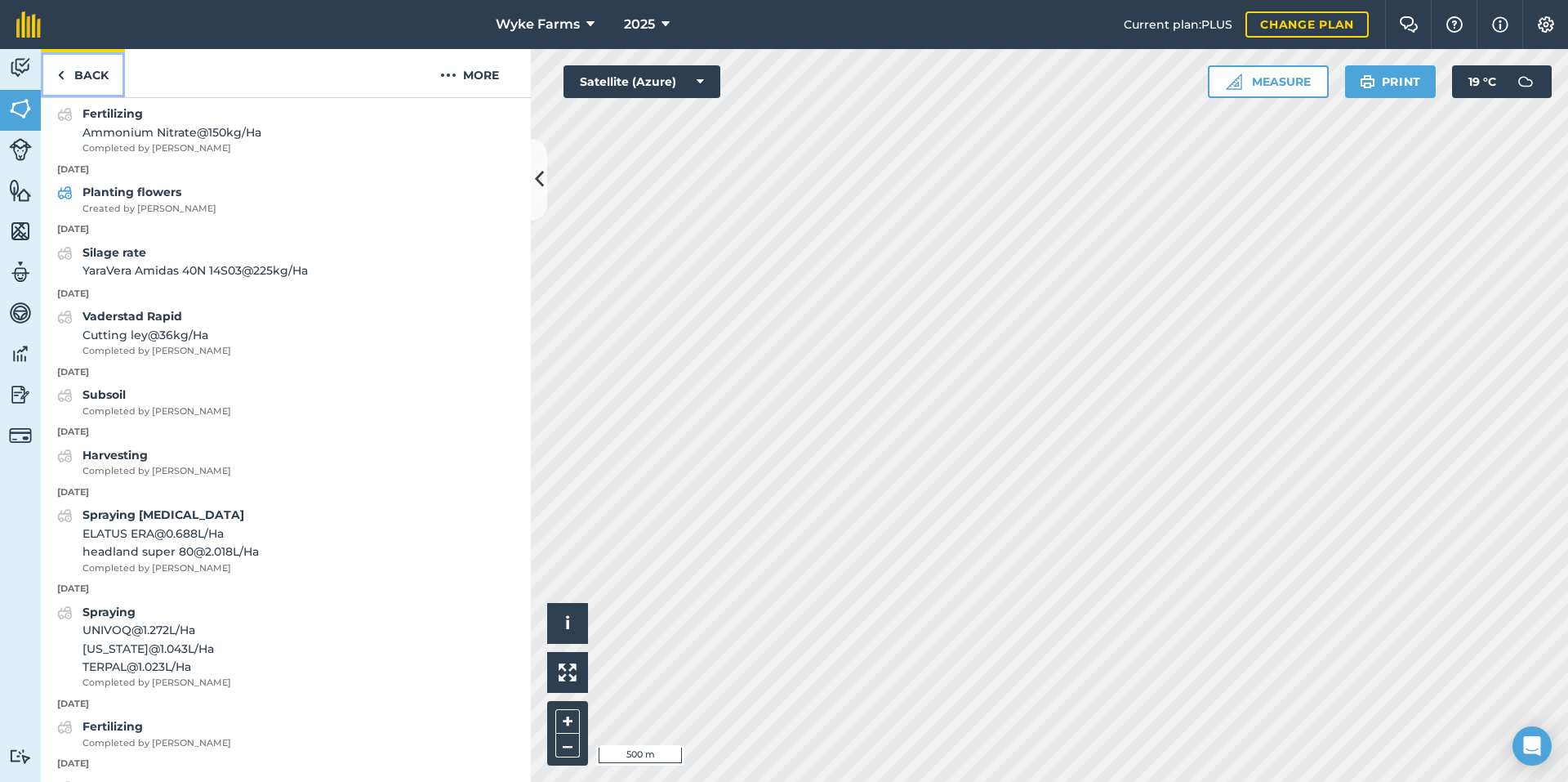
click at [97, 89] on link "Back" at bounding box center [83, 73] width 84 height 48
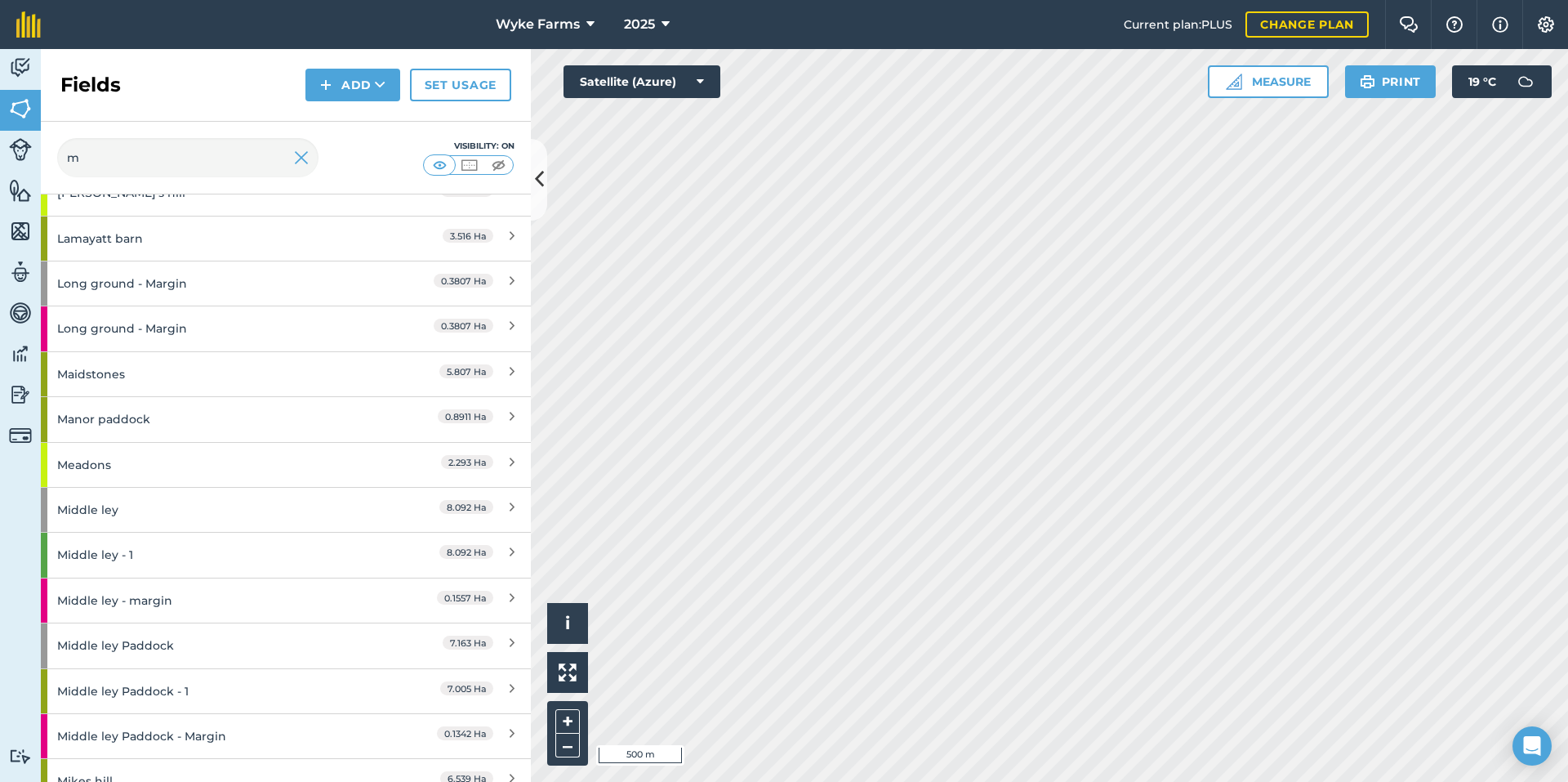
scroll to position [981, 0]
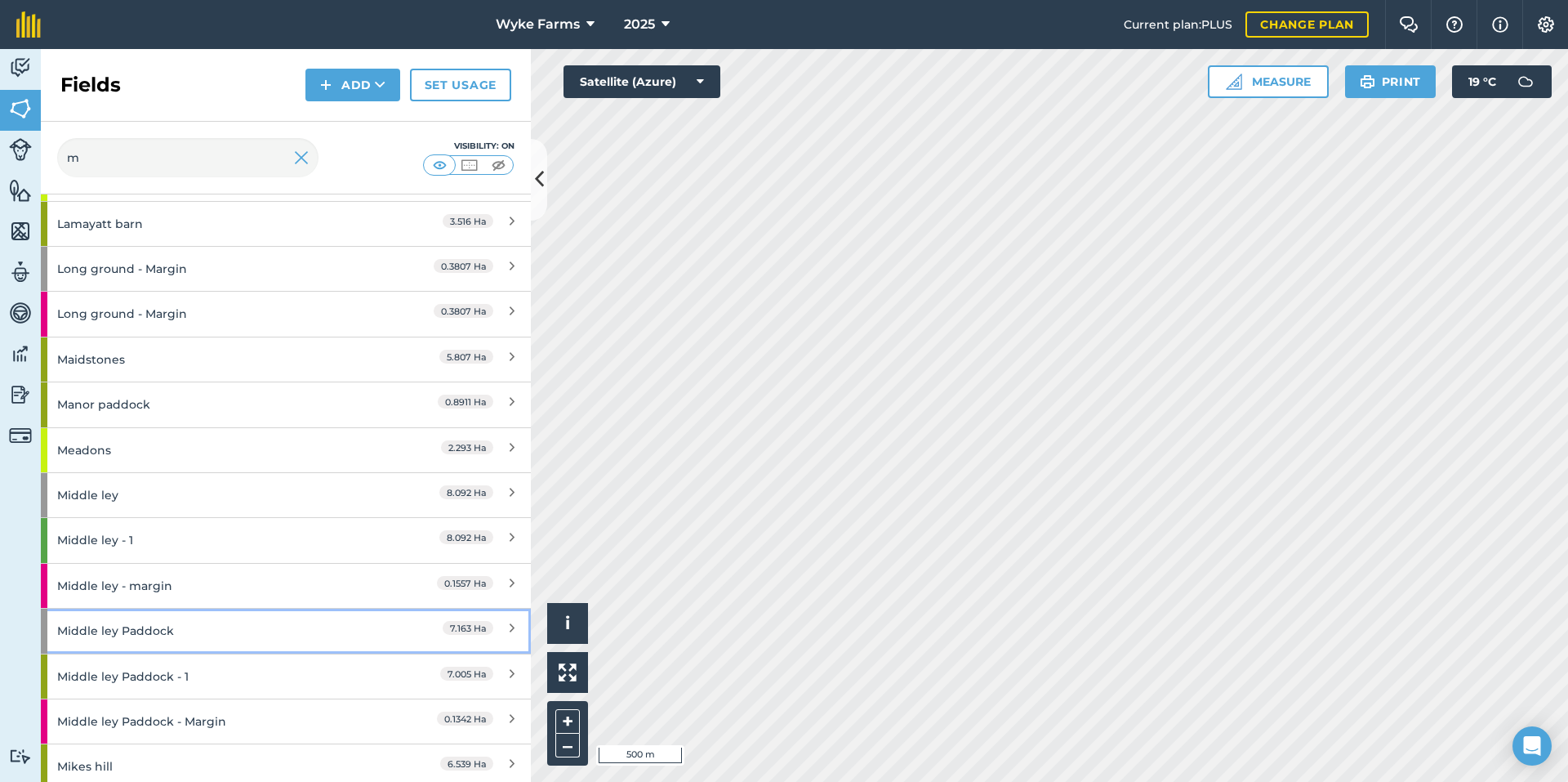
click at [179, 629] on div "Middle ley Paddock" at bounding box center [216, 630] width 316 height 44
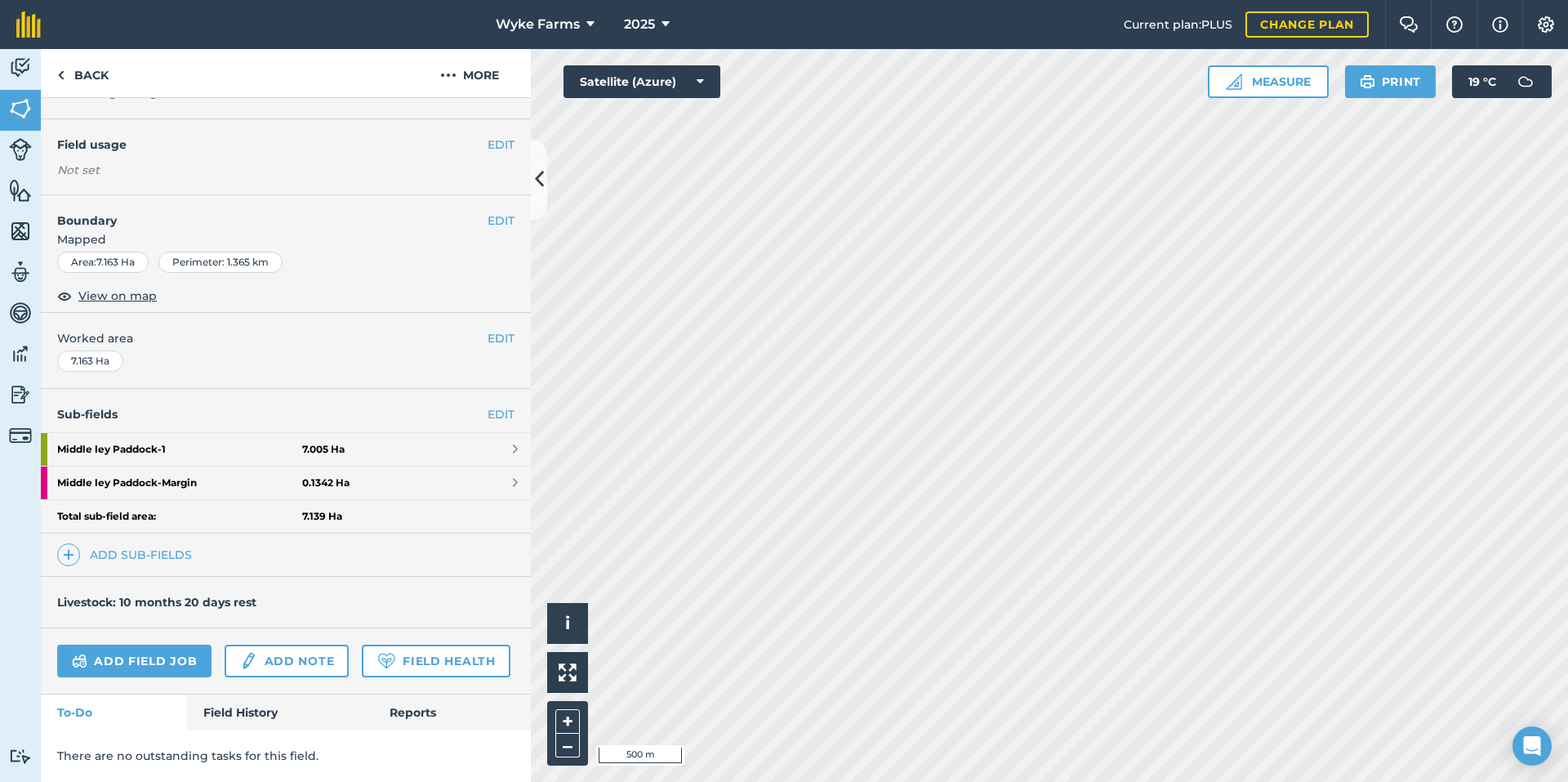
scroll to position [159, 0]
click at [263, 727] on link "Field History" at bounding box center [280, 712] width 186 height 36
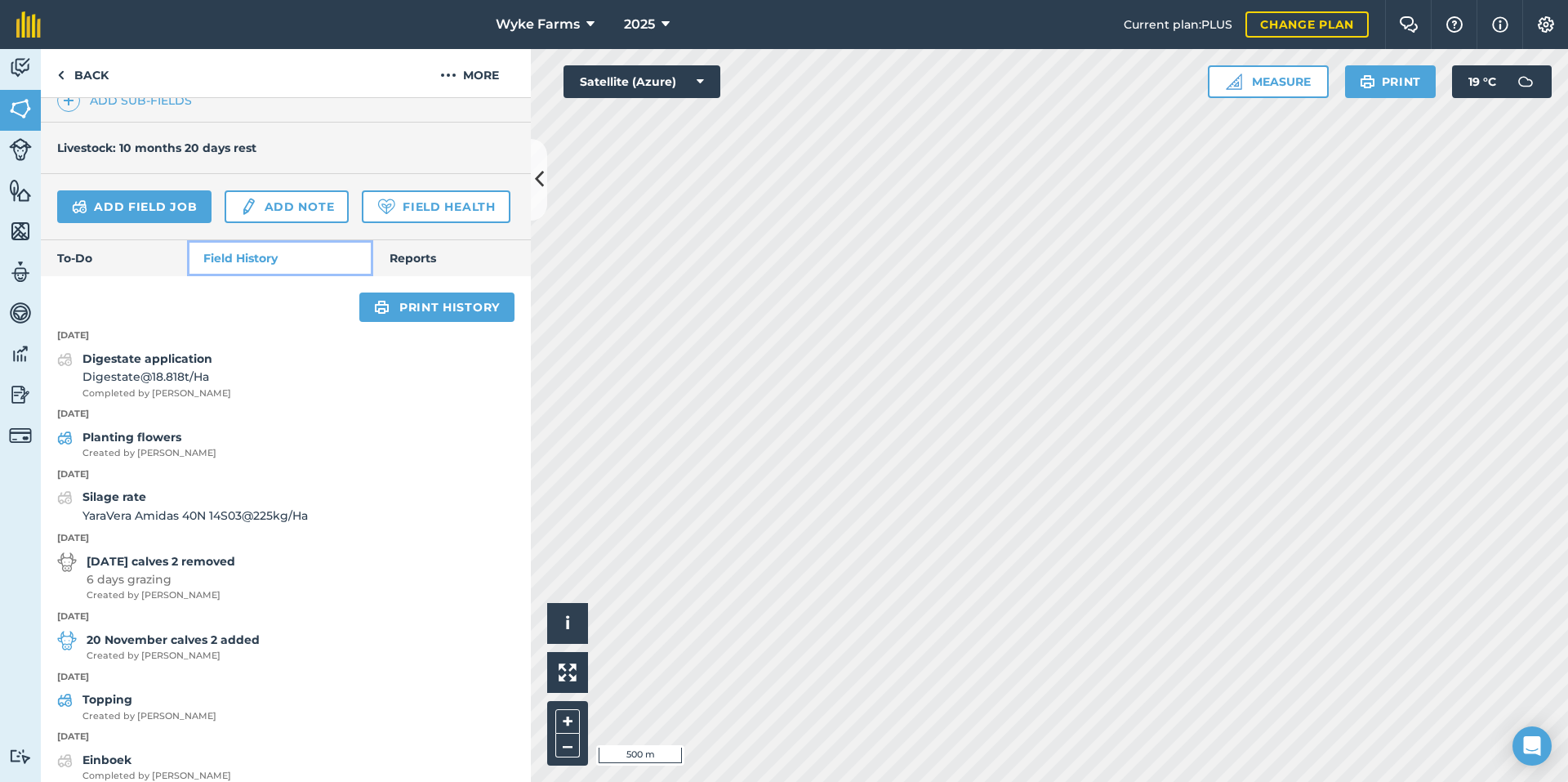
scroll to position [650, 0]
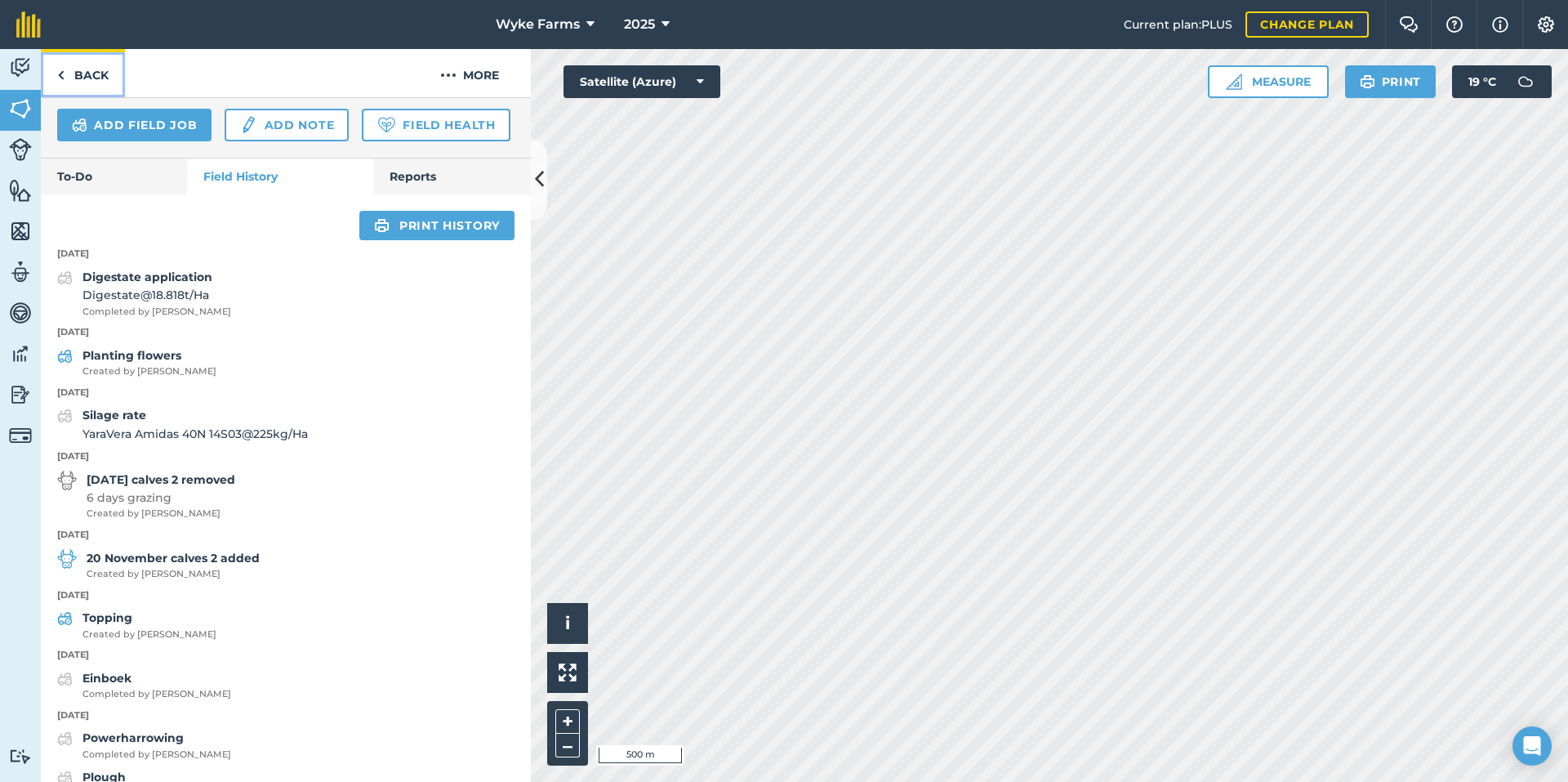
click at [102, 81] on link "Back" at bounding box center [83, 73] width 84 height 48
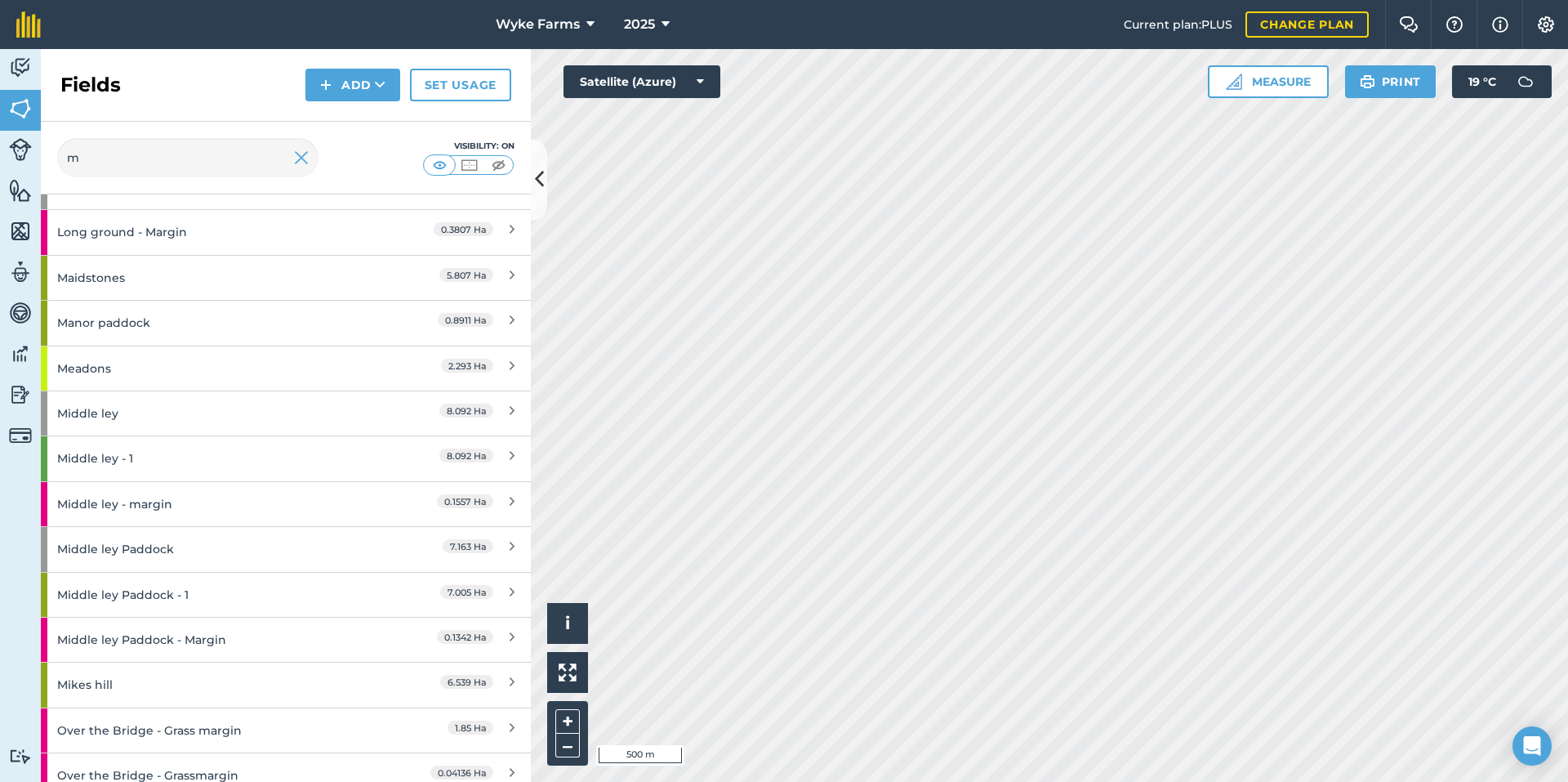
scroll to position [1144, 0]
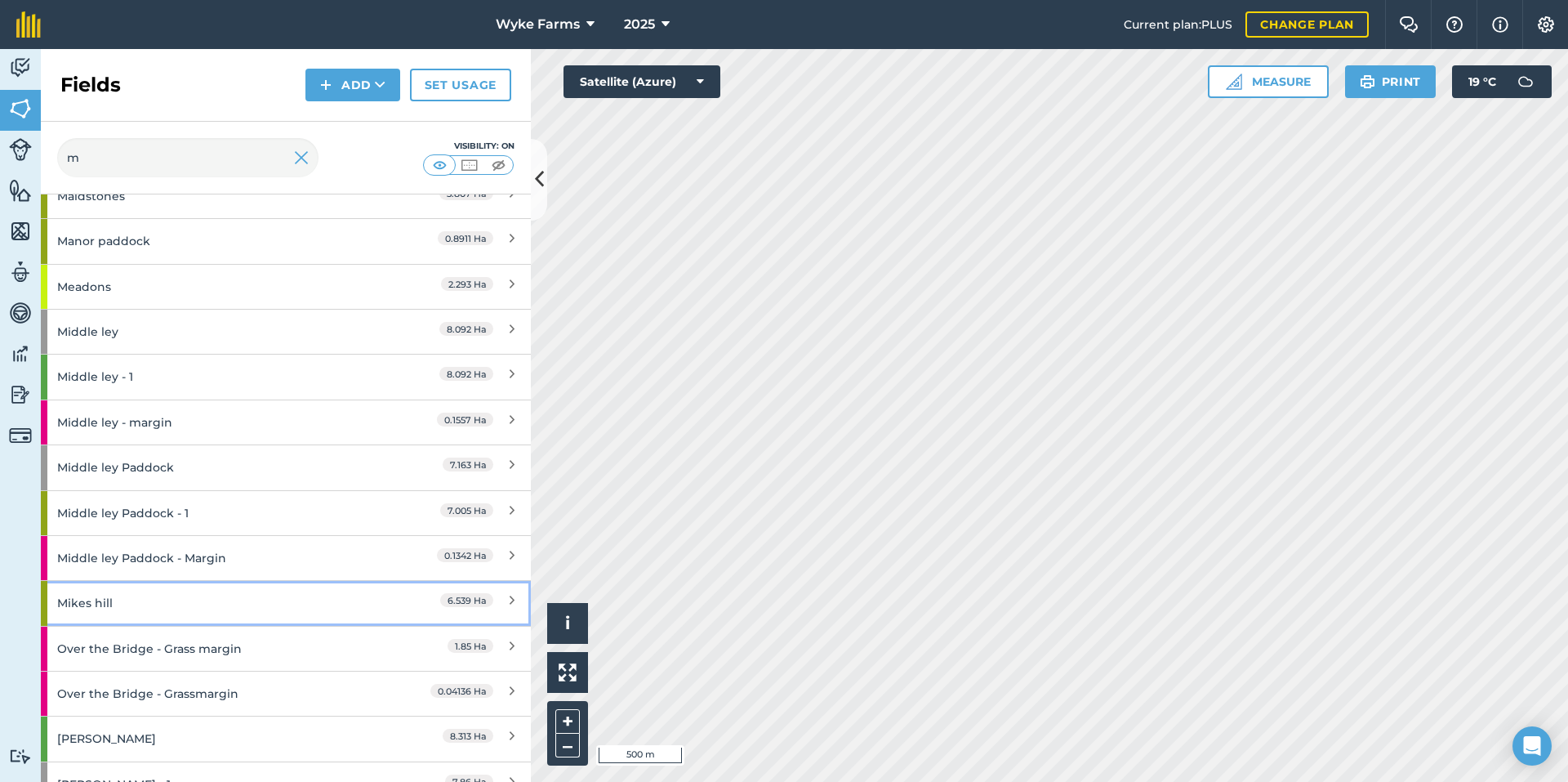
click at [198, 618] on div "Mikes hill" at bounding box center [216, 602] width 316 height 44
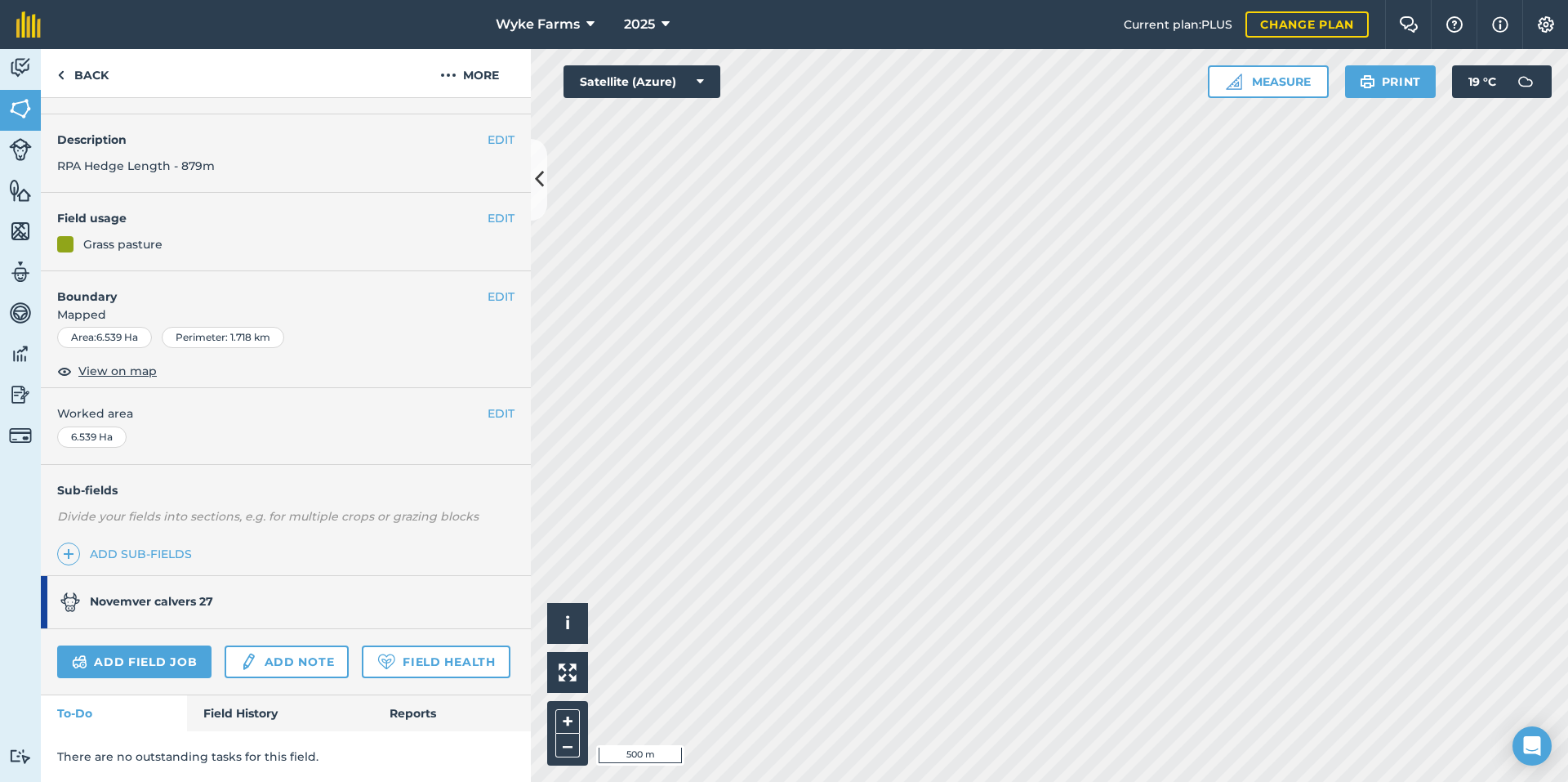
scroll to position [86, 0]
click at [240, 723] on link "Field History" at bounding box center [280, 713] width 186 height 36
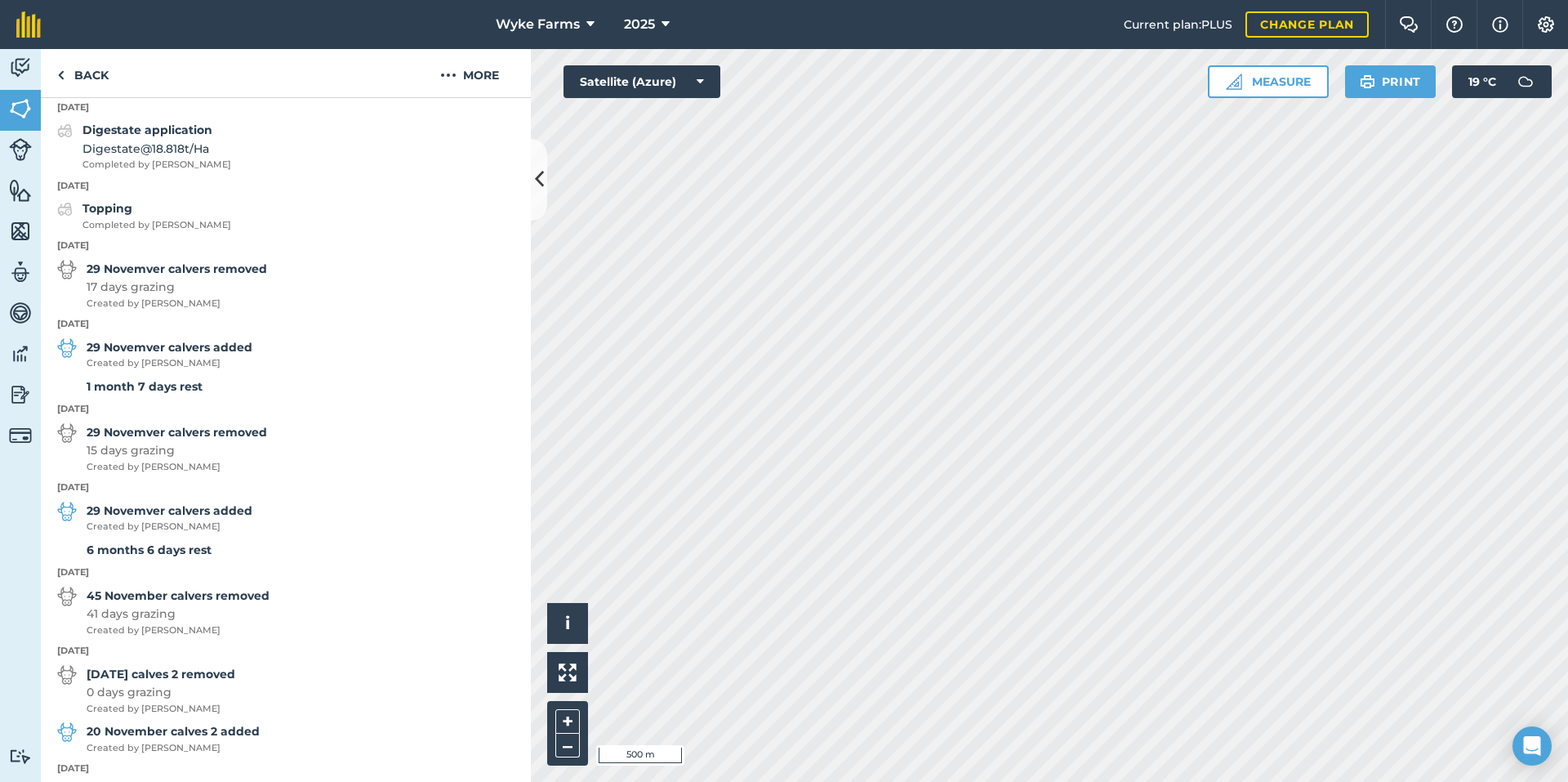
scroll to position [821, 0]
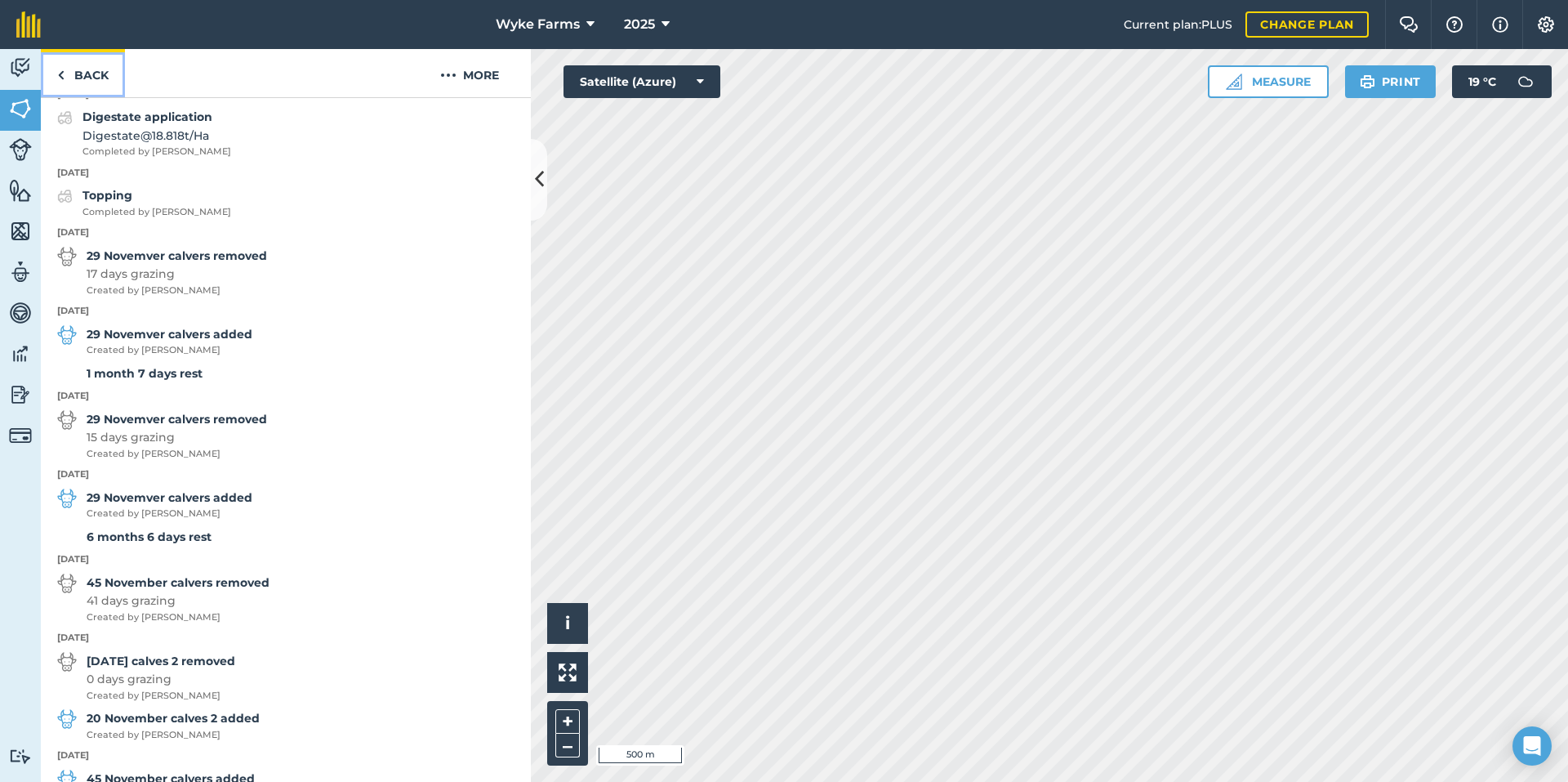
click at [113, 71] on link "Back" at bounding box center [83, 73] width 84 height 48
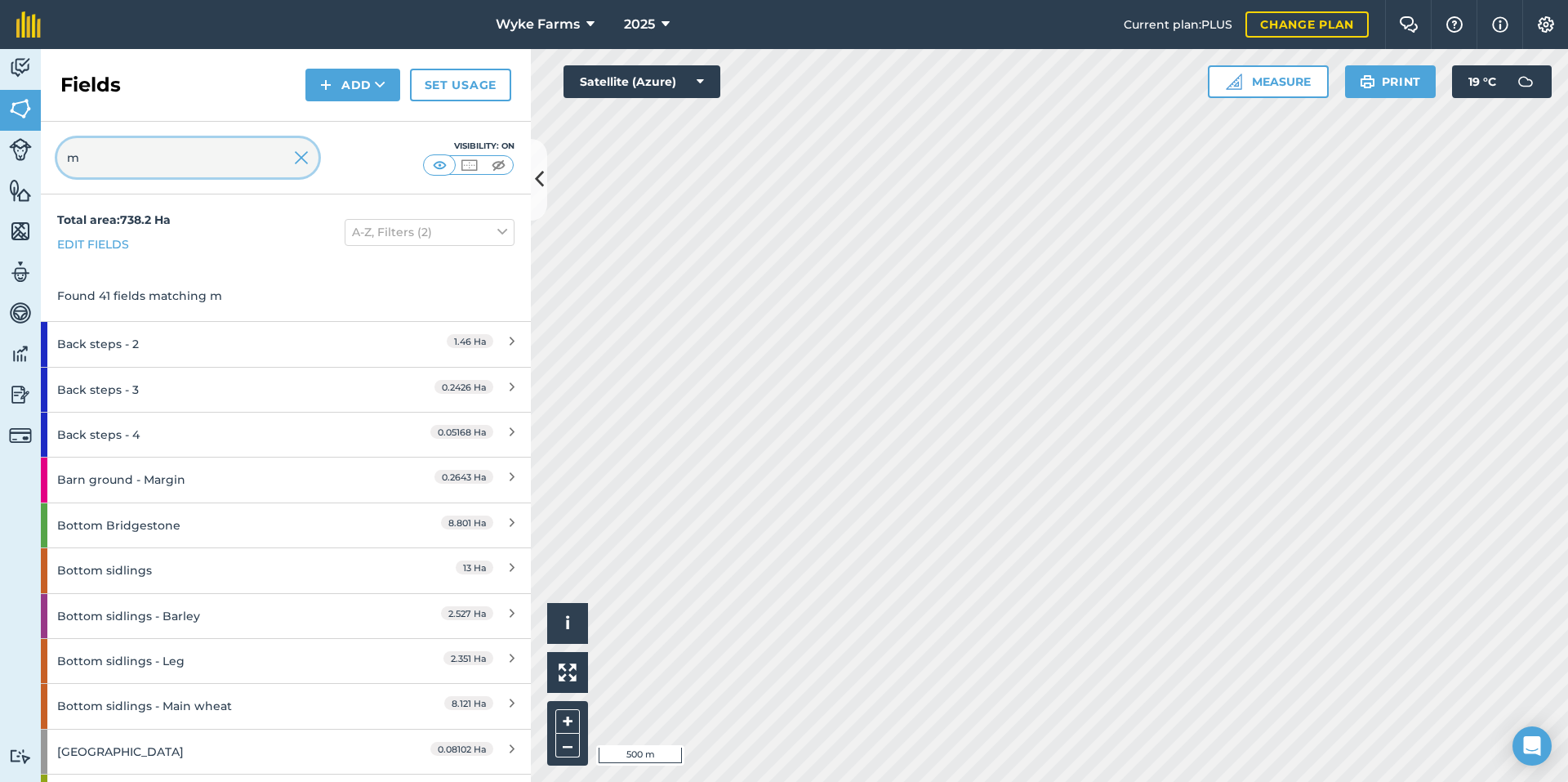
click at [155, 162] on input "m" at bounding box center [188, 158] width 261 height 40
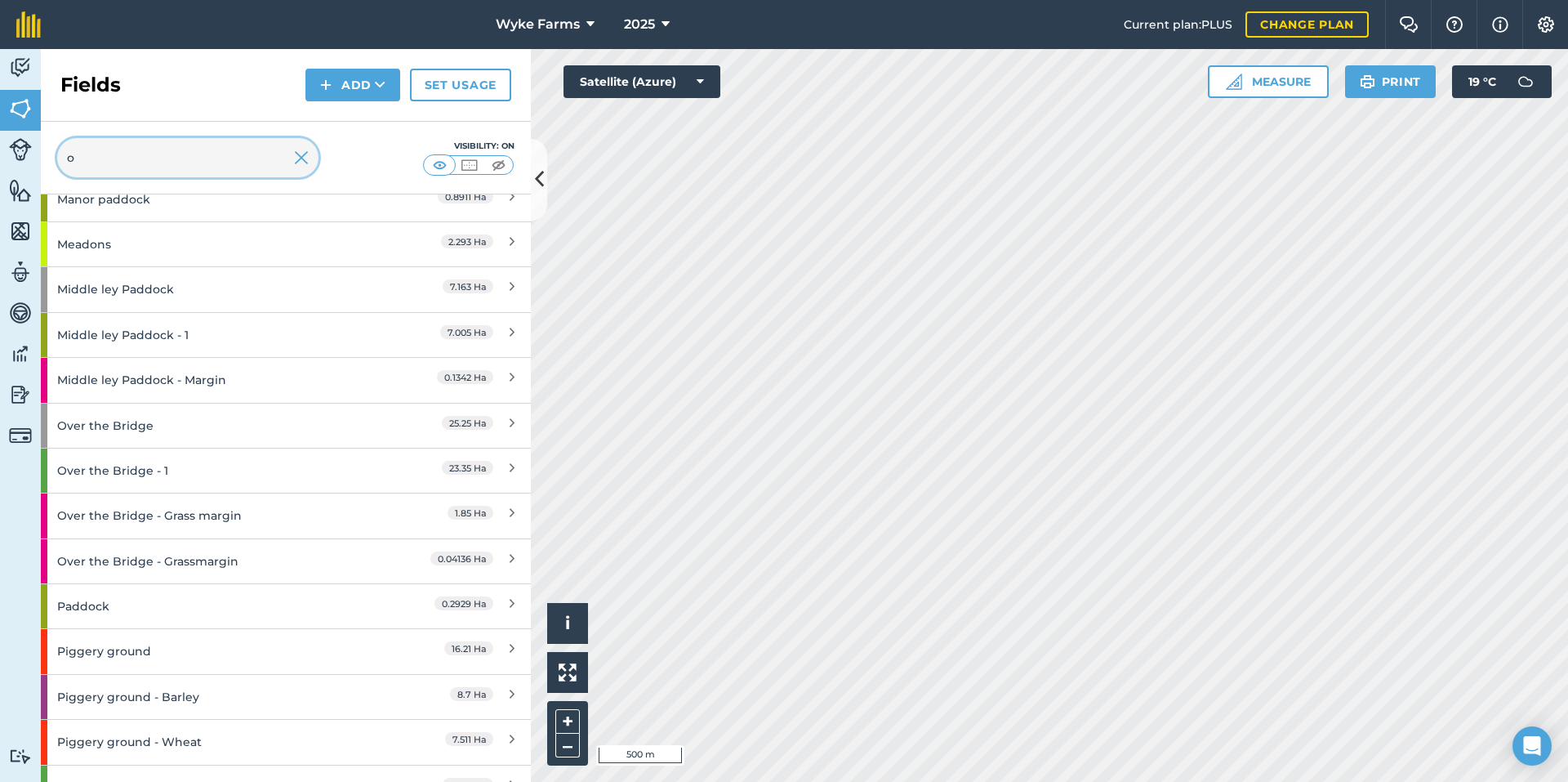
scroll to position [4166, 0]
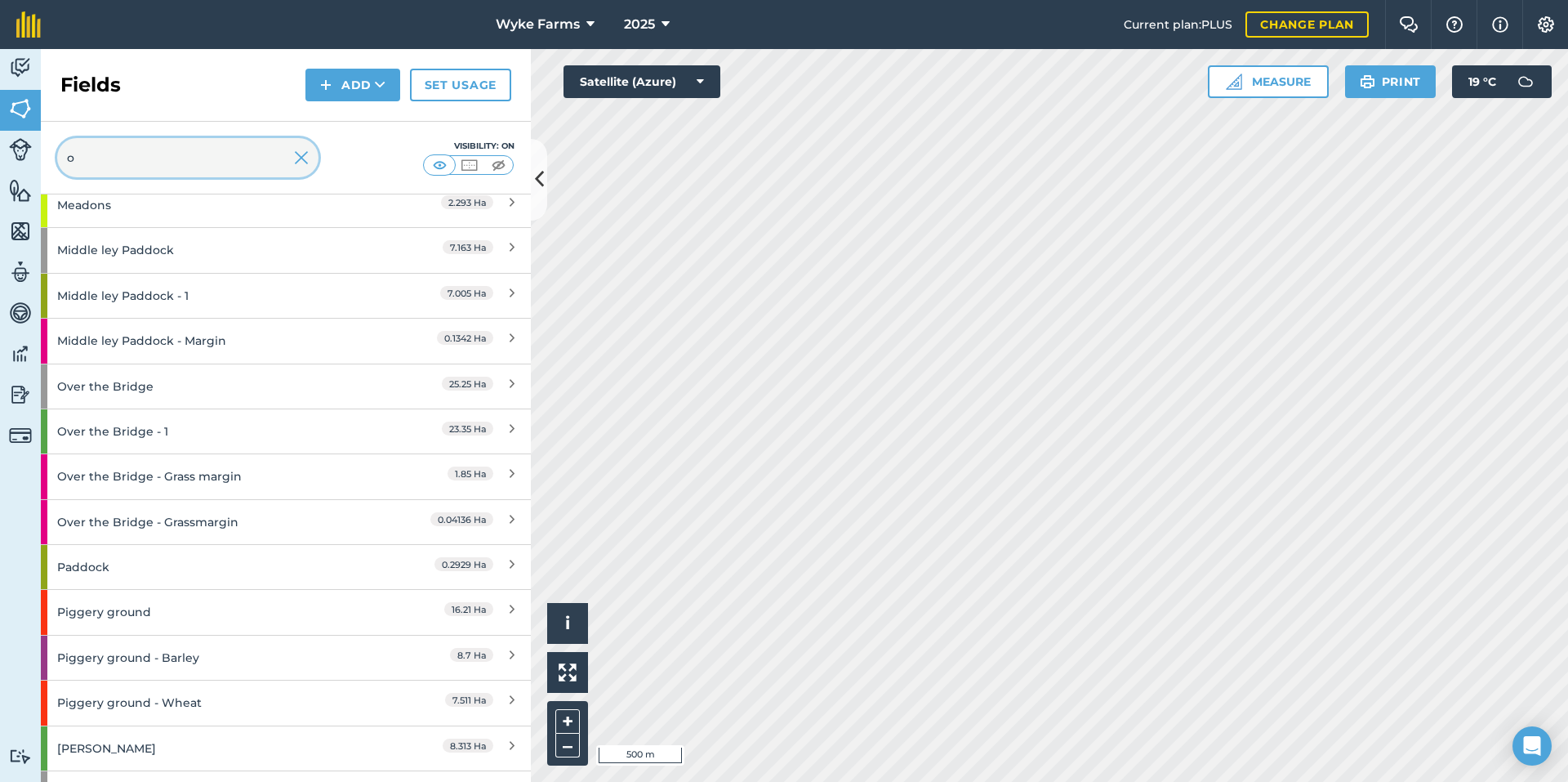
type input "o"
click at [266, 388] on div "Over the Bridge" at bounding box center [216, 386] width 316 height 44
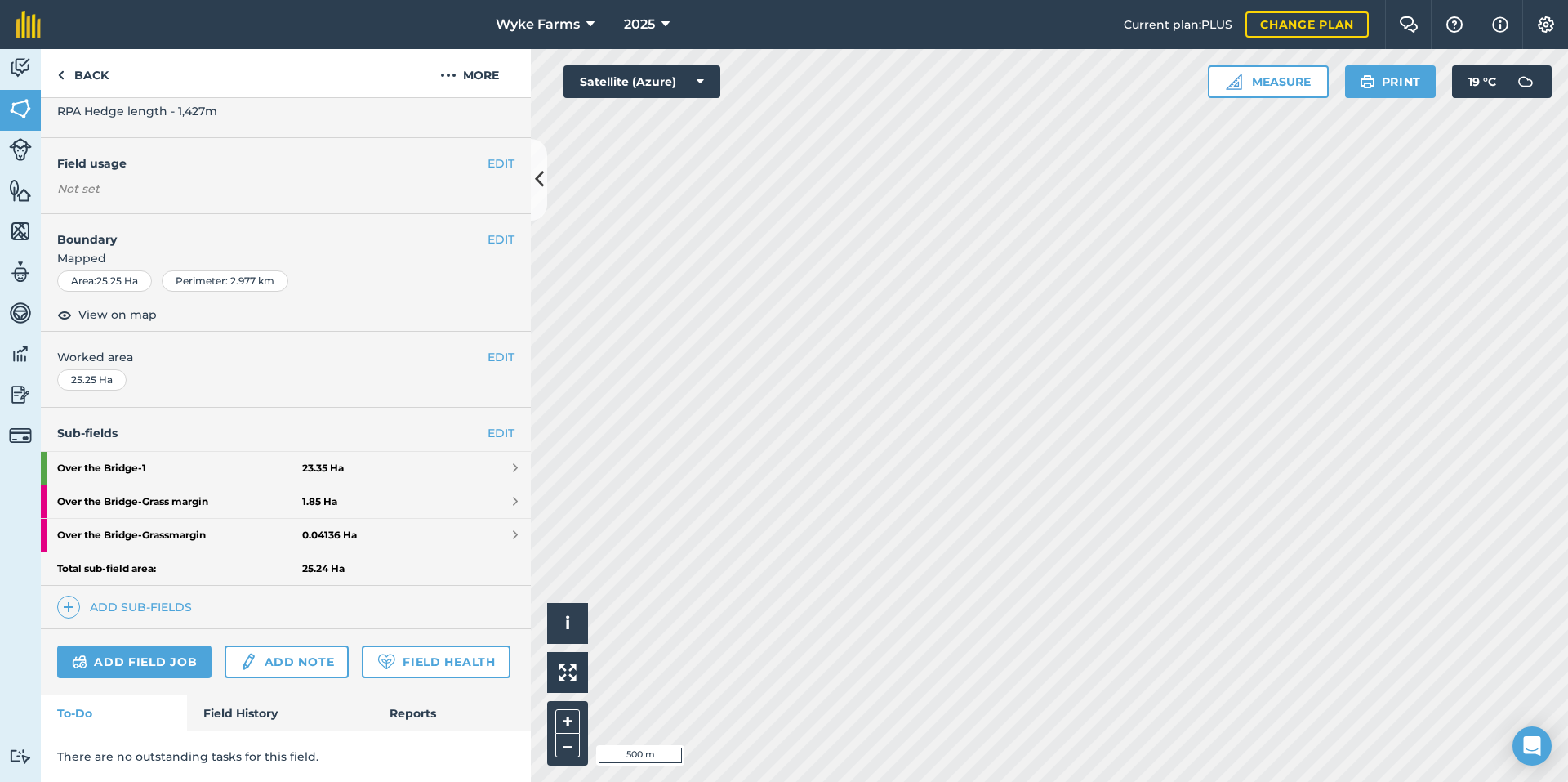
scroll to position [141, 0]
click at [297, 709] on link "Field History" at bounding box center [280, 713] width 186 height 36
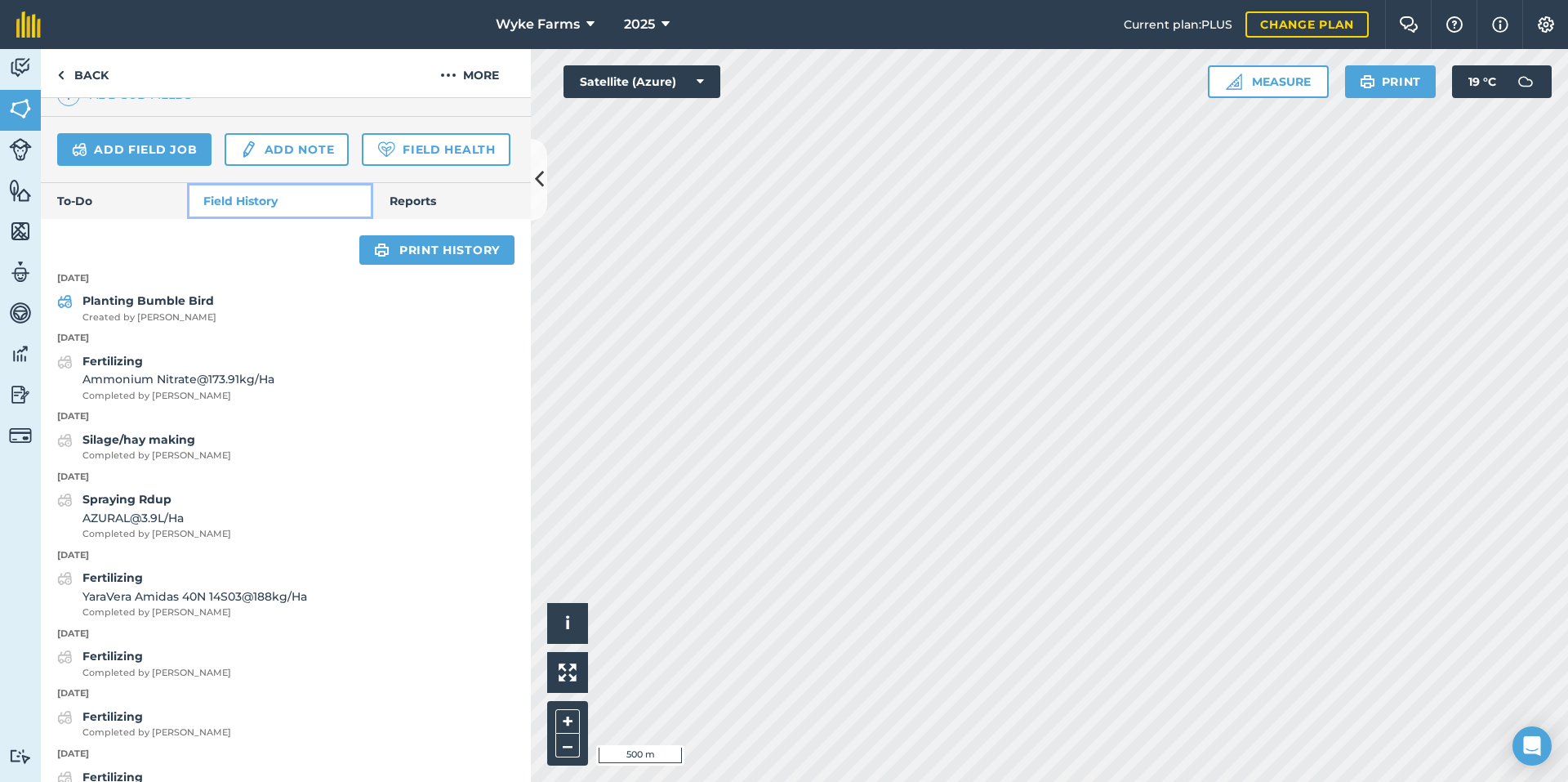
scroll to position [631, 0]
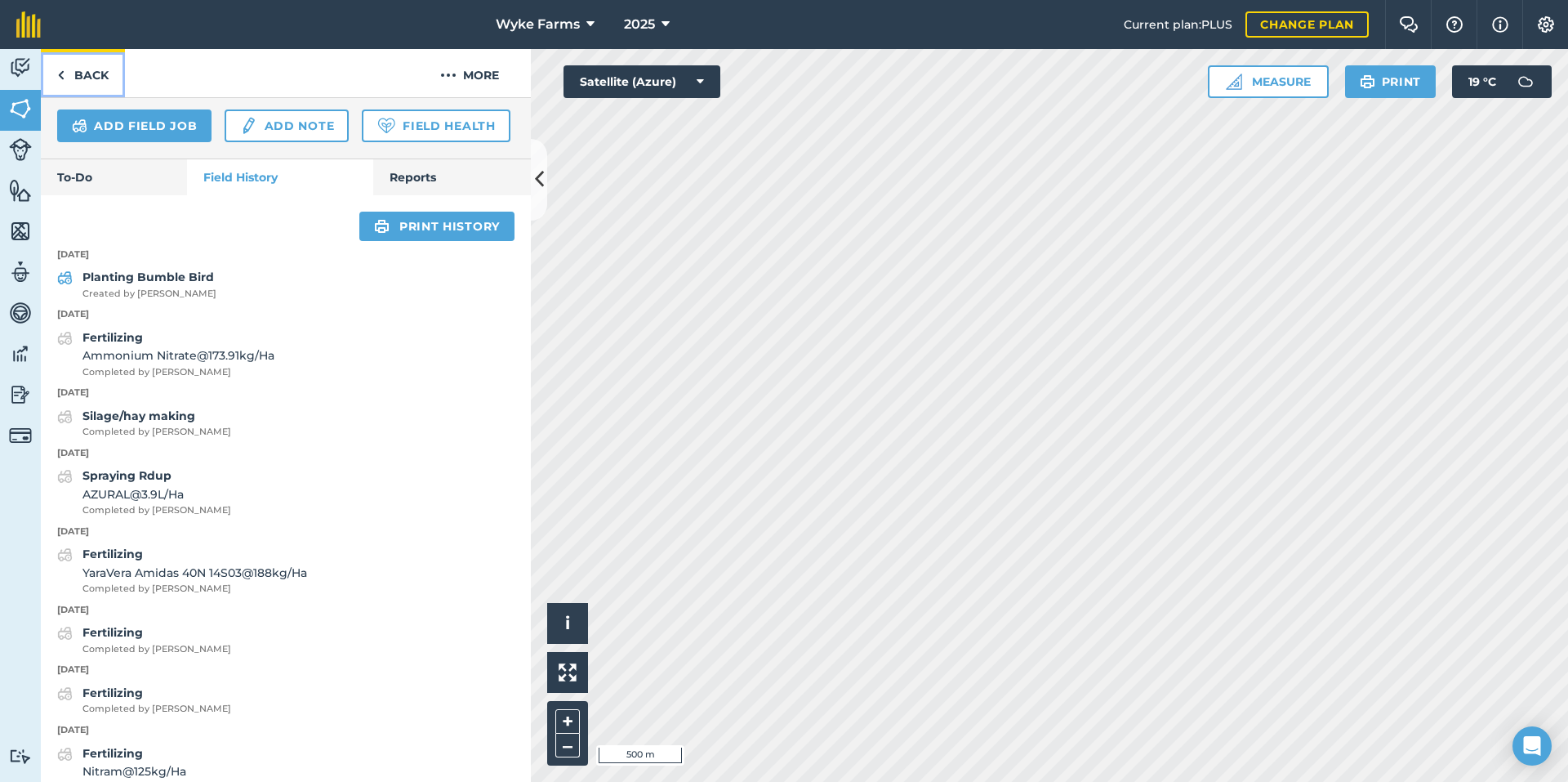
click at [113, 62] on link "Back" at bounding box center [83, 73] width 84 height 48
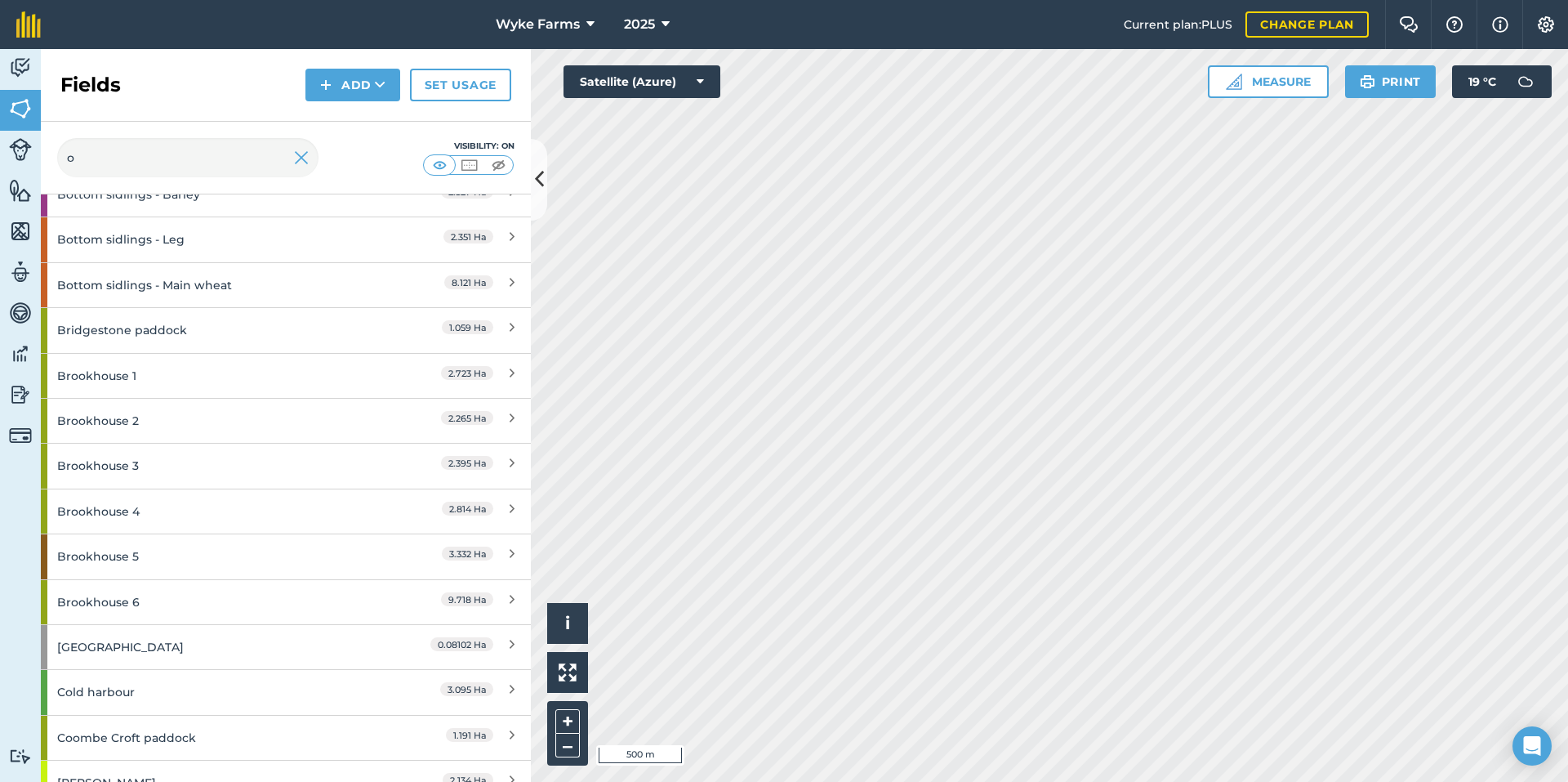
scroll to position [1144, 0]
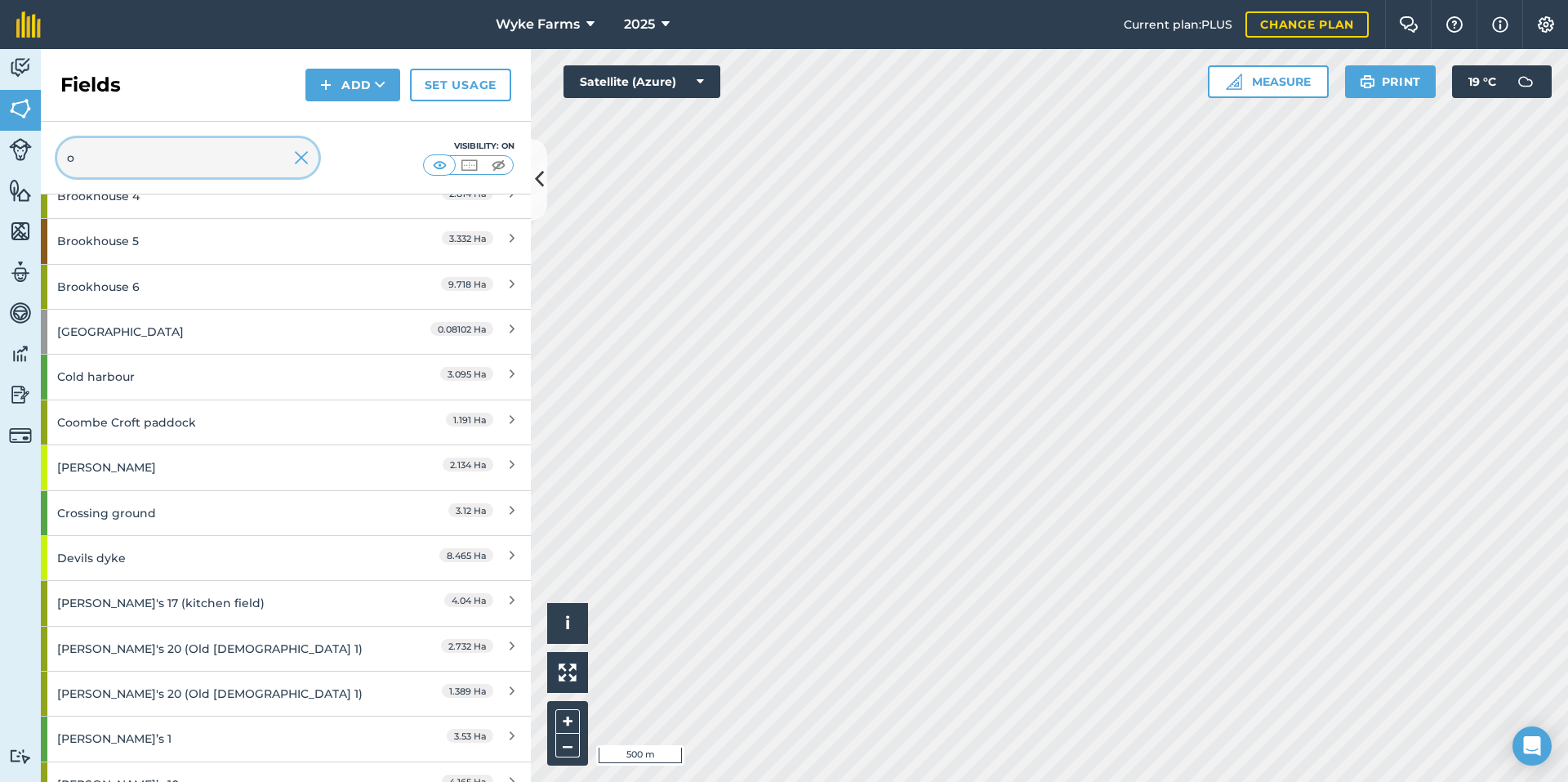
click at [205, 168] on input "o" at bounding box center [188, 158] width 261 height 40
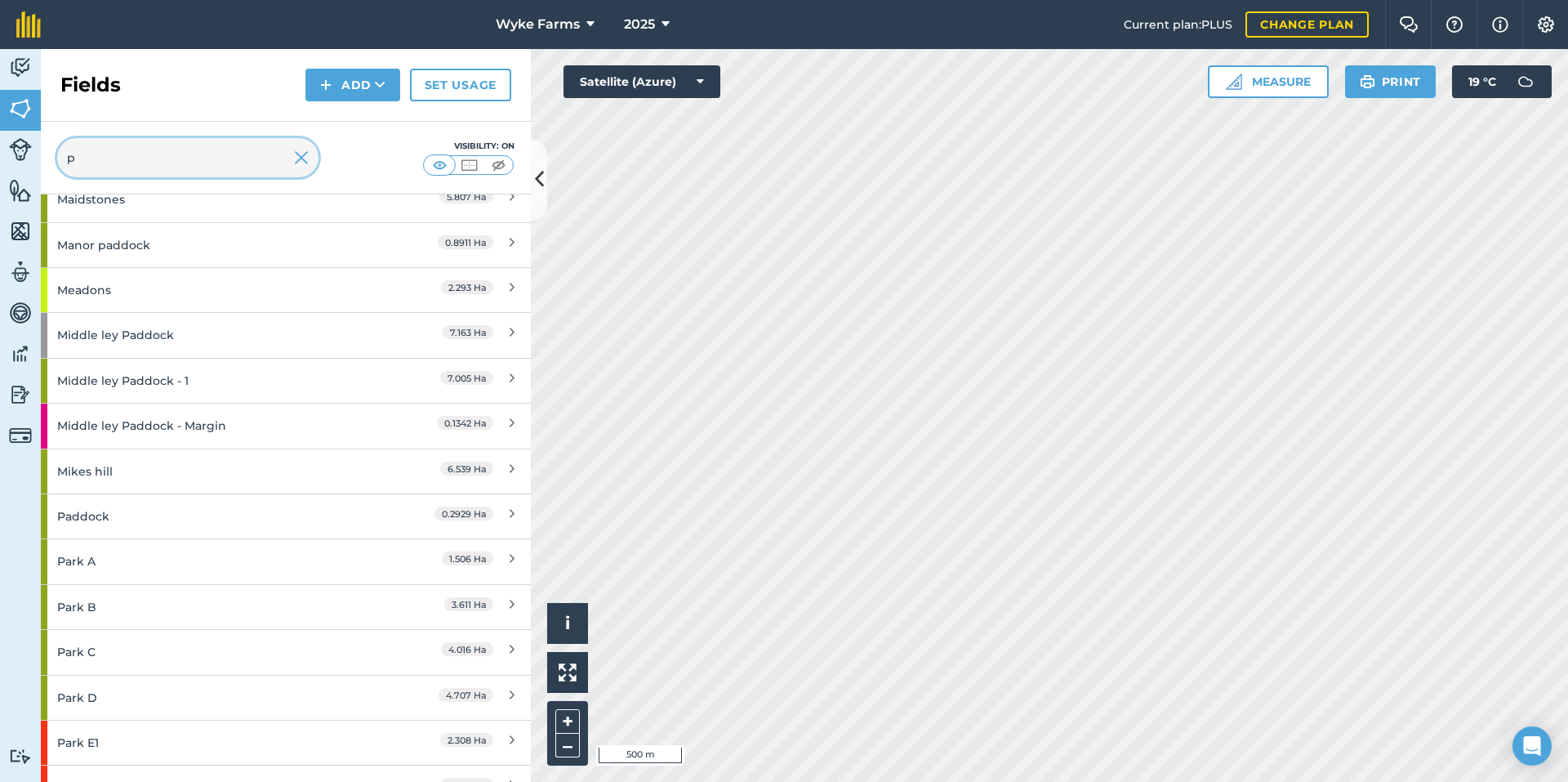
scroll to position [2587, 0]
type input "p"
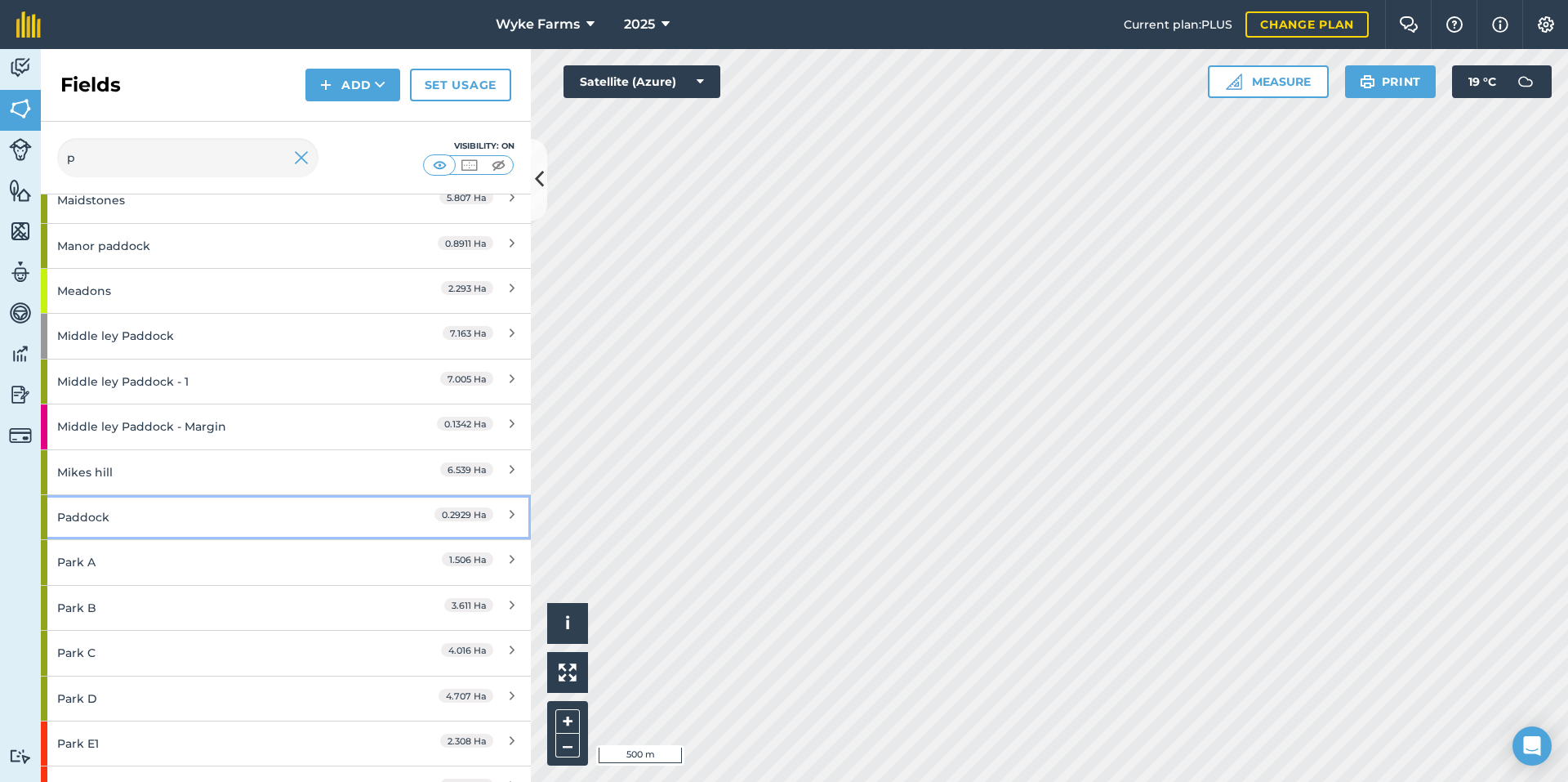
click at [156, 515] on div "Paddock" at bounding box center [216, 516] width 316 height 44
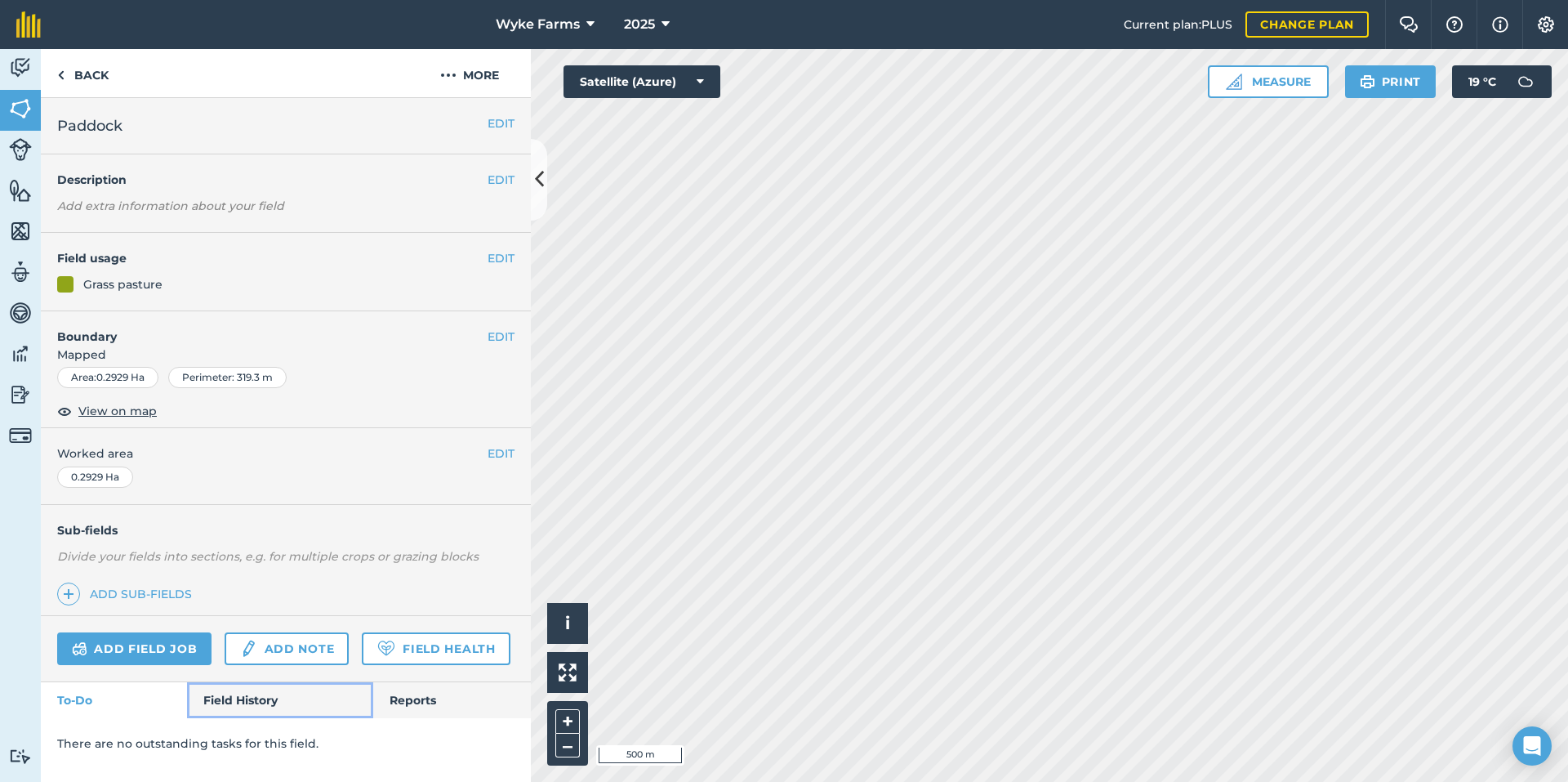
click at [253, 692] on link "Field History" at bounding box center [280, 700] width 186 height 36
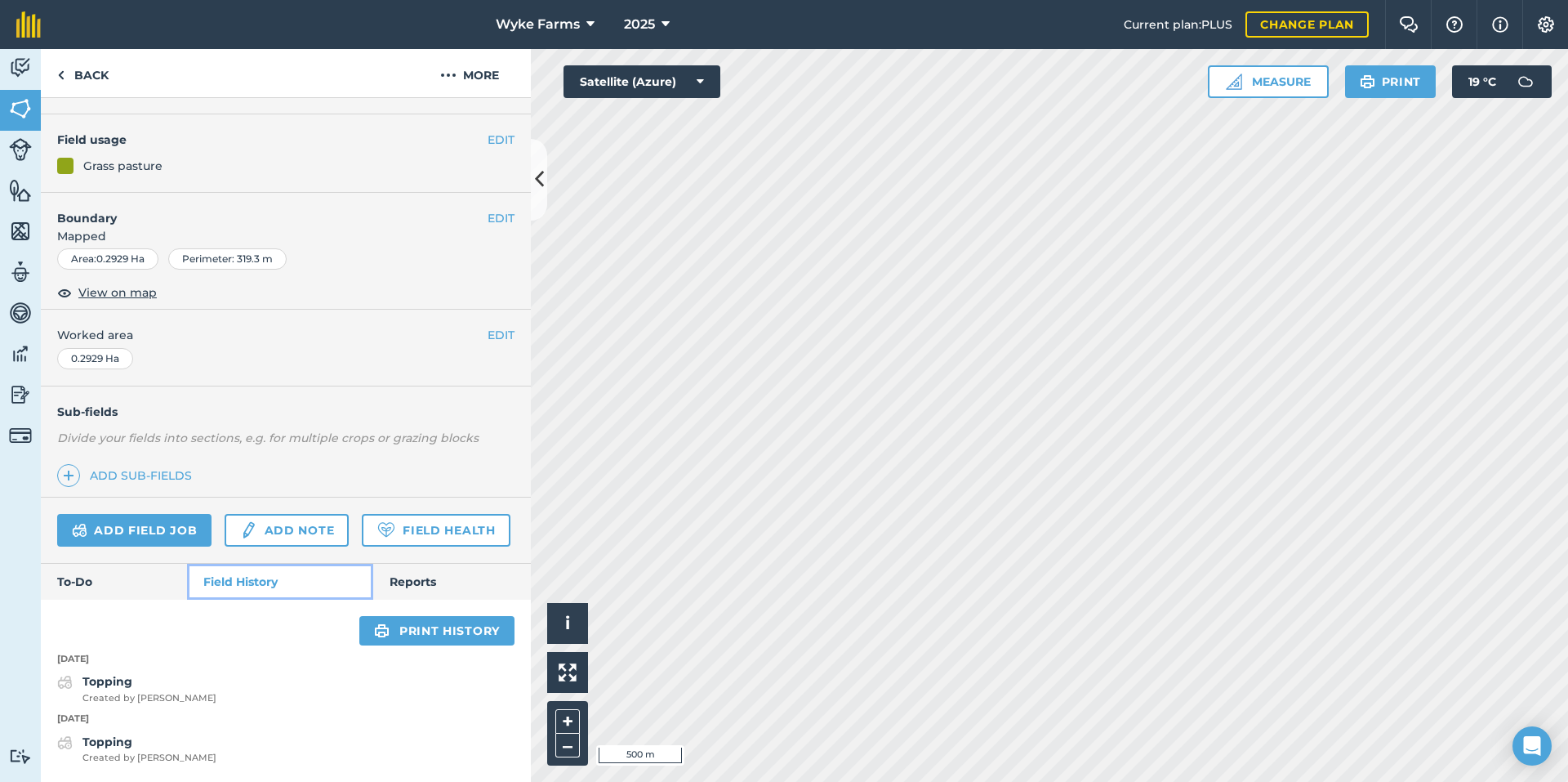
scroll to position [164, 0]
click at [63, 72] on img at bounding box center [61, 75] width 8 height 20
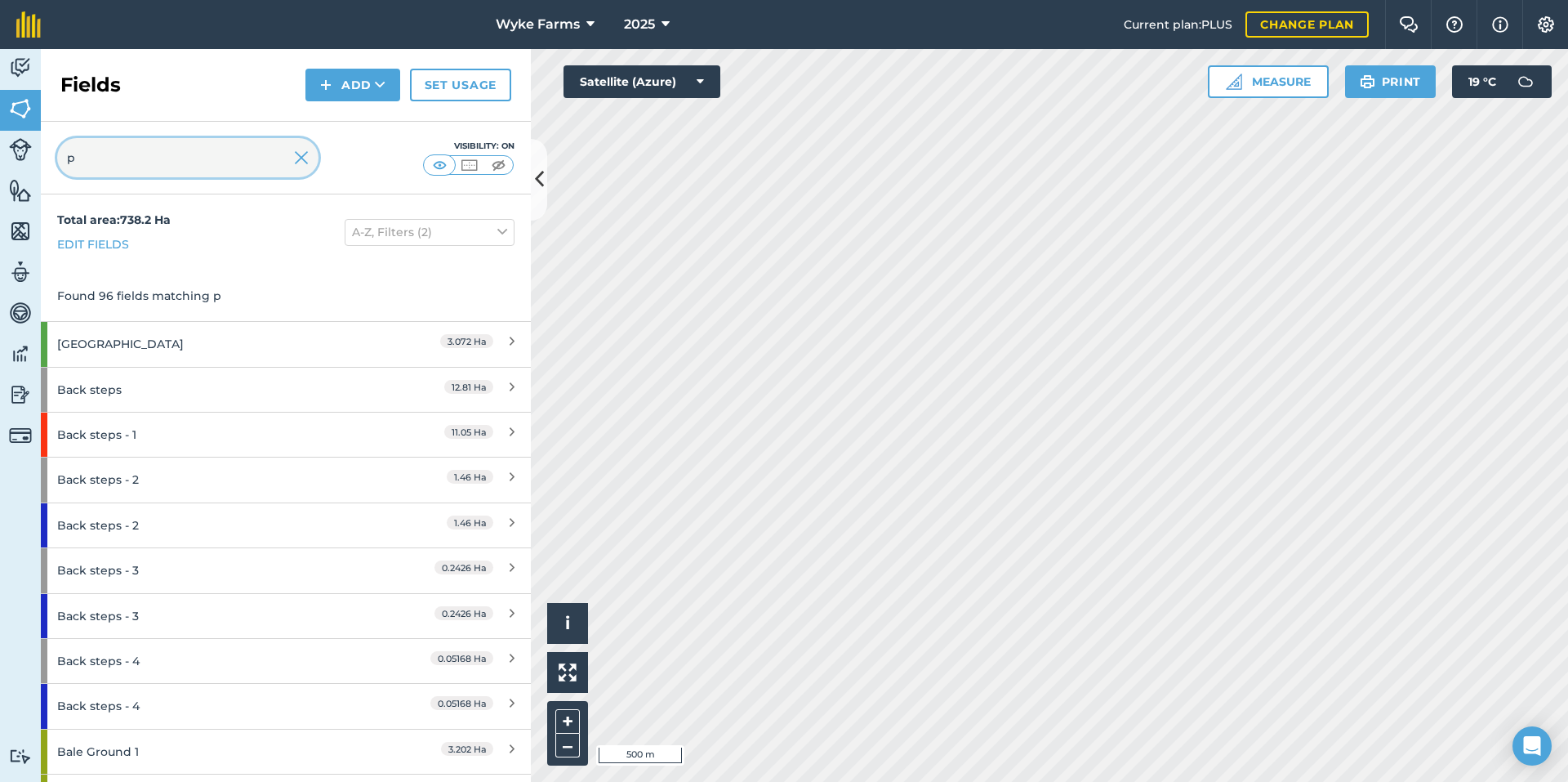
click at [160, 169] on input "p" at bounding box center [188, 158] width 261 height 40
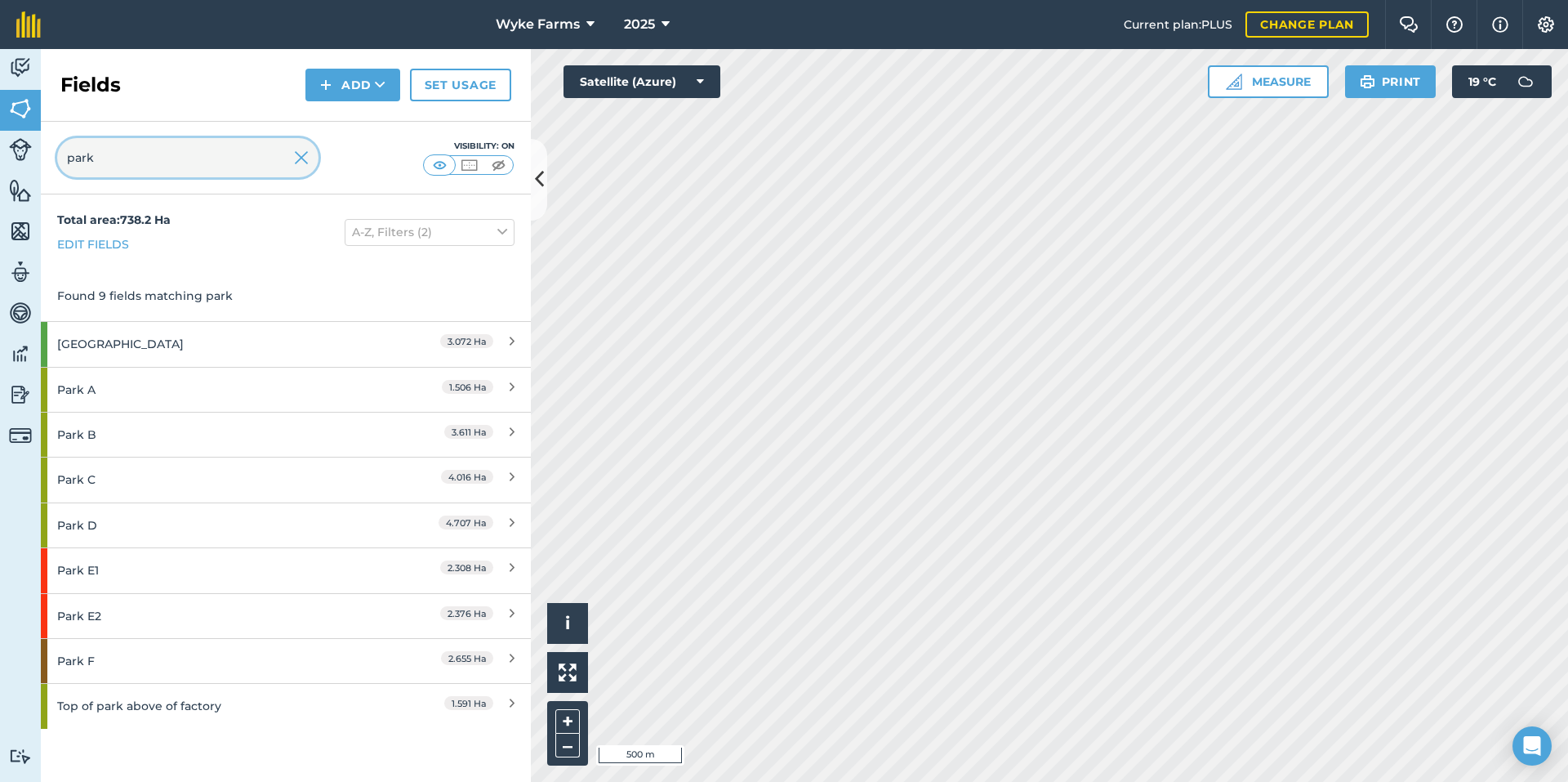
type input "park"
click at [182, 383] on div "Park A" at bounding box center [216, 389] width 316 height 44
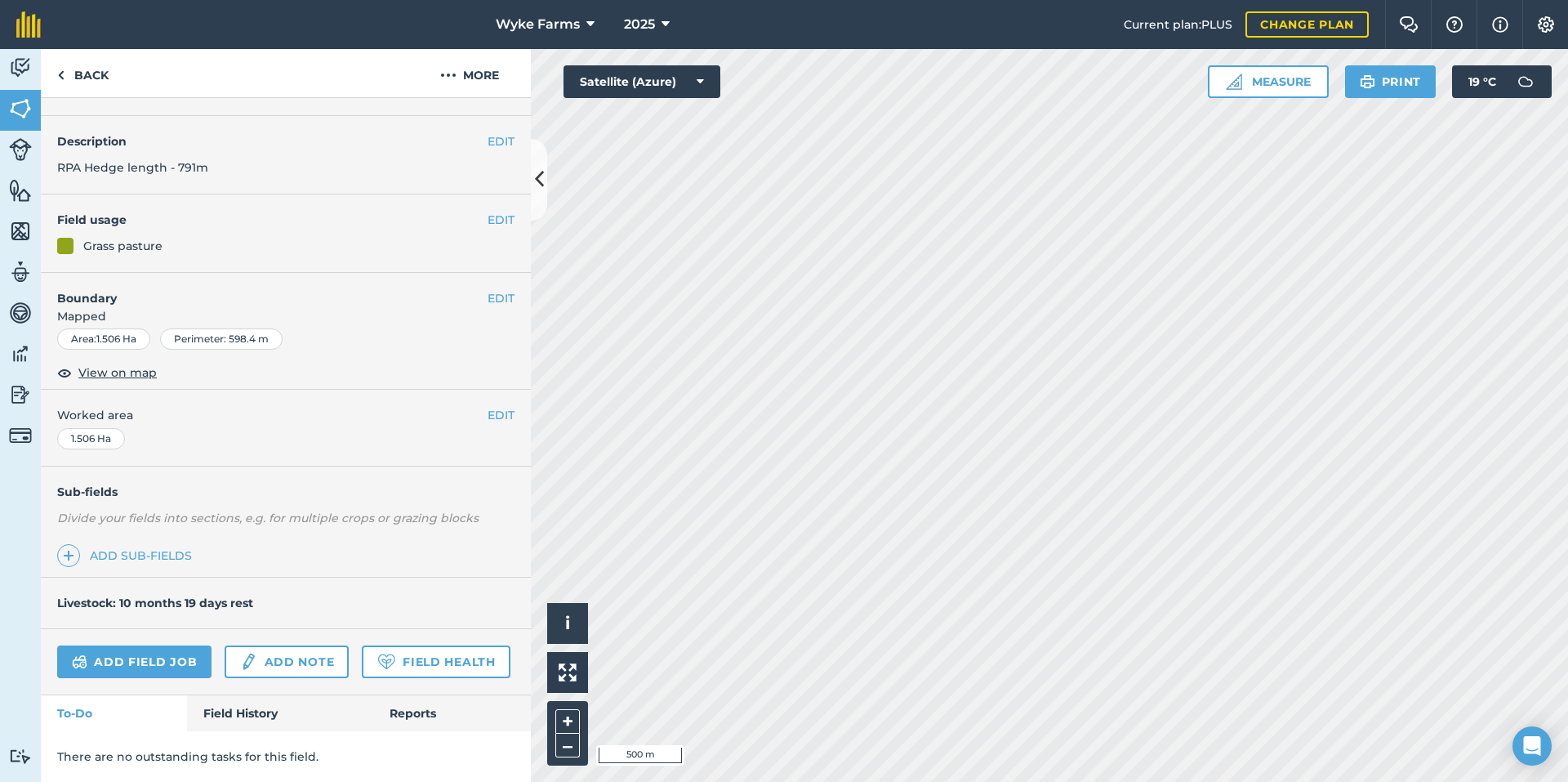
scroll to position [84, 0]
click at [234, 725] on link "Field History" at bounding box center [280, 713] width 186 height 36
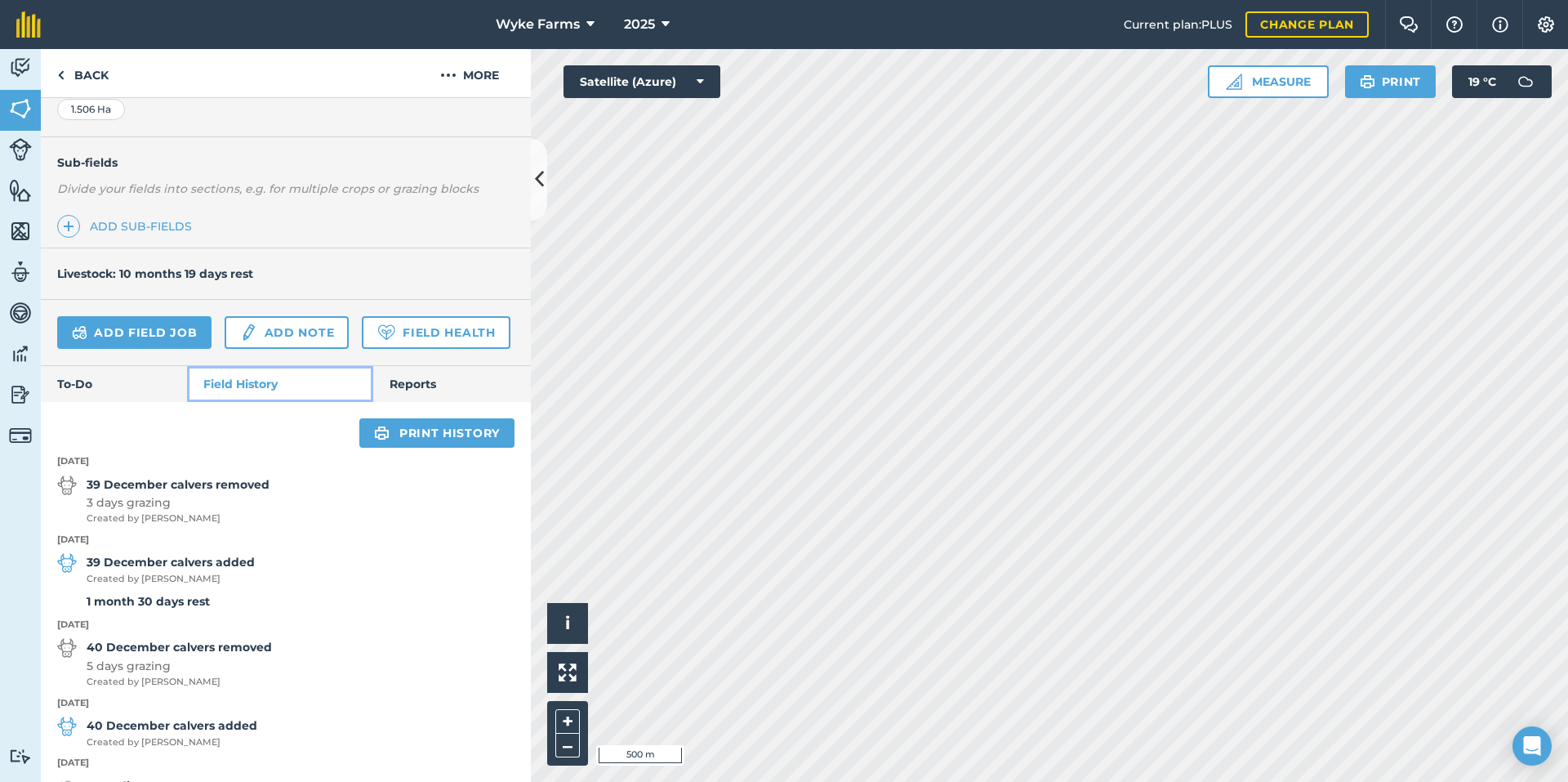
scroll to position [43, 0]
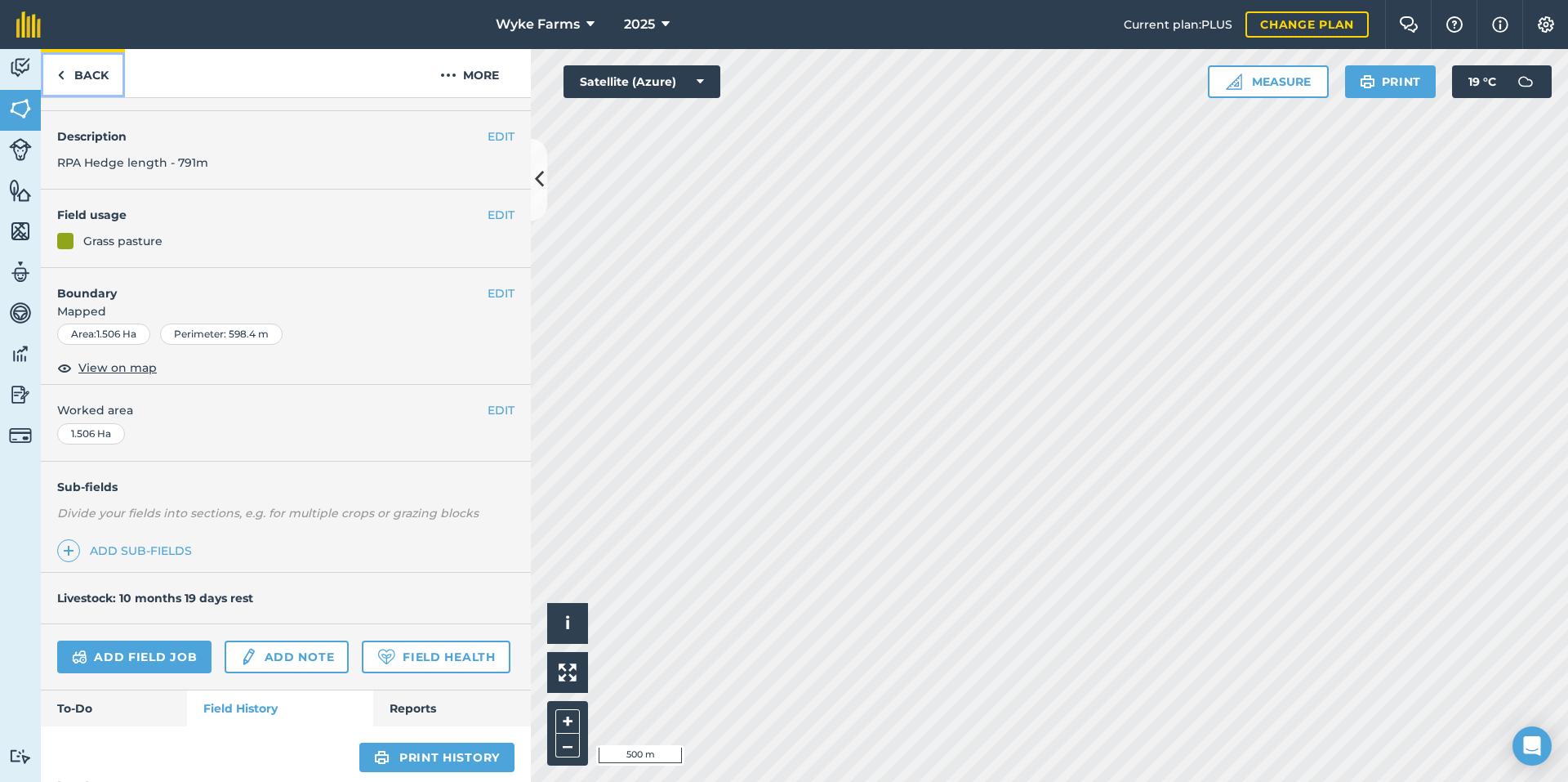
click at [76, 95] on link "Back" at bounding box center [83, 73] width 84 height 48
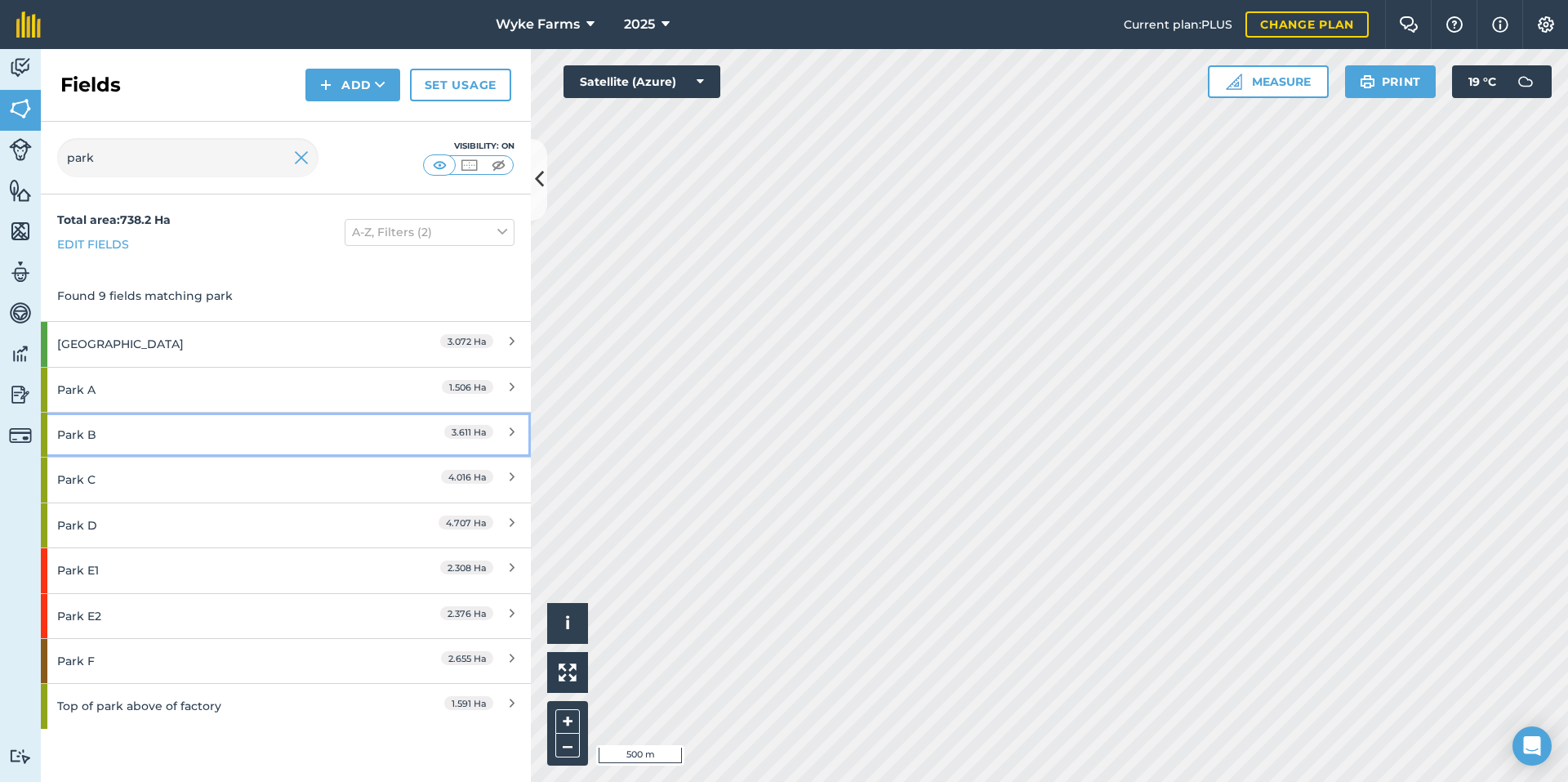
click at [128, 429] on div "Park B" at bounding box center [216, 434] width 316 height 44
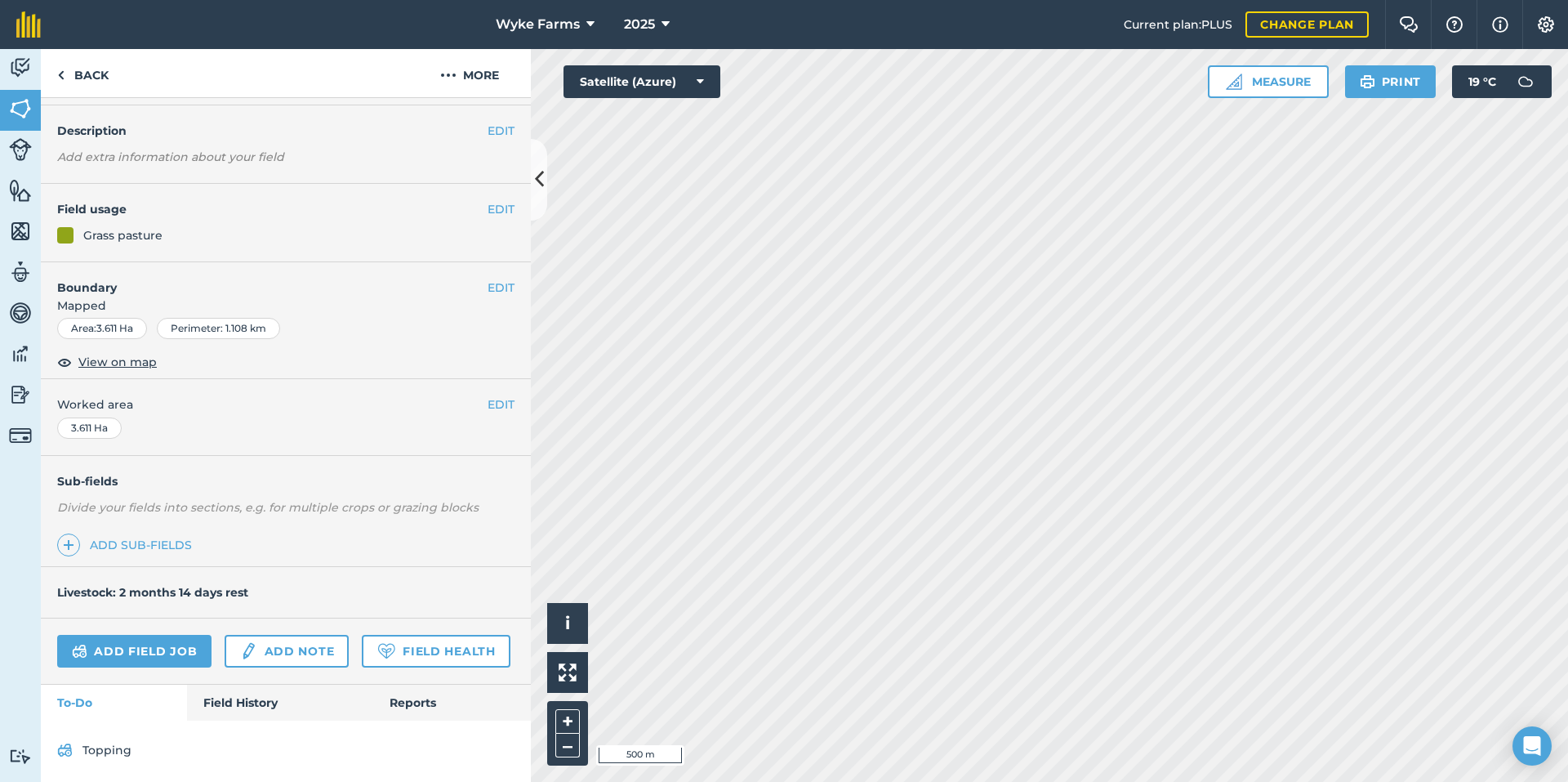
scroll to position [99, 0]
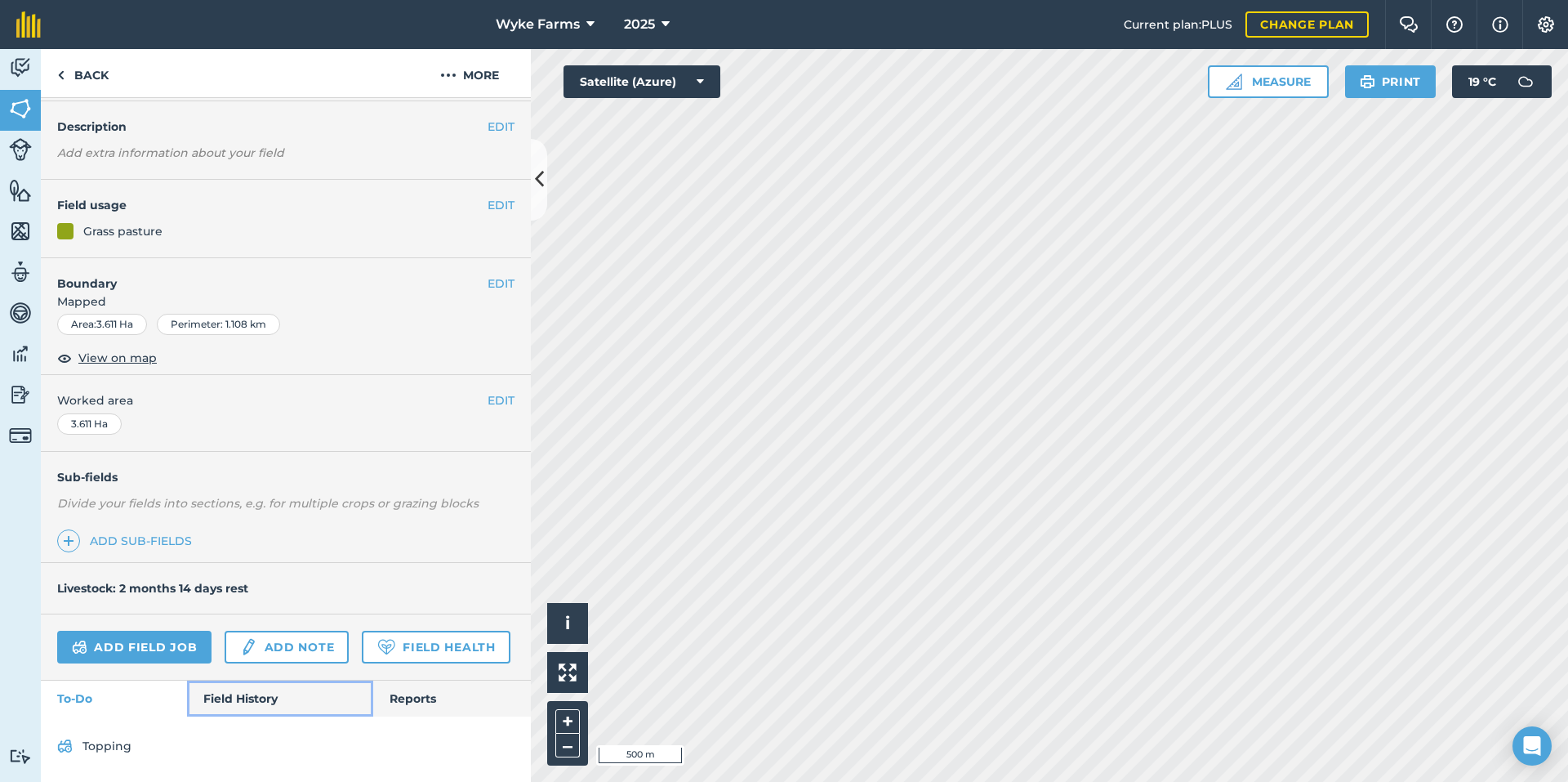
click at [259, 700] on link "Field History" at bounding box center [280, 699] width 186 height 36
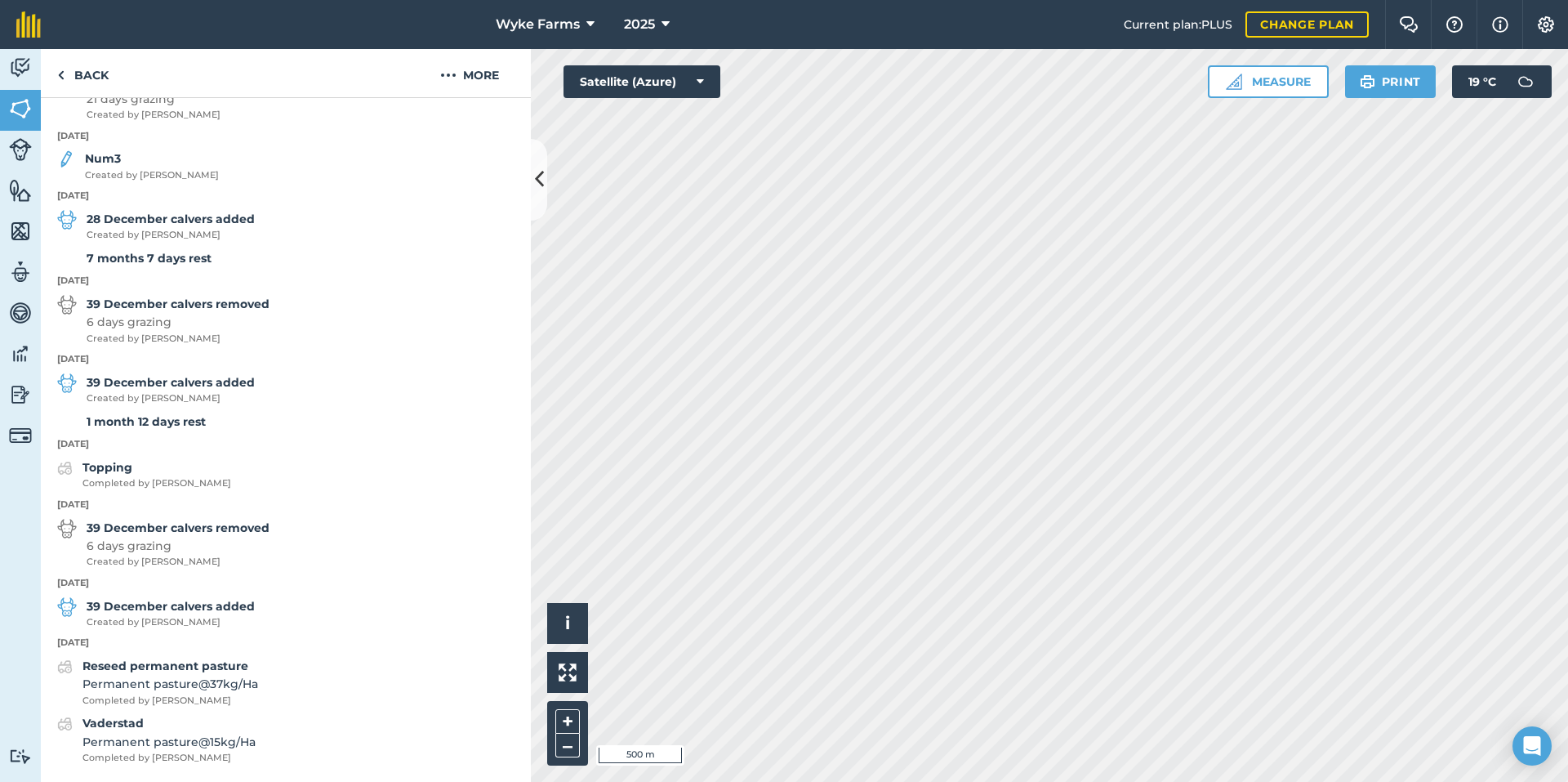
scroll to position [490, 0]
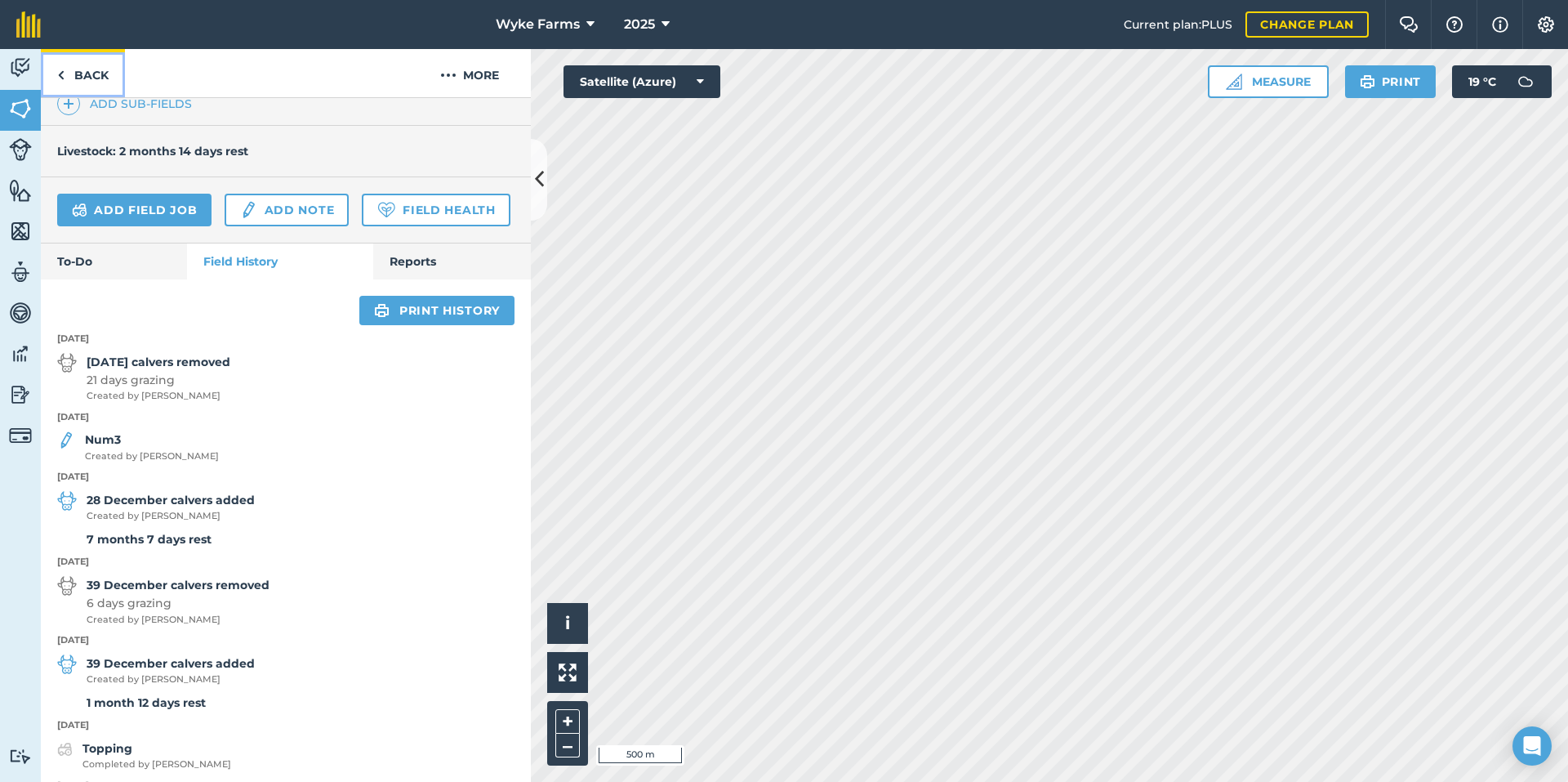
click at [75, 81] on link "Back" at bounding box center [83, 73] width 84 height 48
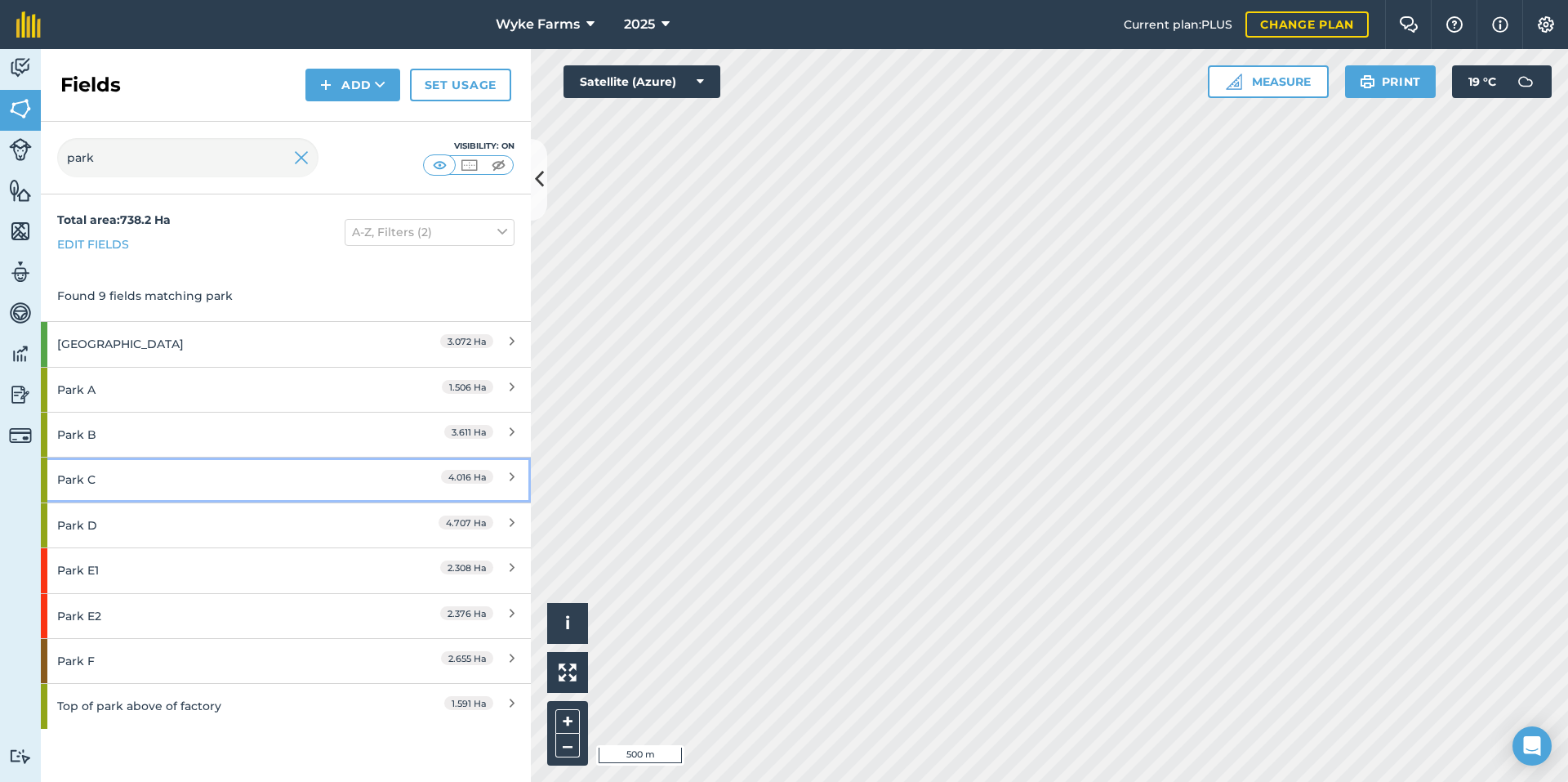
click at [171, 480] on div "Park C" at bounding box center [216, 479] width 316 height 44
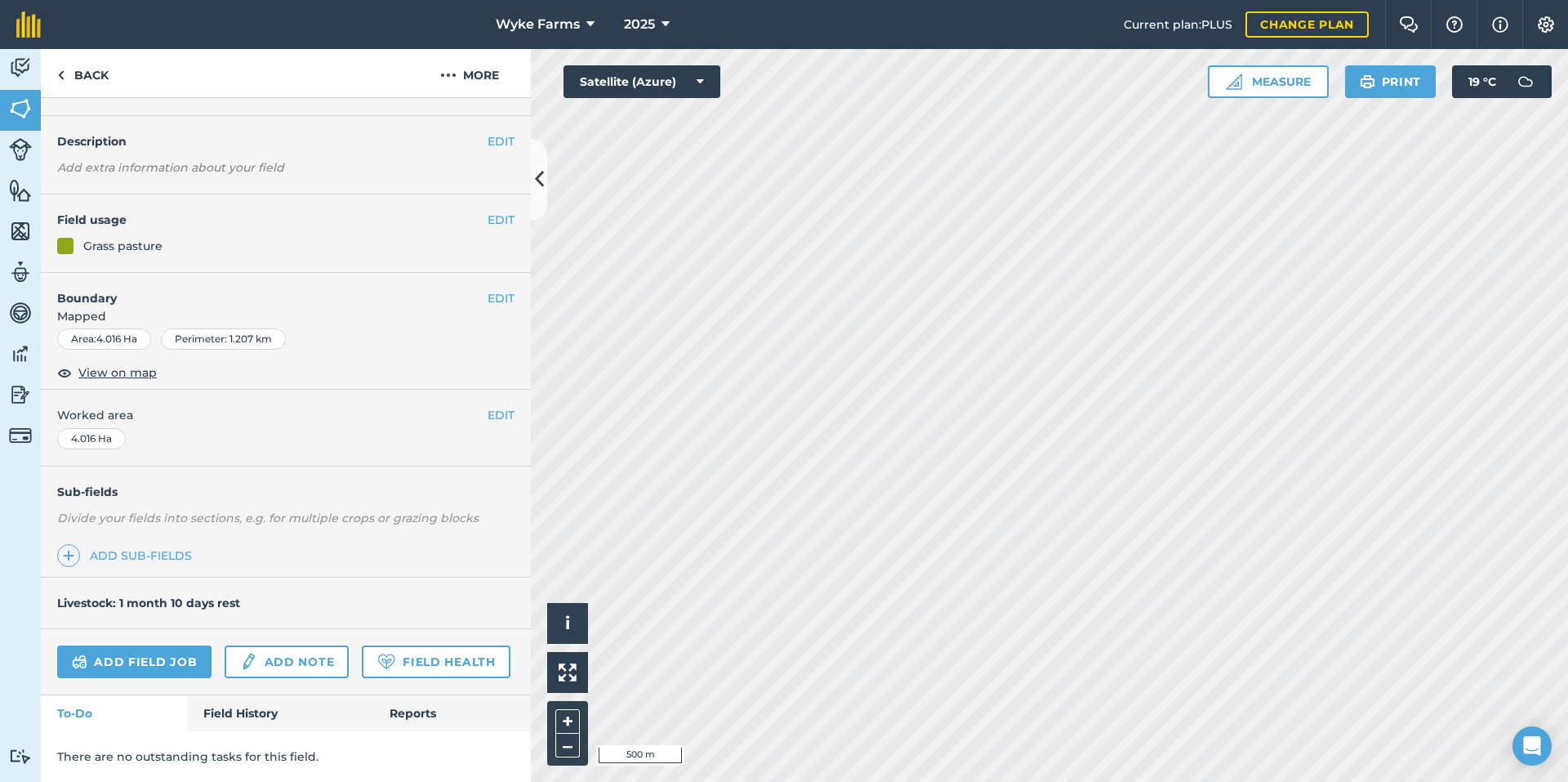
scroll to position [84, 0]
click at [272, 726] on link "Field History" at bounding box center [280, 713] width 186 height 36
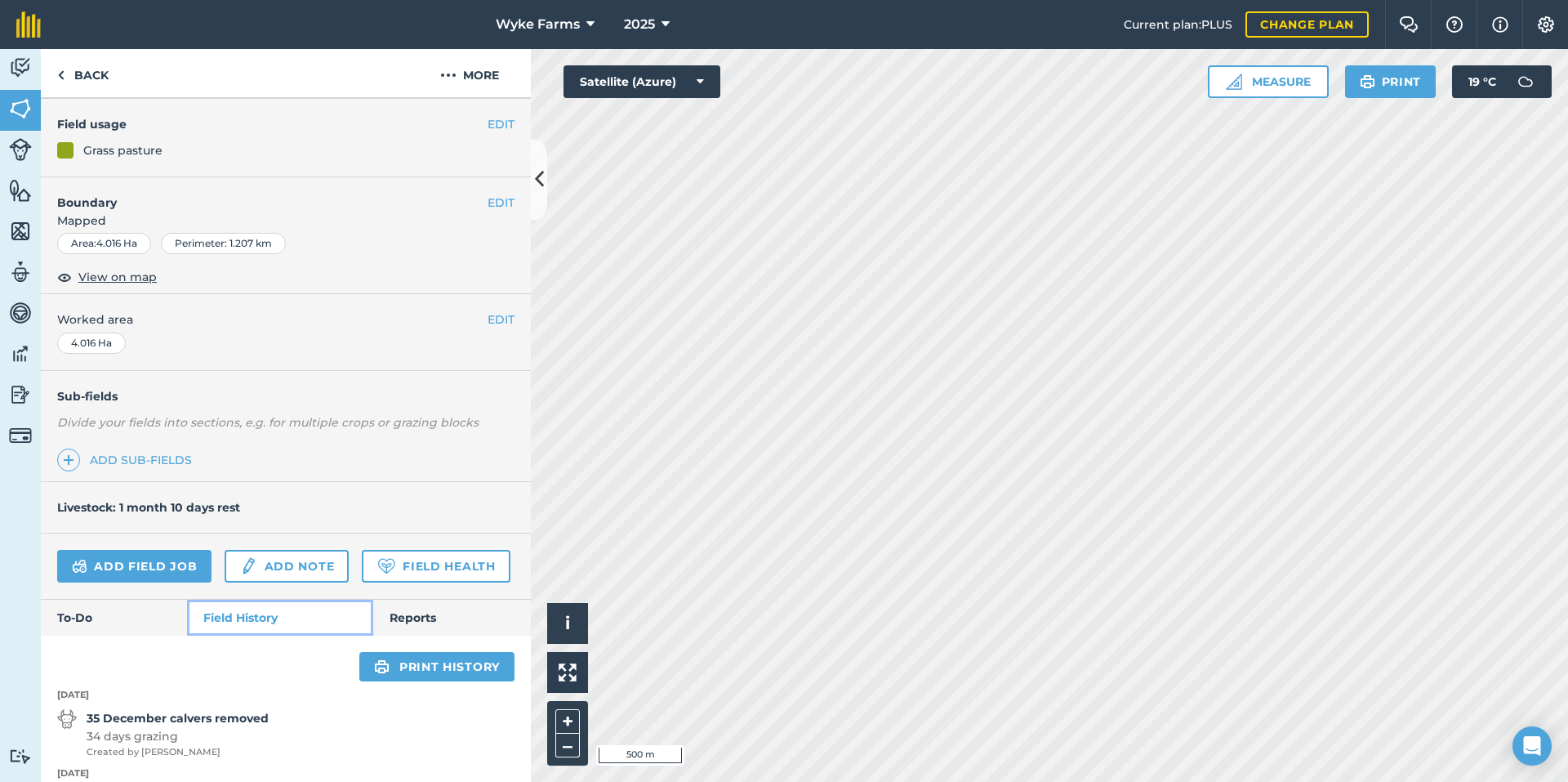
scroll to position [490, 0]
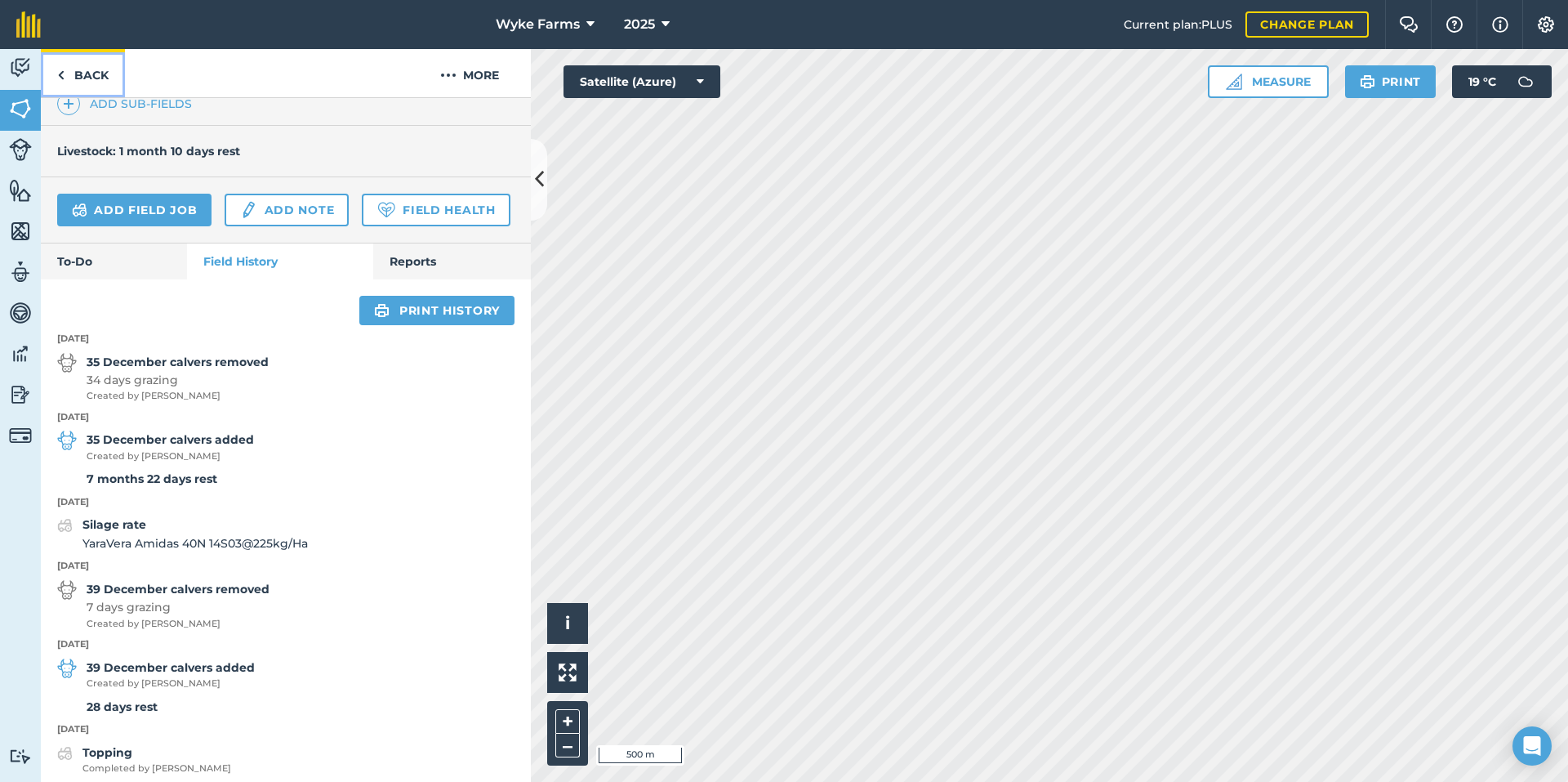
click at [79, 62] on link "Back" at bounding box center [83, 73] width 84 height 48
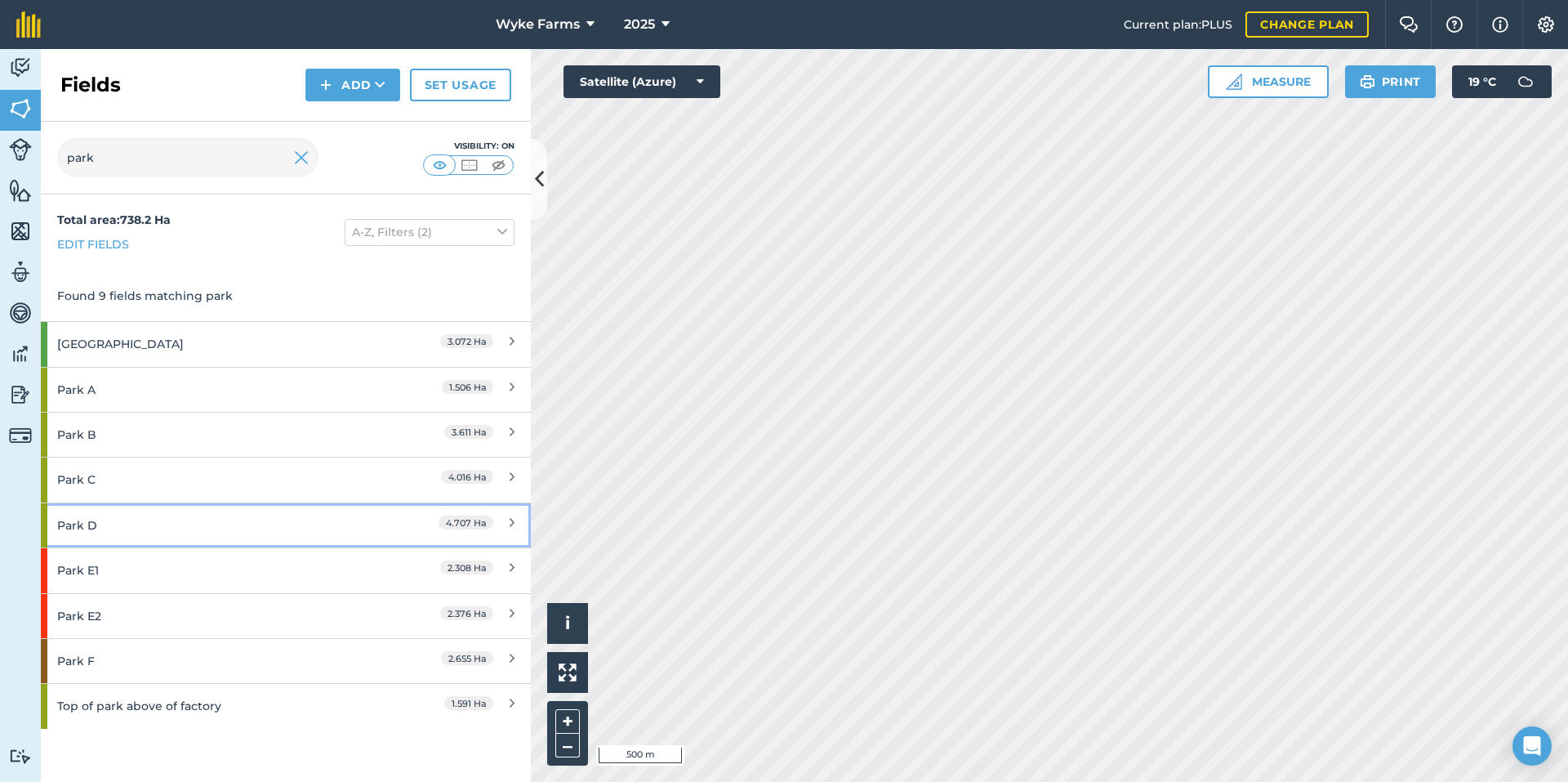
click at [132, 527] on div "Park D" at bounding box center [216, 525] width 316 height 44
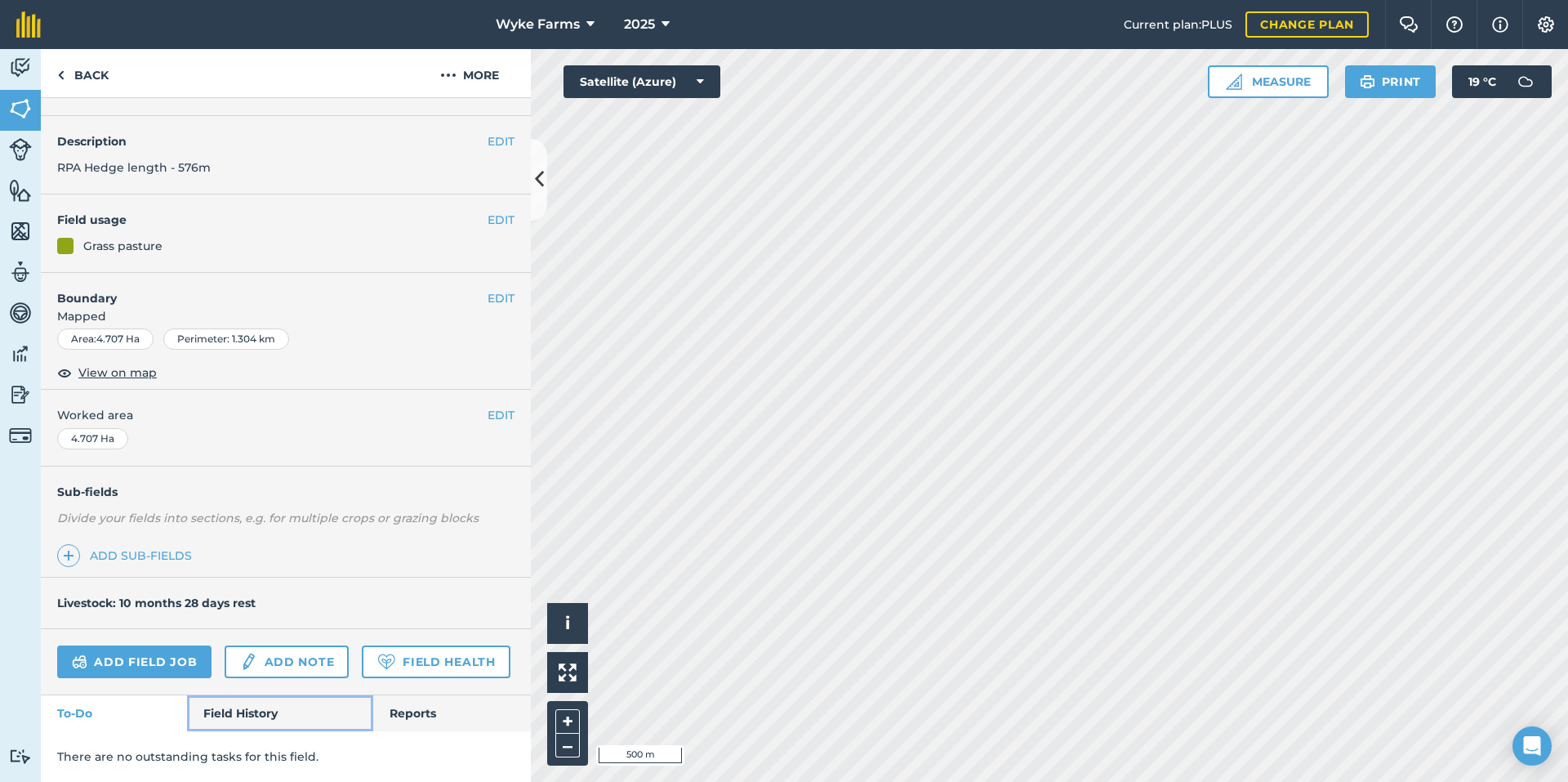
click at [250, 716] on link "Field History" at bounding box center [280, 713] width 186 height 36
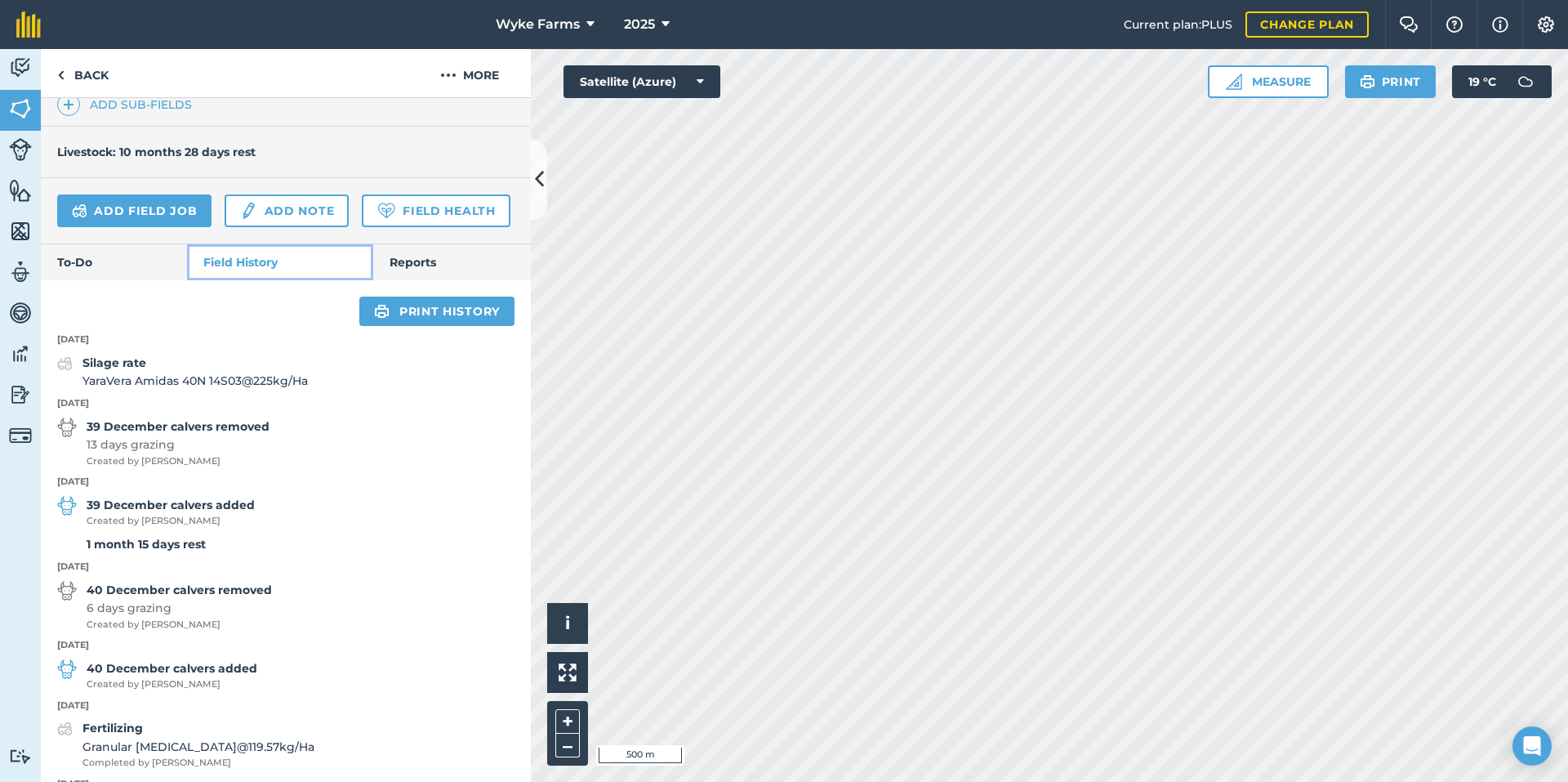
scroll to position [492, 0]
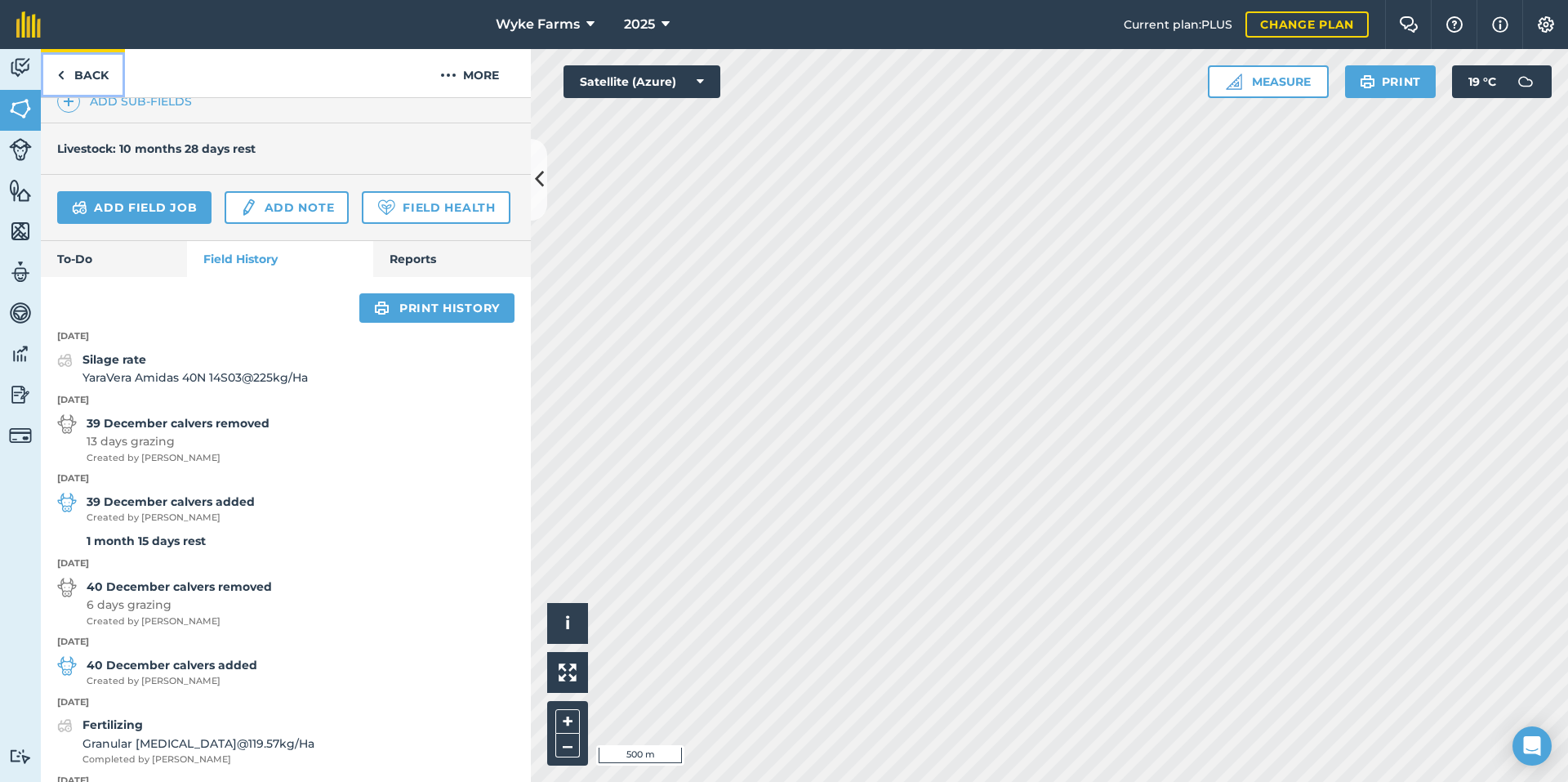
click at [67, 77] on link "Back" at bounding box center [83, 73] width 84 height 48
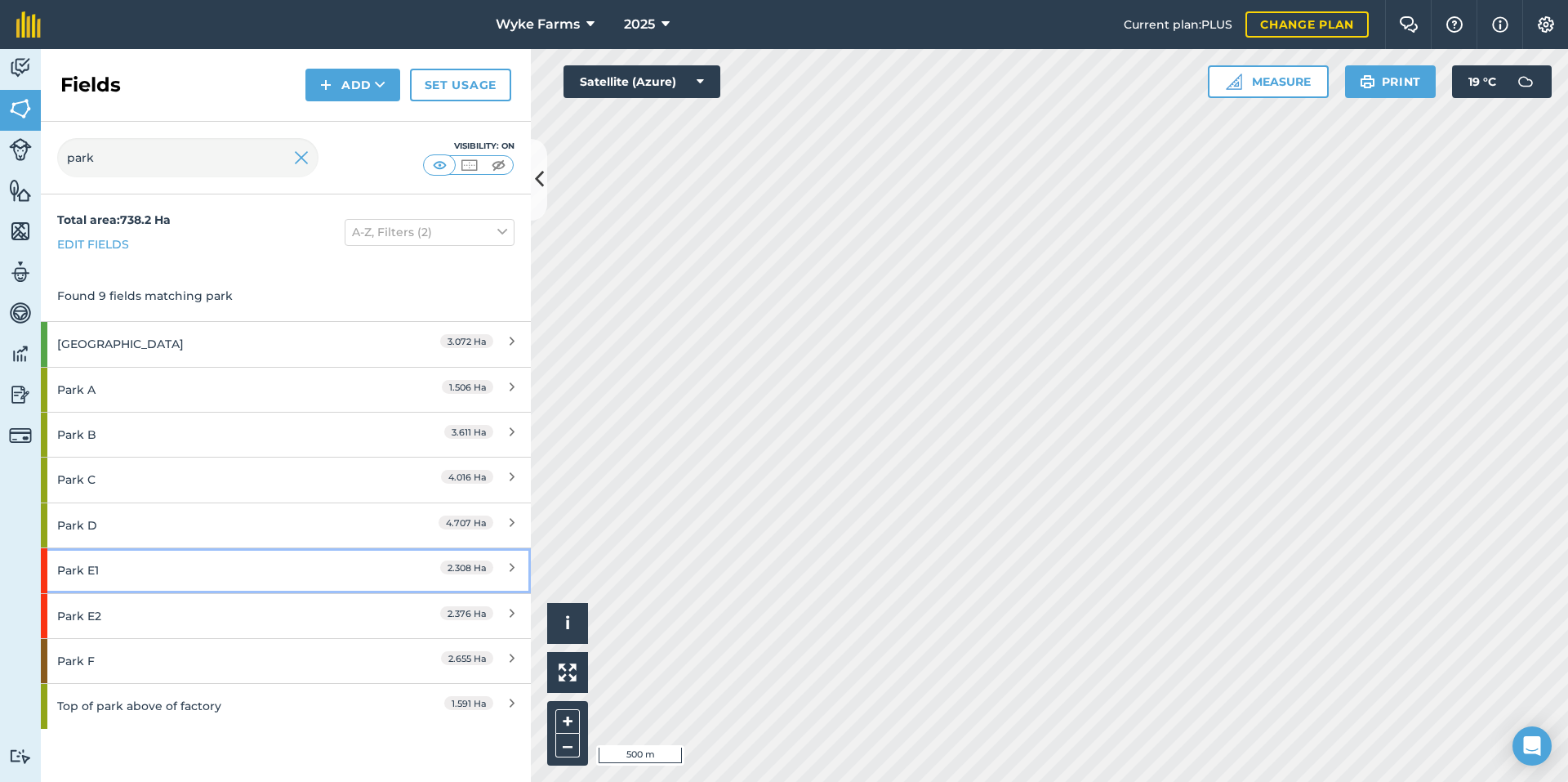
click at [121, 569] on div "Park E1" at bounding box center [216, 570] width 316 height 44
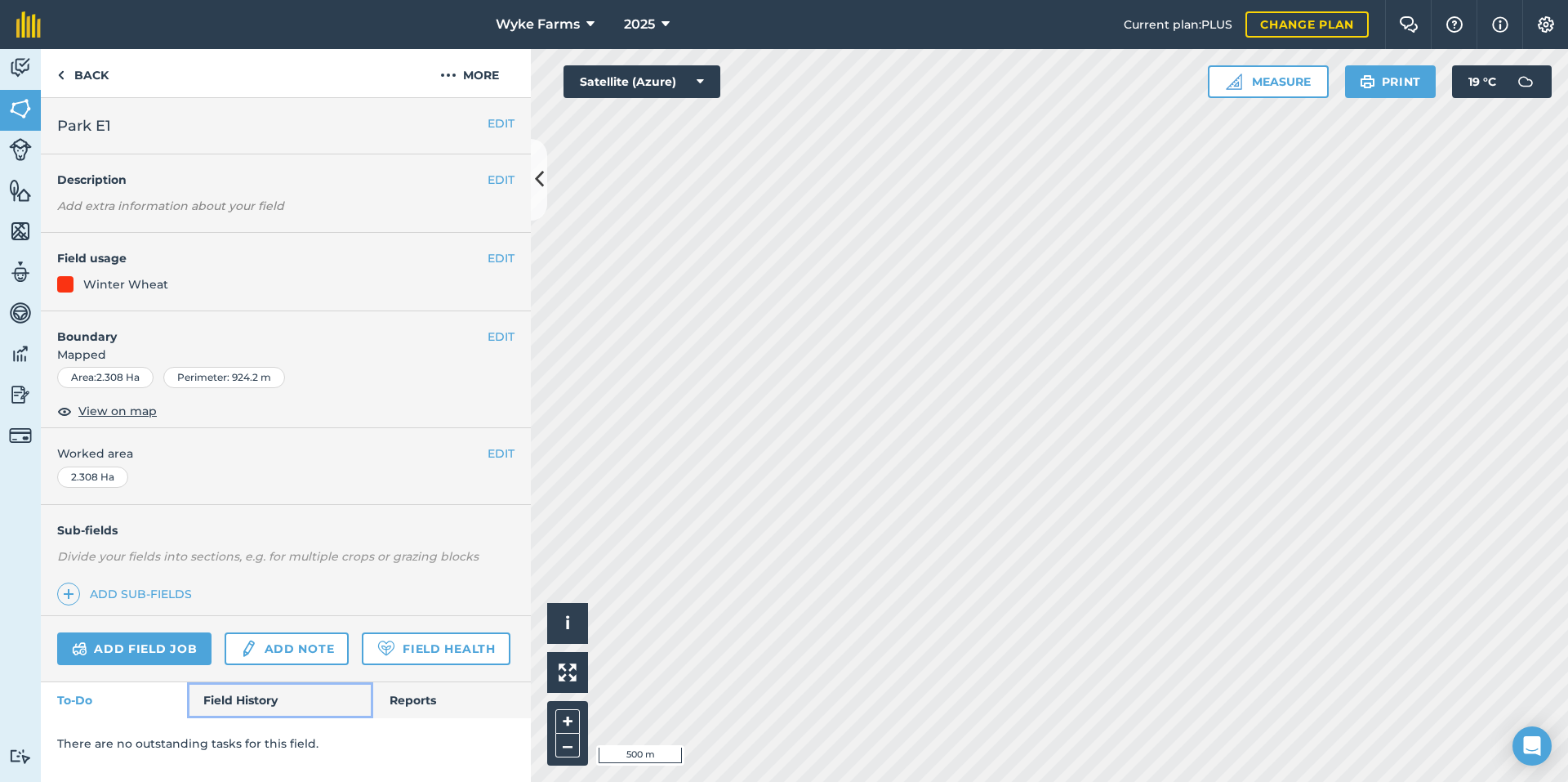
click at [271, 708] on link "Field History" at bounding box center [280, 700] width 186 height 36
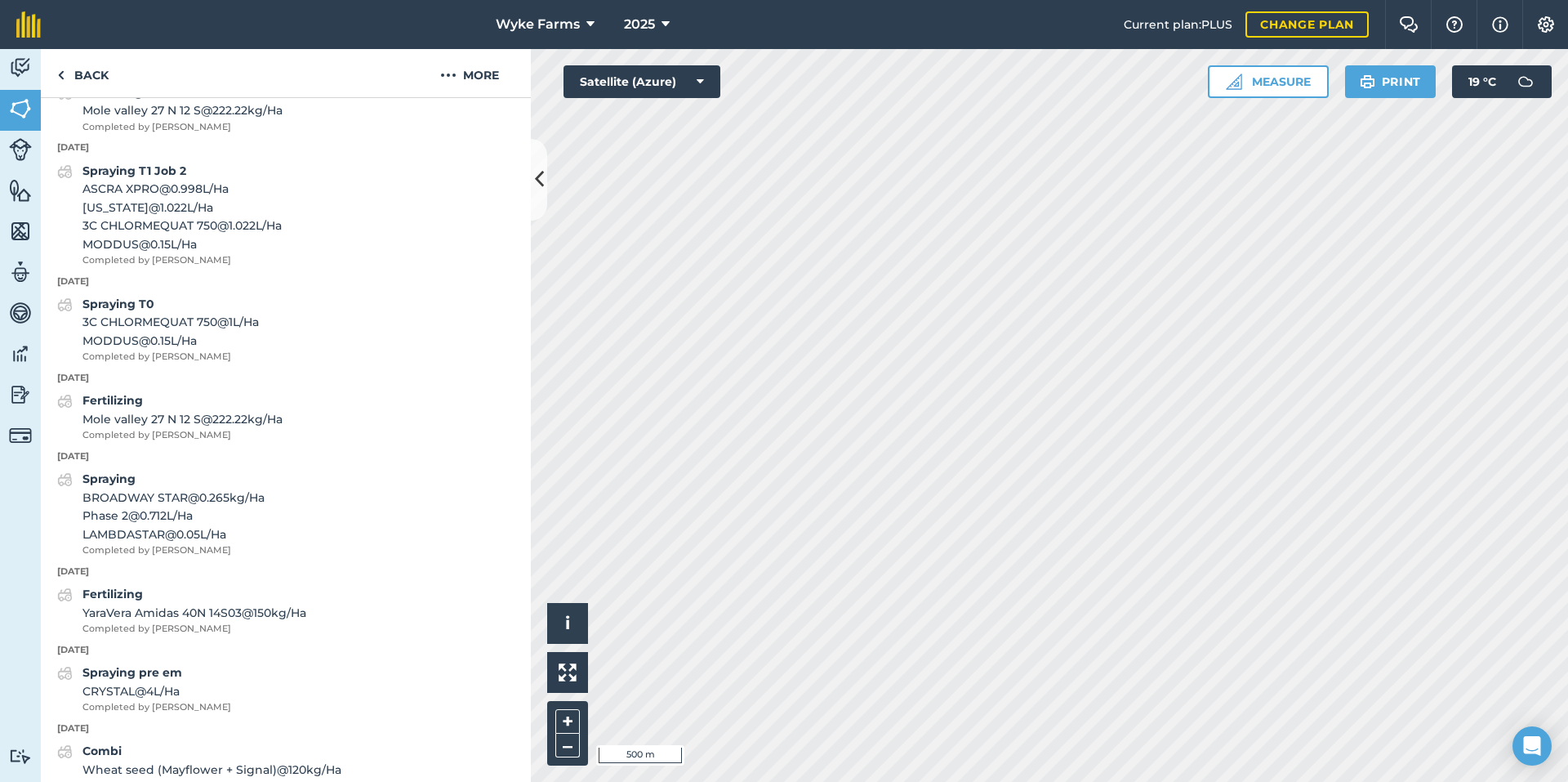
scroll to position [995, 0]
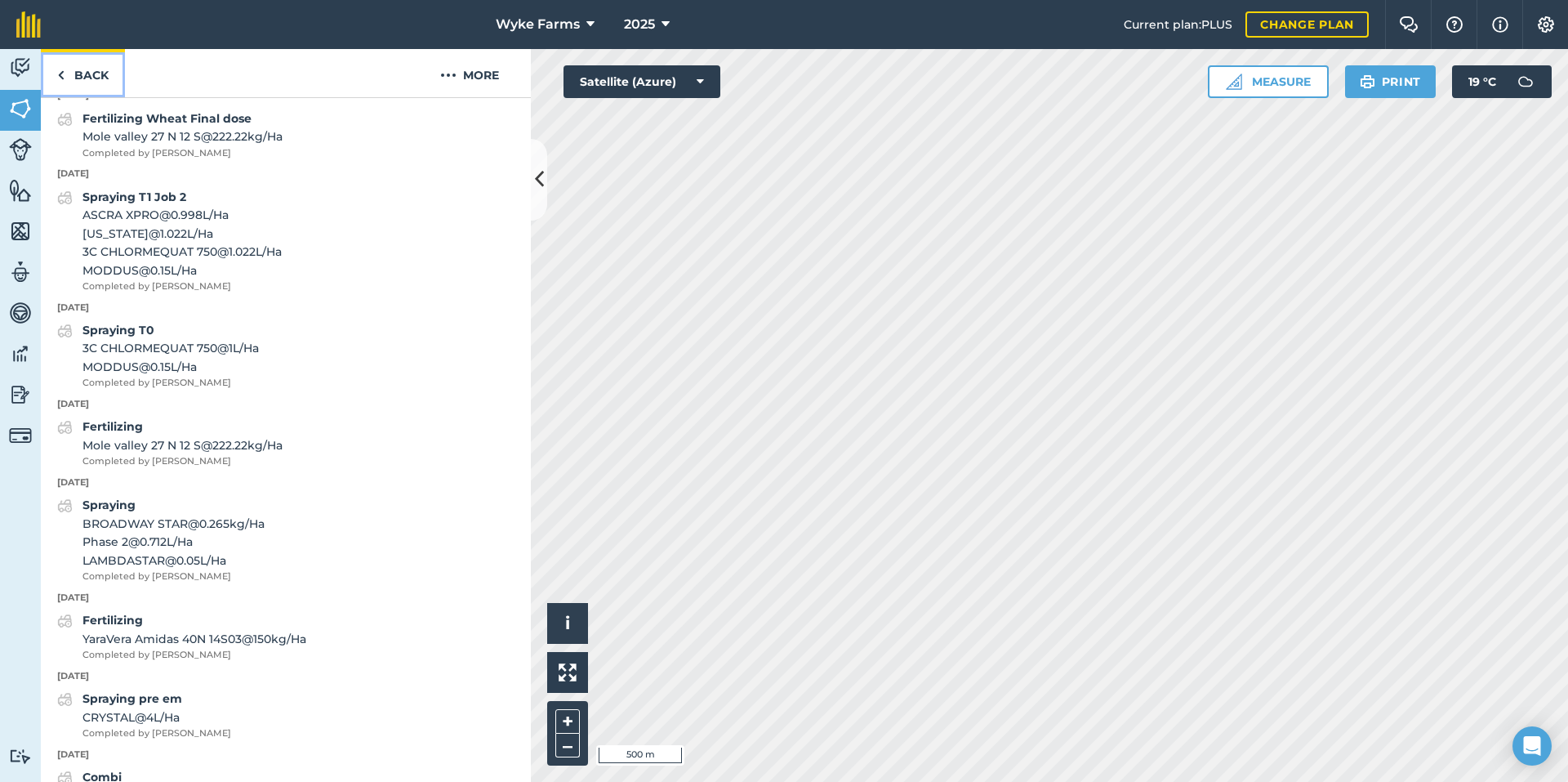
click at [94, 82] on link "Back" at bounding box center [83, 73] width 84 height 48
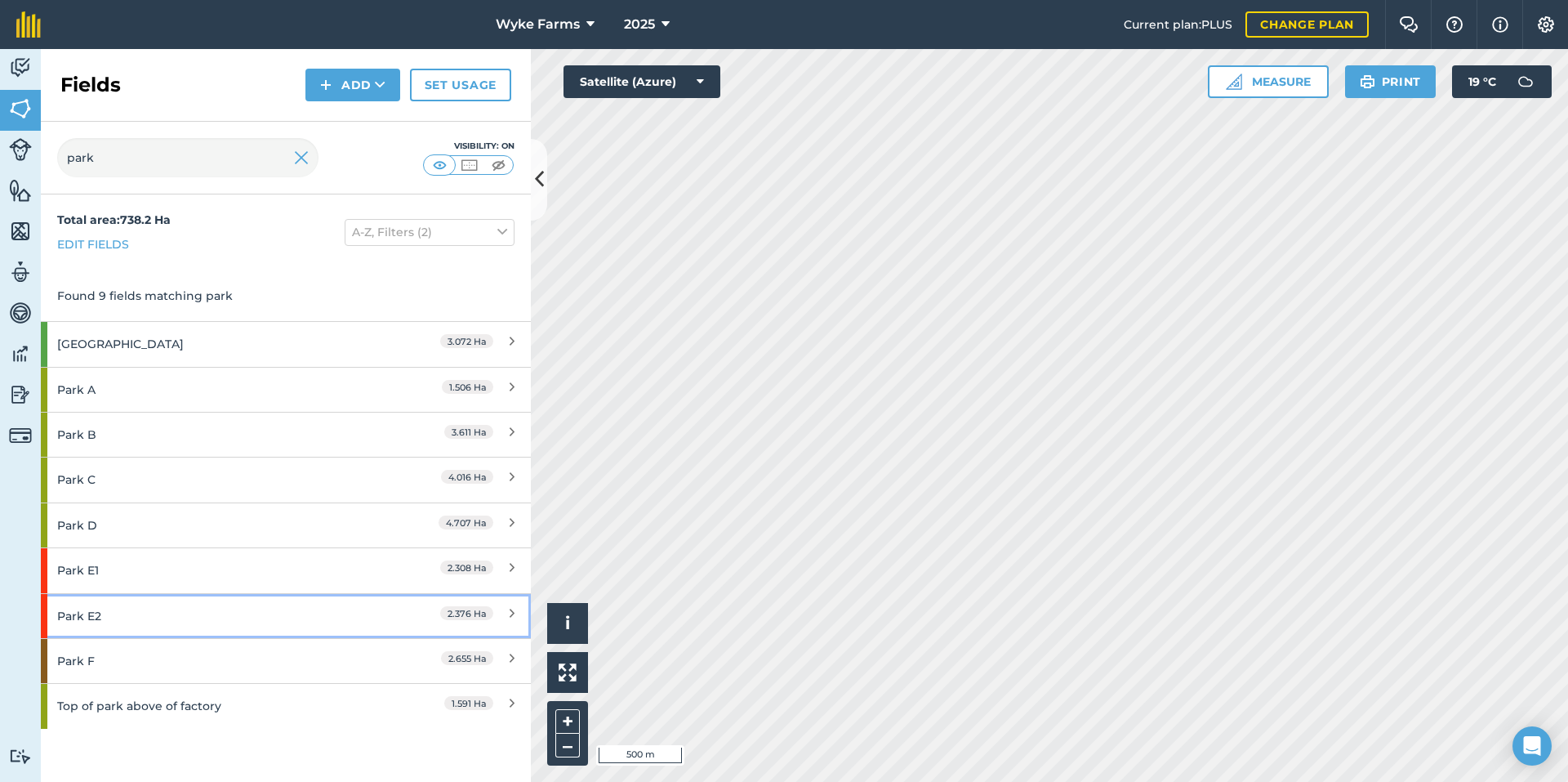
click at [119, 616] on div "Park E2" at bounding box center [216, 615] width 316 height 44
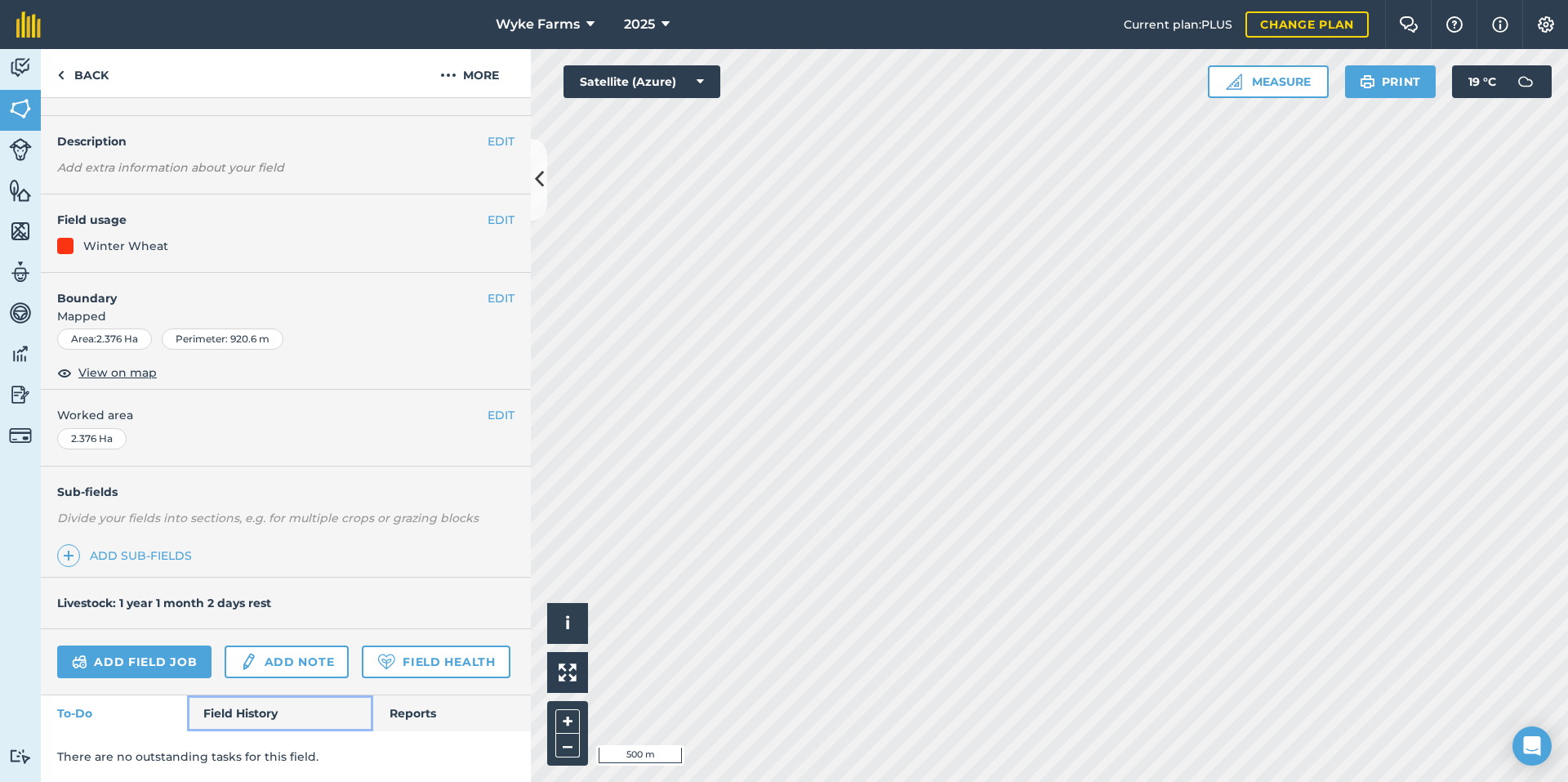
click at [229, 710] on link "Field History" at bounding box center [280, 713] width 186 height 36
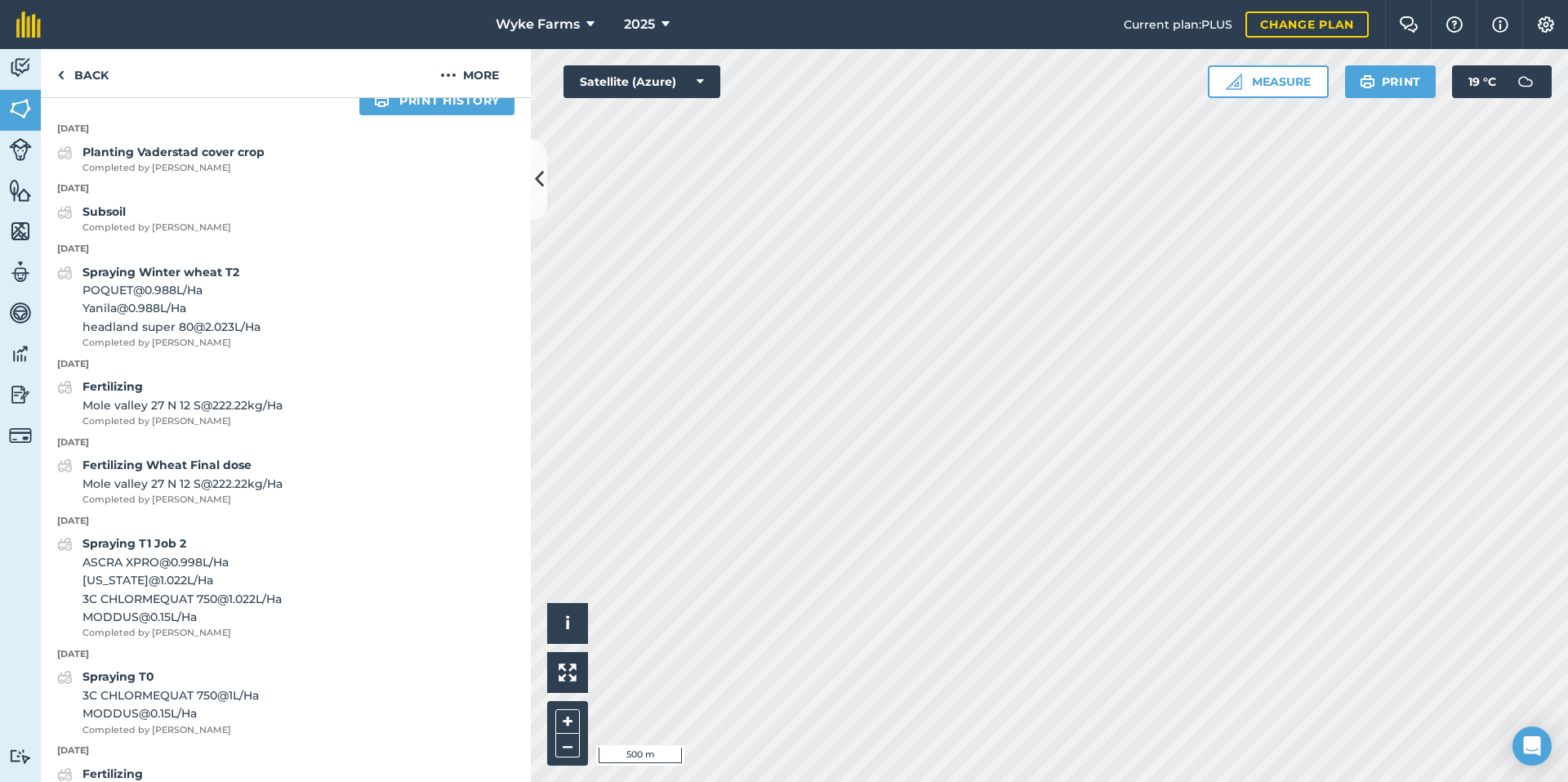
scroll to position [737, 0]
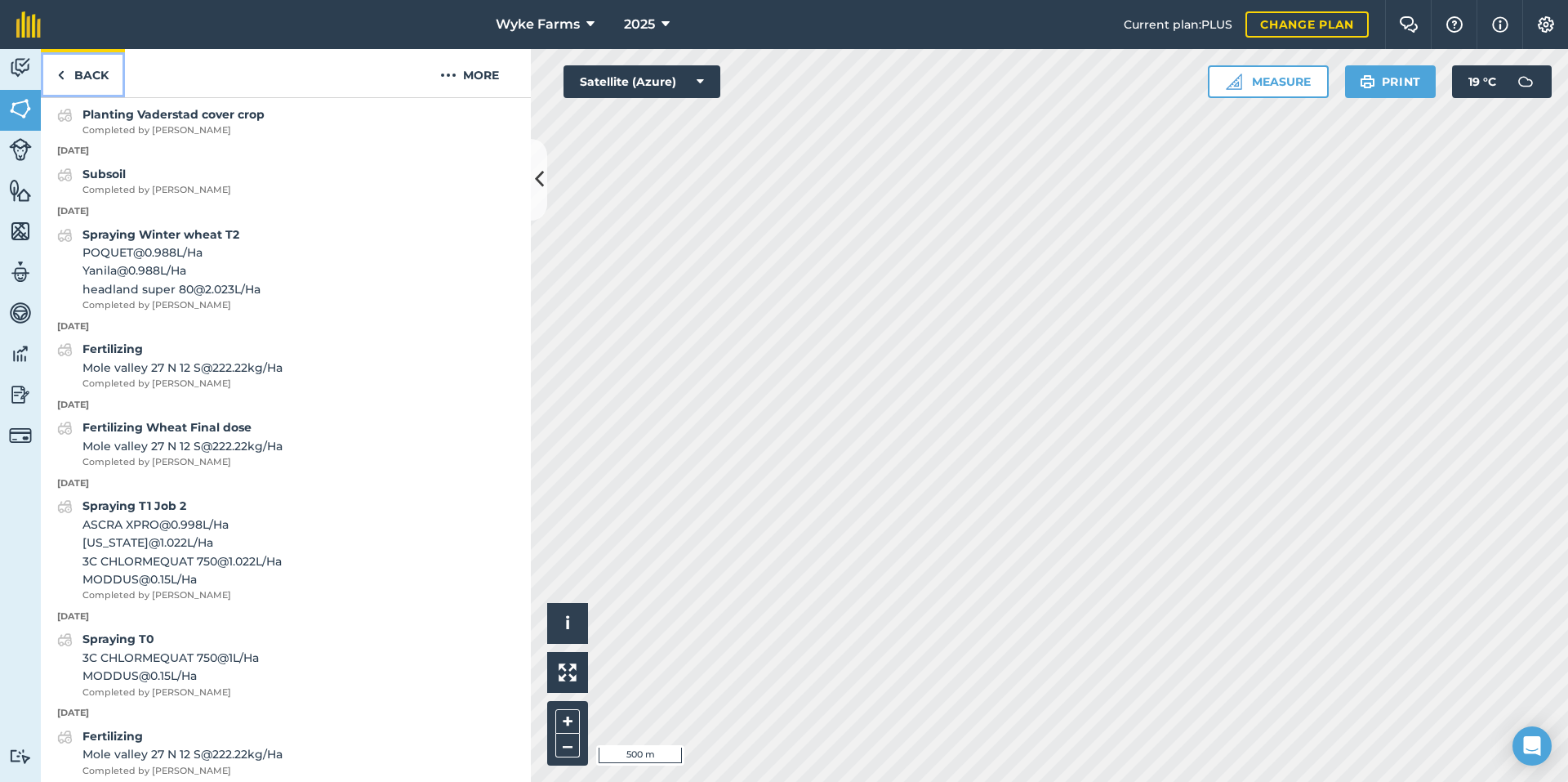
click at [89, 75] on link "Back" at bounding box center [83, 73] width 84 height 48
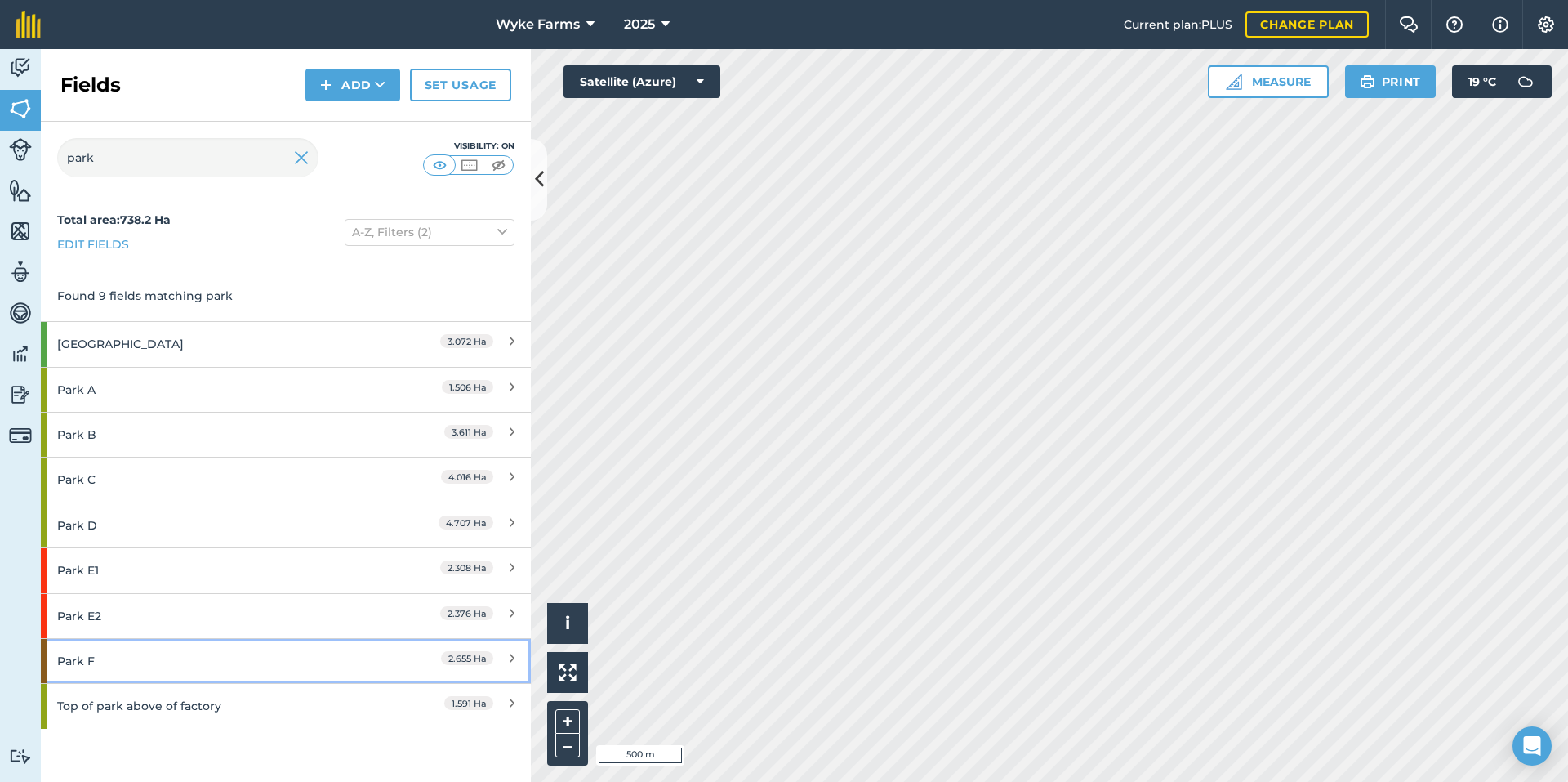
click at [211, 660] on div "Park F" at bounding box center [216, 660] width 316 height 44
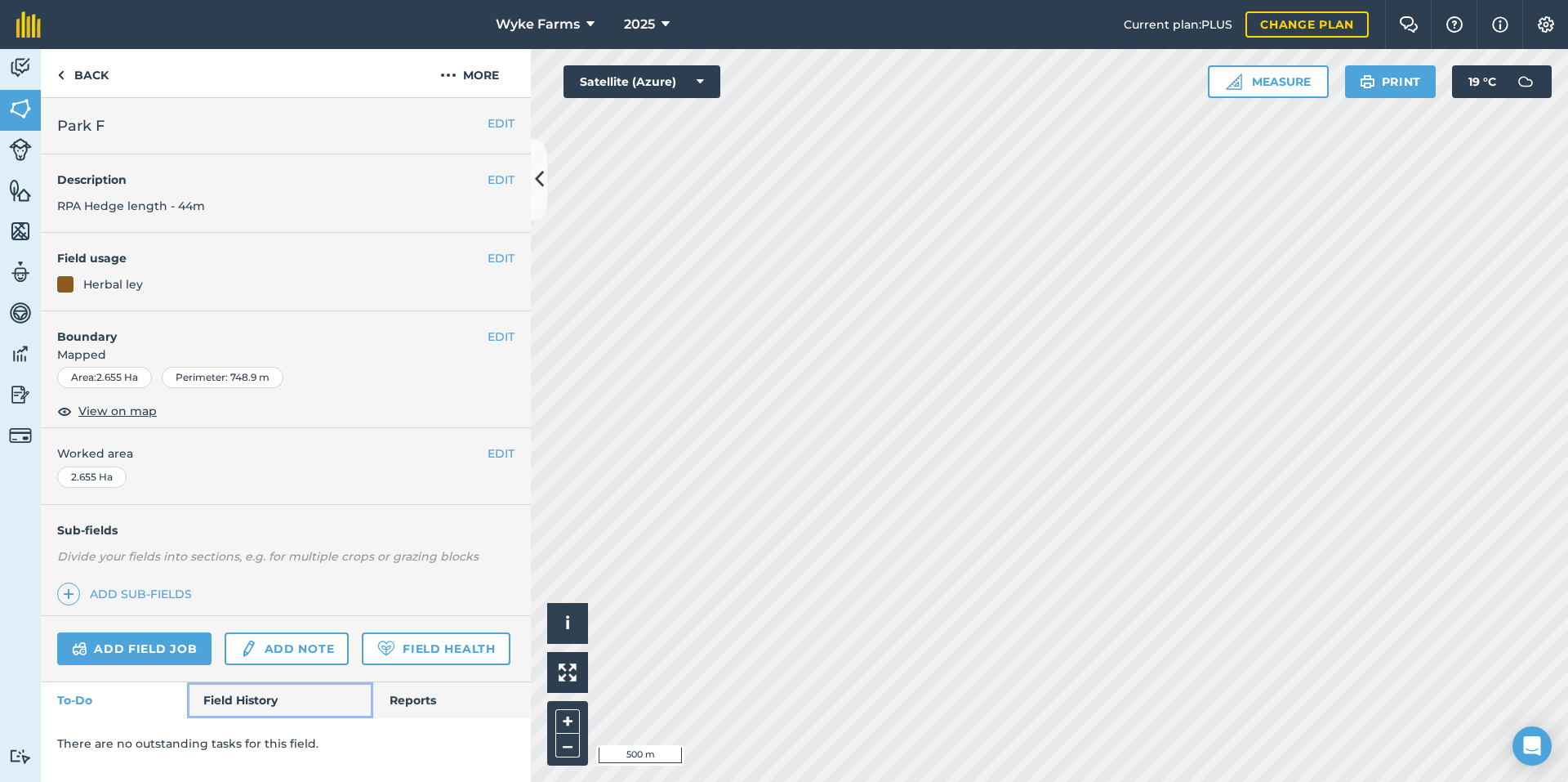
click at [256, 718] on link "Field History" at bounding box center [280, 700] width 186 height 36
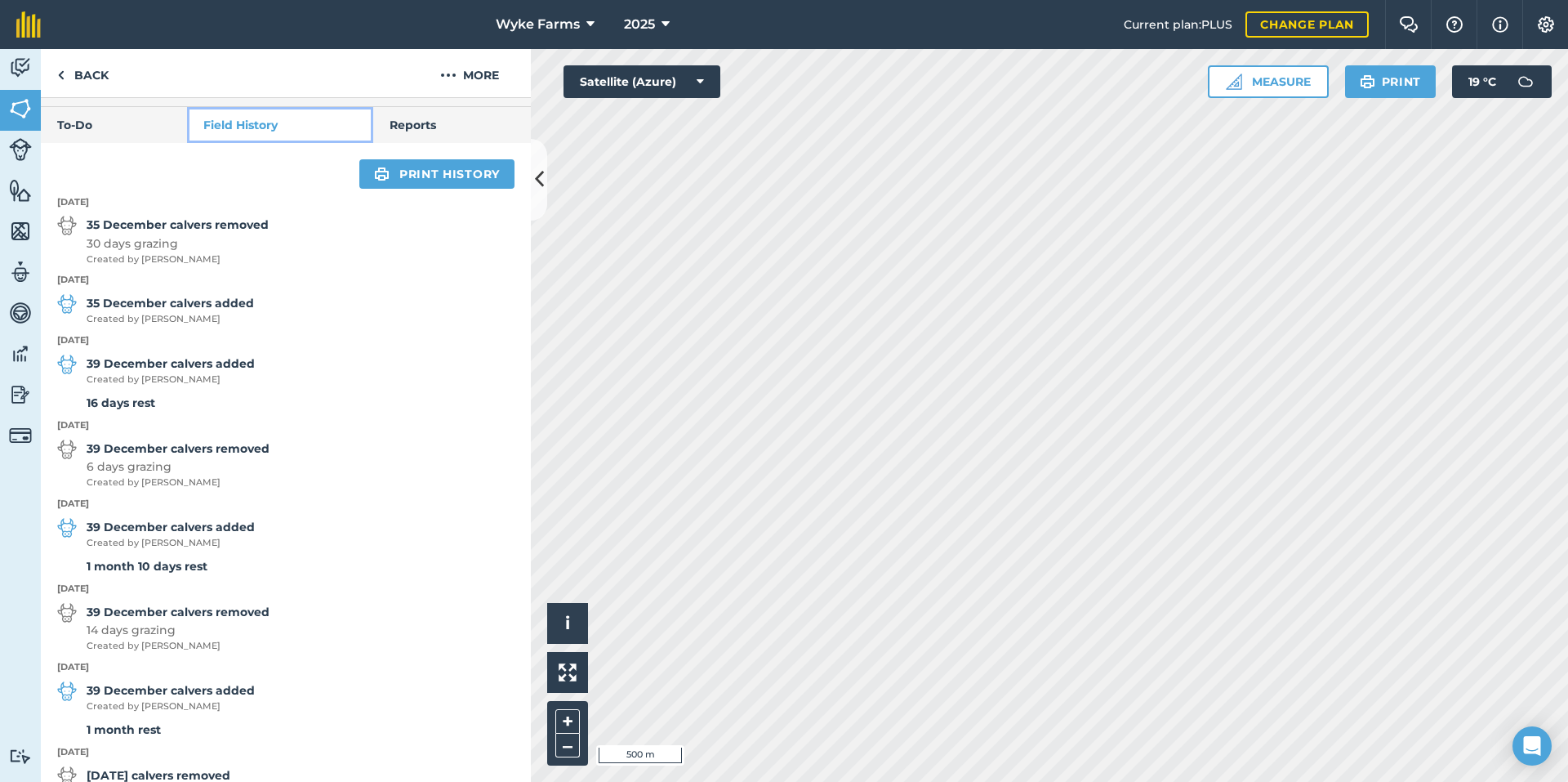
scroll to position [490, 0]
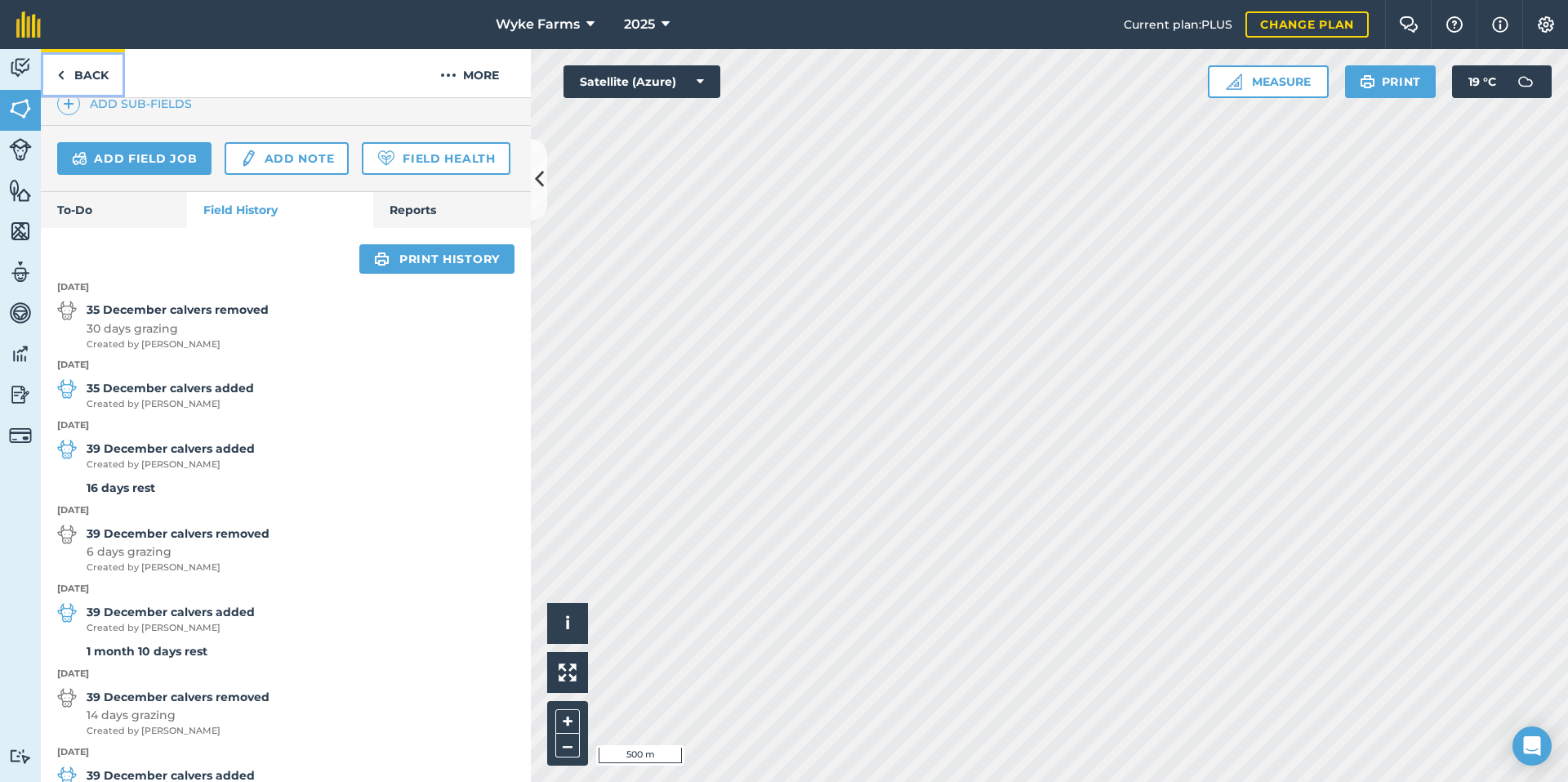
click at [91, 82] on link "Back" at bounding box center [83, 73] width 84 height 48
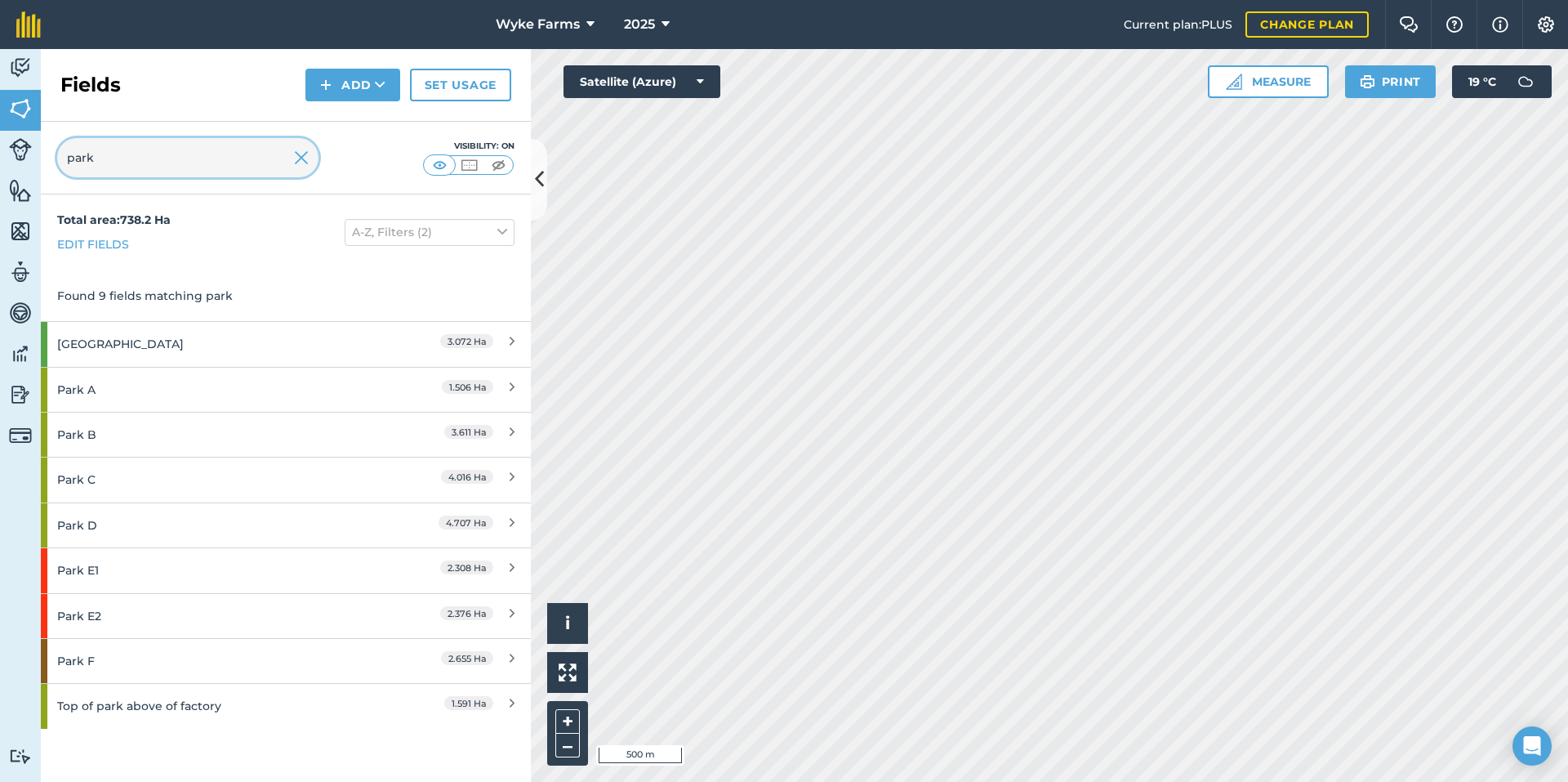
click at [150, 158] on input "park" at bounding box center [188, 158] width 261 height 40
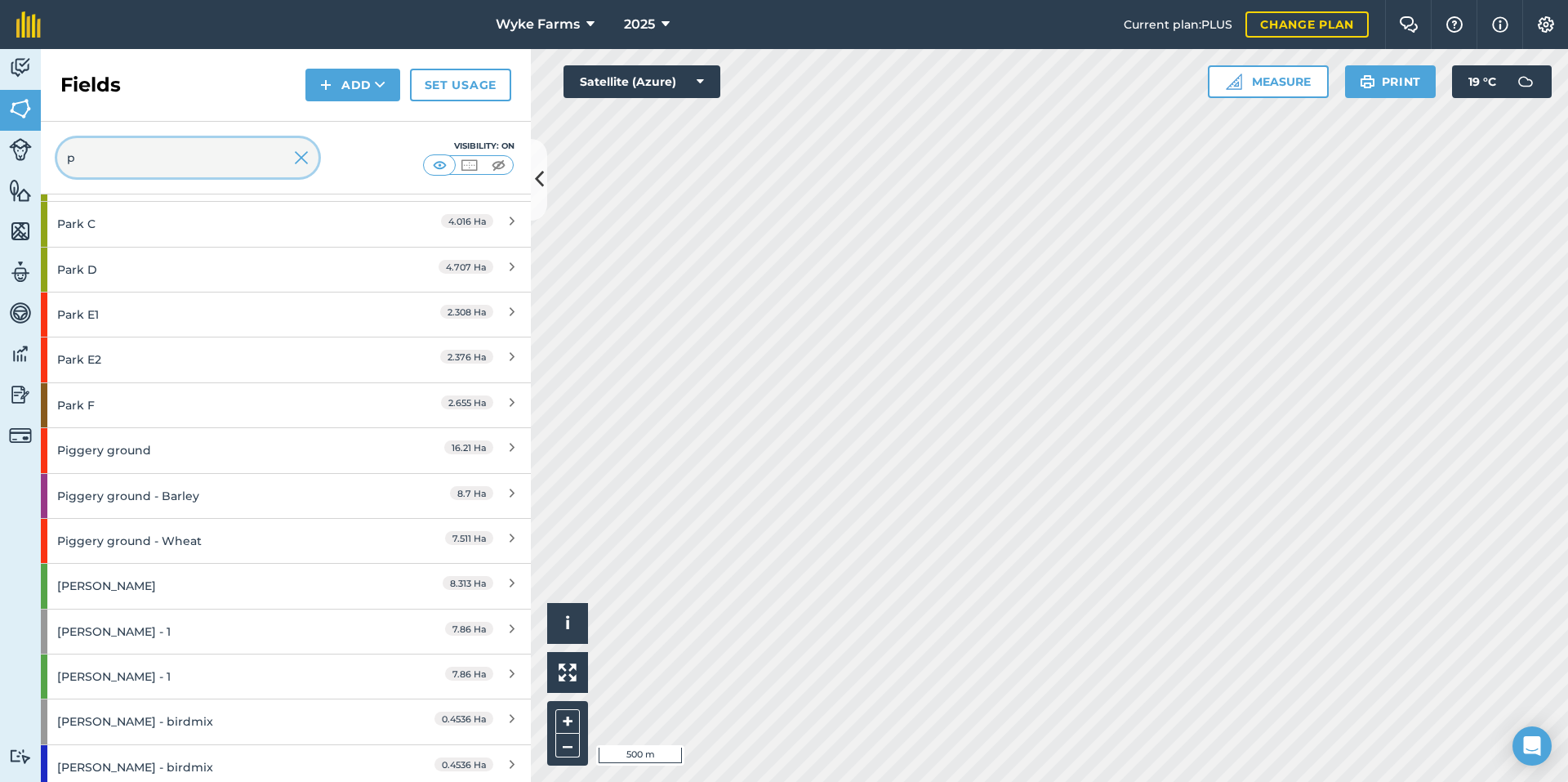
scroll to position [3104, 0]
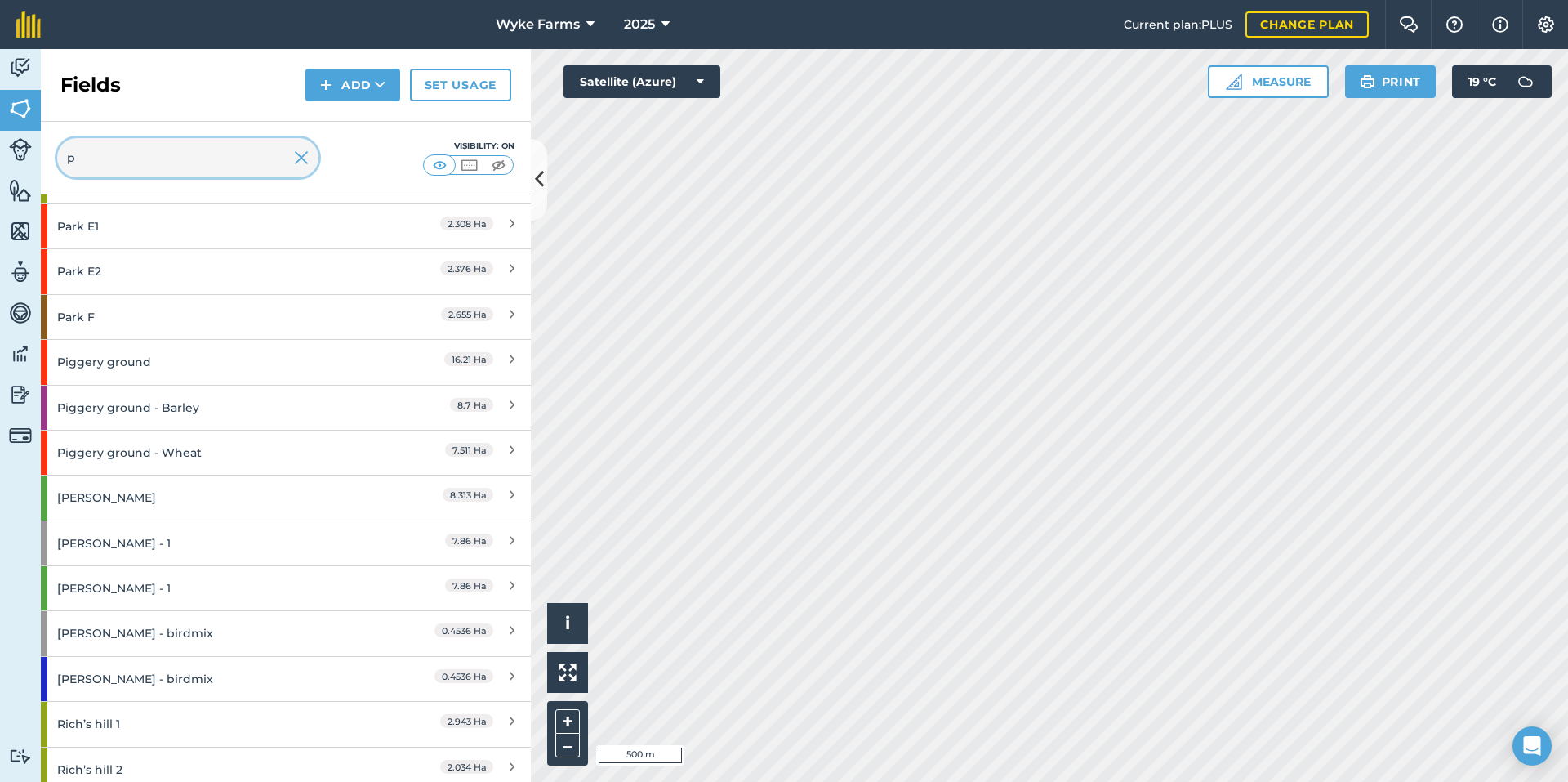
type input "p"
click at [168, 370] on div "Piggery ground" at bounding box center [216, 361] width 316 height 44
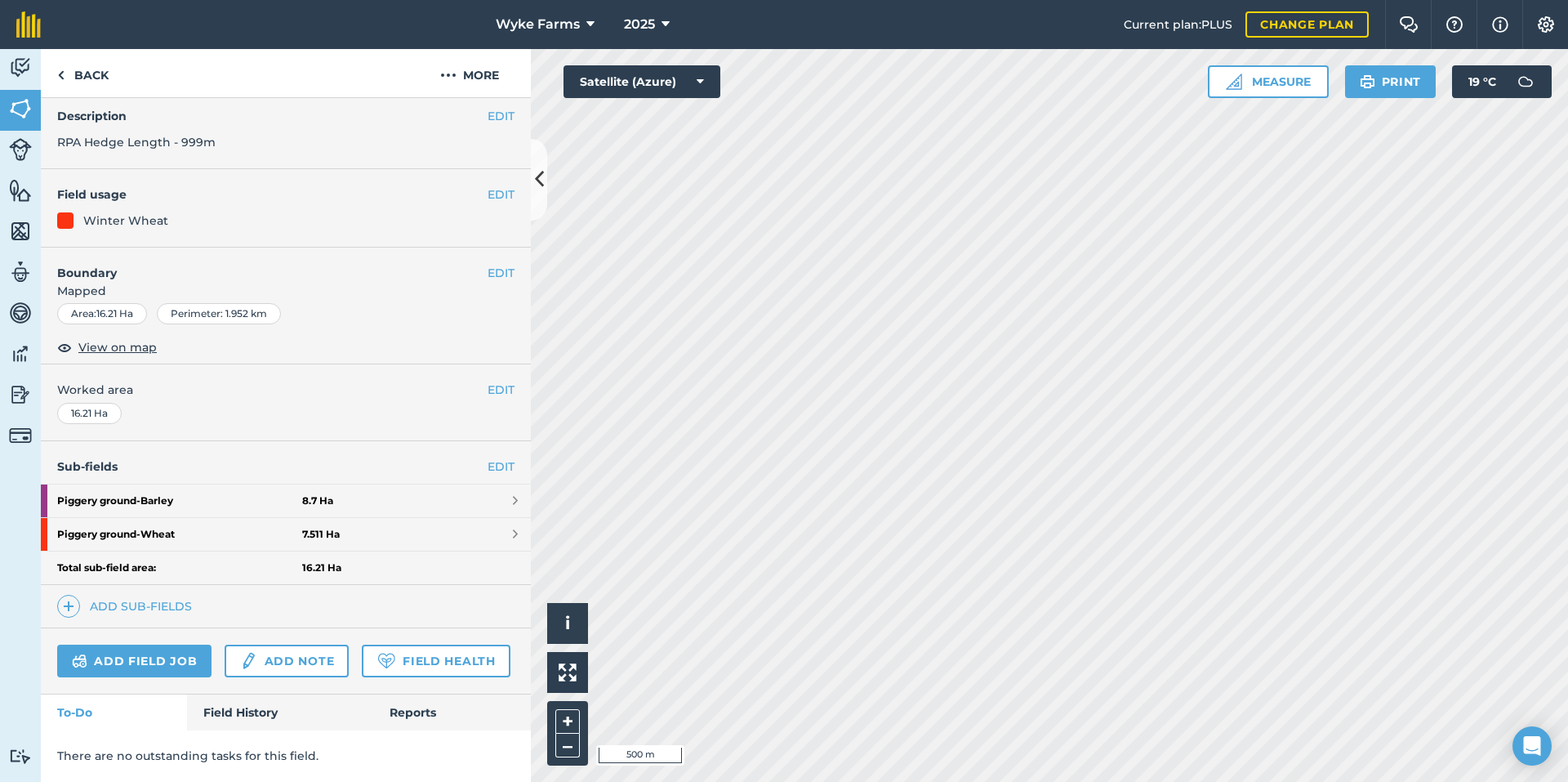
scroll to position [109, 0]
click at [240, 718] on link "Field History" at bounding box center [280, 712] width 186 height 36
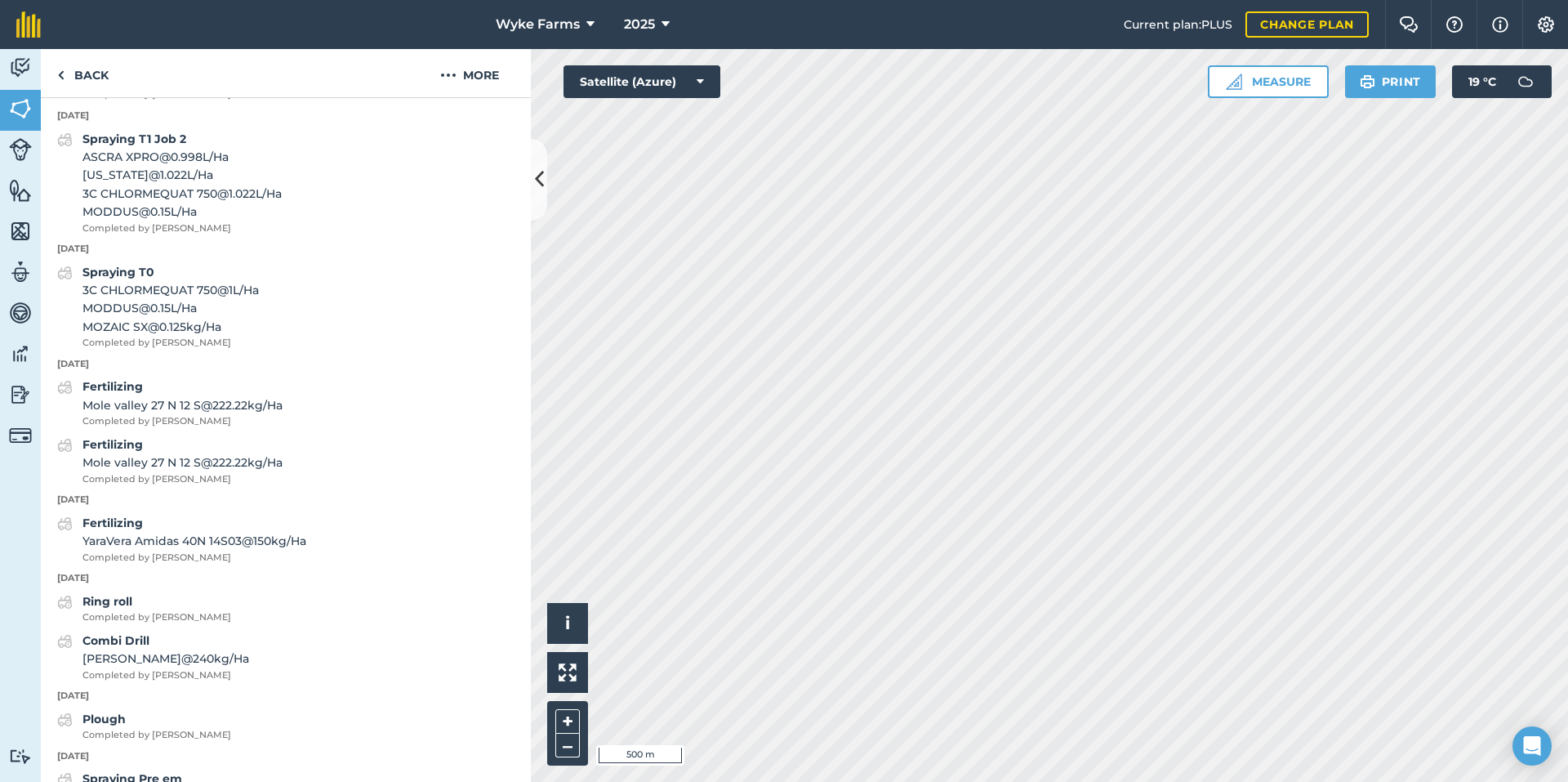
scroll to position [1171, 0]
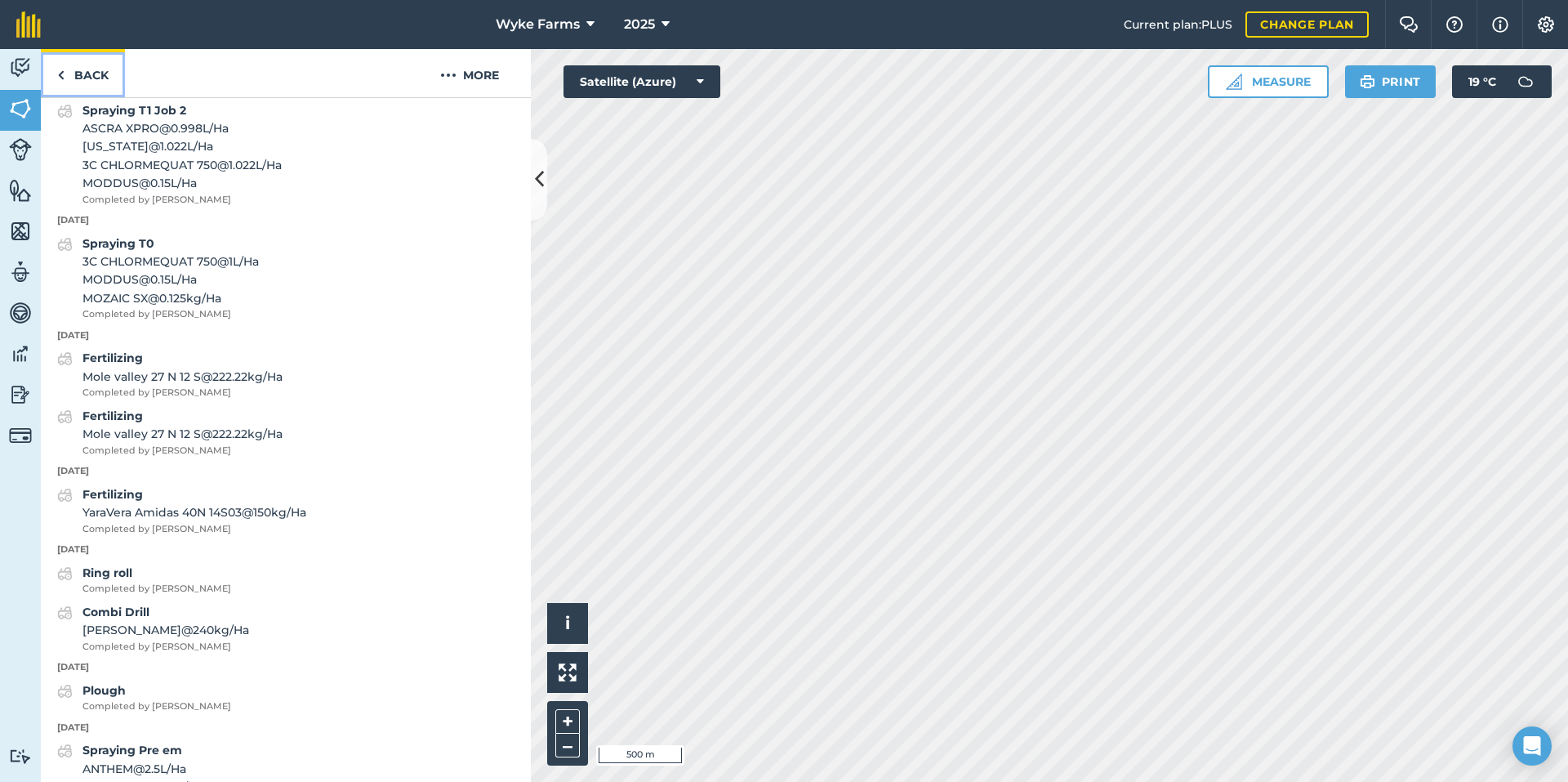
click at [100, 78] on link "Back" at bounding box center [83, 73] width 84 height 48
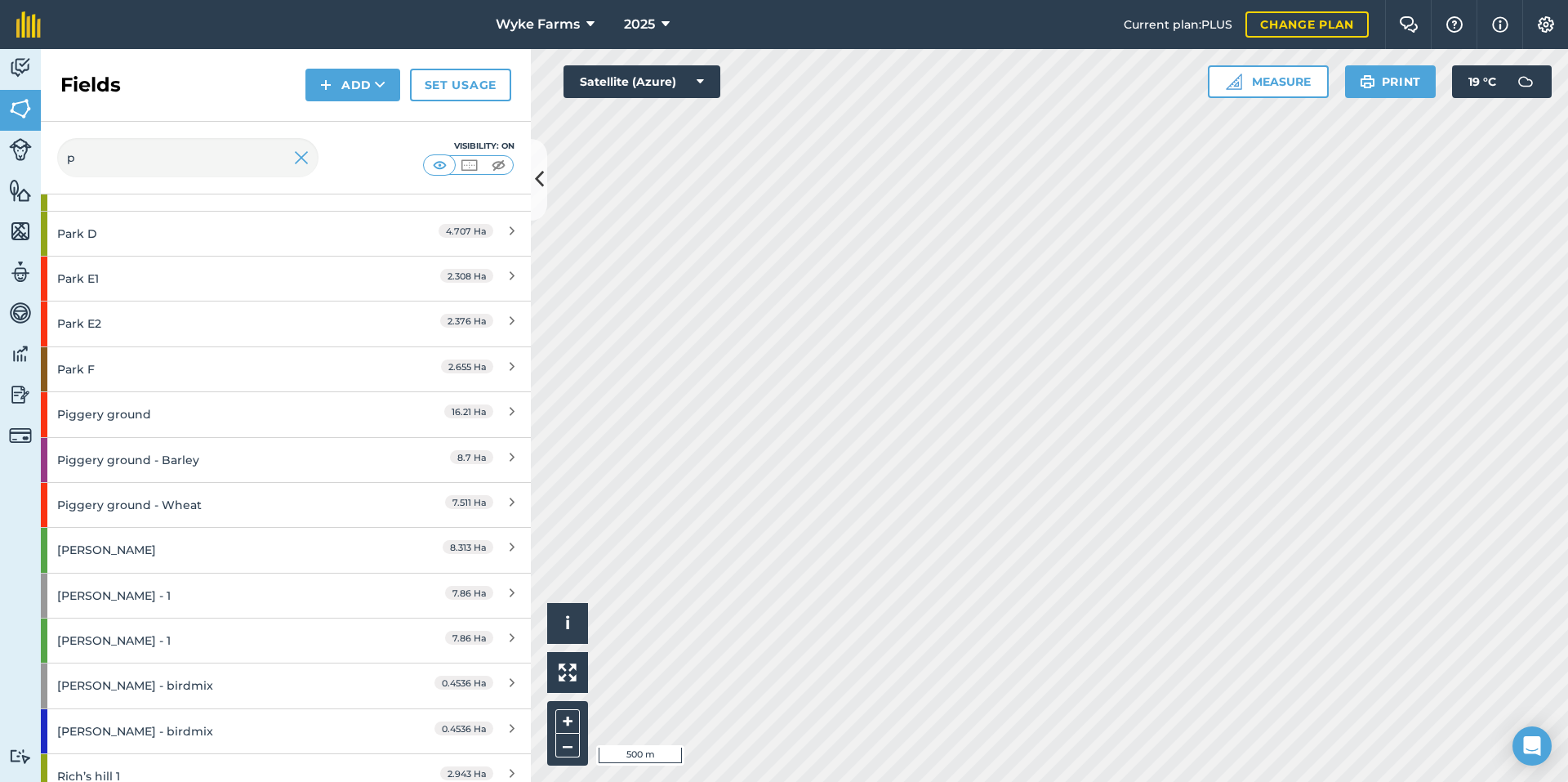
scroll to position [3104, 0]
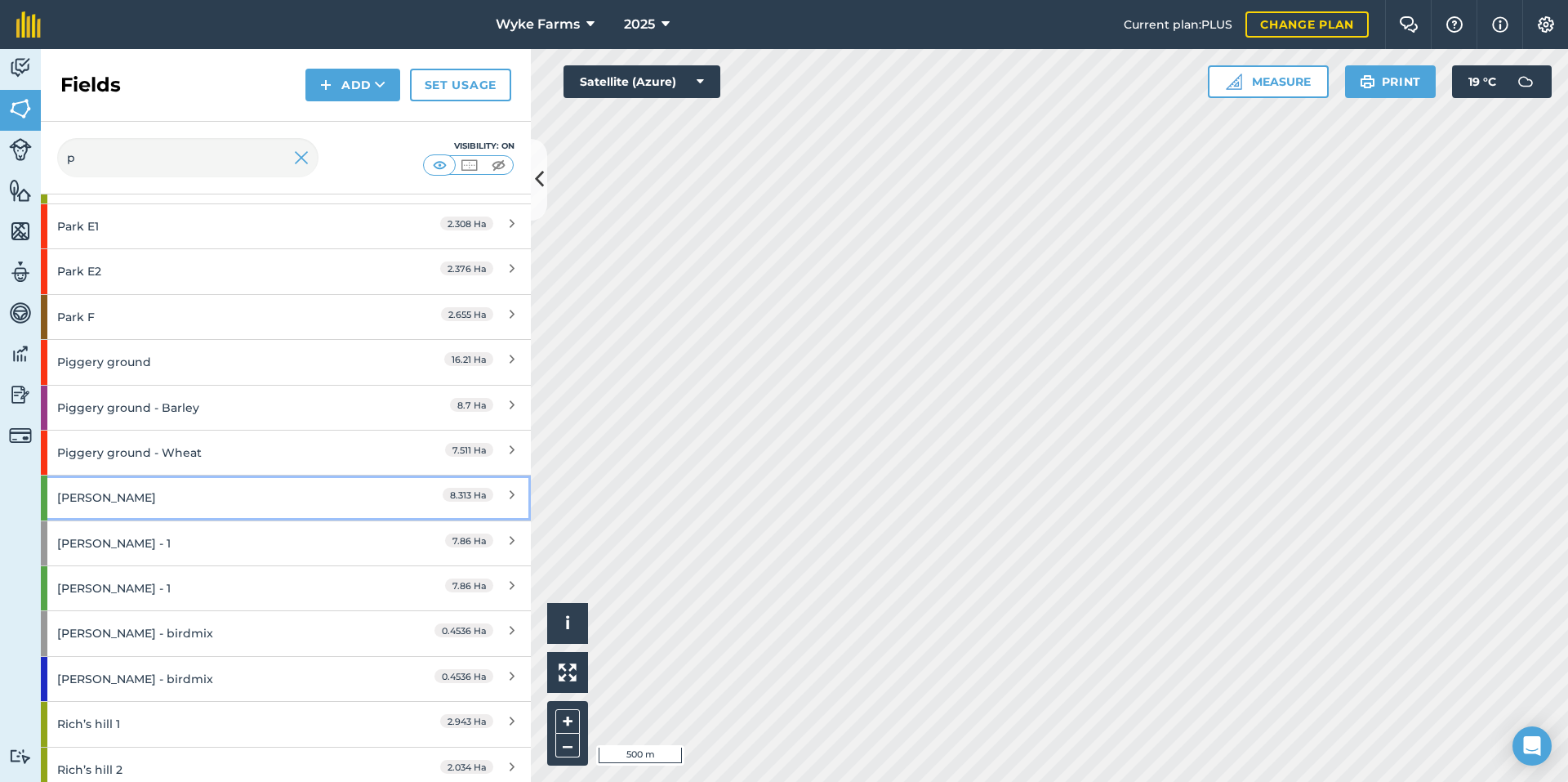
click at [174, 497] on div "[PERSON_NAME]" at bounding box center [216, 497] width 316 height 44
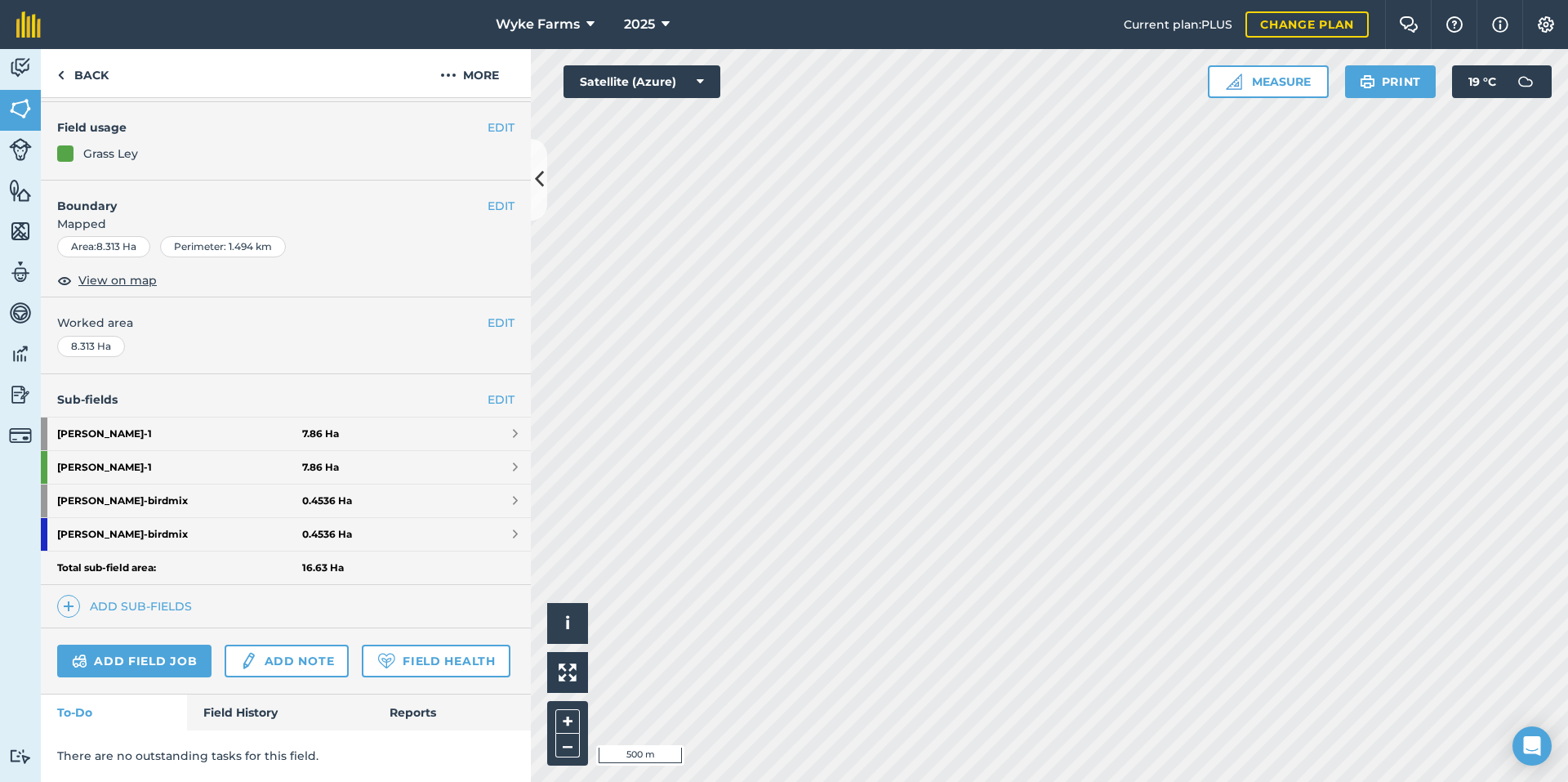
scroll to position [176, 0]
click at [234, 716] on link "Field History" at bounding box center [280, 712] width 186 height 36
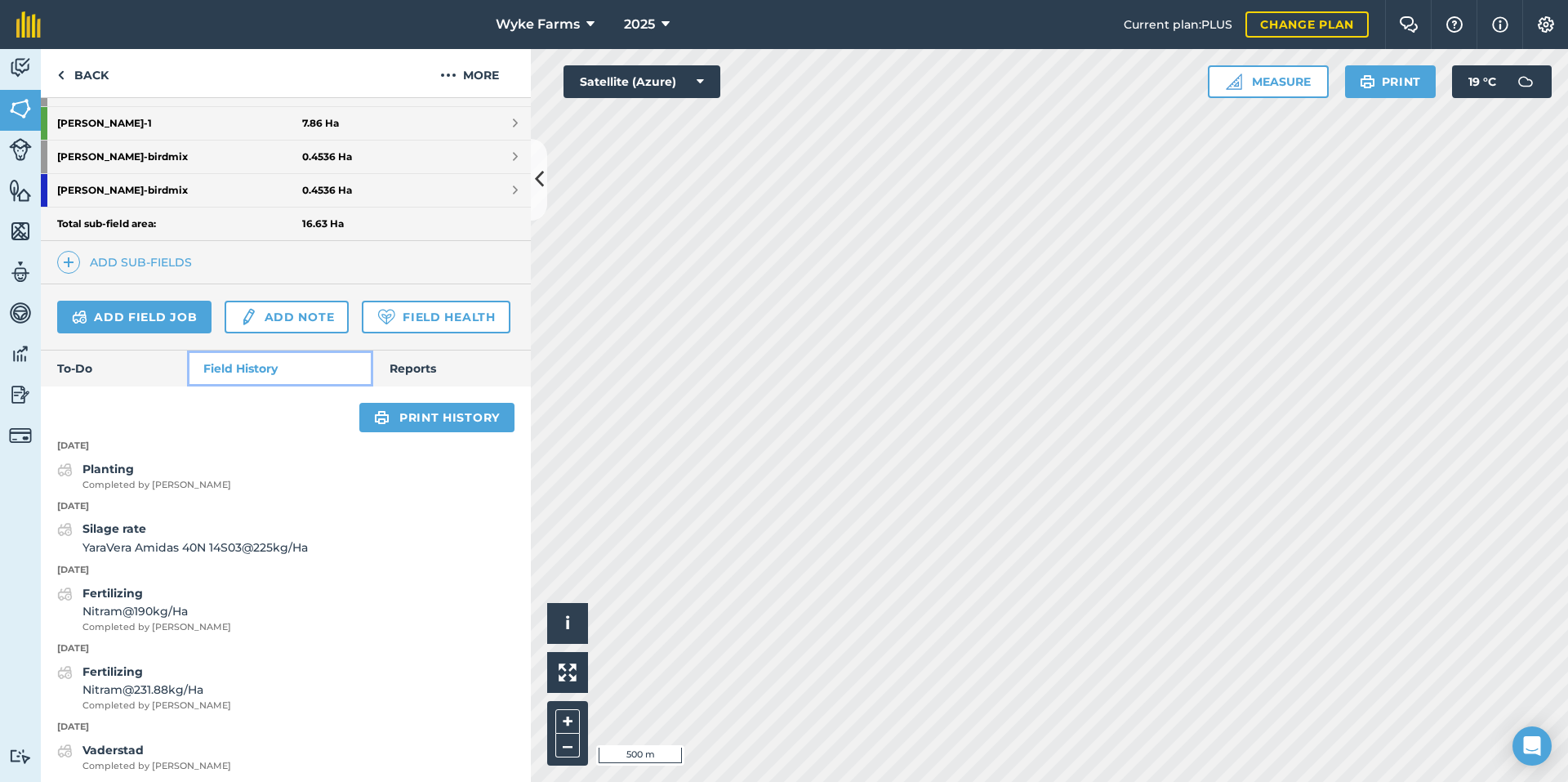
scroll to position [504, 0]
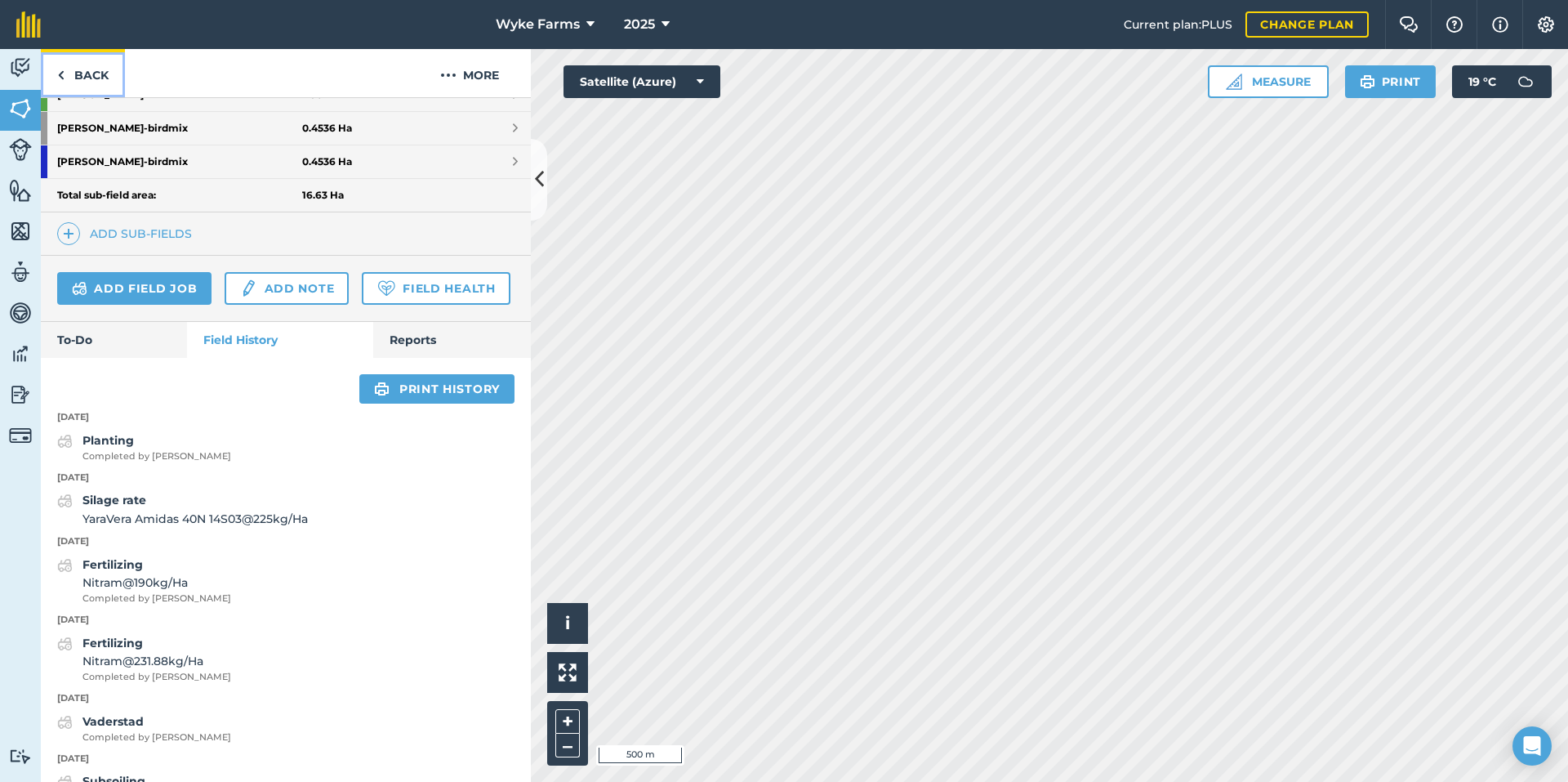
click at [70, 82] on link "Back" at bounding box center [83, 73] width 84 height 48
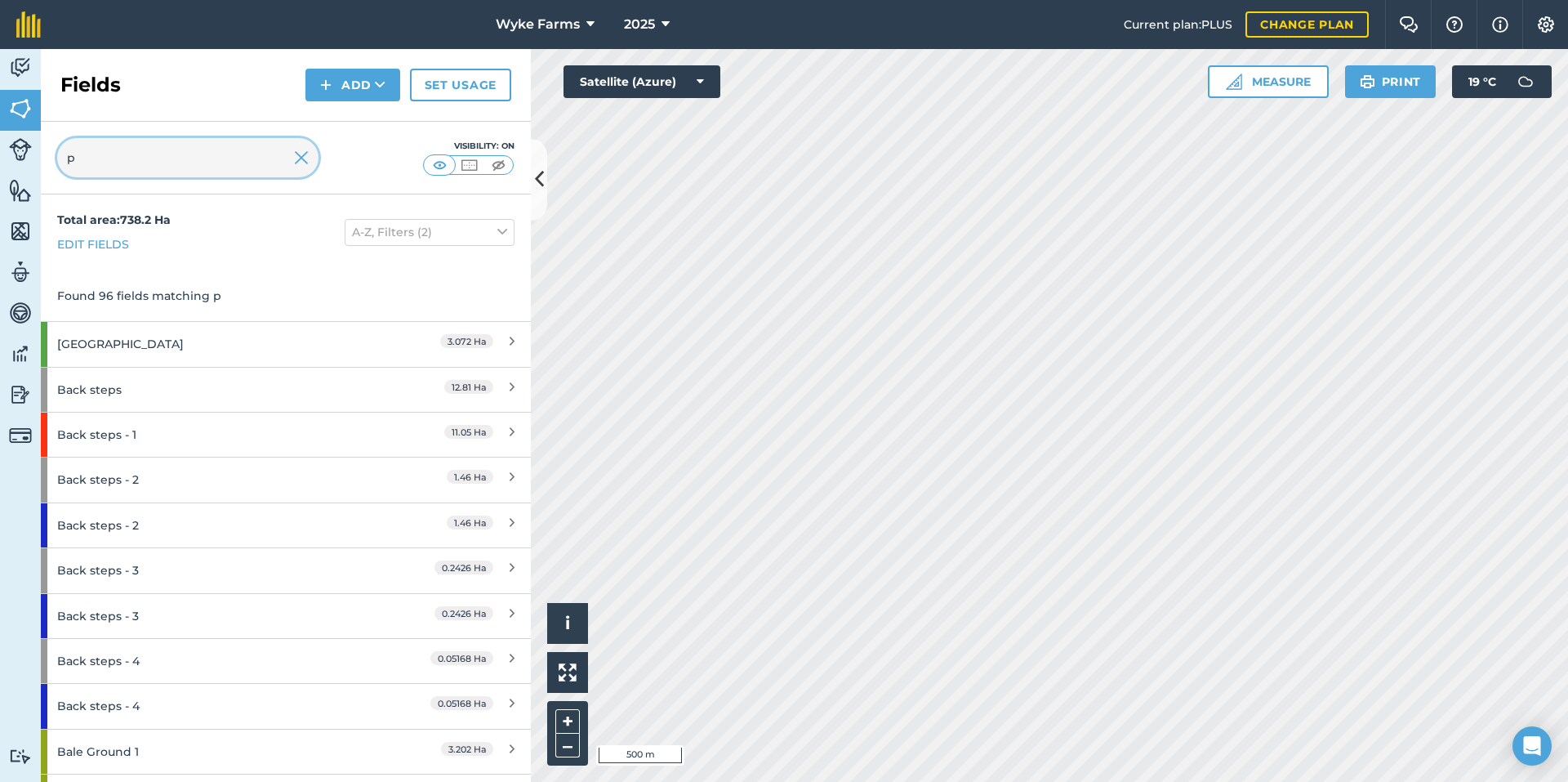
click at [223, 173] on input "p" at bounding box center [188, 158] width 261 height 40
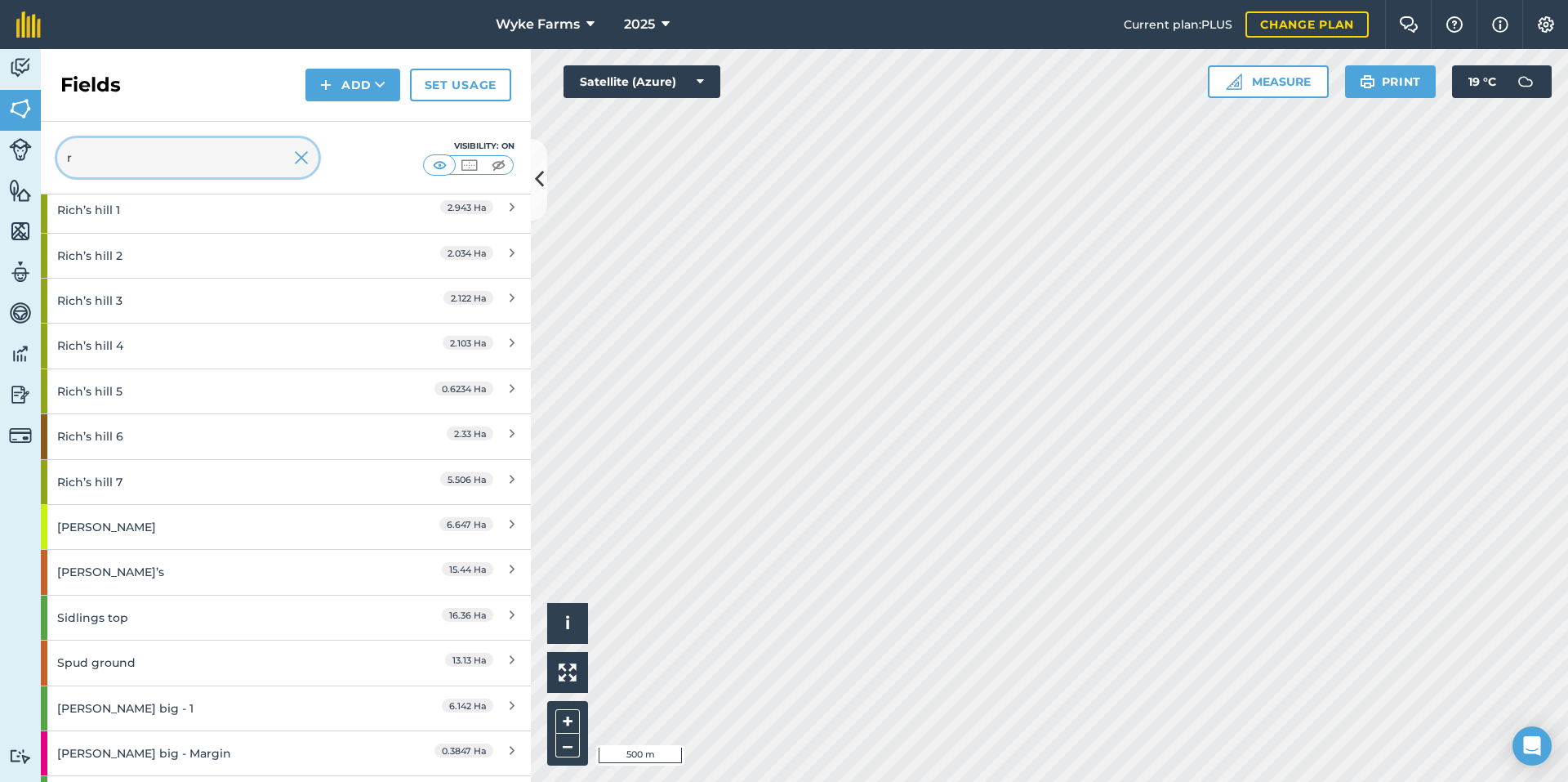
scroll to position [5392, 0]
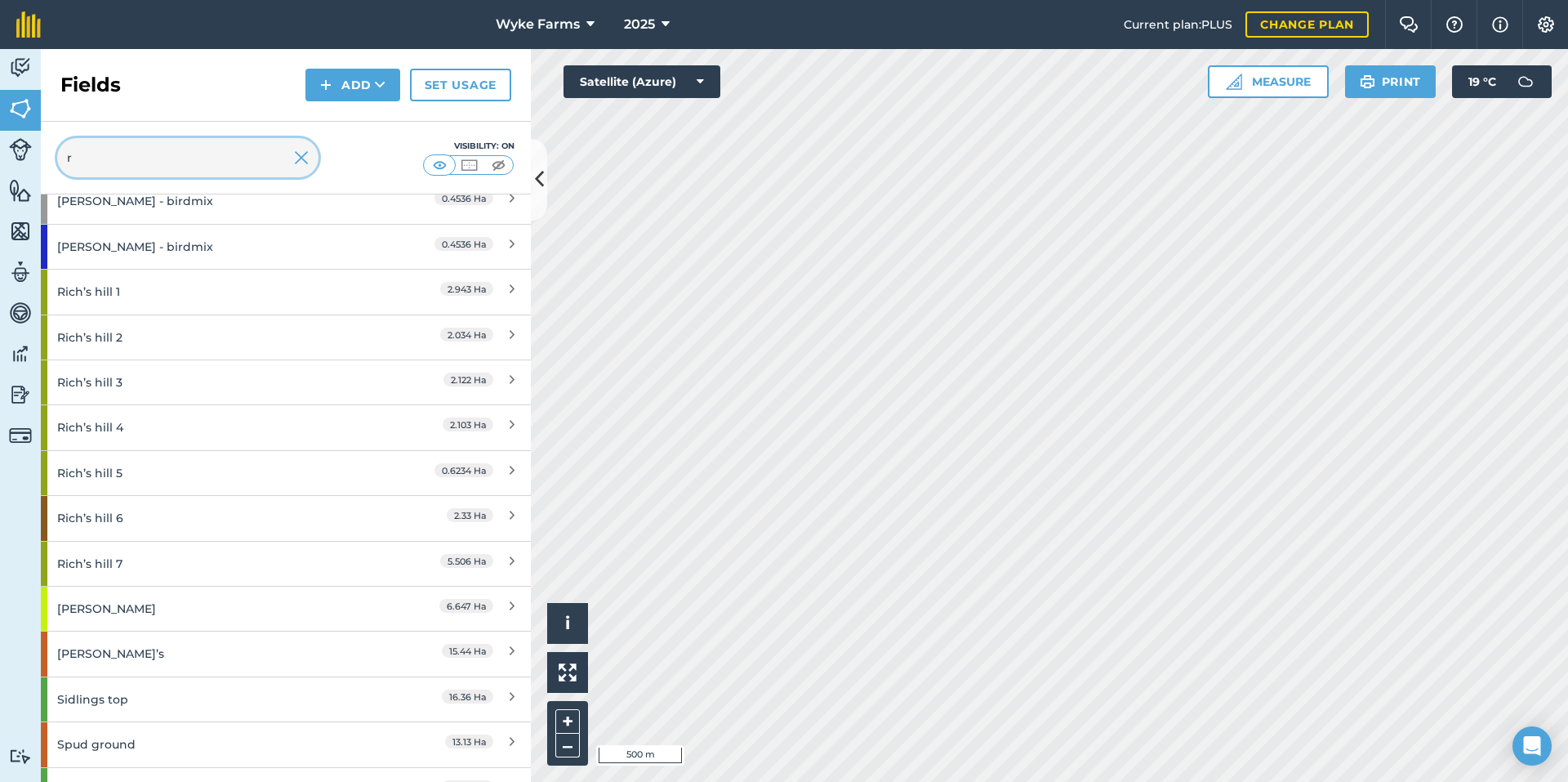
type input "r"
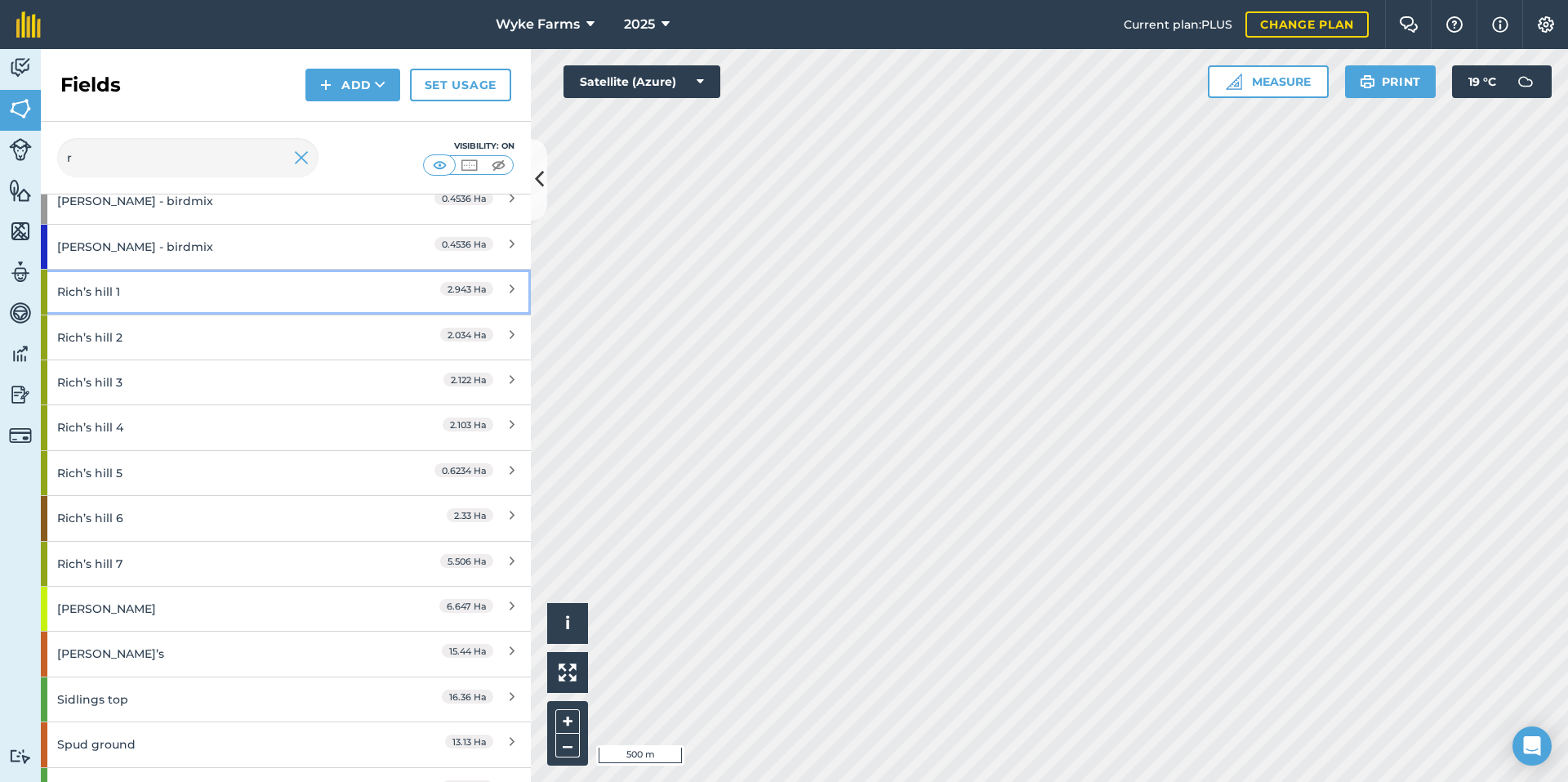
click at [180, 306] on div "Rich’s hill 1" at bounding box center [216, 291] width 316 height 44
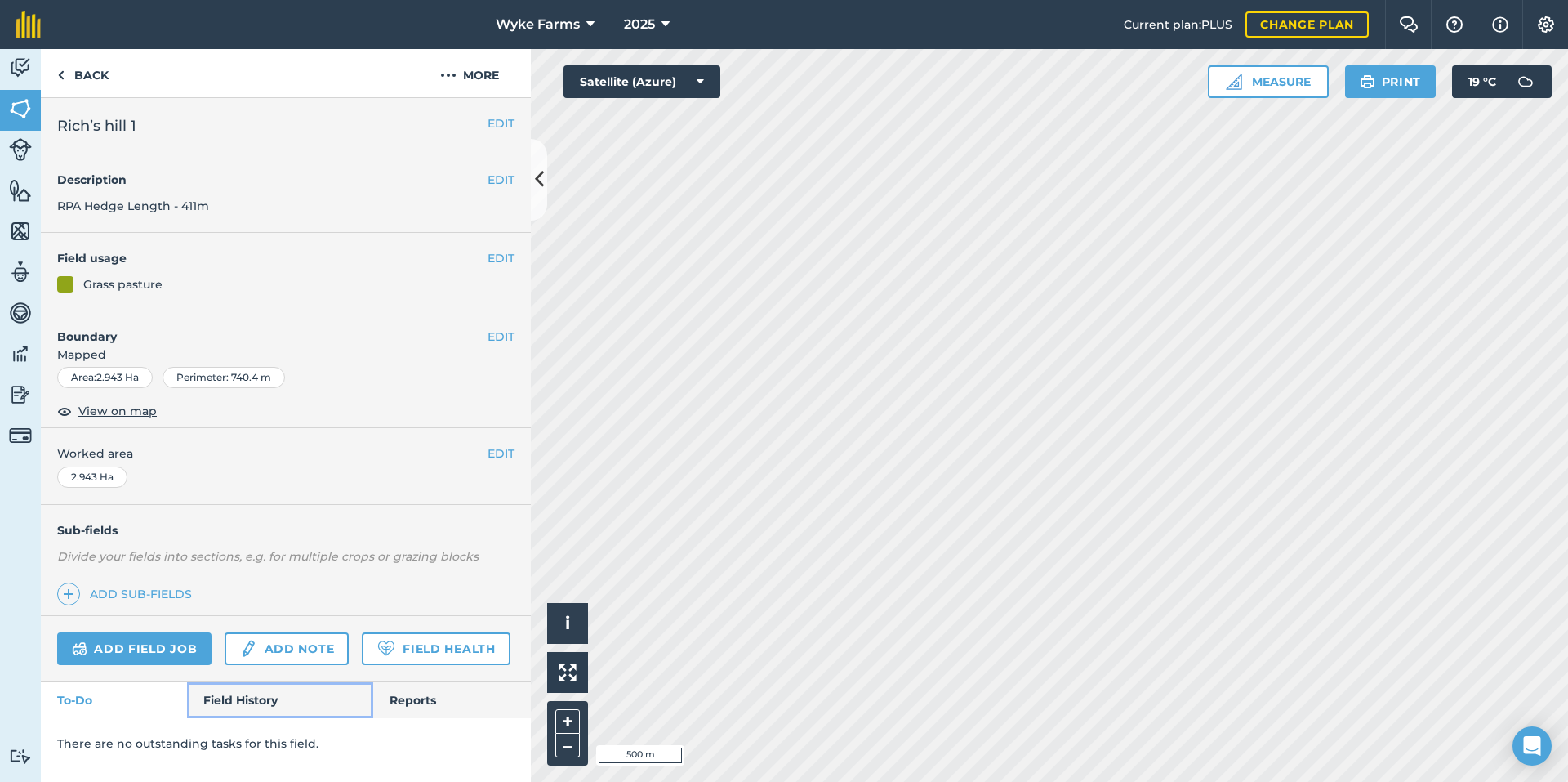
click at [265, 686] on link "Field History" at bounding box center [280, 700] width 186 height 36
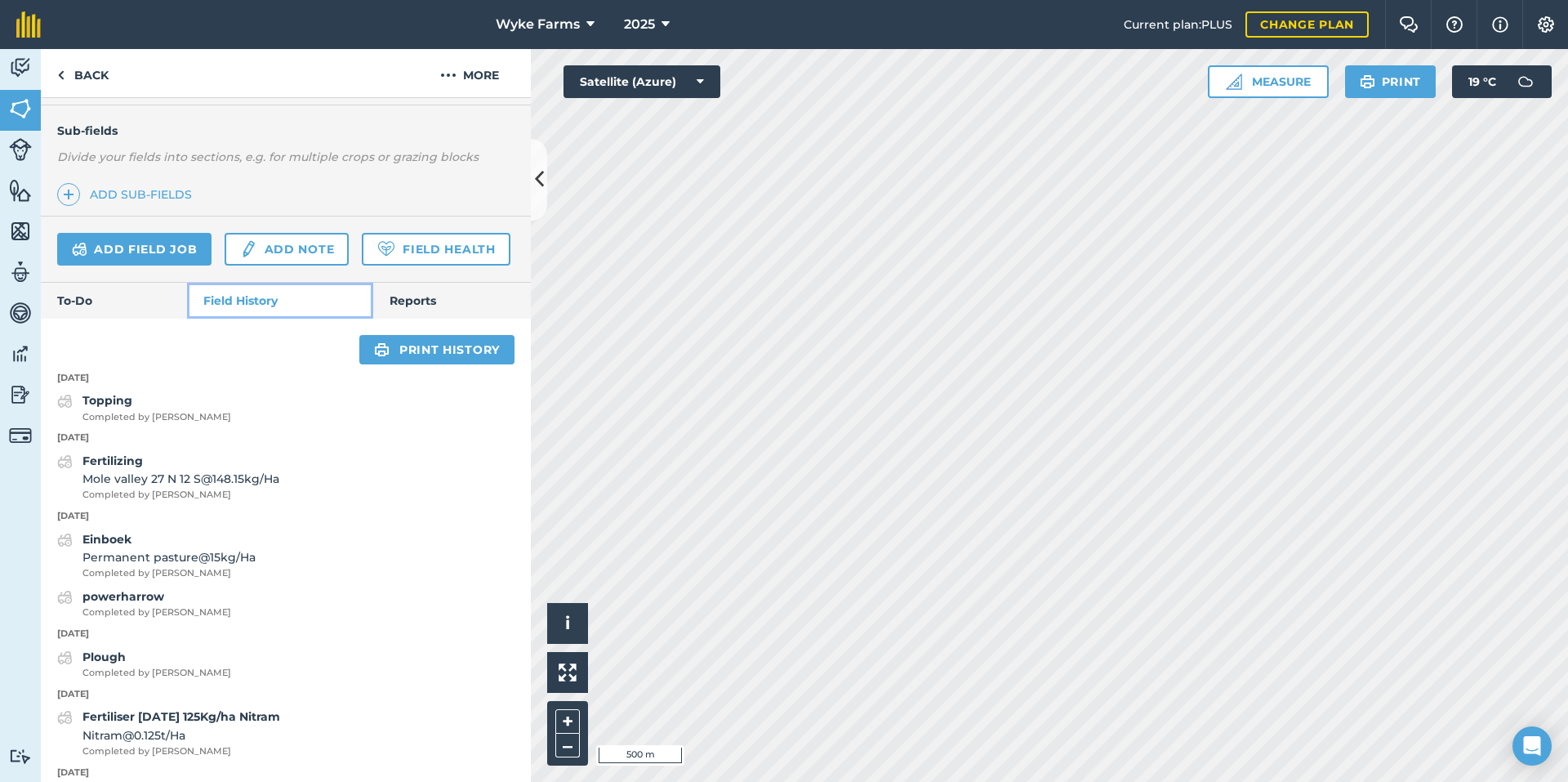
scroll to position [498, 0]
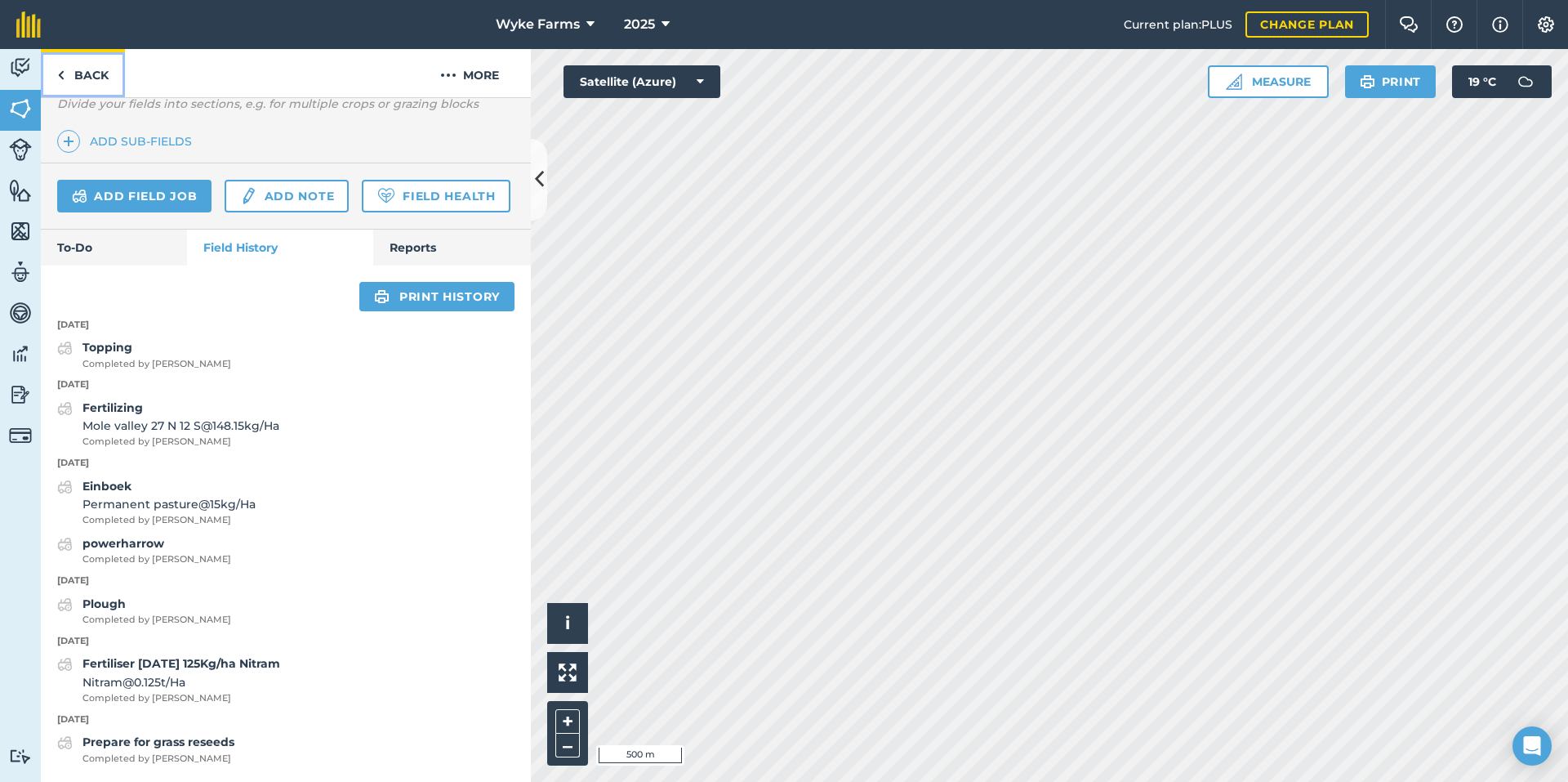
click at [91, 71] on link "Back" at bounding box center [83, 73] width 84 height 48
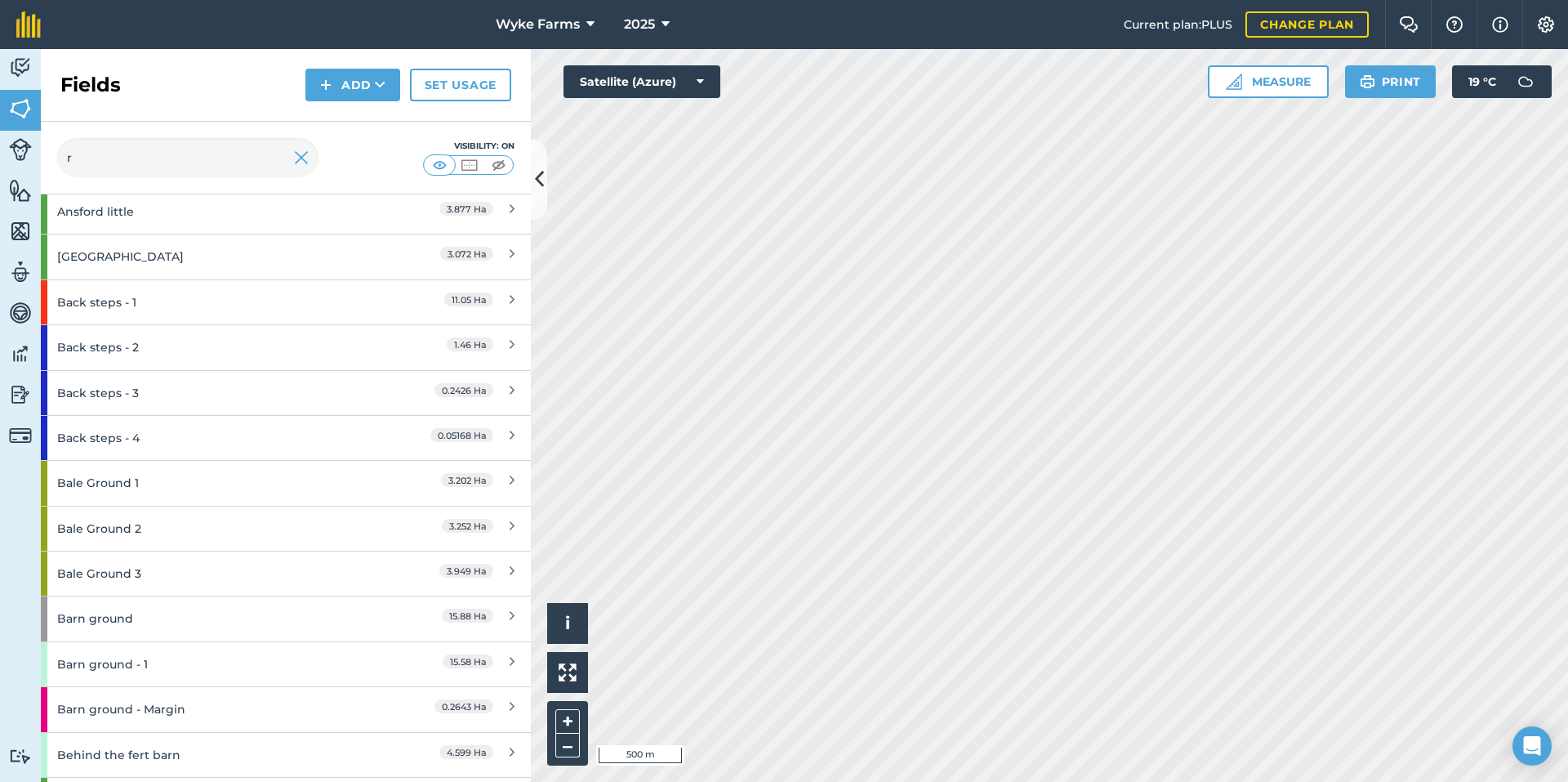
scroll to position [163, 0]
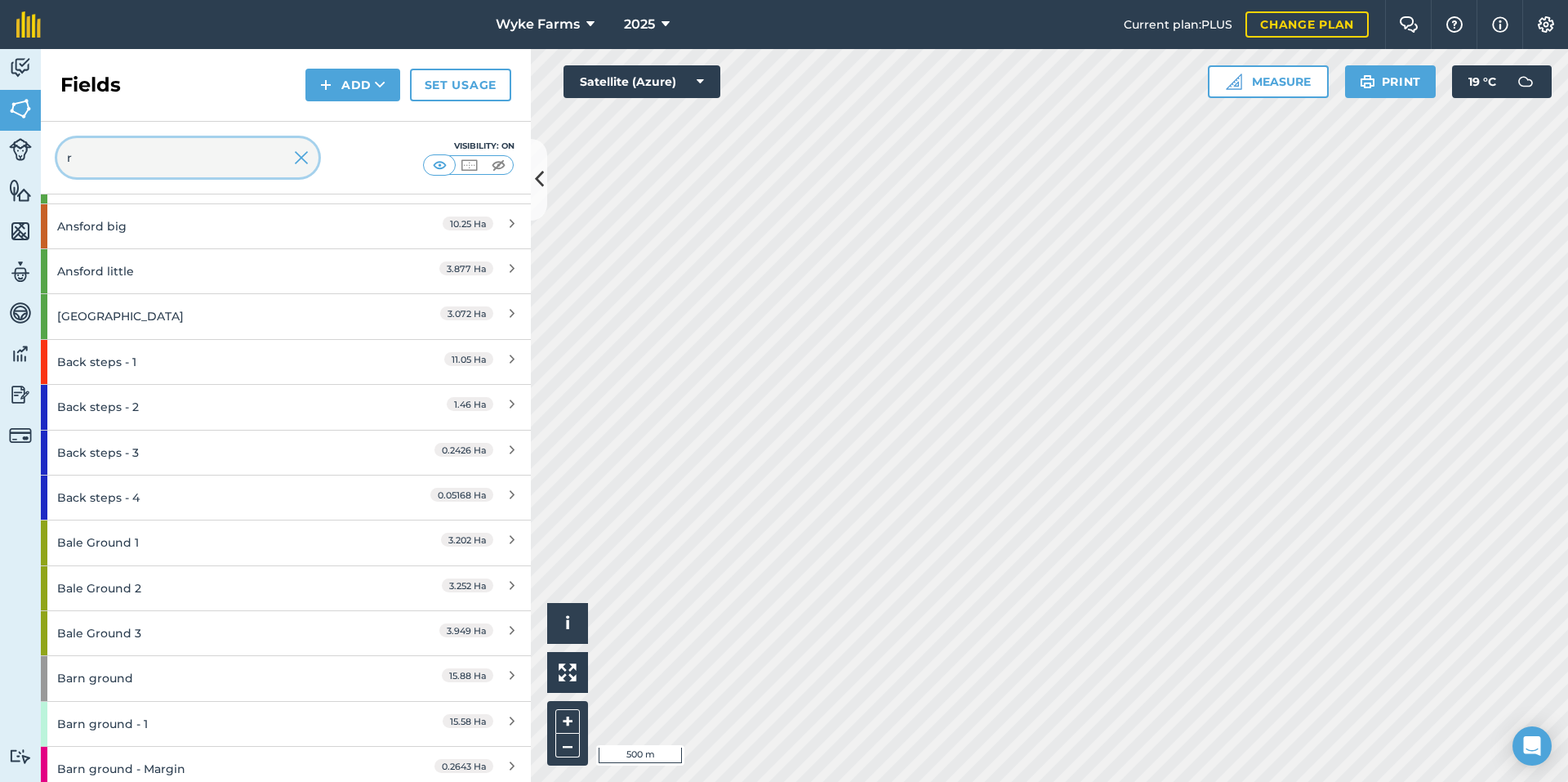
click at [126, 162] on input "r" at bounding box center [188, 158] width 261 height 40
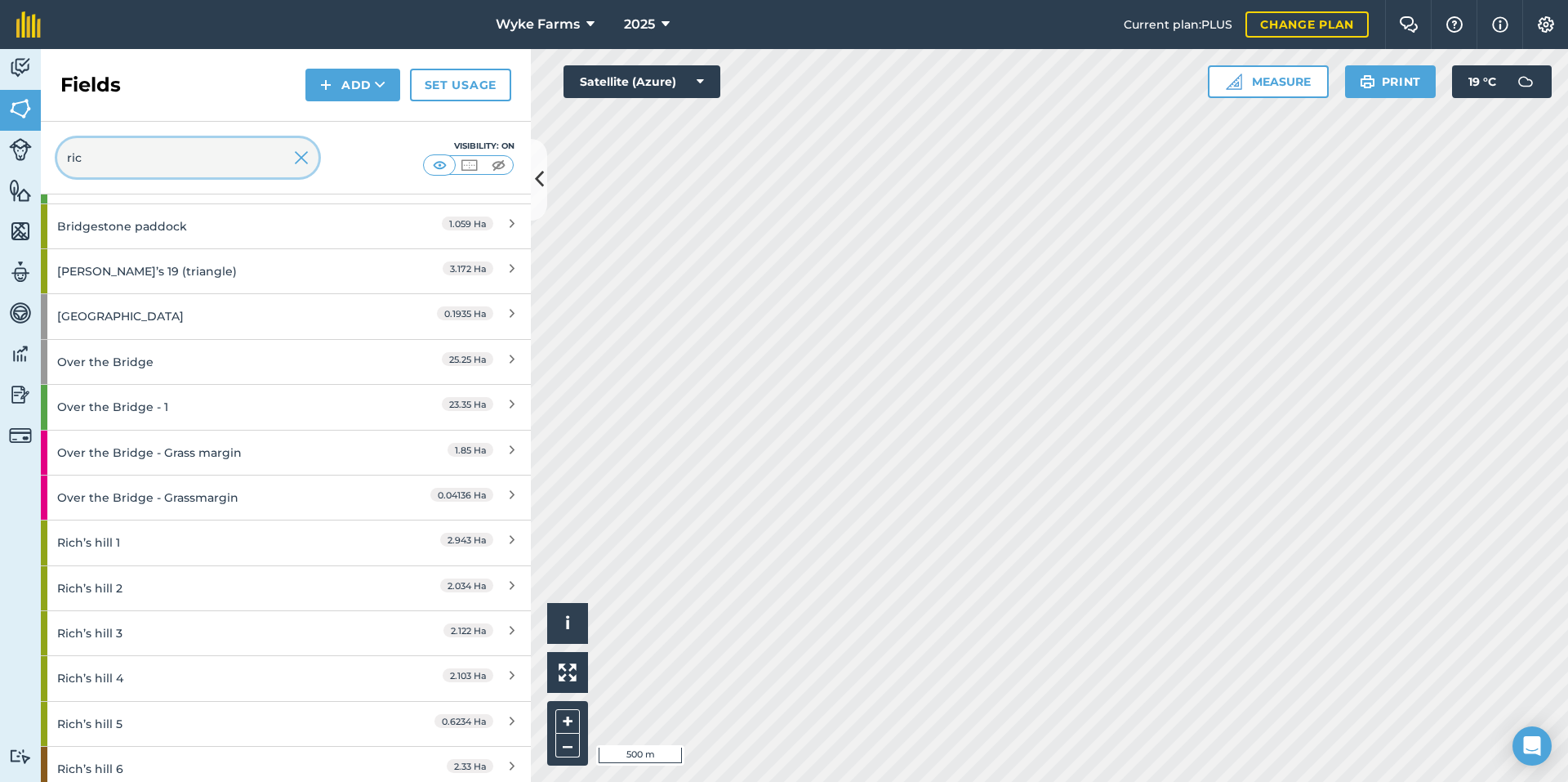
scroll to position [0, 0]
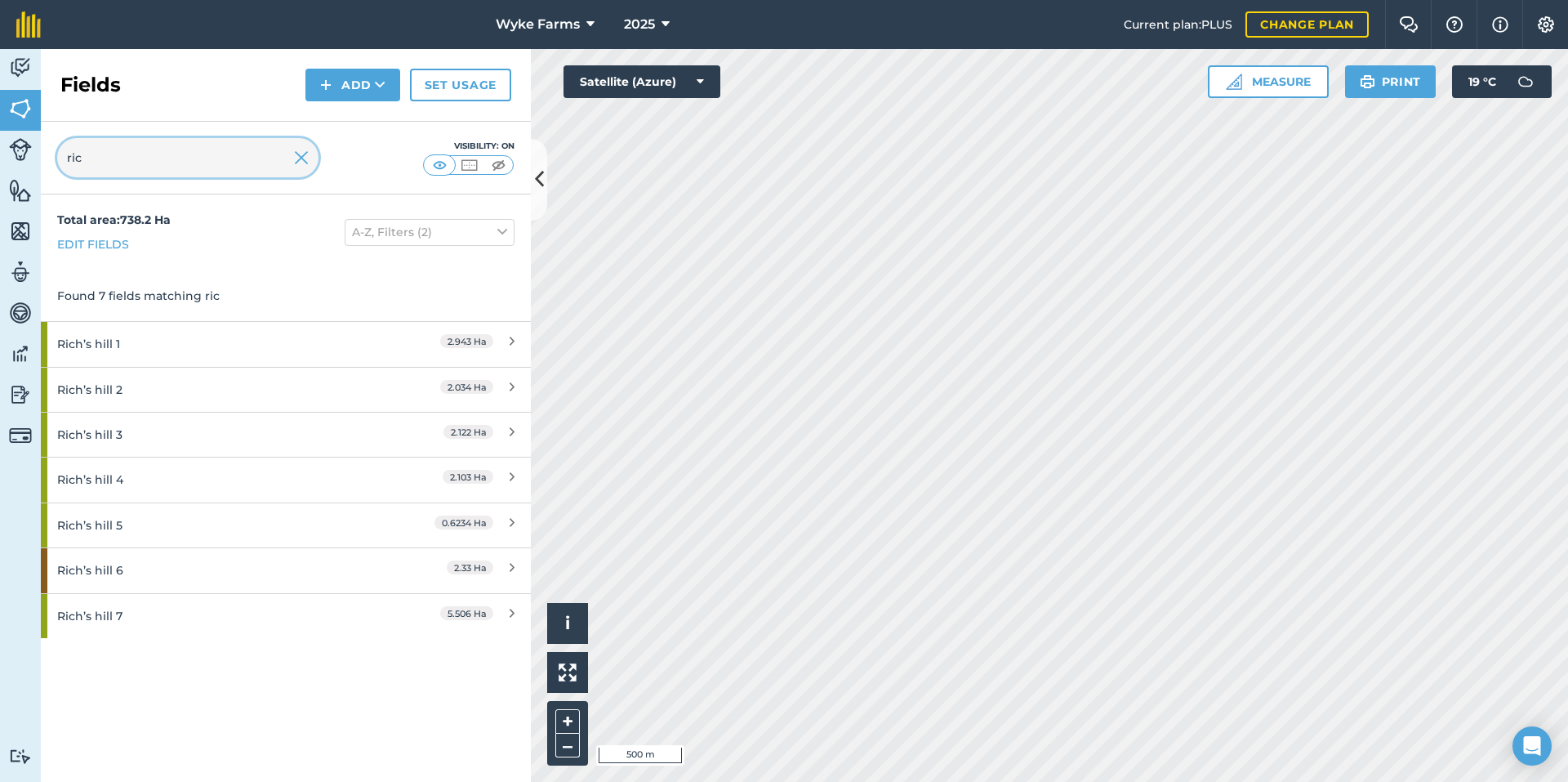
type input "ric"
click at [131, 379] on div "Rich’s hill 2" at bounding box center [216, 389] width 316 height 44
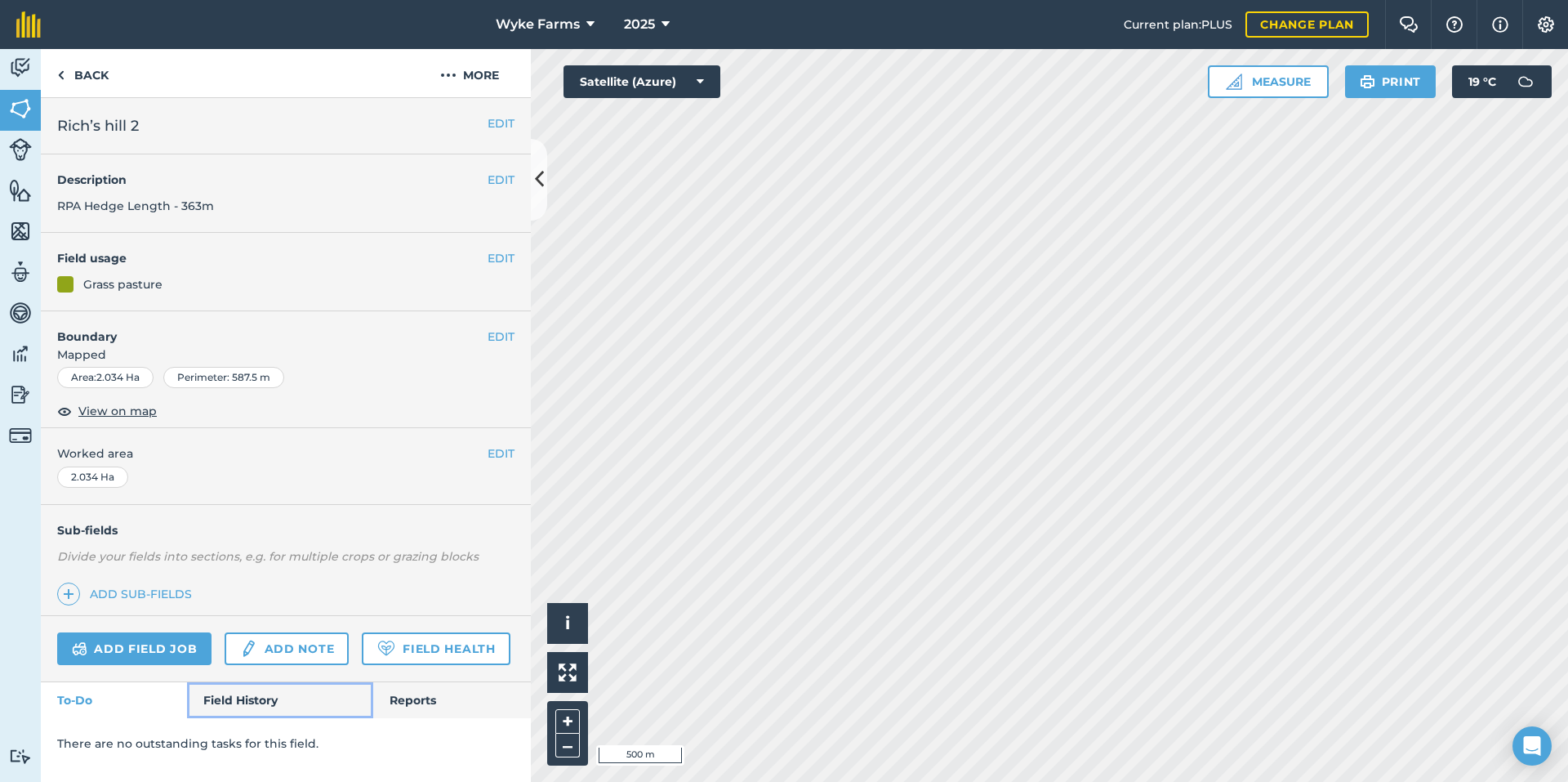
click at [302, 694] on link "Field History" at bounding box center [280, 700] width 186 height 36
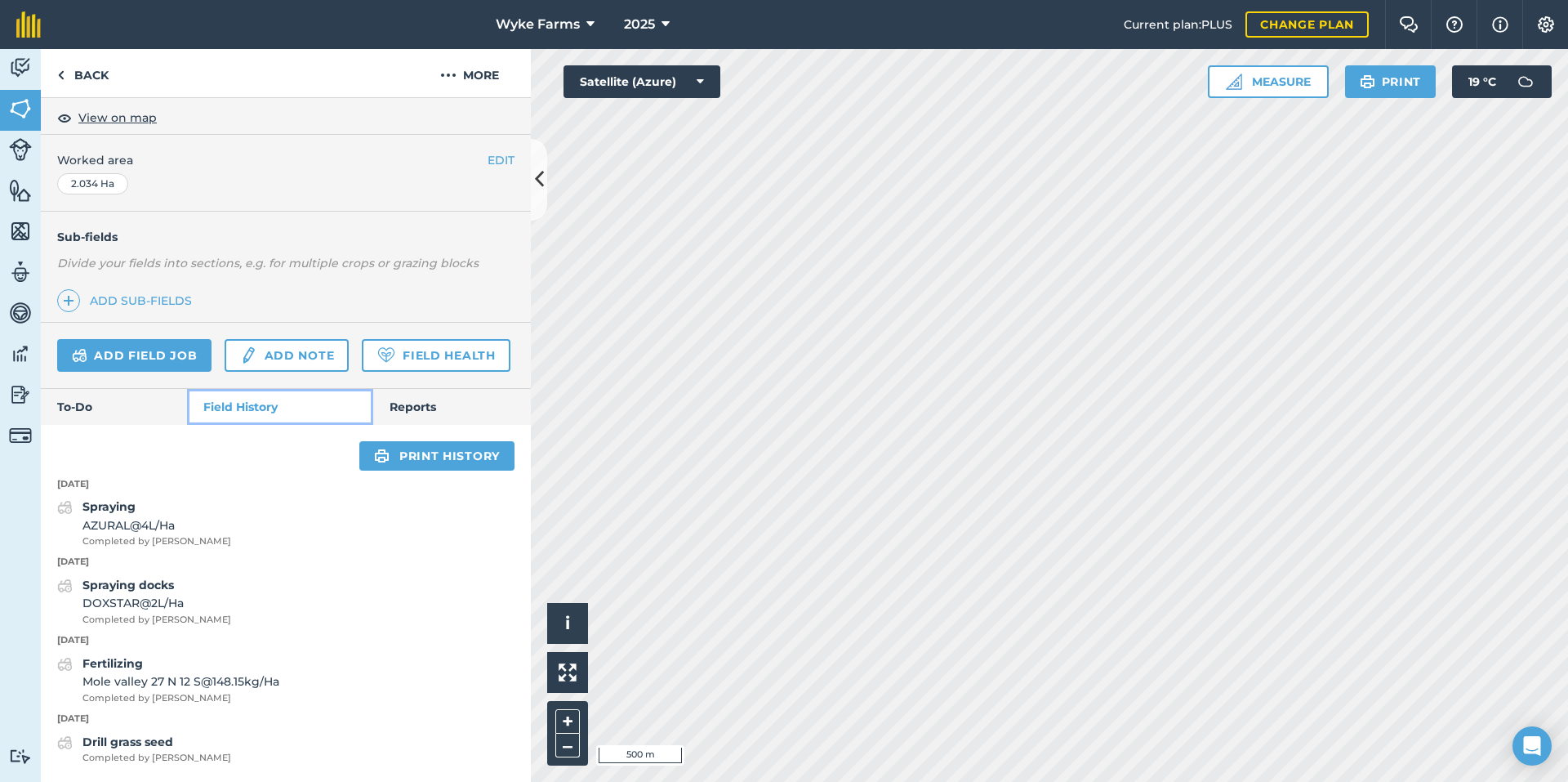
scroll to position [339, 0]
click at [71, 89] on link "Back" at bounding box center [83, 73] width 84 height 48
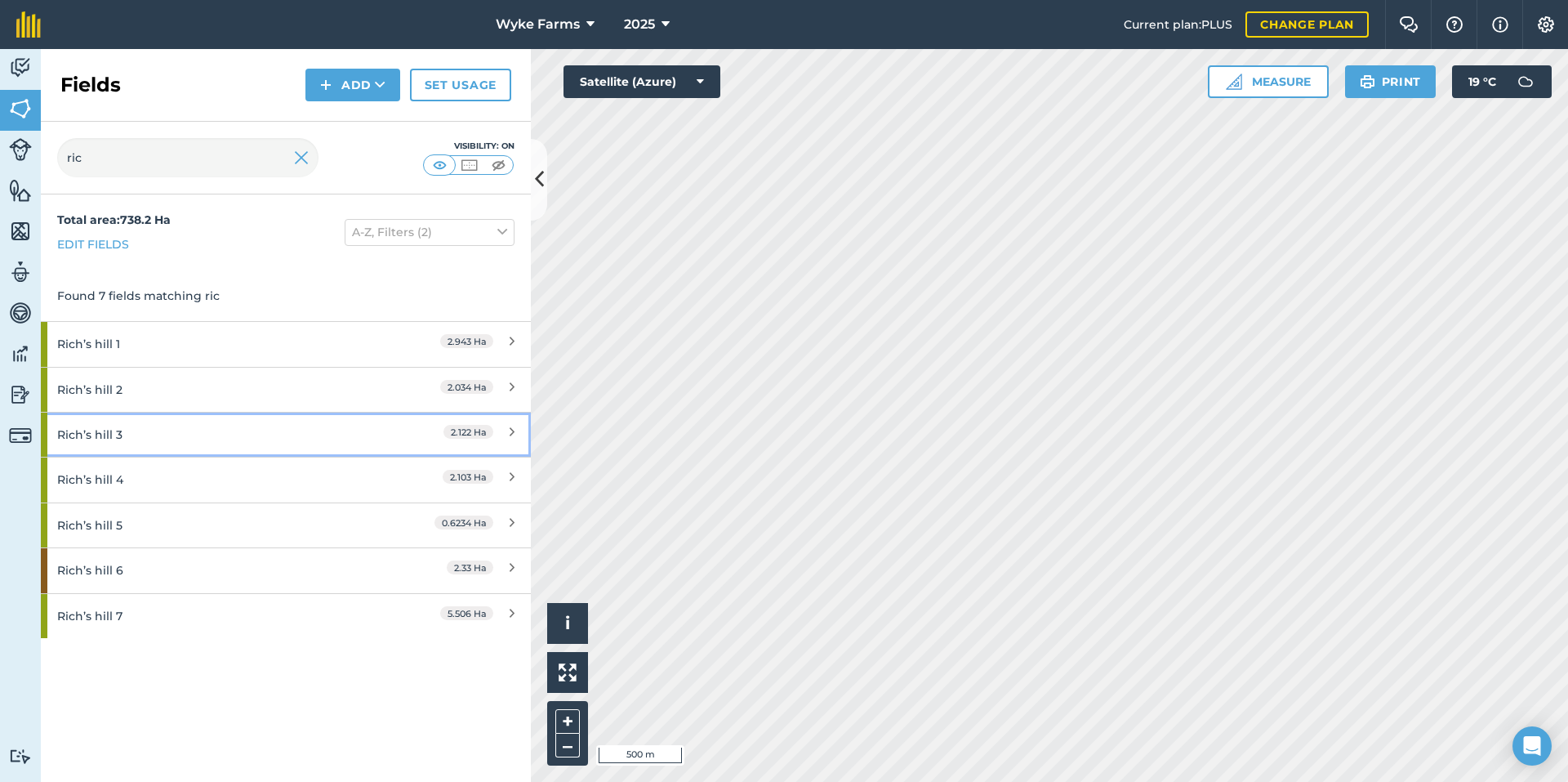
click at [157, 435] on div "Rich’s hill 3" at bounding box center [216, 434] width 316 height 44
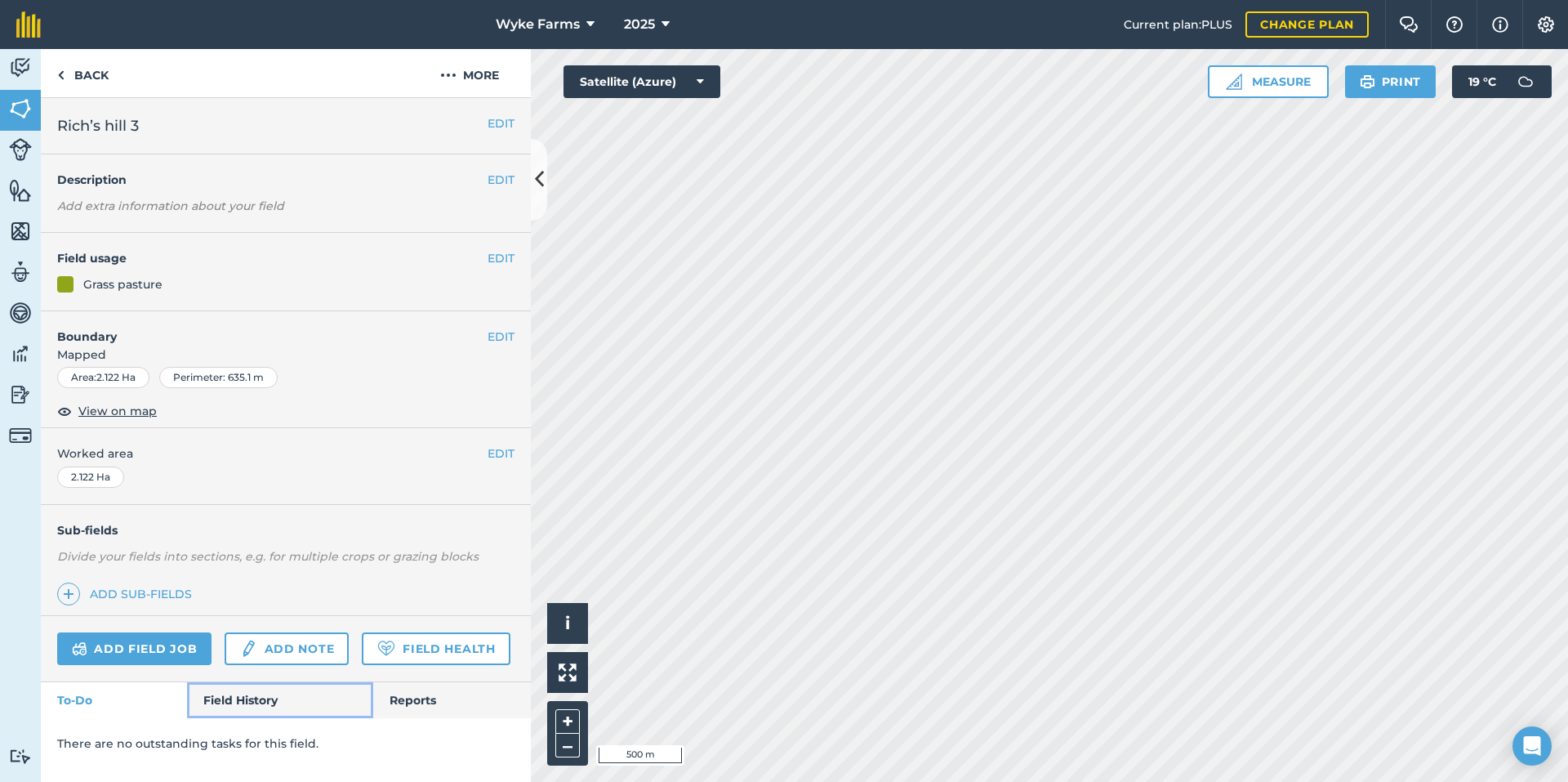
click at [265, 712] on link "Field History" at bounding box center [280, 700] width 186 height 36
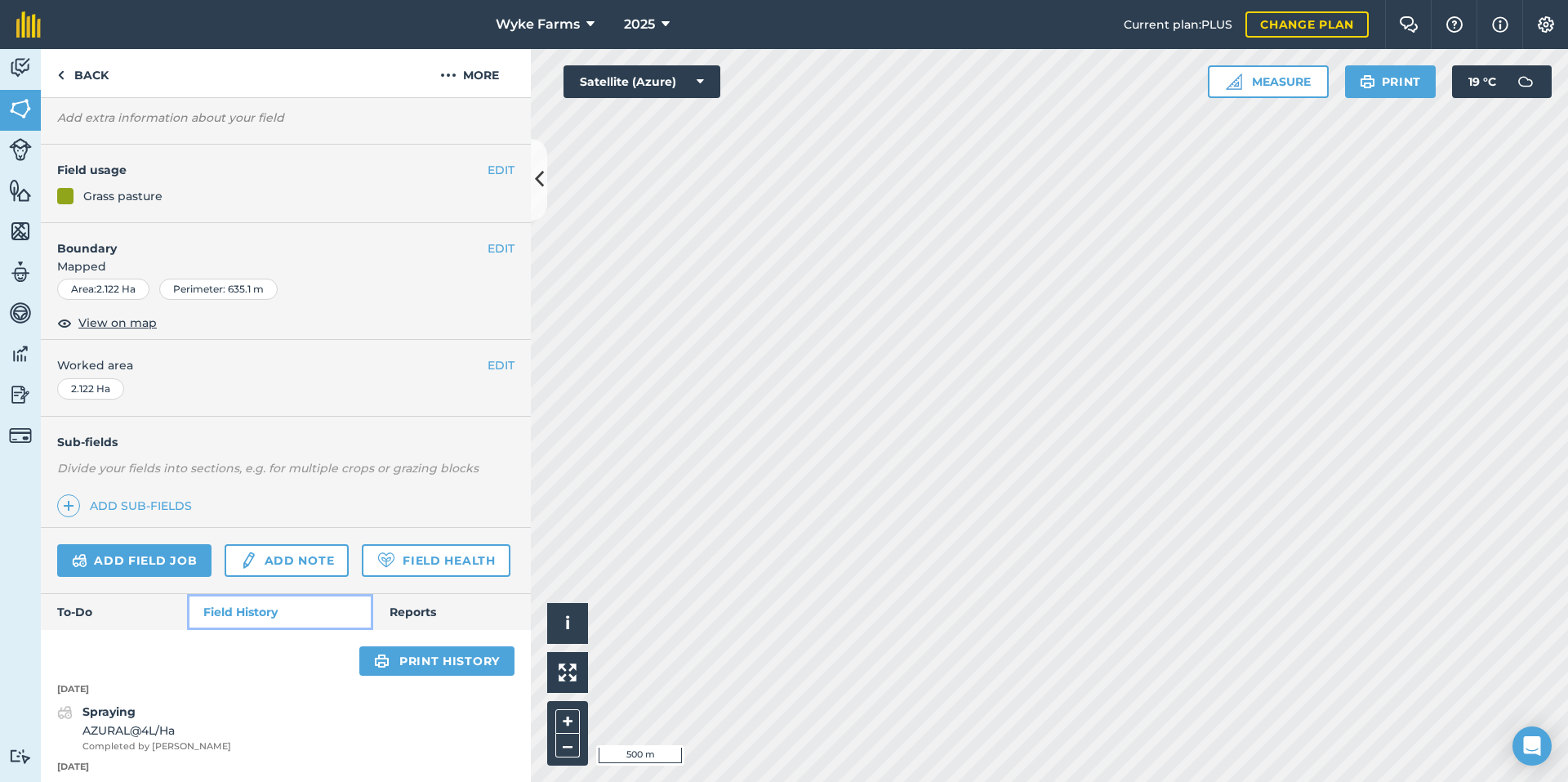
scroll to position [339, 0]
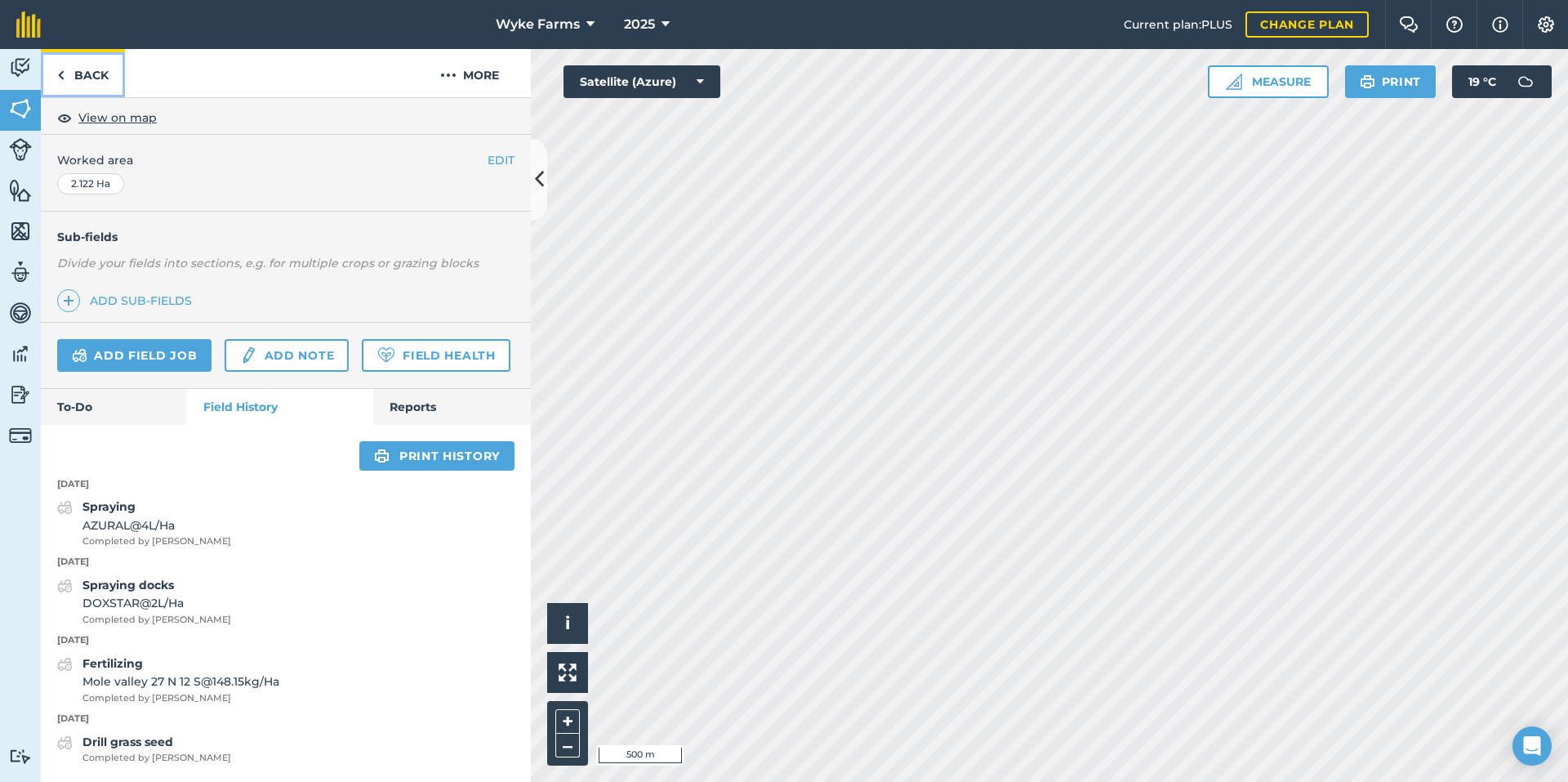
click at [81, 78] on link "Back" at bounding box center [83, 73] width 84 height 48
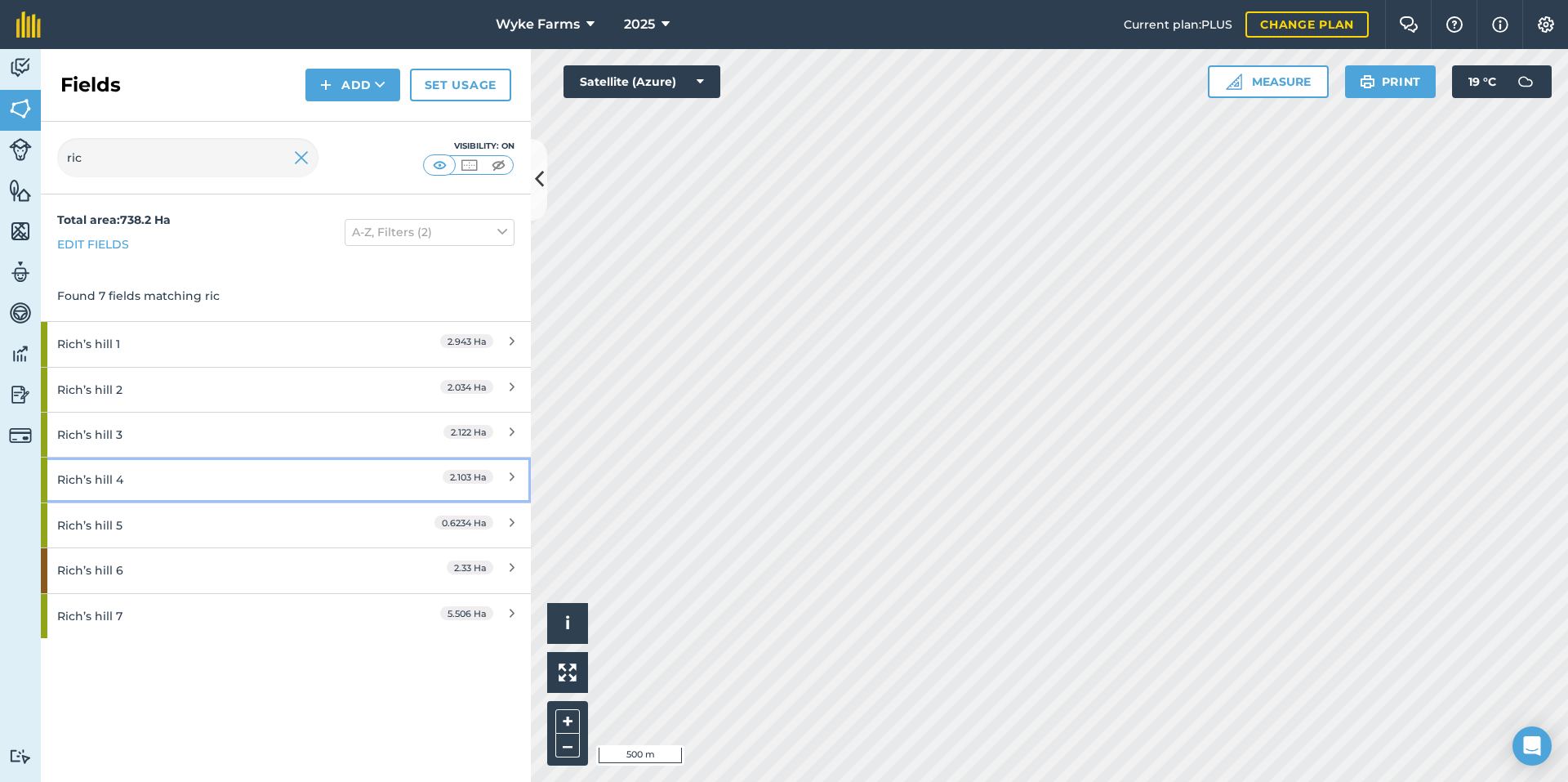
click at [131, 482] on div "Rich’s hill 4" at bounding box center [216, 479] width 316 height 44
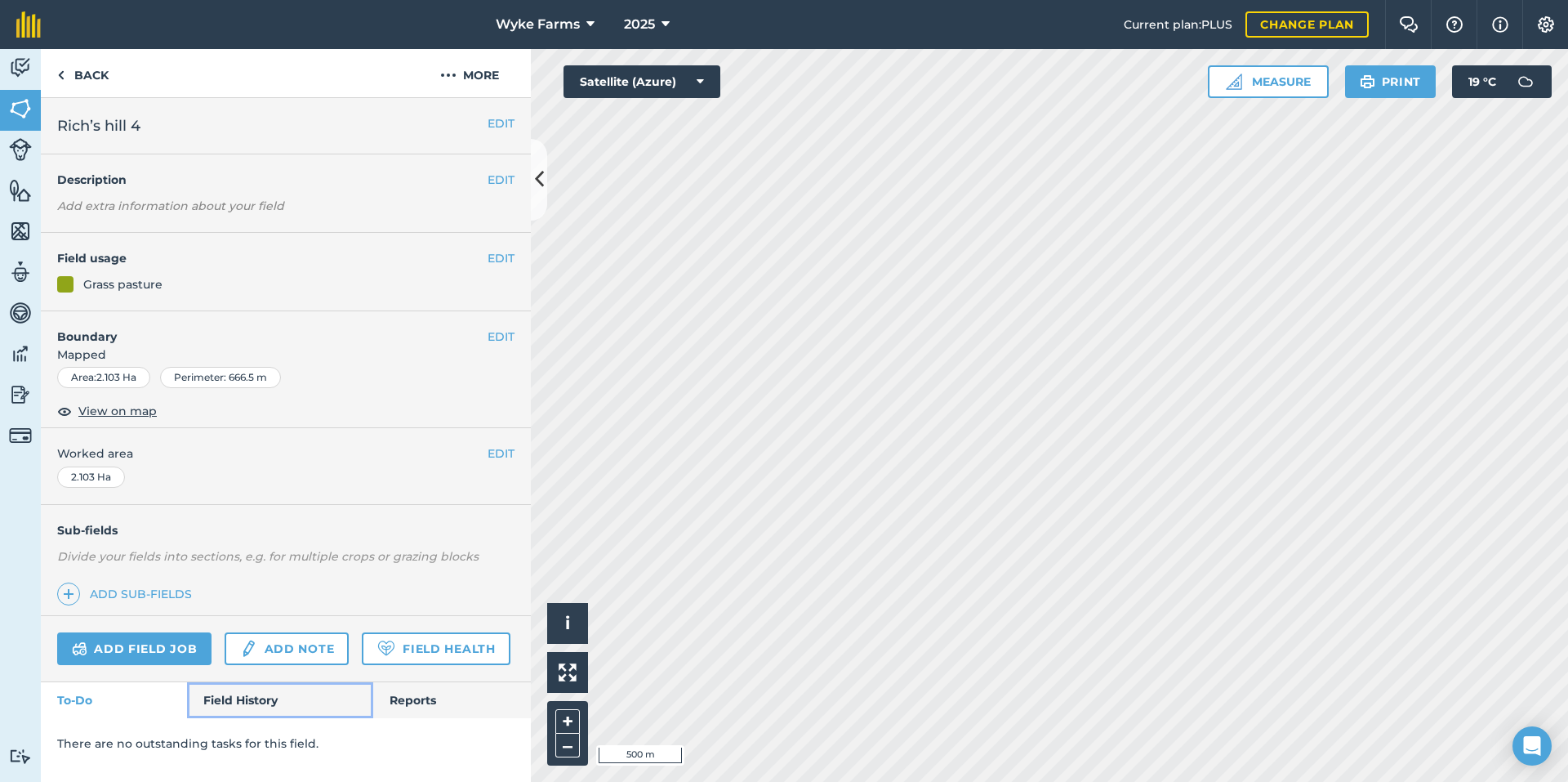
click at [260, 683] on link "Field History" at bounding box center [280, 700] width 186 height 36
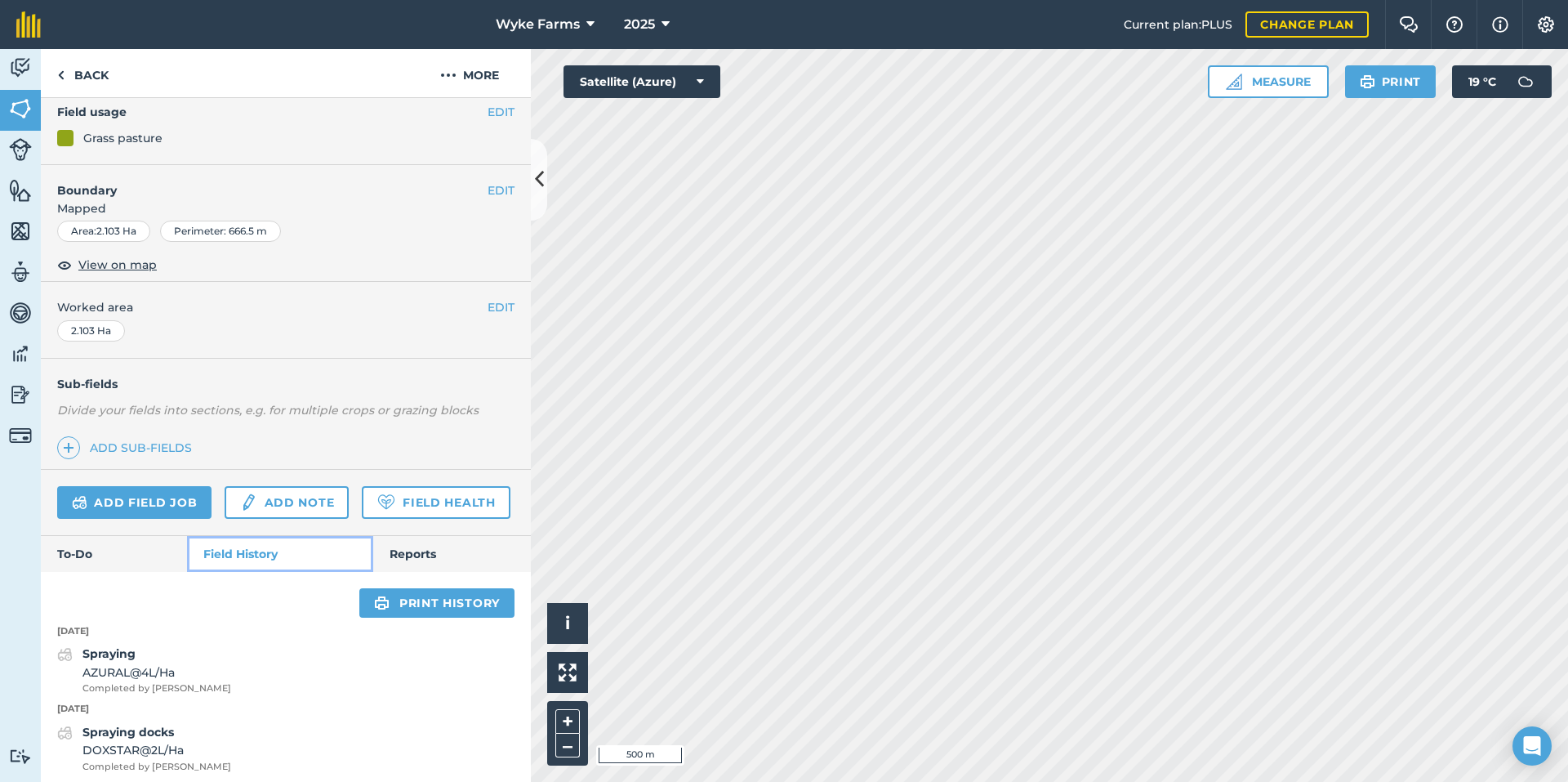
scroll to position [418, 0]
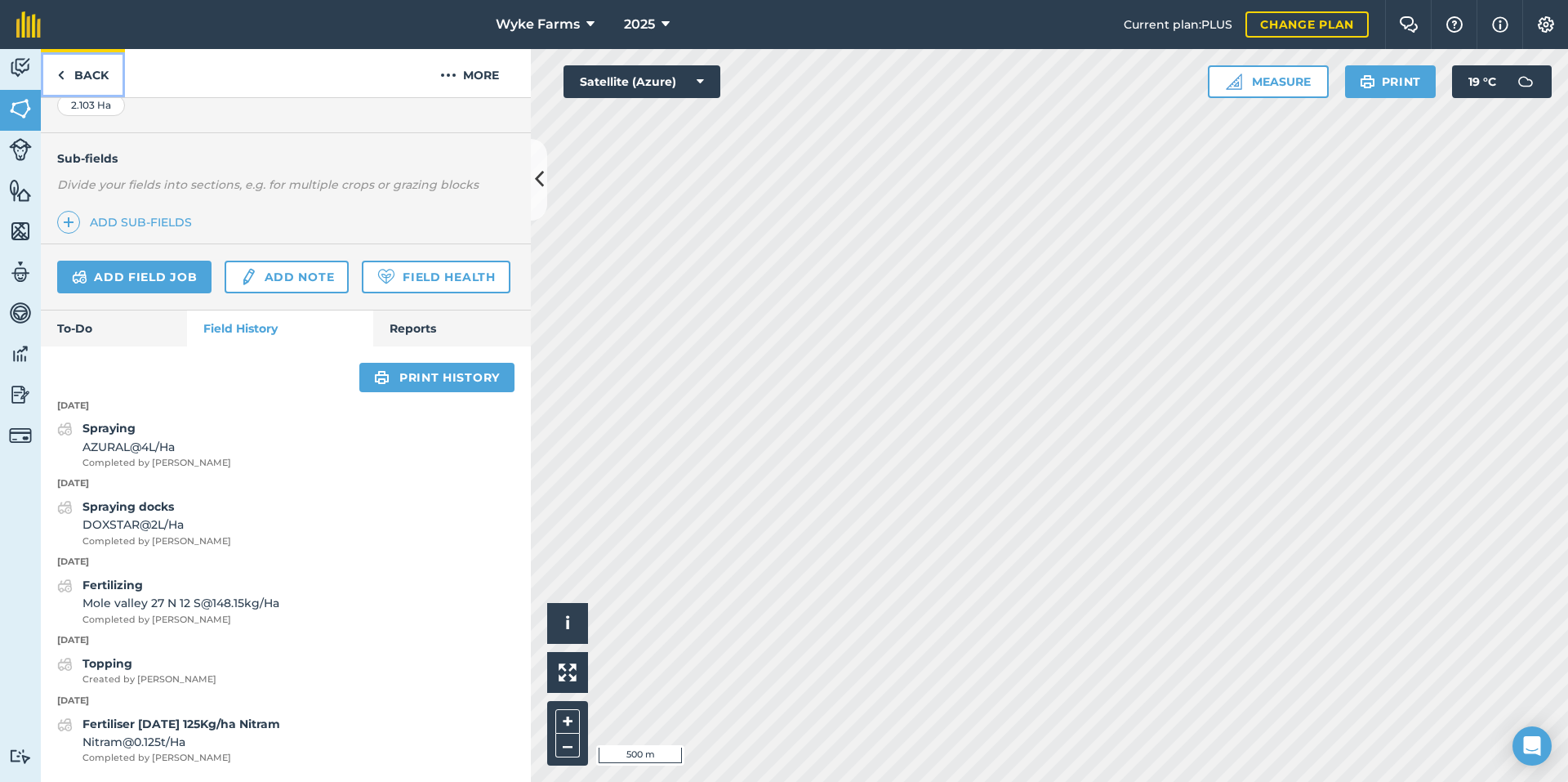
click at [99, 82] on link "Back" at bounding box center [83, 73] width 84 height 48
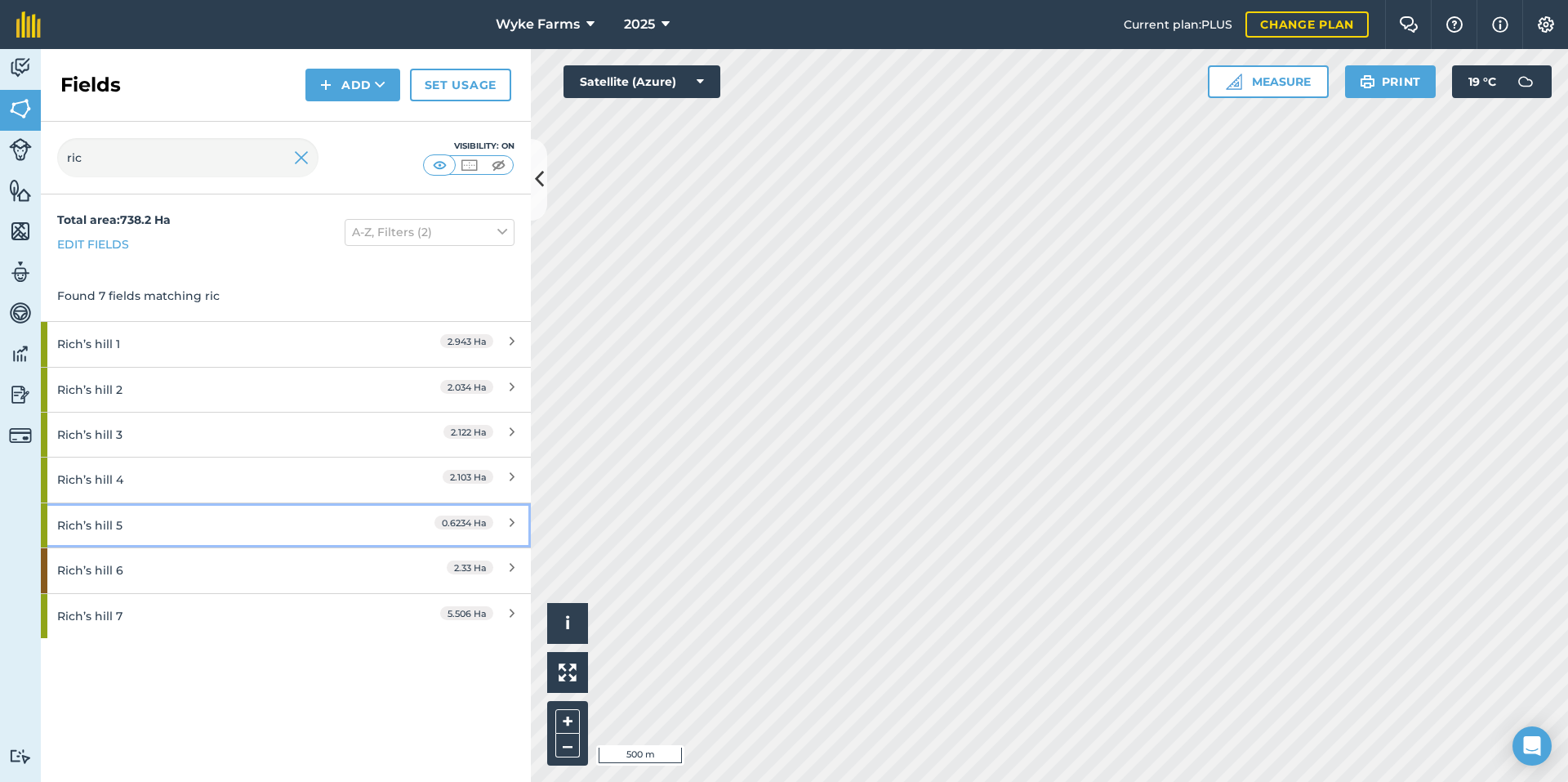
click at [131, 526] on div "Rich’s hill 5" at bounding box center [216, 525] width 316 height 44
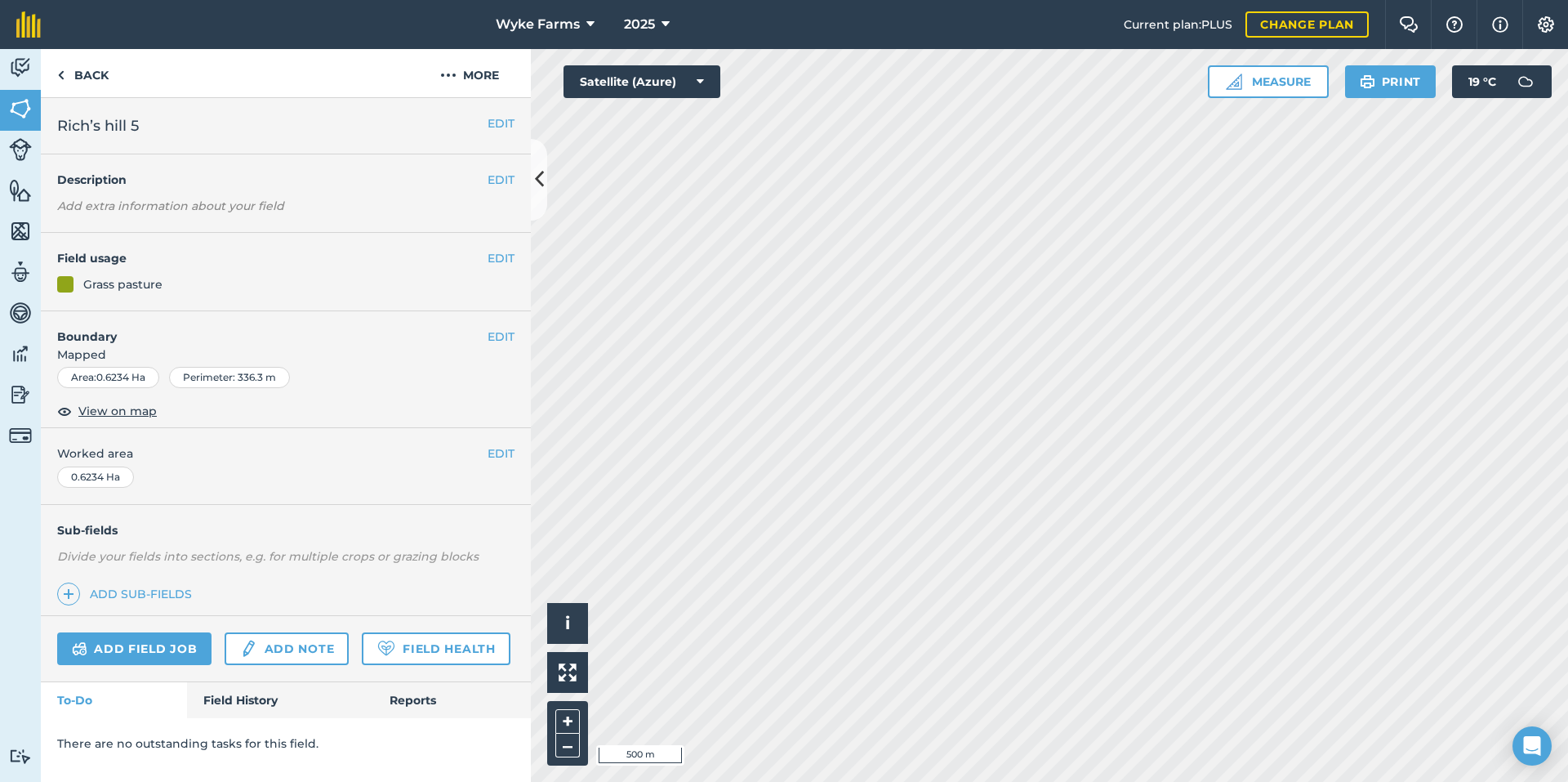
drag, startPoint x: 241, startPoint y: 672, endPoint x: 247, endPoint y: 688, distance: 17.1
click at [244, 679] on div "Add field job Add note Field Health" at bounding box center [286, 649] width 490 height 66
click at [247, 702] on link "Field History" at bounding box center [280, 700] width 186 height 36
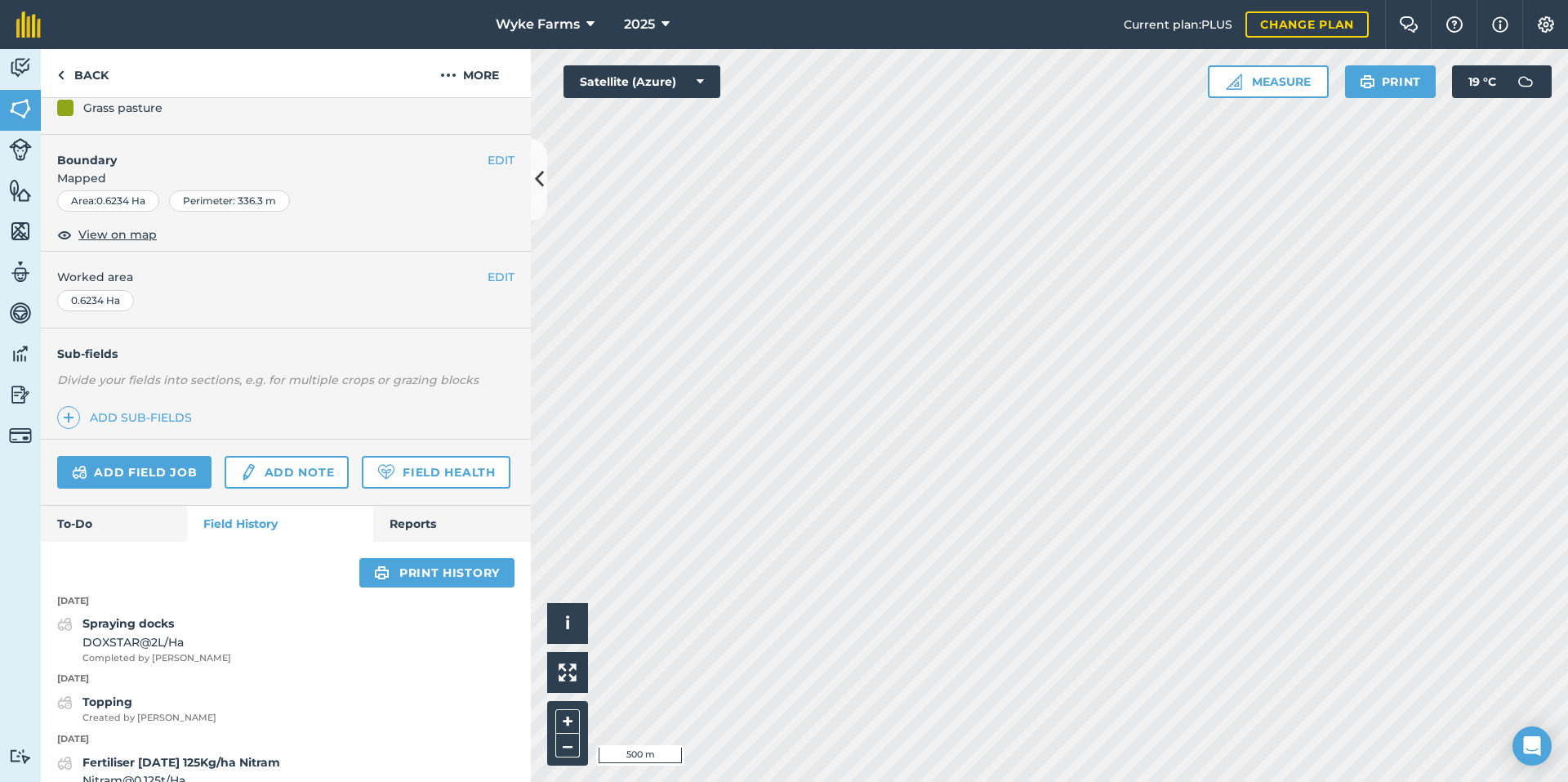
scroll to position [260, 0]
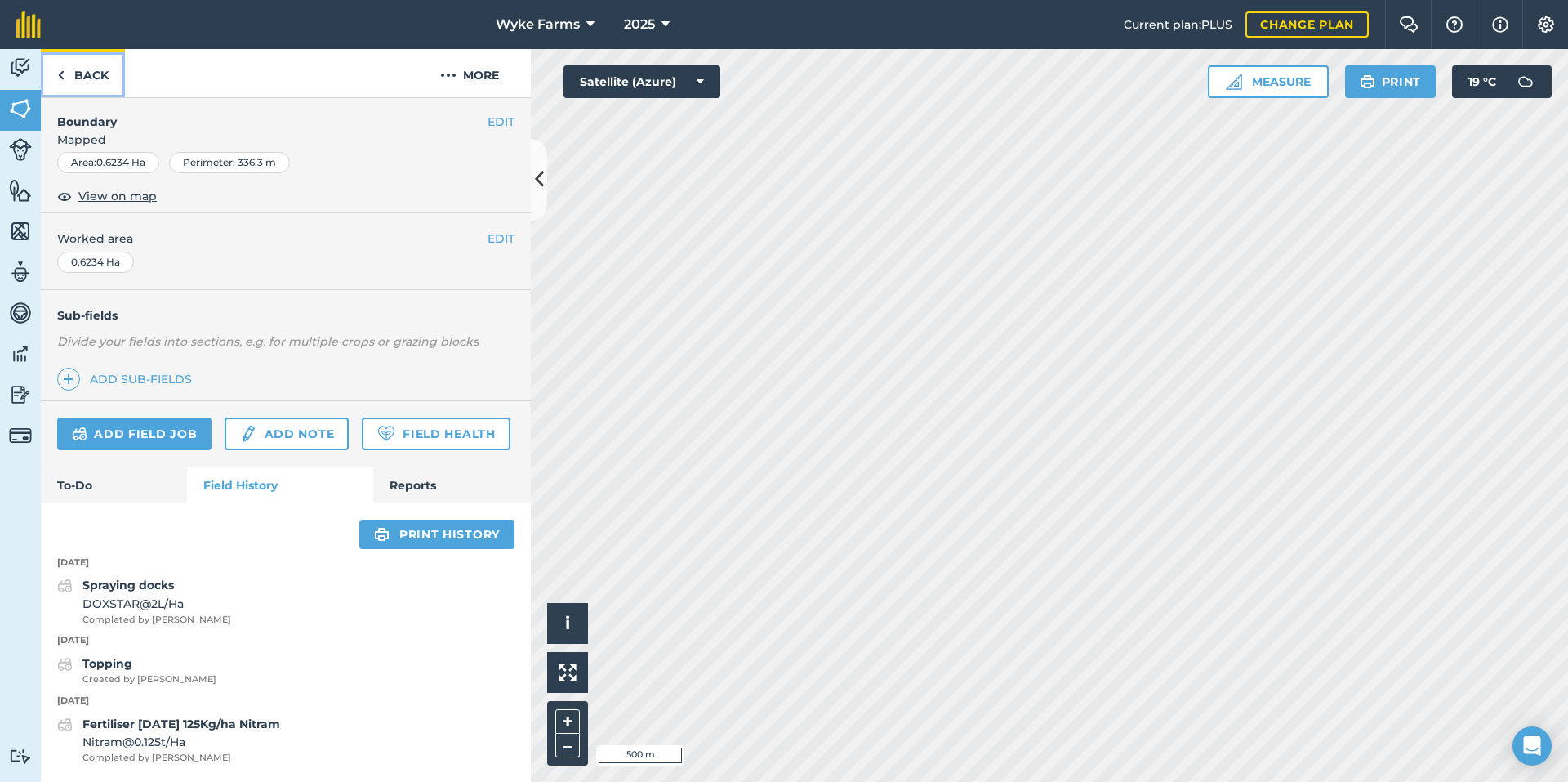
click at [87, 90] on link "Back" at bounding box center [83, 73] width 84 height 48
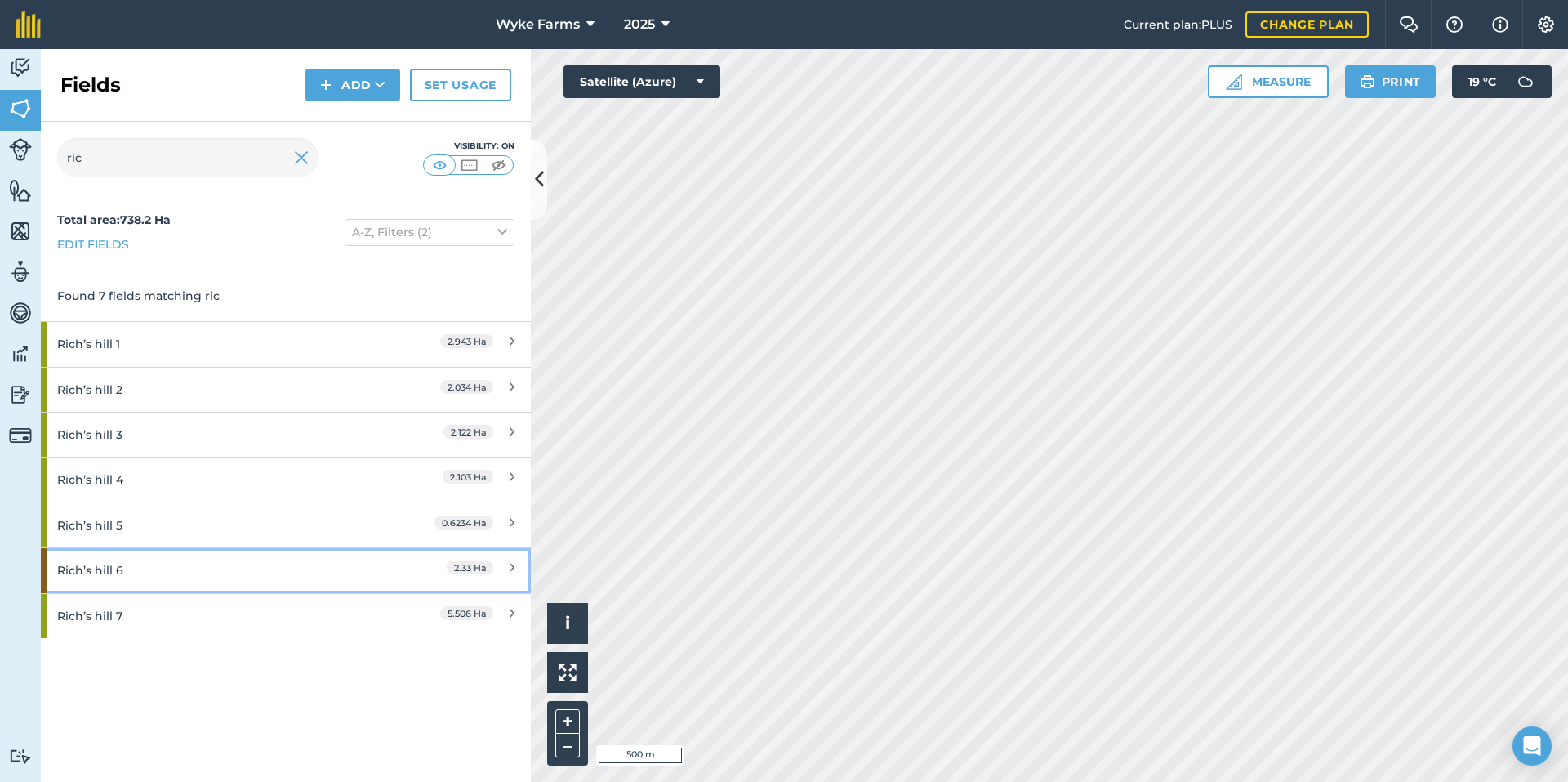
click at [175, 571] on div "Rich’s hill 6" at bounding box center [216, 570] width 316 height 44
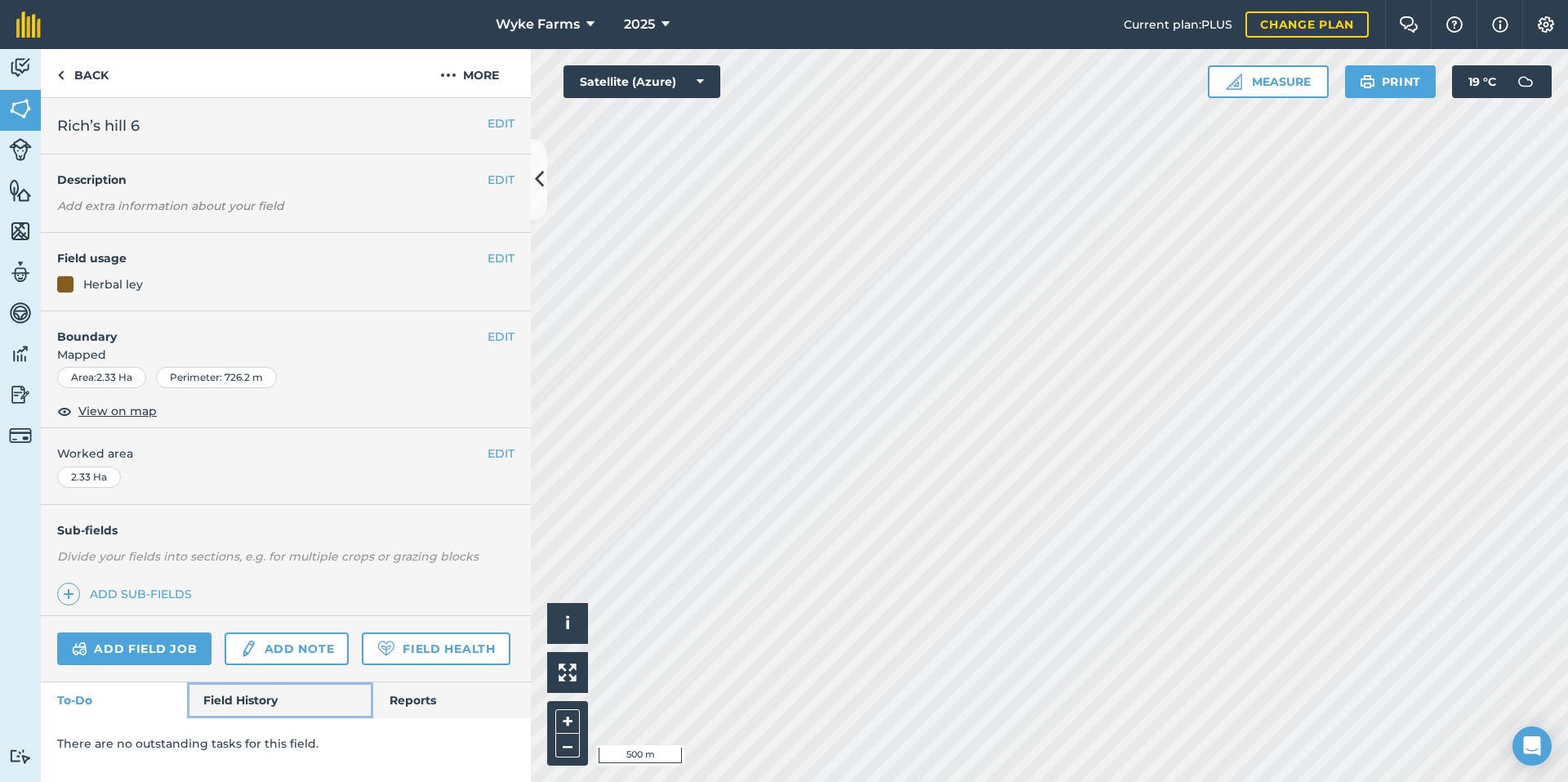
click at [247, 693] on link "Field History" at bounding box center [280, 700] width 186 height 36
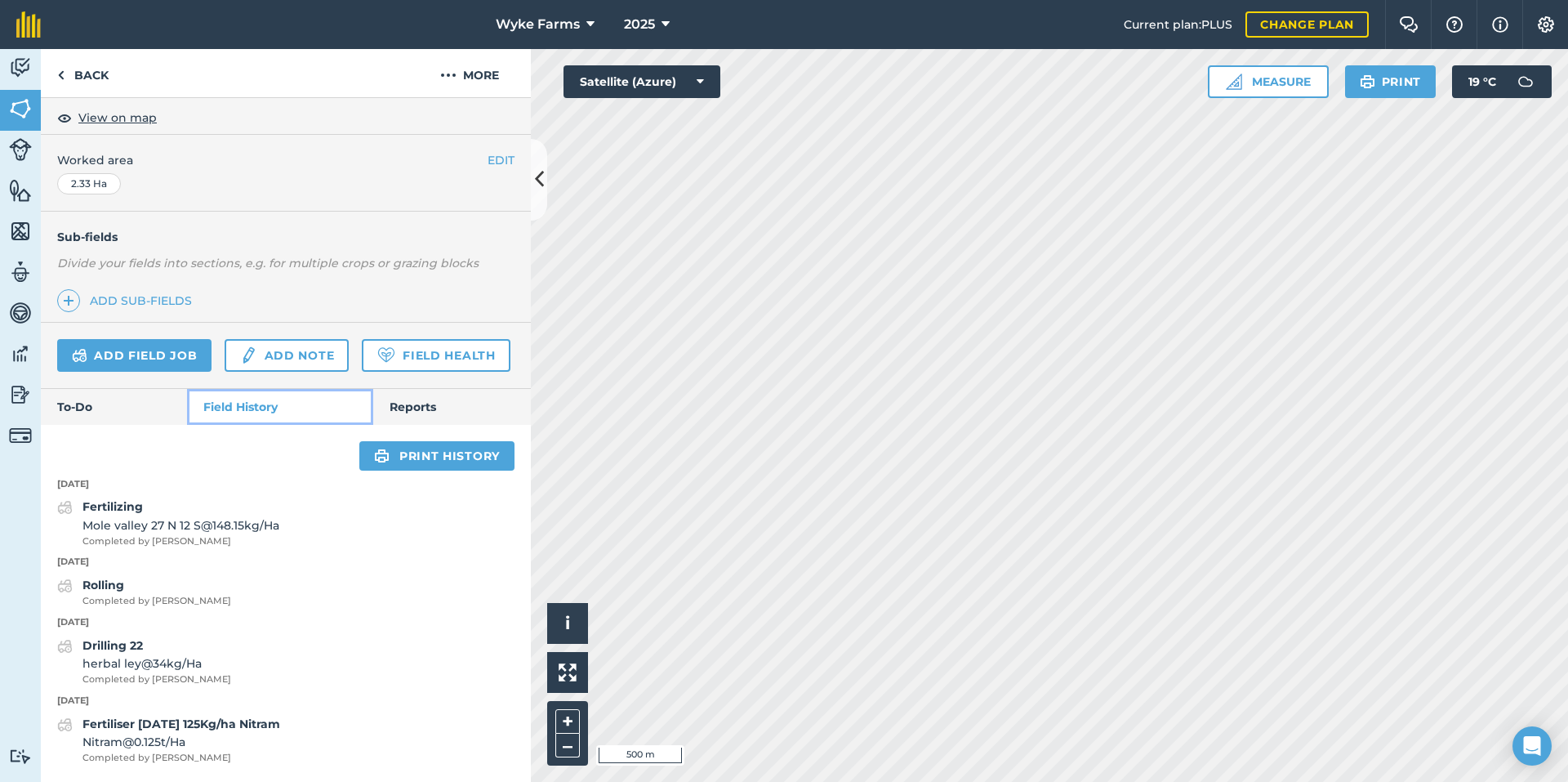
scroll to position [339, 0]
click at [101, 76] on link "Back" at bounding box center [83, 73] width 84 height 48
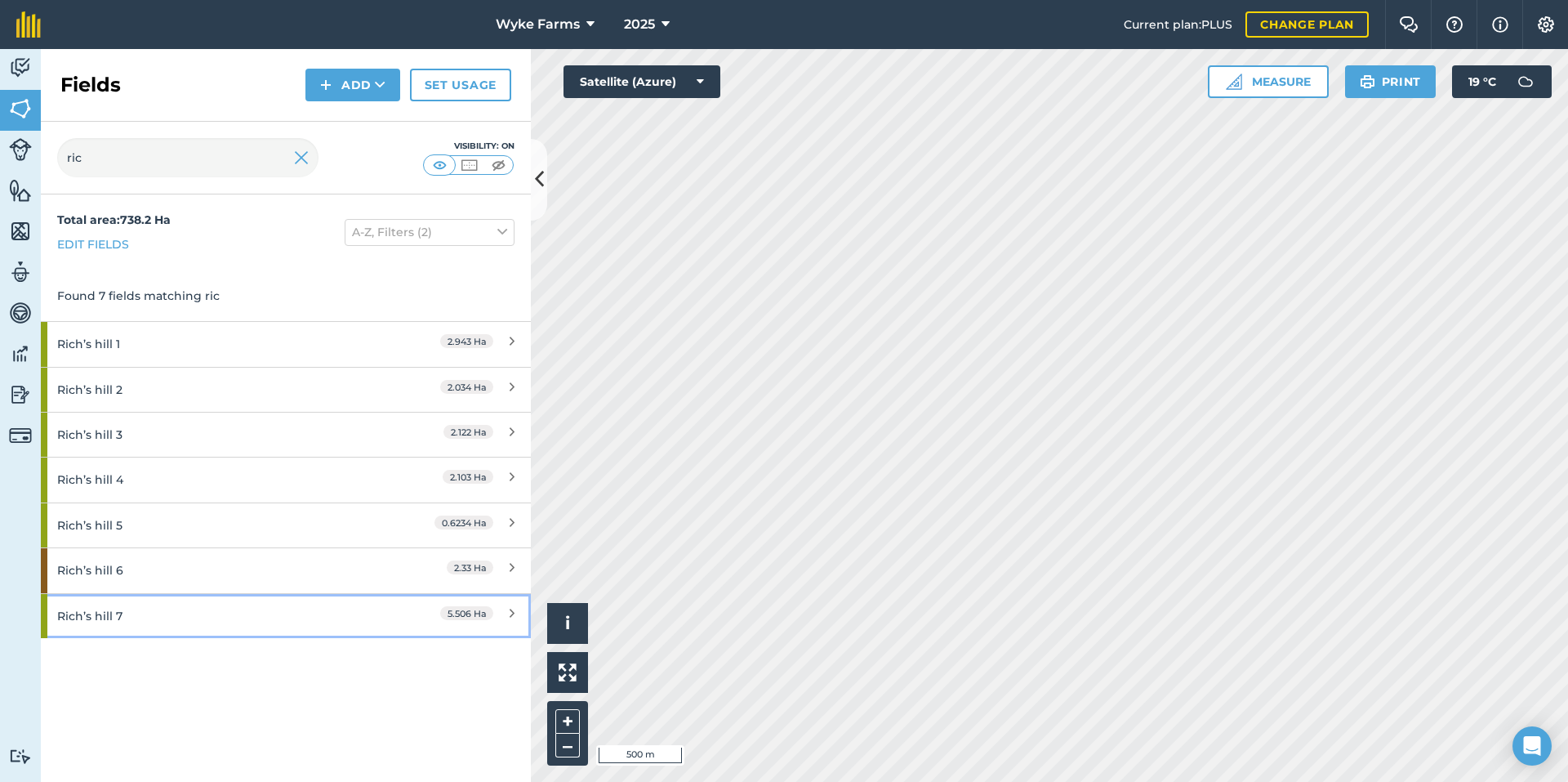
click at [189, 608] on div "Rich’s hill 7" at bounding box center [216, 615] width 316 height 44
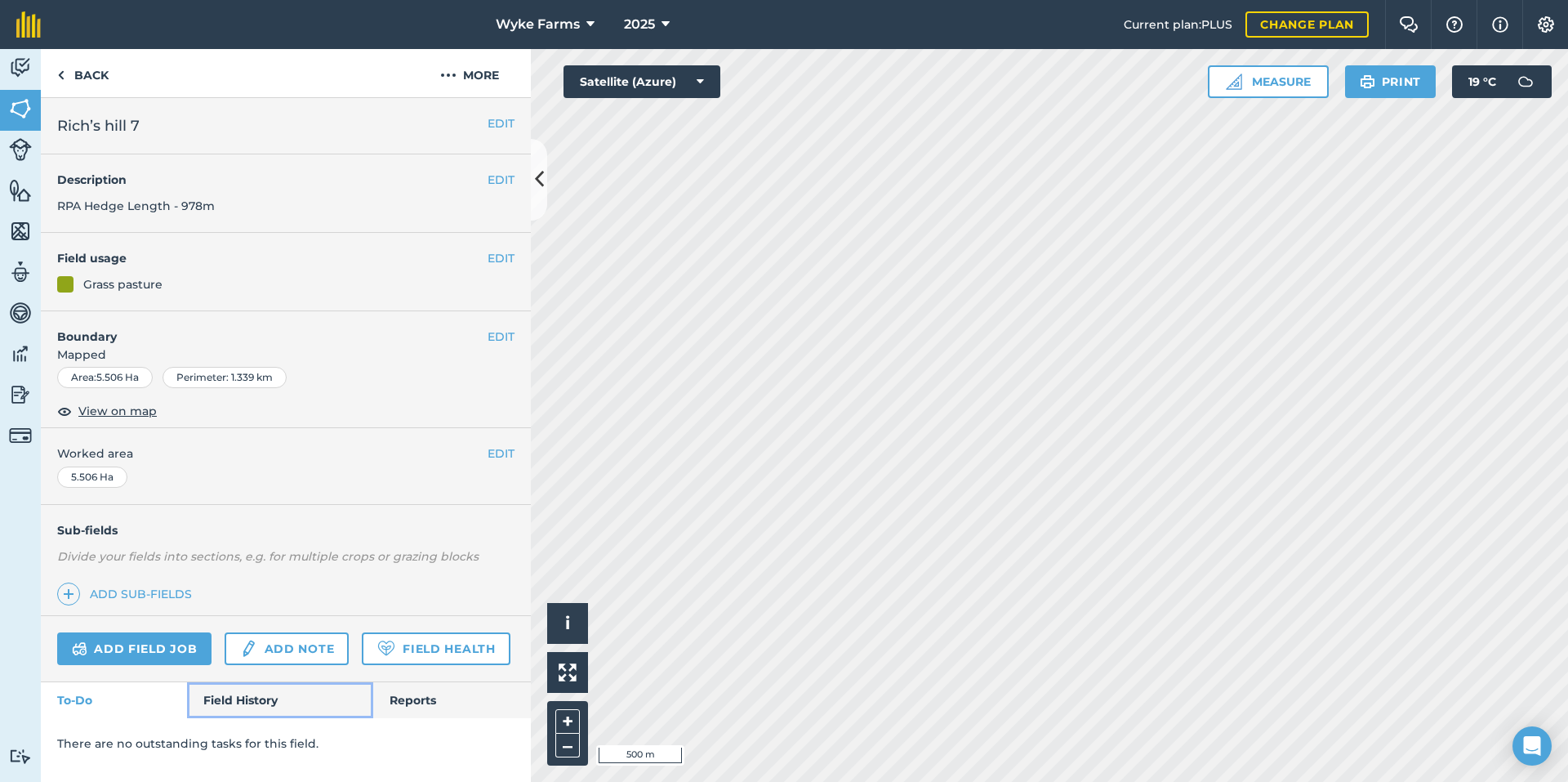
click at [284, 691] on link "Field History" at bounding box center [280, 700] width 186 height 36
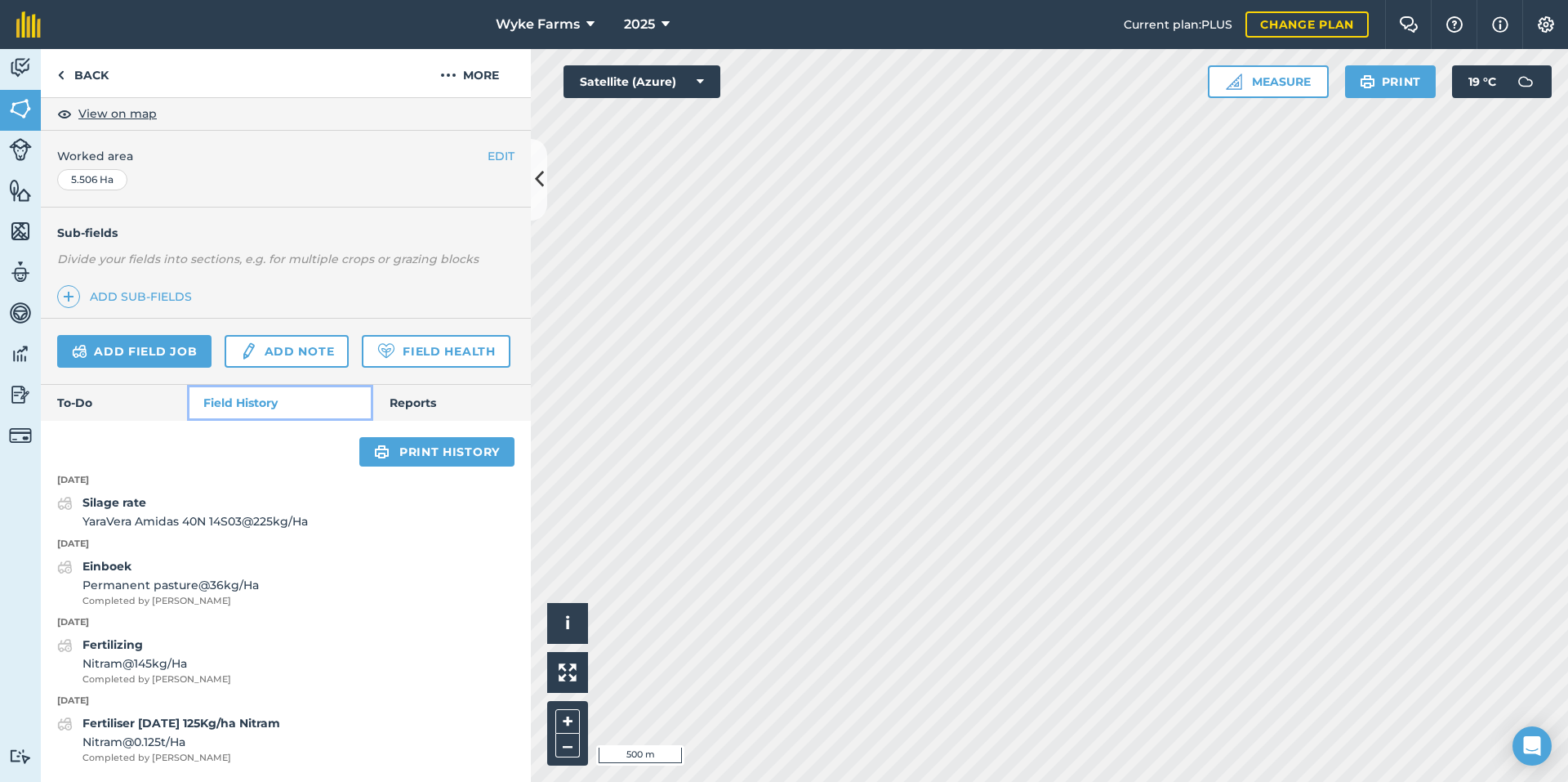
scroll to position [343, 0]
click at [82, 75] on link "Back" at bounding box center [83, 73] width 84 height 48
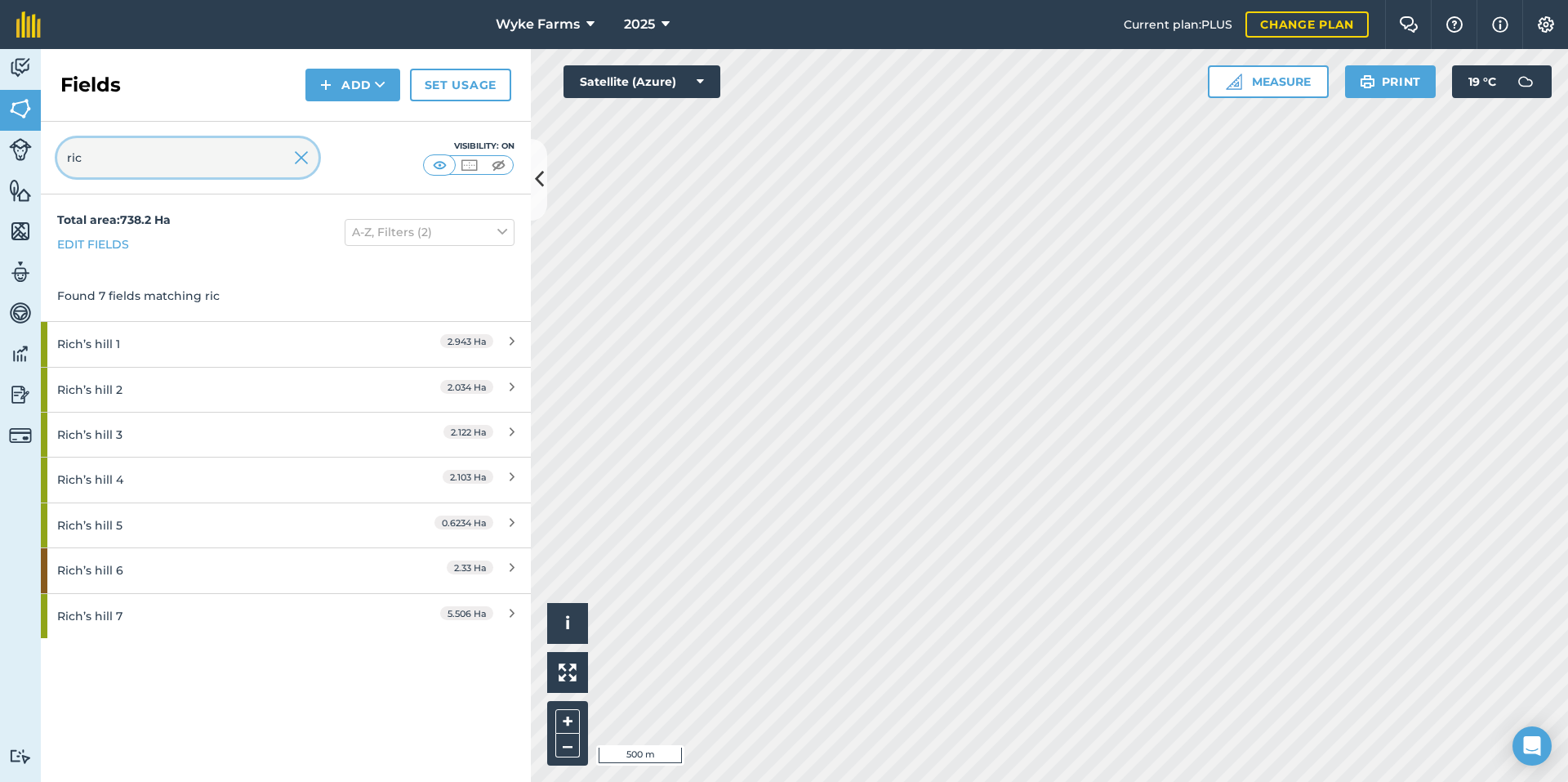
click at [108, 153] on input "ric" at bounding box center [188, 158] width 261 height 40
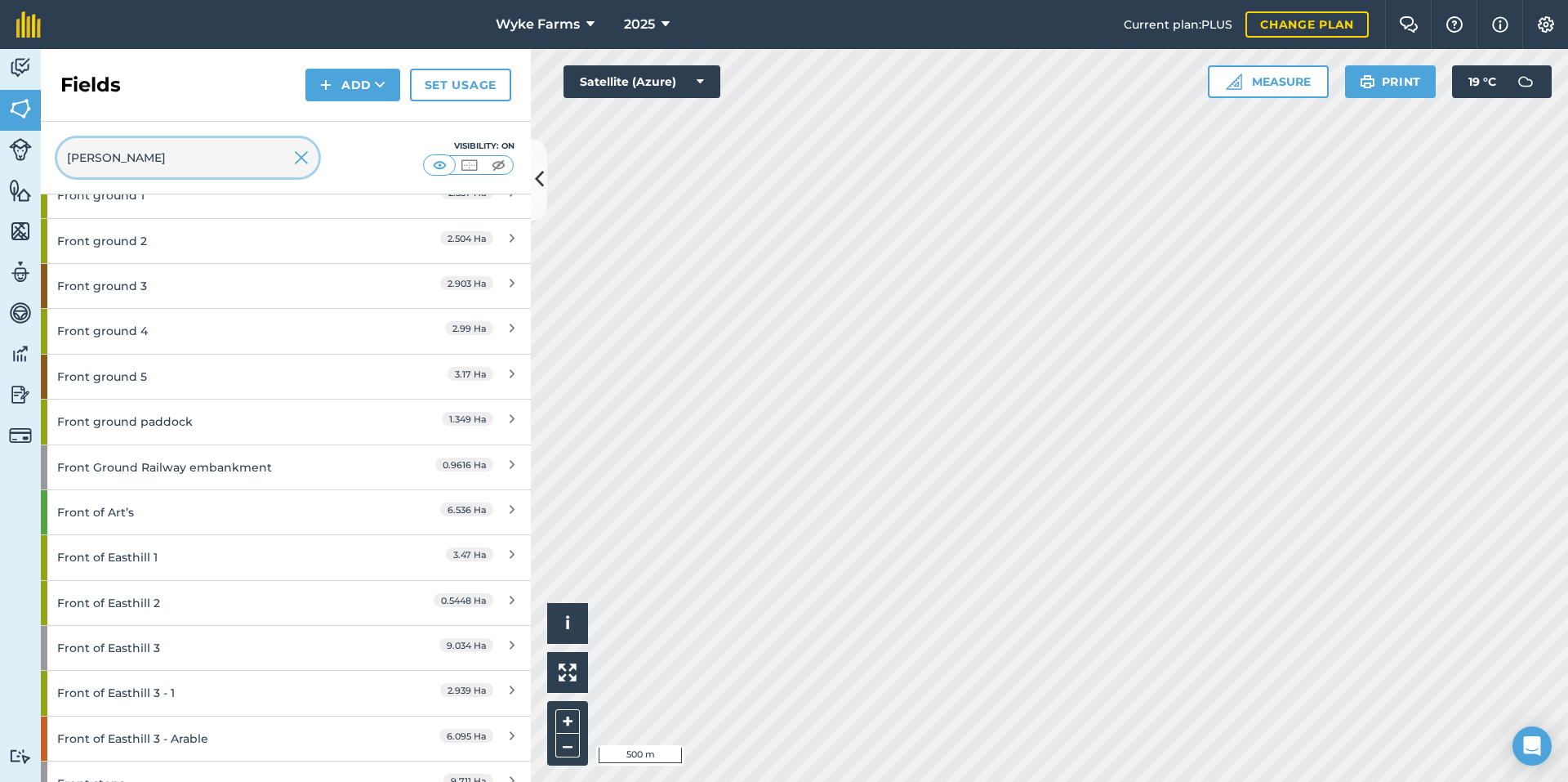
scroll to position [309, 0]
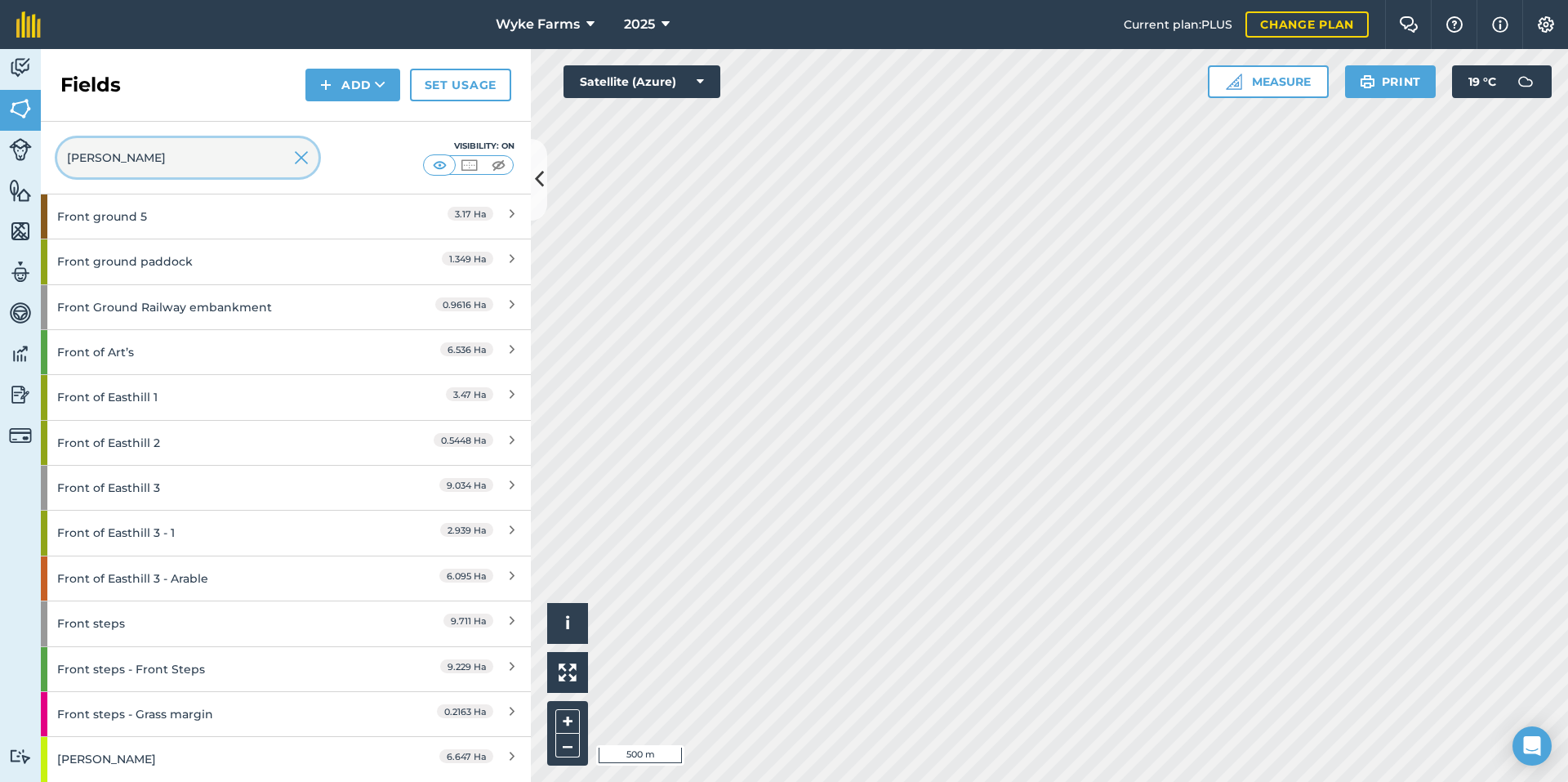
type input "[PERSON_NAME]"
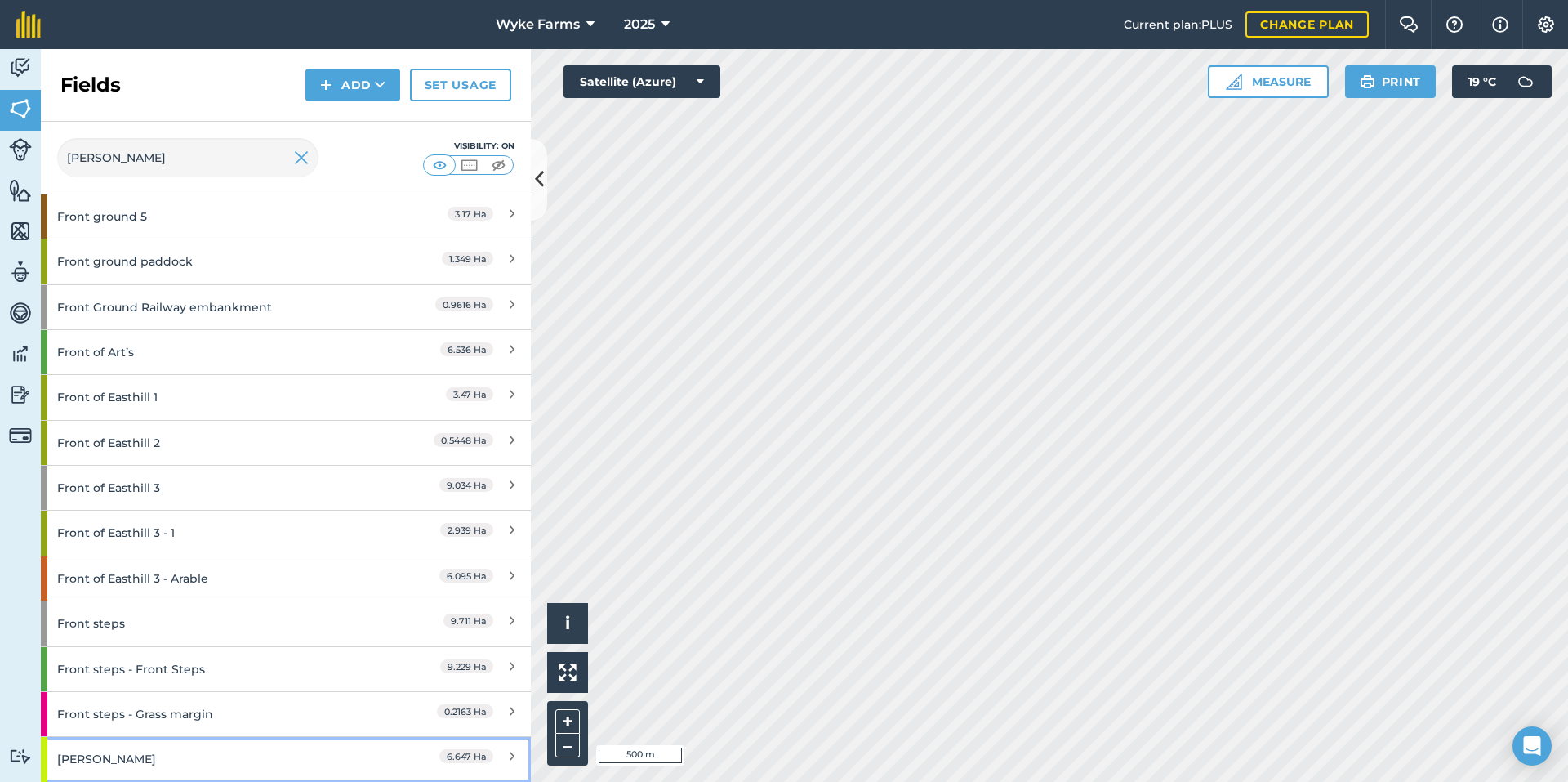
click at [175, 742] on div "[PERSON_NAME]" at bounding box center [216, 758] width 316 height 44
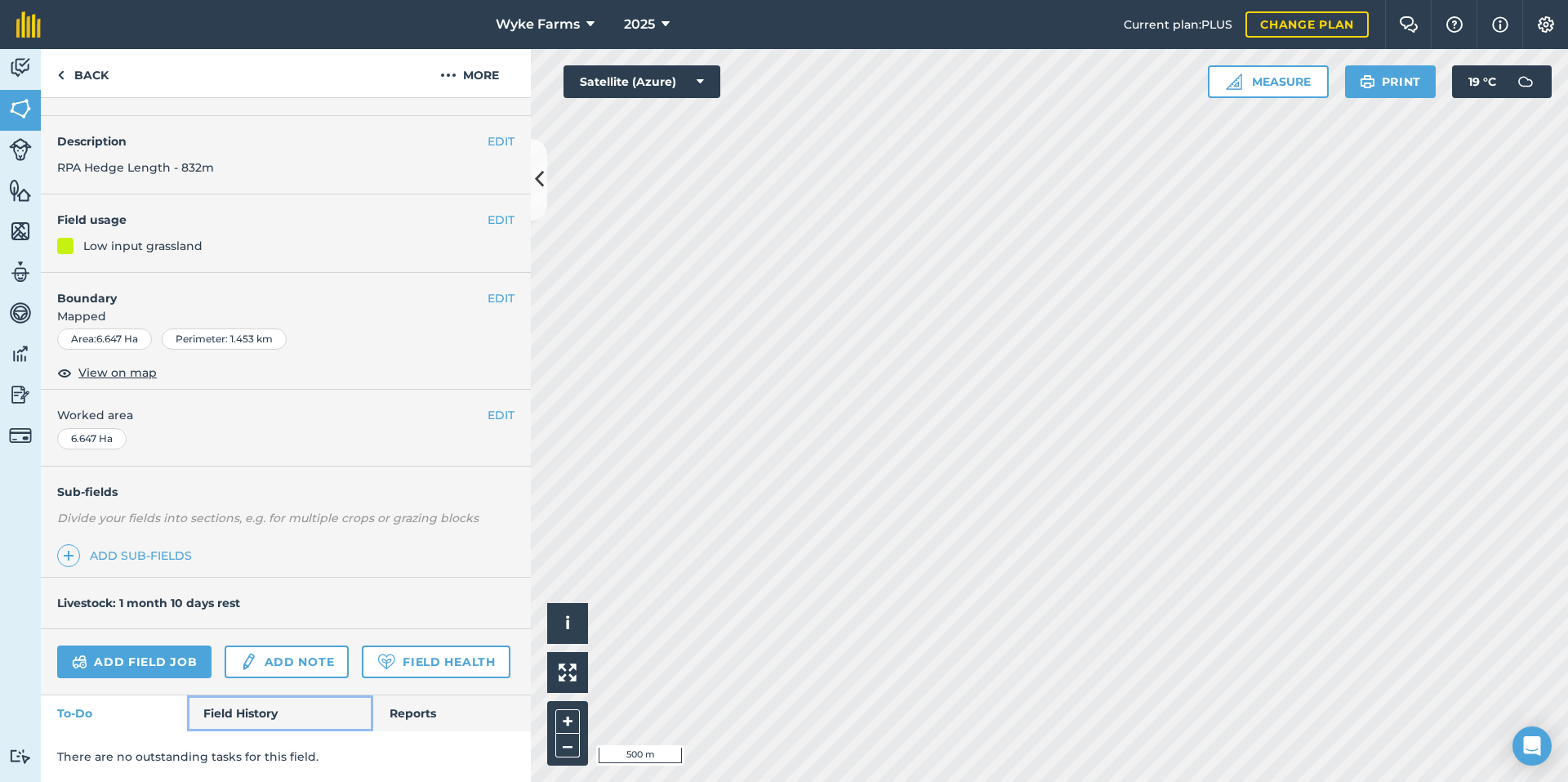
click at [251, 718] on link "Field History" at bounding box center [280, 713] width 186 height 36
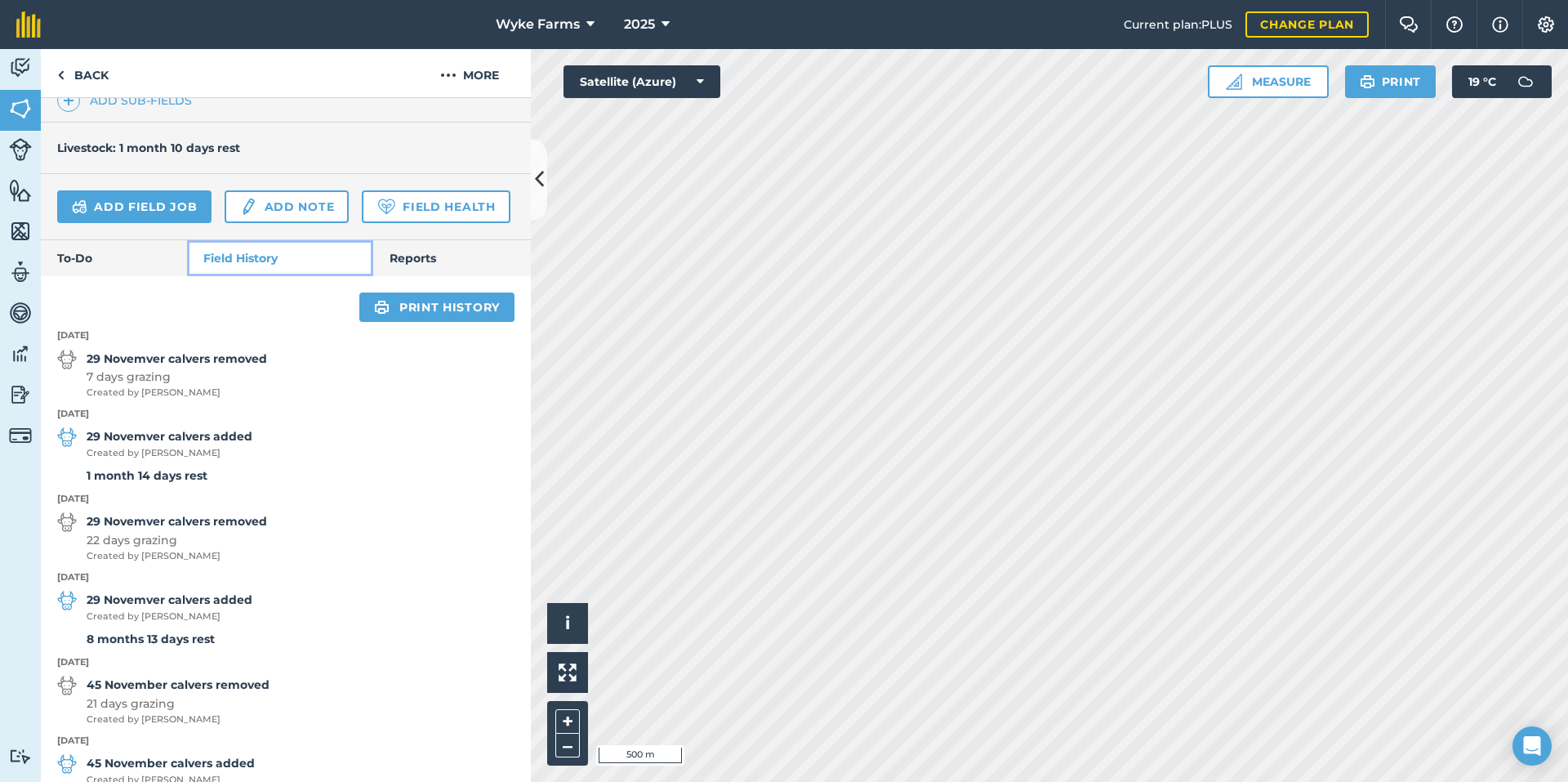
scroll to position [560, 0]
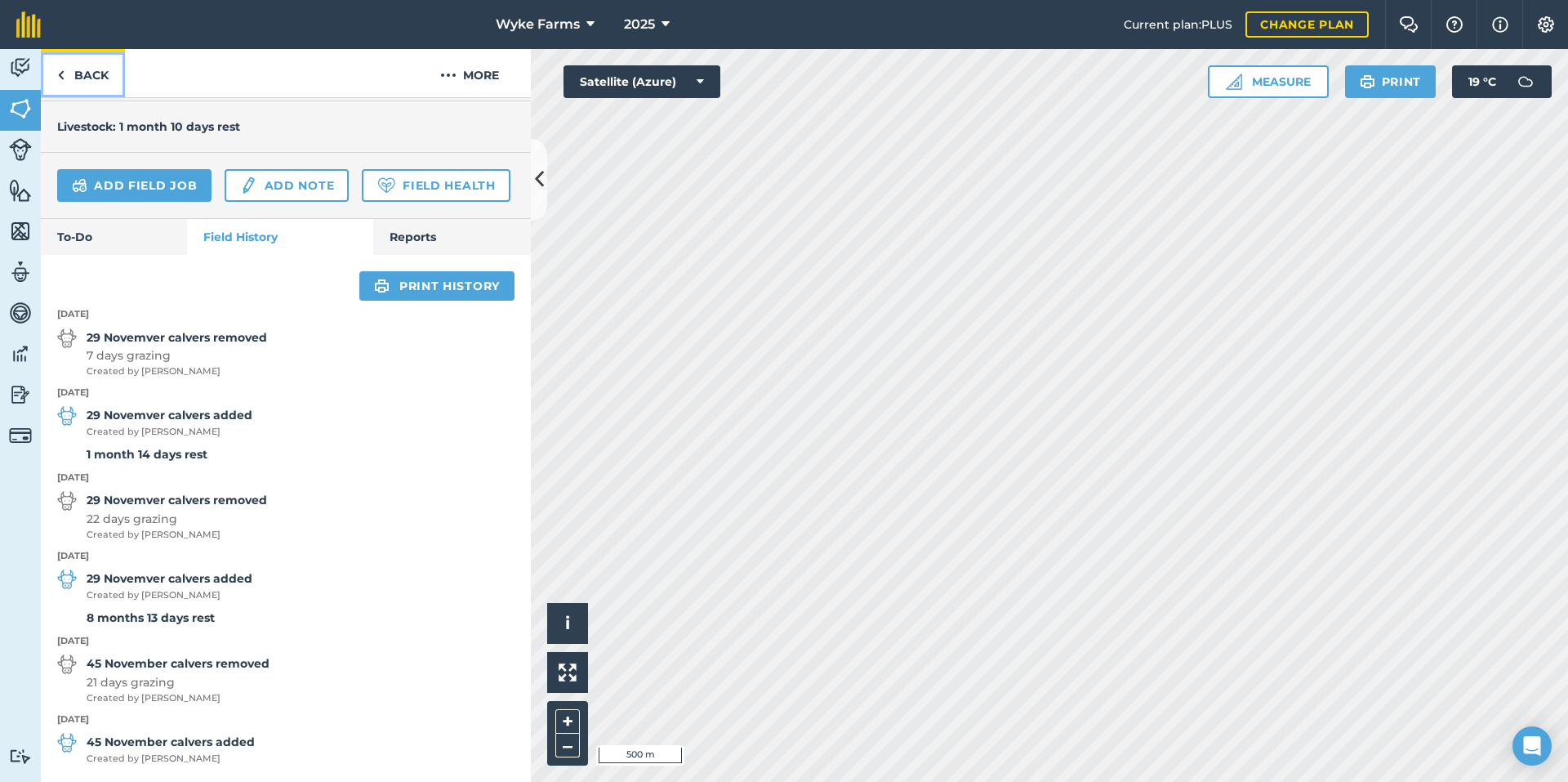
click at [75, 95] on link "Back" at bounding box center [83, 73] width 84 height 48
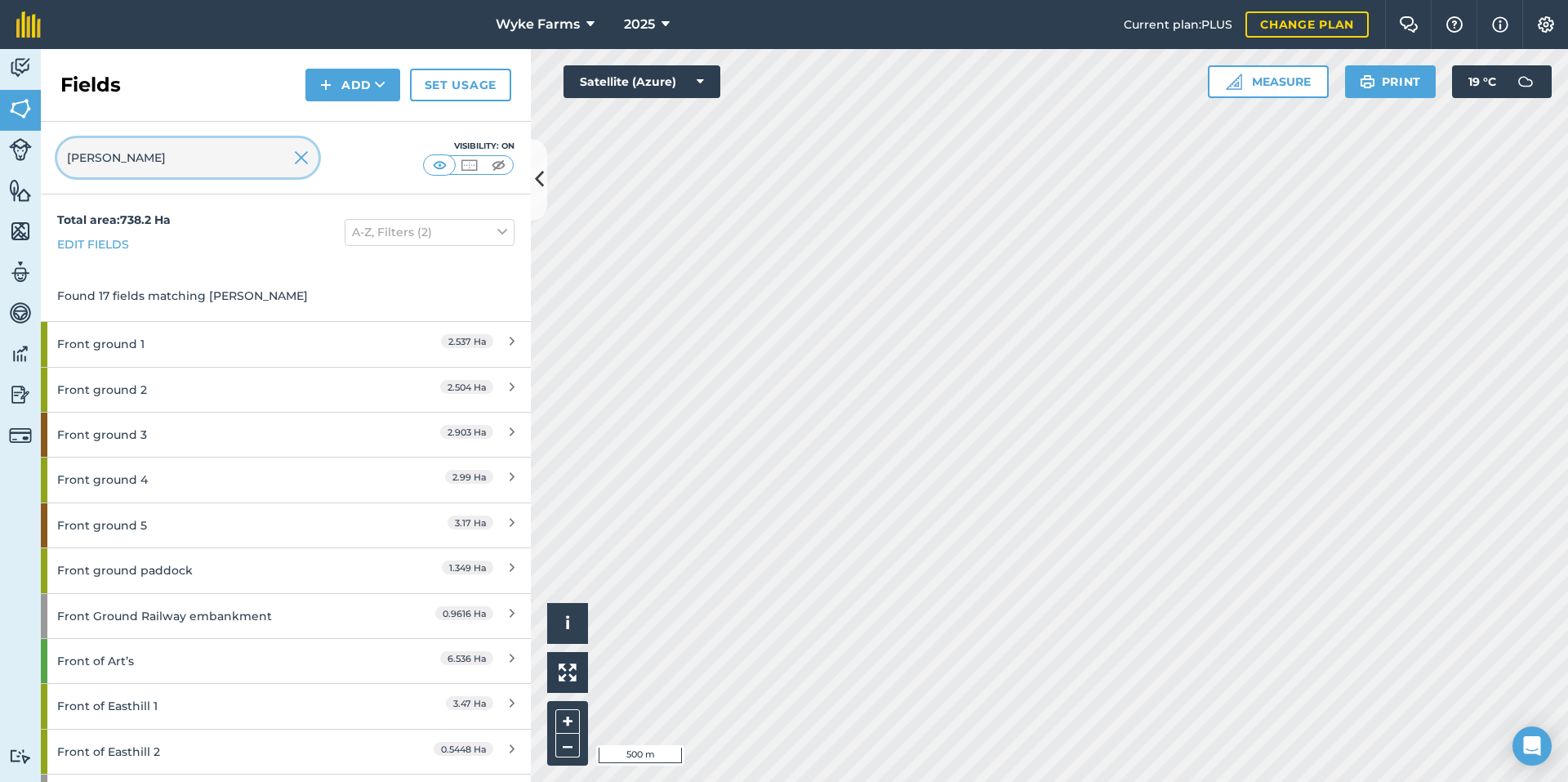
click at [137, 157] on input "[PERSON_NAME]" at bounding box center [188, 158] width 261 height 40
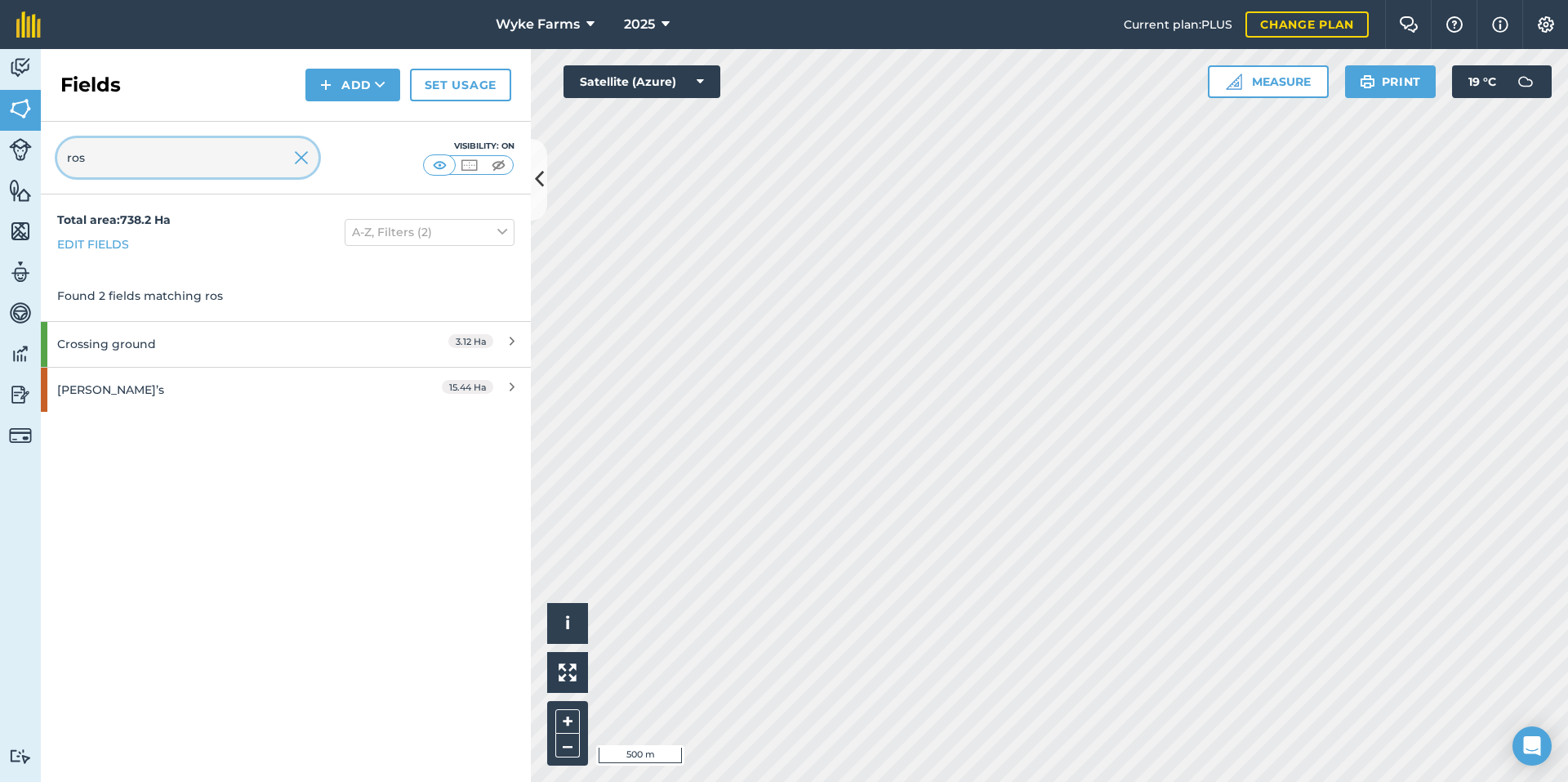
type input "ros"
click at [164, 400] on div "[PERSON_NAME]’s" at bounding box center [216, 389] width 316 height 44
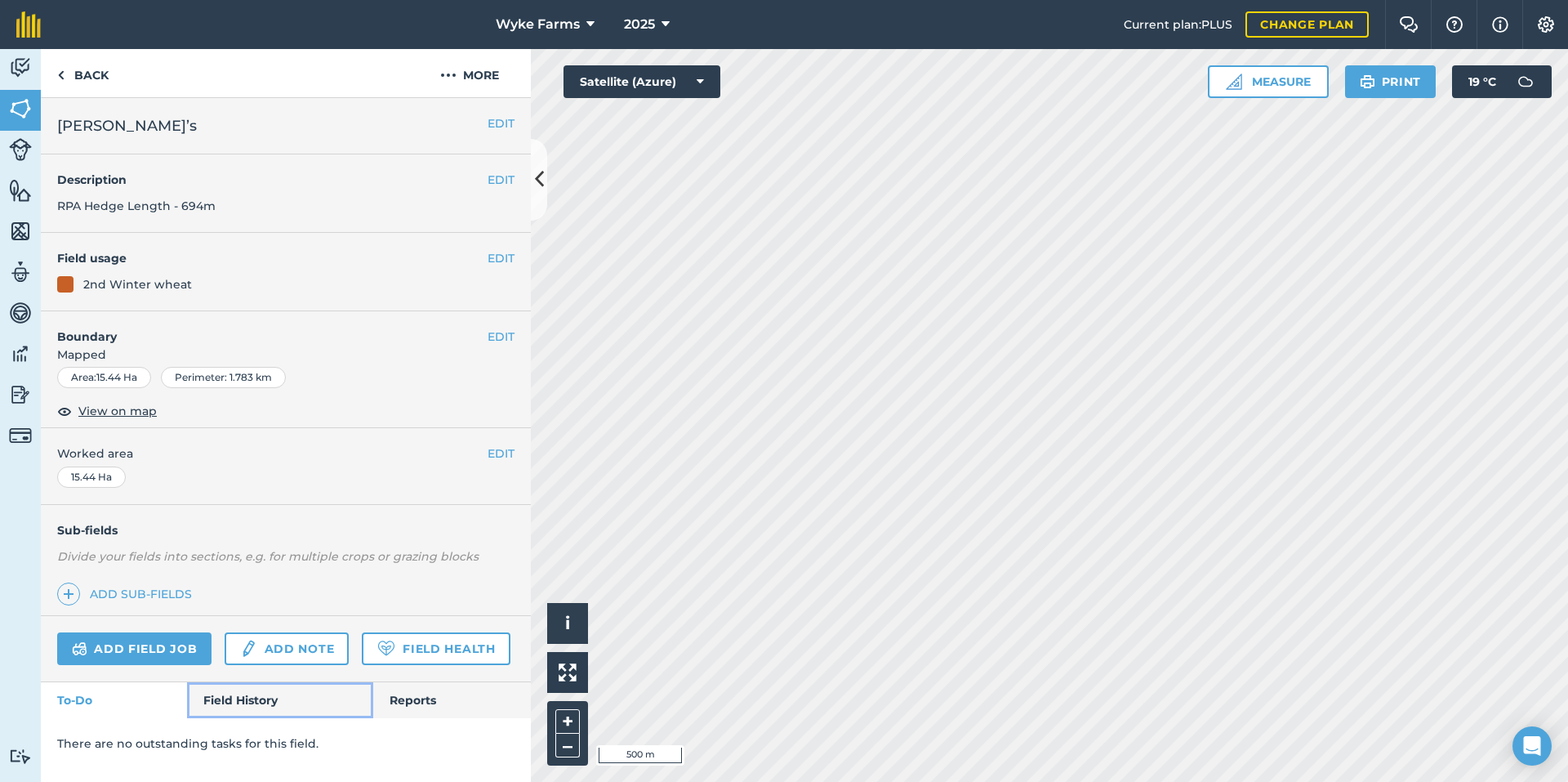
click at [249, 689] on link "Field History" at bounding box center [280, 700] width 186 height 36
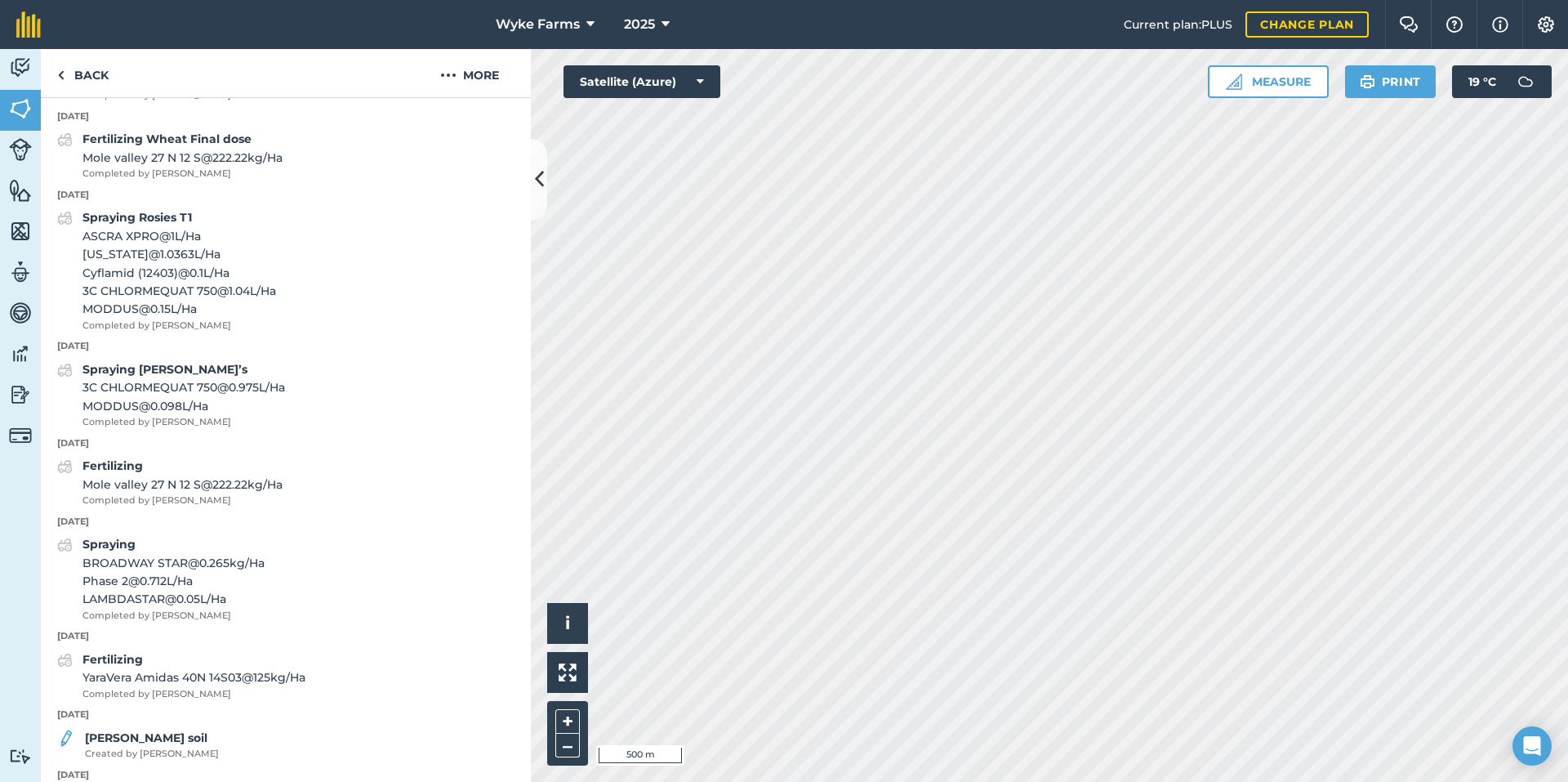
scroll to position [899, 0]
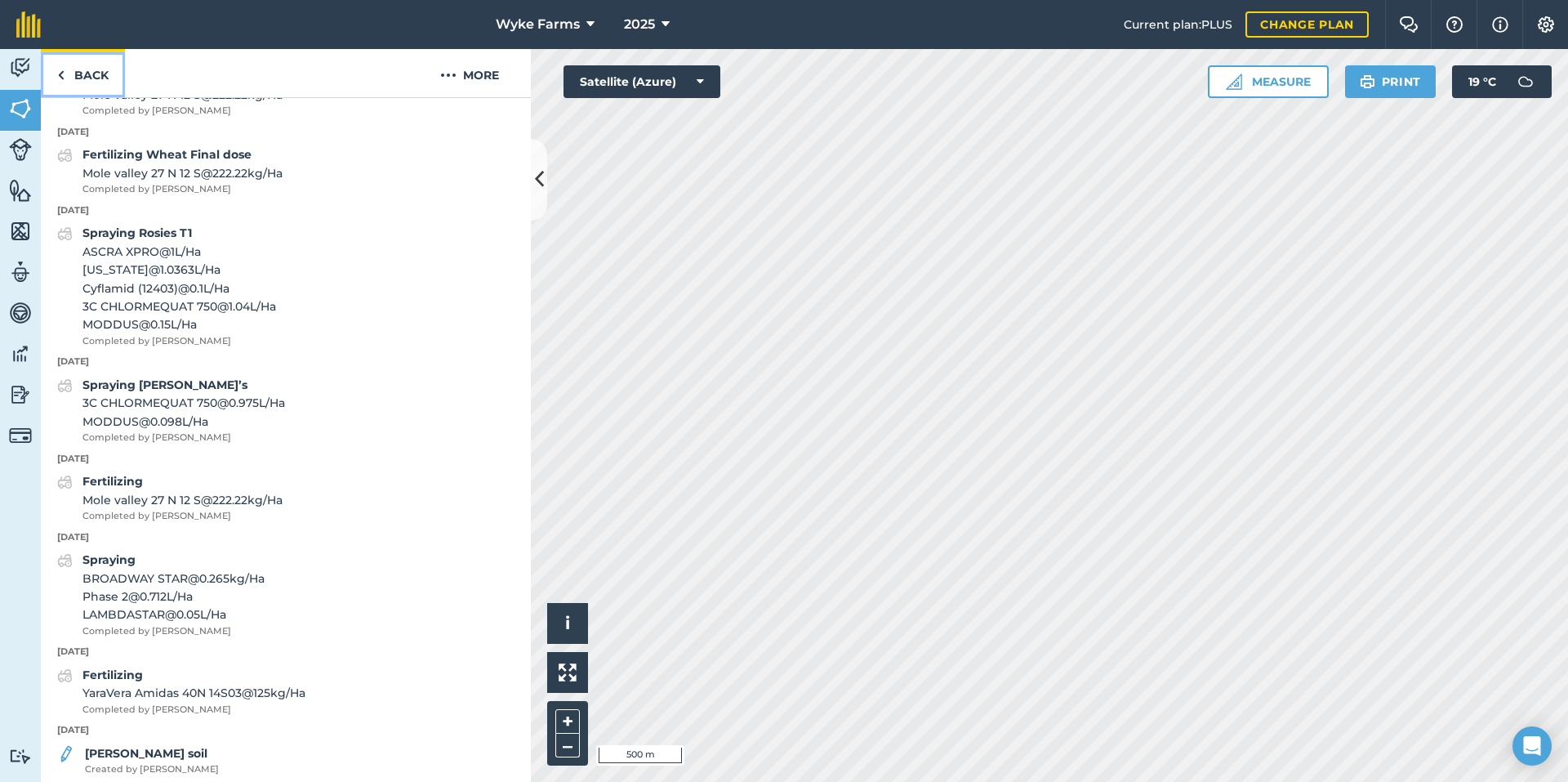
click at [105, 76] on link "Back" at bounding box center [83, 73] width 84 height 48
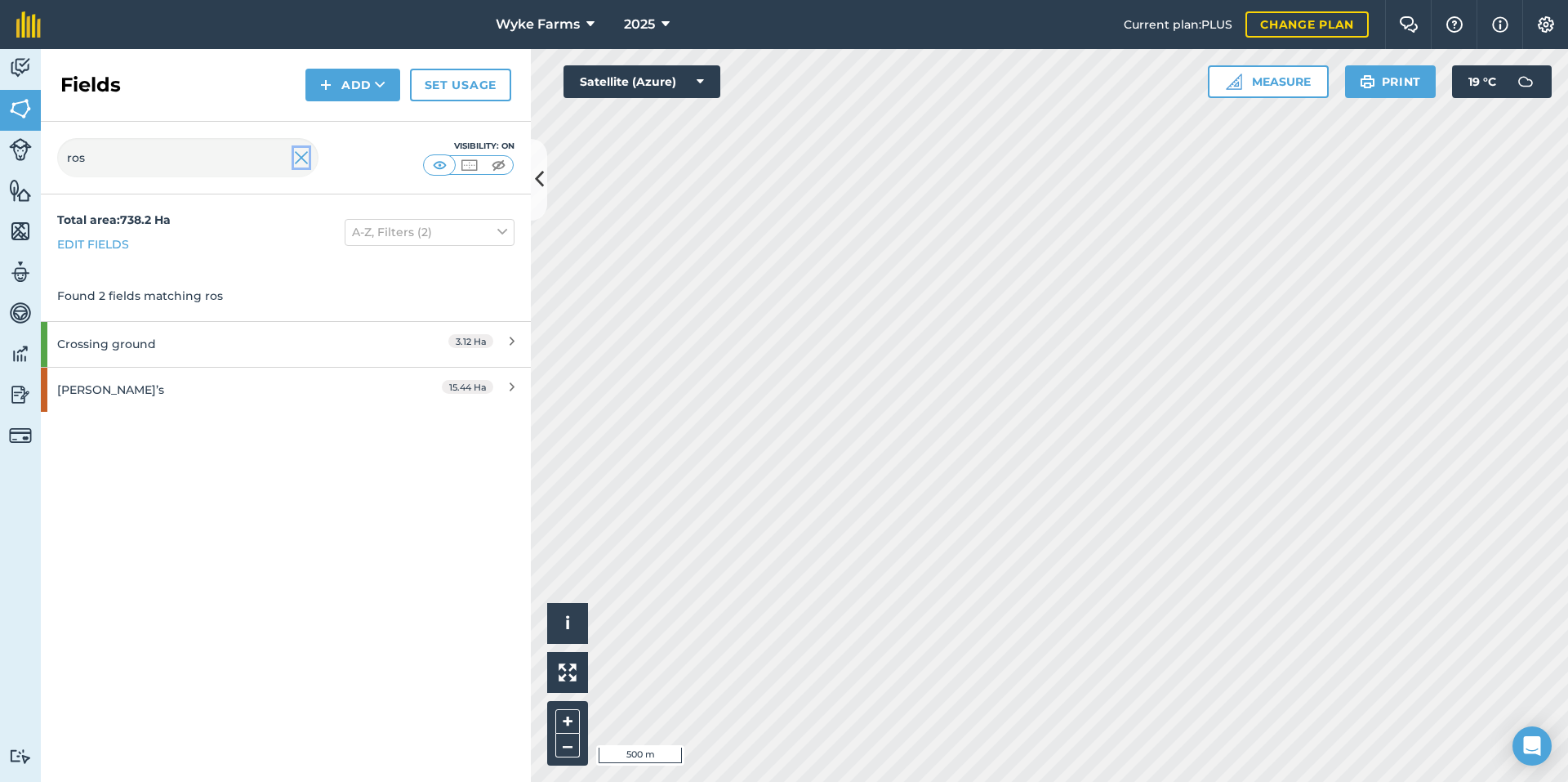
click at [297, 154] on img at bounding box center [301, 157] width 15 height 20
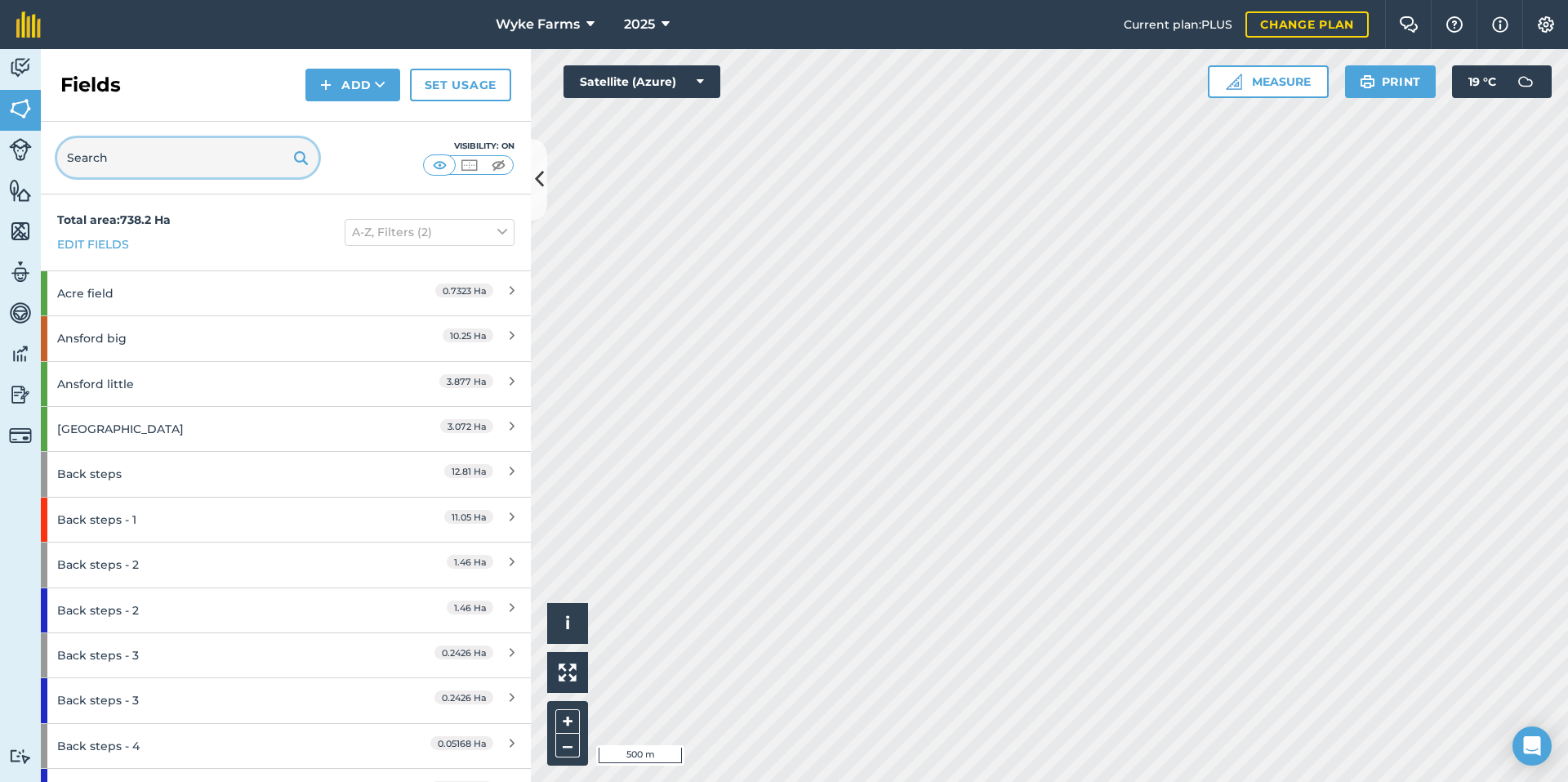
click at [149, 163] on input "text" at bounding box center [188, 158] width 261 height 40
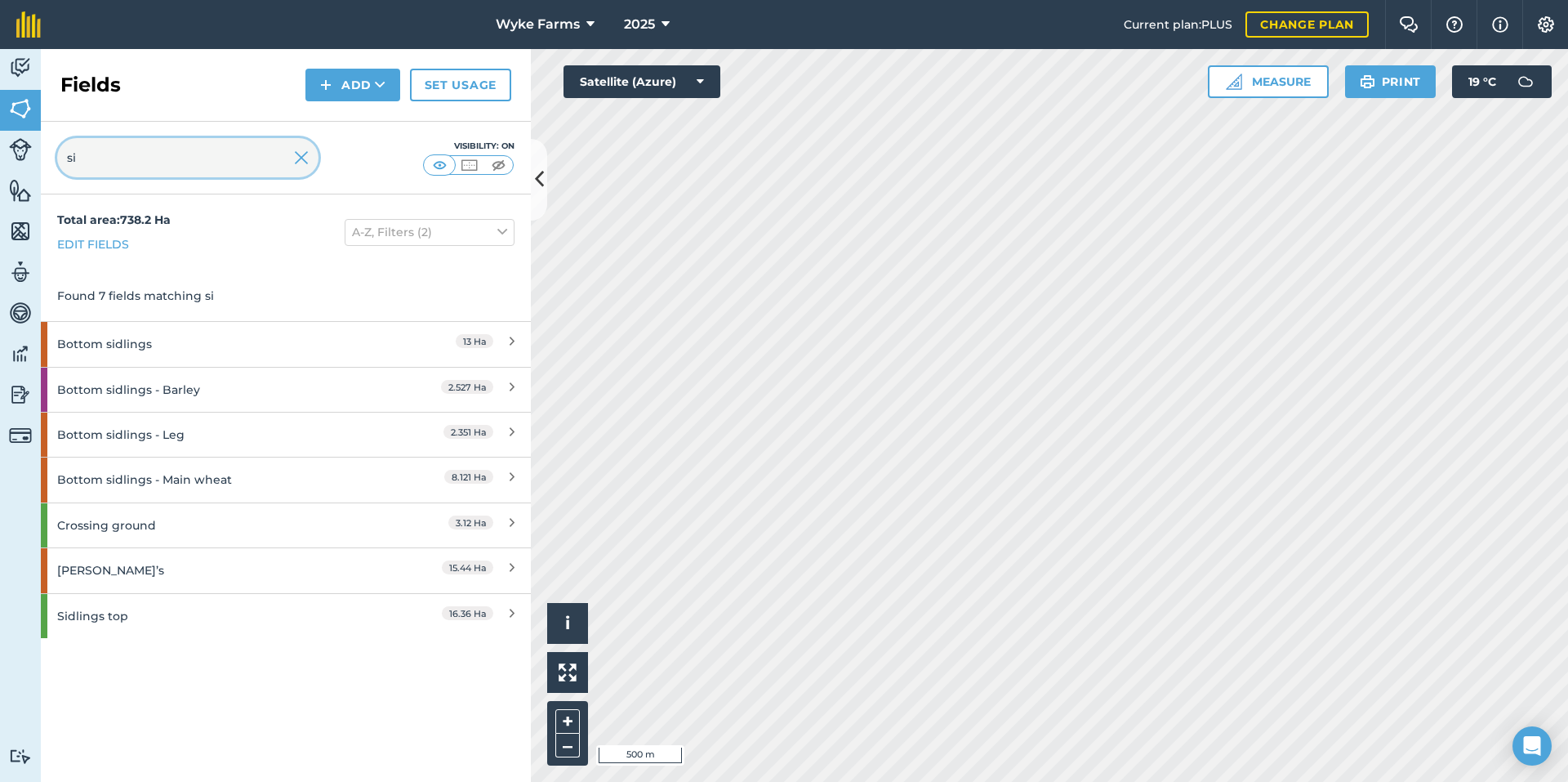
type input "si"
click at [194, 626] on div "Sidlings top" at bounding box center [216, 615] width 316 height 44
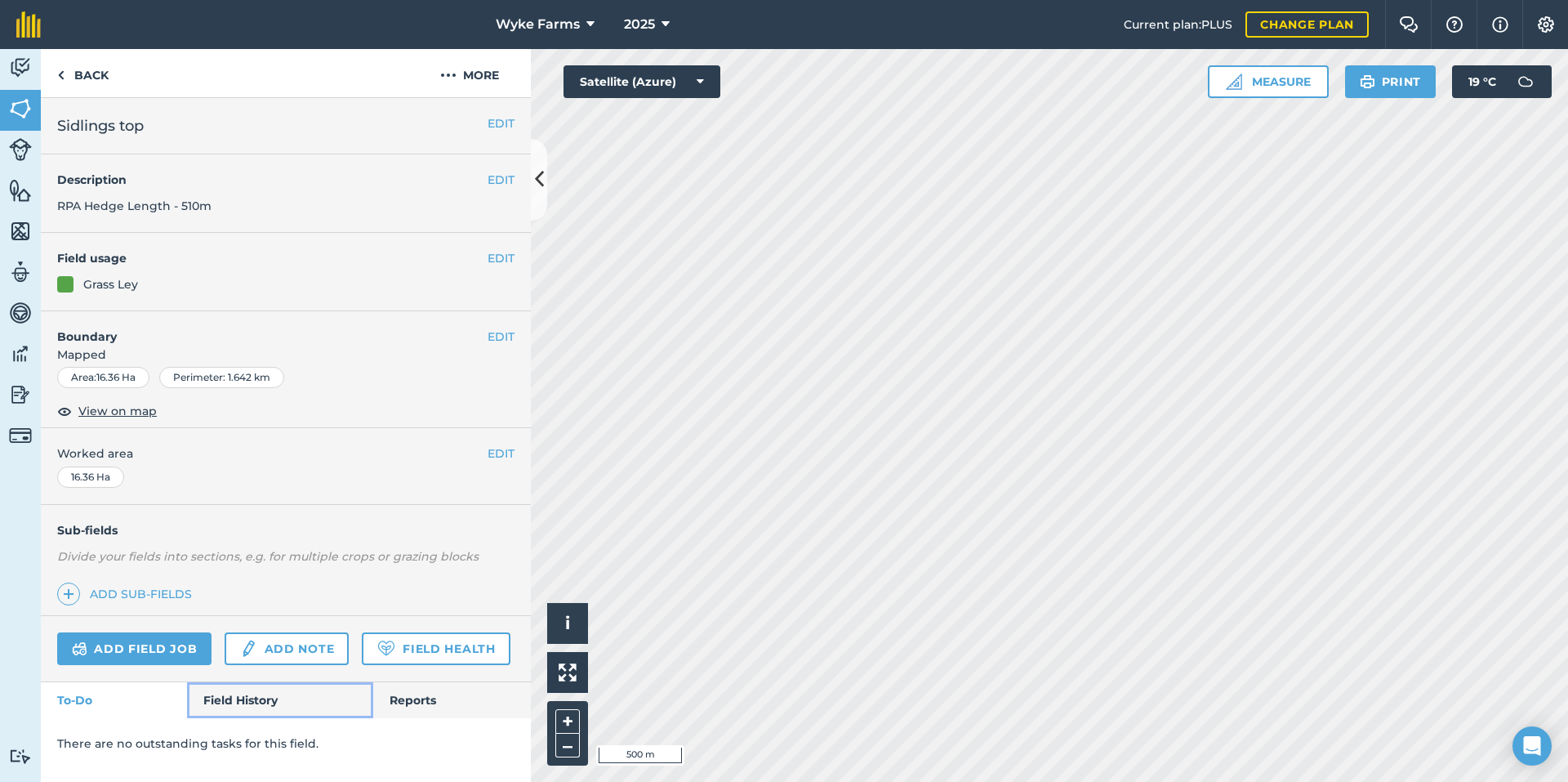
click at [226, 704] on link "Field History" at bounding box center [280, 700] width 186 height 36
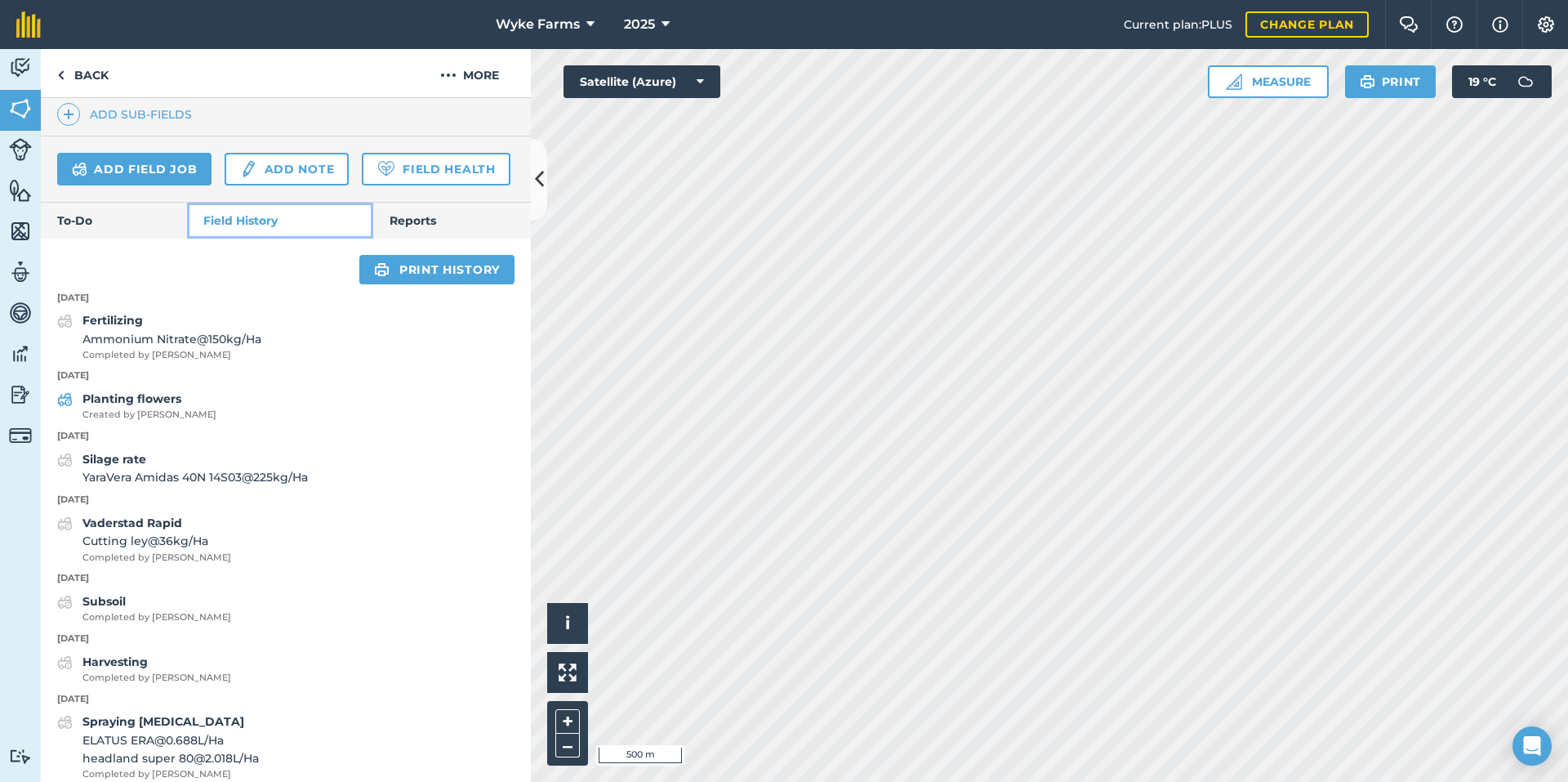
scroll to position [571, 0]
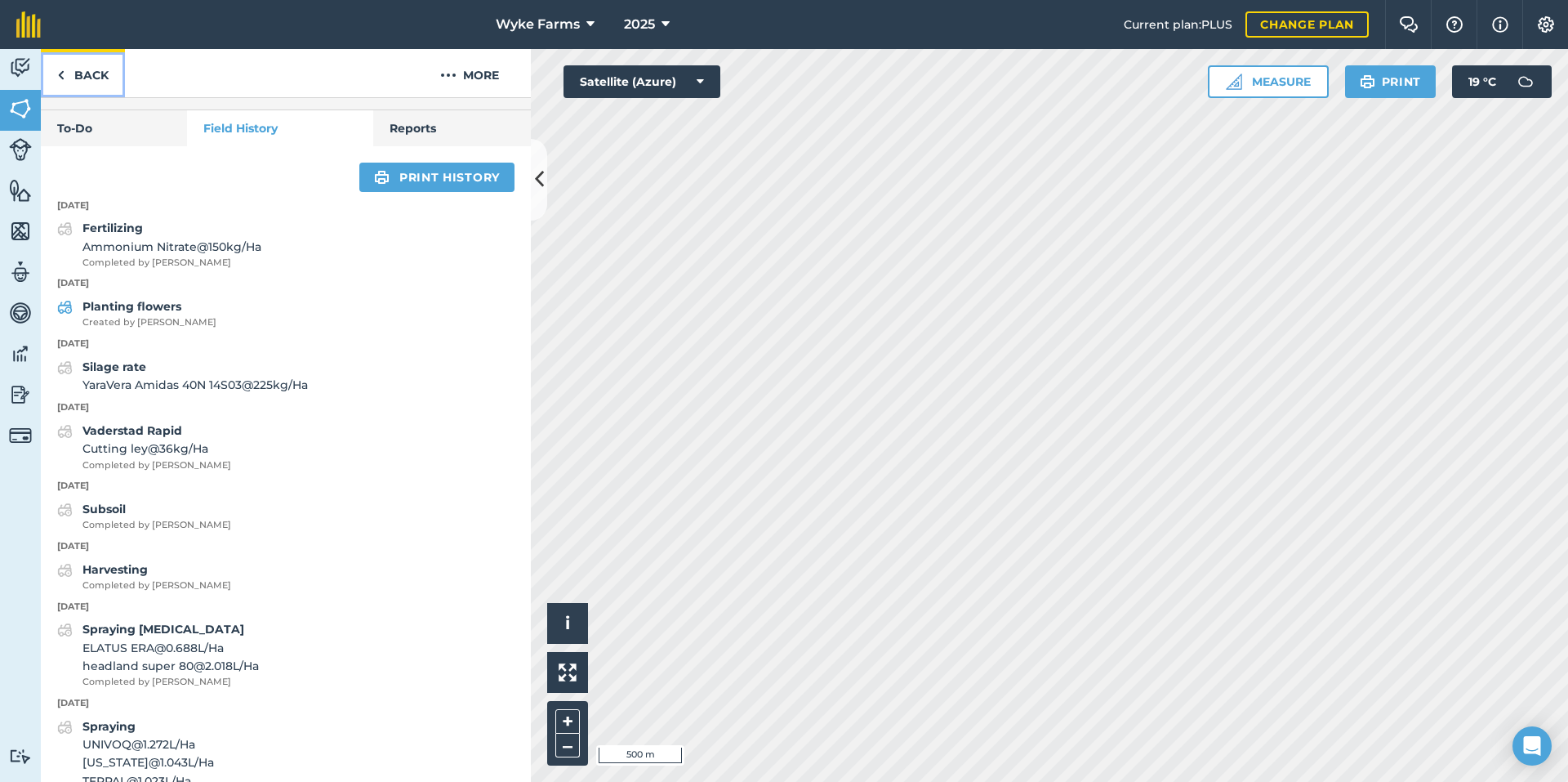
click at [80, 76] on link "Back" at bounding box center [83, 73] width 84 height 48
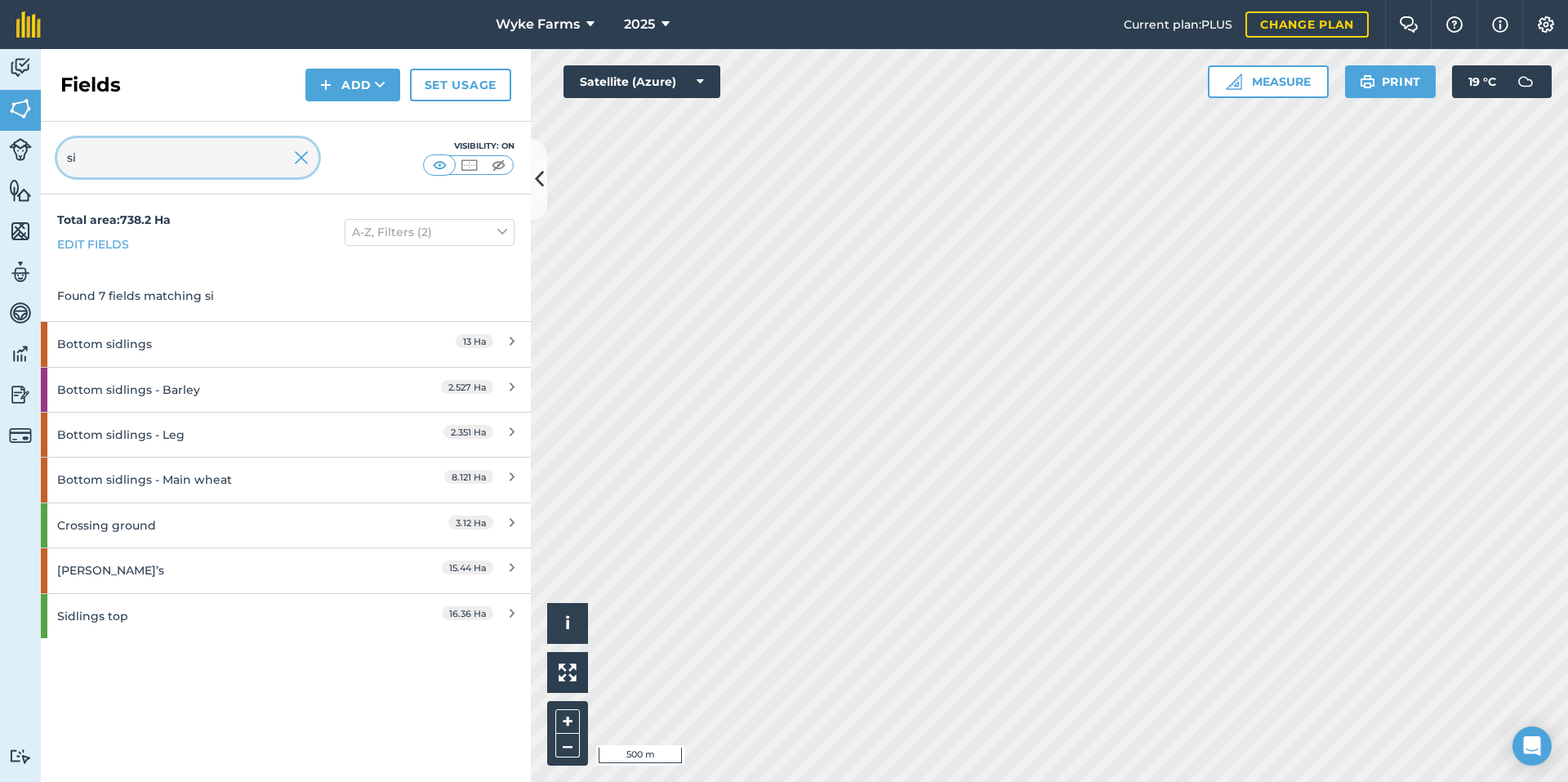
click at [180, 143] on input "si" at bounding box center [188, 158] width 261 height 40
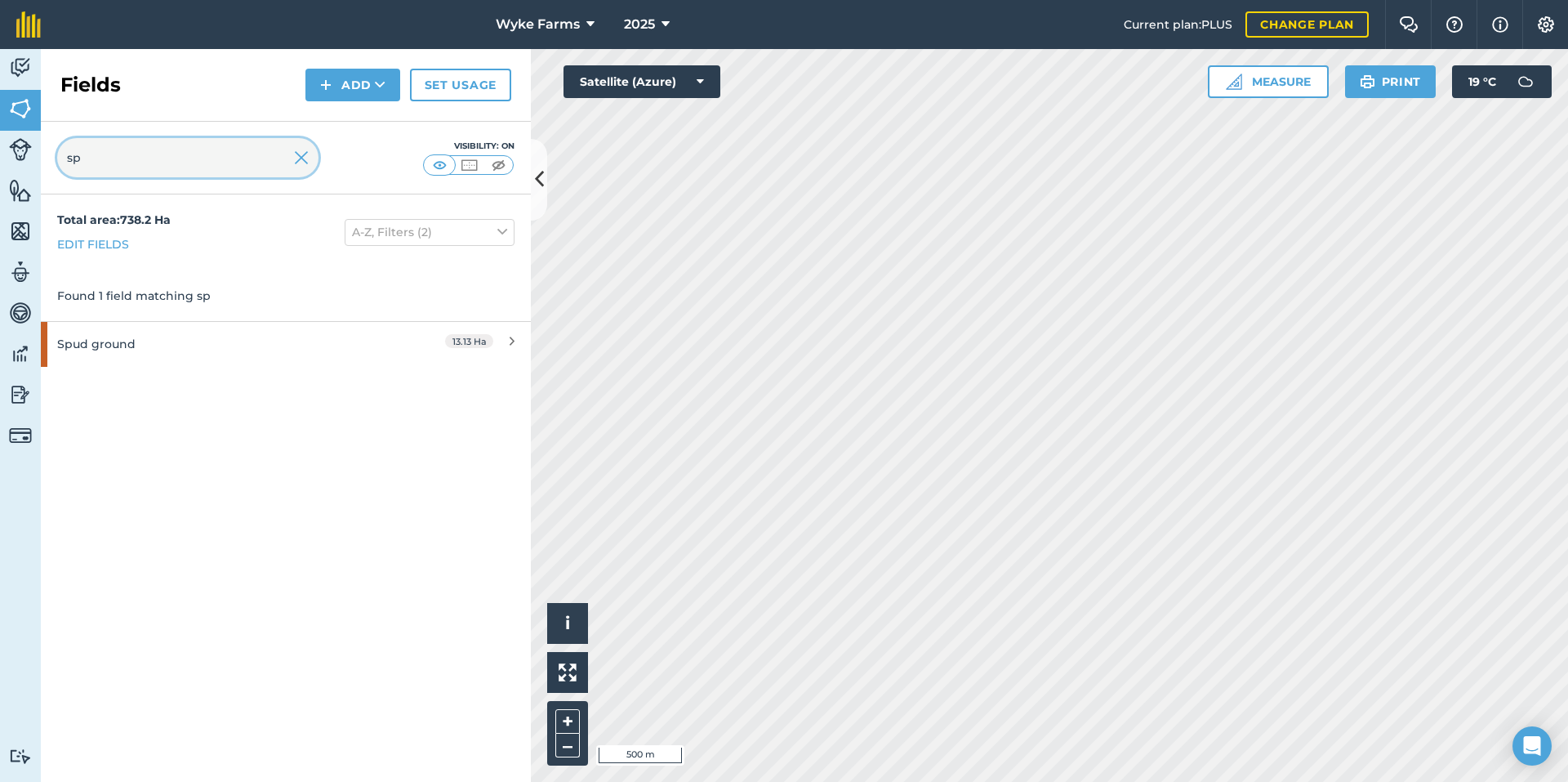
type input "sp"
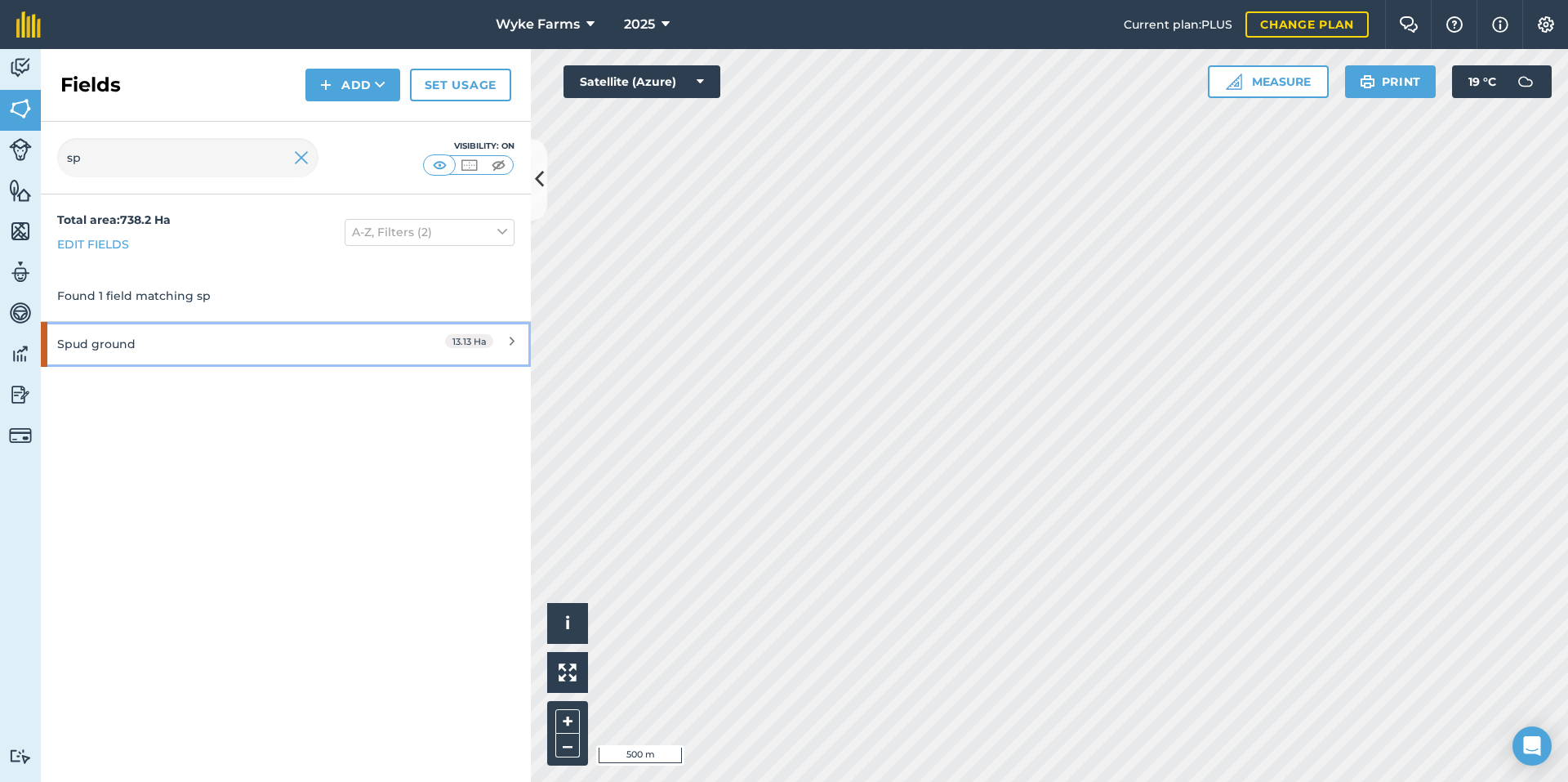
click at [265, 357] on div "Spud ground" at bounding box center [216, 344] width 316 height 44
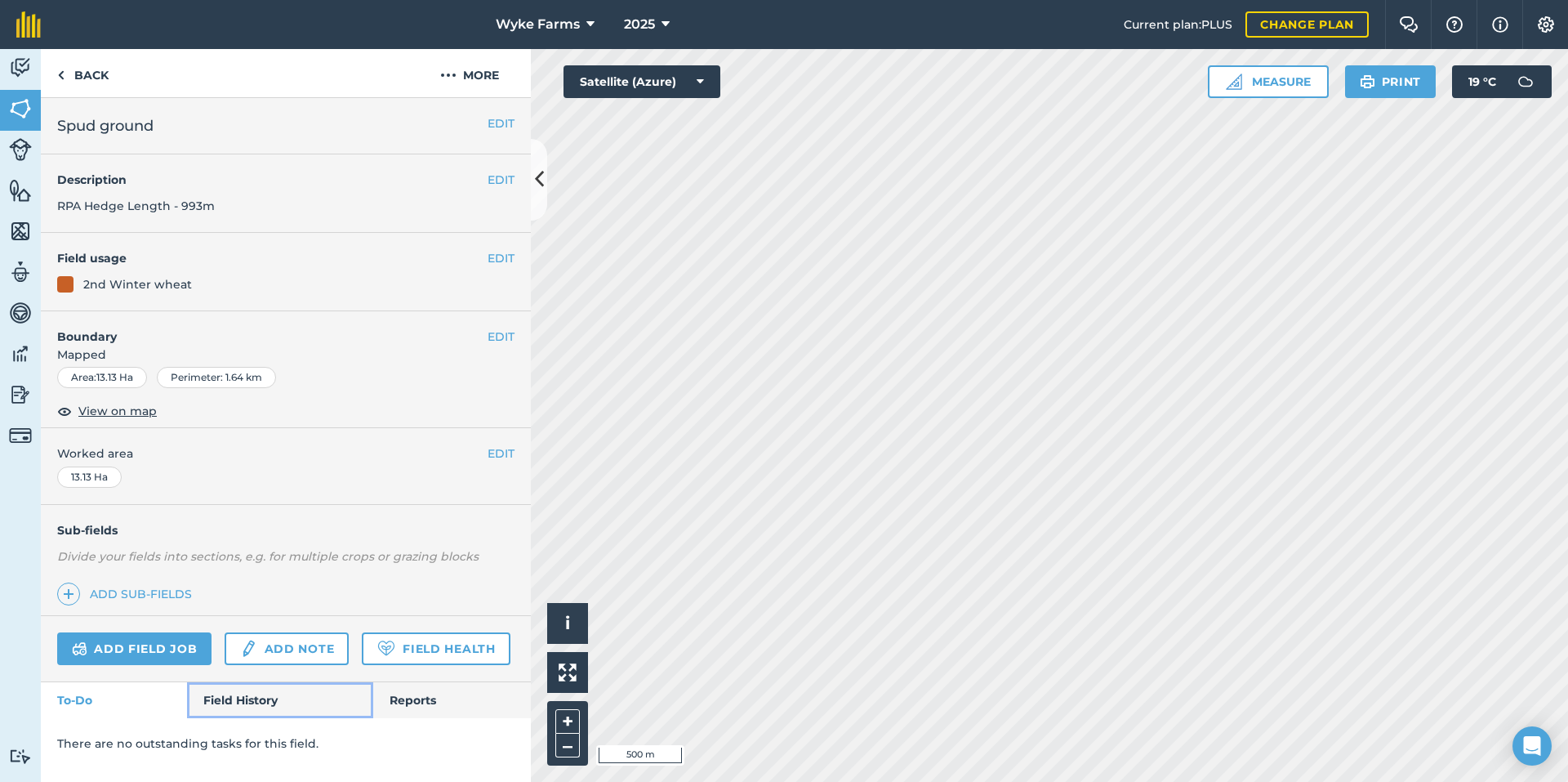
click at [290, 713] on link "Field History" at bounding box center [280, 700] width 186 height 36
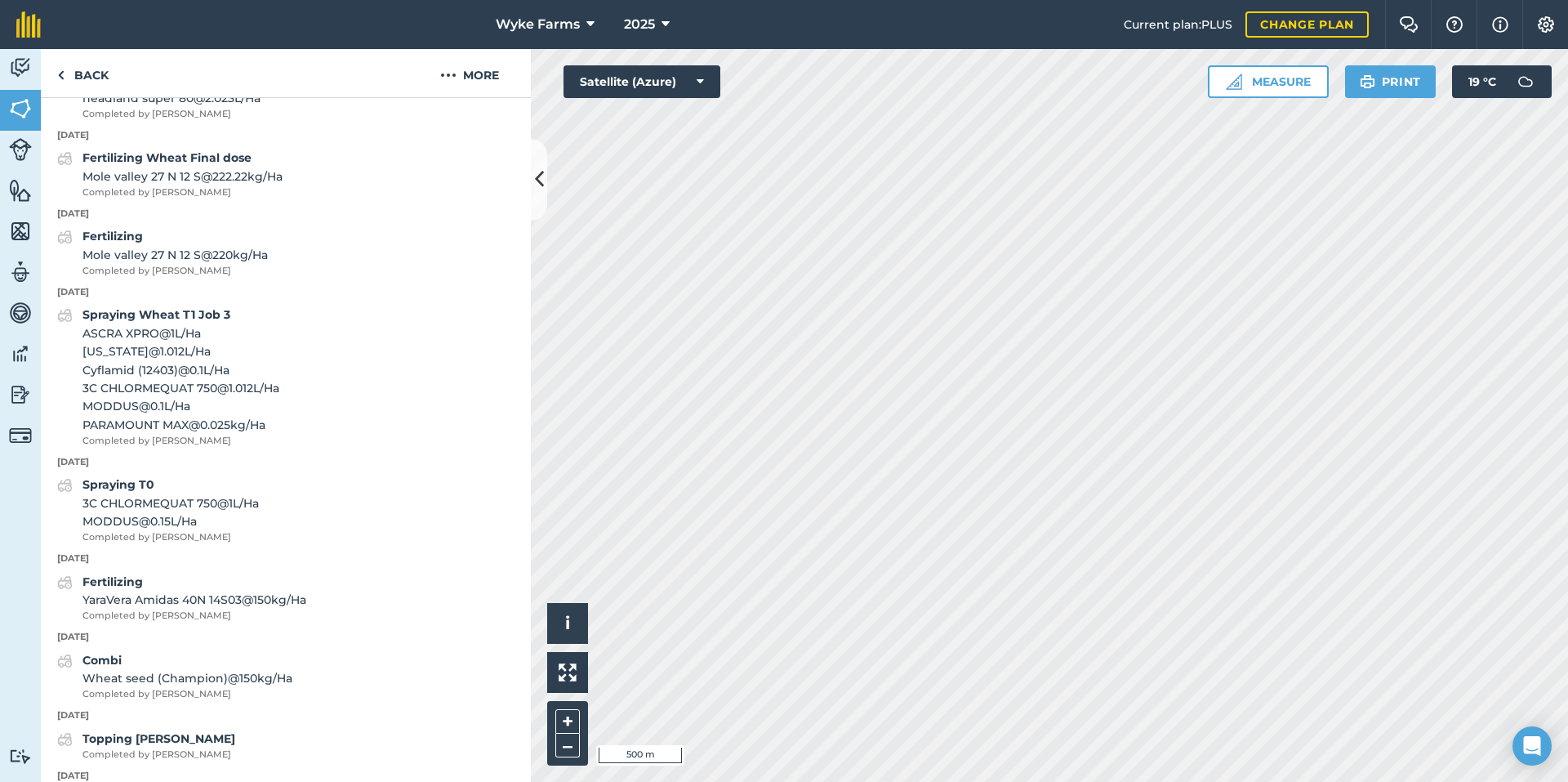
scroll to position [899, 0]
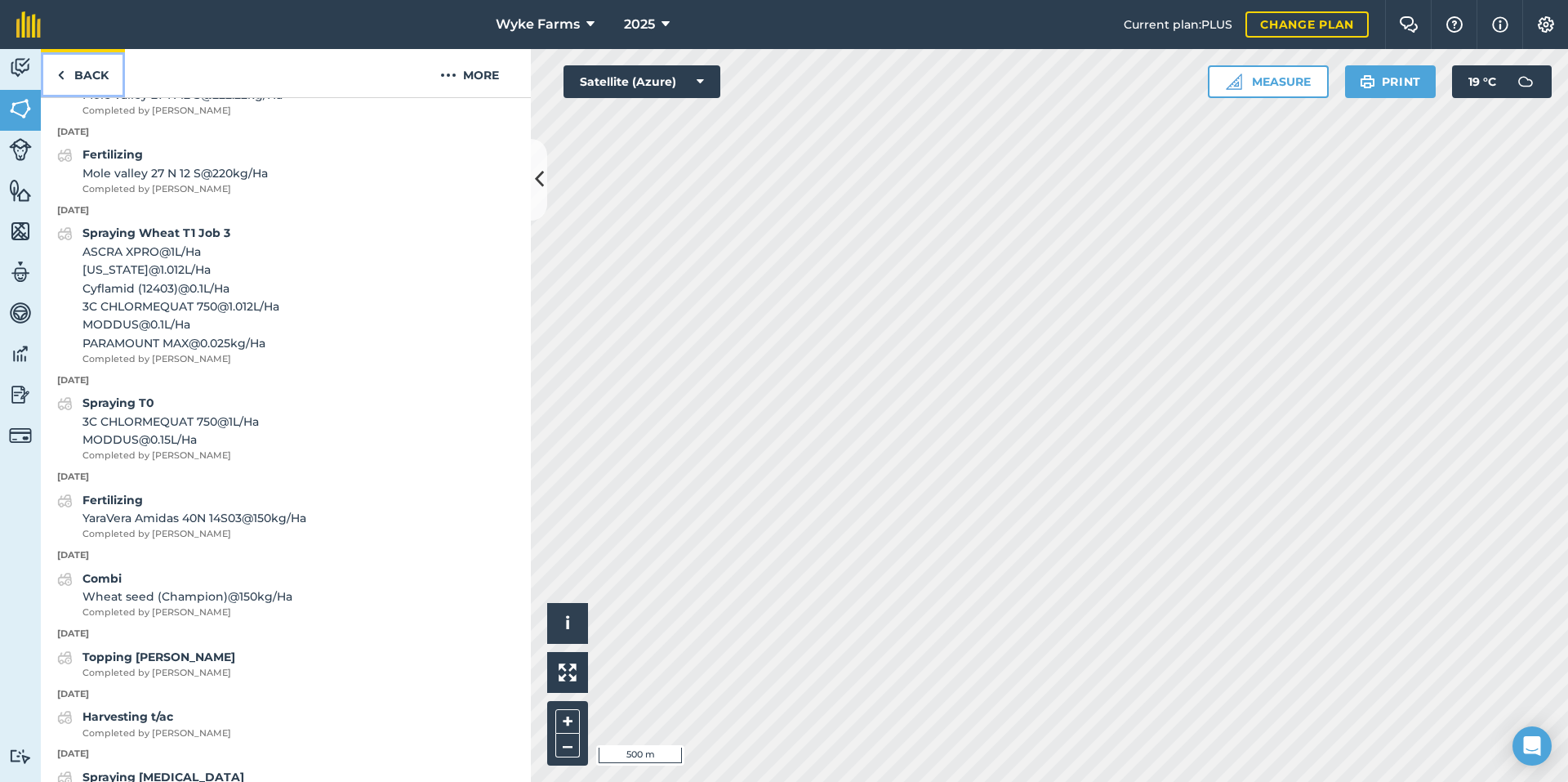
click at [96, 77] on link "Back" at bounding box center [83, 73] width 84 height 48
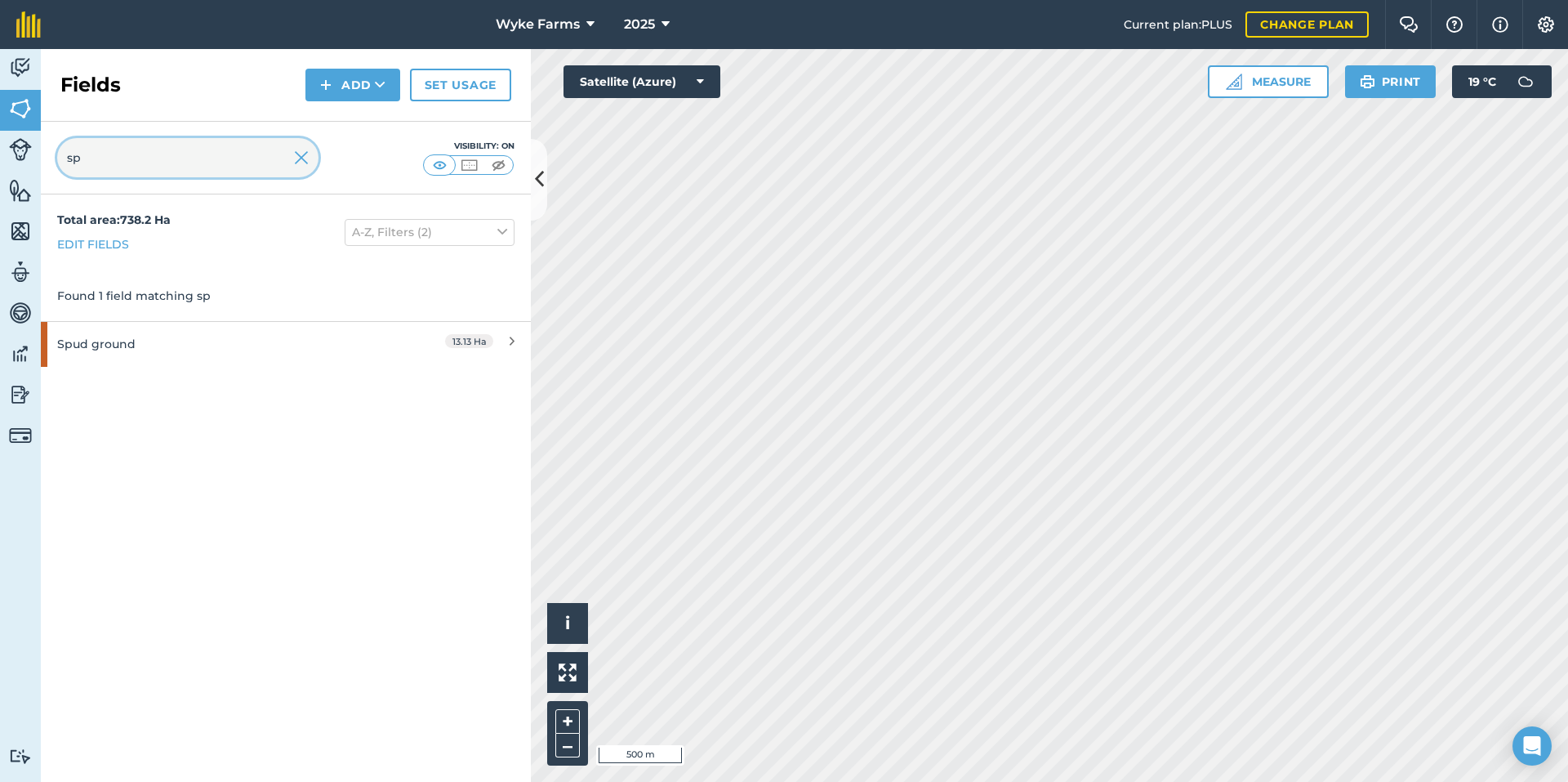
click at [146, 172] on input "sp" at bounding box center [188, 158] width 261 height 40
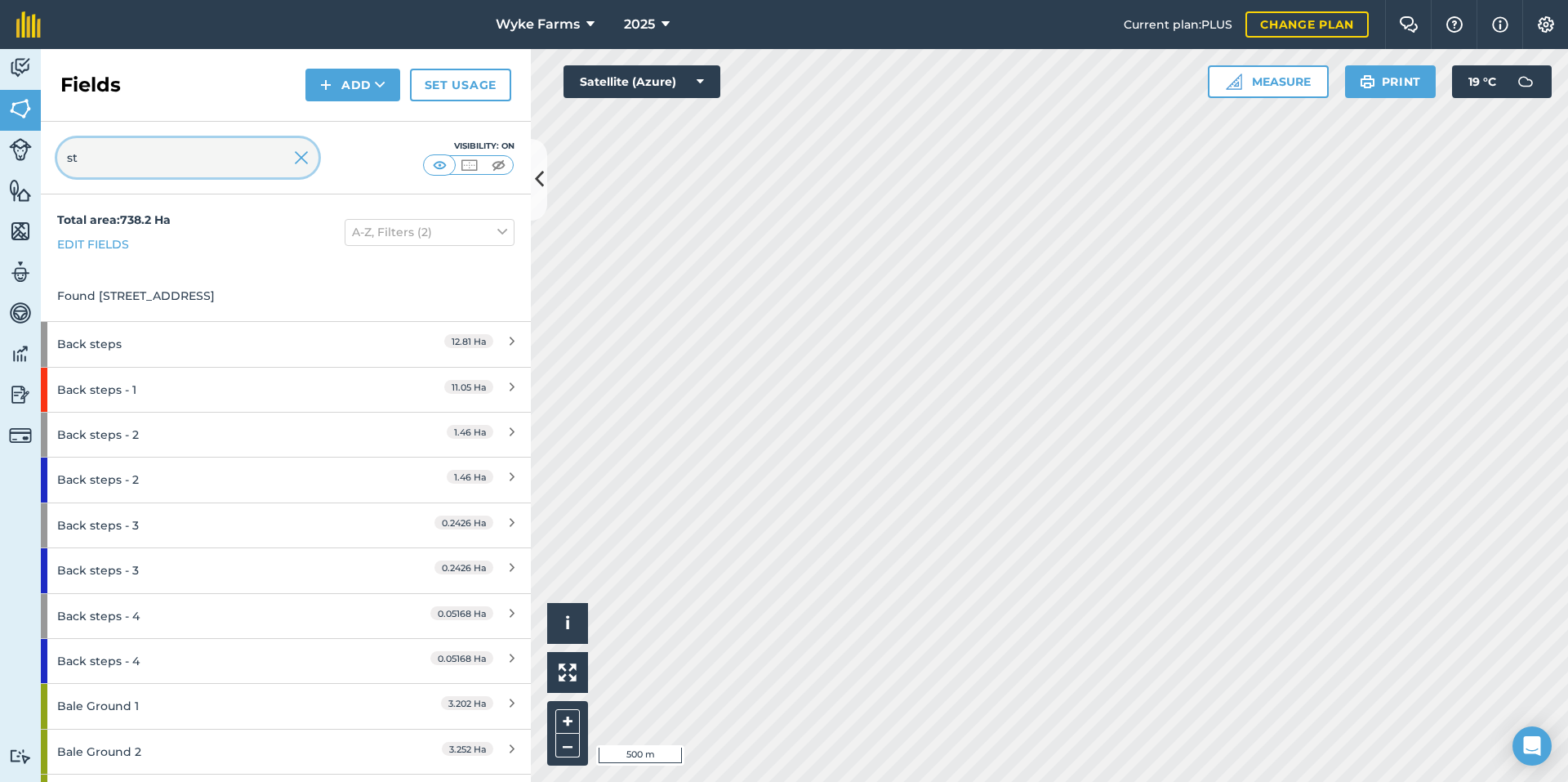
type input "st"
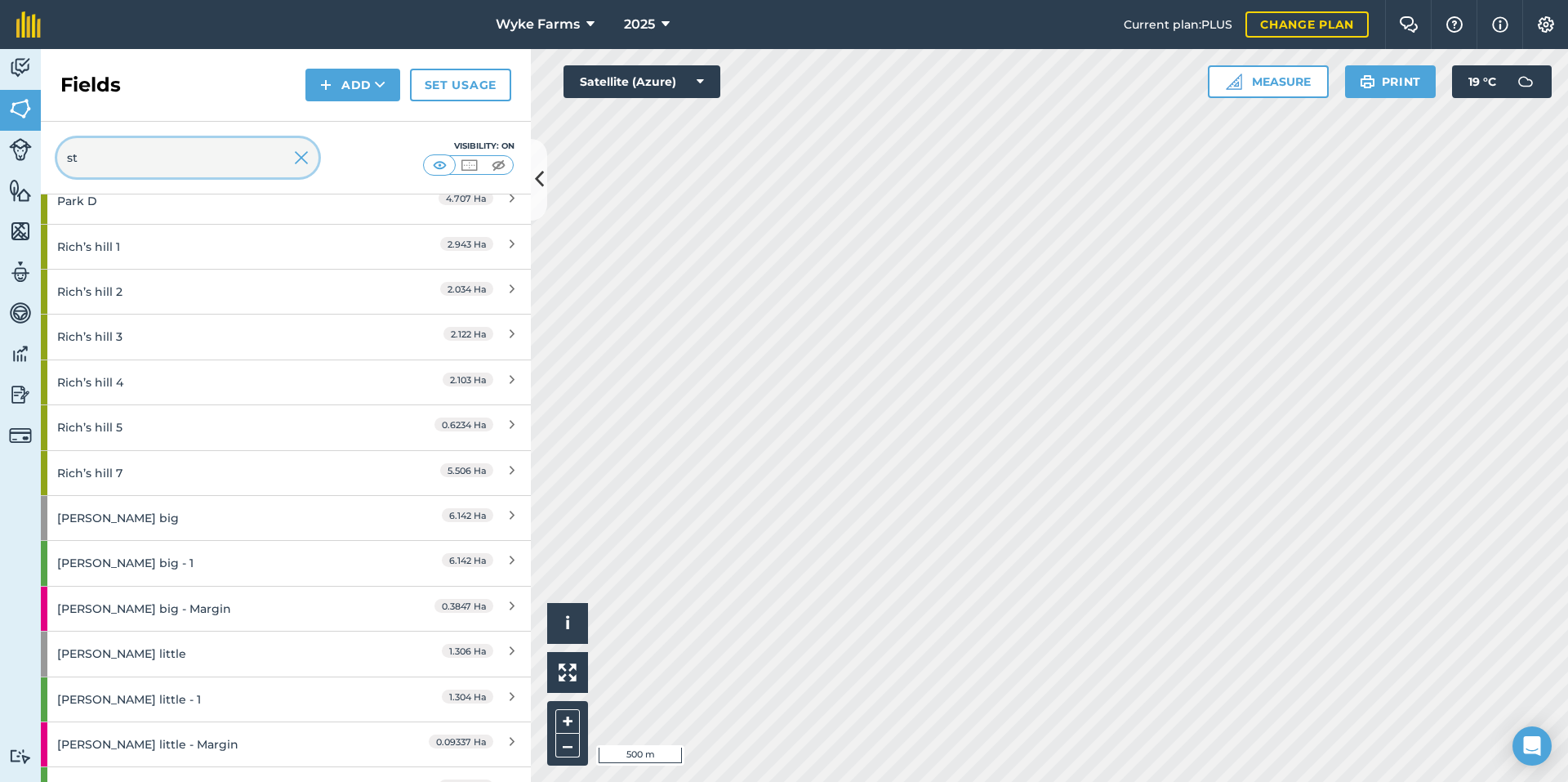
scroll to position [2614, 0]
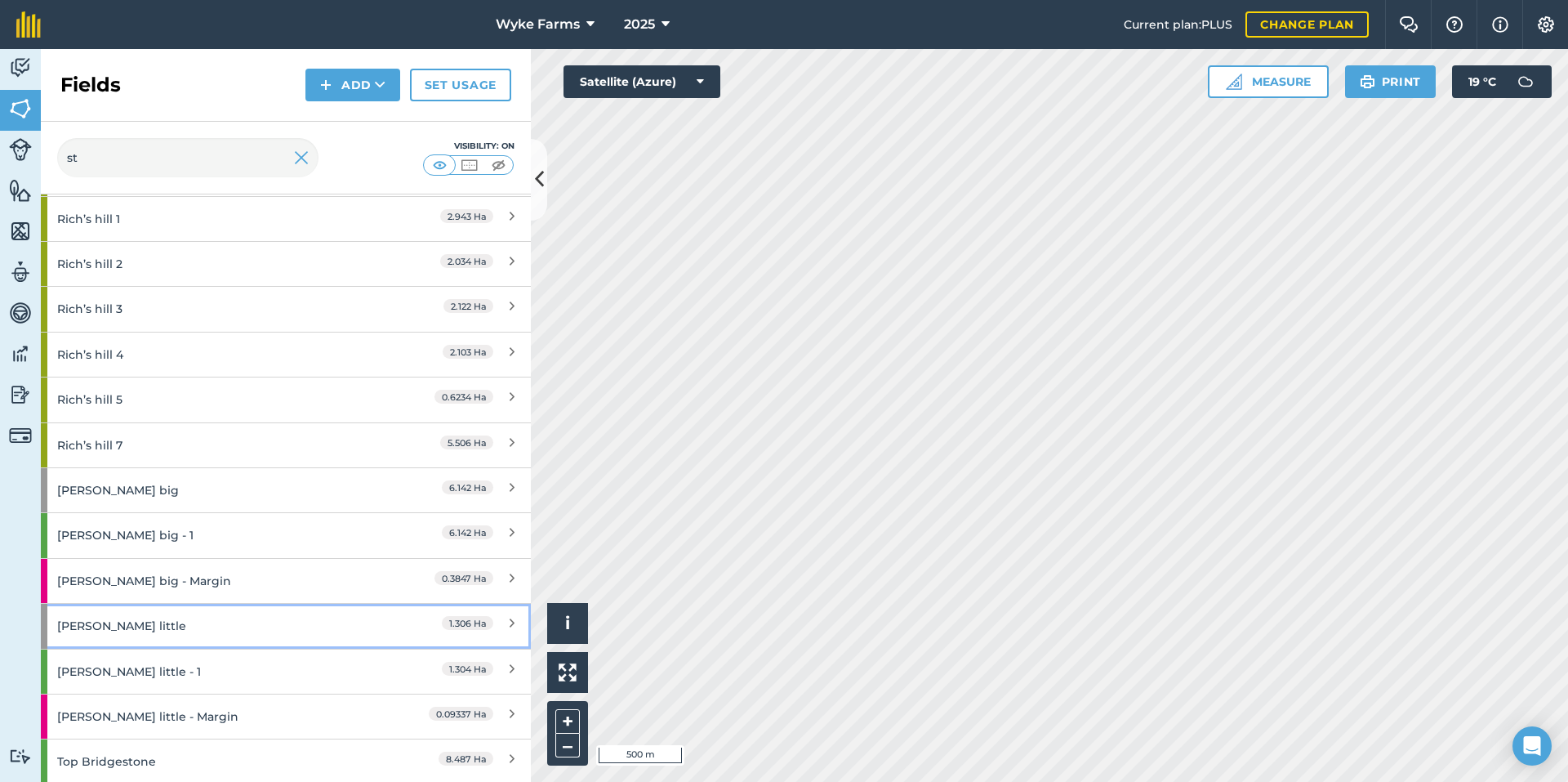
click at [192, 627] on div "[PERSON_NAME] little" at bounding box center [216, 625] width 316 height 44
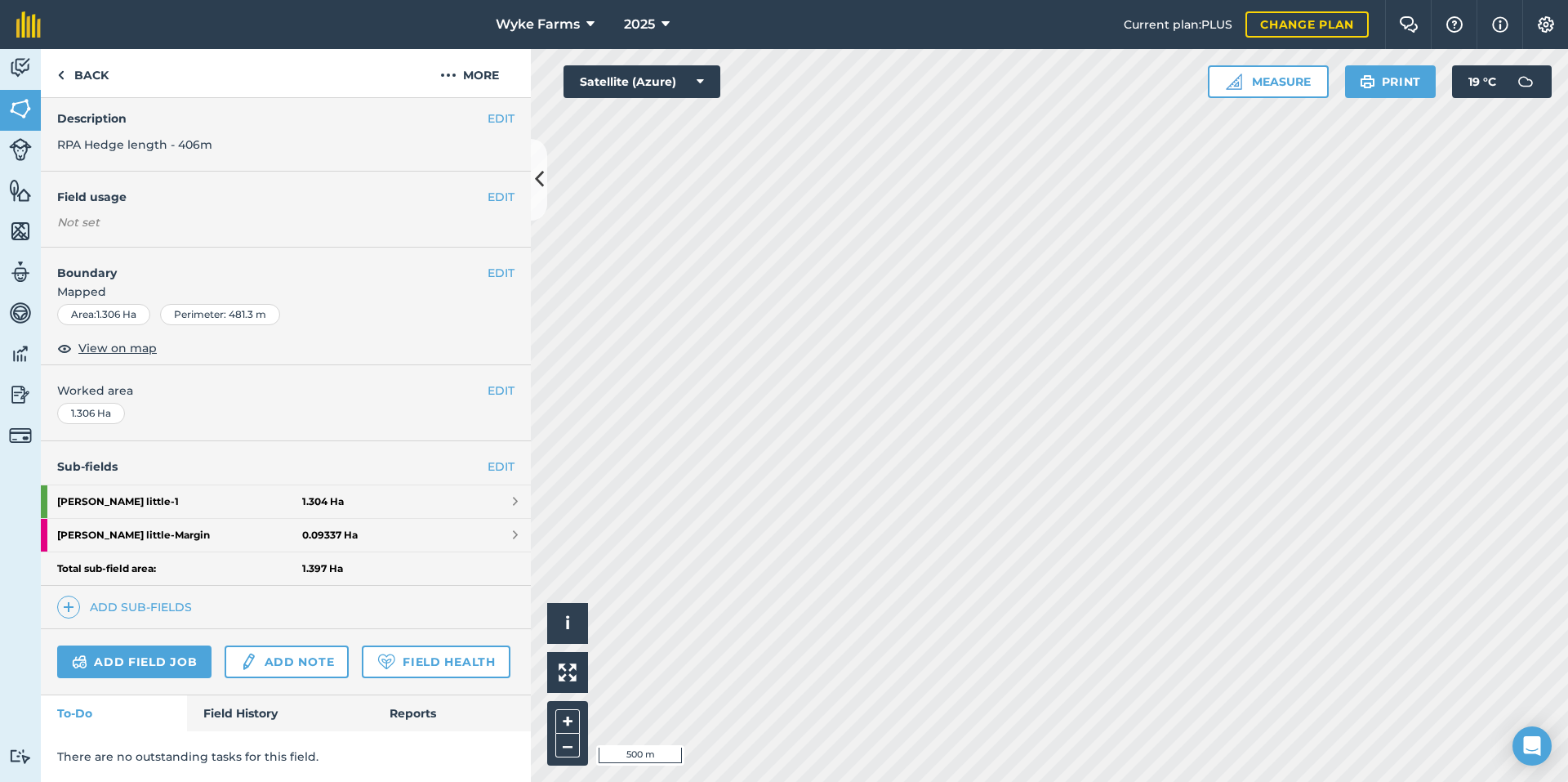
scroll to position [107, 0]
click at [223, 717] on link "Field History" at bounding box center [280, 713] width 186 height 36
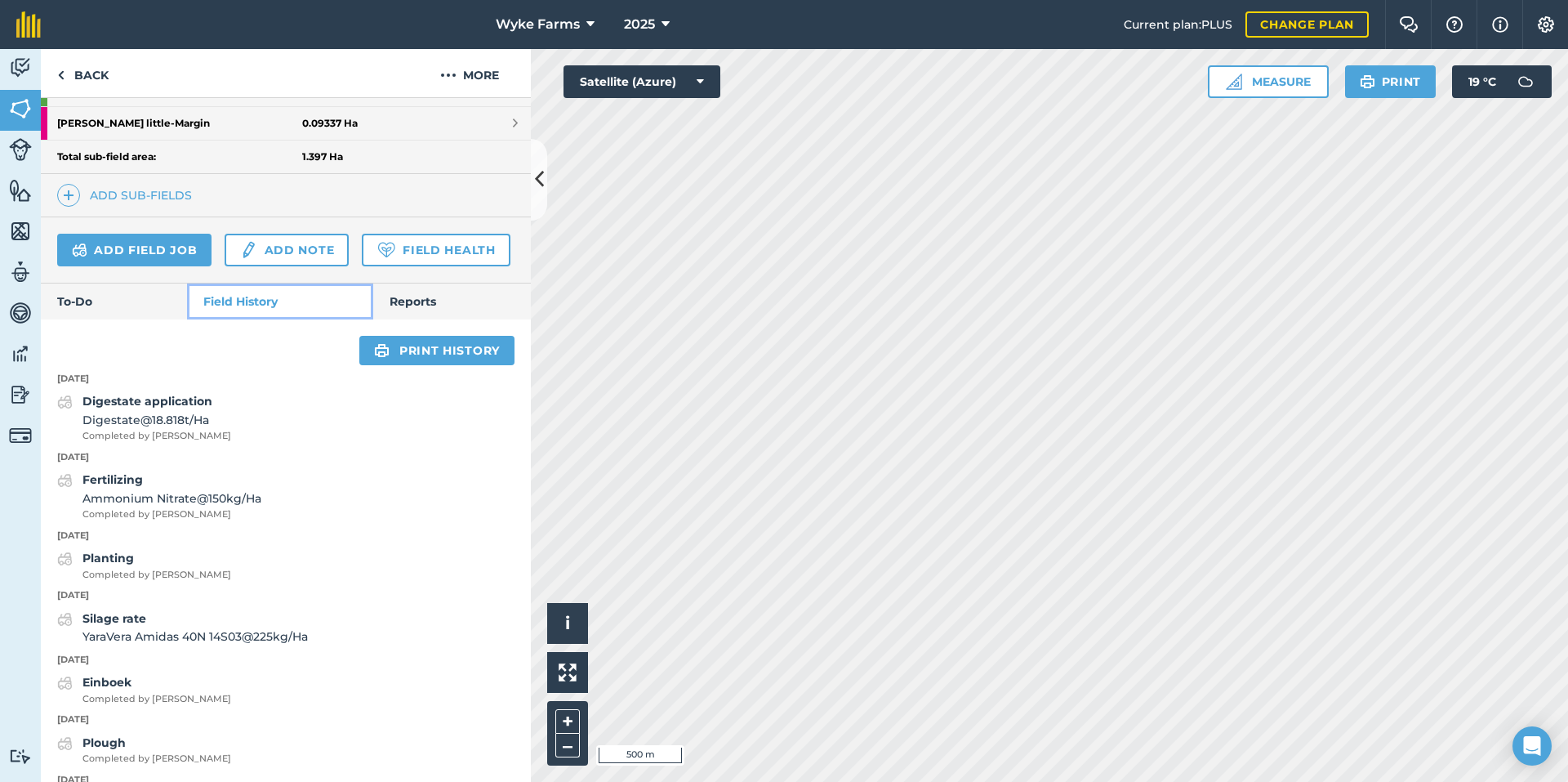
scroll to position [516, 0]
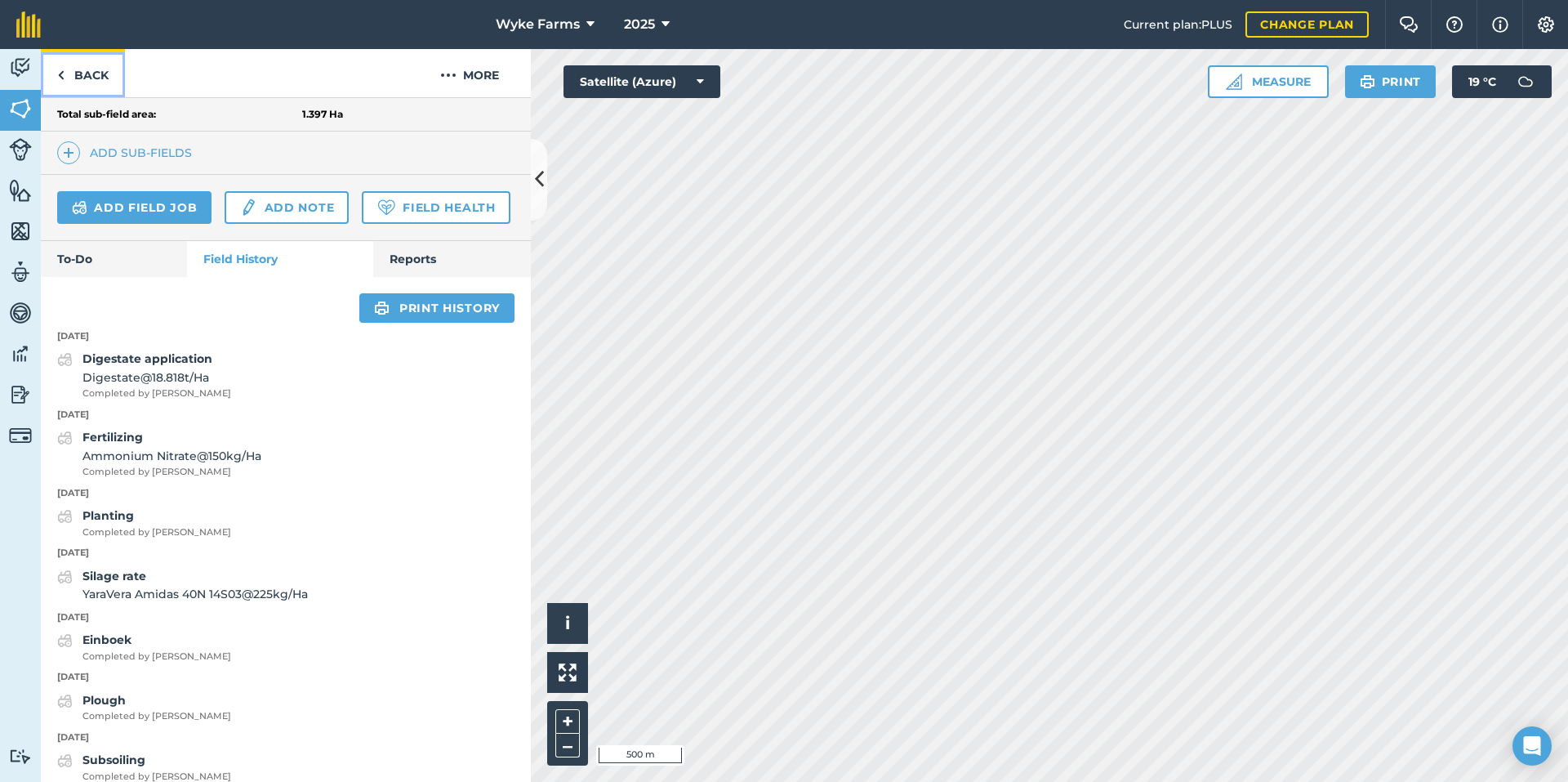
click at [107, 84] on link "Back" at bounding box center [83, 73] width 84 height 48
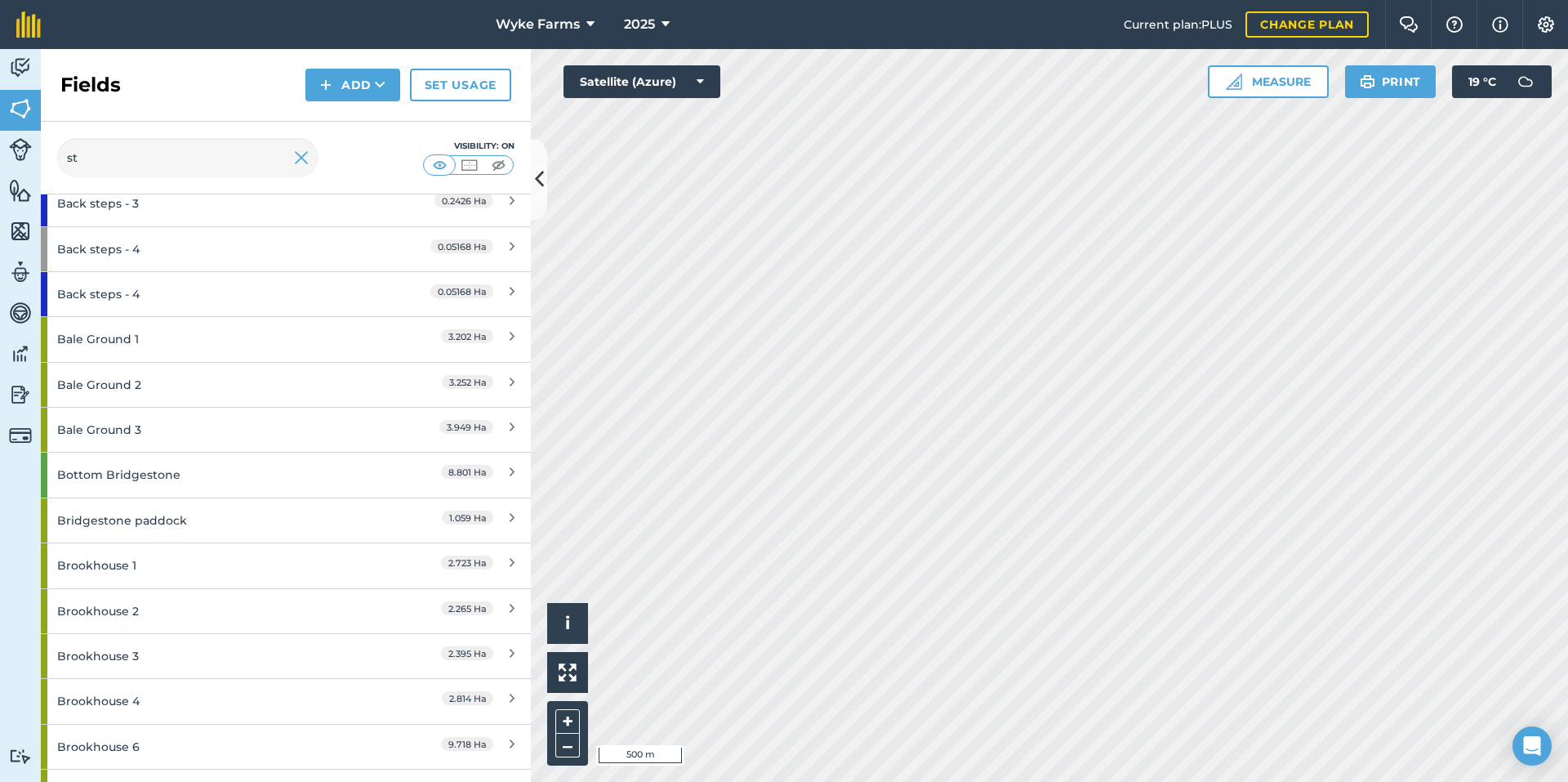
scroll to position [408, 0]
click at [164, 152] on input "st" at bounding box center [188, 158] width 261 height 40
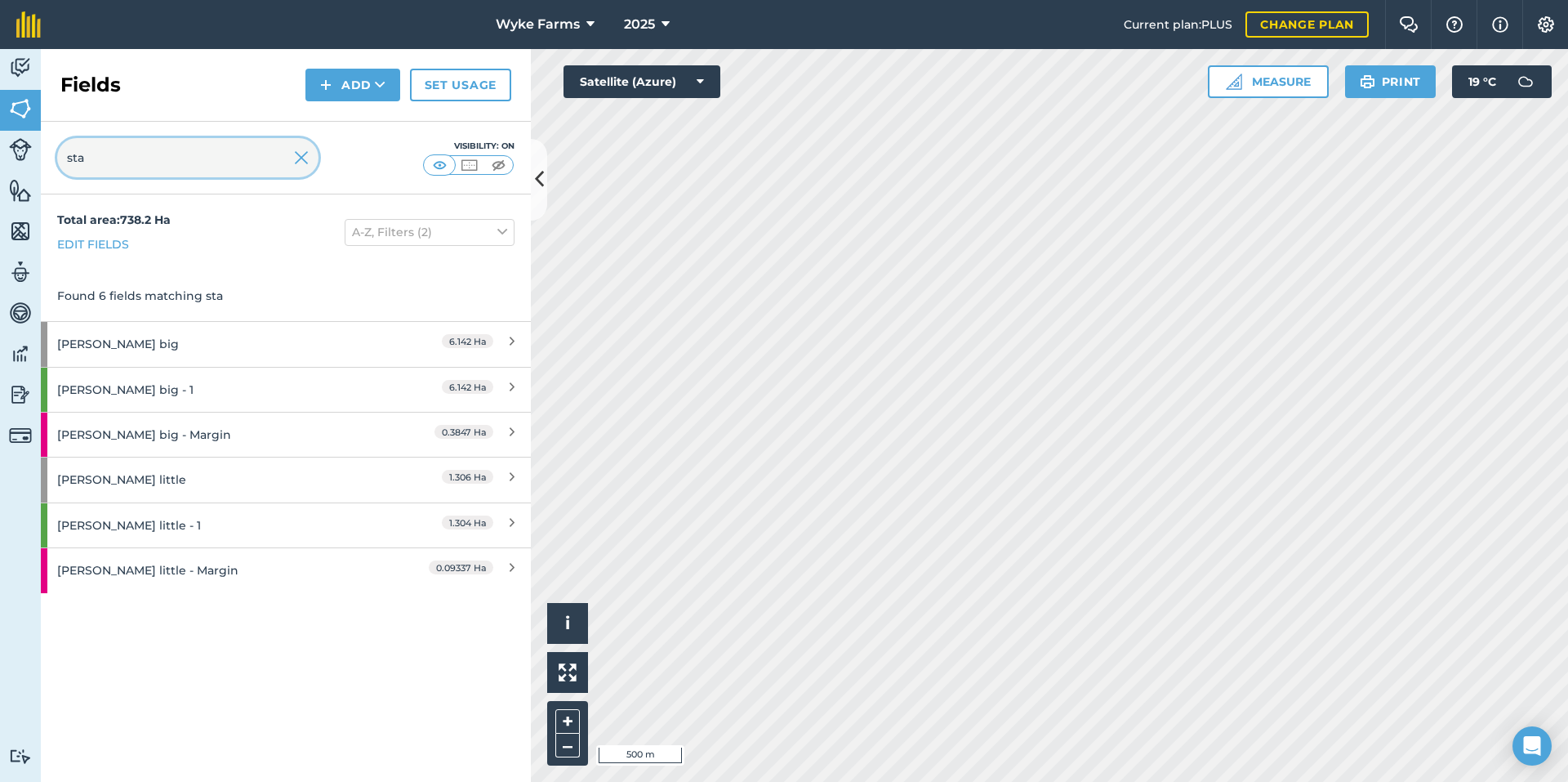
type input "sta"
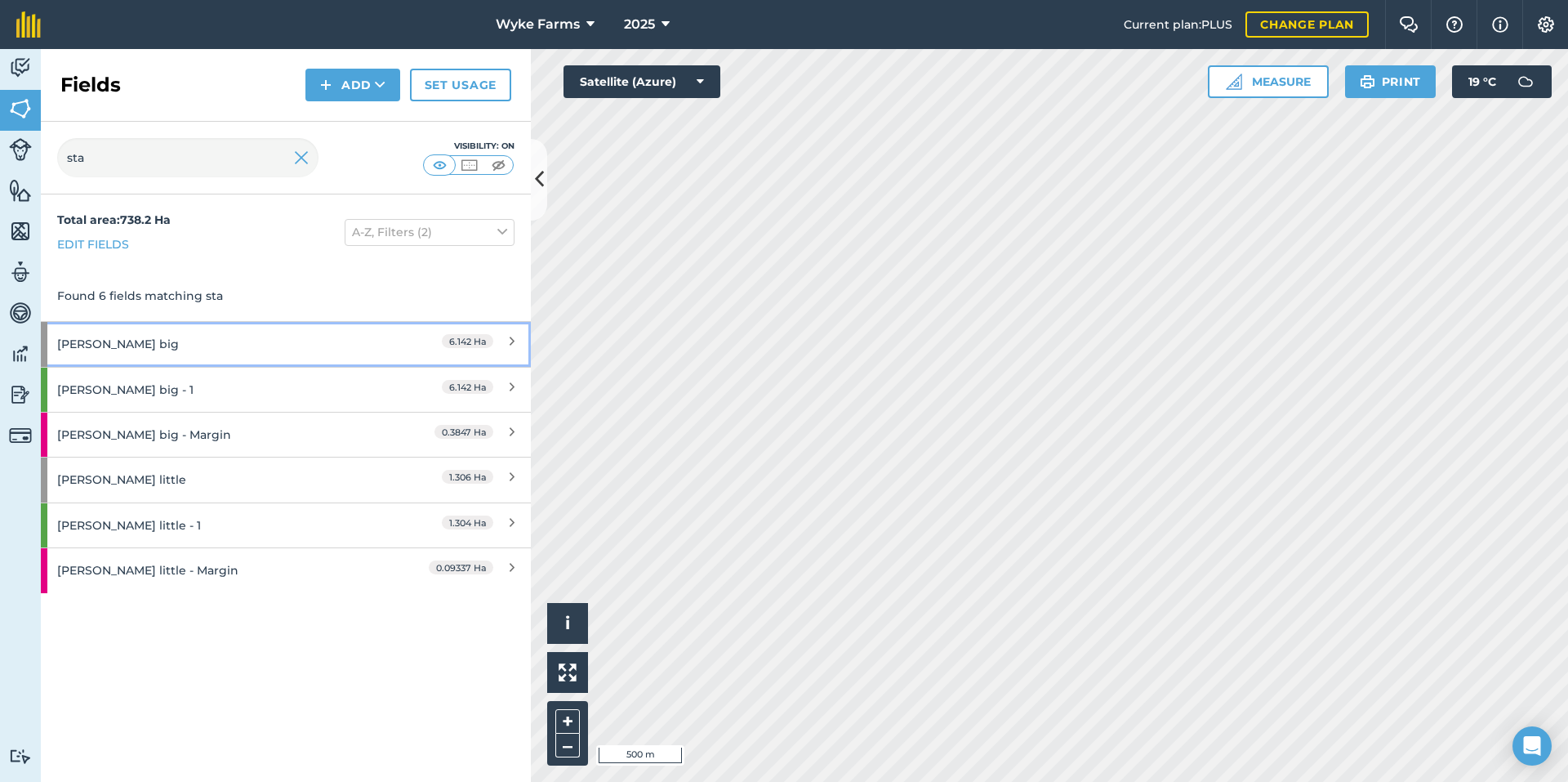
click at [218, 341] on div "[PERSON_NAME] big" at bounding box center [216, 344] width 316 height 44
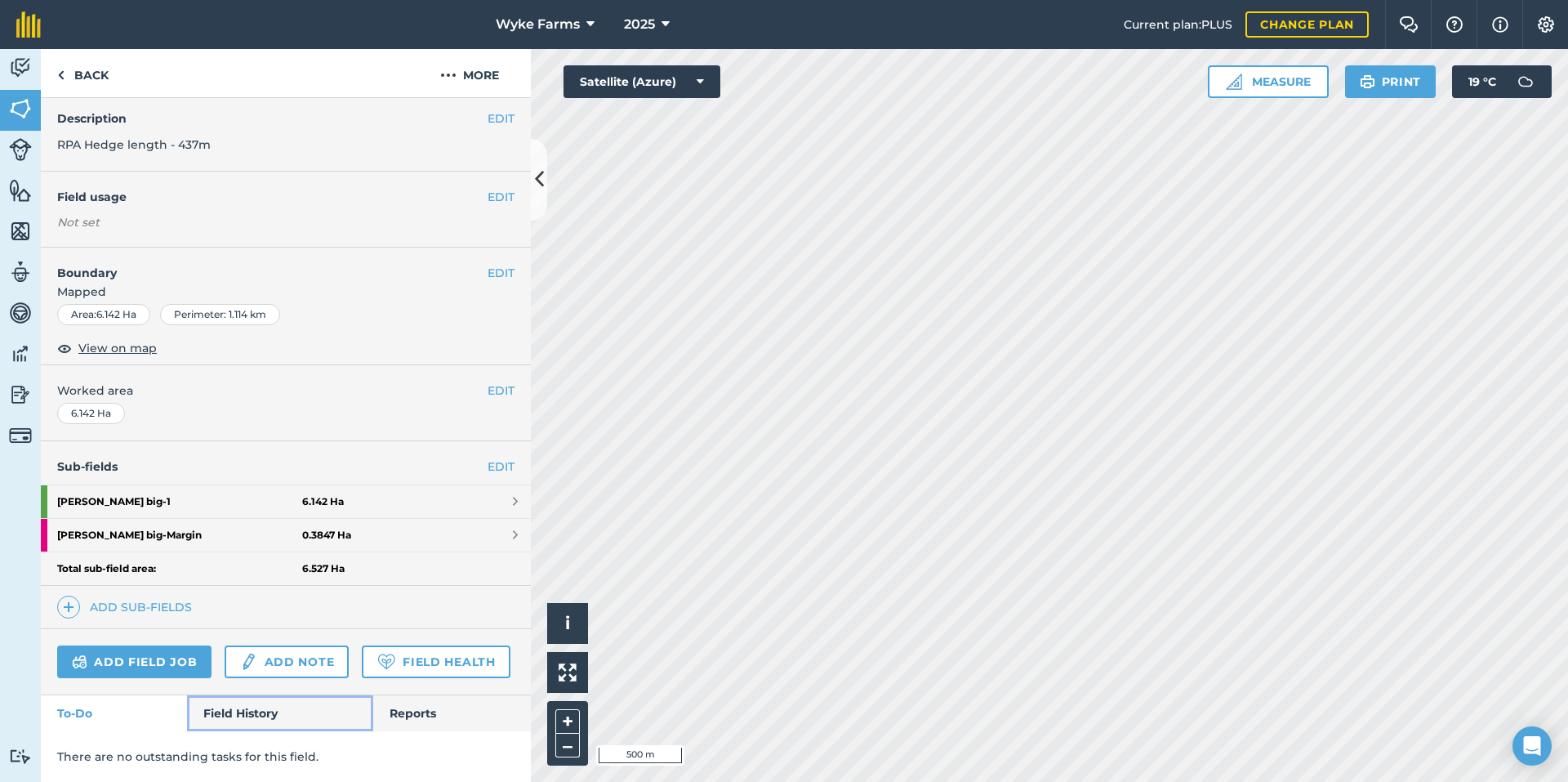
click at [250, 718] on link "Field History" at bounding box center [280, 713] width 186 height 36
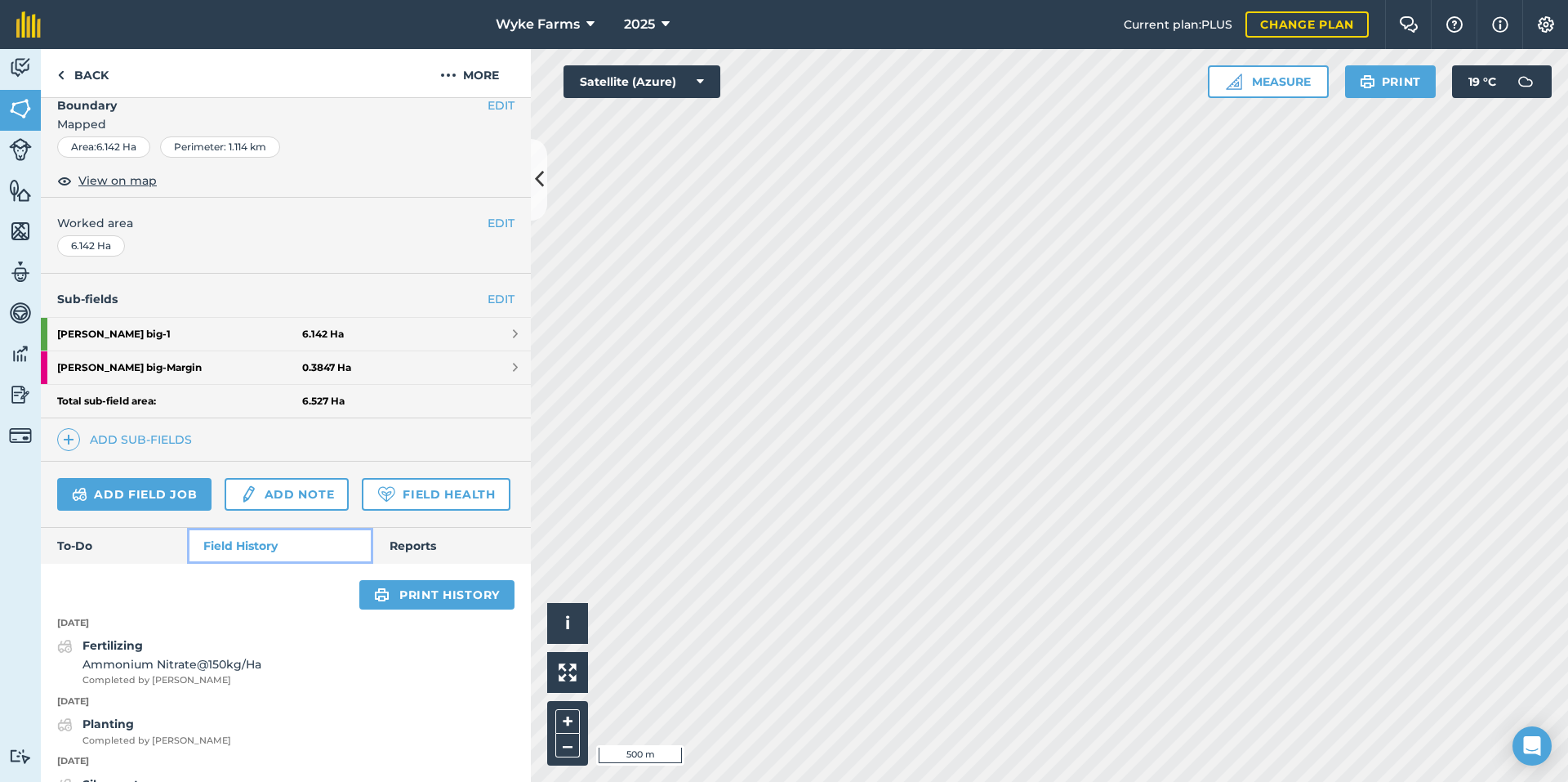
scroll to position [597, 0]
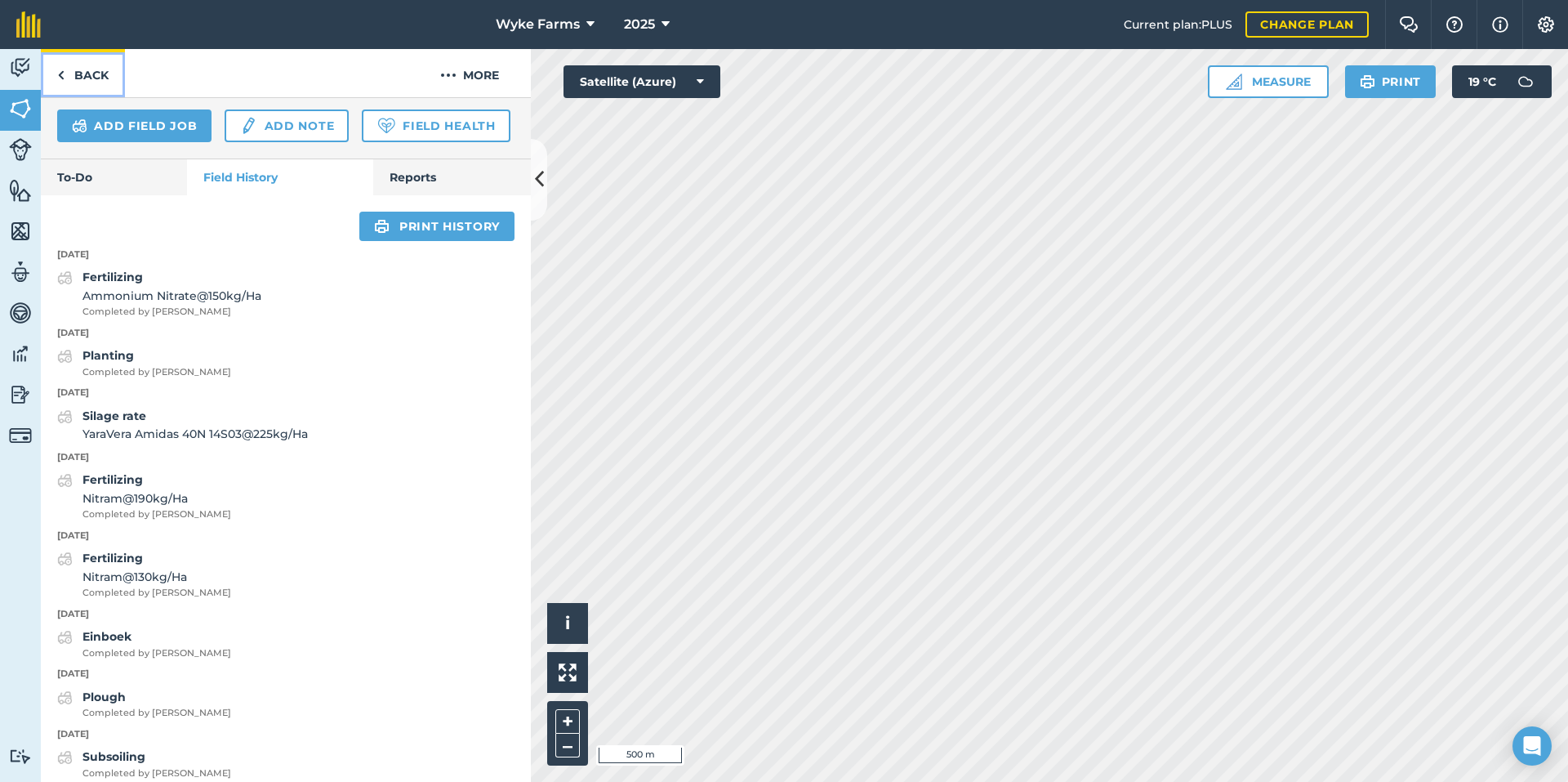
click at [86, 68] on link "Back" at bounding box center [83, 73] width 84 height 48
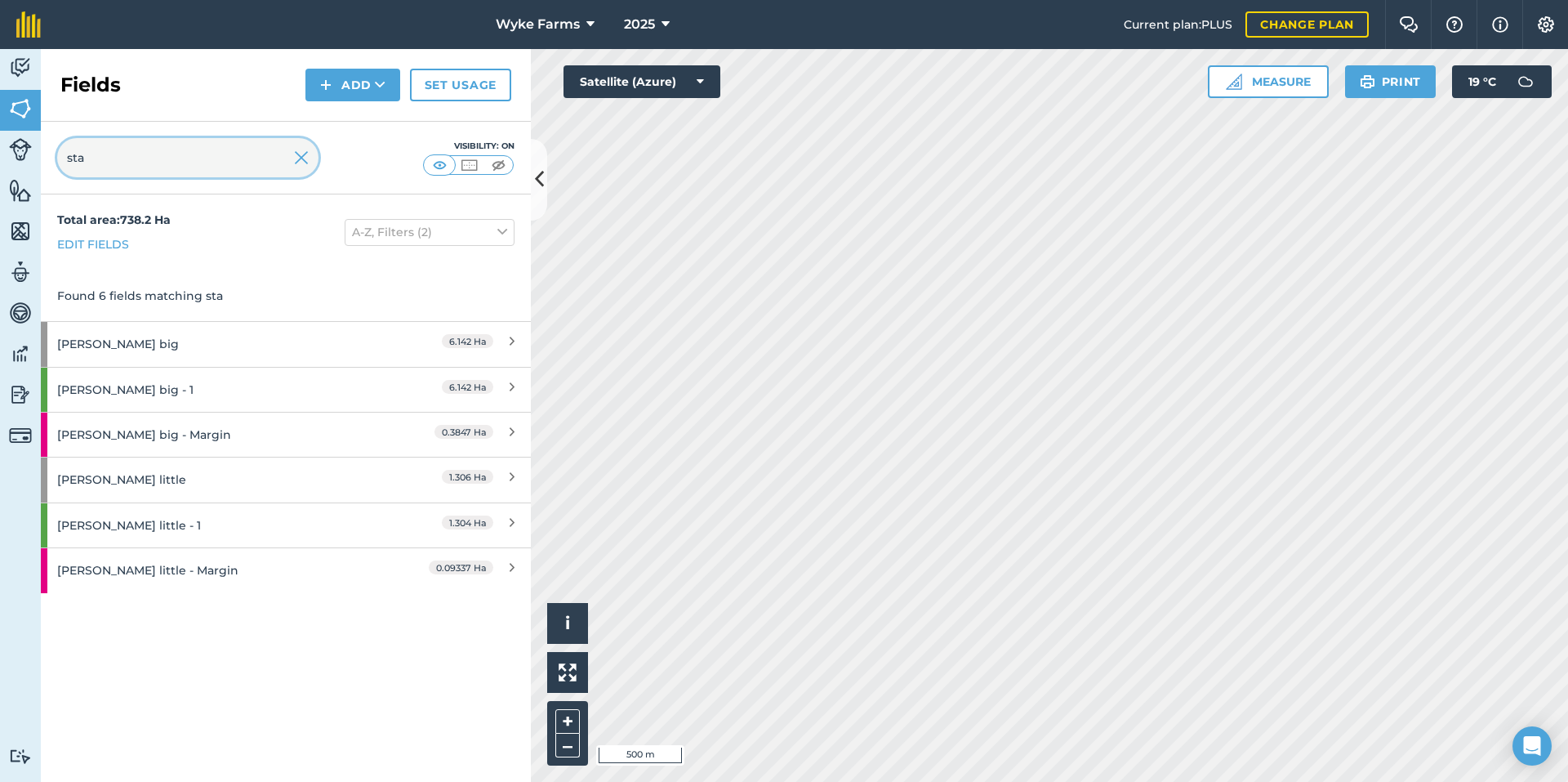
click at [249, 157] on input "sta" at bounding box center [188, 158] width 261 height 40
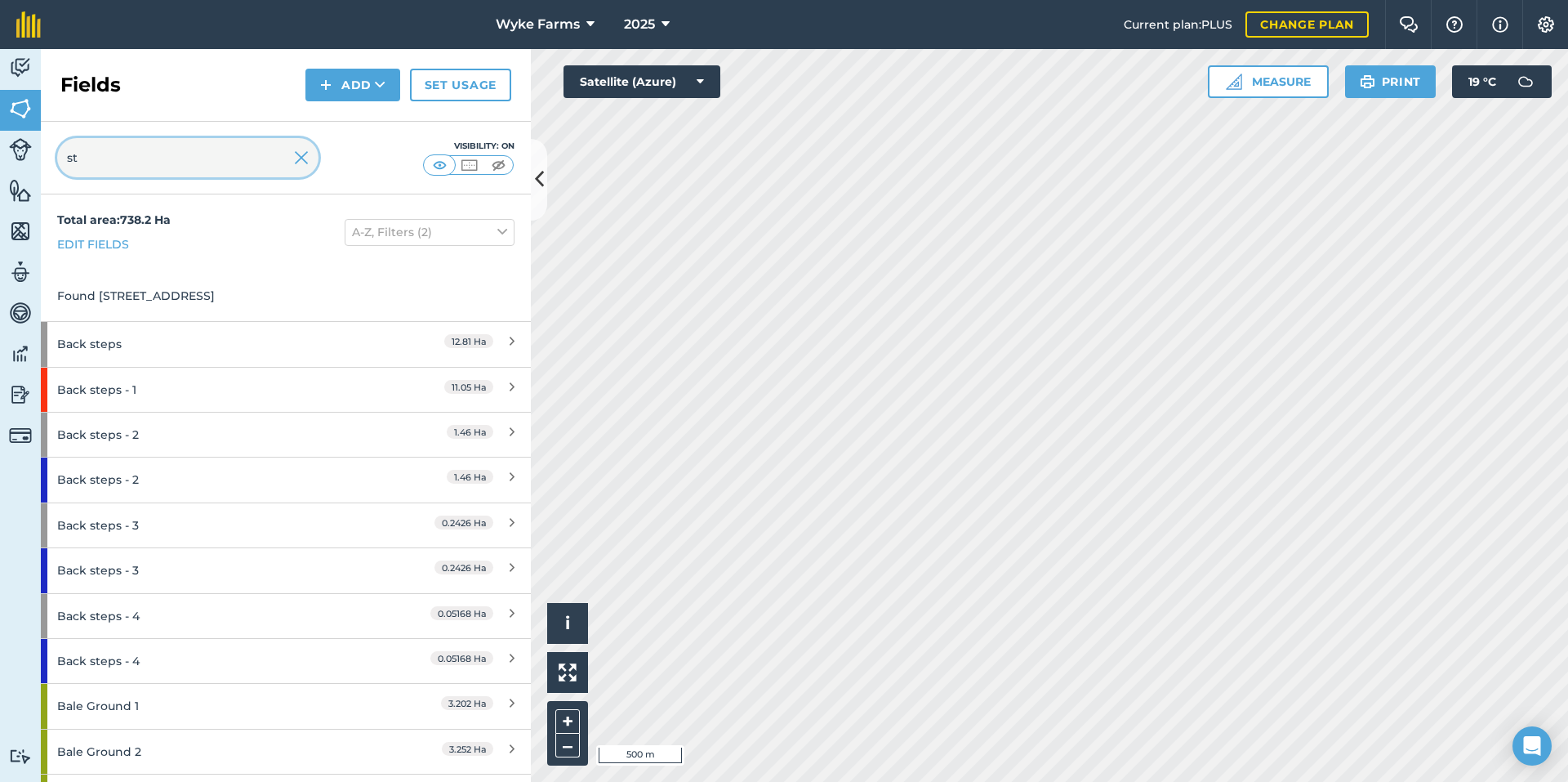
type input "s"
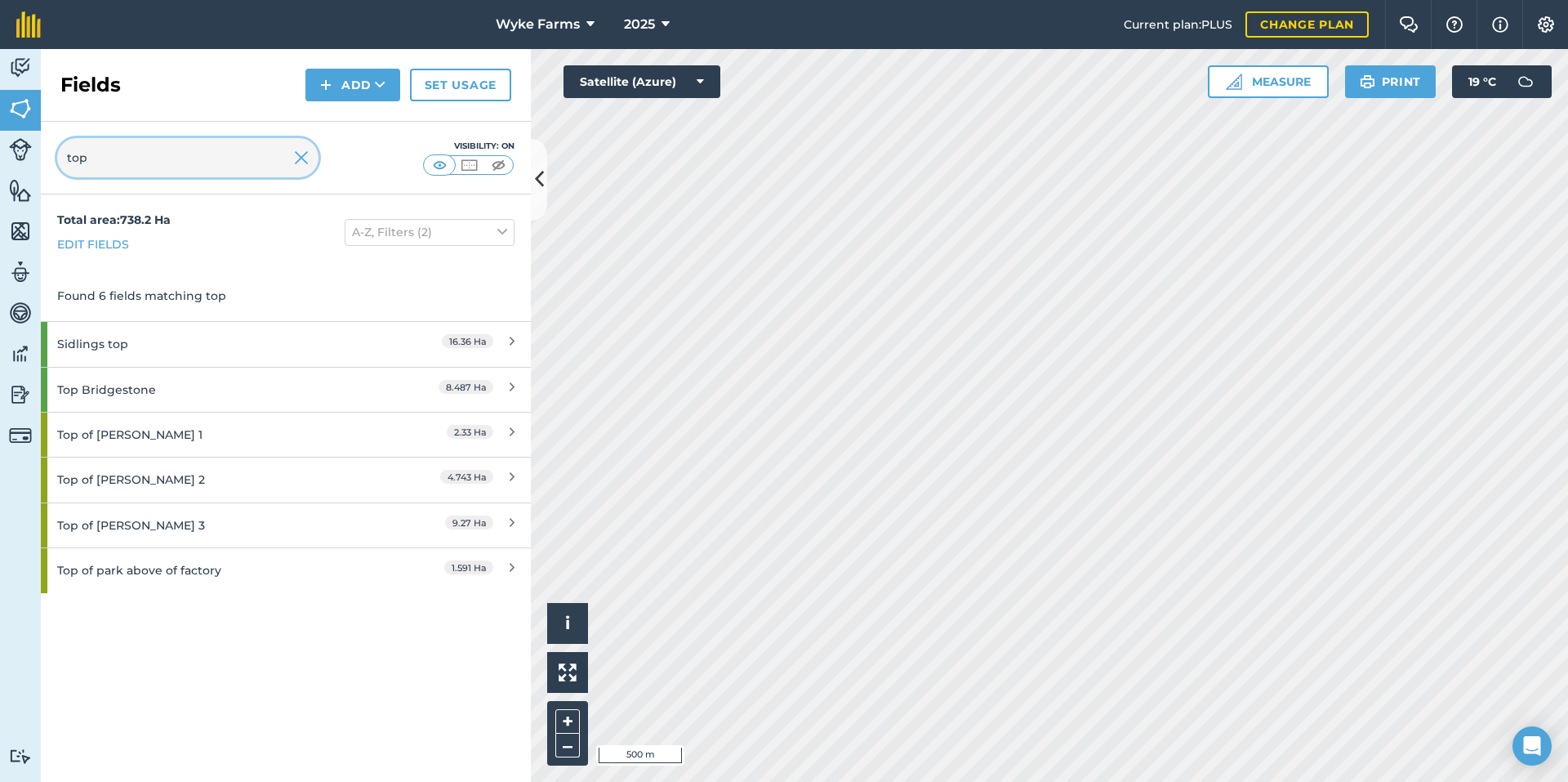
type input "top"
click at [196, 378] on div "Top Bridgestone" at bounding box center [216, 389] width 316 height 44
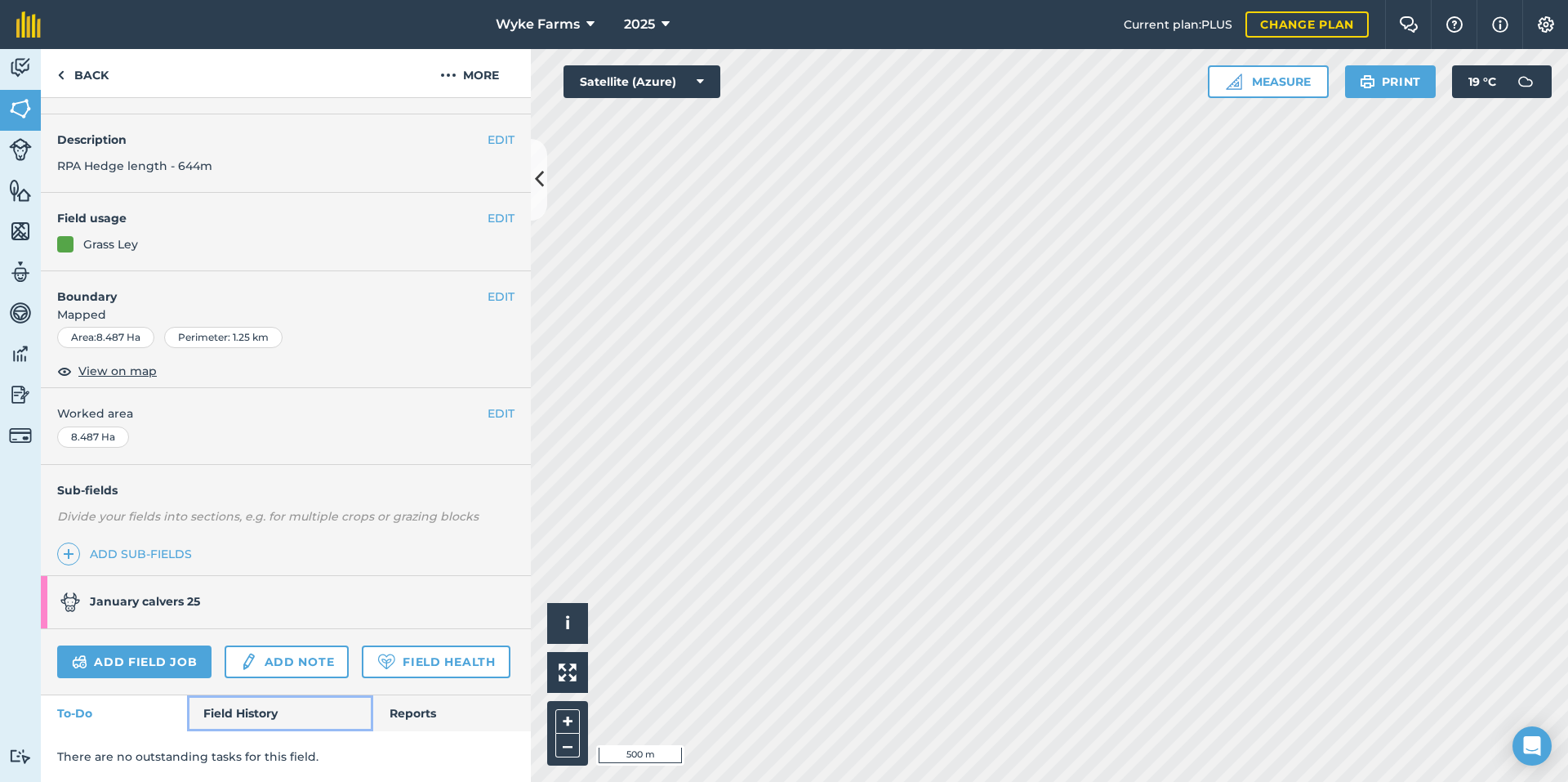
click at [251, 717] on link "Field History" at bounding box center [280, 713] width 186 height 36
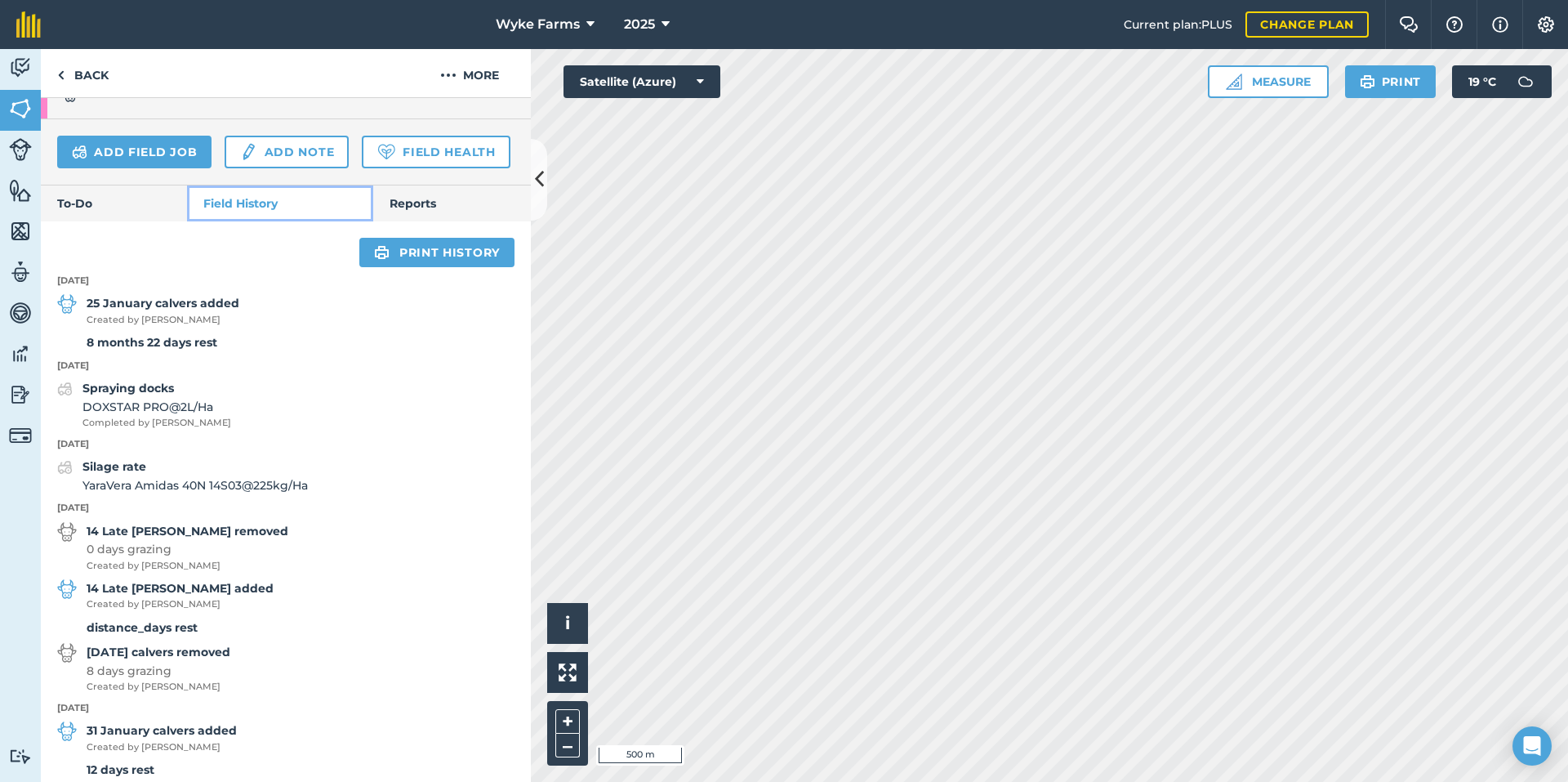
scroll to position [576, 0]
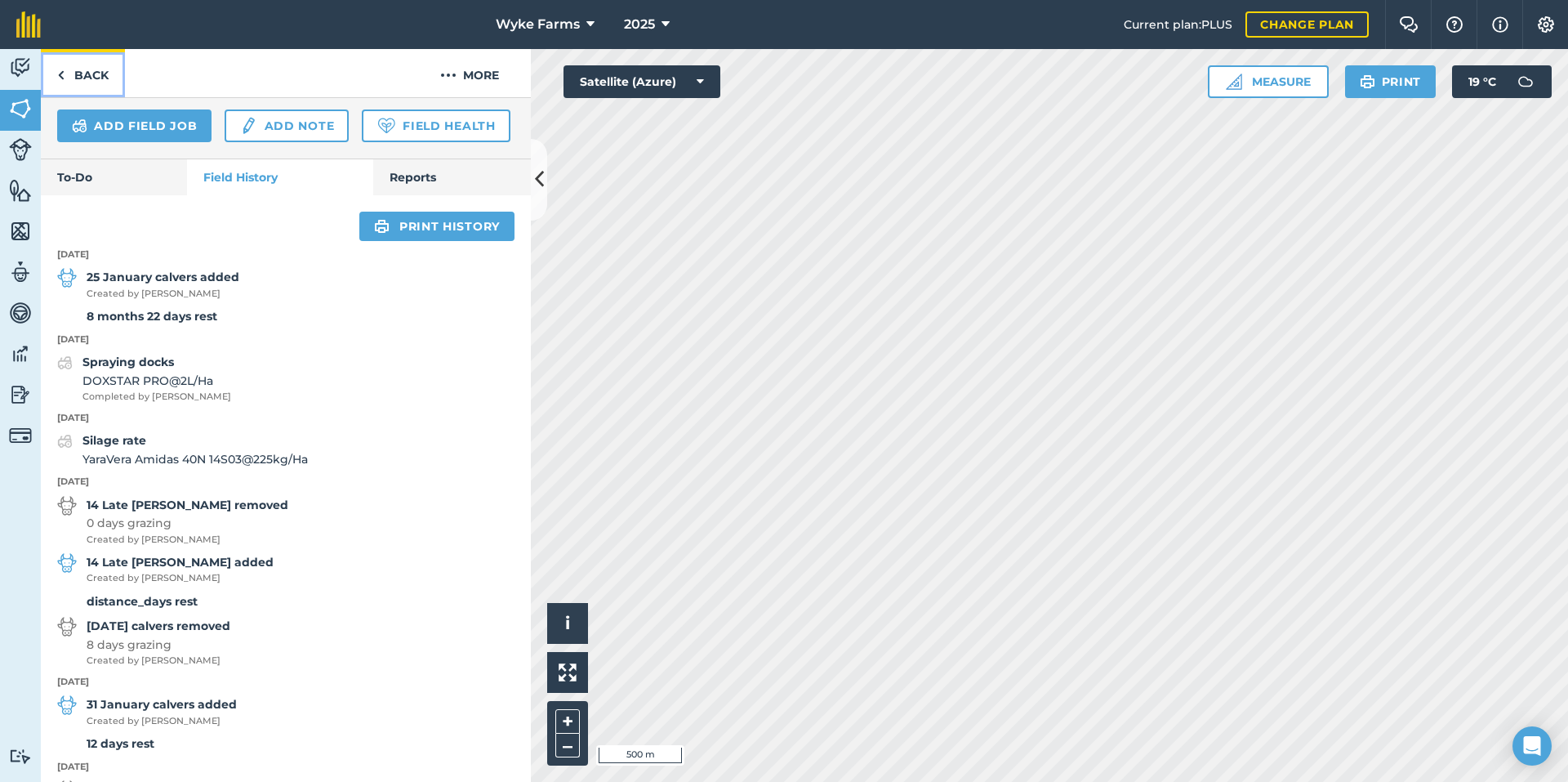
click at [89, 68] on link "Back" at bounding box center [83, 73] width 84 height 48
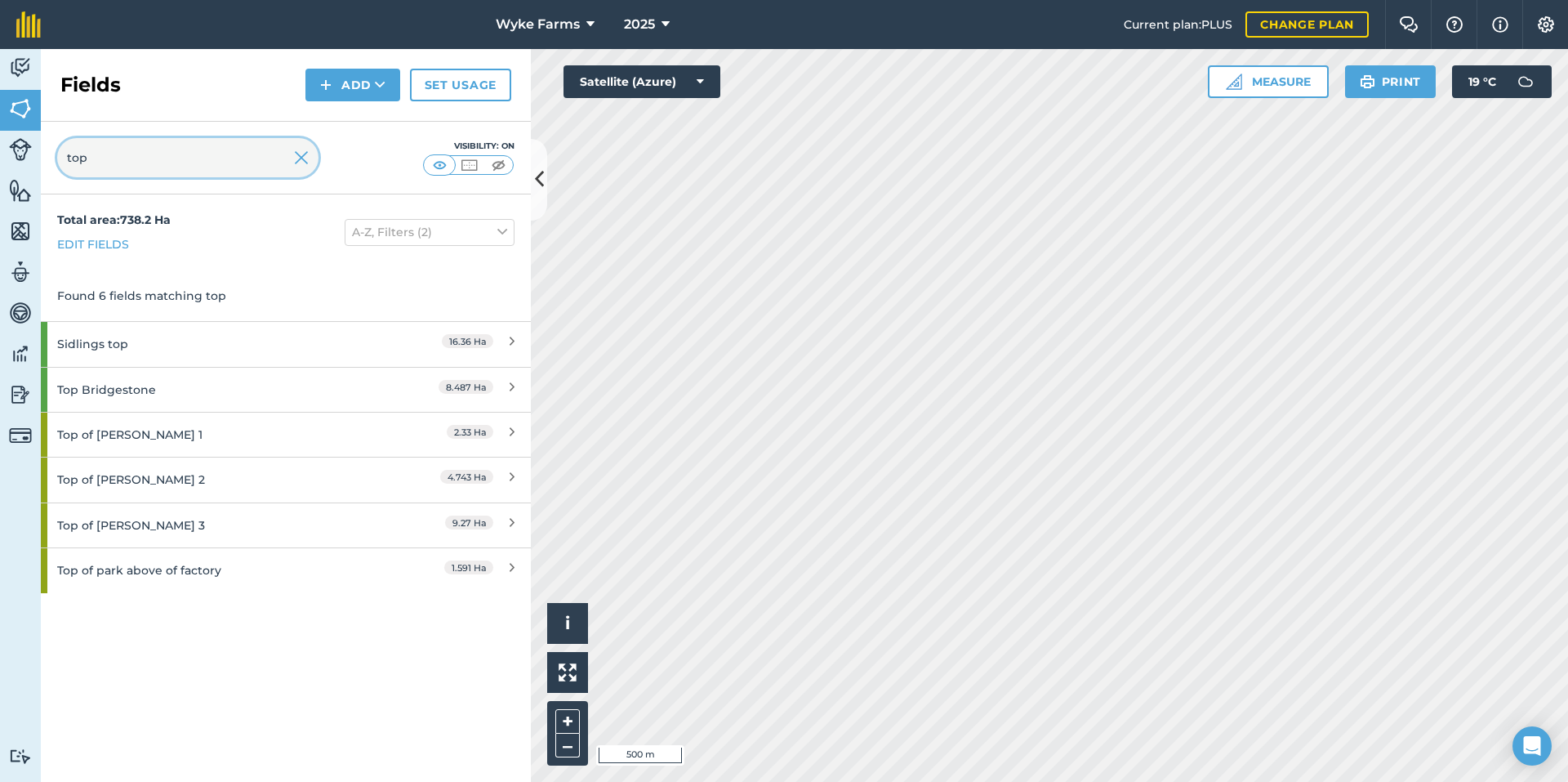
click at [164, 155] on input "top" at bounding box center [188, 158] width 261 height 40
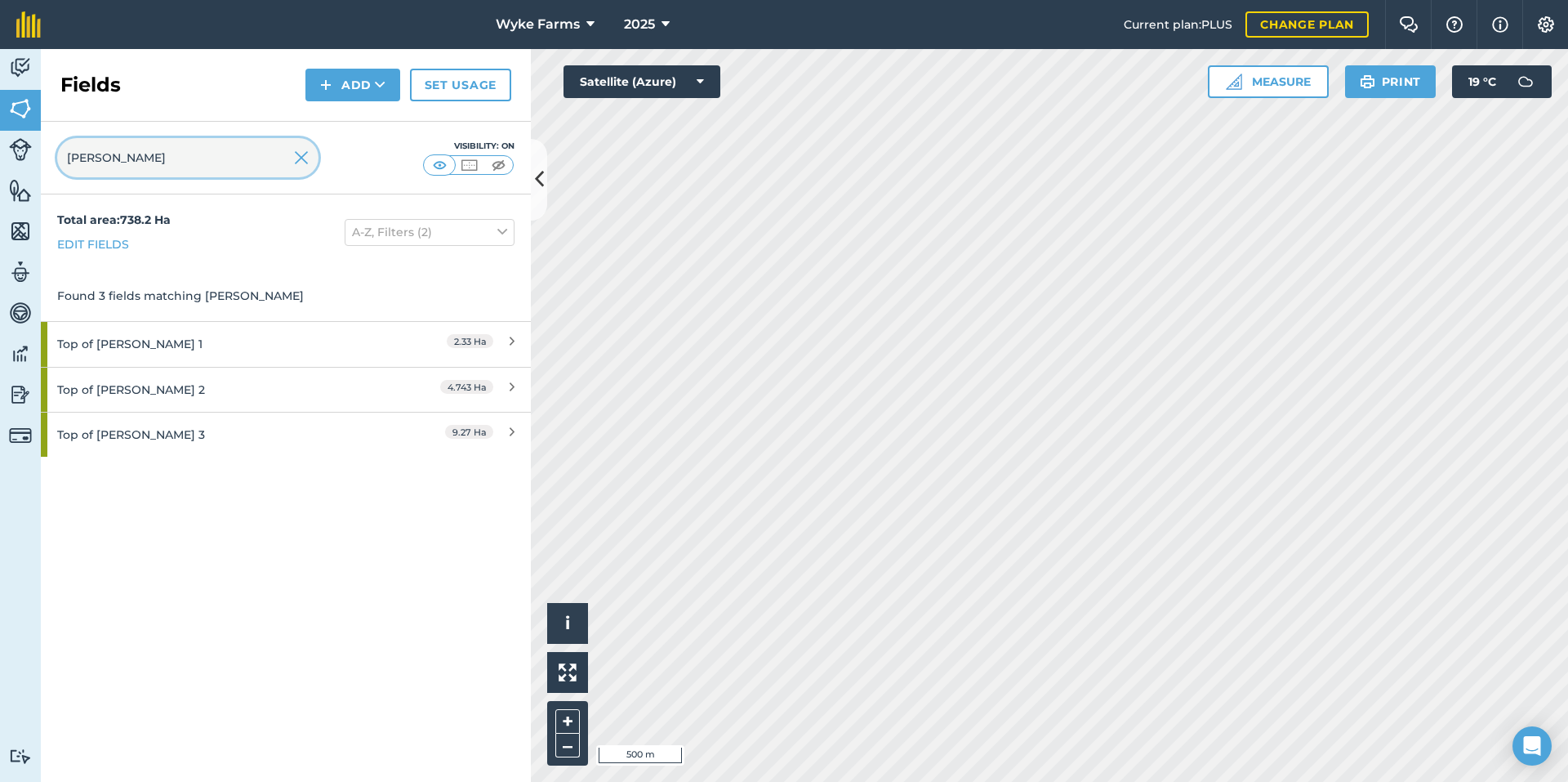
type input "[PERSON_NAME]"
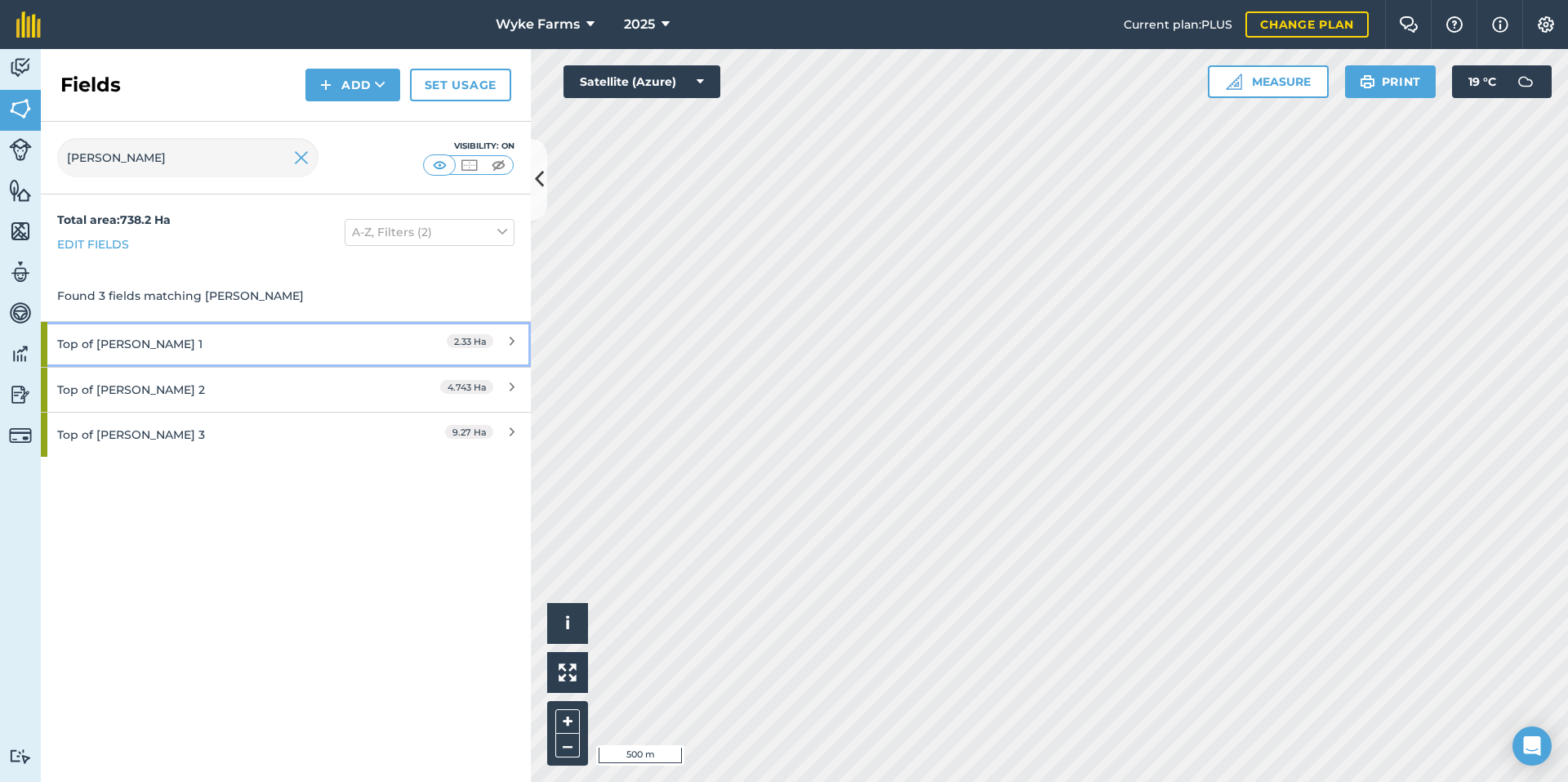
click at [243, 356] on div "Top of [PERSON_NAME] 1" at bounding box center [216, 344] width 316 height 44
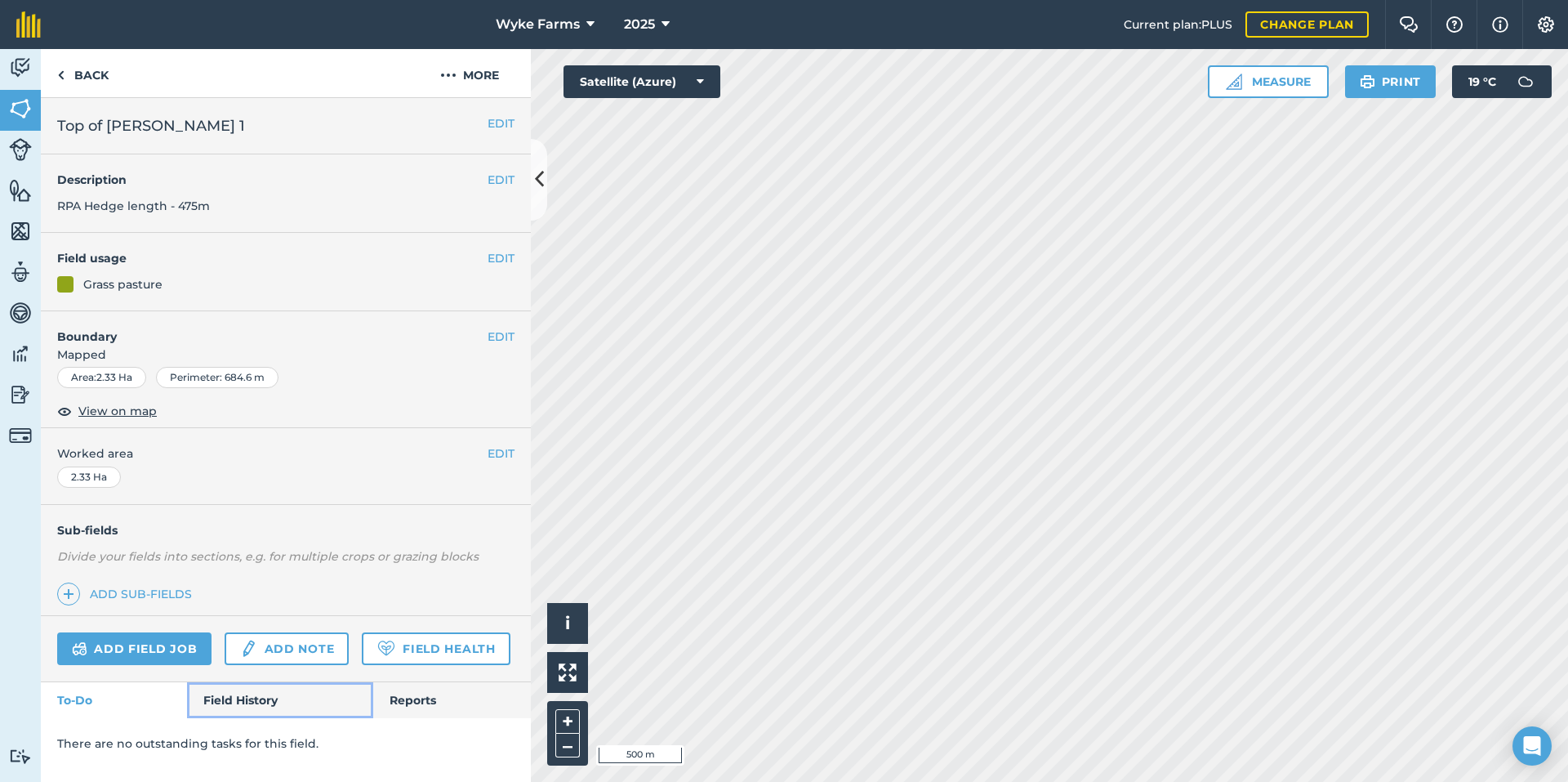
click at [276, 701] on link "Field History" at bounding box center [280, 700] width 186 height 36
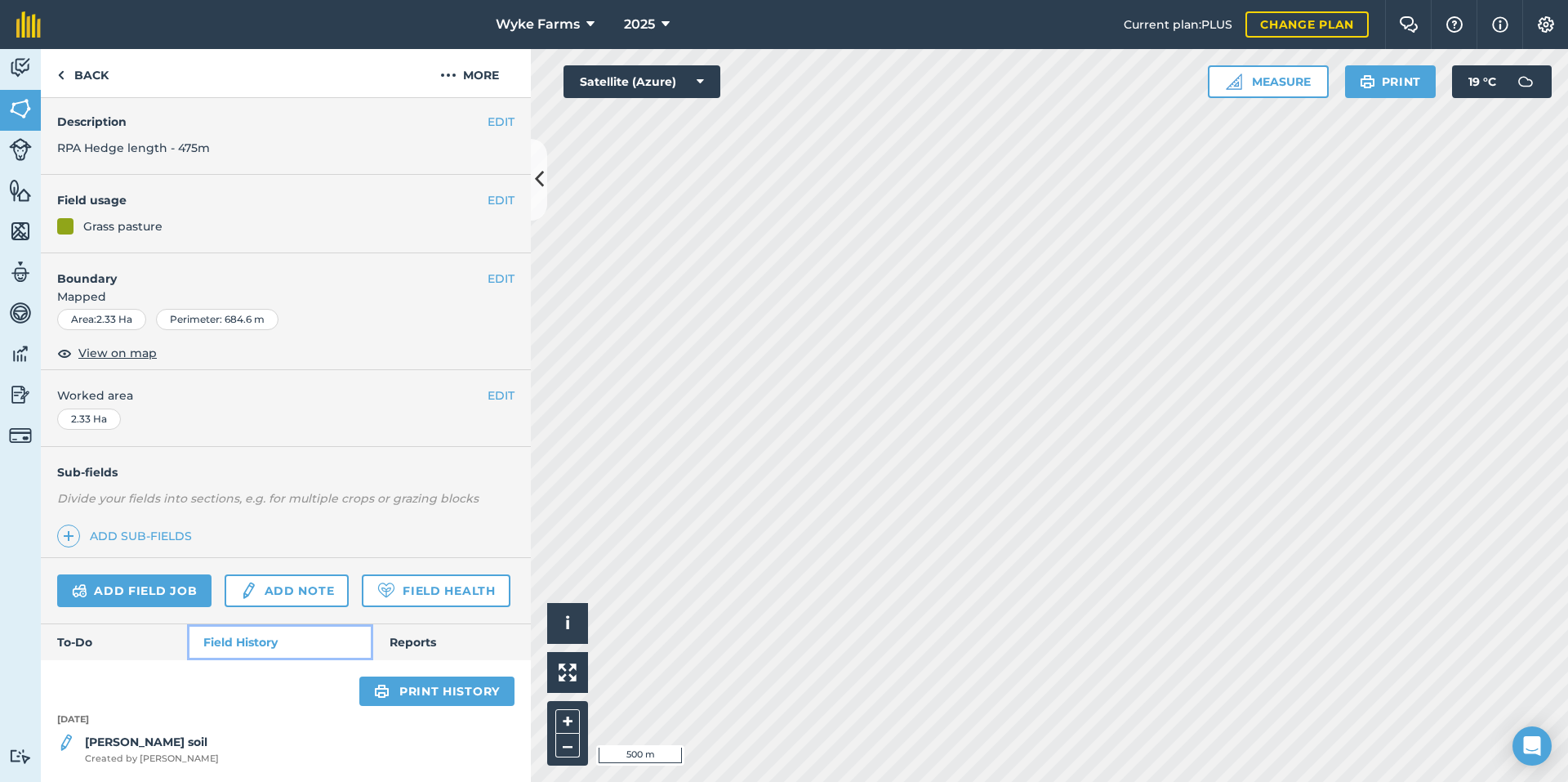
scroll to position [104, 0]
click at [107, 79] on link "Back" at bounding box center [83, 73] width 84 height 48
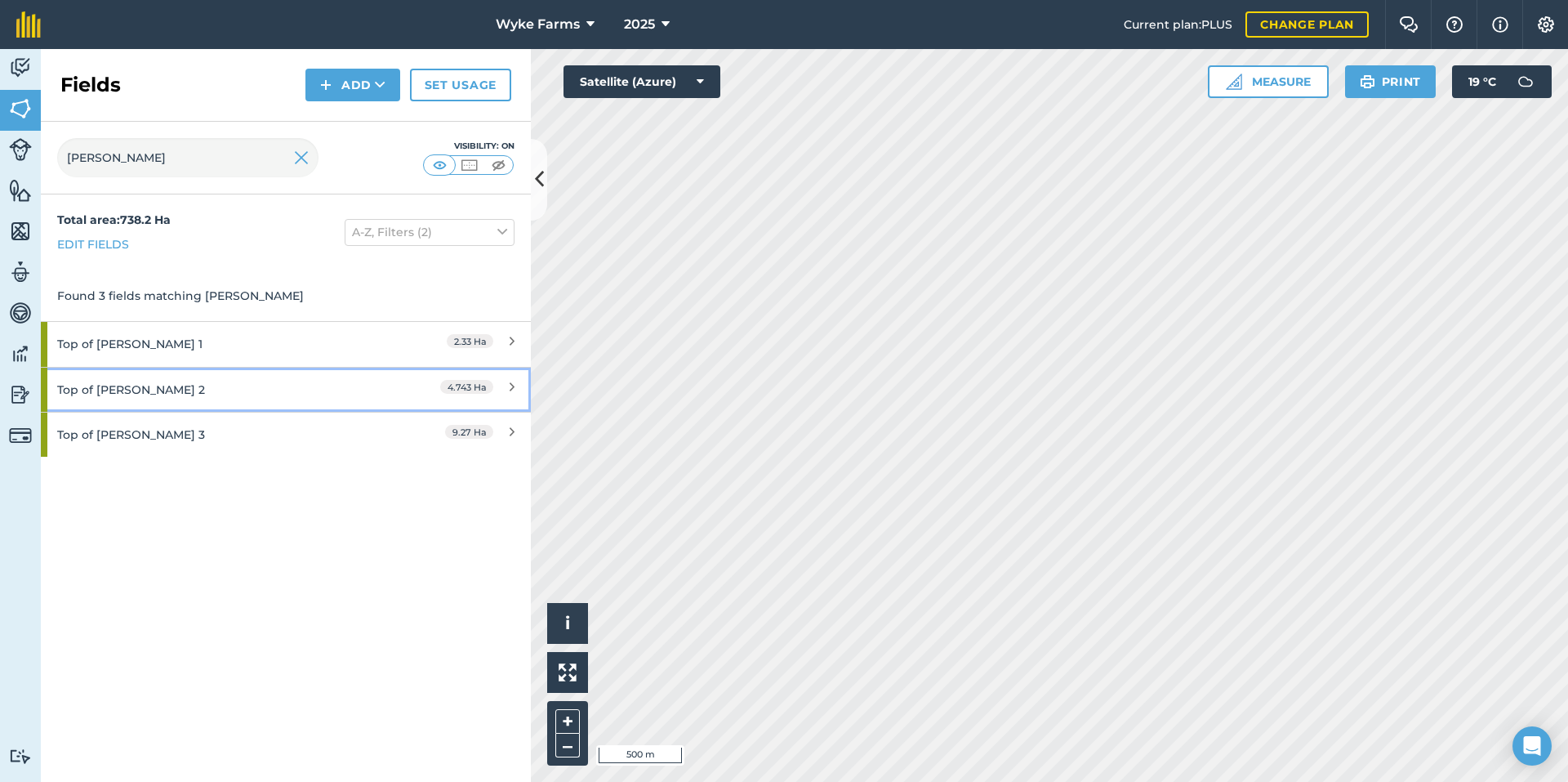
click at [178, 388] on div "Top of [PERSON_NAME] 2" at bounding box center [216, 389] width 316 height 44
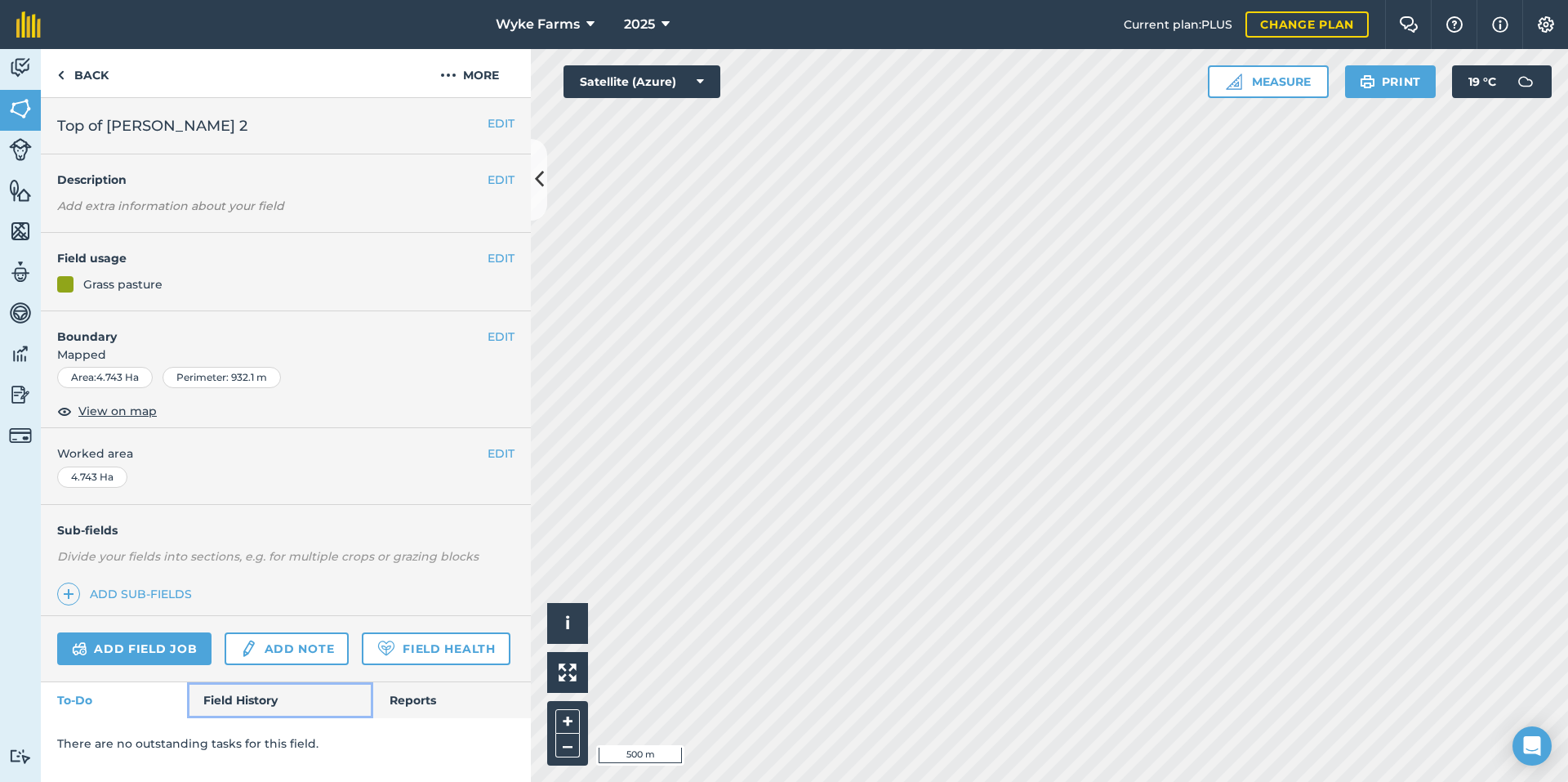
click at [238, 706] on link "Field History" at bounding box center [280, 700] width 186 height 36
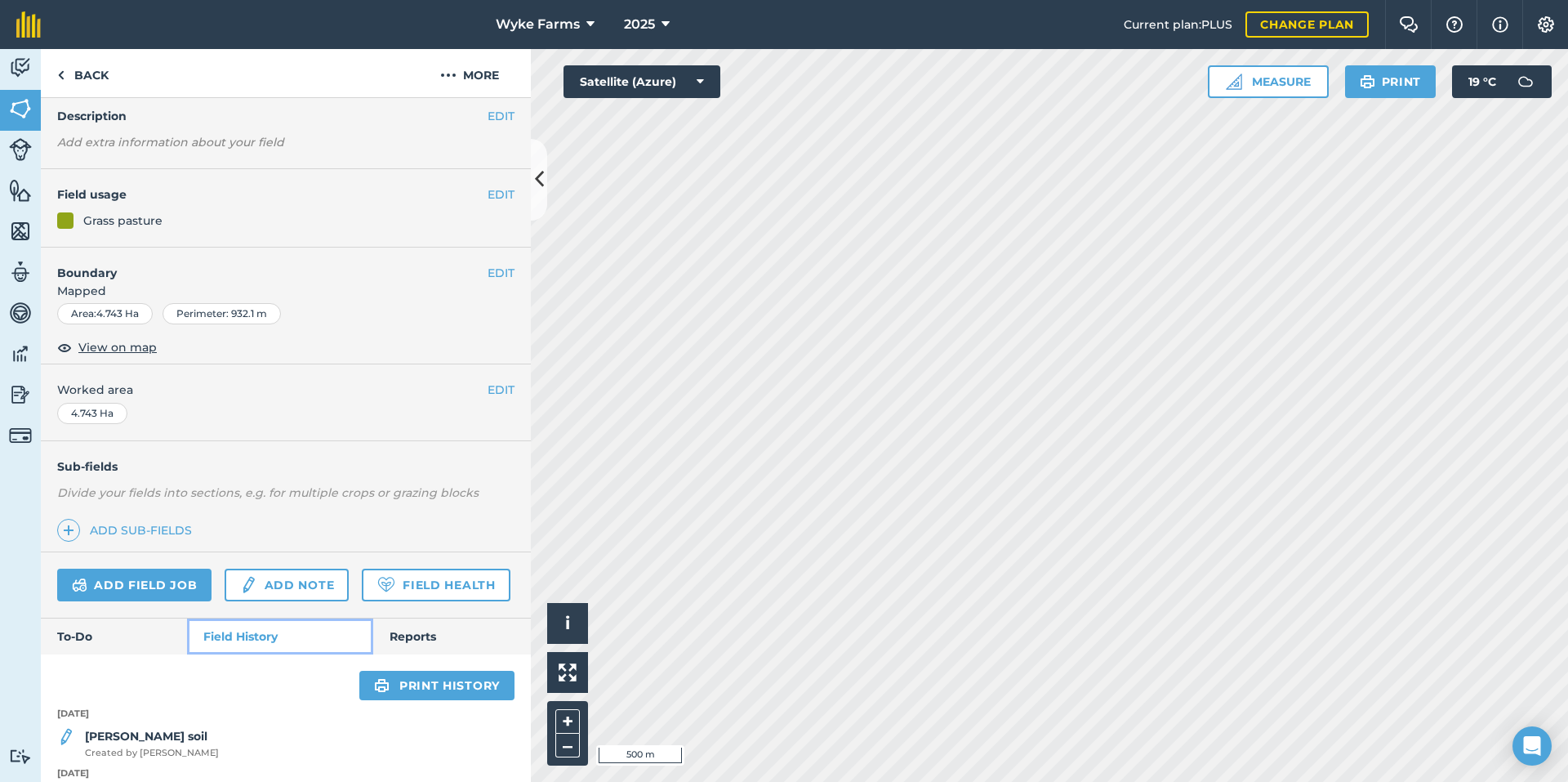
scroll to position [164, 0]
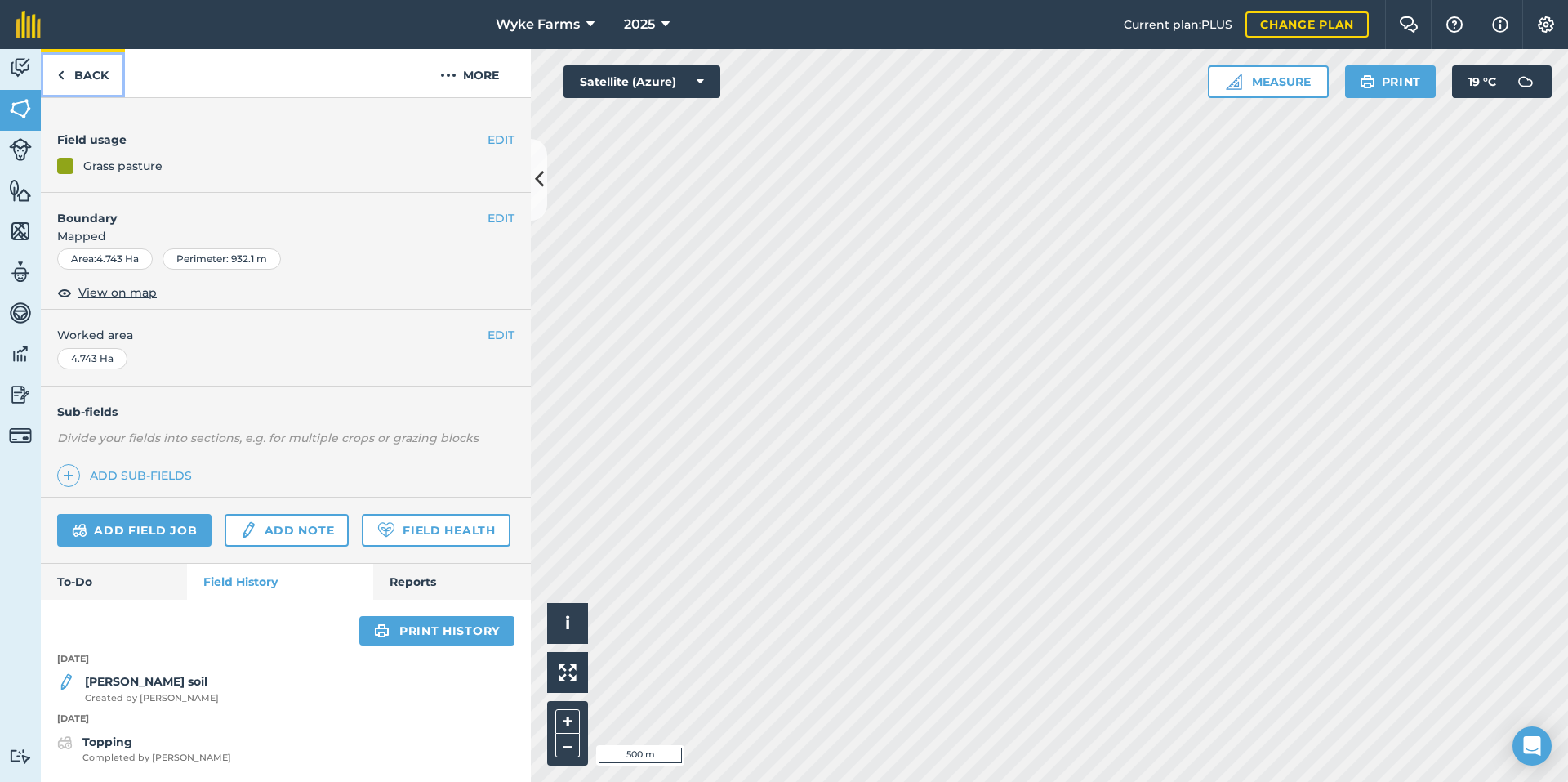
click at [110, 73] on link "Back" at bounding box center [83, 73] width 84 height 48
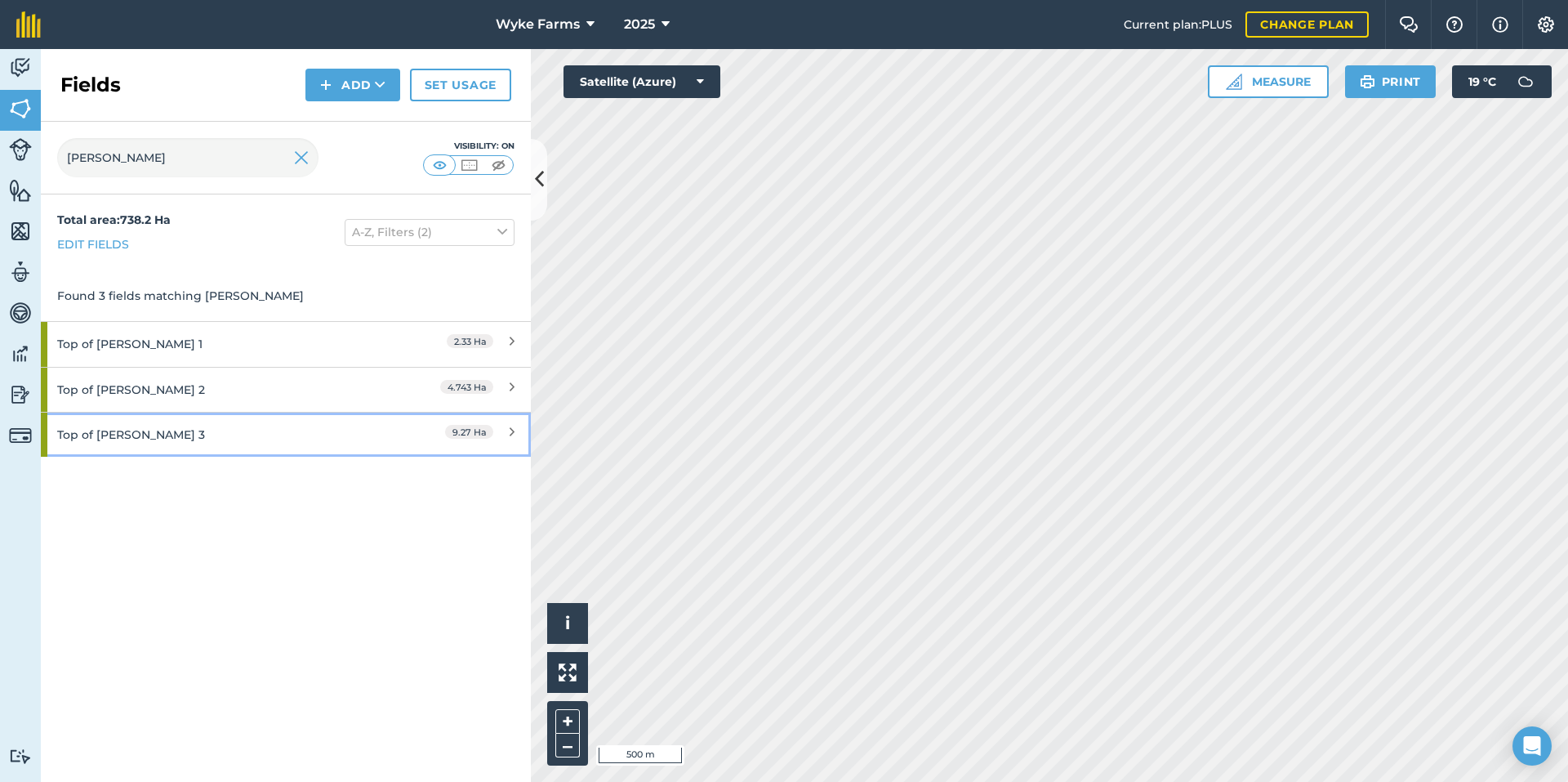
click at [178, 430] on div "Top of [PERSON_NAME] 3" at bounding box center [216, 434] width 316 height 44
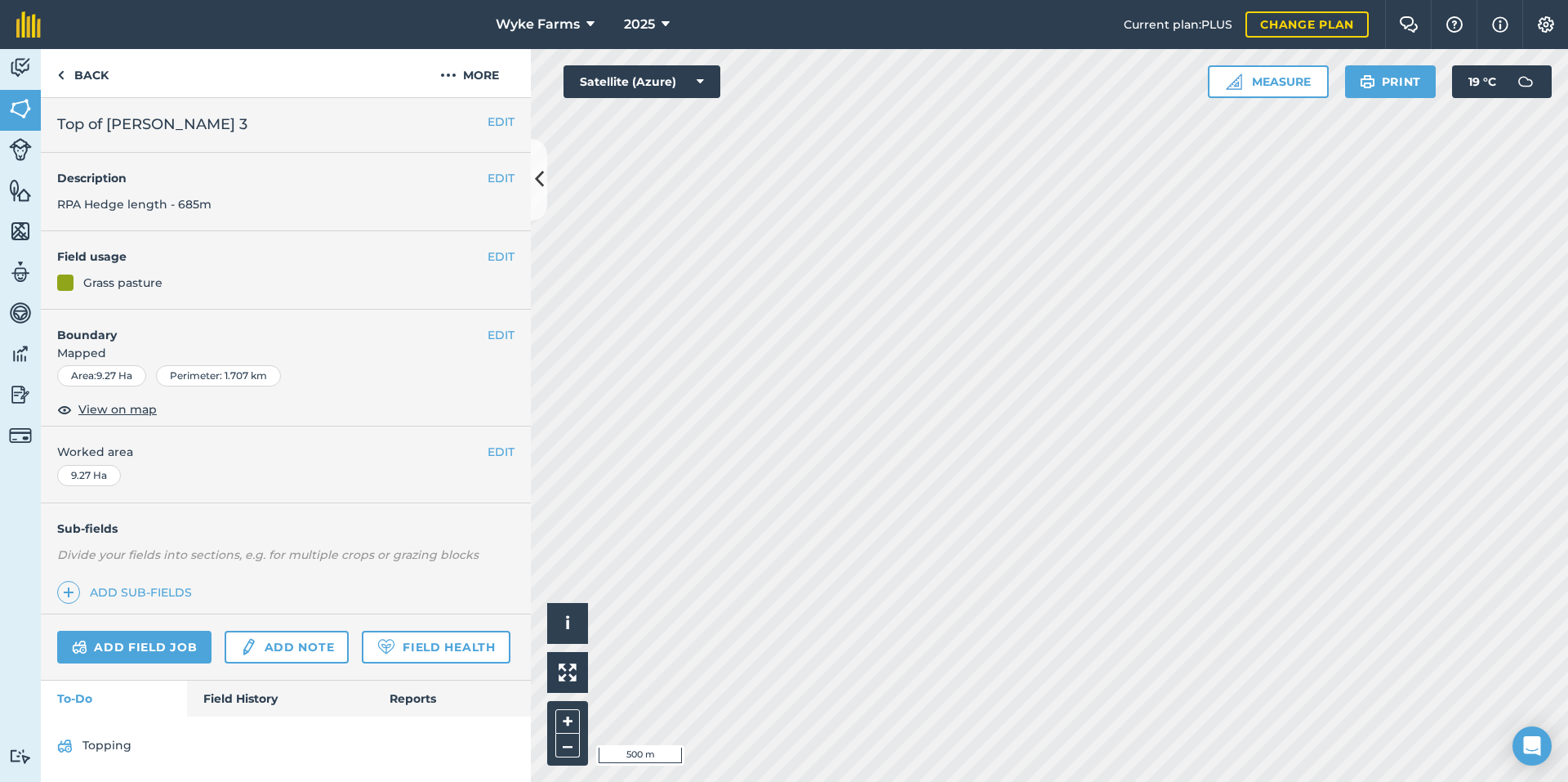
scroll to position [47, 0]
click at [237, 694] on link "Field History" at bounding box center [280, 699] width 186 height 36
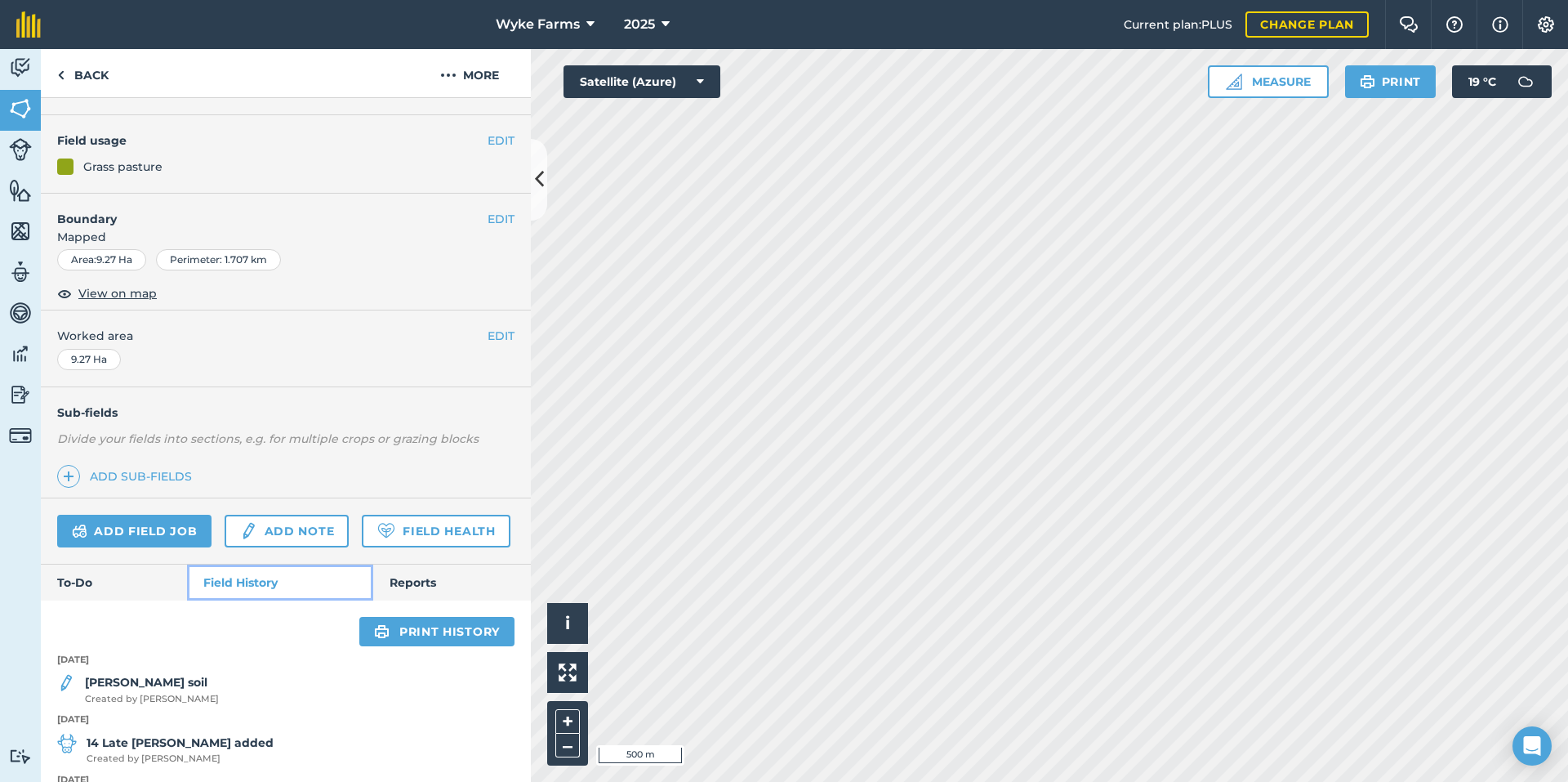
scroll to position [223, 0]
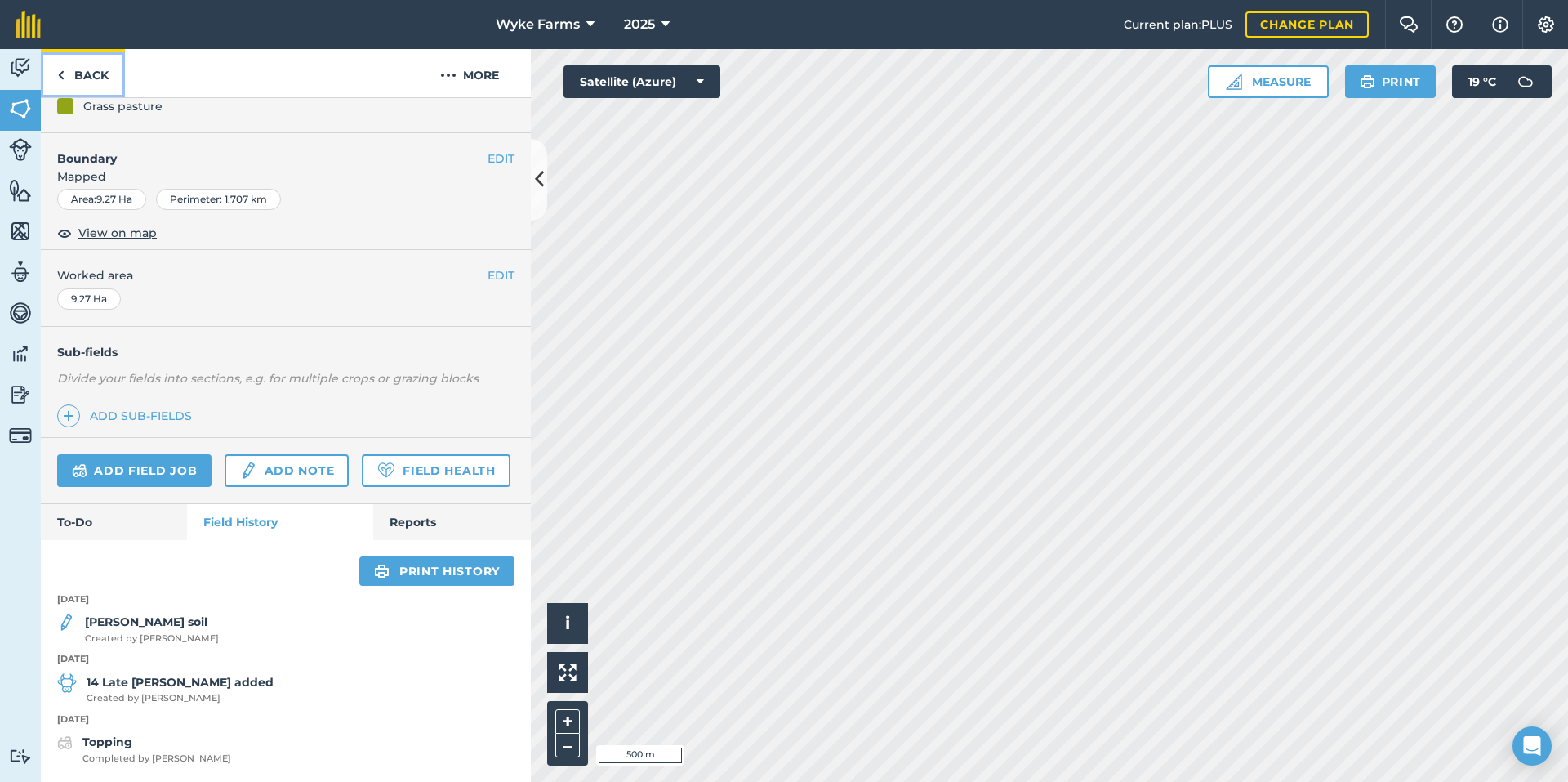
click at [82, 76] on link "Back" at bounding box center [83, 73] width 84 height 48
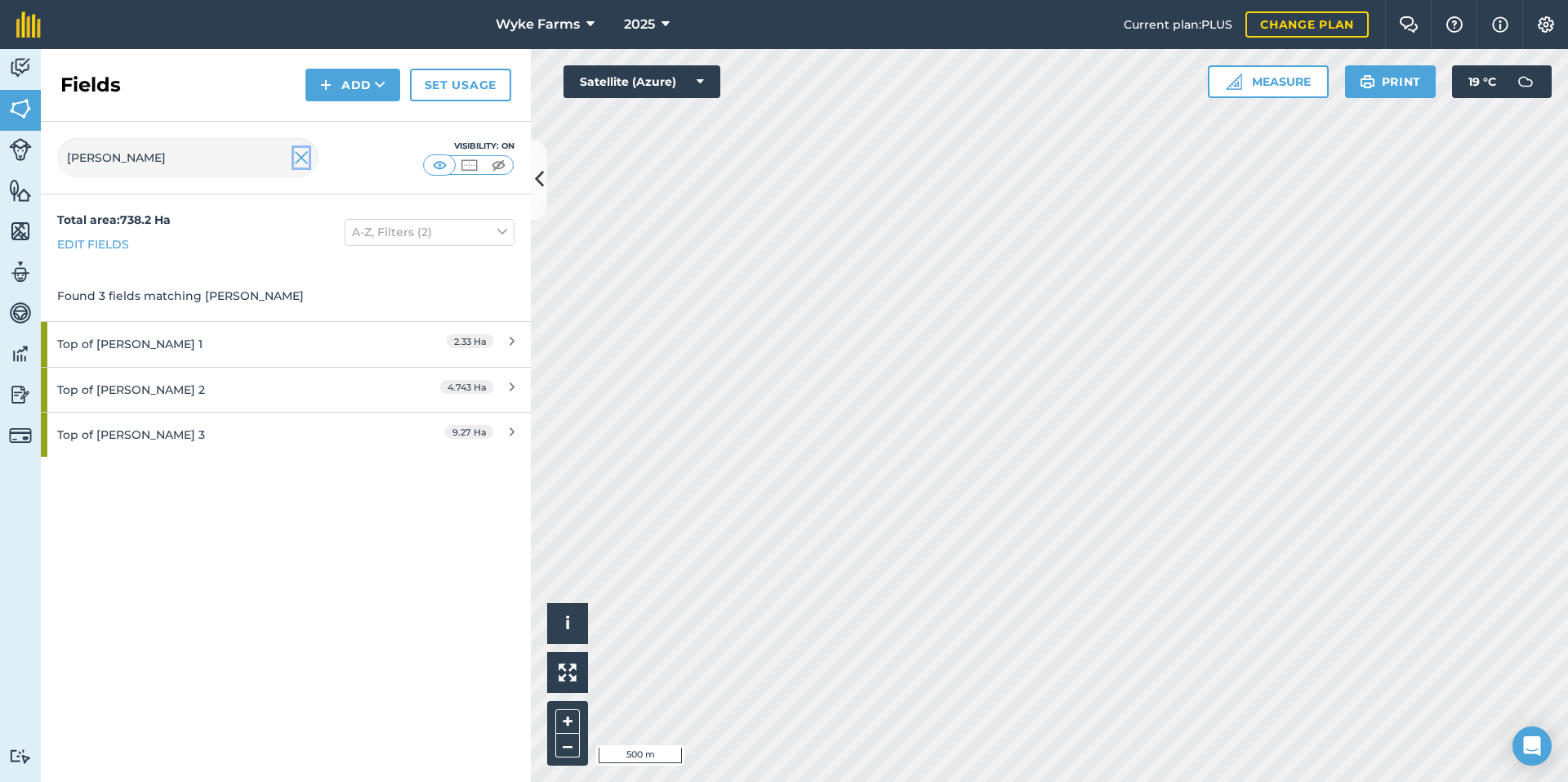
click at [296, 165] on img at bounding box center [301, 157] width 15 height 20
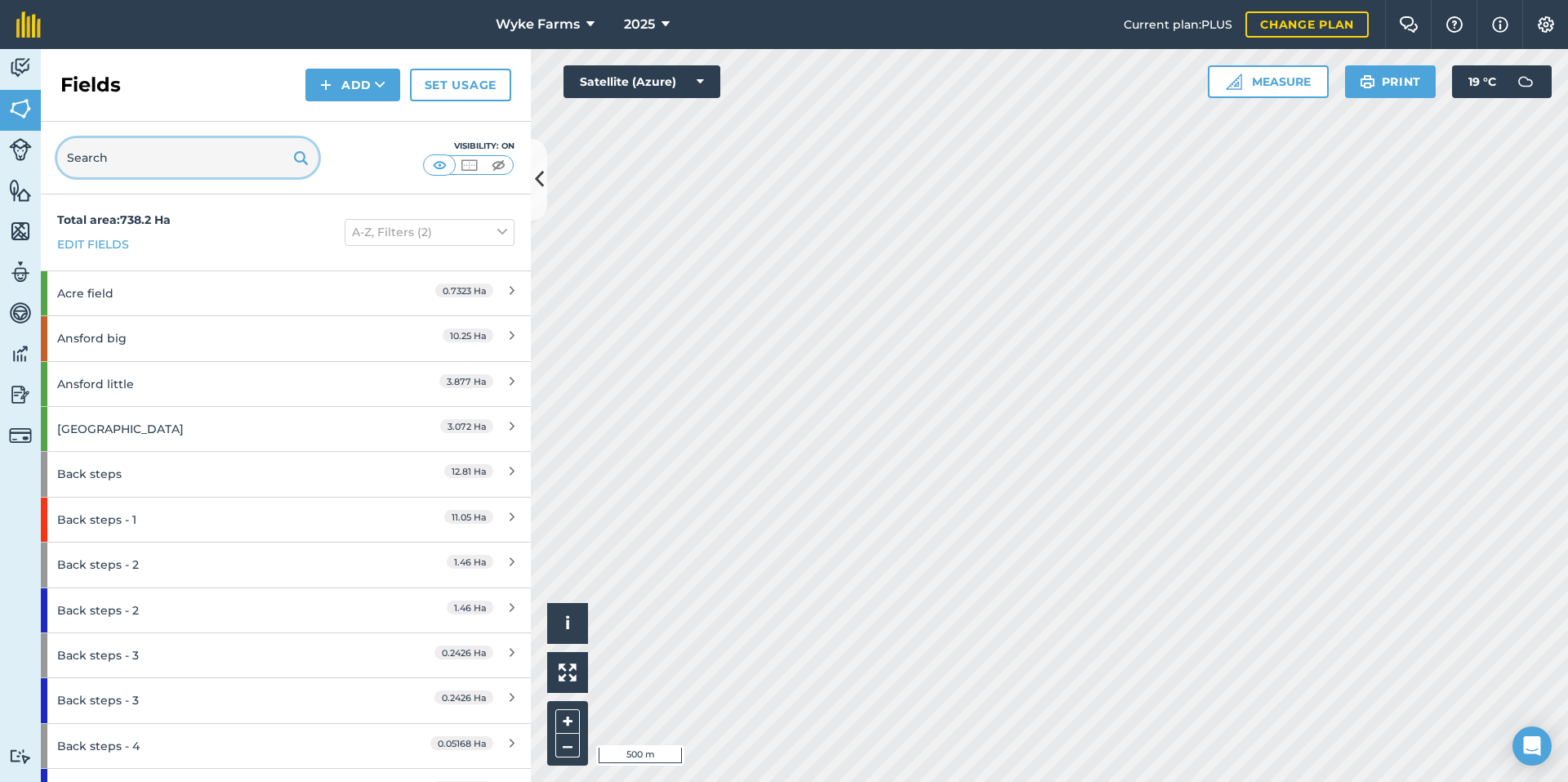
click at [195, 174] on input "text" at bounding box center [188, 158] width 261 height 40
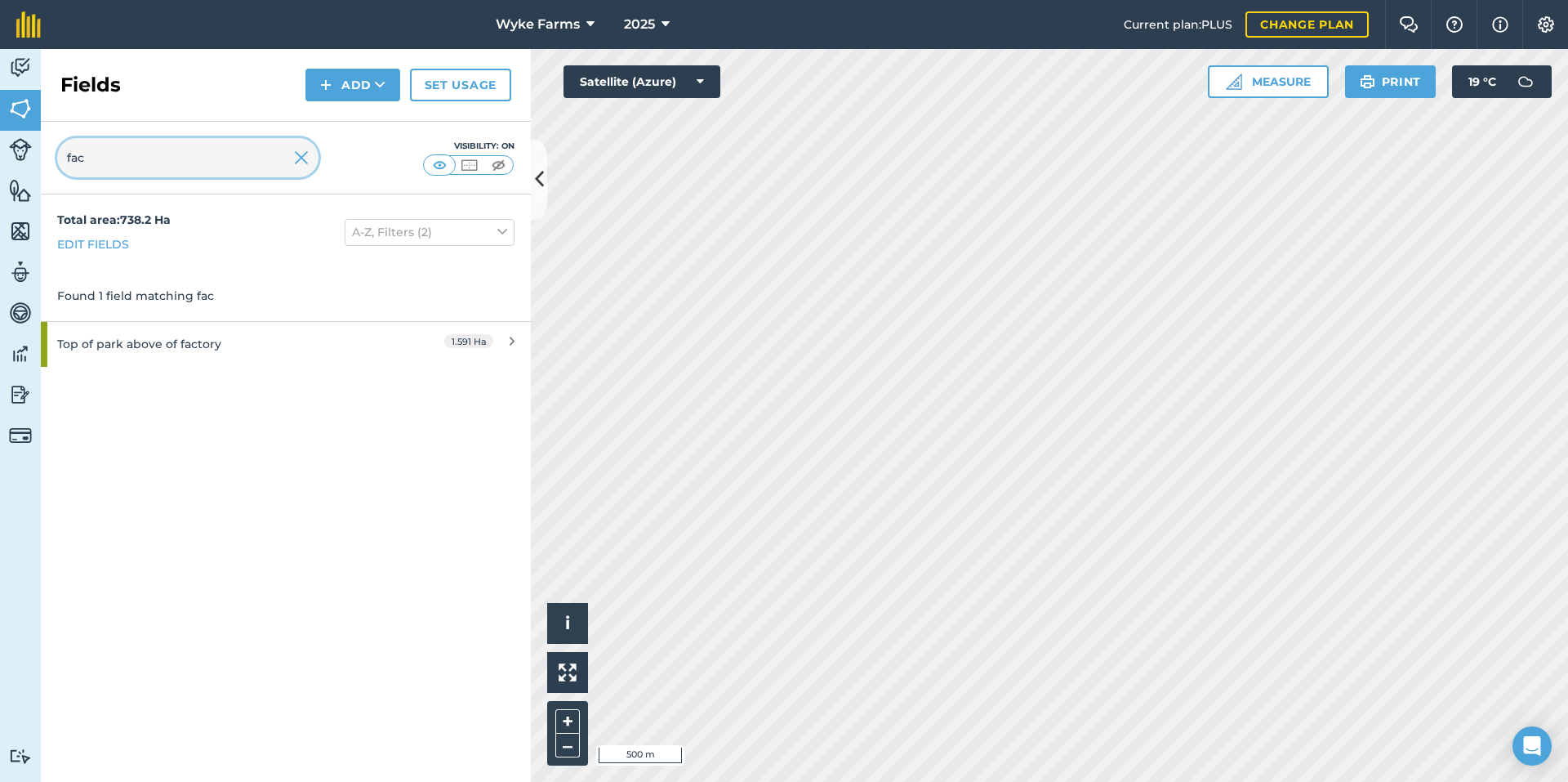
type input "fac"
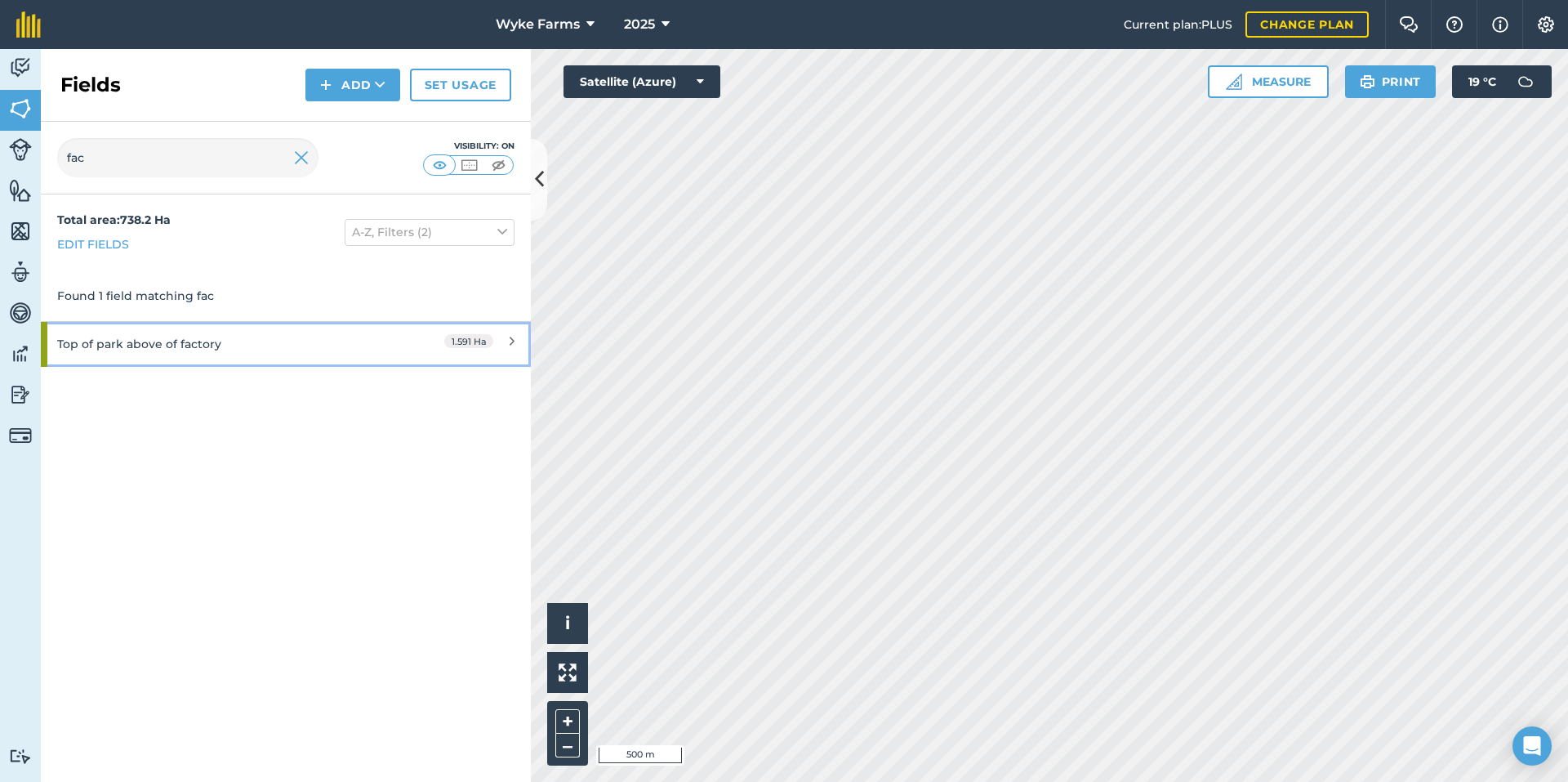
click at [223, 336] on div "Top of park above of factory" at bounding box center [216, 344] width 316 height 44
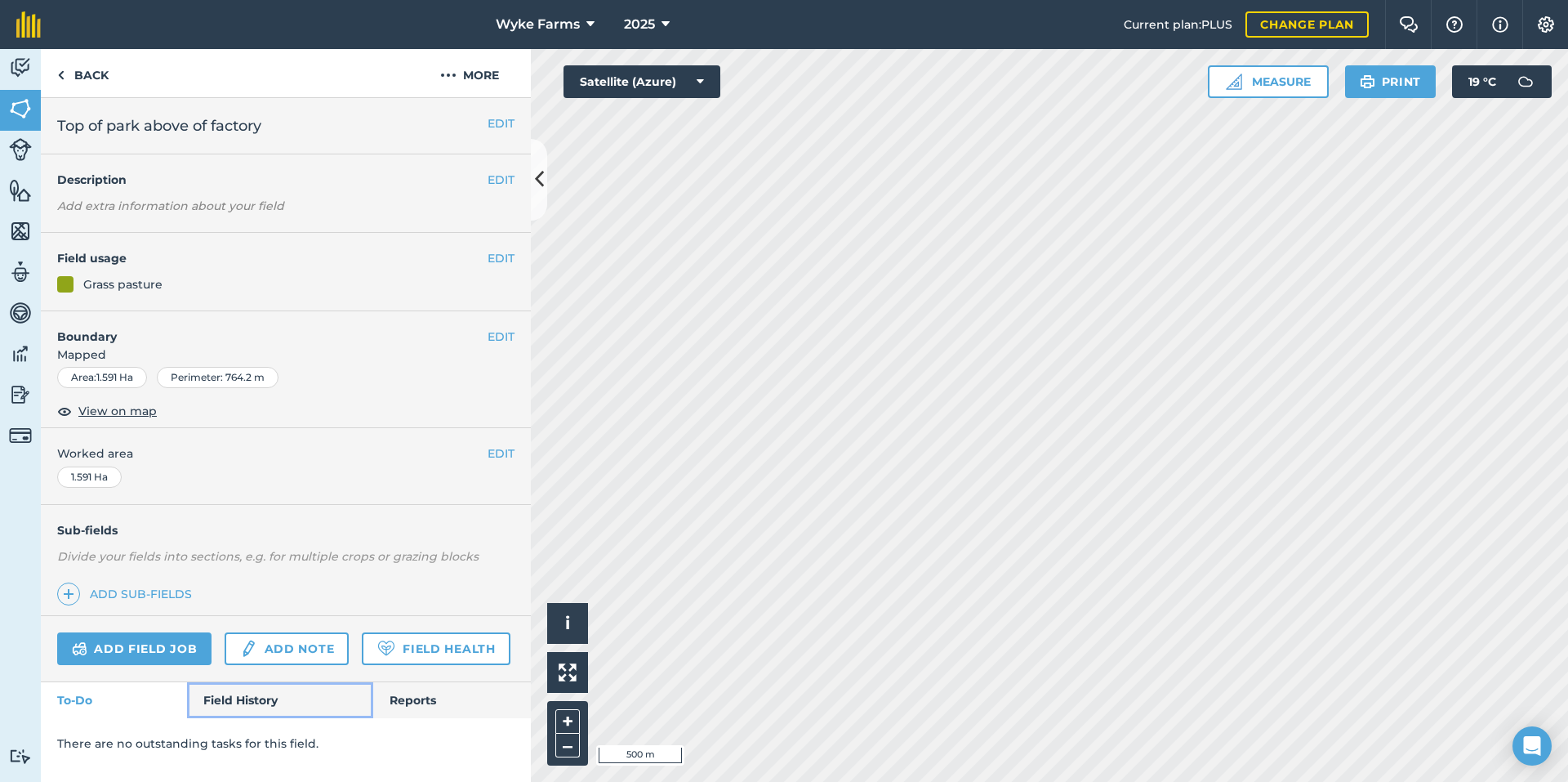
click at [260, 708] on link "Field History" at bounding box center [280, 700] width 186 height 36
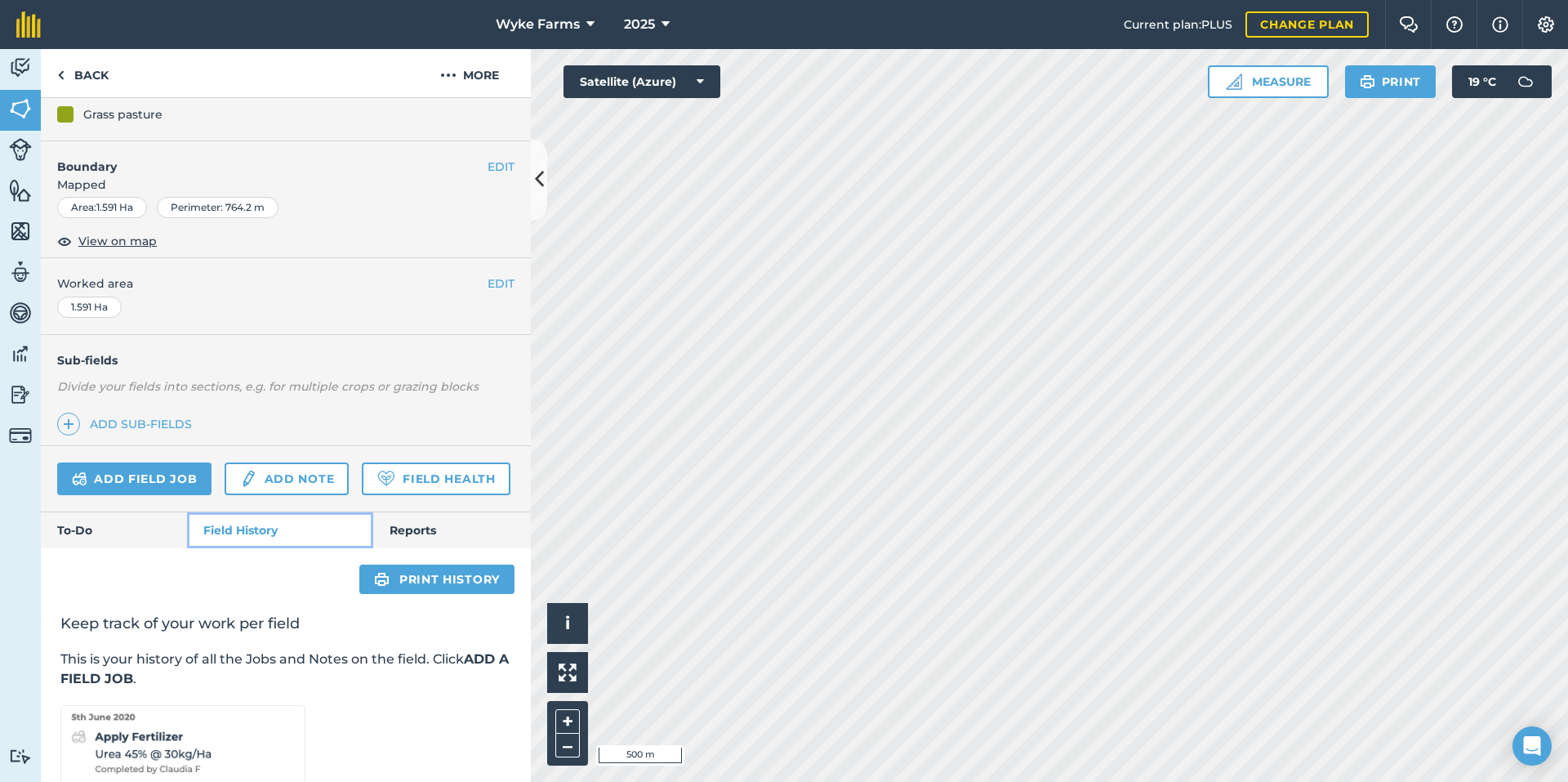
scroll to position [317, 0]
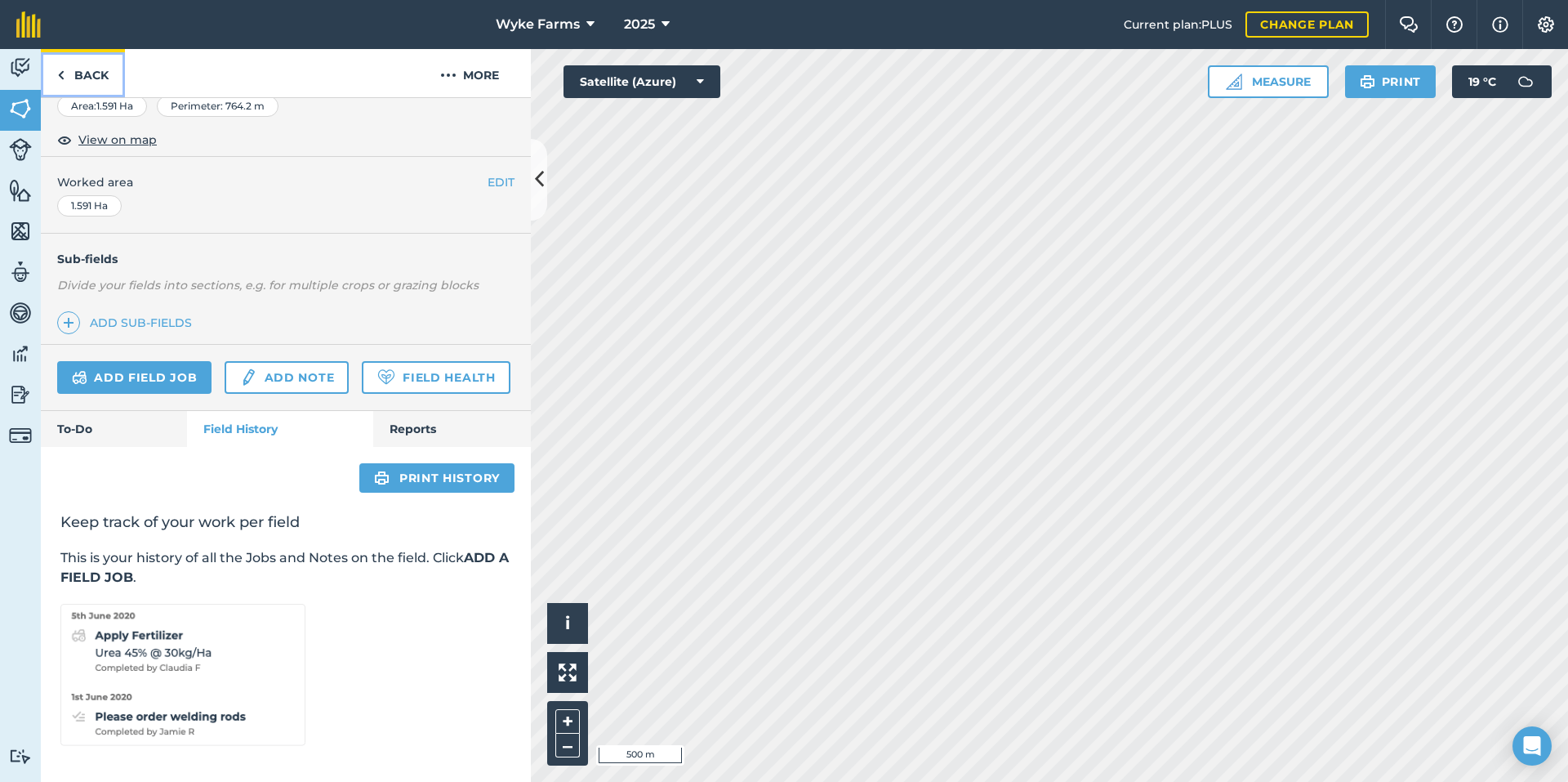
click at [107, 89] on link "Back" at bounding box center [83, 73] width 84 height 48
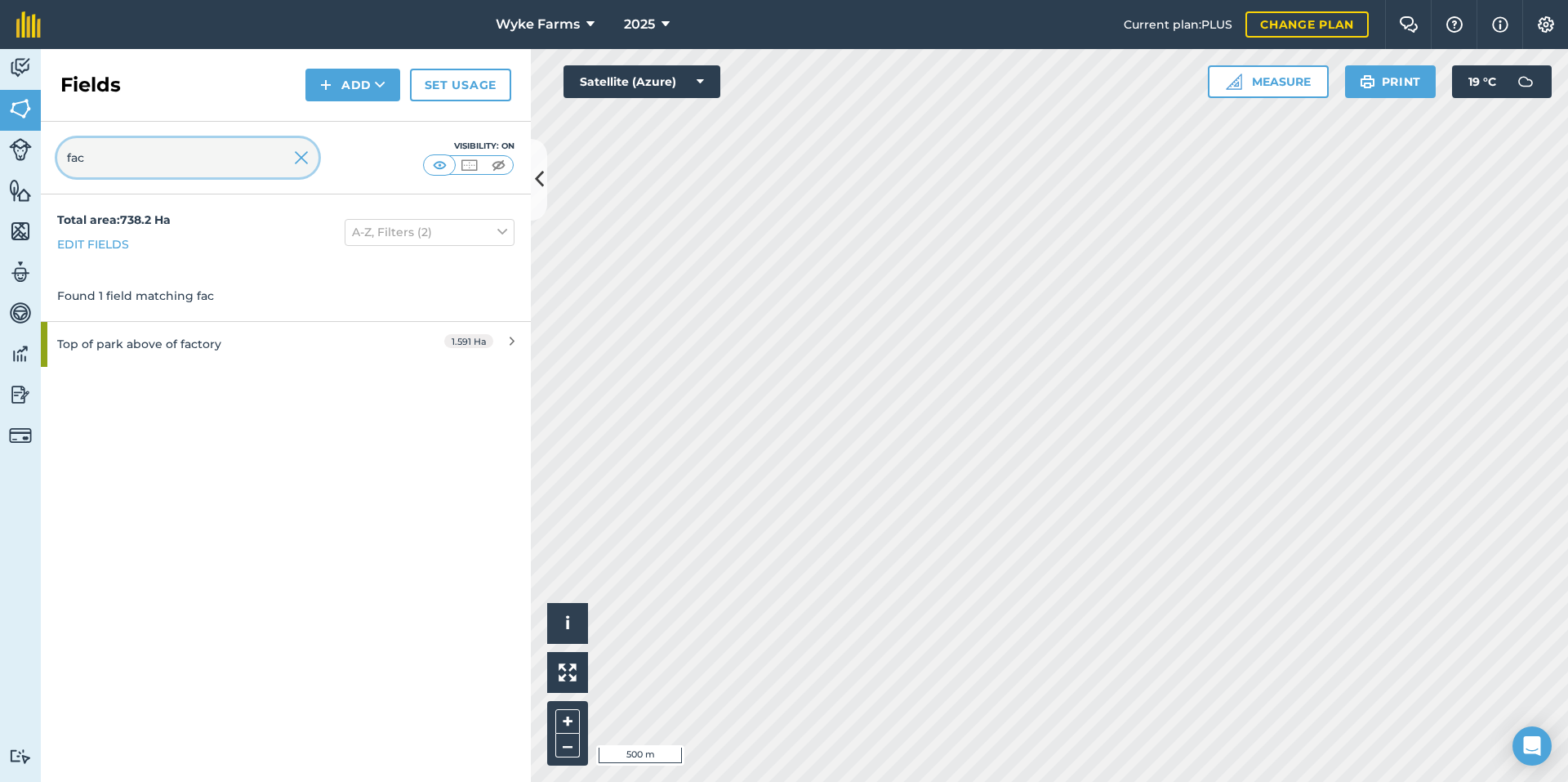
click at [161, 165] on input "fac" at bounding box center [188, 158] width 261 height 40
type input "up"
click at [211, 369] on div "Total area : 738.2 Ha Edit fields A-Z, Filters (2) Found 1 field matching up Up…" at bounding box center [286, 487] width 490 height 587
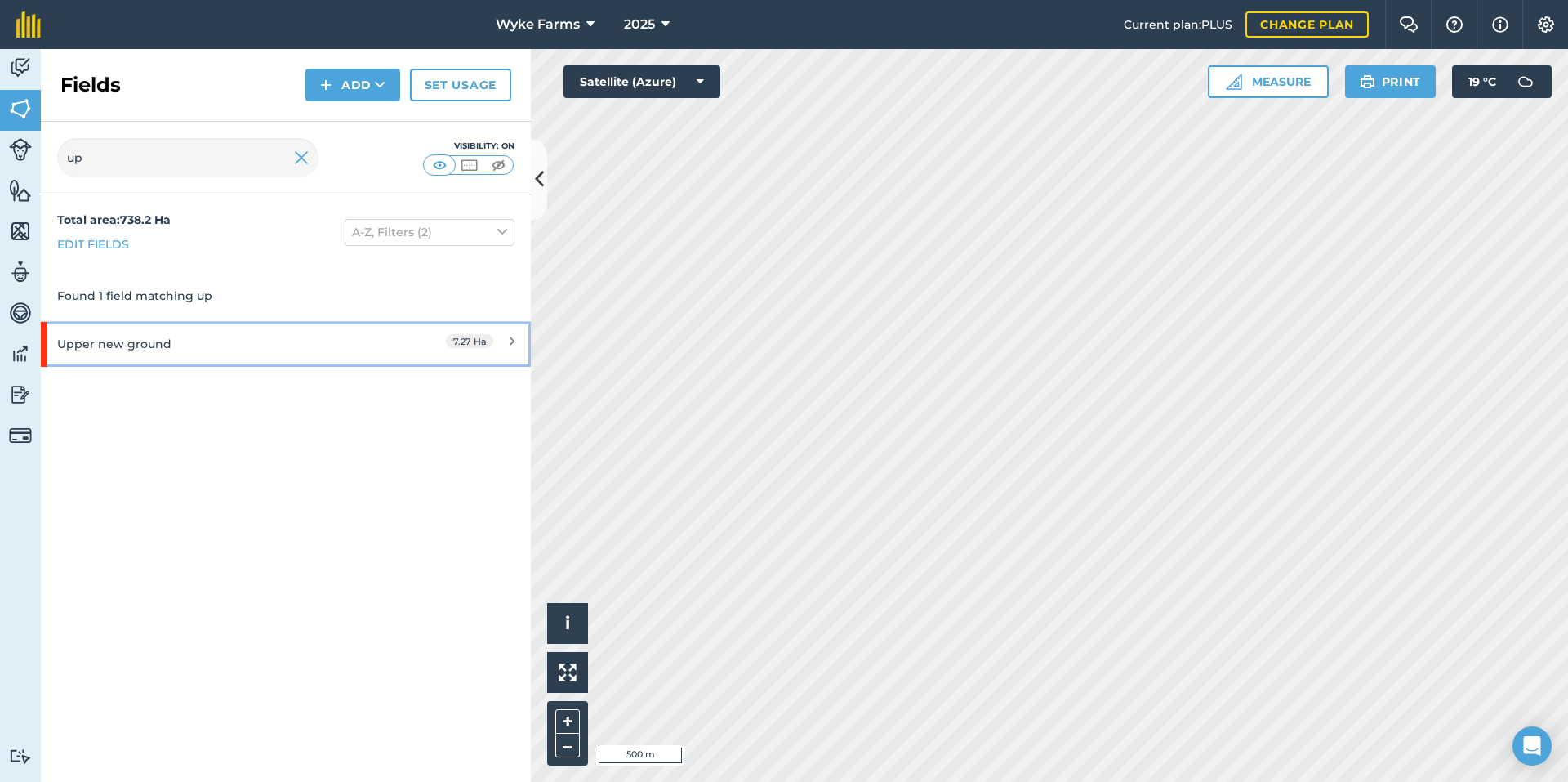
click at [223, 330] on div "Upper new ground" at bounding box center [216, 344] width 316 height 44
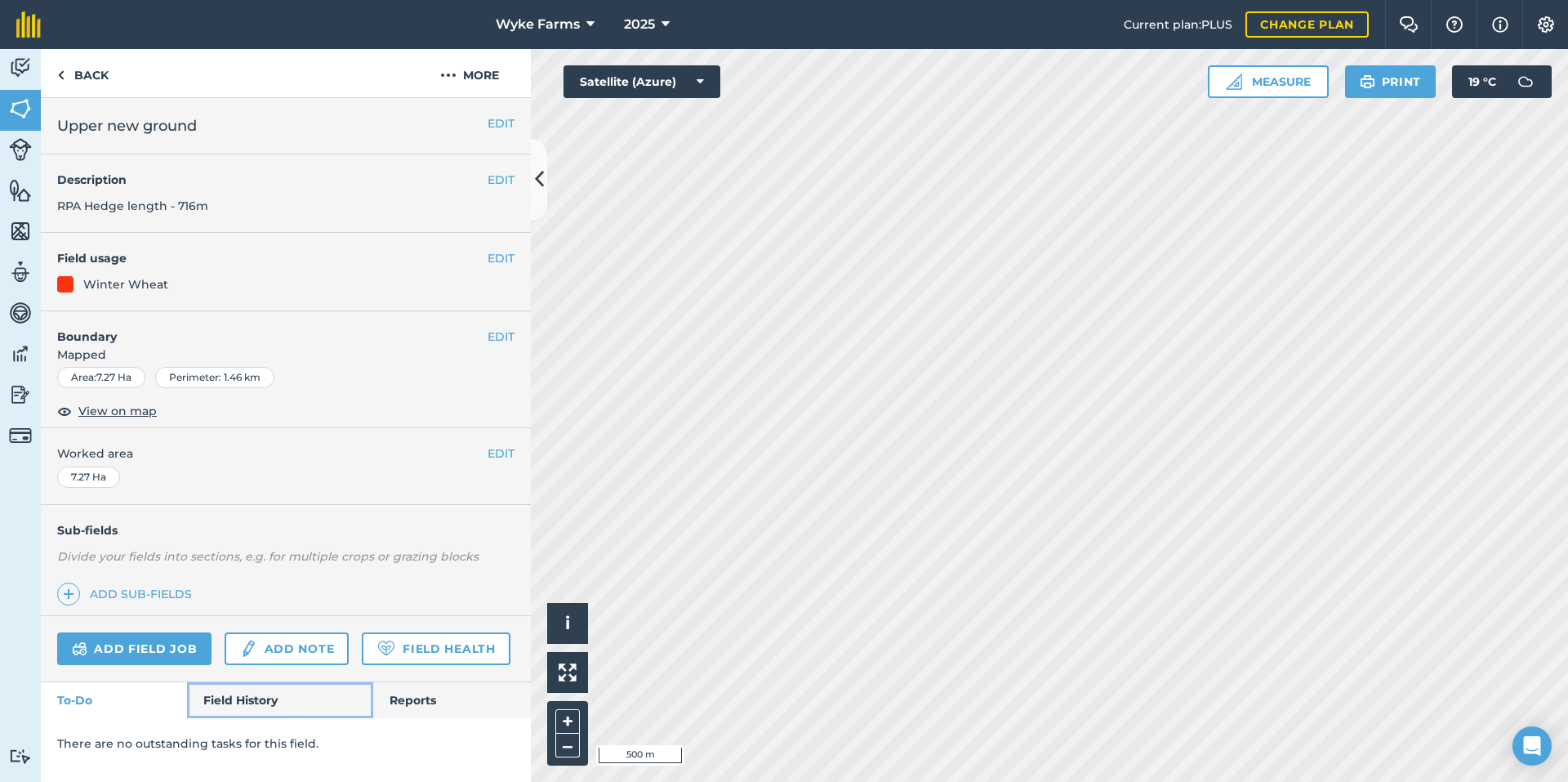
click at [246, 692] on link "Field History" at bounding box center [280, 700] width 186 height 36
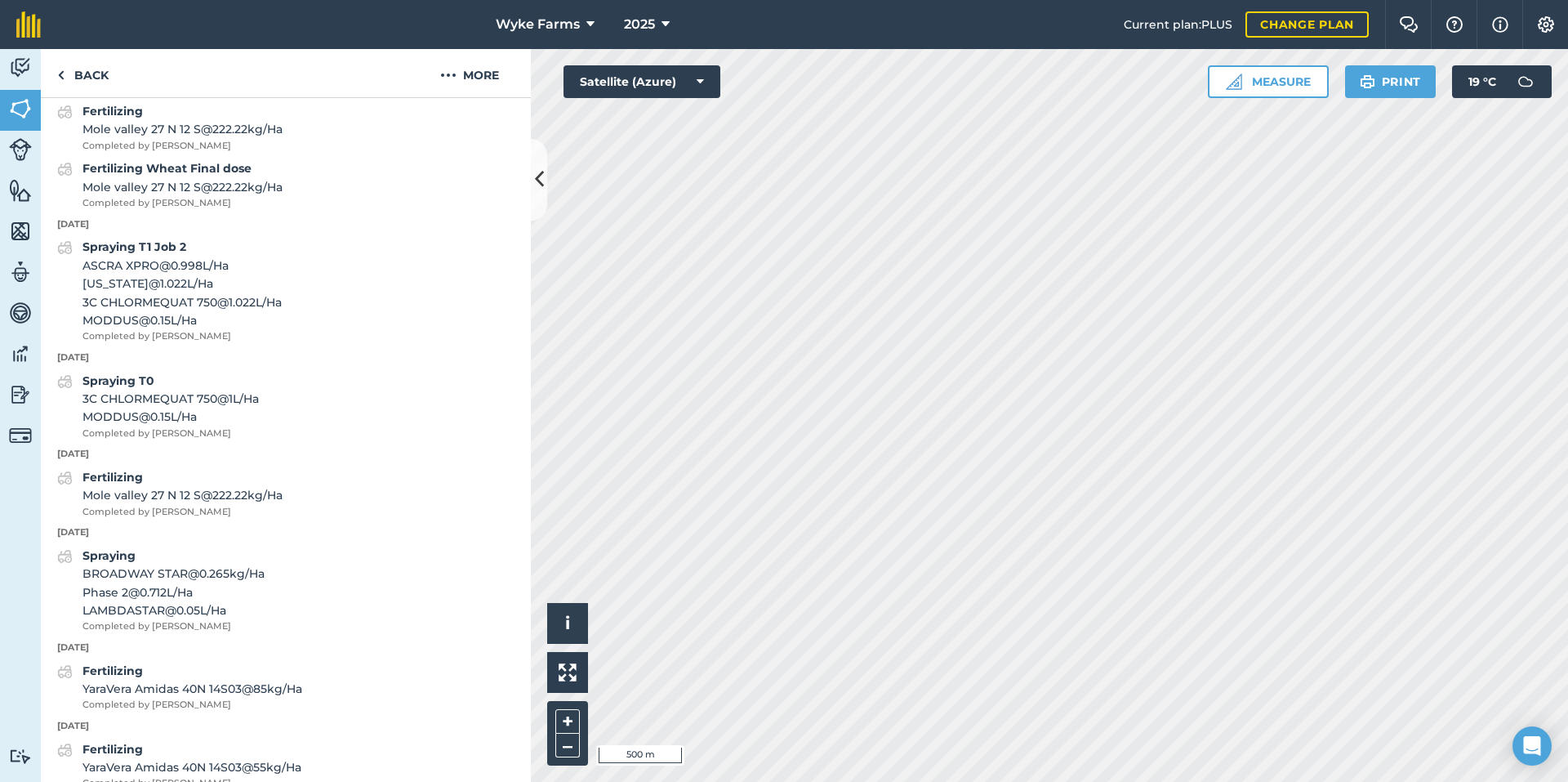
scroll to position [899, 0]
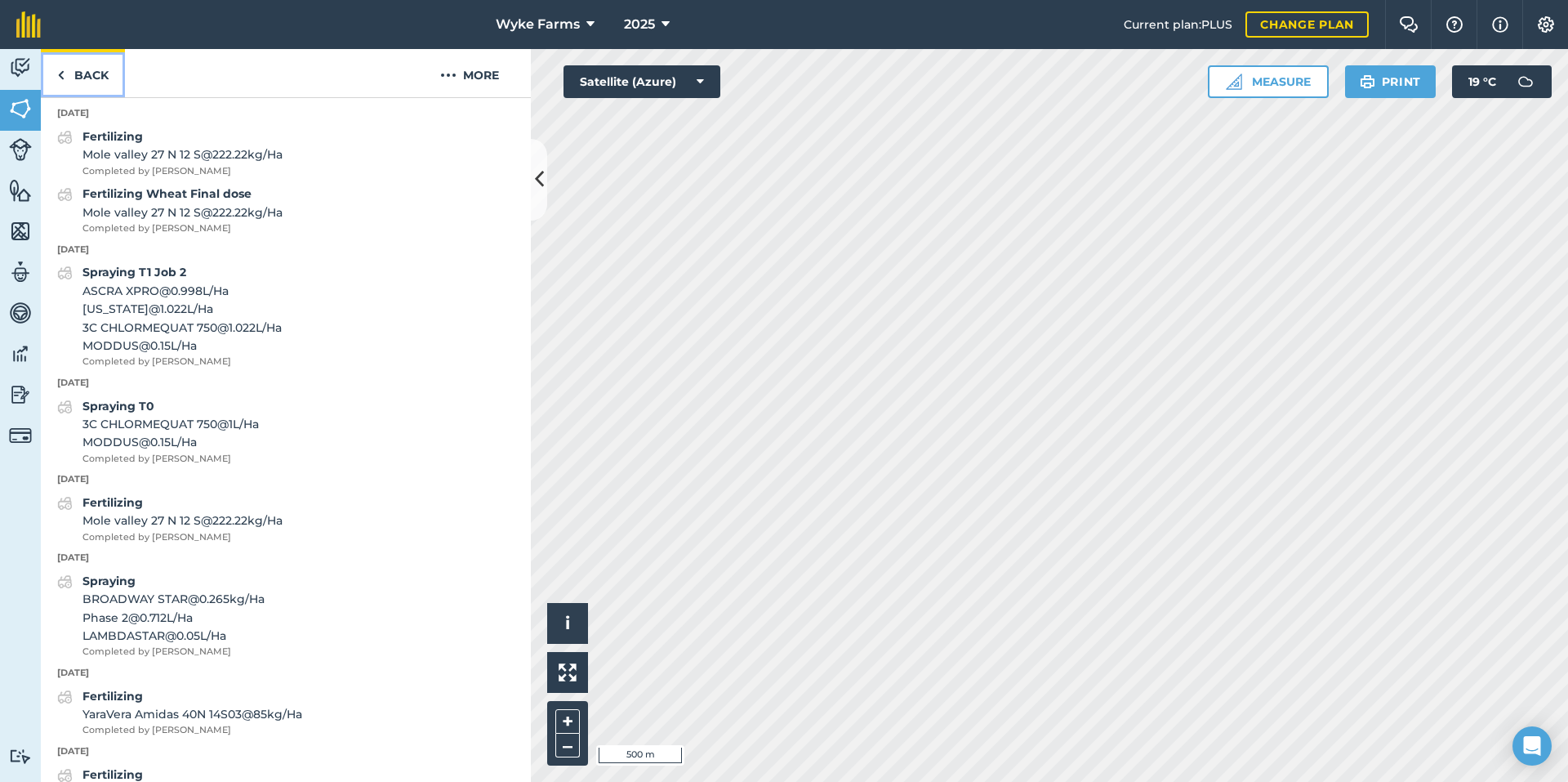
click at [60, 79] on img at bounding box center [61, 75] width 8 height 20
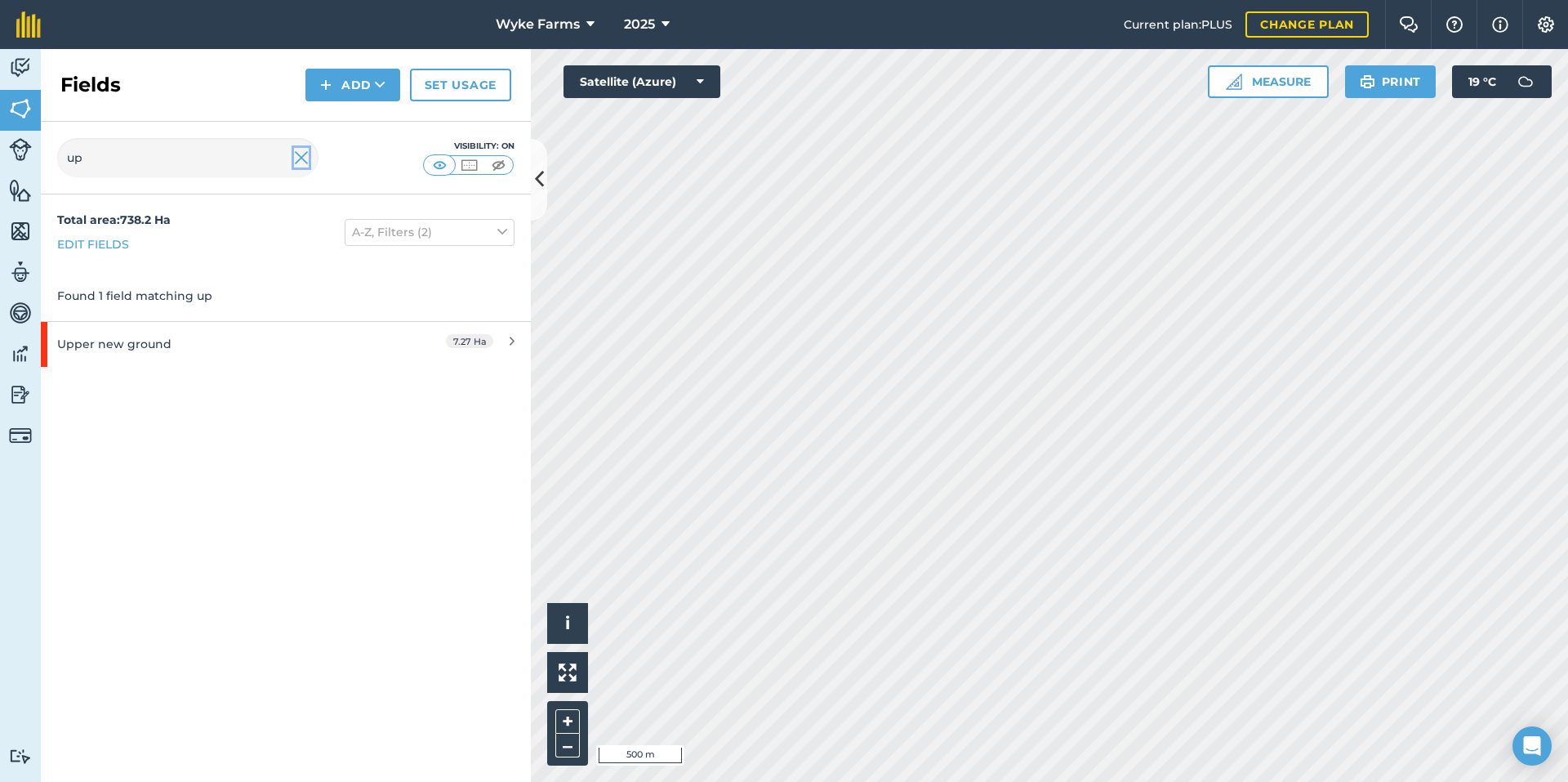
click at [301, 163] on img at bounding box center [301, 157] width 15 height 20
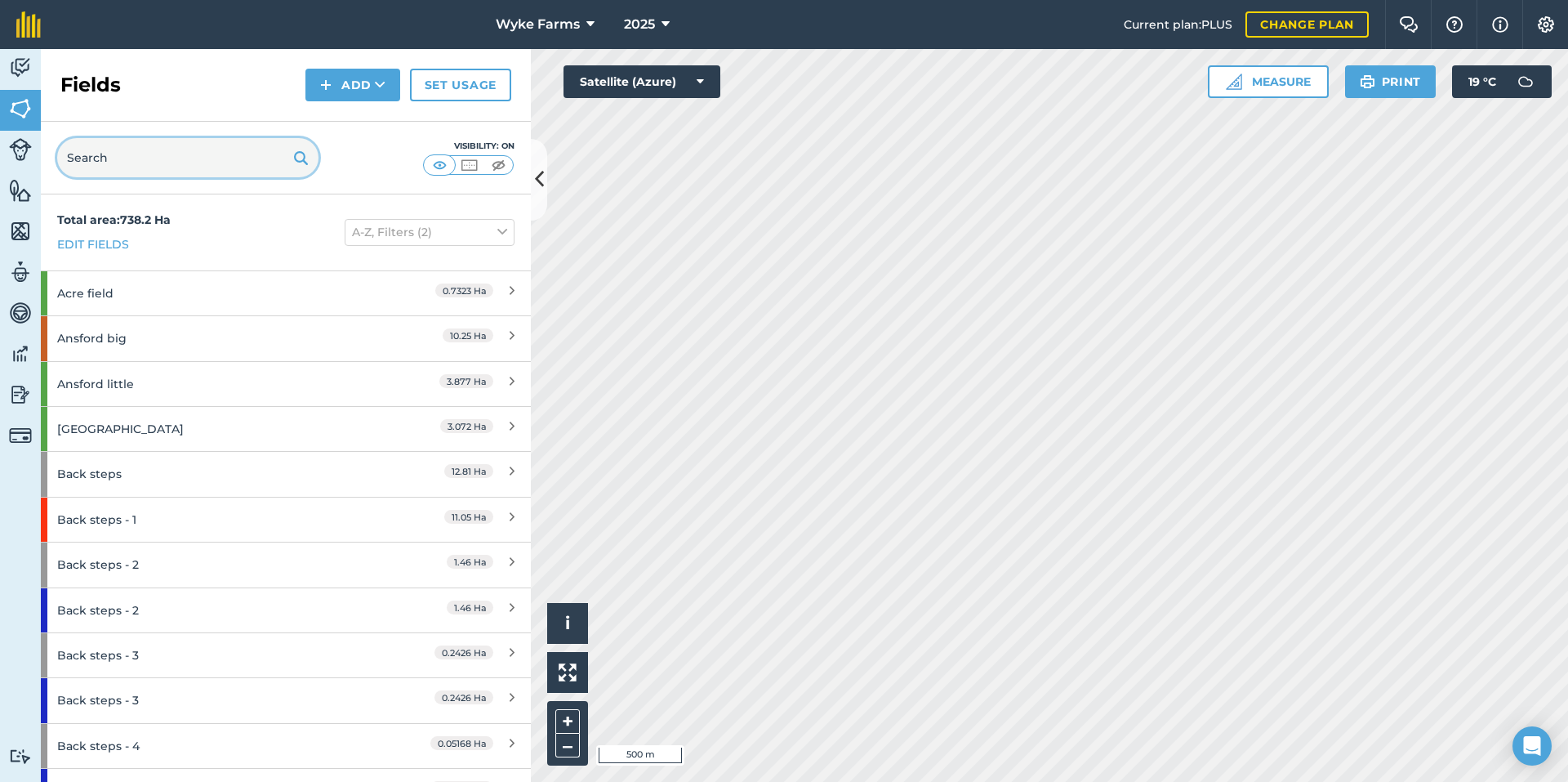
click at [200, 161] on input "text" at bounding box center [188, 158] width 261 height 40
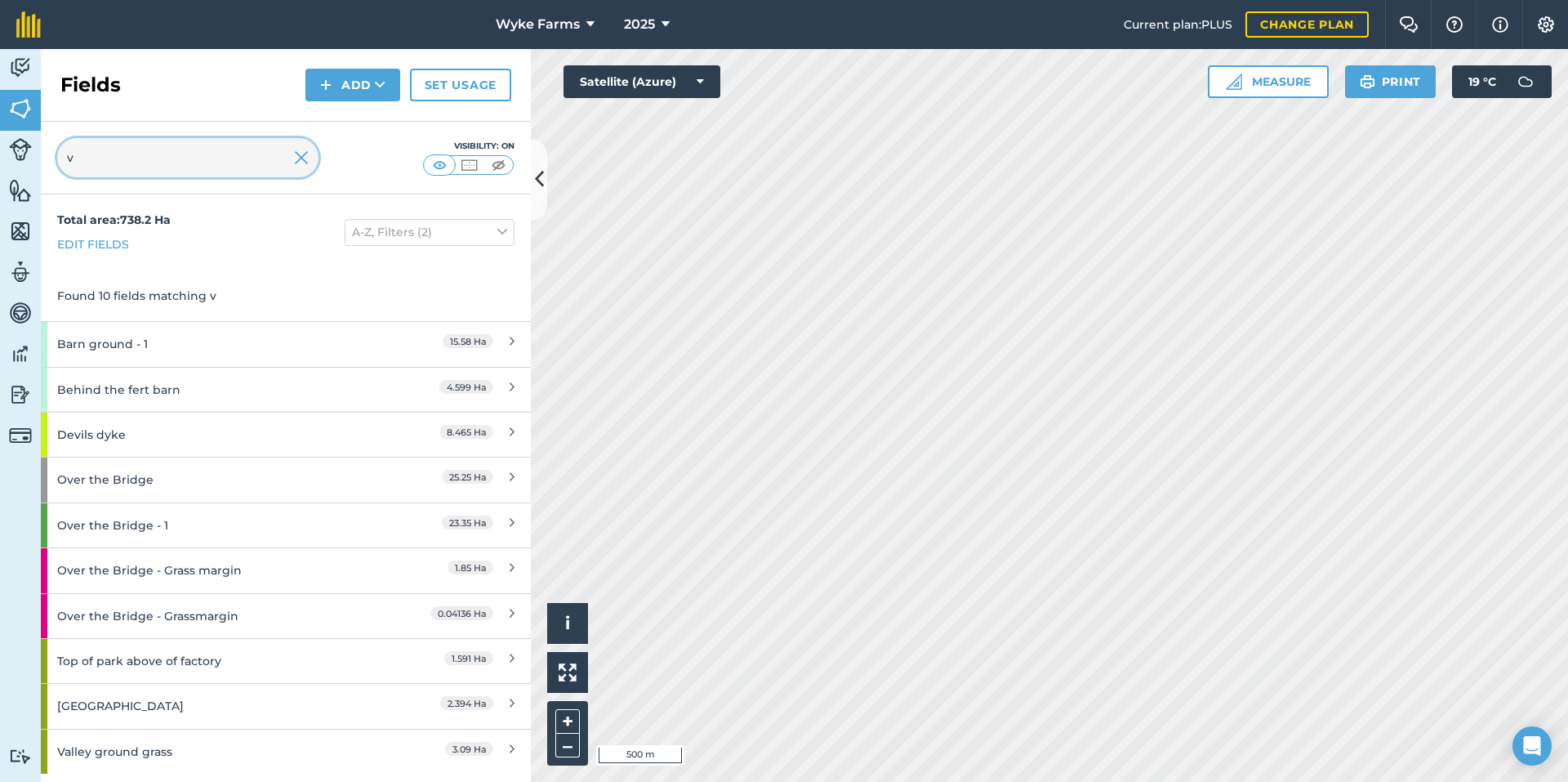
type input "v"
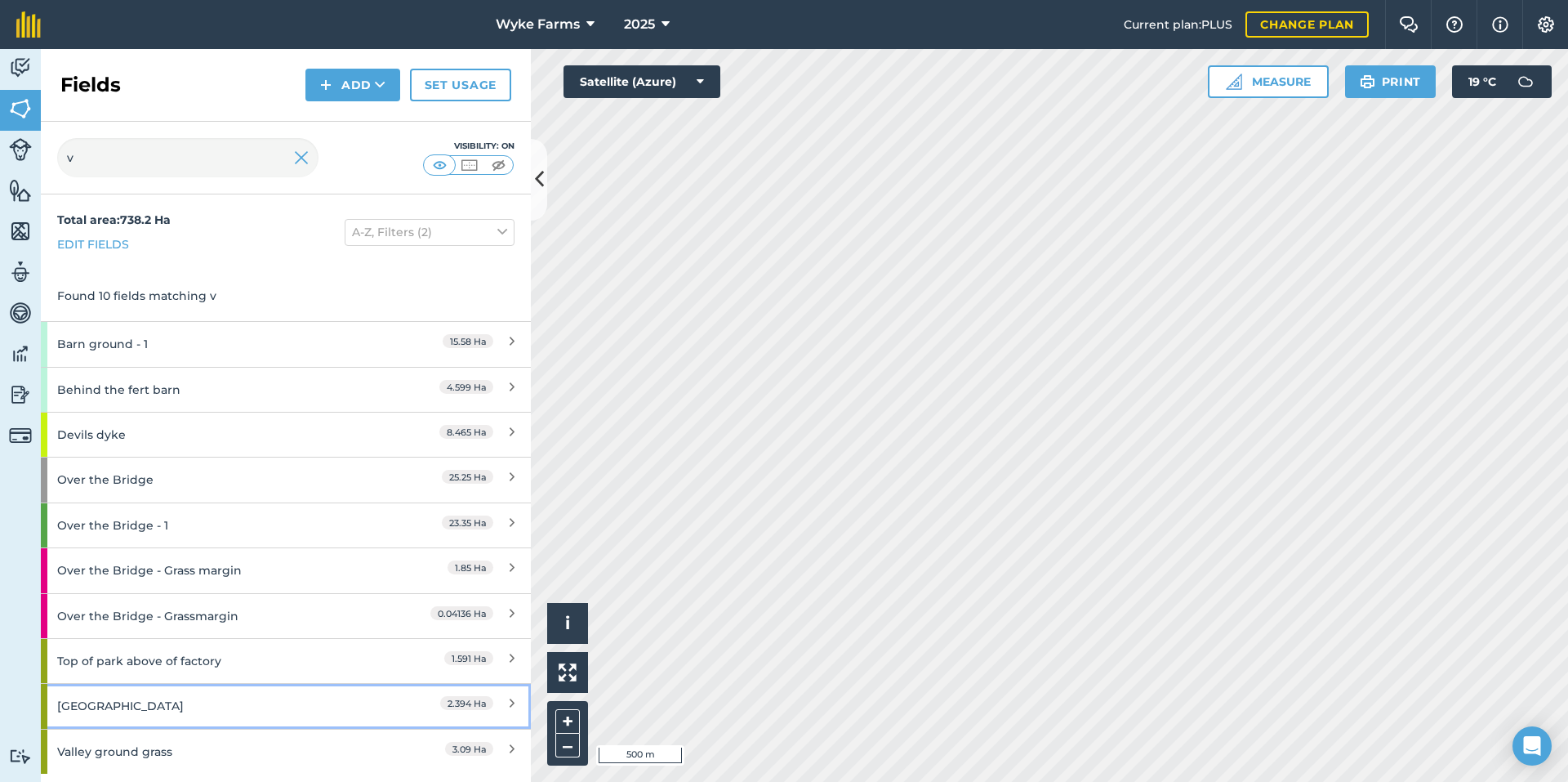
click at [207, 718] on div "[GEOGRAPHIC_DATA]" at bounding box center [216, 706] width 316 height 44
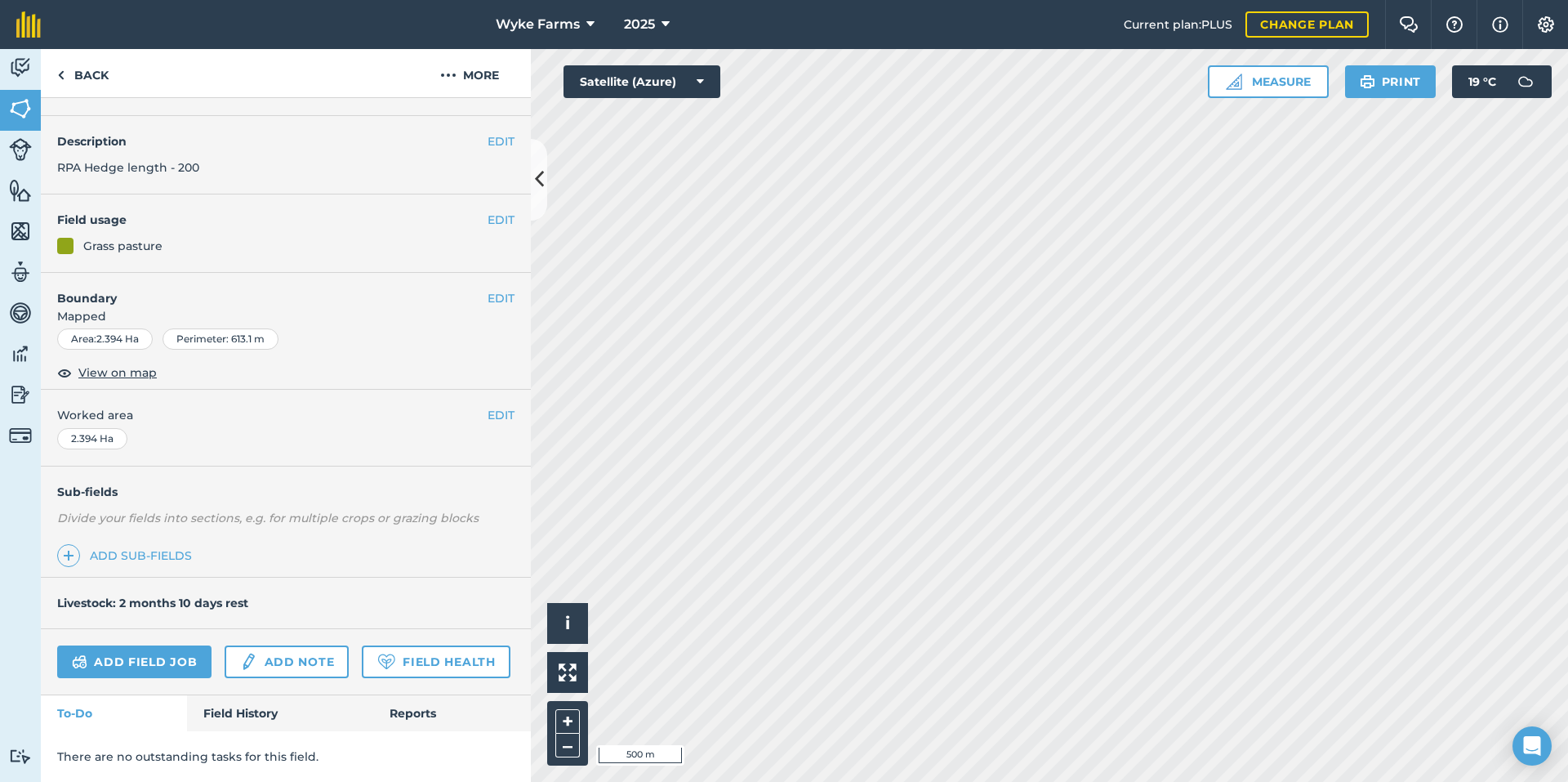
scroll to position [84, 0]
click at [259, 712] on link "Field History" at bounding box center [280, 713] width 186 height 36
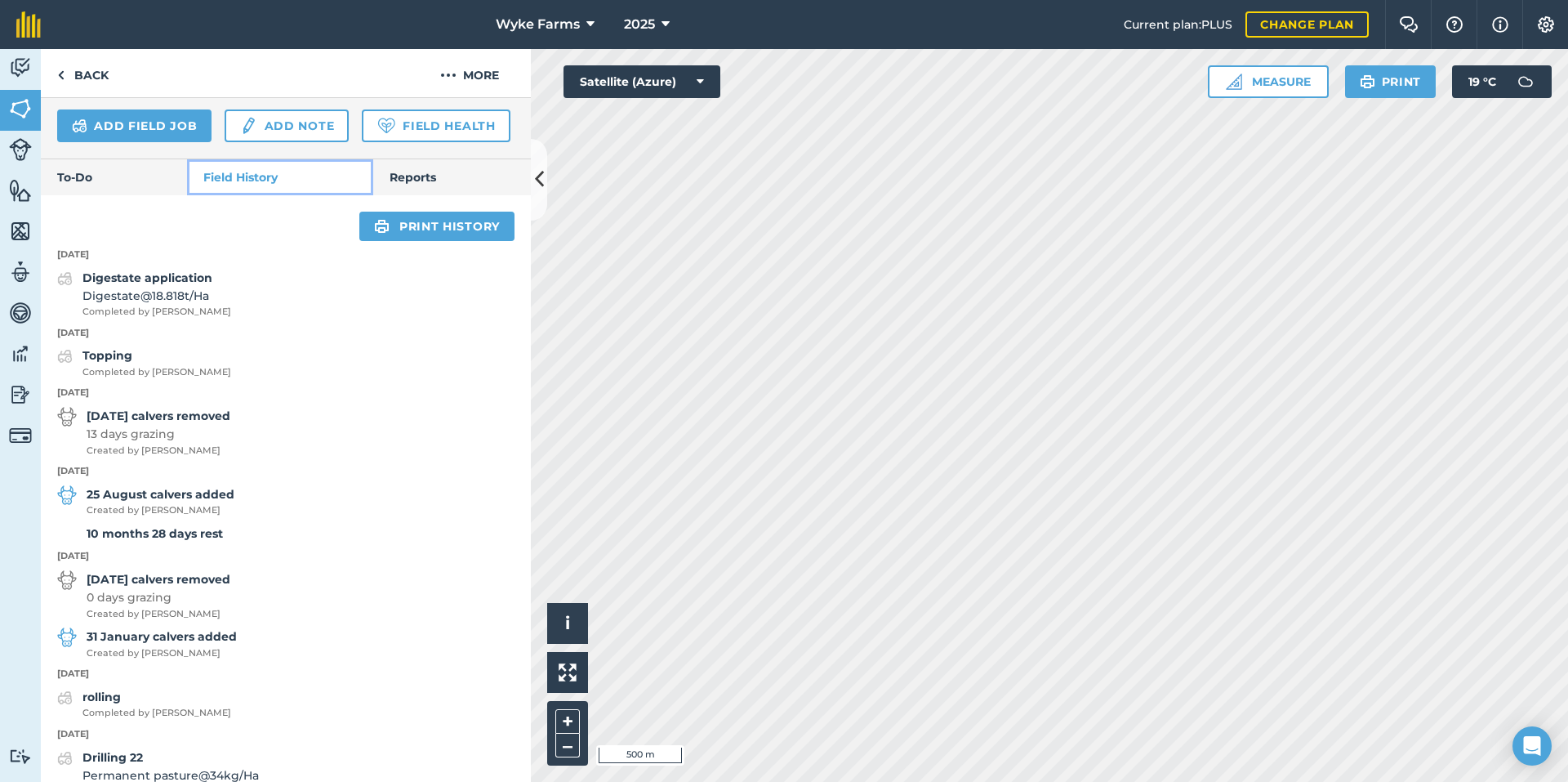
scroll to position [656, 0]
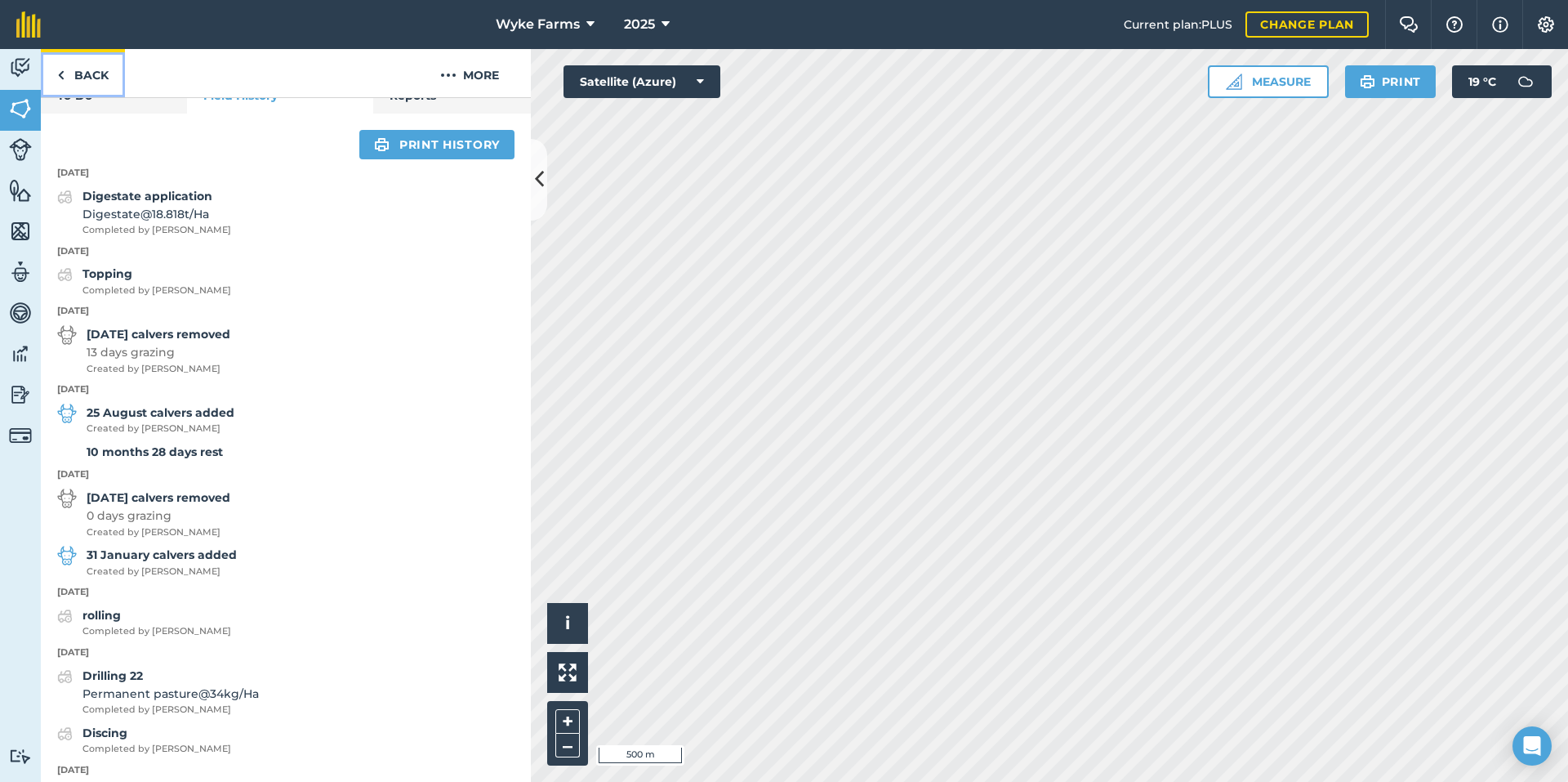
click at [92, 64] on link "Back" at bounding box center [83, 73] width 84 height 48
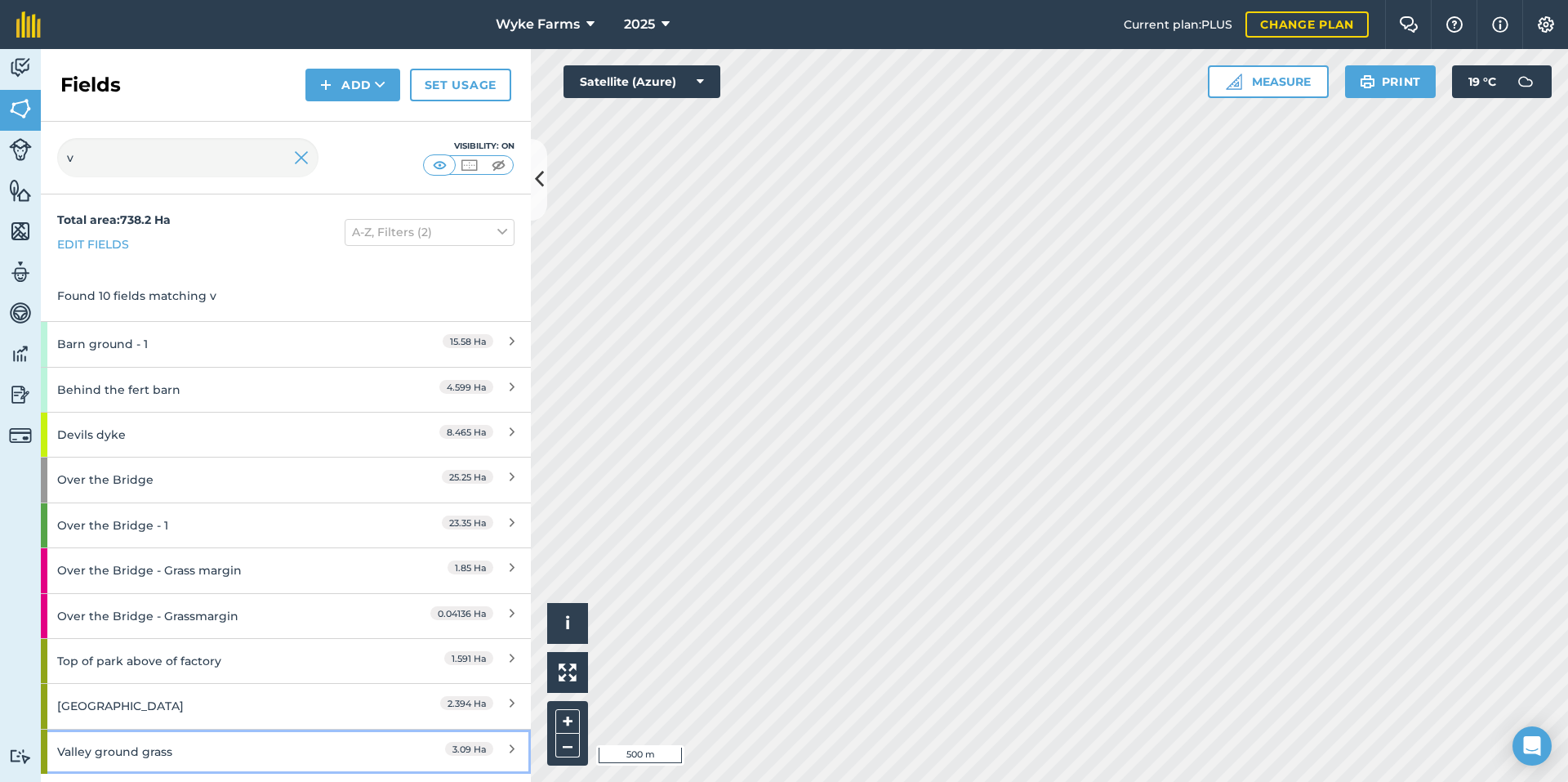
click at [161, 738] on div "Valley ground grass" at bounding box center [216, 751] width 316 height 44
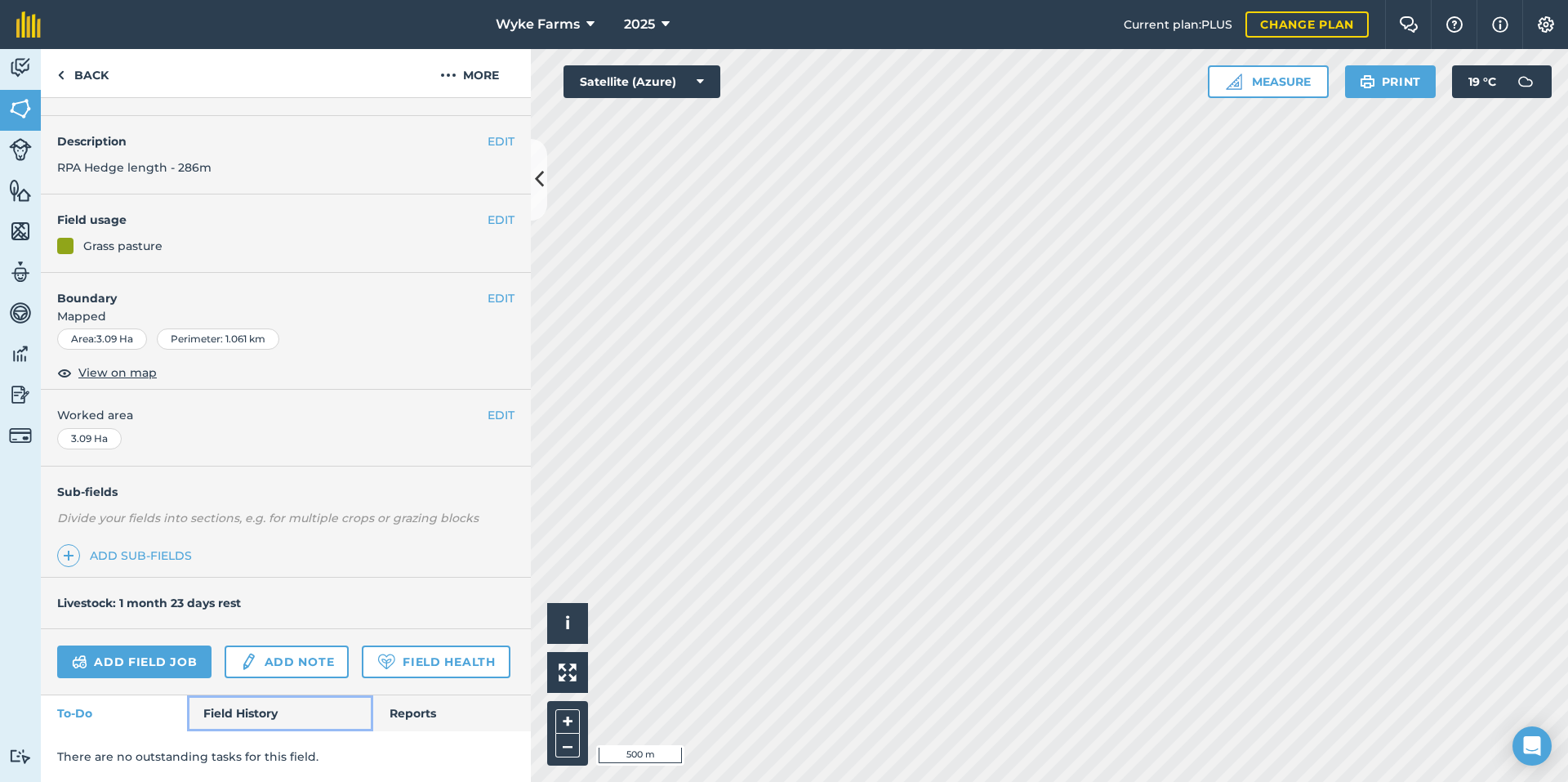
click at [270, 712] on link "Field History" at bounding box center [280, 713] width 186 height 36
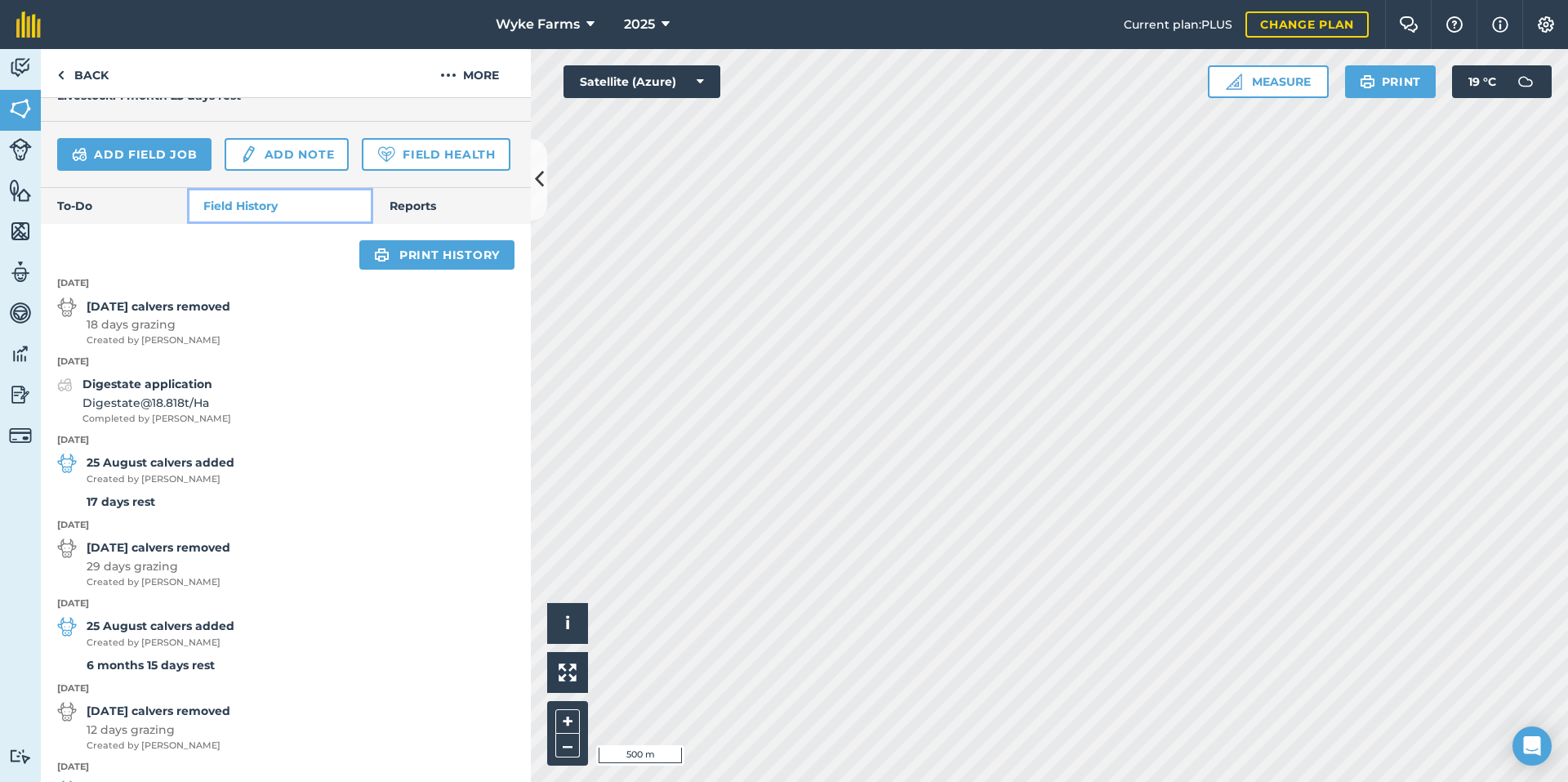
scroll to position [574, 0]
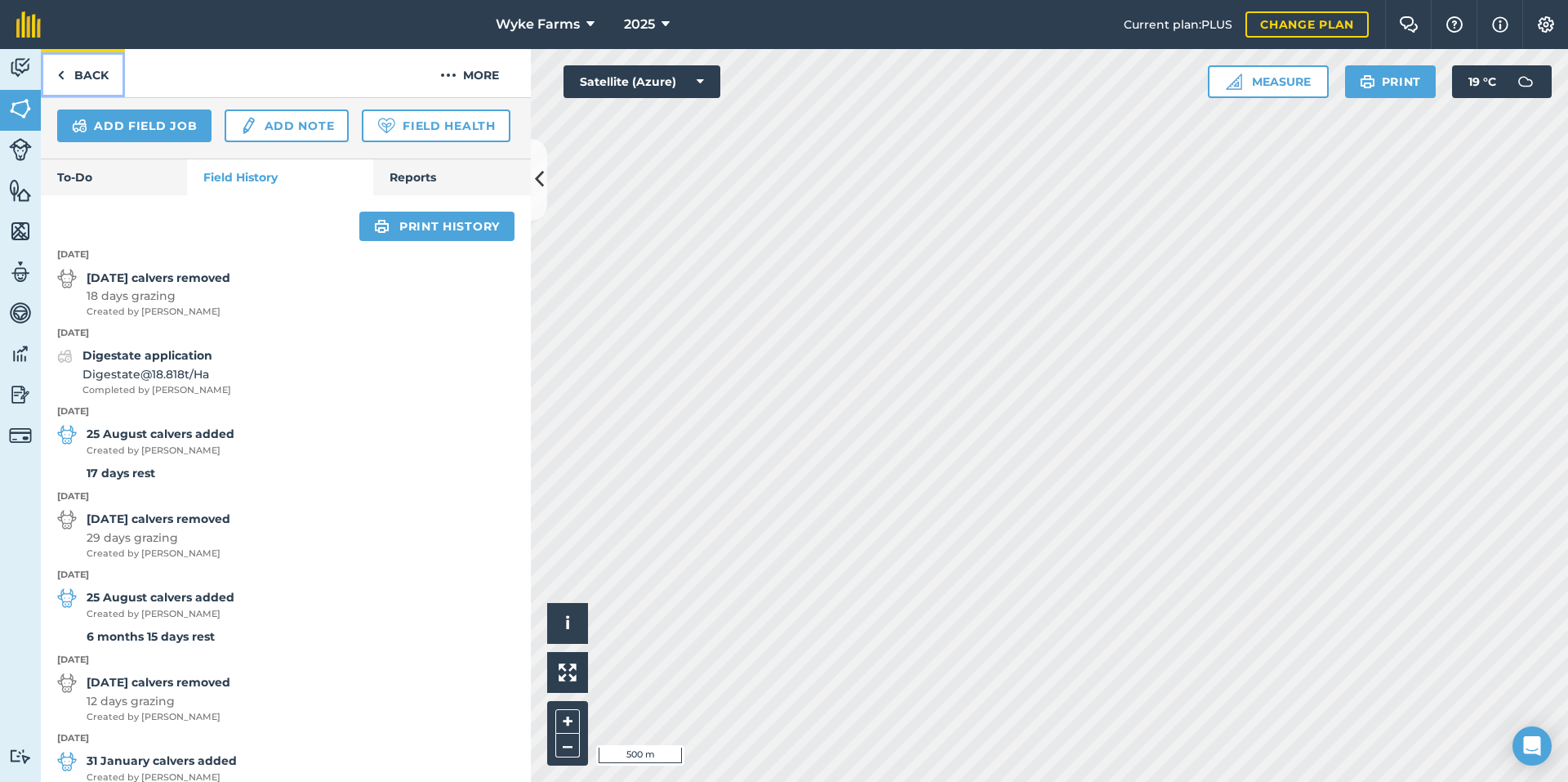
click at [101, 82] on link "Back" at bounding box center [83, 73] width 84 height 48
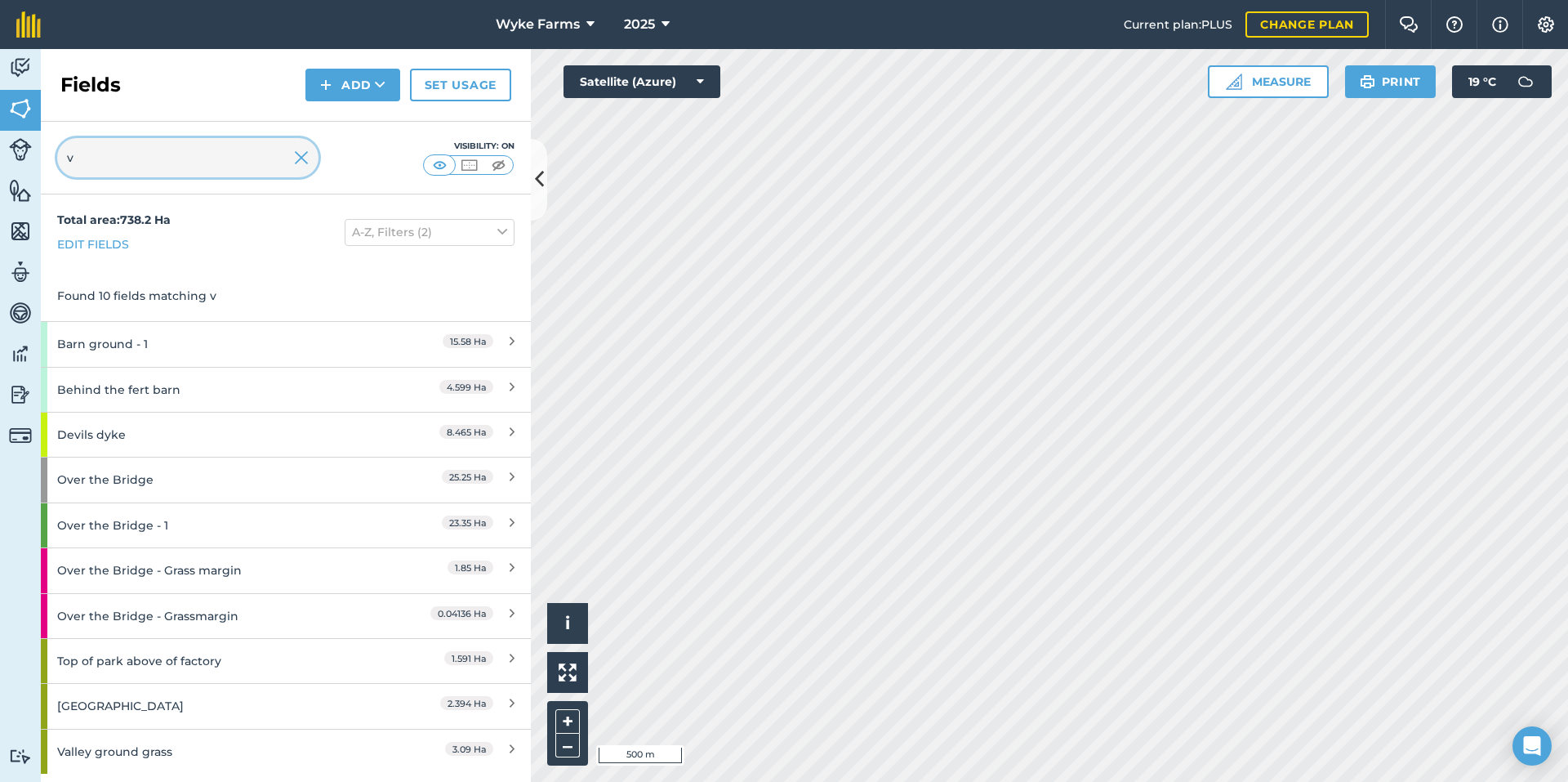
click at [85, 165] on input "v" at bounding box center [188, 158] width 261 height 40
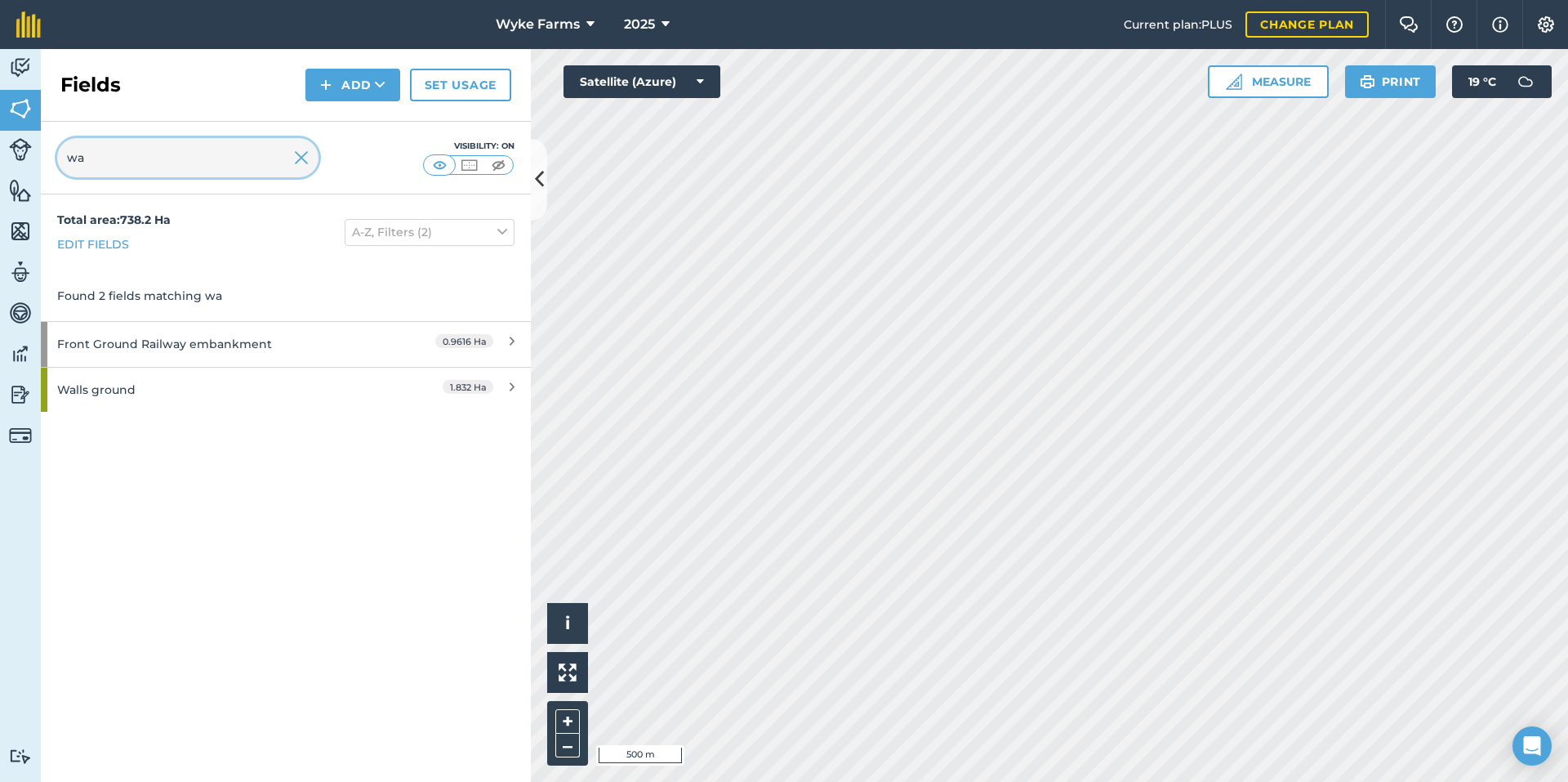
type input "wa"
click at [136, 393] on div "Walls ground" at bounding box center [216, 389] width 316 height 44
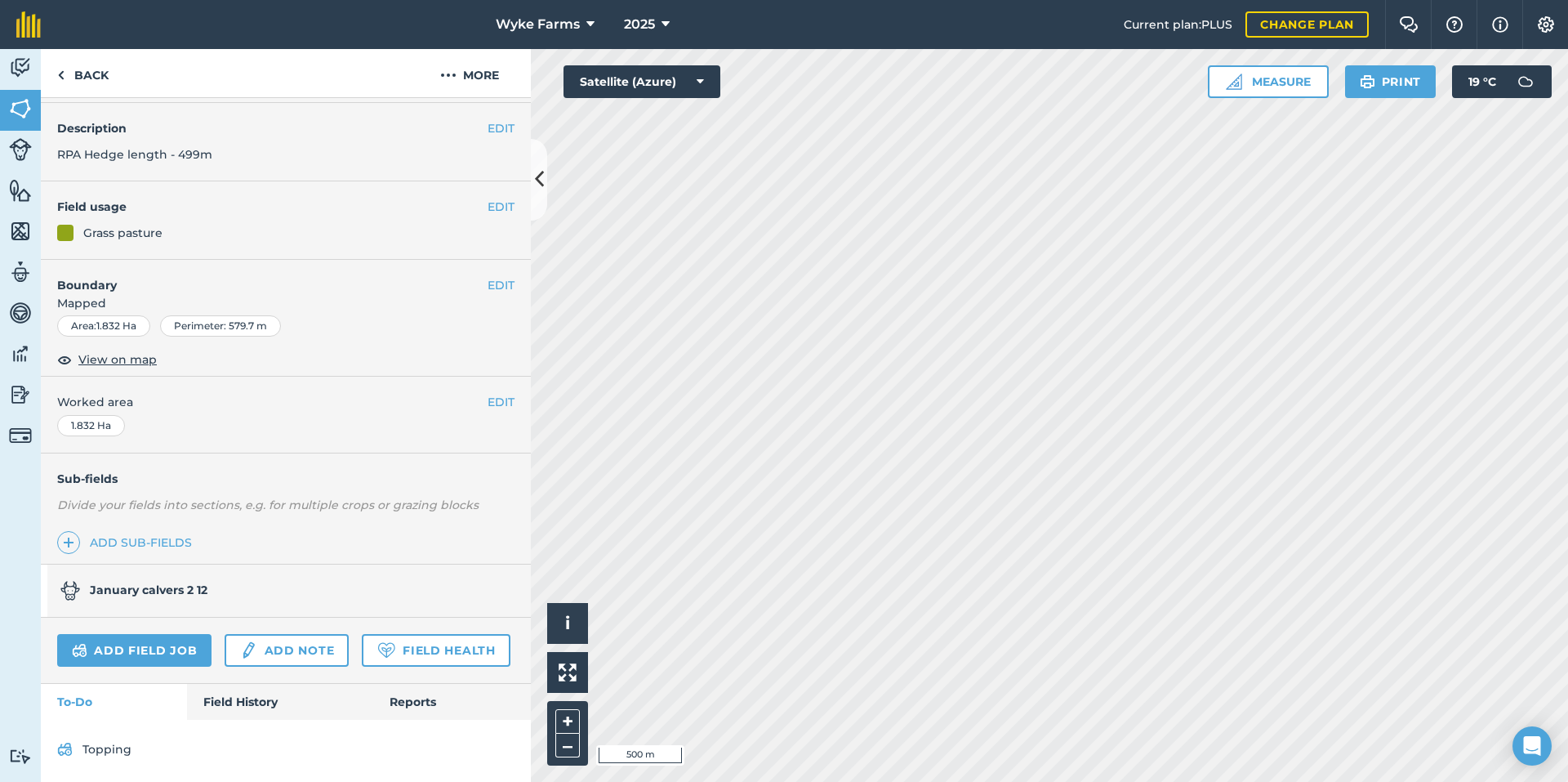
scroll to position [101, 0]
click at [259, 723] on div "Topping" at bounding box center [286, 749] width 490 height 65
click at [259, 703] on link "Field History" at bounding box center [280, 699] width 186 height 36
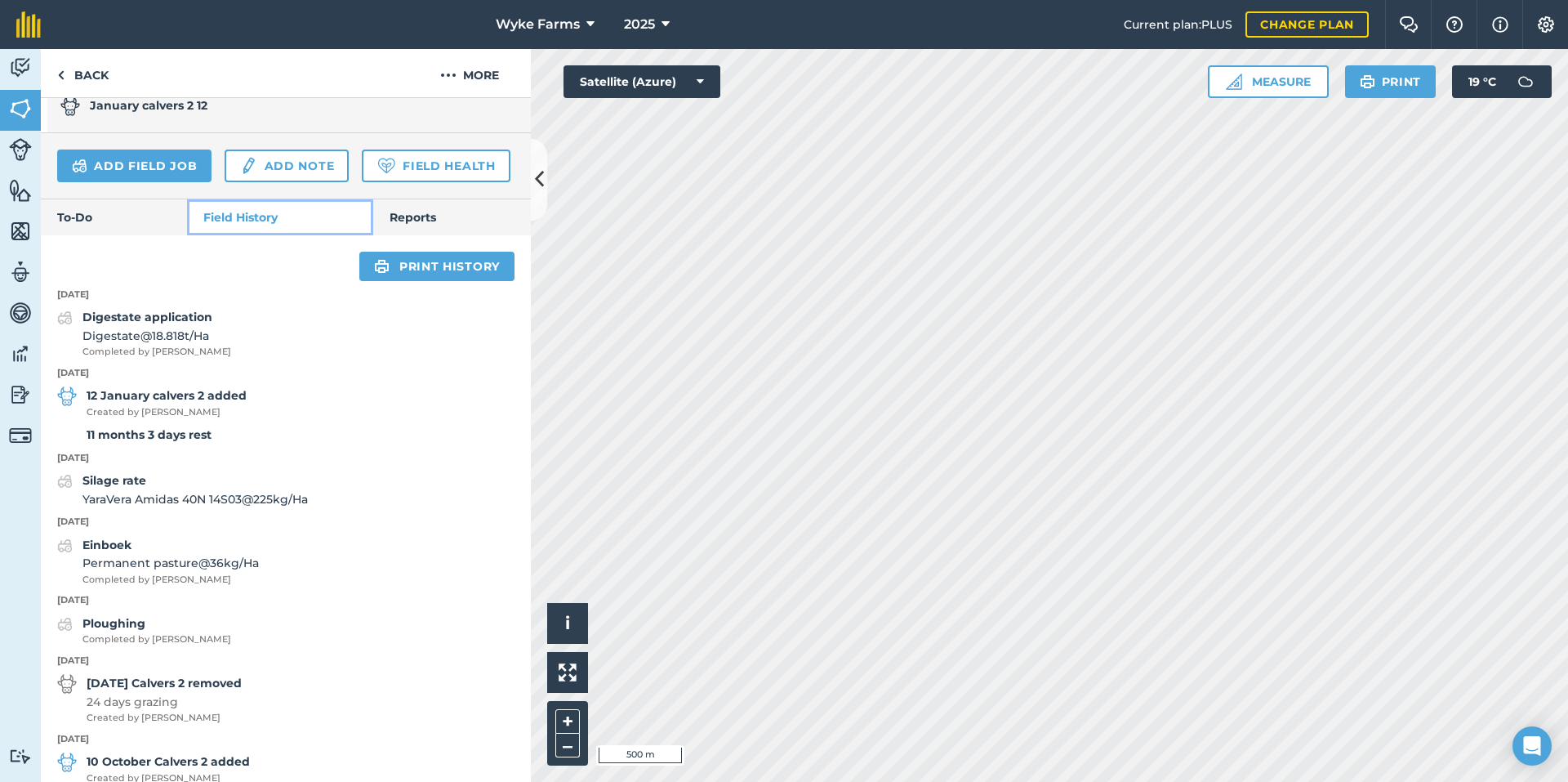
scroll to position [590, 0]
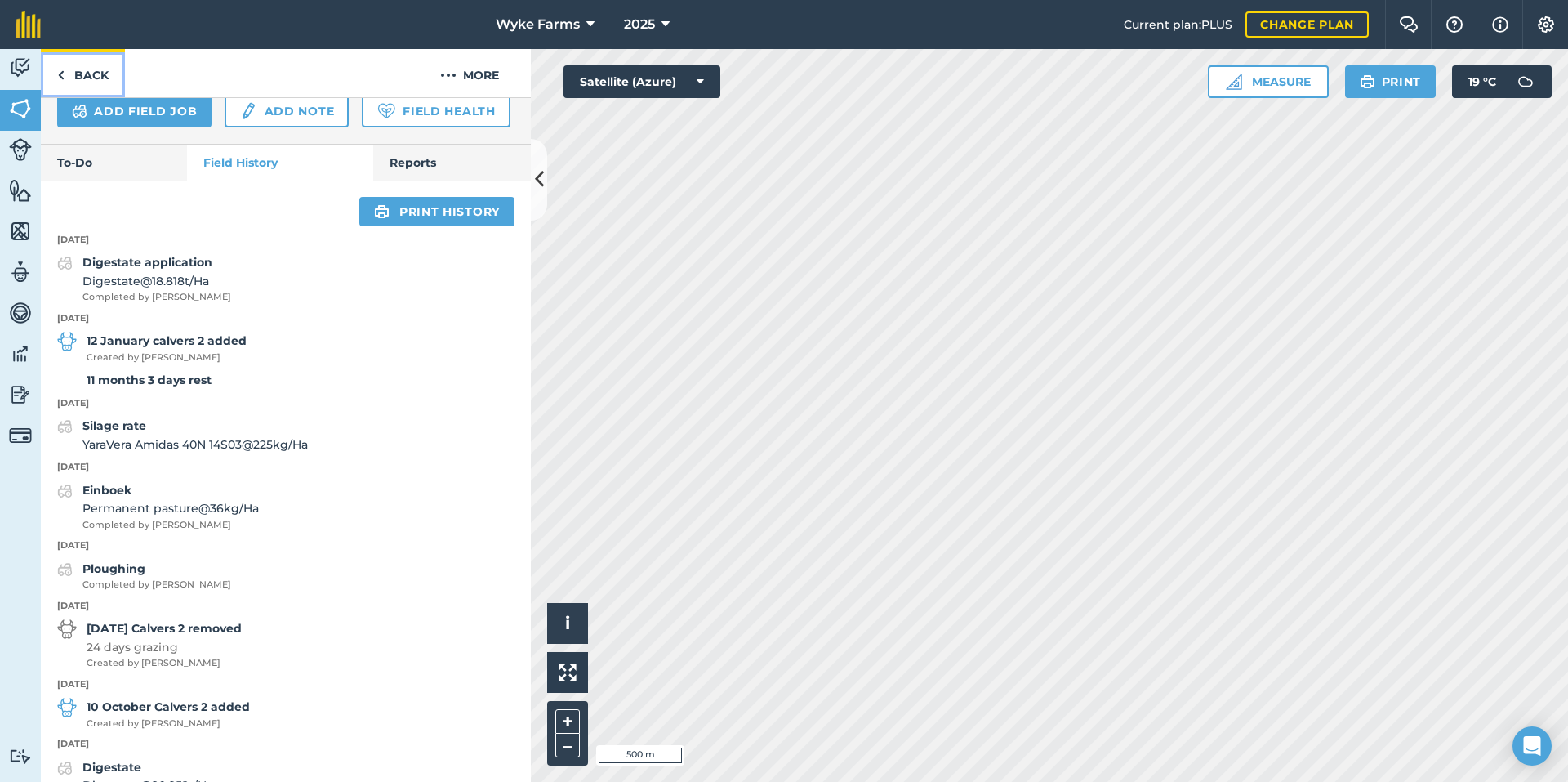
click at [54, 85] on link "Back" at bounding box center [83, 73] width 84 height 48
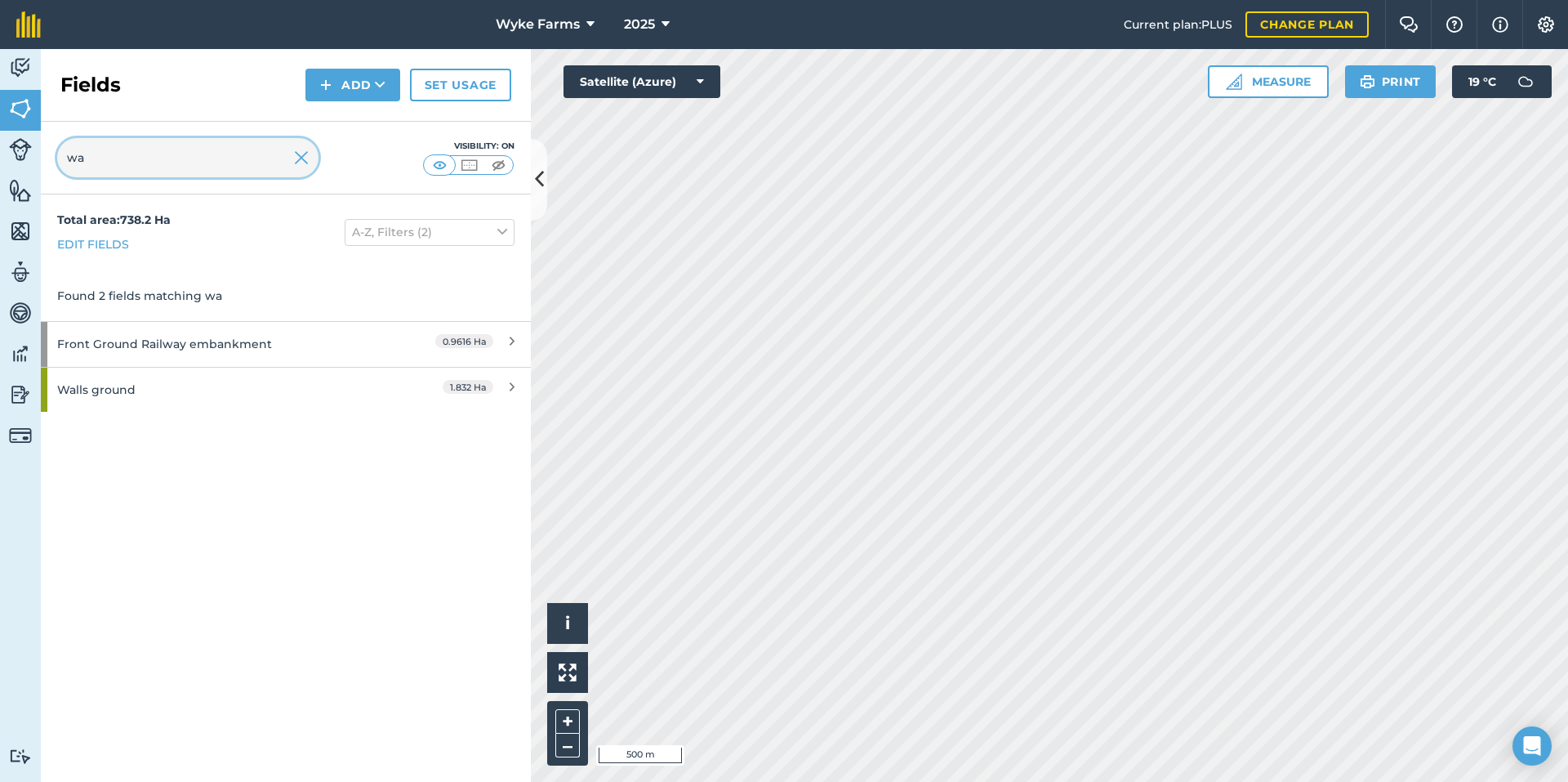
click at [118, 150] on input "wa" at bounding box center [188, 158] width 261 height 40
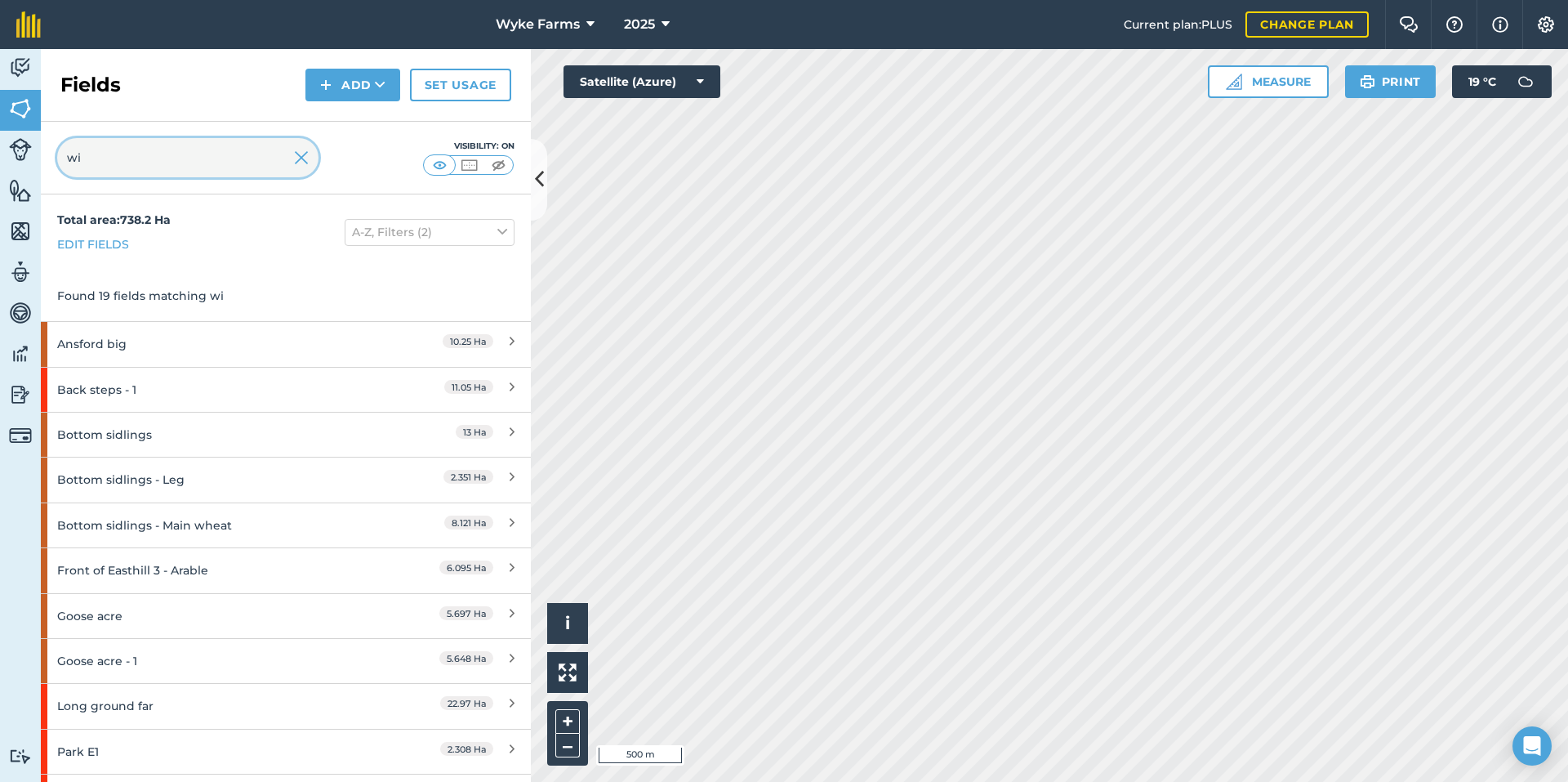
type input "wic"
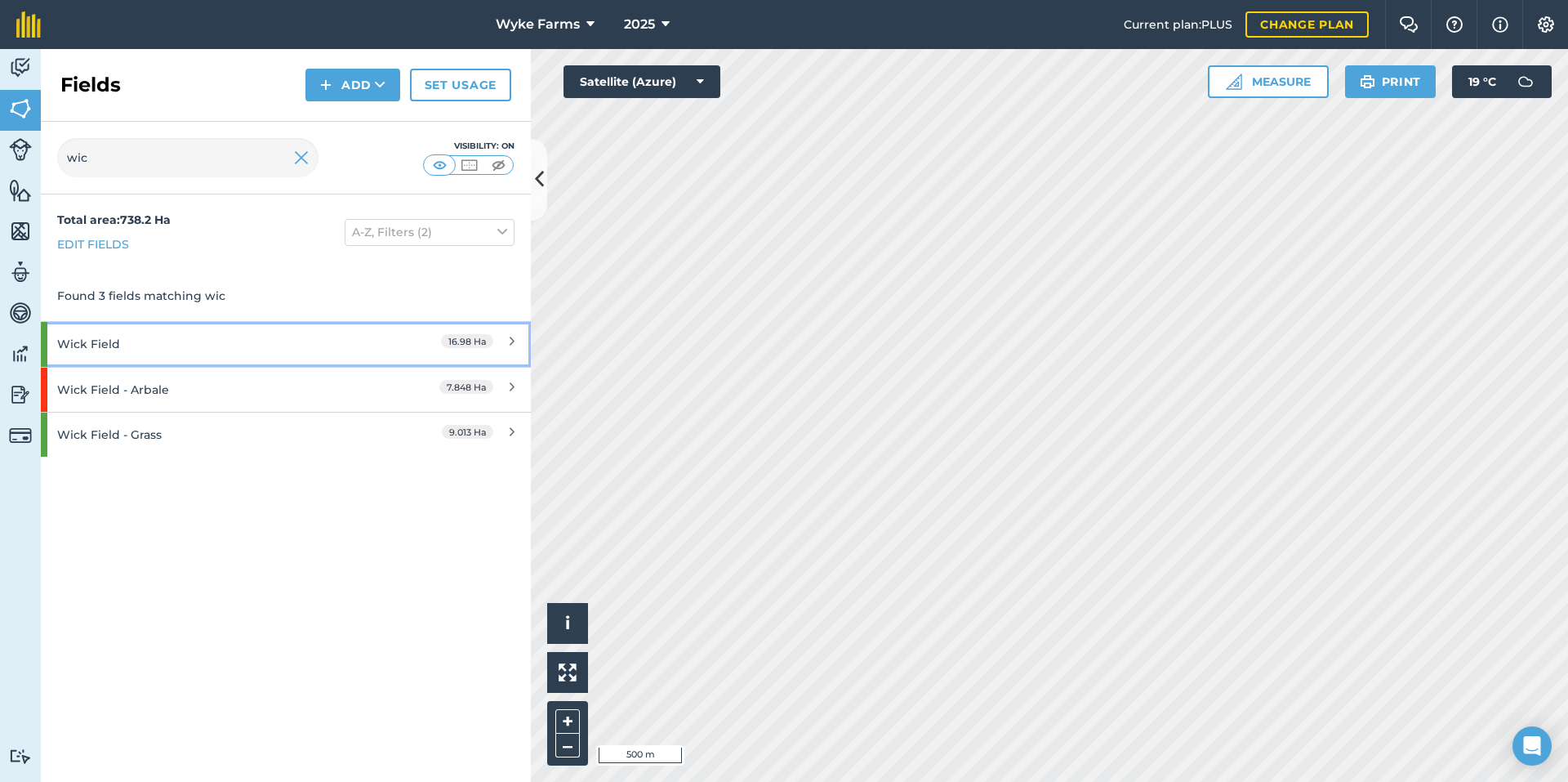
click at [166, 348] on div "Wick Field" at bounding box center [216, 344] width 316 height 44
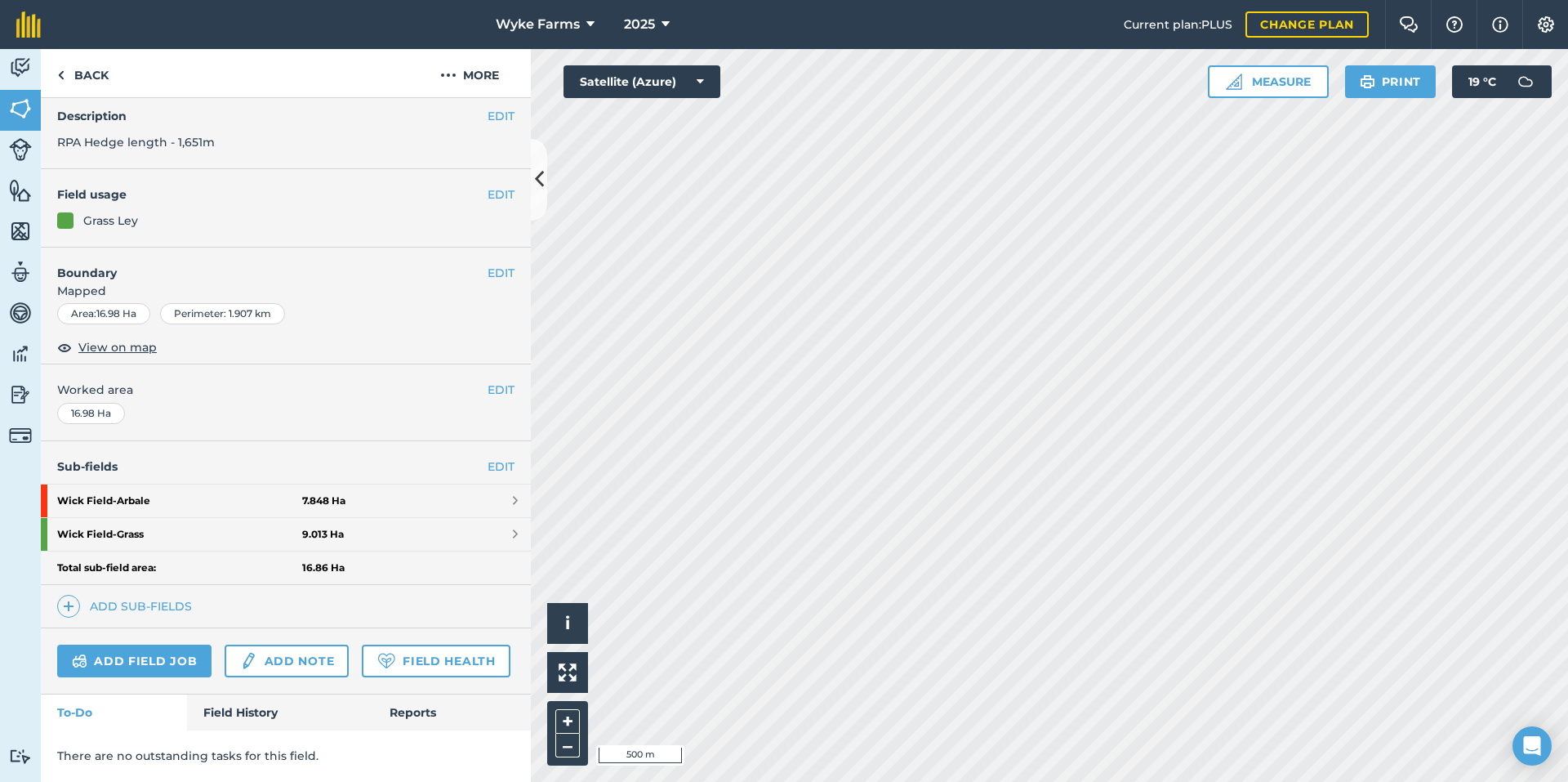
scroll to position [109, 0]
click at [210, 518] on strong "Wick Field - Grass" at bounding box center [180, 535] width 245 height 33
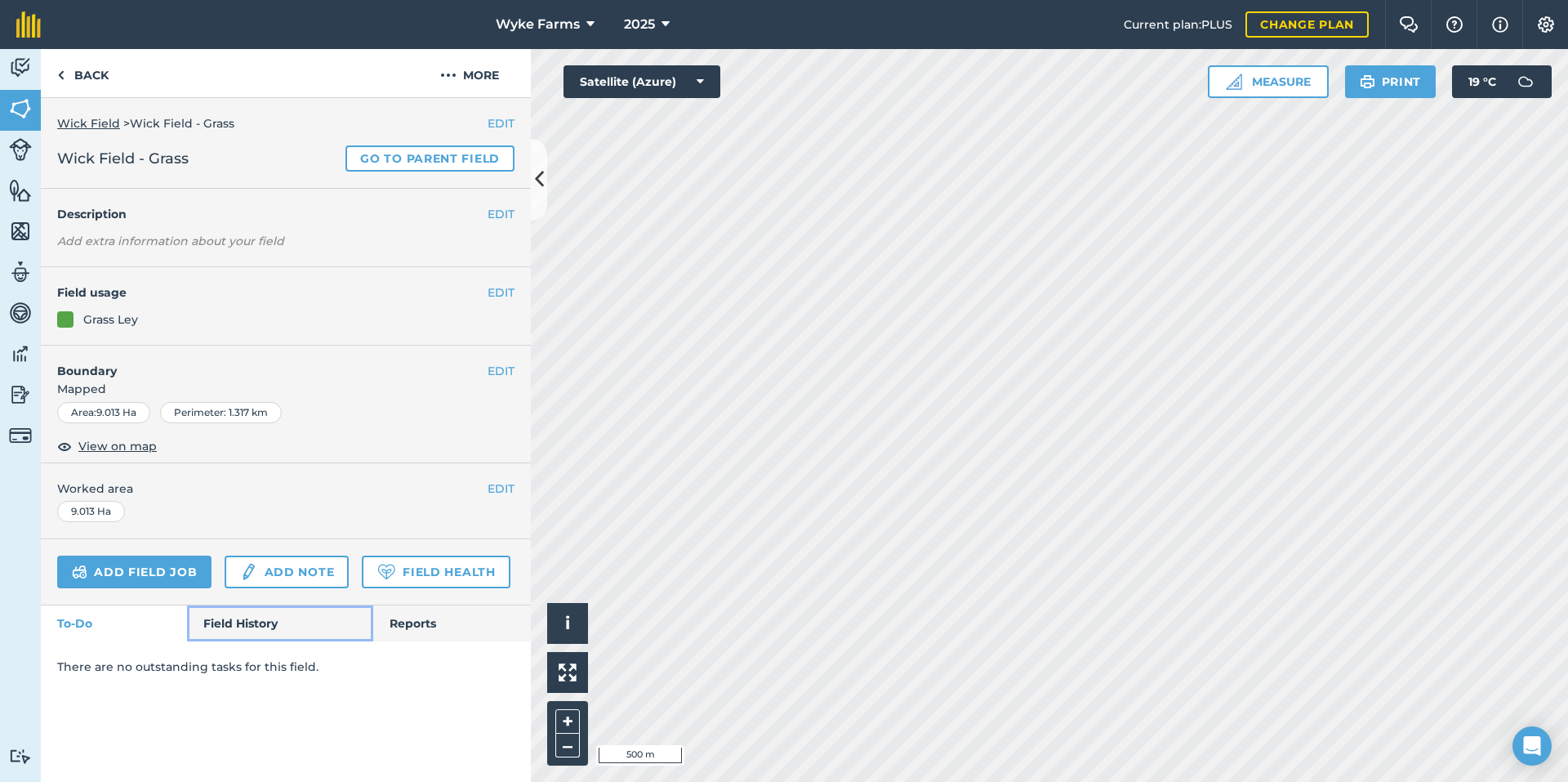
click at [248, 622] on link "Field History" at bounding box center [280, 623] width 186 height 36
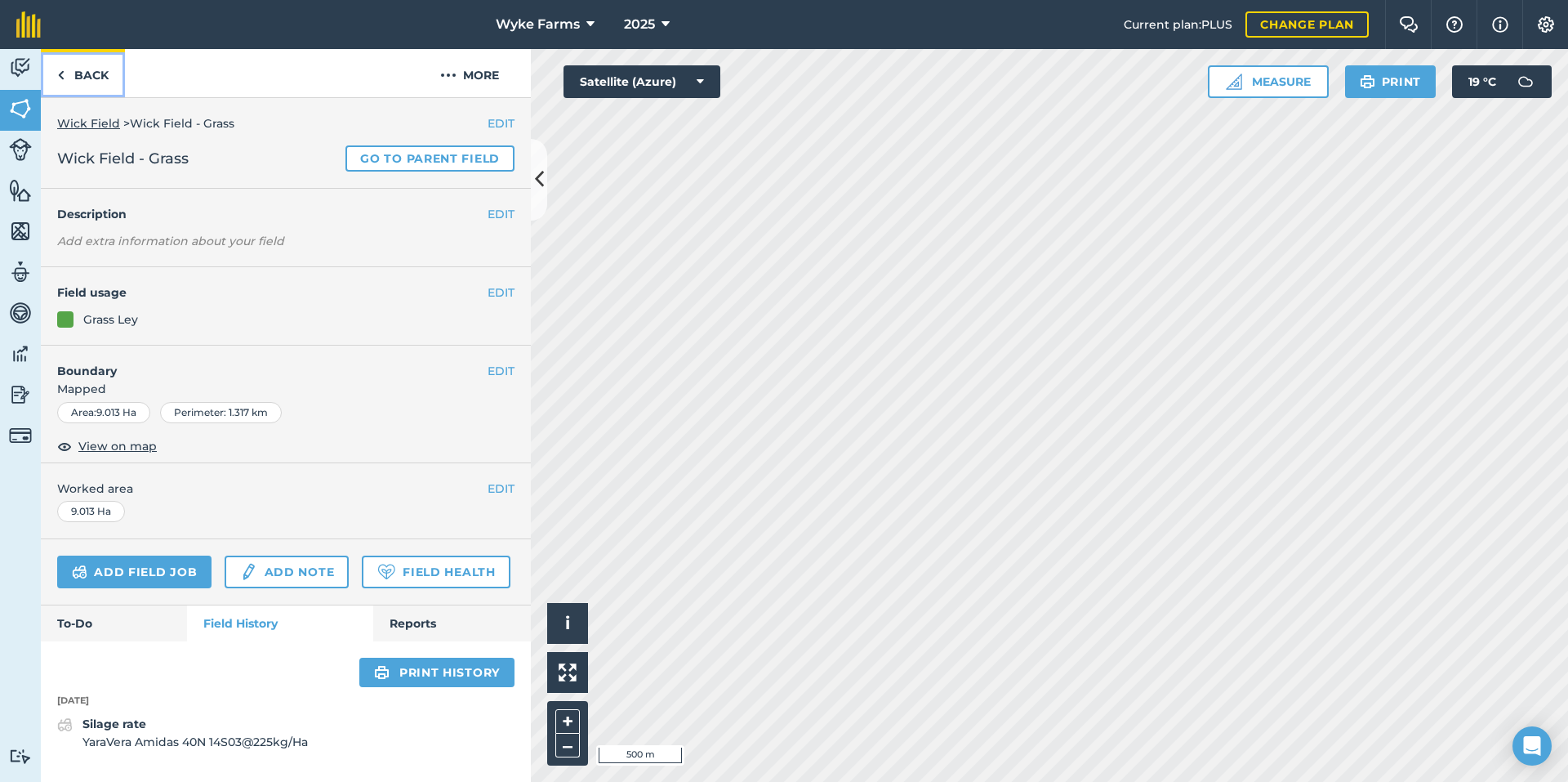
click at [85, 84] on link "Back" at bounding box center [83, 73] width 84 height 48
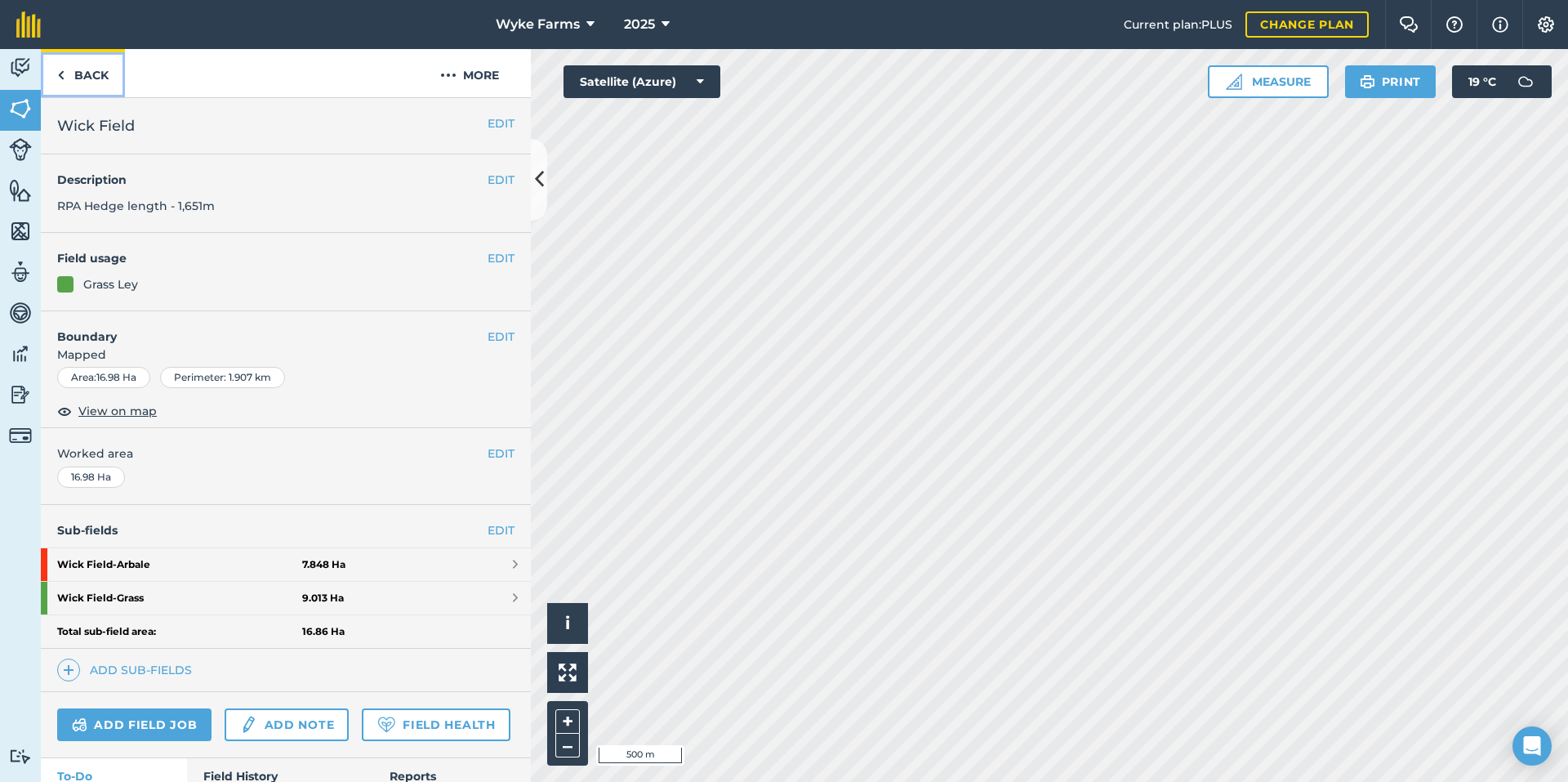
click at [94, 91] on link "Back" at bounding box center [83, 73] width 84 height 48
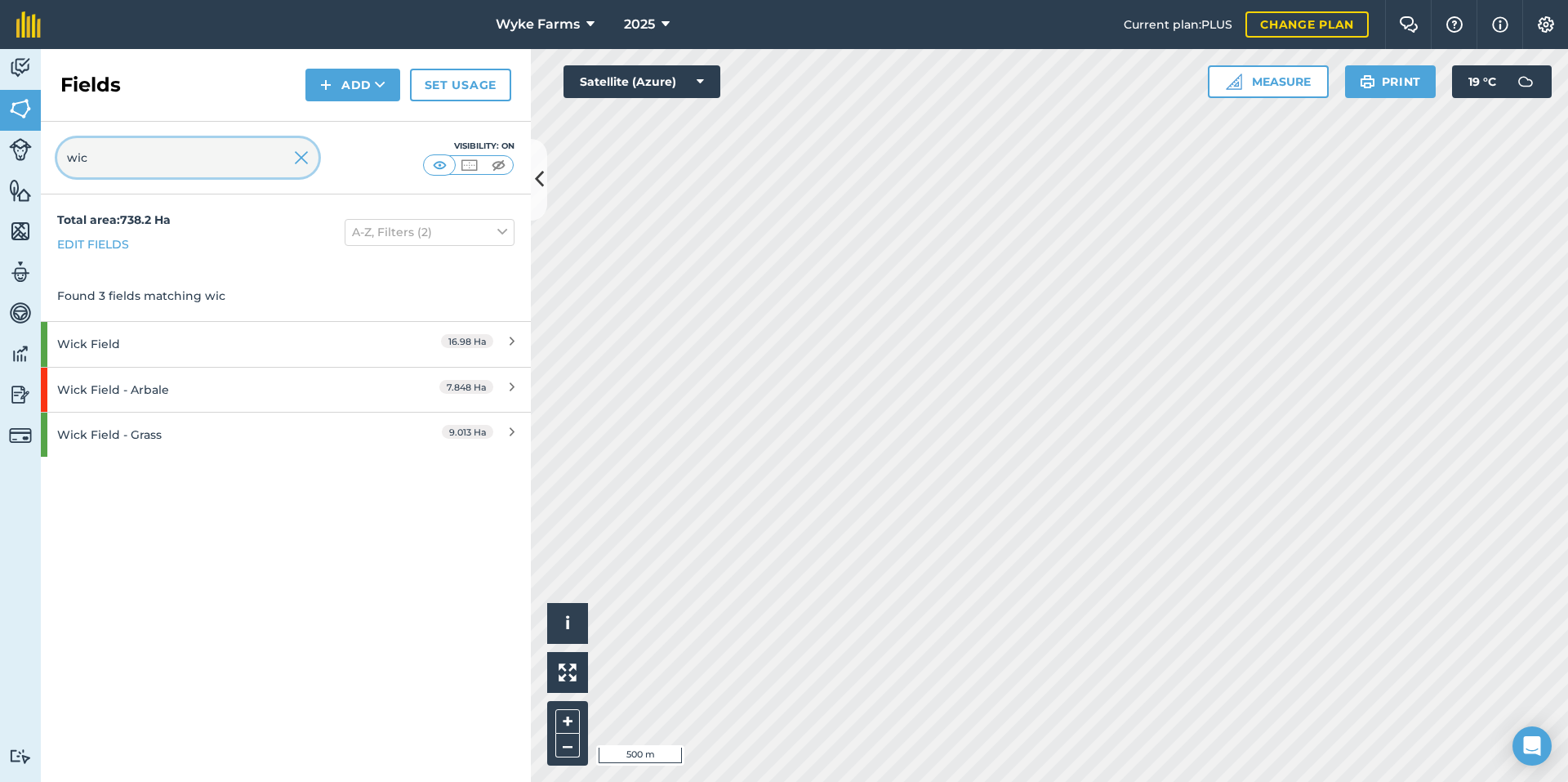
click at [155, 174] on input "wic" at bounding box center [188, 158] width 261 height 40
type input "wa"
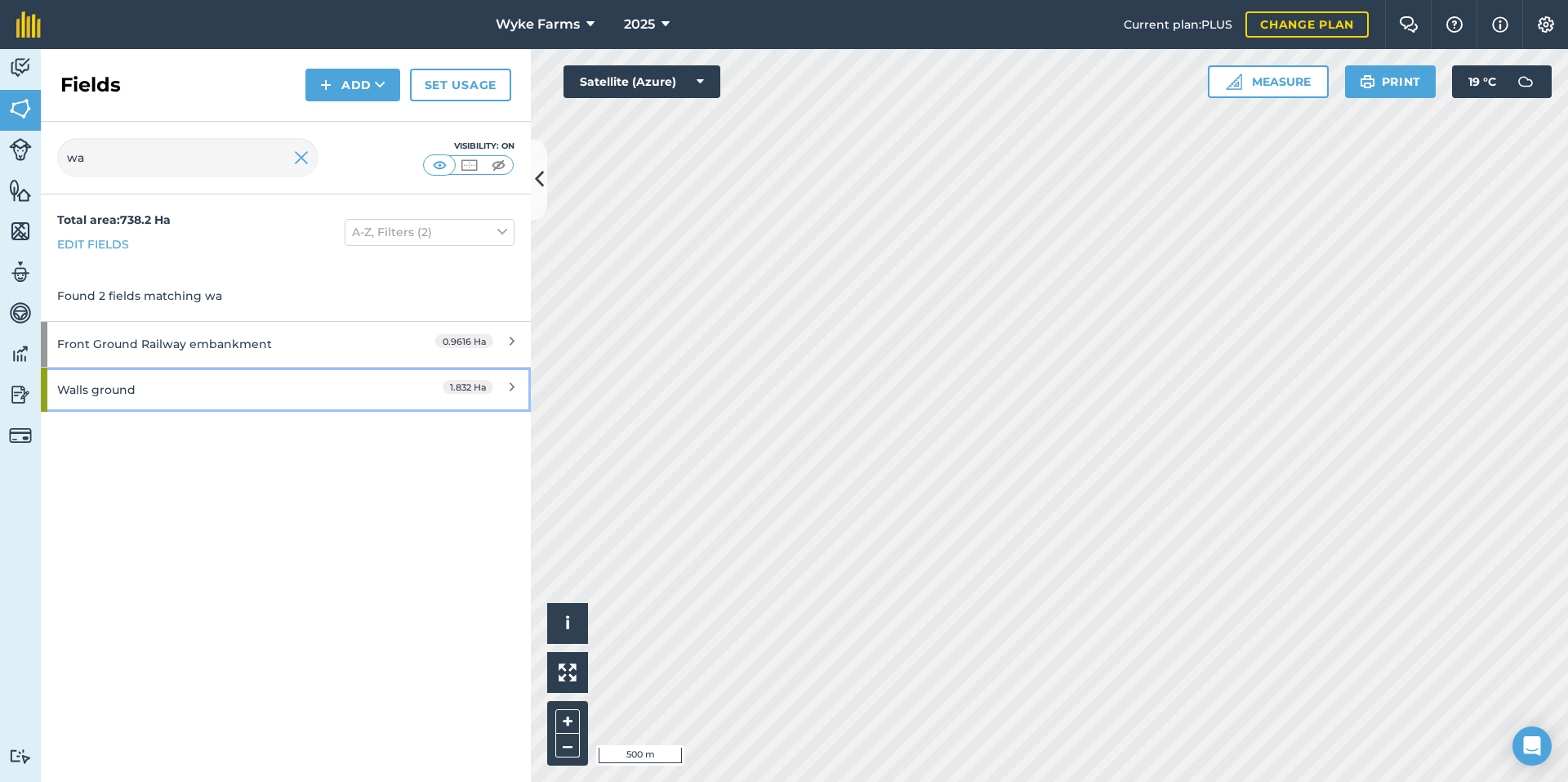
click at [248, 383] on div "Walls ground" at bounding box center [216, 389] width 316 height 44
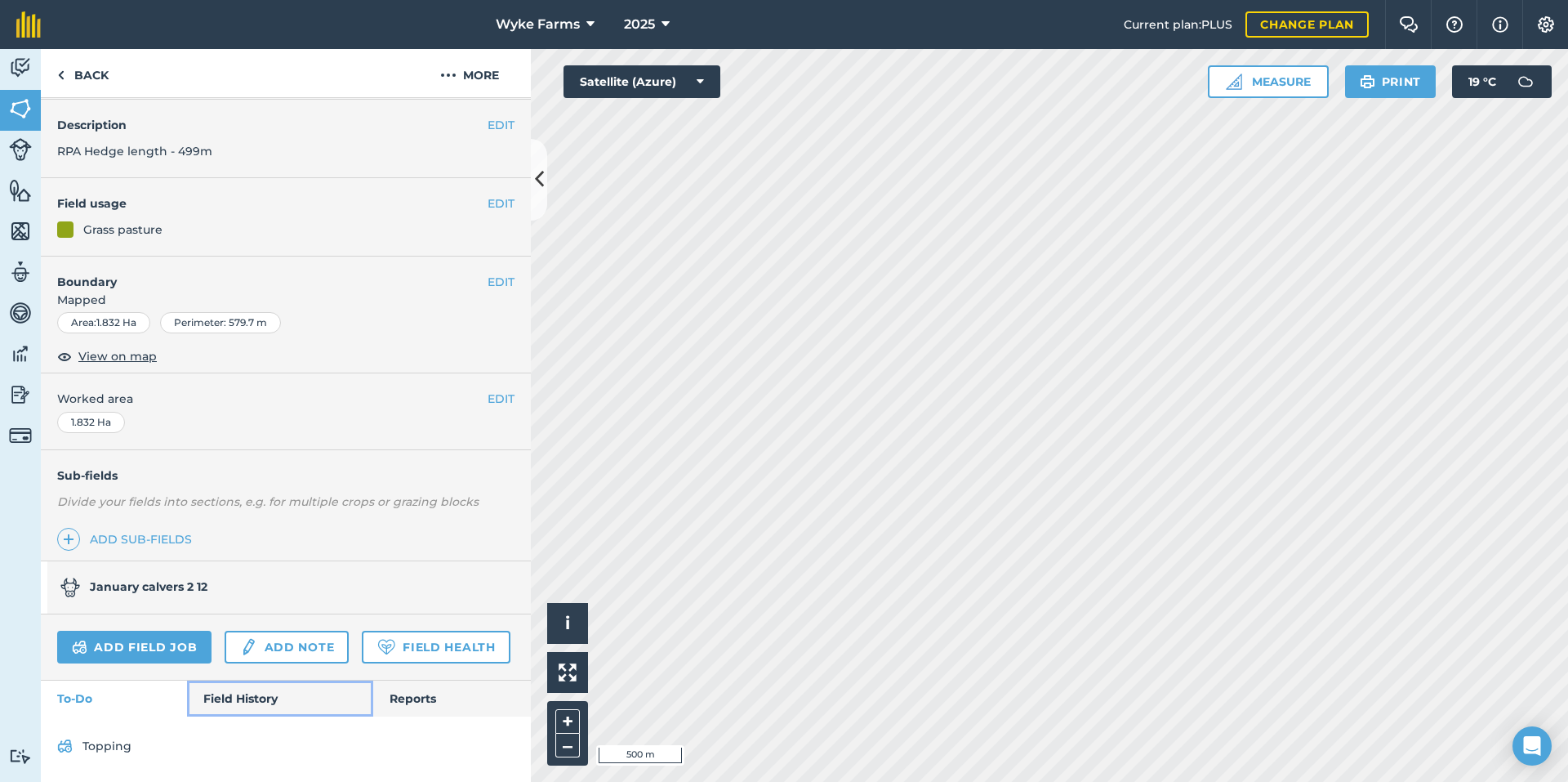
click at [246, 698] on link "Field History" at bounding box center [280, 699] width 186 height 36
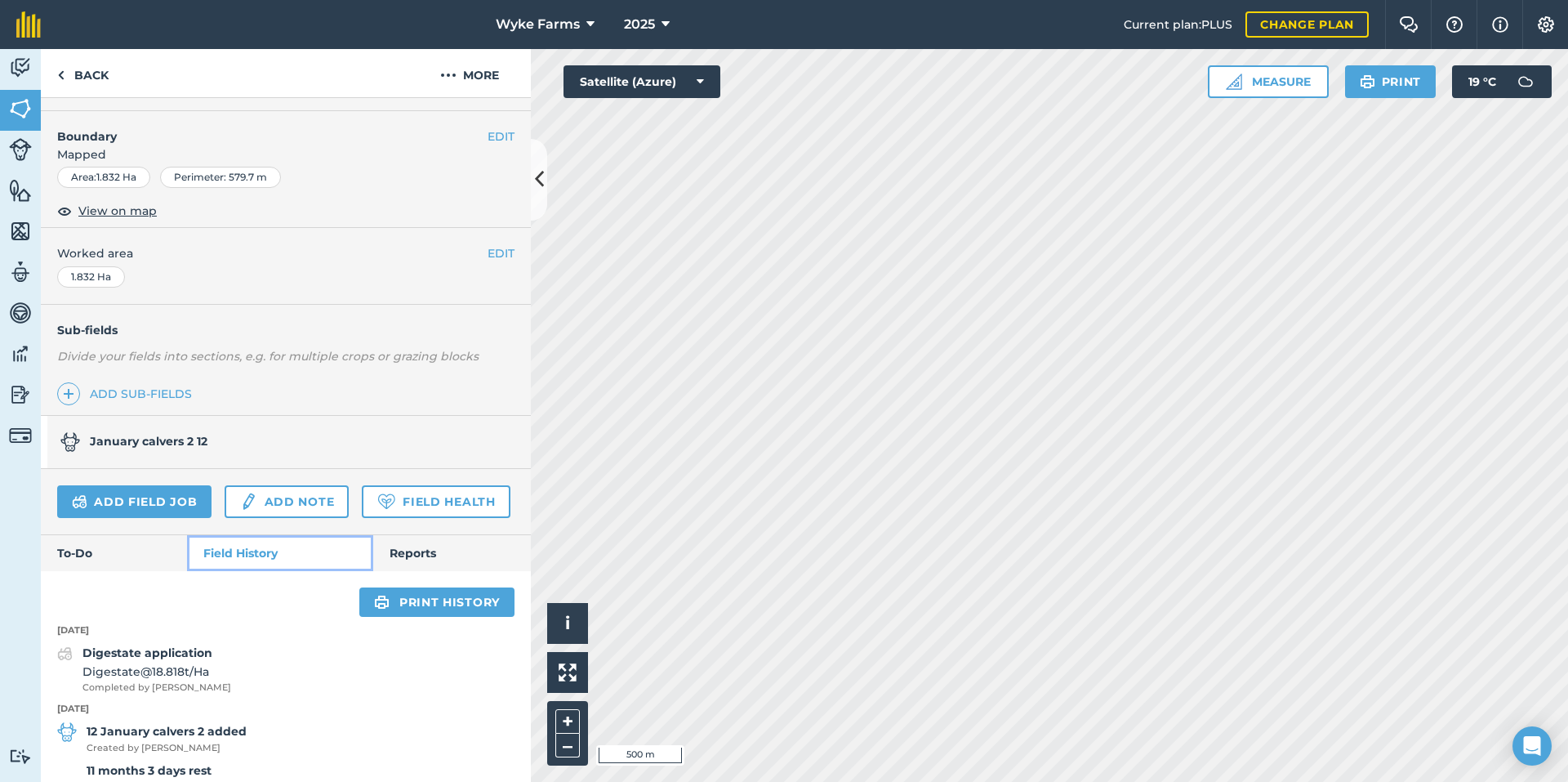
scroll to position [345, 0]
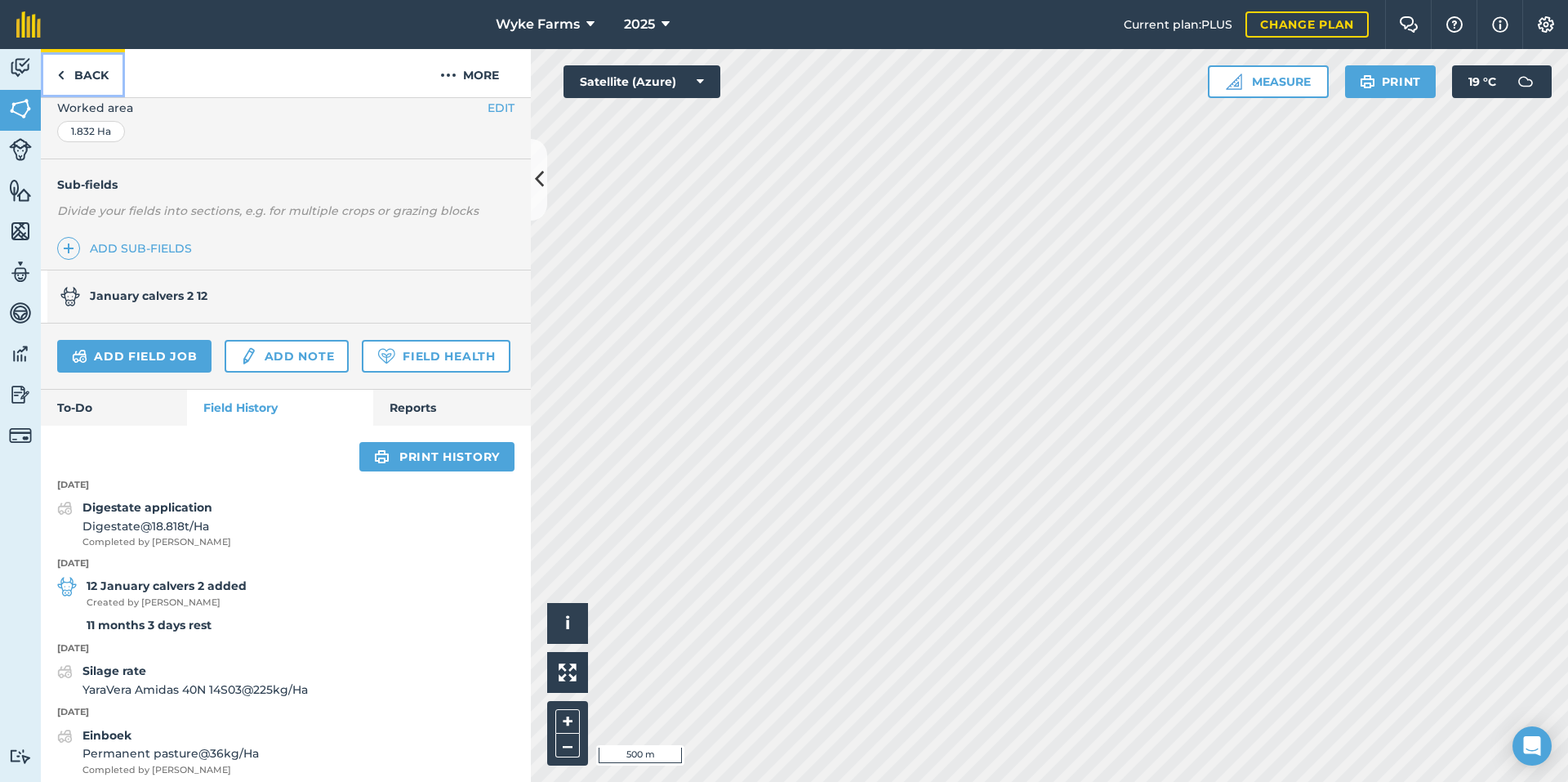
click at [85, 70] on link "Back" at bounding box center [83, 73] width 84 height 48
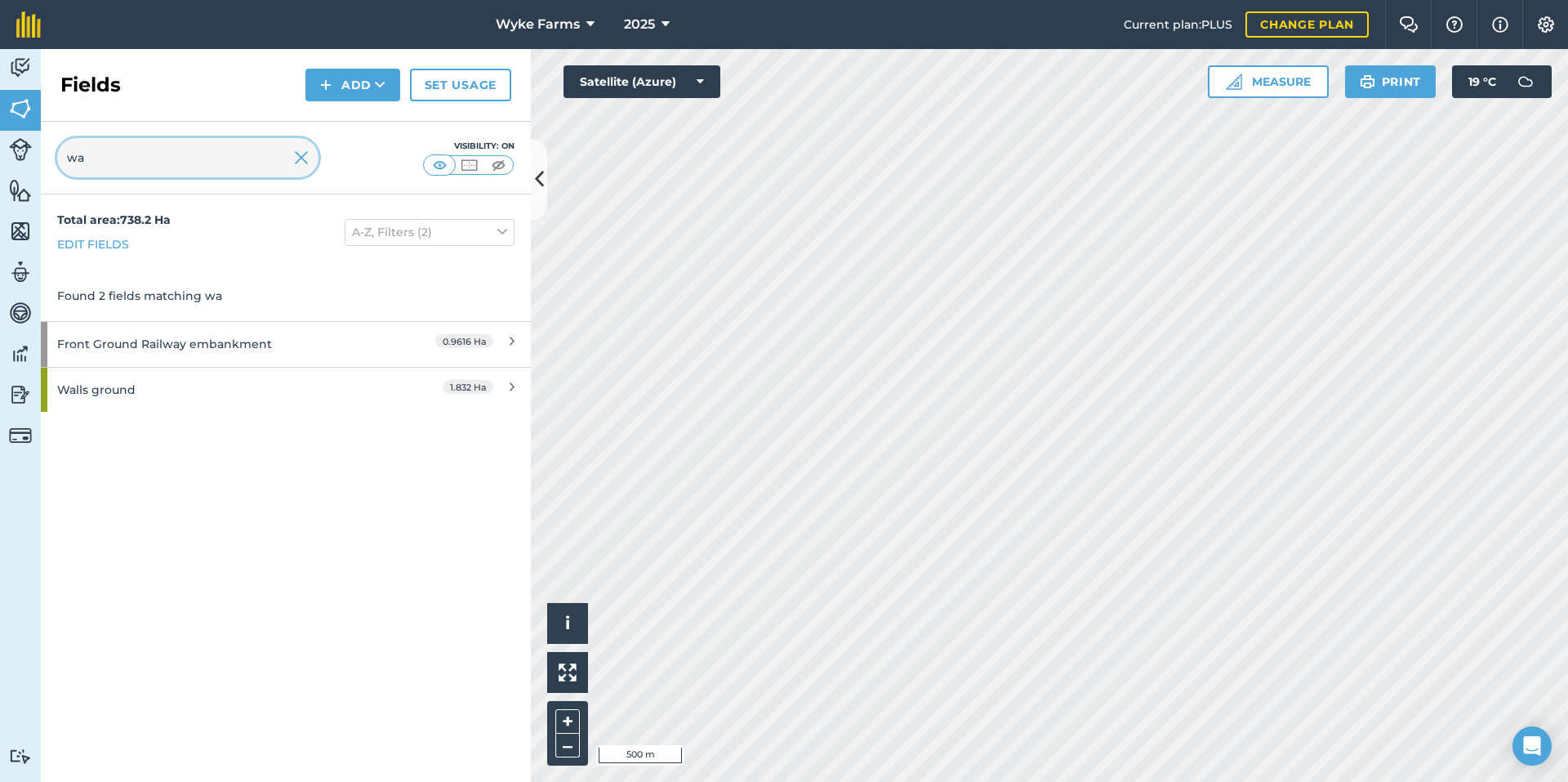
click at [152, 164] on input "wa" at bounding box center [188, 158] width 261 height 40
type input "wic"
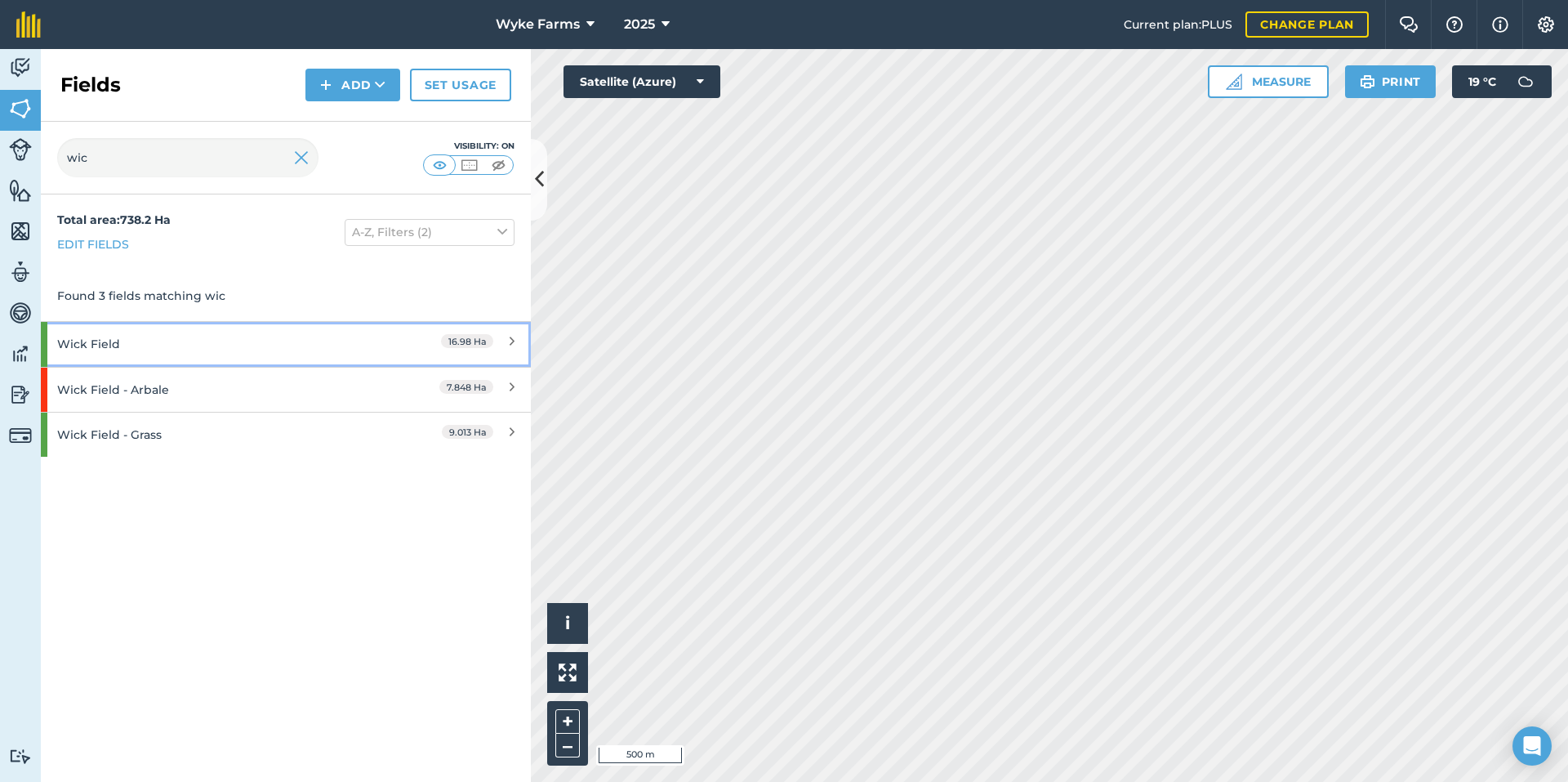
click at [137, 348] on div "Wick Field" at bounding box center [216, 344] width 316 height 44
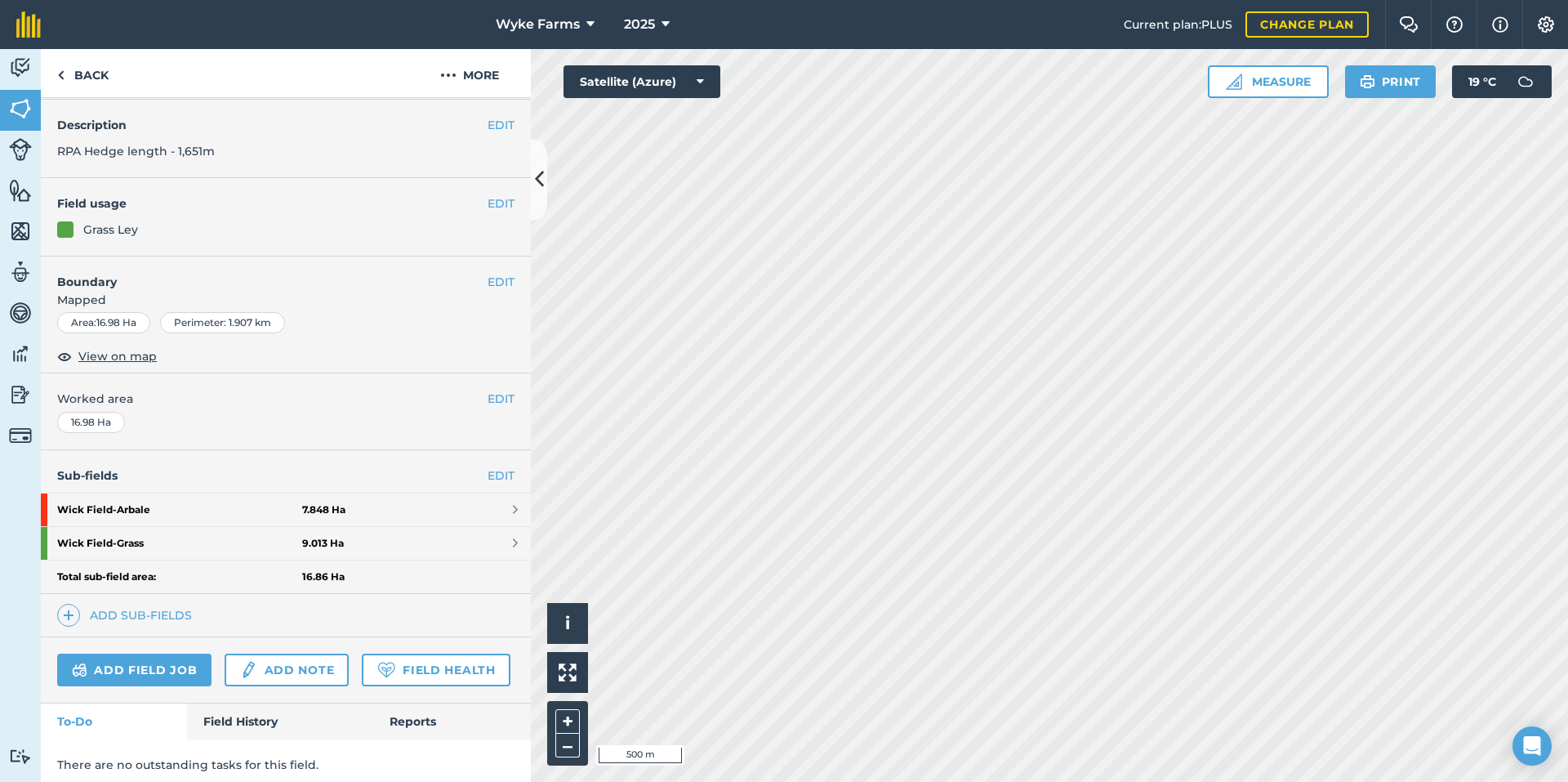
scroll to position [109, 0]
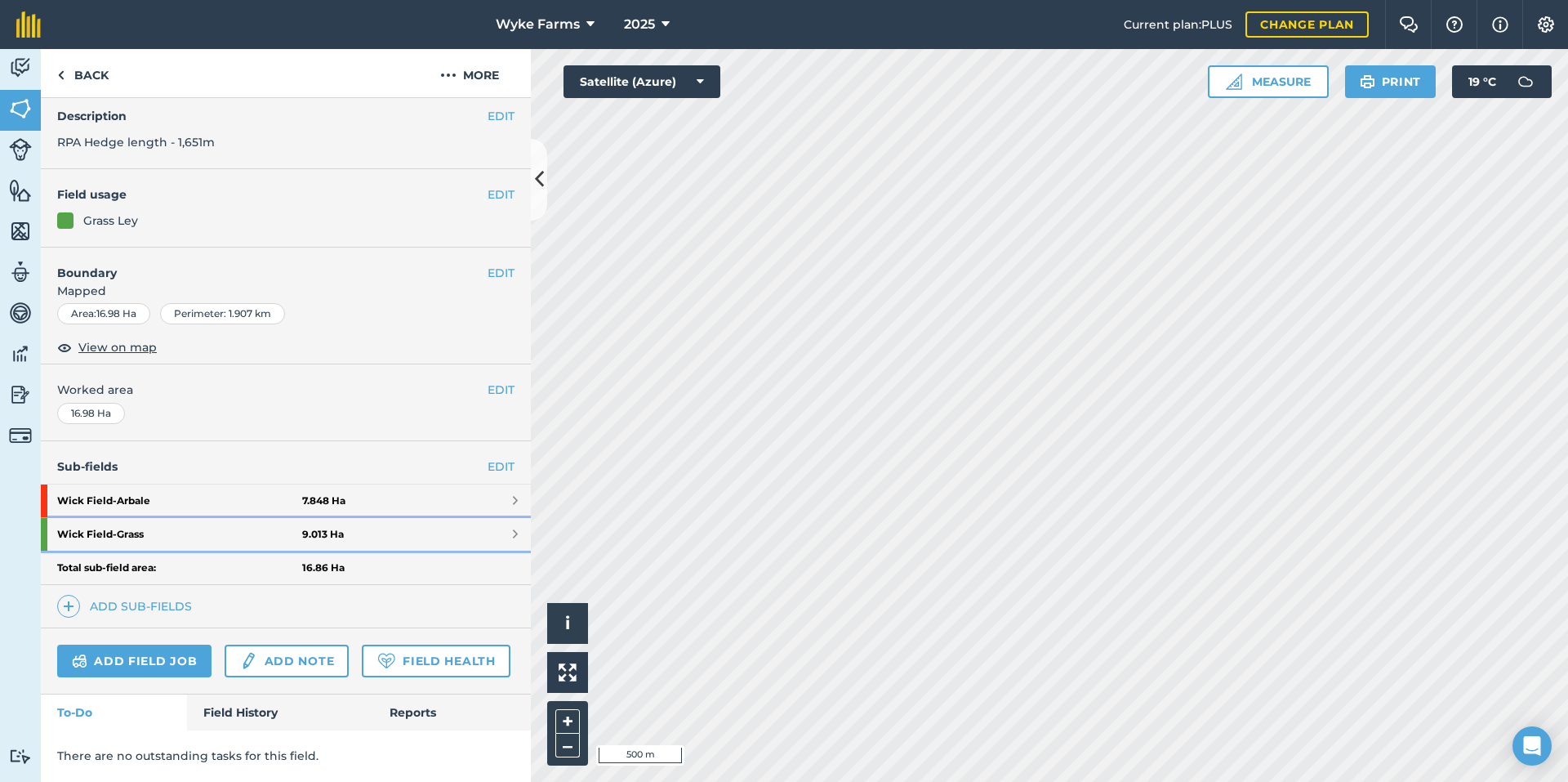
click at [158, 518] on strong "Wick Field - Grass" at bounding box center [180, 535] width 245 height 33
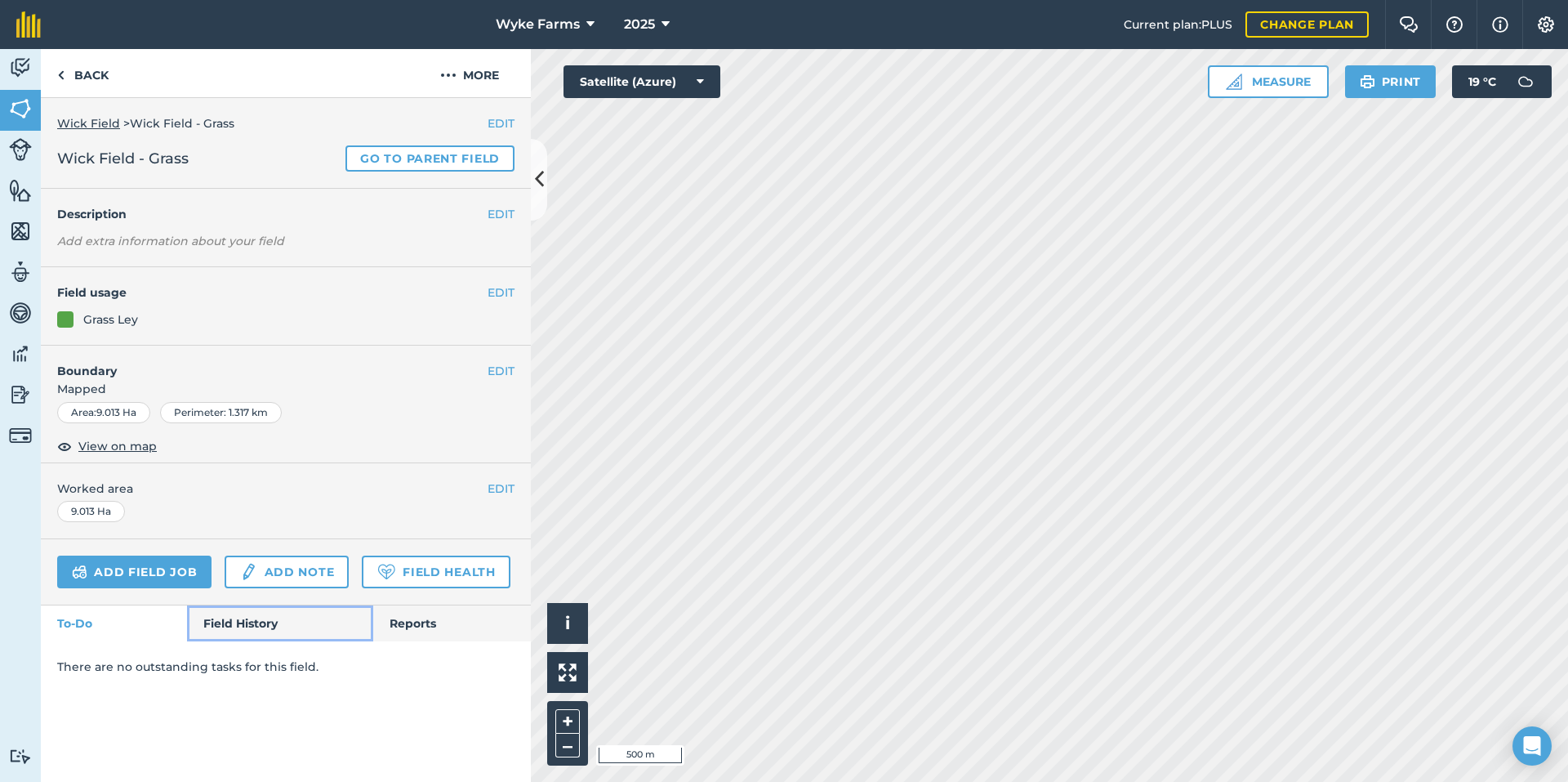
click at [229, 616] on link "Field History" at bounding box center [280, 623] width 186 height 36
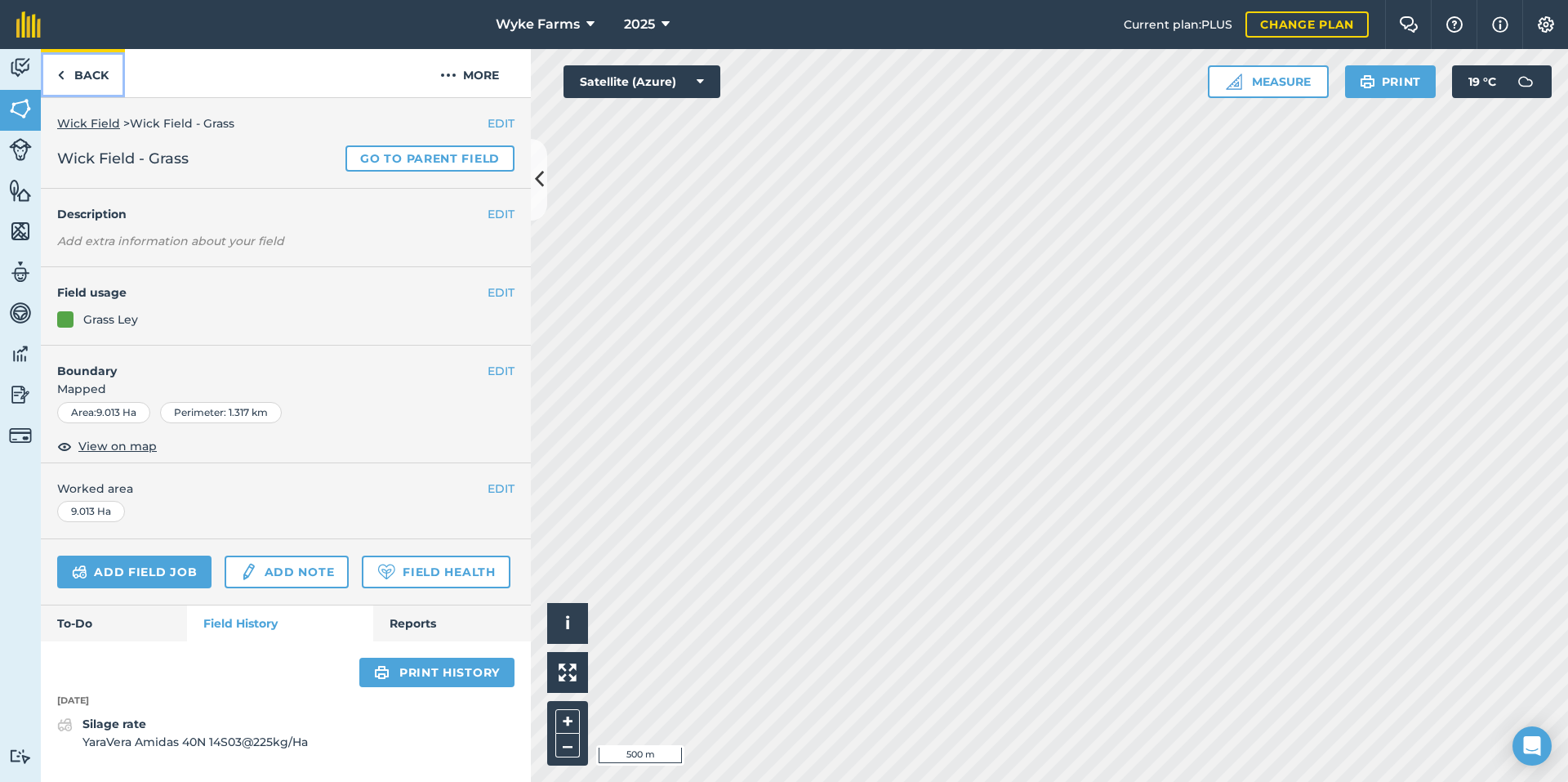
drag, startPoint x: 100, startPoint y: 86, endPoint x: 104, endPoint y: 95, distance: 9.8
click at [100, 86] on link "Back" at bounding box center [83, 73] width 84 height 48
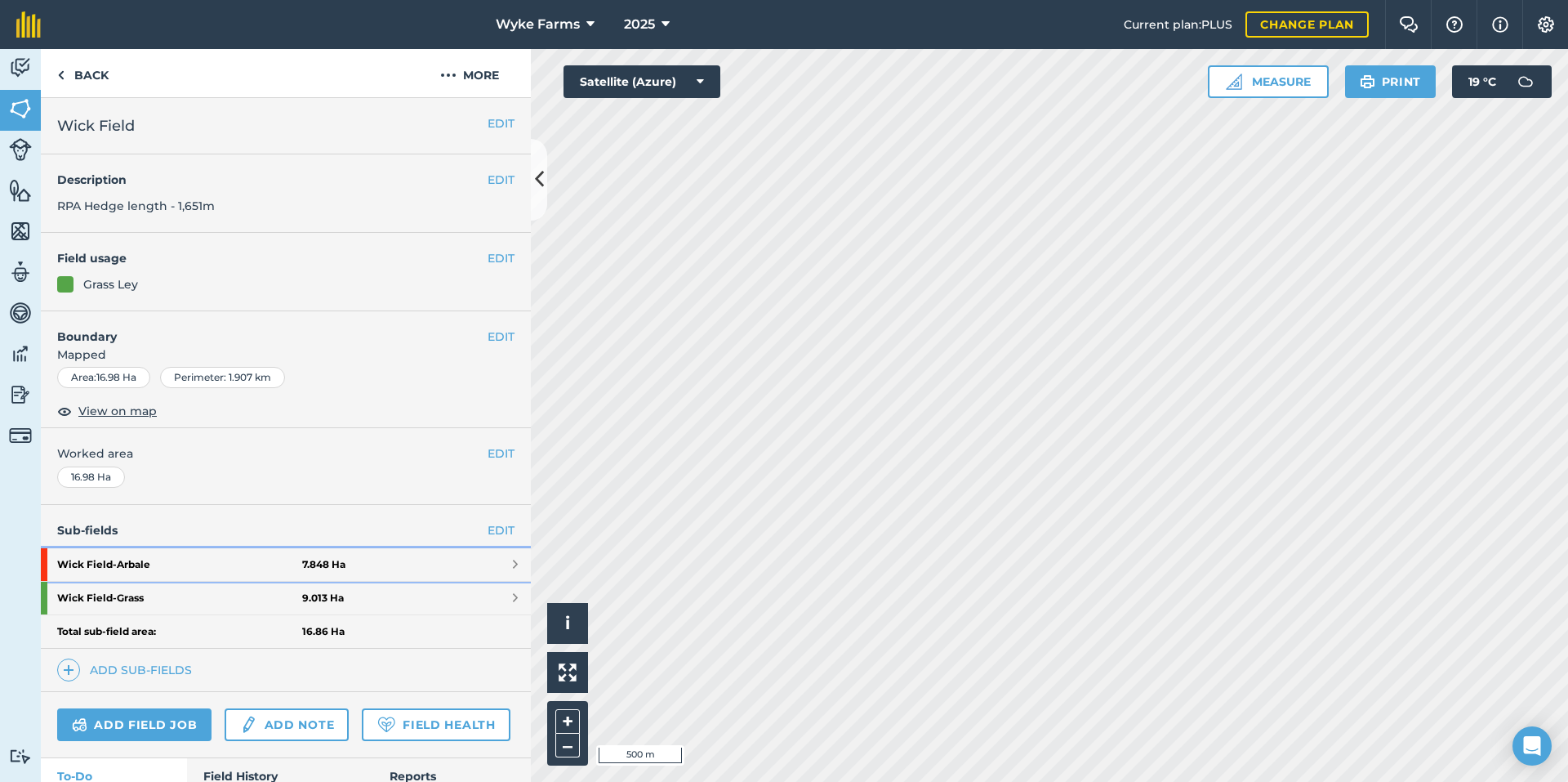
click at [194, 572] on strong "Wick Field - Arbale" at bounding box center [180, 565] width 245 height 33
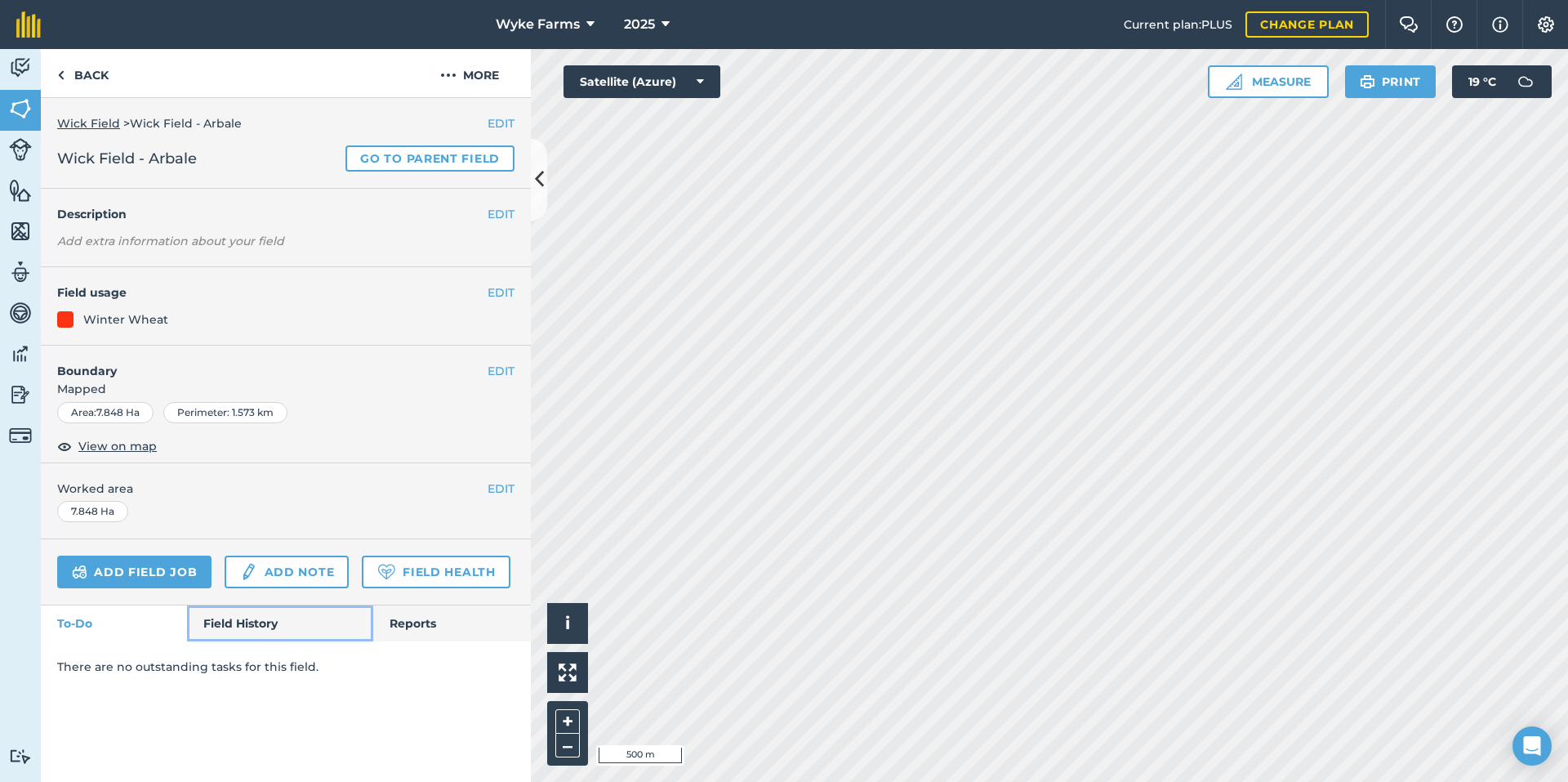
click at [278, 637] on link "Field History" at bounding box center [280, 623] width 186 height 36
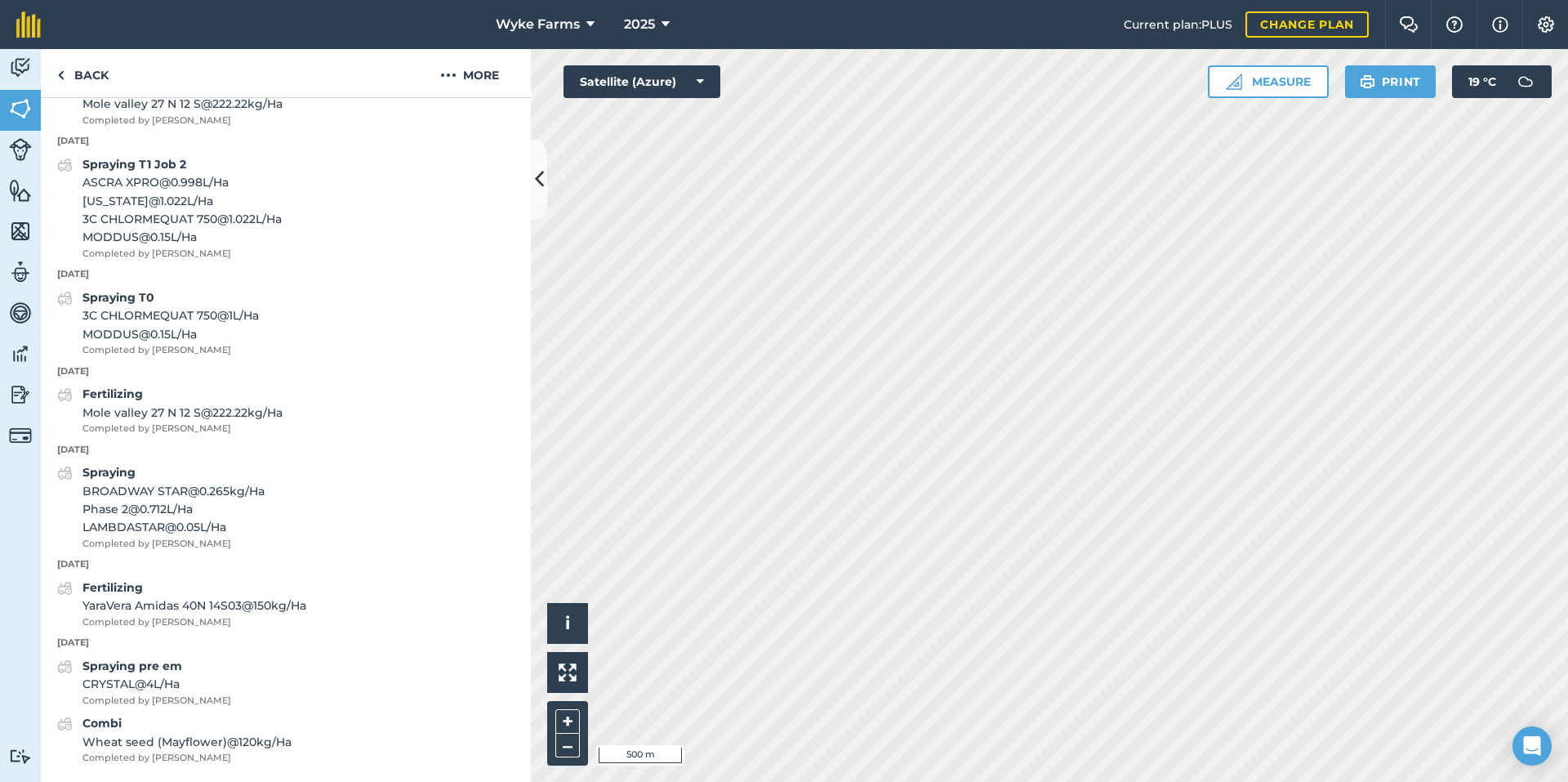
scroll to position [736, 0]
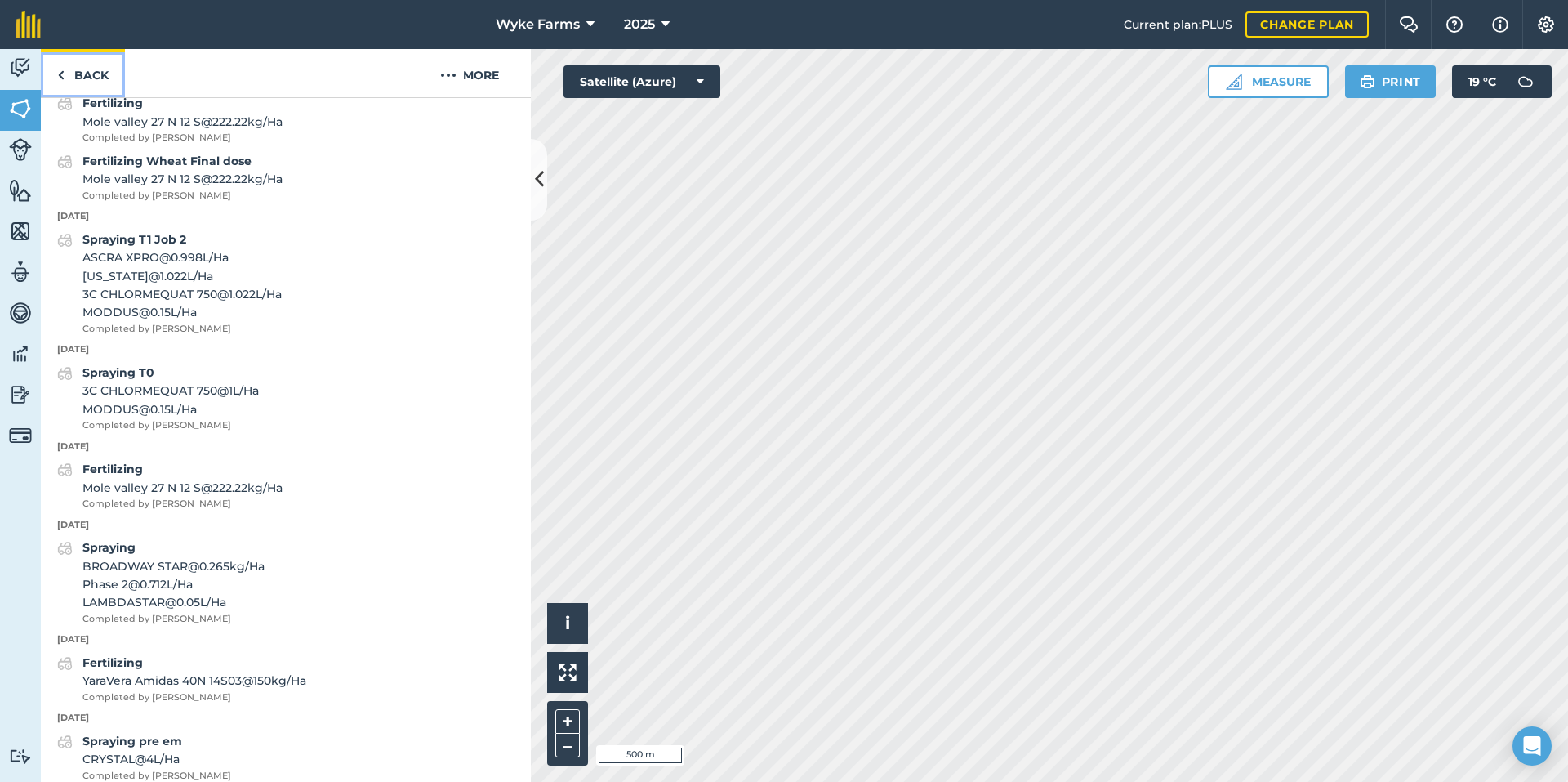
click at [105, 83] on link "Back" at bounding box center [83, 73] width 84 height 48
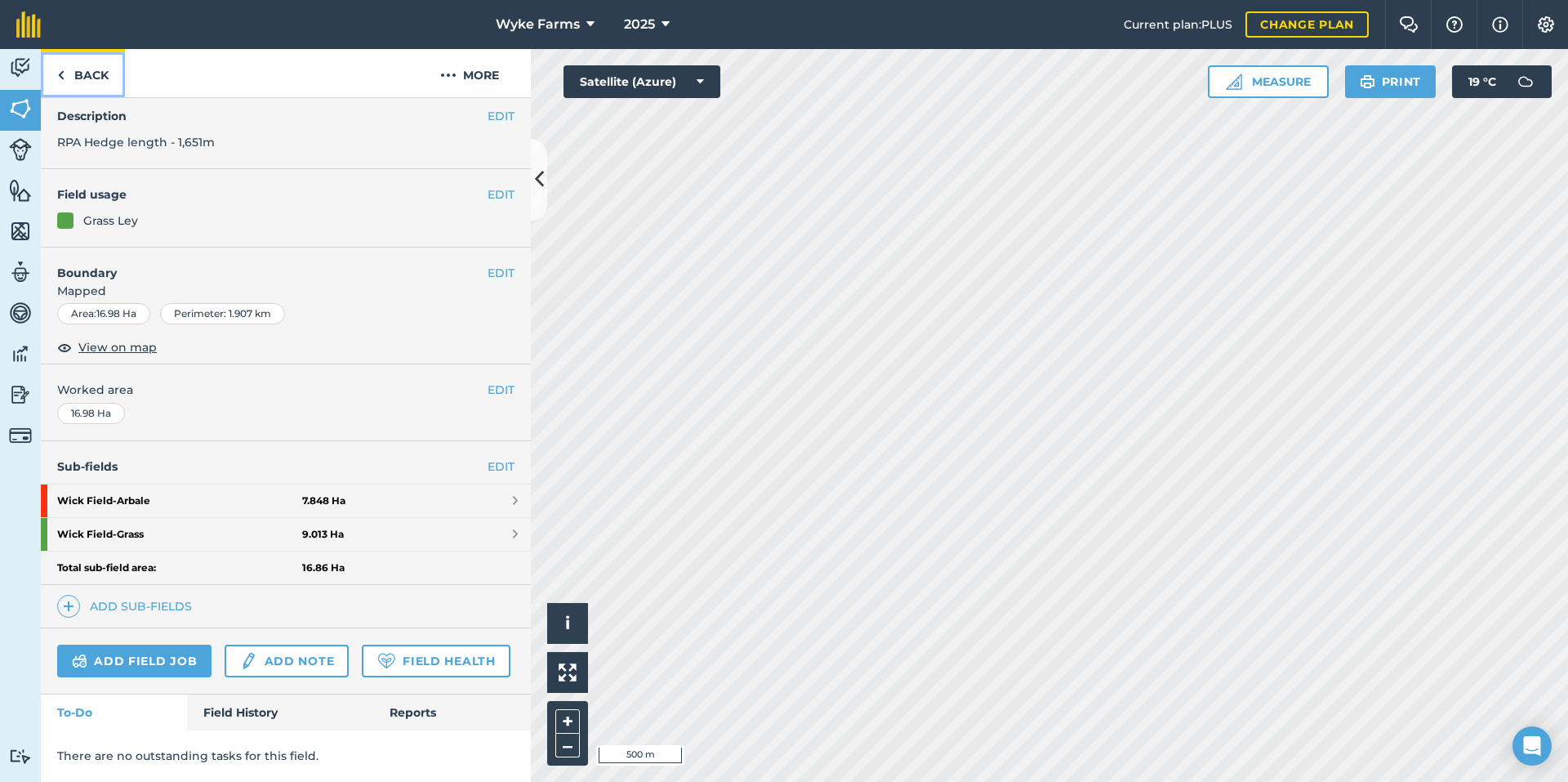
click at [95, 79] on link "Back" at bounding box center [83, 73] width 84 height 48
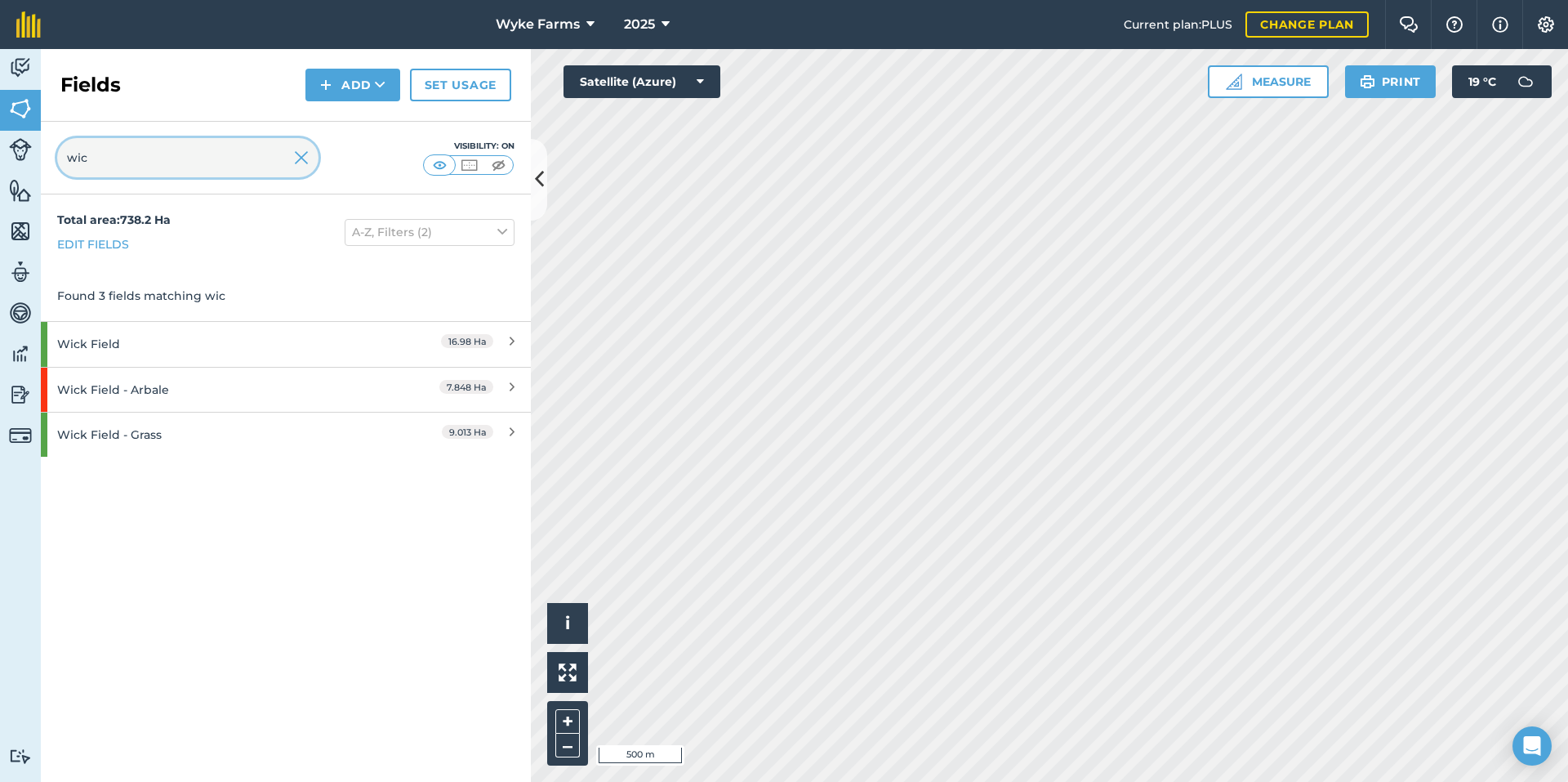
click at [152, 156] on input "wic" at bounding box center [188, 158] width 261 height 40
type input "wy"
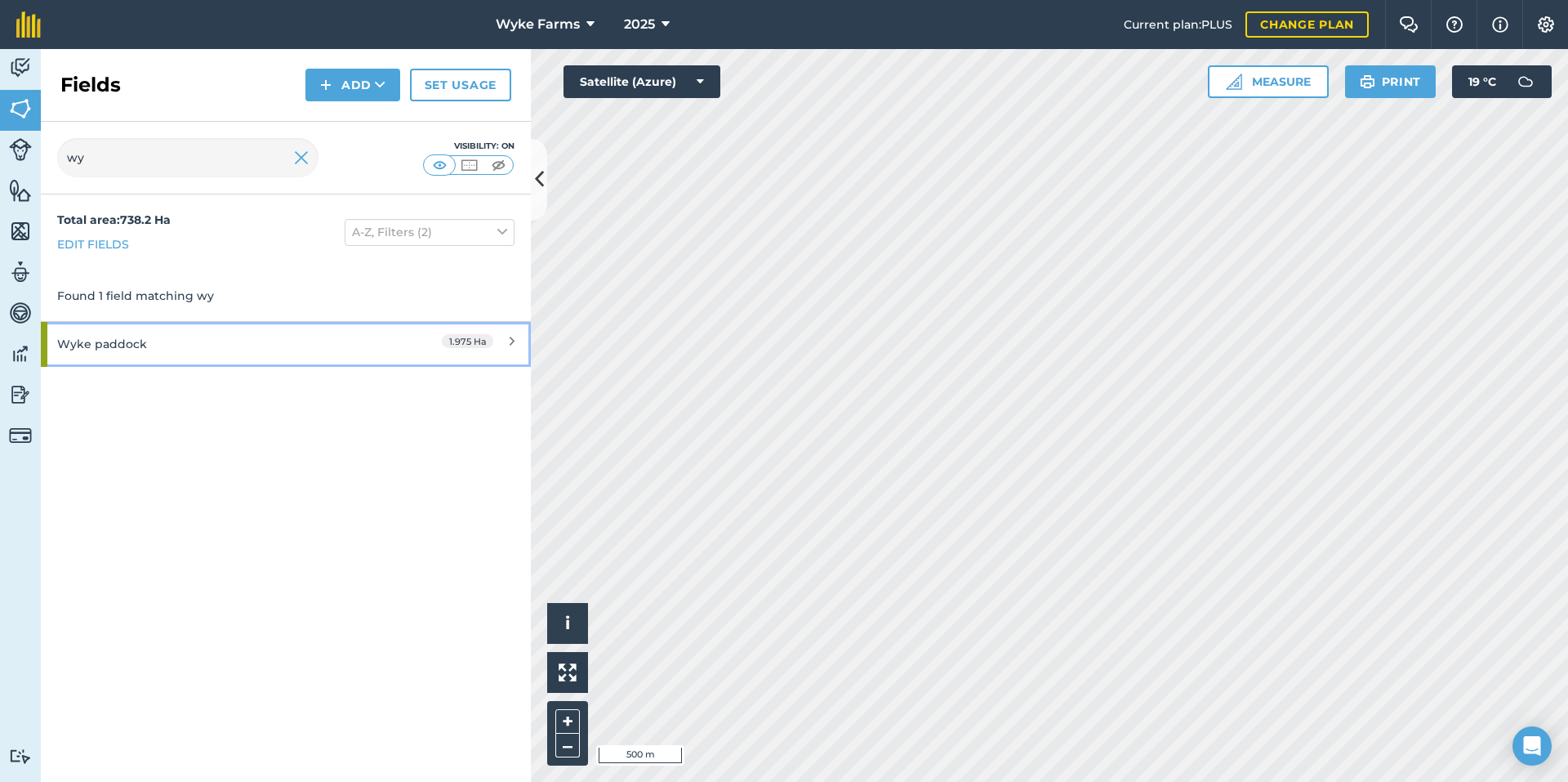
click at [257, 343] on div "Wyke paddock" at bounding box center [216, 344] width 316 height 44
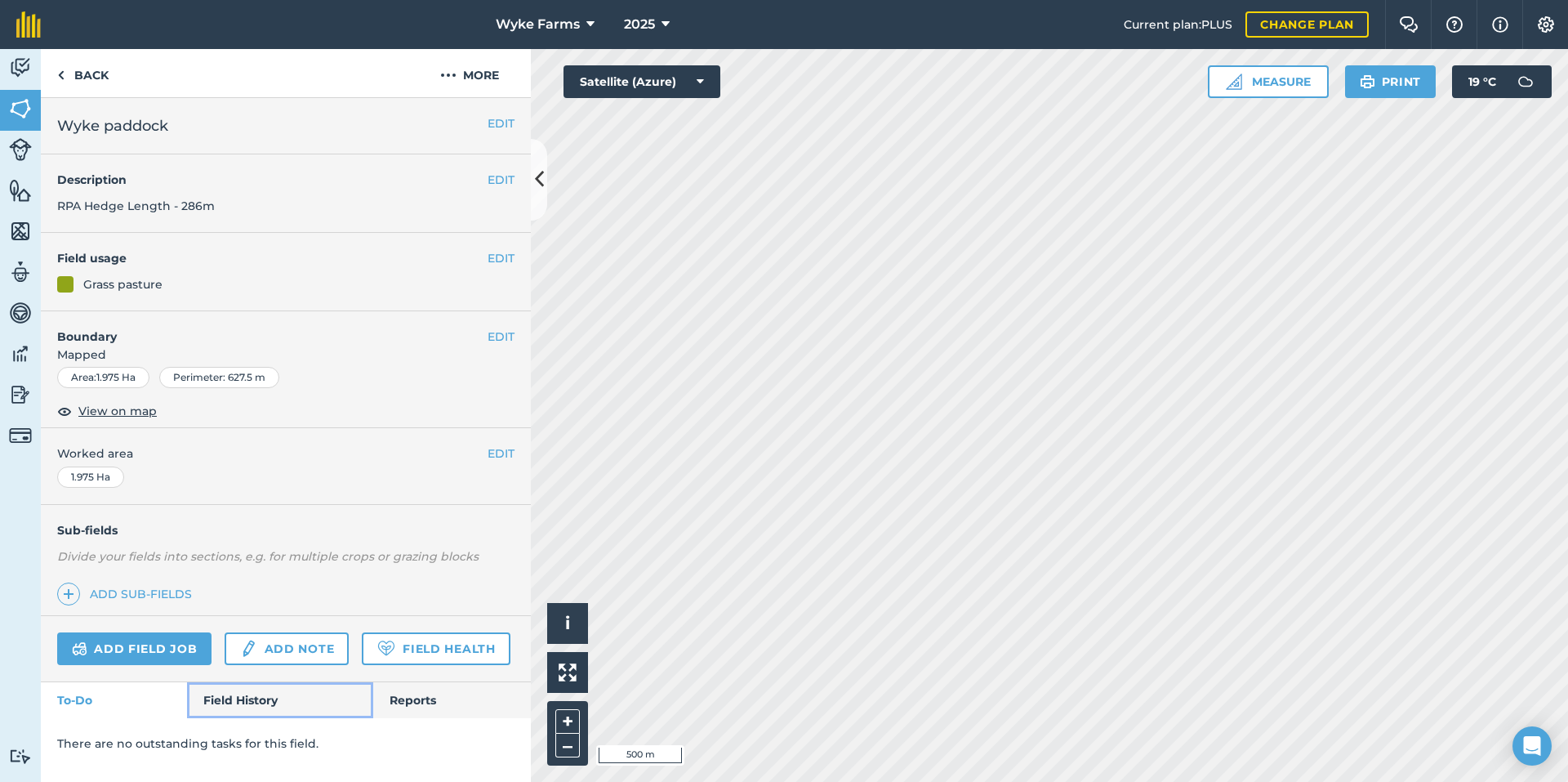
click at [256, 700] on link "Field History" at bounding box center [280, 700] width 186 height 36
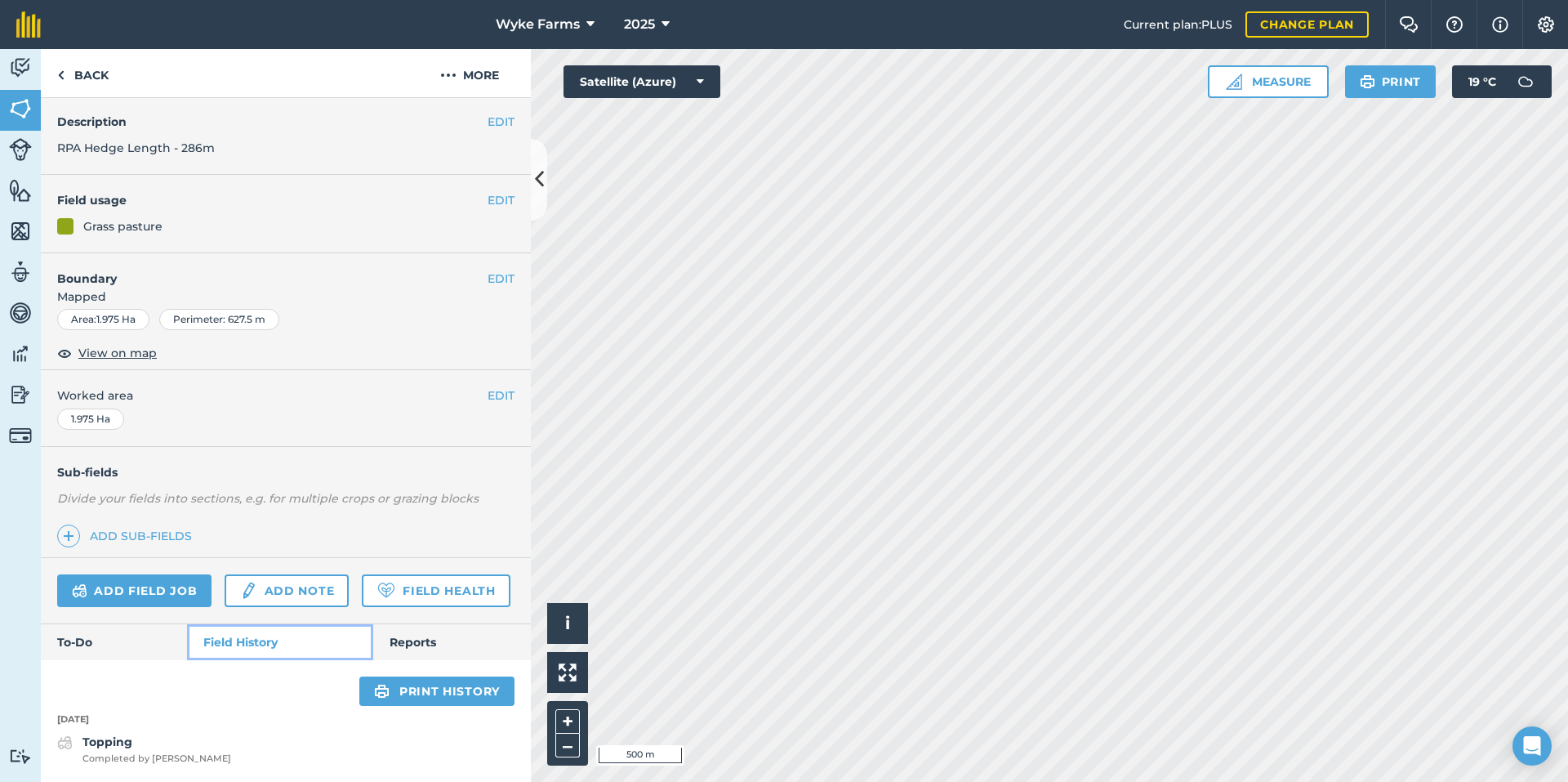
scroll to position [104, 0]
